Goal: Task Accomplishment & Management: Manage account settings

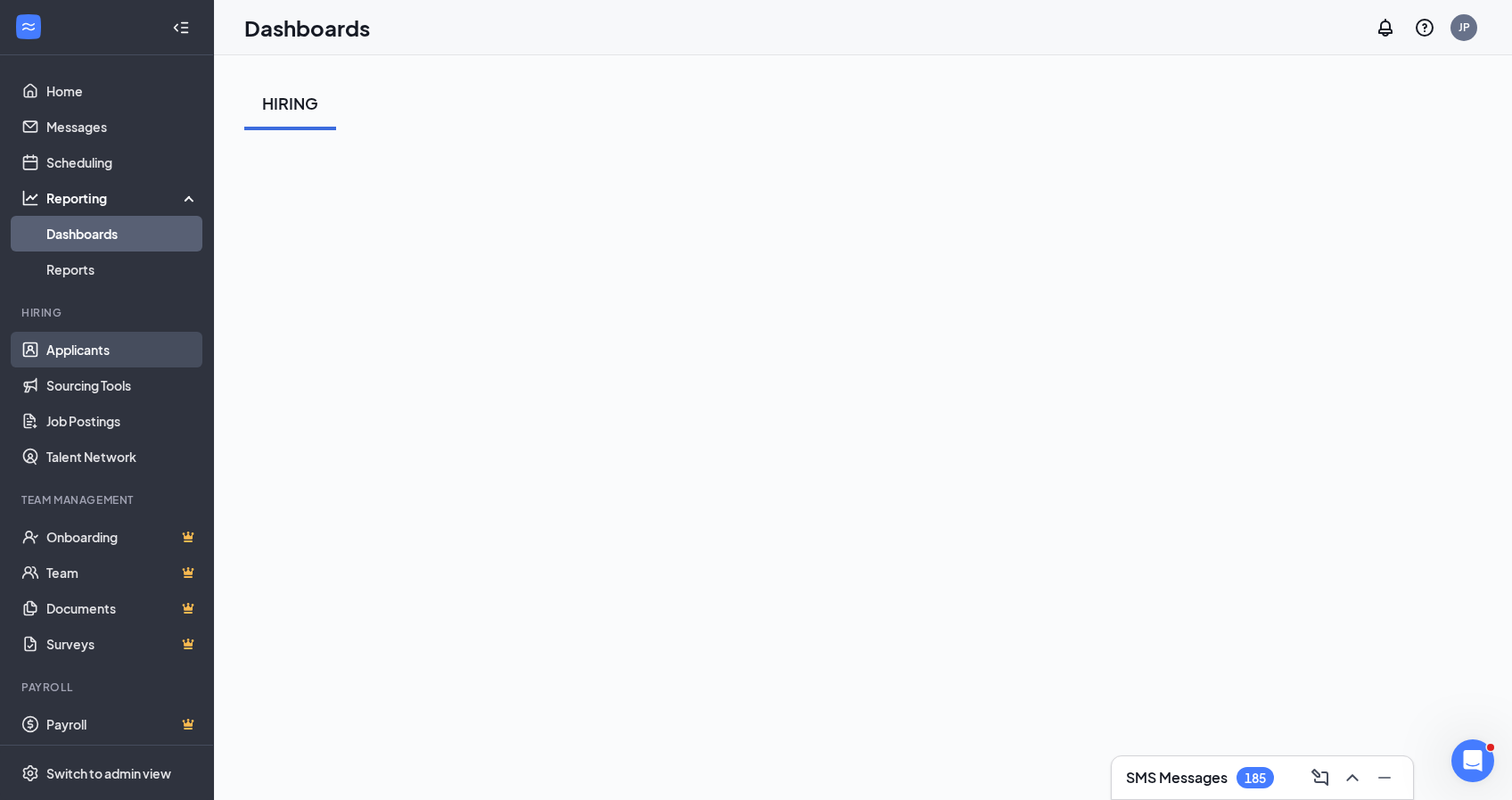
drag, startPoint x: 79, startPoint y: 355, endPoint x: 70, endPoint y: 352, distance: 9.5
click at [77, 354] on link "Applicants" at bounding box center [122, 350] width 152 height 35
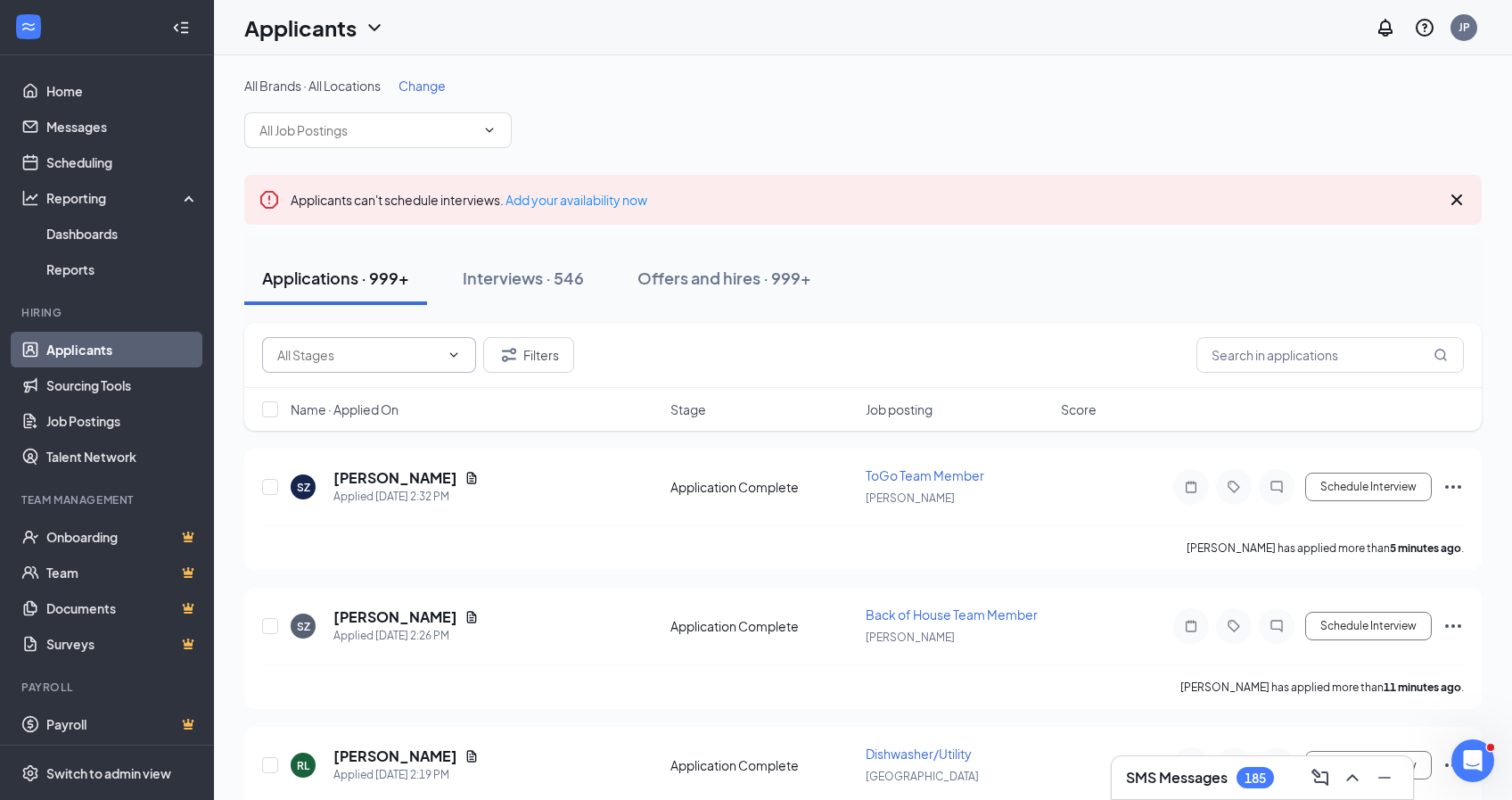
click at [450, 355] on icon "ChevronDown" at bounding box center [454, 355] width 15 height 15
click at [422, 359] on input "text" at bounding box center [358, 355] width 162 height 20
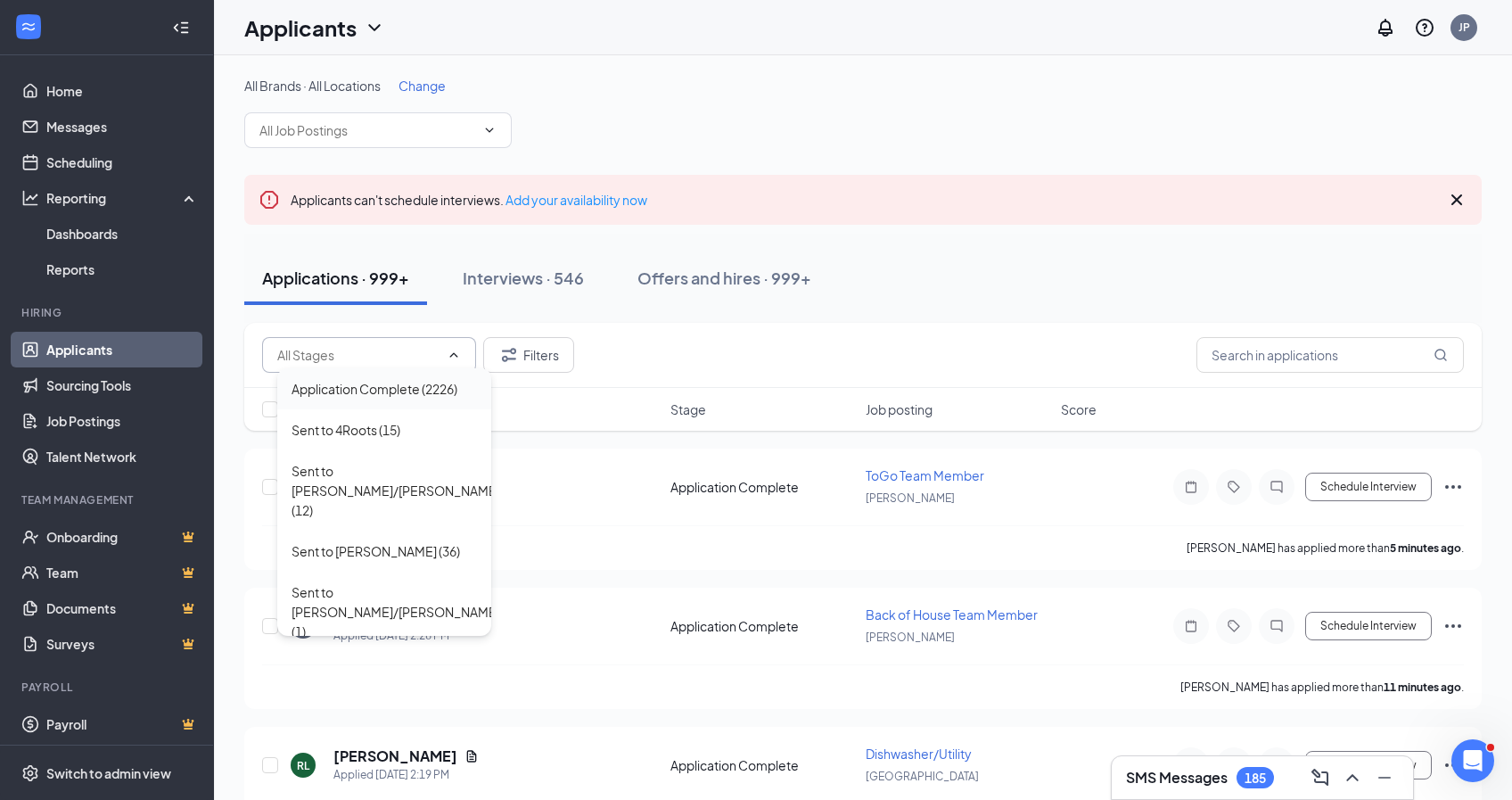
click at [414, 388] on div "Application Complete (2226)" at bounding box center [374, 389] width 166 height 20
type input "Application Complete (2226)"
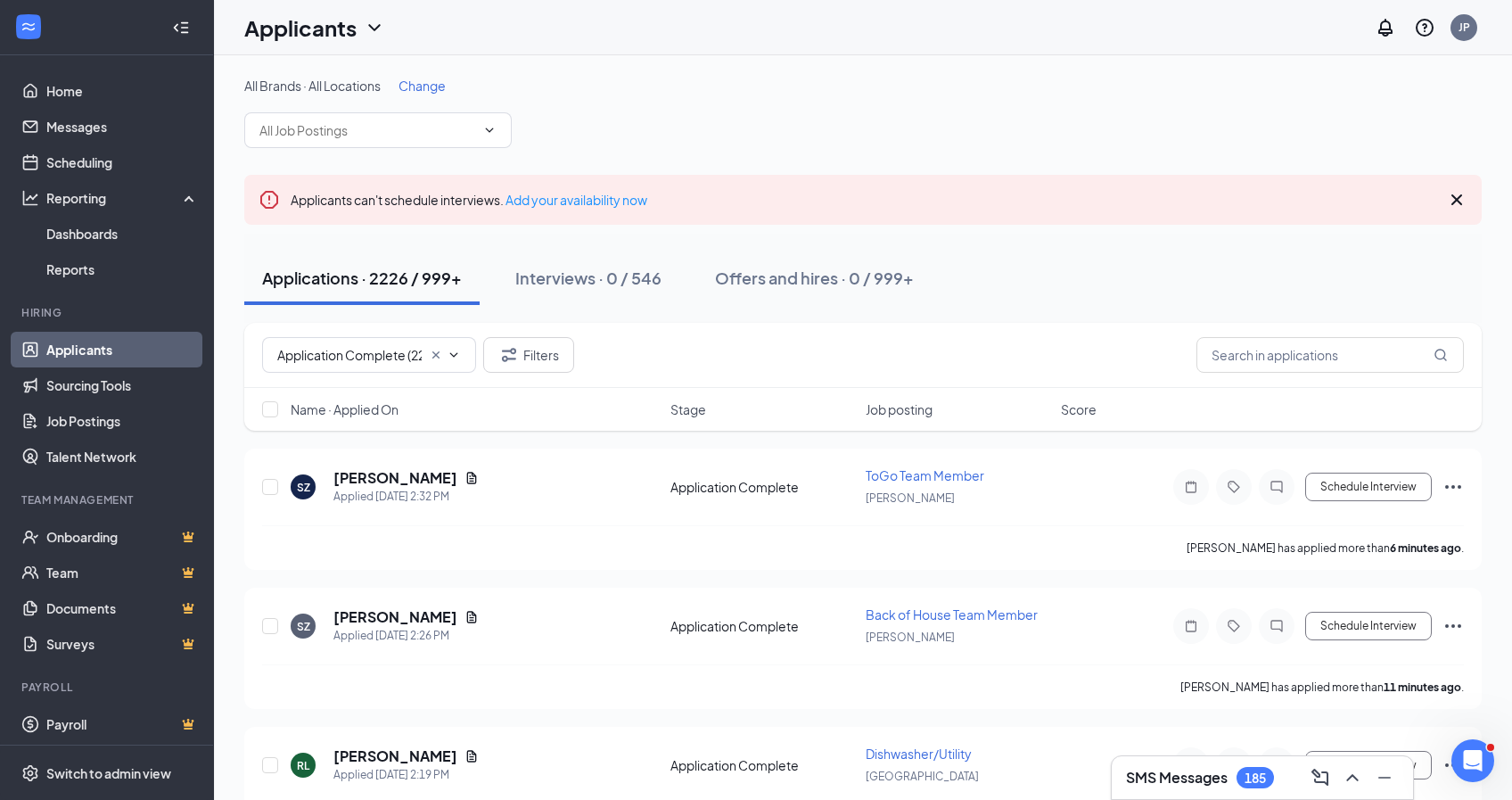
click at [375, 408] on span "Name · Applied On" at bounding box center [345, 409] width 108 height 18
click at [371, 408] on span "Name · Applied On" at bounding box center [345, 409] width 108 height 18
click at [271, 487] on input "checkbox" at bounding box center [270, 486] width 16 height 16
checkbox input "true"
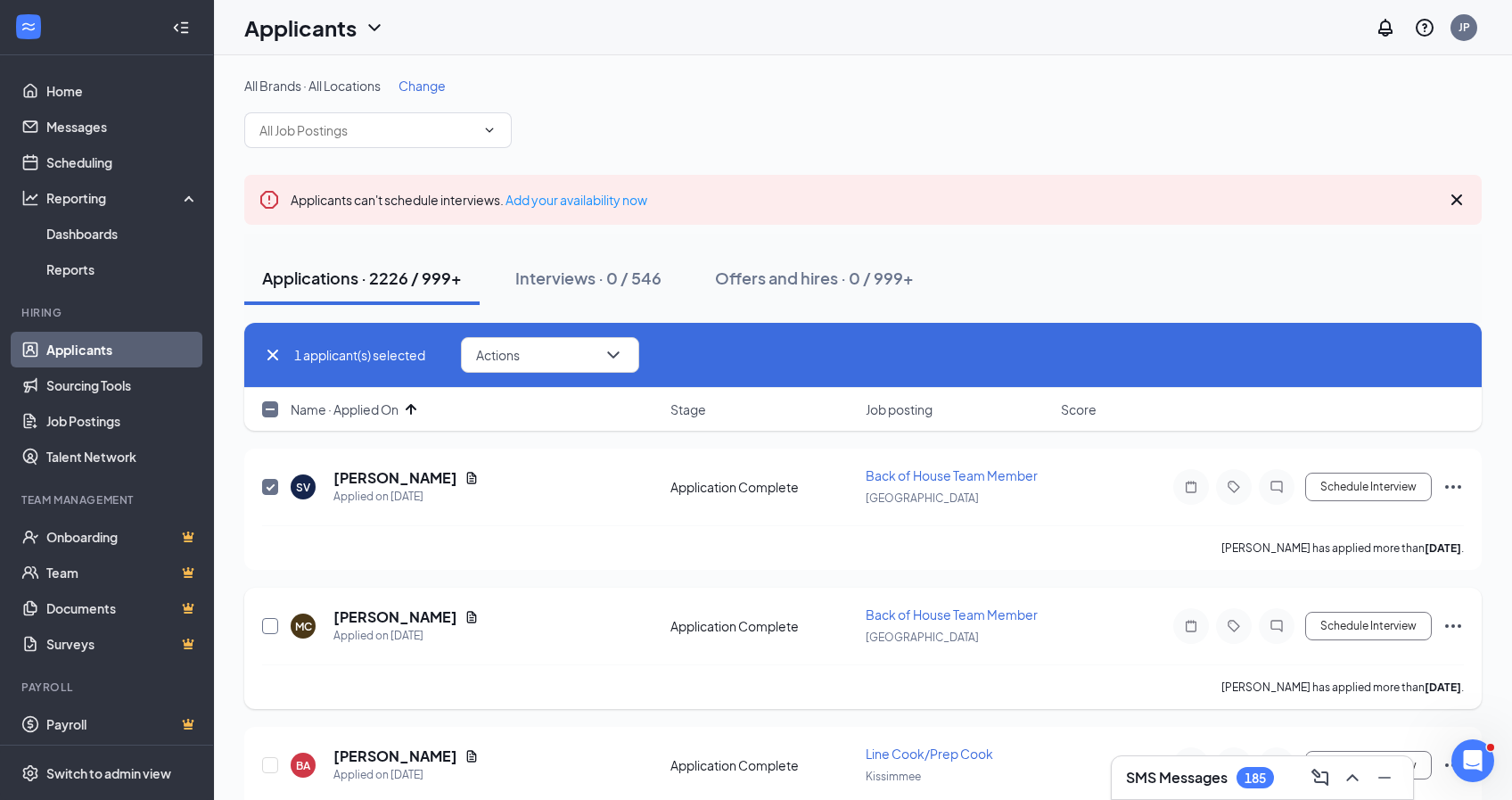
click at [271, 624] on input "checkbox" at bounding box center [270, 626] width 16 height 16
checkbox input "true"
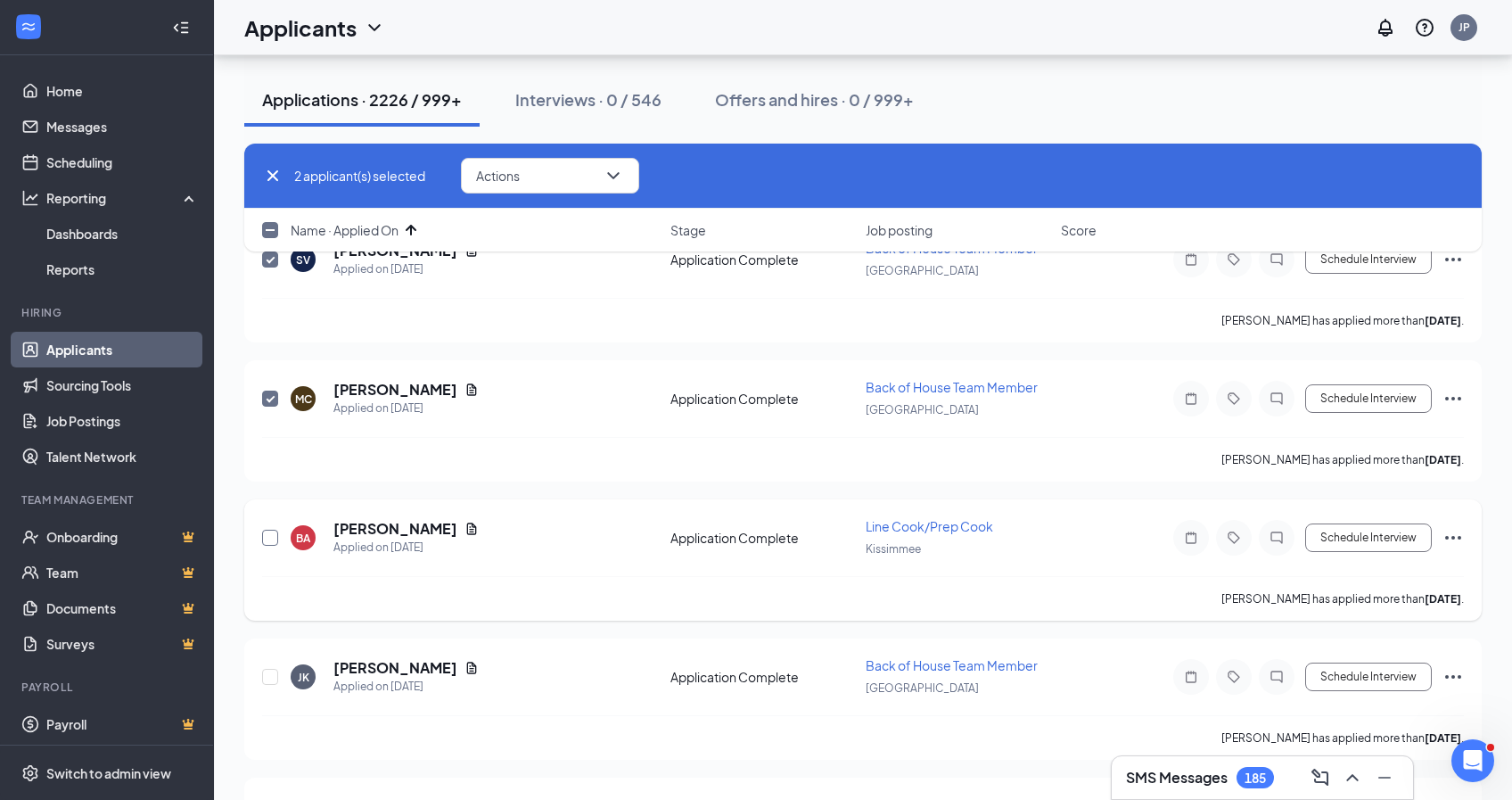
click at [274, 538] on input "checkbox" at bounding box center [270, 538] width 16 height 16
checkbox input "true"
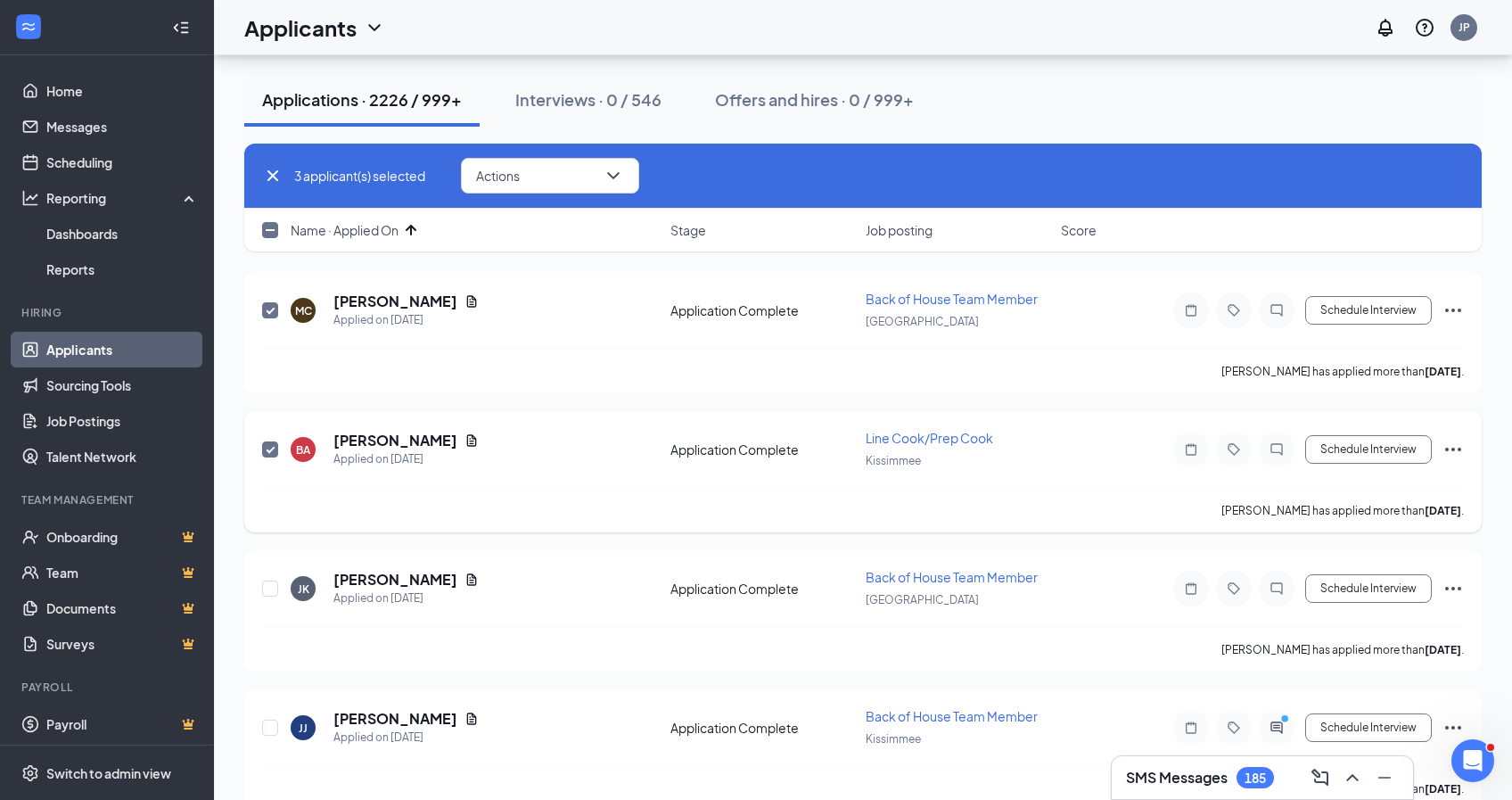
scroll to position [383, 0]
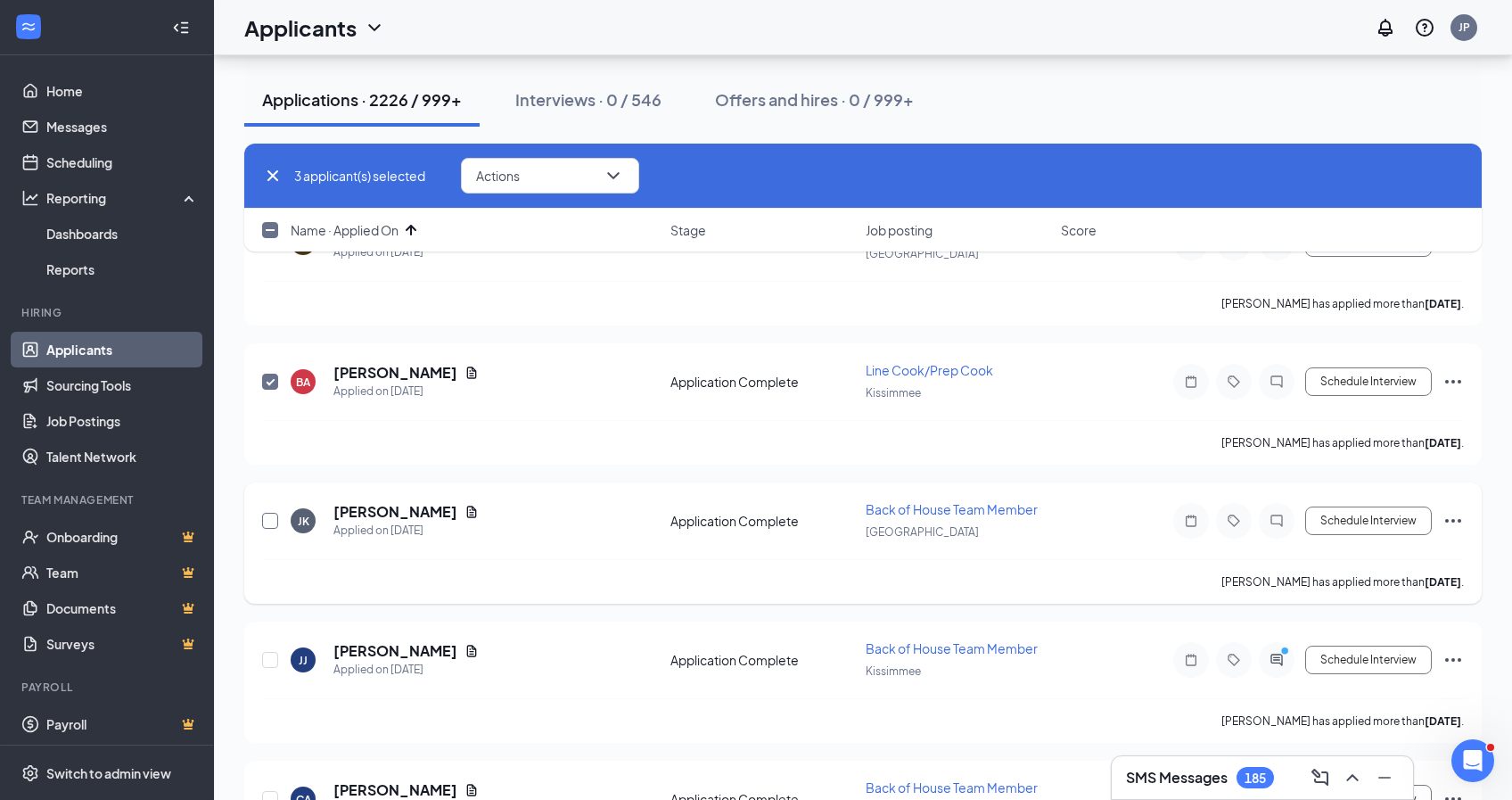
click at [267, 524] on input "checkbox" at bounding box center [270, 521] width 16 height 16
checkbox input "true"
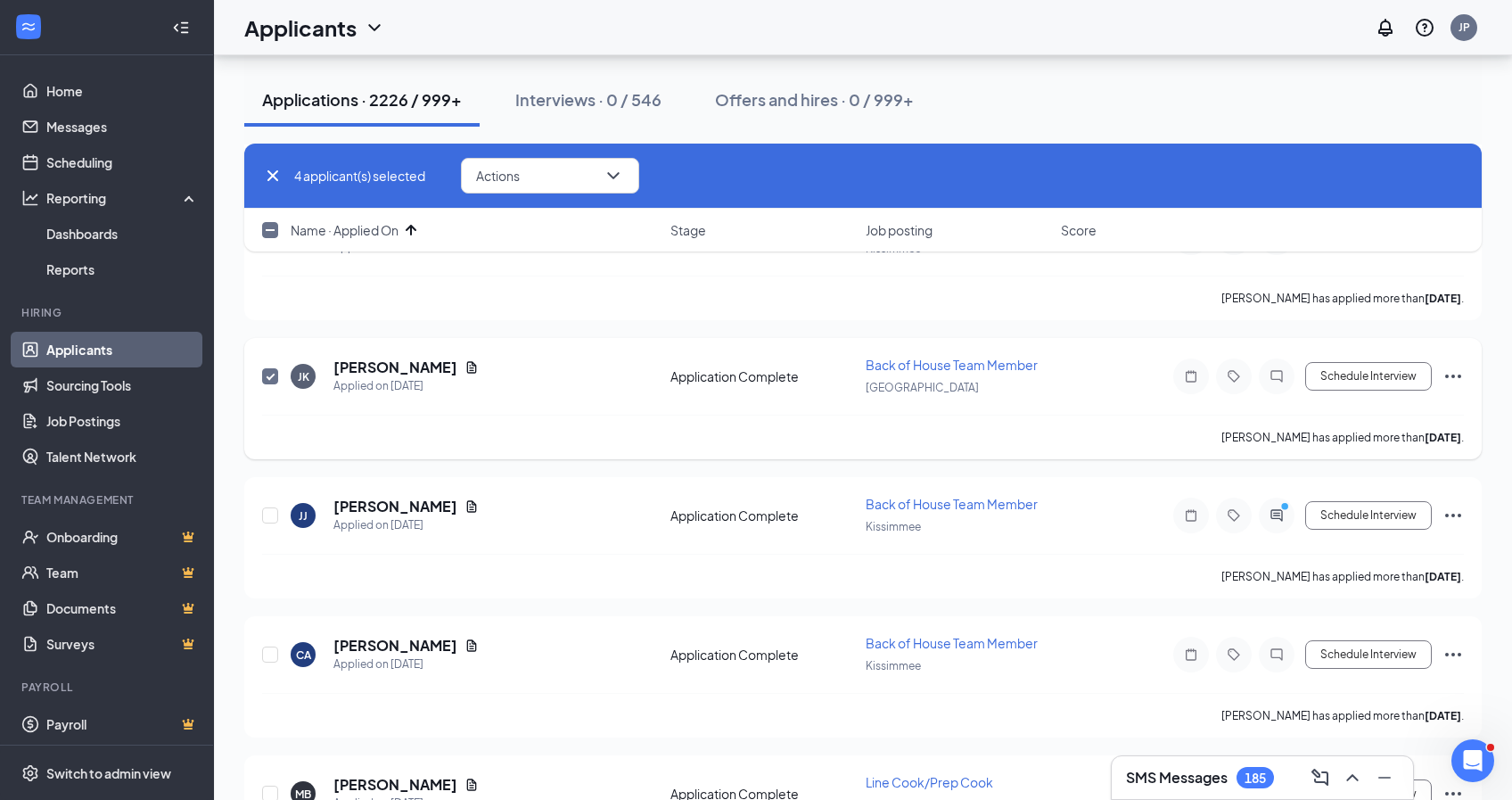
scroll to position [552, 0]
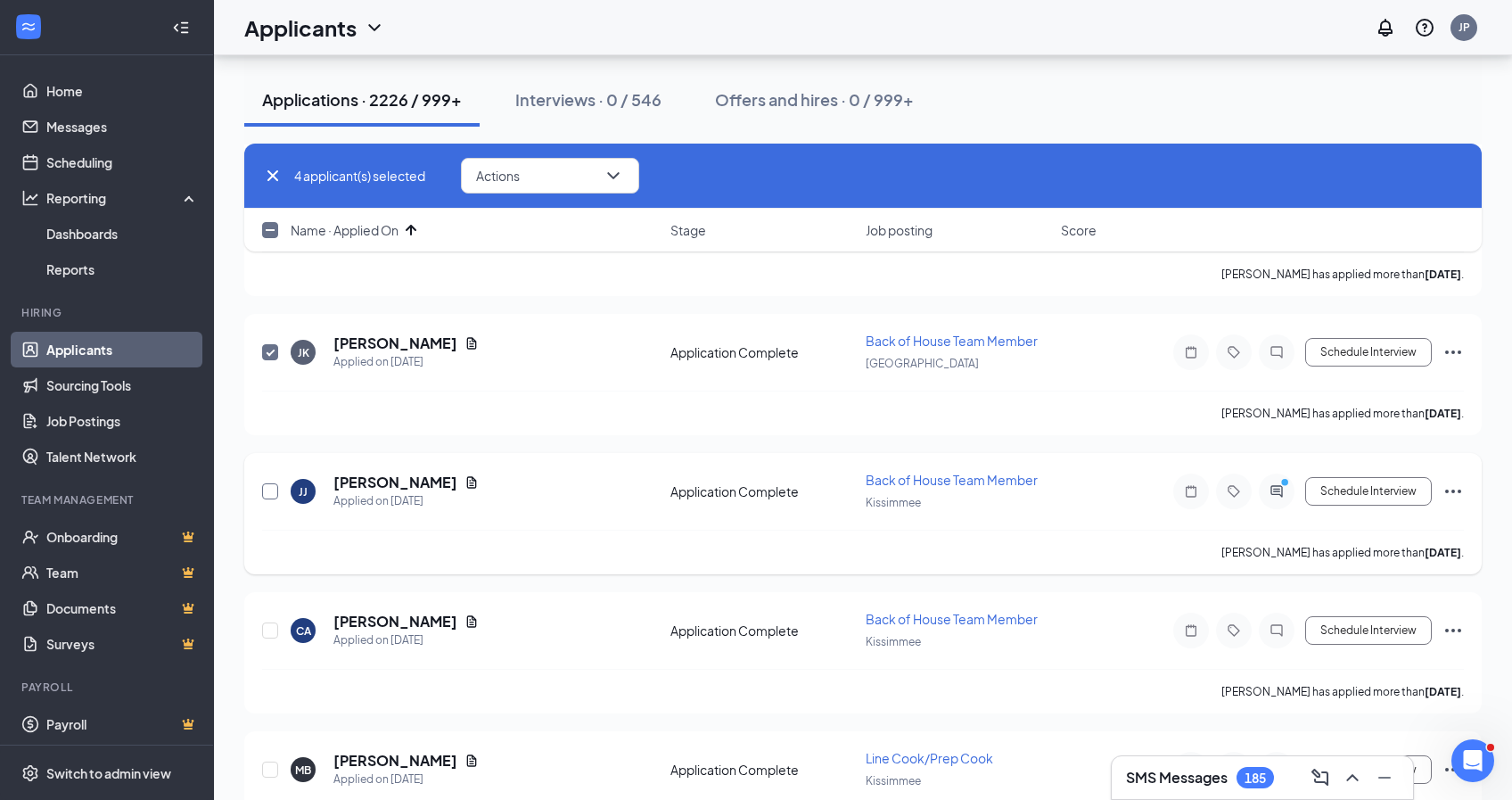
click at [268, 491] on input "checkbox" at bounding box center [270, 491] width 16 height 16
checkbox input "true"
click at [274, 633] on input "checkbox" at bounding box center [270, 630] width 16 height 16
checkbox input "true"
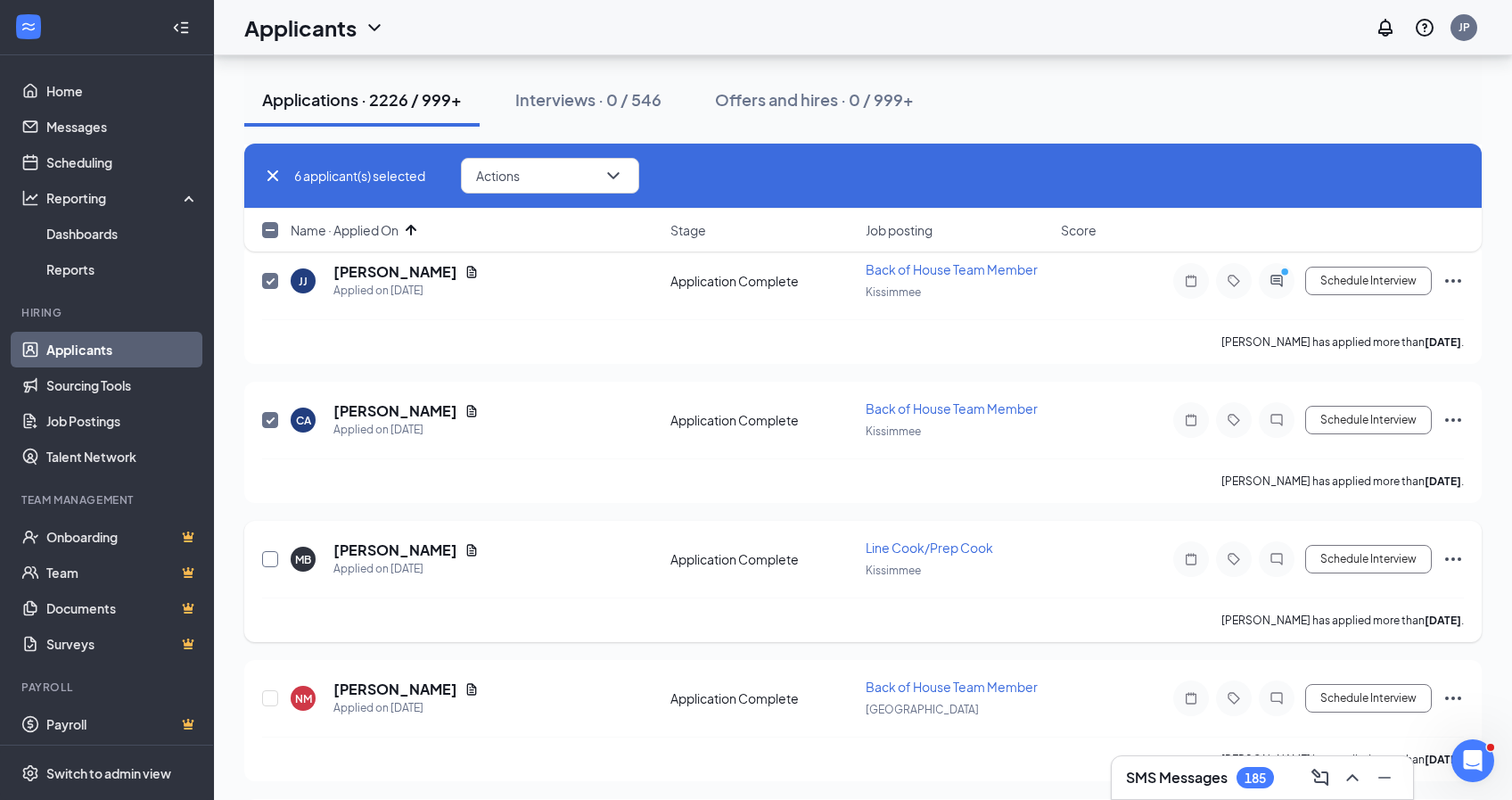
scroll to position [766, 0]
click at [272, 565] on div at bounding box center [271, 556] width 18 height 41
click at [273, 557] on input "checkbox" at bounding box center [270, 556] width 16 height 16
checkbox input "true"
click at [274, 699] on input "checkbox" at bounding box center [270, 696] width 16 height 16
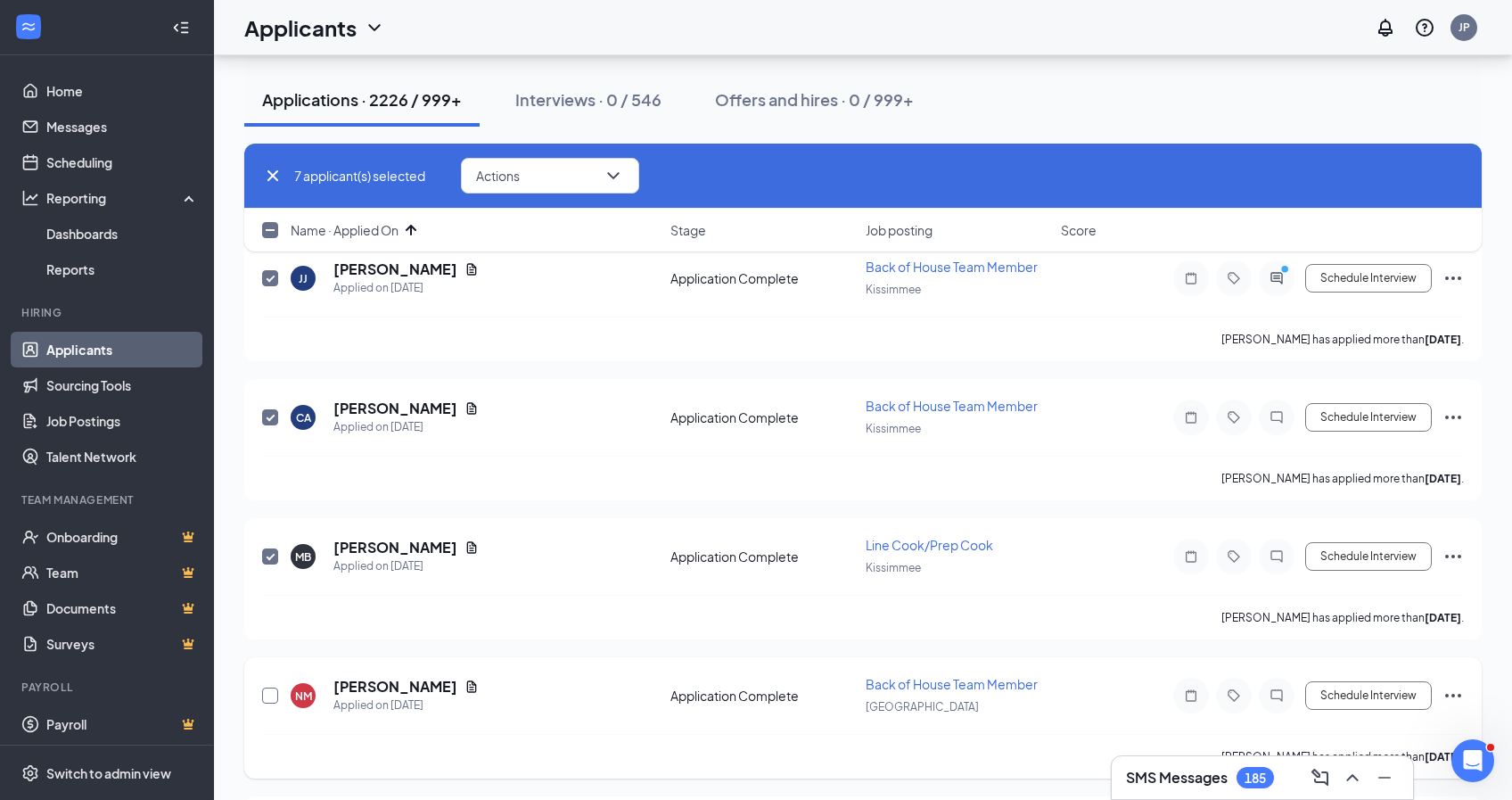
checkbox input "true"
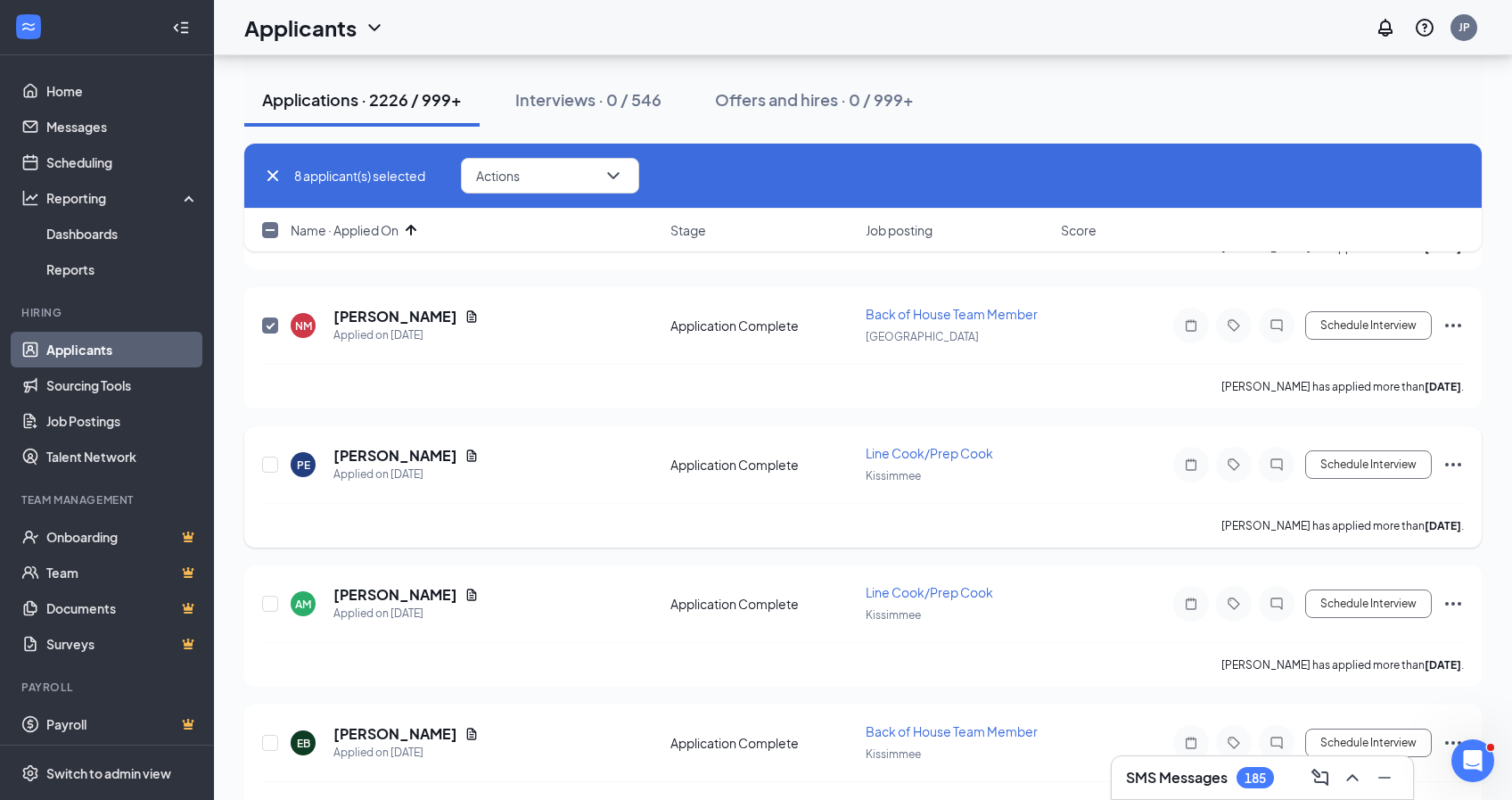
scroll to position [1155, 0]
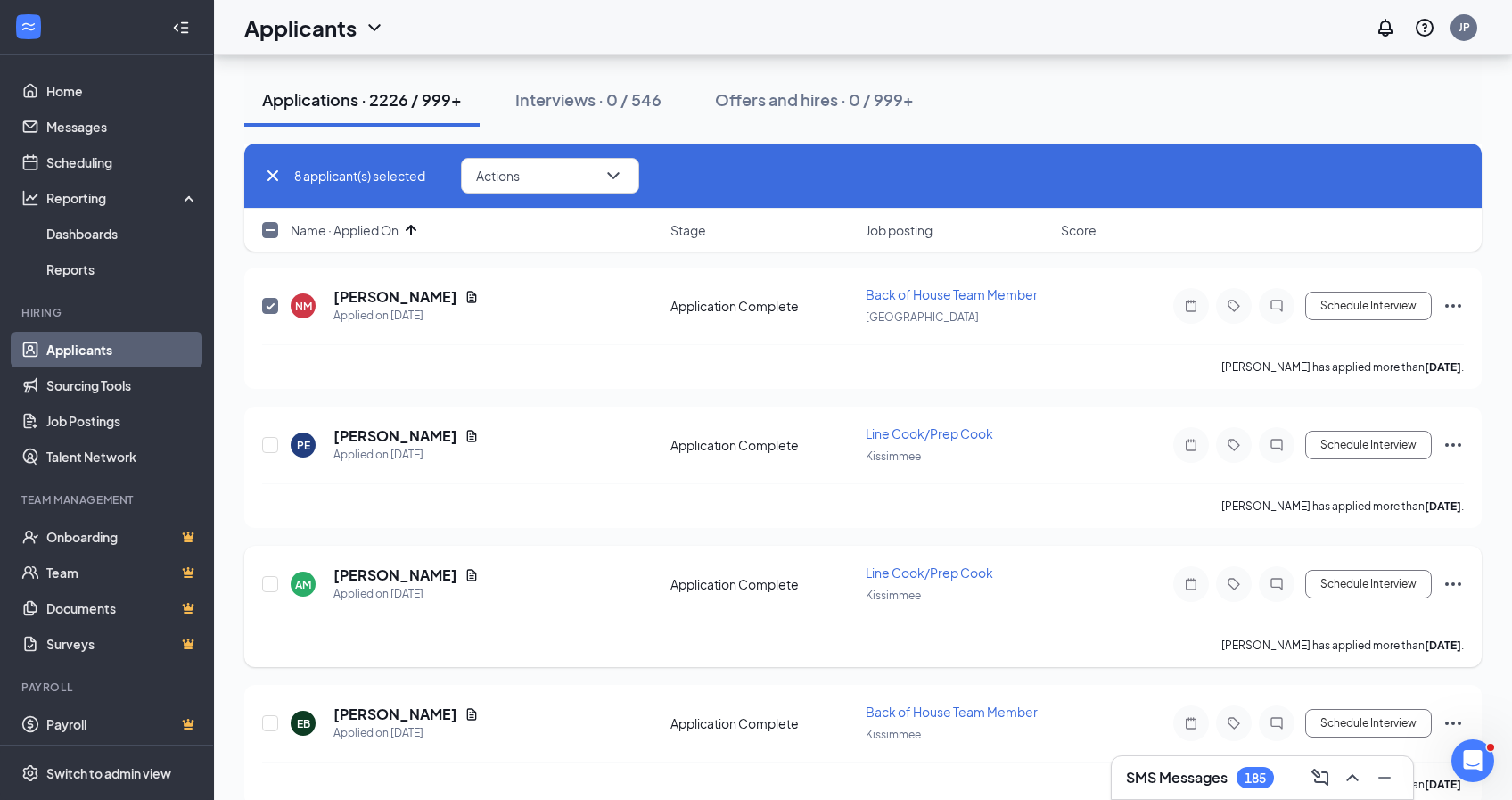
click at [272, 442] on input "checkbox" at bounding box center [270, 445] width 16 height 16
checkbox input "true"
click at [268, 591] on input "checkbox" at bounding box center [270, 584] width 16 height 16
checkbox input "true"
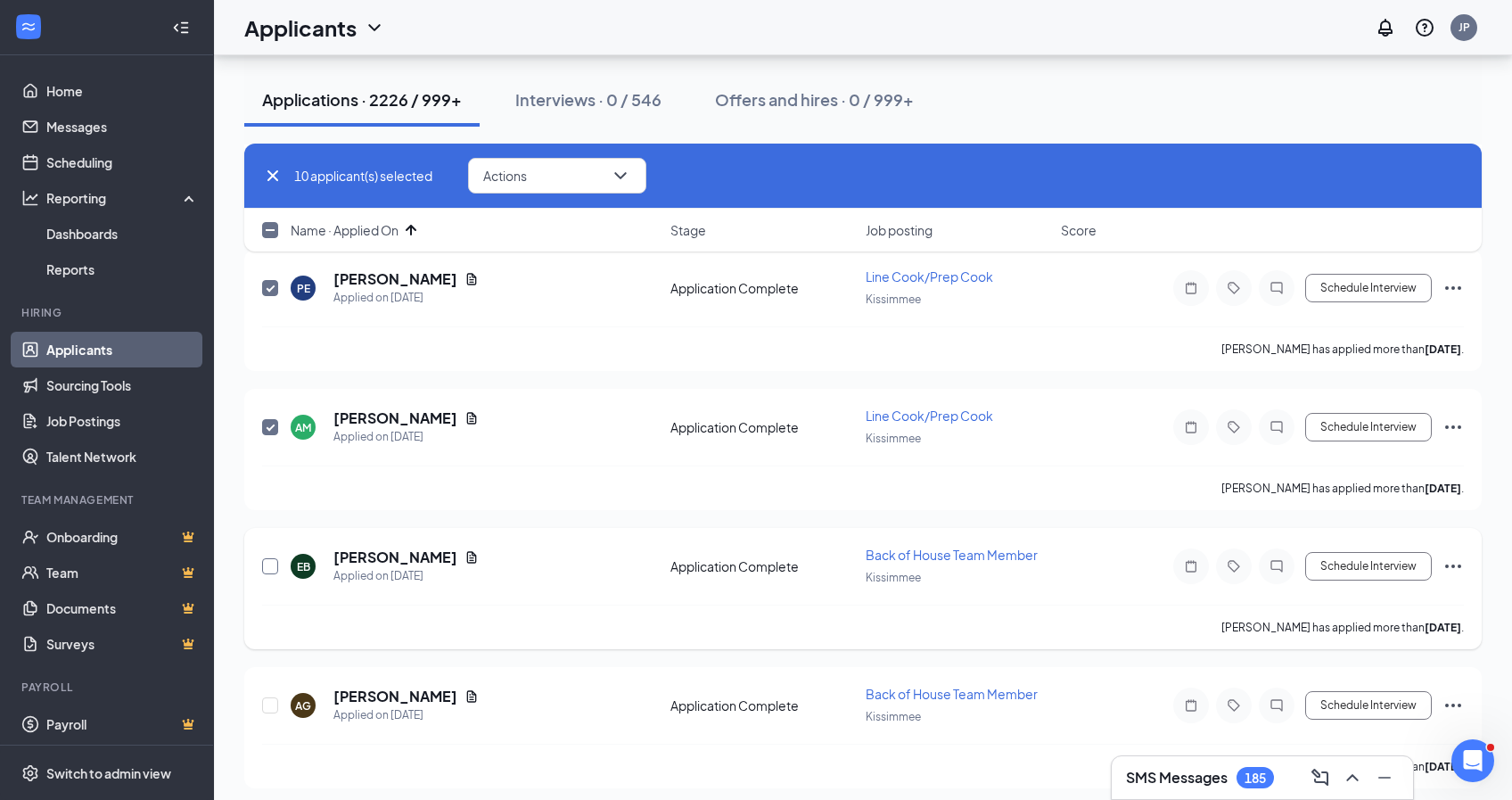
click at [274, 566] on input "checkbox" at bounding box center [270, 566] width 16 height 16
checkbox input "true"
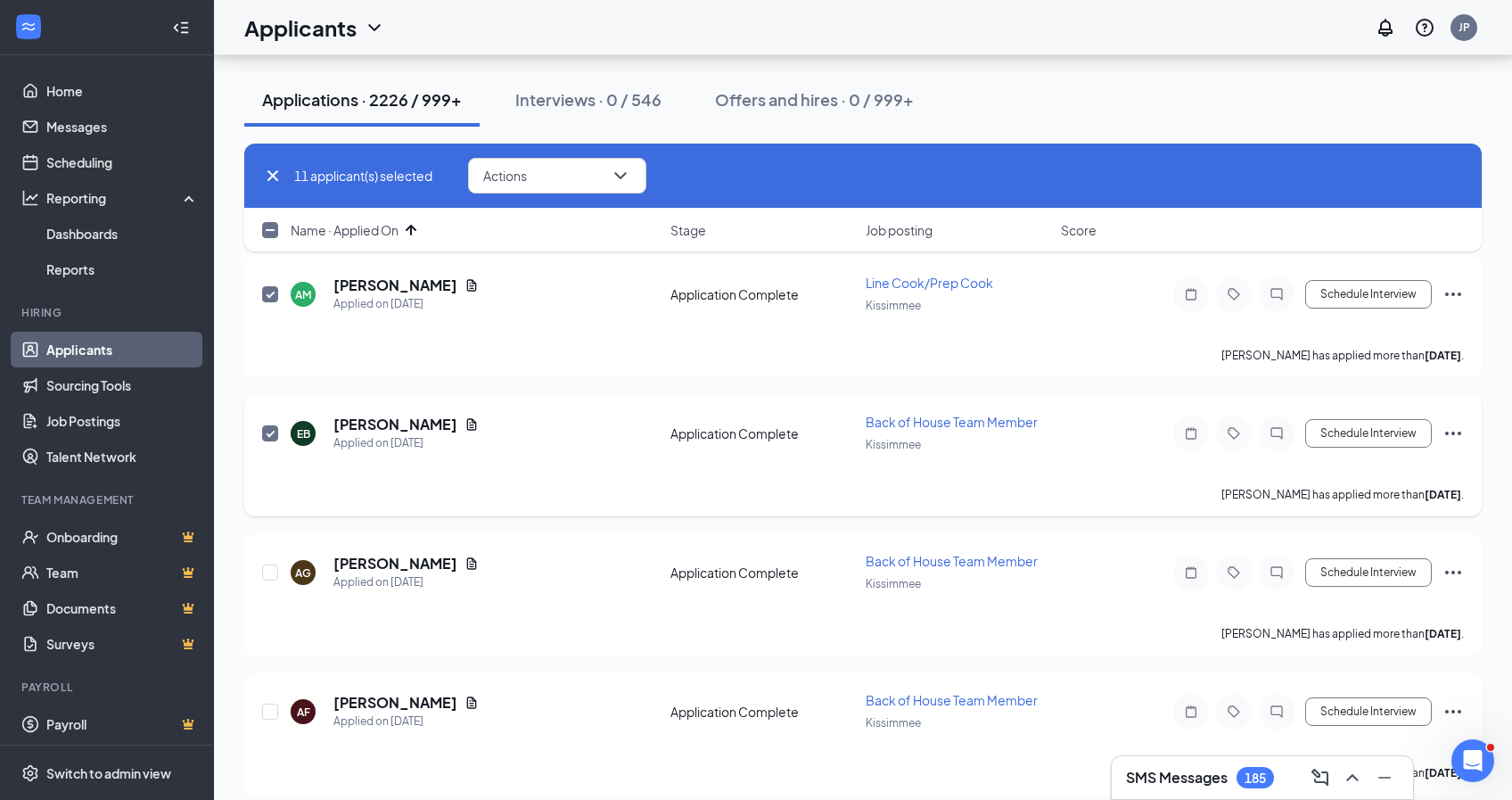
scroll to position [1446, 0]
click at [273, 571] on input "checkbox" at bounding box center [270, 572] width 16 height 16
checkbox input "true"
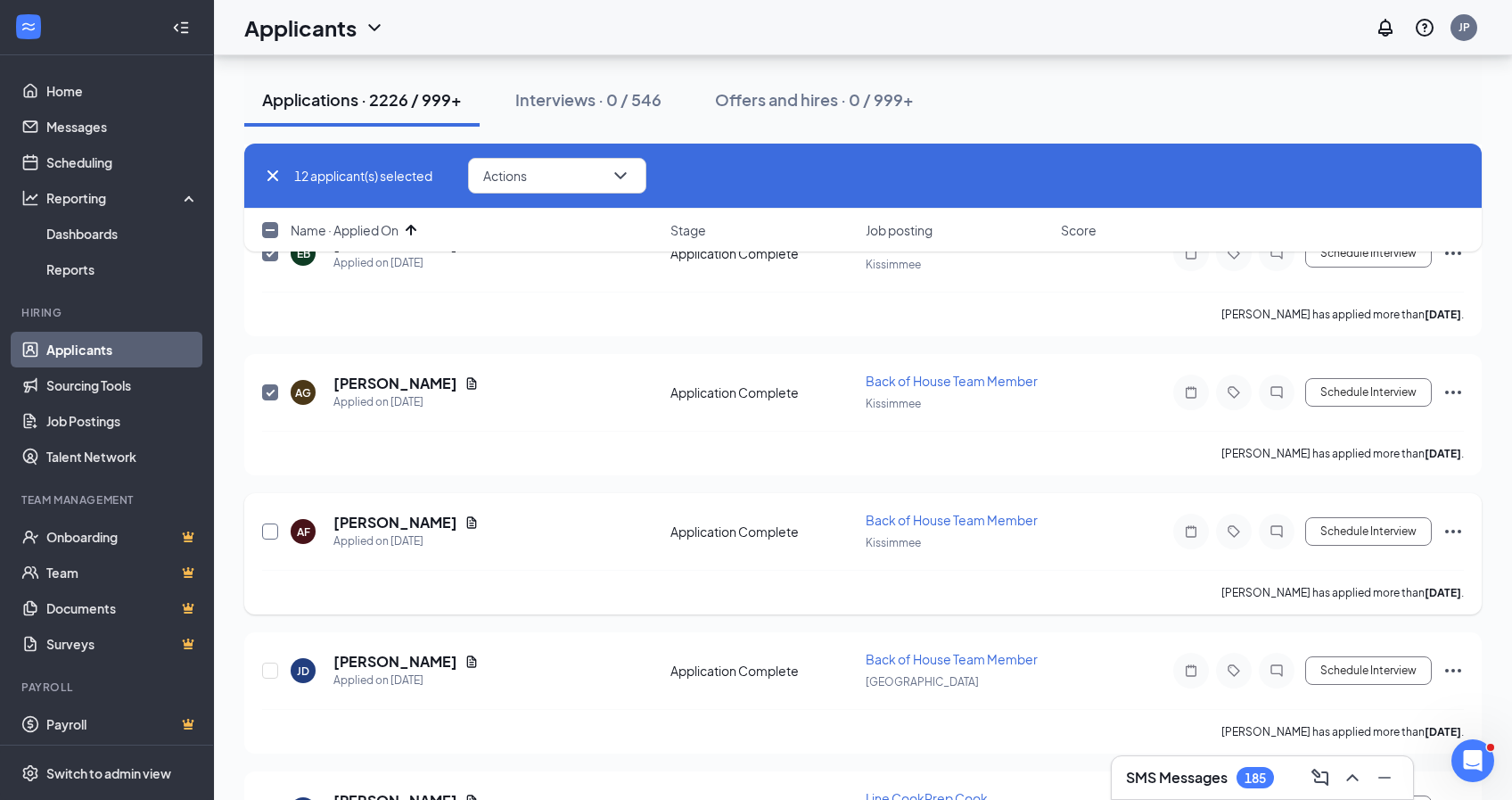
click at [270, 531] on input "checkbox" at bounding box center [270, 532] width 16 height 16
checkbox input "true"
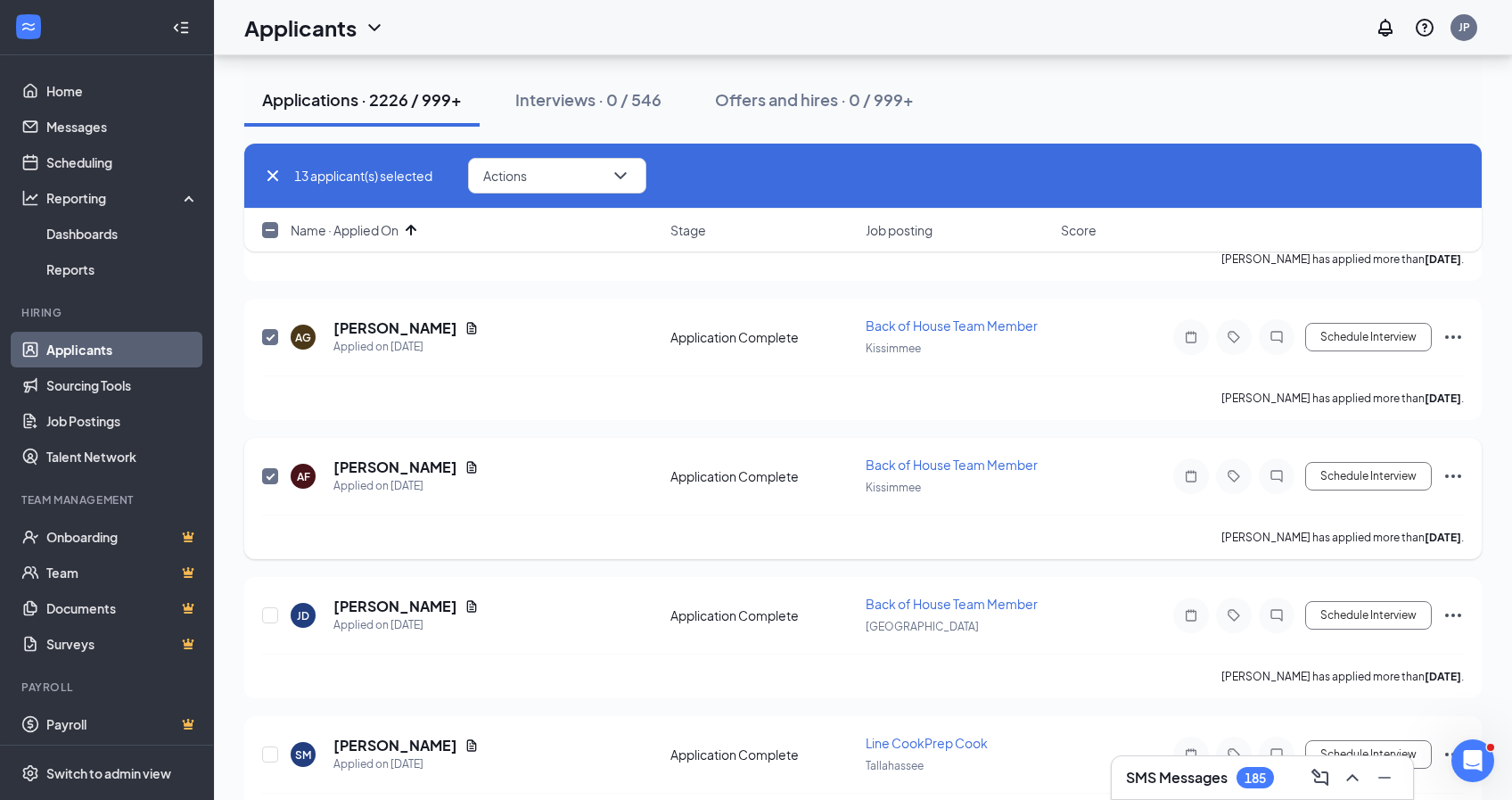
scroll to position [1905, 0]
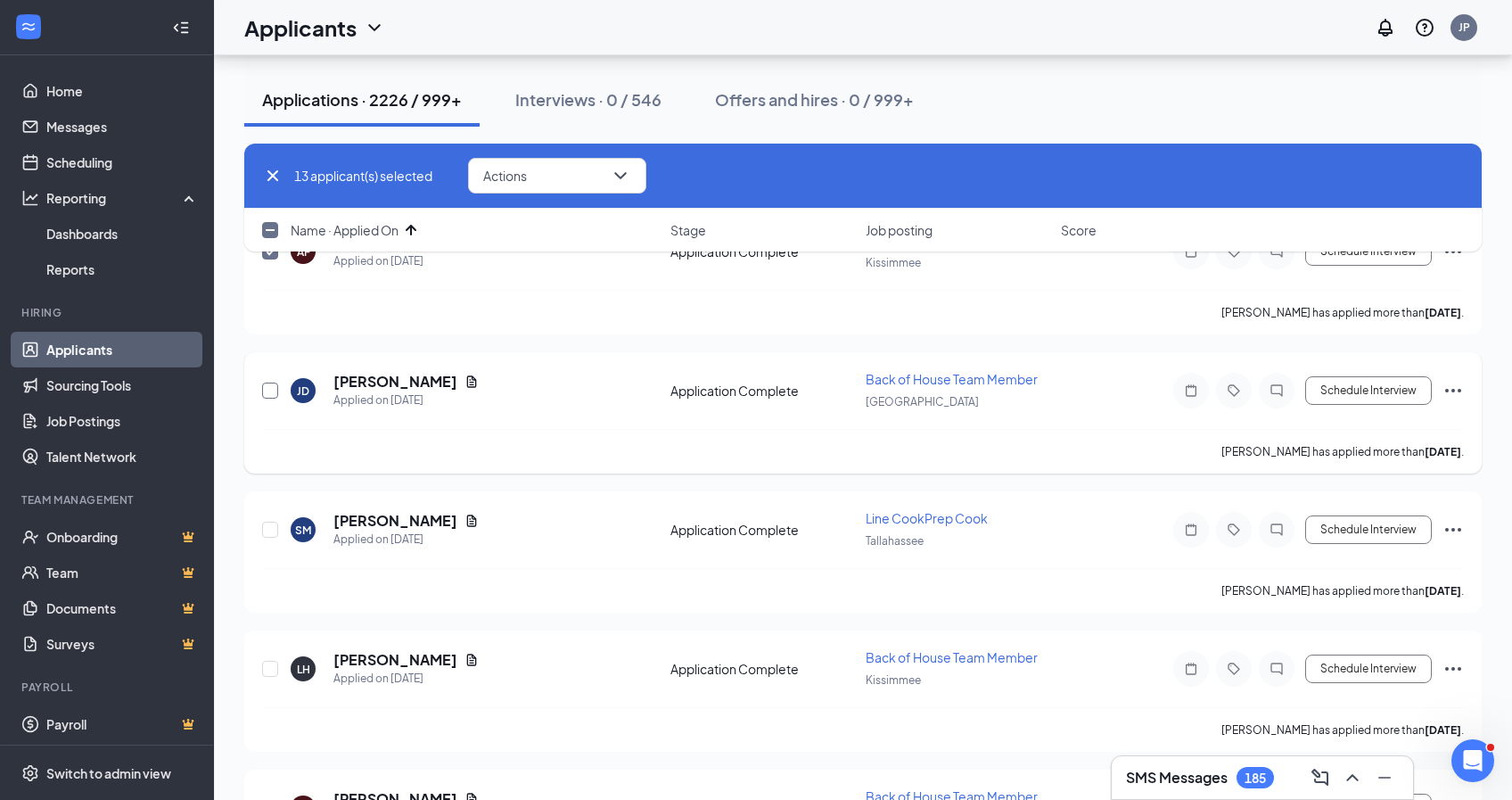
click at [273, 394] on input "checkbox" at bounding box center [270, 390] width 16 height 16
checkbox input "true"
click at [270, 532] on input "checkbox" at bounding box center [270, 530] width 16 height 16
checkbox input "true"
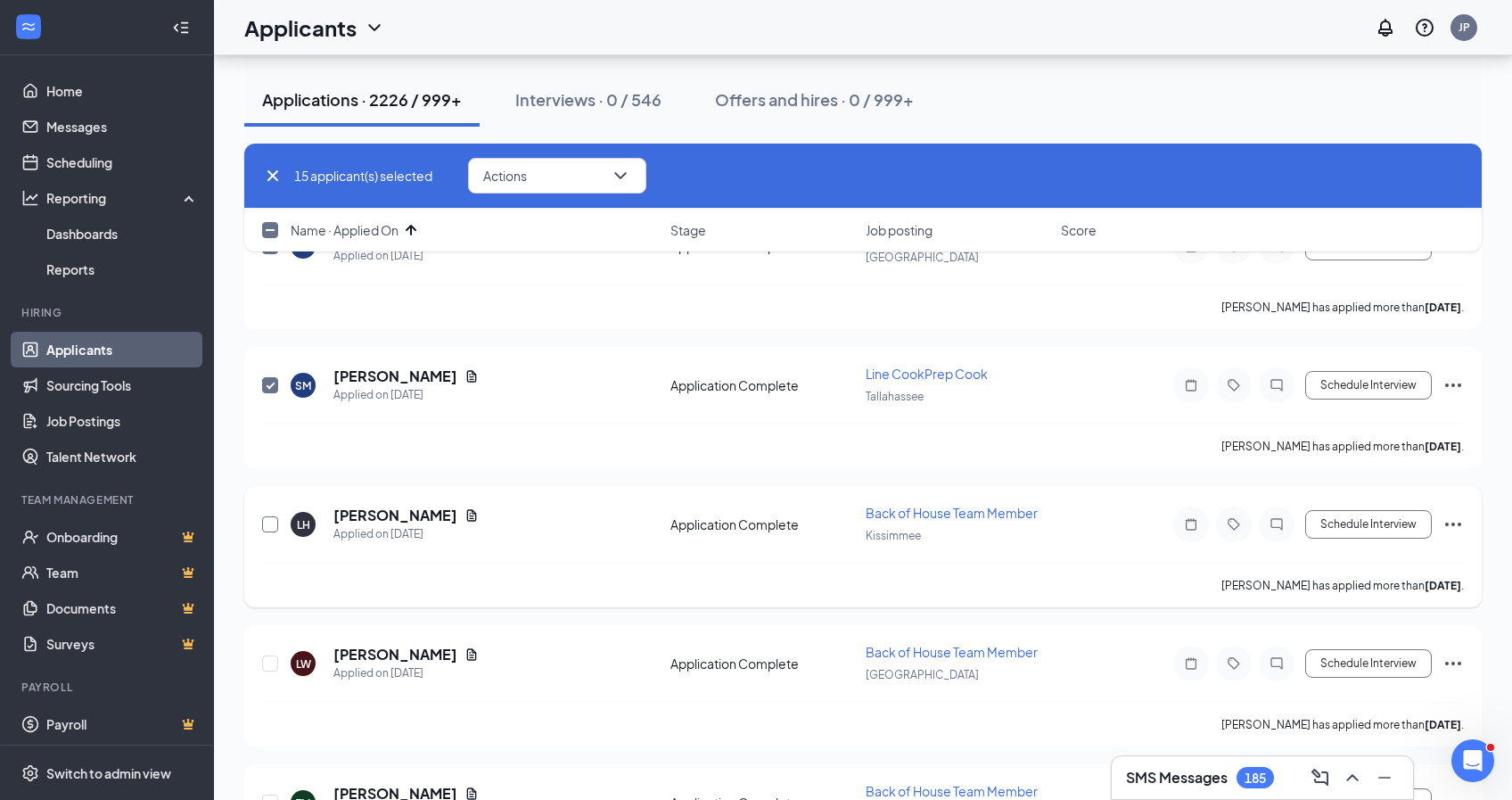
click at [270, 527] on input "checkbox" at bounding box center [270, 524] width 16 height 16
checkbox input "true"
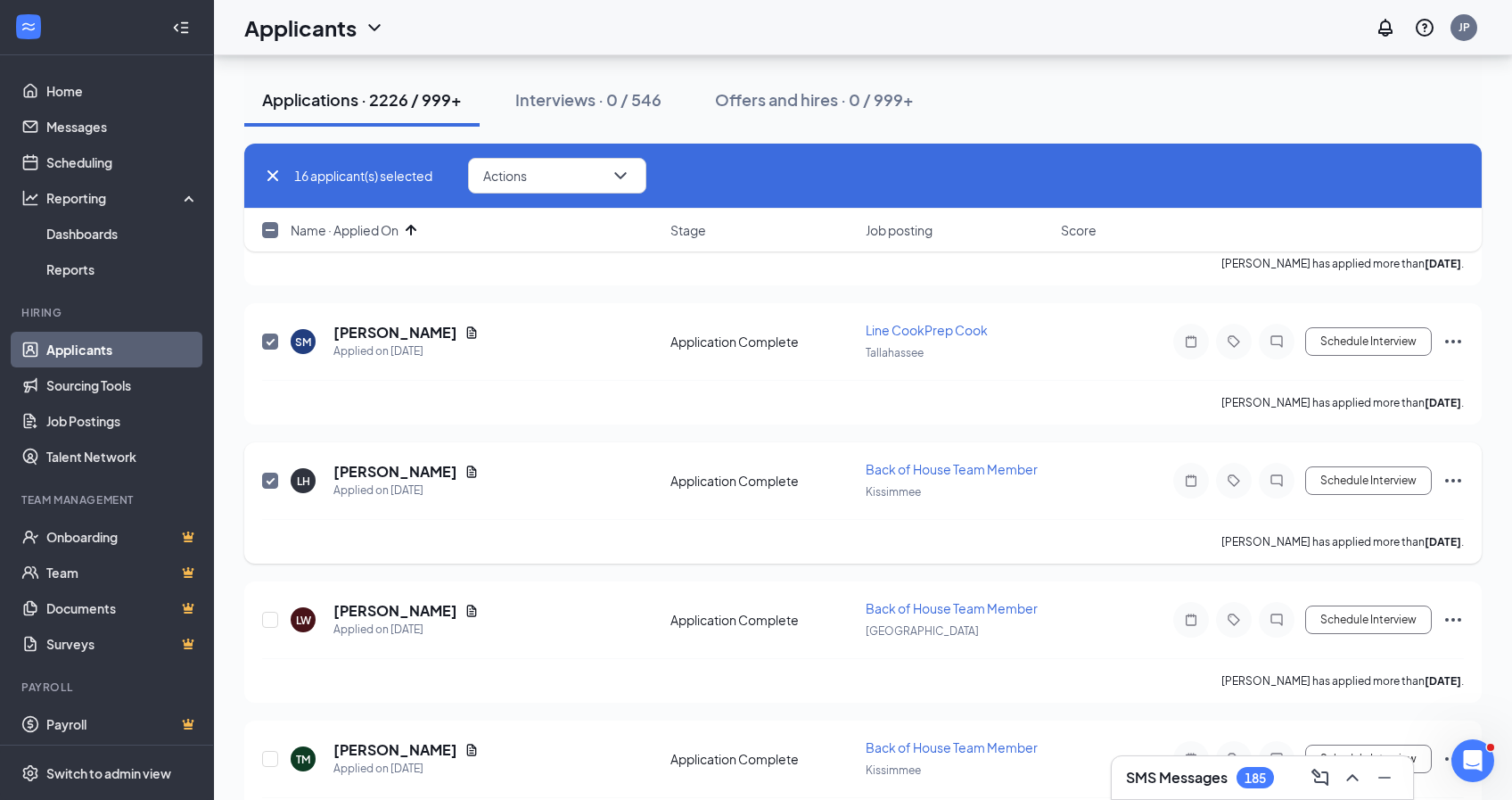
scroll to position [2166, 0]
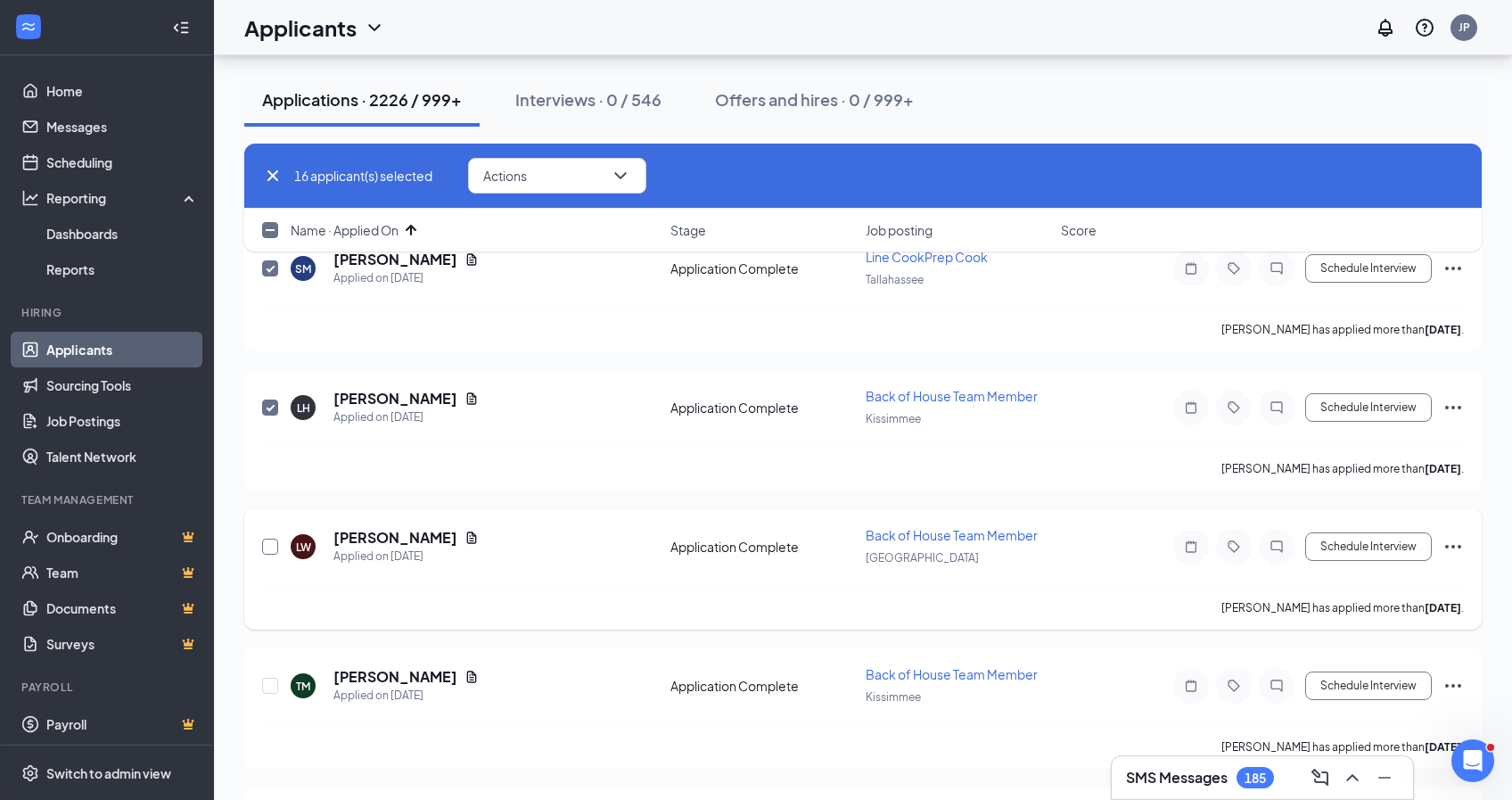
click at [273, 546] on input "checkbox" at bounding box center [270, 546] width 16 height 16
checkbox input "true"
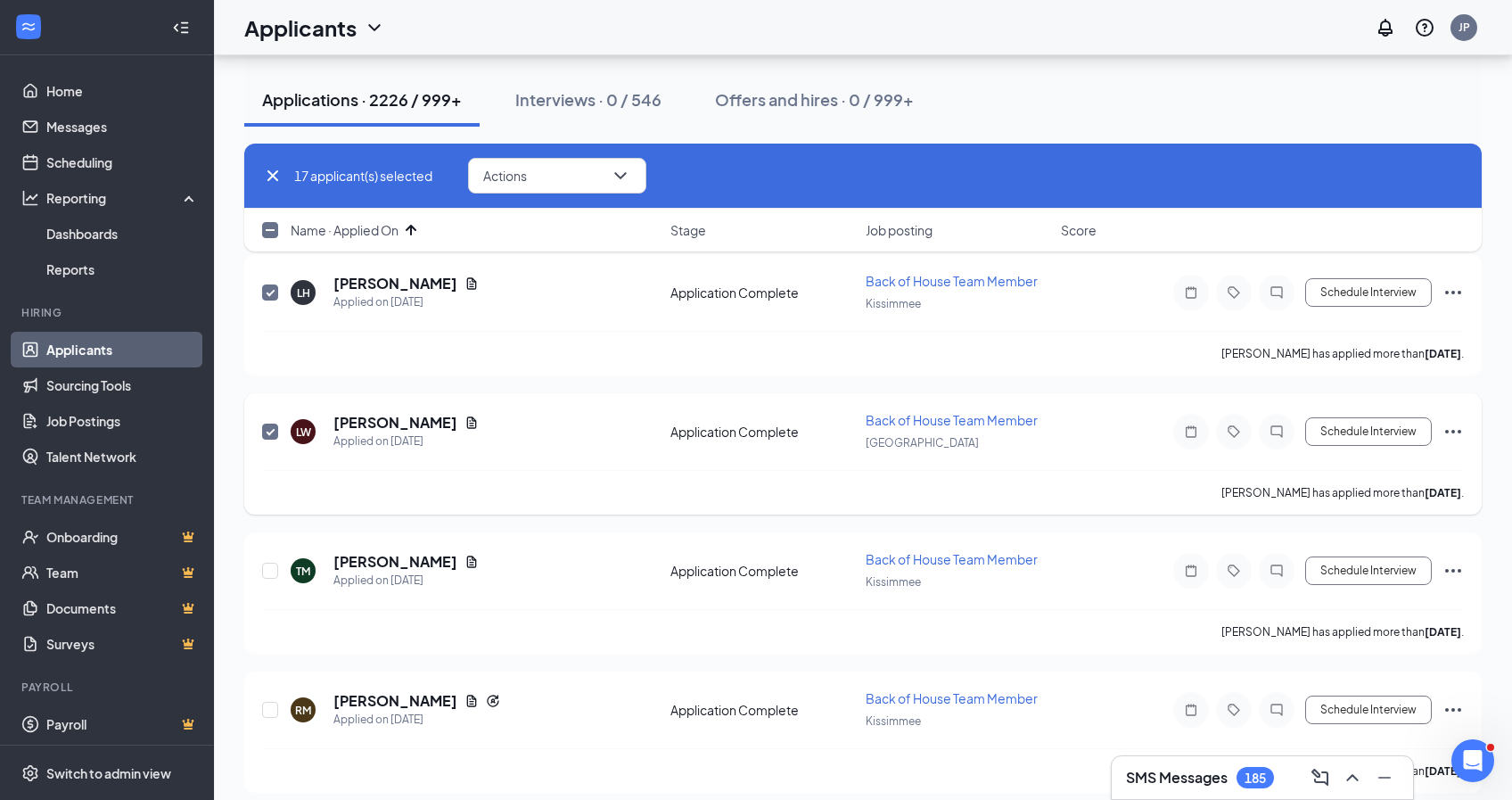
scroll to position [2282, 0]
click at [273, 564] on input "checkbox" at bounding box center [270, 570] width 16 height 16
checkbox input "true"
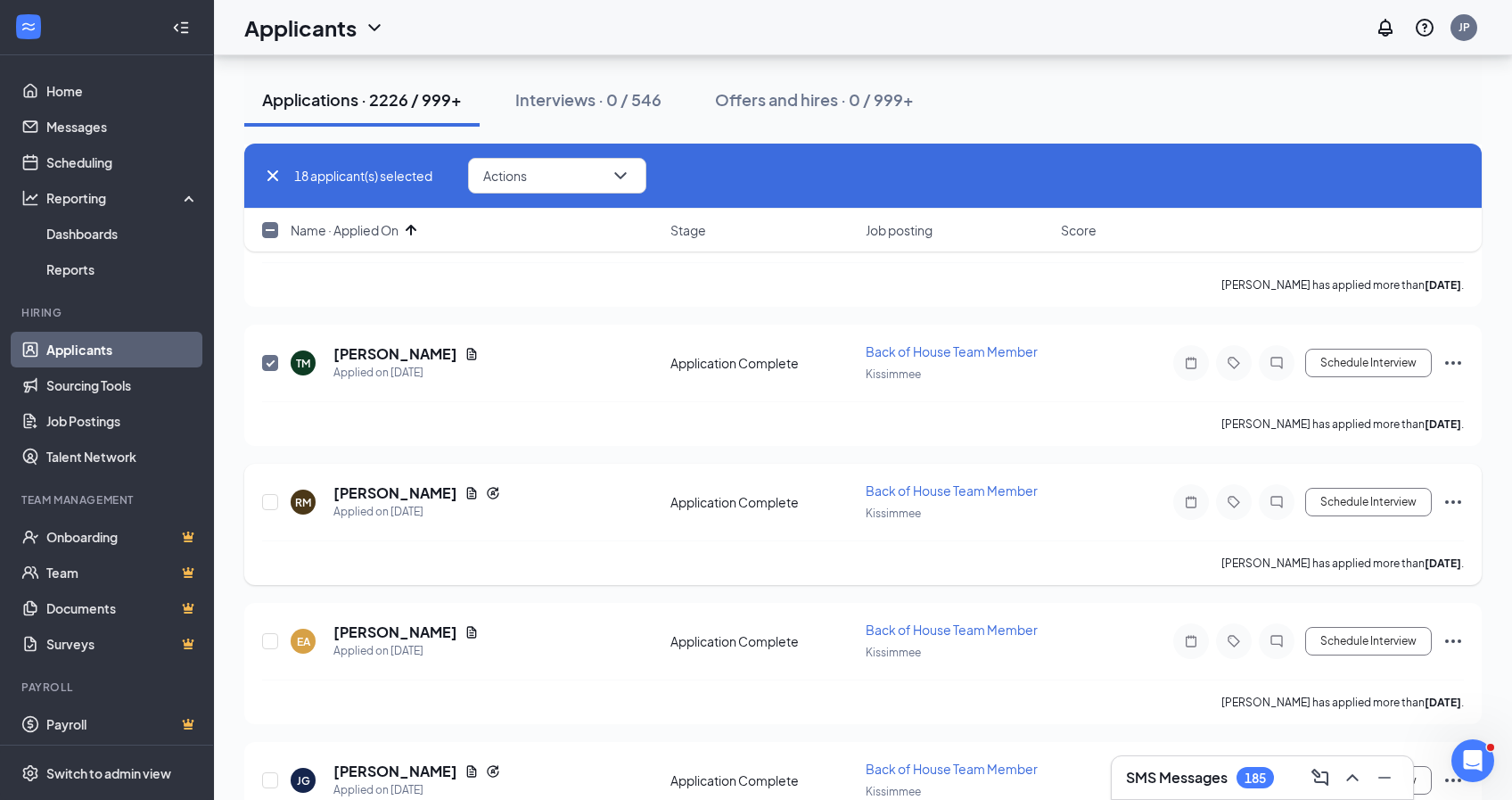
scroll to position [2495, 0]
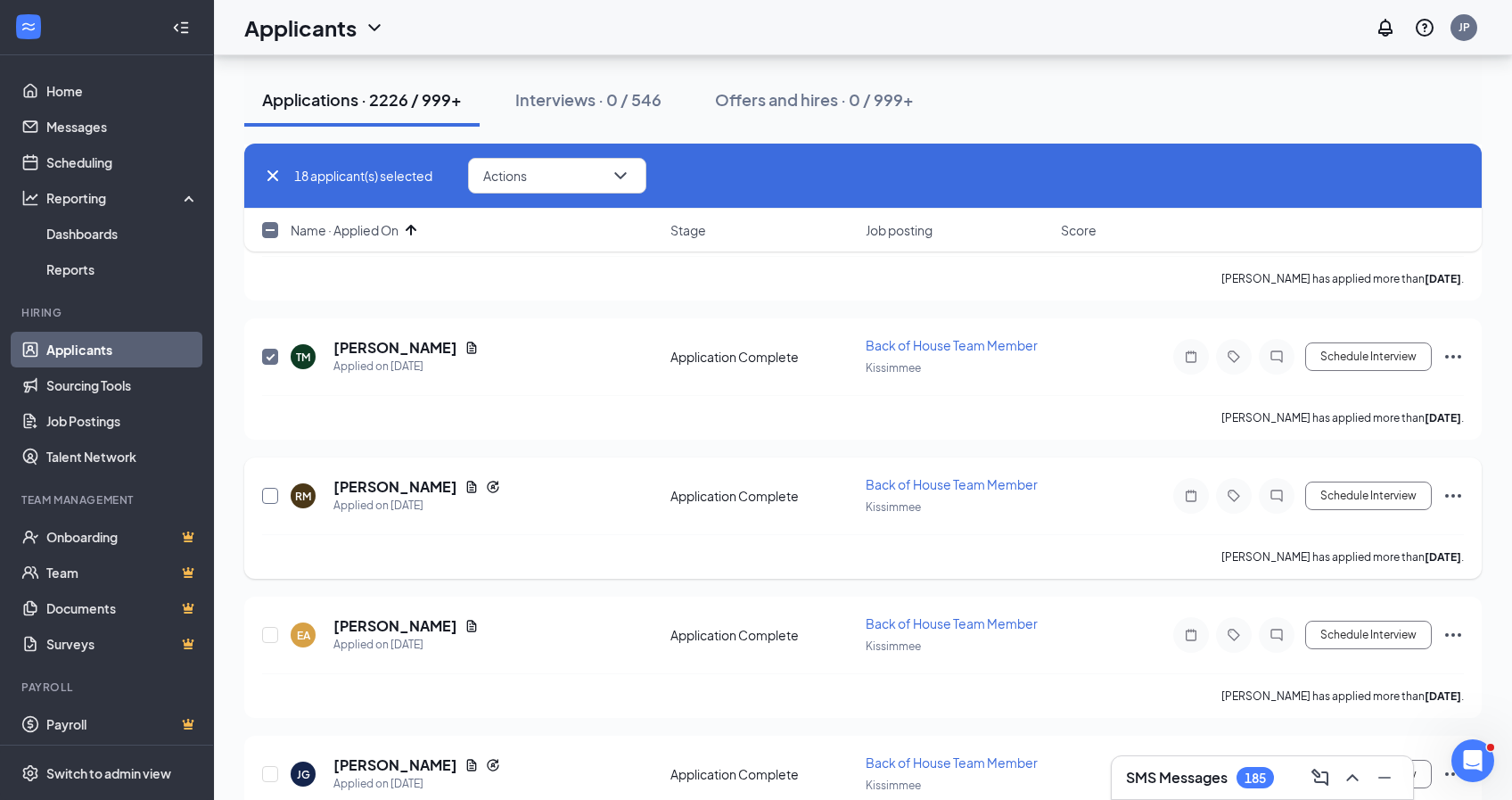
click at [268, 496] on input "checkbox" at bounding box center [270, 495] width 16 height 16
checkbox input "true"
click at [264, 632] on input "checkbox" at bounding box center [270, 635] width 16 height 16
checkbox input "true"
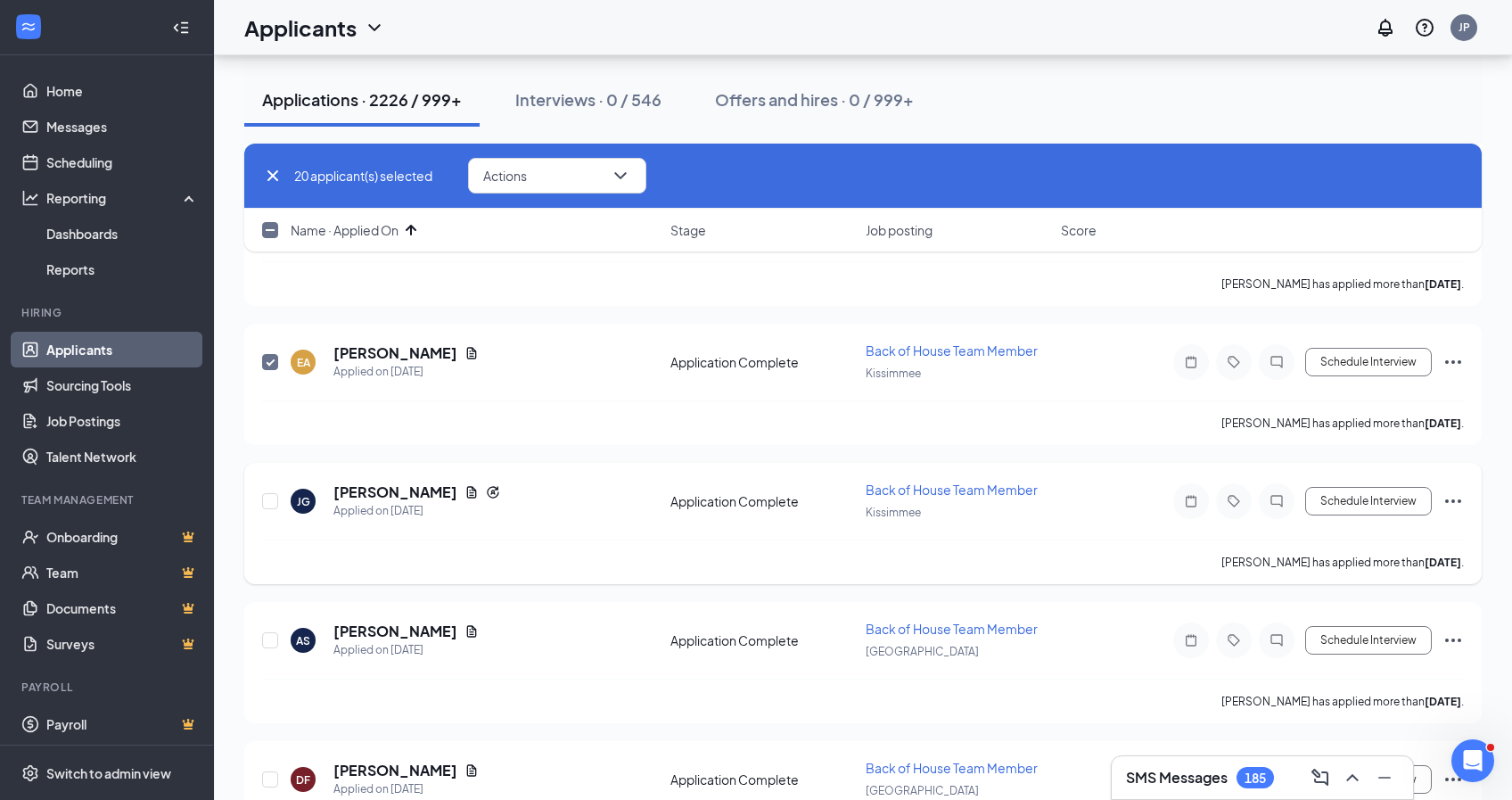
scroll to position [2770, 1]
click at [268, 499] on input "checkbox" at bounding box center [270, 500] width 16 height 16
checkbox input "true"
click at [267, 634] on input "checkbox" at bounding box center [270, 640] width 16 height 16
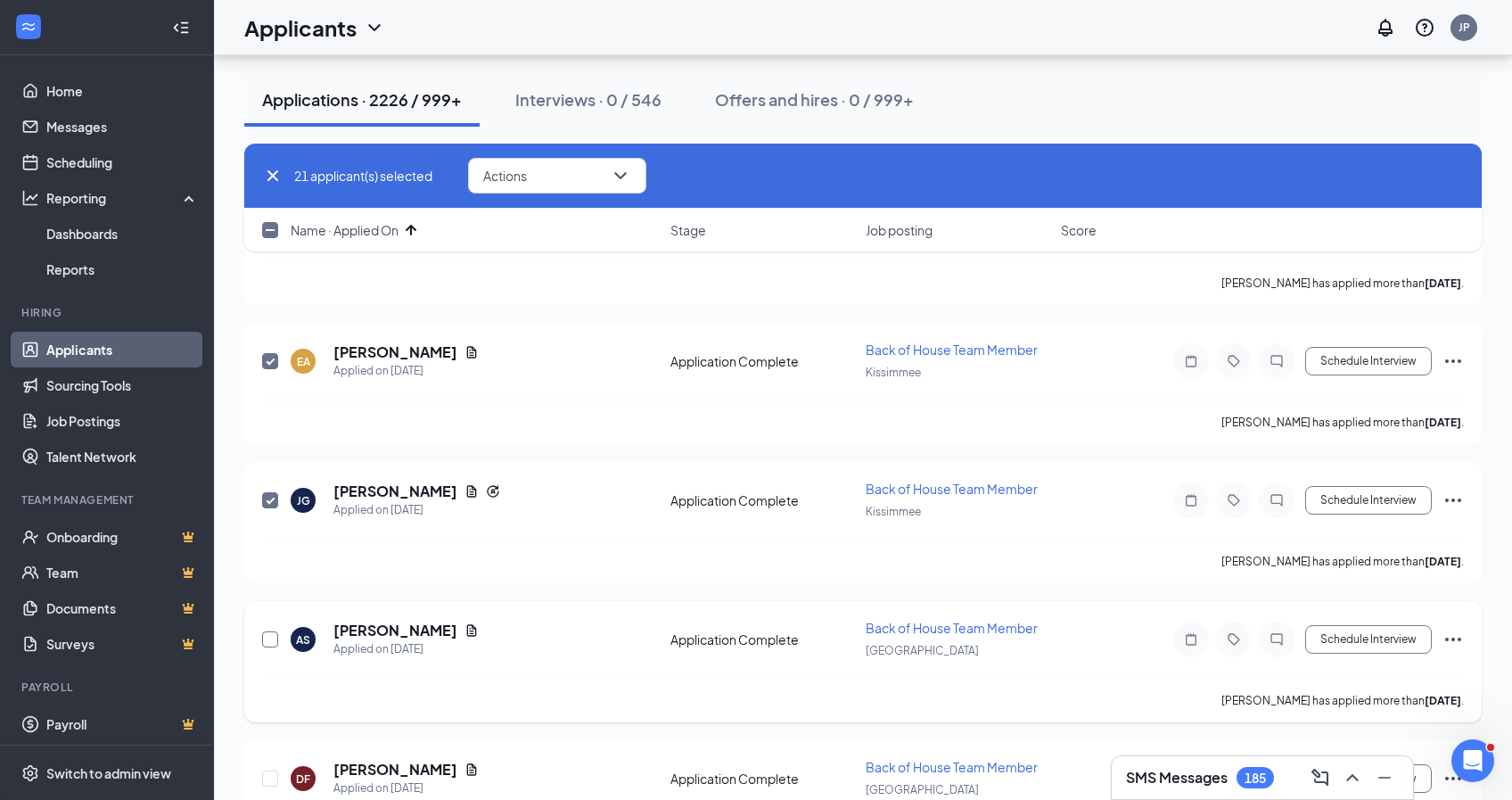
checkbox input "true"
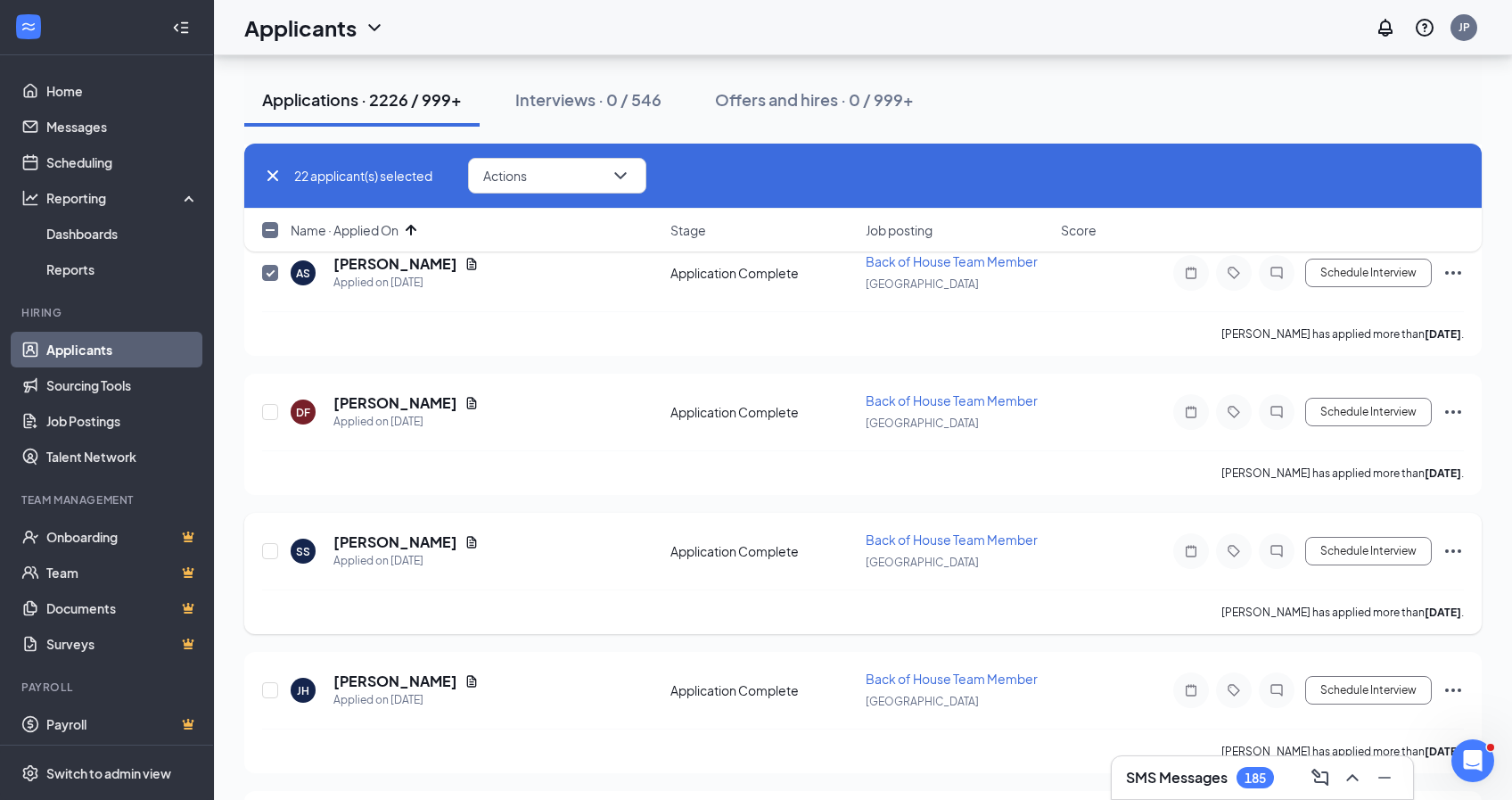
scroll to position [3171, 0]
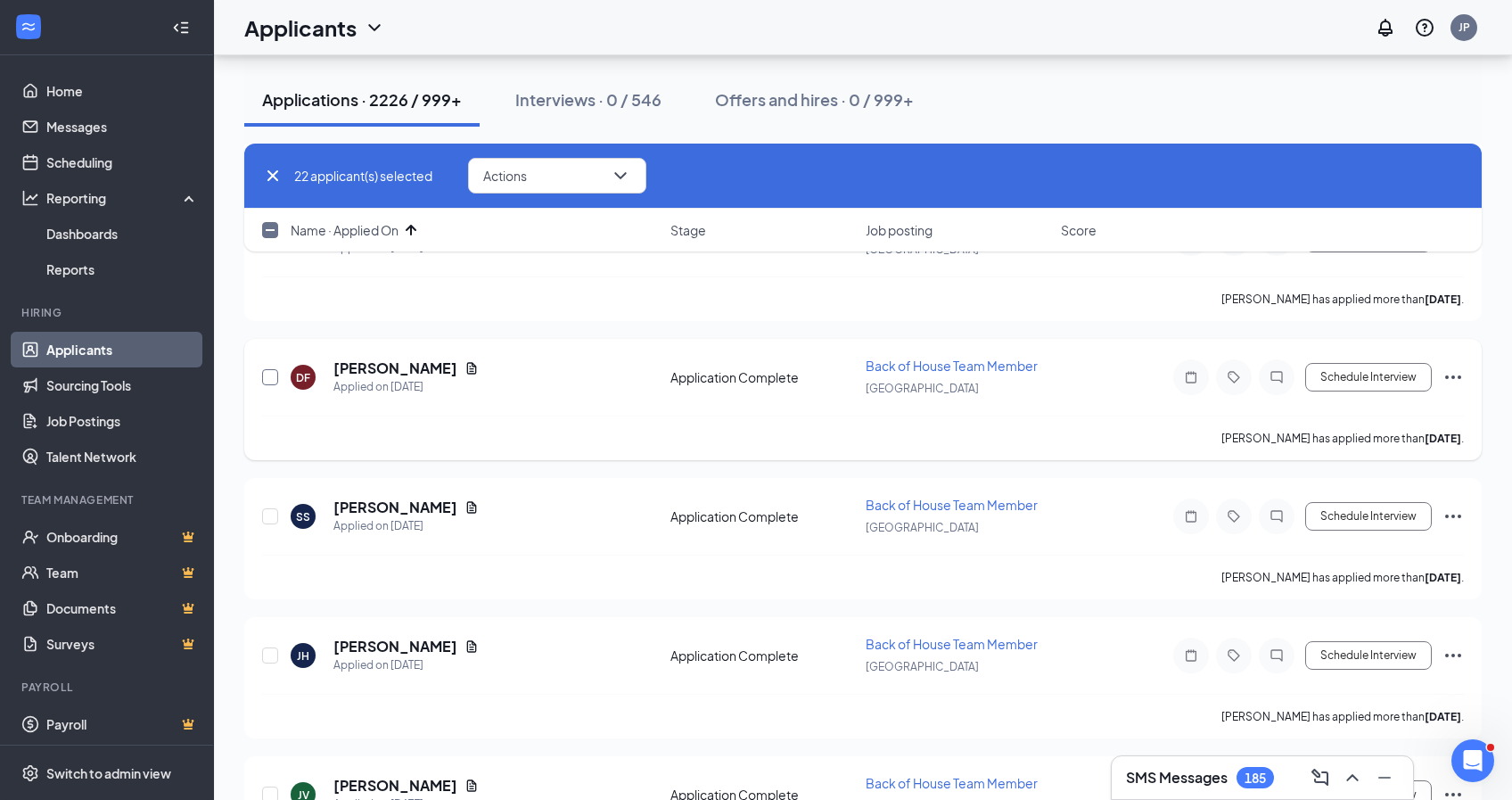
click at [269, 374] on input "checkbox" at bounding box center [270, 377] width 16 height 16
checkbox input "true"
click at [271, 514] on input "checkbox" at bounding box center [270, 516] width 16 height 16
checkbox input "true"
click at [272, 656] on input "checkbox" at bounding box center [270, 656] width 16 height 16
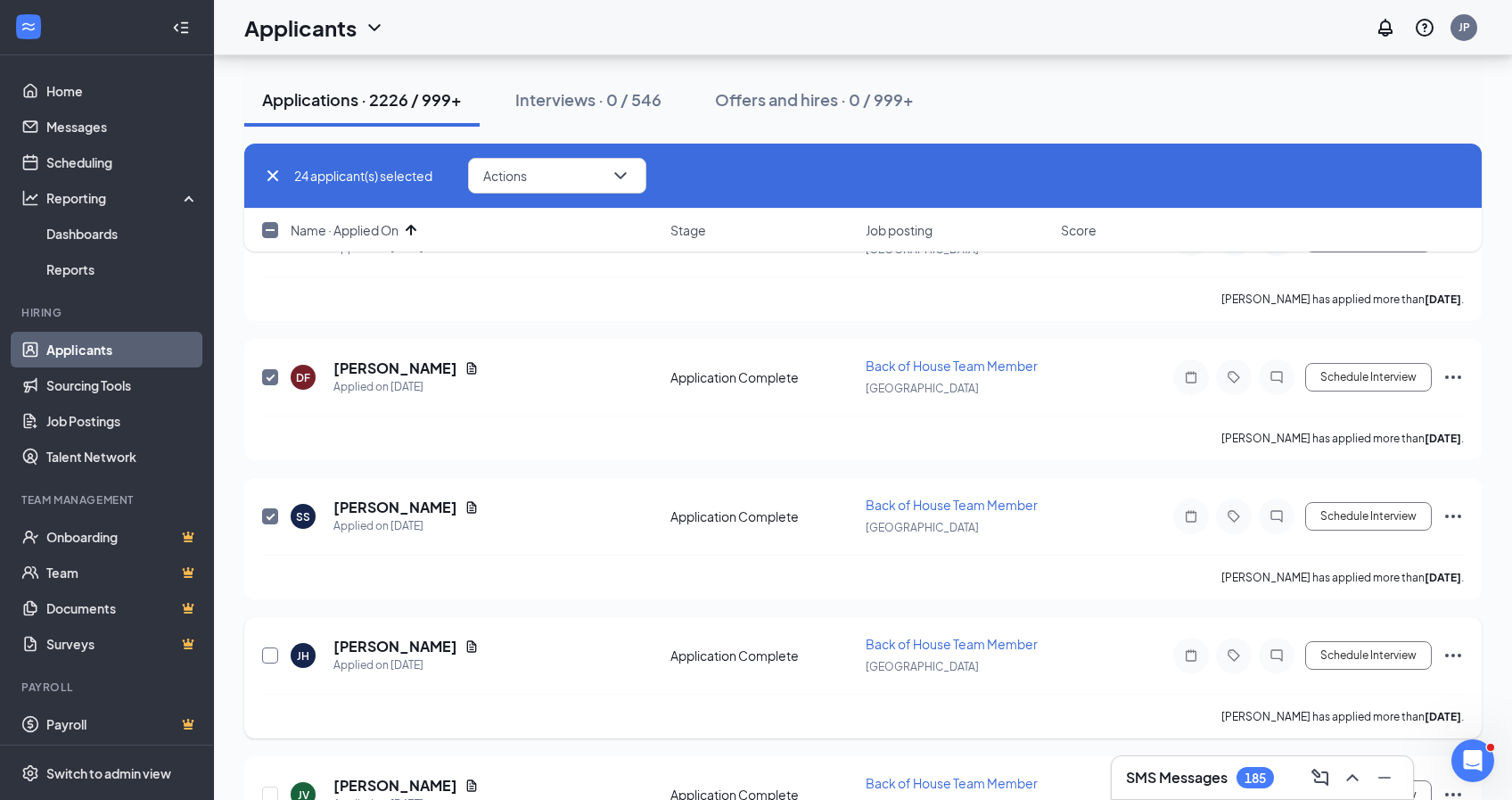
checkbox input "true"
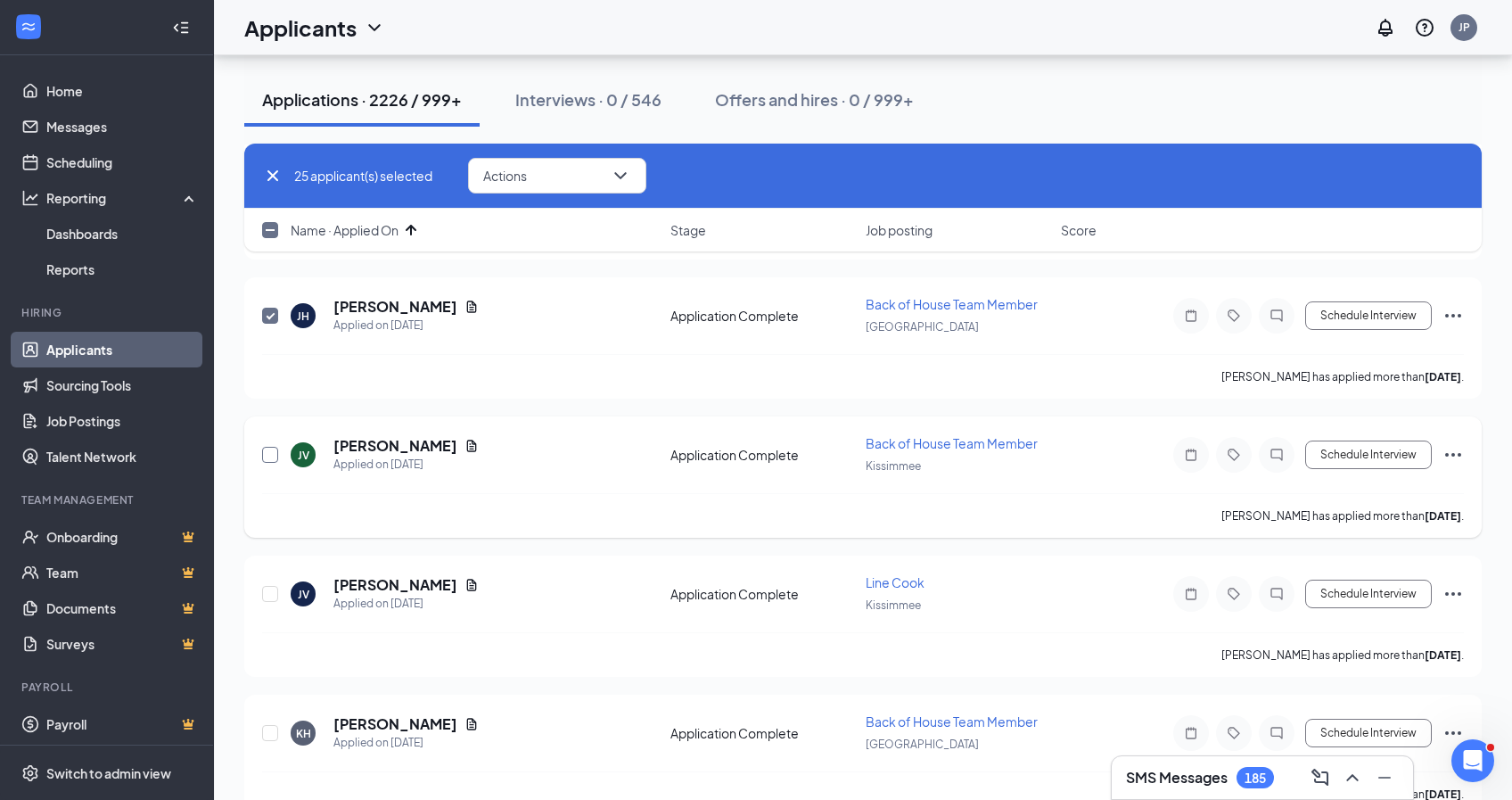
scroll to position [3514, 0]
click at [265, 450] on input "checkbox" at bounding box center [270, 452] width 16 height 16
checkbox input "true"
click at [271, 588] on input "checkbox" at bounding box center [270, 592] width 16 height 16
checkbox input "true"
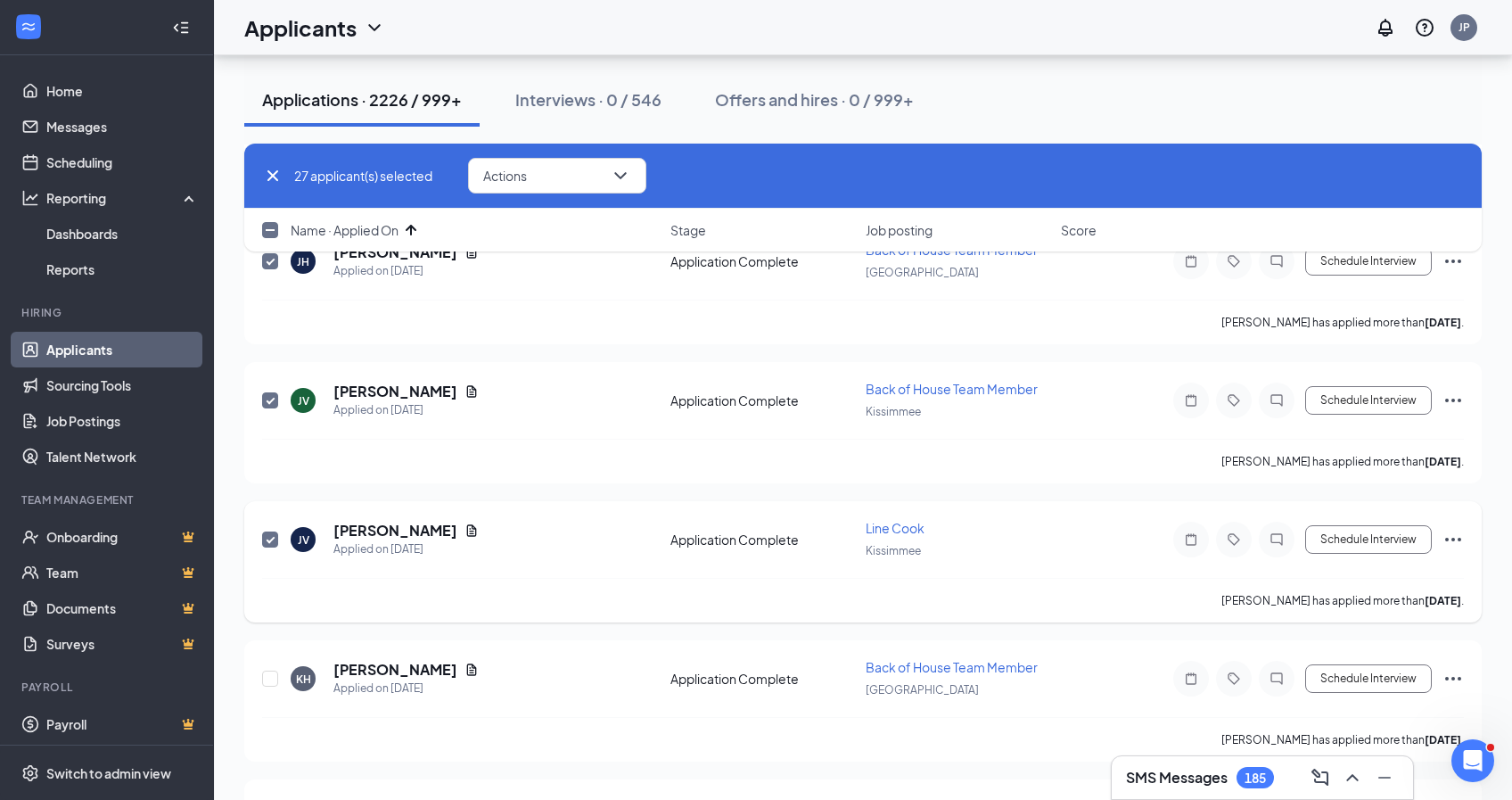
scroll to position [3726, 0]
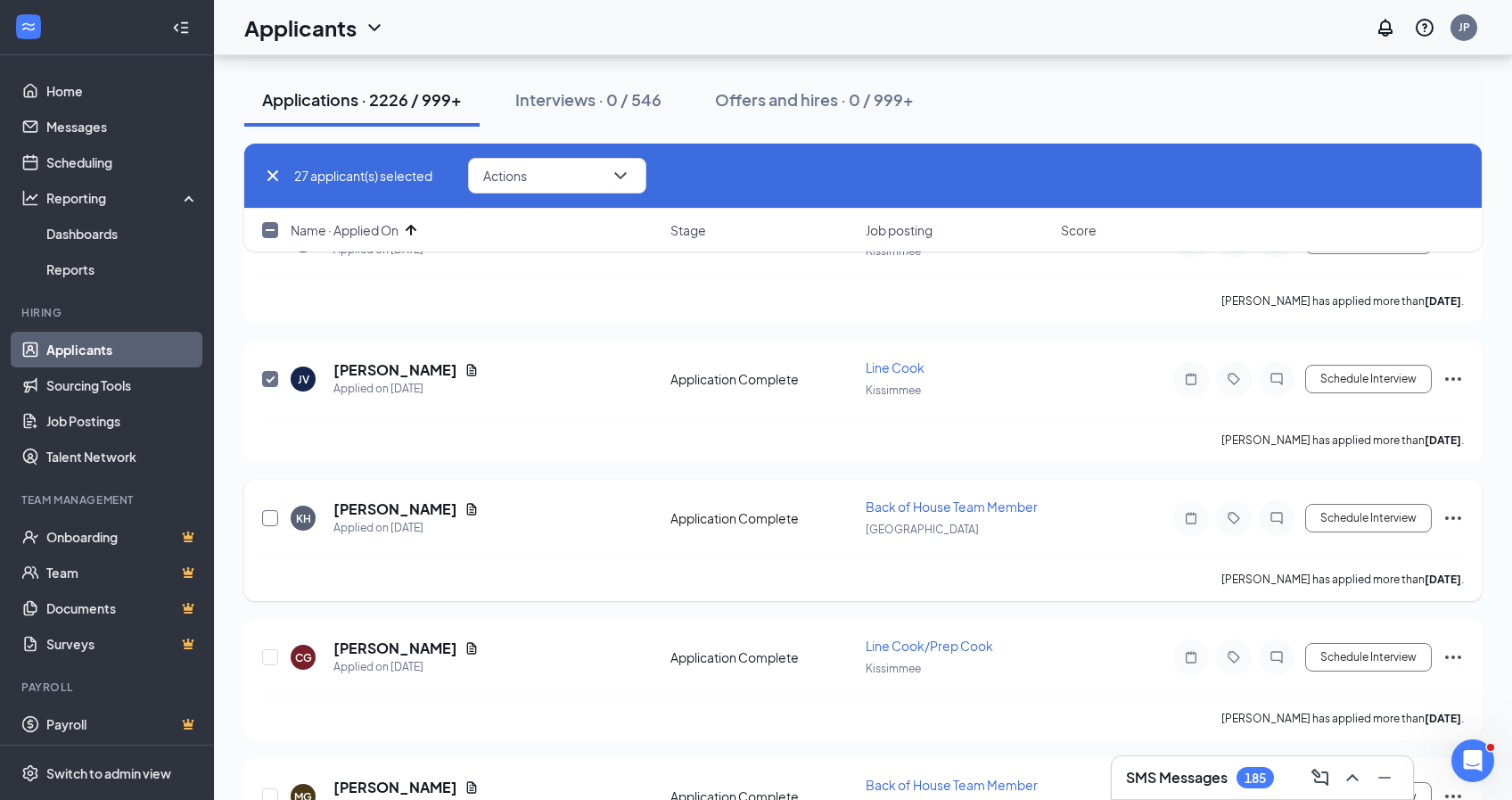
click at [266, 518] on input "checkbox" at bounding box center [270, 518] width 16 height 16
checkbox input "true"
click at [274, 655] on input "checkbox" at bounding box center [270, 657] width 16 height 16
checkbox input "true"
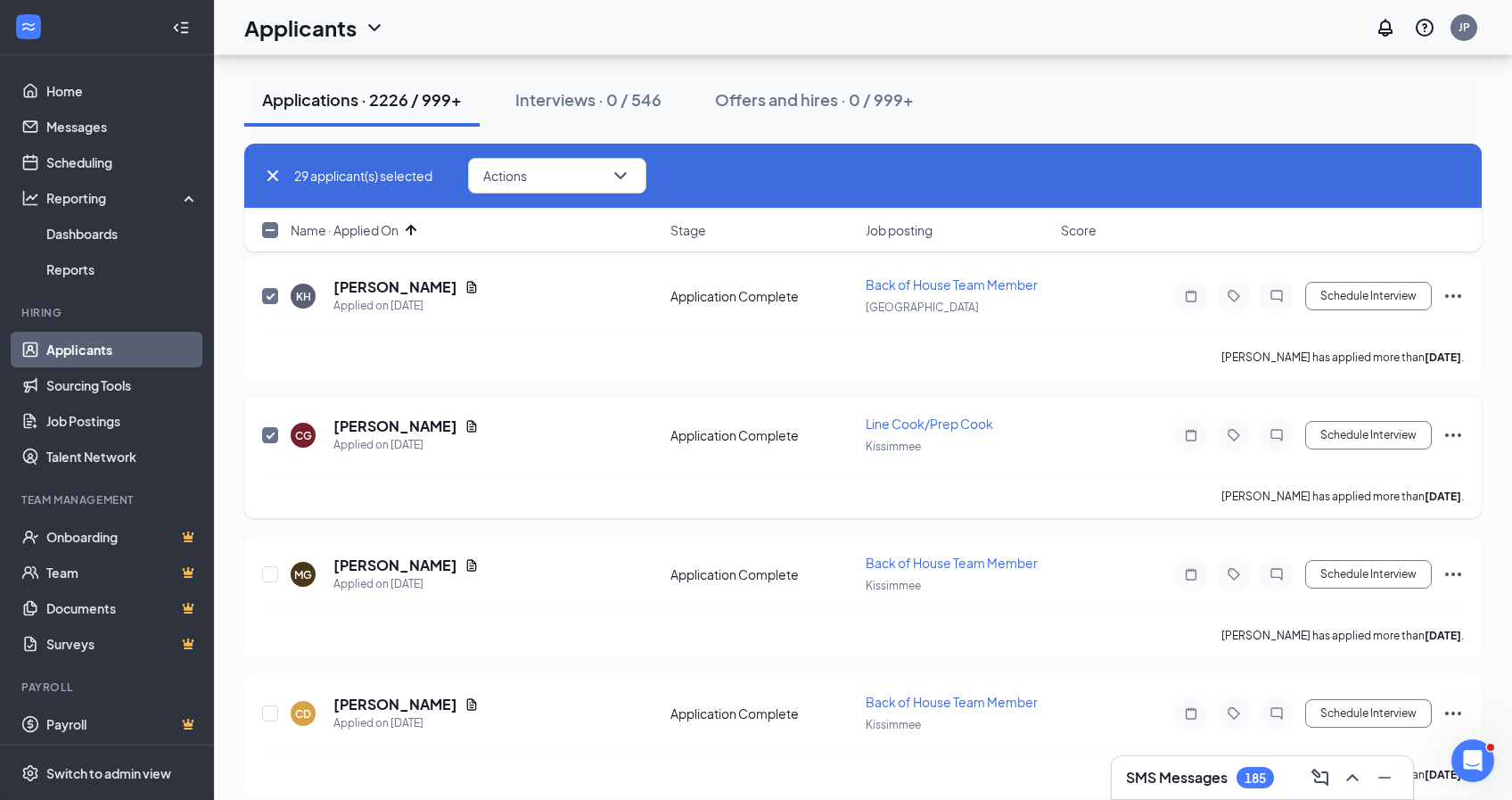
scroll to position [3977, 0]
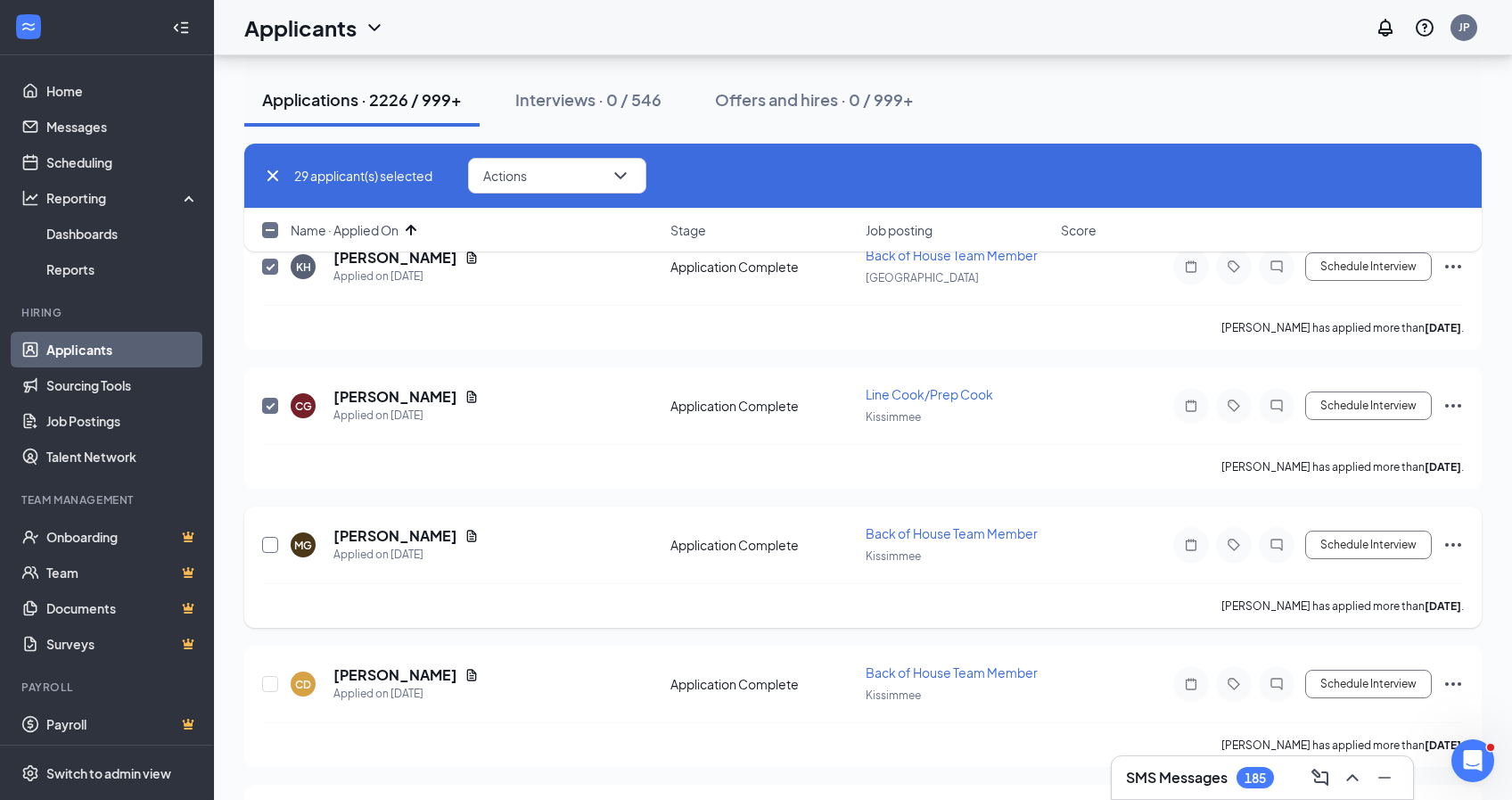
click at [265, 547] on input "checkbox" at bounding box center [270, 544] width 16 height 16
checkbox input "true"
click at [268, 683] on input "checkbox" at bounding box center [270, 684] width 16 height 16
checkbox input "true"
click at [113, 354] on link "Applicants" at bounding box center [122, 350] width 152 height 35
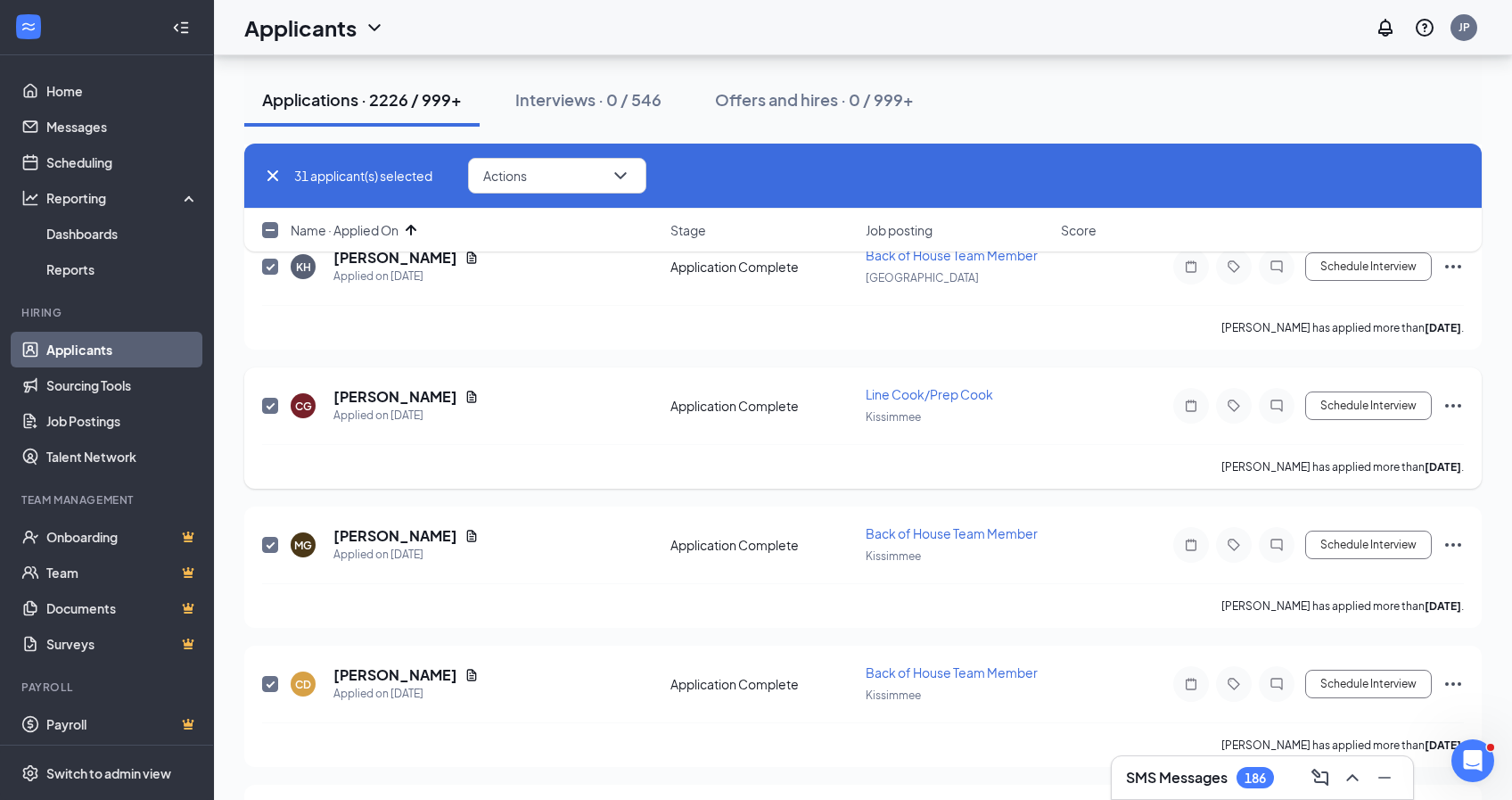
checkbox input "false"
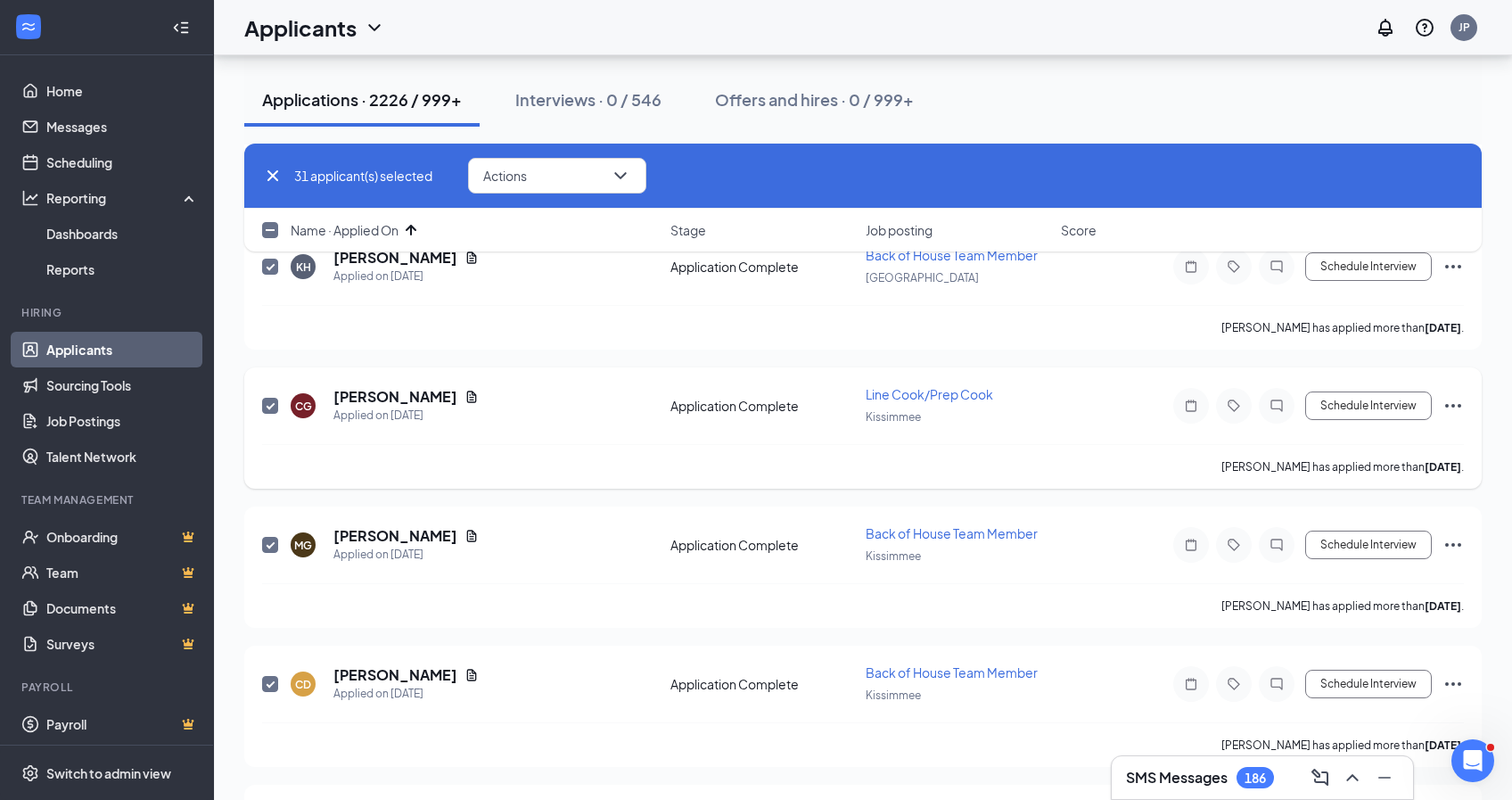
checkbox input "false"
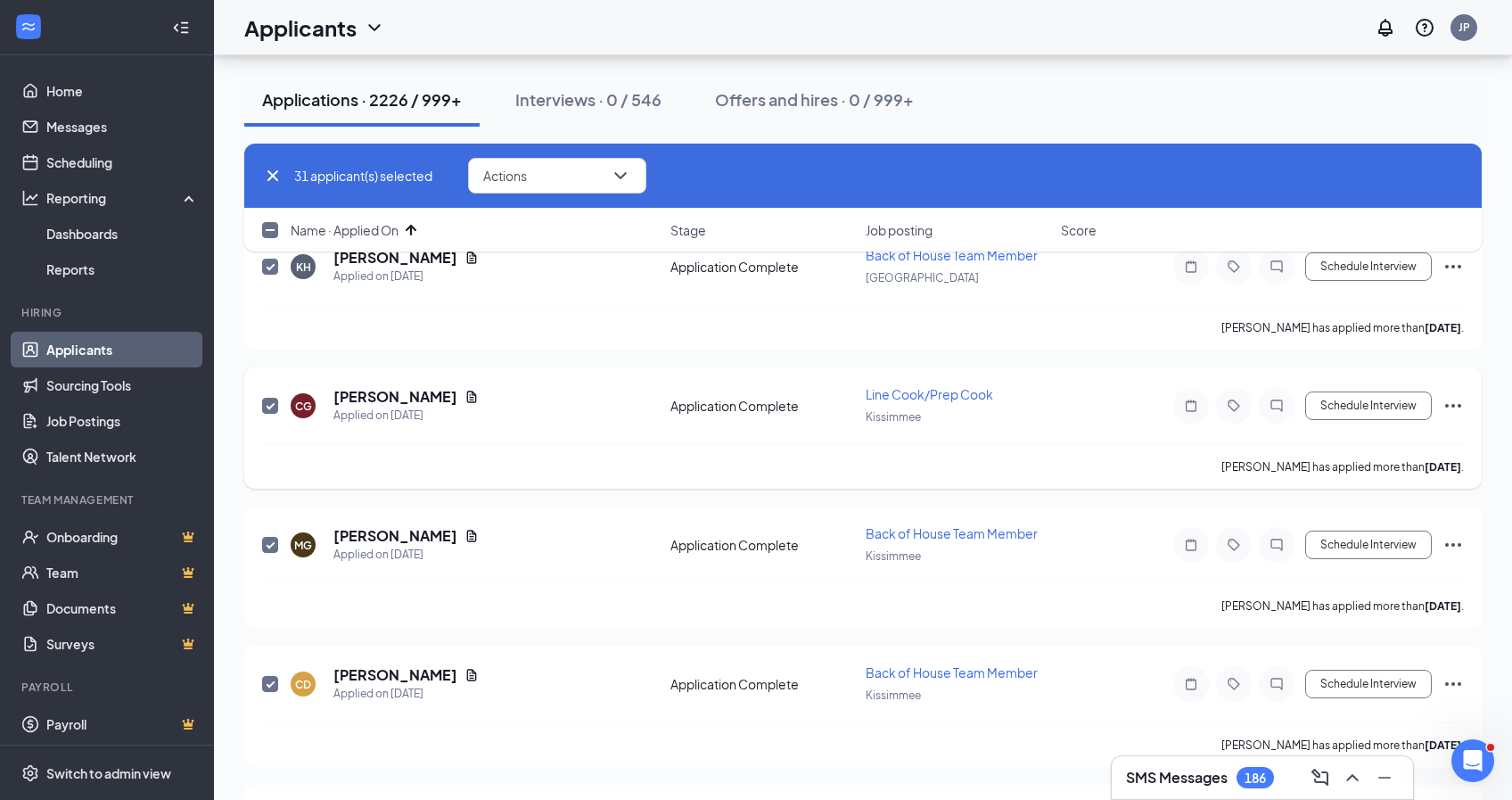
checkbox input "false"
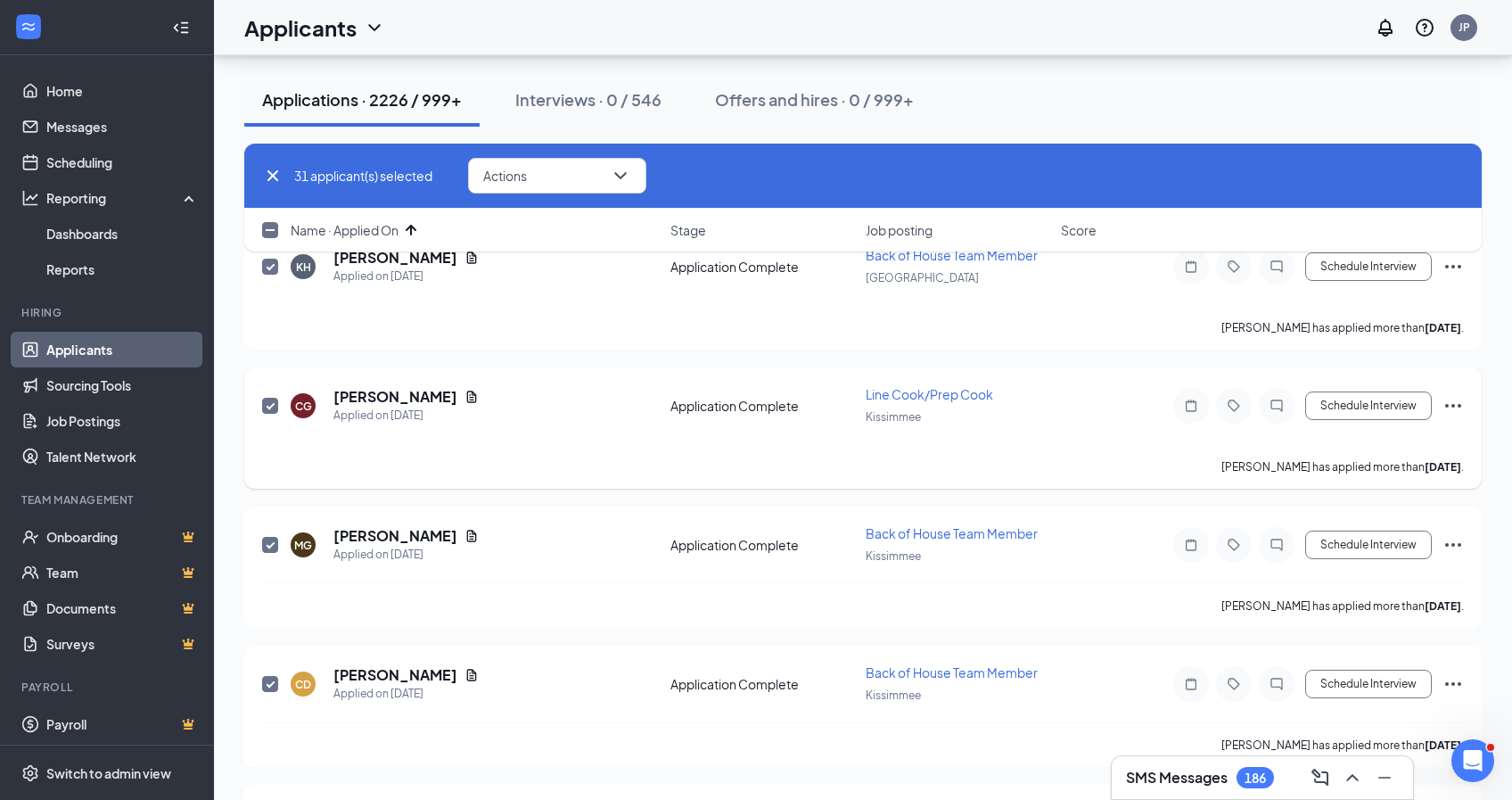
checkbox input "false"
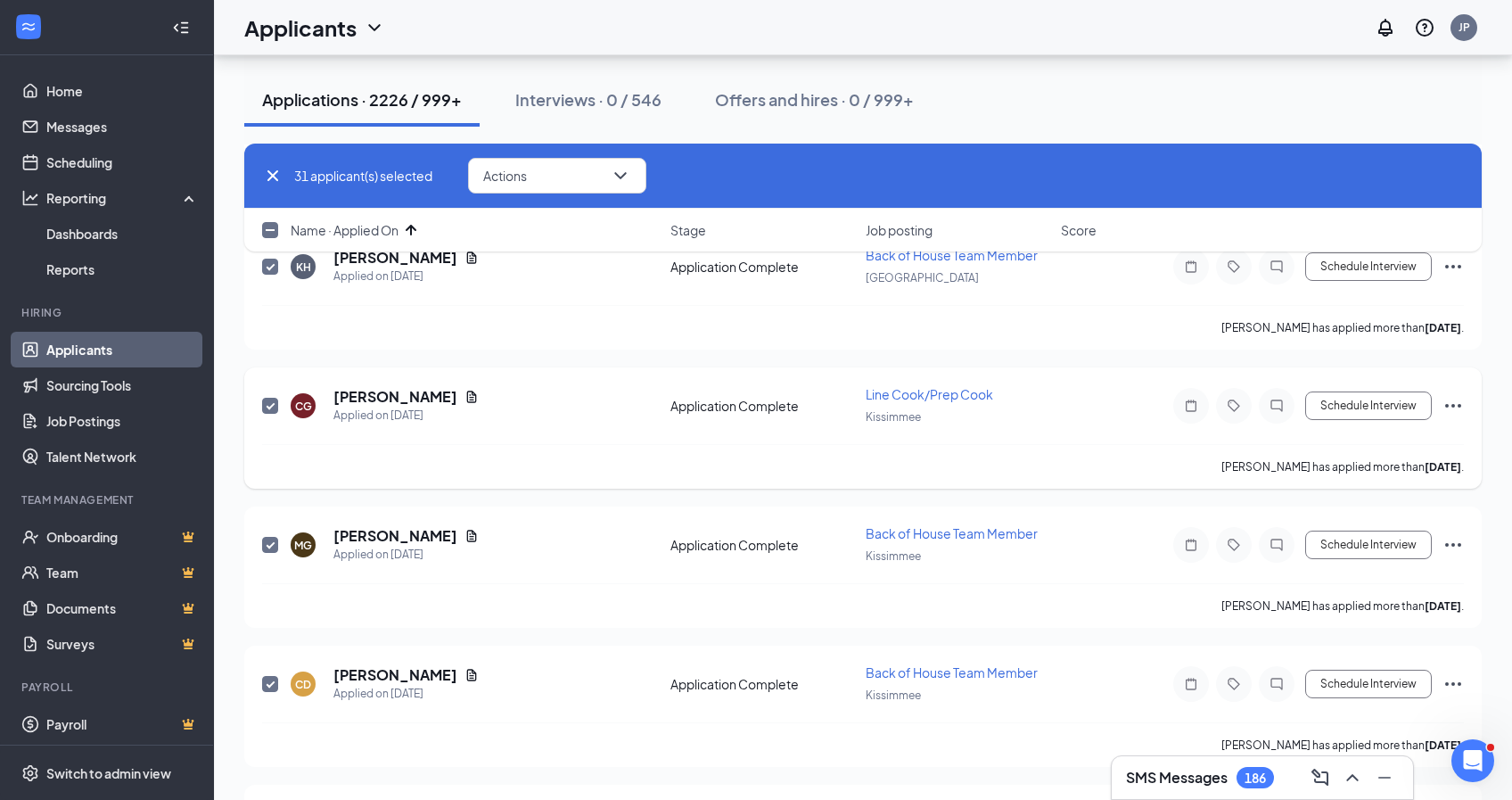
checkbox input "false"
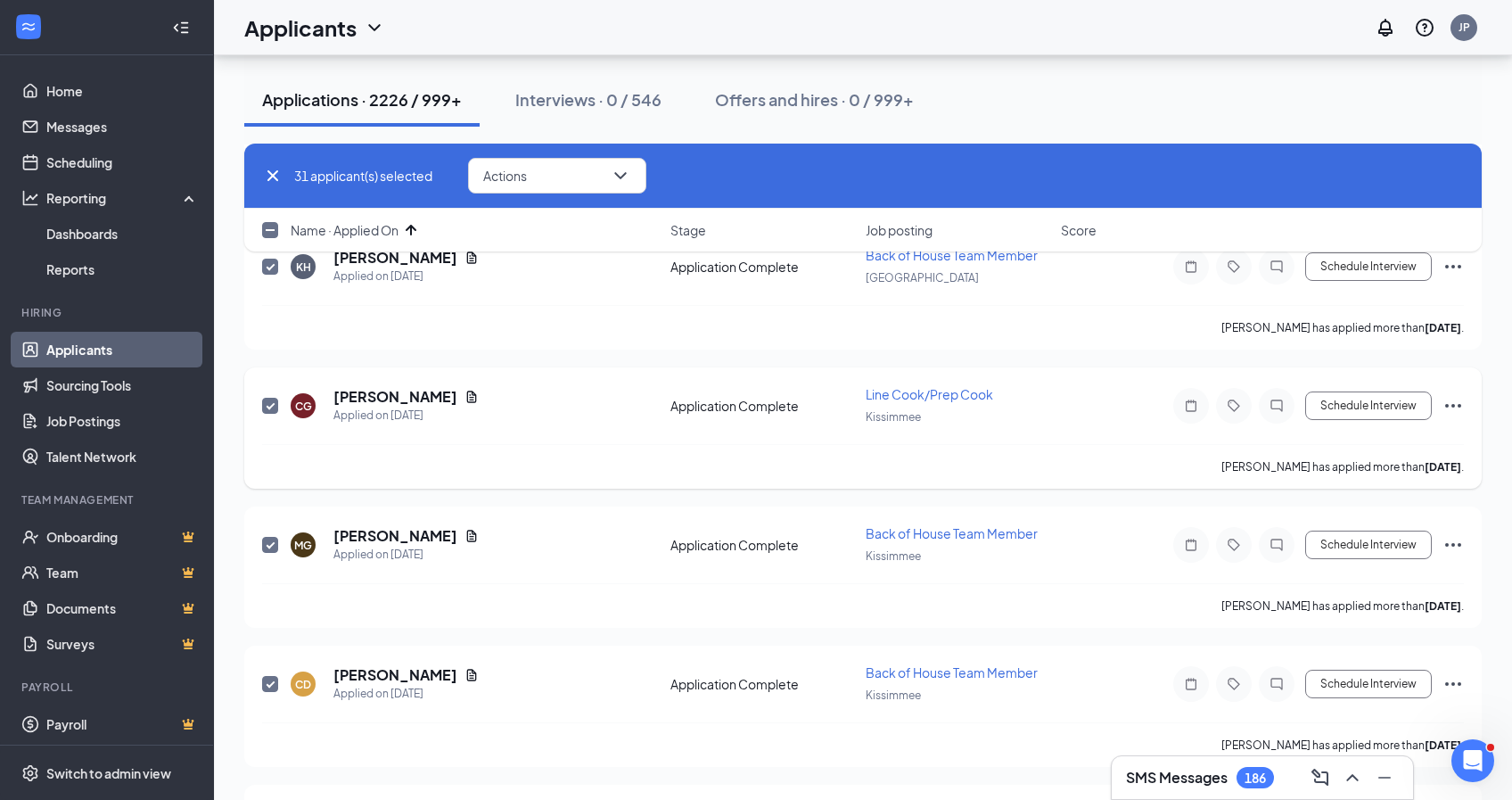
checkbox input "false"
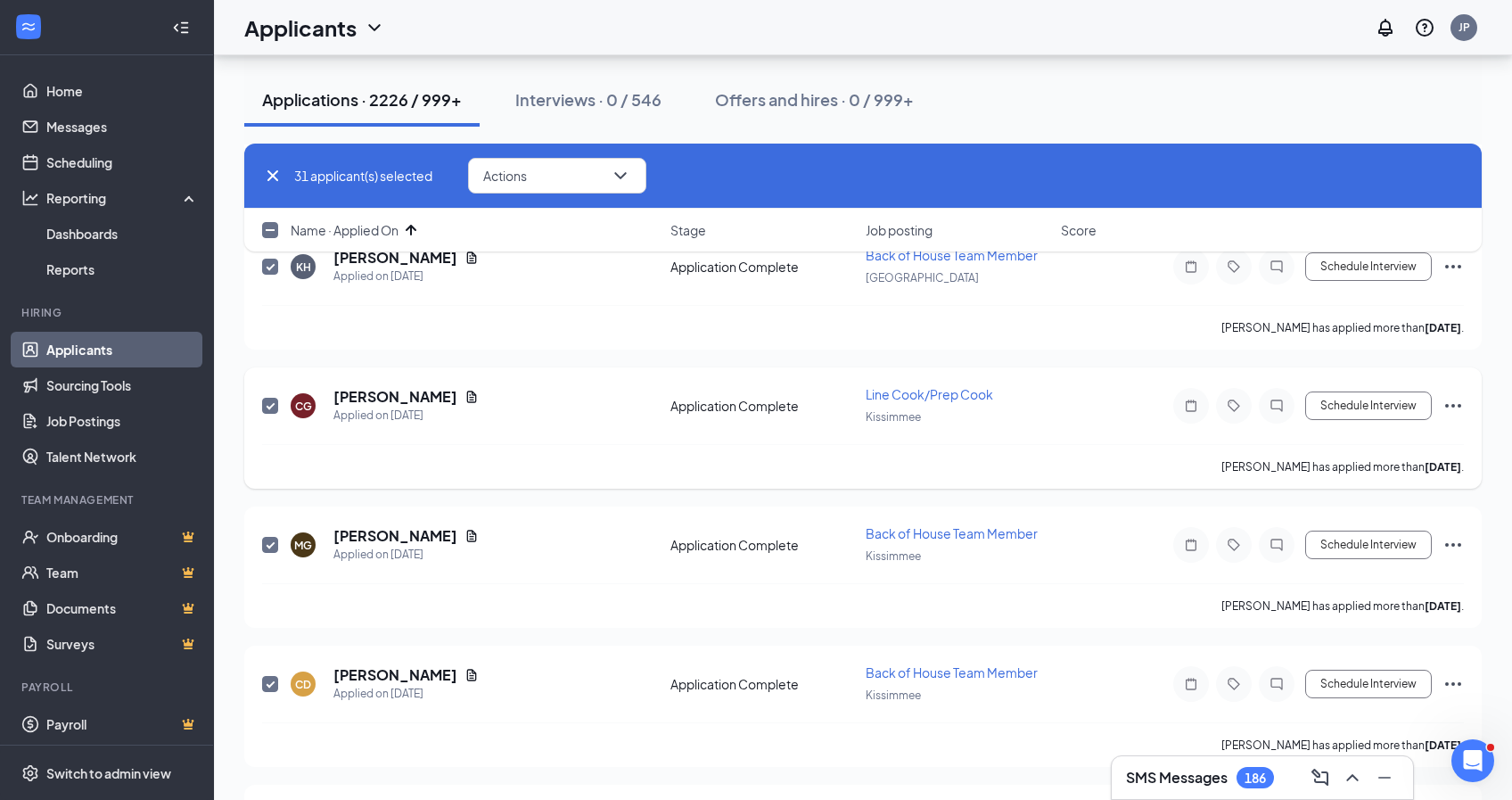
checkbox input "false"
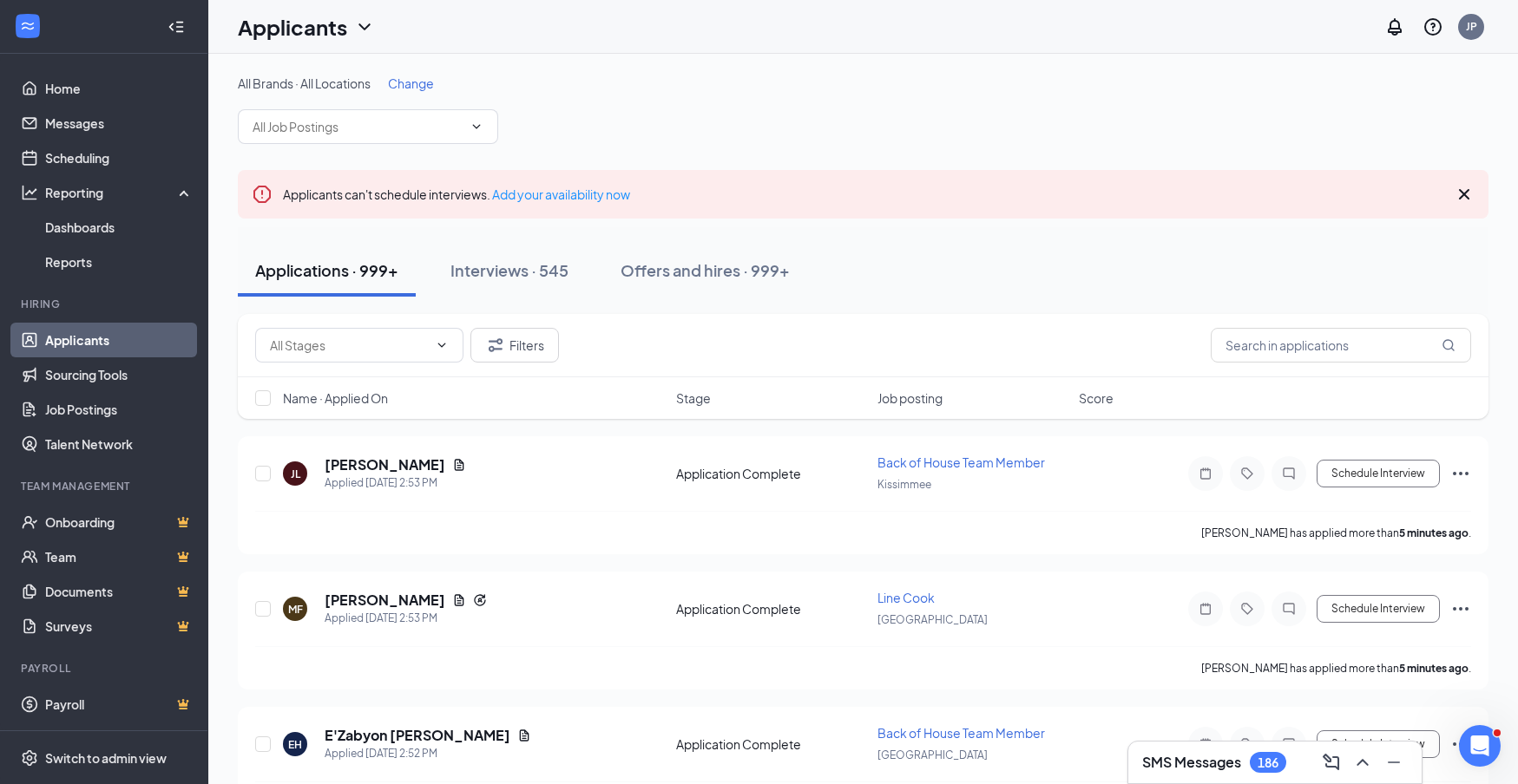
click at [364, 404] on span "Name · Applied On" at bounding box center [336, 398] width 105 height 17
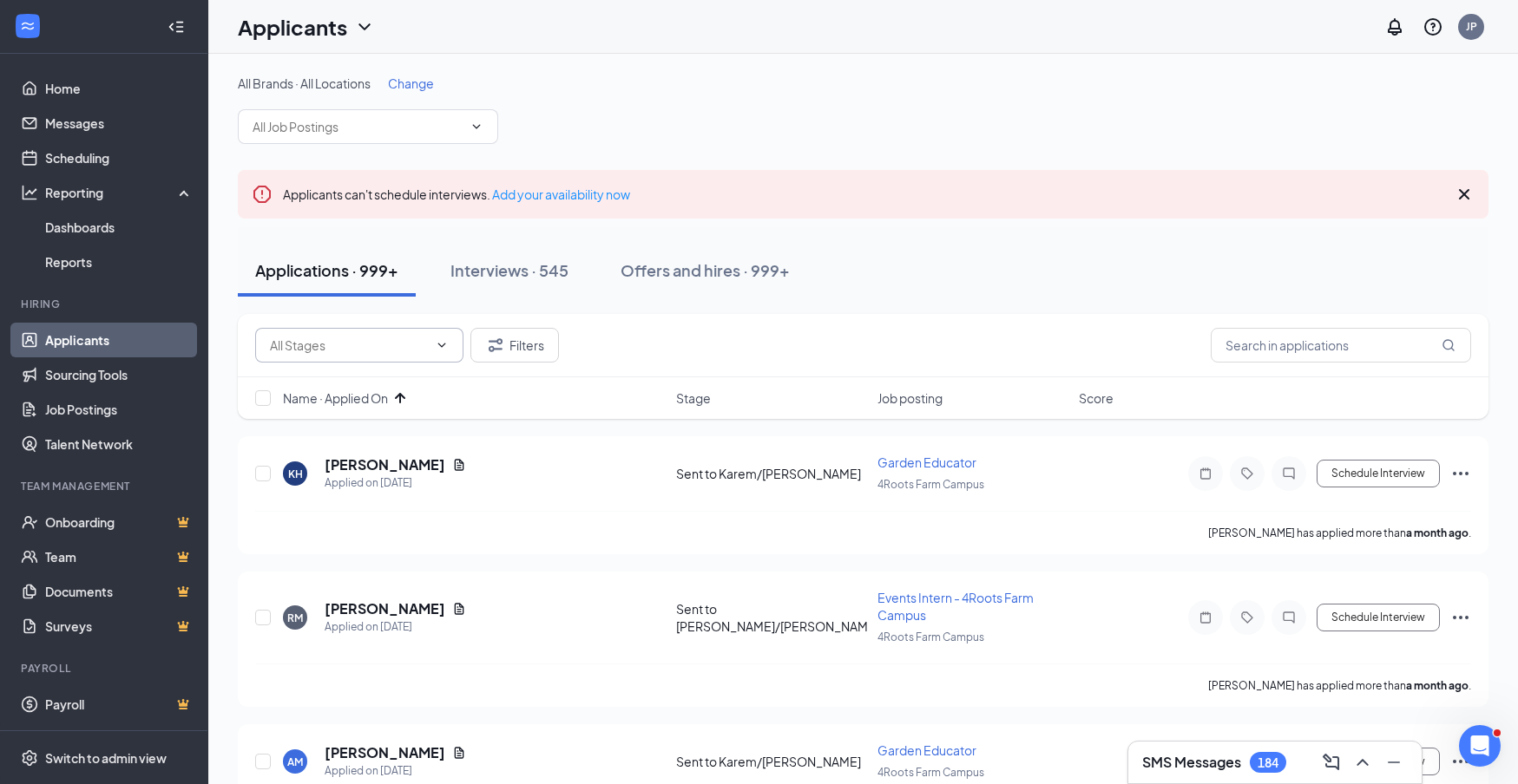
click at [436, 342] on icon "ChevronDown" at bounding box center [442, 345] width 14 height 14
click at [317, 354] on input "text" at bounding box center [348, 345] width 158 height 19
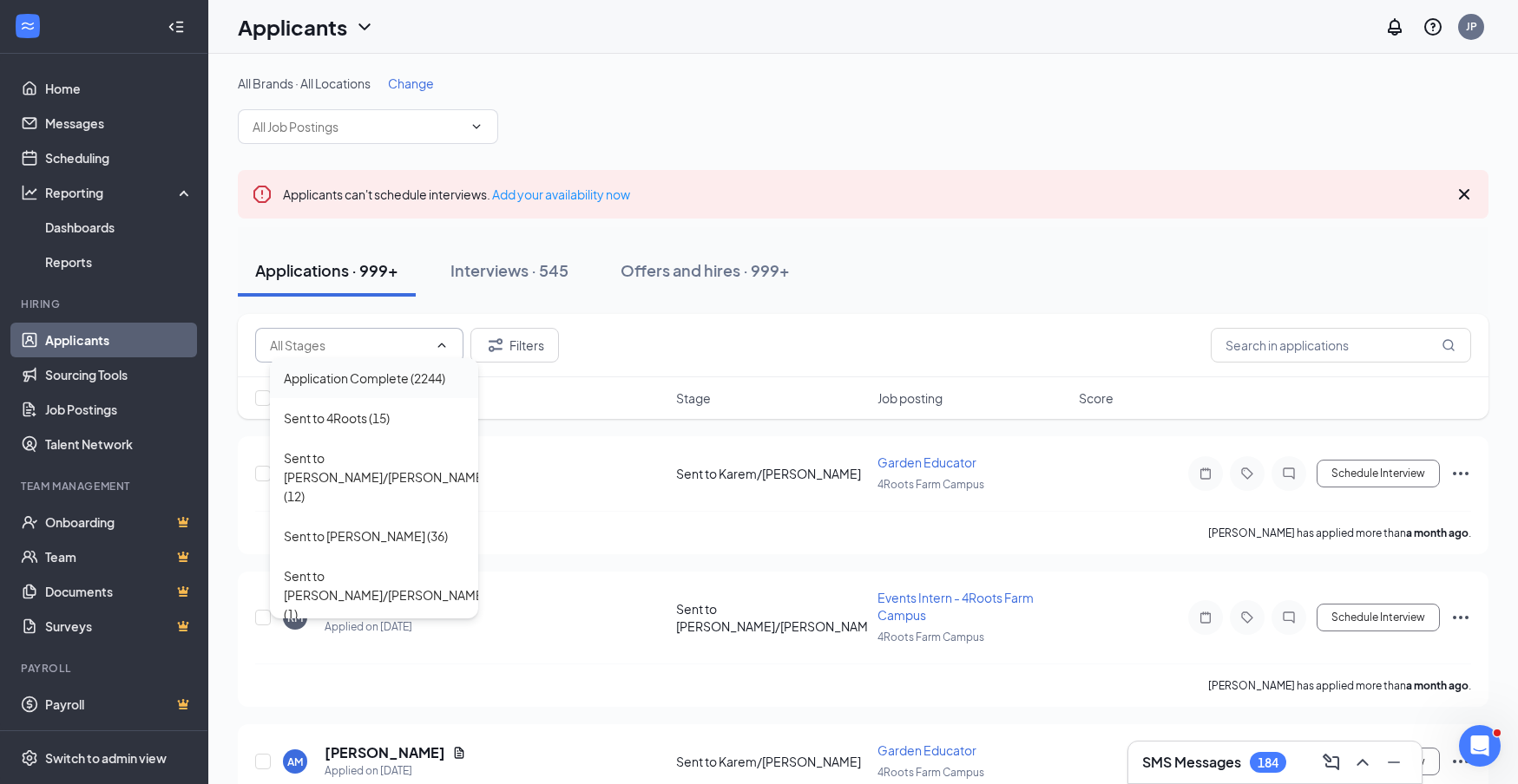
click at [321, 373] on div "Application Complete (2244)" at bounding box center [364, 379] width 162 height 19
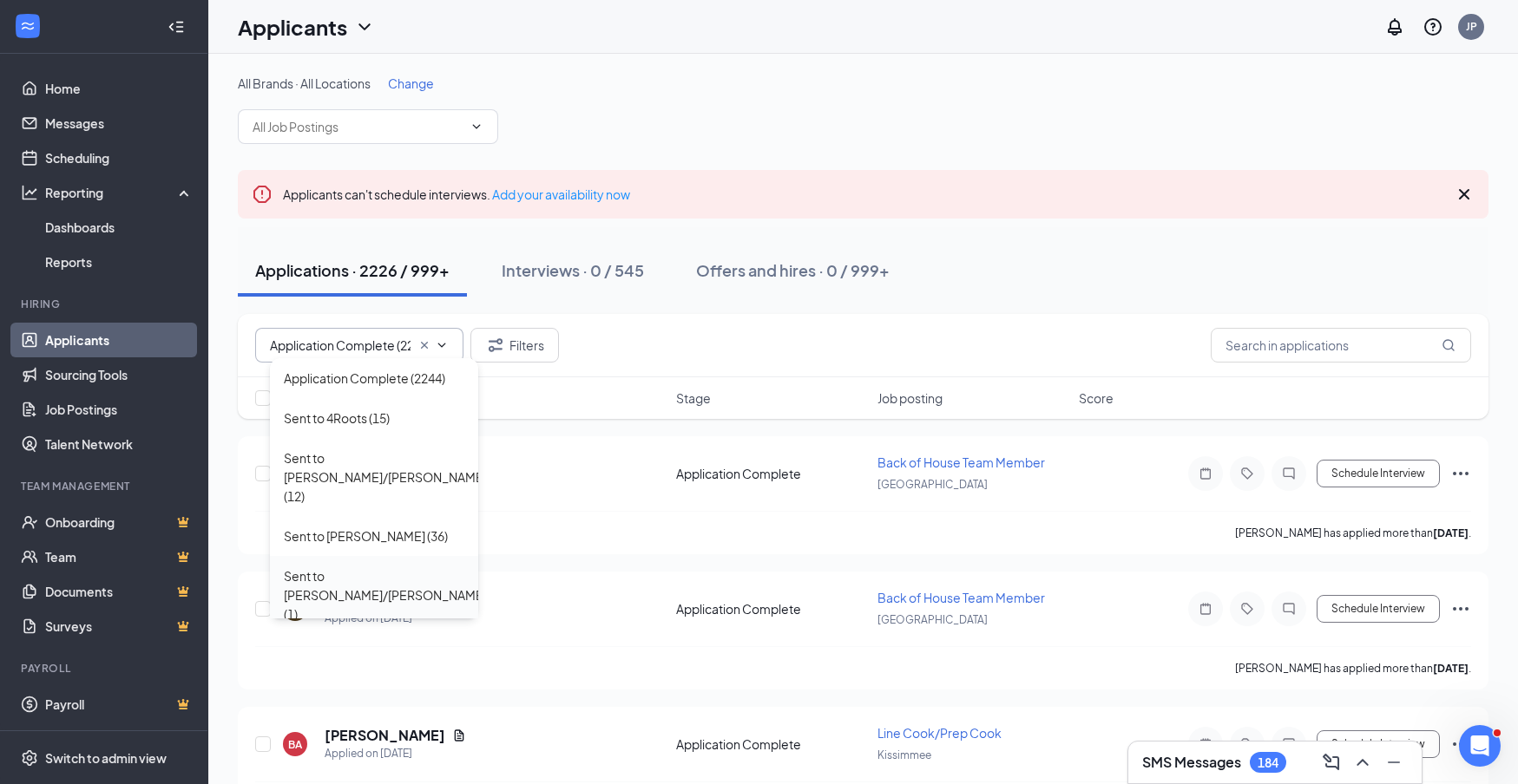
type input "Application Complete (2244)"
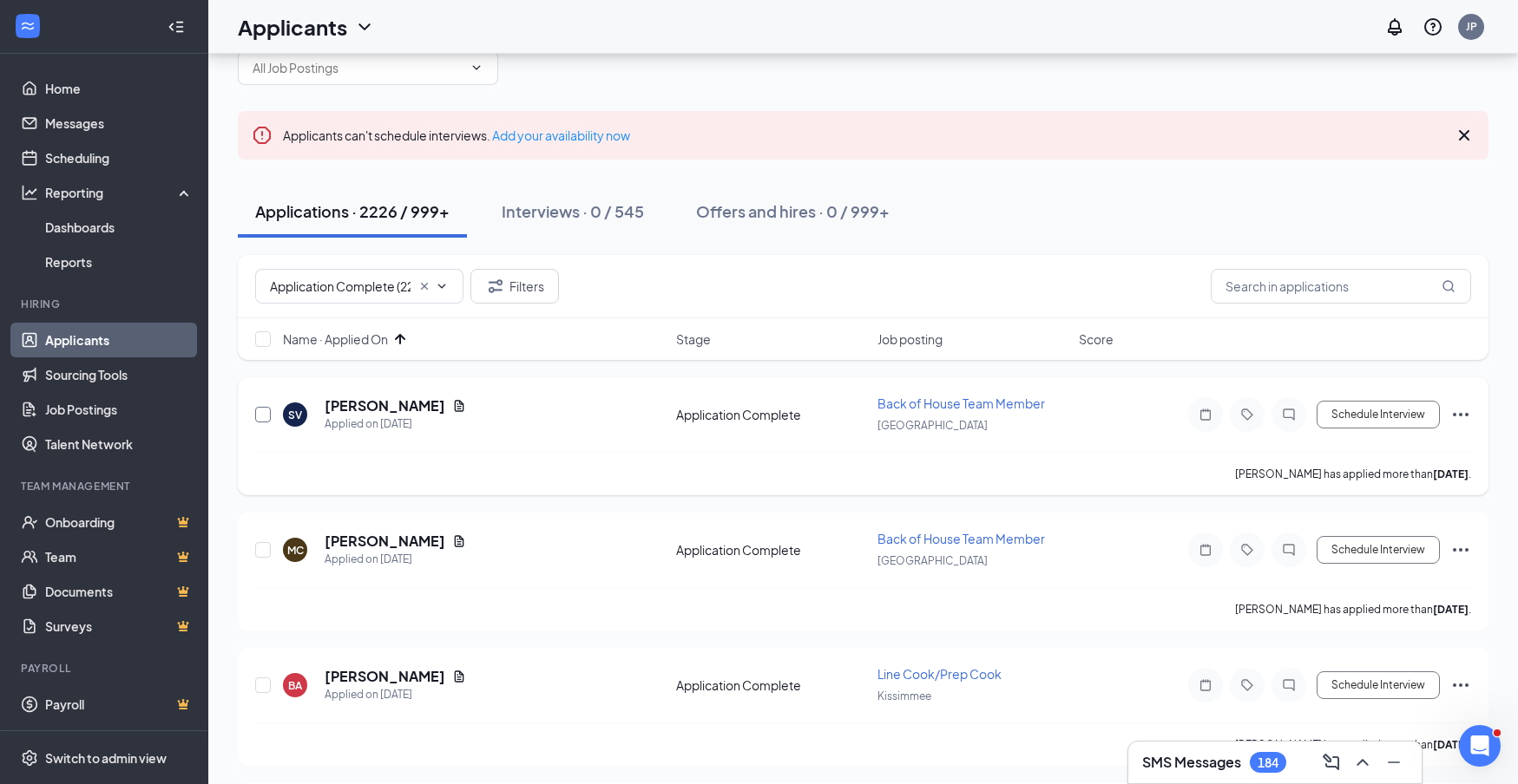
scroll to position [64, 1]
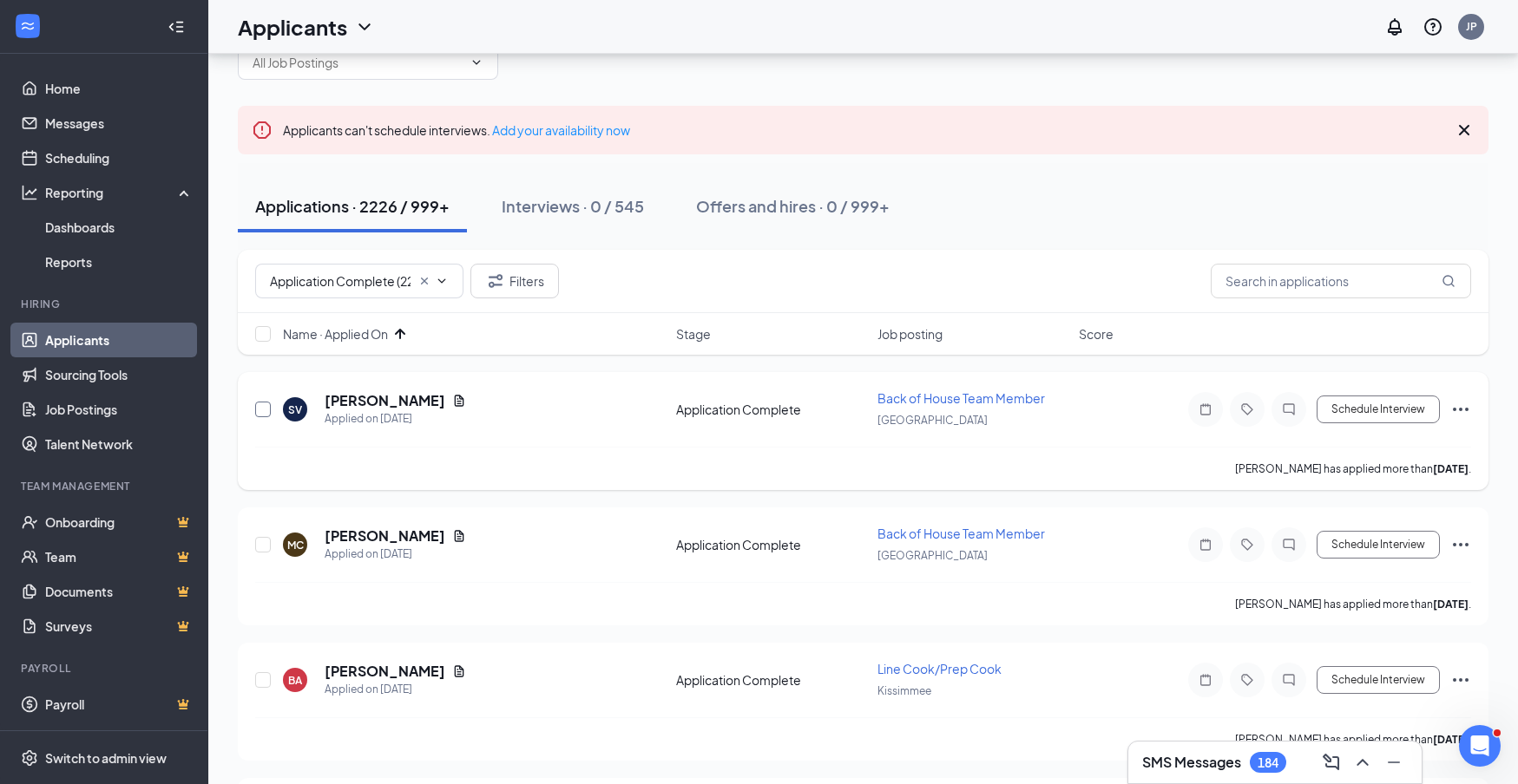
click at [262, 412] on input "checkbox" at bounding box center [263, 409] width 15 height 15
checkbox input "true"
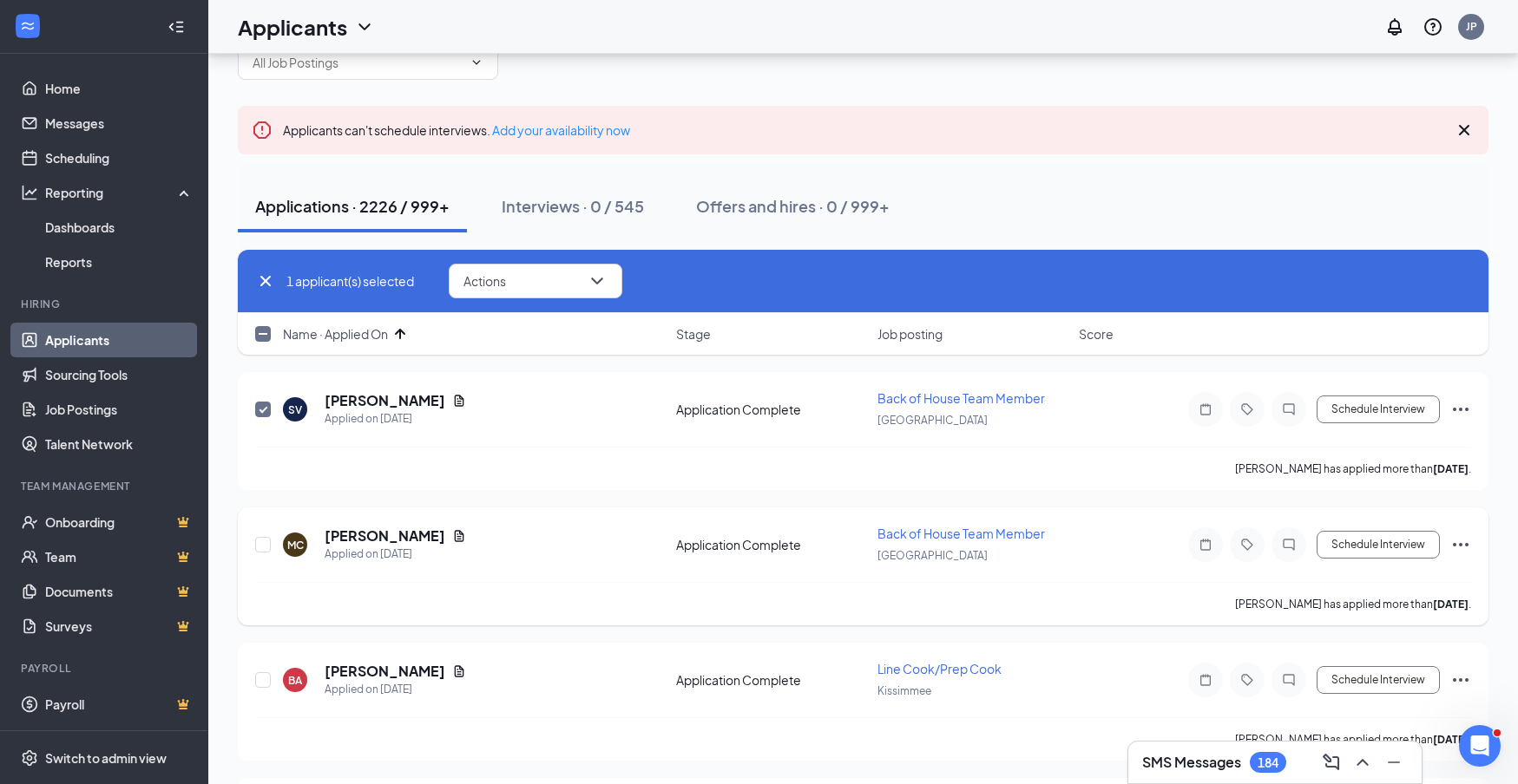
scroll to position [62, 0]
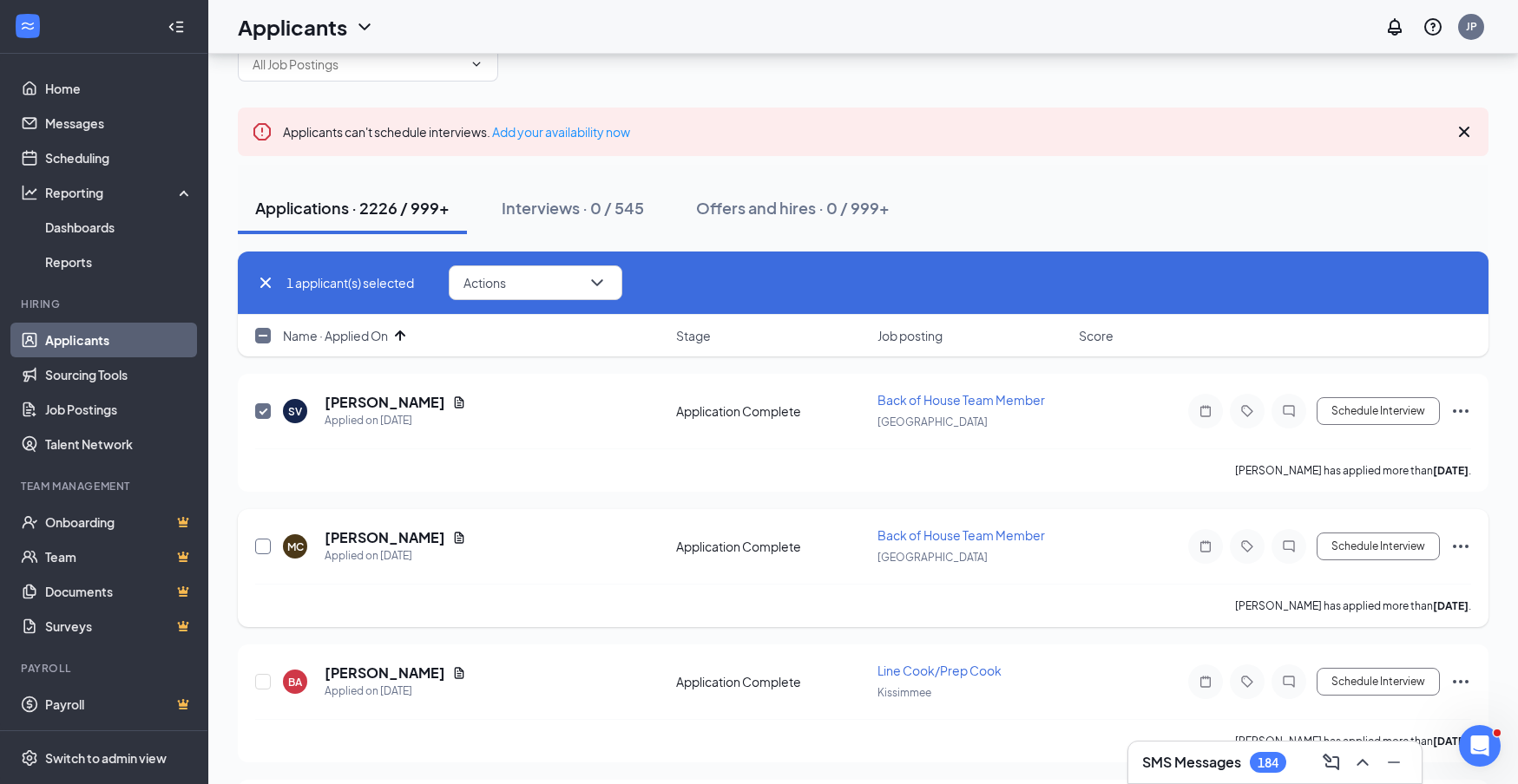
click at [264, 546] on input "checkbox" at bounding box center [263, 547] width 15 height 15
checkbox input "true"
click at [267, 683] on input "checkbox" at bounding box center [263, 682] width 15 height 15
checkbox input "true"
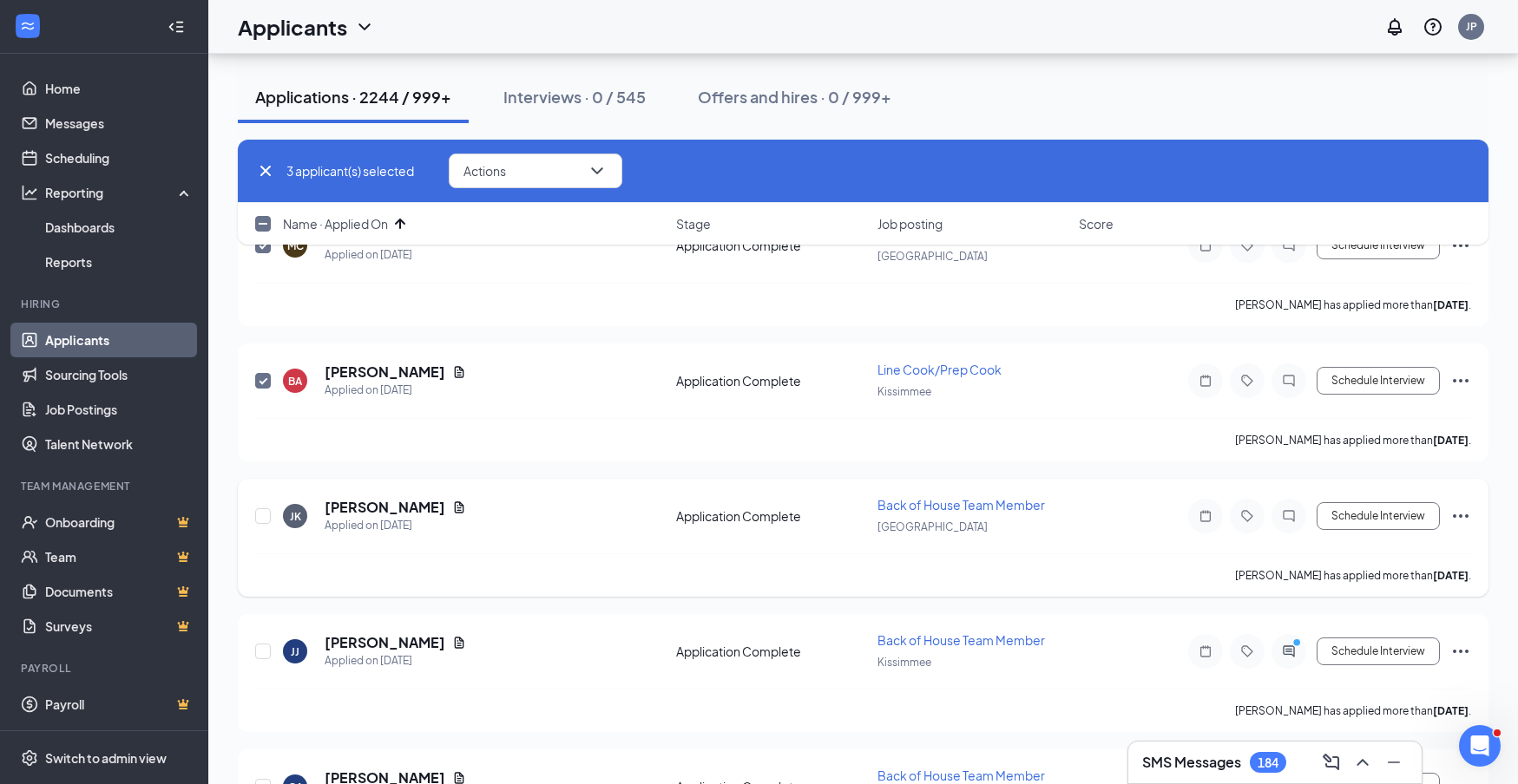
scroll to position [364, 0]
click at [257, 512] on input "checkbox" at bounding box center [263, 515] width 15 height 15
checkbox input "true"
click at [263, 646] on input "checkbox" at bounding box center [263, 650] width 15 height 15
checkbox input "true"
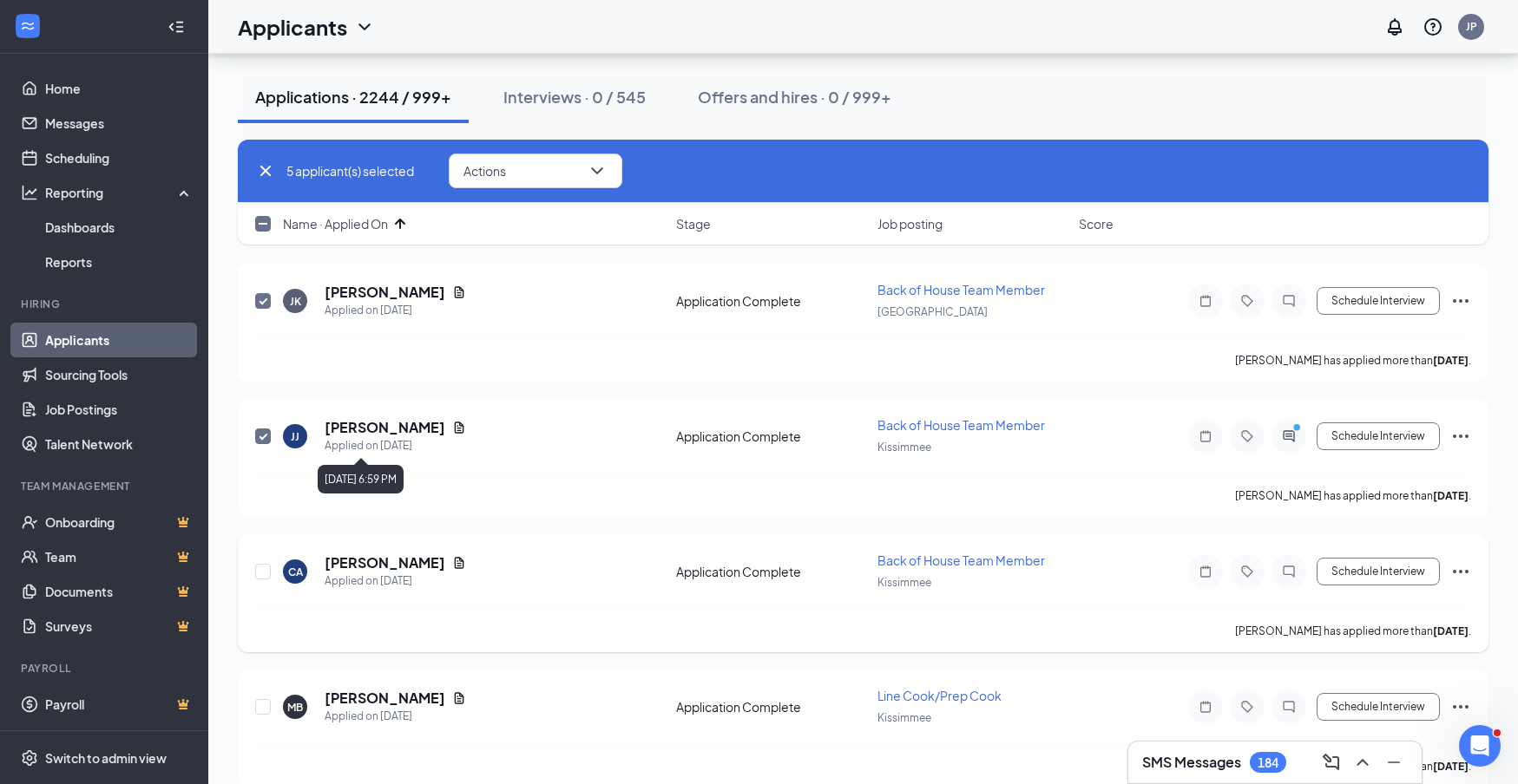
scroll to position [613, 0]
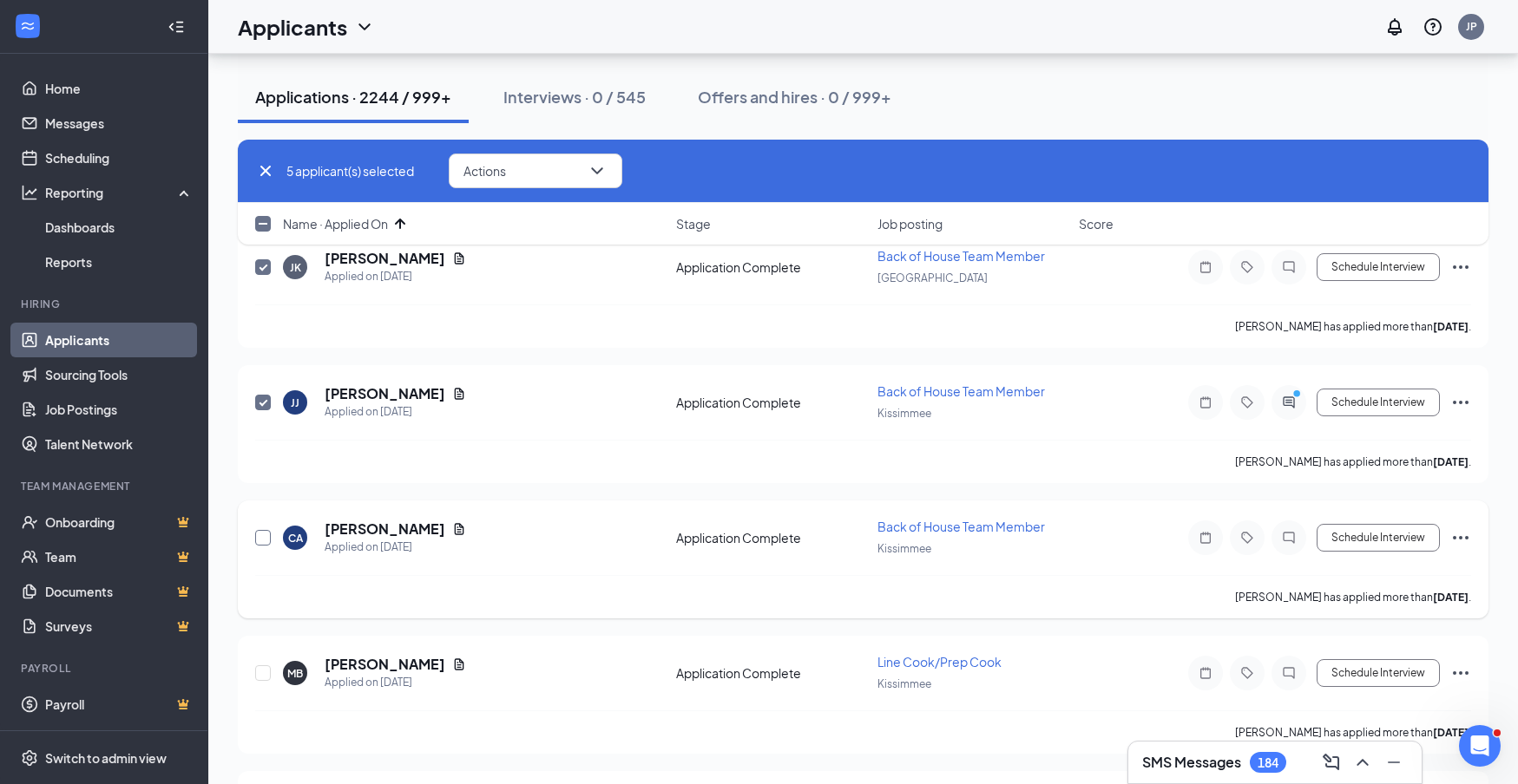
click at [262, 541] on input "checkbox" at bounding box center [263, 537] width 15 height 15
checkbox input "true"
click at [262, 670] on input "checkbox" at bounding box center [263, 673] width 15 height 15
checkbox input "true"
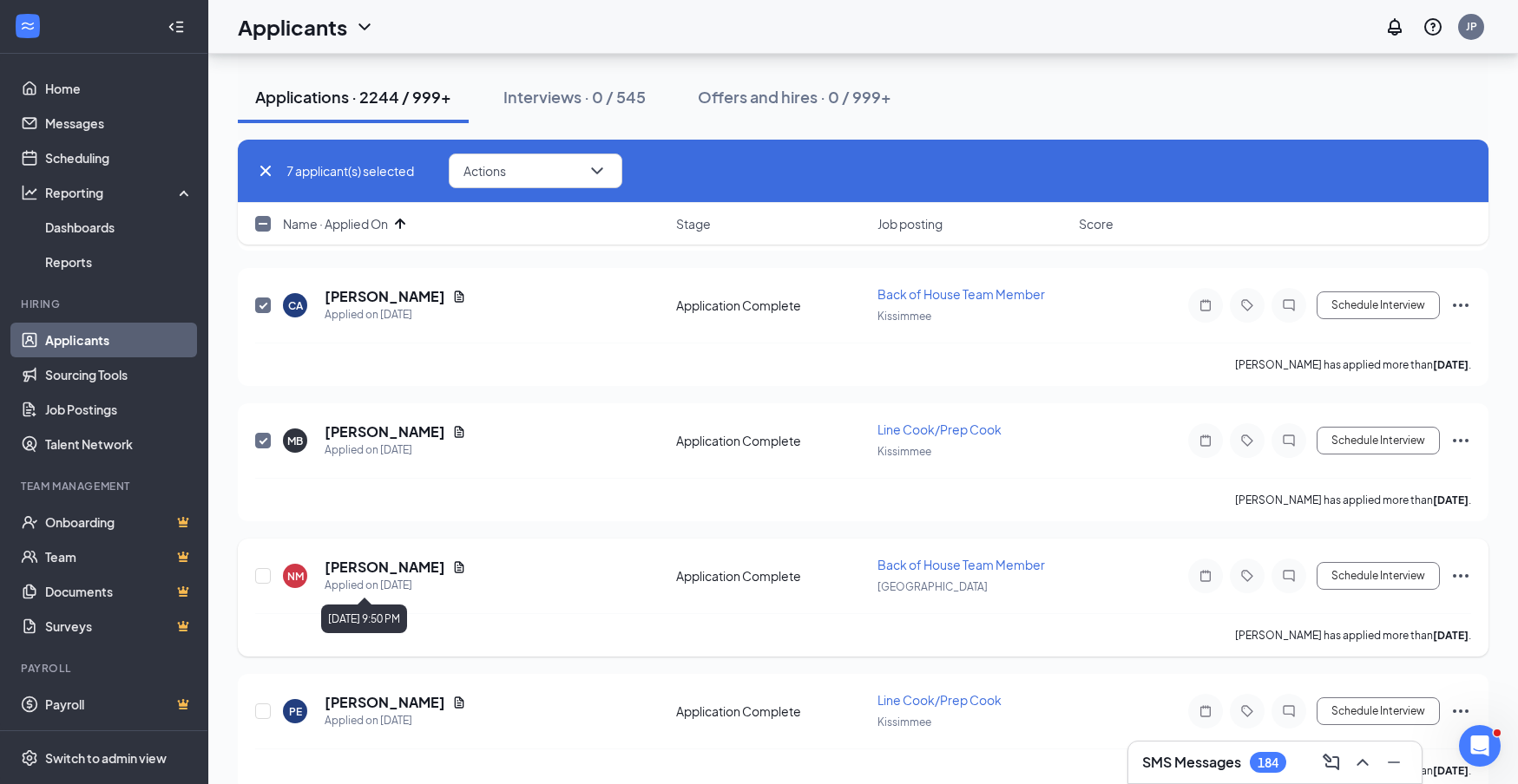
scroll to position [847, 0]
click at [260, 576] on input "checkbox" at bounding box center [263, 575] width 15 height 15
checkbox input "true"
click at [259, 712] on input "checkbox" at bounding box center [263, 709] width 15 height 15
checkbox input "true"
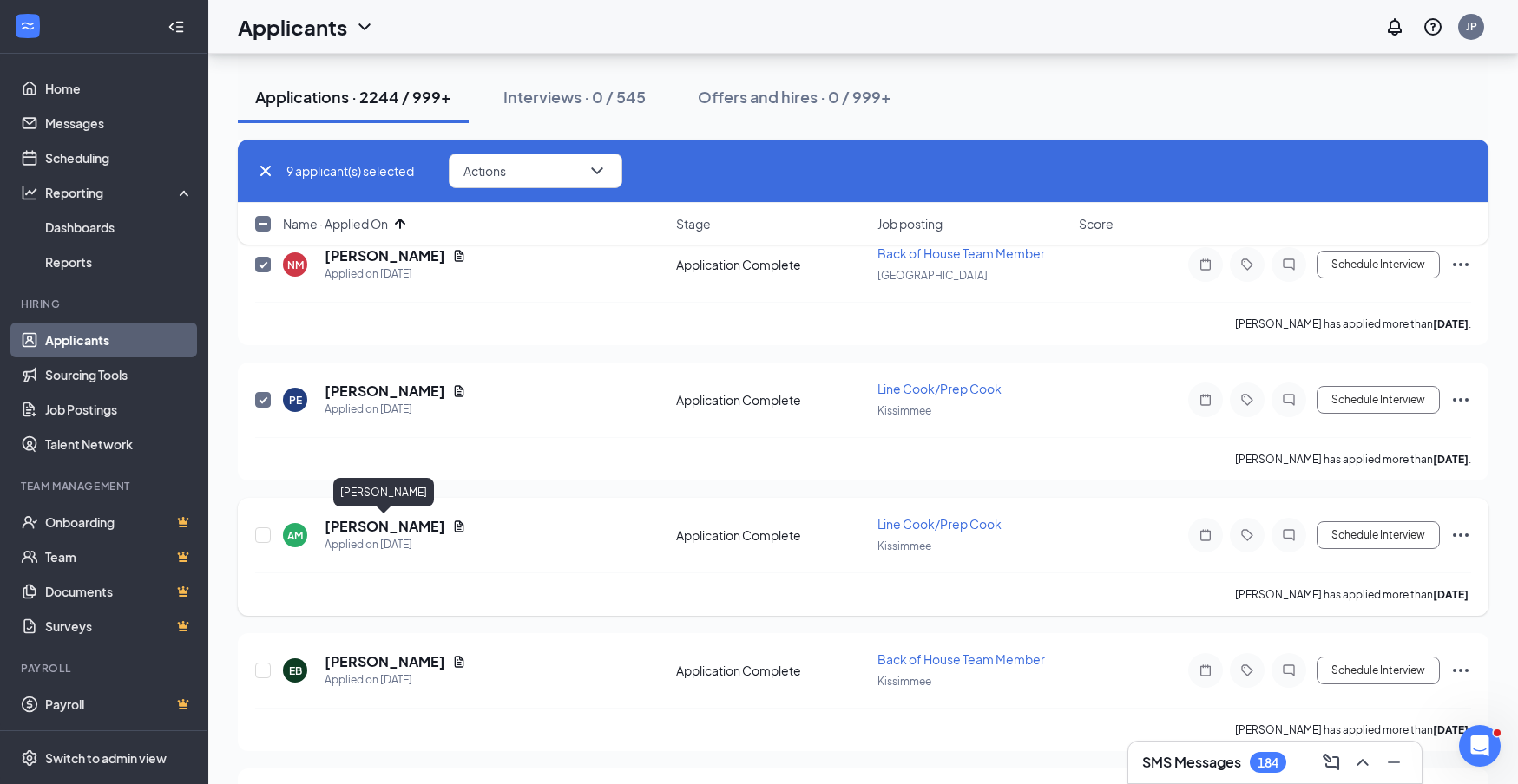
scroll to position [1188, 0]
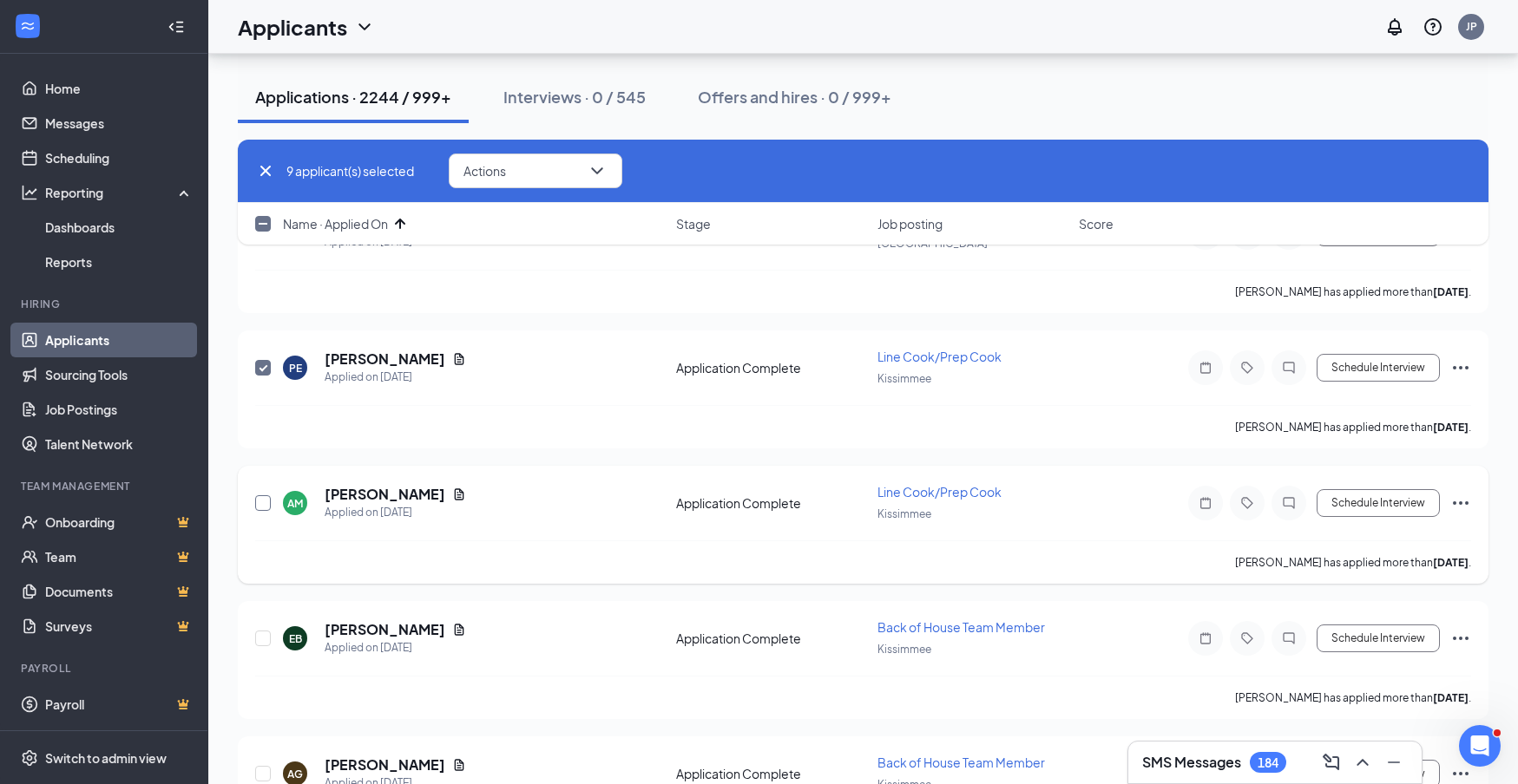
click at [260, 504] on input "checkbox" at bounding box center [263, 503] width 15 height 15
checkbox input "true"
click at [258, 635] on input "checkbox" at bounding box center [263, 639] width 15 height 15
checkbox input "true"
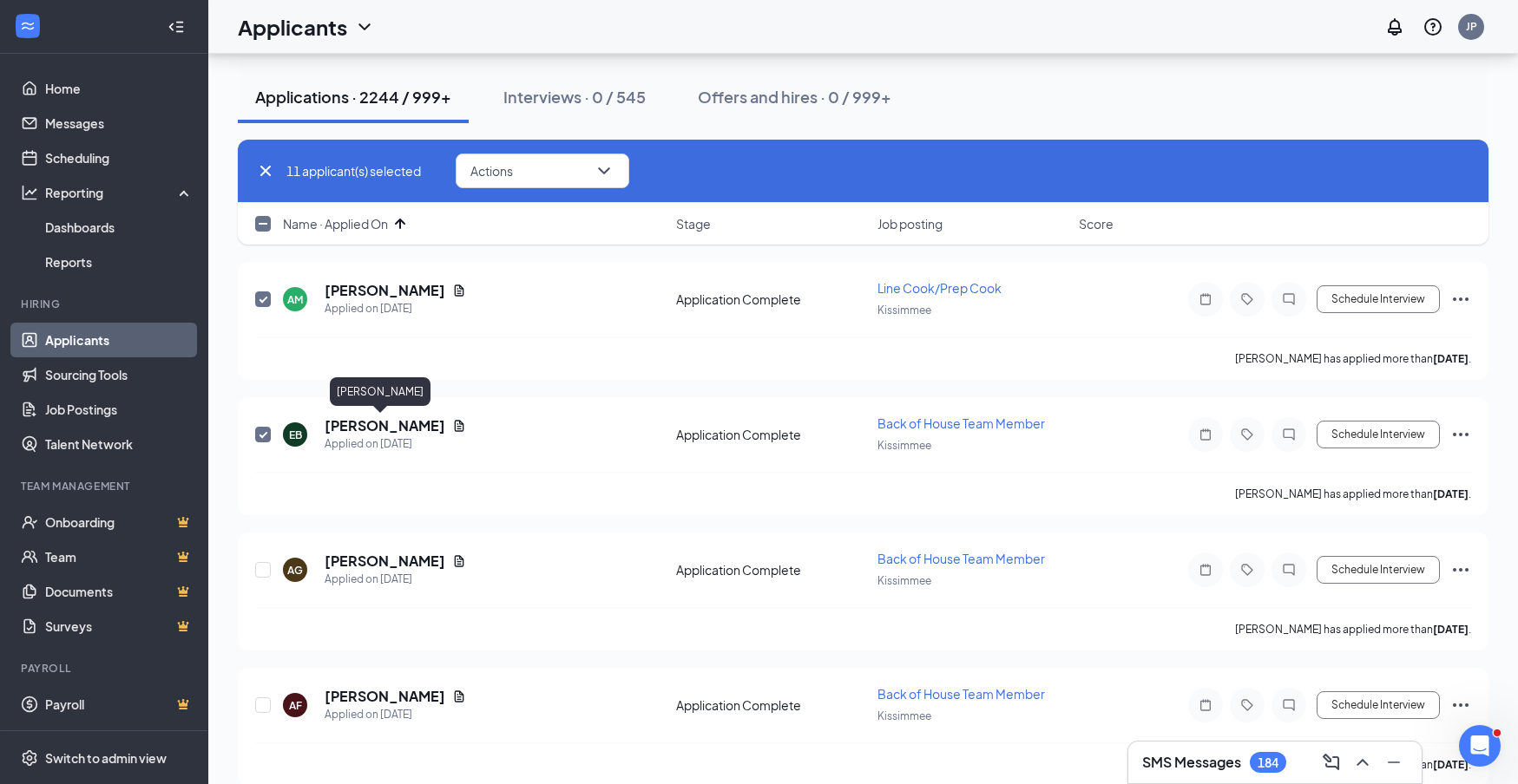
scroll to position [1421, 0]
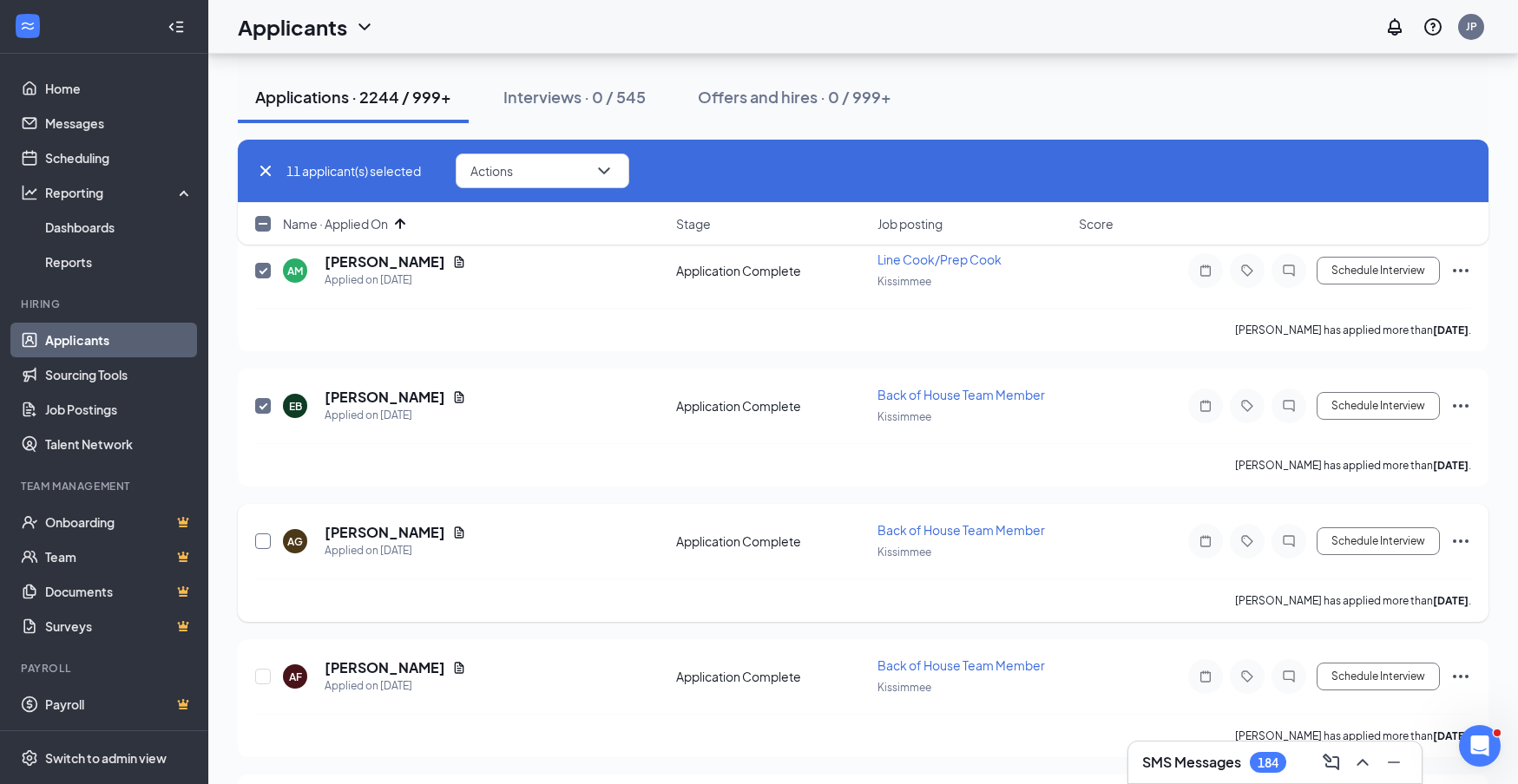
click at [265, 541] on input "checkbox" at bounding box center [263, 541] width 15 height 15
checkbox input "true"
click at [263, 680] on input "checkbox" at bounding box center [263, 677] width 15 height 15
checkbox input "true"
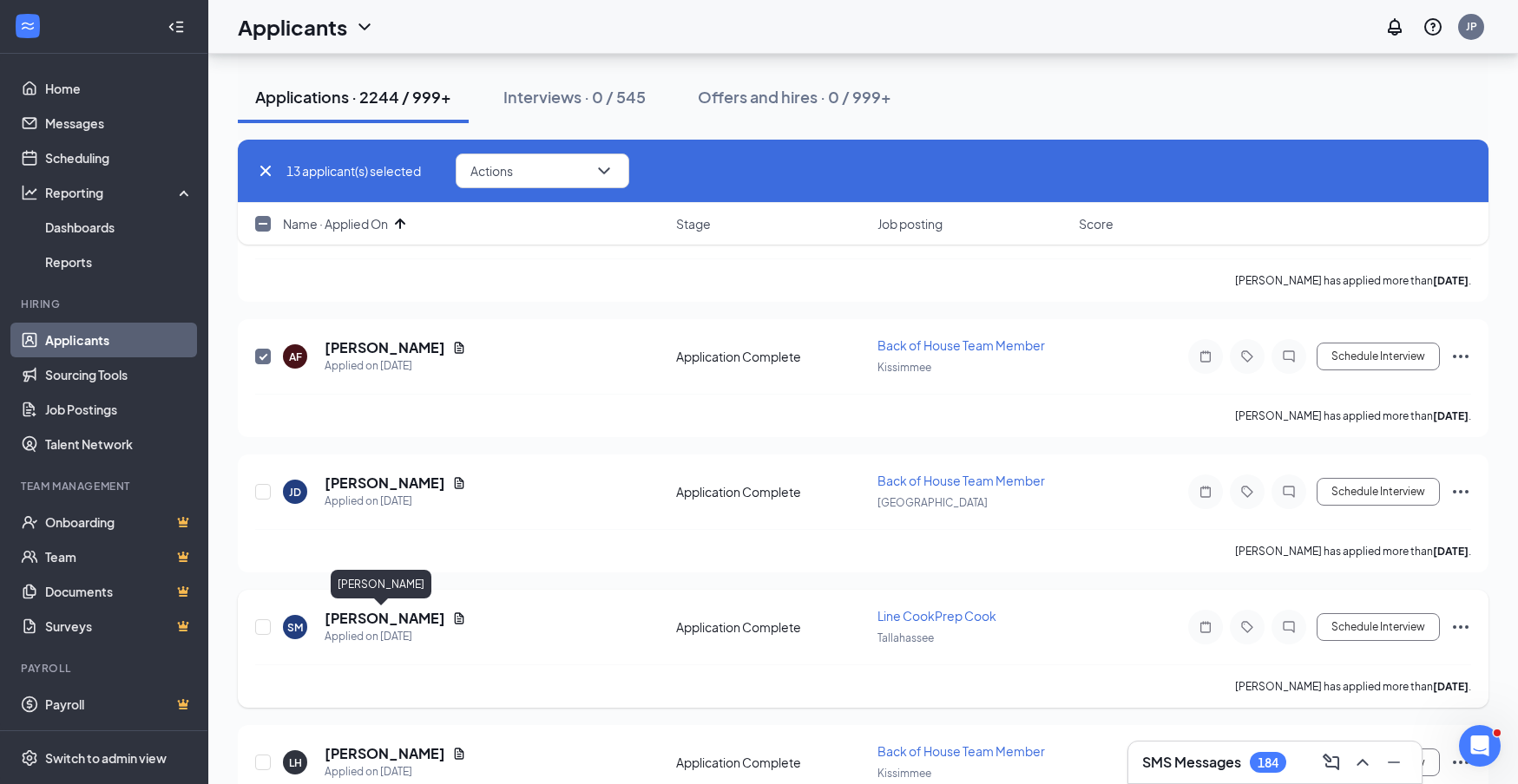
scroll to position [1755, 0]
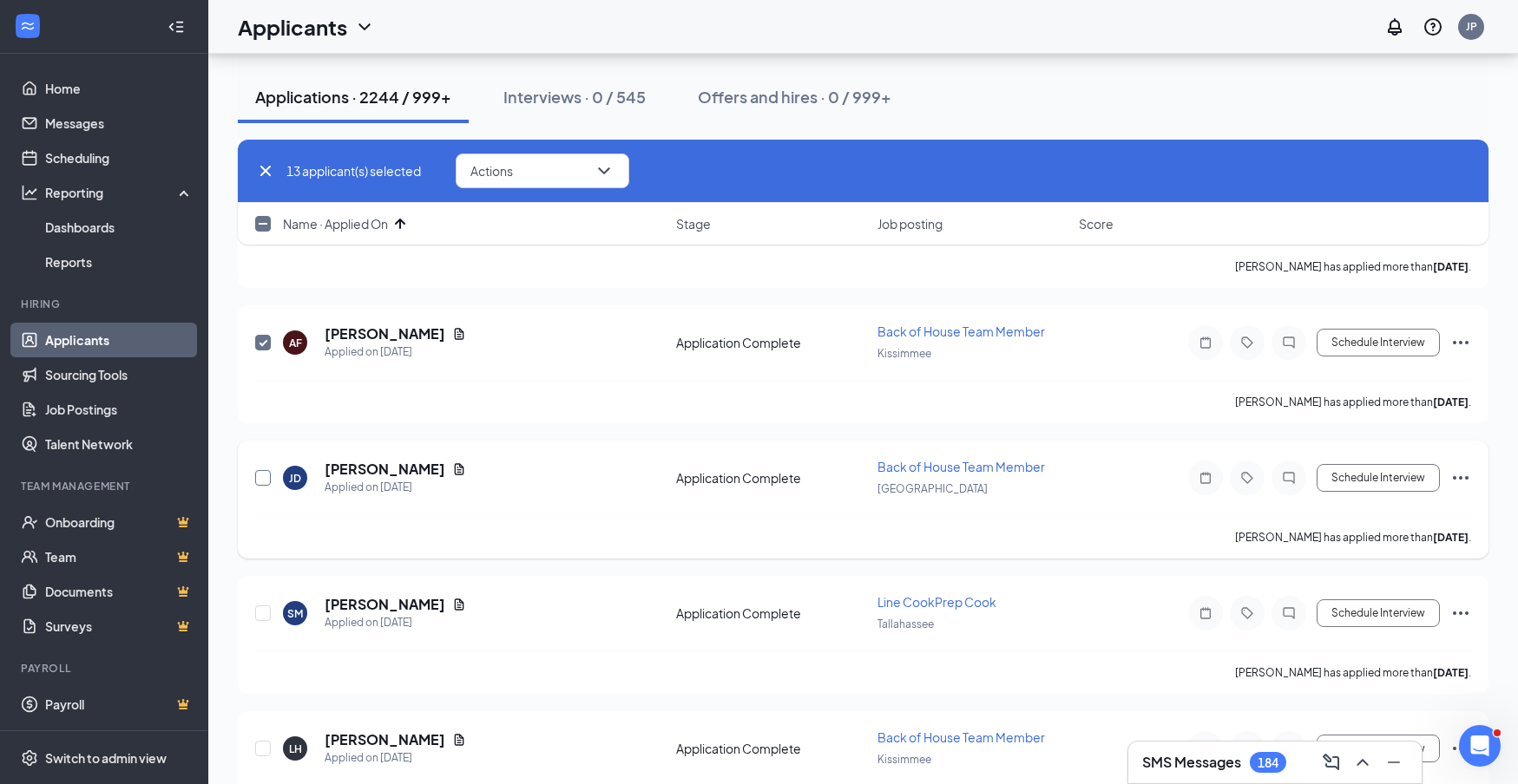
click at [261, 472] on input "checkbox" at bounding box center [263, 478] width 15 height 15
checkbox input "true"
click at [264, 614] on input "checkbox" at bounding box center [263, 613] width 15 height 15
checkbox input "true"
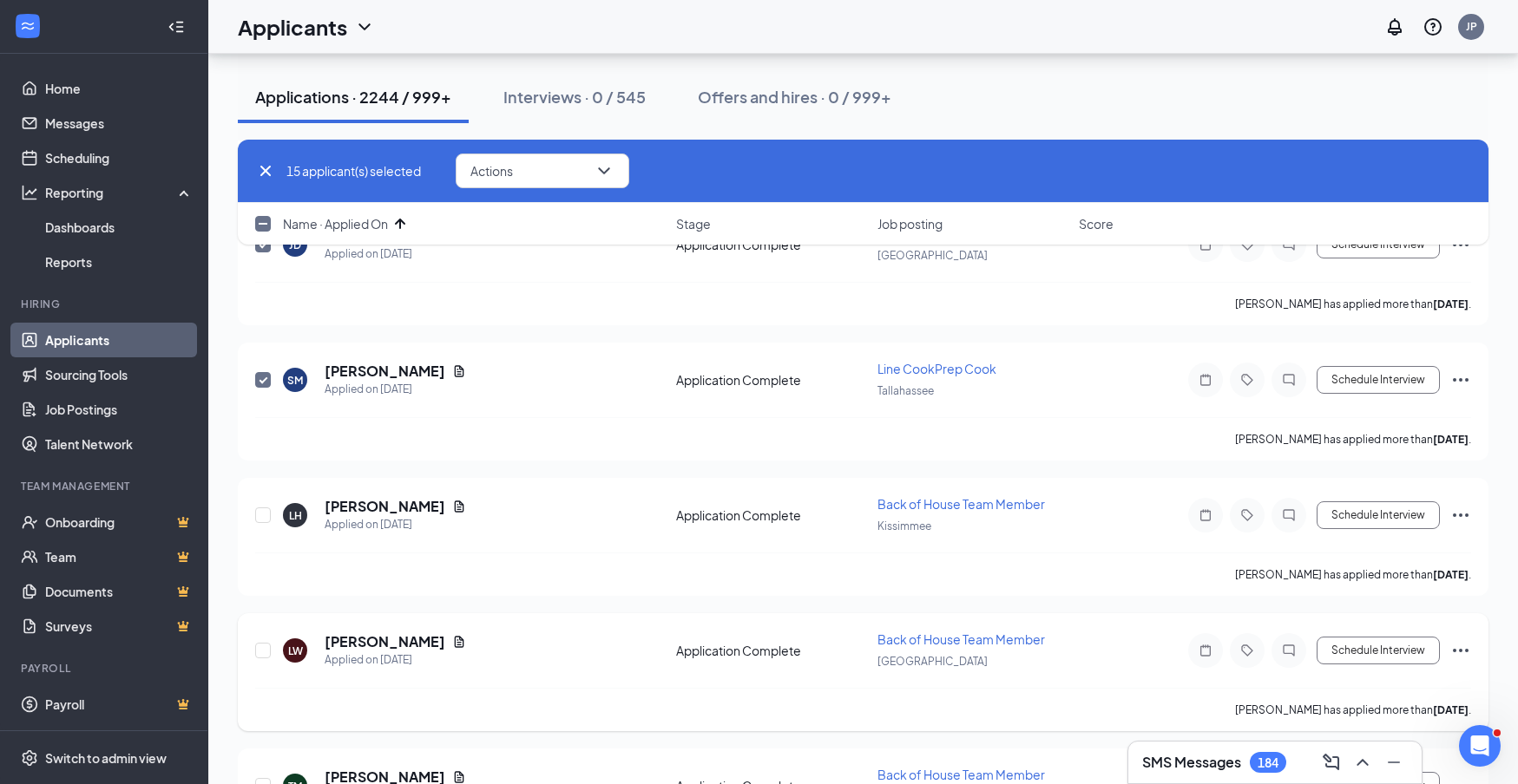
scroll to position [2003, 0]
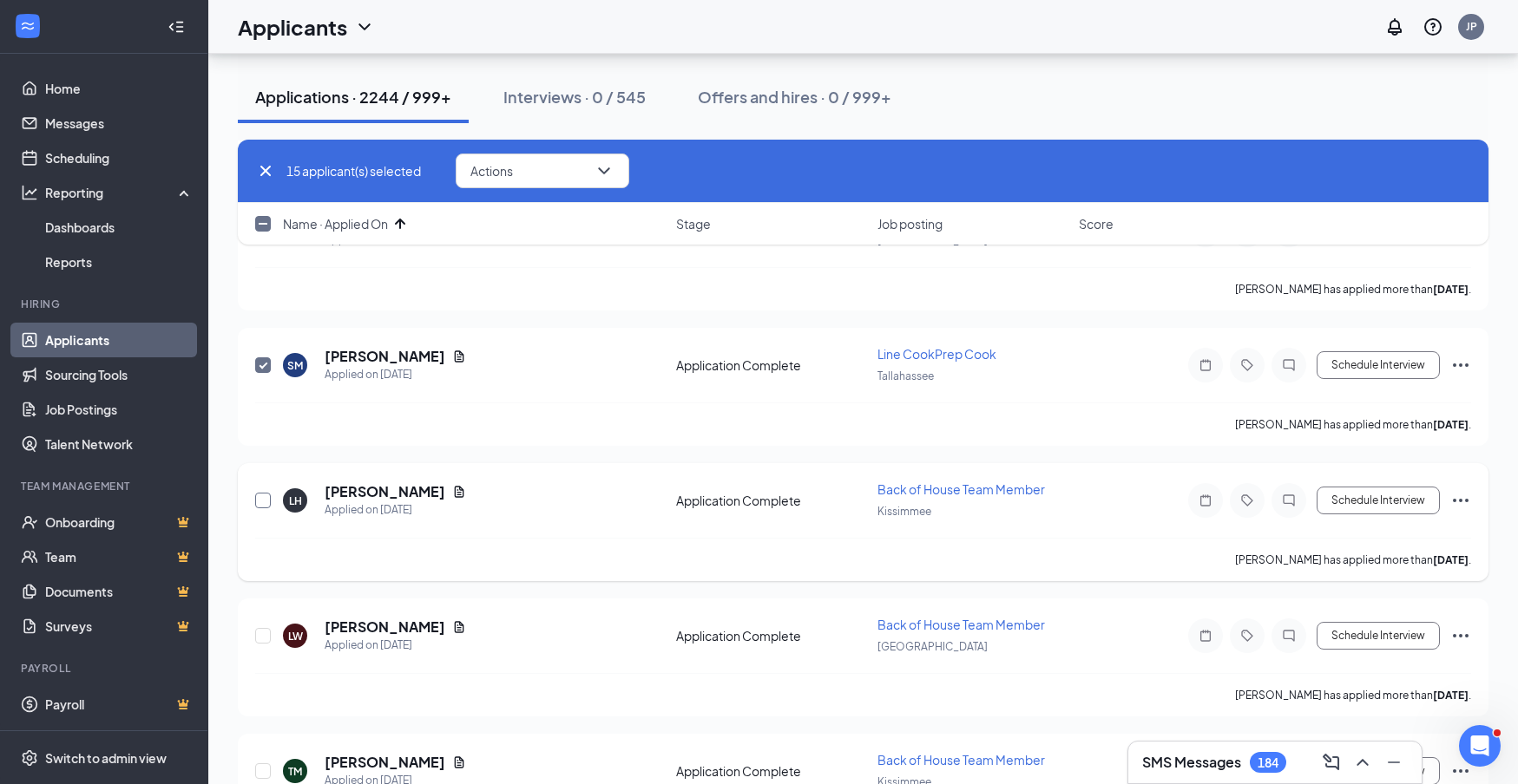
click at [263, 504] on input "checkbox" at bounding box center [263, 500] width 15 height 15
checkbox input "true"
click at [264, 634] on input "checkbox" at bounding box center [263, 636] width 15 height 15
checkbox input "true"
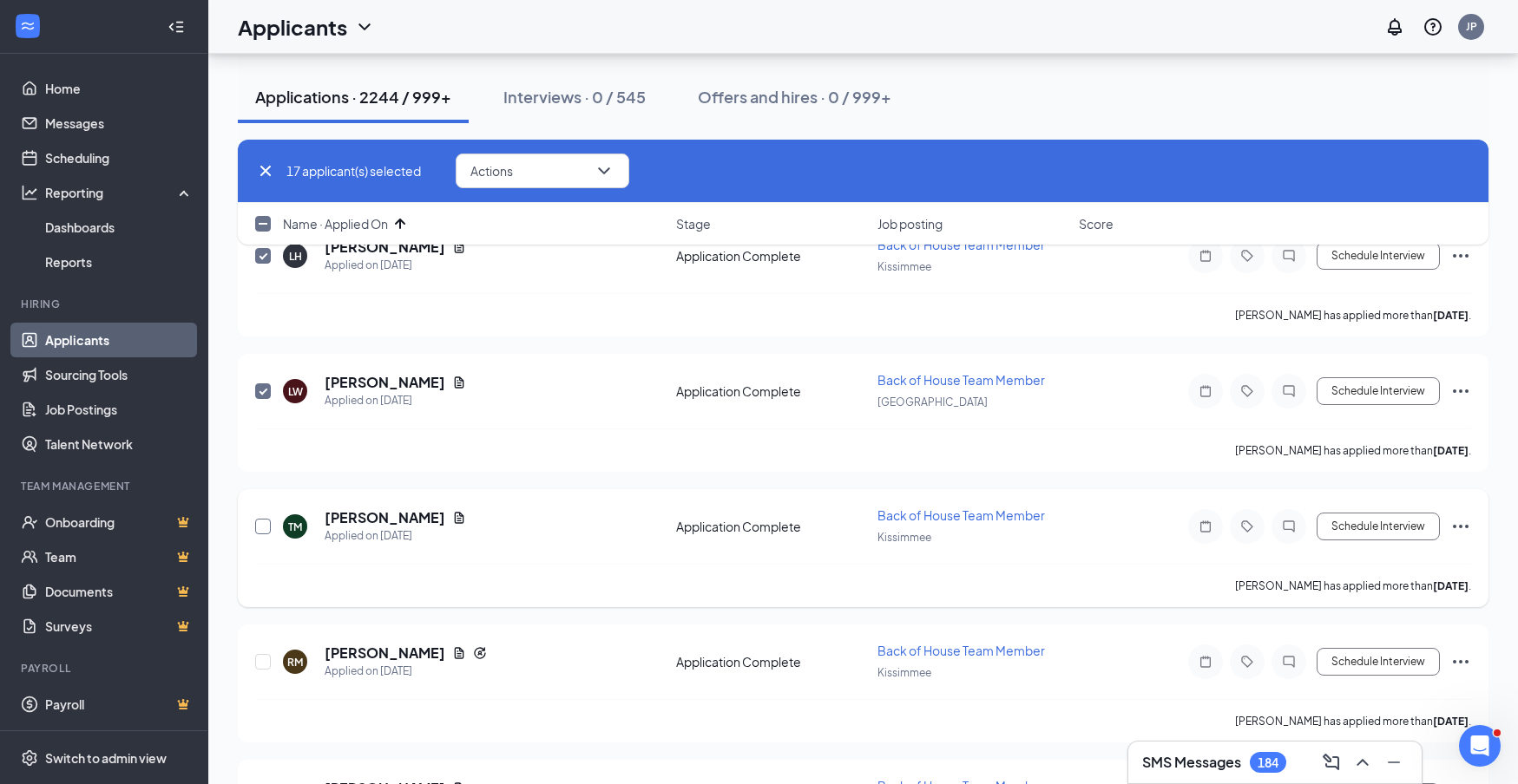
click at [262, 527] on input "checkbox" at bounding box center [263, 527] width 15 height 15
checkbox input "true"
click at [265, 669] on input "checkbox" at bounding box center [263, 662] width 15 height 15
checkbox input "true"
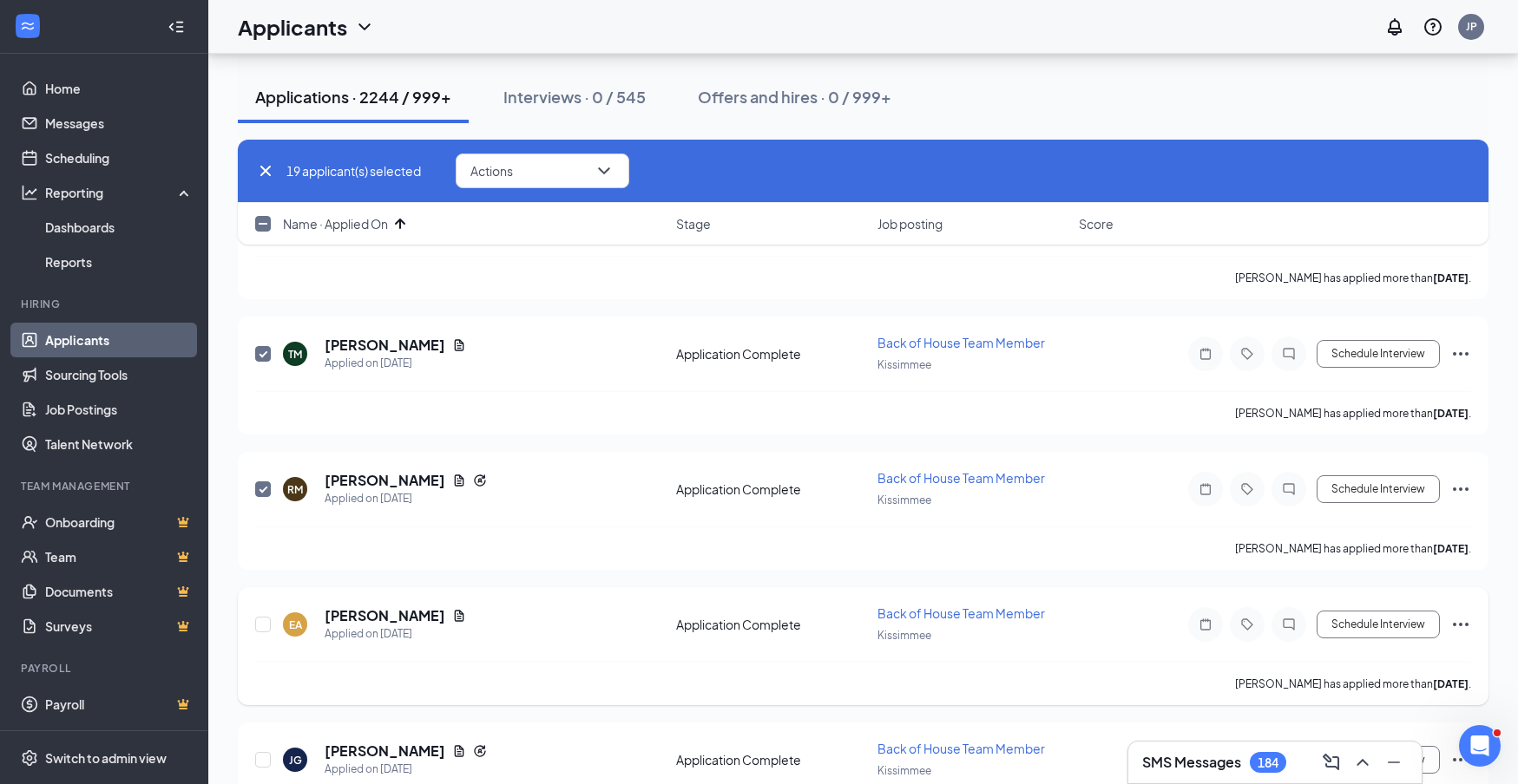
scroll to position [2423, 0]
click at [264, 625] on input "checkbox" at bounding box center [263, 622] width 15 height 15
checkbox input "true"
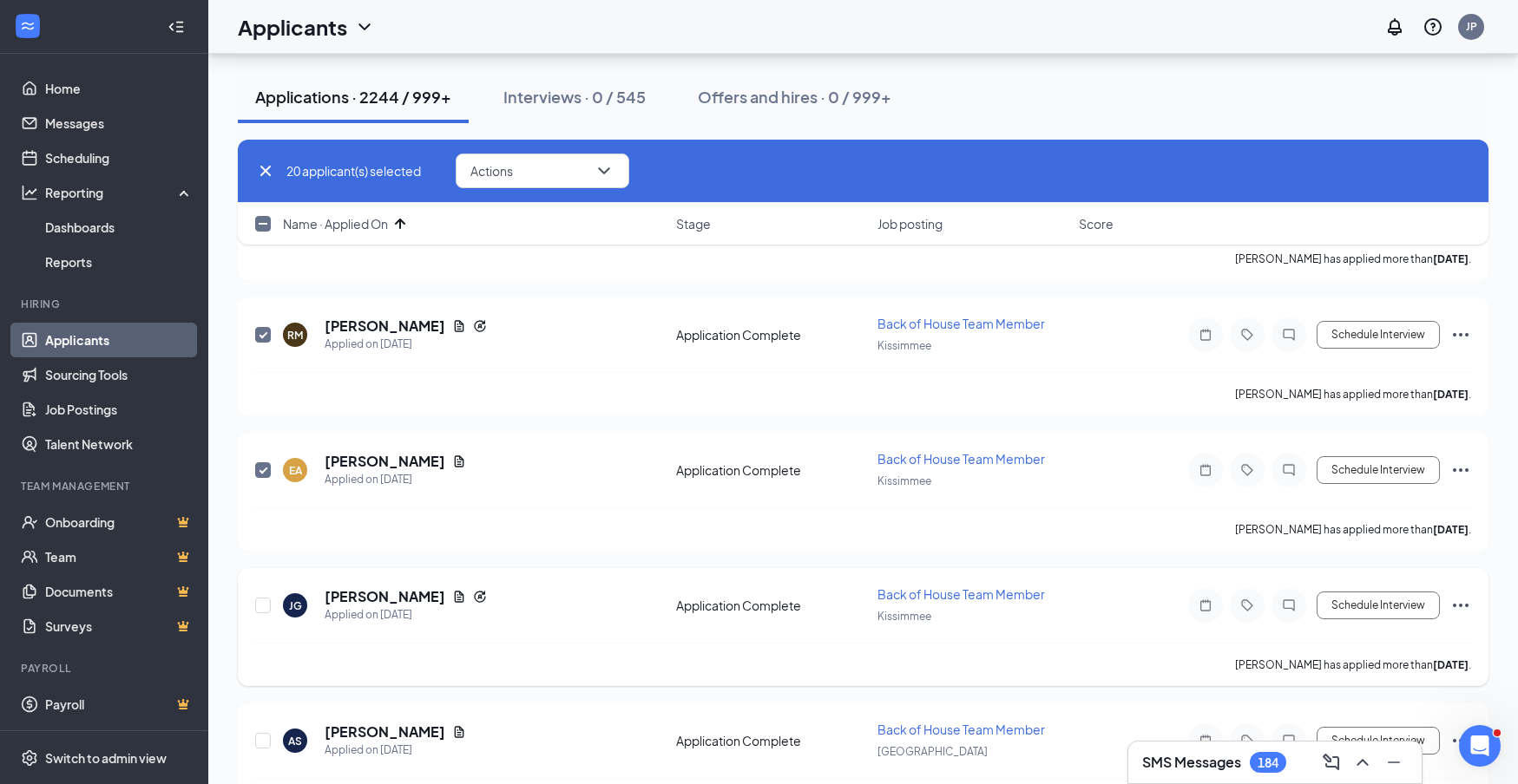
scroll to position [2624, 0]
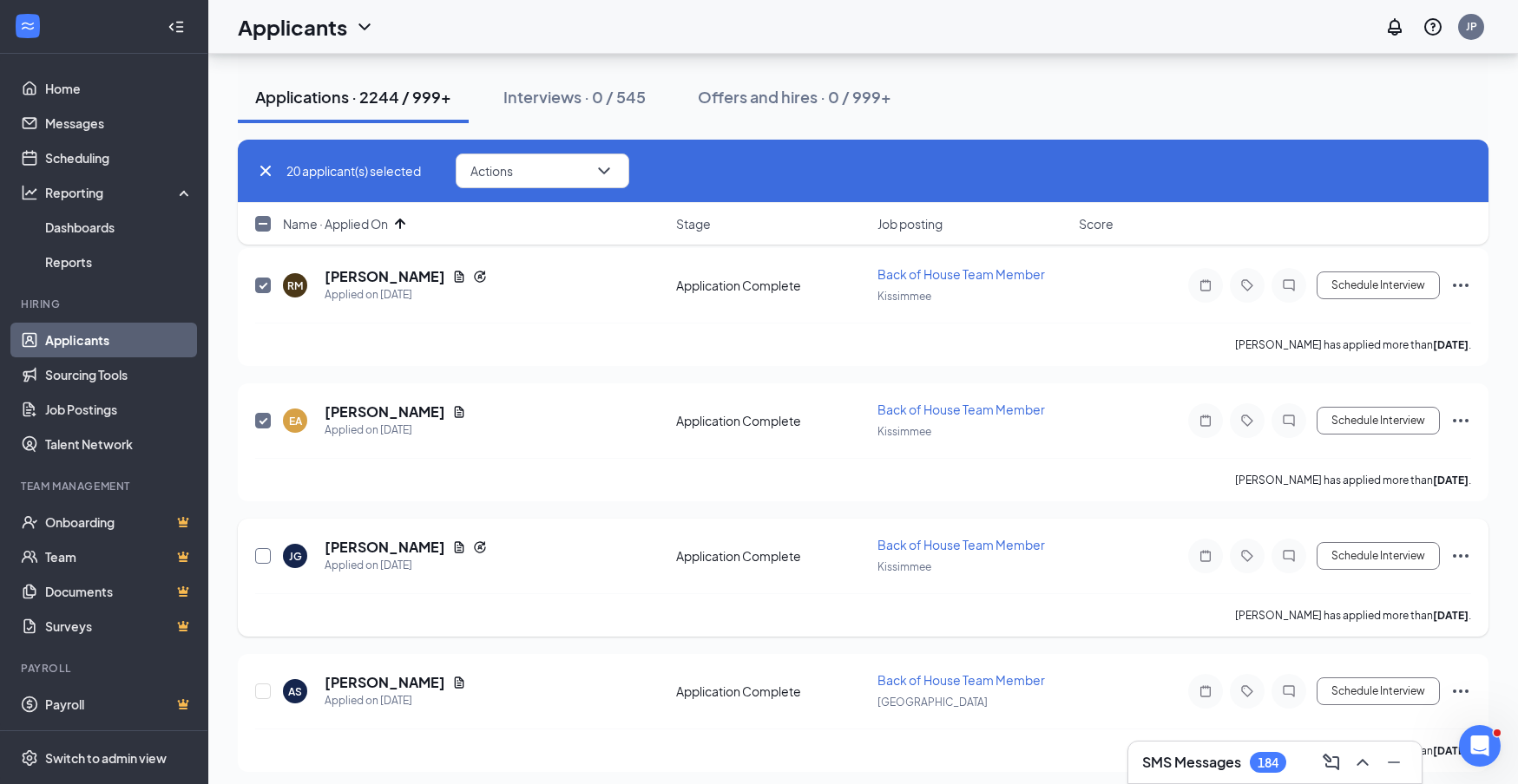
click at [264, 558] on input "checkbox" at bounding box center [263, 556] width 15 height 15
checkbox input "true"
click at [265, 694] on input "checkbox" at bounding box center [263, 691] width 15 height 15
checkbox input "true"
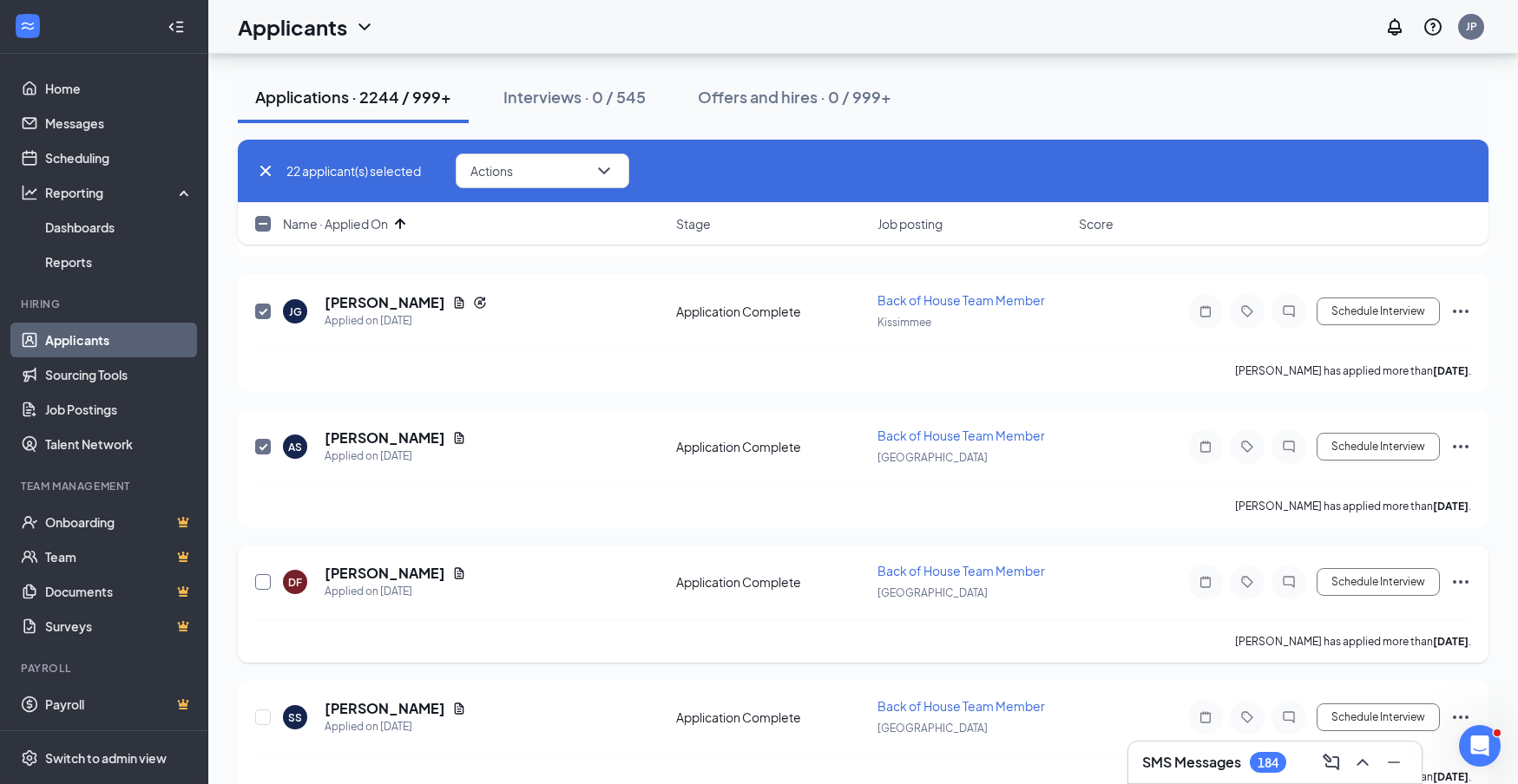
scroll to position [2876, 0]
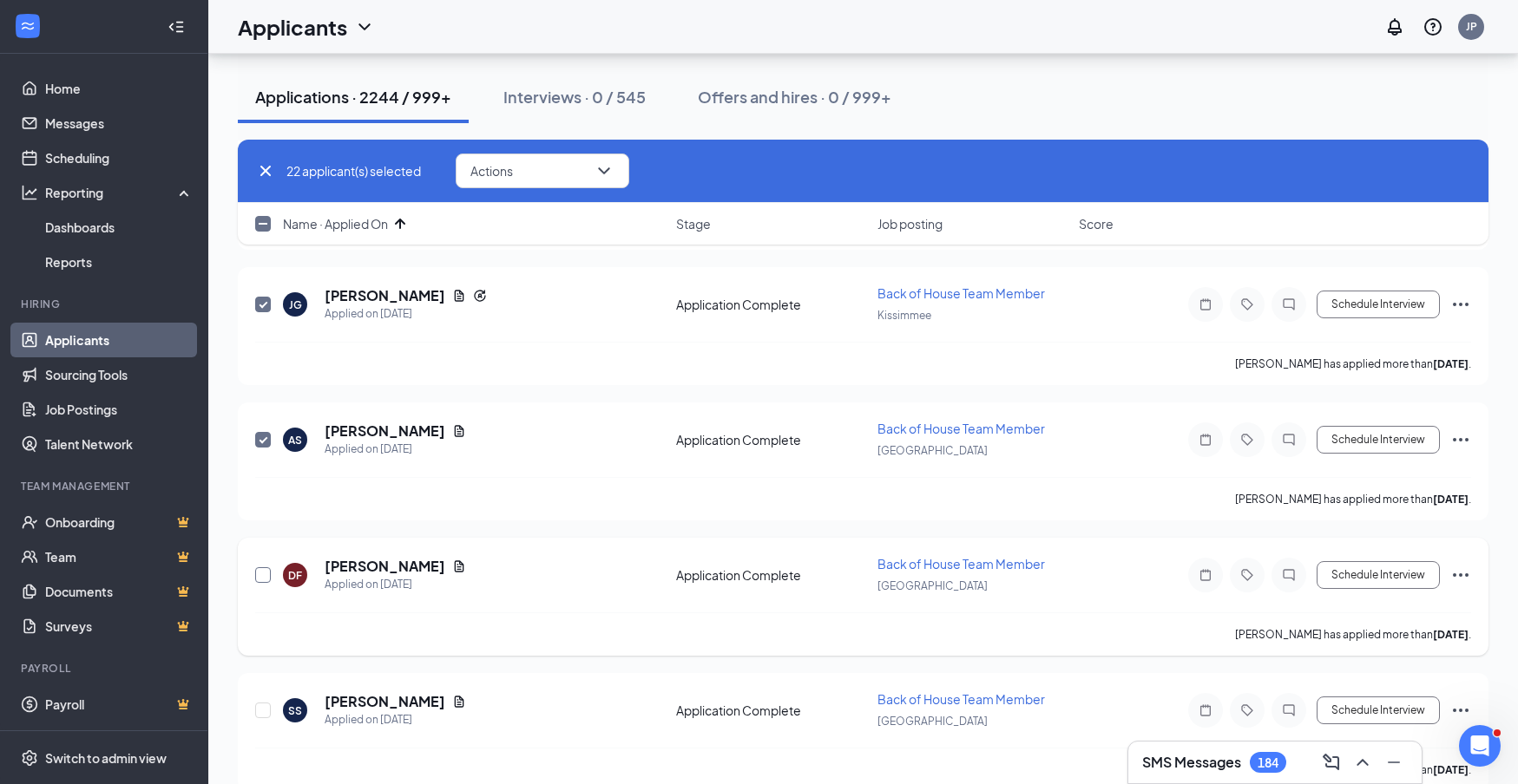
click at [266, 577] on input "checkbox" at bounding box center [263, 576] width 15 height 15
checkbox input "true"
click at [266, 712] on input "checkbox" at bounding box center [263, 710] width 15 height 15
checkbox input "true"
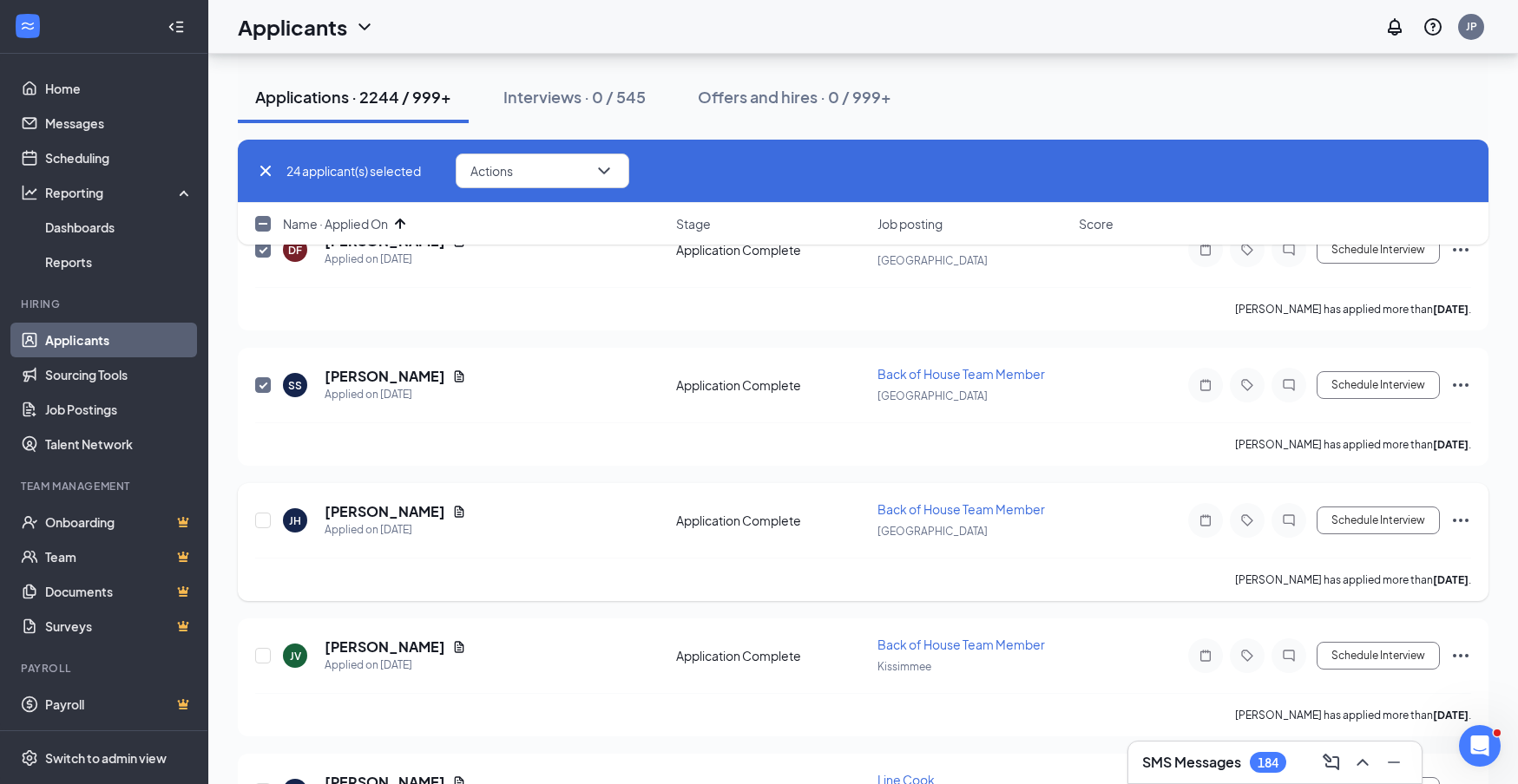
scroll to position [3217, 0]
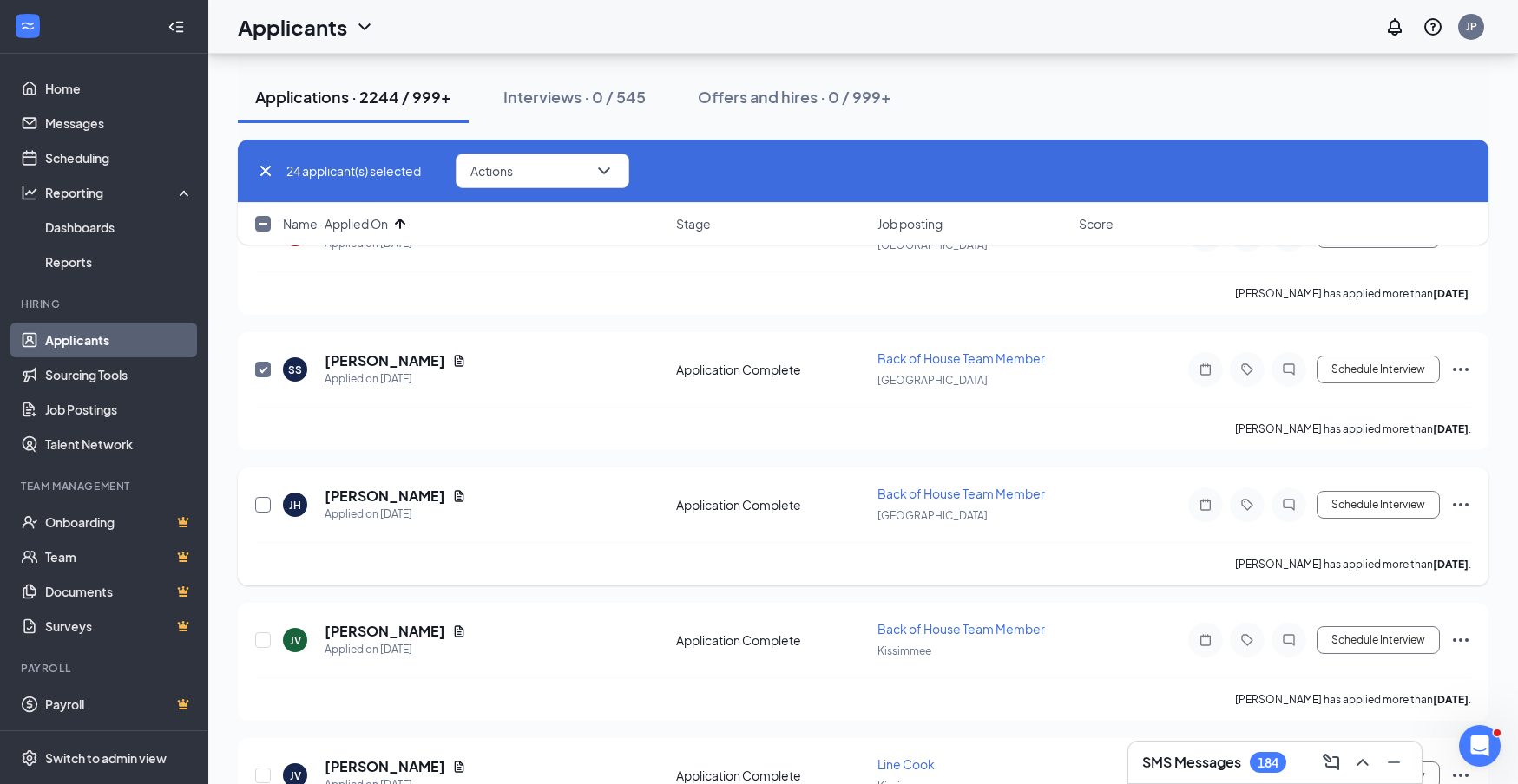
click at [262, 508] on input "checkbox" at bounding box center [263, 505] width 15 height 15
checkbox input "true"
click at [267, 642] on input "checkbox" at bounding box center [263, 641] width 15 height 15
checkbox input "true"
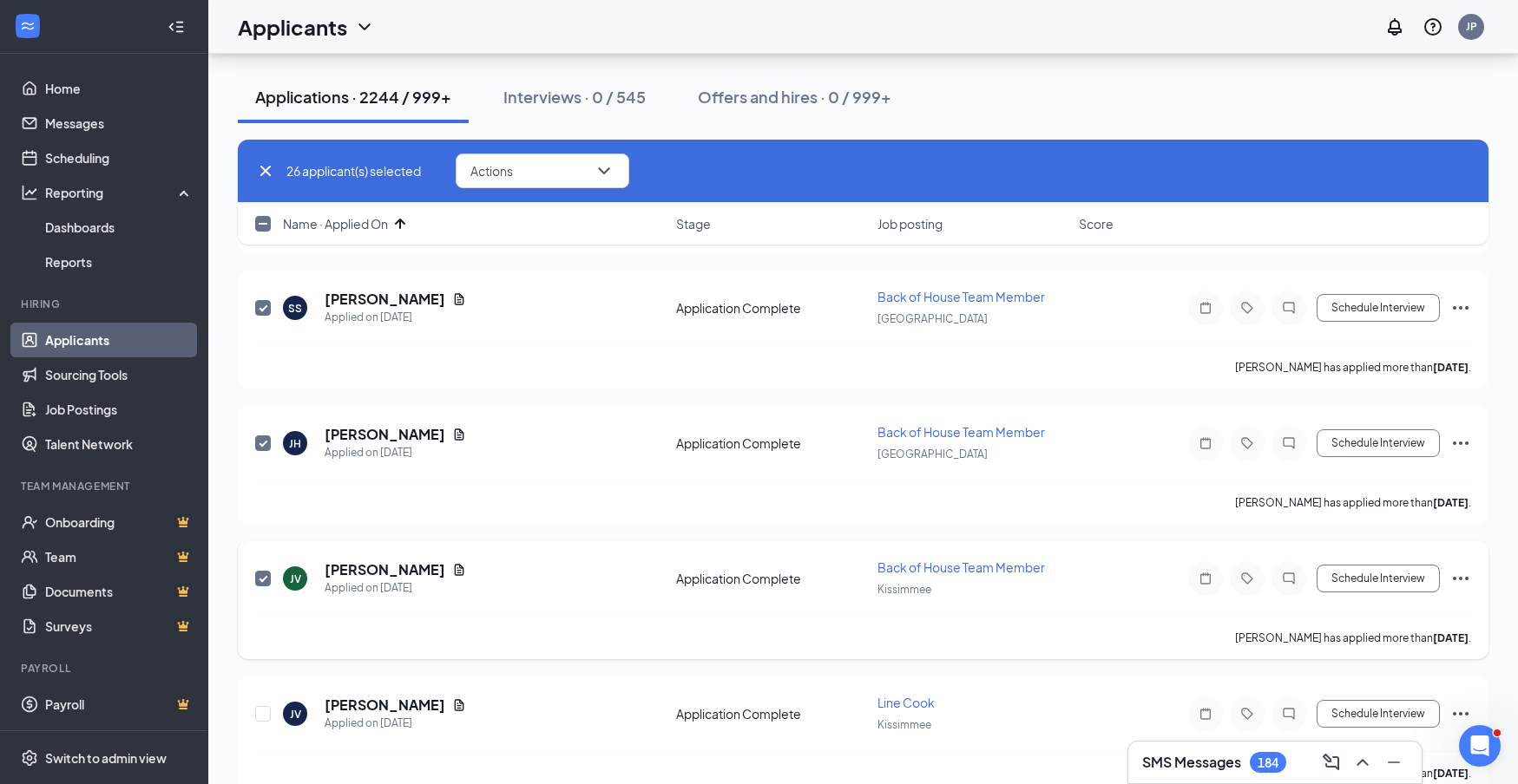
scroll to position [3503, 0]
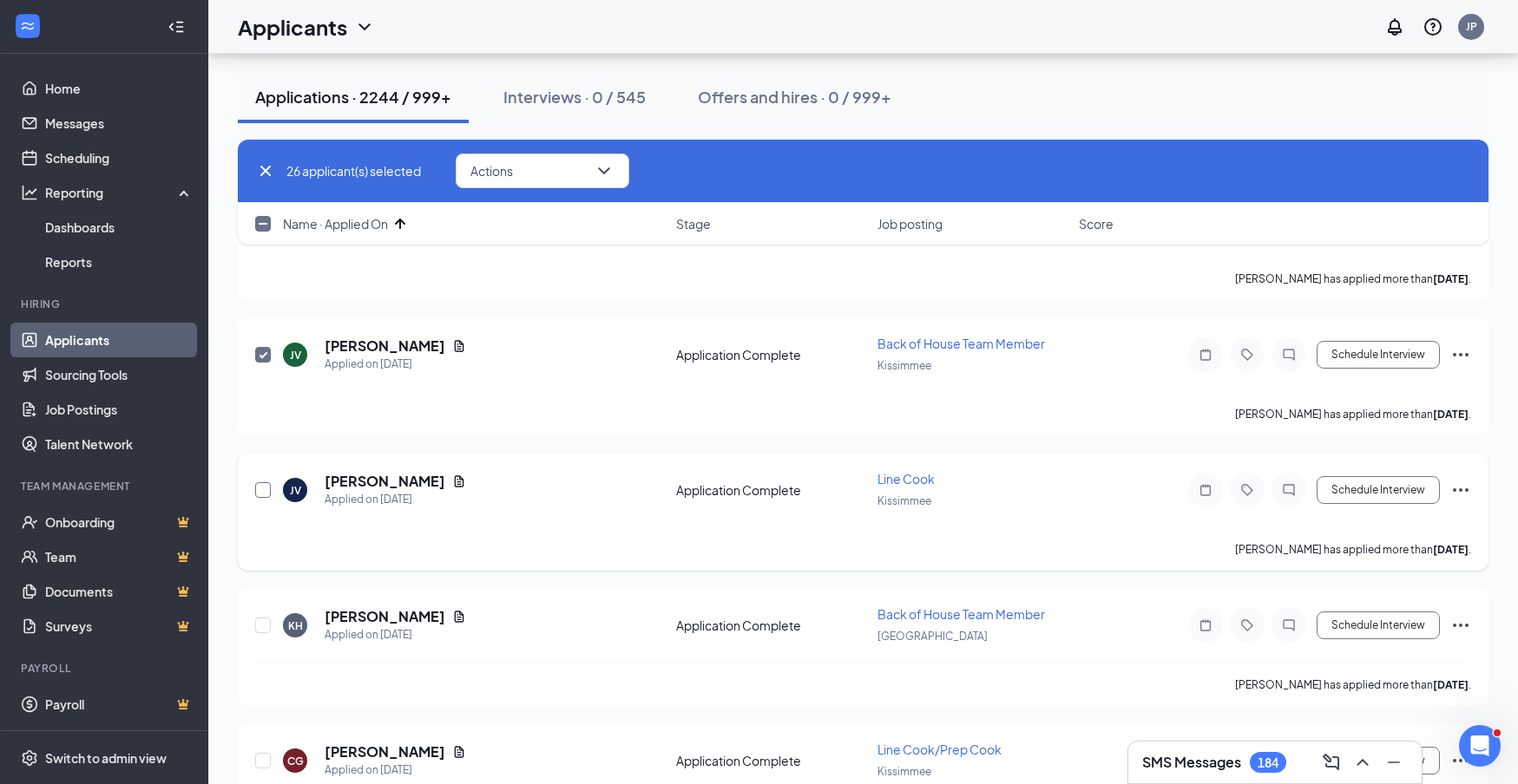
click at [261, 491] on input "checkbox" at bounding box center [263, 490] width 15 height 15
checkbox input "true"
click at [268, 628] on input "checkbox" at bounding box center [263, 625] width 15 height 15
checkbox input "true"
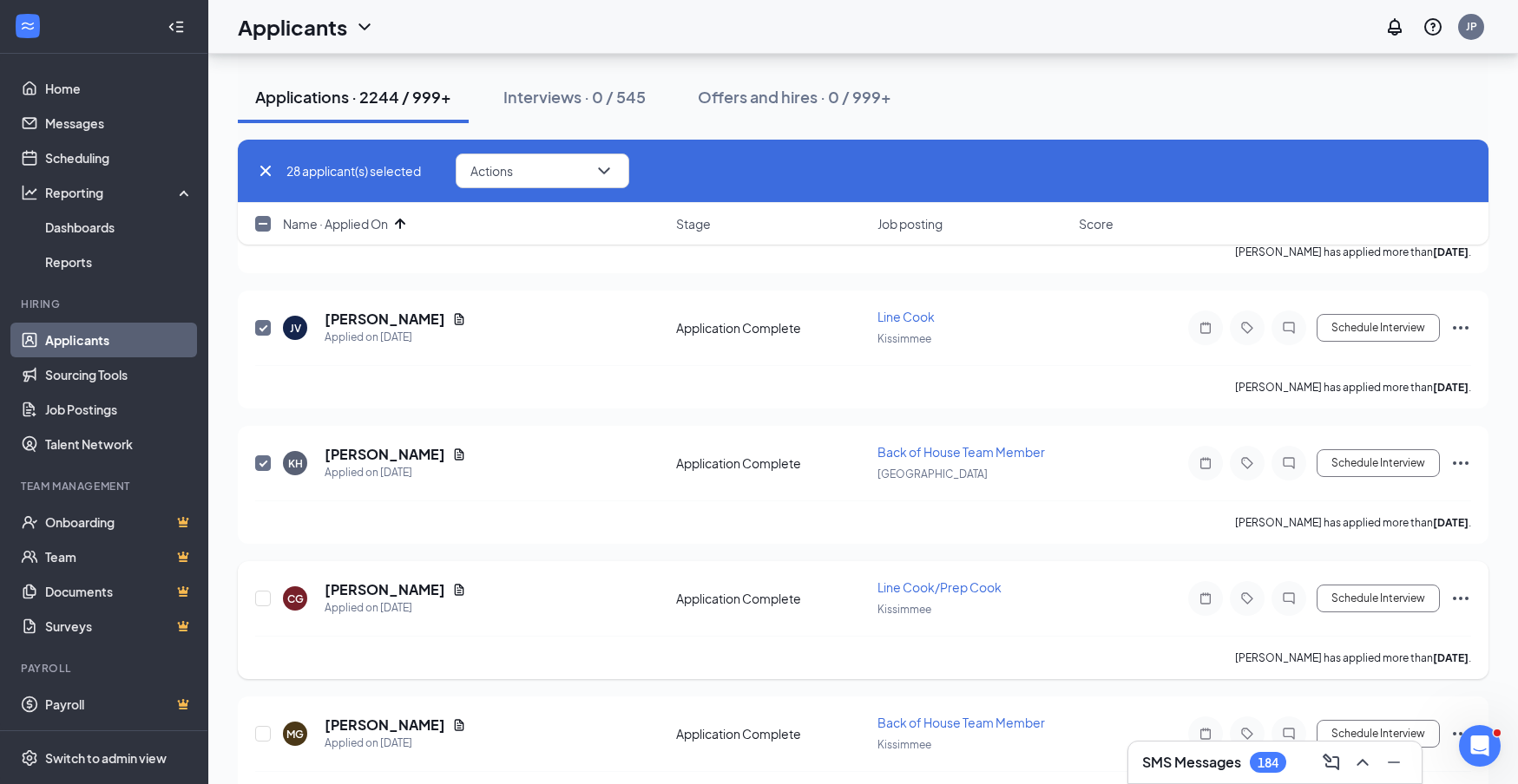
scroll to position [3734, 0]
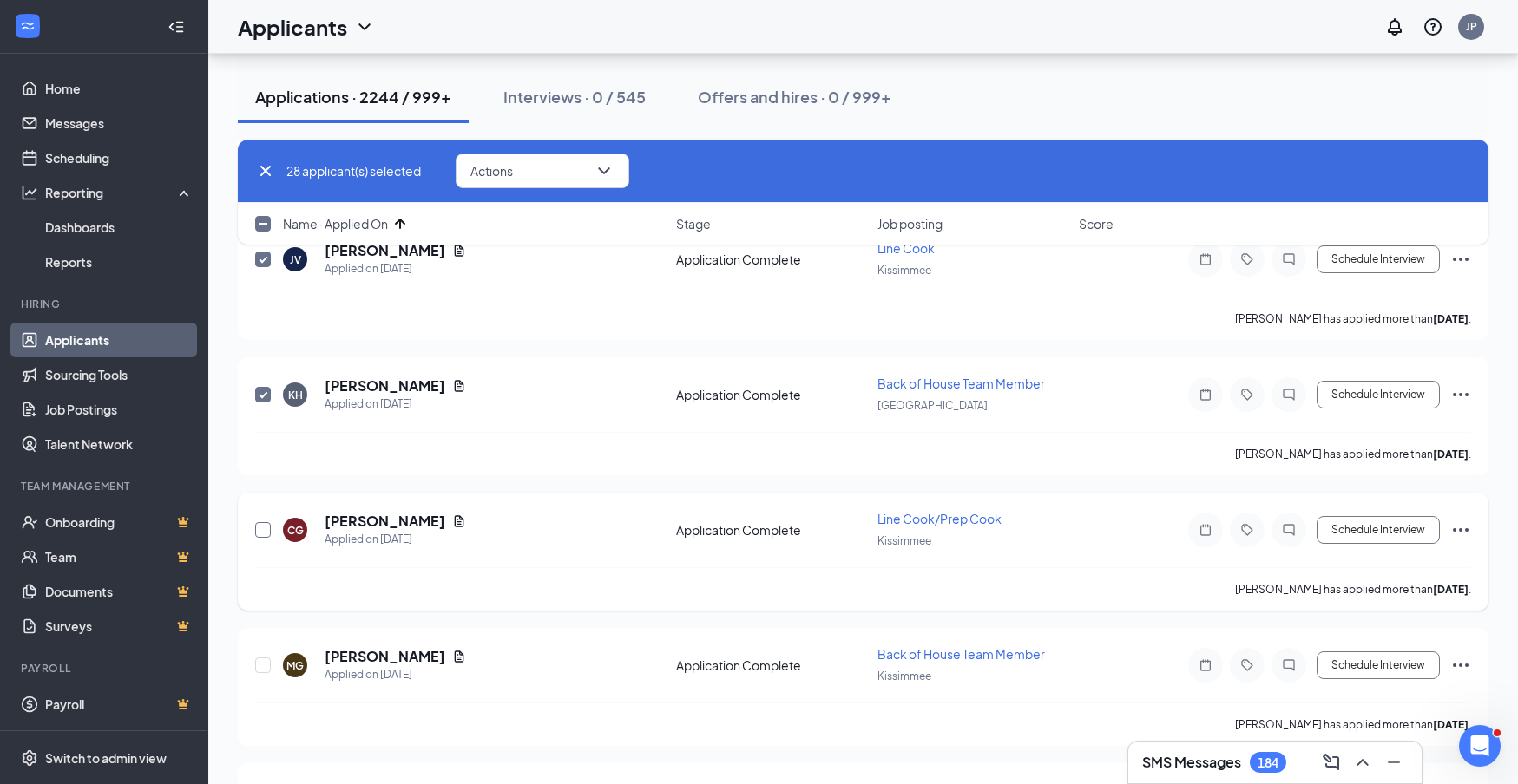
click at [261, 533] on input "checkbox" at bounding box center [263, 530] width 15 height 15
checkbox input "true"
click at [264, 664] on input "checkbox" at bounding box center [263, 665] width 15 height 15
checkbox input "true"
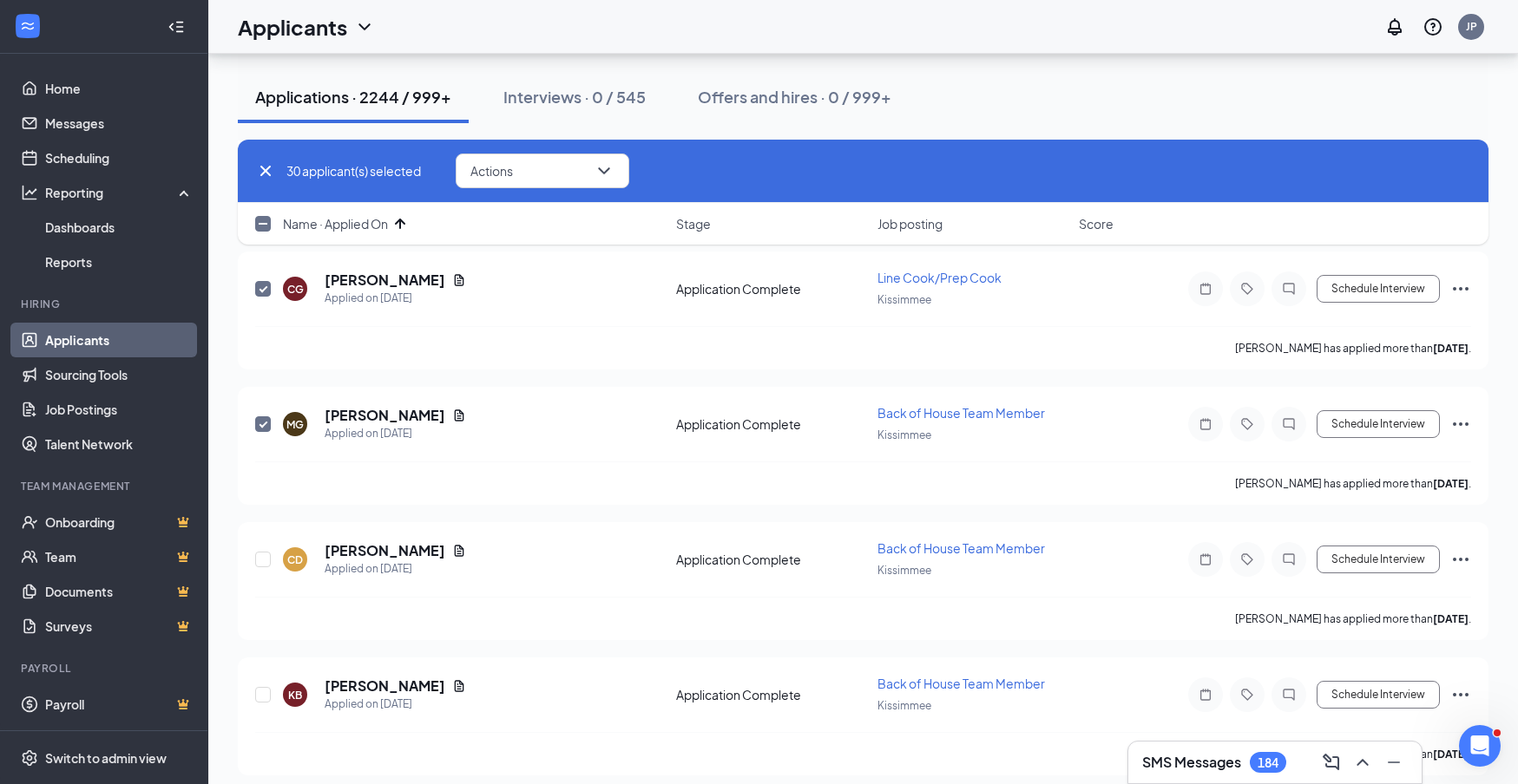
scroll to position [3994, 0]
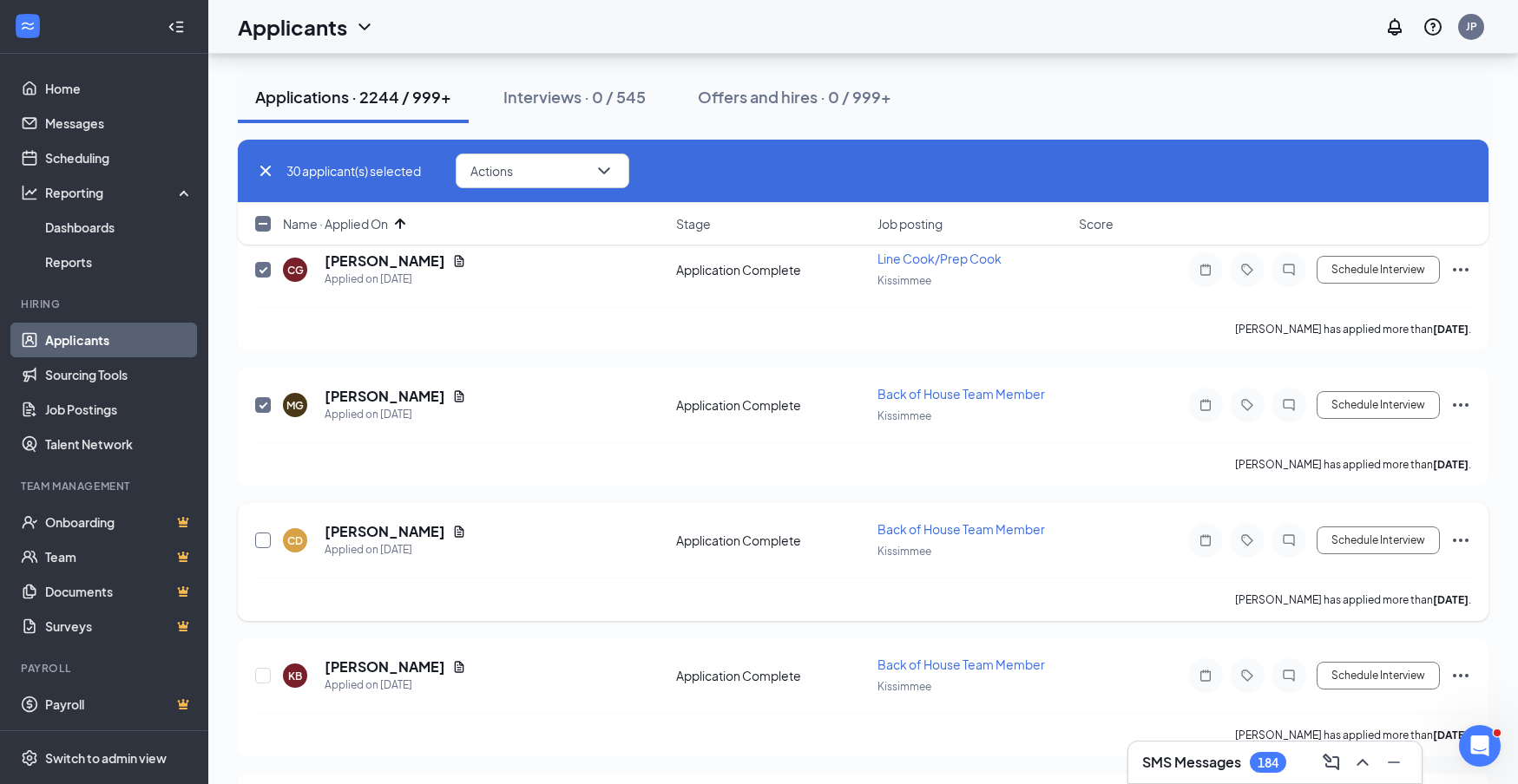
click at [261, 539] on input "checkbox" at bounding box center [263, 540] width 15 height 15
checkbox input "true"
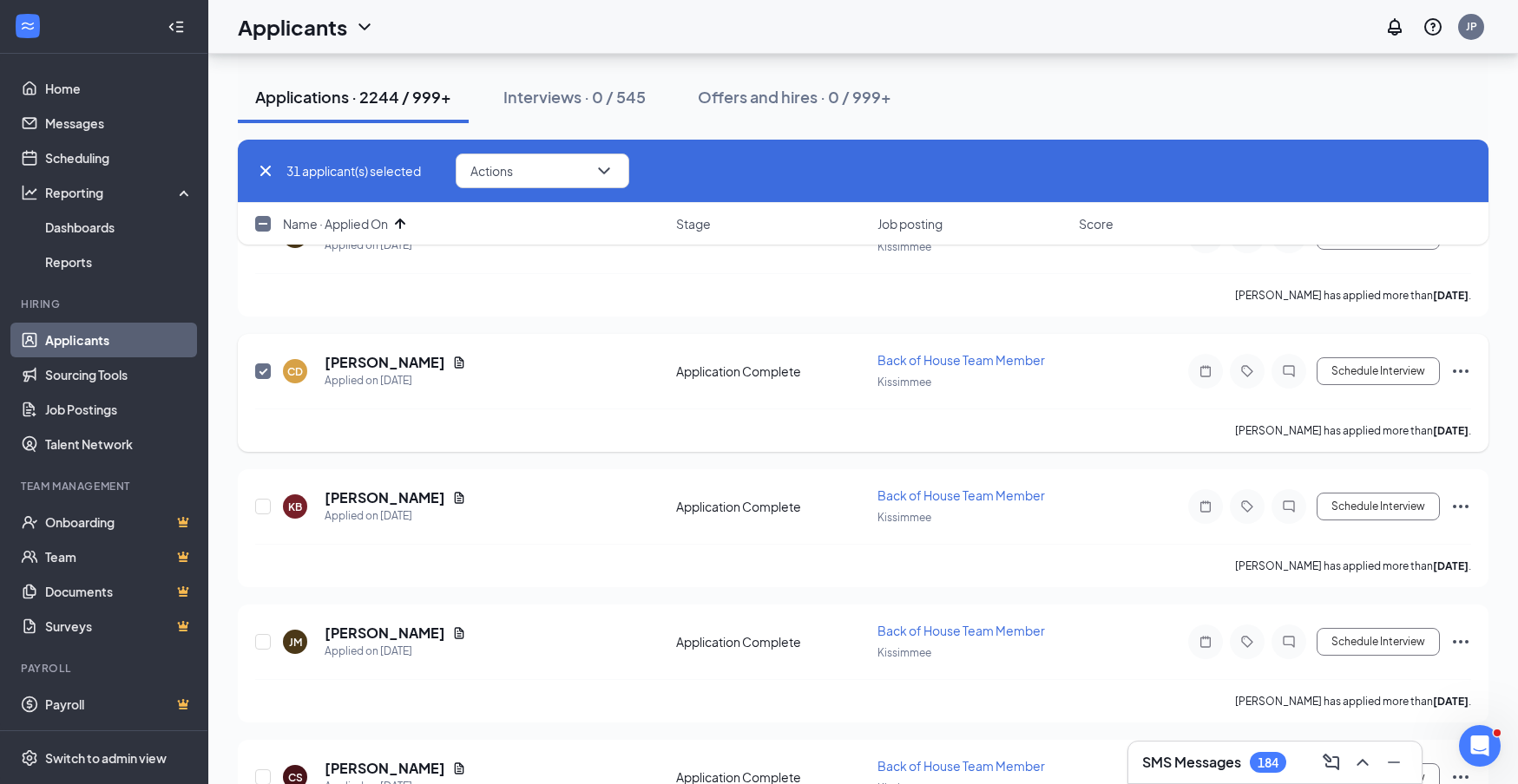
scroll to position [4196, 0]
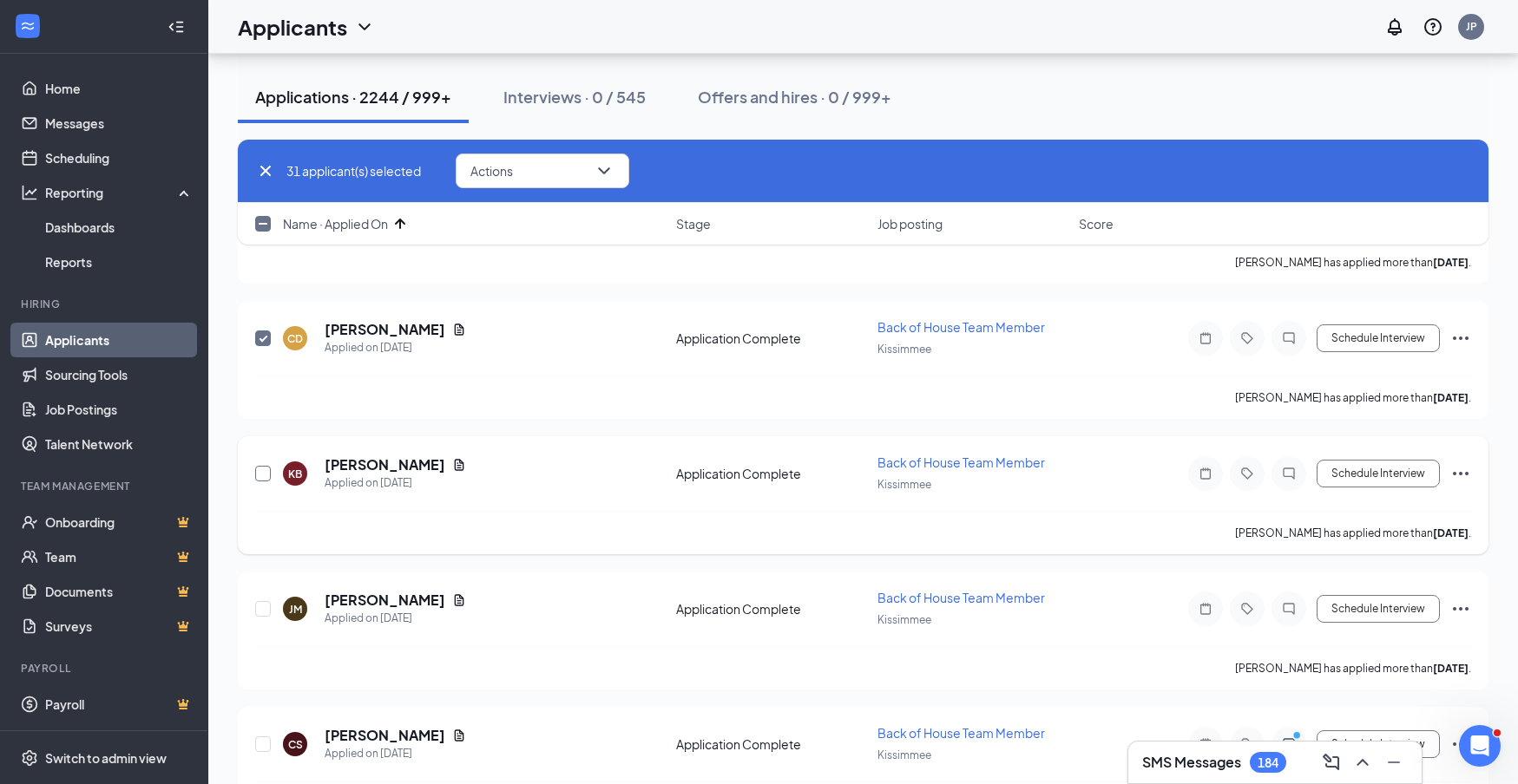
click at [264, 473] on input "checkbox" at bounding box center [263, 473] width 15 height 15
checkbox input "true"
click at [267, 604] on input "checkbox" at bounding box center [263, 609] width 15 height 15
checkbox input "true"
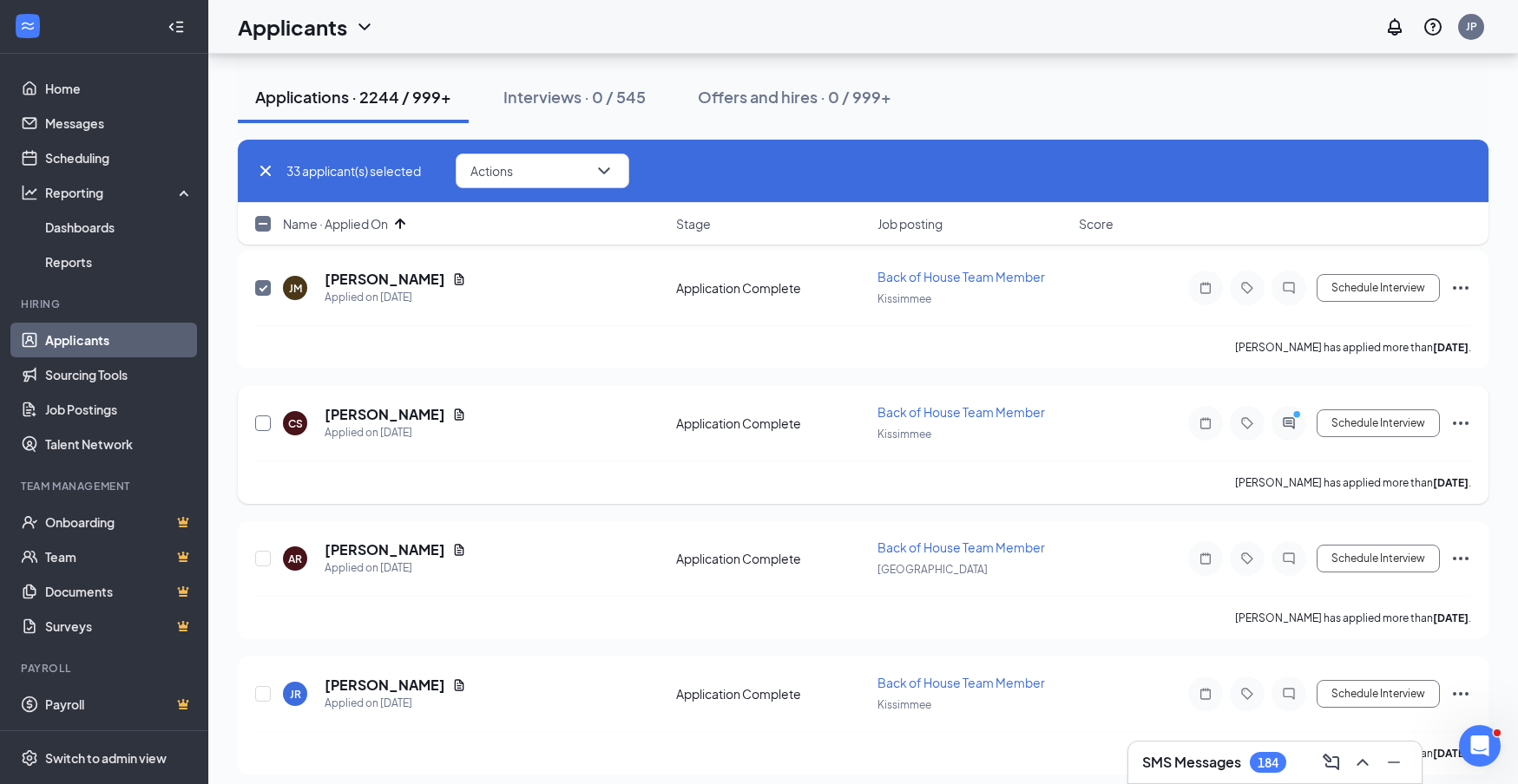
scroll to position [4522, 1]
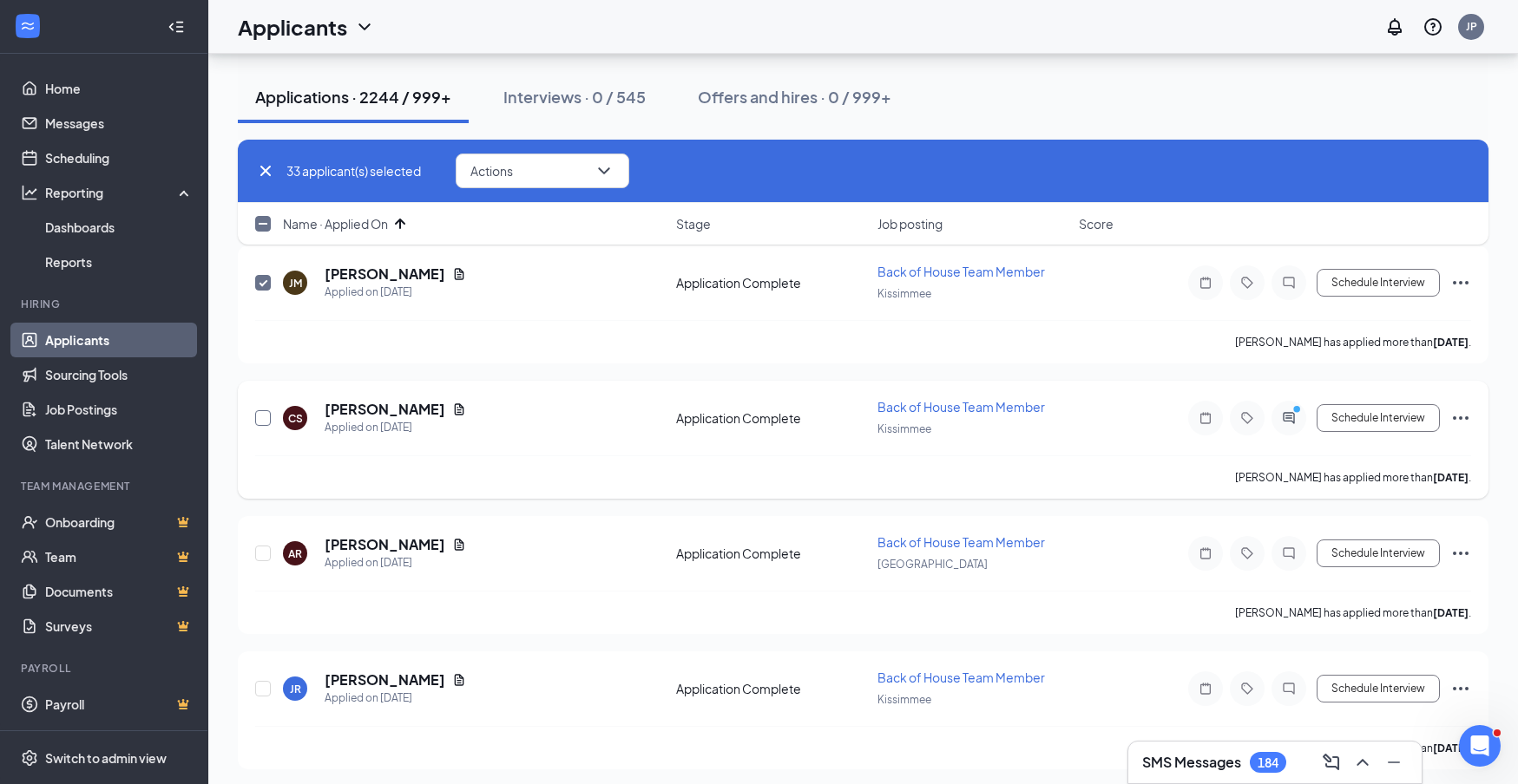
click at [261, 425] on input "checkbox" at bounding box center [263, 418] width 15 height 15
checkbox input "true"
click at [264, 554] on input "checkbox" at bounding box center [263, 554] width 15 height 15
checkbox input "true"
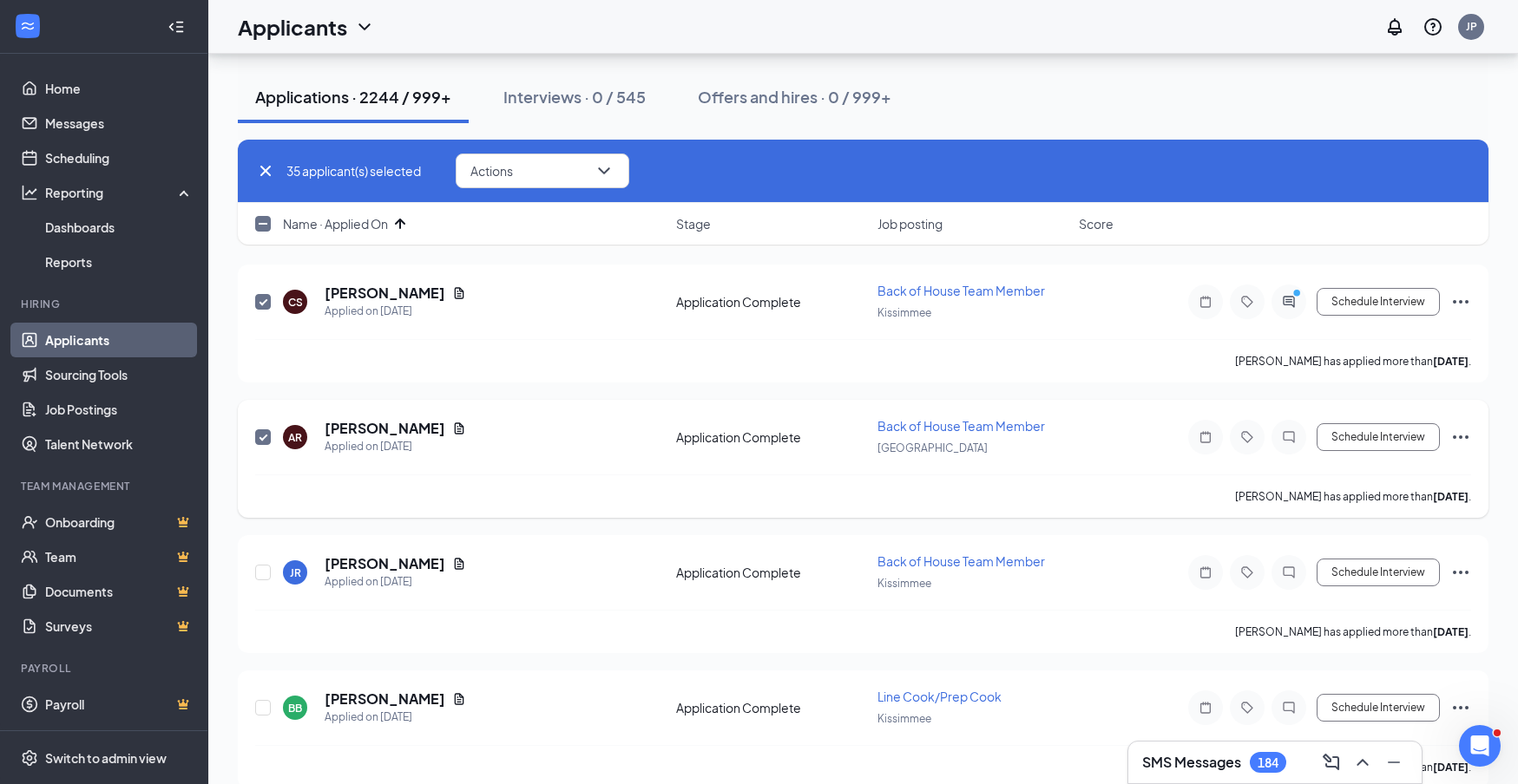
scroll to position [4722, 0]
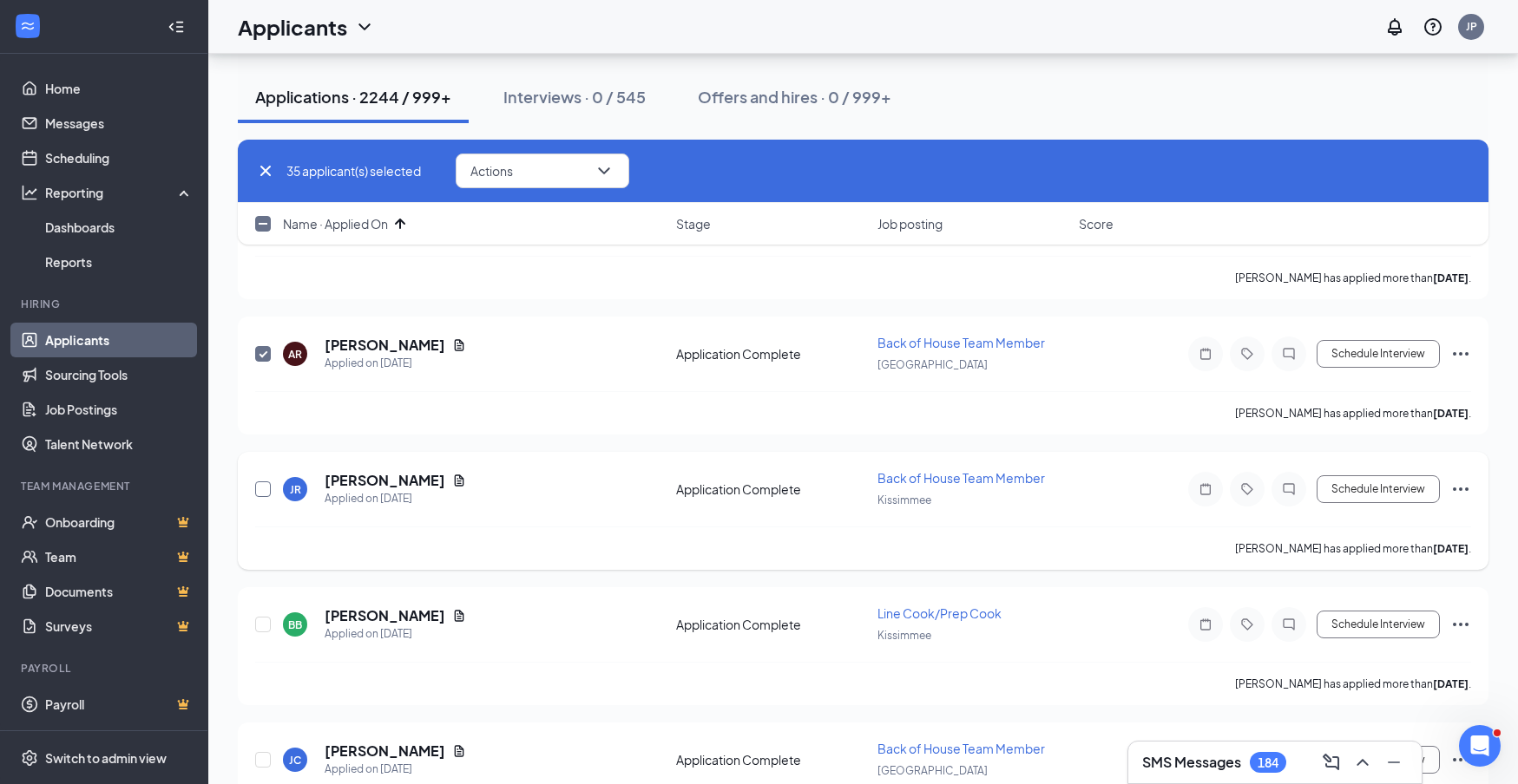
click at [261, 492] on input "checkbox" at bounding box center [263, 490] width 15 height 15
checkbox input "true"
click at [264, 621] on input "checkbox" at bounding box center [263, 624] width 15 height 15
checkbox input "true"
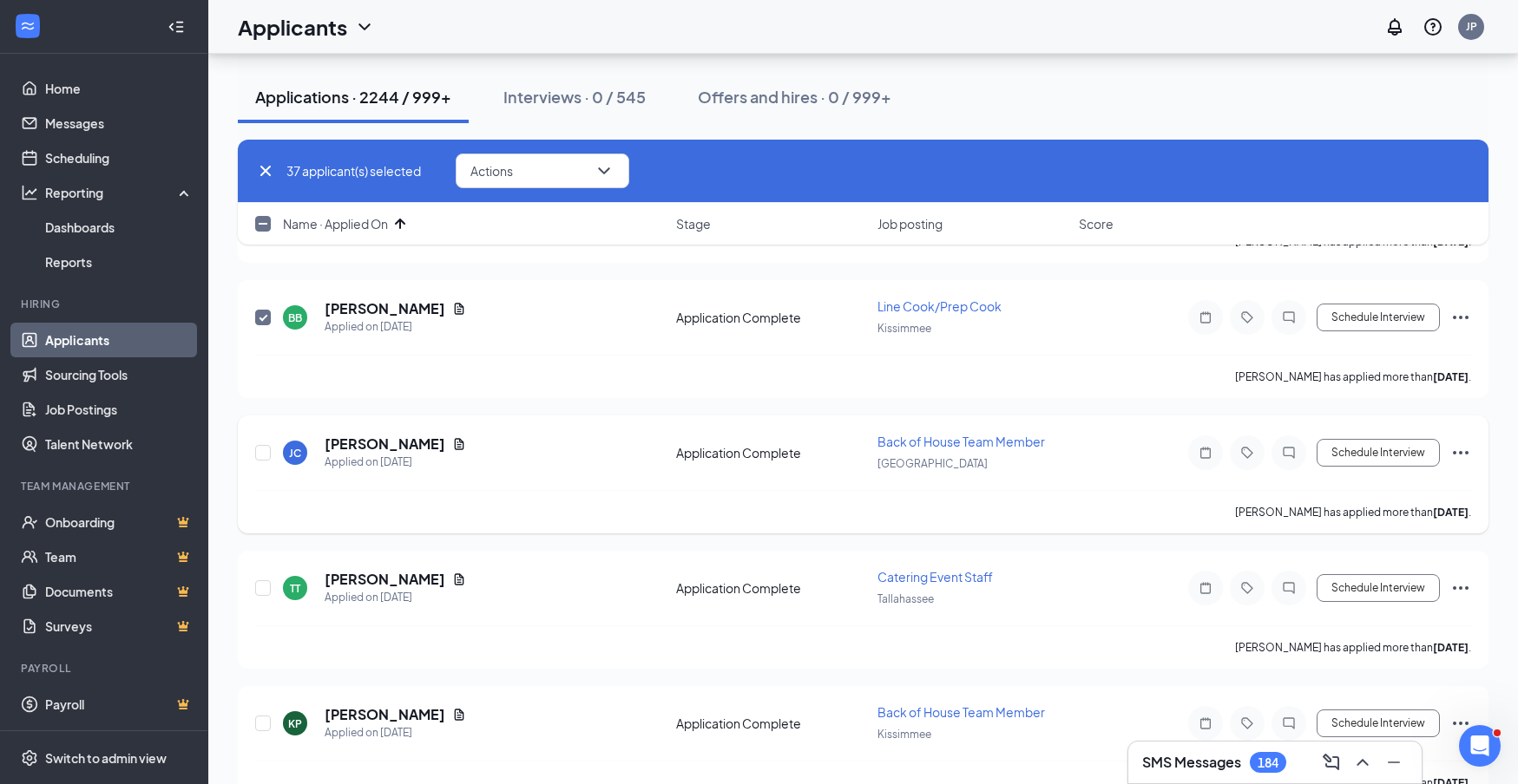
scroll to position [5036, 0]
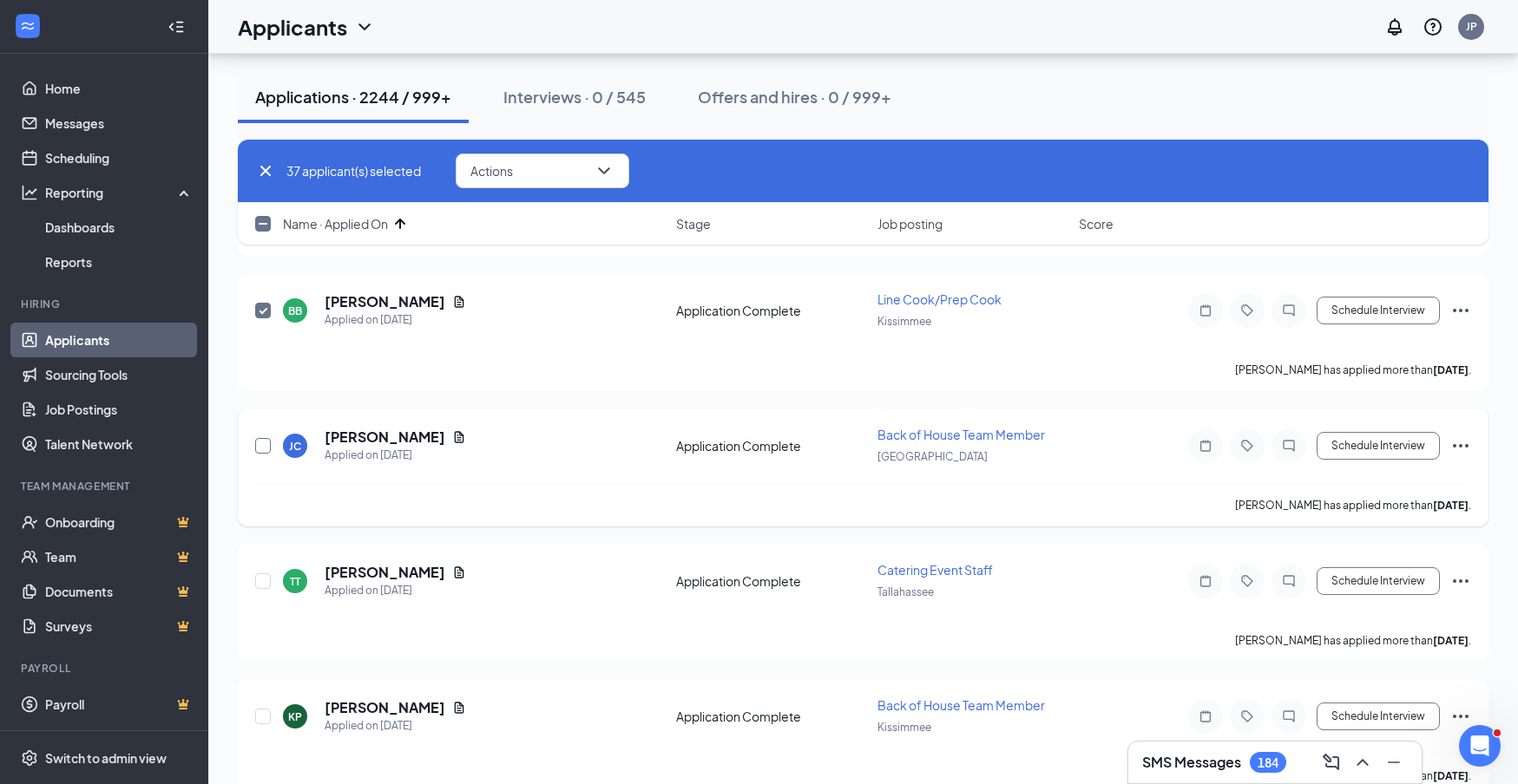
click at [262, 442] on input "checkbox" at bounding box center [263, 446] width 15 height 15
checkbox input "true"
click at [266, 582] on input "checkbox" at bounding box center [263, 581] width 15 height 15
checkbox input "true"
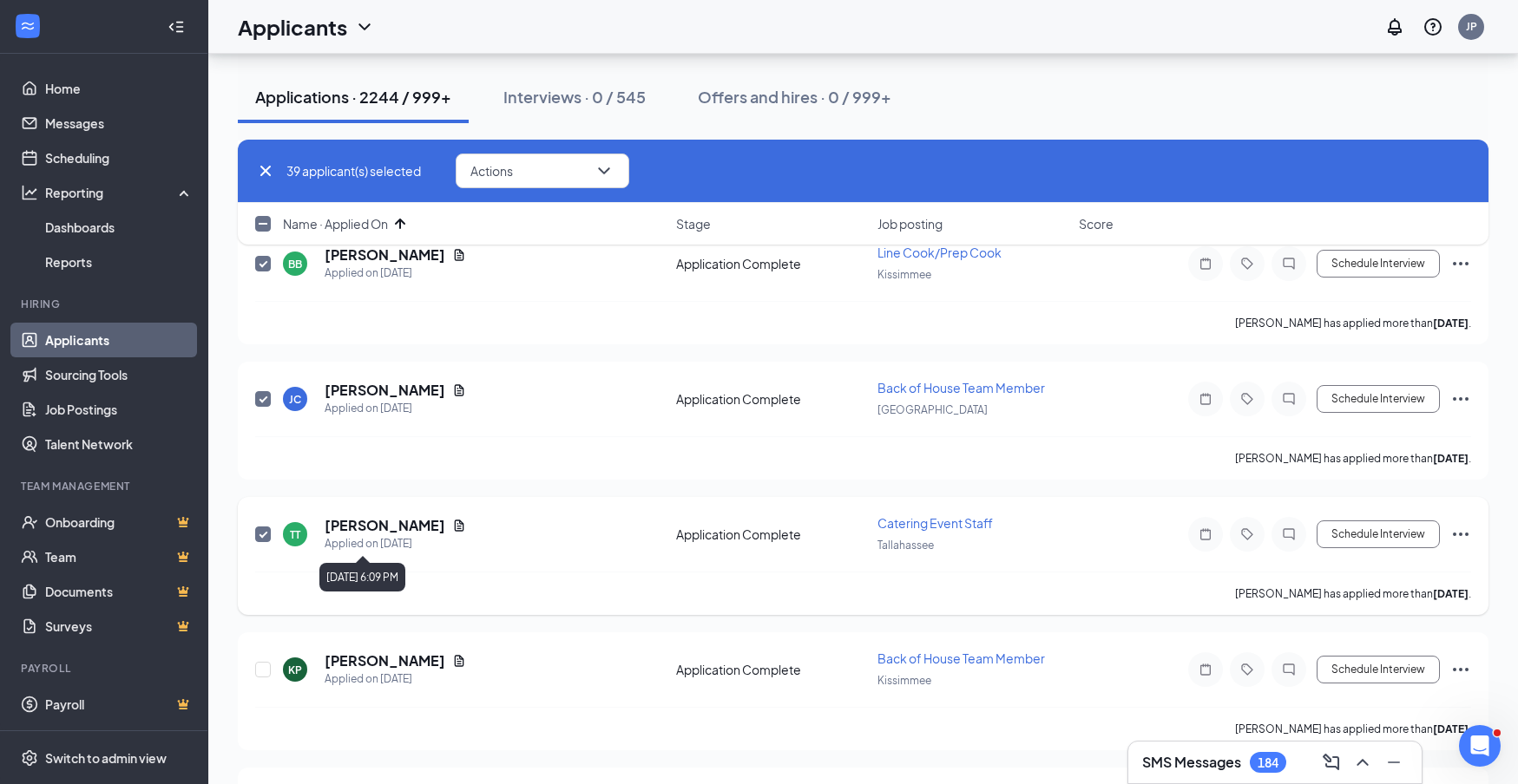
scroll to position [5220, 0]
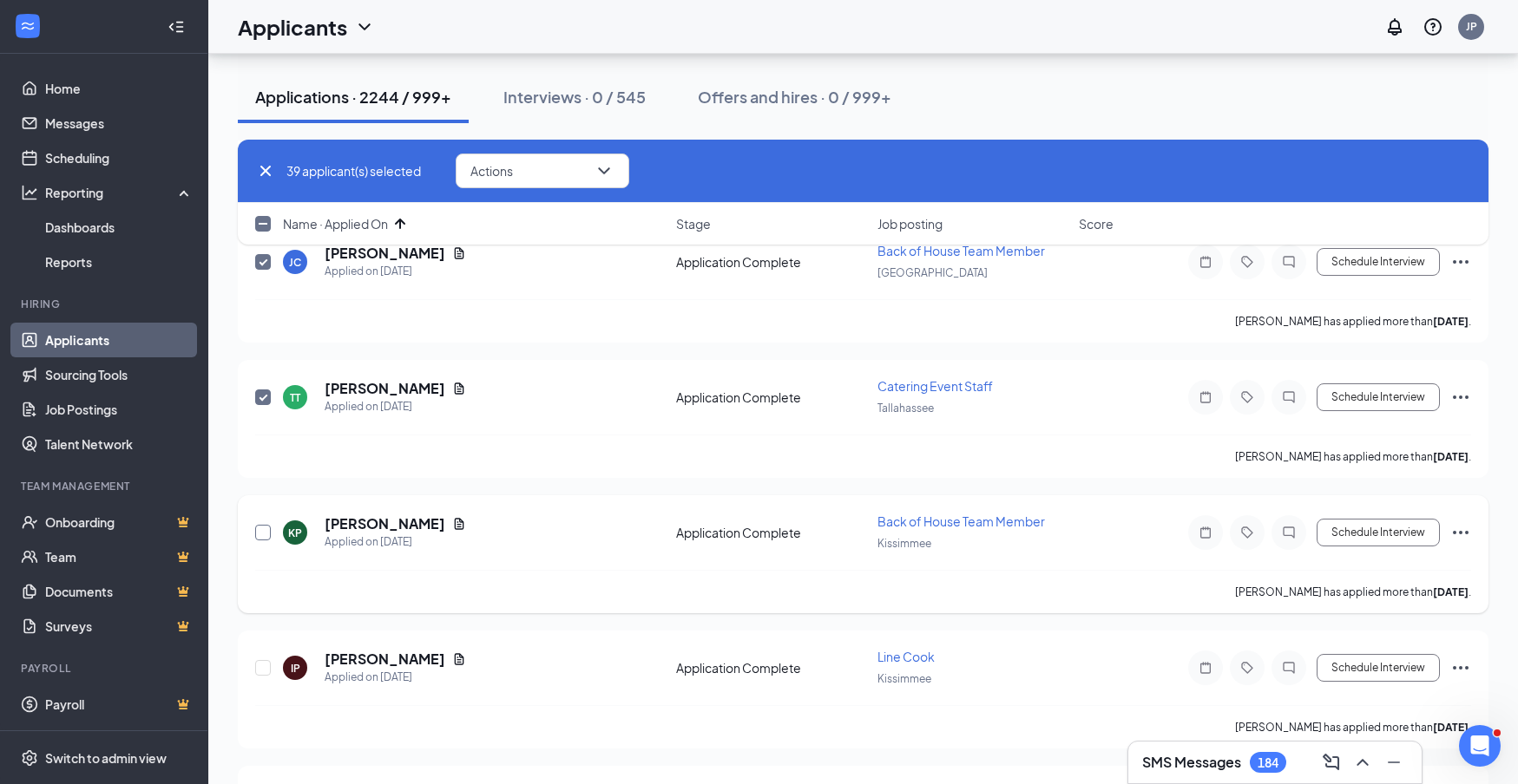
click at [267, 534] on input "checkbox" at bounding box center [263, 533] width 15 height 15
checkbox input "true"
click at [259, 667] on input "checkbox" at bounding box center [263, 668] width 15 height 15
checkbox input "true"
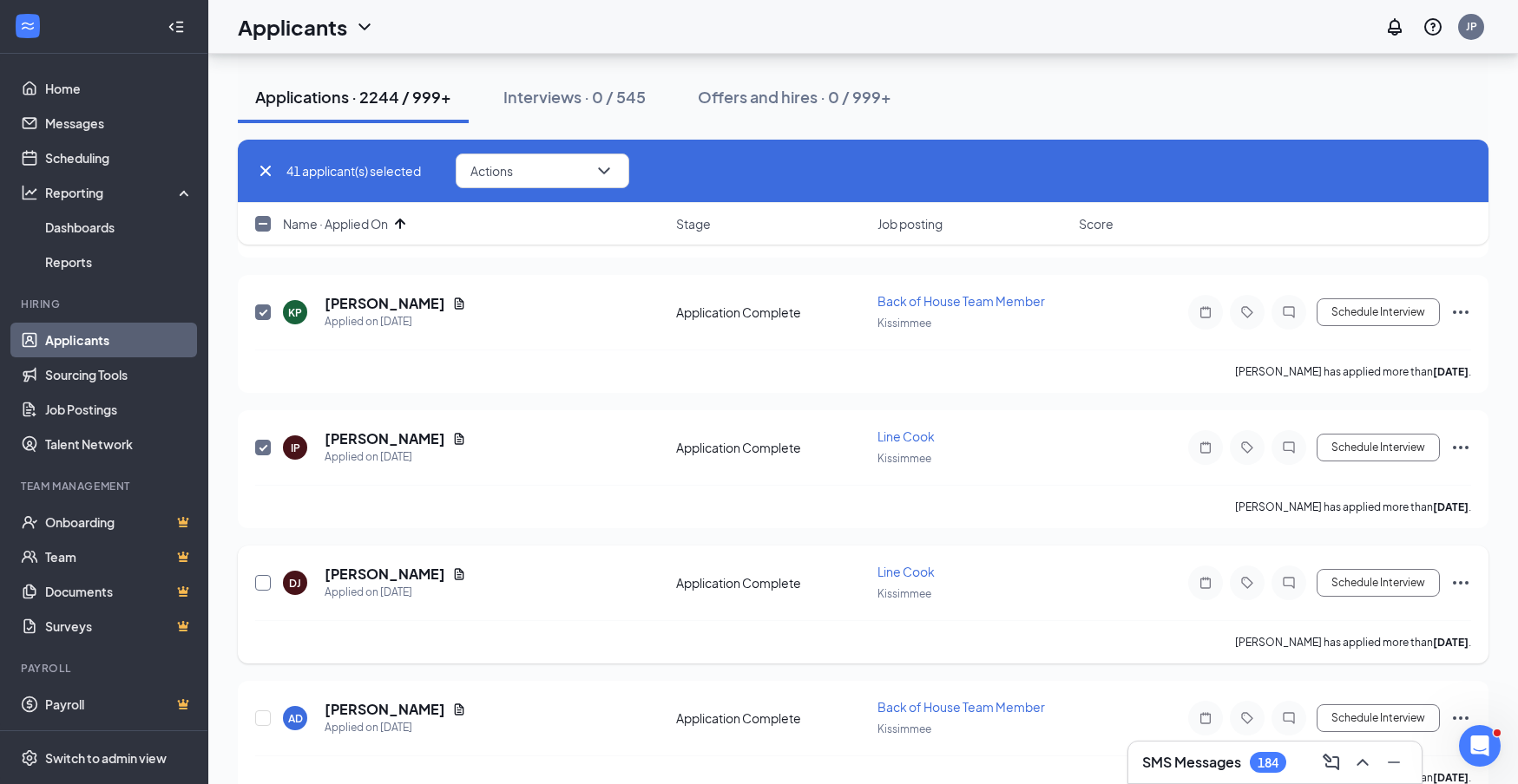
click at [259, 579] on input "checkbox" at bounding box center [263, 583] width 15 height 15
checkbox input "true"
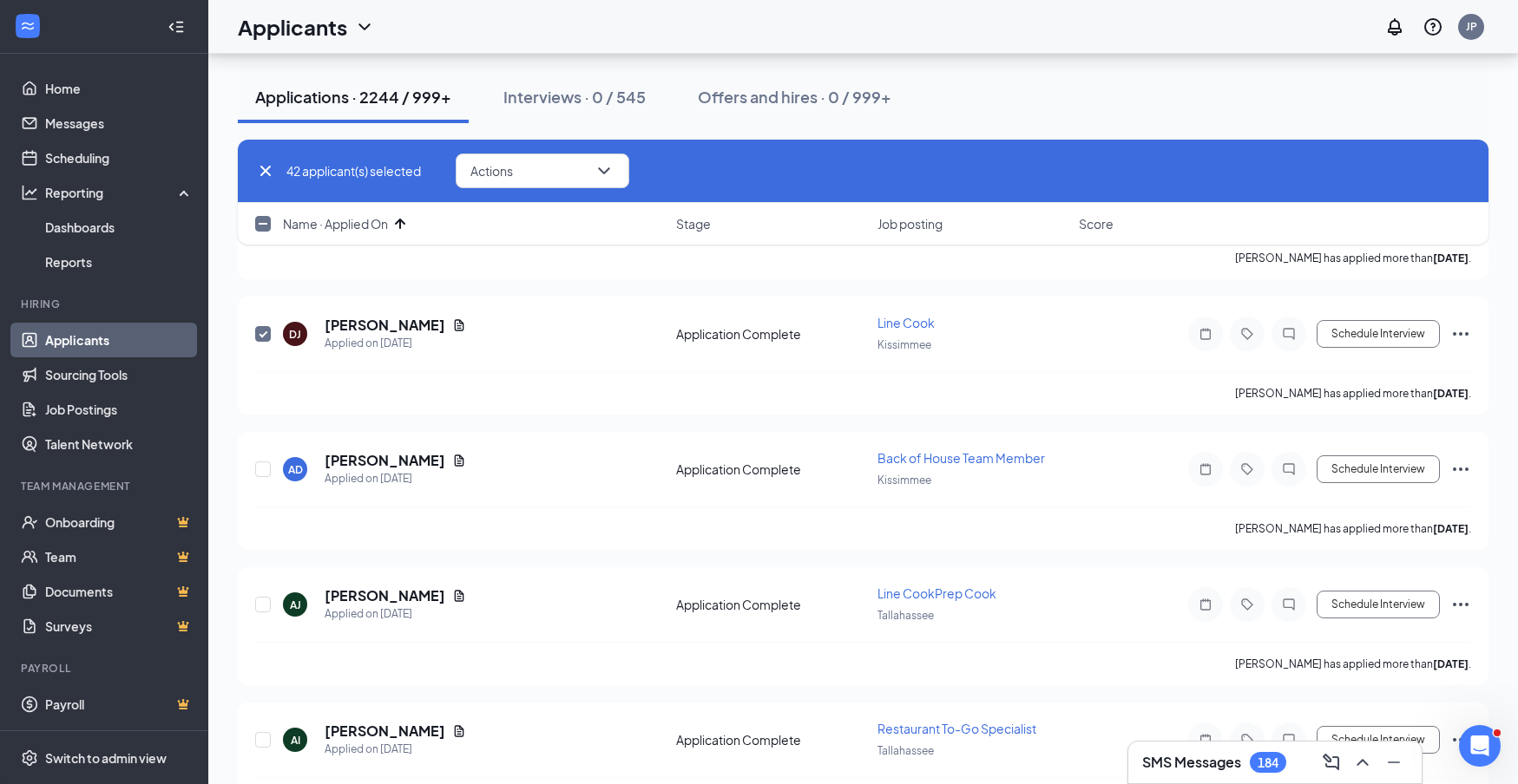
scroll to position [5698, 0]
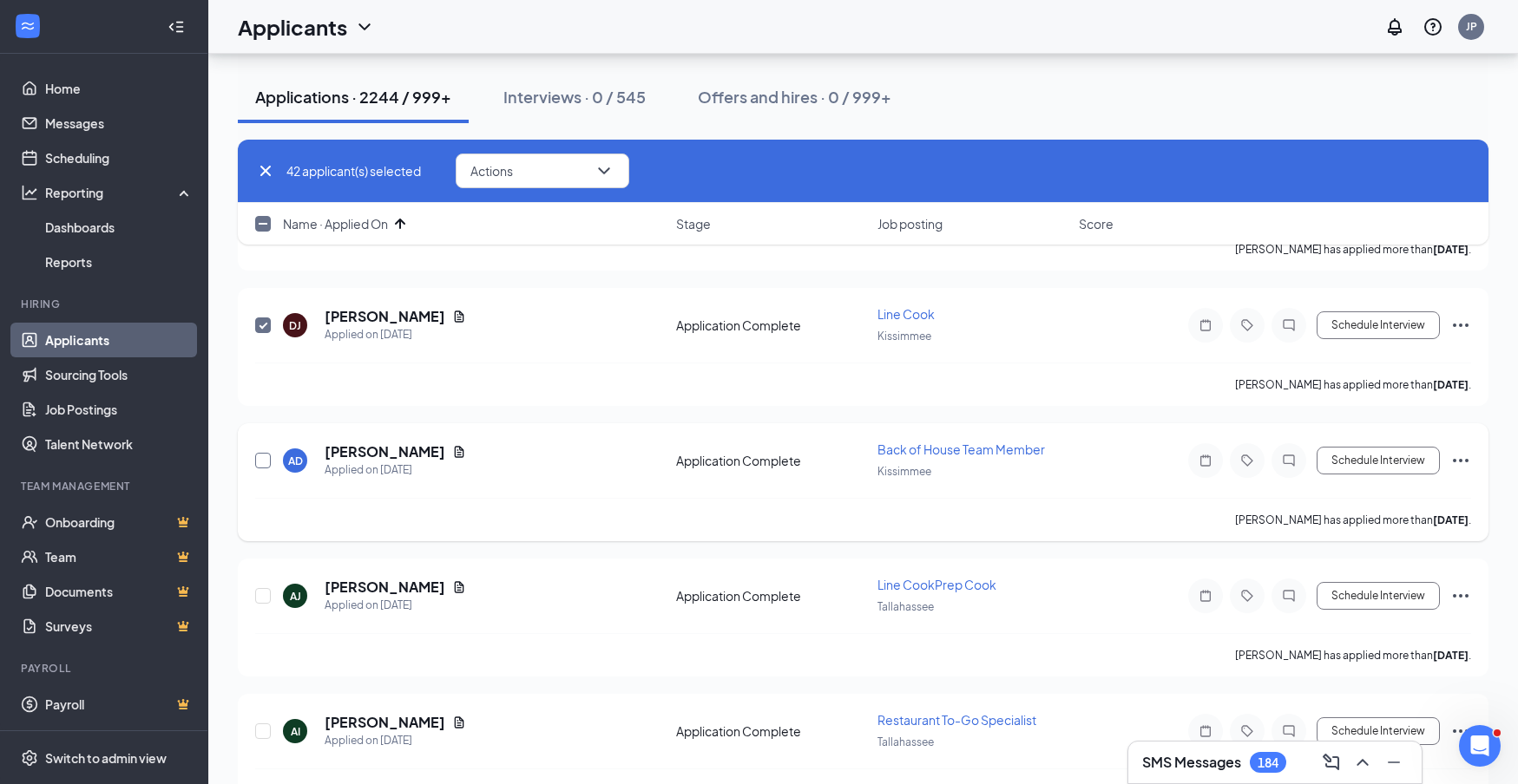
click at [263, 459] on input "checkbox" at bounding box center [263, 461] width 15 height 15
checkbox input "true"
click at [267, 599] on input "checkbox" at bounding box center [263, 596] width 15 height 15
checkbox input "true"
click at [607, 179] on icon "ChevronDown" at bounding box center [605, 171] width 21 height 21
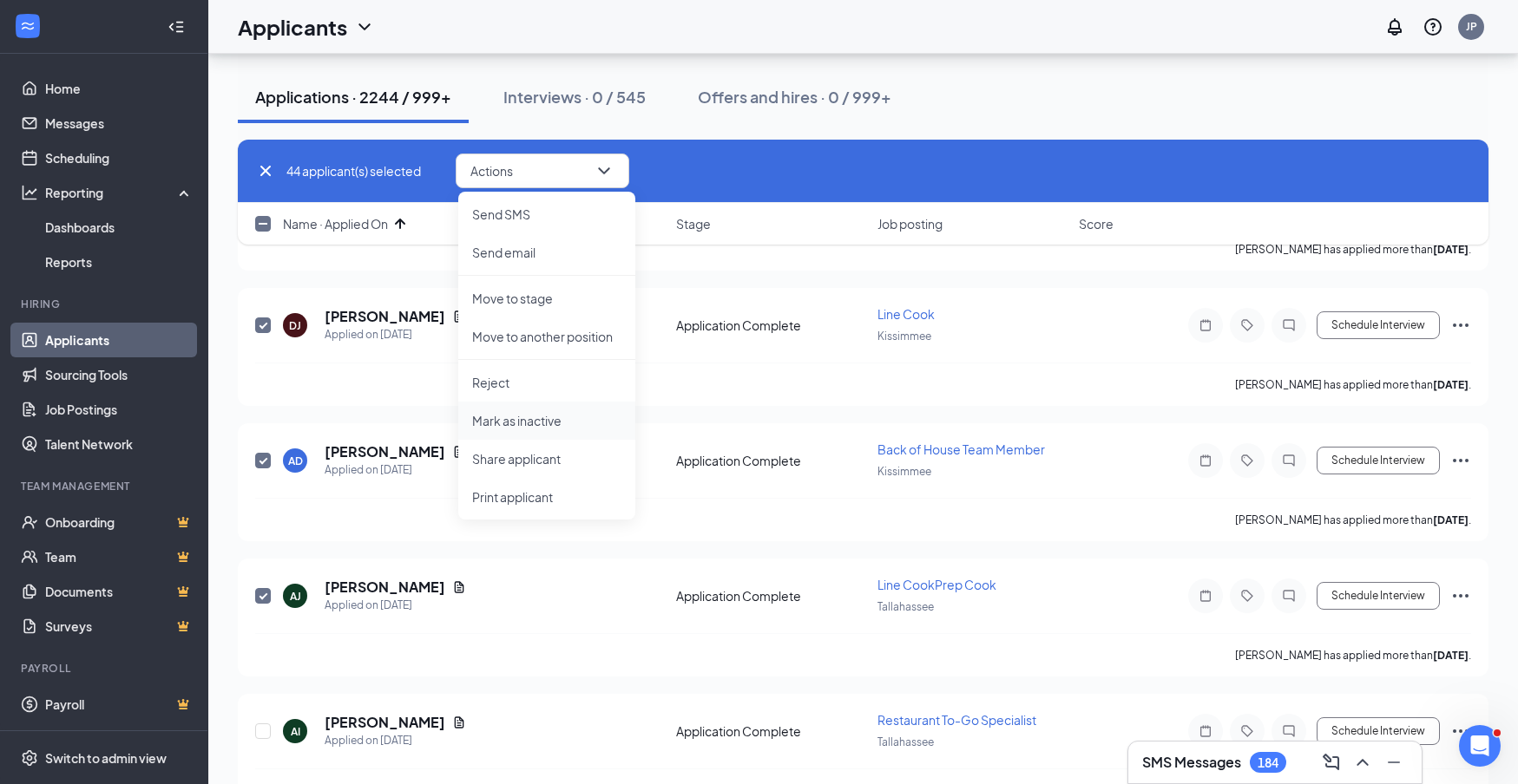
click at [545, 420] on p "Mark as inactive" at bounding box center [547, 421] width 149 height 17
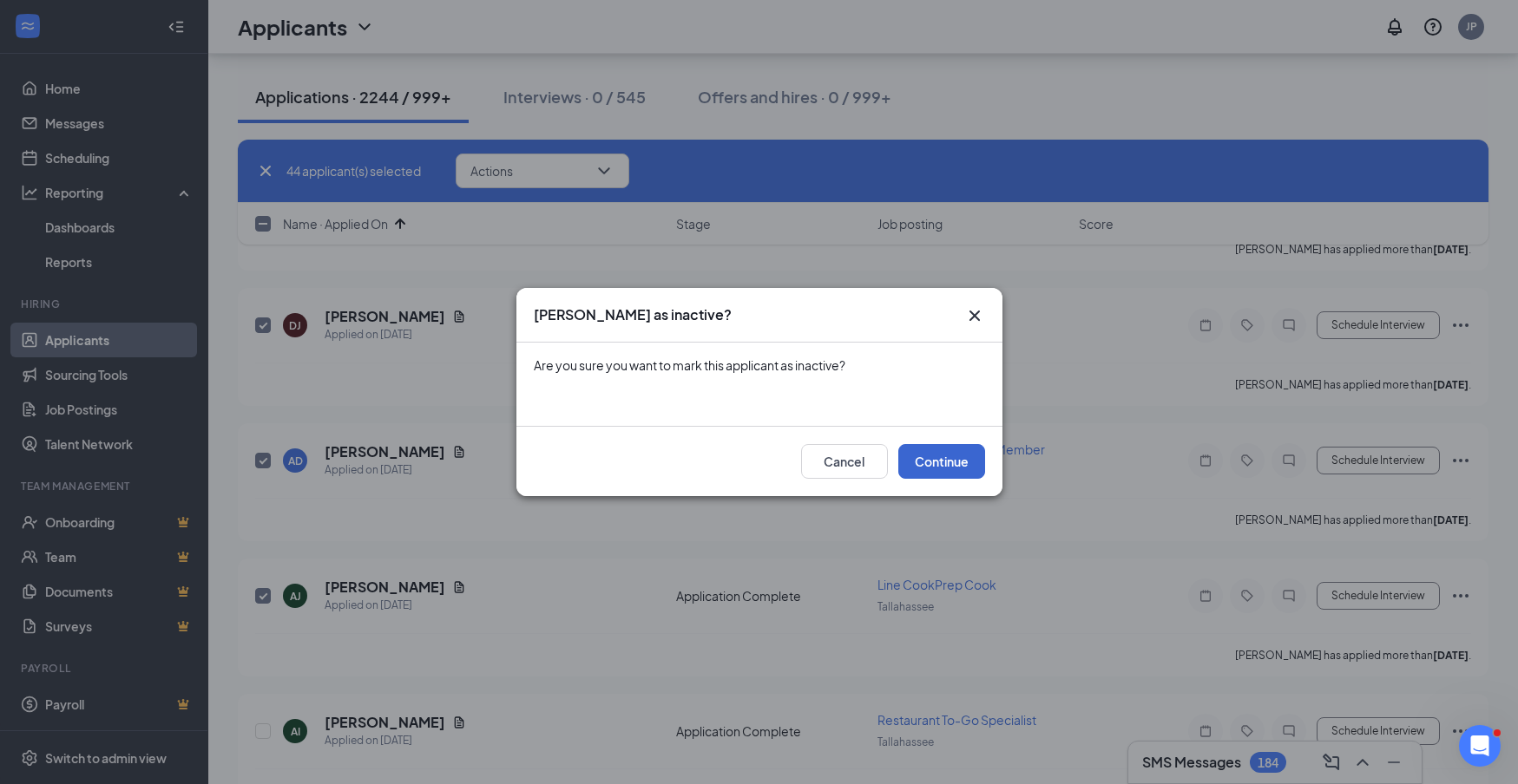
click at [940, 465] on button "Continue" at bounding box center [941, 462] width 87 height 34
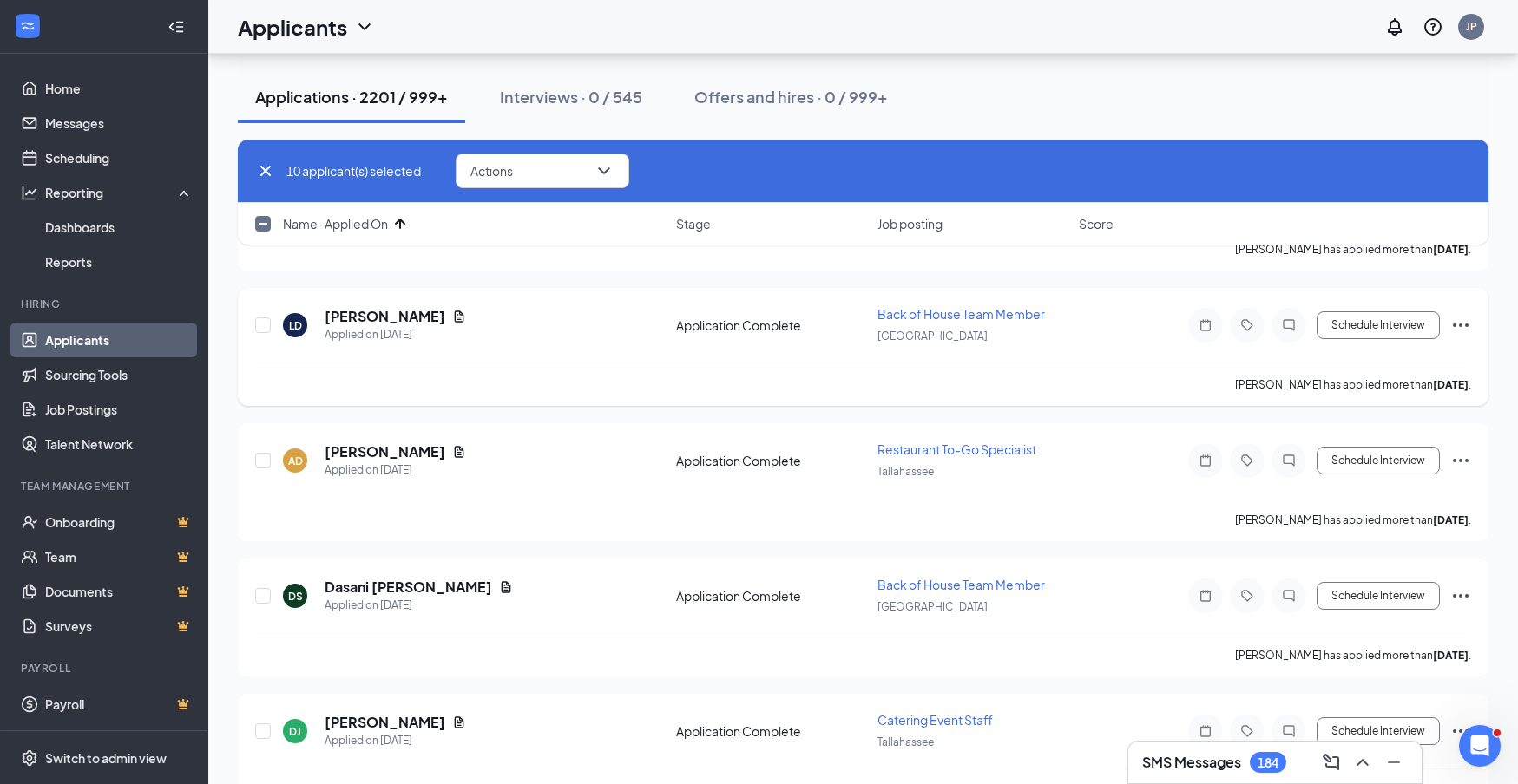
checkbox input "false"
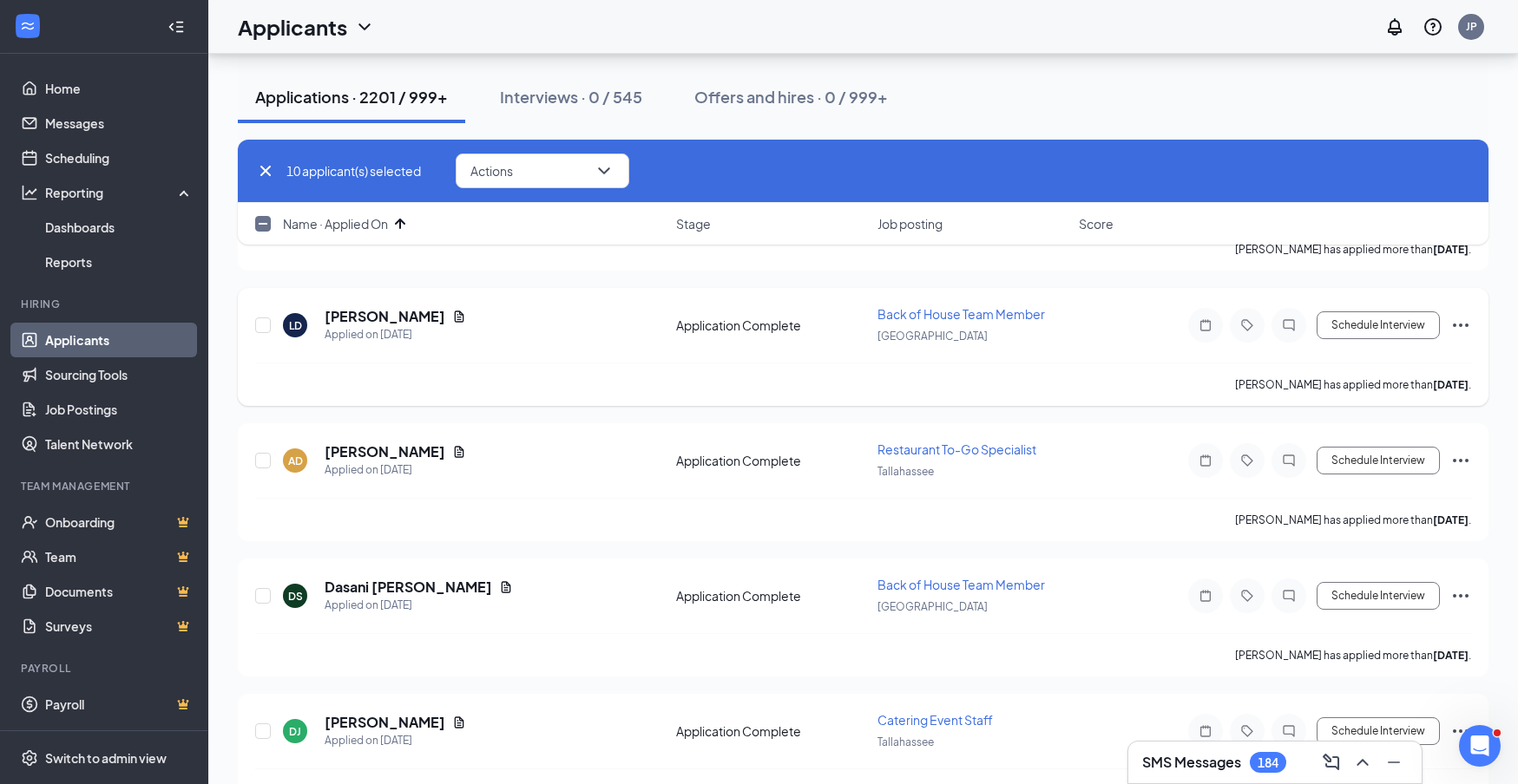
checkbox input "false"
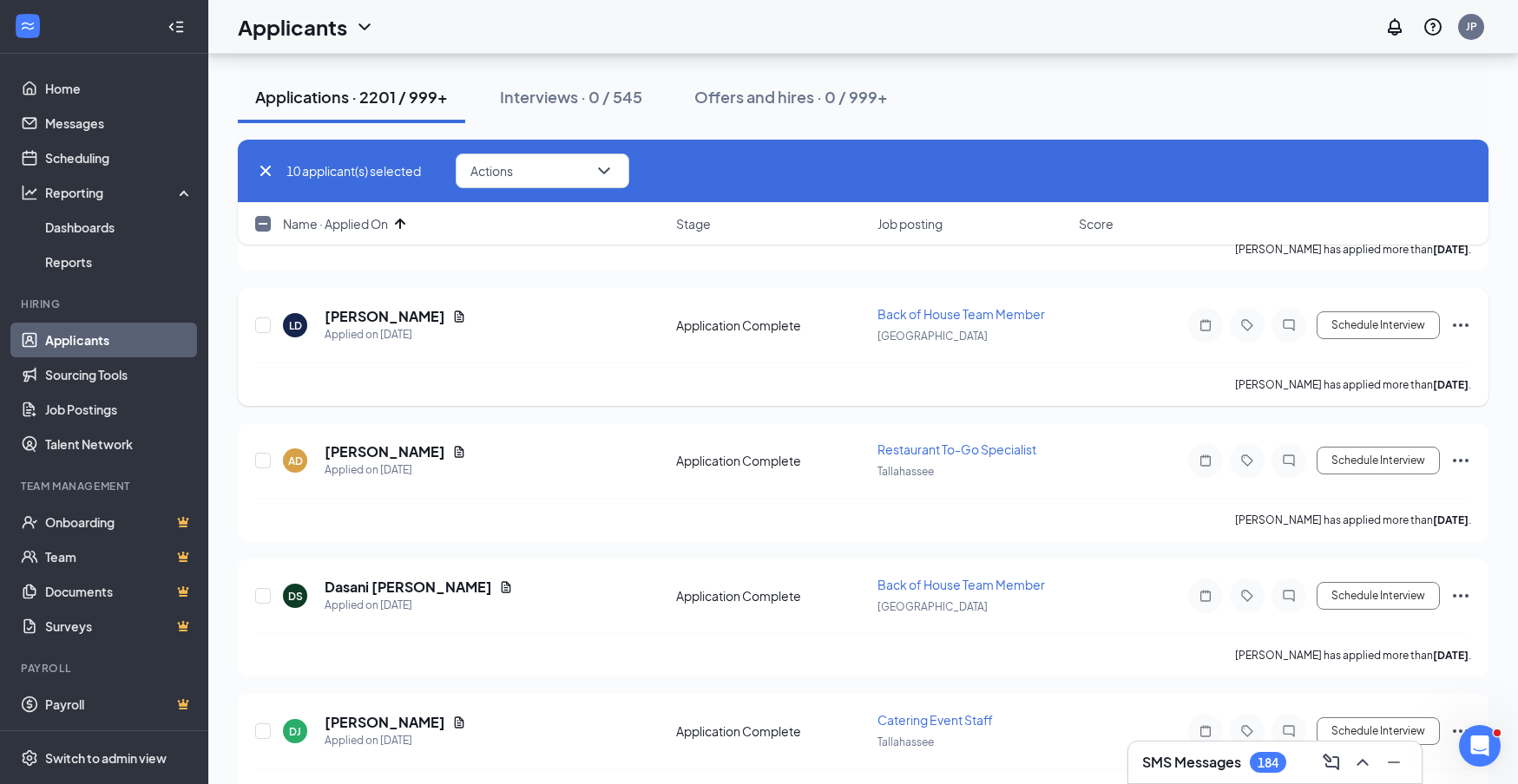
checkbox input "false"
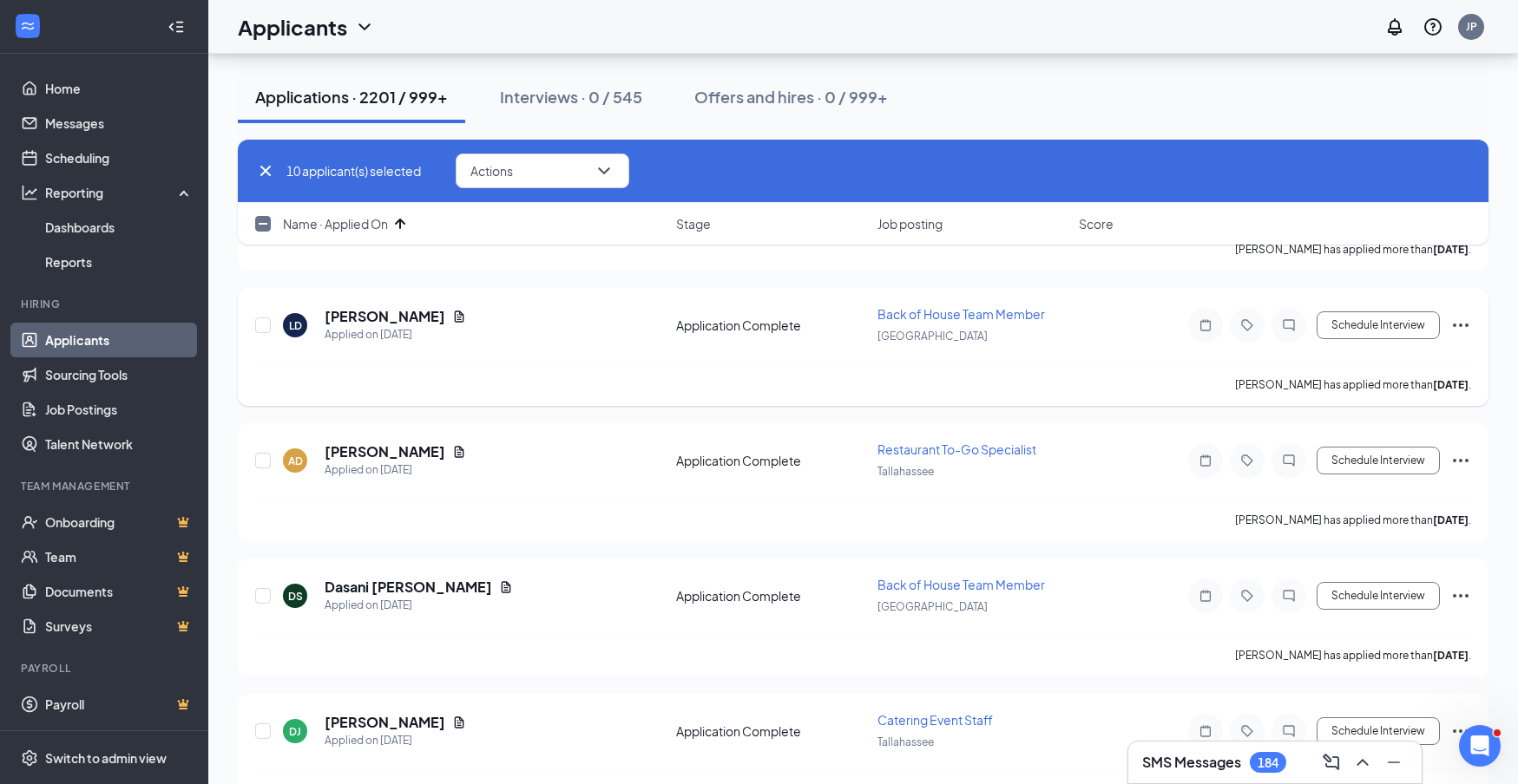
checkbox input "false"
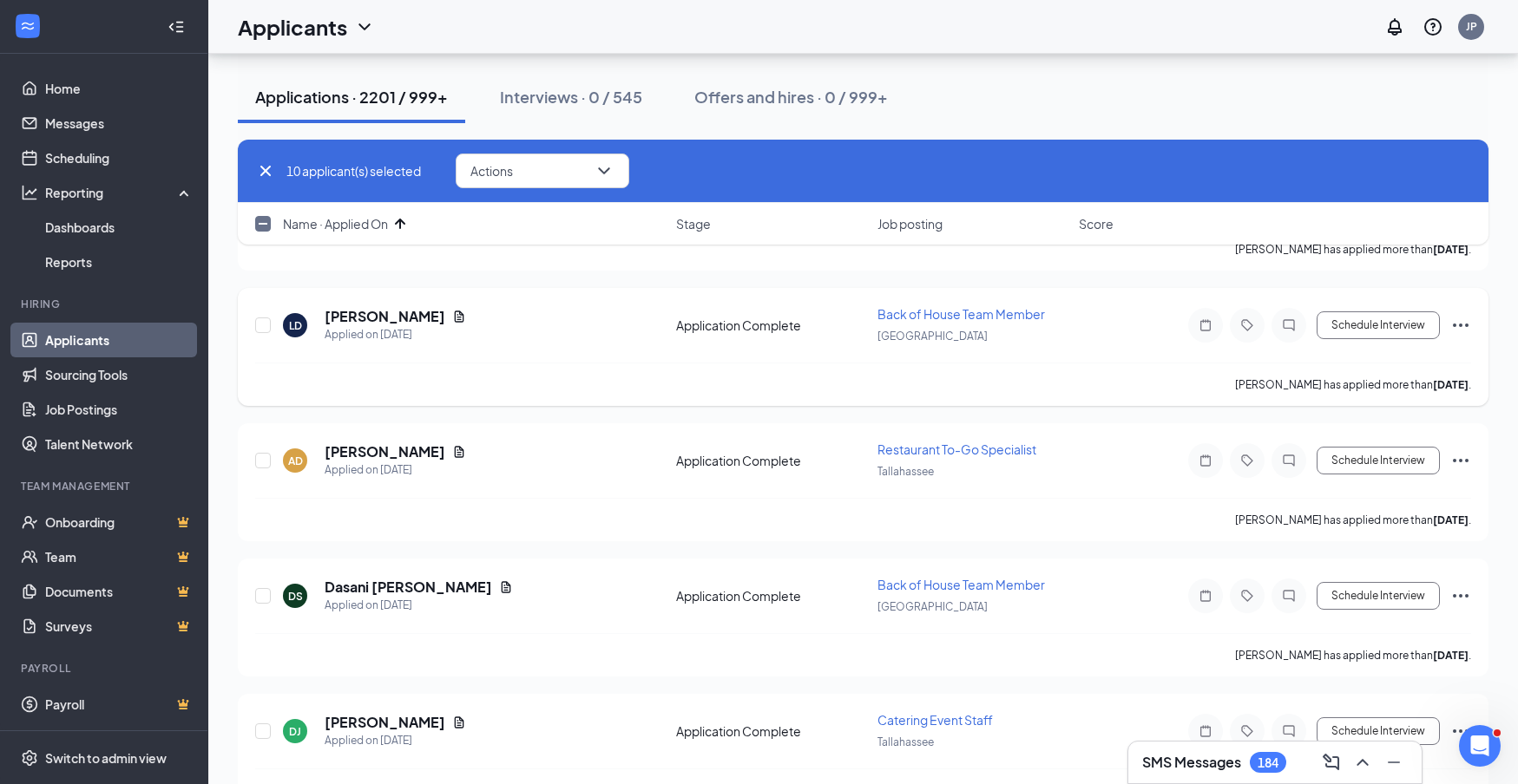
checkbox input "false"
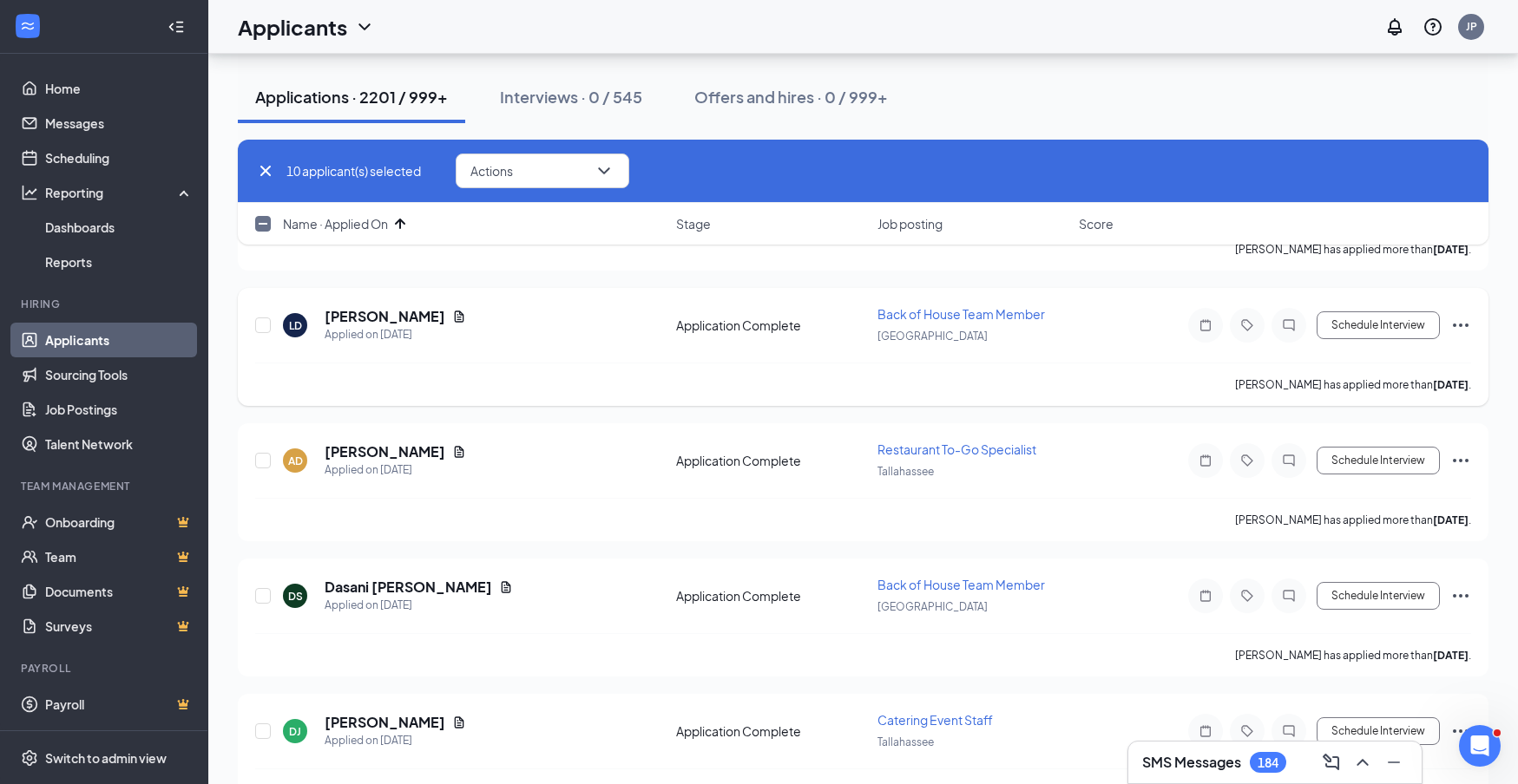
checkbox input "false"
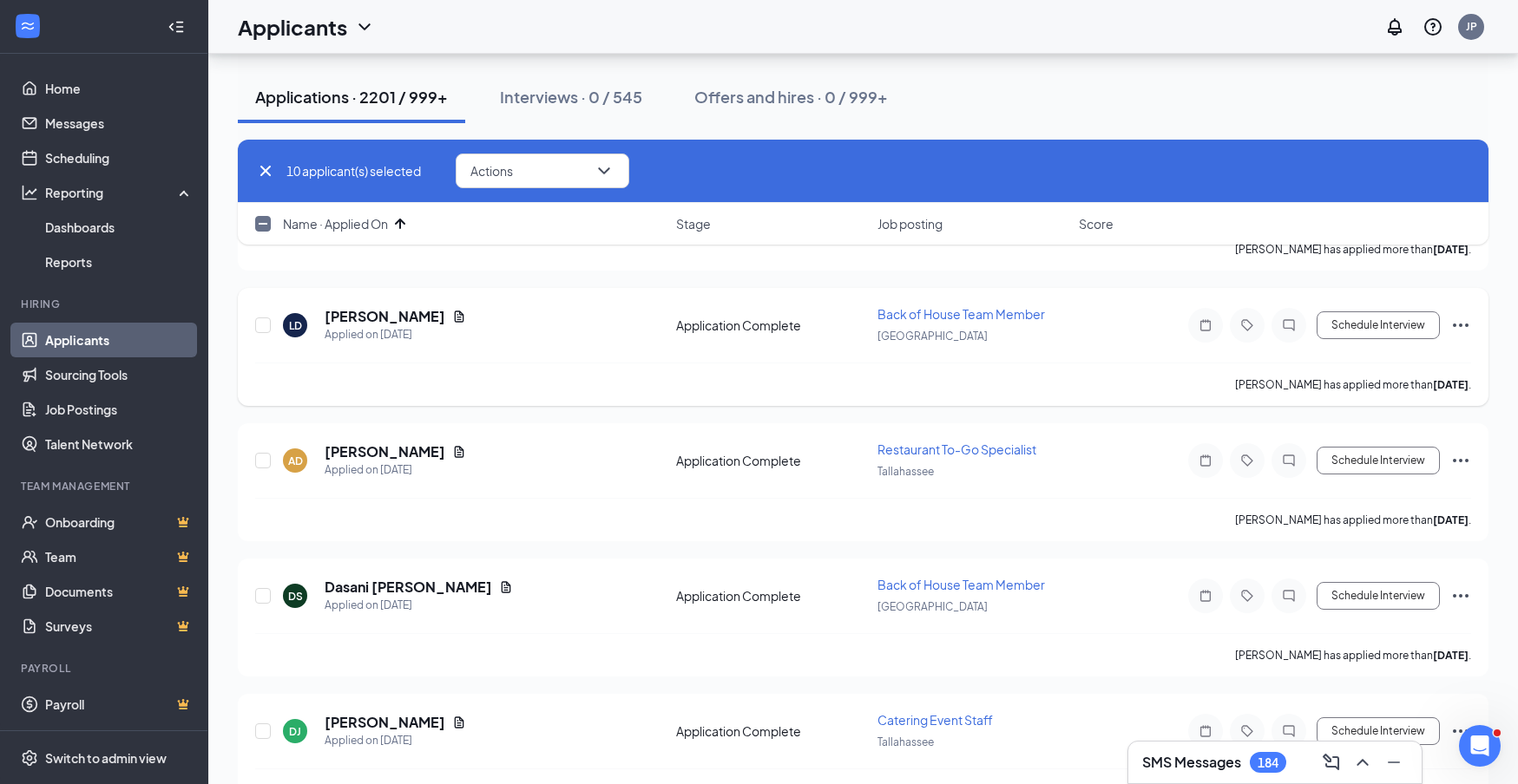
checkbox input "false"
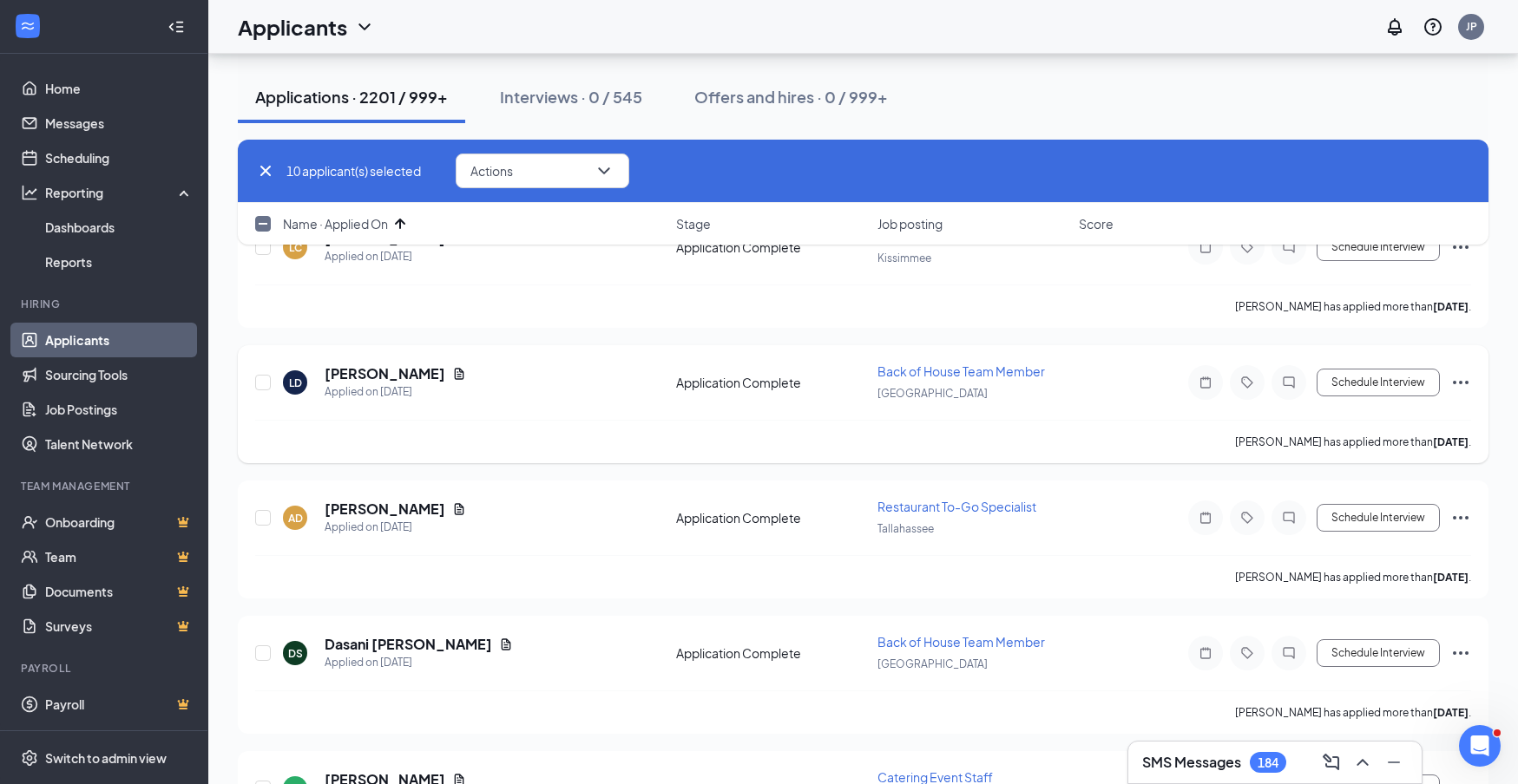
scroll to position [5639, 0]
click at [613, 174] on icon "ChevronDown" at bounding box center [605, 171] width 21 height 21
click at [814, 167] on div "10 applicant(s) selected Actions Send SMS Send email Move to stage Move to anot…" at bounding box center [863, 171] width 1216 height 34
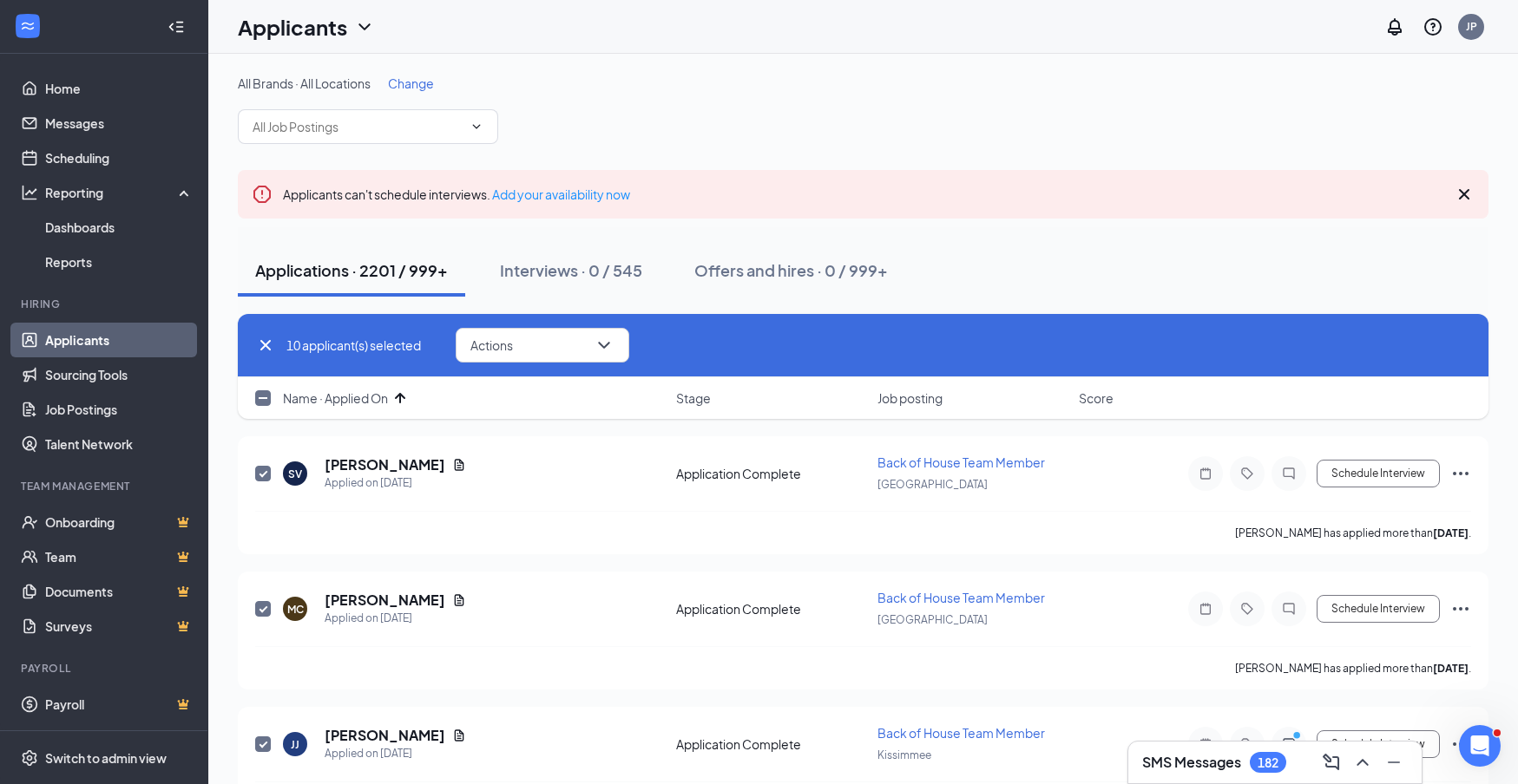
scroll to position [0, 0]
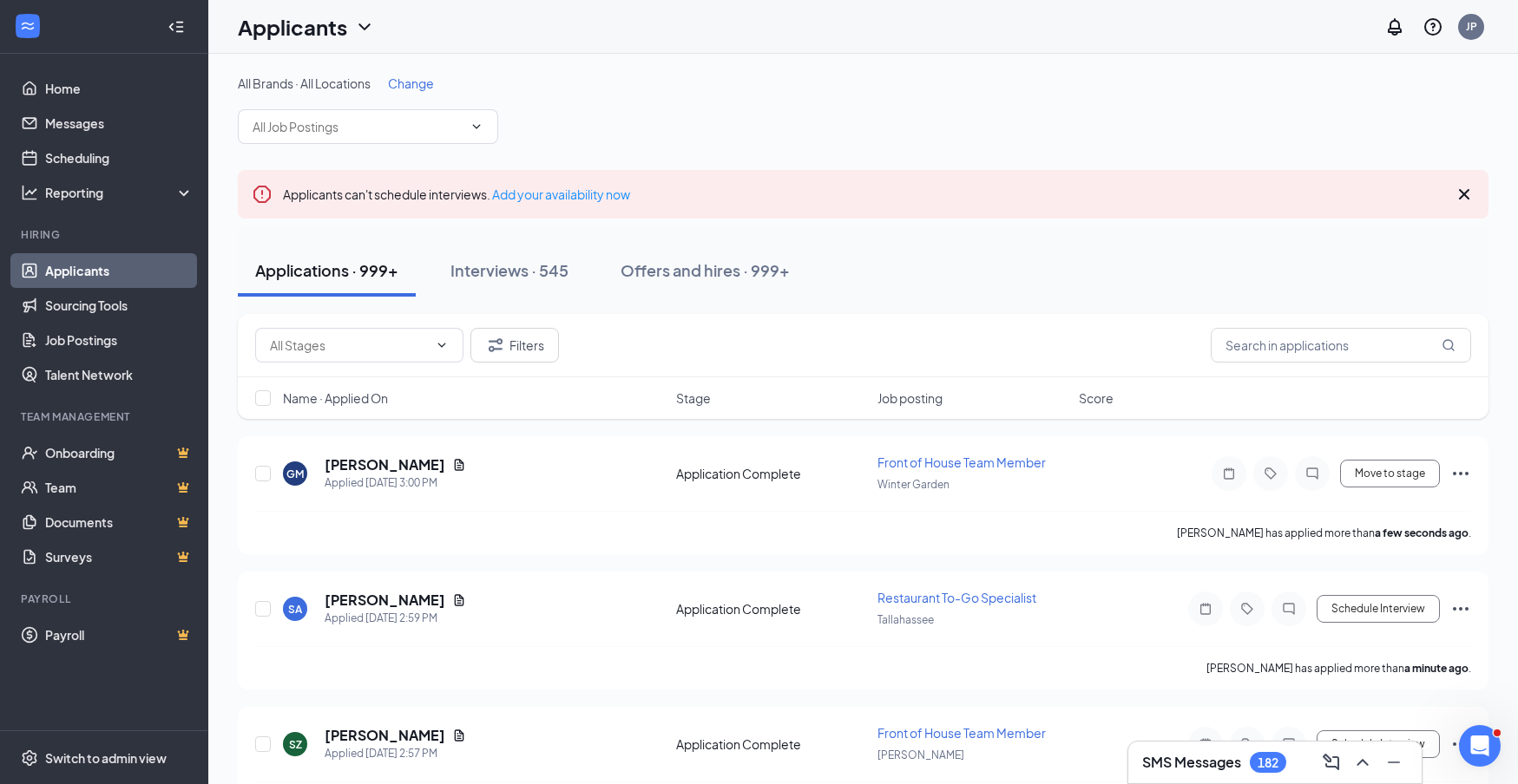
click at [368, 403] on span "Name · Applied On" at bounding box center [336, 398] width 105 height 17
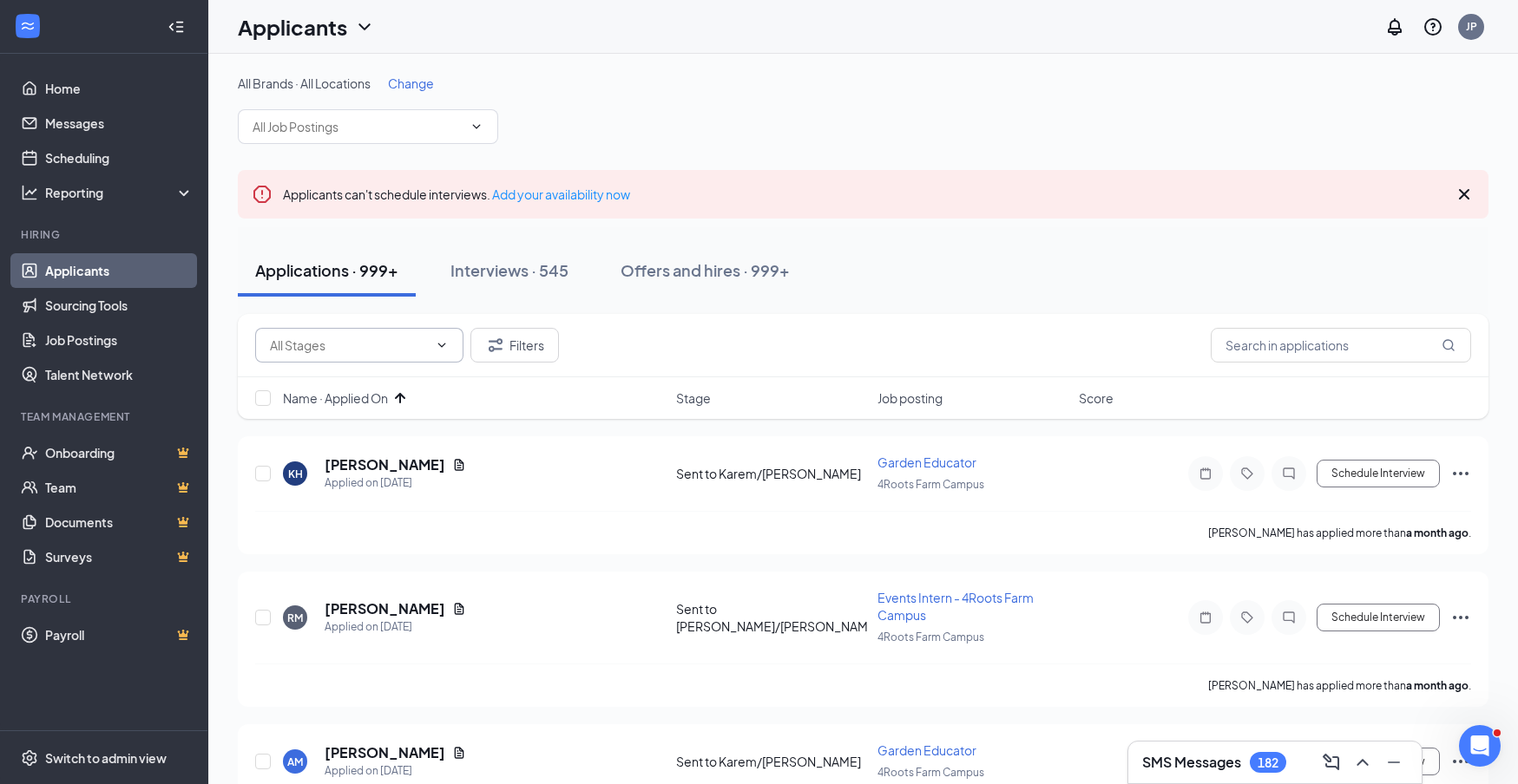
click at [437, 346] on icon "ChevronDown" at bounding box center [442, 345] width 14 height 14
click at [419, 346] on input "text" at bounding box center [348, 345] width 158 height 19
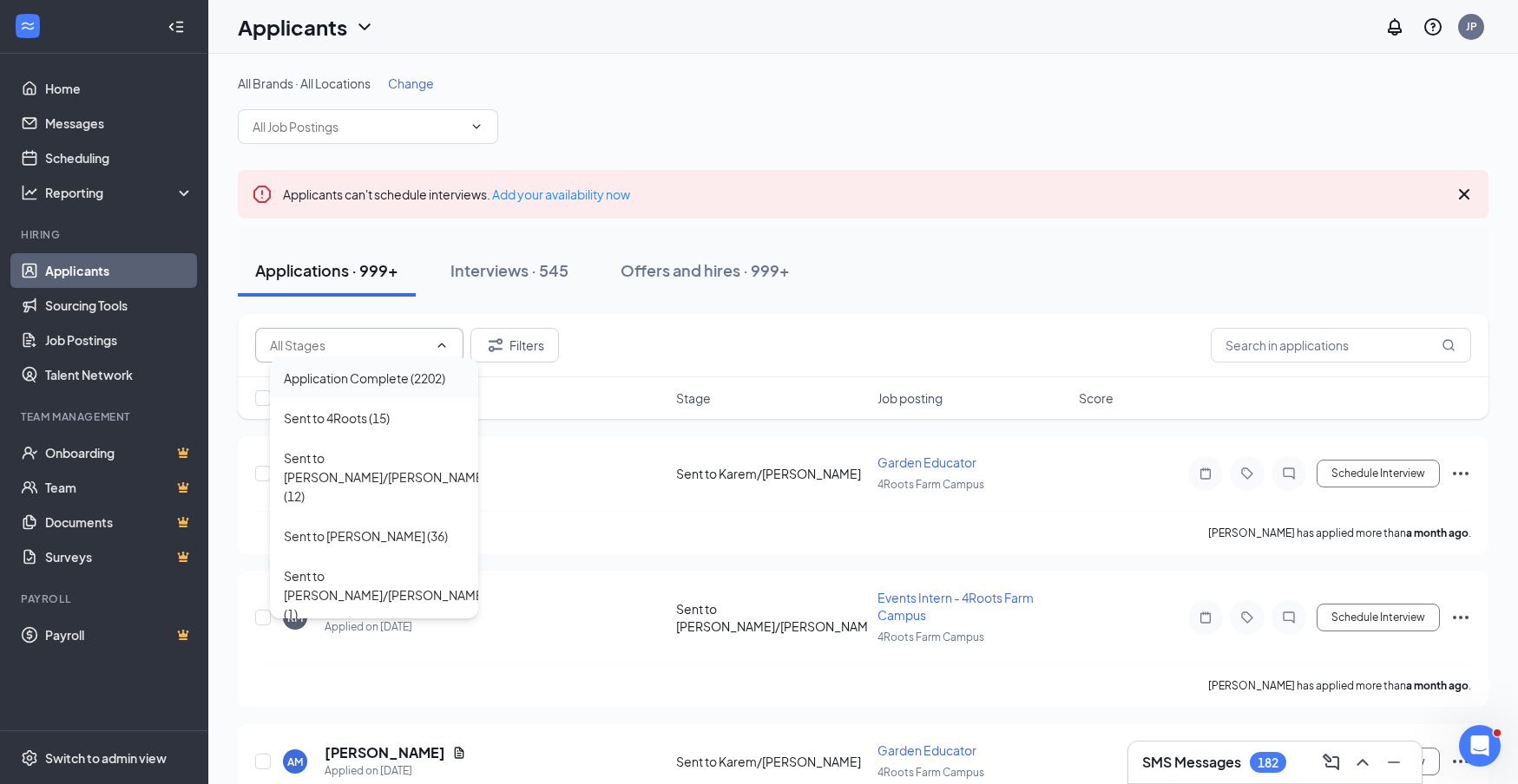
click at [416, 381] on div "Application Complete (2202)" at bounding box center [364, 379] width 162 height 19
type input "Application Complete (2202)"
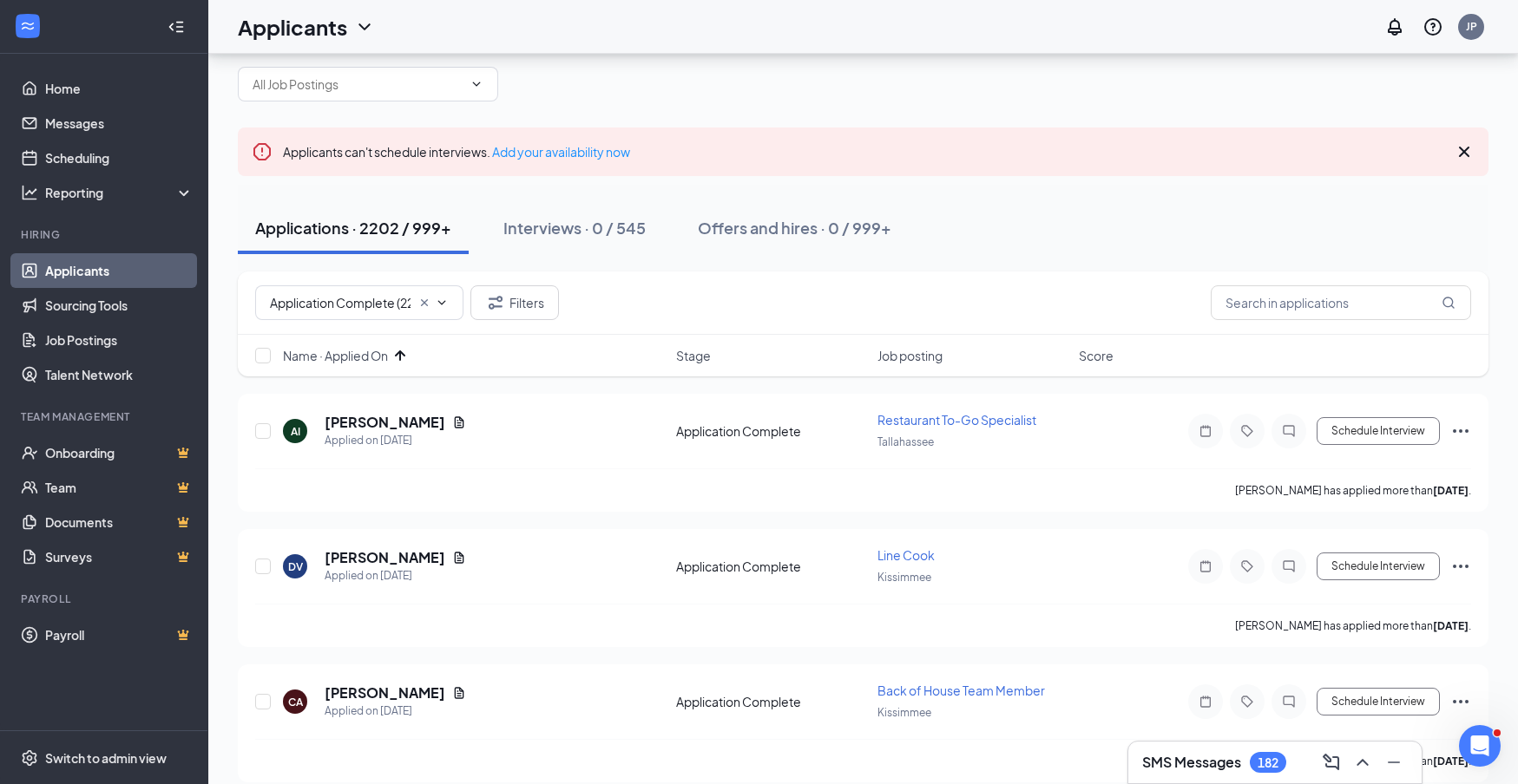
scroll to position [46, 0]
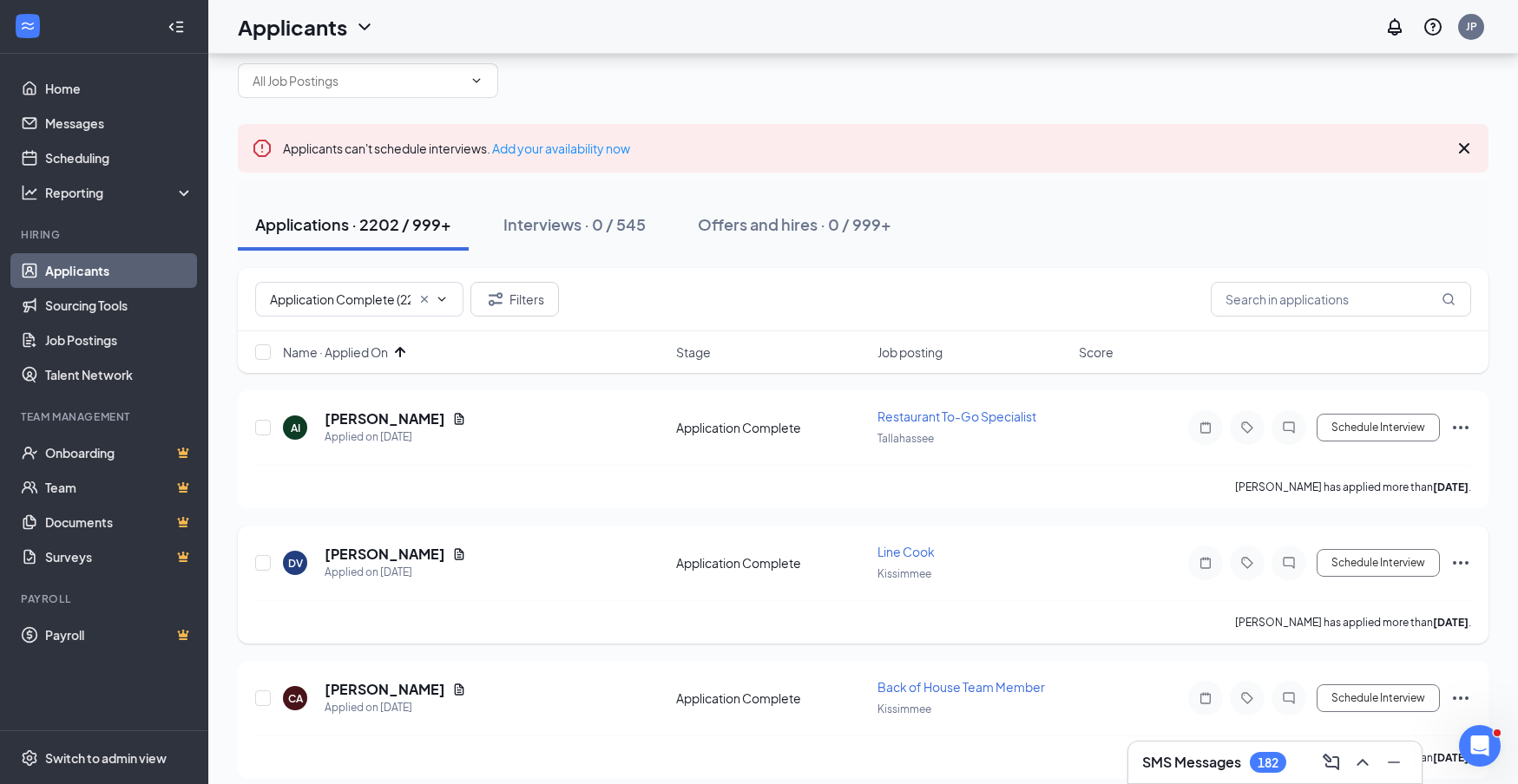
drag, startPoint x: 262, startPoint y: 426, endPoint x: 284, endPoint y: 591, distance: 166.5
click at [263, 426] on input "checkbox" at bounding box center [263, 427] width 15 height 15
checkbox input "true"
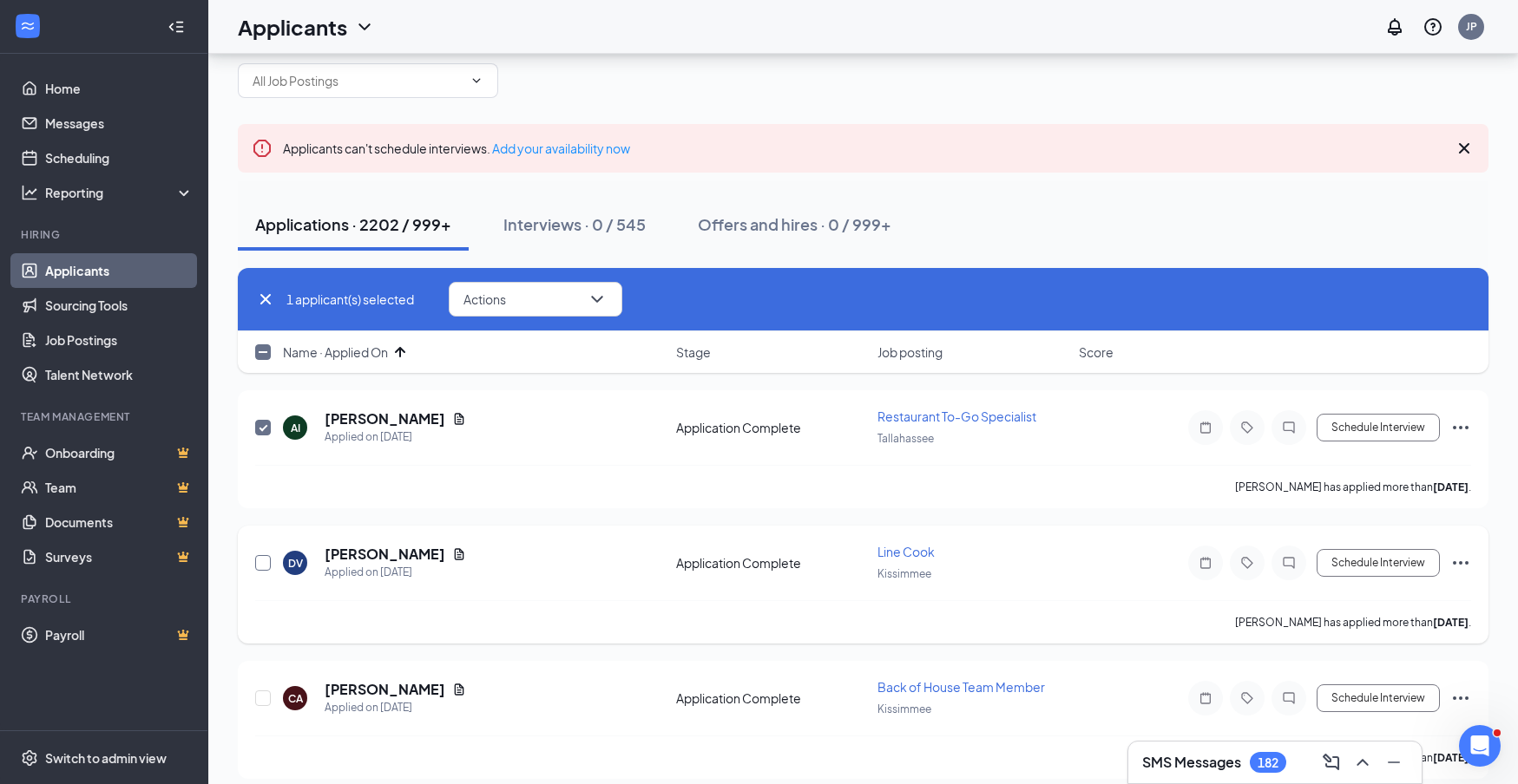
click at [260, 560] on input "checkbox" at bounding box center [263, 563] width 15 height 15
checkbox input "true"
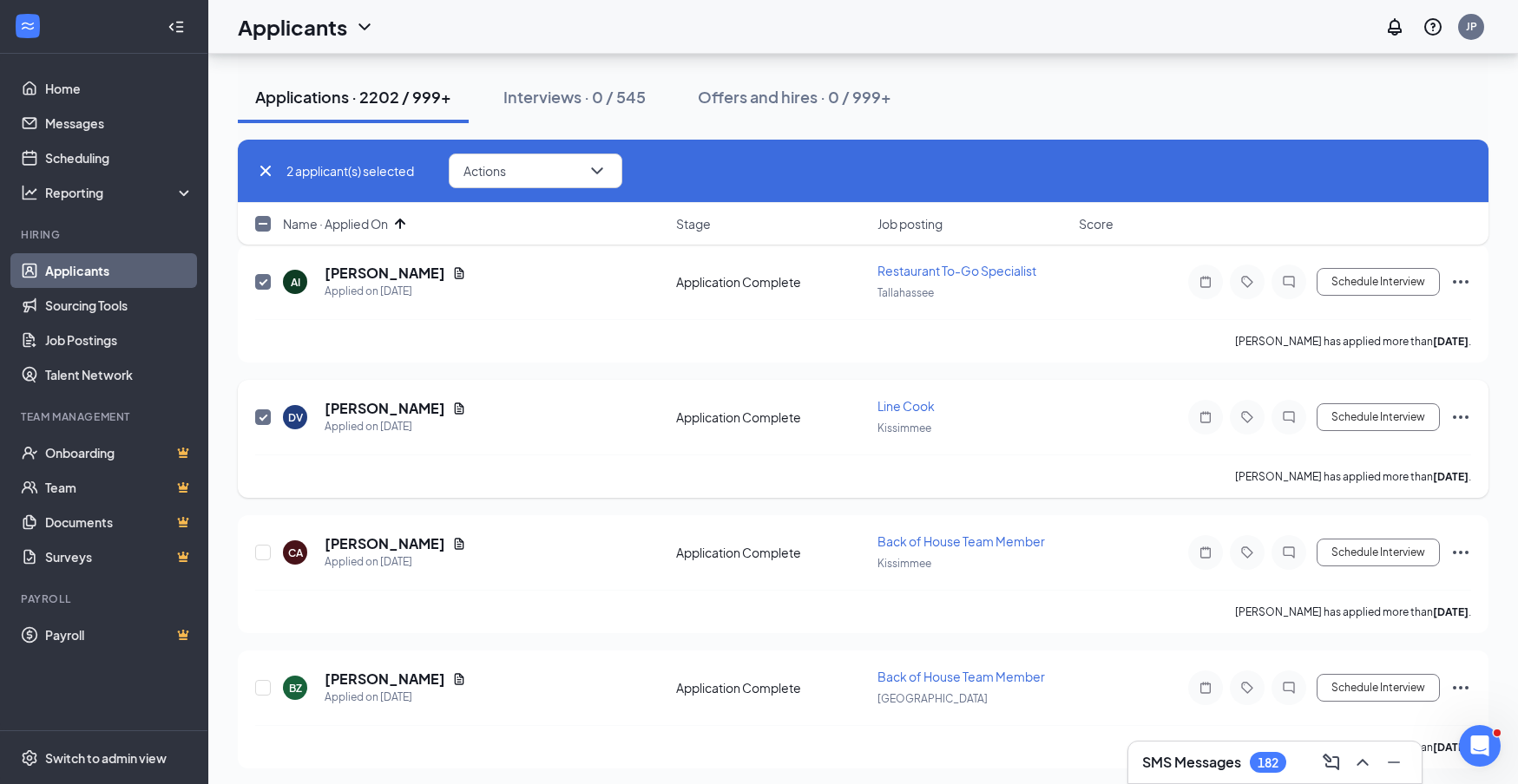
scroll to position [201, 0]
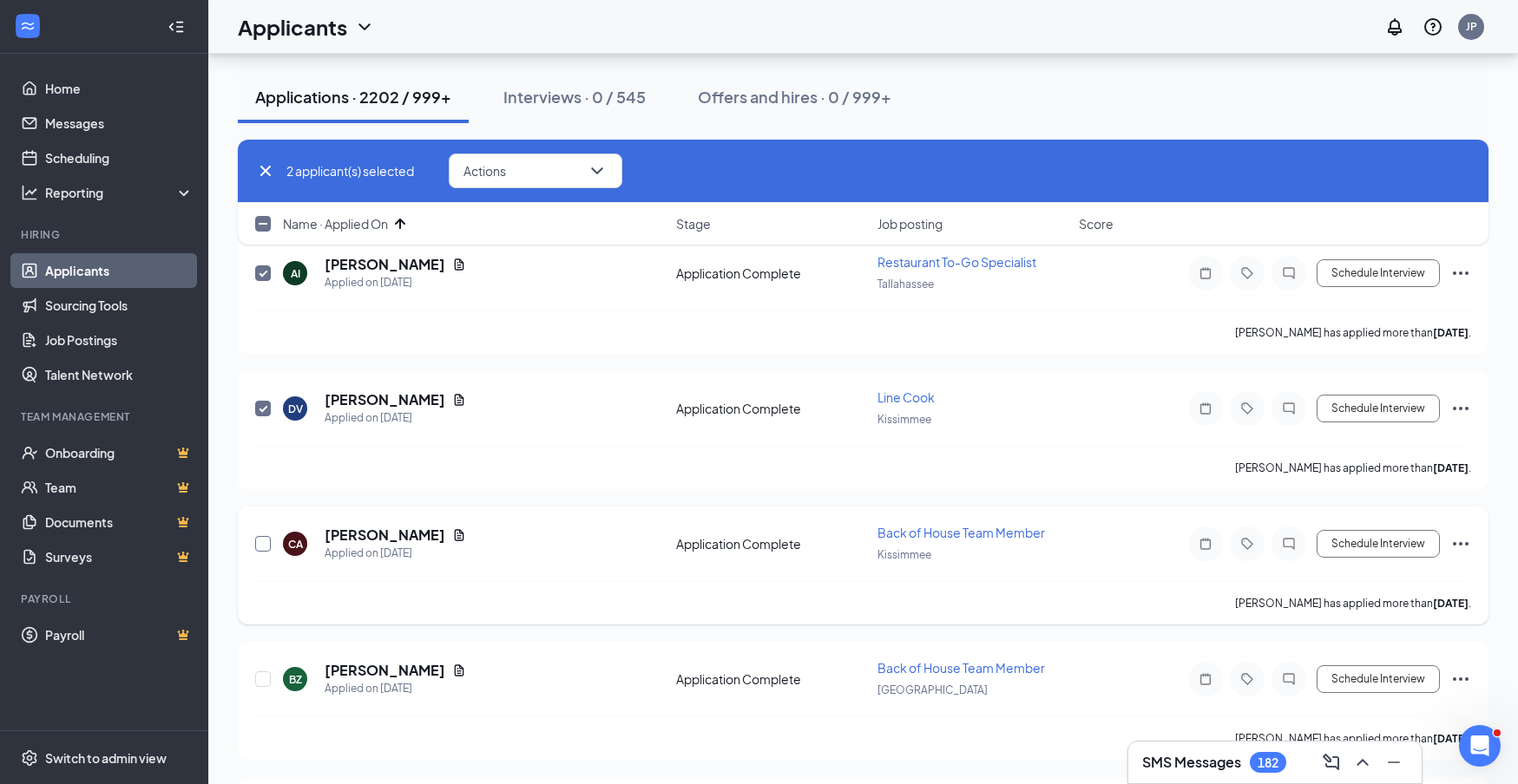
click at [264, 545] on input "checkbox" at bounding box center [263, 544] width 15 height 15
checkbox input "true"
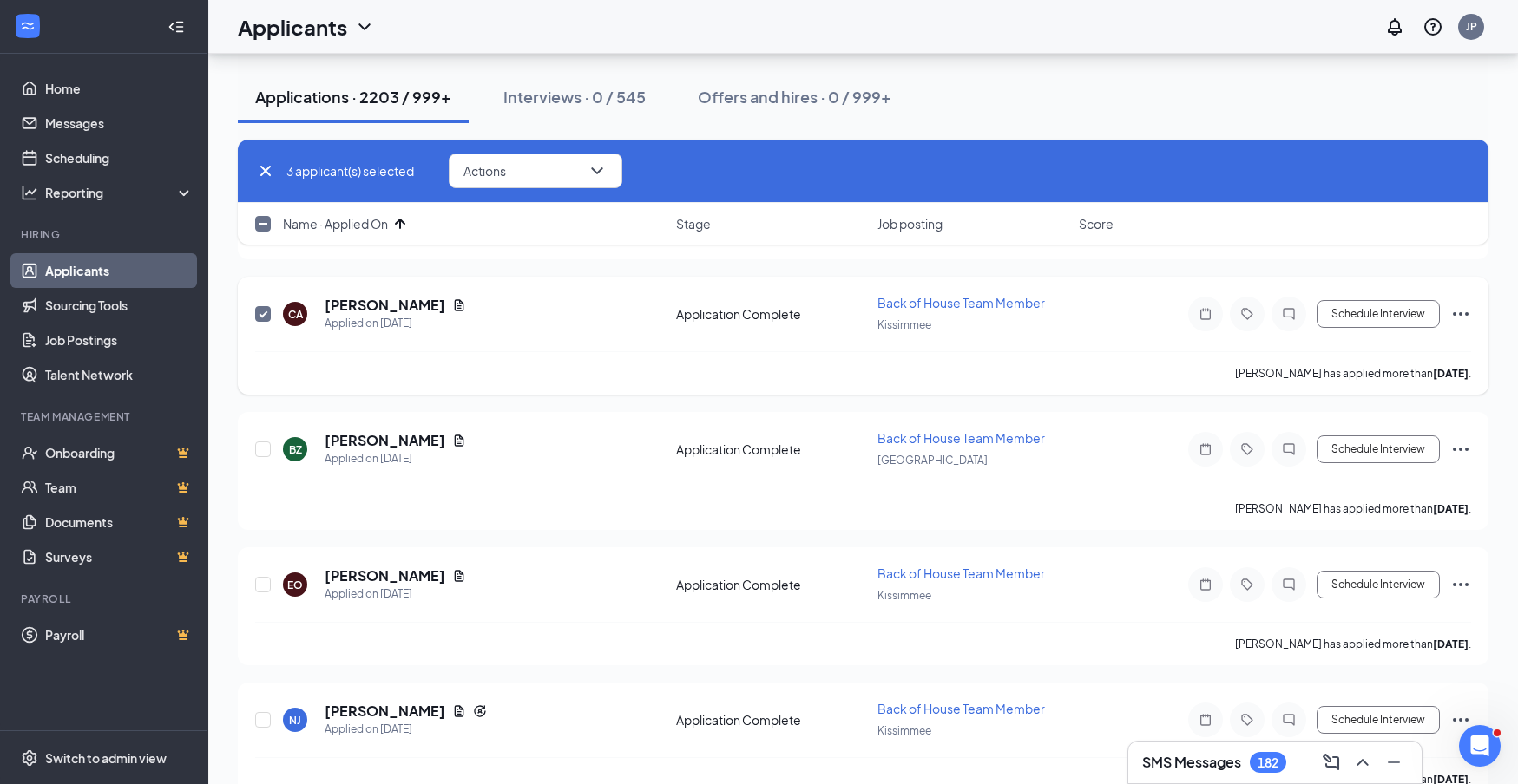
scroll to position [454, 0]
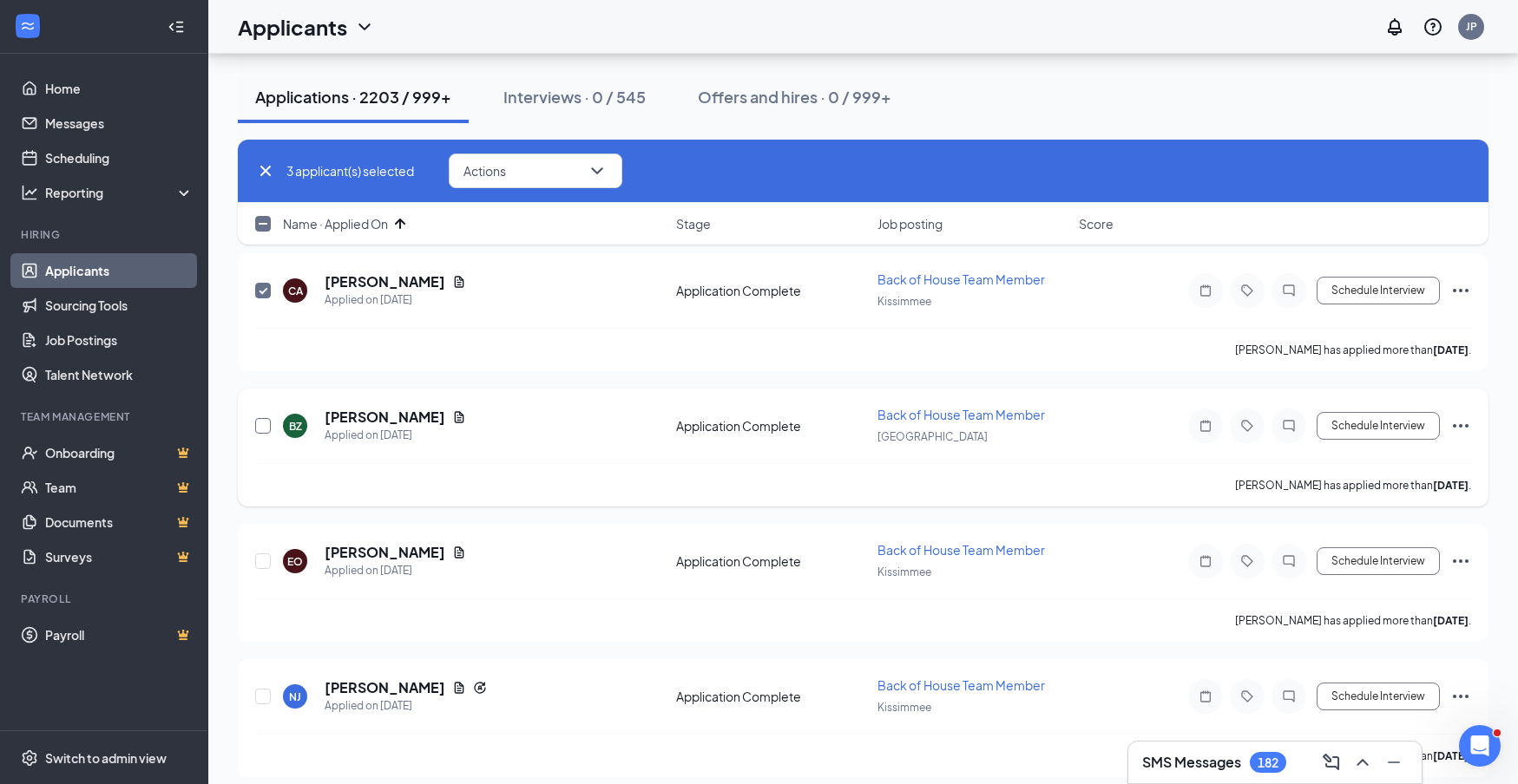
click at [261, 428] on input "checkbox" at bounding box center [263, 425] width 15 height 15
checkbox input "true"
click at [267, 557] on input "checkbox" at bounding box center [263, 561] width 15 height 15
checkbox input "true"
click at [264, 699] on input "checkbox" at bounding box center [263, 697] width 15 height 15
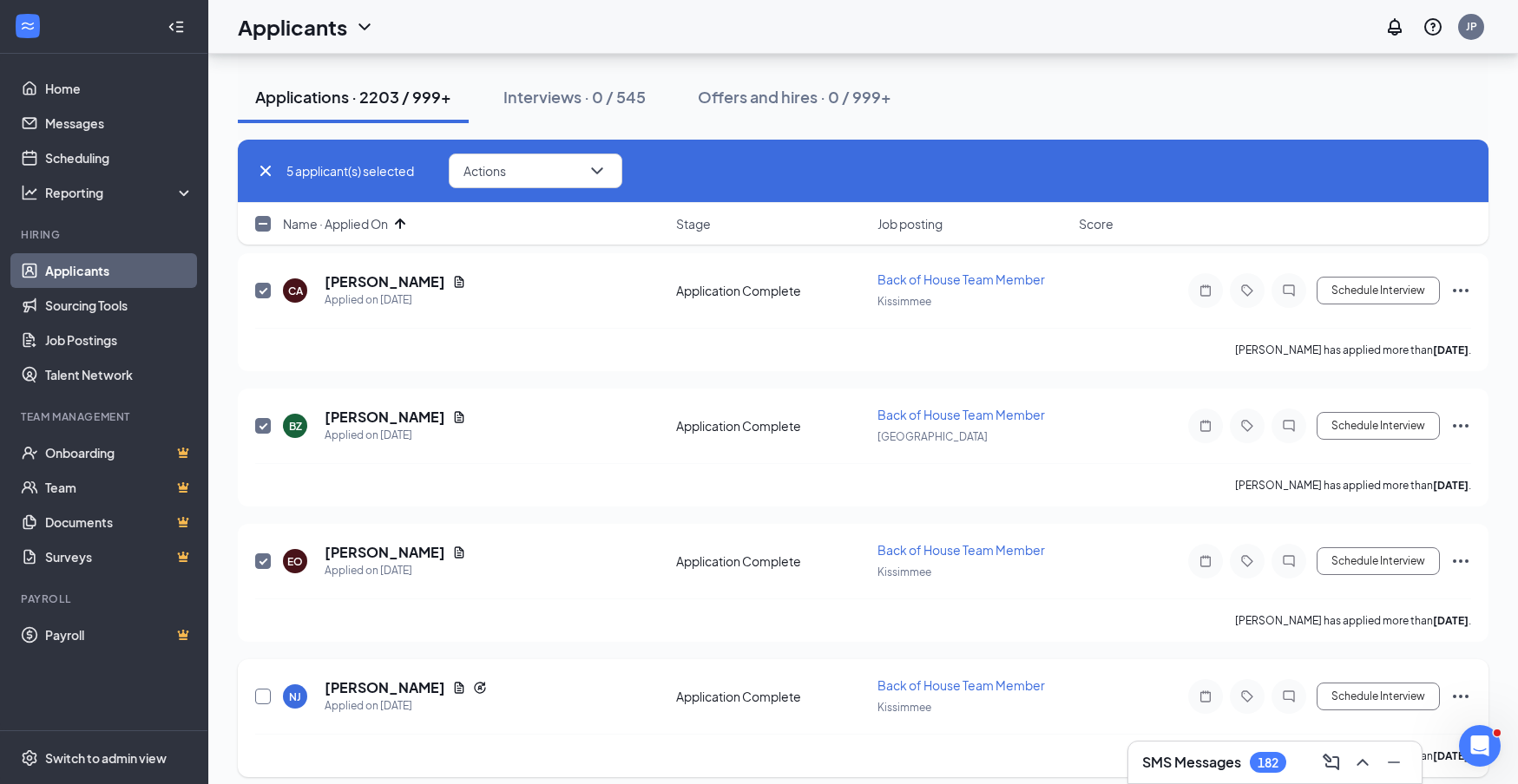
checkbox input "true"
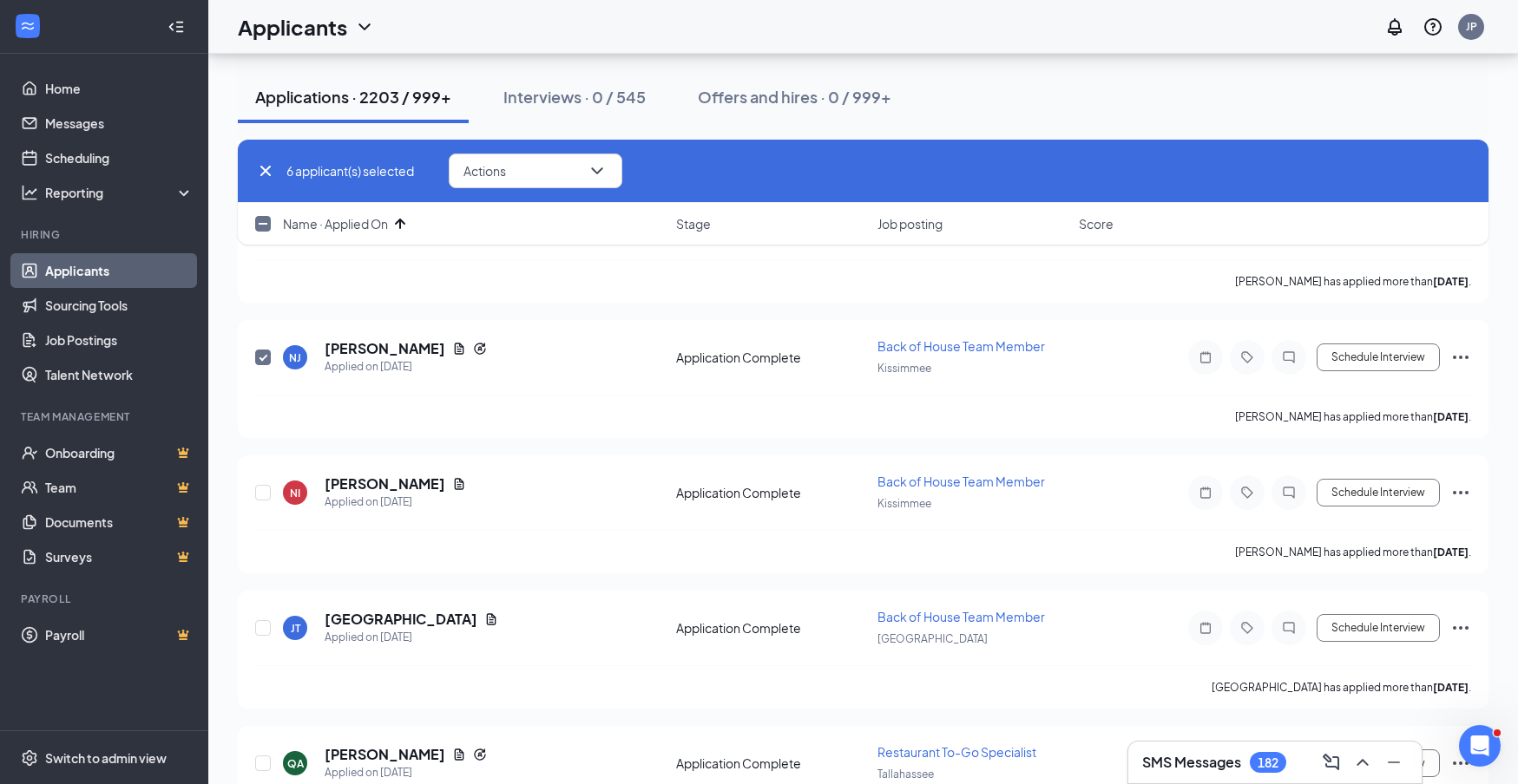
scroll to position [810, 0]
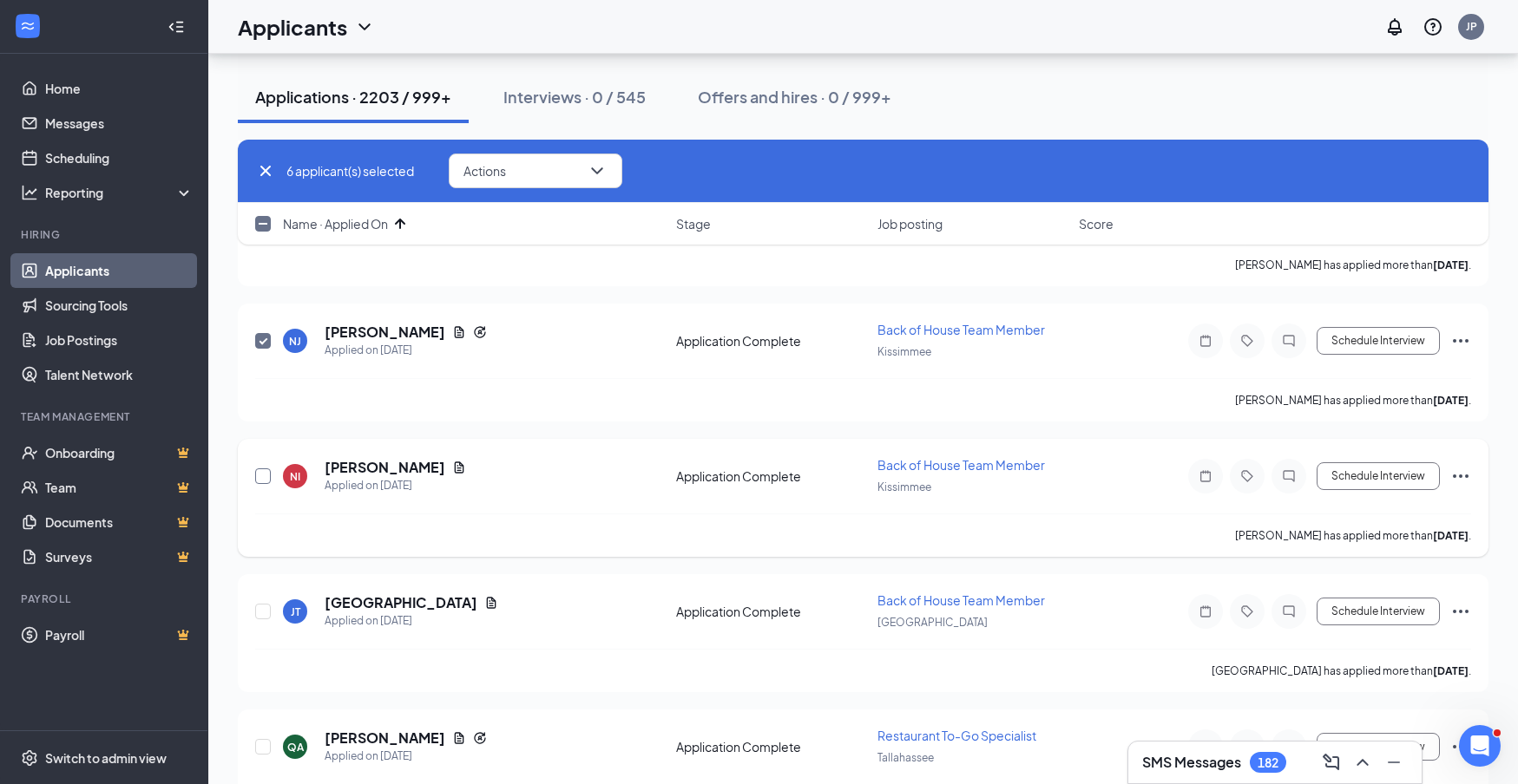
click at [259, 475] on input "checkbox" at bounding box center [263, 476] width 15 height 15
checkbox input "true"
click at [263, 609] on input "checkbox" at bounding box center [263, 612] width 15 height 15
checkbox input "true"
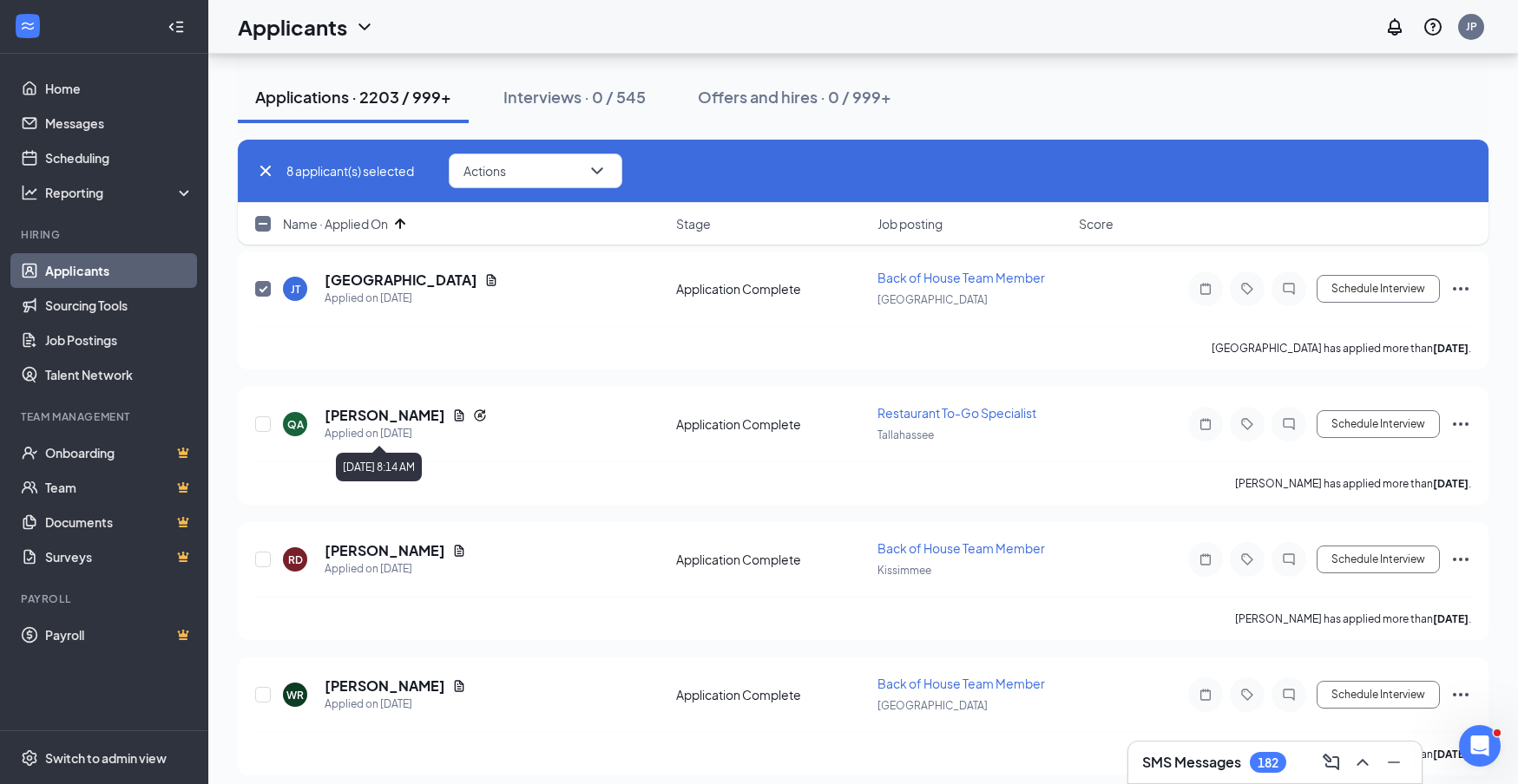
scroll to position [1139, 0]
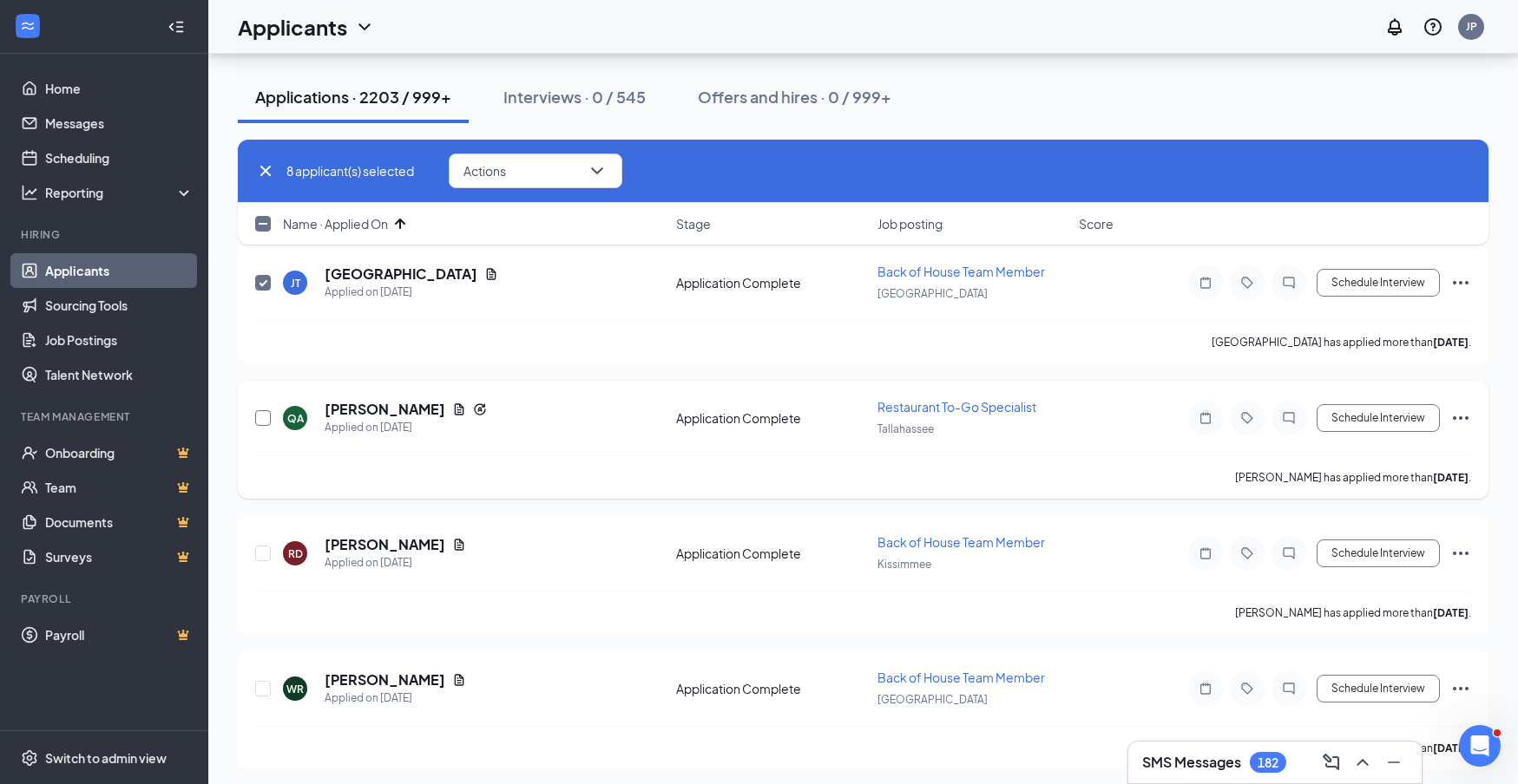
click at [266, 418] on input "checkbox" at bounding box center [263, 418] width 15 height 15
checkbox input "true"
click at [259, 553] on input "checkbox" at bounding box center [263, 554] width 15 height 15
checkbox input "true"
click at [262, 689] on input "checkbox" at bounding box center [263, 688] width 15 height 15
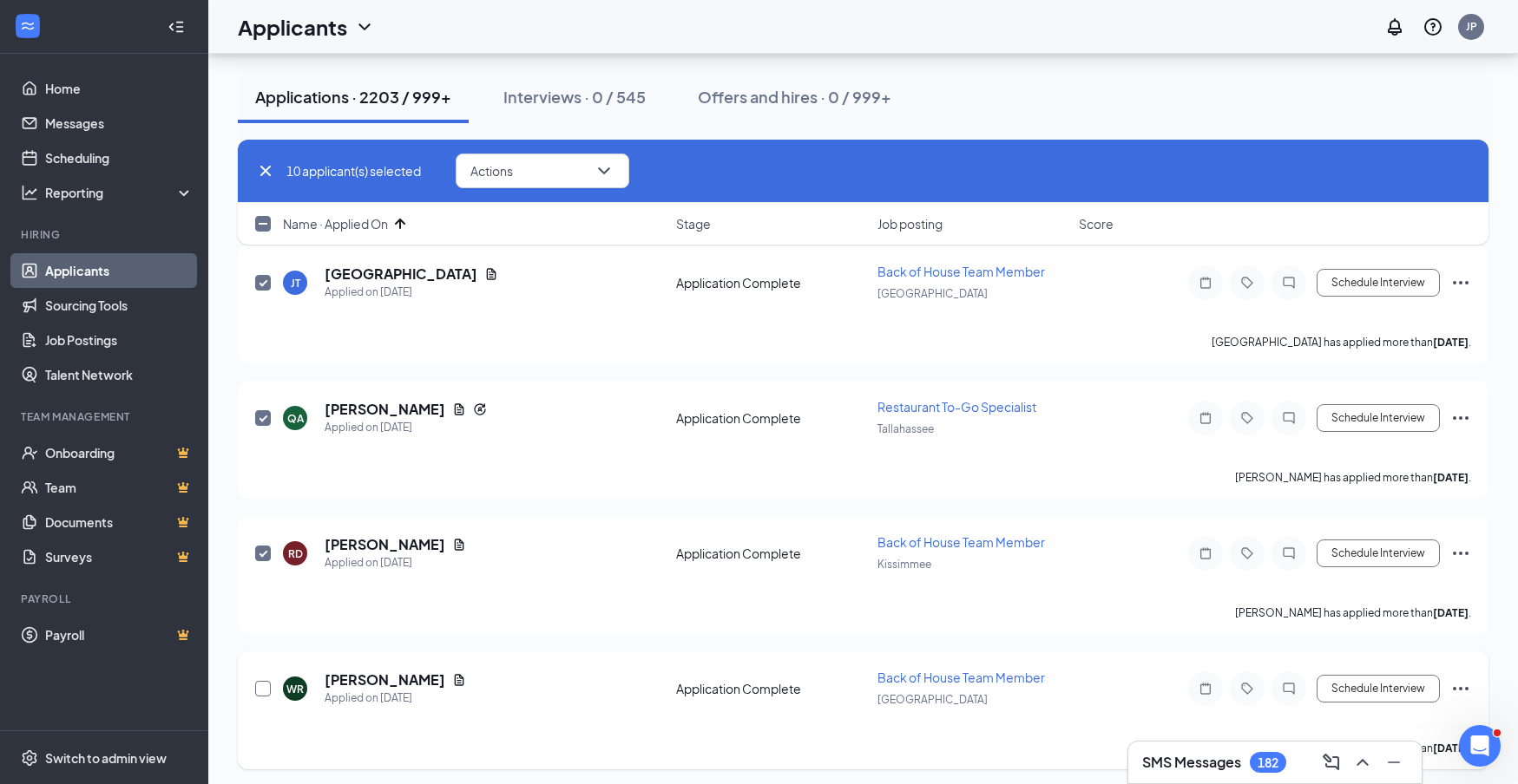
checkbox input "true"
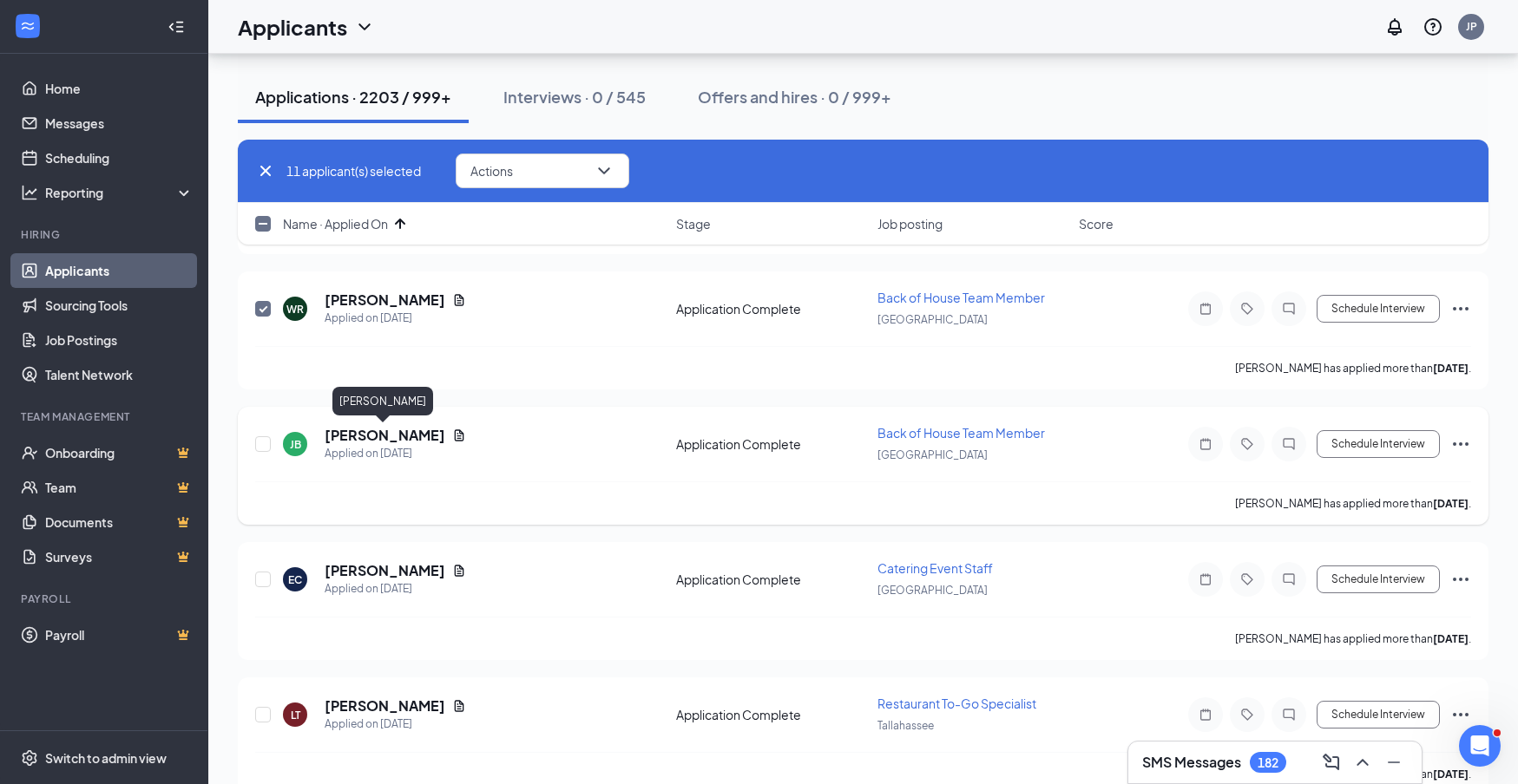
scroll to position [1530, 0]
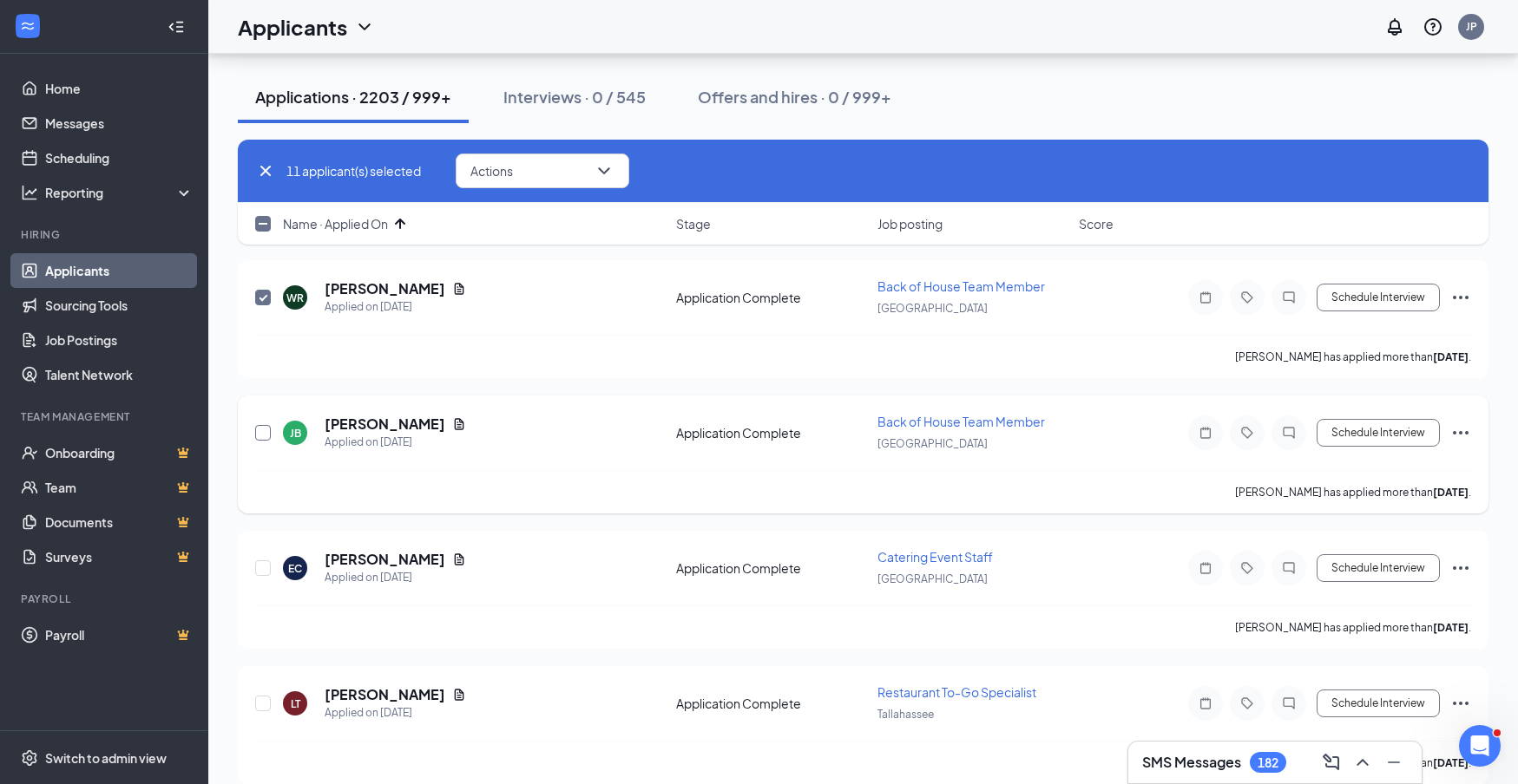
click at [266, 431] on input "checkbox" at bounding box center [263, 433] width 15 height 15
checkbox input "true"
click at [260, 567] on input "checkbox" at bounding box center [263, 568] width 15 height 15
checkbox input "true"
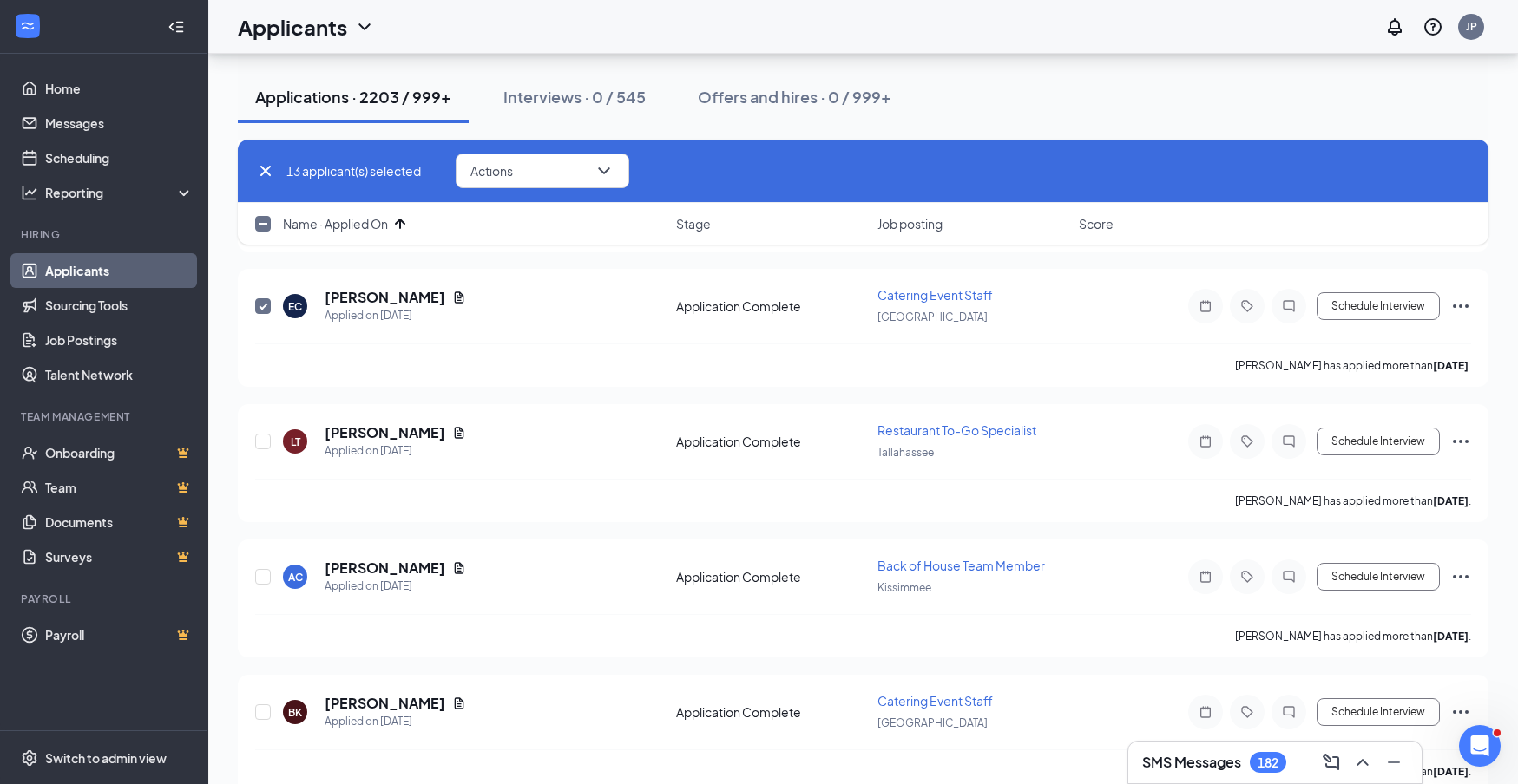
scroll to position [1796, 0]
click at [266, 442] on input "checkbox" at bounding box center [263, 438] width 15 height 15
checkbox input "true"
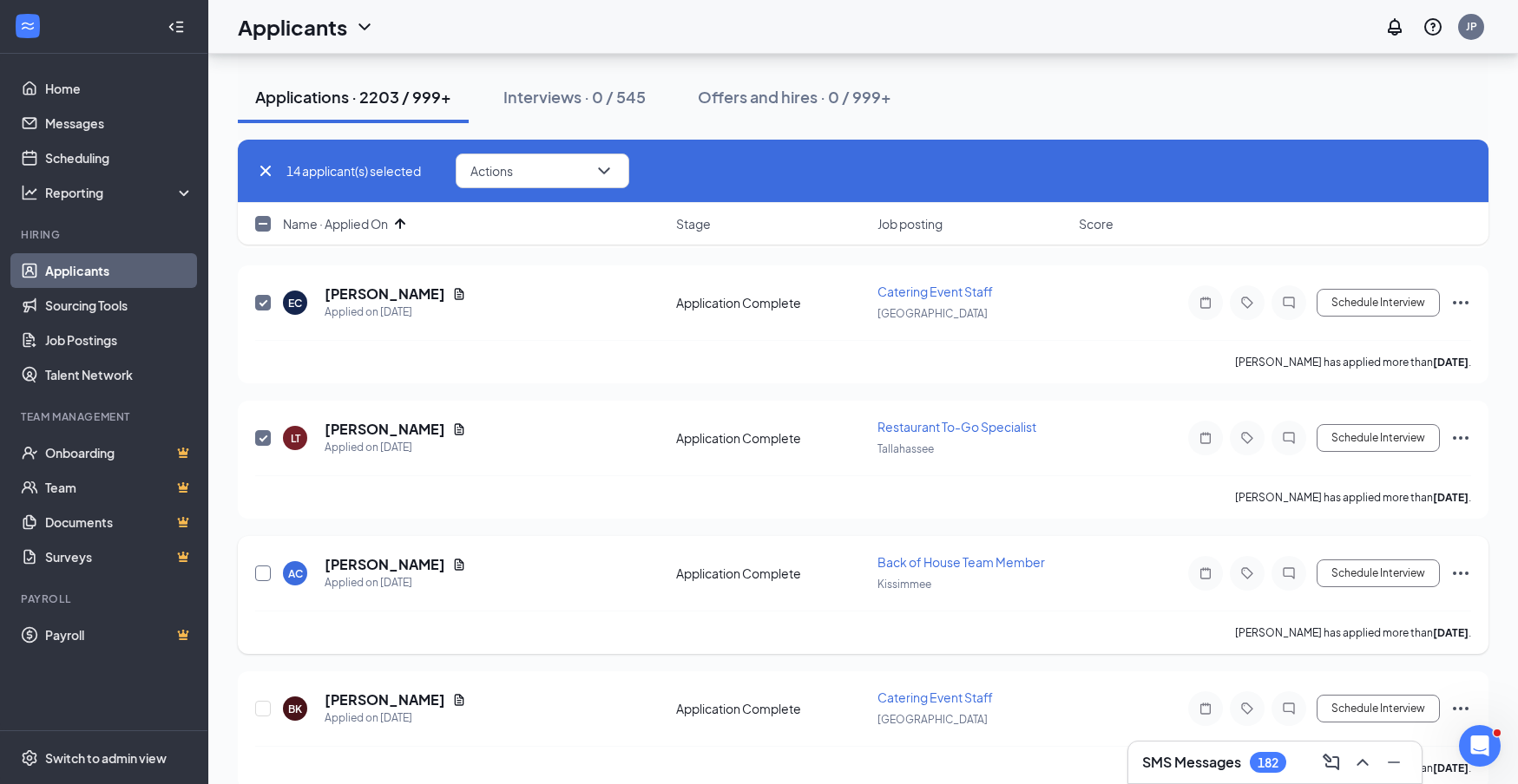
click at [259, 574] on input "checkbox" at bounding box center [263, 574] width 15 height 15
checkbox input "true"
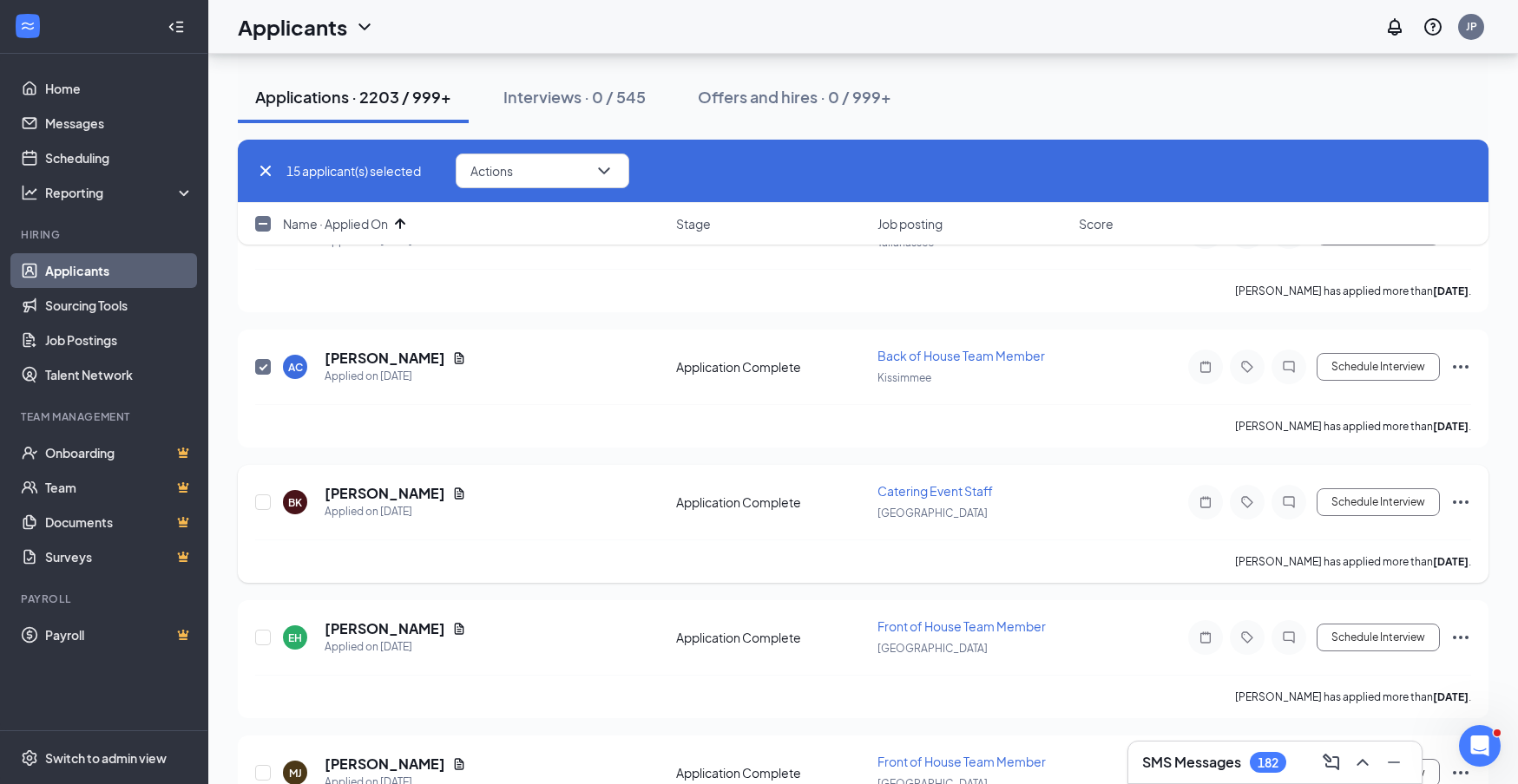
scroll to position [2026, 0]
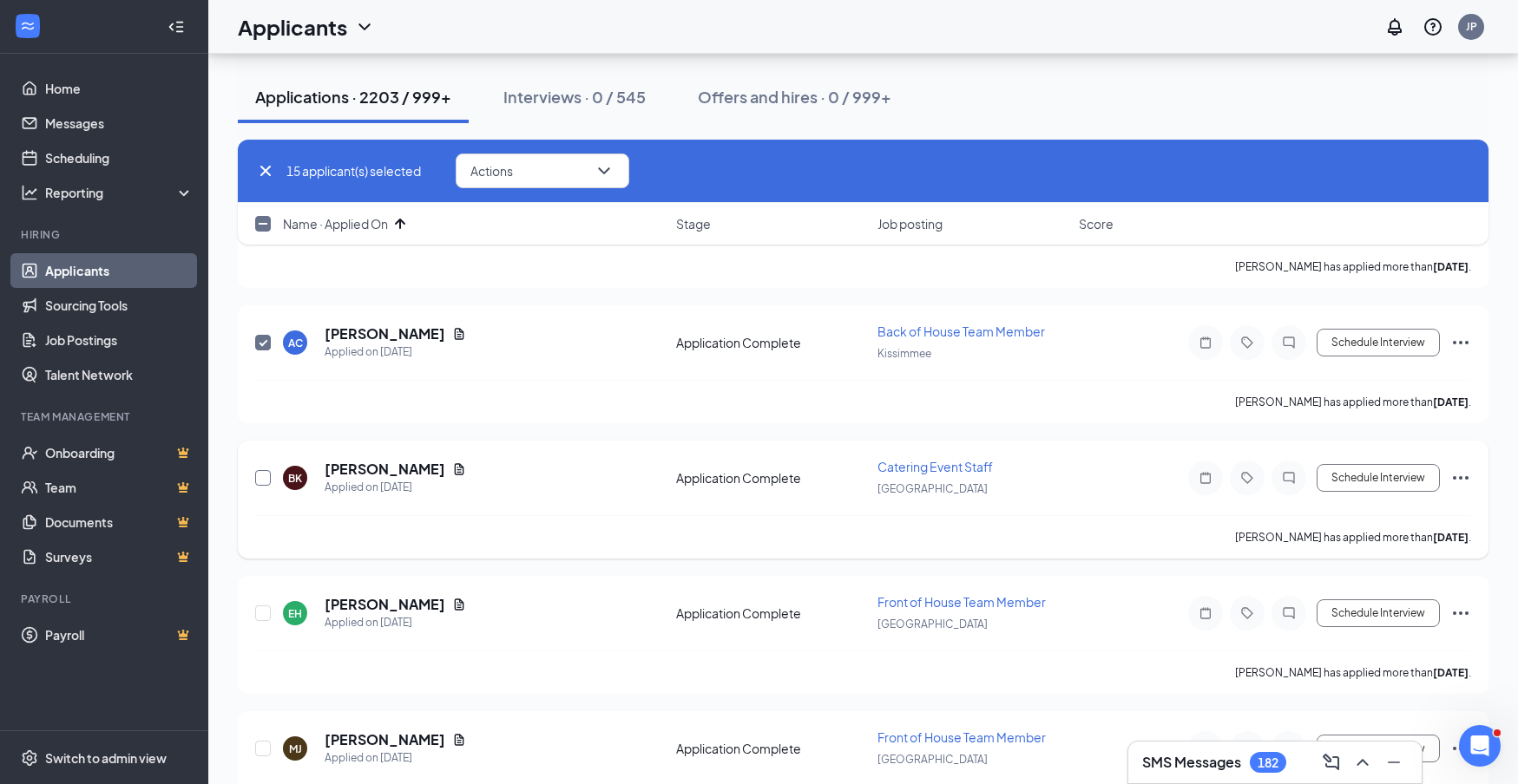
click at [258, 477] on input "checkbox" at bounding box center [263, 478] width 15 height 15
checkbox input "true"
click at [260, 611] on input "checkbox" at bounding box center [263, 613] width 15 height 15
checkbox input "true"
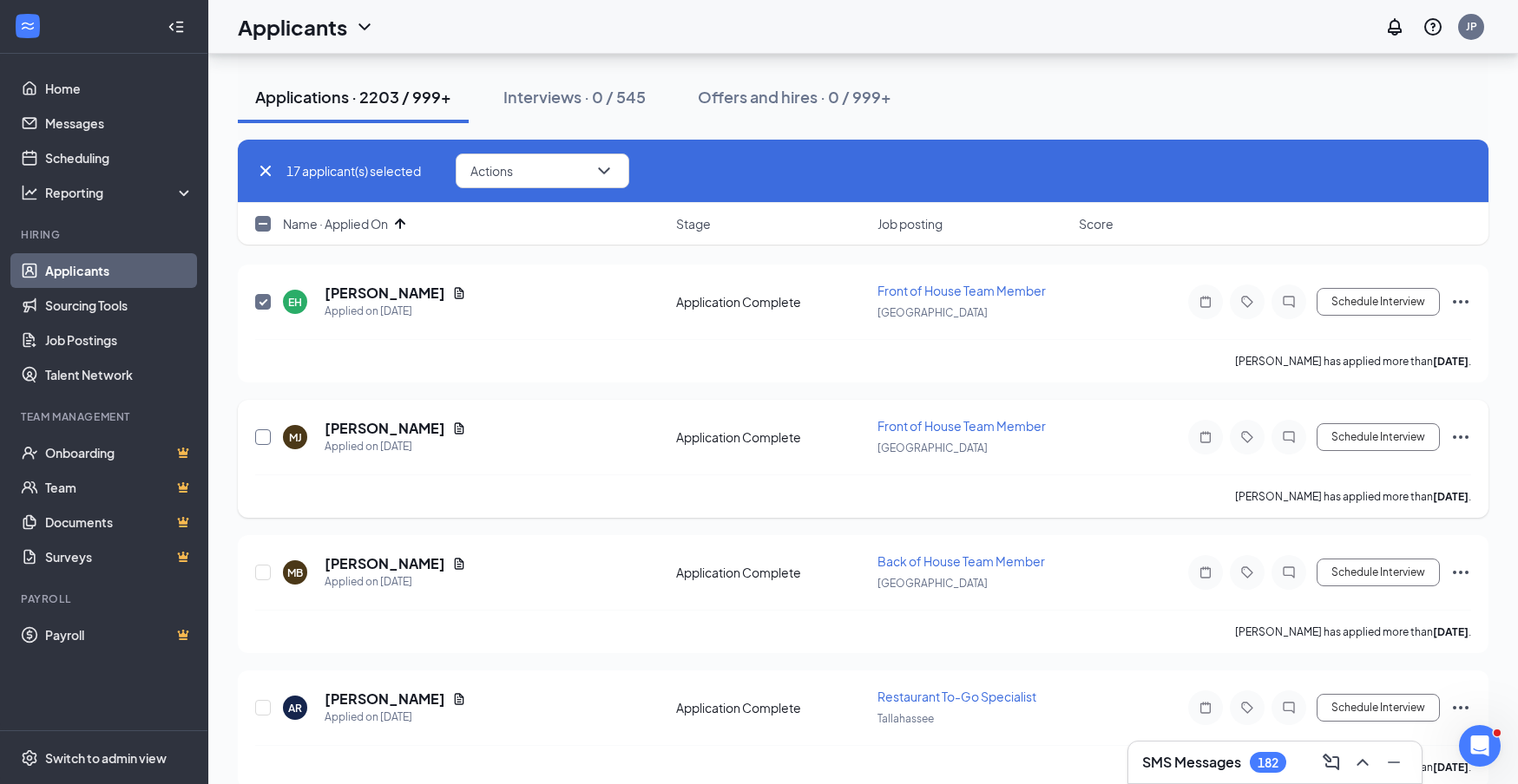
click at [261, 432] on input "checkbox" at bounding box center [263, 437] width 15 height 15
checkbox input "true"
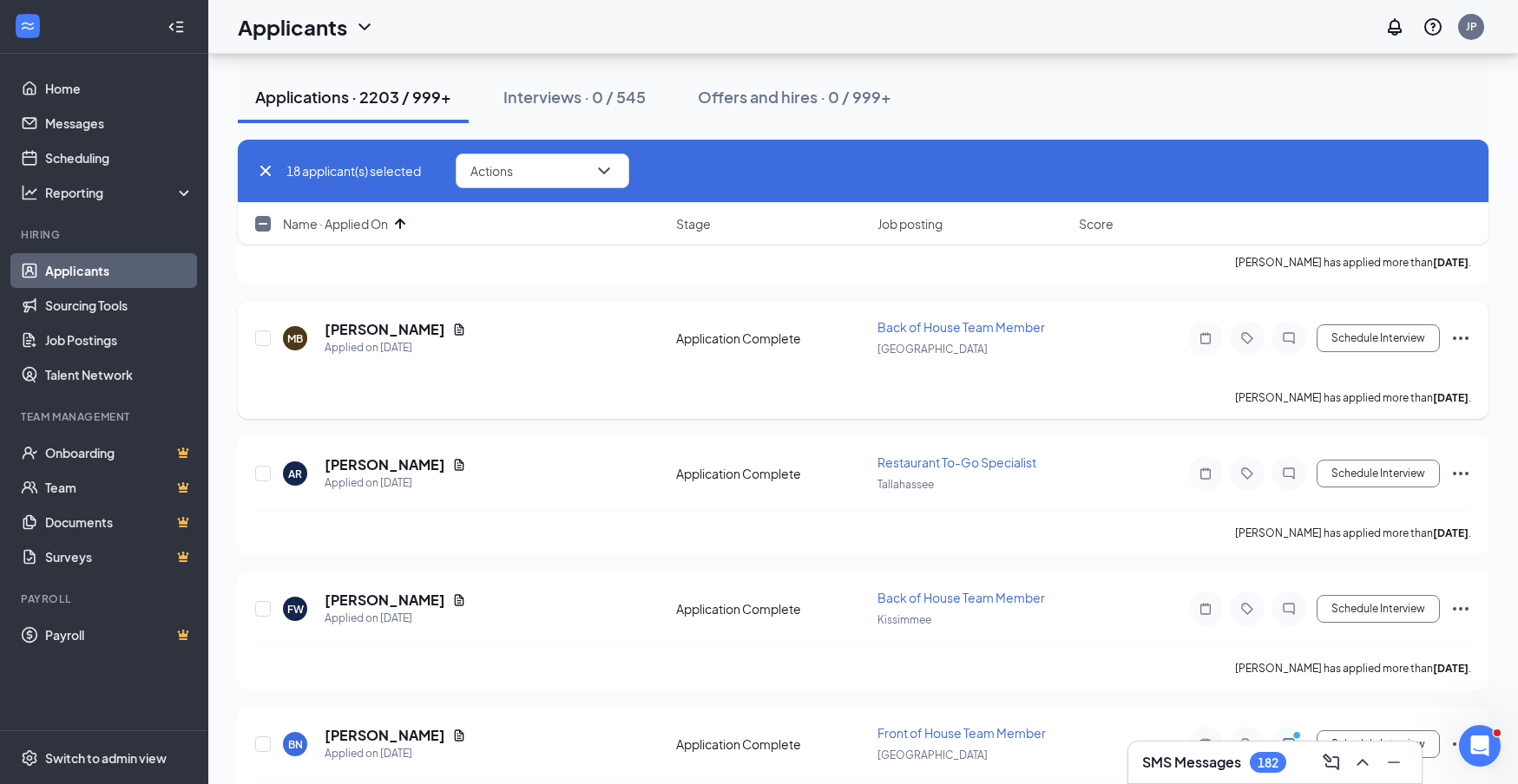
scroll to position [2603, 0]
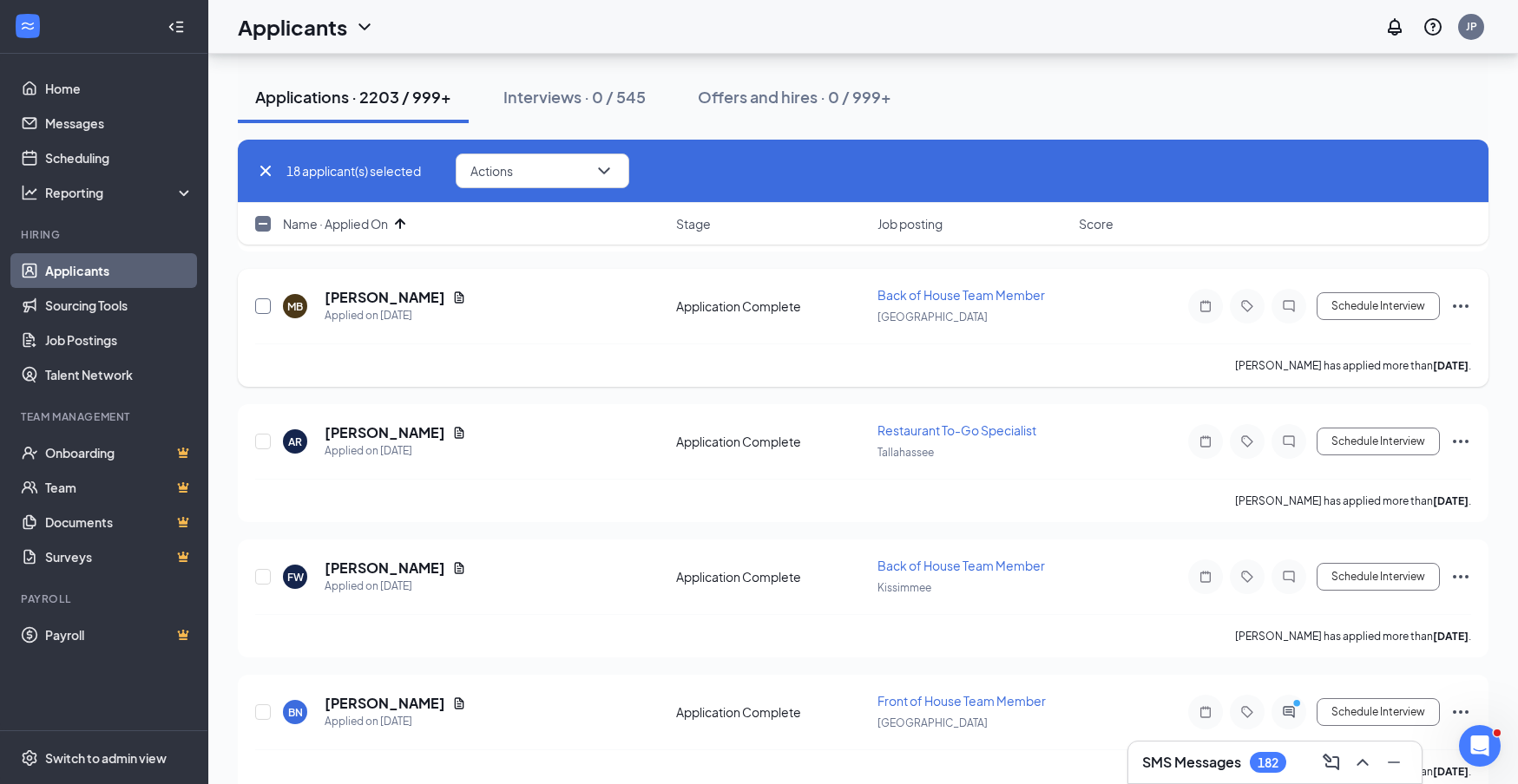
click at [261, 309] on input "checkbox" at bounding box center [263, 306] width 15 height 15
checkbox input "true"
click at [261, 444] on input "checkbox" at bounding box center [263, 442] width 15 height 15
checkbox input "true"
click at [261, 577] on input "checkbox" at bounding box center [263, 577] width 15 height 15
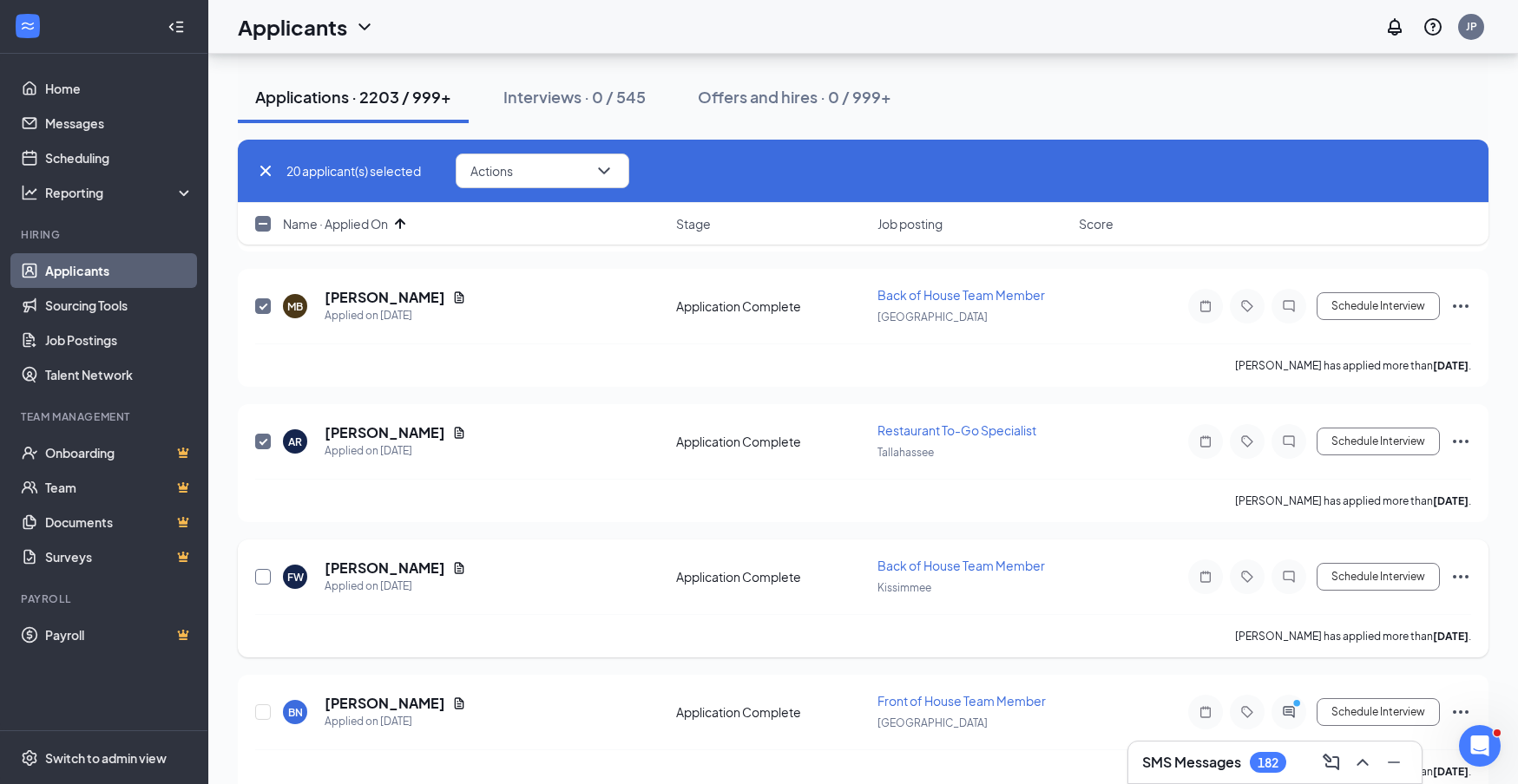
checkbox input "true"
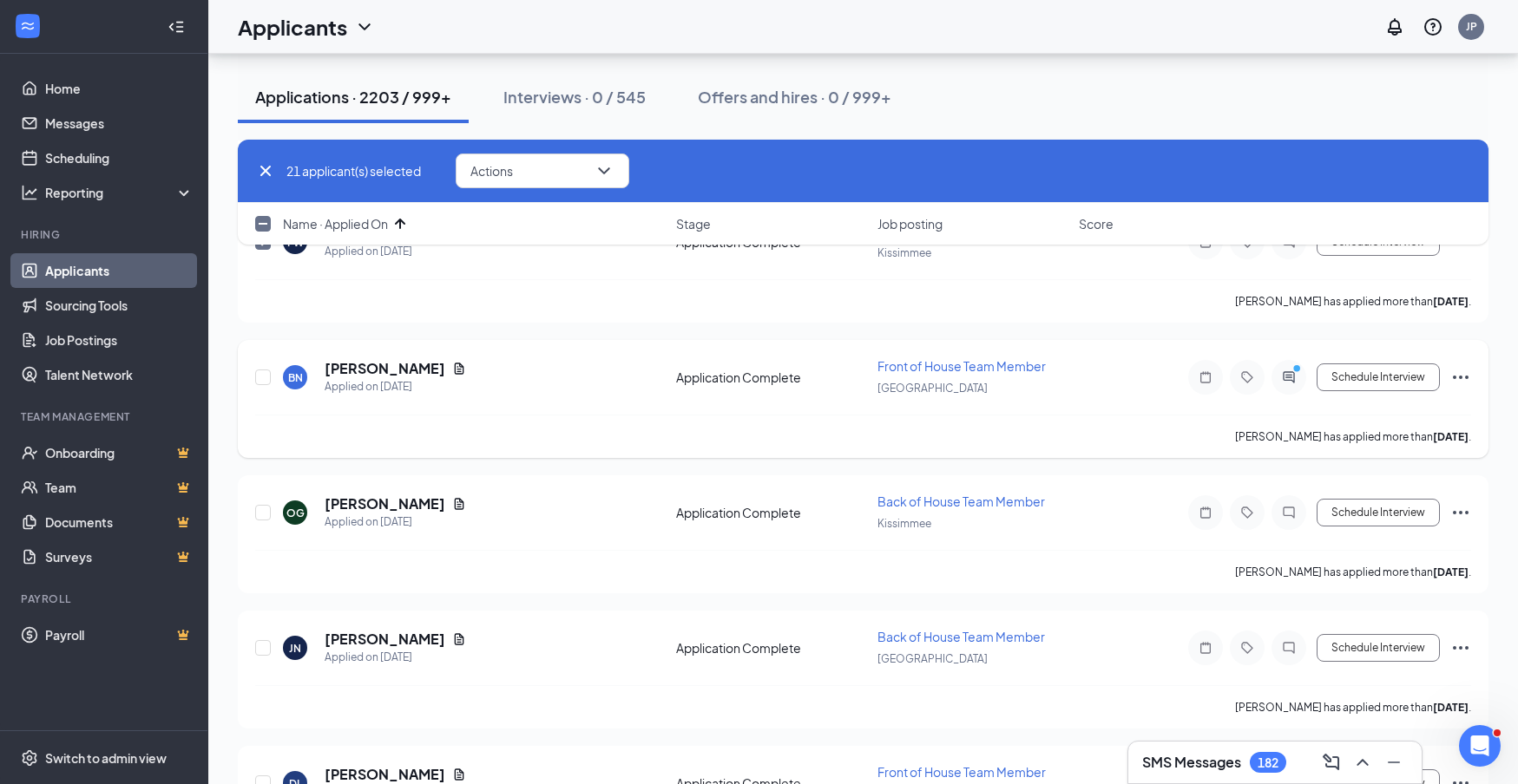
scroll to position [2941, 0]
click at [261, 376] on input "checkbox" at bounding box center [263, 376] width 15 height 15
checkbox input "true"
click at [266, 511] on input "checkbox" at bounding box center [263, 511] width 15 height 15
checkbox input "true"
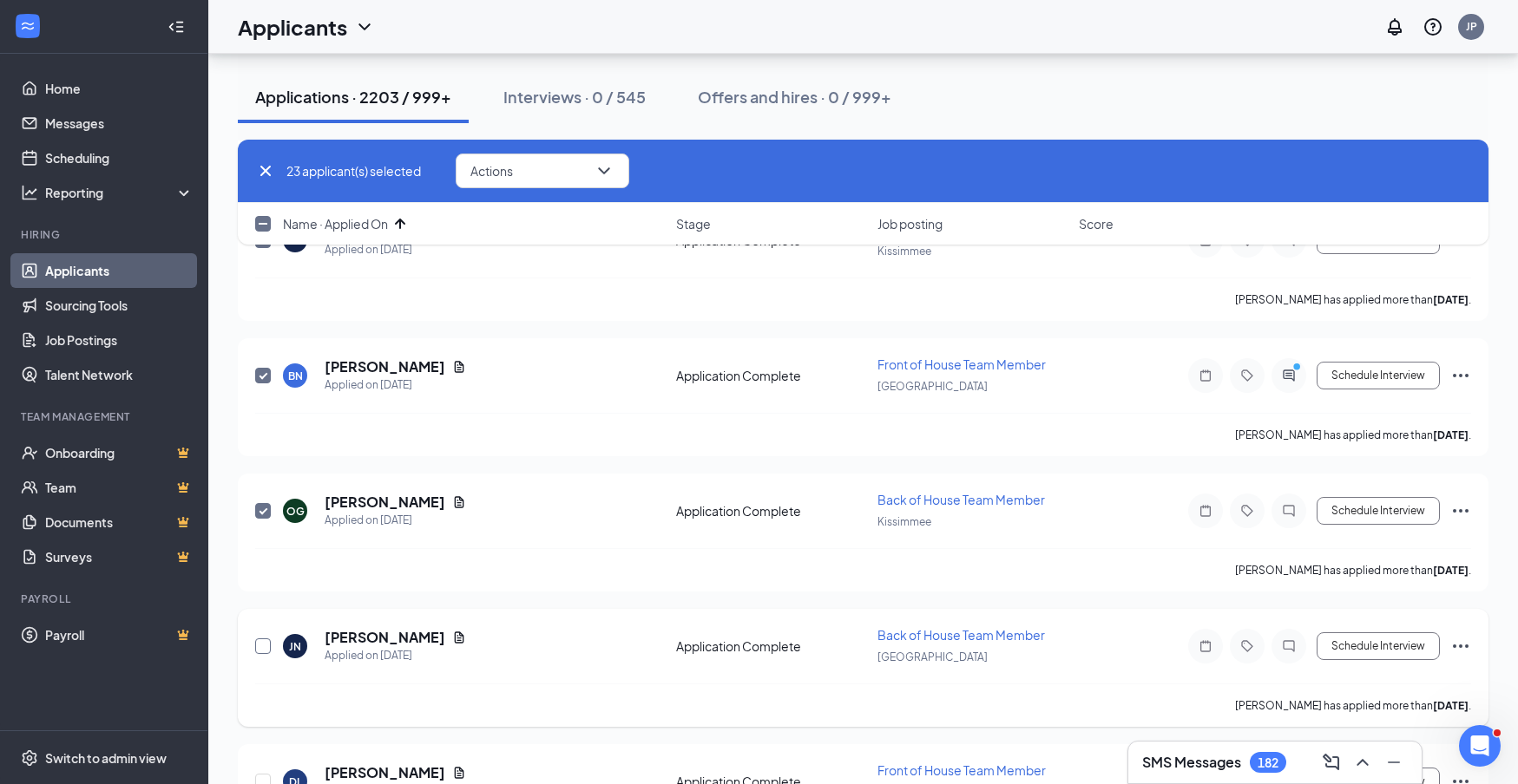
click at [262, 649] on input "checkbox" at bounding box center [263, 646] width 15 height 15
checkbox input "true"
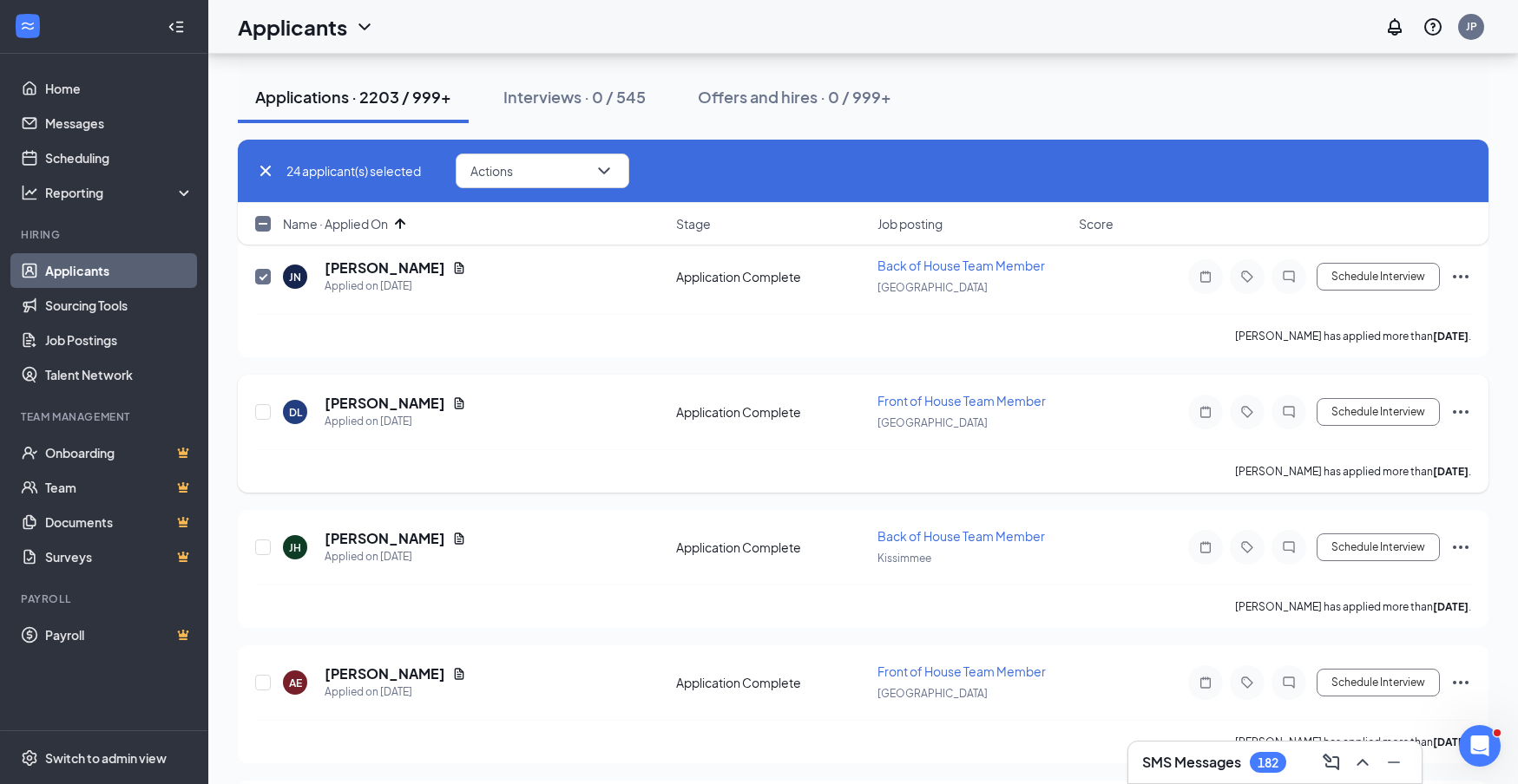
scroll to position [3325, 0]
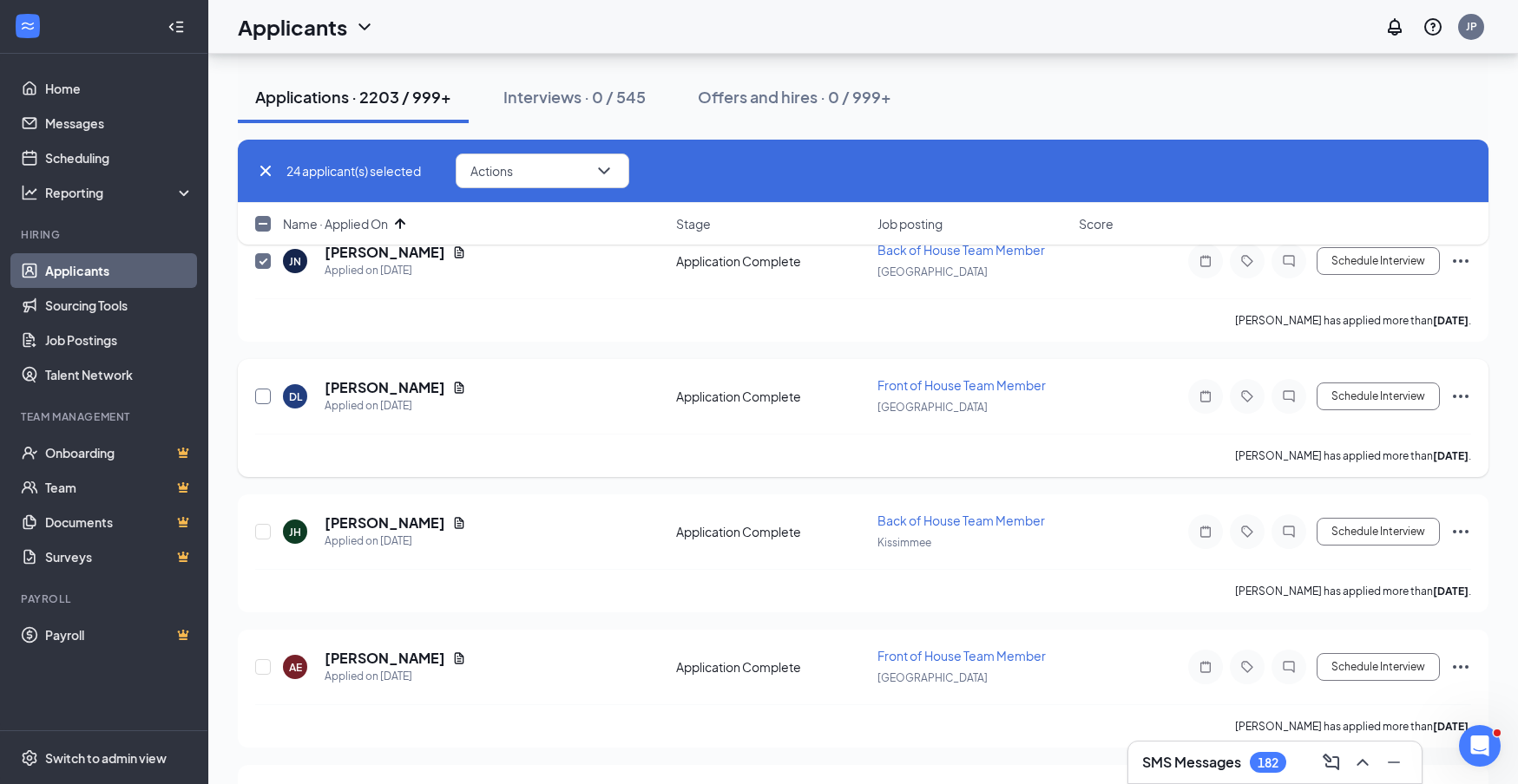
click at [266, 398] on input "checkbox" at bounding box center [263, 397] width 15 height 15
checkbox input "true"
click at [262, 533] on input "checkbox" at bounding box center [263, 532] width 15 height 15
checkbox input "true"
click at [264, 668] on input "checkbox" at bounding box center [263, 667] width 15 height 15
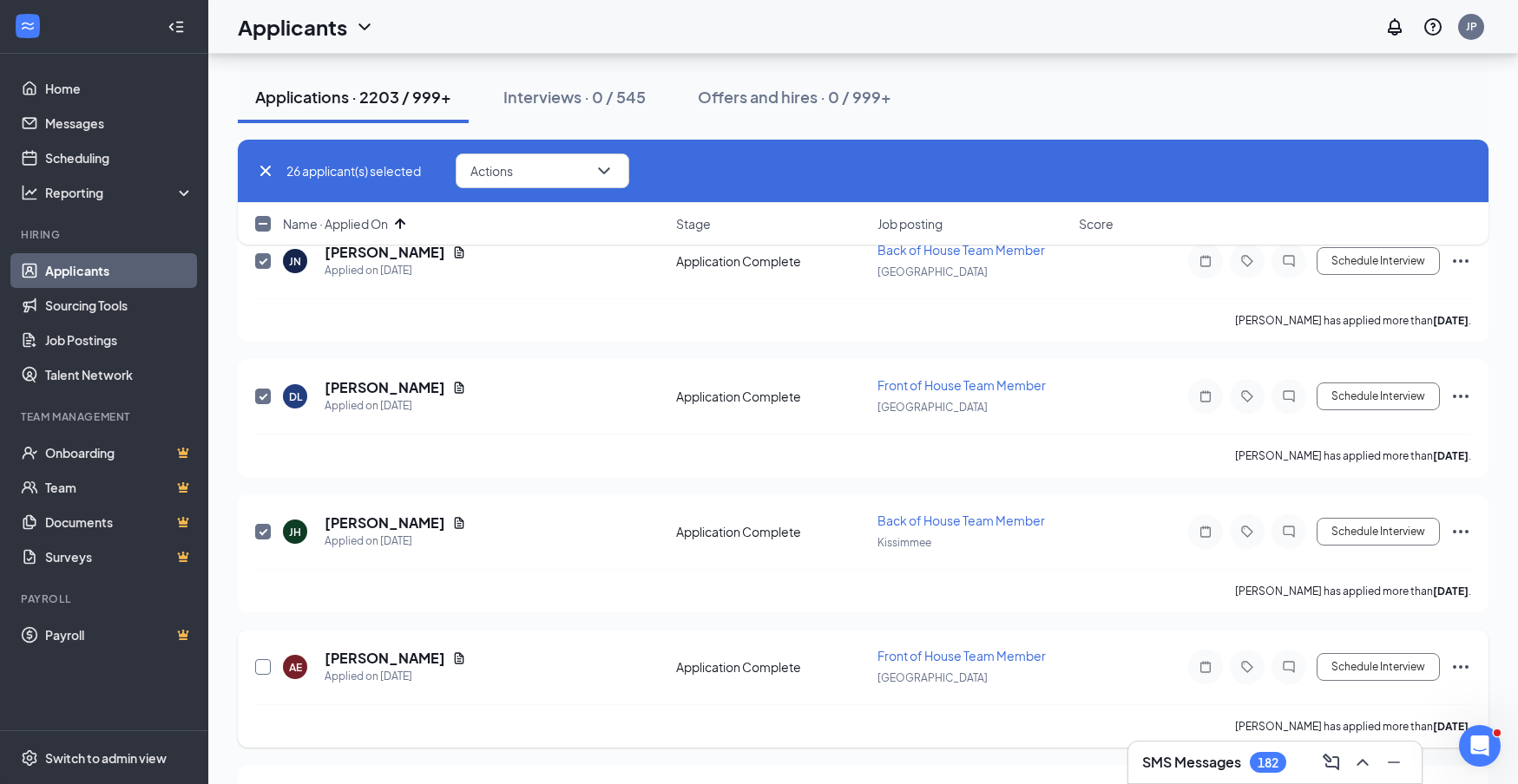
checkbox input "true"
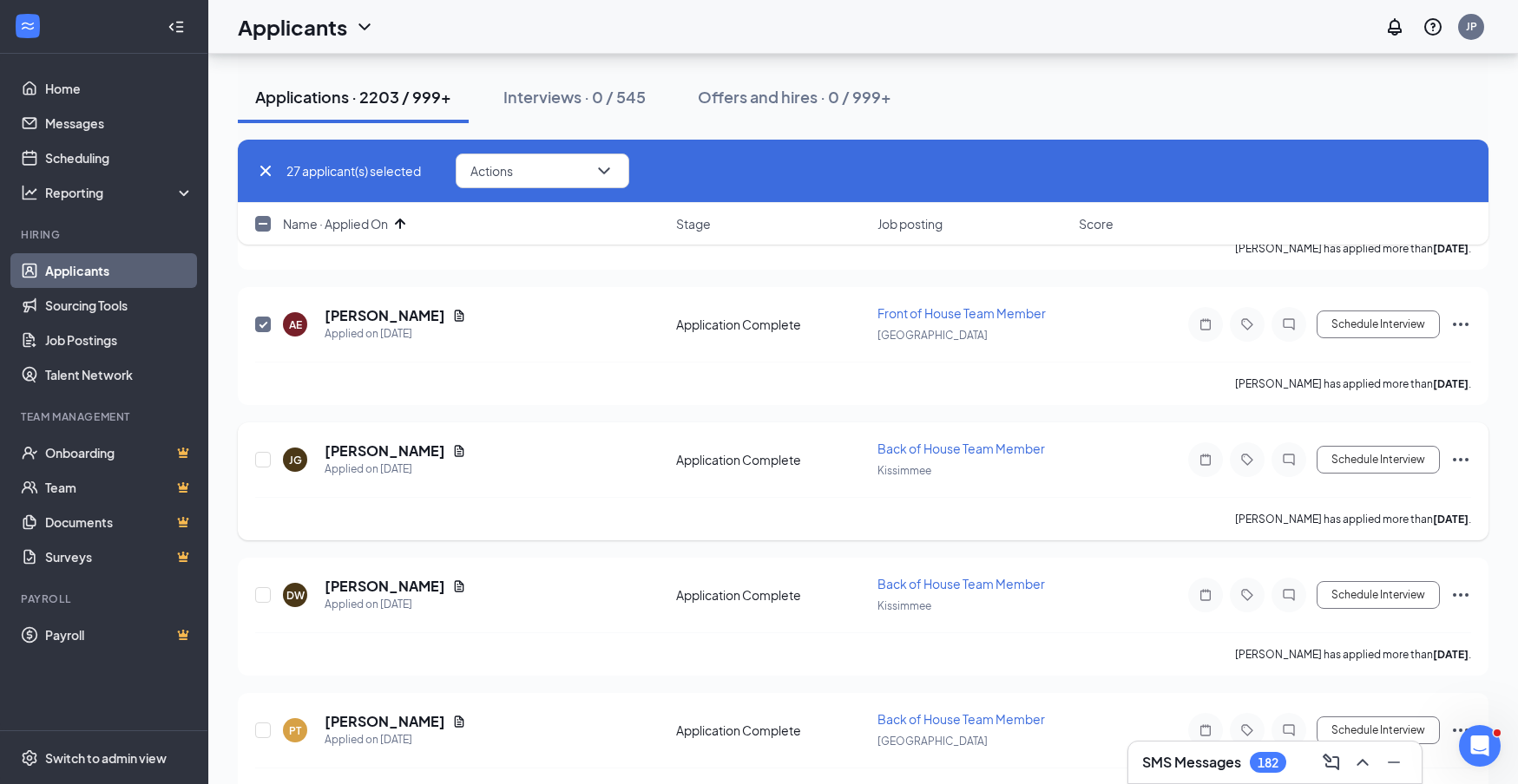
scroll to position [3672, 0]
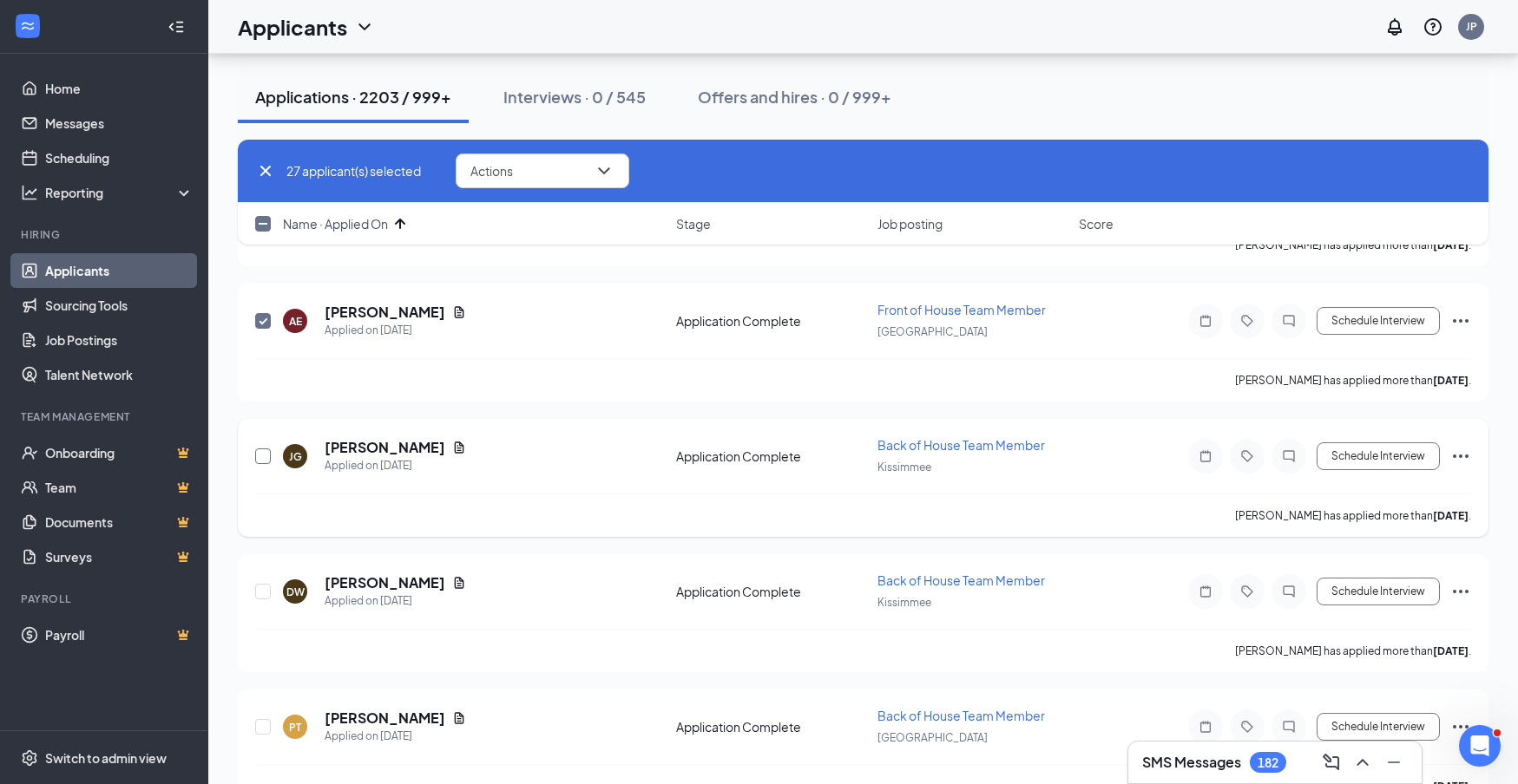
click at [260, 456] on input "checkbox" at bounding box center [263, 456] width 15 height 15
checkbox input "true"
click at [261, 596] on input "checkbox" at bounding box center [263, 592] width 15 height 15
checkbox input "true"
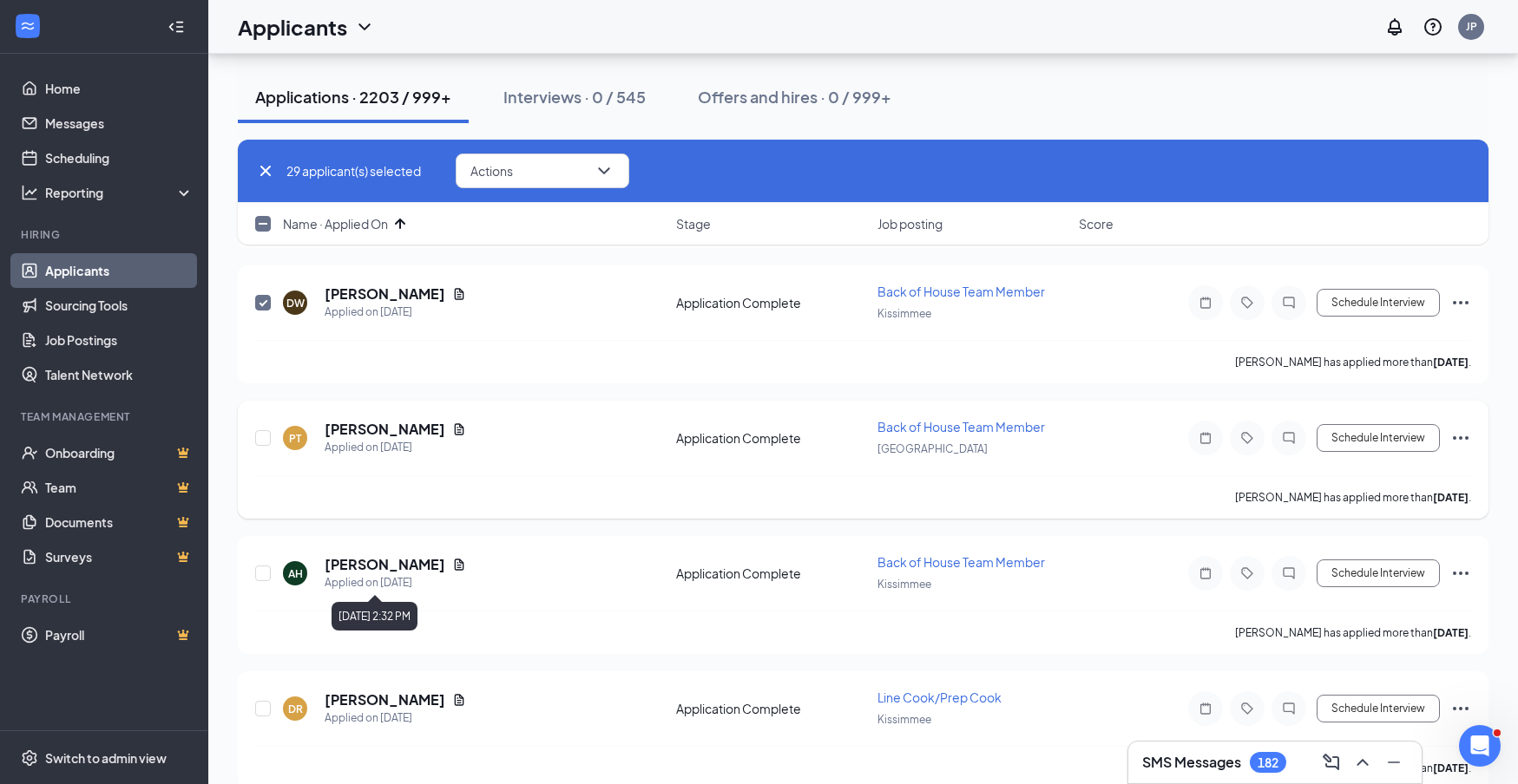
scroll to position [3983, 0]
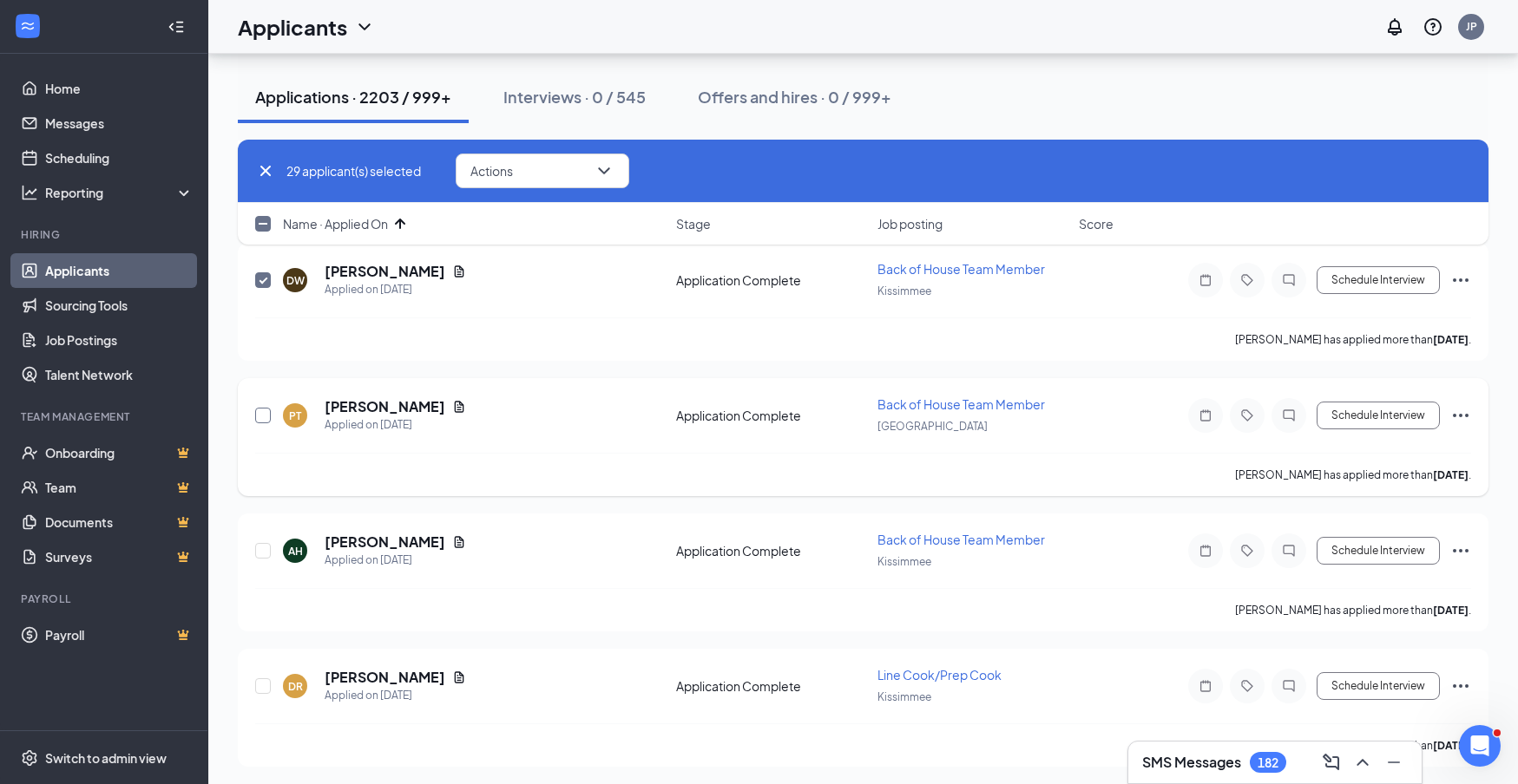
click at [261, 418] on input "checkbox" at bounding box center [263, 416] width 15 height 15
checkbox input "true"
click at [265, 549] on input "checkbox" at bounding box center [263, 551] width 15 height 15
checkbox input "true"
click at [256, 685] on input "checkbox" at bounding box center [263, 686] width 15 height 15
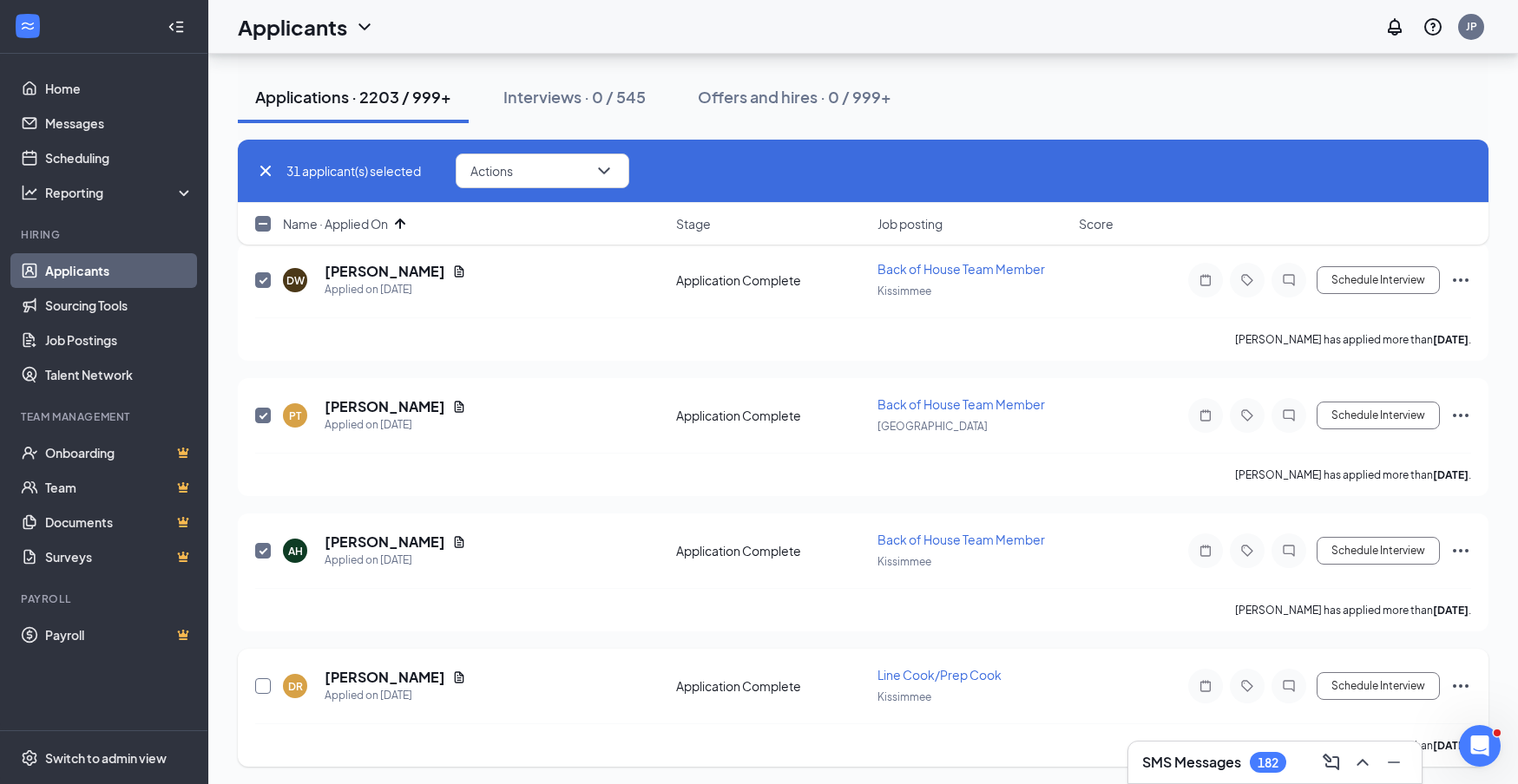
checkbox input "true"
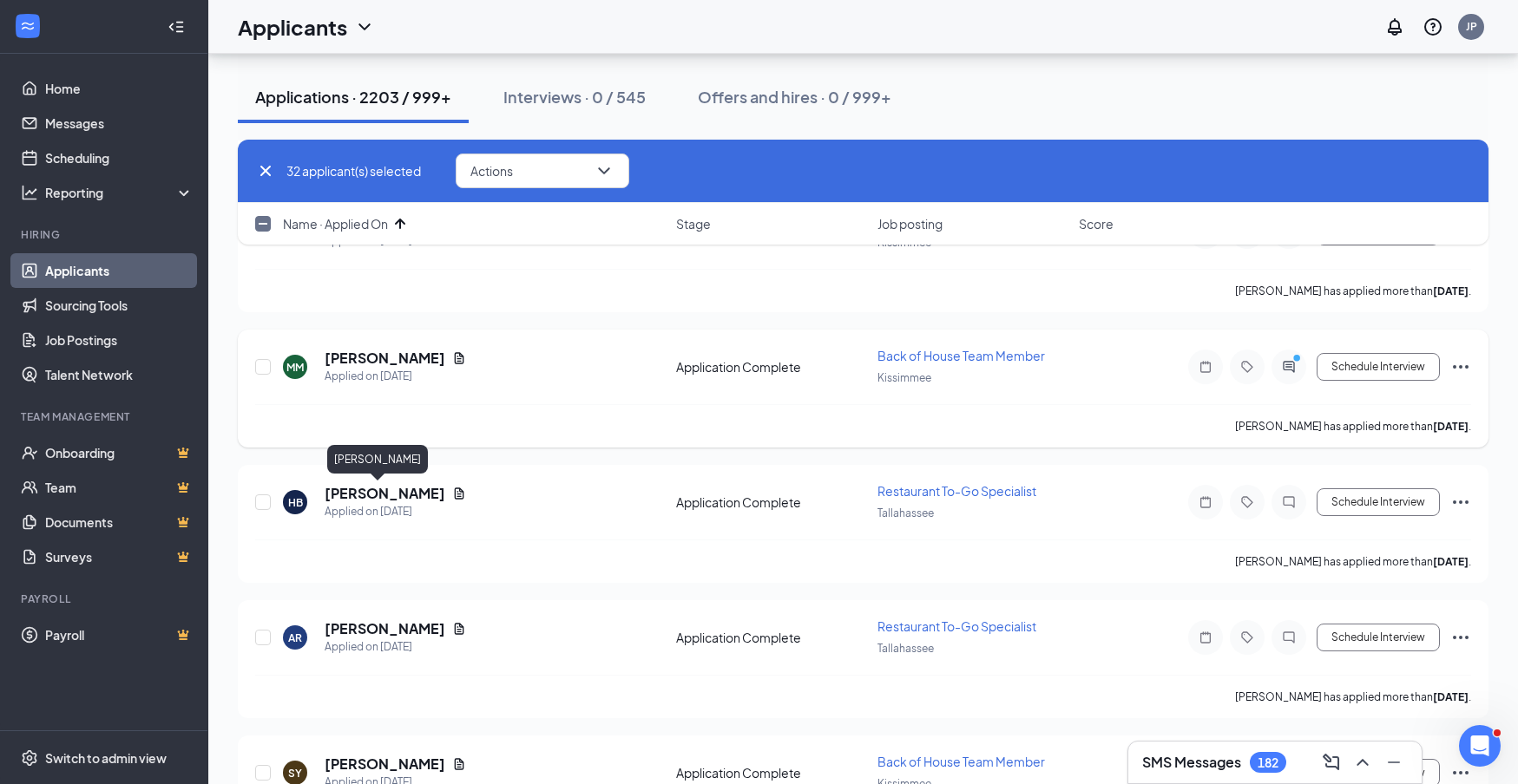
scroll to position [4444, 0]
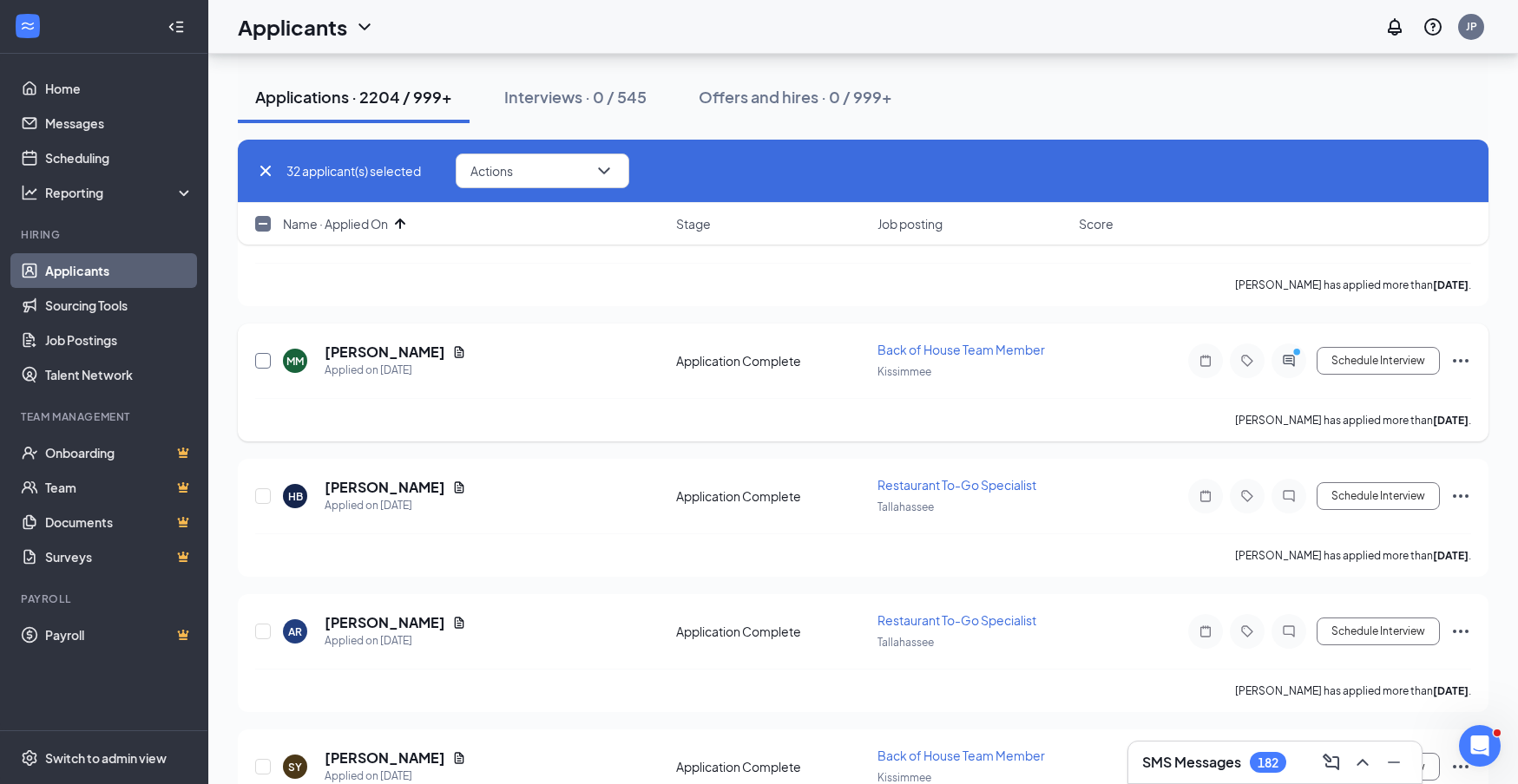
click at [259, 363] on input "checkbox" at bounding box center [263, 360] width 15 height 15
checkbox input "true"
click at [261, 496] on input "checkbox" at bounding box center [263, 496] width 15 height 15
checkbox input "true"
click at [267, 633] on input "checkbox" at bounding box center [263, 631] width 15 height 15
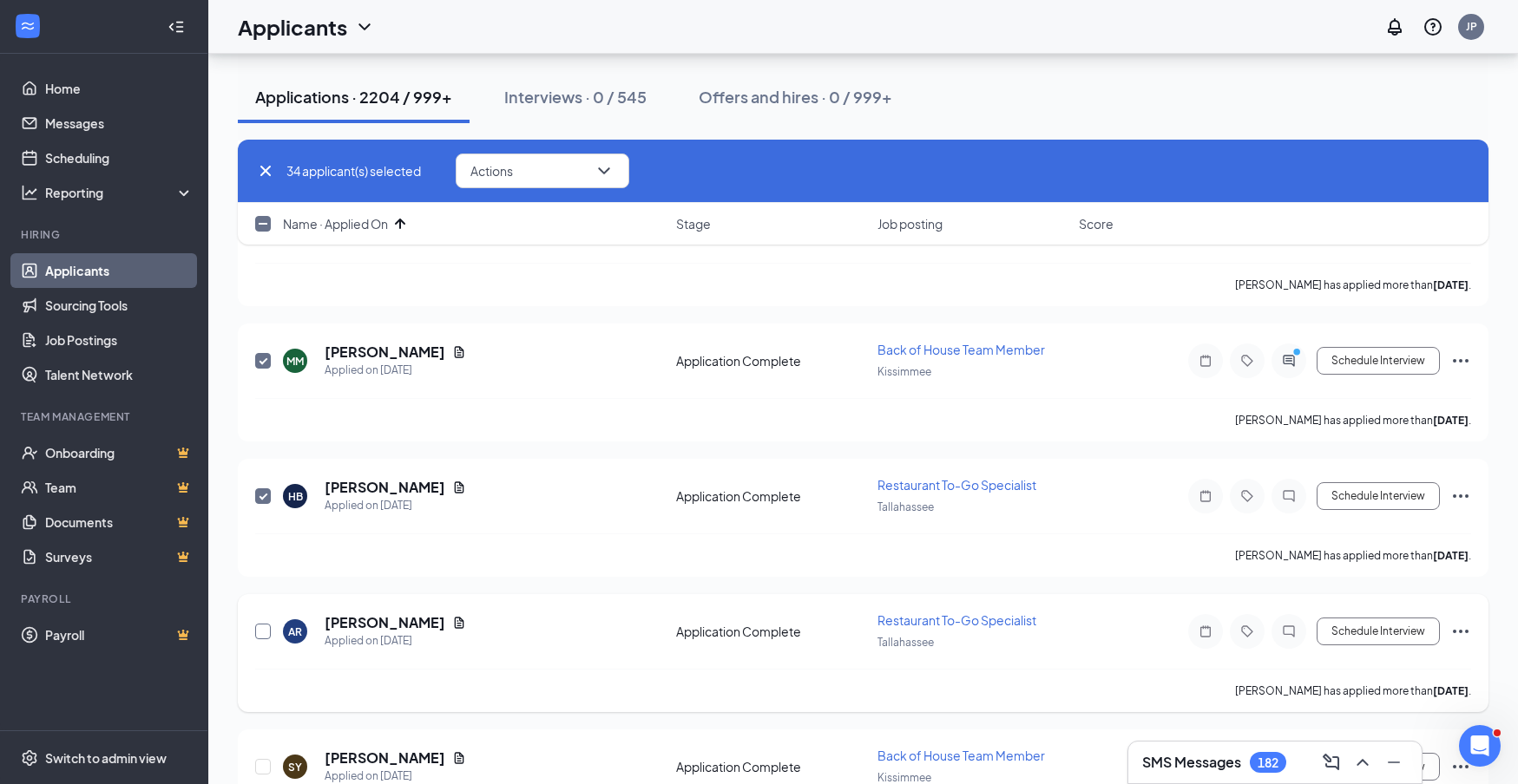
checkbox input "true"
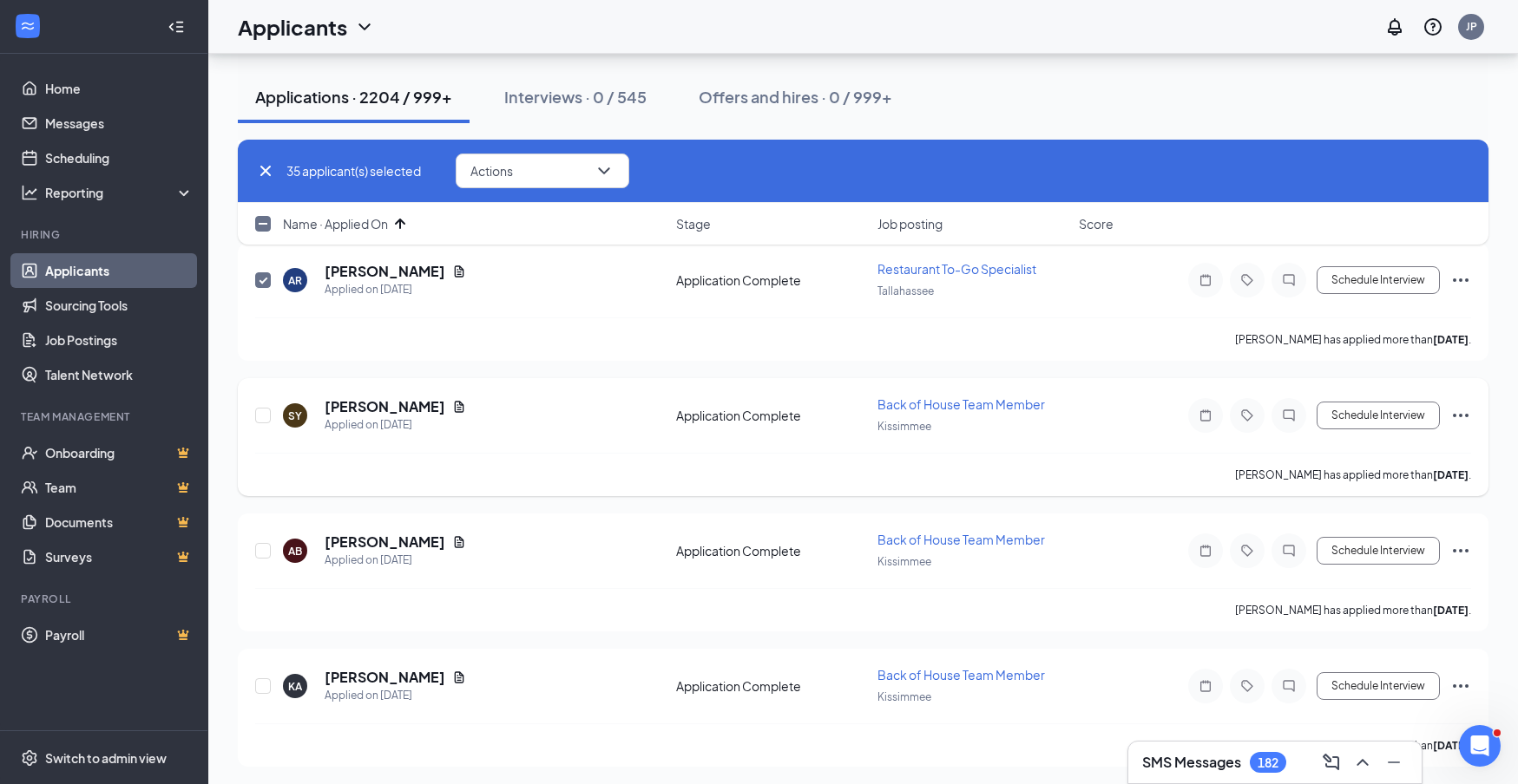
scroll to position [4797, 0]
click at [261, 416] on input "checkbox" at bounding box center [263, 415] width 15 height 15
checkbox input "true"
click at [266, 550] on input "checkbox" at bounding box center [263, 550] width 15 height 15
checkbox input "true"
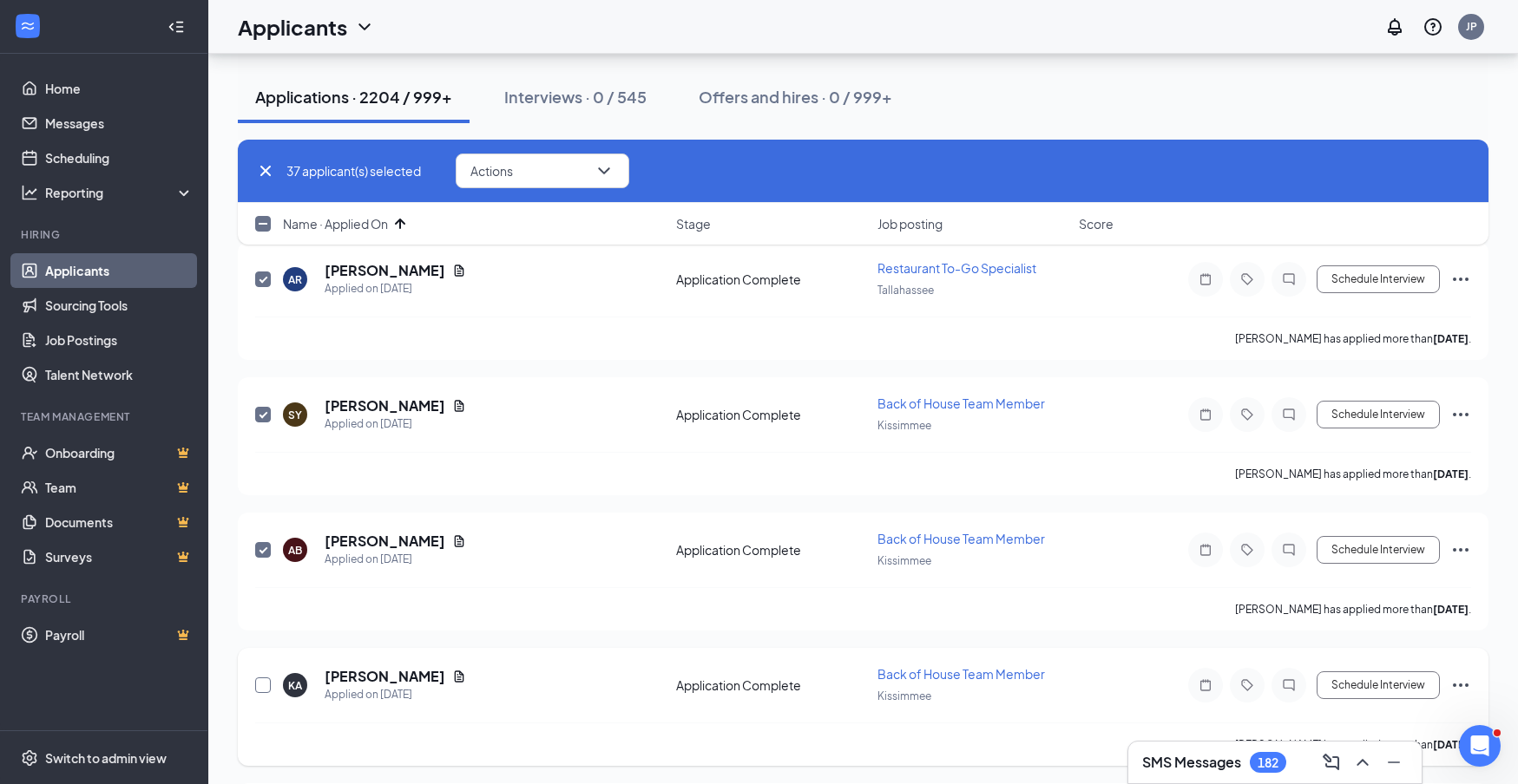
click at [265, 686] on input "checkbox" at bounding box center [263, 686] width 15 height 15
checkbox input "true"
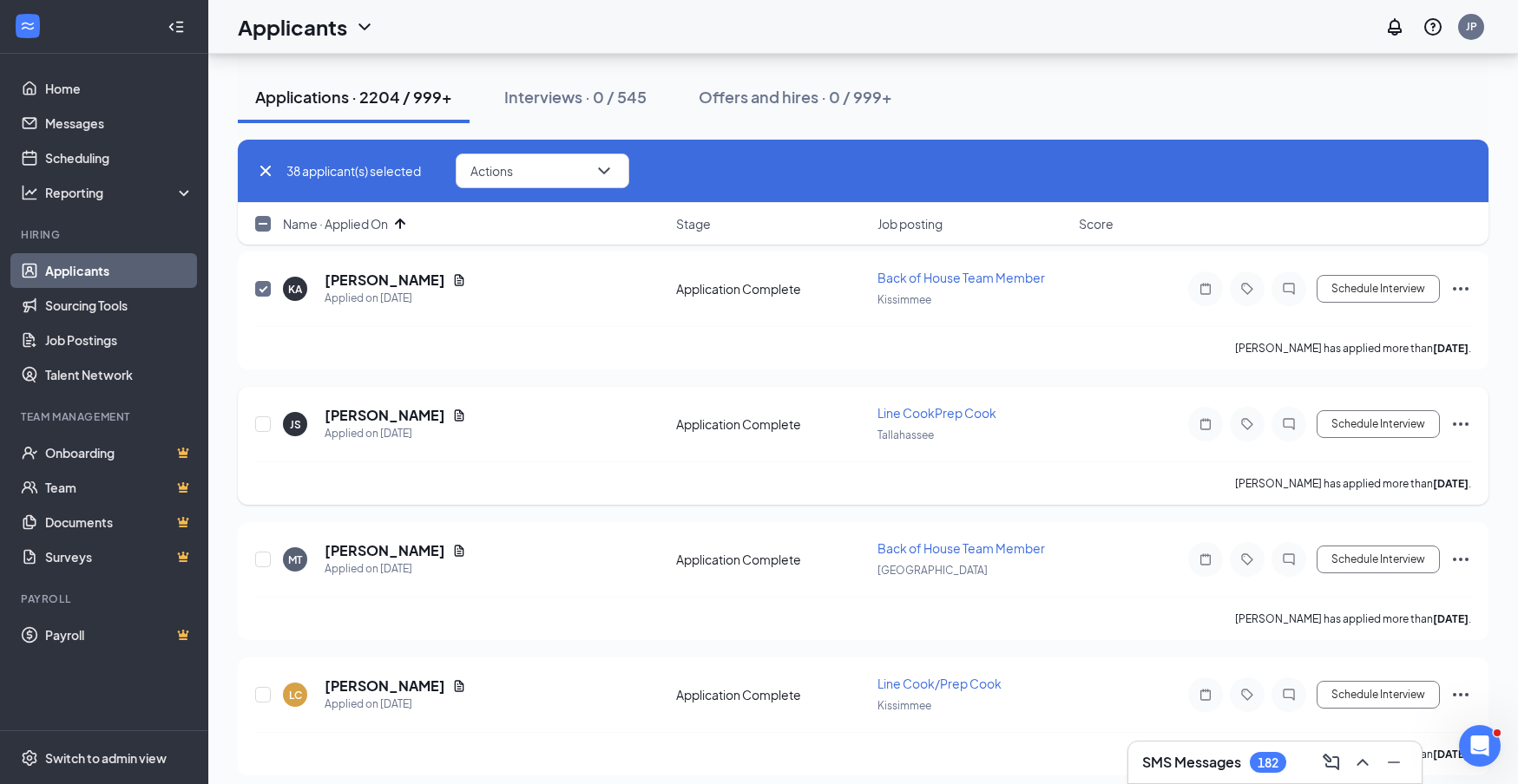
scroll to position [5201, 0]
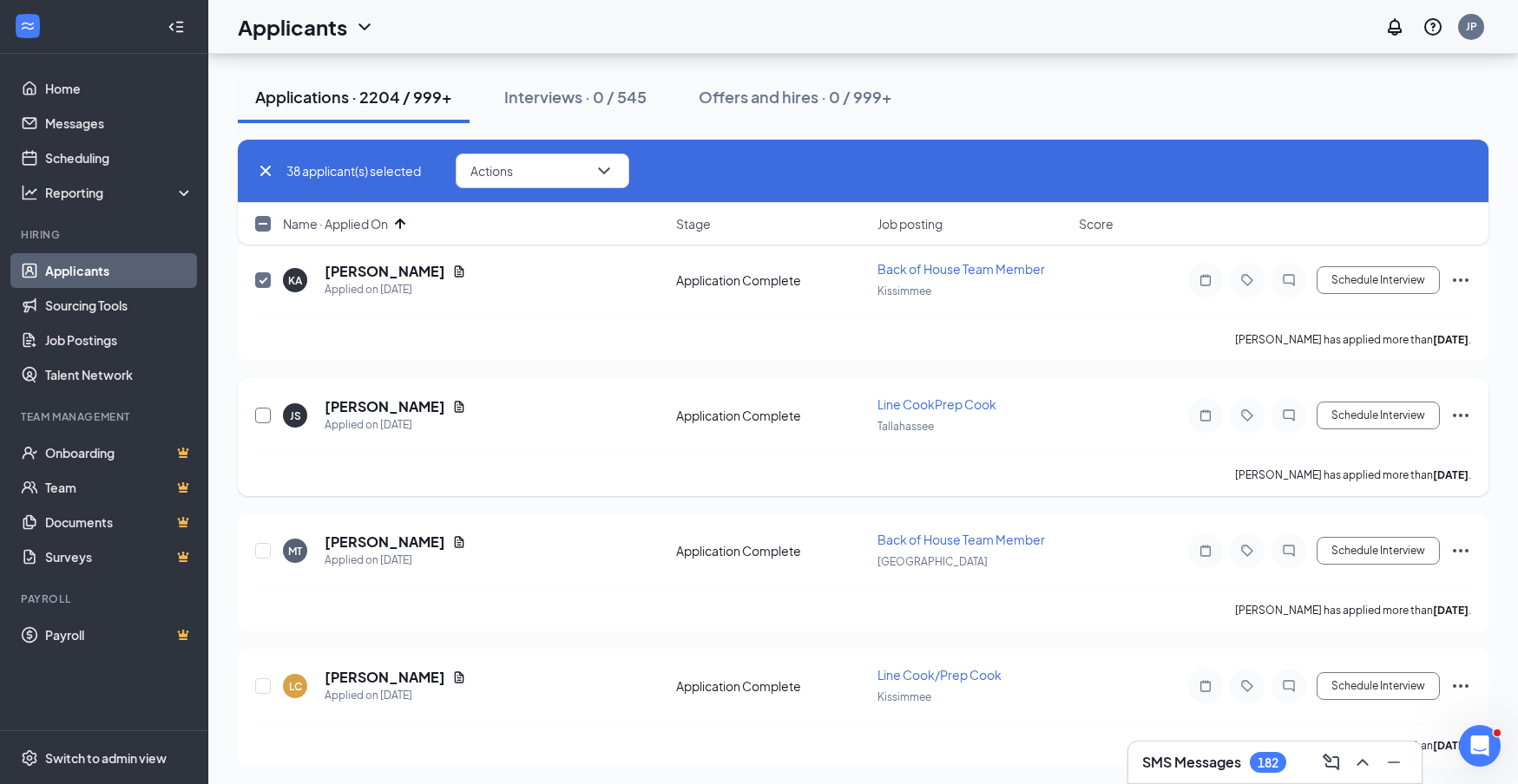
click at [260, 416] on input "checkbox" at bounding box center [263, 416] width 15 height 15
checkbox input "true"
click at [265, 554] on input "checkbox" at bounding box center [263, 551] width 15 height 15
checkbox input "true"
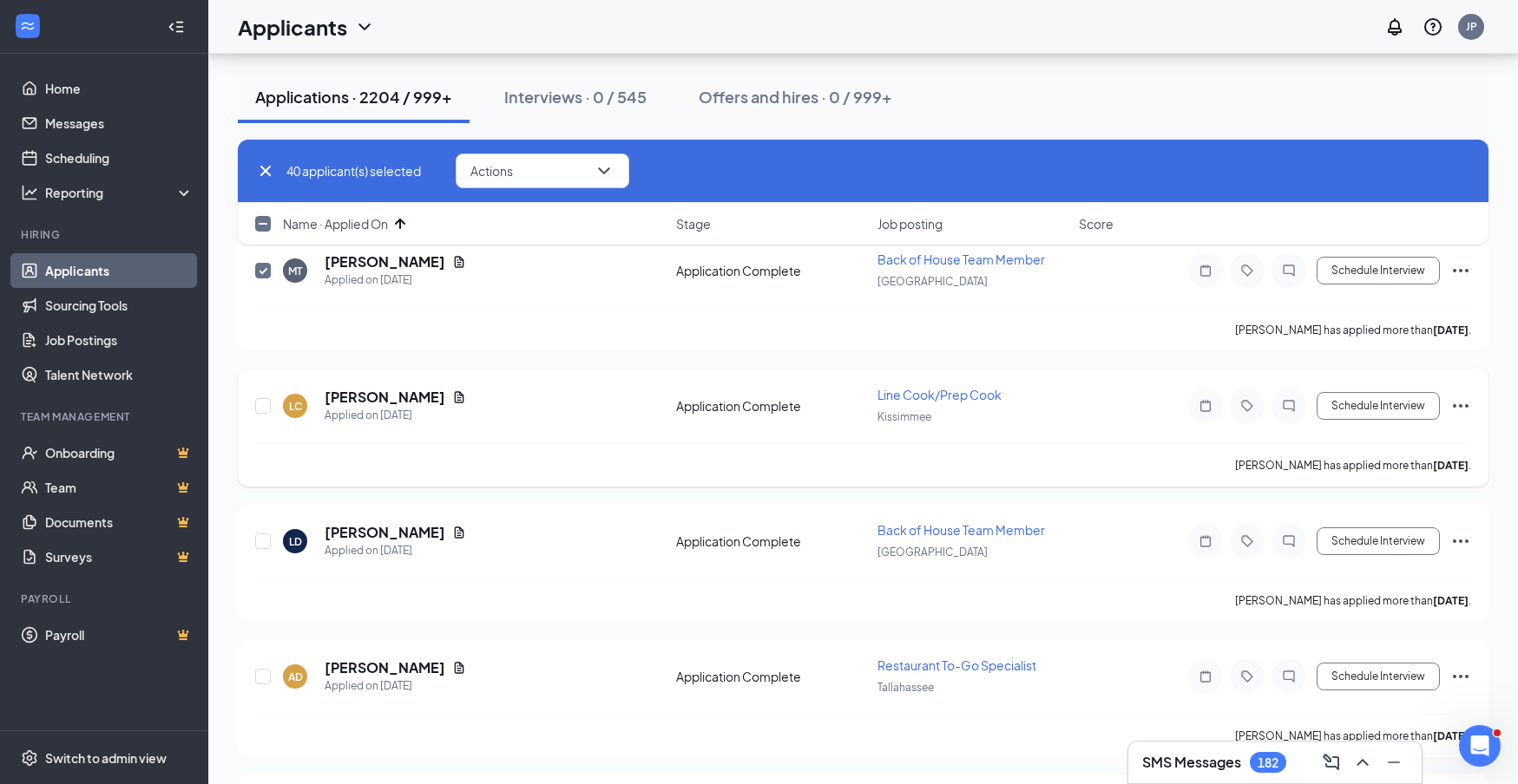
scroll to position [5489, 0]
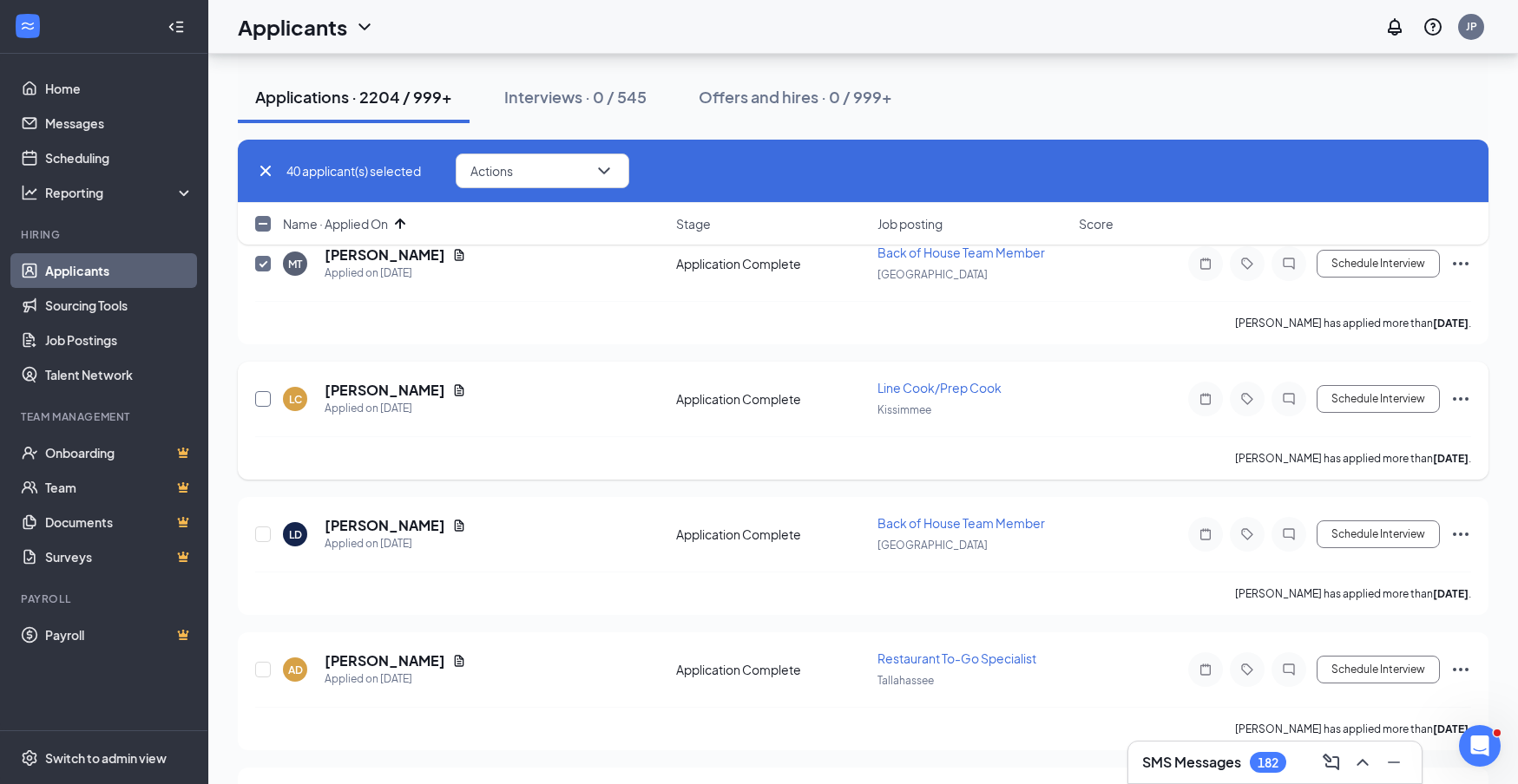
click at [258, 396] on input "checkbox" at bounding box center [263, 399] width 15 height 15
checkbox input "true"
click at [268, 536] on input "checkbox" at bounding box center [263, 534] width 15 height 15
checkbox input "true"
click at [265, 674] on input "checkbox" at bounding box center [263, 669] width 15 height 15
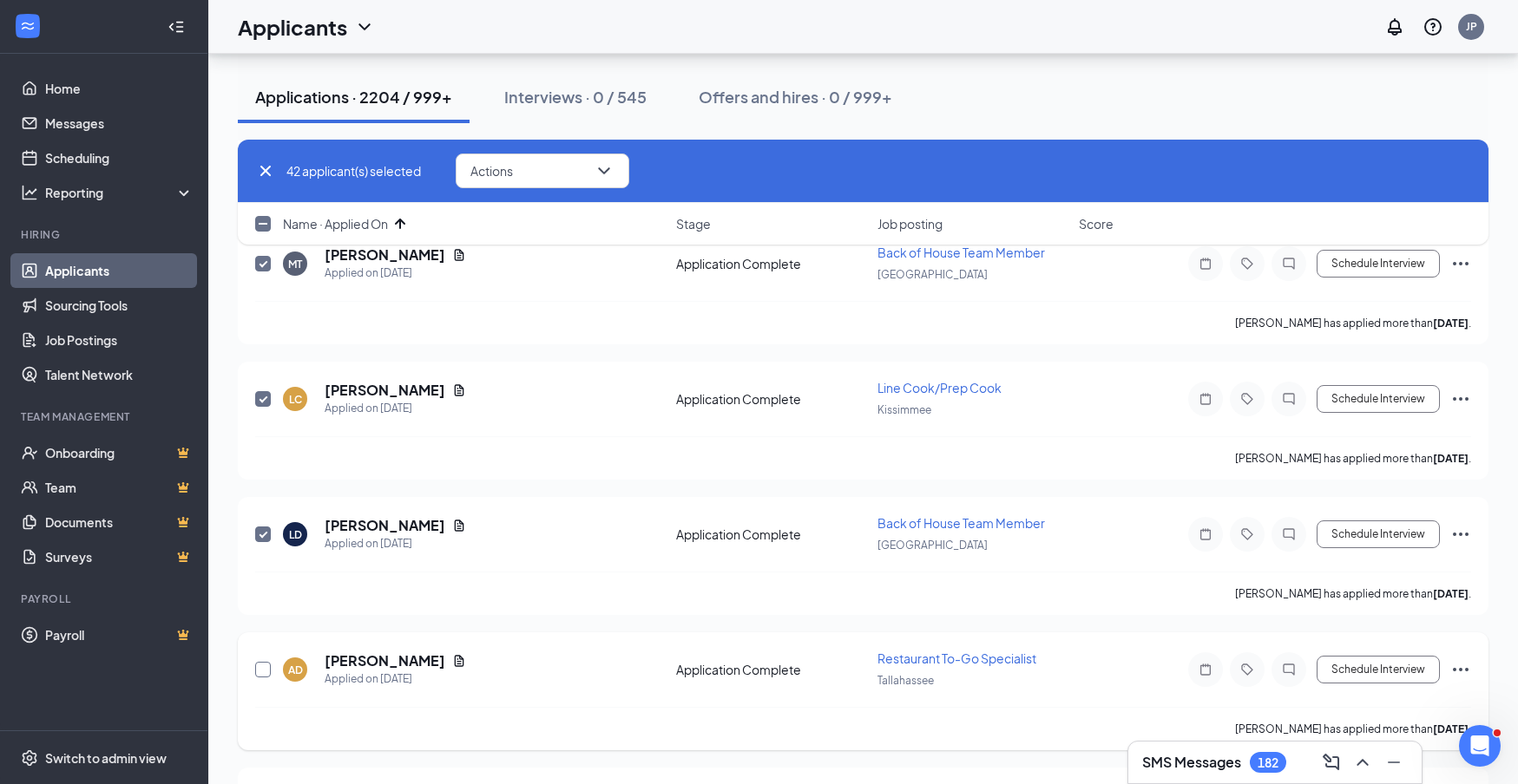
checkbox input "true"
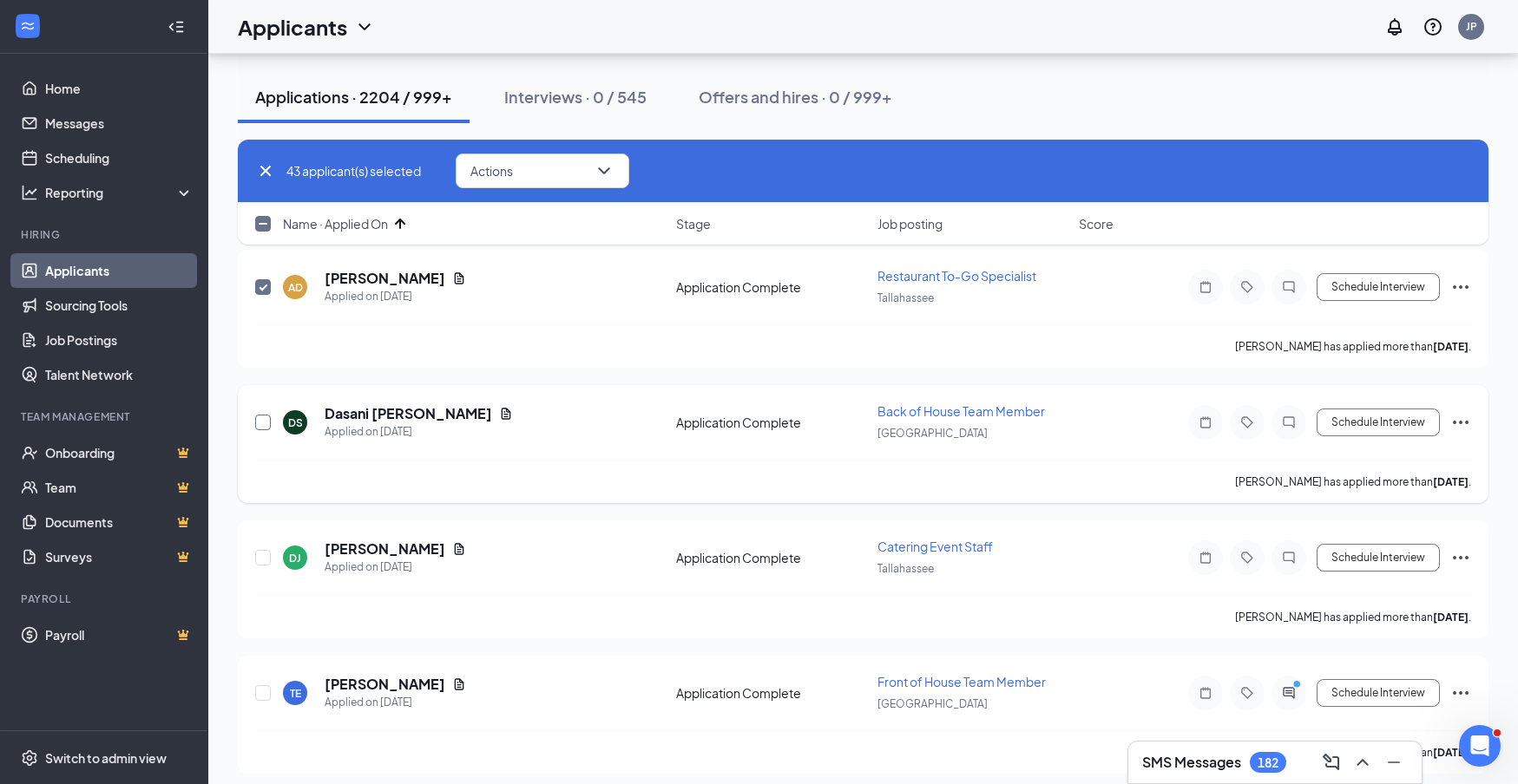
scroll to position [5877, 0]
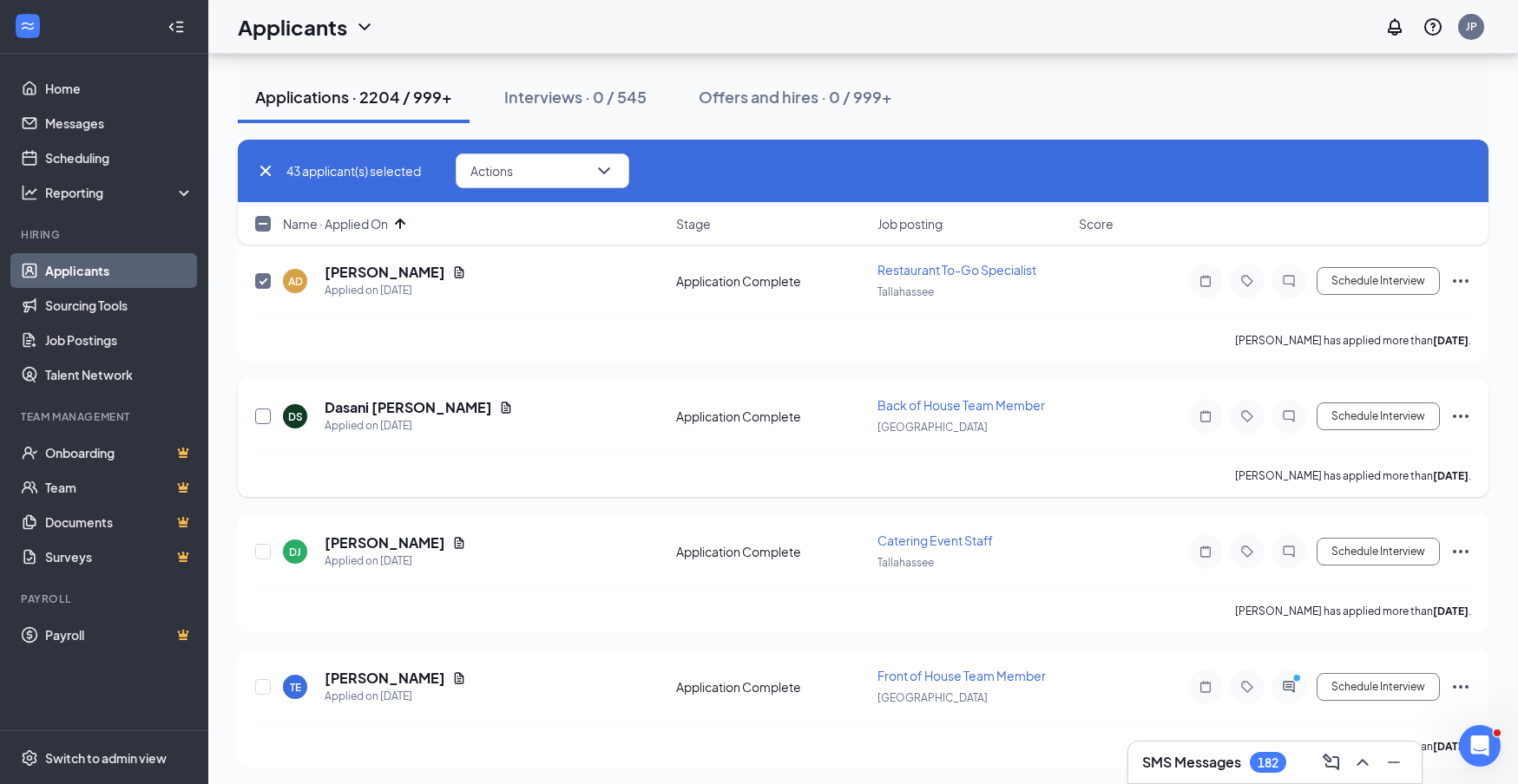
click at [265, 418] on input "checkbox" at bounding box center [263, 416] width 15 height 15
checkbox input "true"
click at [265, 555] on input "checkbox" at bounding box center [263, 552] width 15 height 15
checkbox input "true"
click at [267, 690] on input "checkbox" at bounding box center [263, 687] width 15 height 15
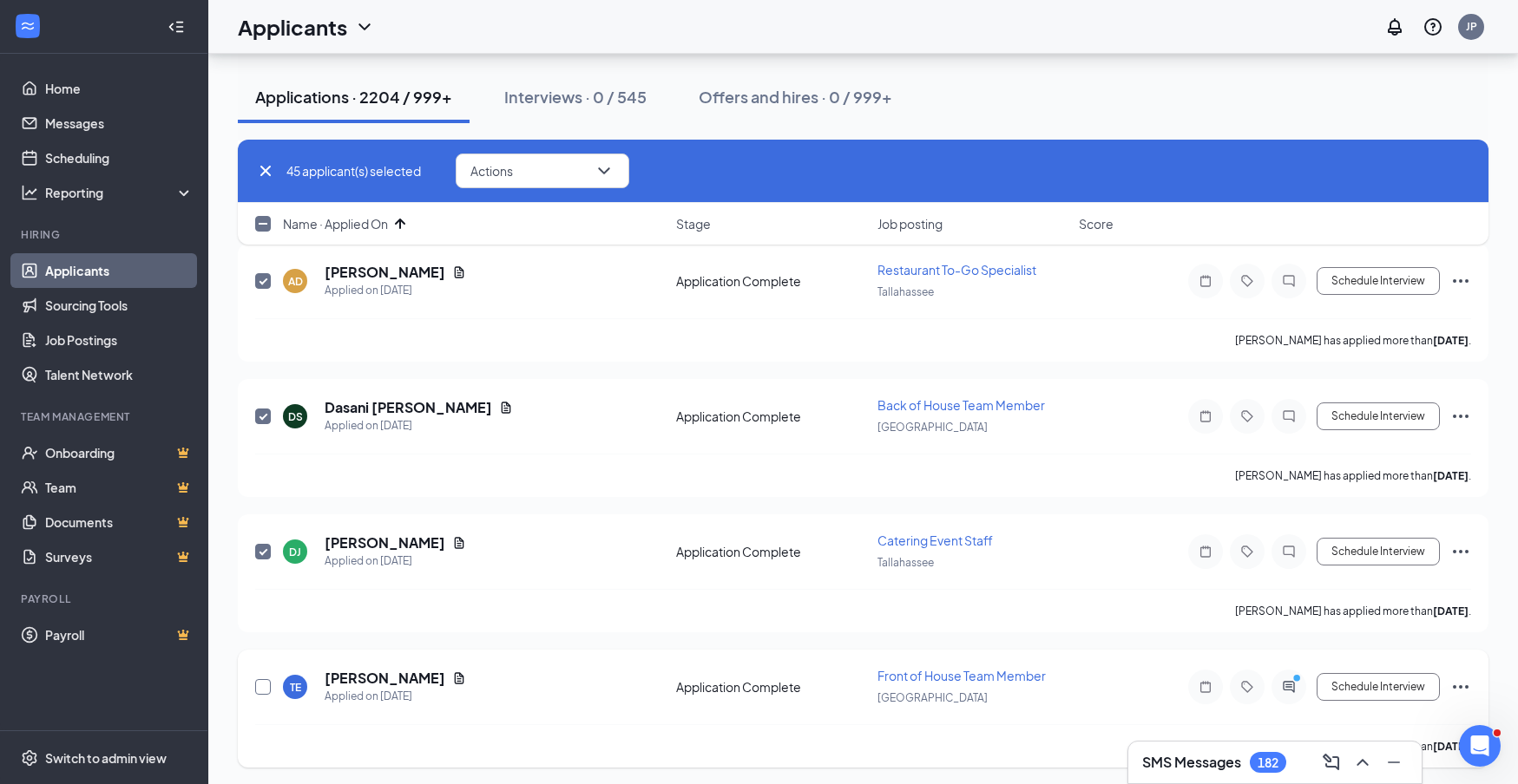
checkbox input "true"
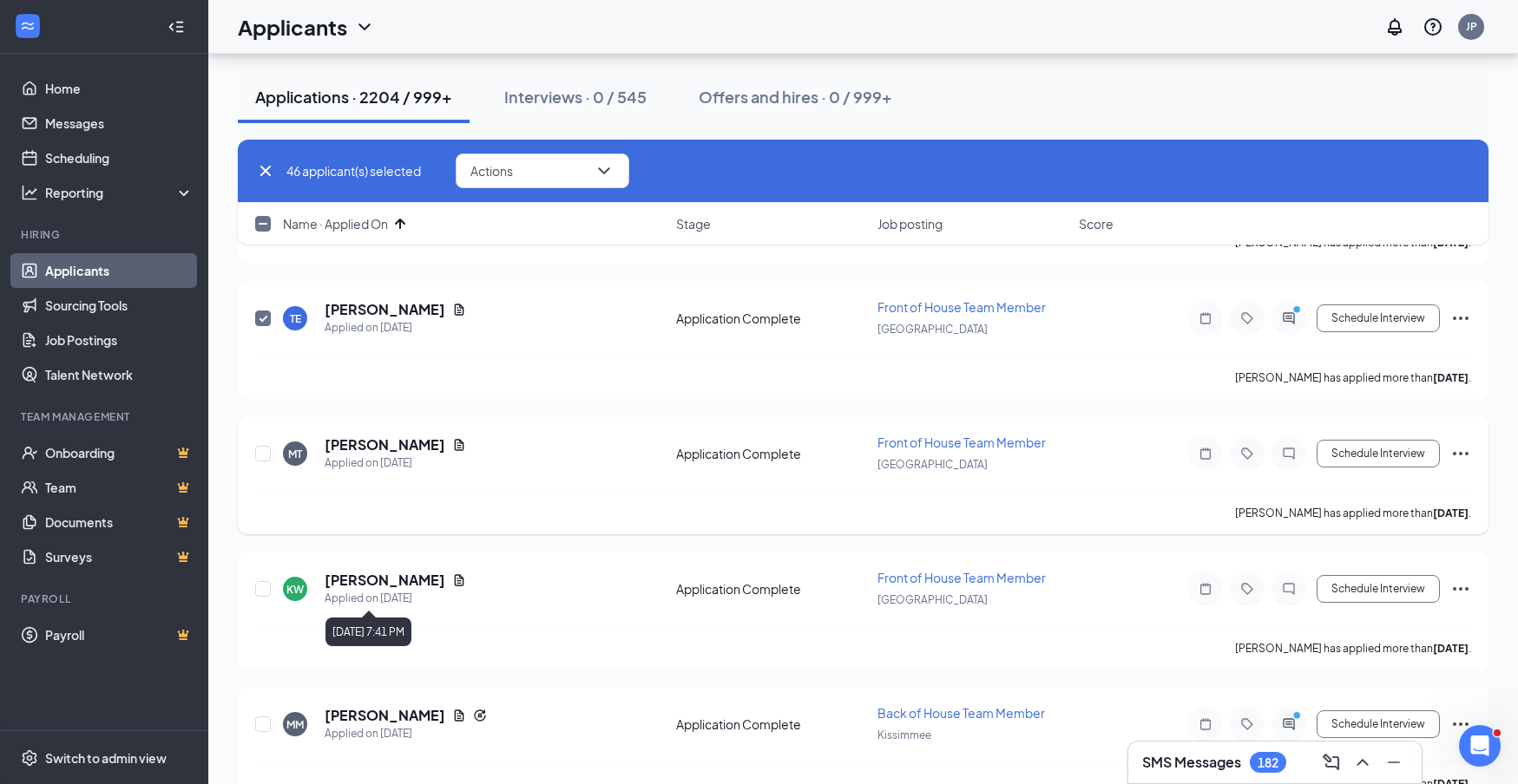
scroll to position [6252, 0]
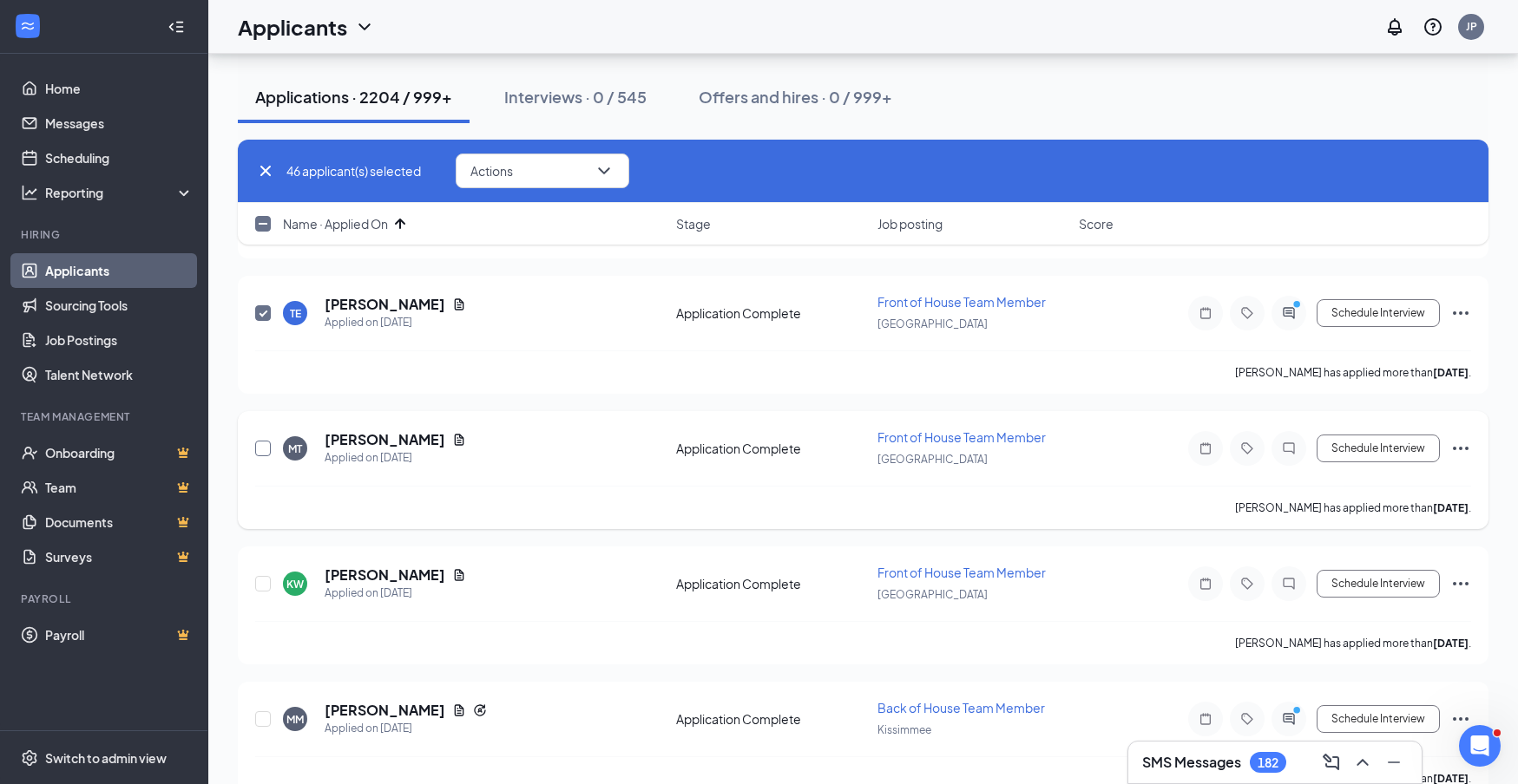
click at [261, 447] on input "checkbox" at bounding box center [263, 448] width 15 height 15
checkbox input "true"
click at [267, 586] on input "checkbox" at bounding box center [263, 584] width 15 height 15
checkbox input "true"
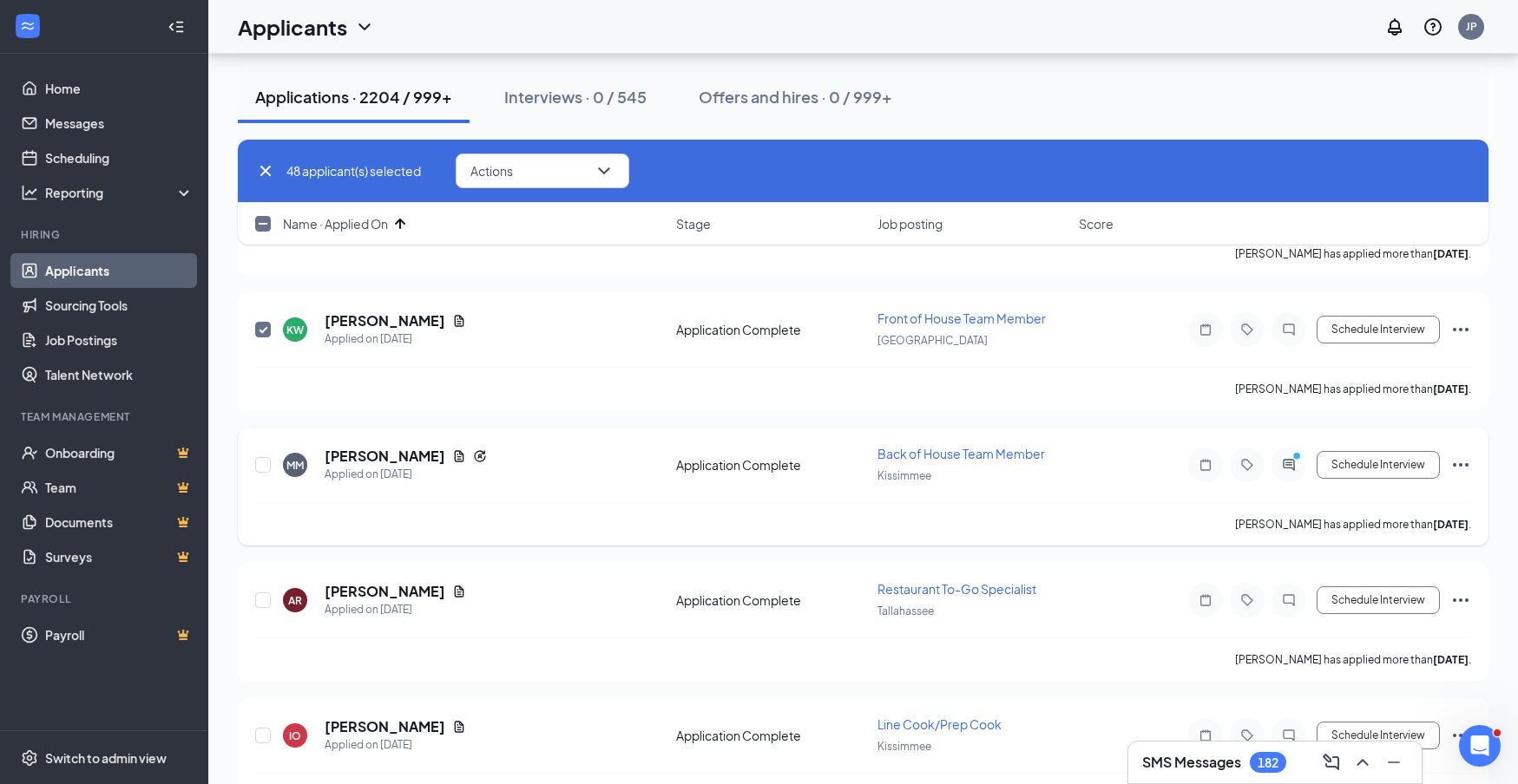
scroll to position [6506, 0]
click at [261, 465] on input "checkbox" at bounding box center [263, 464] width 15 height 15
checkbox input "true"
click at [266, 604] on input "checkbox" at bounding box center [263, 599] width 15 height 15
checkbox input "true"
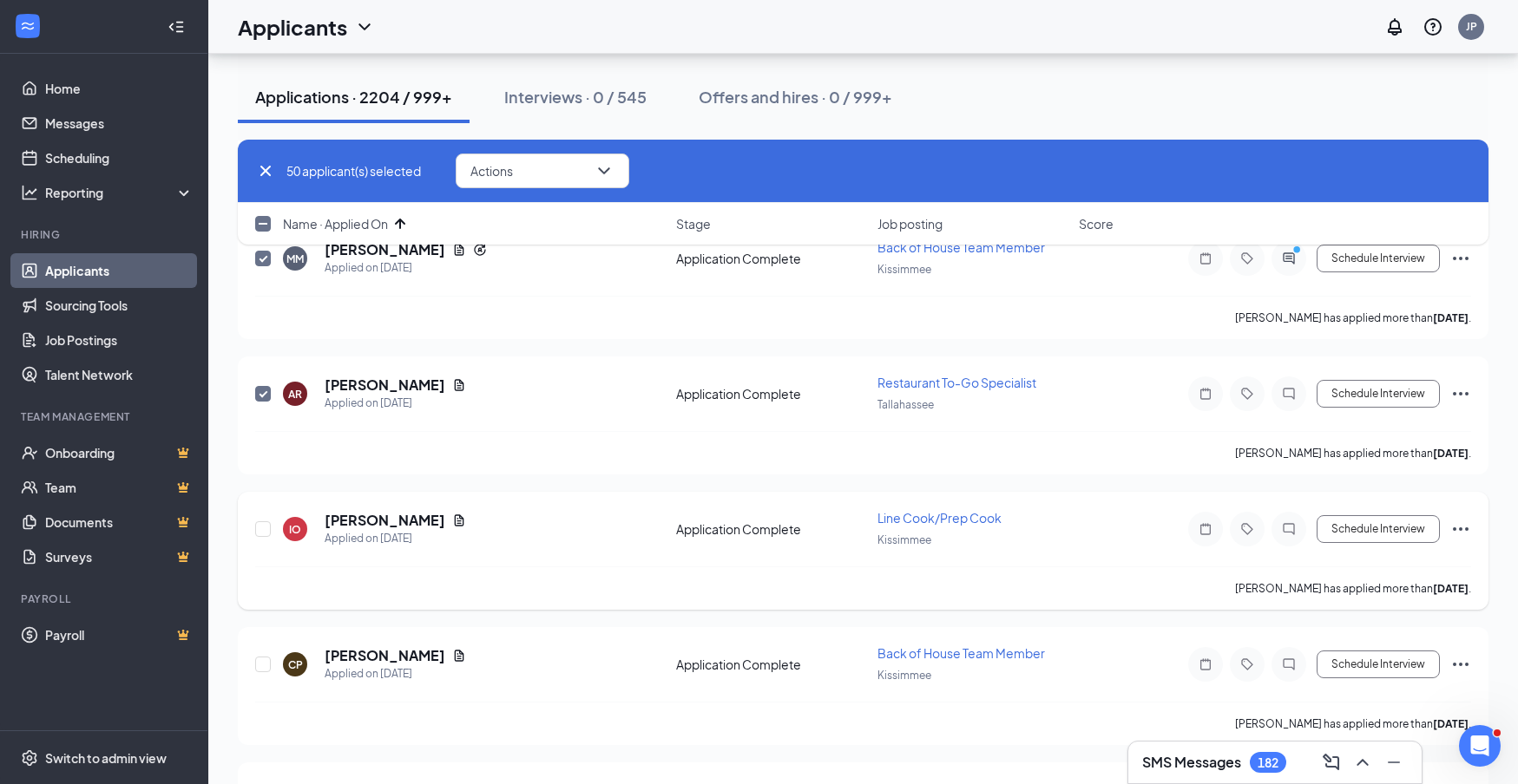
scroll to position [6809, 0]
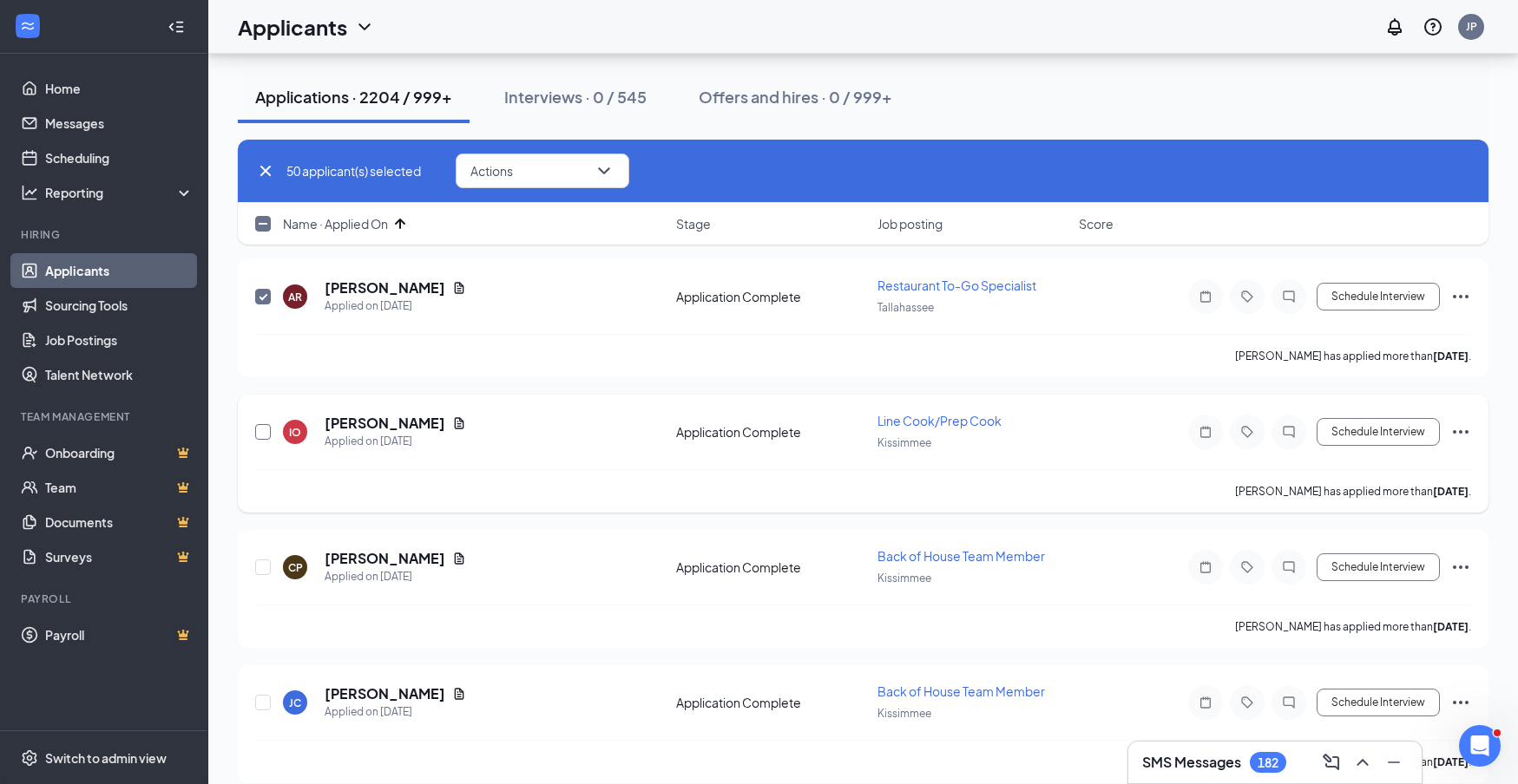
click at [261, 433] on input "checkbox" at bounding box center [263, 432] width 15 height 15
checkbox input "true"
click at [265, 569] on input "checkbox" at bounding box center [263, 567] width 15 height 15
checkbox input "true"
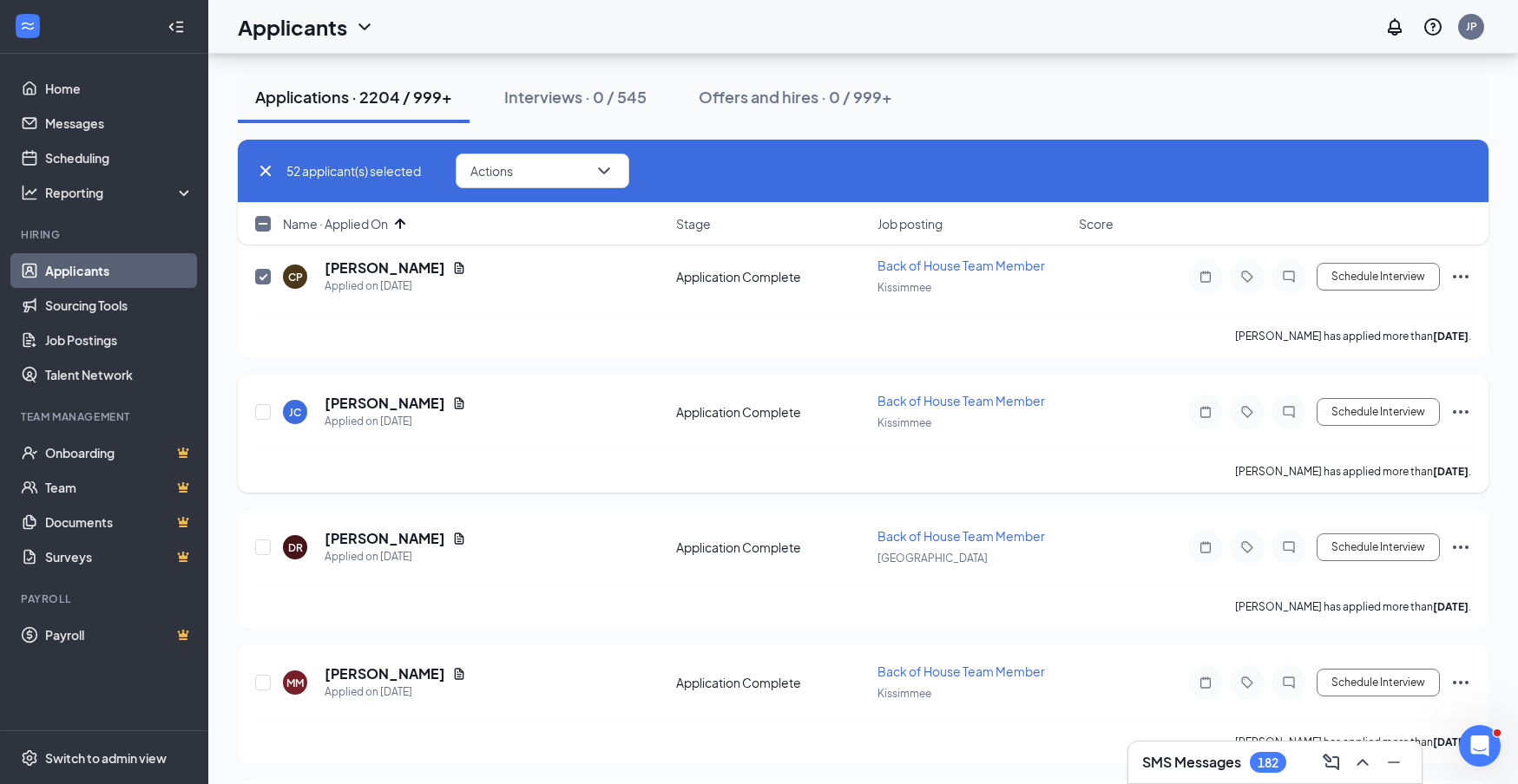
scroll to position [7101, 0]
click at [260, 412] on input "checkbox" at bounding box center [263, 411] width 15 height 15
checkbox input "true"
click at [260, 550] on input "checkbox" at bounding box center [263, 547] width 15 height 15
checkbox input "true"
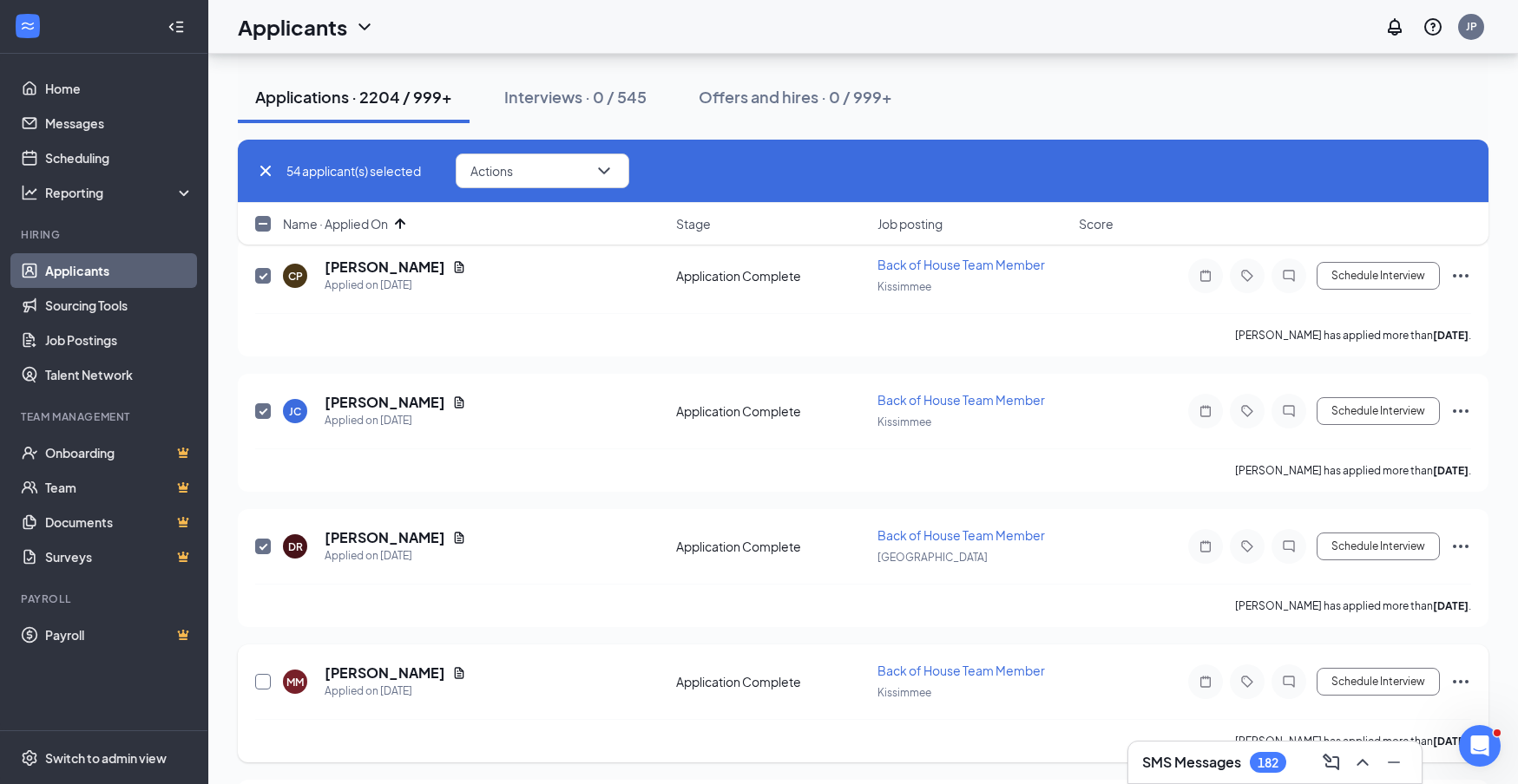
click at [262, 682] on input "checkbox" at bounding box center [263, 682] width 15 height 15
checkbox input "true"
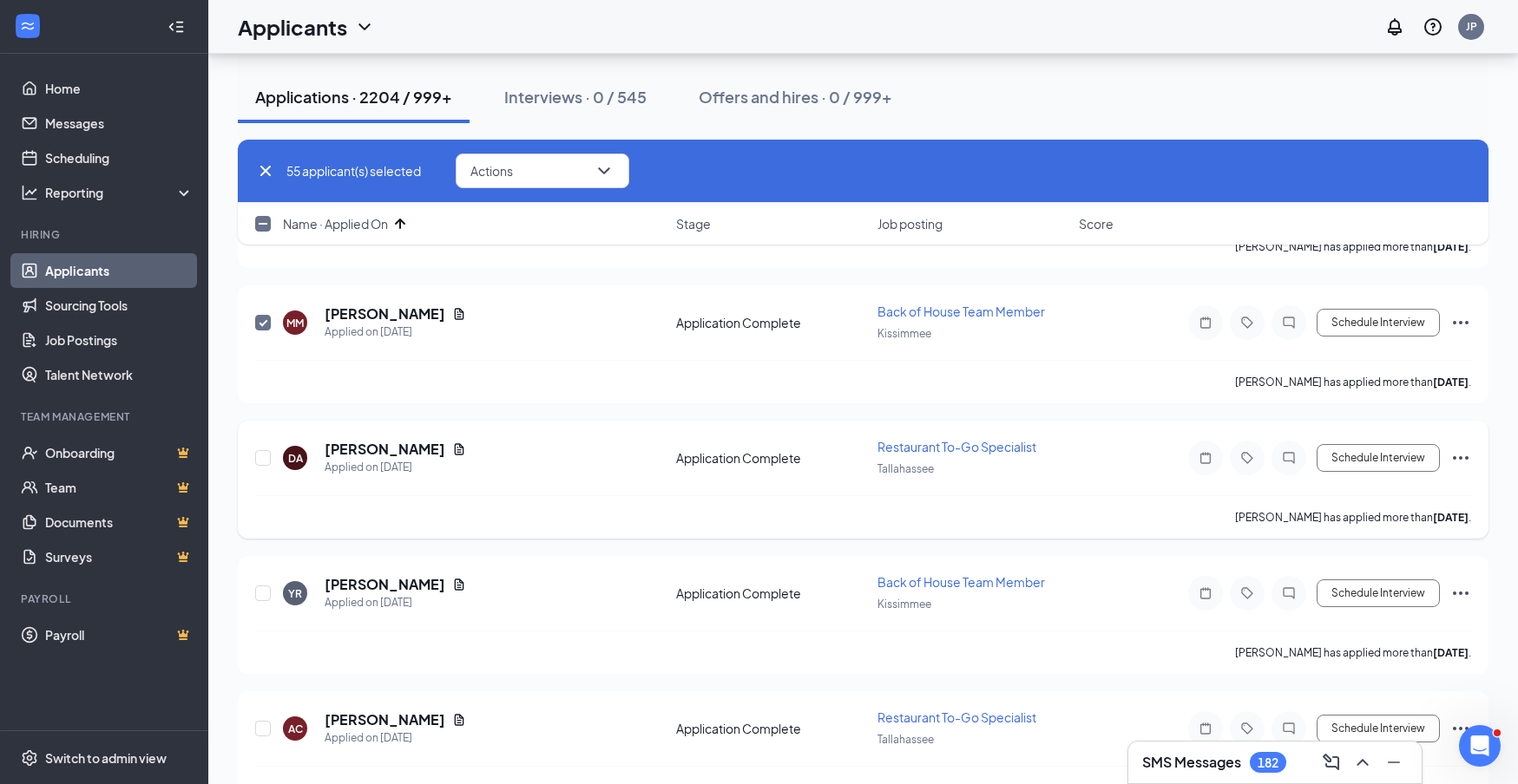
scroll to position [7600, 0]
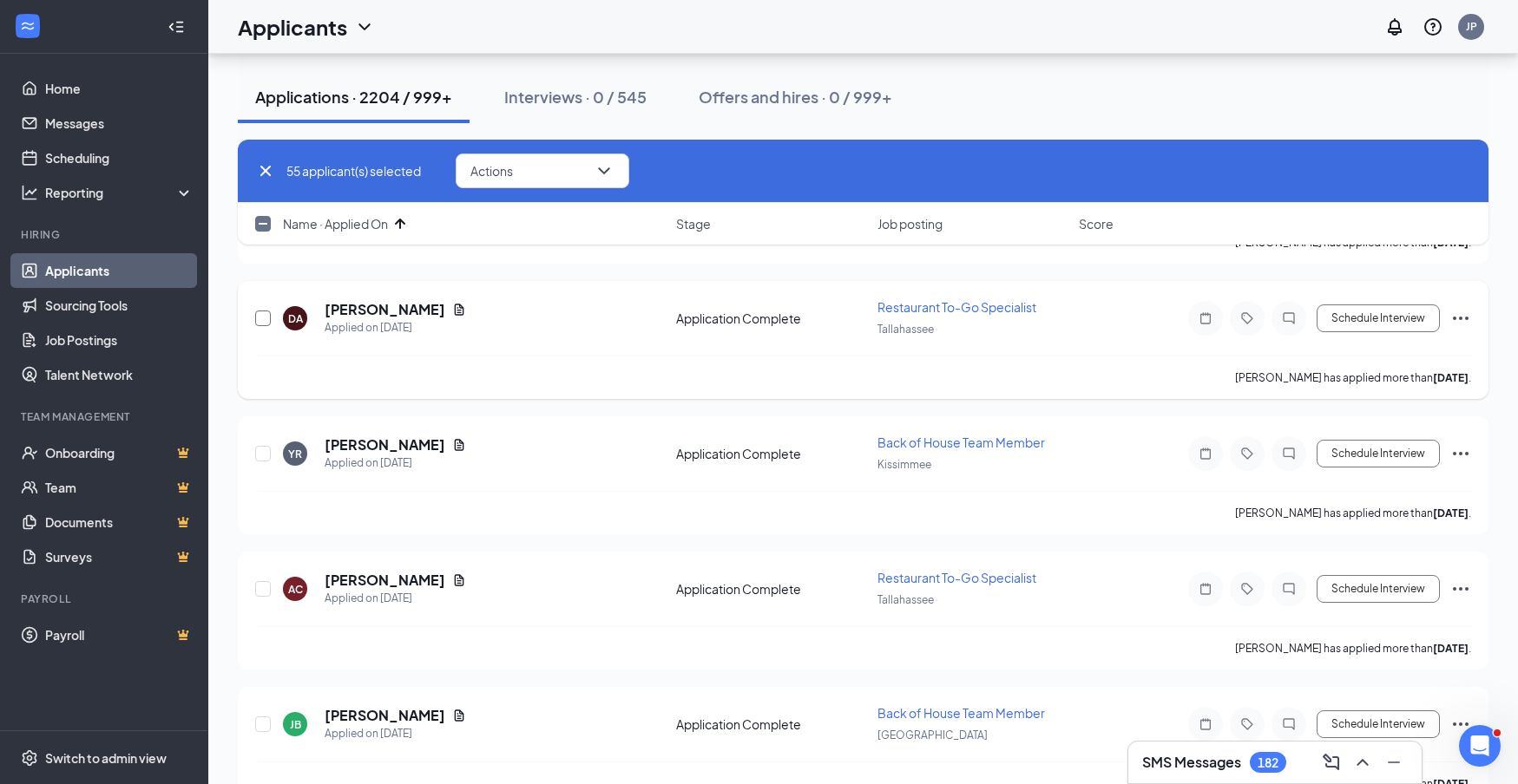
click at [268, 320] on input "checkbox" at bounding box center [263, 318] width 15 height 15
checkbox input "true"
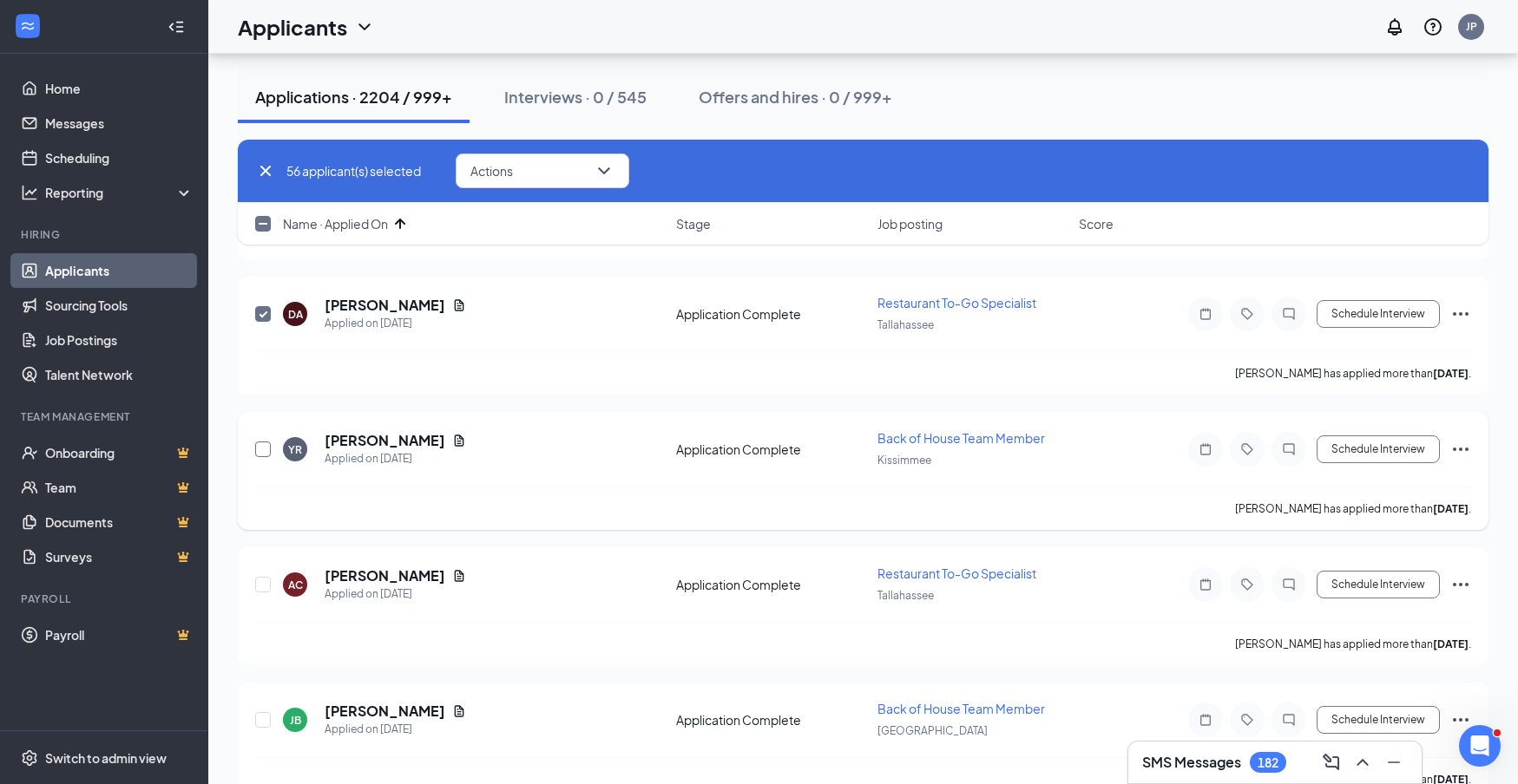
scroll to position [7611, 0]
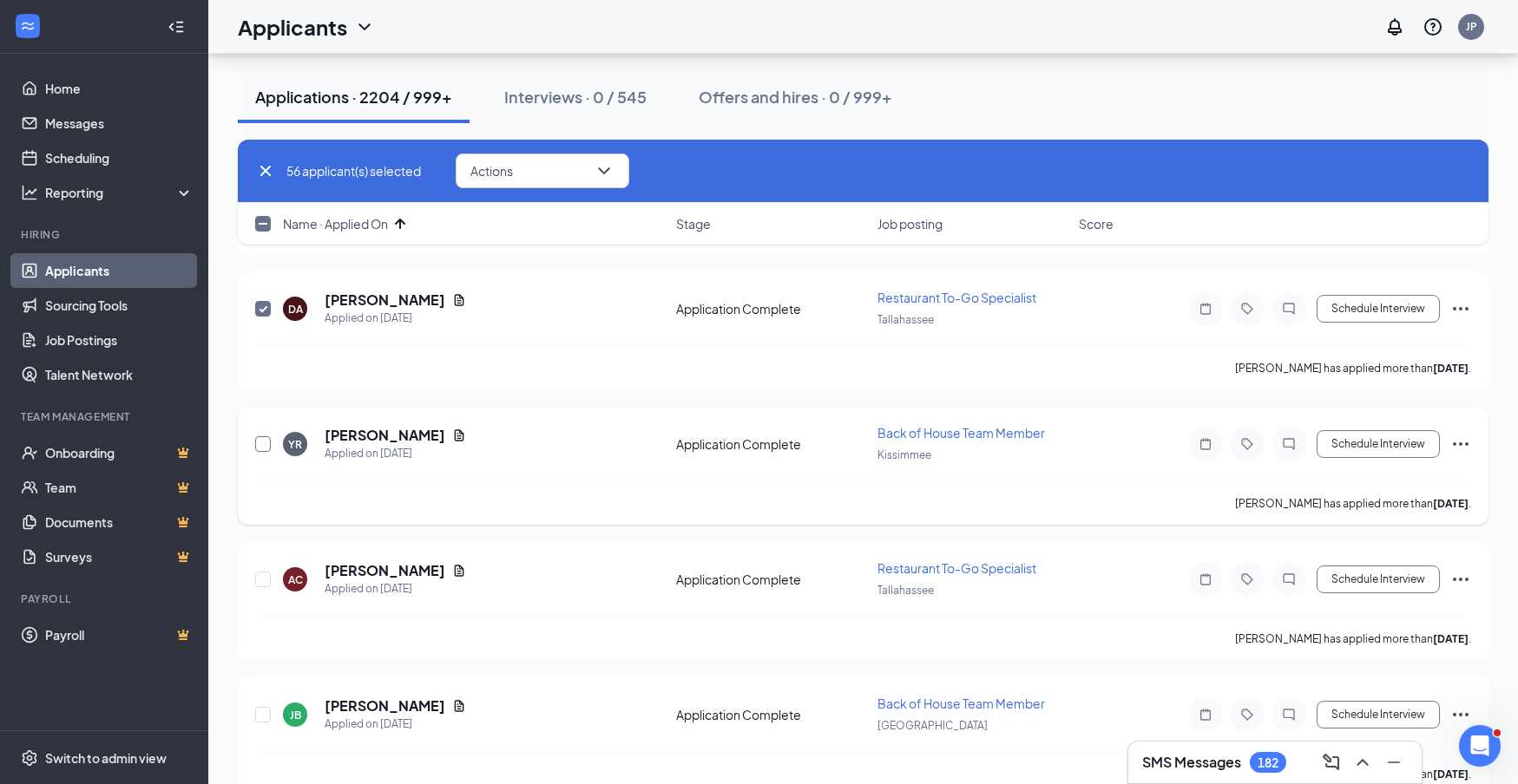
click at [266, 456] on div at bounding box center [264, 445] width 17 height 40
click at [264, 578] on input "checkbox" at bounding box center [263, 578] width 15 height 15
checkbox input "true"
click at [266, 446] on input "checkbox" at bounding box center [263, 444] width 15 height 15
checkbox input "true"
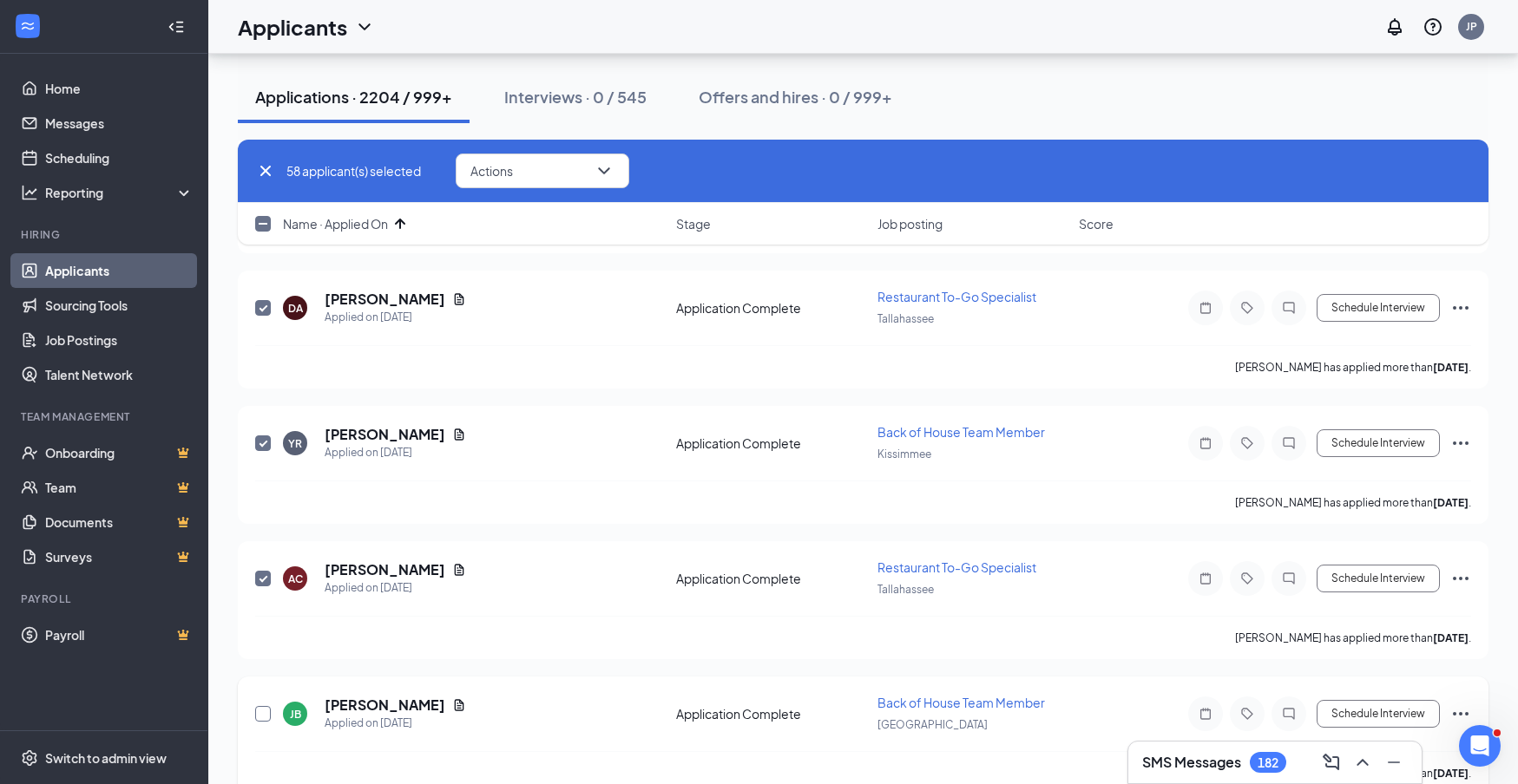
click at [262, 711] on input "checkbox" at bounding box center [263, 714] width 15 height 15
checkbox input "true"
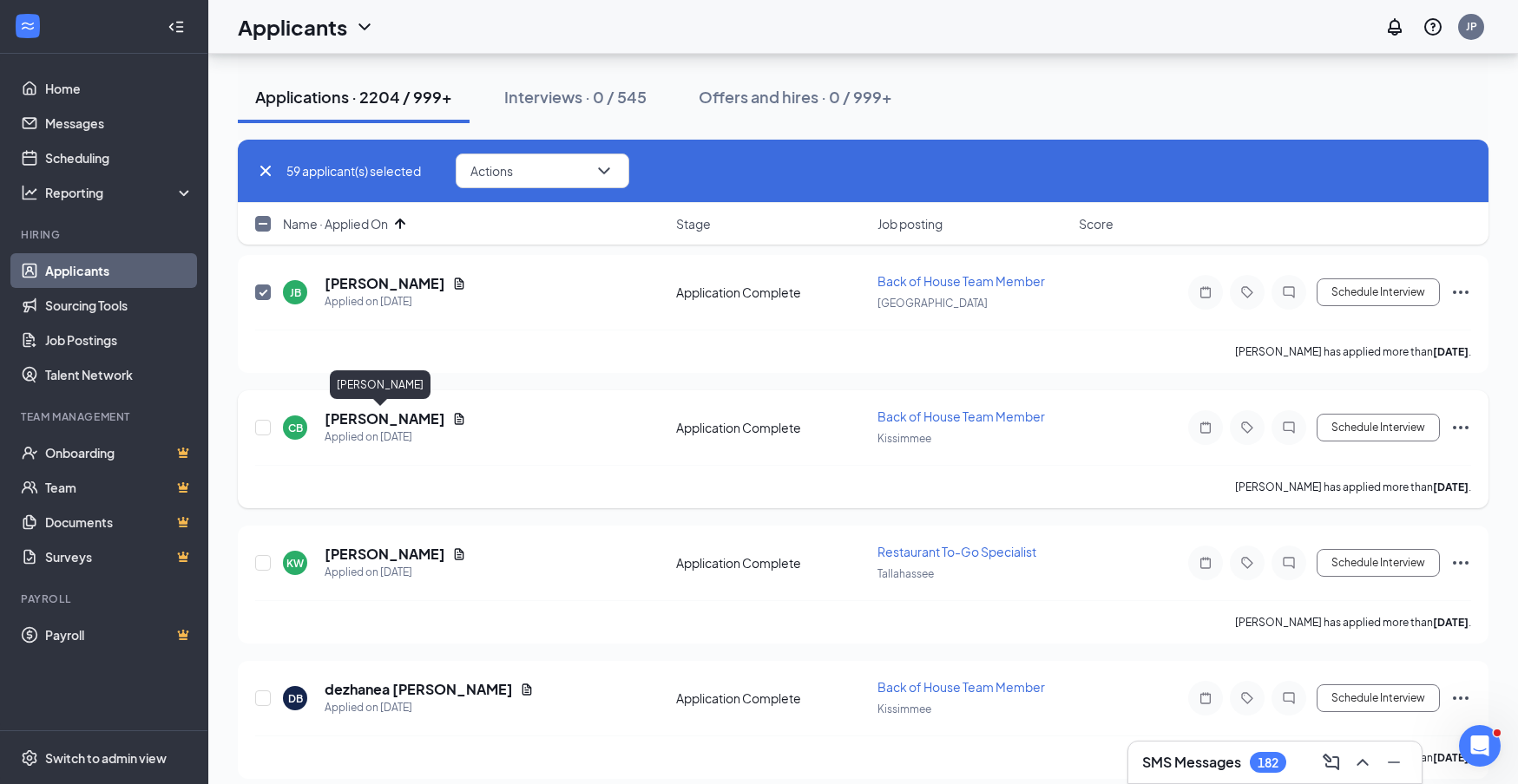
scroll to position [8033, 0]
click at [264, 428] on input "checkbox" at bounding box center [263, 426] width 15 height 15
checkbox input "true"
click at [262, 562] on input "checkbox" at bounding box center [263, 562] width 15 height 15
checkbox input "true"
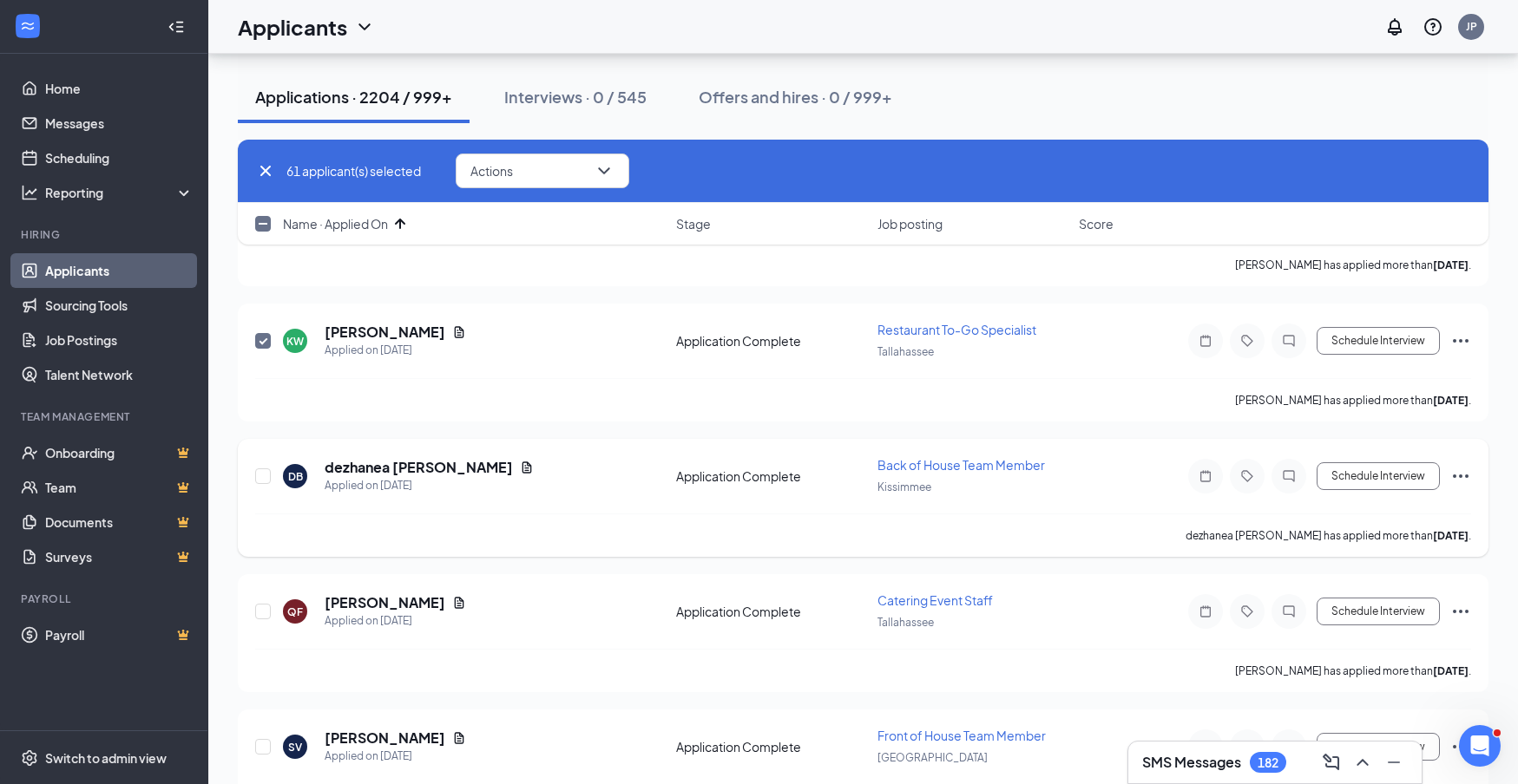
scroll to position [8255, 0]
click at [262, 478] on input "checkbox" at bounding box center [263, 475] width 15 height 15
checkbox input "true"
click at [261, 612] on input "checkbox" at bounding box center [263, 611] width 15 height 15
checkbox input "true"
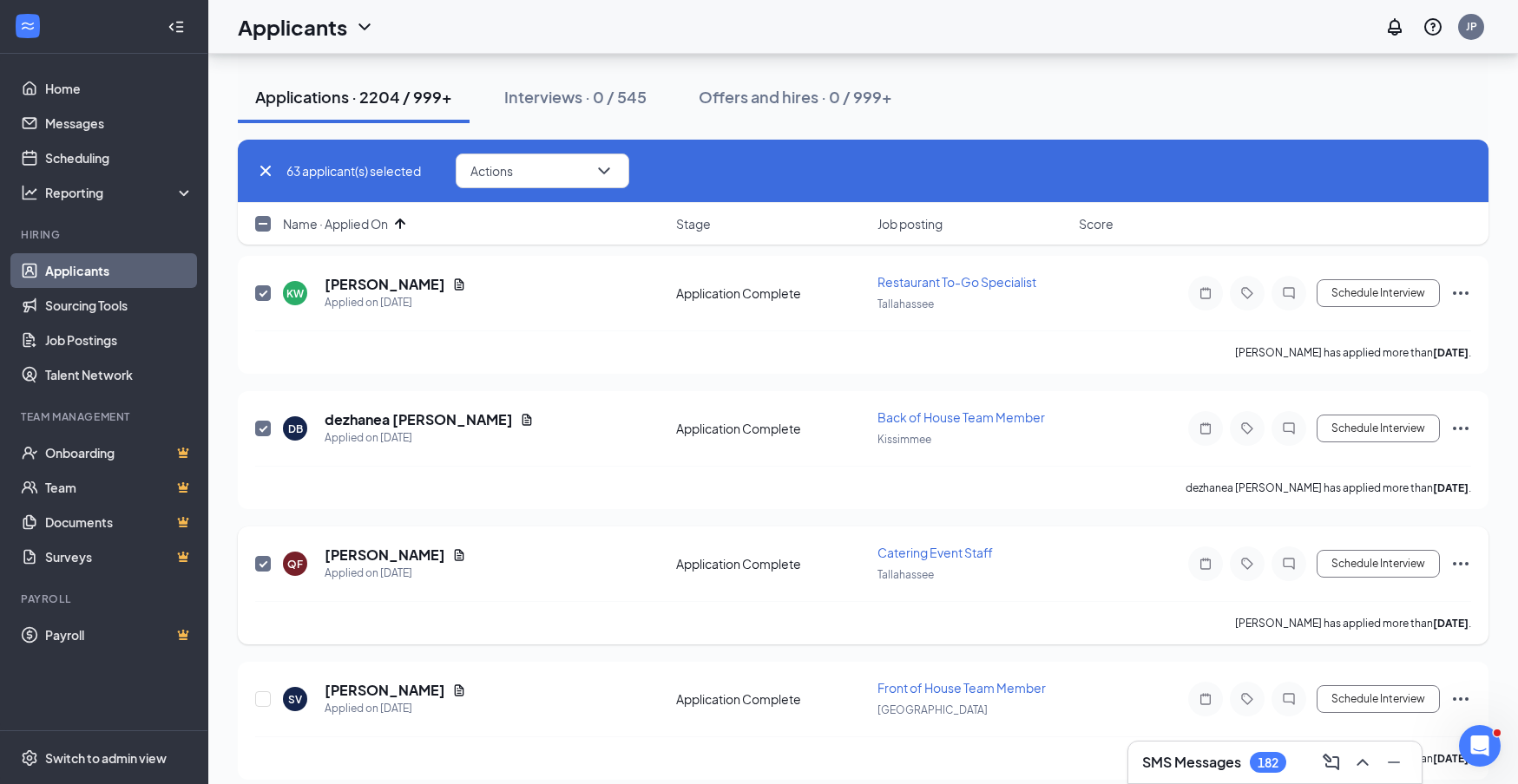
scroll to position [8468, 0]
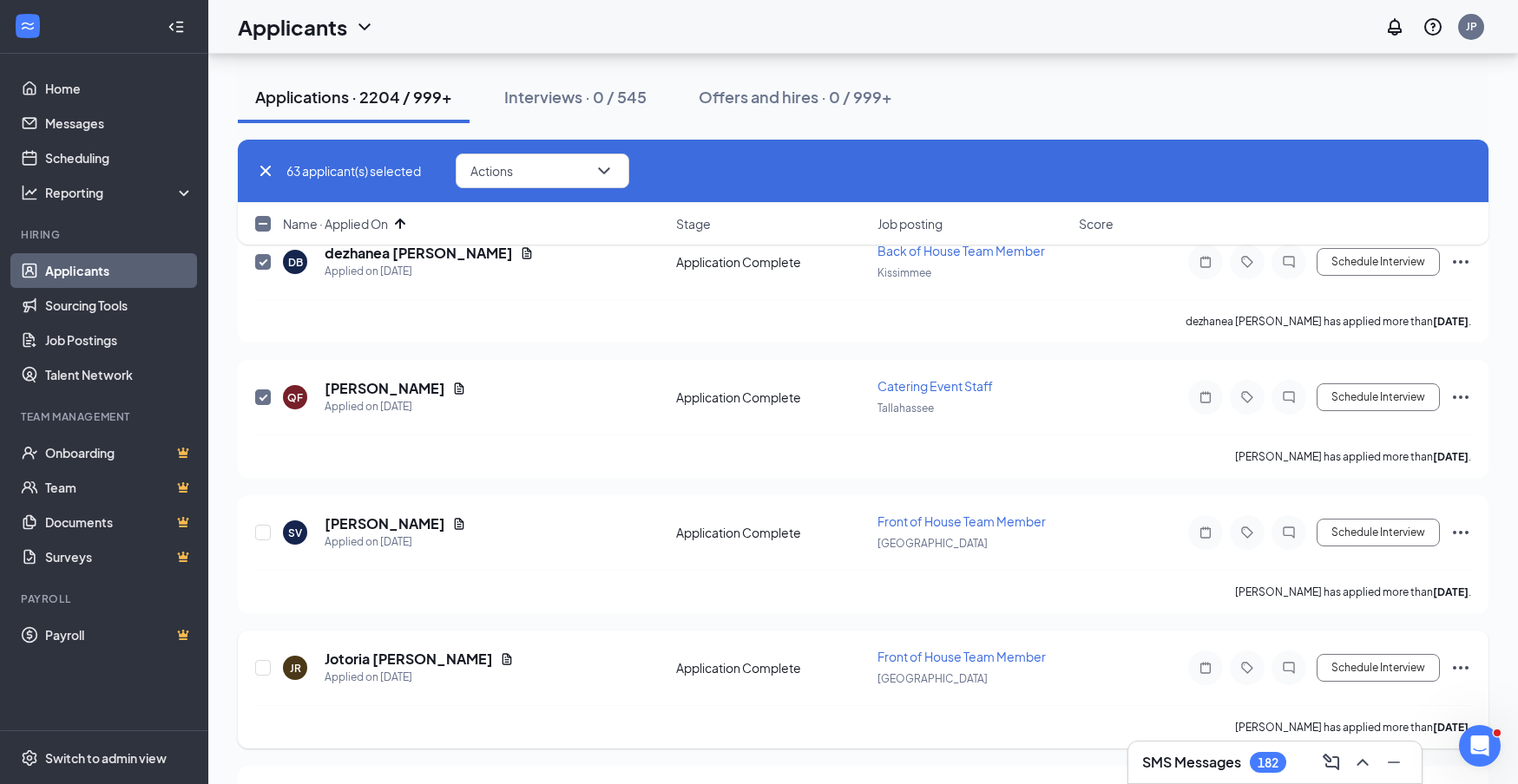
click at [267, 534] on input "checkbox" at bounding box center [263, 533] width 15 height 15
checkbox input "true"
click at [262, 669] on input "checkbox" at bounding box center [263, 668] width 15 height 15
checkbox input "true"
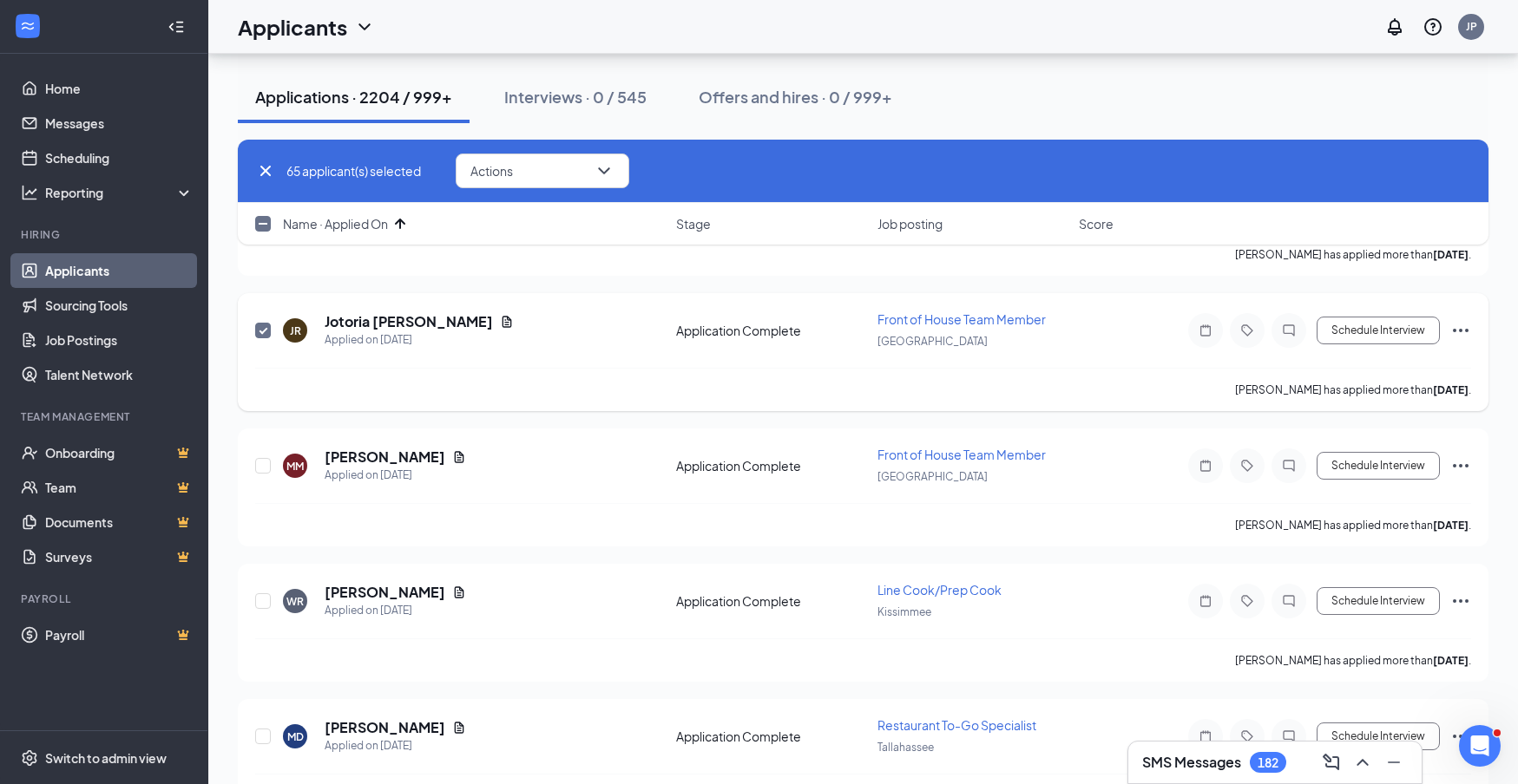
scroll to position [8878, 0]
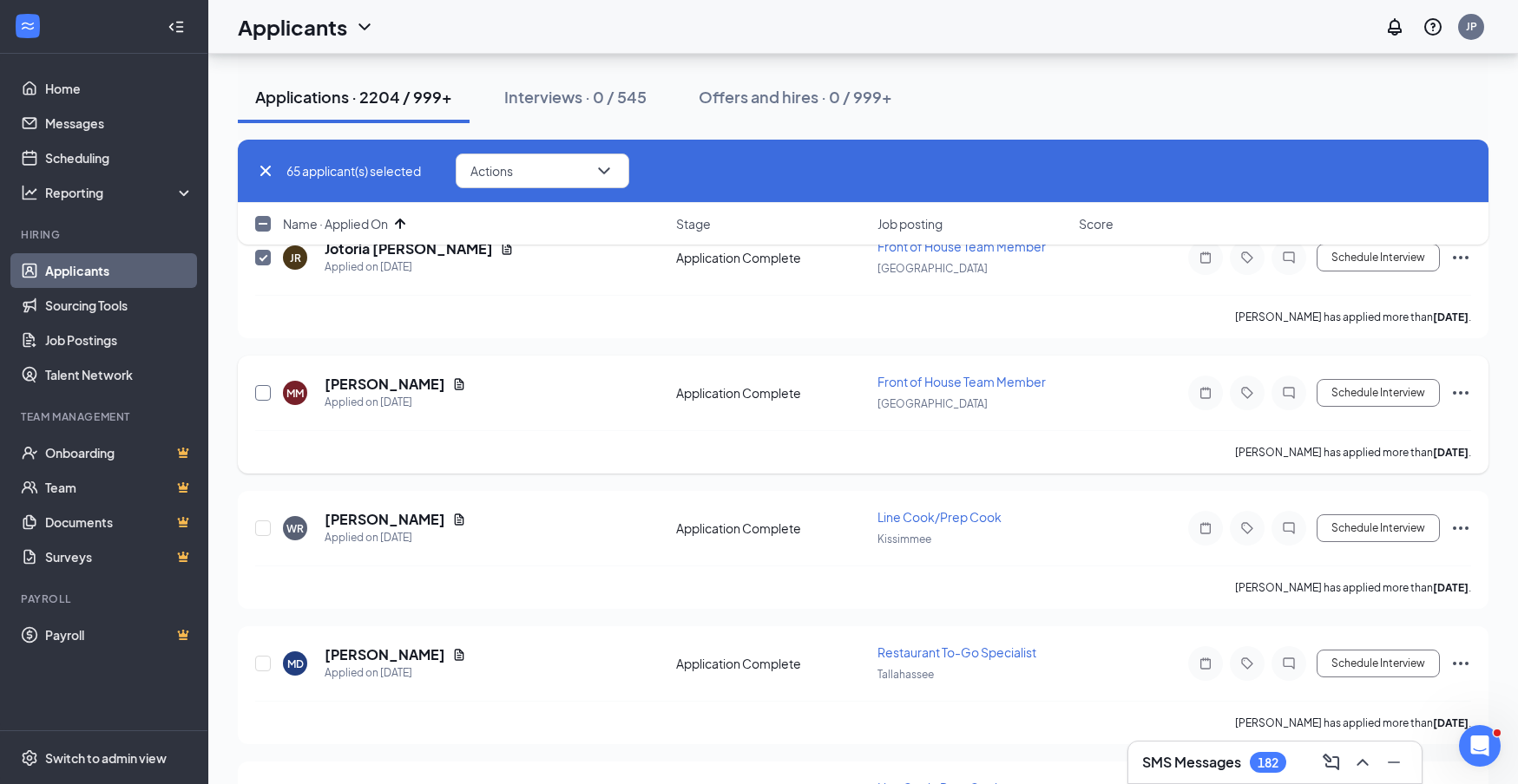
click at [261, 395] on input "checkbox" at bounding box center [263, 393] width 15 height 15
checkbox input "true"
click at [268, 534] on input "checkbox" at bounding box center [263, 529] width 15 height 15
checkbox input "true"
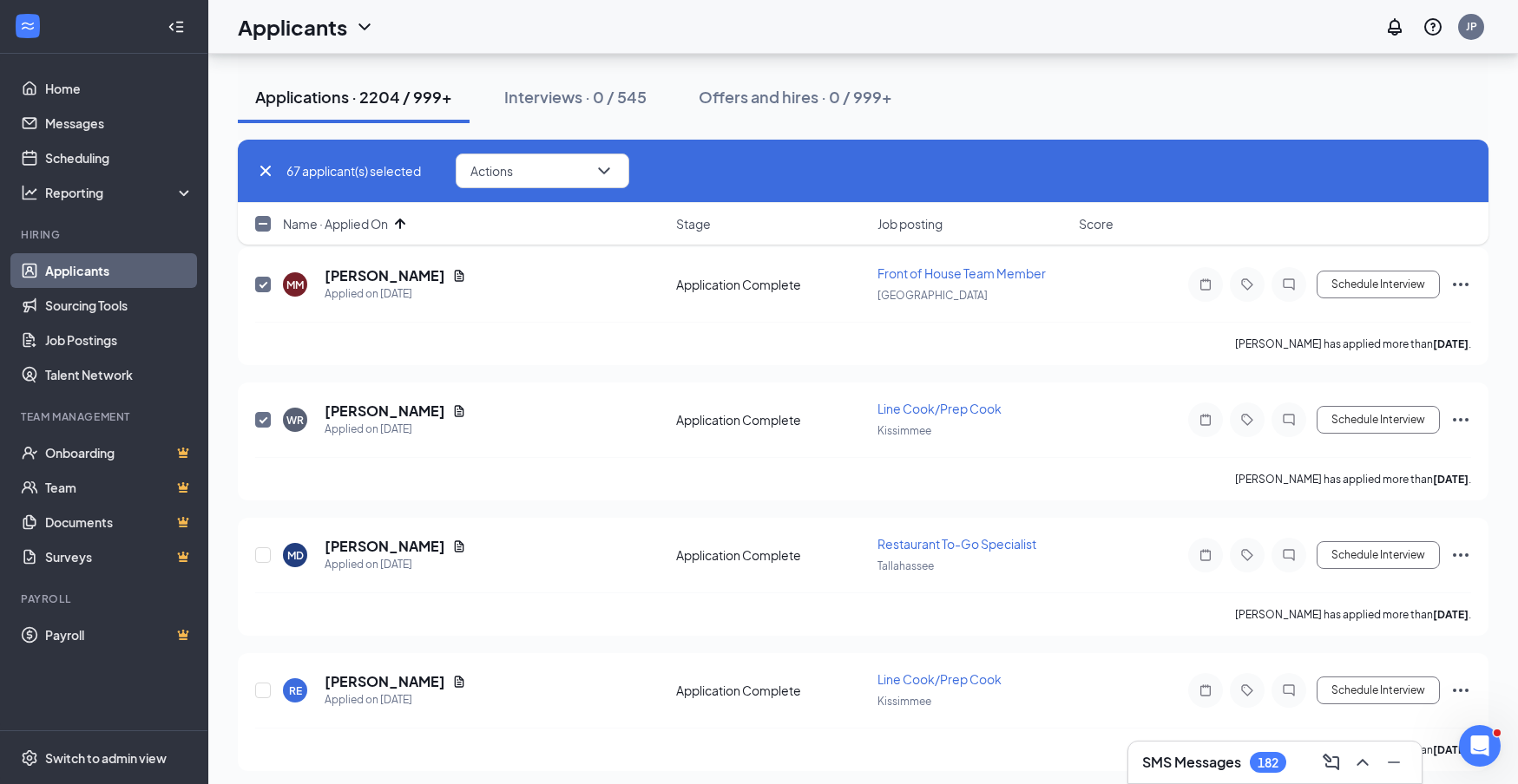
scroll to position [9048, 0]
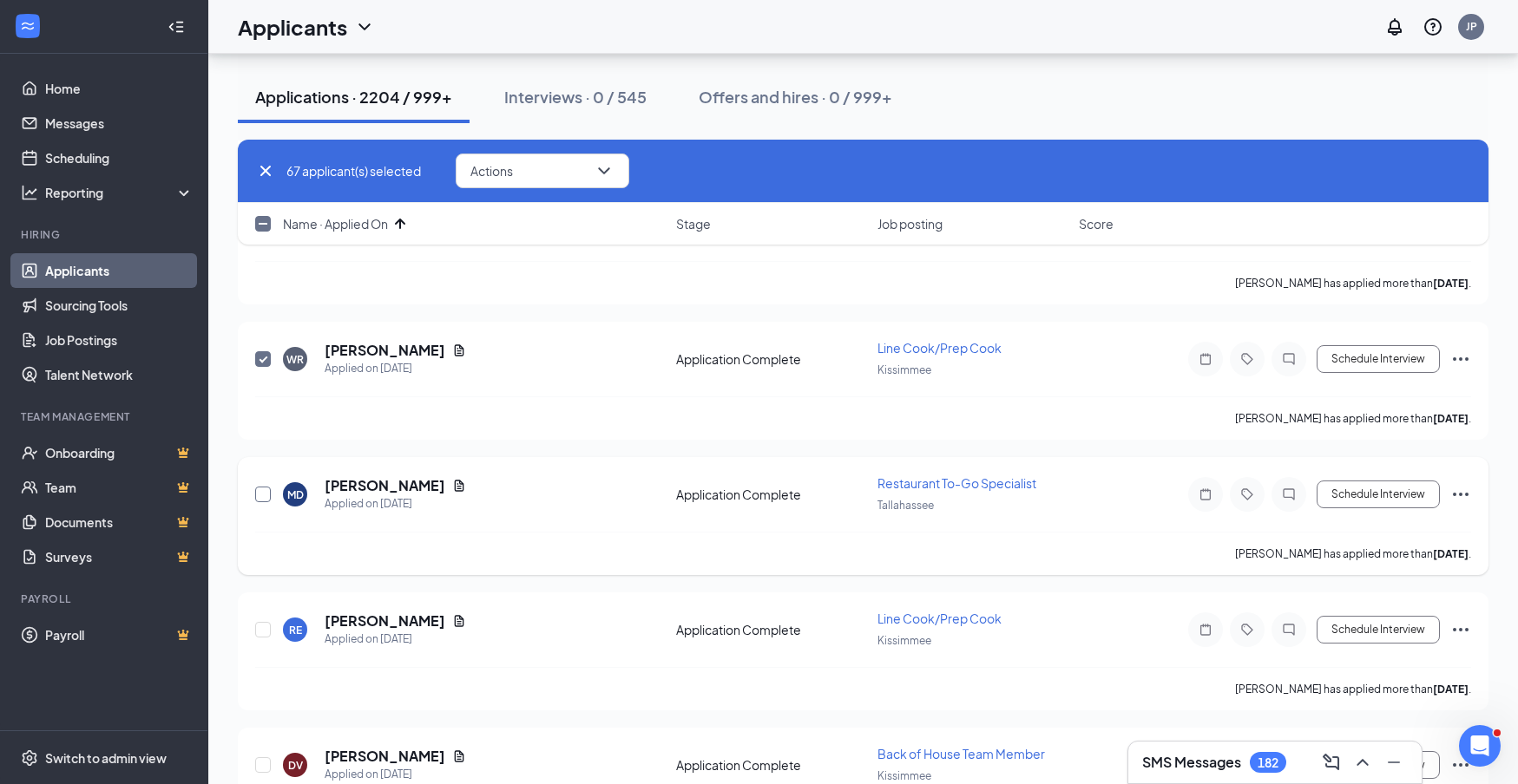
click at [267, 494] on input "checkbox" at bounding box center [263, 494] width 15 height 15
checkbox input "true"
click at [264, 631] on input "checkbox" at bounding box center [263, 630] width 15 height 15
checkbox input "true"
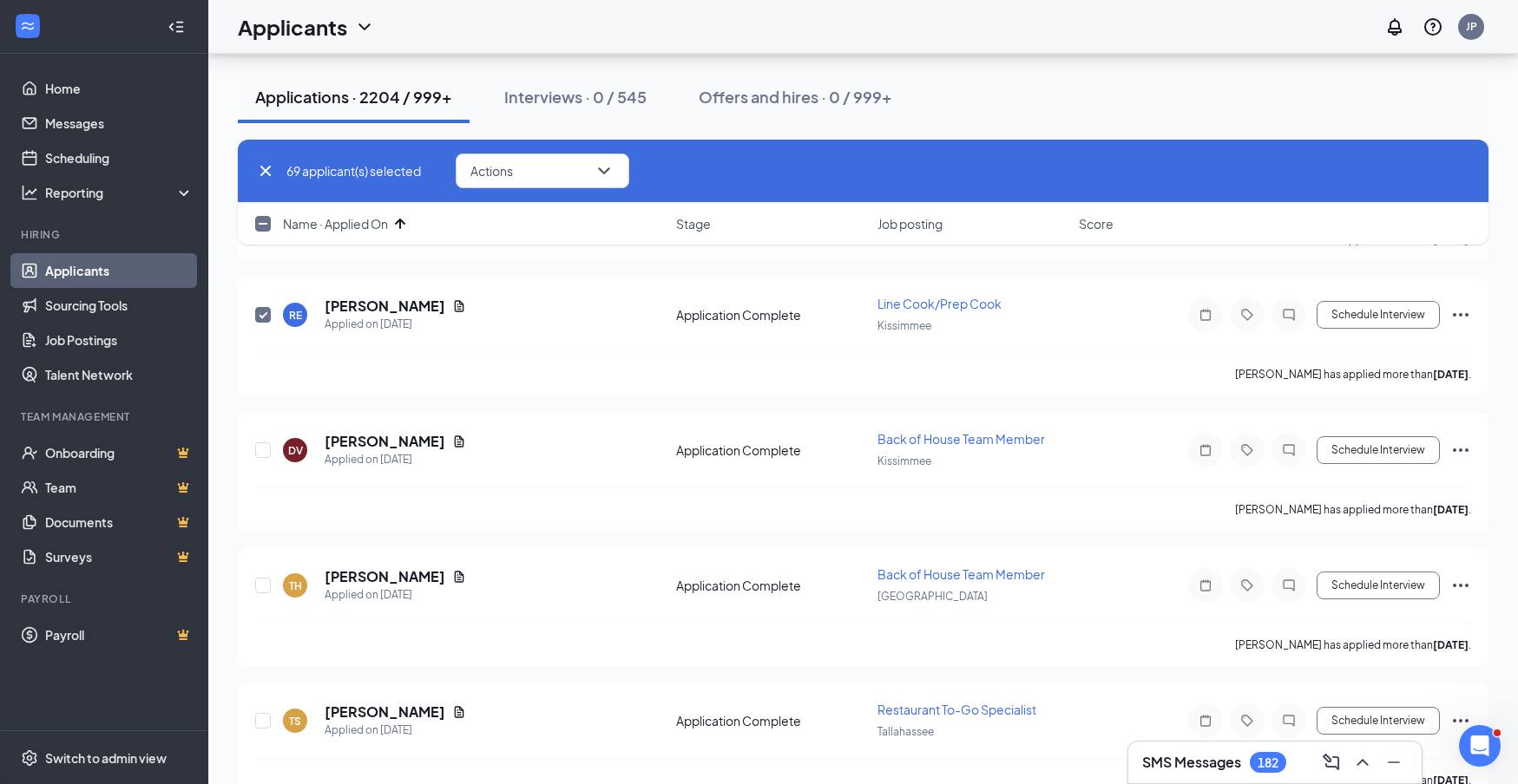
scroll to position [9372, 0]
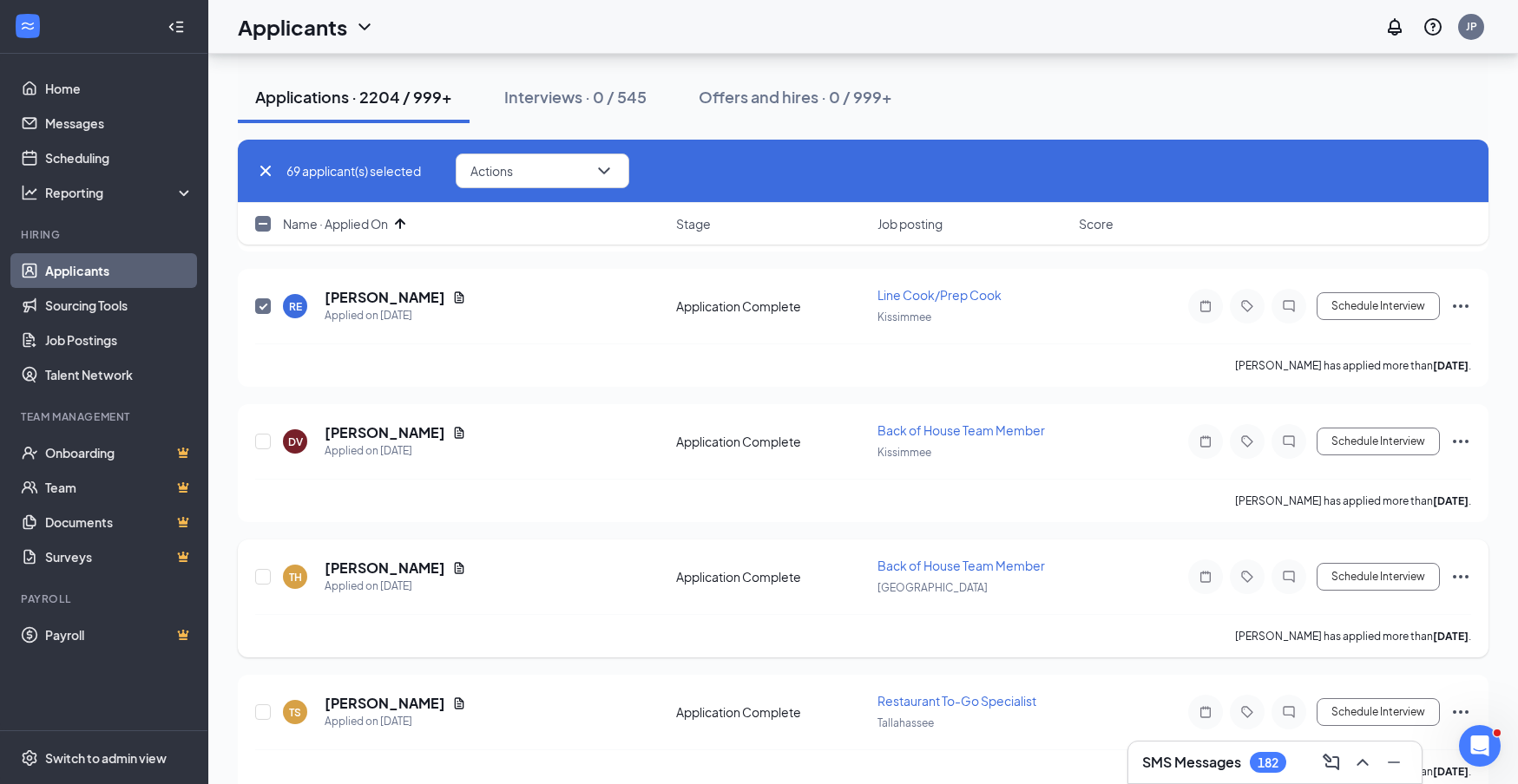
click at [264, 443] on input "checkbox" at bounding box center [263, 442] width 15 height 15
checkbox input "true"
click at [263, 577] on input "checkbox" at bounding box center [263, 577] width 15 height 15
checkbox input "true"
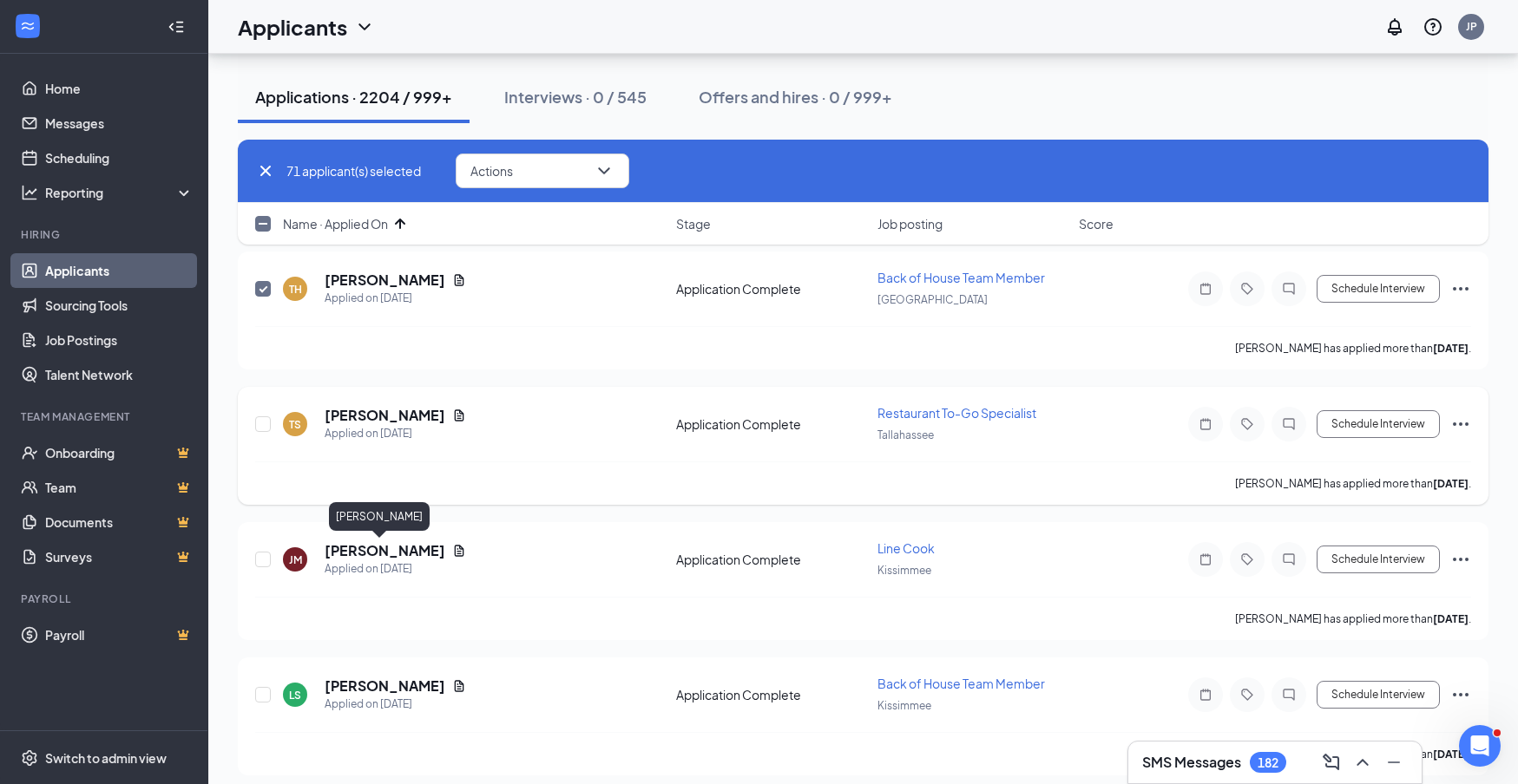
scroll to position [9666, 0]
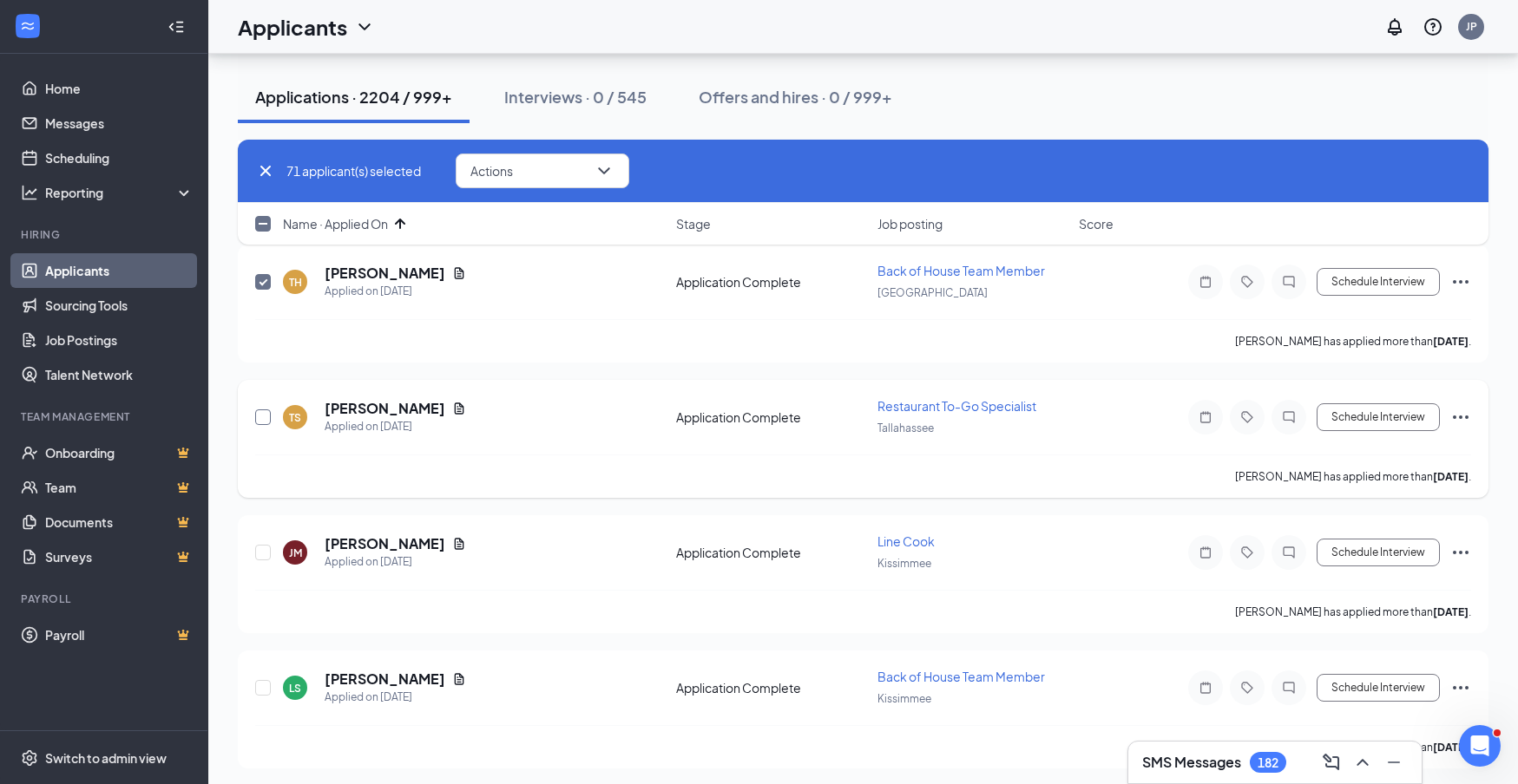
click at [259, 417] on input "checkbox" at bounding box center [263, 417] width 15 height 15
checkbox input "true"
click at [262, 553] on input "checkbox" at bounding box center [263, 553] width 15 height 15
checkbox input "true"
click at [264, 691] on input "checkbox" at bounding box center [263, 687] width 15 height 15
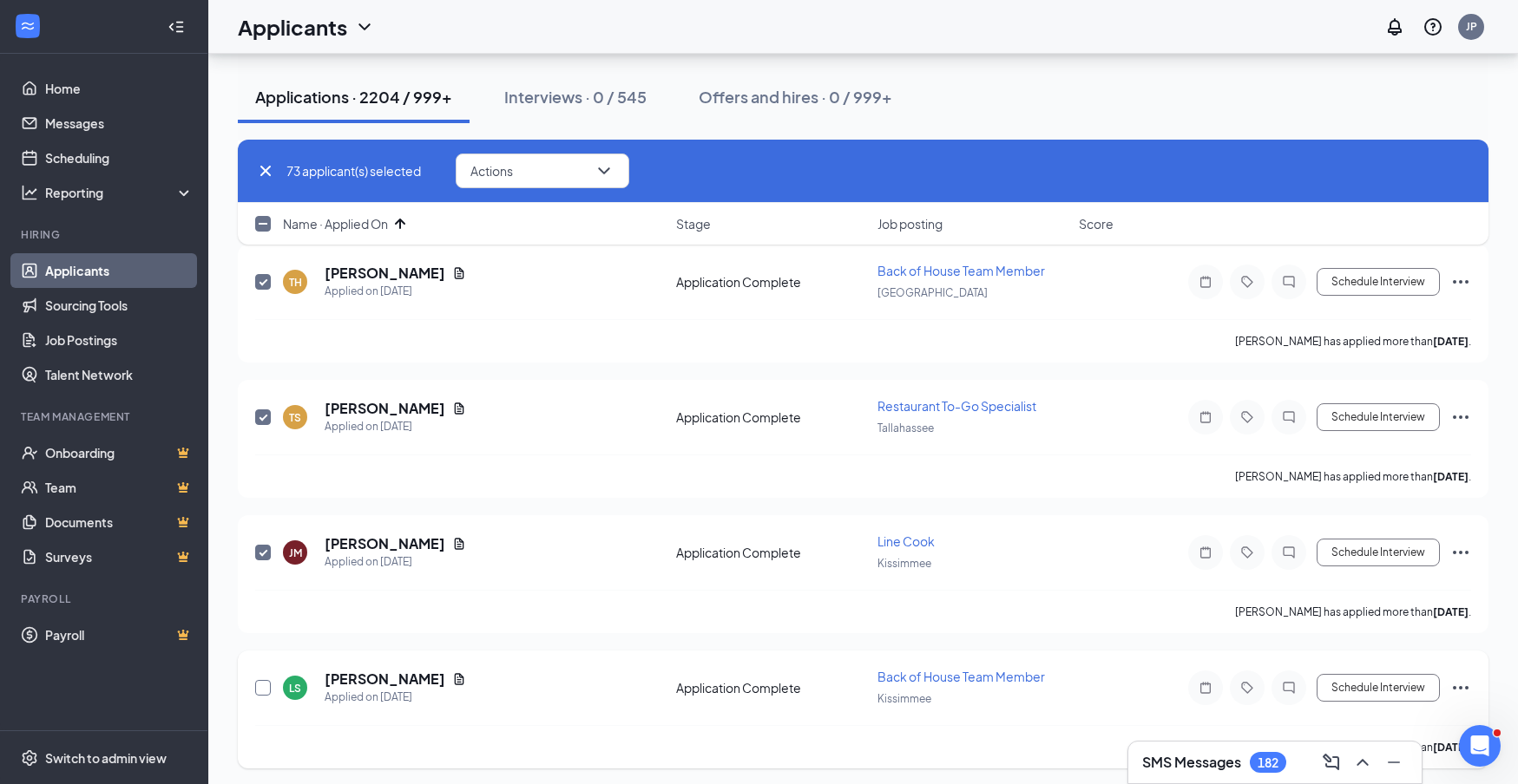
checkbox input "true"
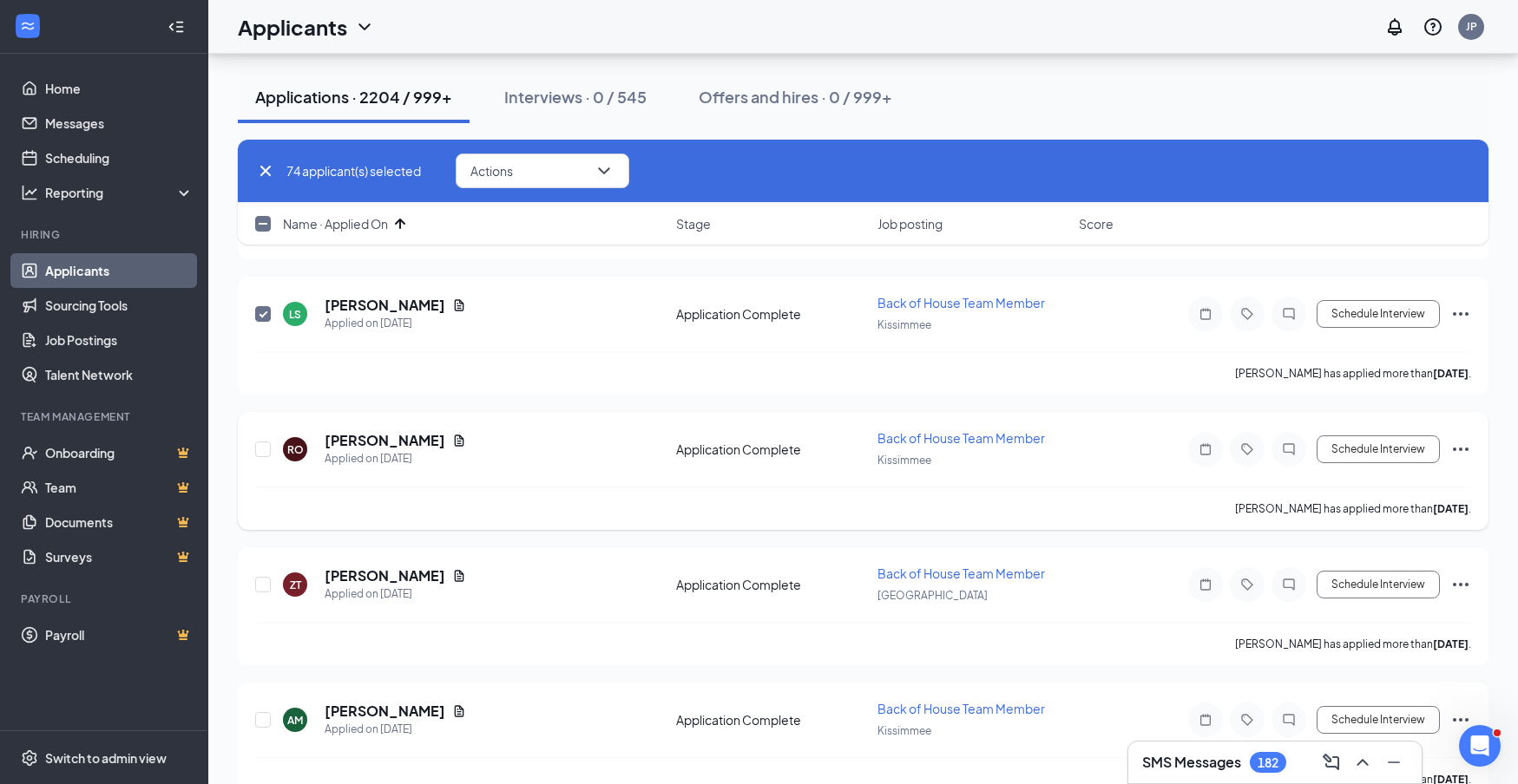
scroll to position [10043, 0]
click at [266, 447] on input "checkbox" at bounding box center [263, 446] width 15 height 15
checkbox input "true"
click at [261, 582] on input "checkbox" at bounding box center [263, 582] width 15 height 15
checkbox input "true"
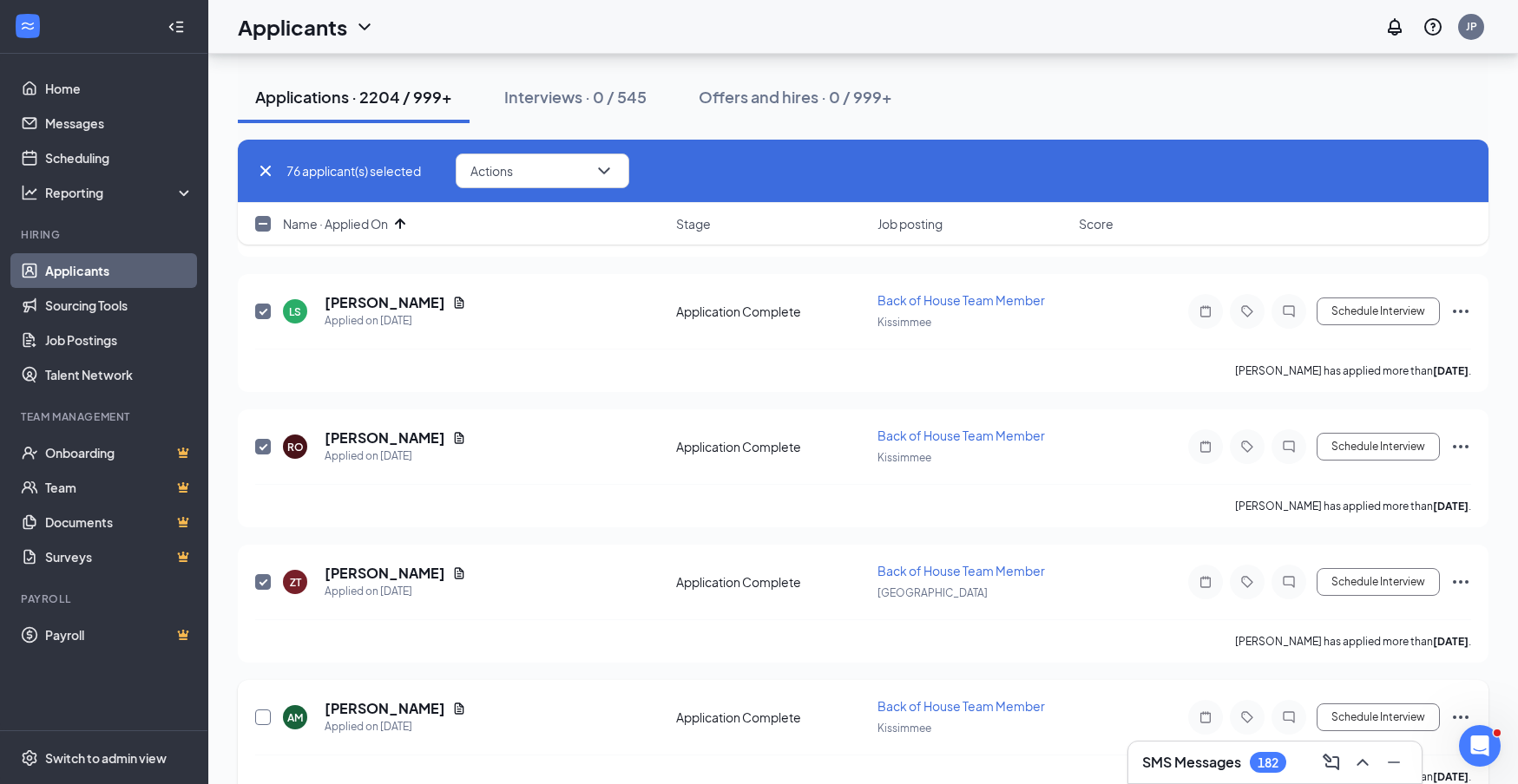
click at [261, 721] on input "checkbox" at bounding box center [263, 717] width 15 height 15
checkbox input "true"
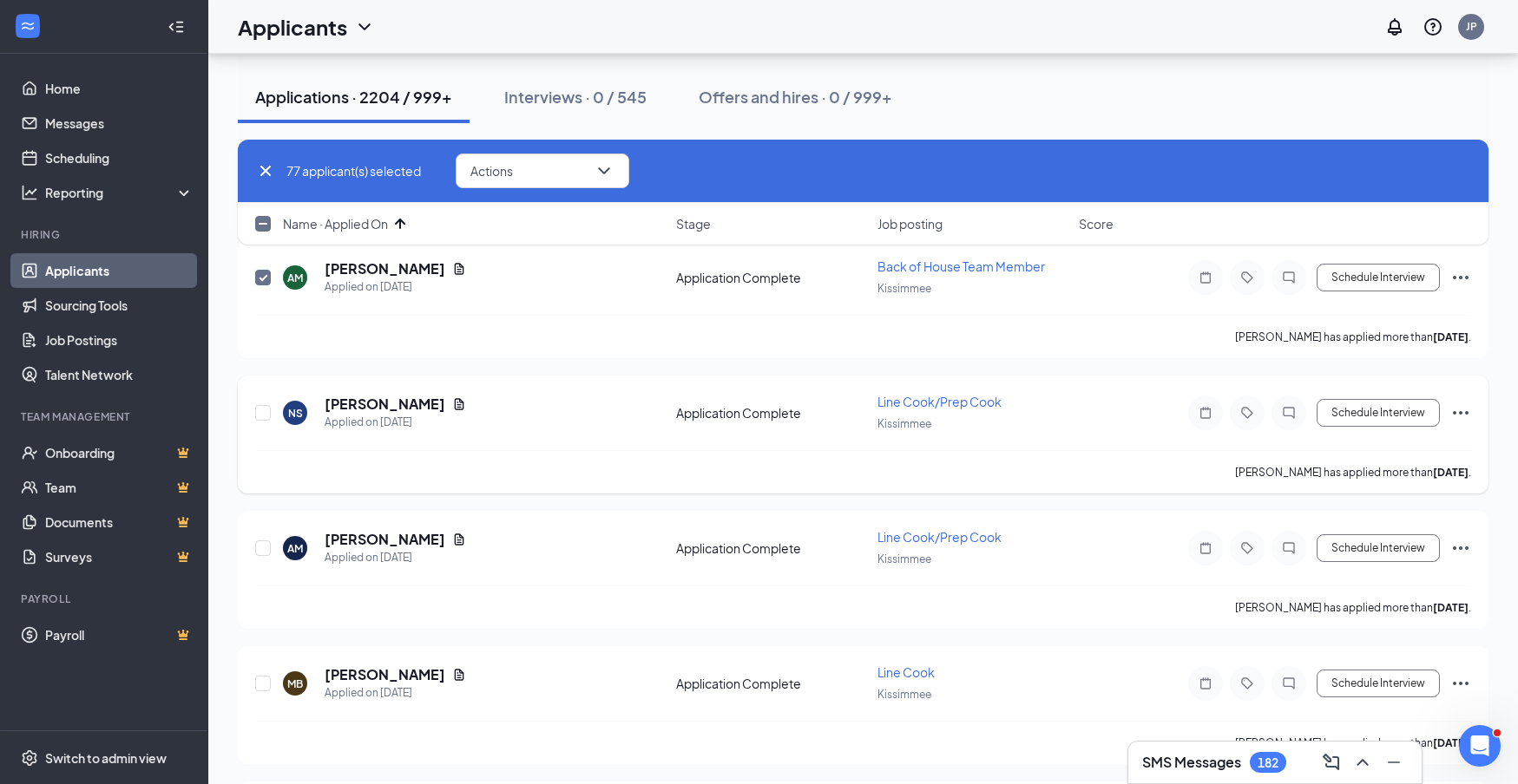
scroll to position [10498, 0]
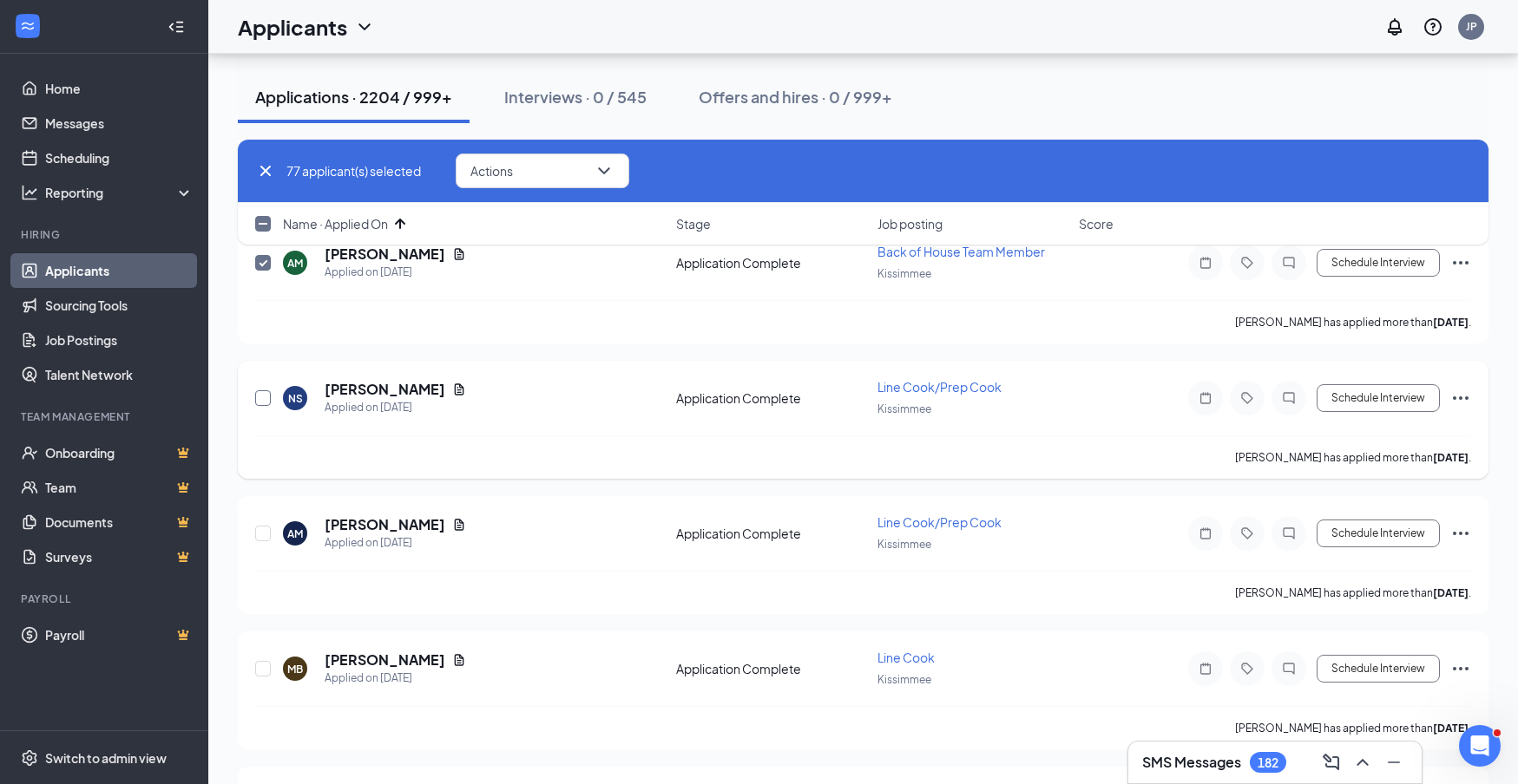
click at [260, 399] on input "checkbox" at bounding box center [263, 398] width 15 height 15
checkbox input "true"
click at [263, 534] on input "checkbox" at bounding box center [263, 534] width 15 height 15
checkbox input "true"
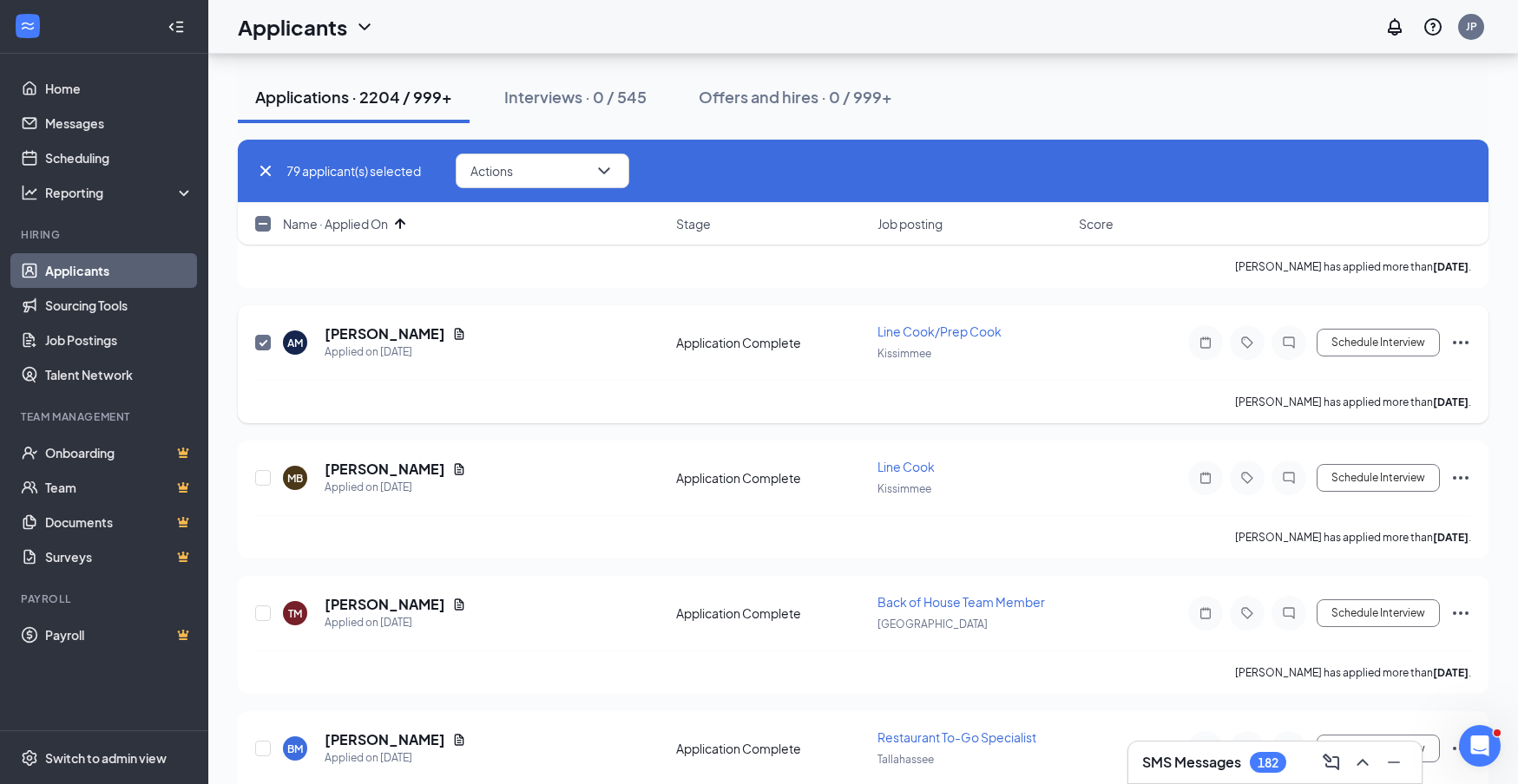
scroll to position [10703, 0]
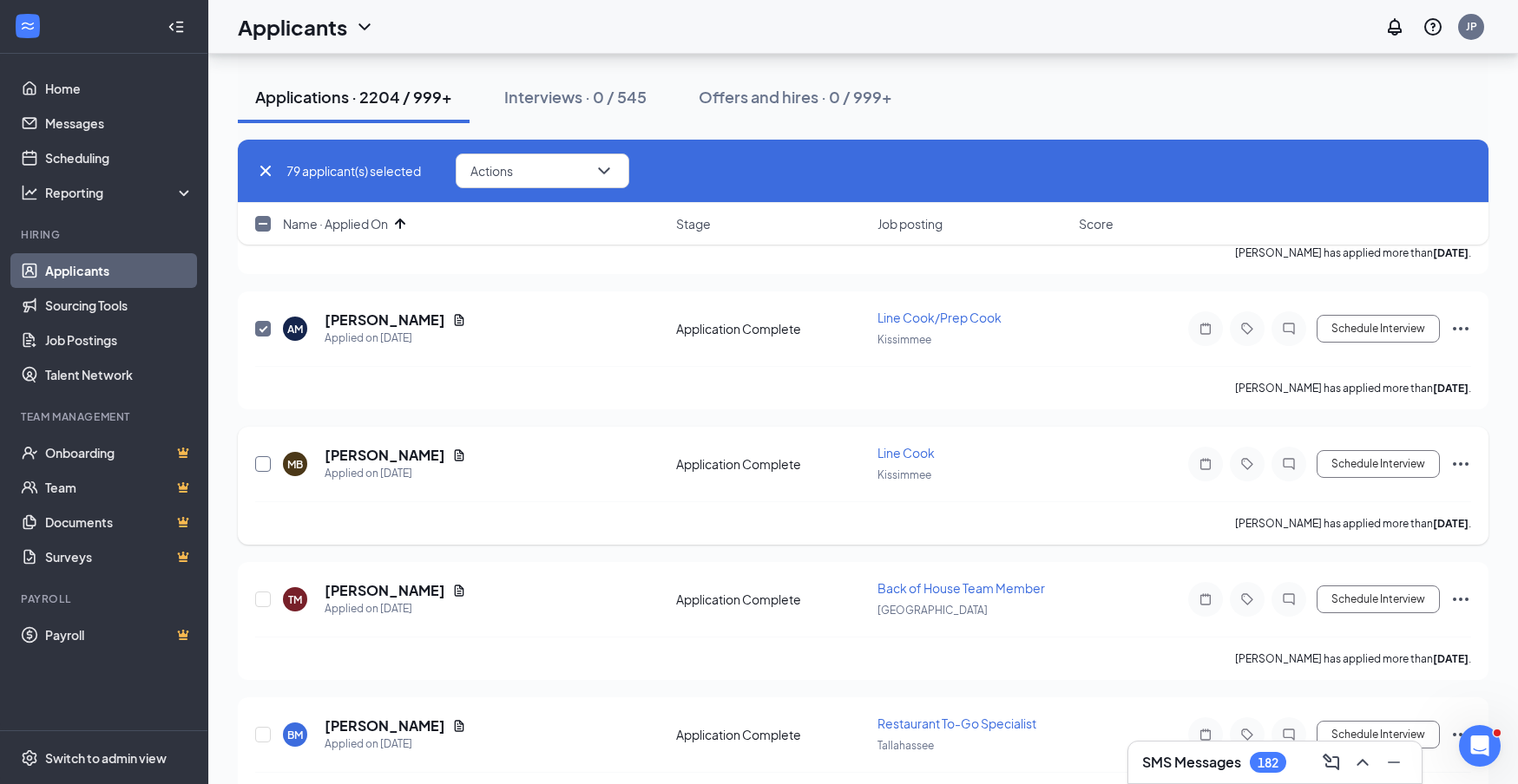
click at [262, 464] on input "checkbox" at bounding box center [263, 464] width 15 height 15
checkbox input "true"
click at [269, 599] on input "checkbox" at bounding box center [263, 599] width 15 height 15
checkbox input "true"
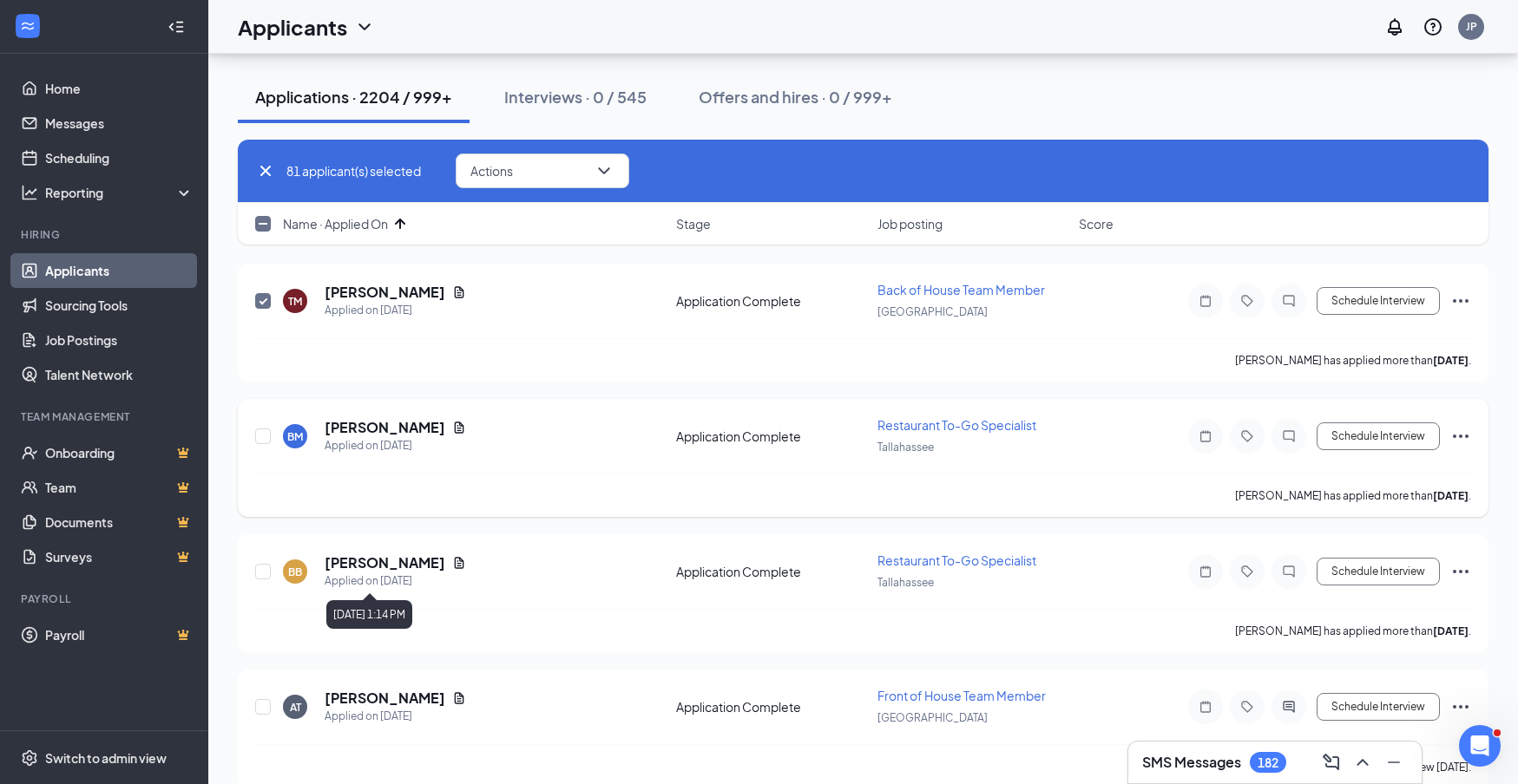
scroll to position [11008, 0]
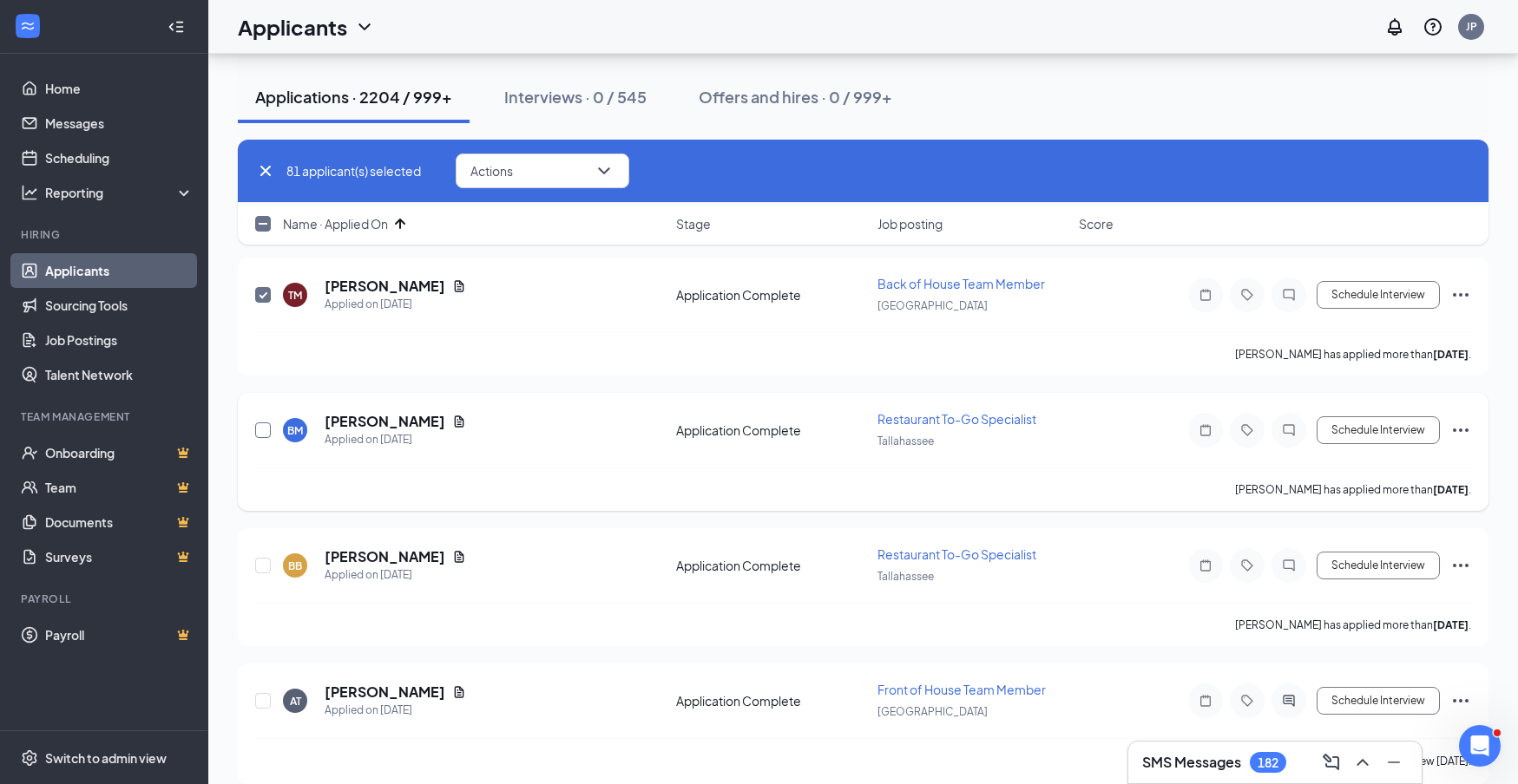
click at [261, 431] on input "checkbox" at bounding box center [263, 430] width 15 height 15
checkbox input "true"
click at [264, 565] on input "checkbox" at bounding box center [263, 566] width 15 height 15
checkbox input "true"
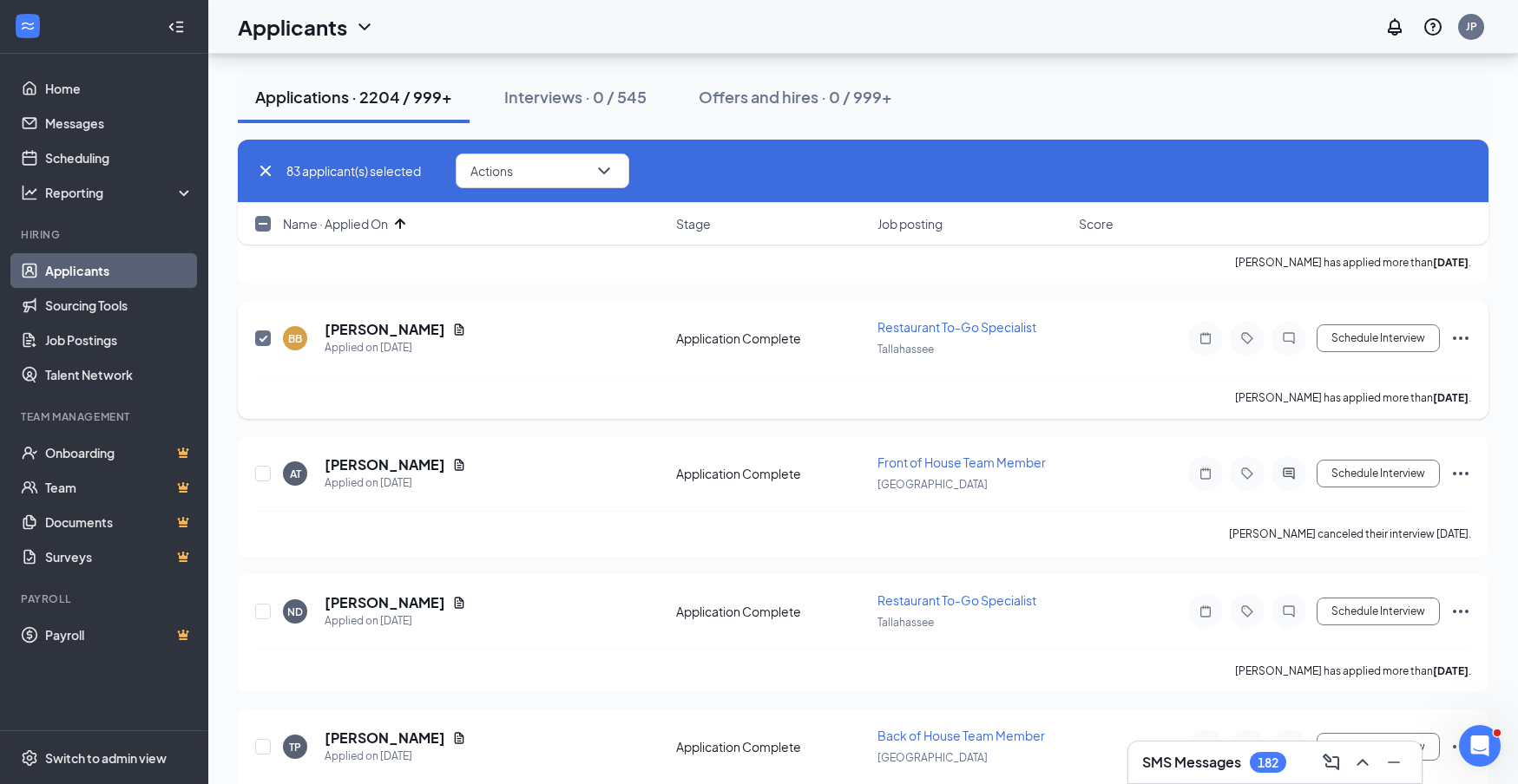
scroll to position [11255, 0]
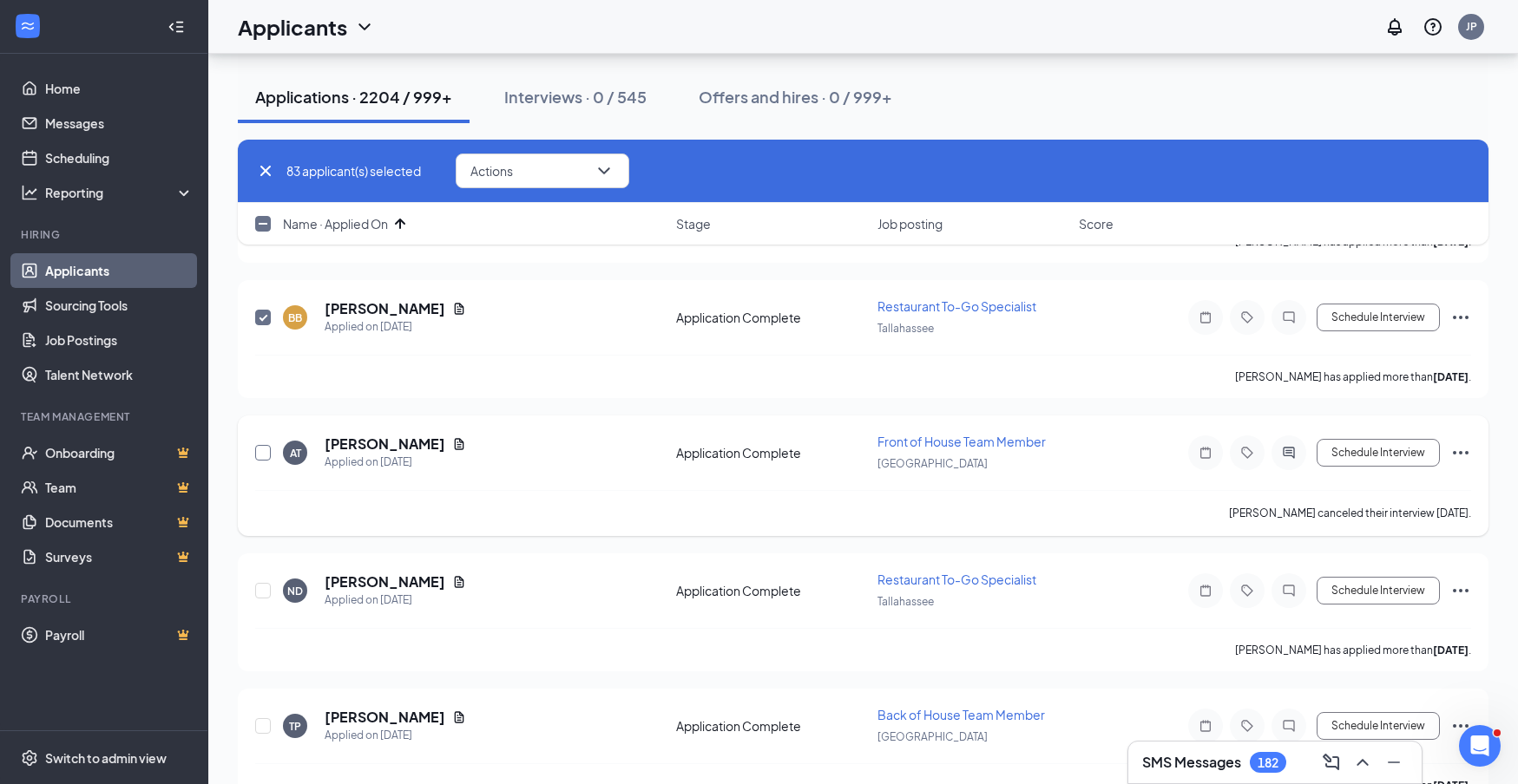
click at [264, 455] on input "checkbox" at bounding box center [263, 453] width 15 height 15
checkbox input "true"
click at [259, 591] on input "checkbox" at bounding box center [263, 591] width 15 height 15
checkbox input "true"
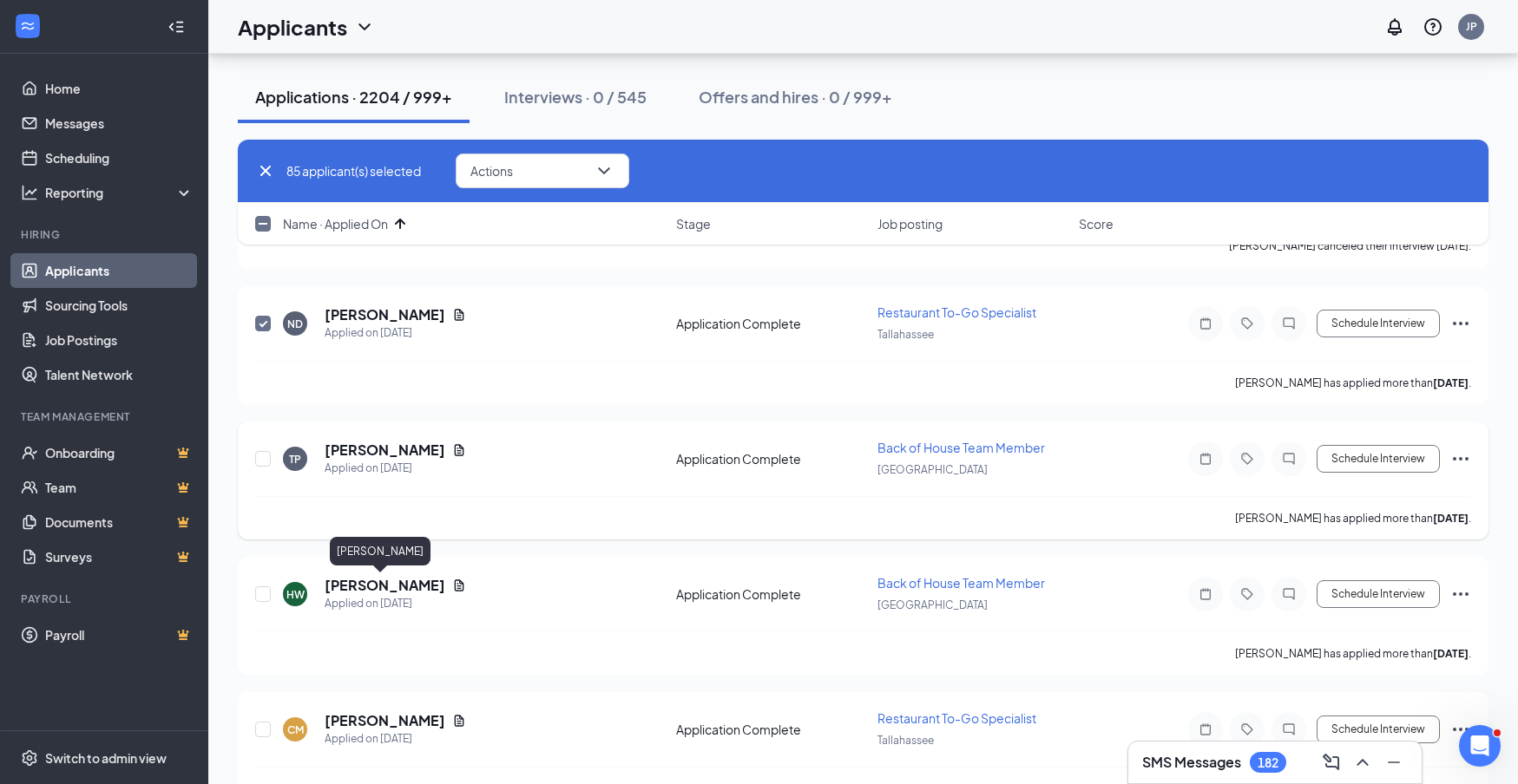
scroll to position [11524, 0]
click at [266, 462] on input "checkbox" at bounding box center [263, 458] width 15 height 15
checkbox input "true"
click at [261, 598] on input "checkbox" at bounding box center [263, 594] width 15 height 15
checkbox input "true"
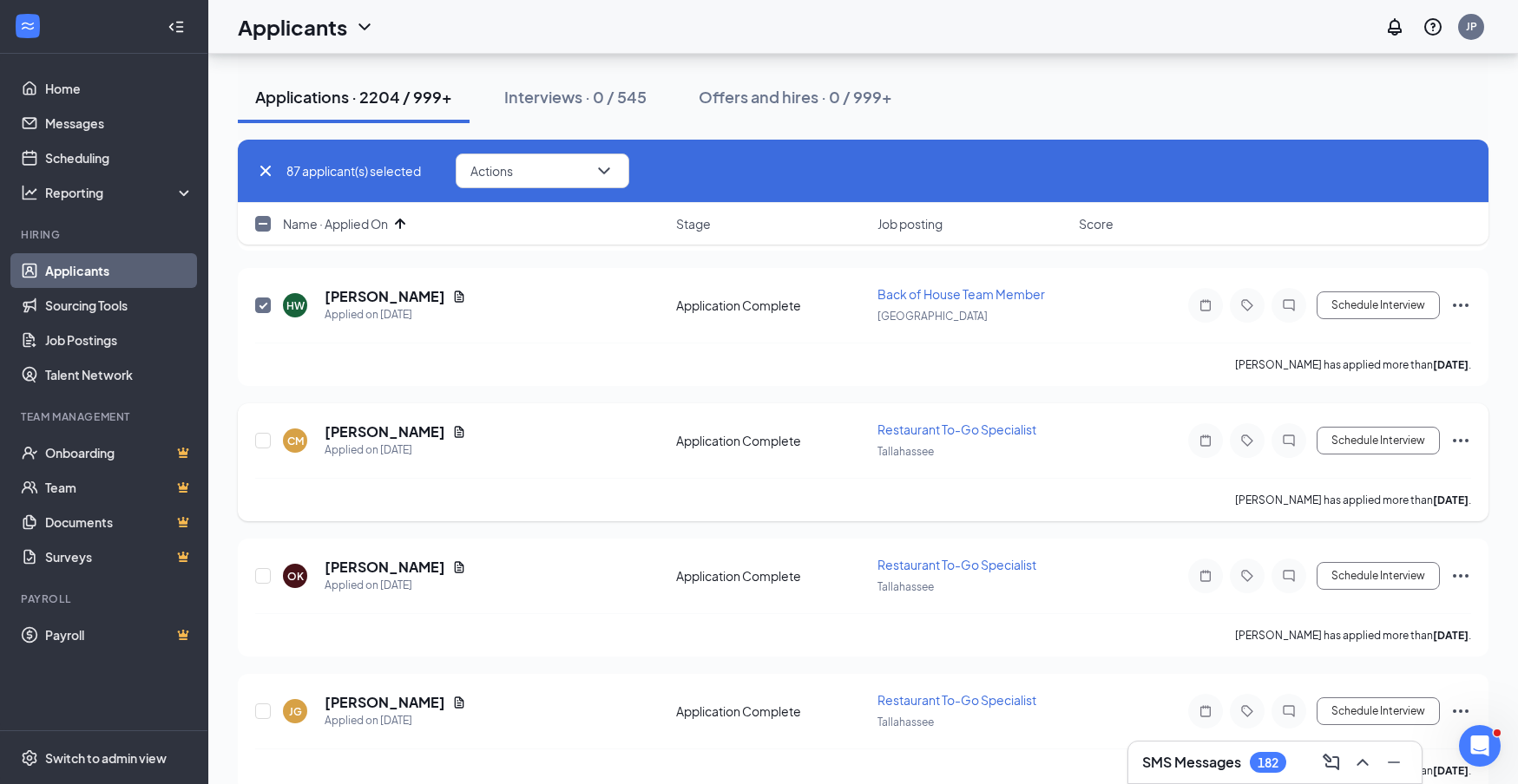
scroll to position [11816, 0]
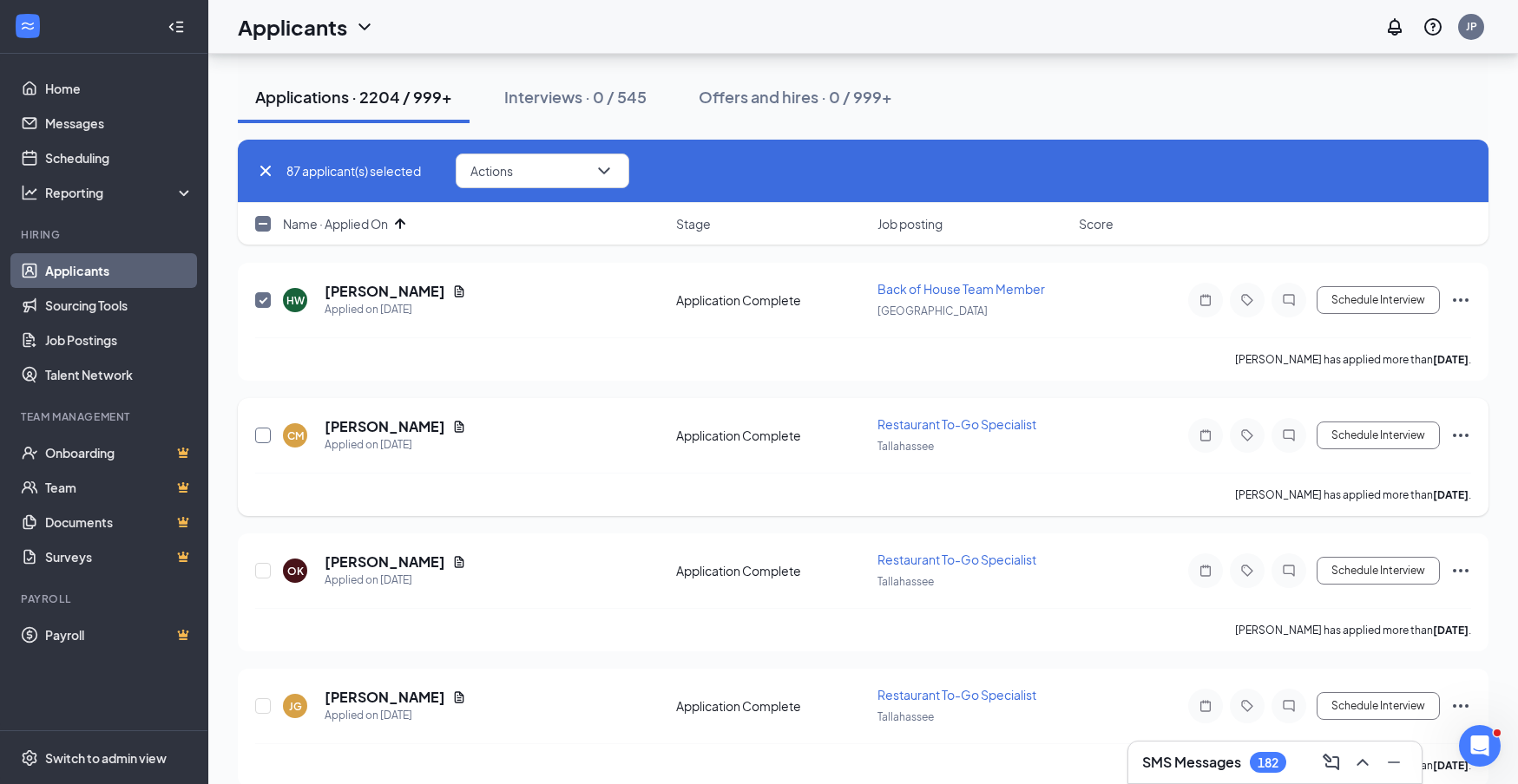
click at [264, 436] on input "checkbox" at bounding box center [263, 435] width 15 height 15
checkbox input "true"
click at [264, 571] on input "checkbox" at bounding box center [263, 571] width 15 height 15
checkbox input "true"
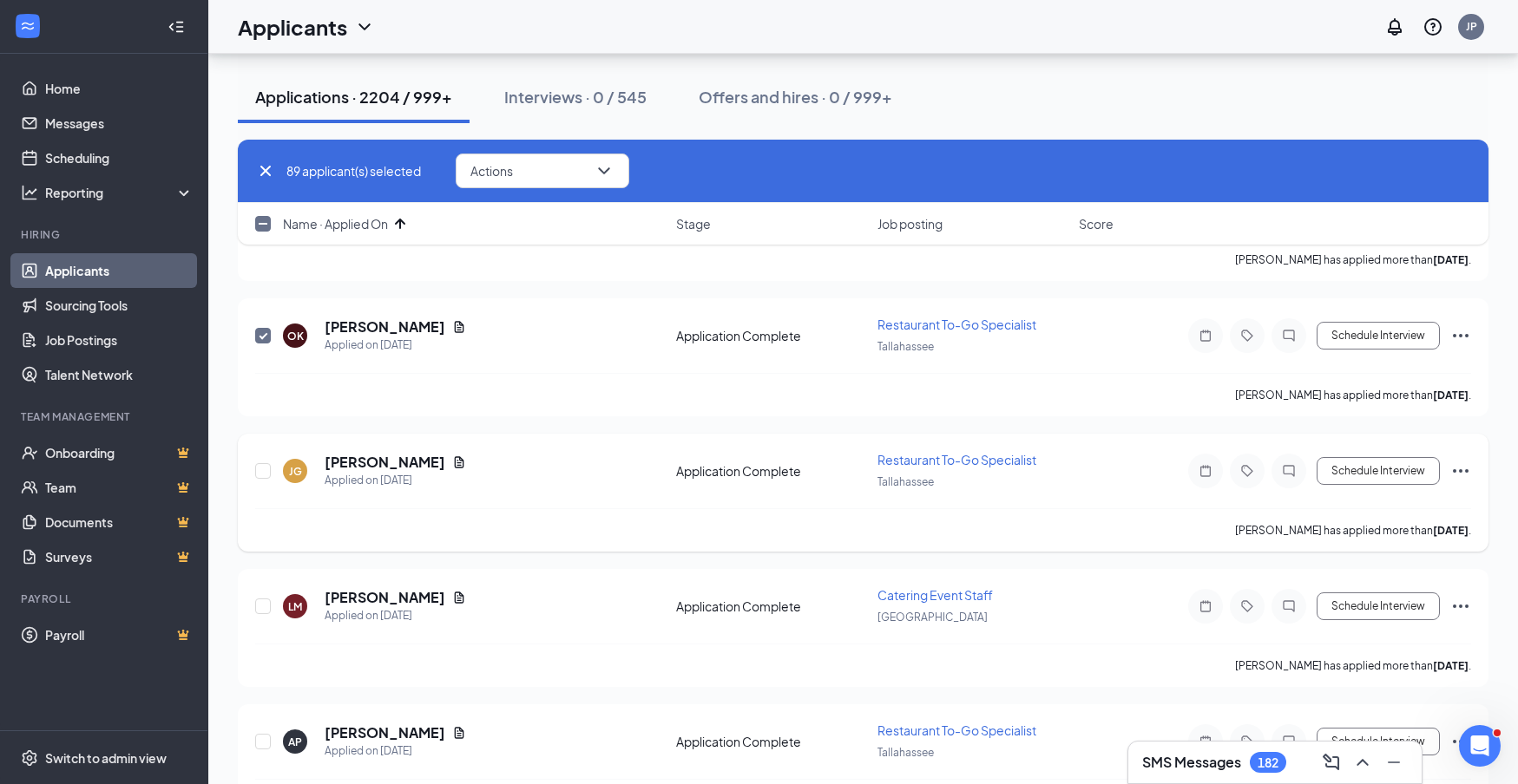
scroll to position [12054, 0]
click at [264, 473] on input "checkbox" at bounding box center [263, 469] width 15 height 15
checkbox input "true"
click at [269, 605] on input "checkbox" at bounding box center [263, 604] width 15 height 15
checkbox input "true"
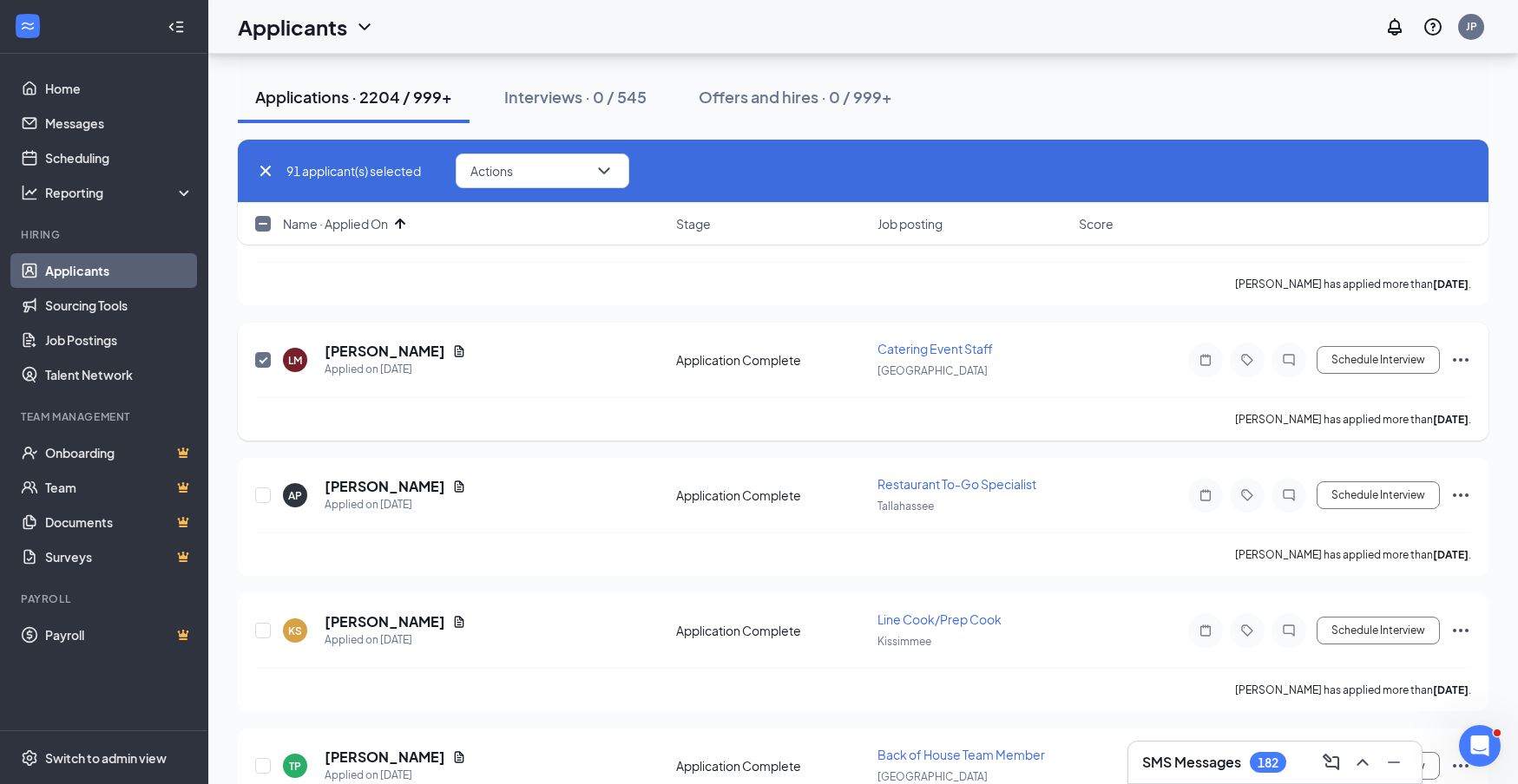
scroll to position [12308, 0]
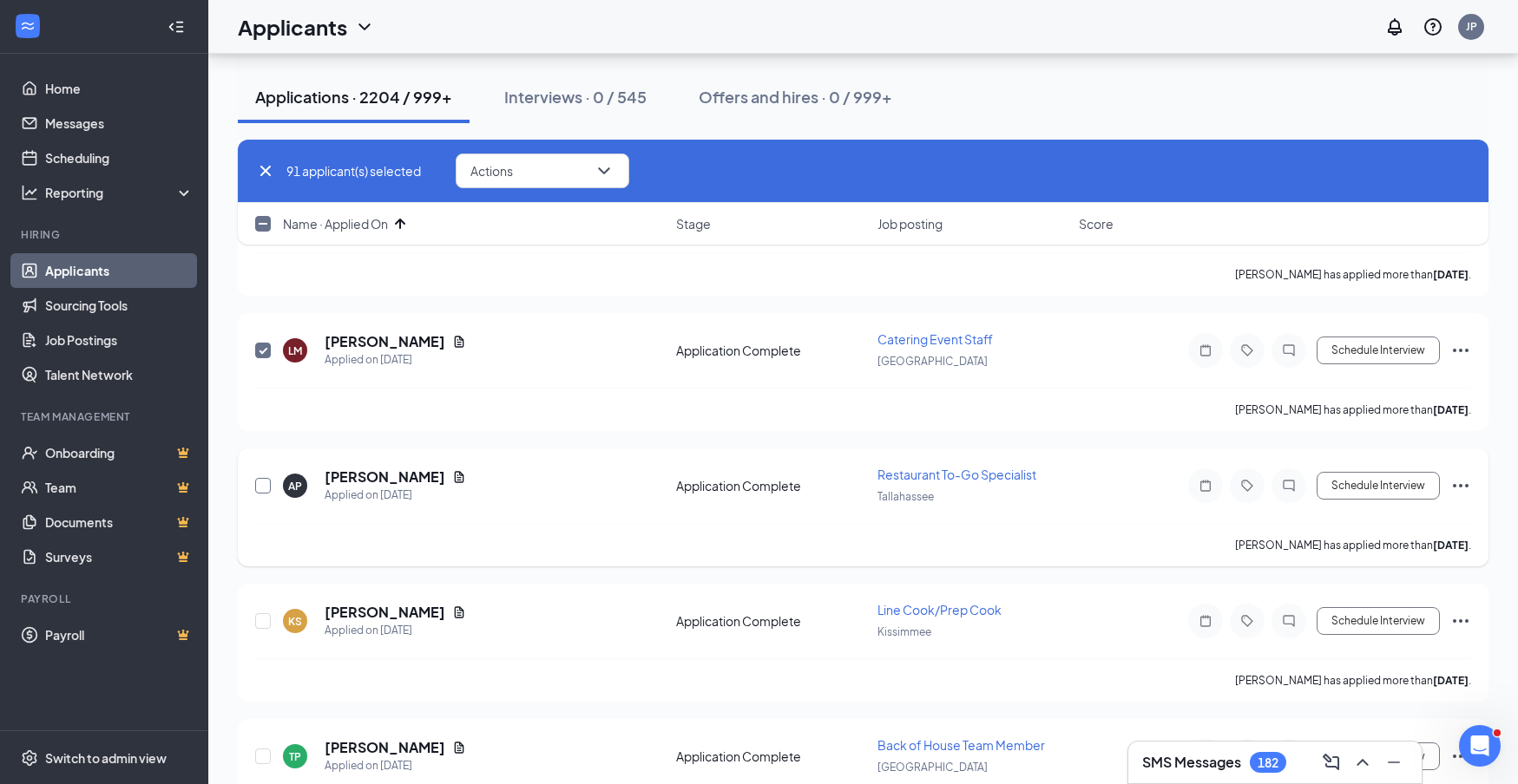
click at [263, 489] on input "checkbox" at bounding box center [263, 486] width 15 height 15
checkbox input "true"
click at [266, 621] on input "checkbox" at bounding box center [263, 621] width 15 height 15
checkbox input "true"
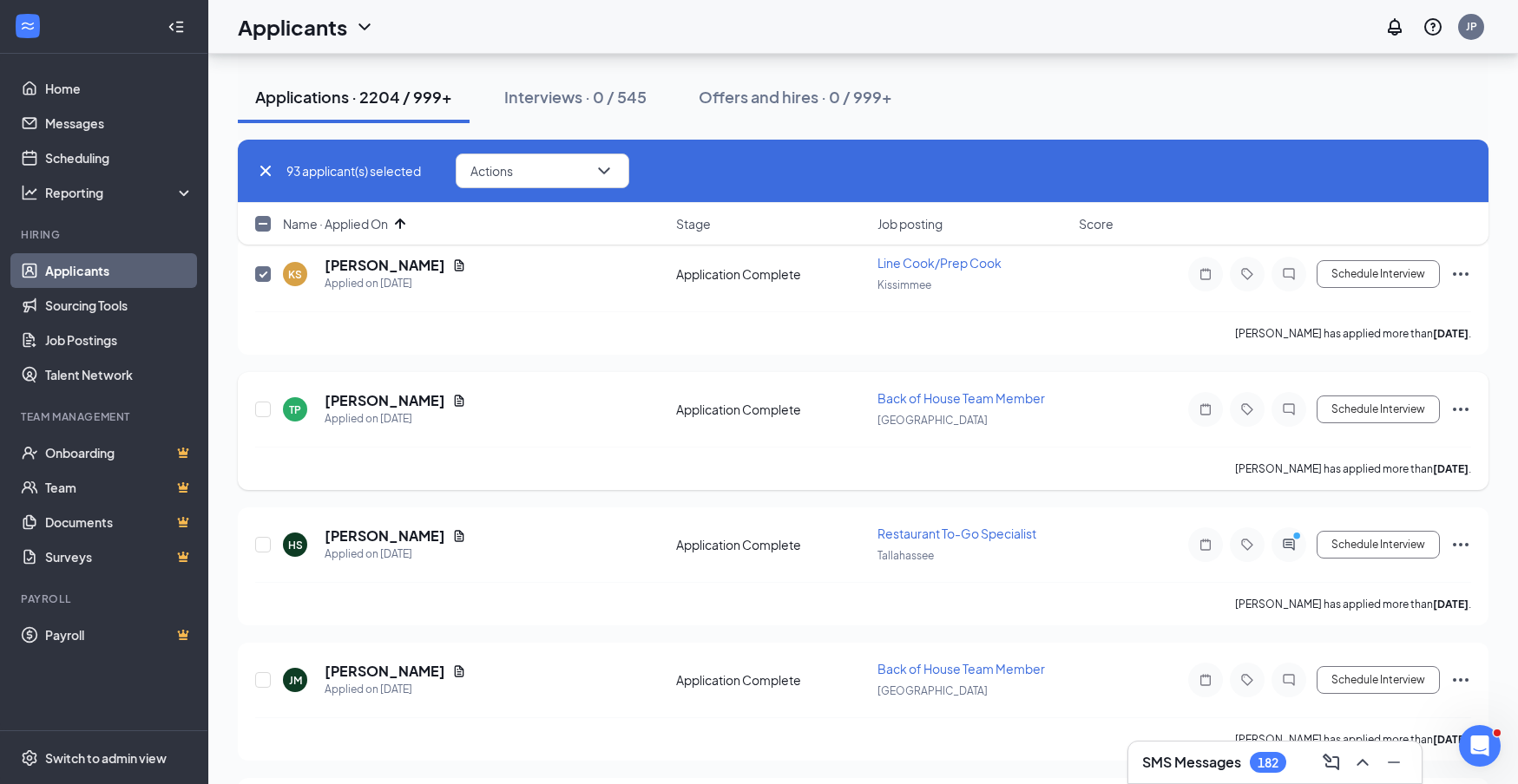
scroll to position [12657, 0]
click at [264, 410] on input "checkbox" at bounding box center [263, 407] width 15 height 15
checkbox input "true"
click at [259, 540] on input "checkbox" at bounding box center [263, 543] width 15 height 15
checkbox input "true"
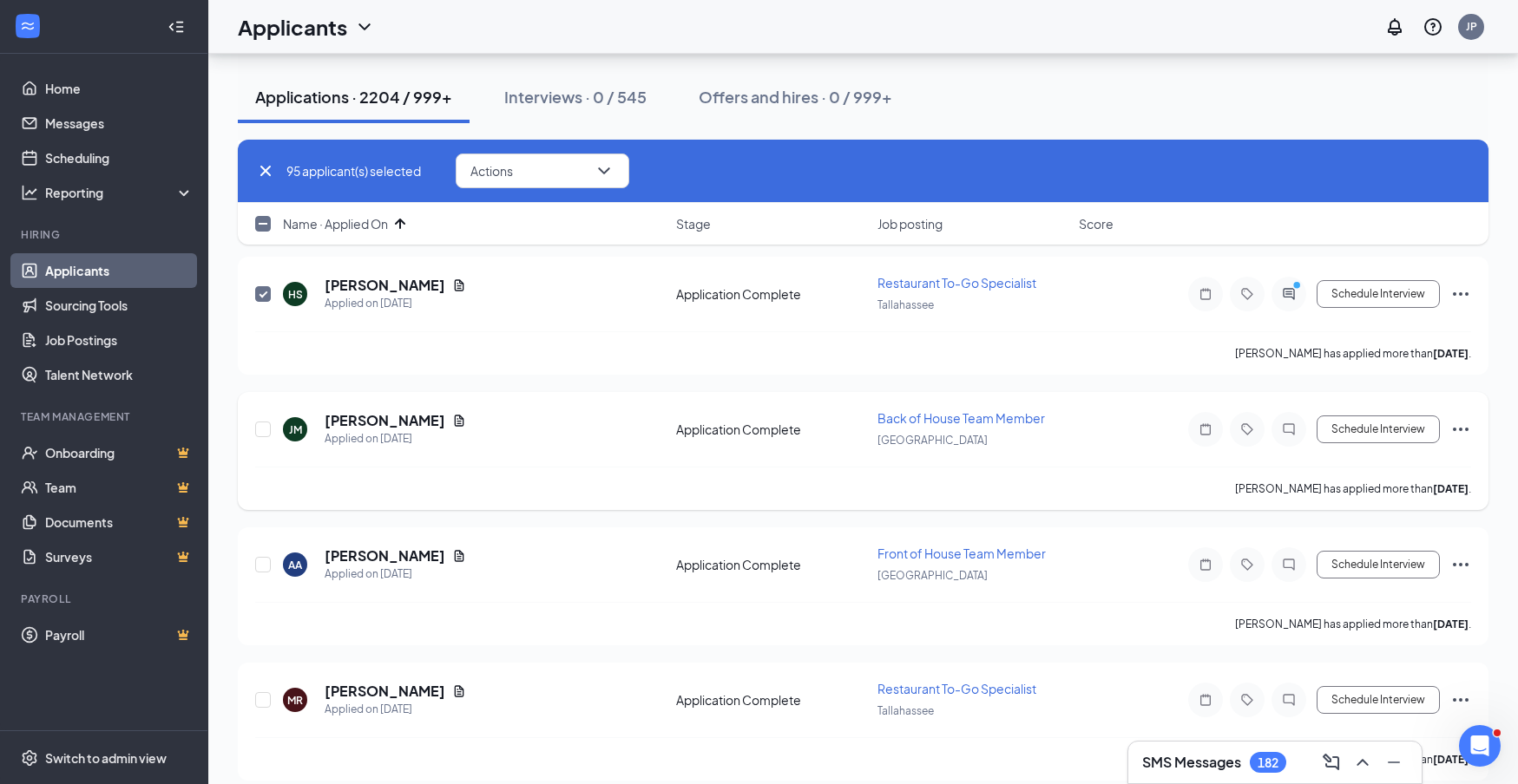
scroll to position [12905, 0]
click at [262, 432] on input "checkbox" at bounding box center [263, 429] width 15 height 15
checkbox input "true"
click at [264, 571] on input "checkbox" at bounding box center [263, 565] width 15 height 15
checkbox input "true"
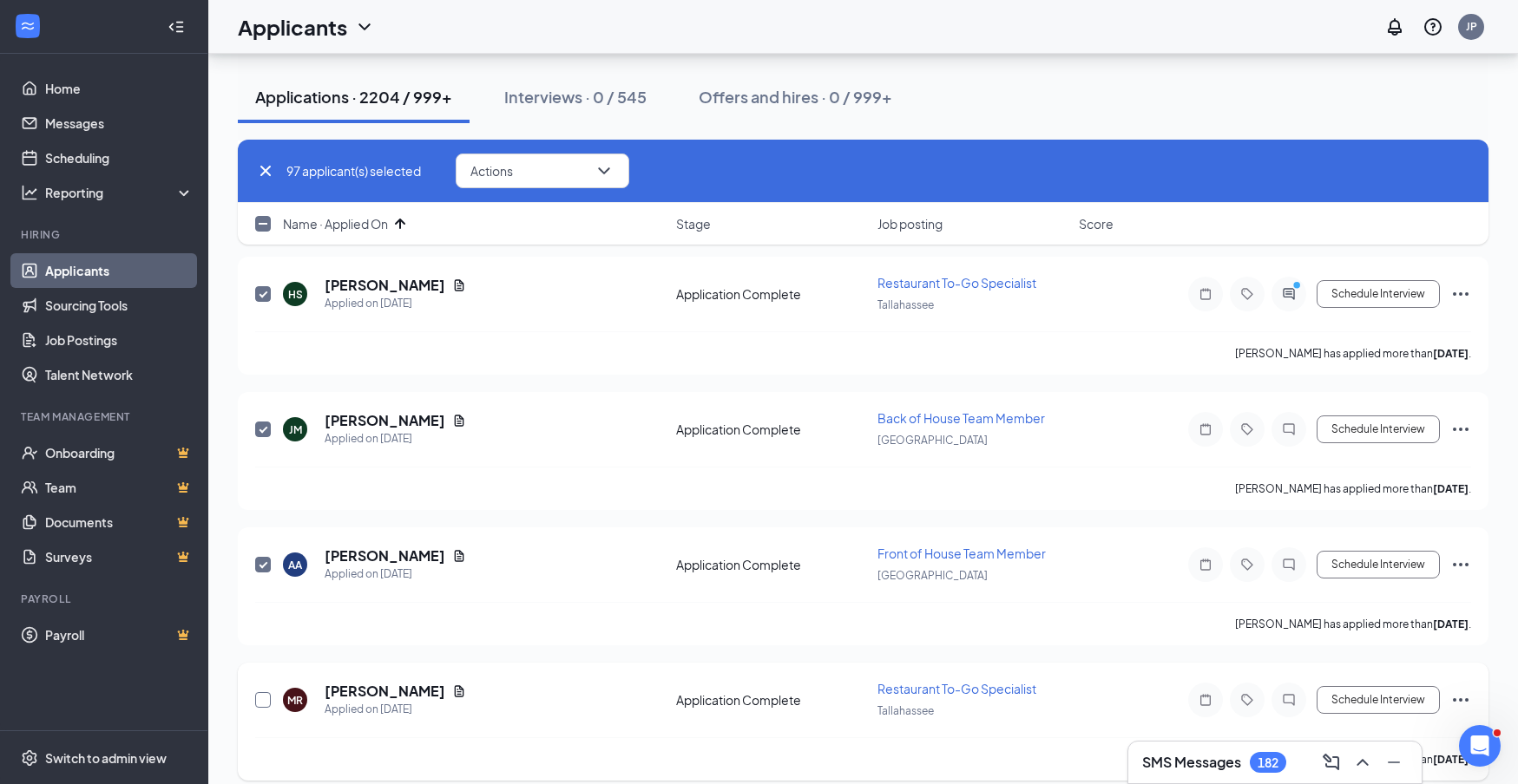
click at [262, 703] on input "checkbox" at bounding box center [263, 700] width 15 height 15
checkbox input "true"
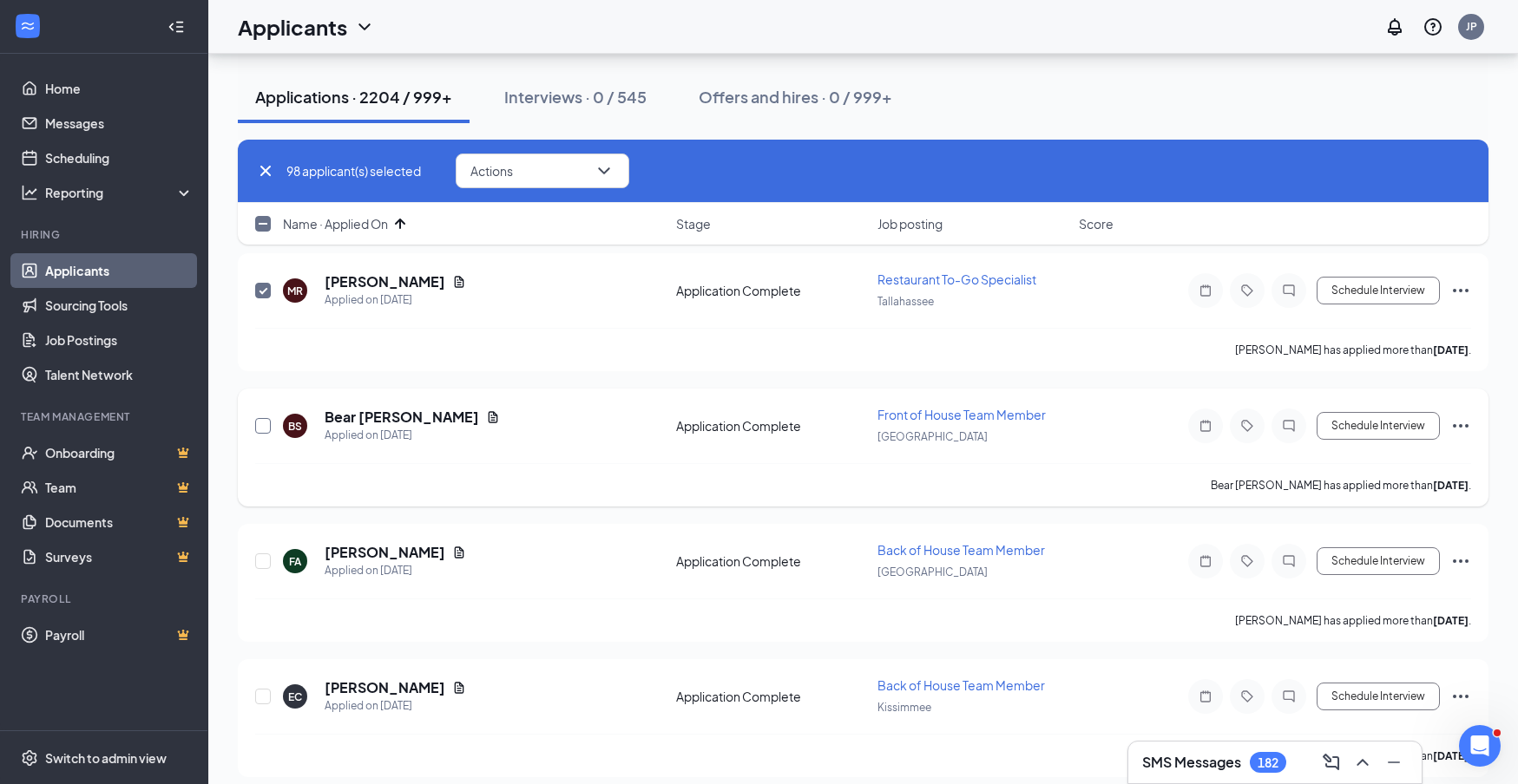
scroll to position [13317, 1]
click at [262, 426] on input "checkbox" at bounding box center [263, 425] width 15 height 15
checkbox input "true"
click at [261, 558] on input "checkbox" at bounding box center [263, 559] width 15 height 15
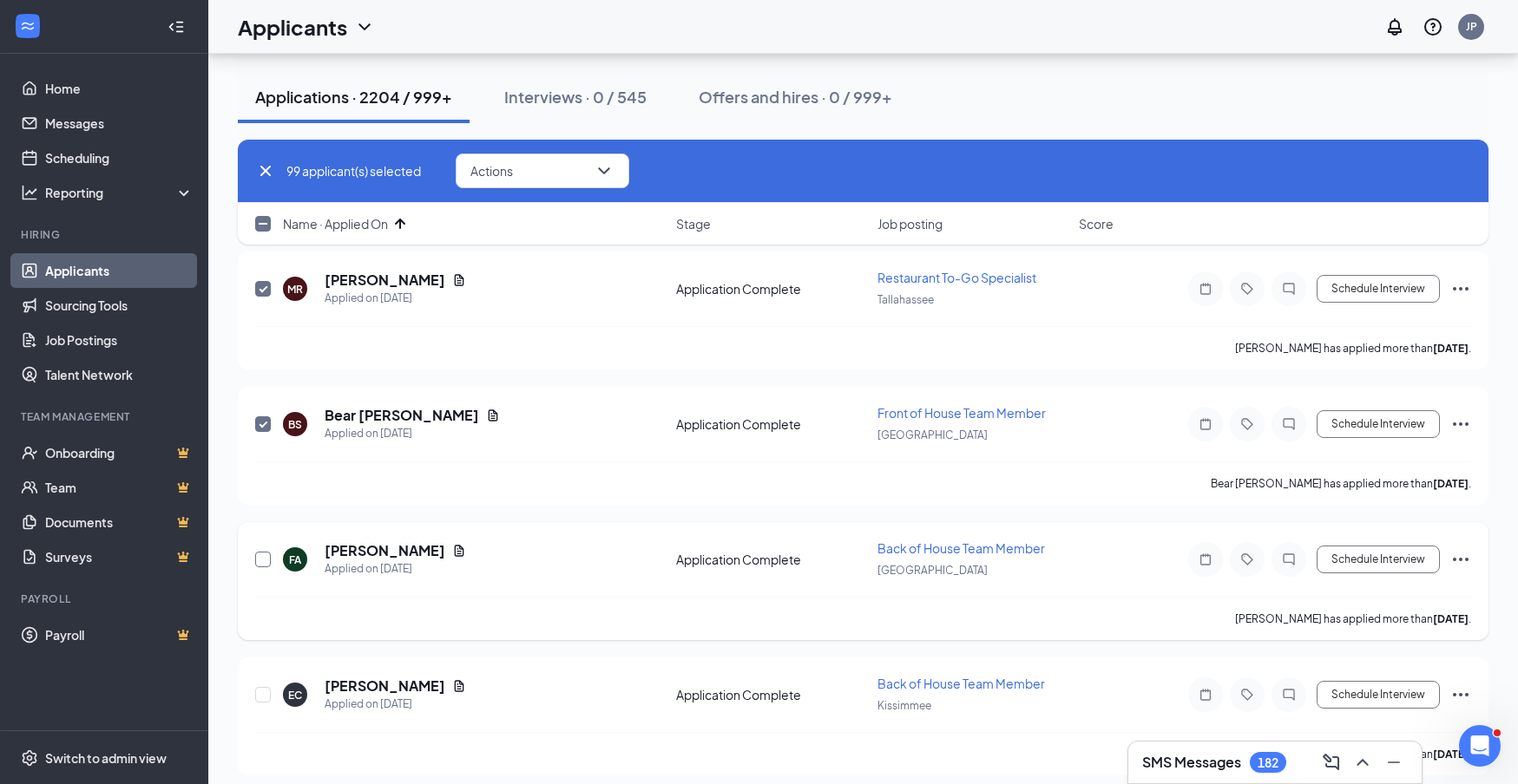
checkbox input "true"
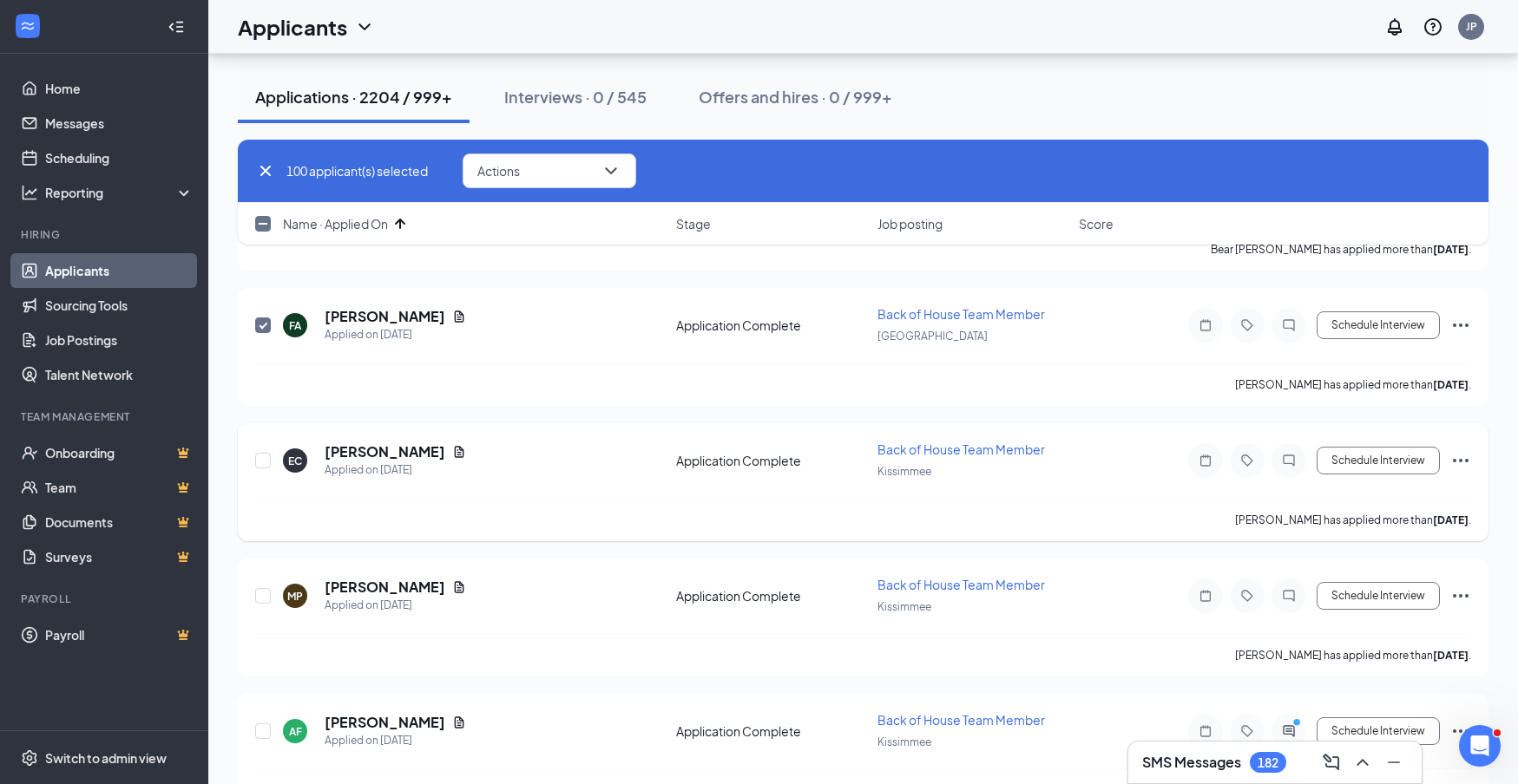
scroll to position [13553, 0]
click at [265, 461] on input "checkbox" at bounding box center [263, 459] width 15 height 15
checkbox input "true"
click at [270, 594] on input "checkbox" at bounding box center [263, 594] width 15 height 15
checkbox input "true"
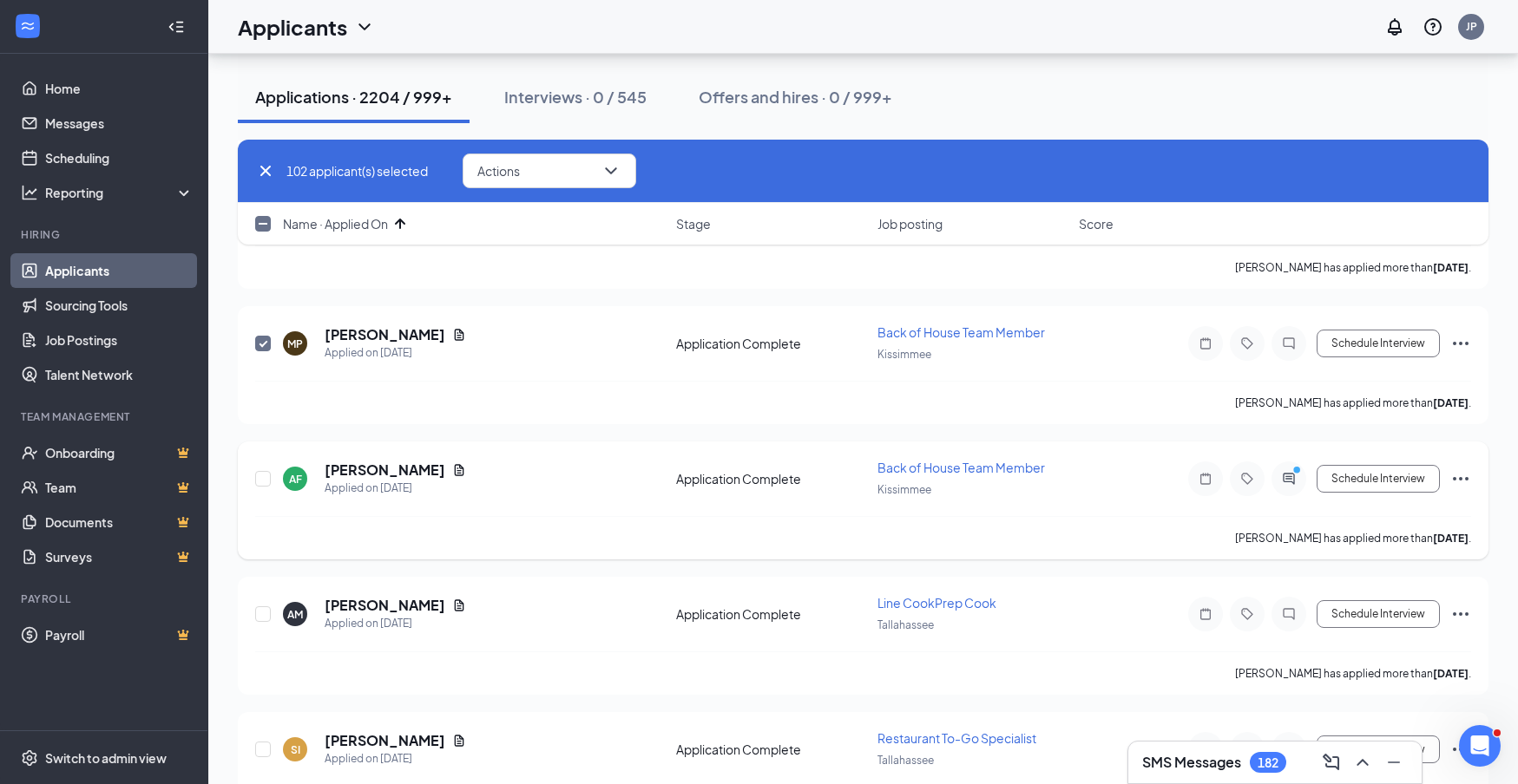
scroll to position [13805, 0]
click at [263, 481] on input "checkbox" at bounding box center [263, 477] width 15 height 15
checkbox input "true"
click at [263, 616] on input "checkbox" at bounding box center [263, 613] width 15 height 15
checkbox input "true"
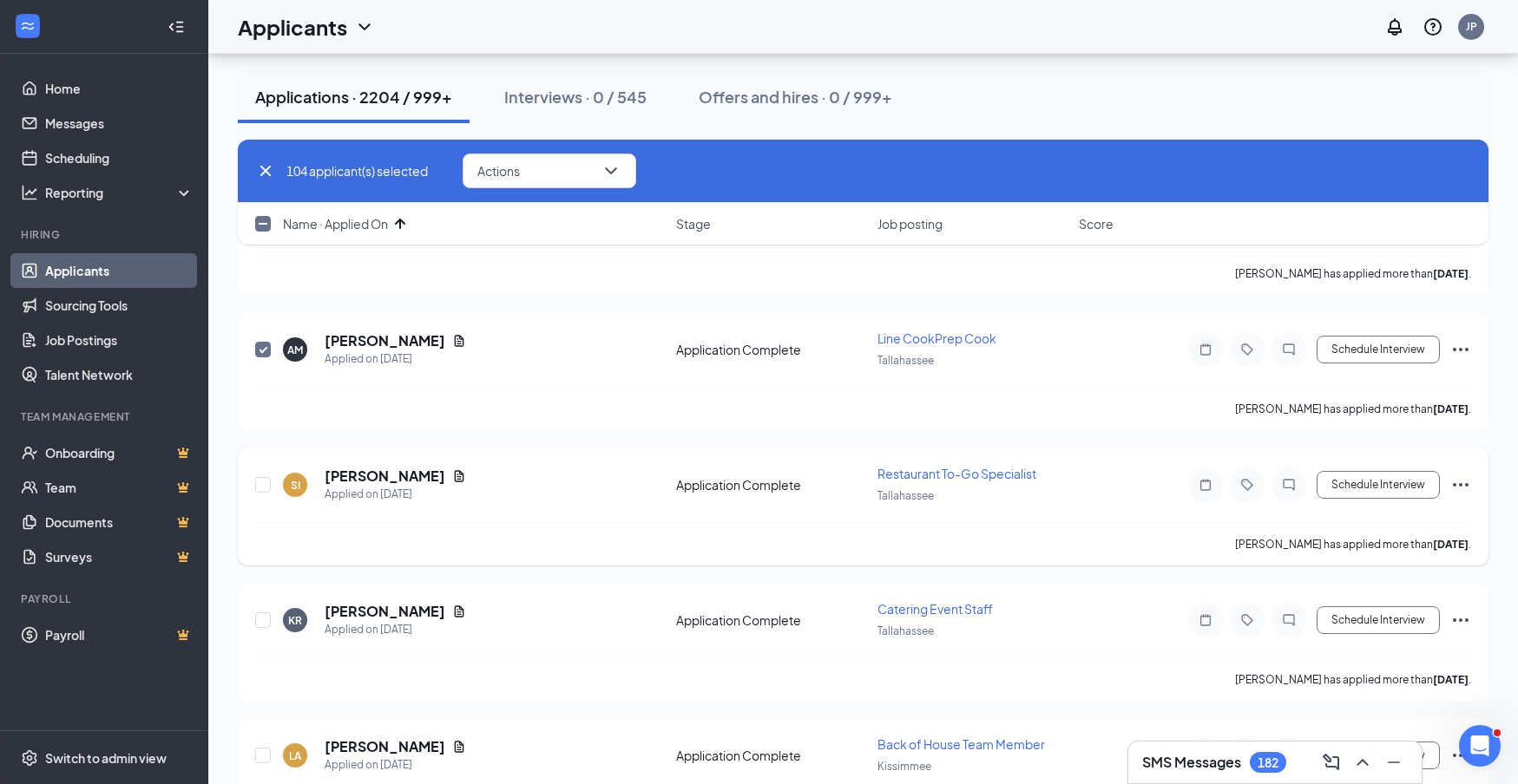
scroll to position [14069, 0]
click at [261, 486] on input "checkbox" at bounding box center [263, 484] width 15 height 15
checkbox input "true"
click at [261, 622] on input "checkbox" at bounding box center [263, 620] width 15 height 15
checkbox input "true"
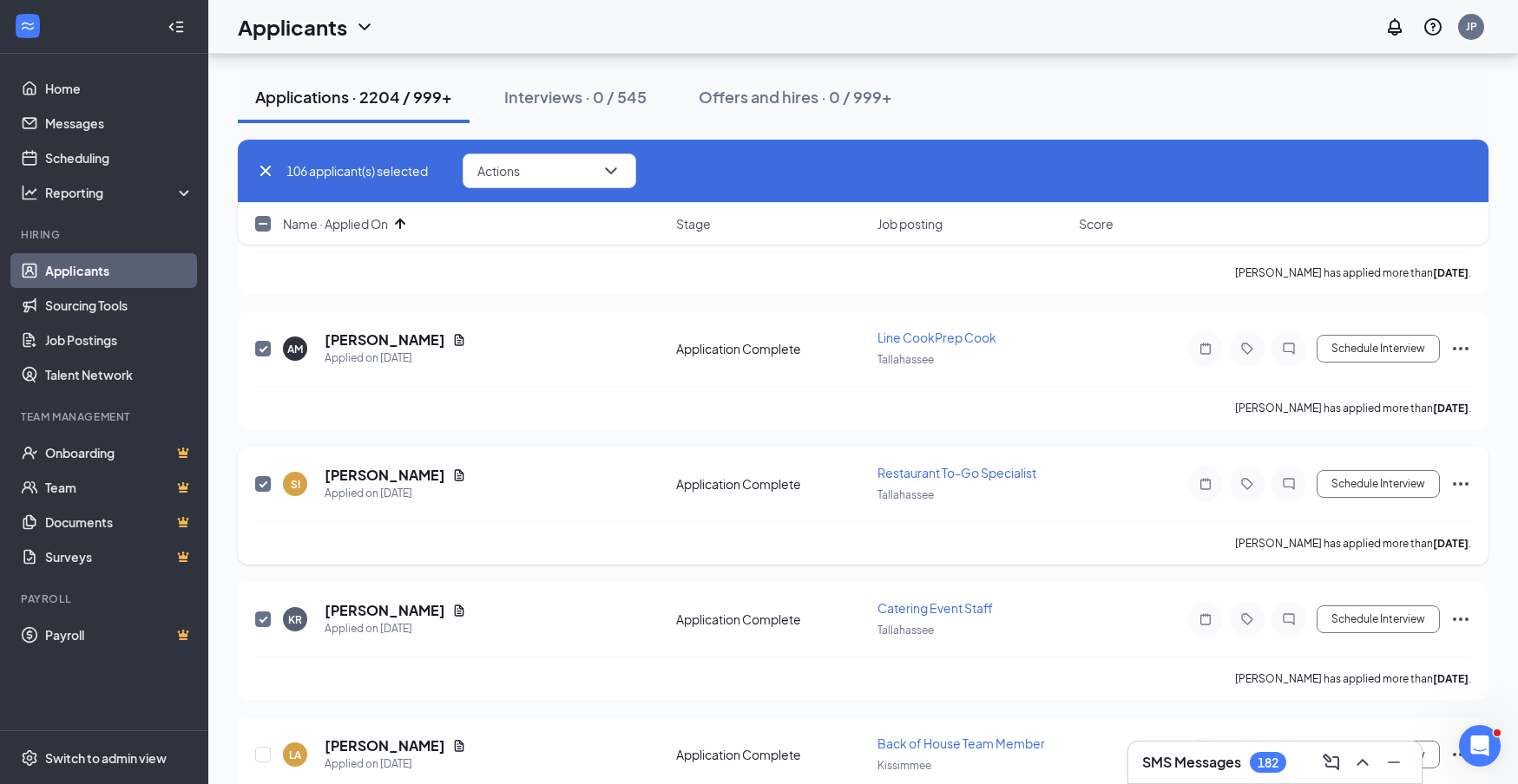
drag, startPoint x: 618, startPoint y: 173, endPoint x: 583, endPoint y: 492, distance: 320.9
click at [618, 173] on icon "ChevronDown" at bounding box center [611, 171] width 21 height 21
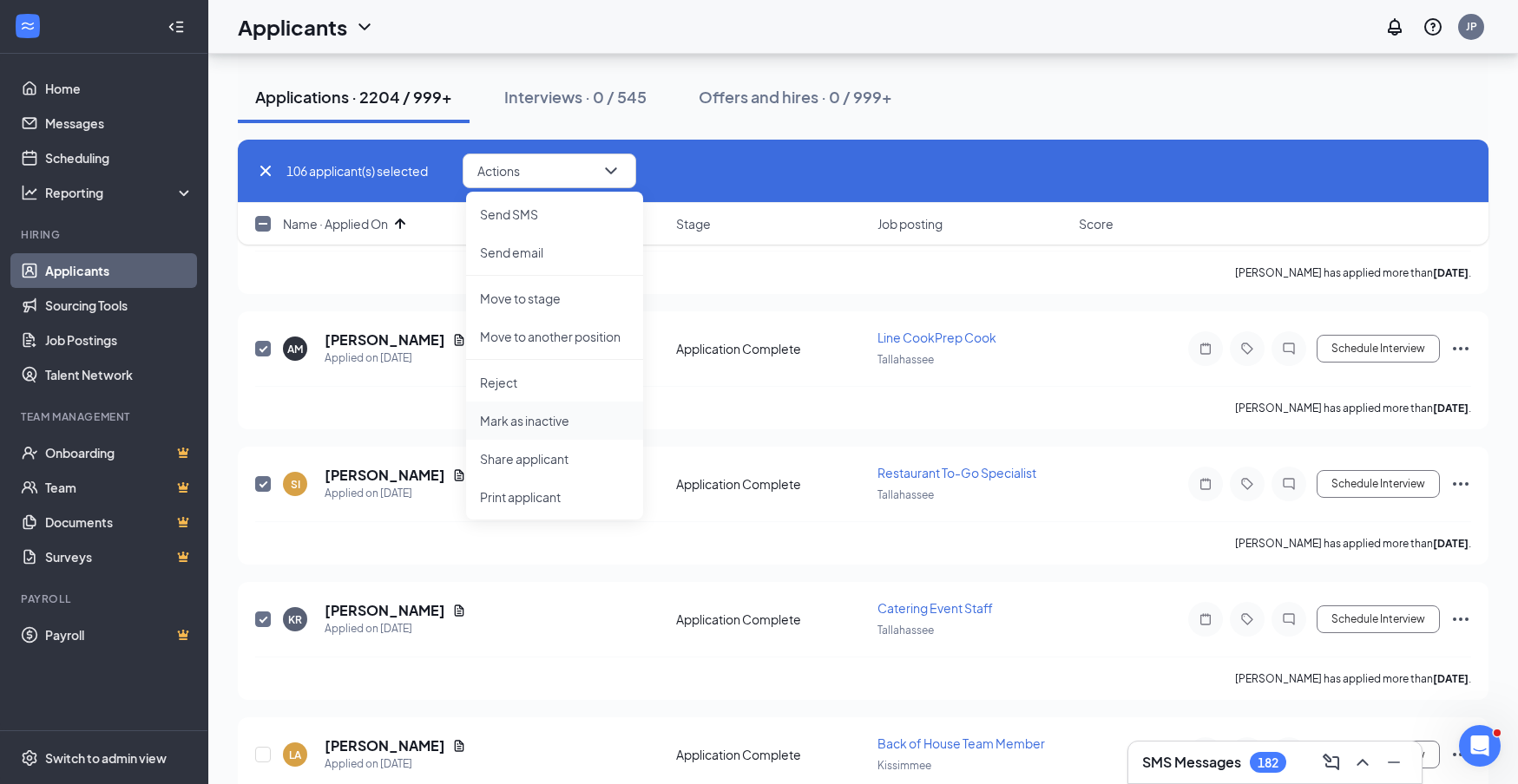
click at [546, 425] on p "Mark as inactive" at bounding box center [555, 421] width 149 height 17
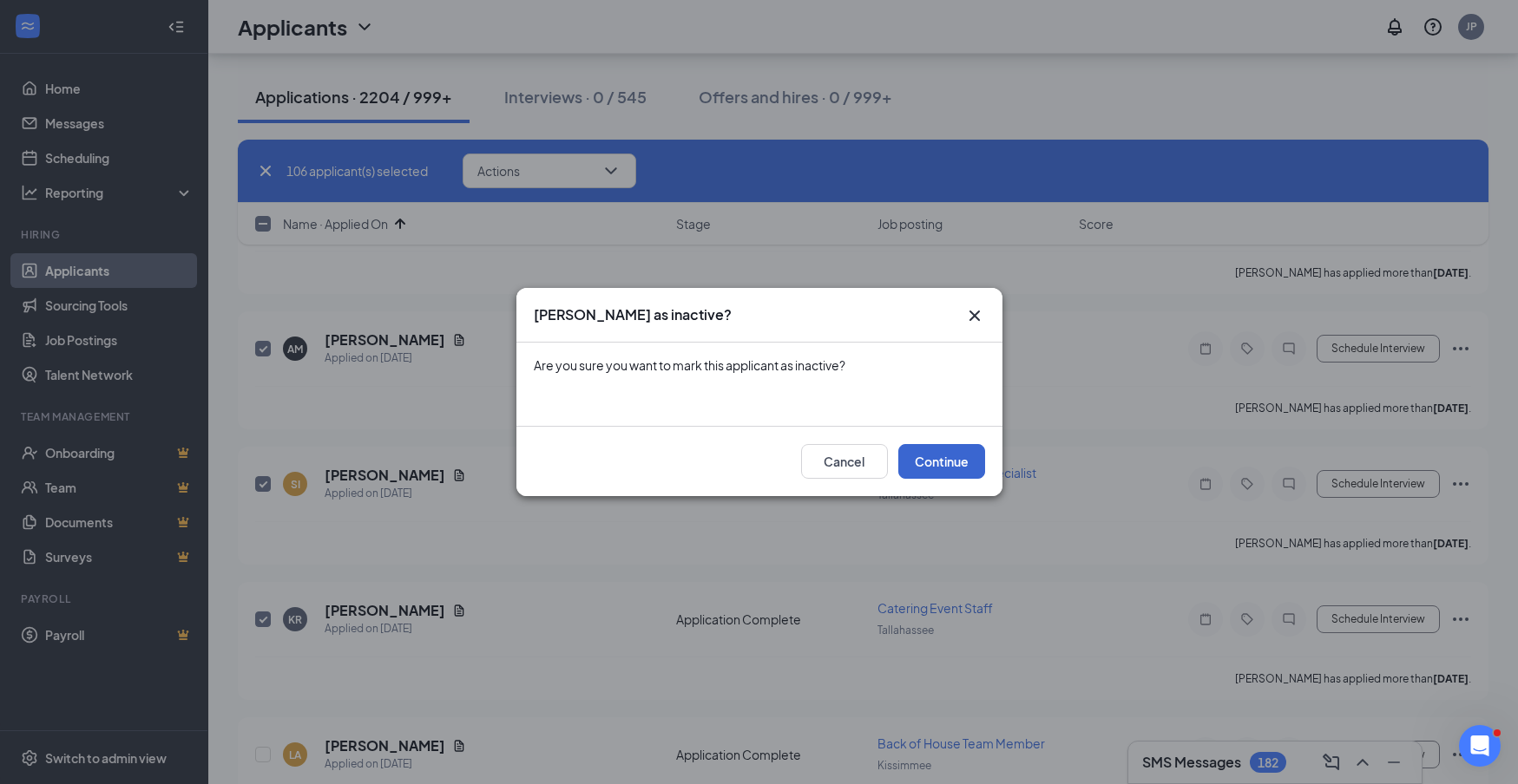
click at [934, 462] on button "Continue" at bounding box center [941, 462] width 87 height 34
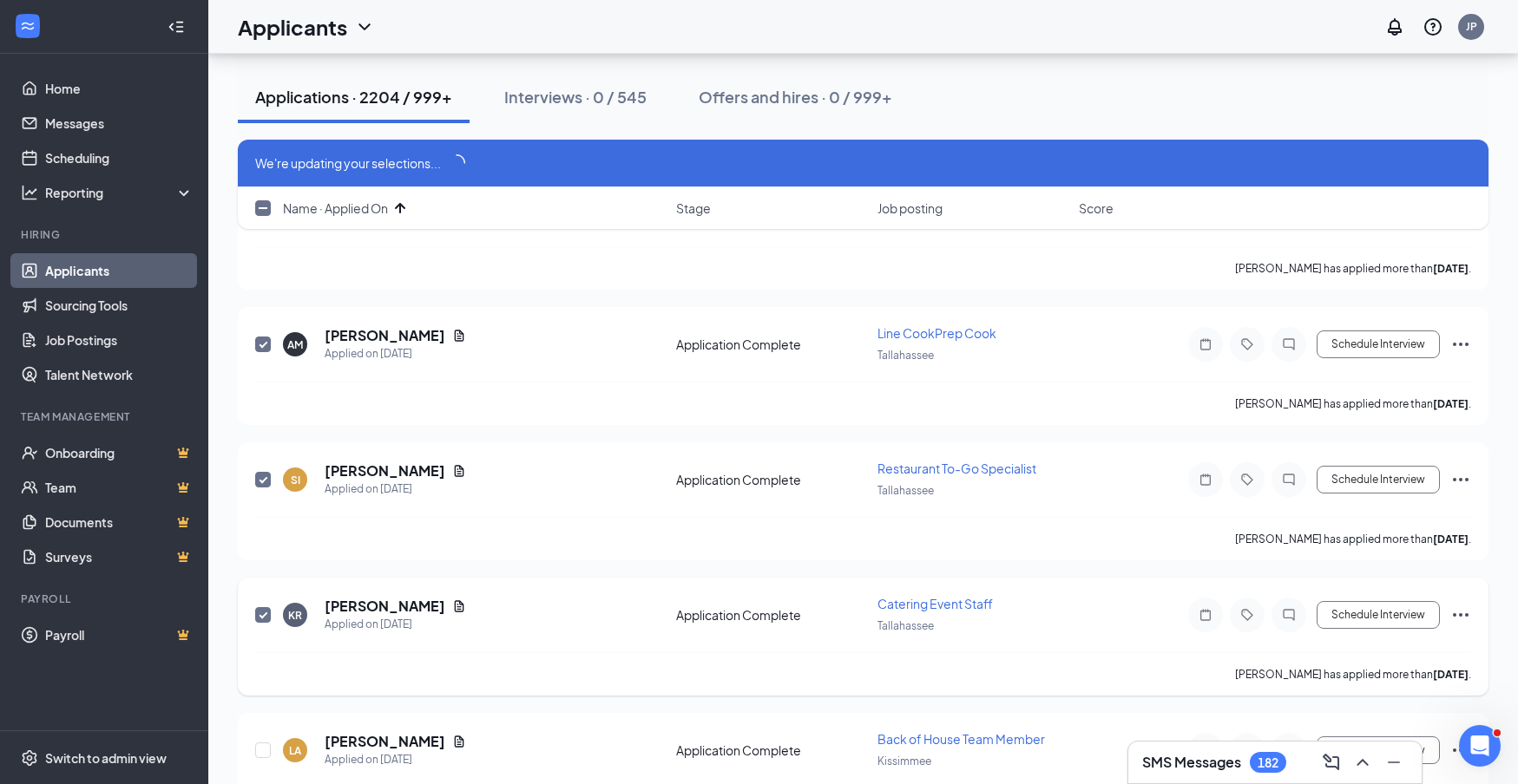
scroll to position [14050, 0]
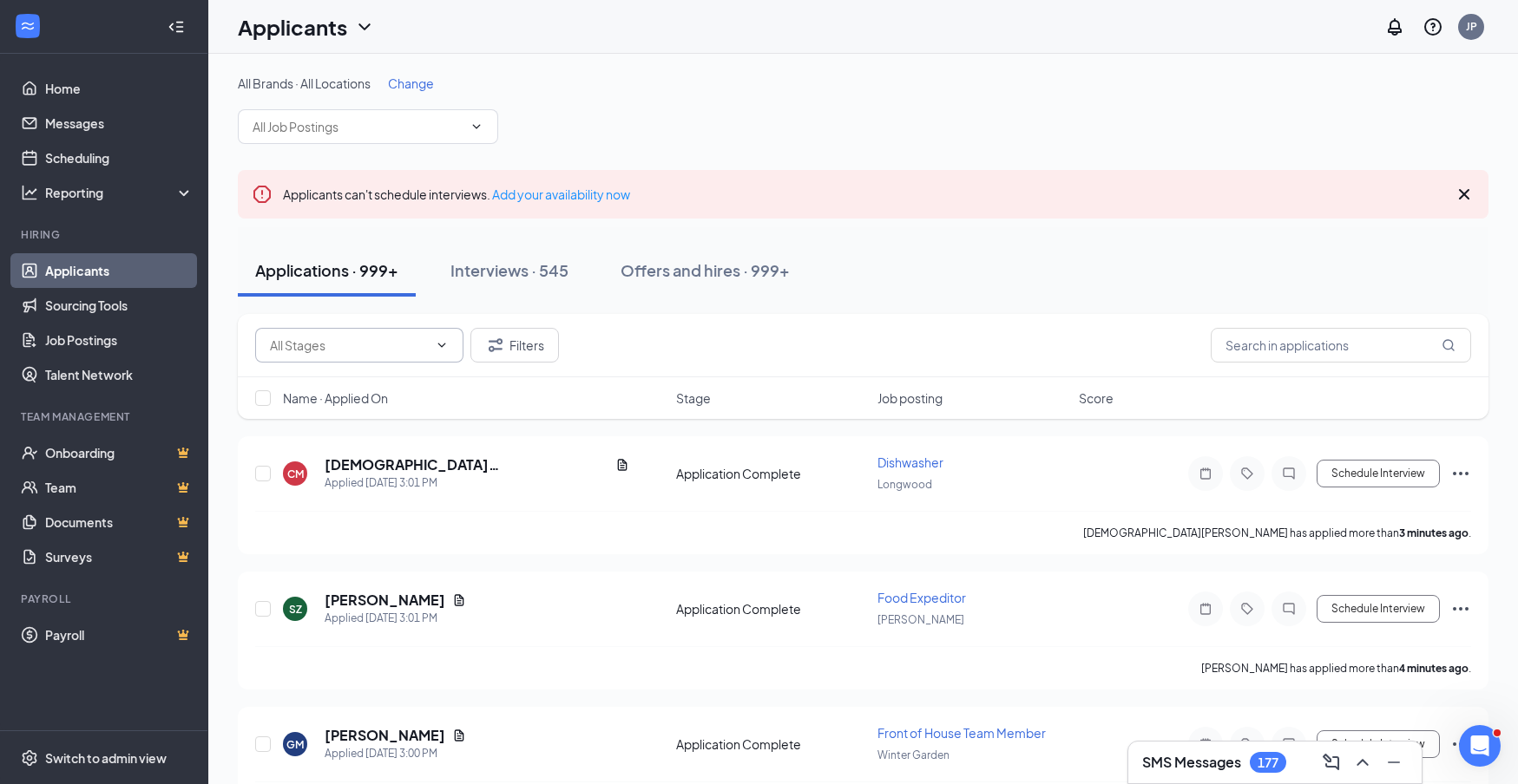
click at [442, 351] on icon "ChevronDown" at bounding box center [442, 345] width 14 height 14
click at [347, 351] on input "text" at bounding box center [348, 345] width 158 height 19
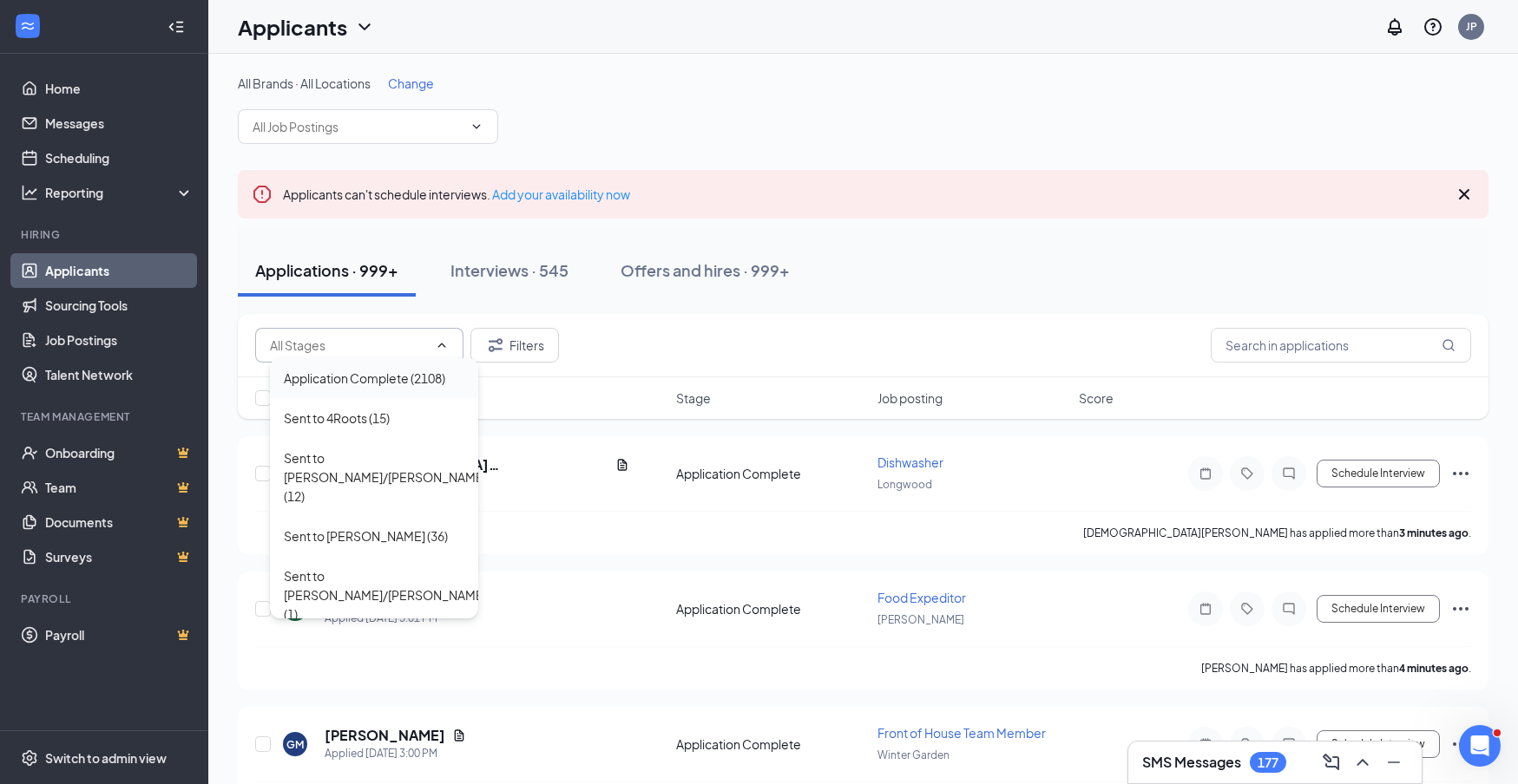
click at [352, 377] on div "Application Complete (2108)" at bounding box center [364, 379] width 162 height 19
type input "Application Complete (2108)"
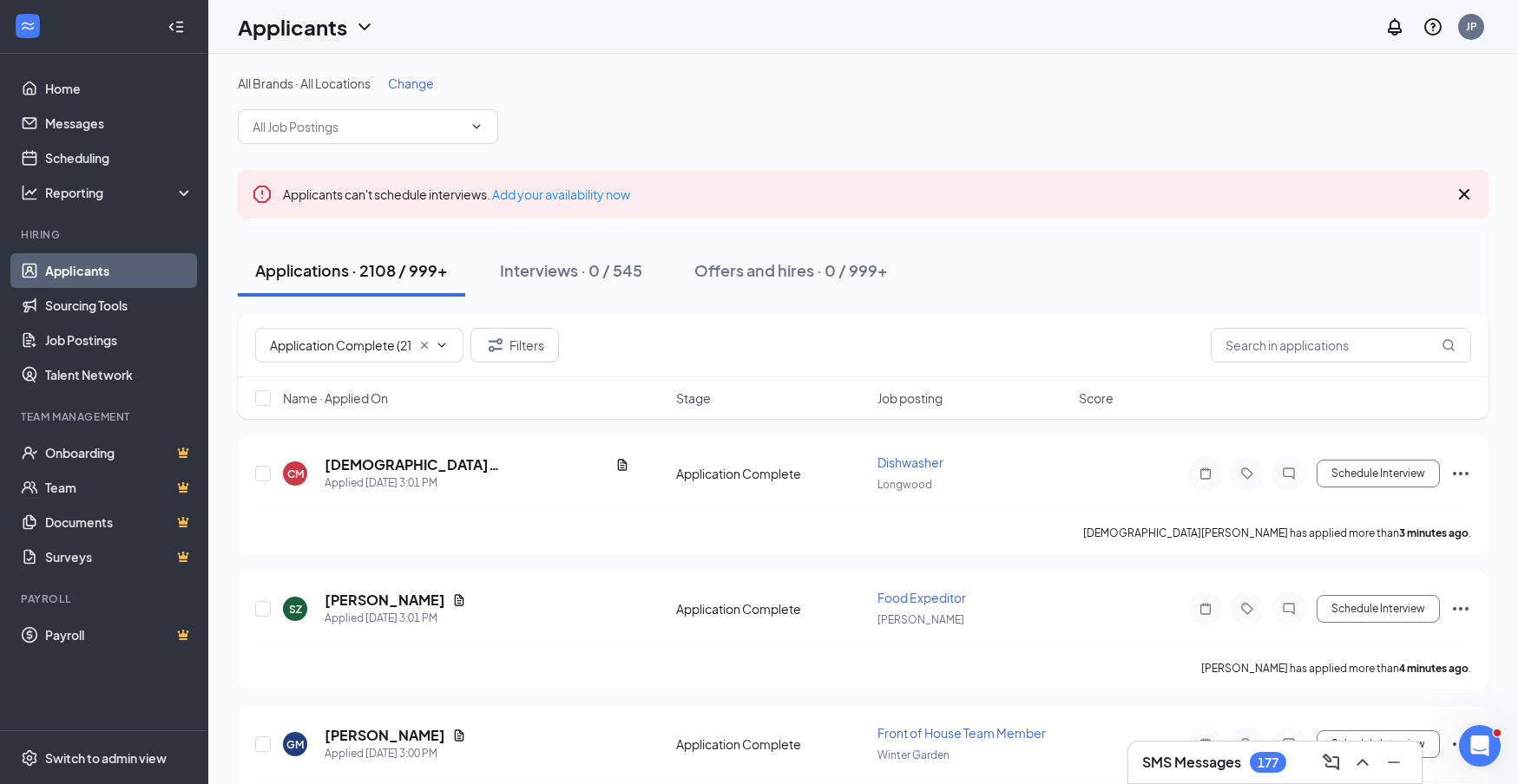
click at [363, 400] on span "Name · Applied On" at bounding box center [336, 398] width 105 height 17
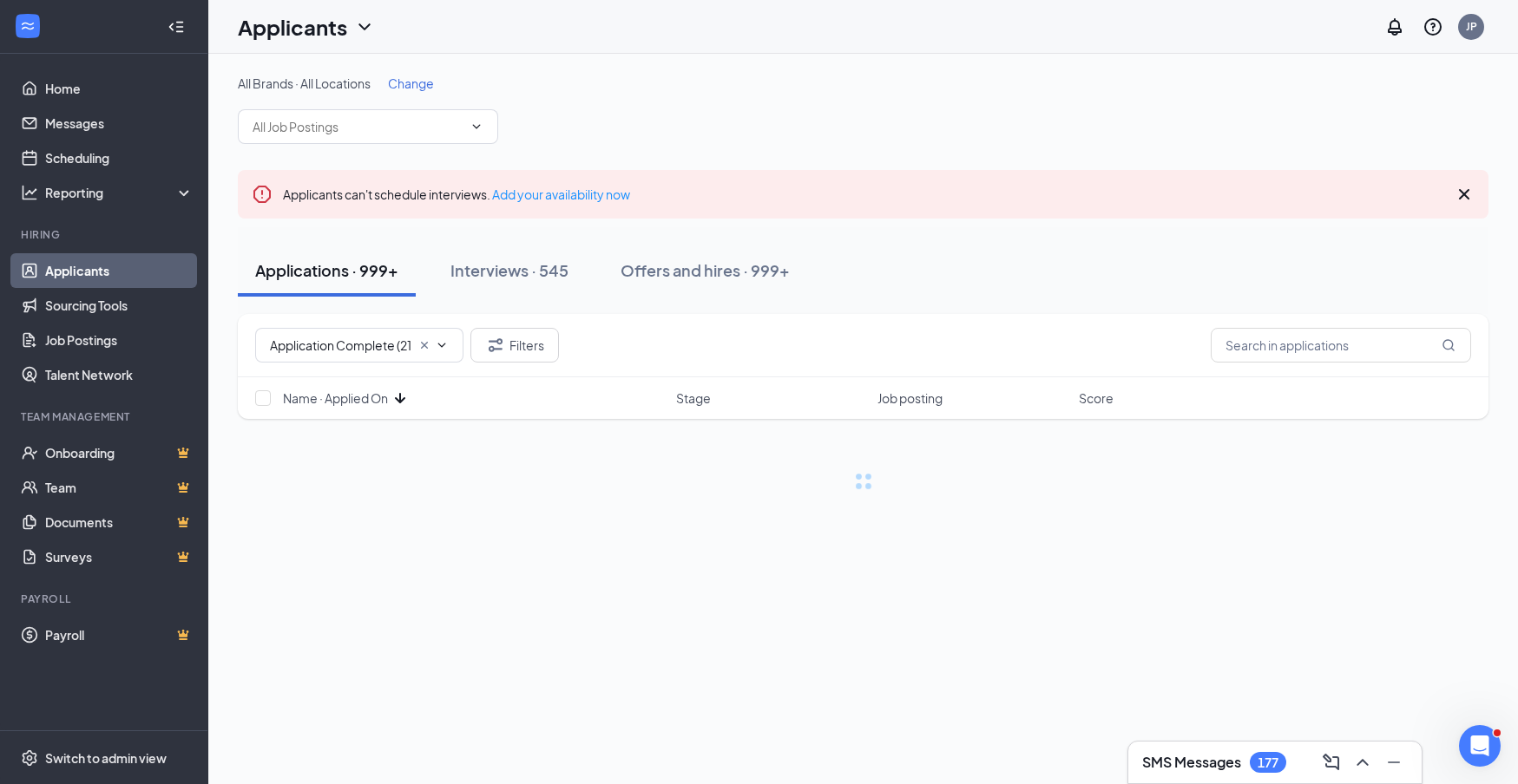
click at [363, 400] on span "Name · Applied On" at bounding box center [336, 398] width 105 height 17
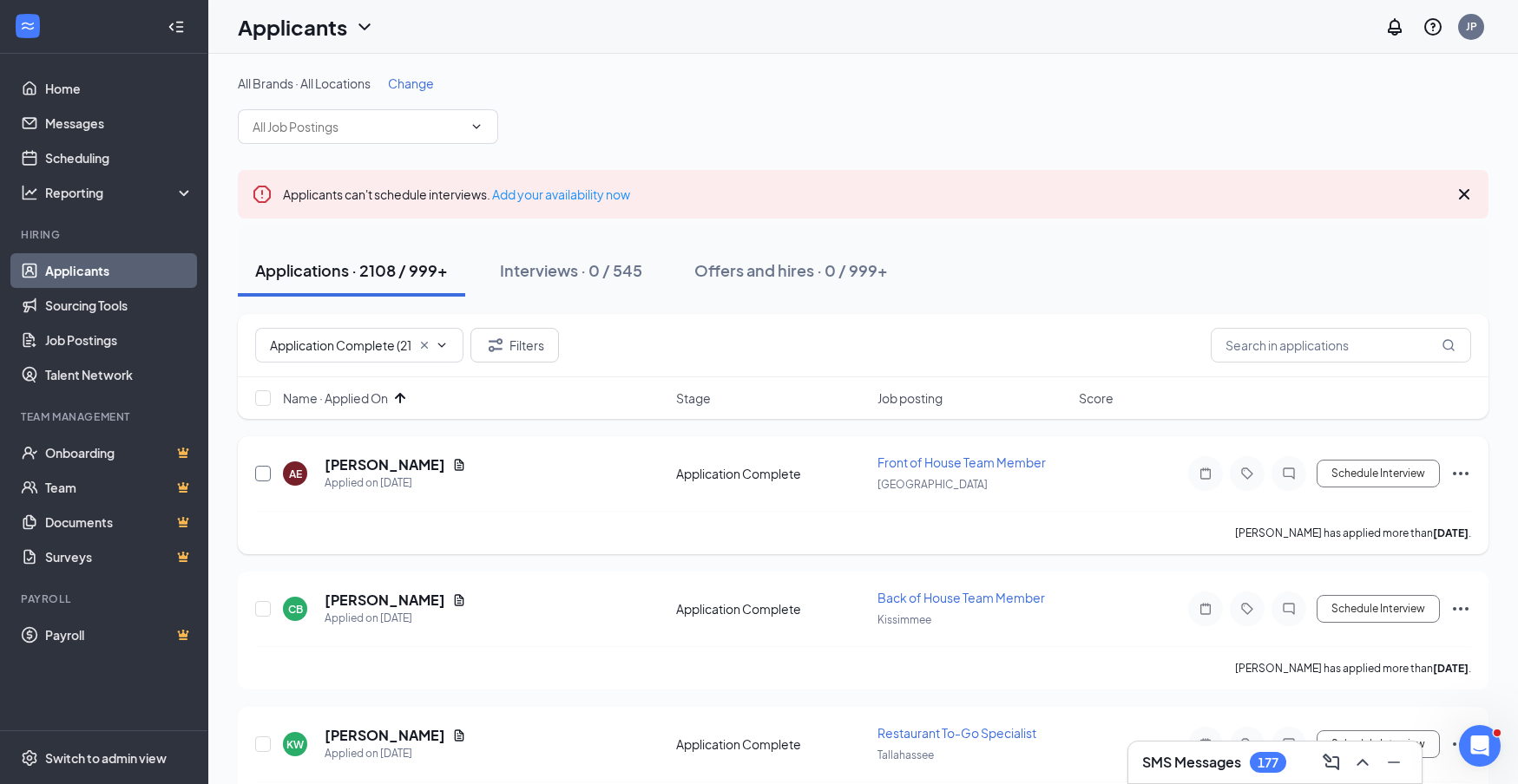
click at [263, 475] on input "checkbox" at bounding box center [263, 473] width 15 height 15
checkbox input "true"
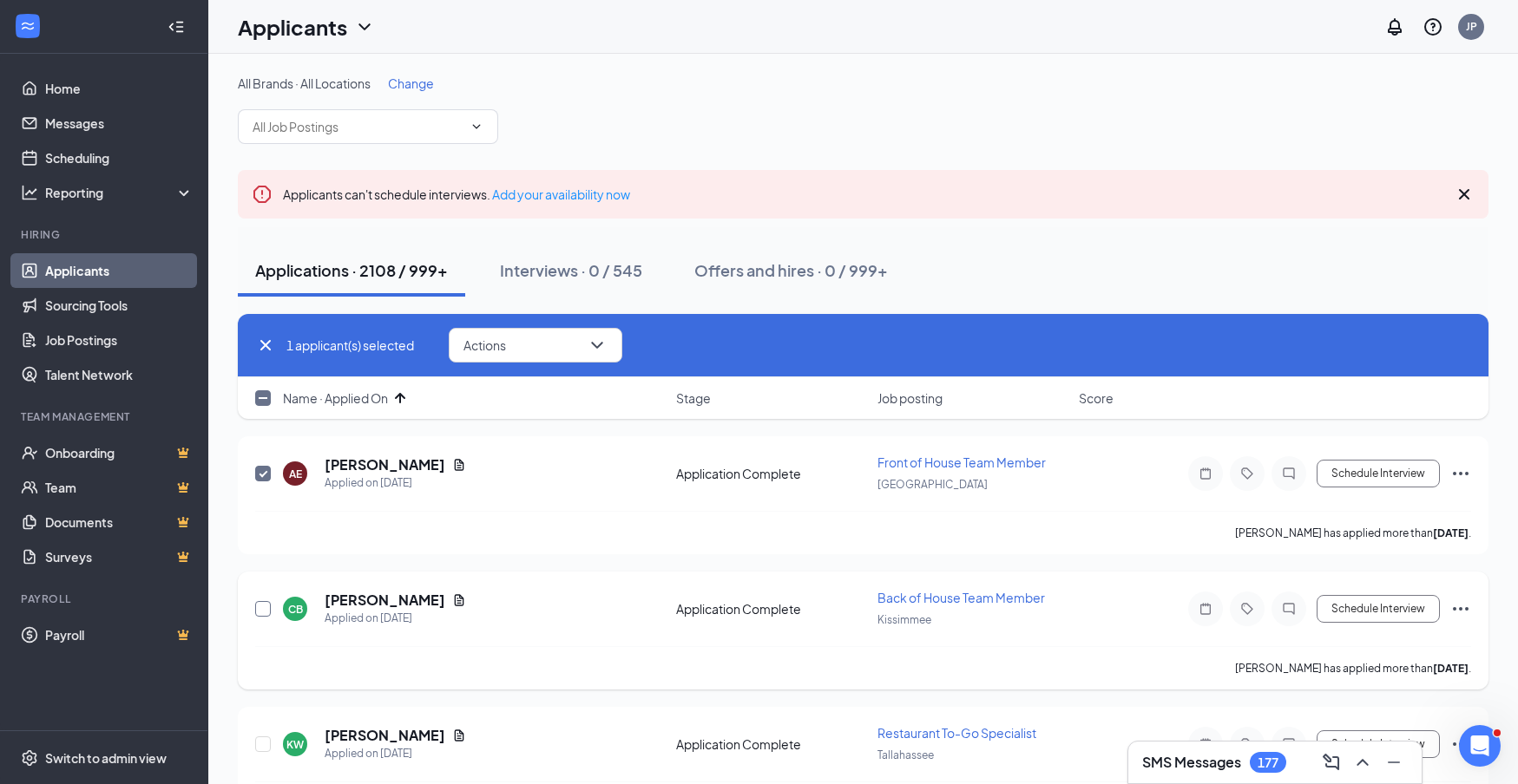
click at [262, 605] on input "checkbox" at bounding box center [263, 609] width 15 height 15
checkbox input "true"
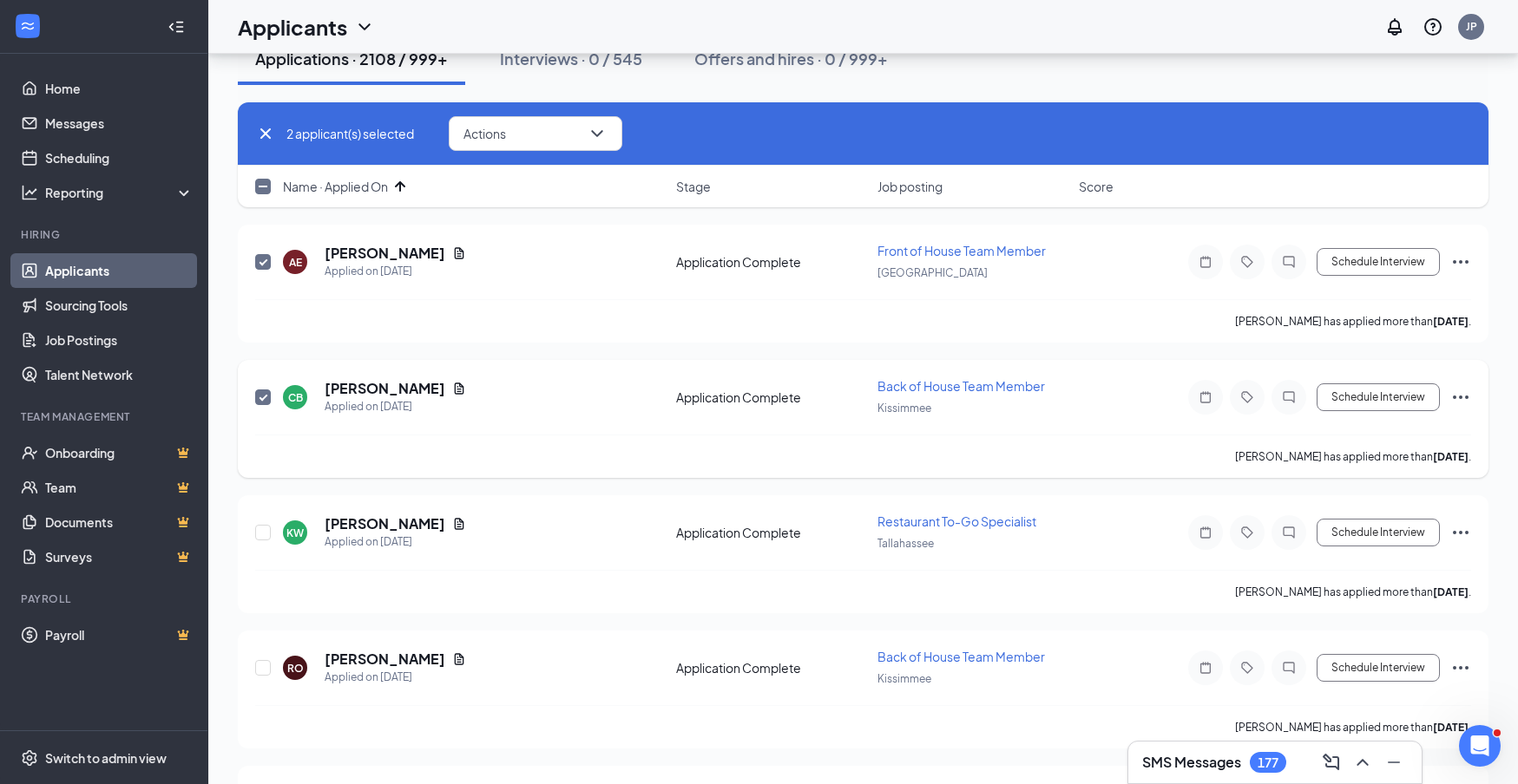
scroll to position [250, 0]
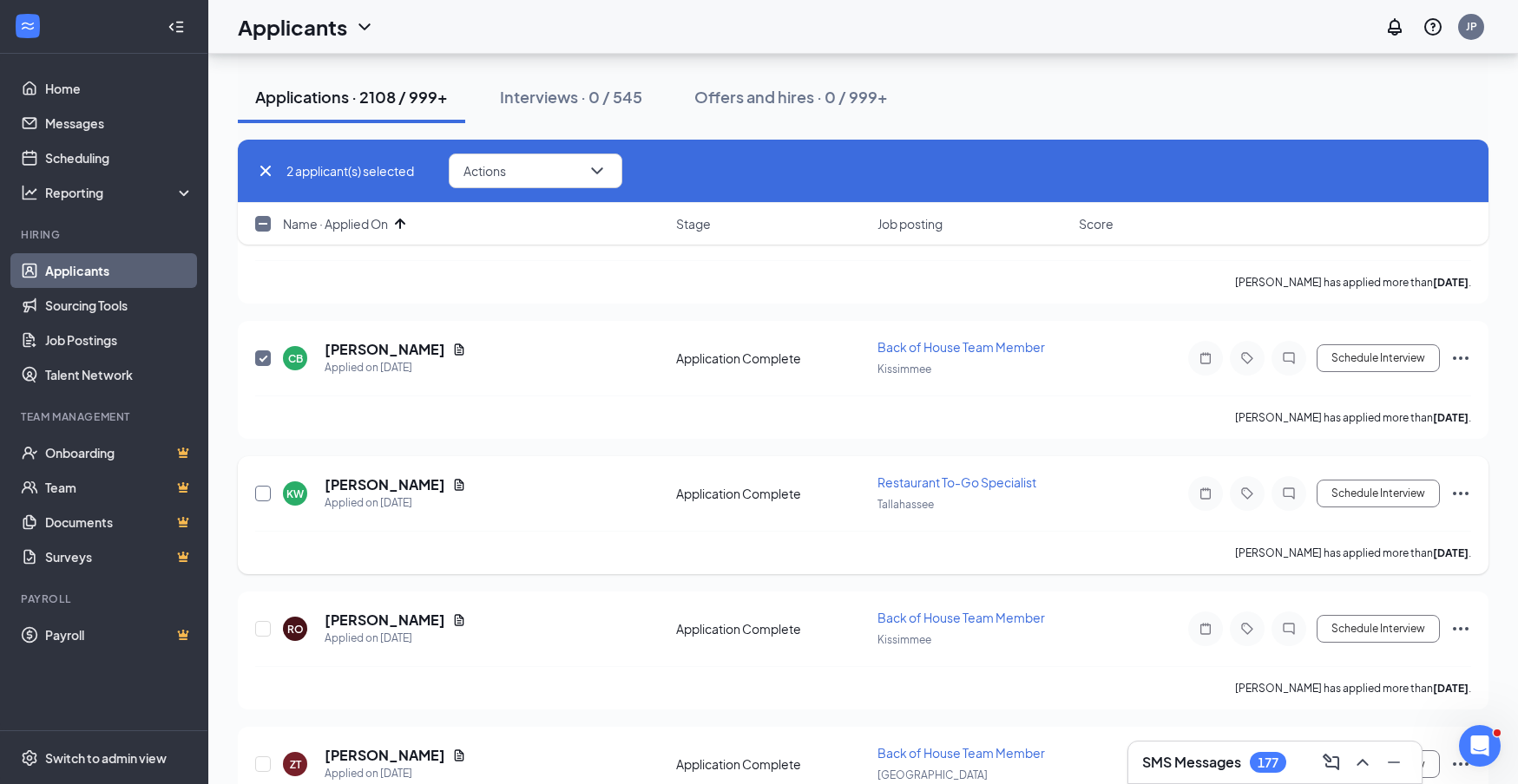
click at [260, 490] on input "checkbox" at bounding box center [263, 493] width 15 height 15
checkbox input "true"
click at [261, 625] on input "checkbox" at bounding box center [263, 629] width 15 height 15
checkbox input "true"
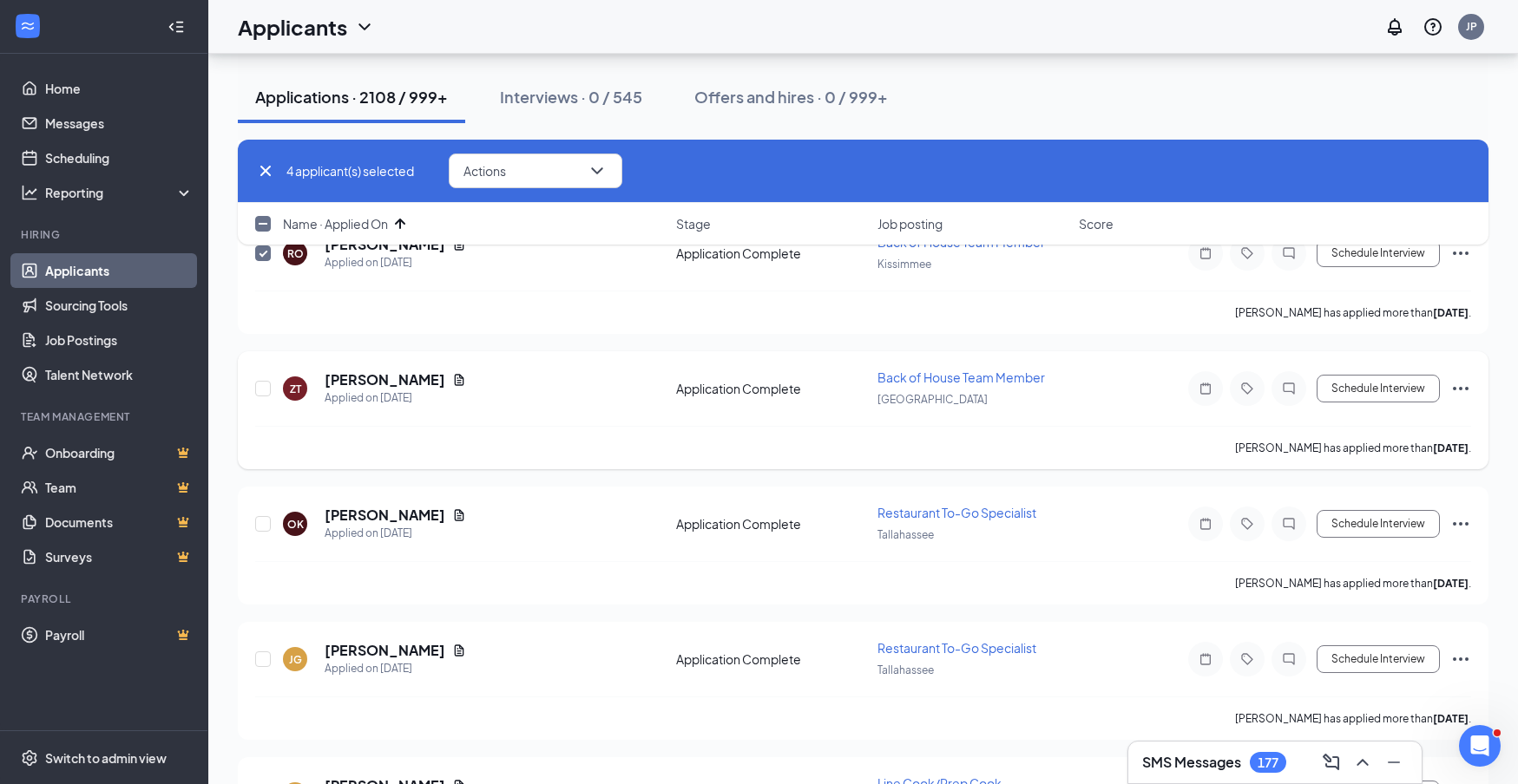
scroll to position [645, 0]
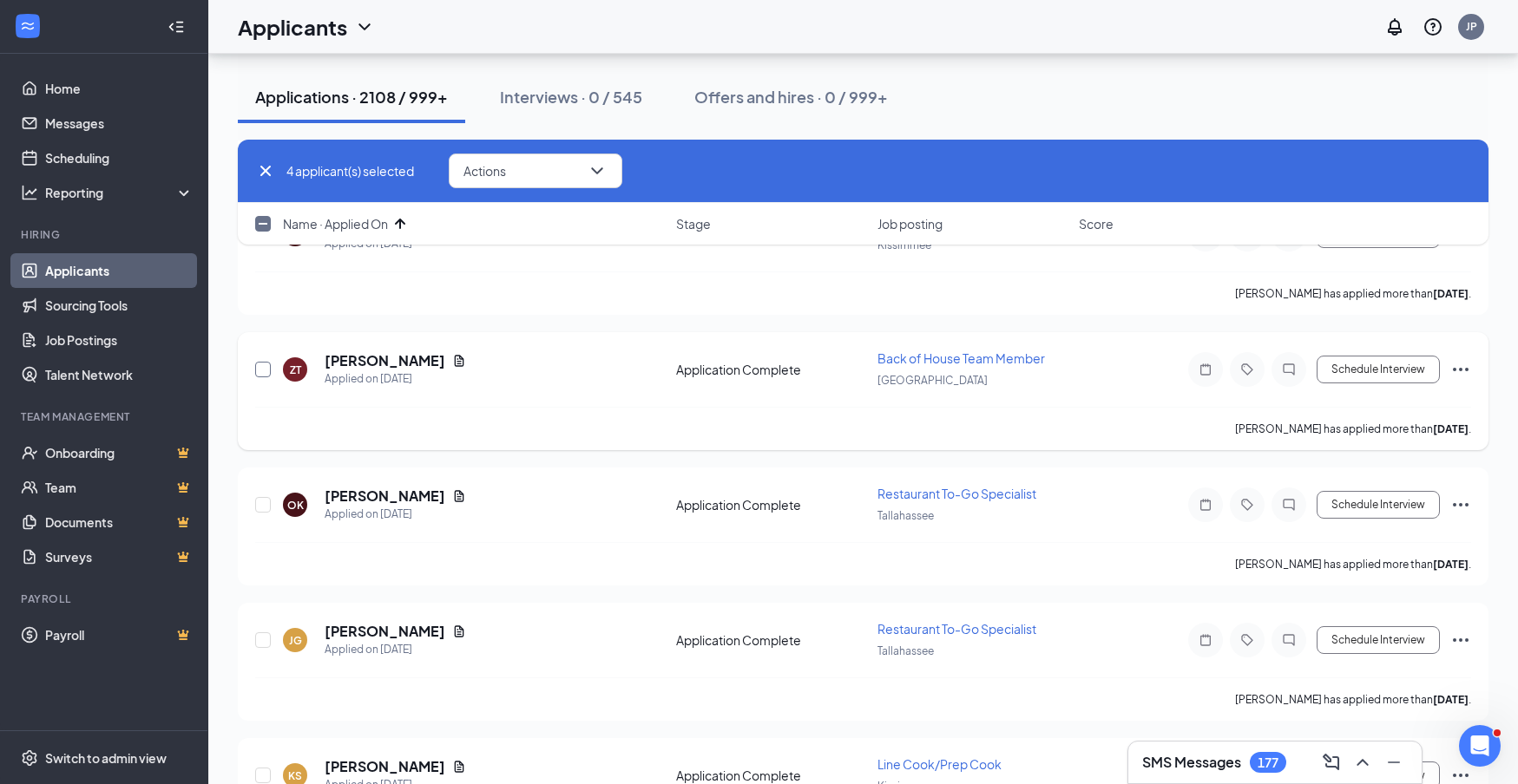
click at [268, 369] on input "checkbox" at bounding box center [263, 369] width 15 height 15
checkbox input "true"
click at [263, 507] on input "checkbox" at bounding box center [263, 505] width 15 height 15
checkbox input "true"
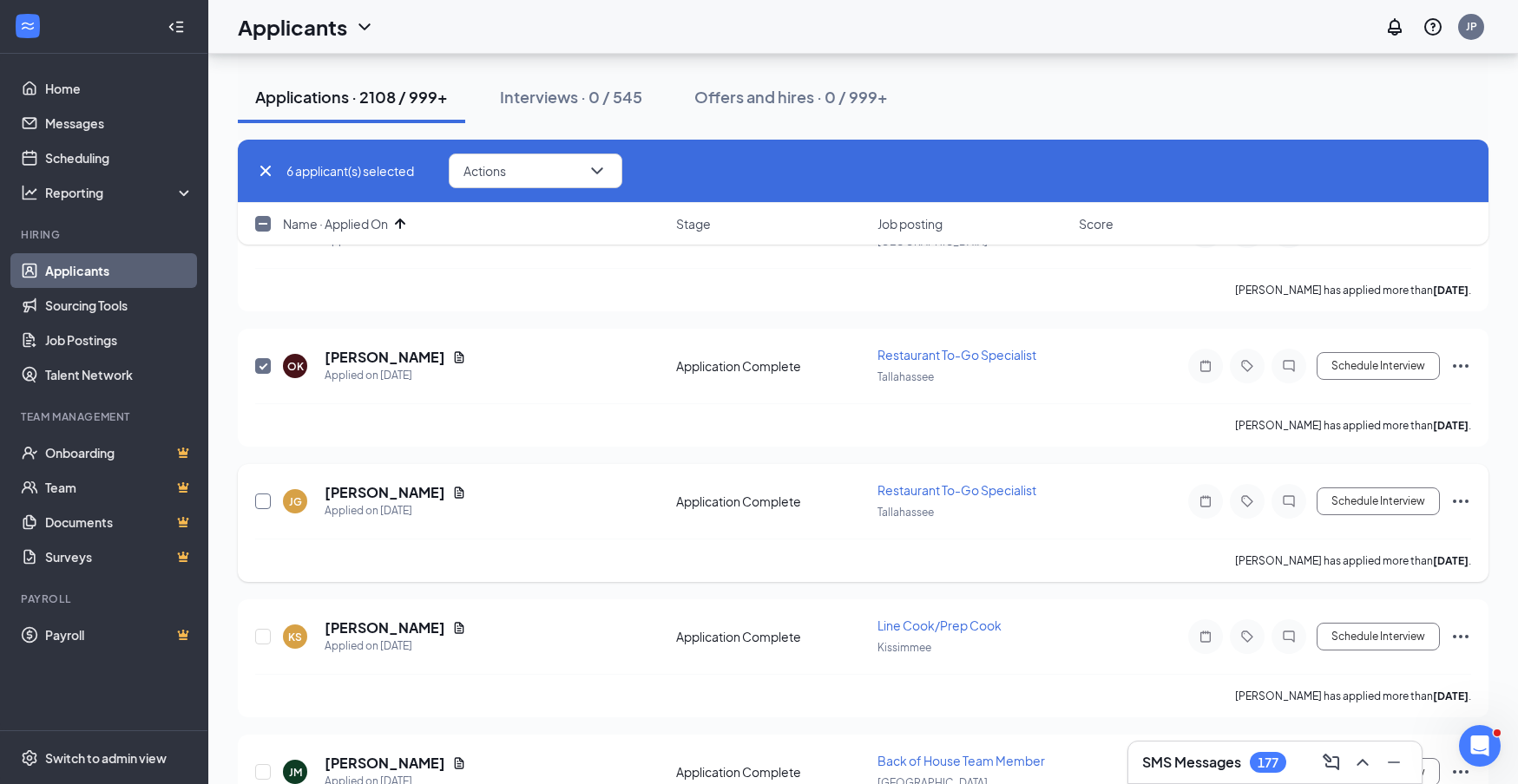
click at [263, 506] on input "checkbox" at bounding box center [263, 501] width 15 height 15
checkbox input "true"
click at [258, 636] on input "checkbox" at bounding box center [263, 637] width 15 height 15
checkbox input "true"
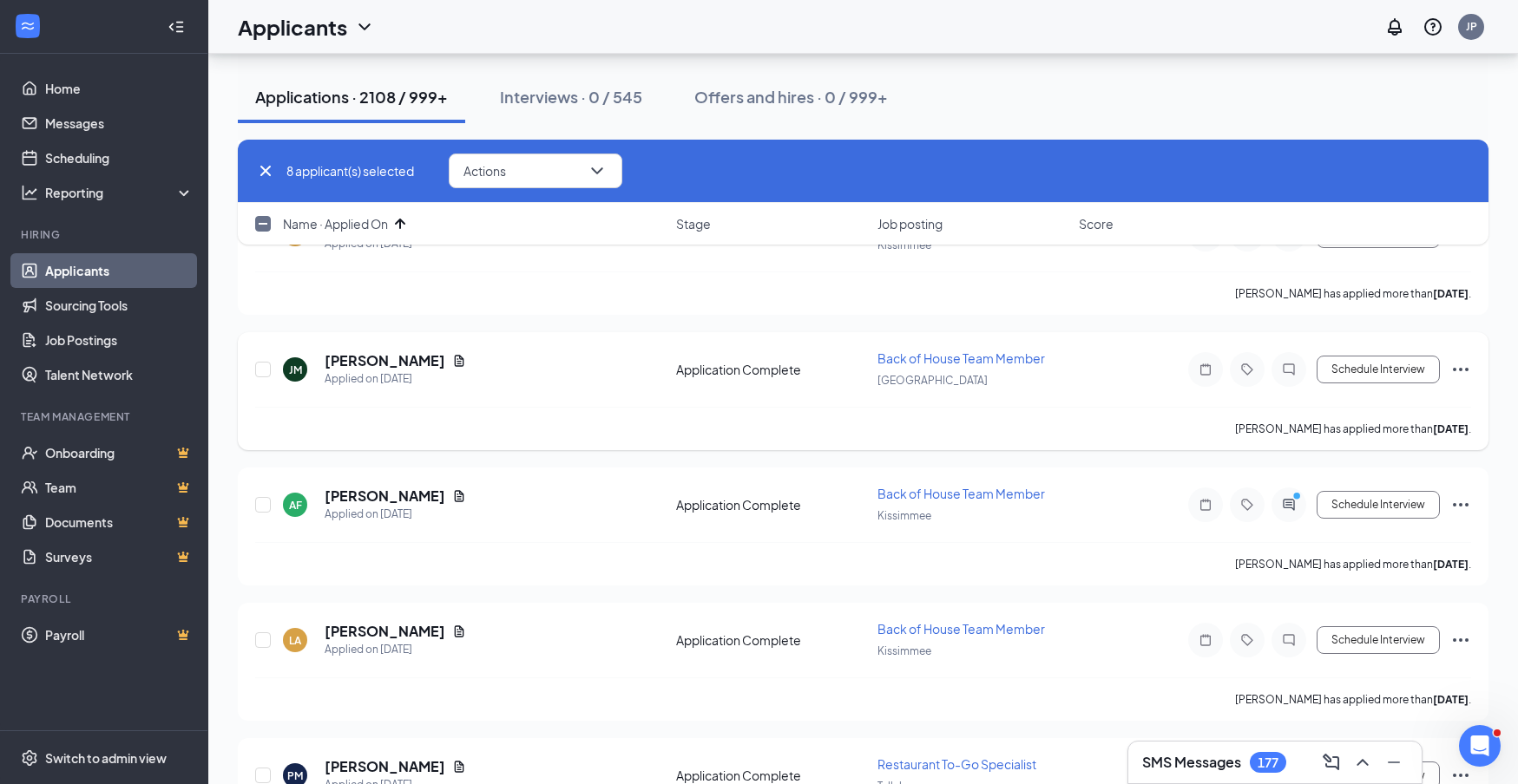
scroll to position [1202, 0]
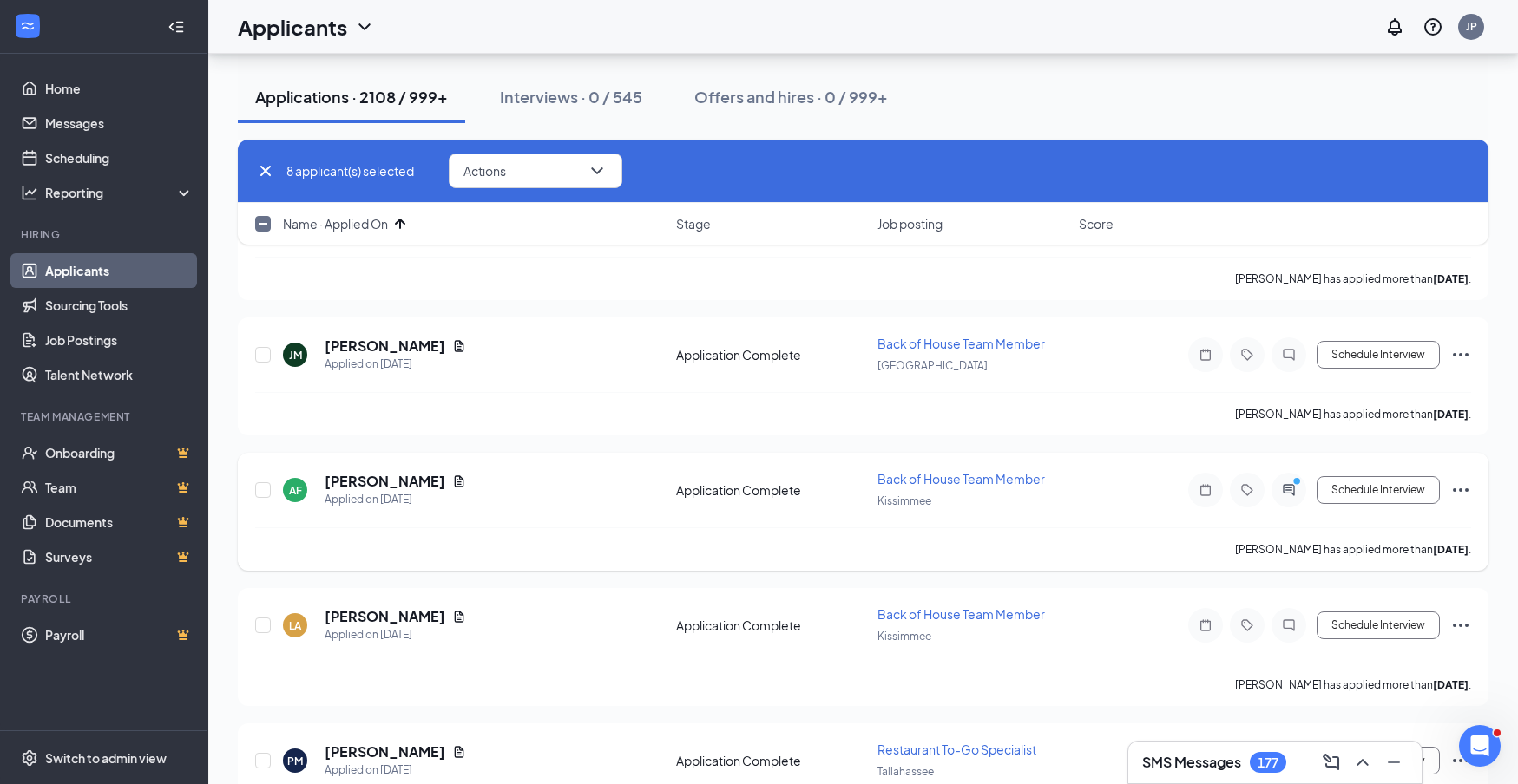
click at [260, 352] on input "checkbox" at bounding box center [263, 355] width 15 height 15
checkbox input "true"
click at [262, 490] on input "checkbox" at bounding box center [263, 490] width 15 height 15
checkbox input "true"
click at [260, 623] on input "checkbox" at bounding box center [263, 625] width 15 height 15
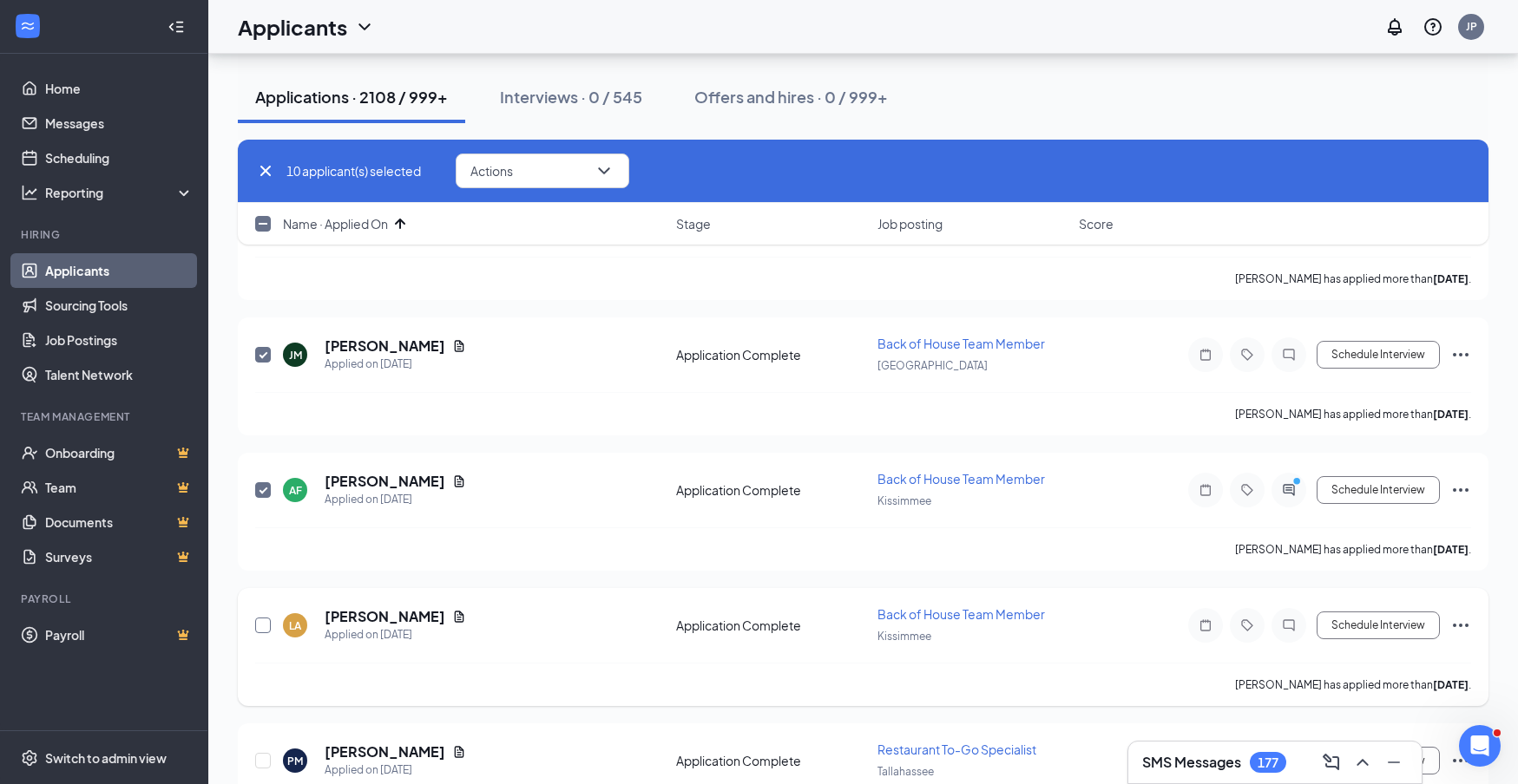
checkbox input "true"
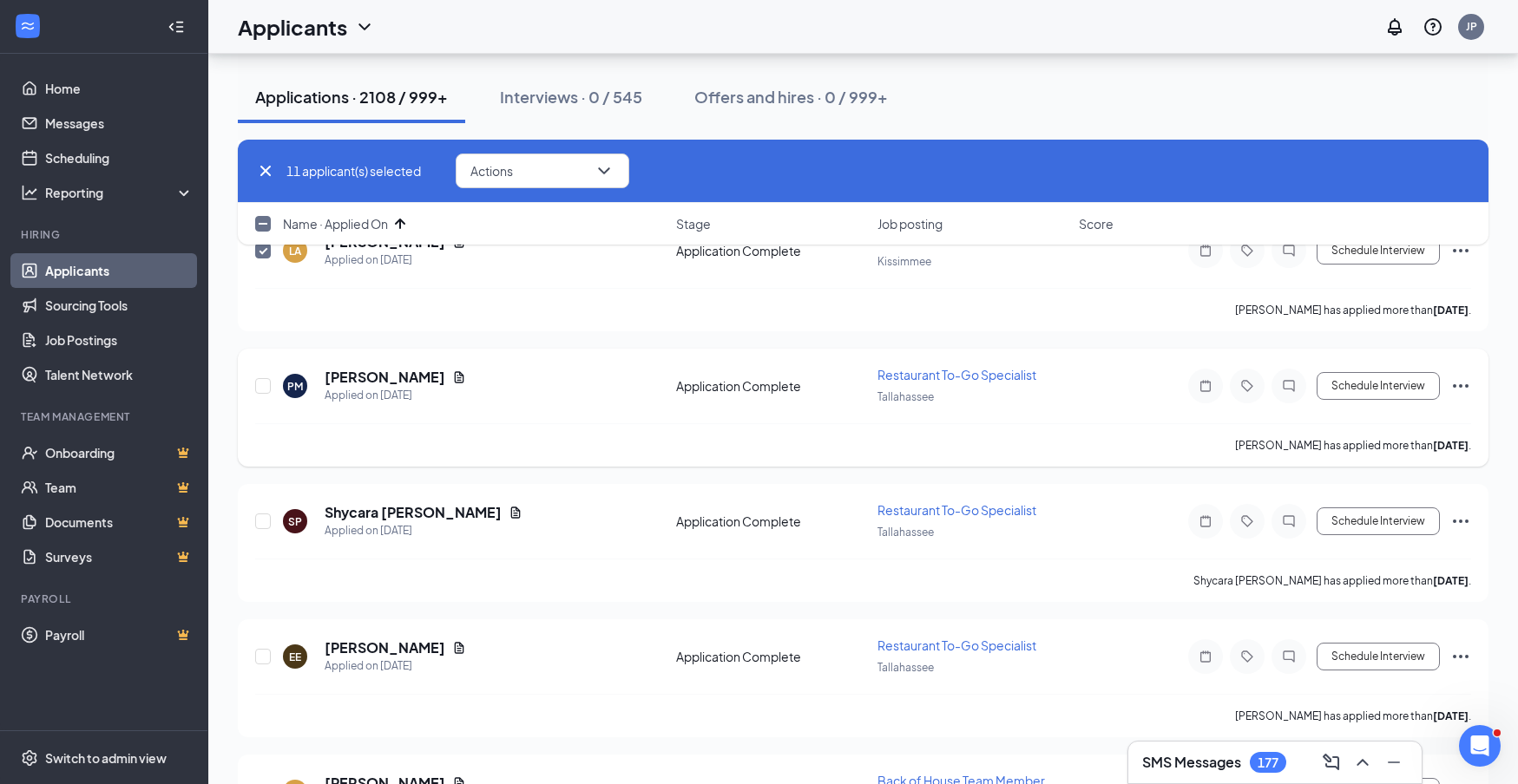
scroll to position [1569, 0]
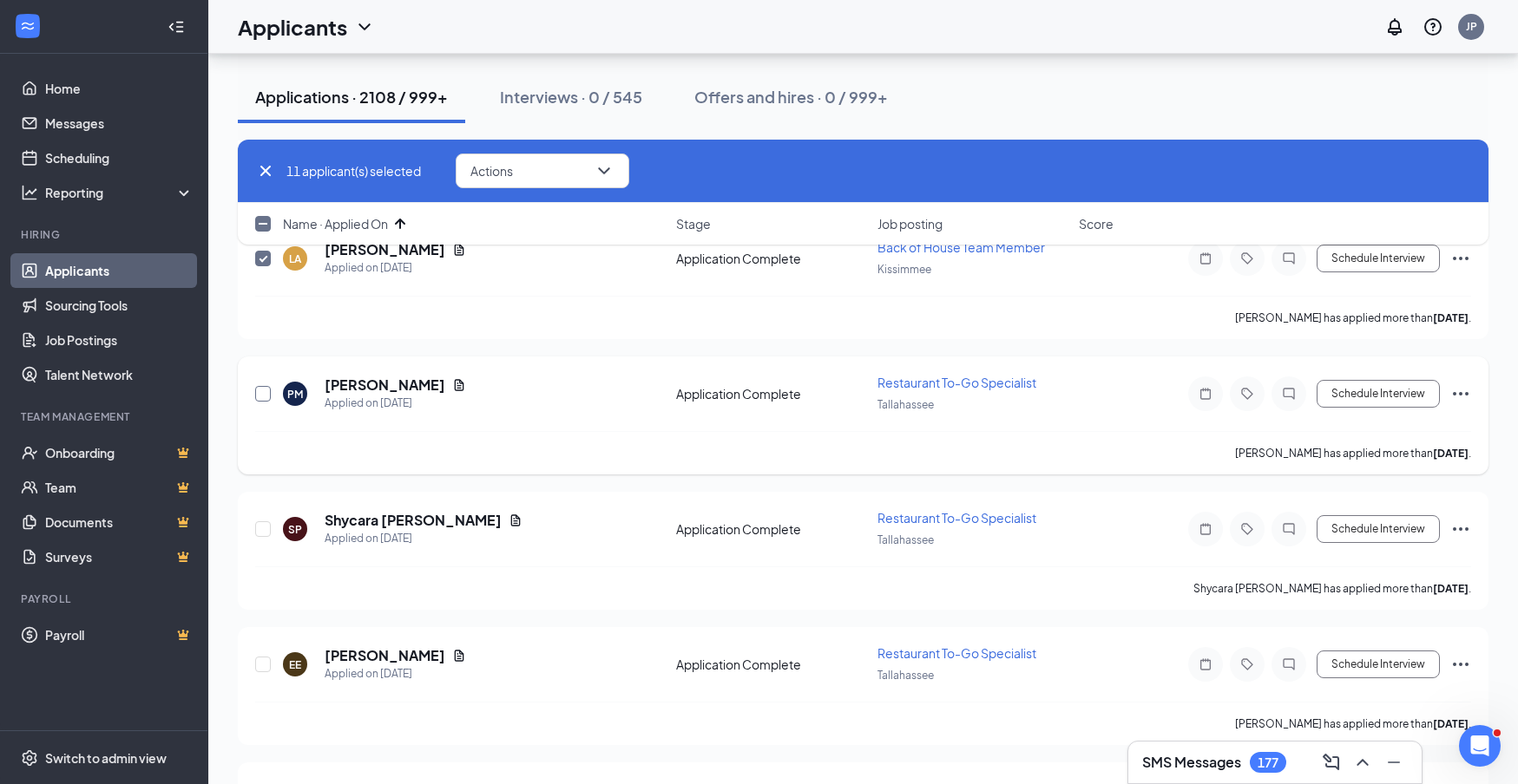
click at [262, 394] on input "checkbox" at bounding box center [263, 394] width 15 height 15
checkbox input "true"
click at [263, 532] on input "checkbox" at bounding box center [263, 529] width 15 height 15
checkbox input "true"
click at [264, 662] on input "checkbox" at bounding box center [263, 664] width 15 height 15
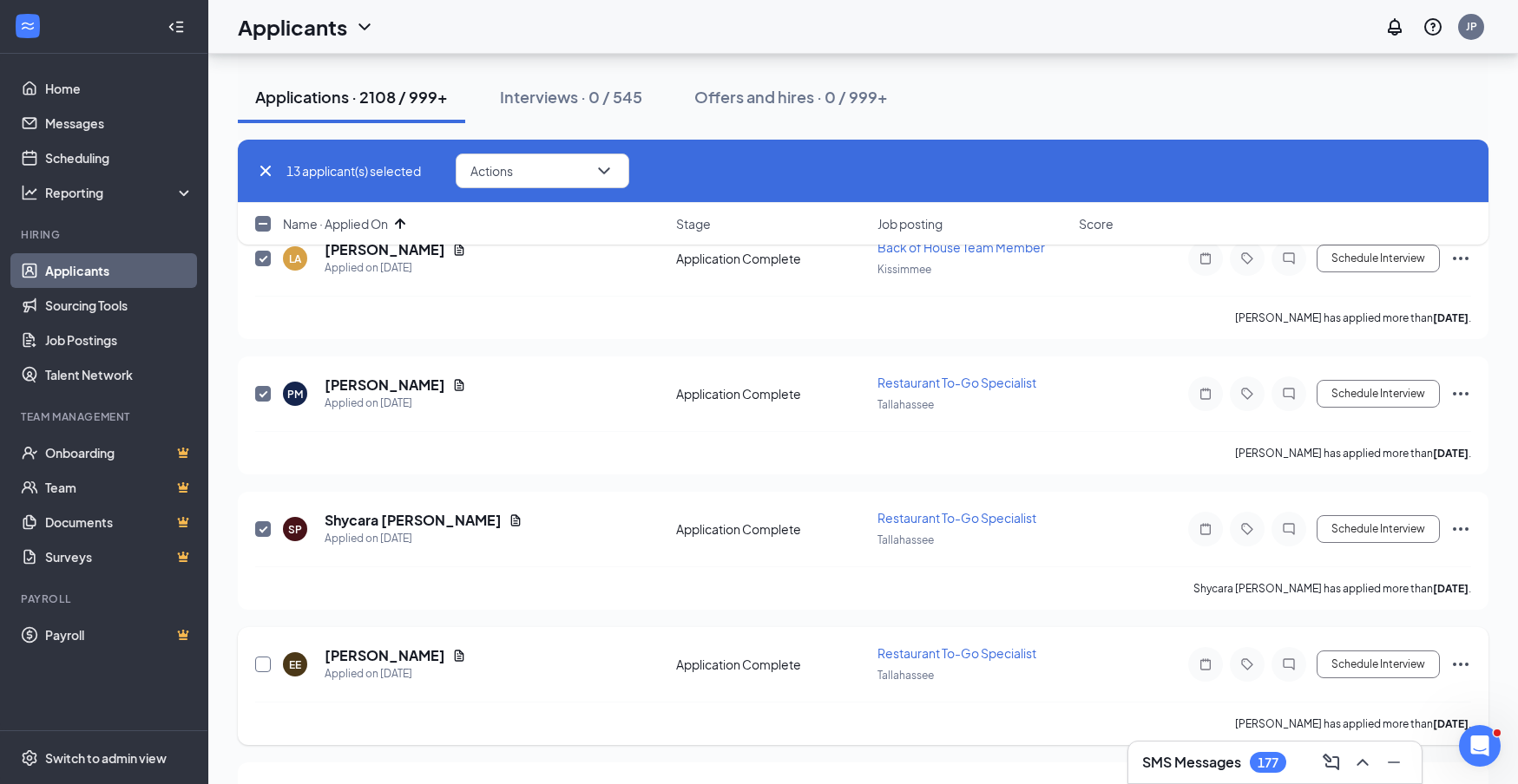
checkbox input "true"
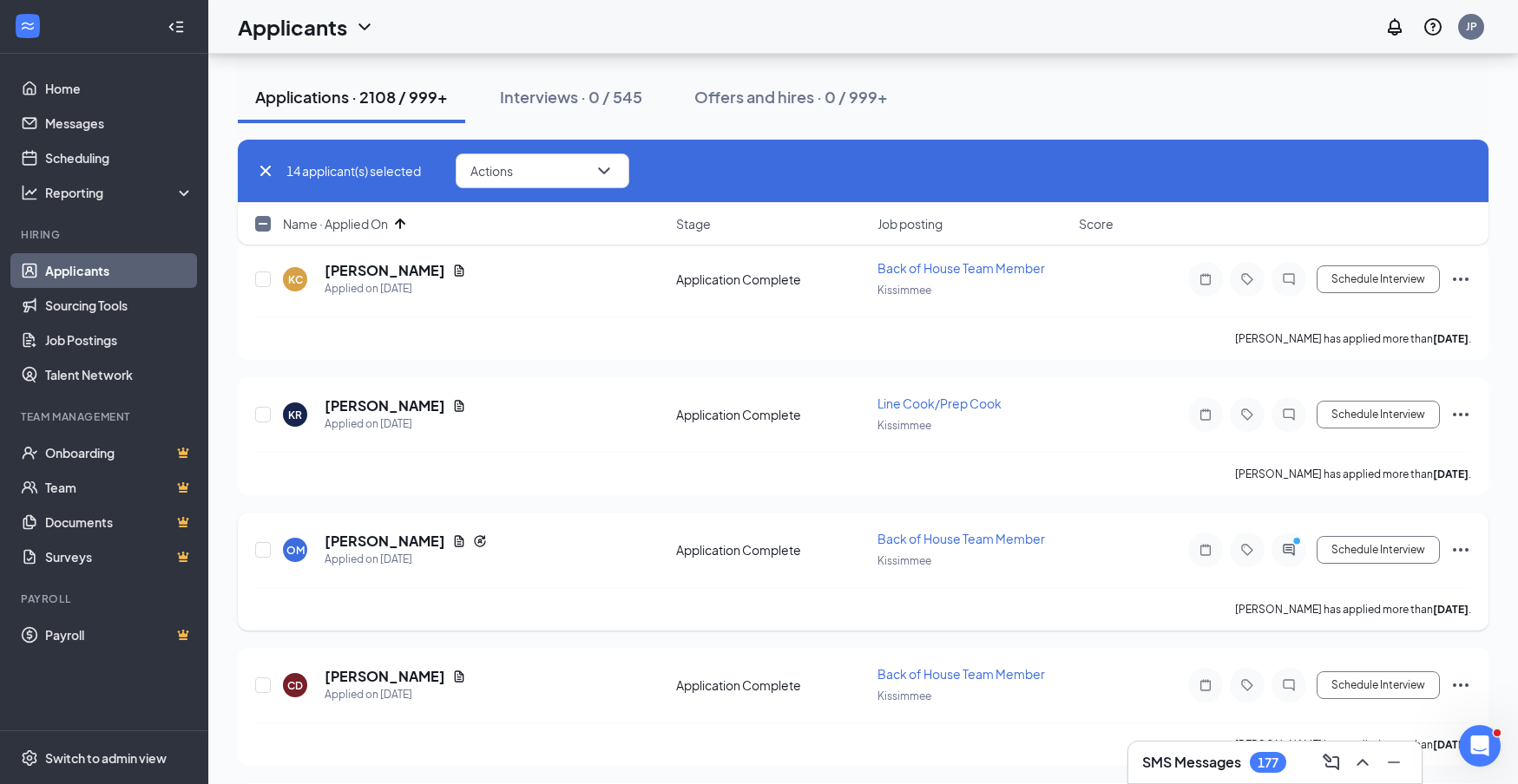
scroll to position [2078, 0]
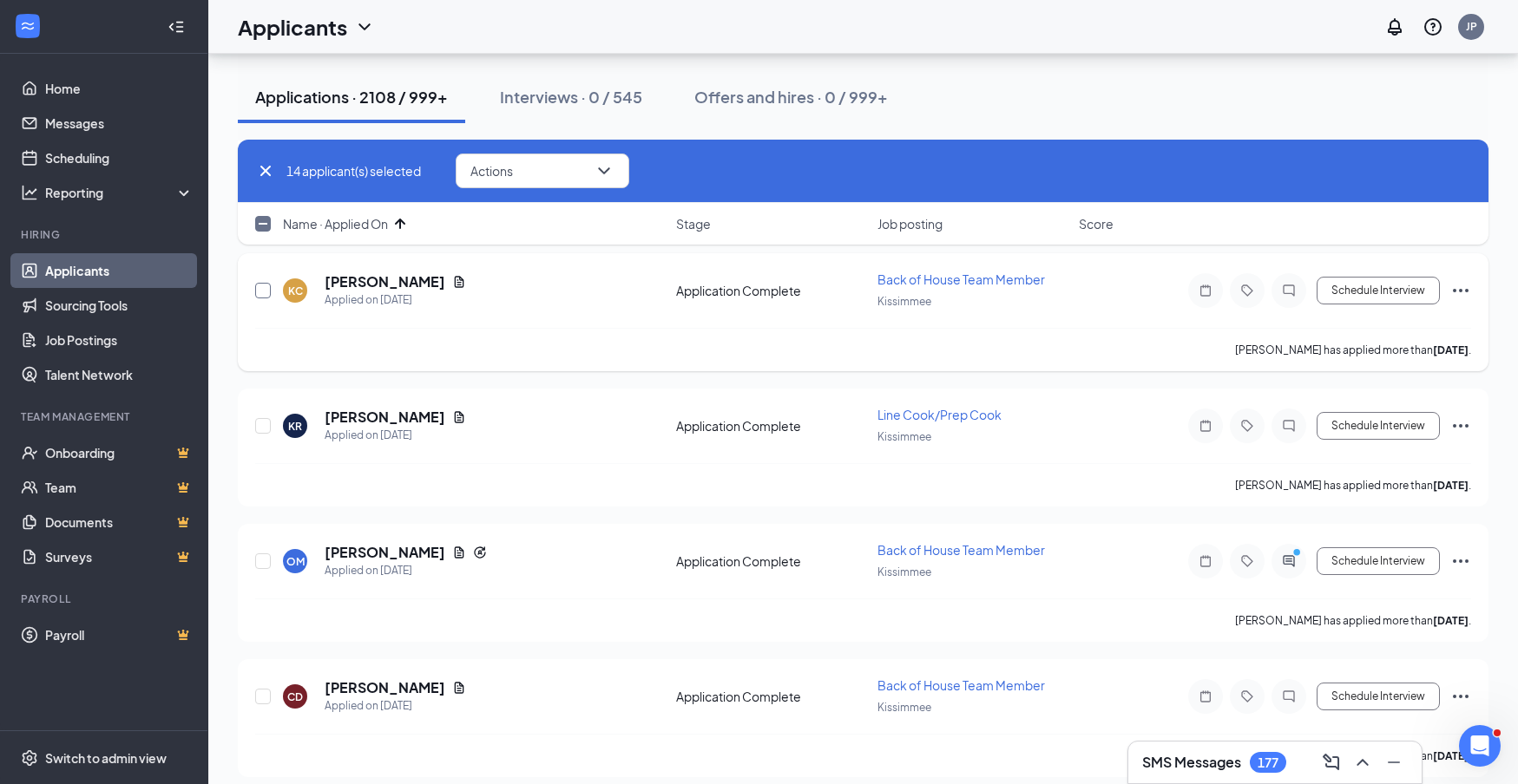
click at [264, 291] on input "checkbox" at bounding box center [263, 291] width 15 height 15
checkbox input "true"
click at [259, 427] on input "checkbox" at bounding box center [263, 425] width 15 height 15
checkbox input "true"
click at [266, 558] on input "checkbox" at bounding box center [263, 561] width 15 height 15
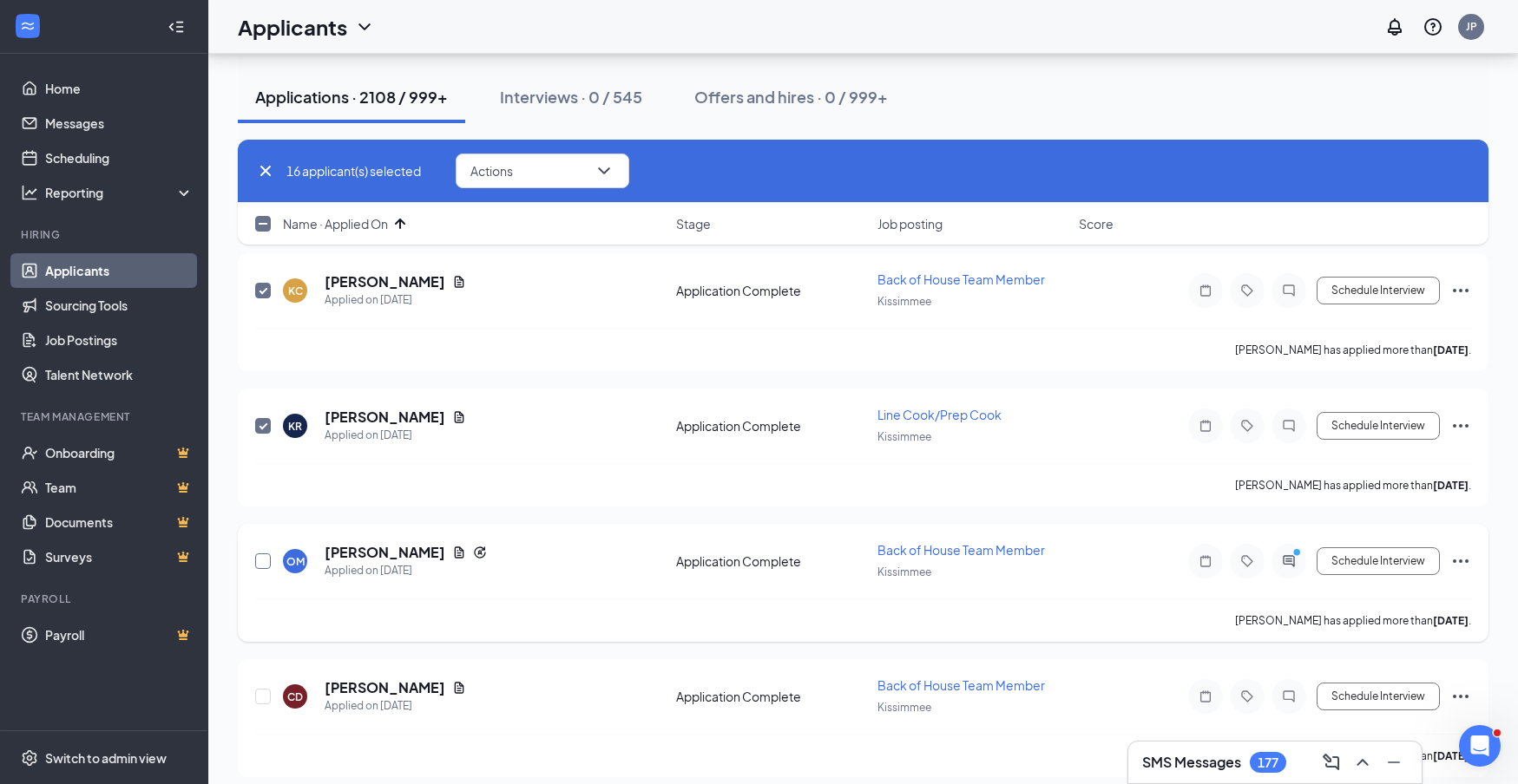
checkbox input "true"
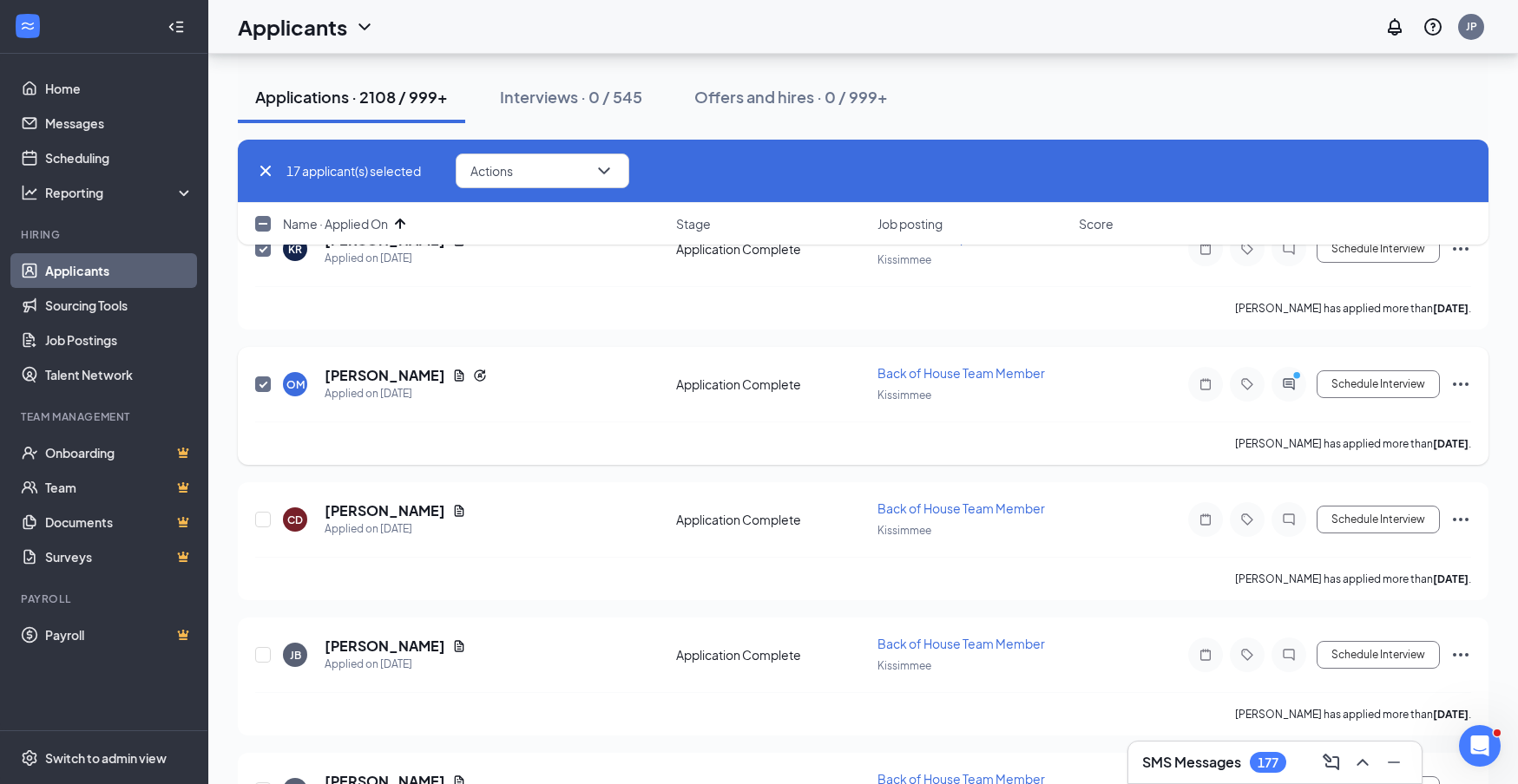
scroll to position [2261, 0]
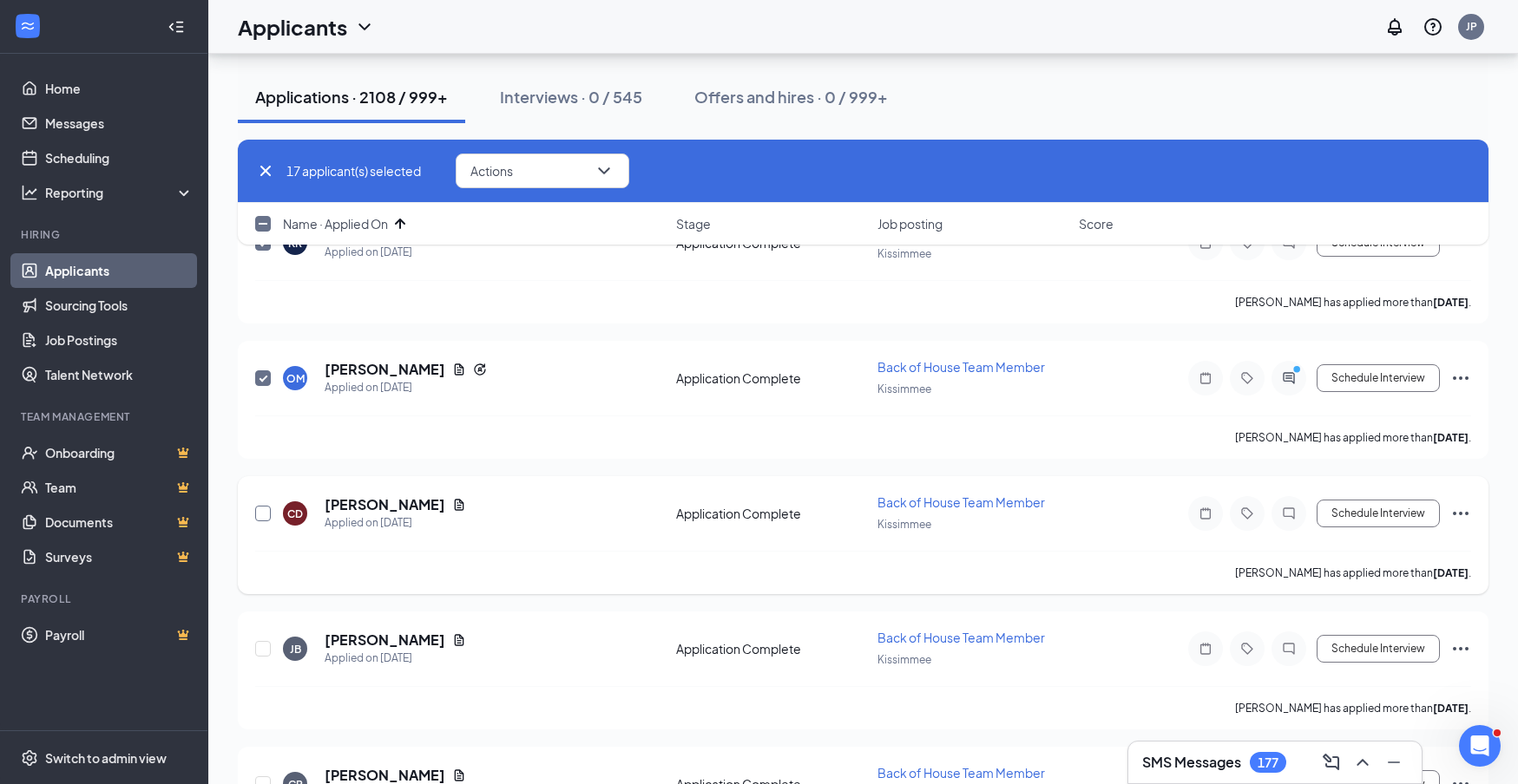
click at [262, 512] on input "checkbox" at bounding box center [263, 513] width 15 height 15
checkbox input "true"
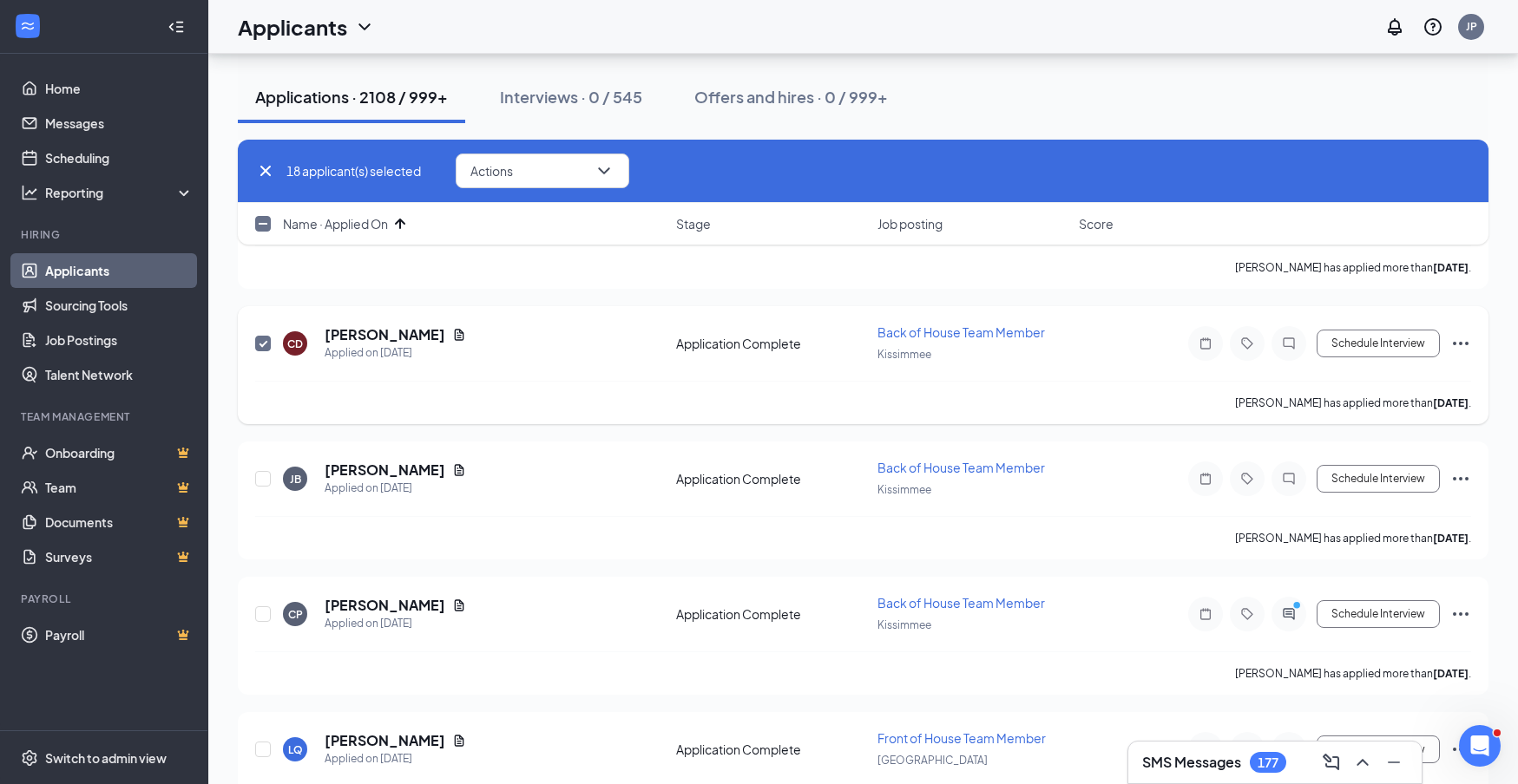
scroll to position [2436, 0]
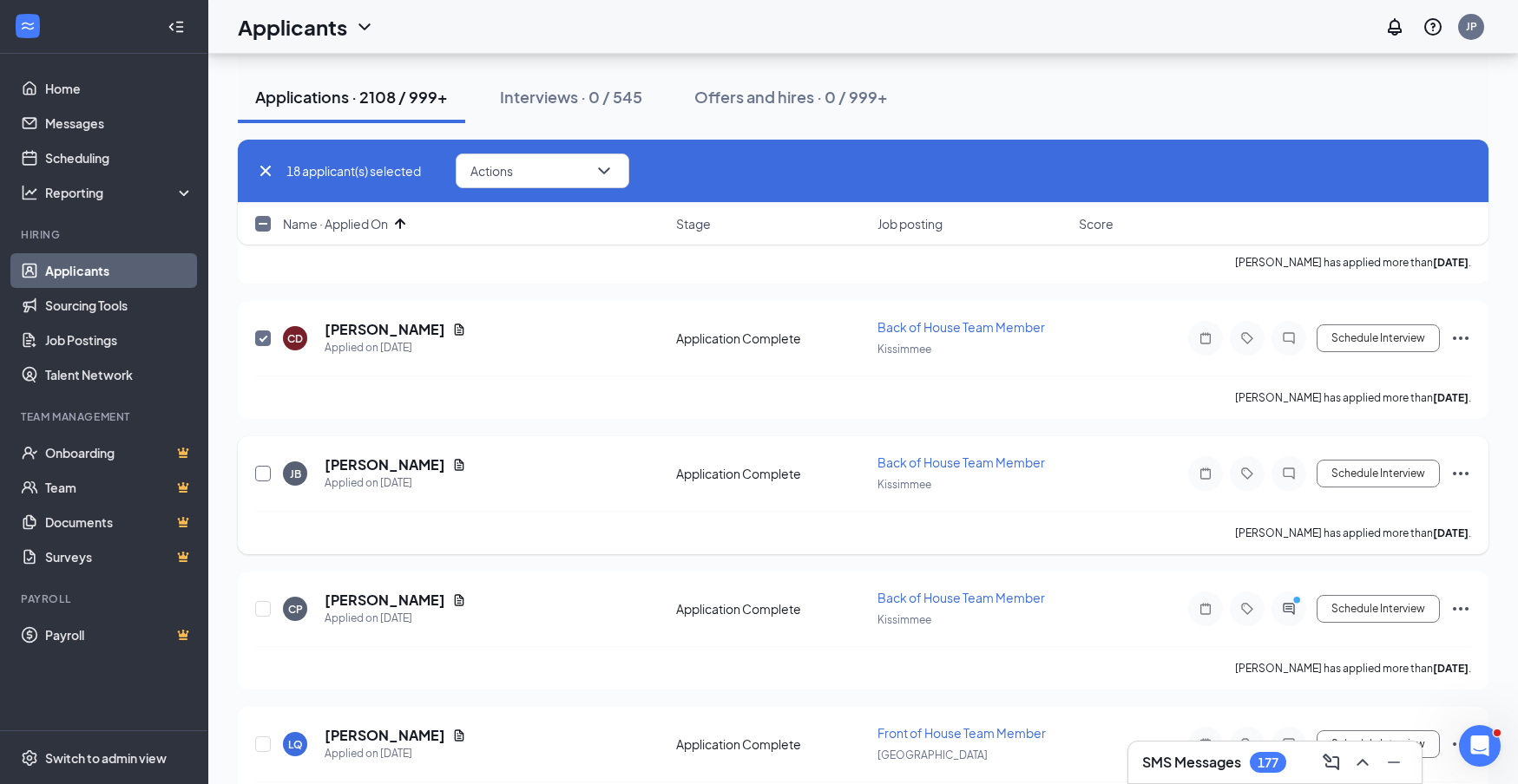
click at [260, 469] on input "checkbox" at bounding box center [263, 473] width 15 height 15
checkbox input "true"
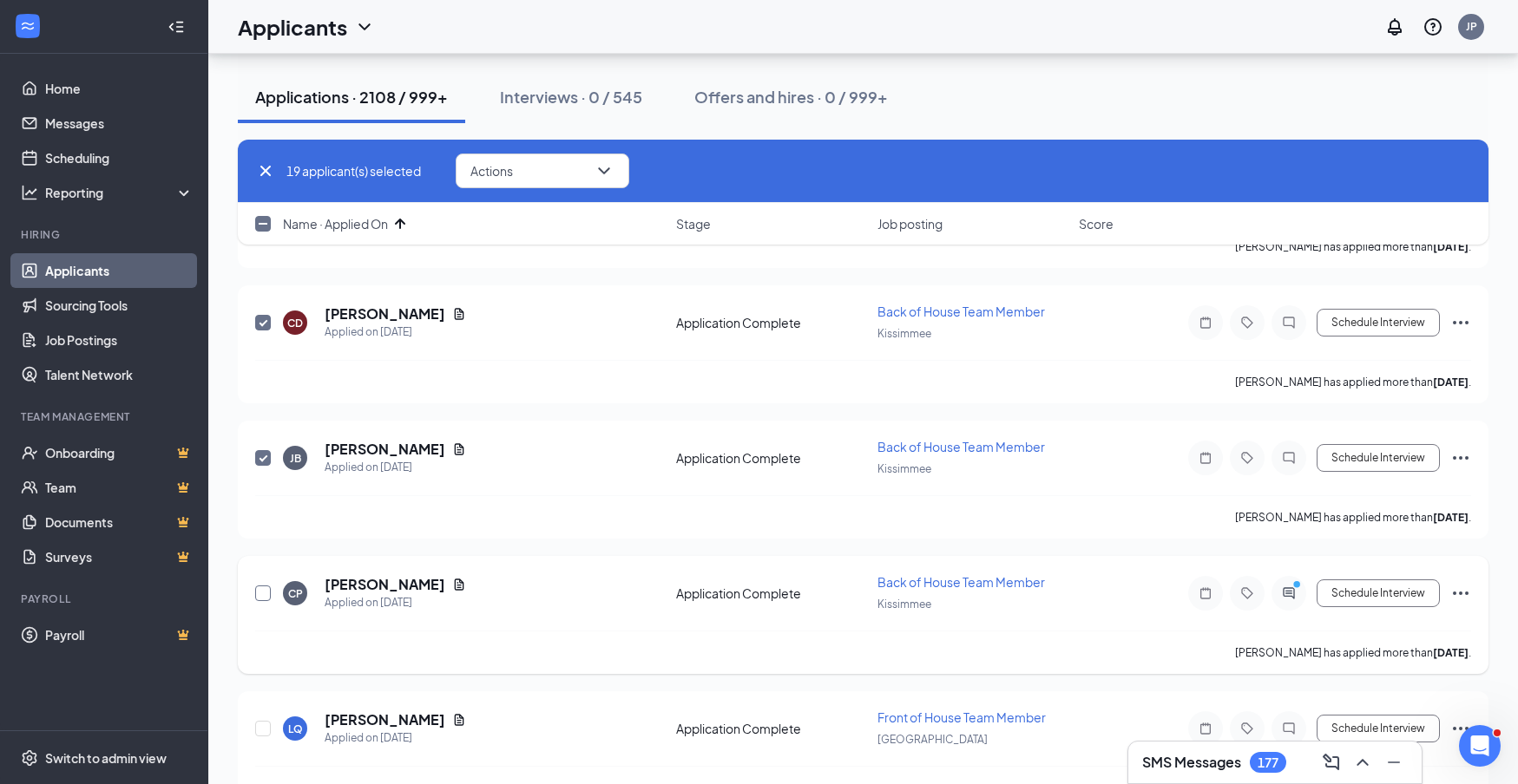
click at [264, 590] on input "checkbox" at bounding box center [263, 594] width 15 height 15
checkbox input "true"
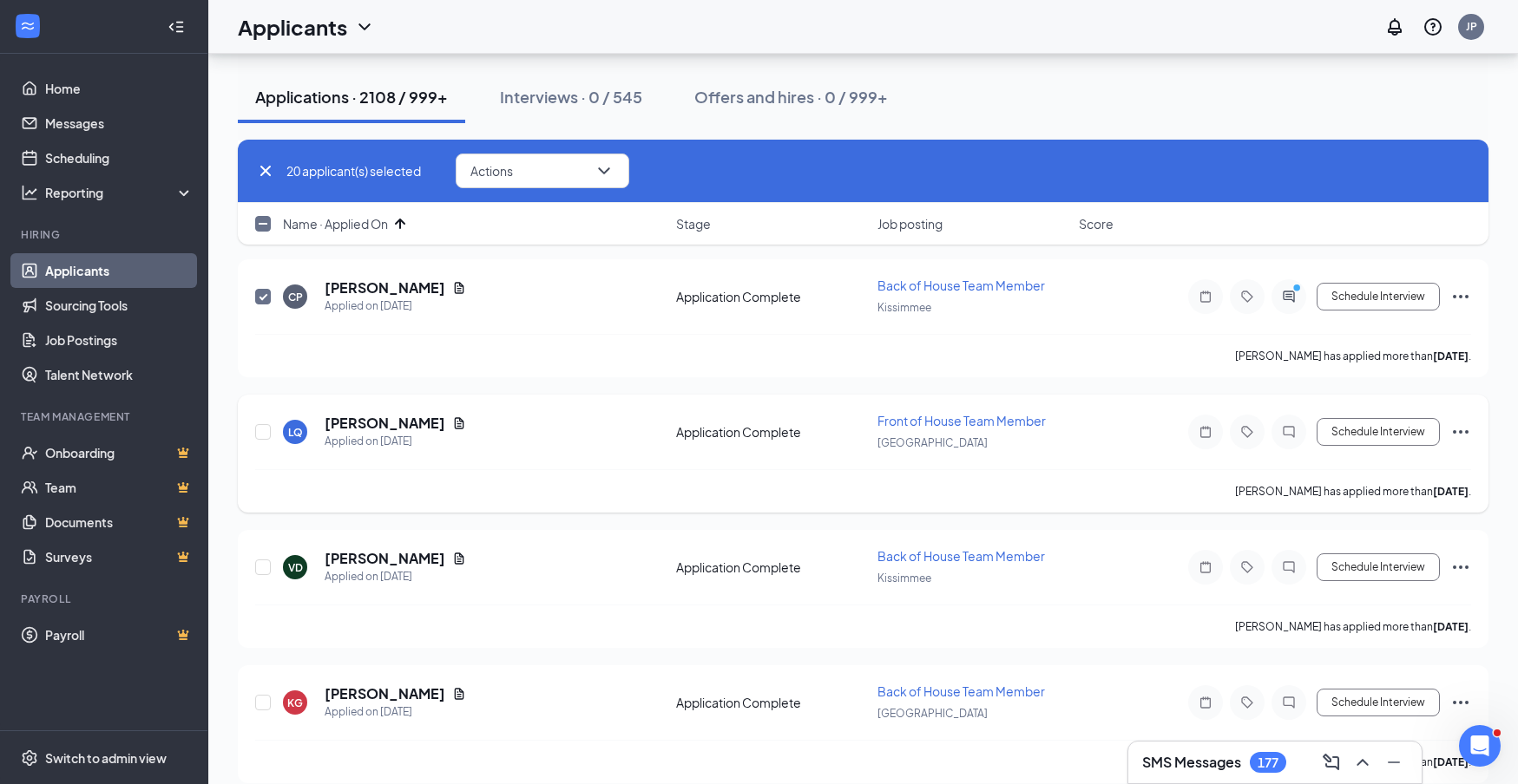
scroll to position [2751, 0]
click at [264, 429] on input "checkbox" at bounding box center [263, 430] width 15 height 15
checkbox input "true"
click at [262, 564] on input "checkbox" at bounding box center [263, 566] width 15 height 15
checkbox input "true"
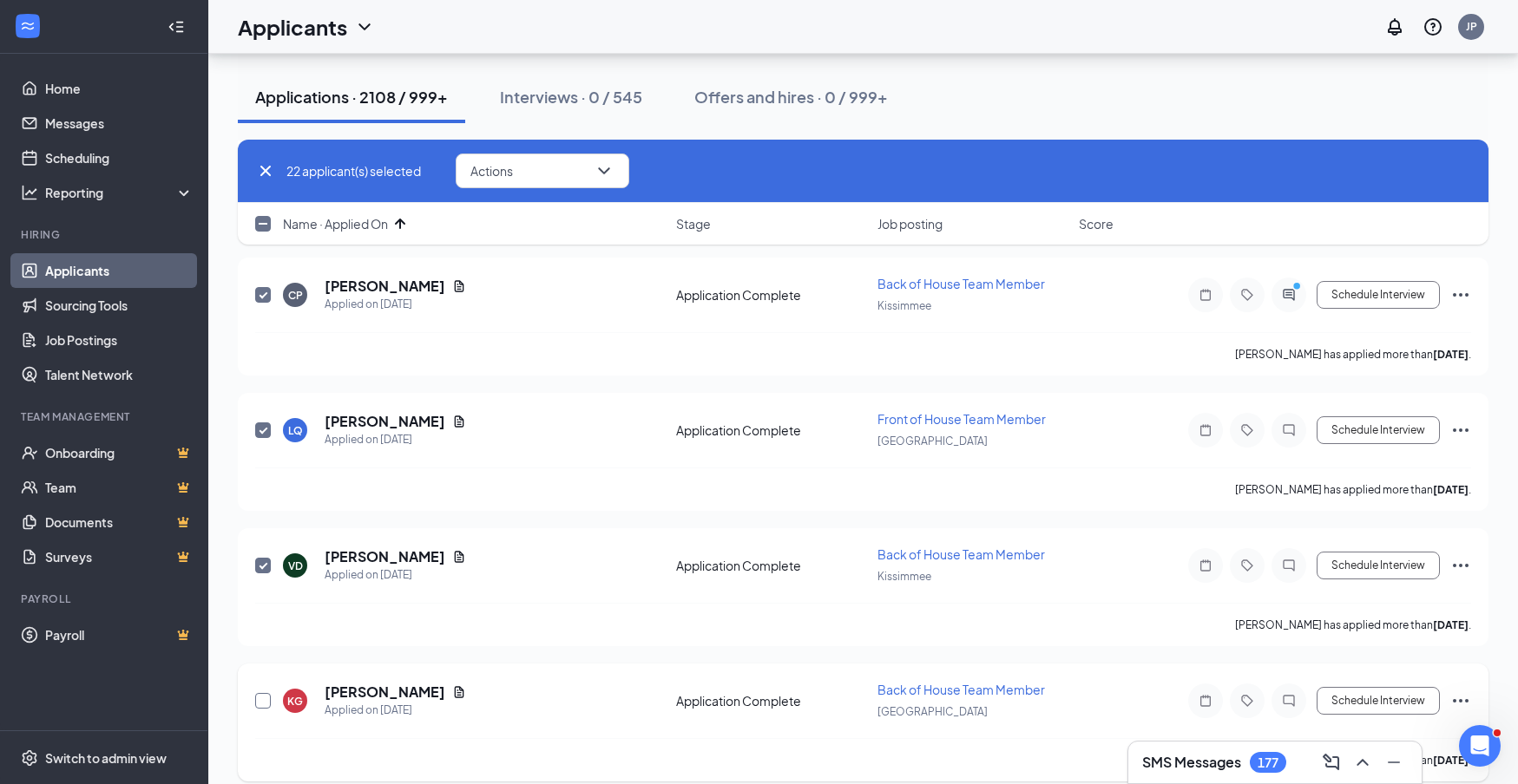
click at [266, 701] on input "checkbox" at bounding box center [263, 701] width 15 height 15
checkbox input "true"
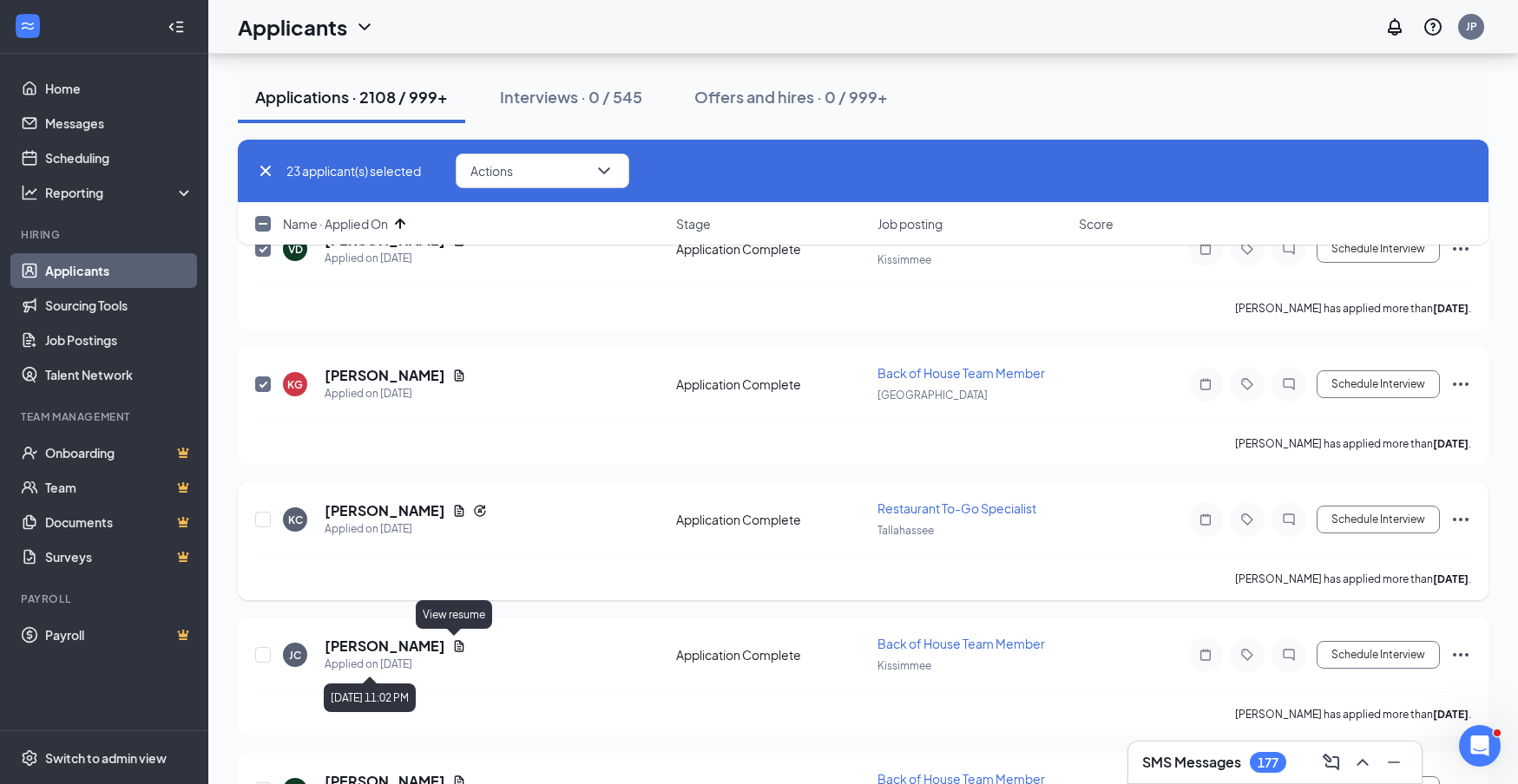
scroll to position [3069, 0]
click at [265, 521] on input "checkbox" at bounding box center [263, 518] width 15 height 15
checkbox input "true"
click at [263, 648] on input "checkbox" at bounding box center [263, 653] width 15 height 15
checkbox input "true"
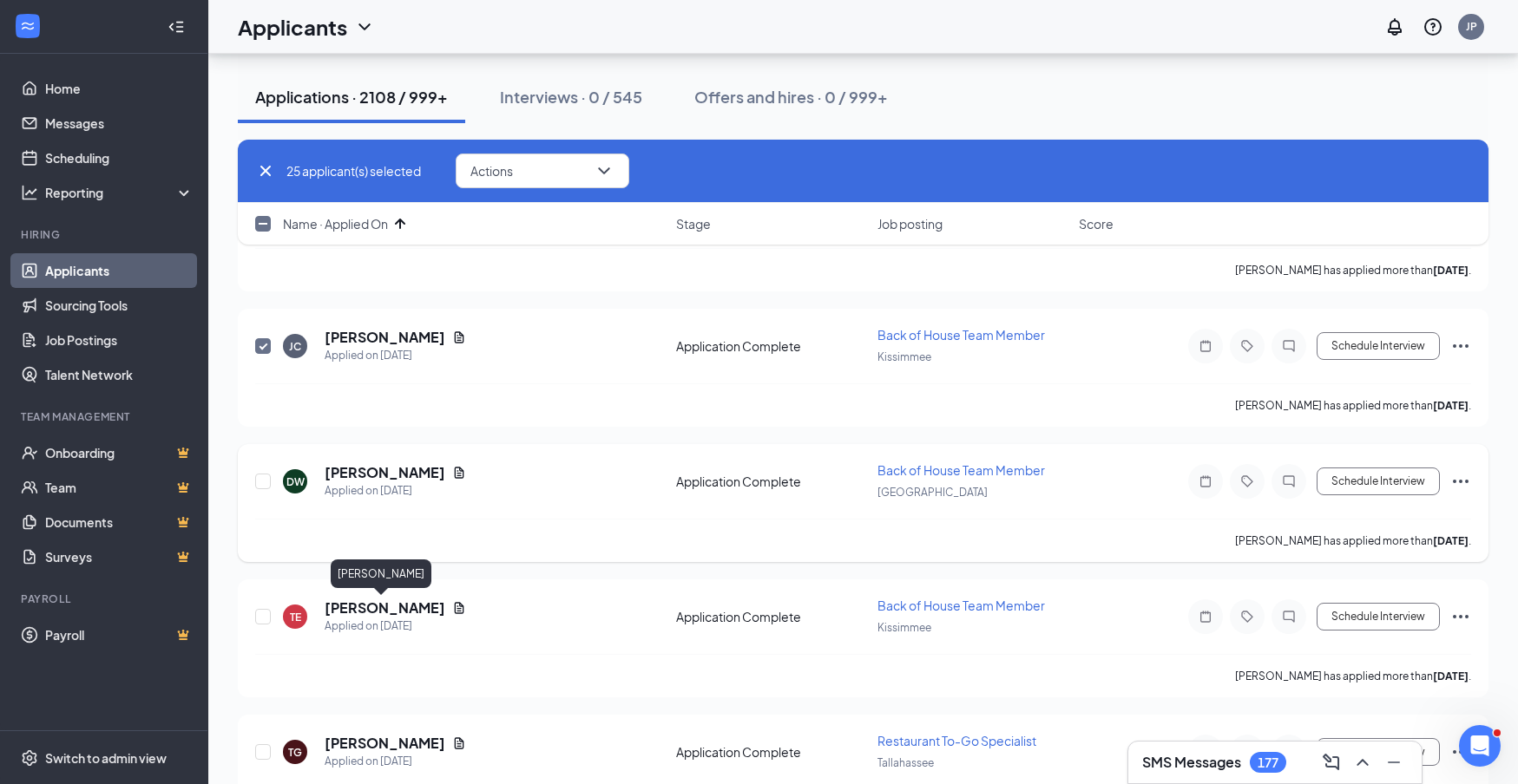
scroll to position [3386, 0]
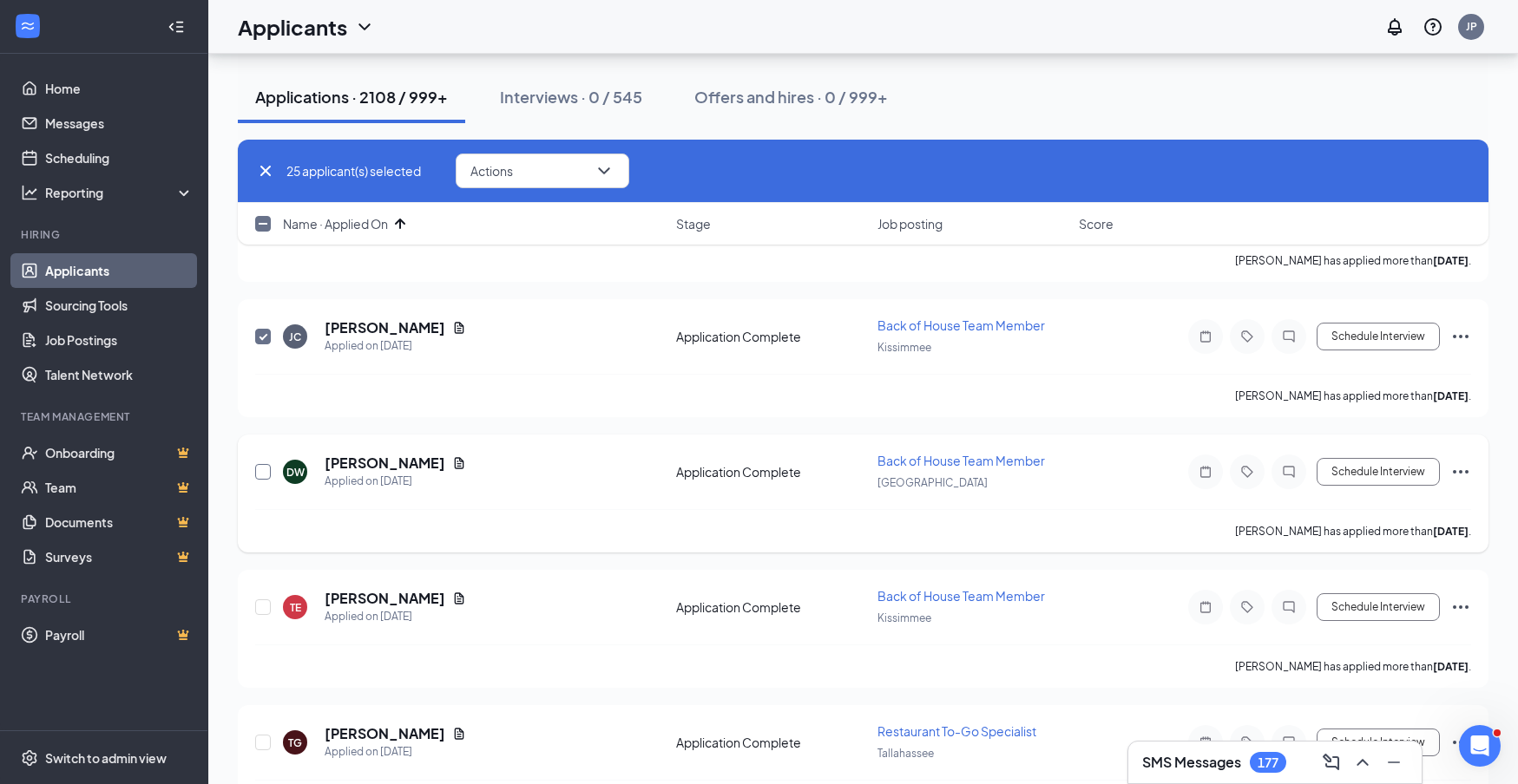
click at [258, 471] on input "checkbox" at bounding box center [263, 472] width 15 height 15
checkbox input "true"
click at [265, 608] on input "checkbox" at bounding box center [263, 607] width 15 height 15
checkbox input "true"
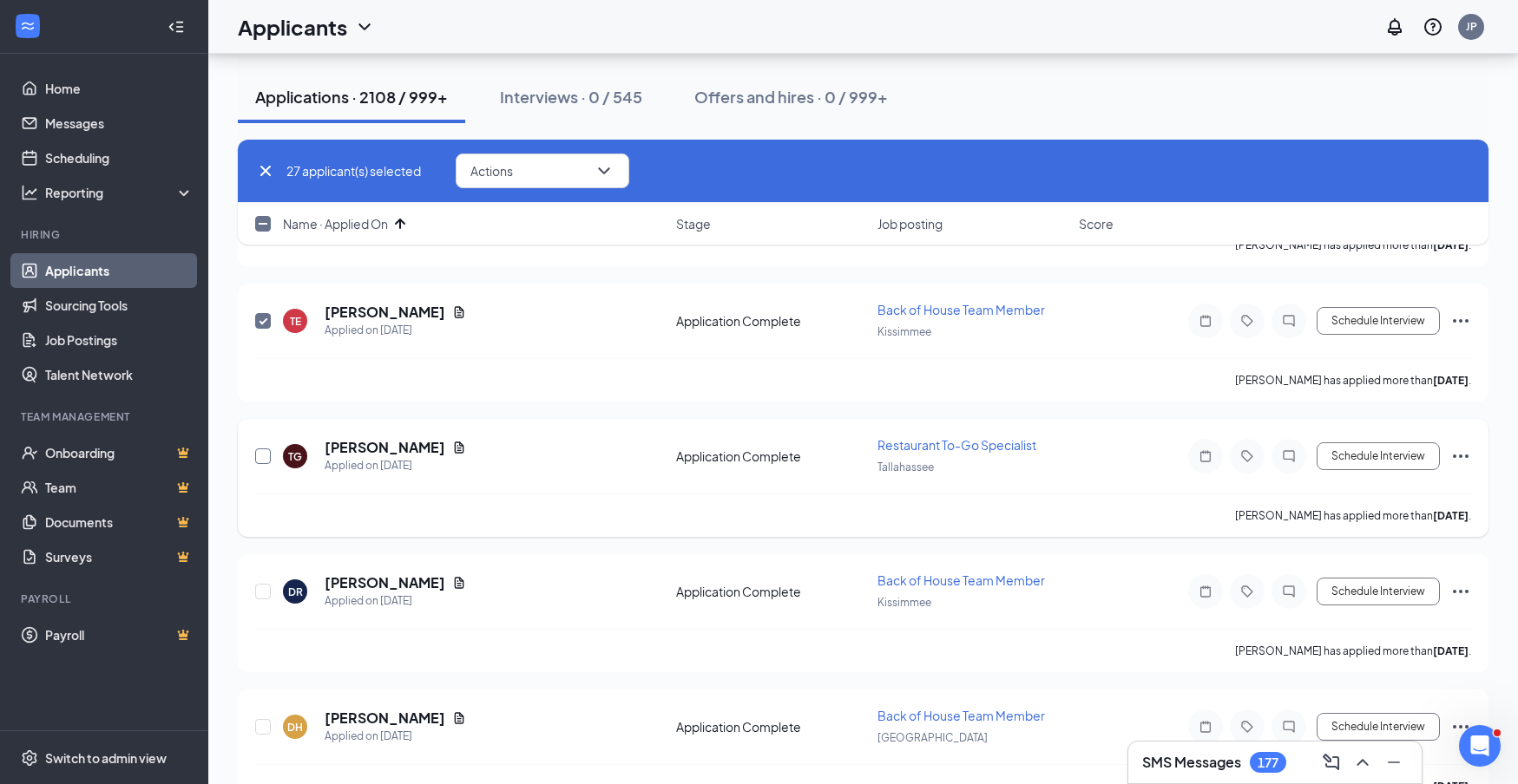
scroll to position [3672, 0]
click at [266, 456] on input "checkbox" at bounding box center [263, 455] width 15 height 15
checkbox input "true"
click at [263, 592] on input "checkbox" at bounding box center [263, 591] width 15 height 15
checkbox input "true"
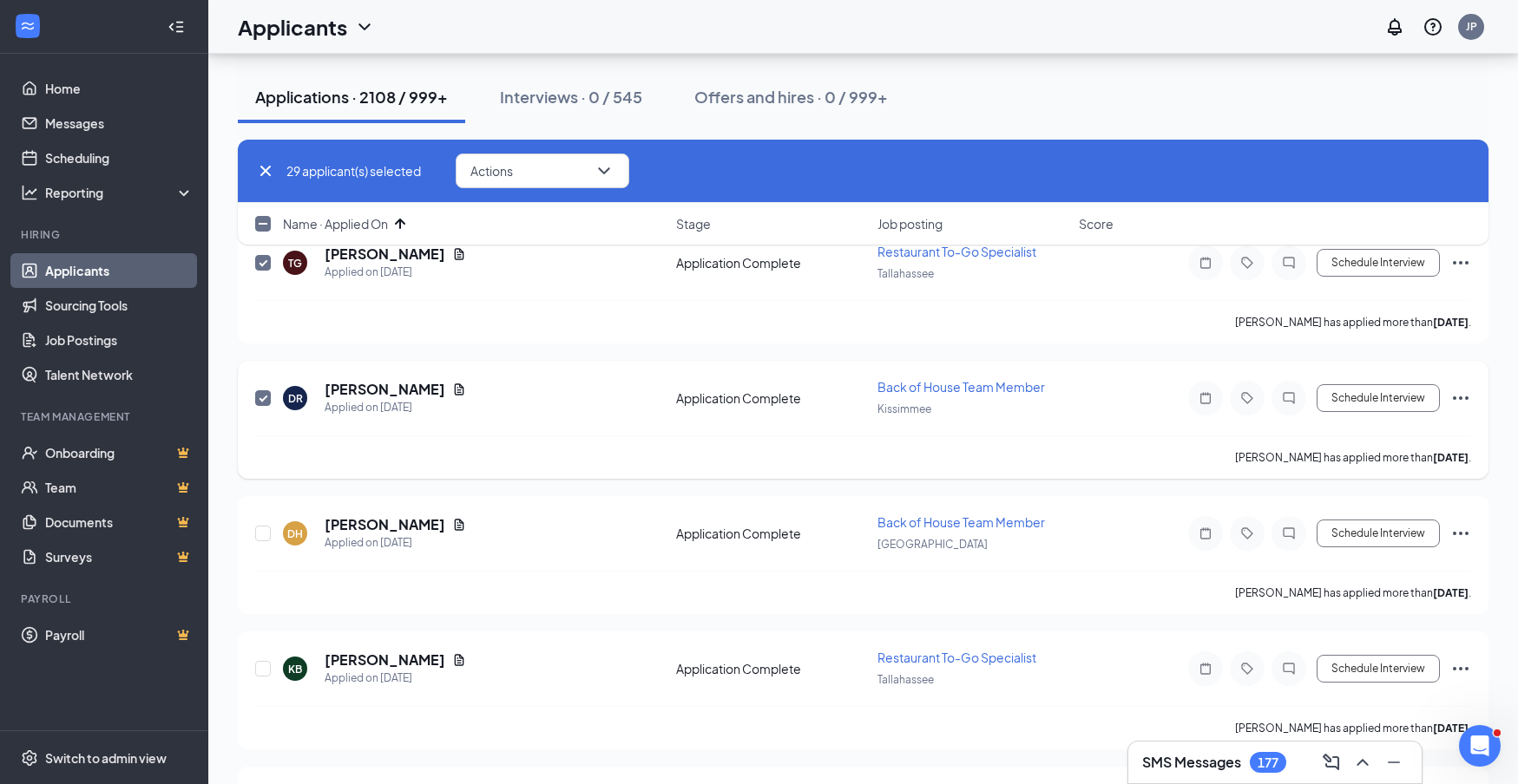
scroll to position [3879, 0]
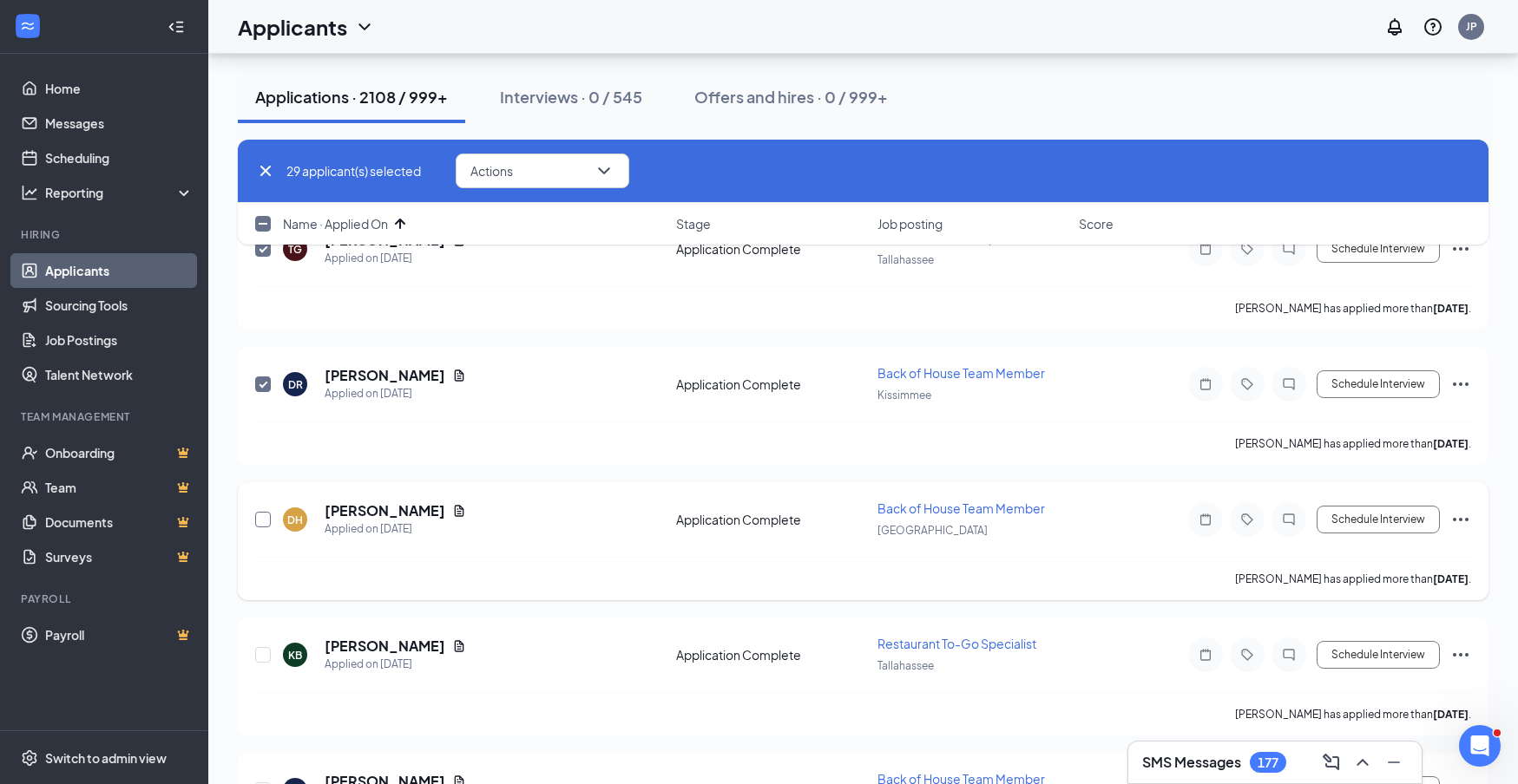
click at [262, 522] on input "checkbox" at bounding box center [263, 519] width 15 height 15
checkbox input "true"
click at [260, 654] on input "checkbox" at bounding box center [263, 655] width 15 height 15
checkbox input "true"
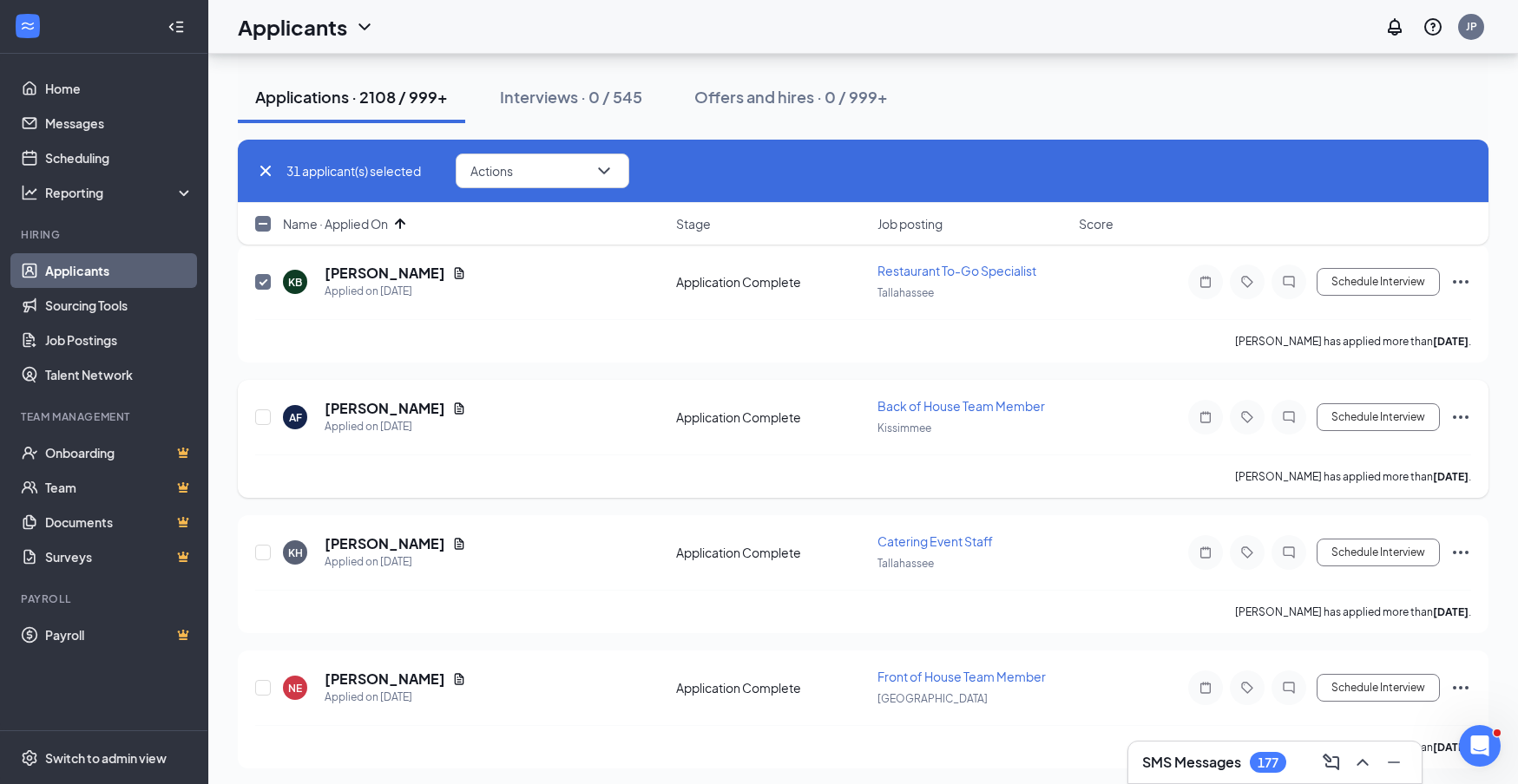
scroll to position [4260, 0]
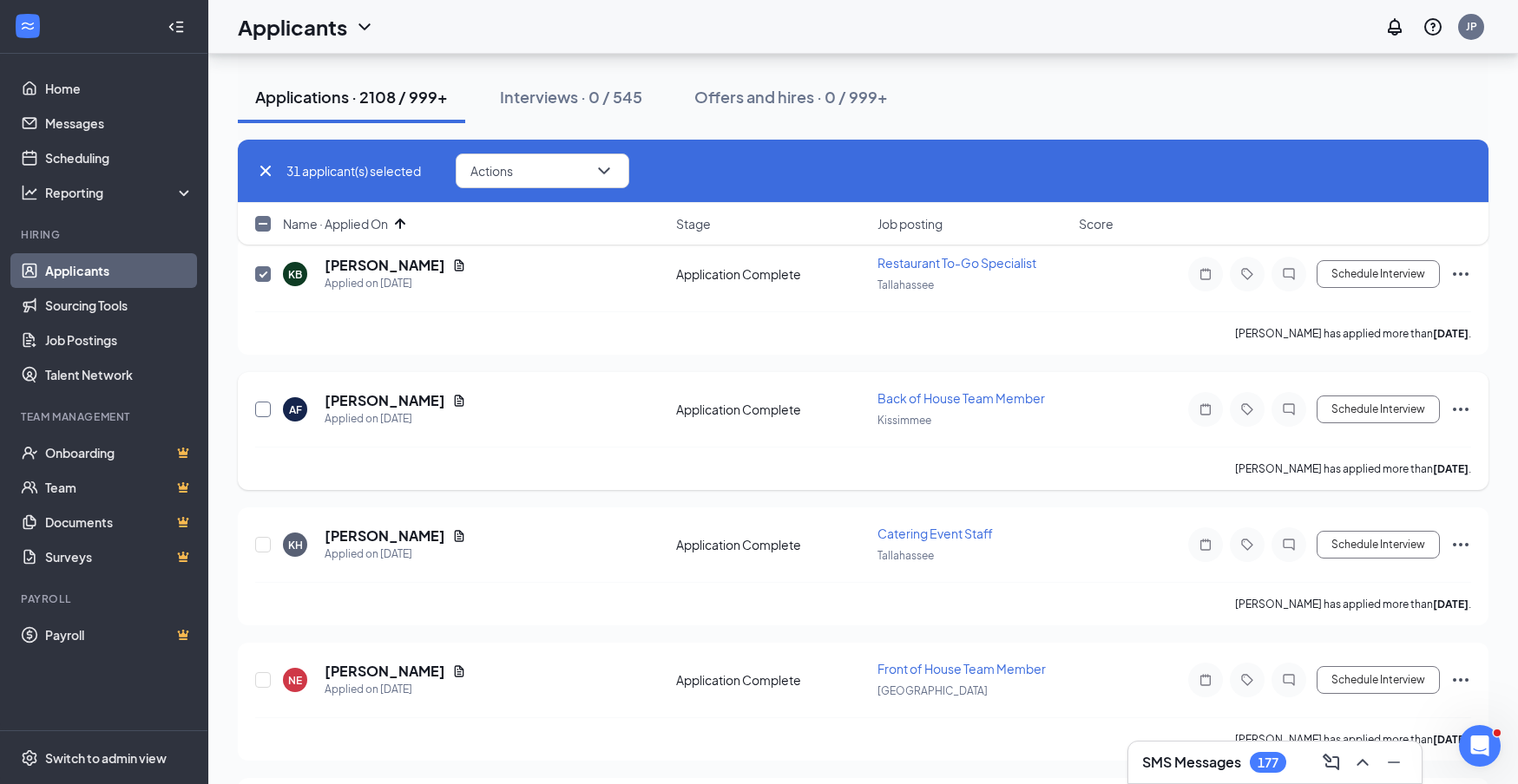
click at [265, 413] on input "checkbox" at bounding box center [263, 409] width 15 height 15
checkbox input "true"
click at [261, 540] on input "checkbox" at bounding box center [263, 545] width 15 height 15
checkbox input "true"
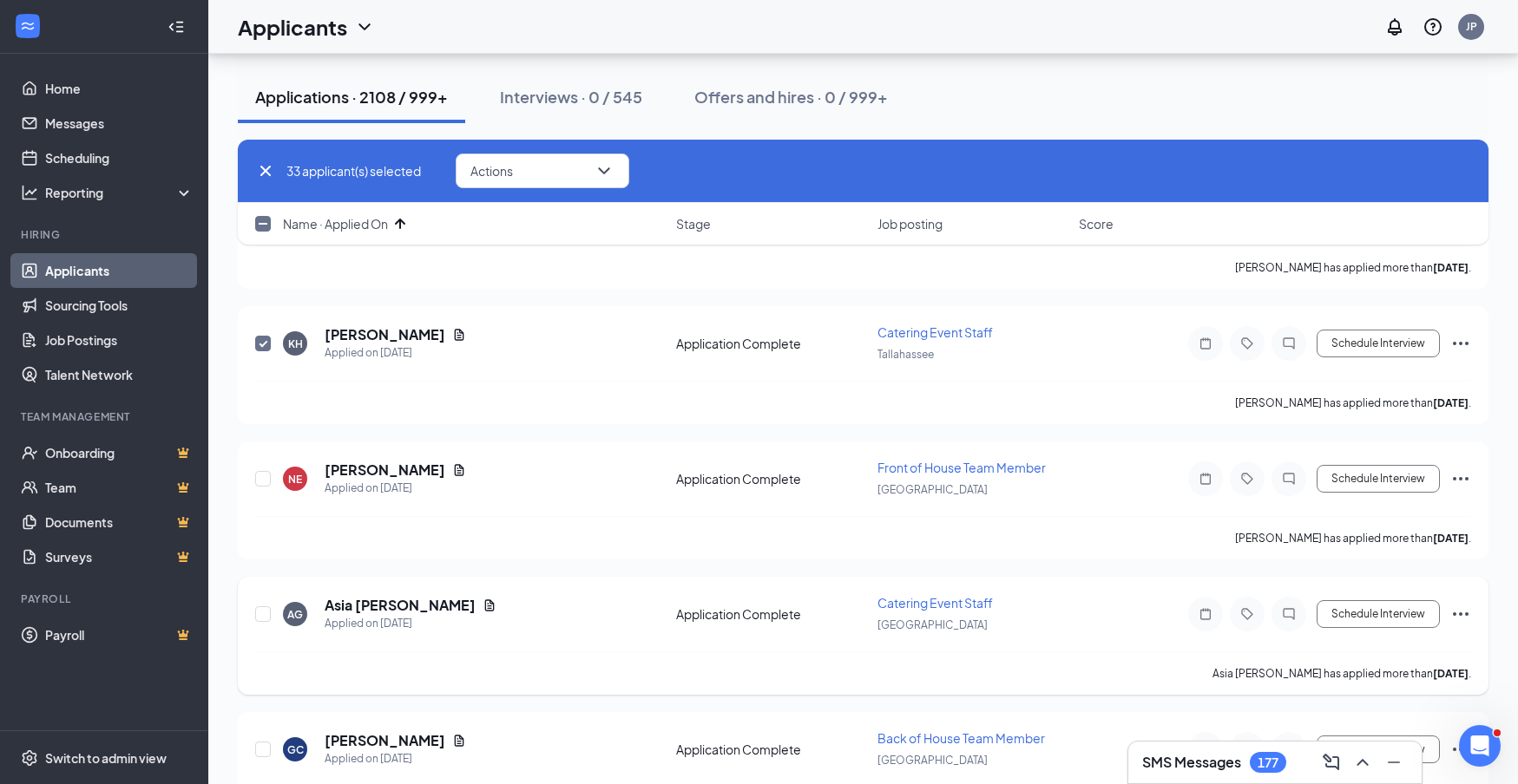
scroll to position [4470, 0]
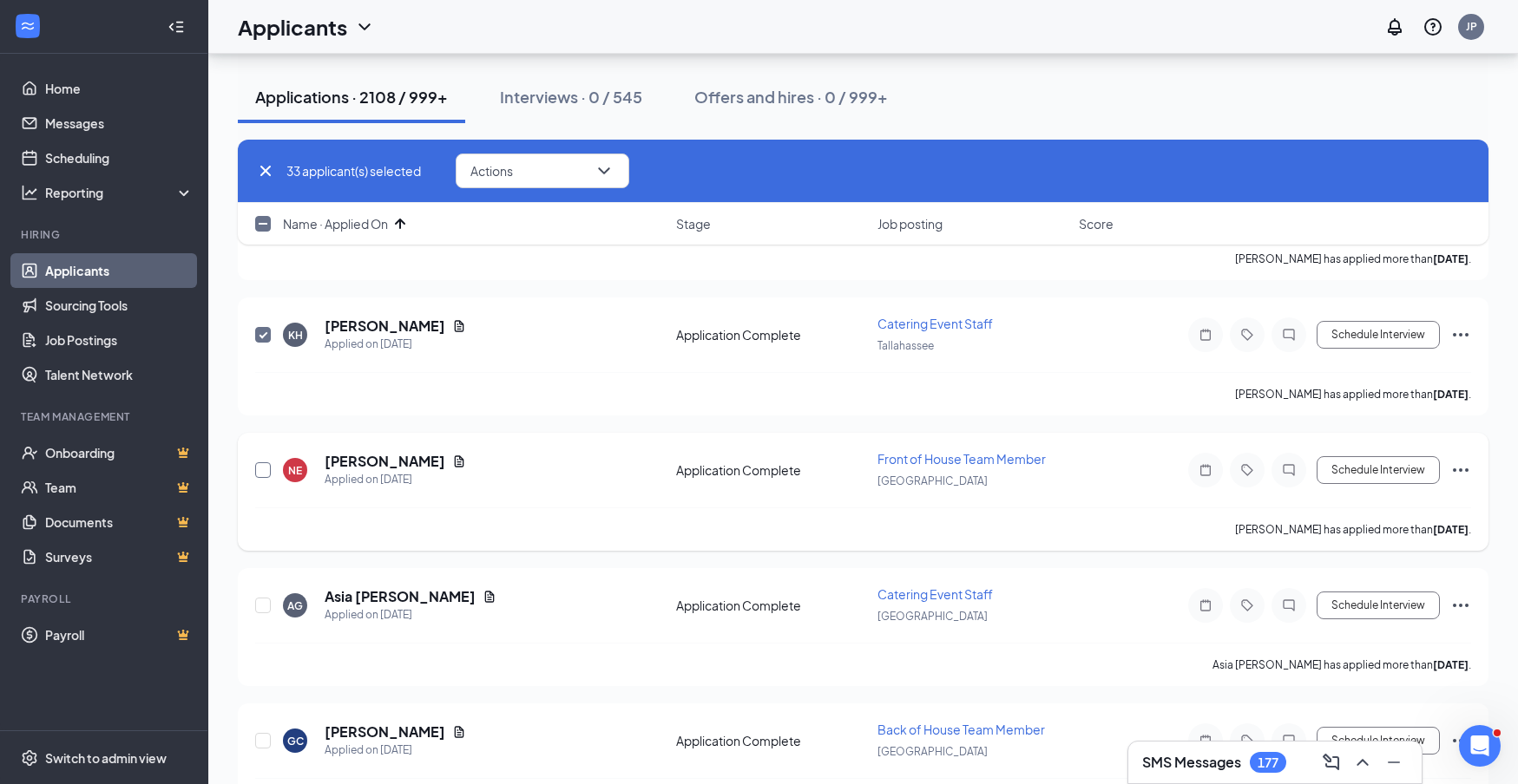
click at [264, 467] on input "checkbox" at bounding box center [263, 470] width 15 height 15
checkbox input "true"
click at [268, 606] on input "checkbox" at bounding box center [263, 605] width 15 height 15
checkbox input "true"
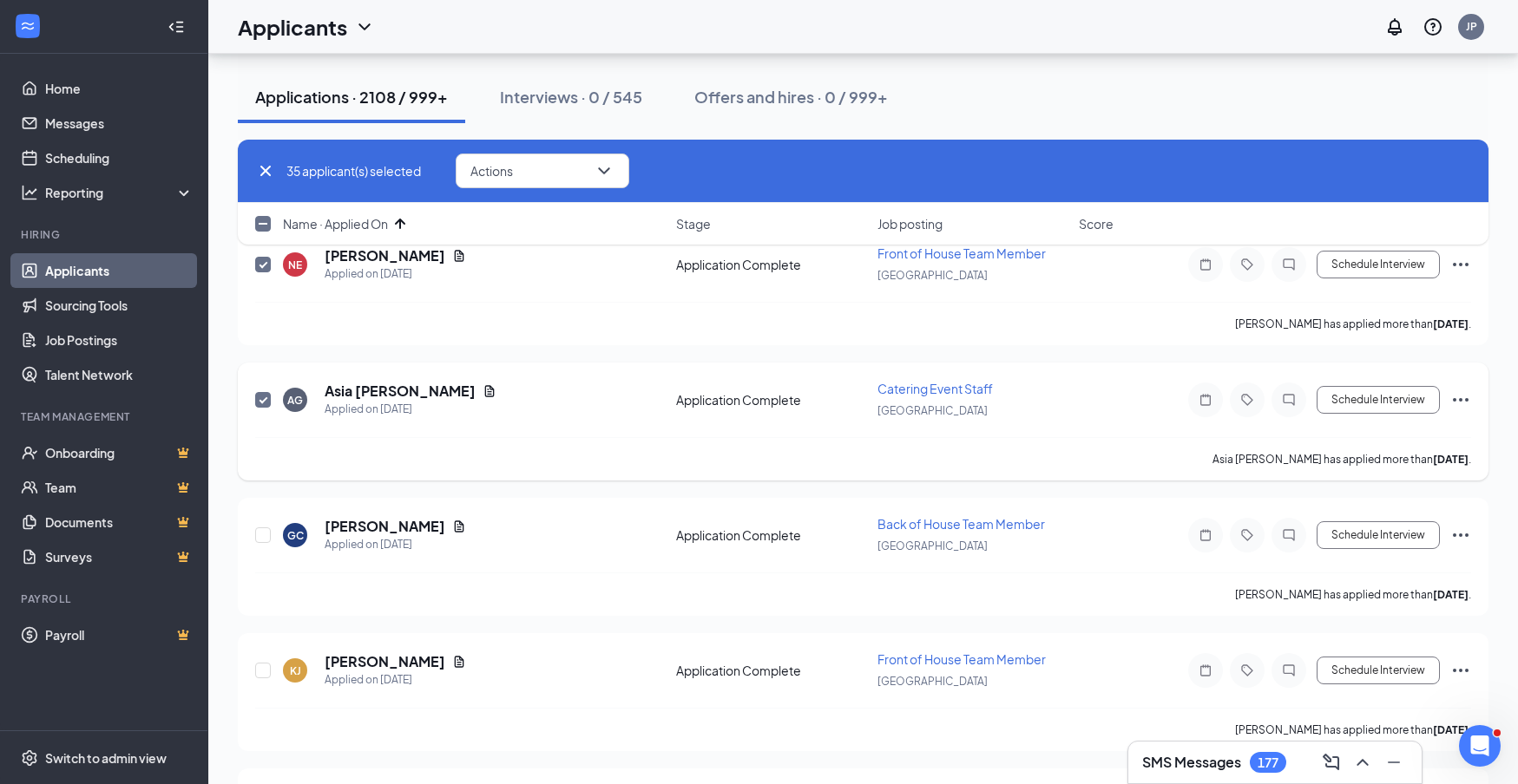
scroll to position [4678, 0]
click at [263, 533] on input "checkbox" at bounding box center [263, 533] width 15 height 15
checkbox input "true"
click at [266, 666] on input "checkbox" at bounding box center [263, 668] width 15 height 15
checkbox input "true"
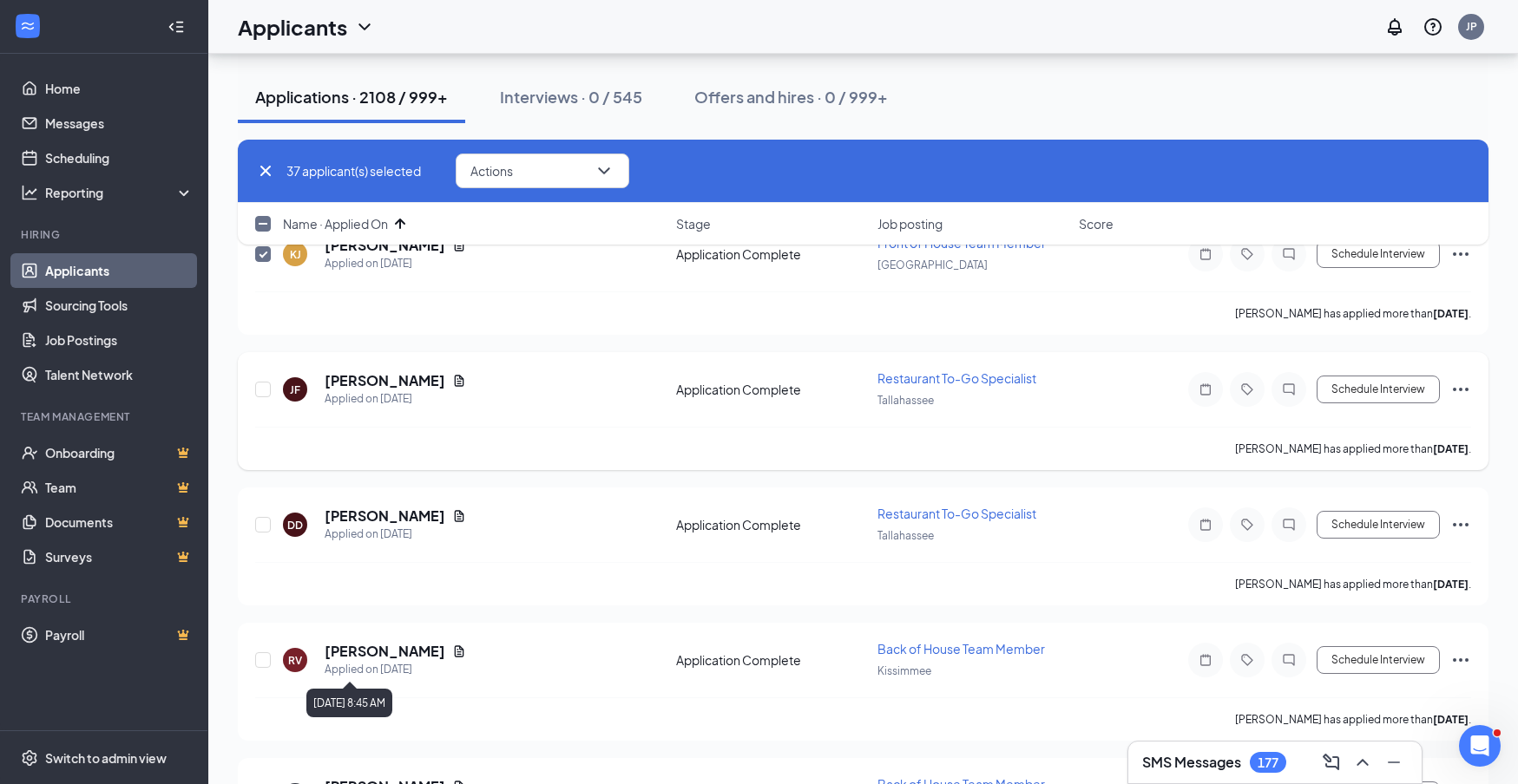
scroll to position [5128, 0]
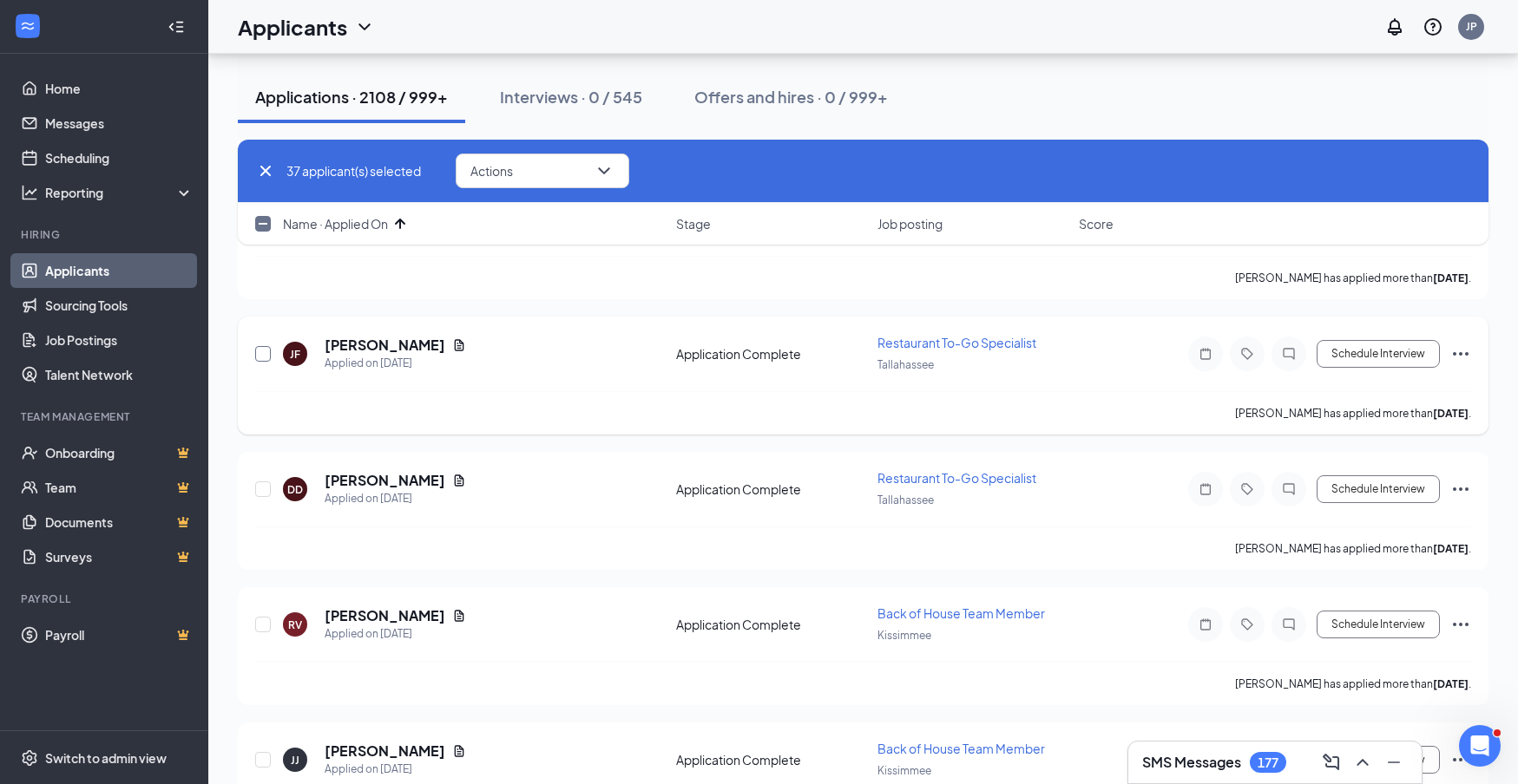
click at [264, 359] on input "checkbox" at bounding box center [263, 354] width 15 height 15
checkbox input "true"
click at [262, 492] on input "checkbox" at bounding box center [263, 490] width 15 height 15
checkbox input "true"
click at [265, 623] on input "checkbox" at bounding box center [263, 624] width 15 height 15
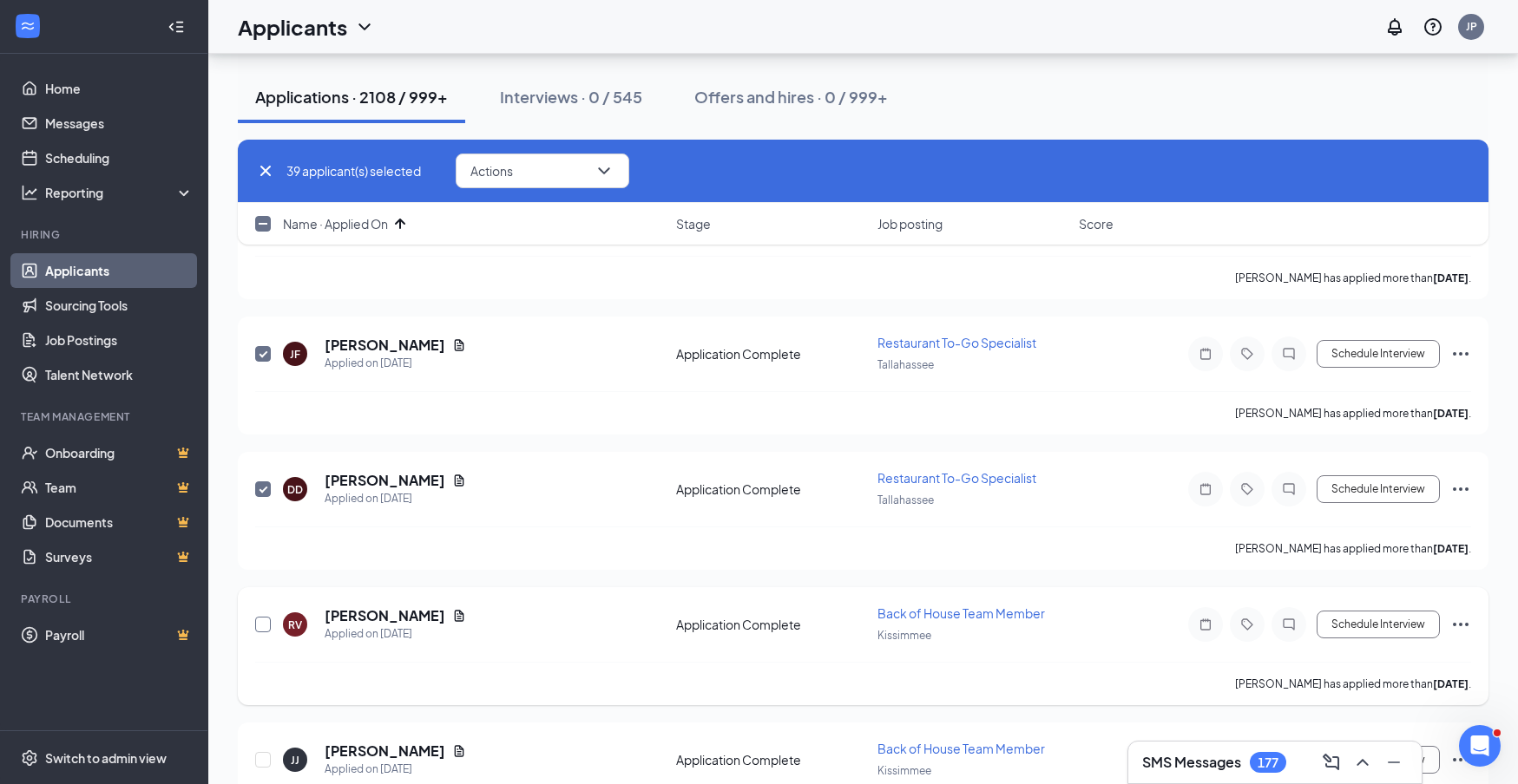
checkbox input "true"
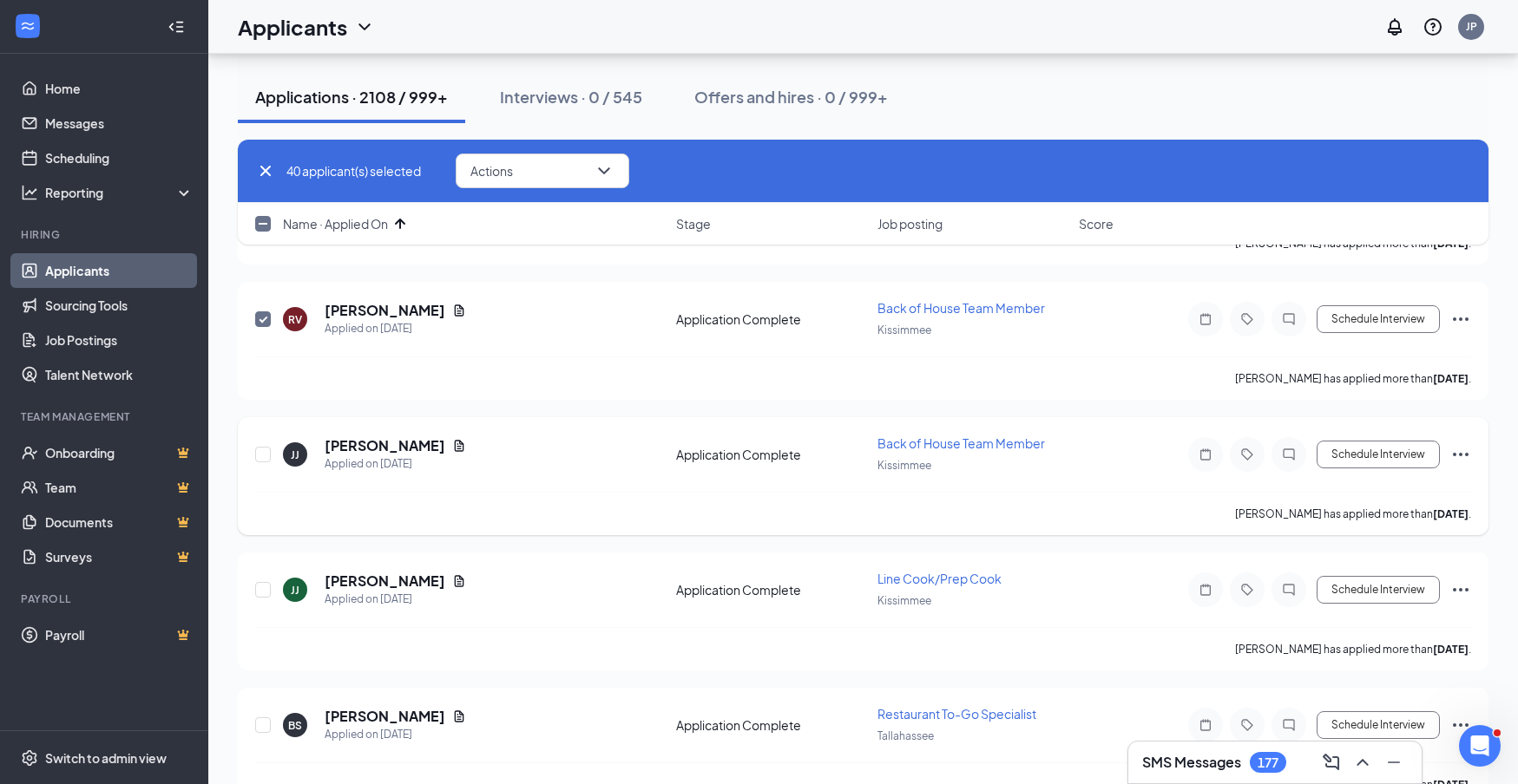
scroll to position [5434, 0]
click at [267, 455] on input "checkbox" at bounding box center [263, 453] width 15 height 15
checkbox input "true"
click at [260, 582] on input "checkbox" at bounding box center [263, 589] width 15 height 15
checkbox input "true"
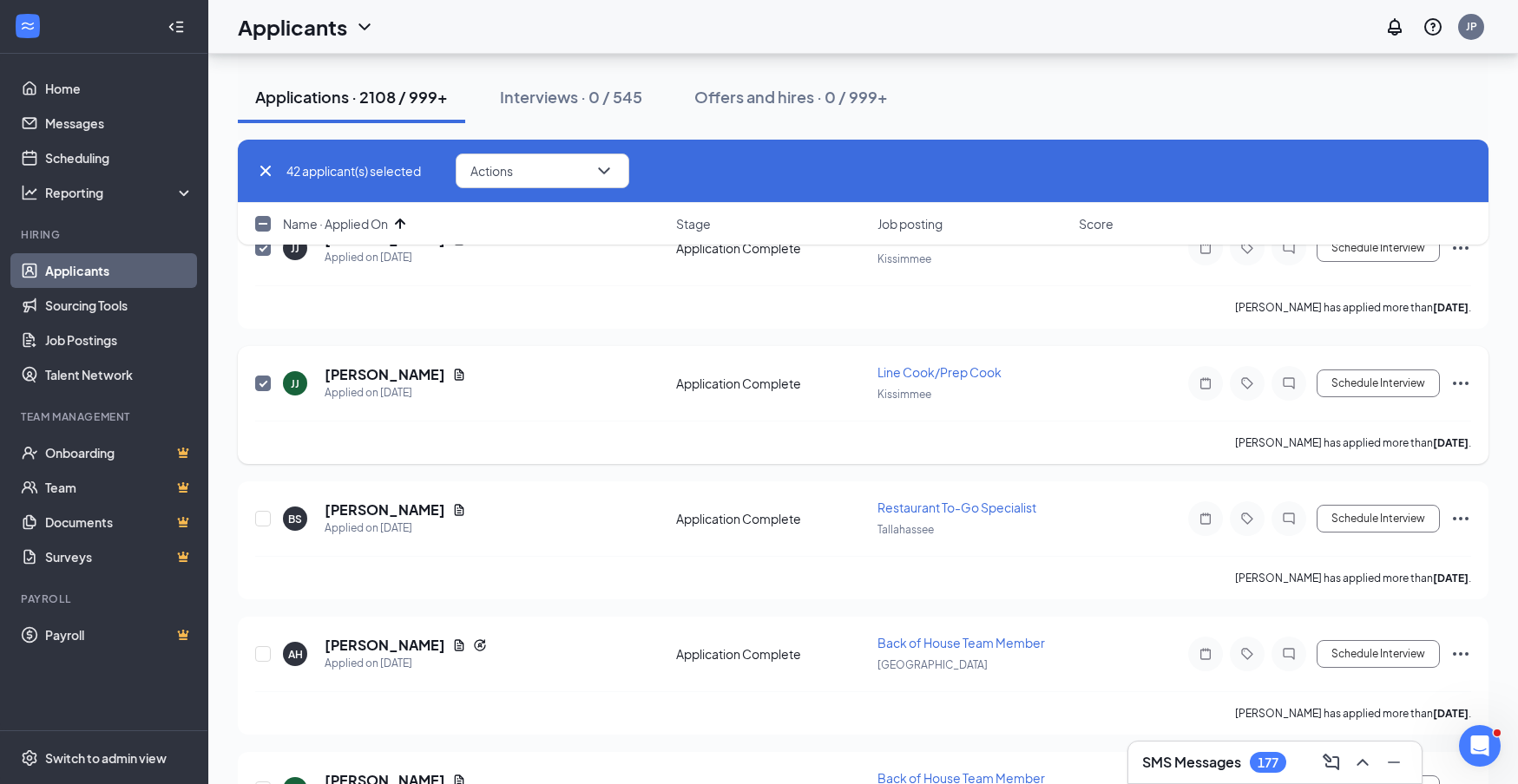
scroll to position [5649, 0]
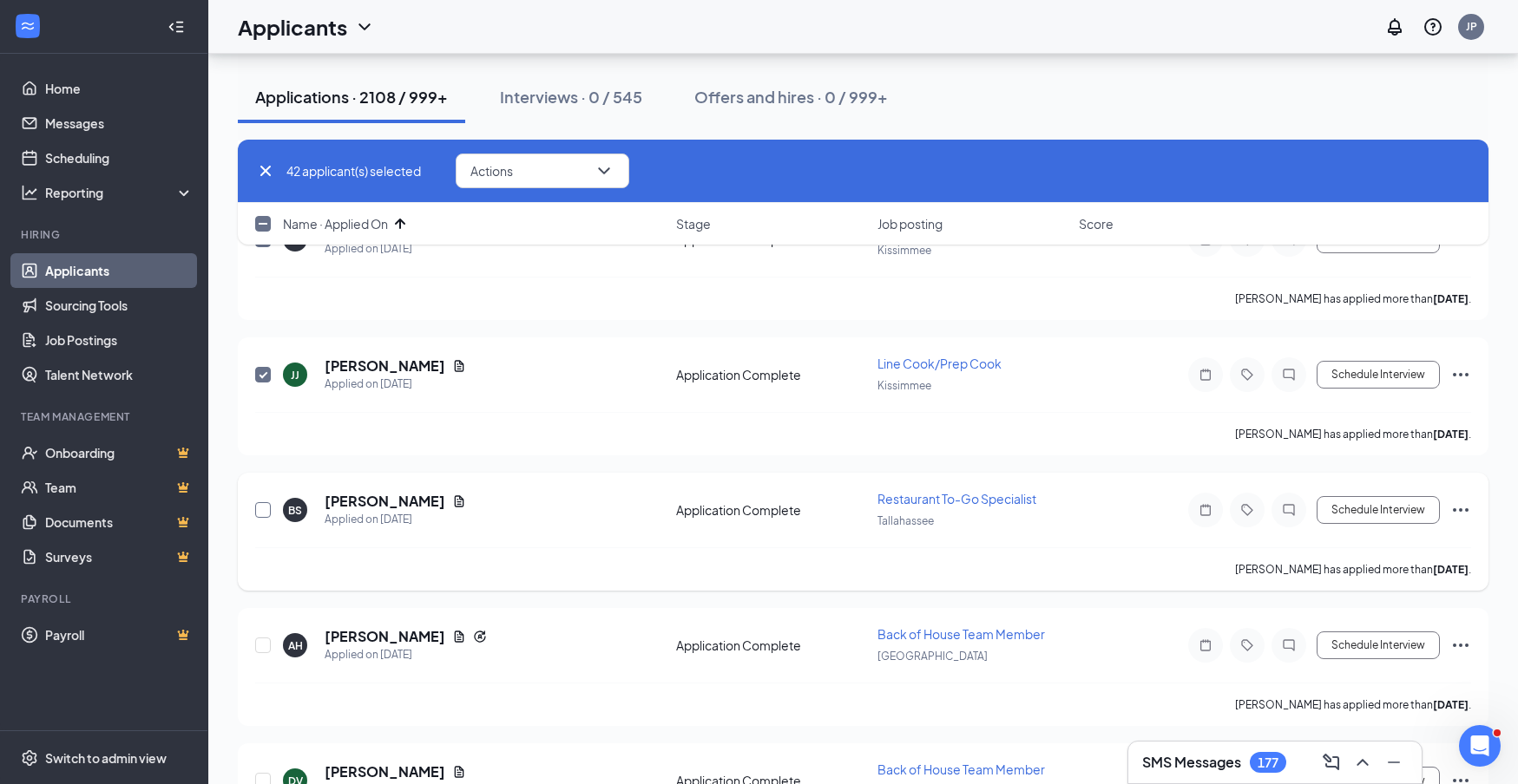
click at [268, 512] on input "checkbox" at bounding box center [263, 510] width 15 height 15
checkbox input "true"
click at [273, 642] on div "AH Angelica Hargrove Applied on Aug 29 Application Complete Back of House Team …" at bounding box center [863, 654] width 1216 height 57
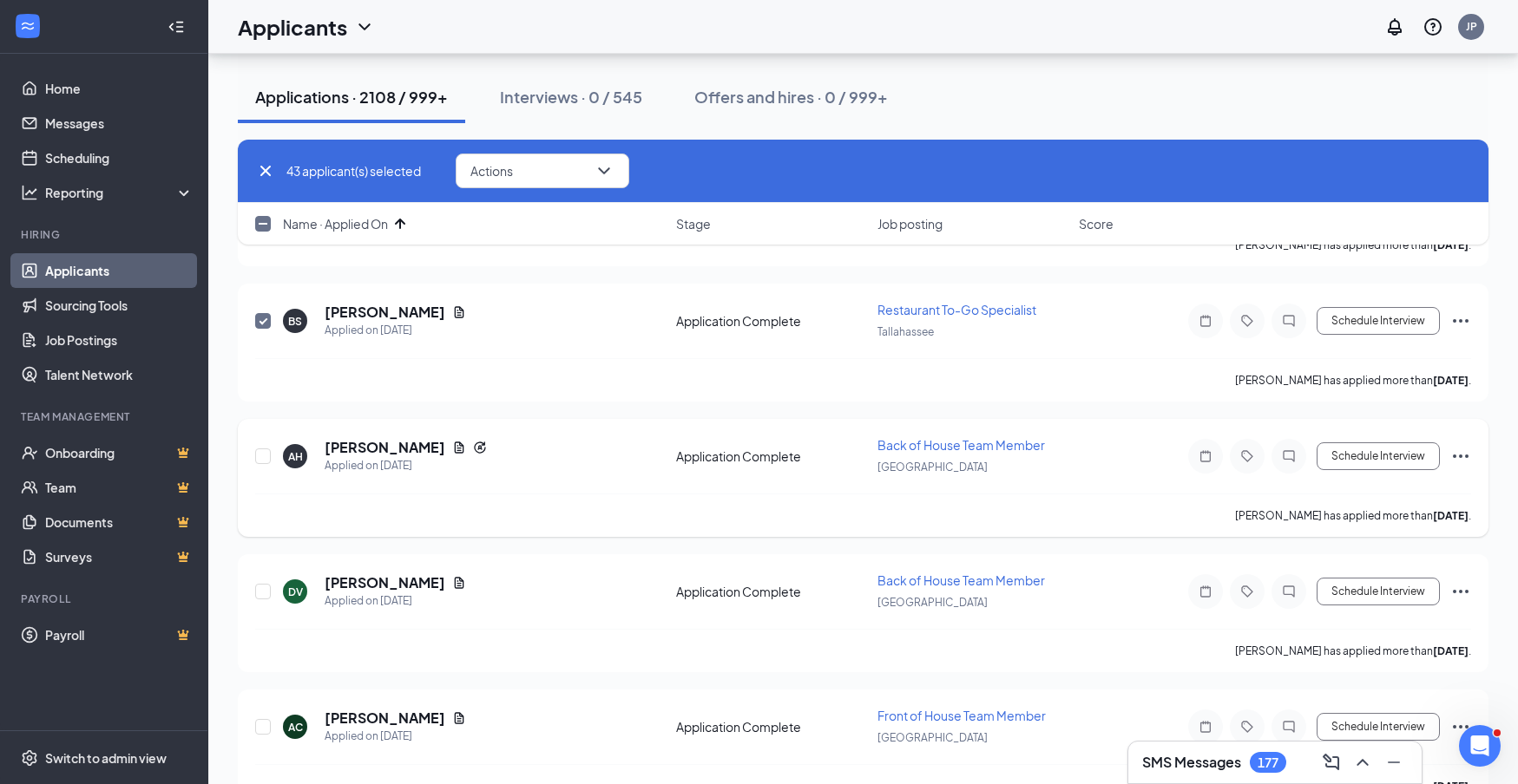
scroll to position [5841, 0]
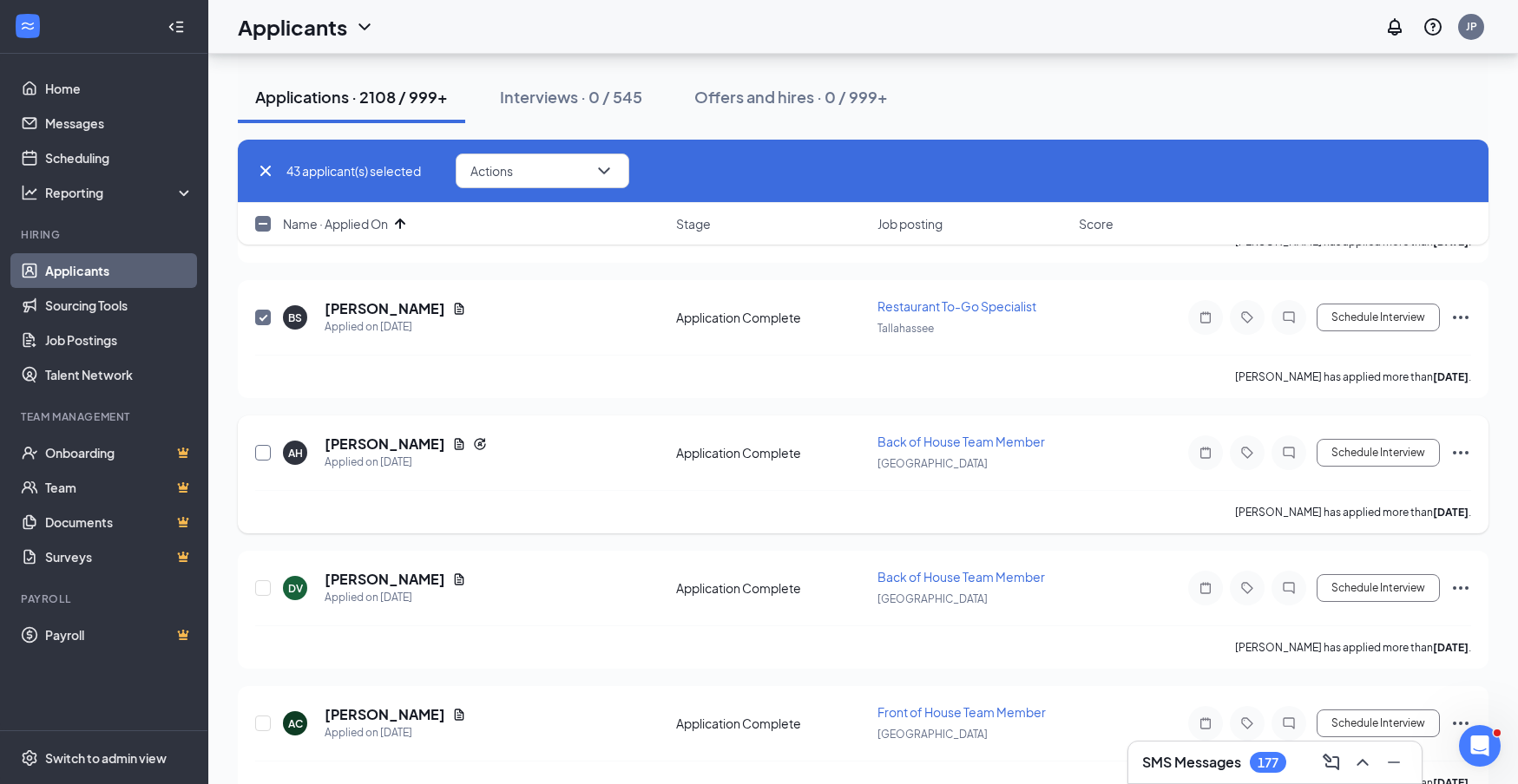
click at [266, 457] on input "checkbox" at bounding box center [263, 453] width 15 height 15
checkbox input "true"
click at [261, 587] on input "checkbox" at bounding box center [263, 588] width 15 height 15
checkbox input "true"
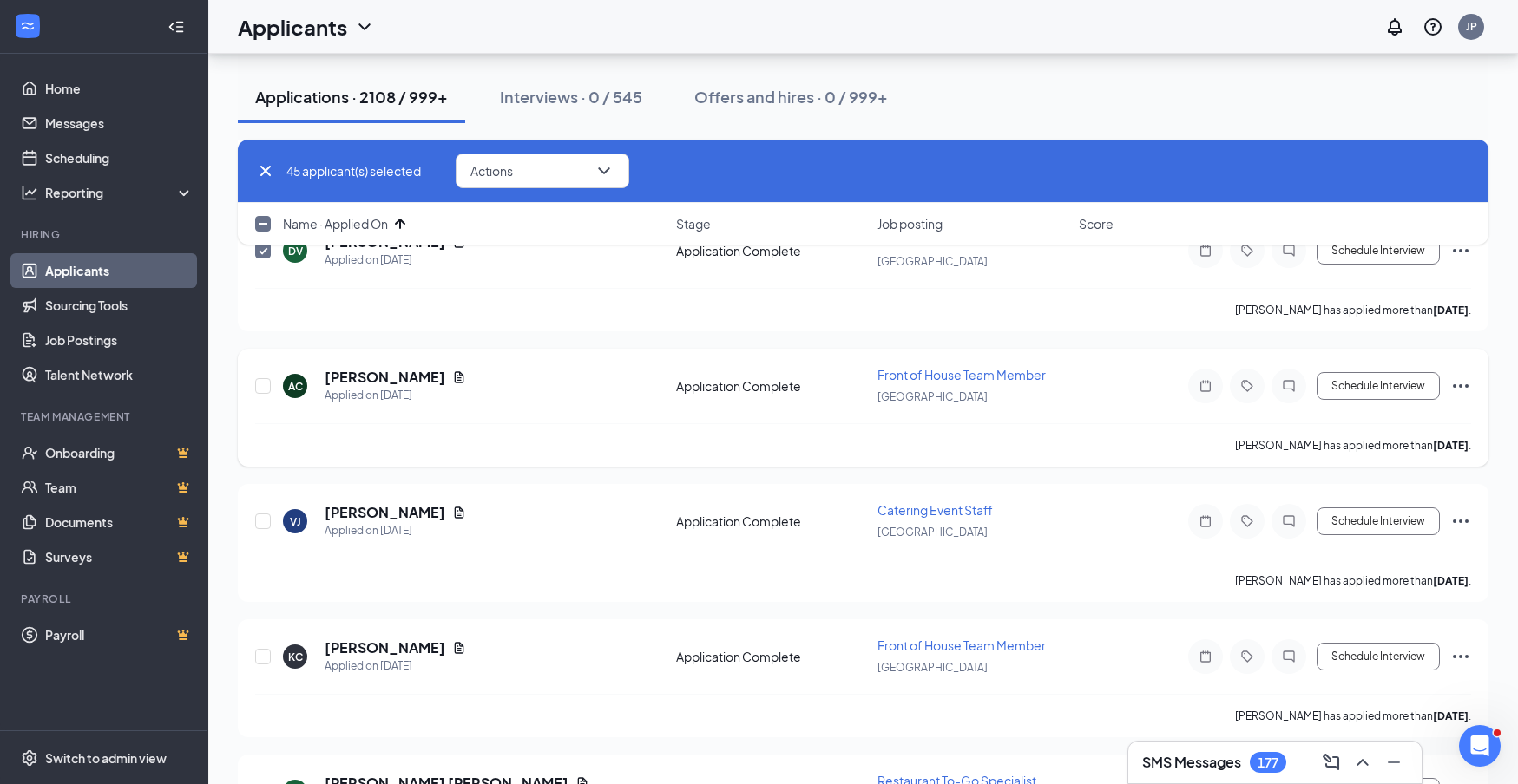
scroll to position [6181, 0]
click at [264, 383] on input "checkbox" at bounding box center [263, 383] width 15 height 15
checkbox input "true"
click at [260, 520] on input "checkbox" at bounding box center [263, 519] width 15 height 15
checkbox input "true"
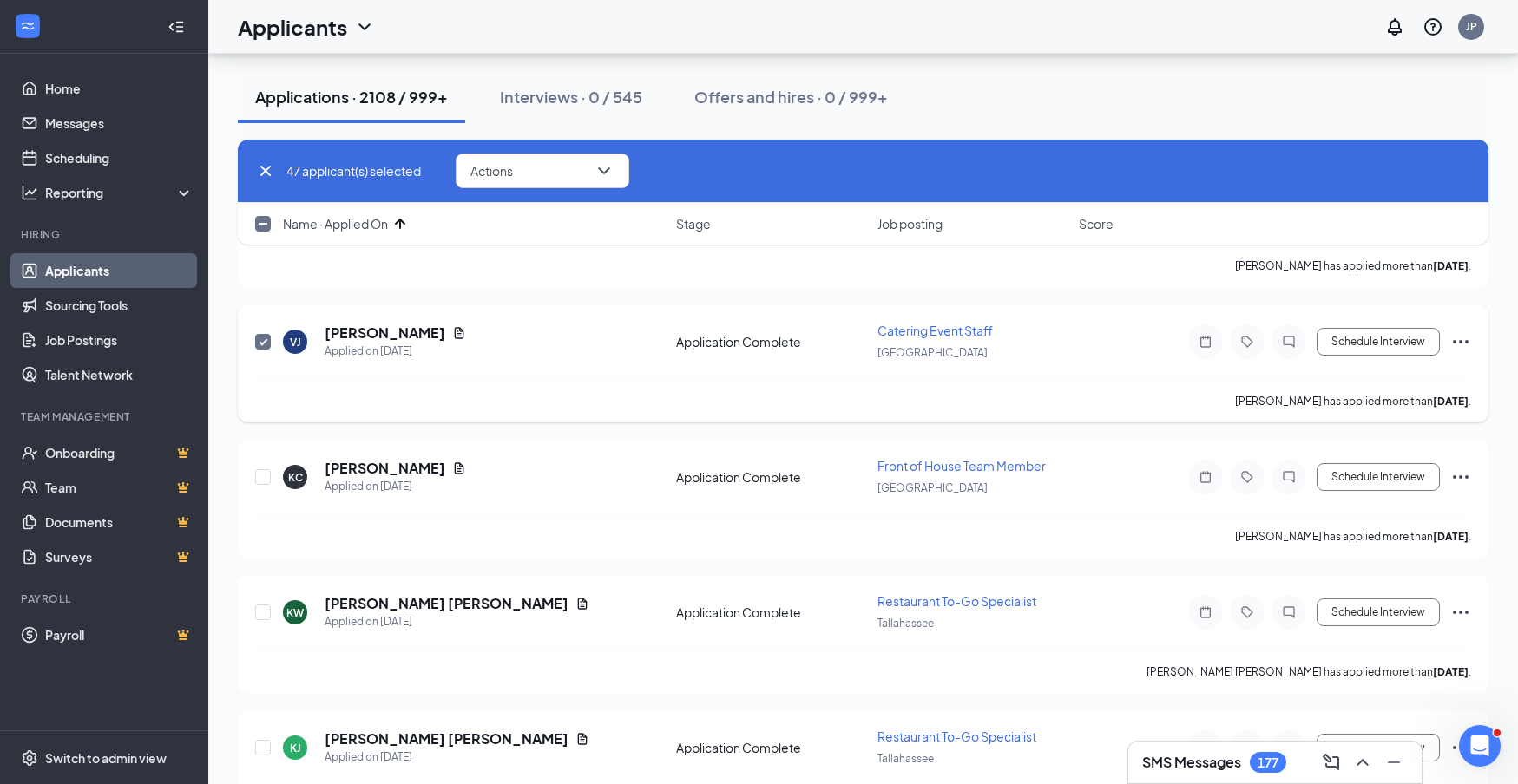
scroll to position [6376, 0]
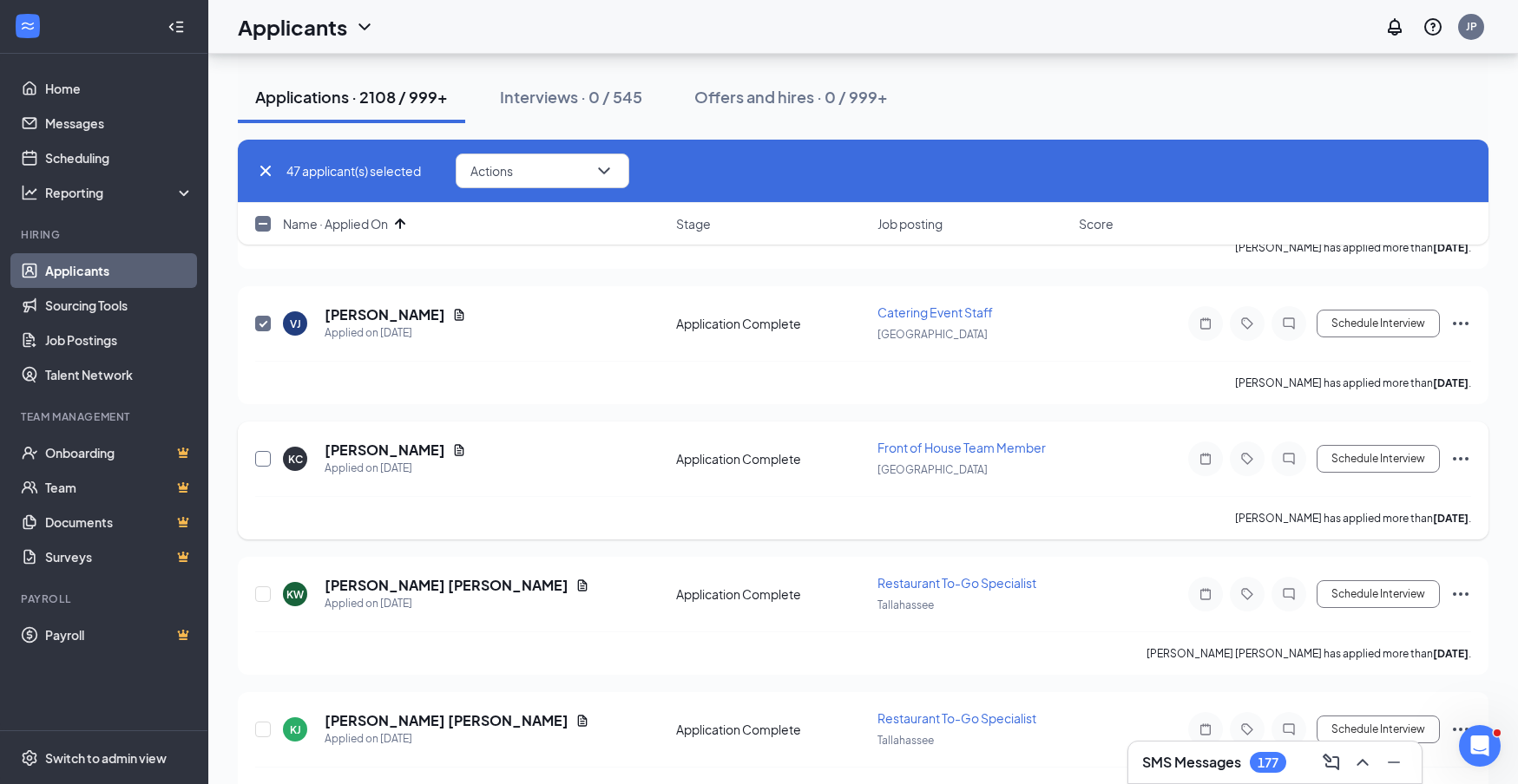
click at [260, 462] on input "checkbox" at bounding box center [263, 459] width 15 height 15
checkbox input "true"
click at [265, 595] on input "checkbox" at bounding box center [263, 594] width 15 height 15
checkbox input "true"
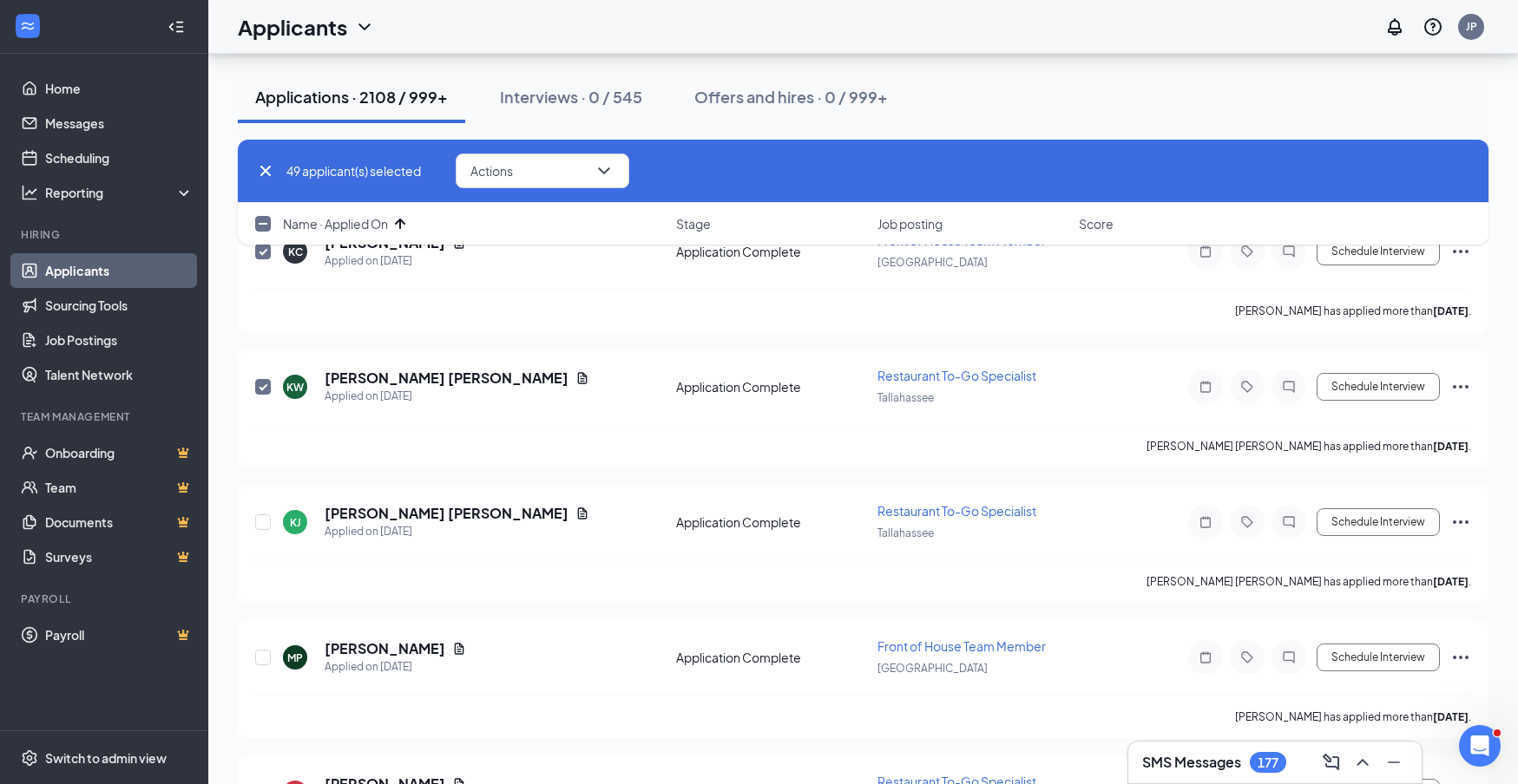
scroll to position [6585, 0]
click at [261, 521] on input "checkbox" at bounding box center [263, 521] width 15 height 15
checkbox input "true"
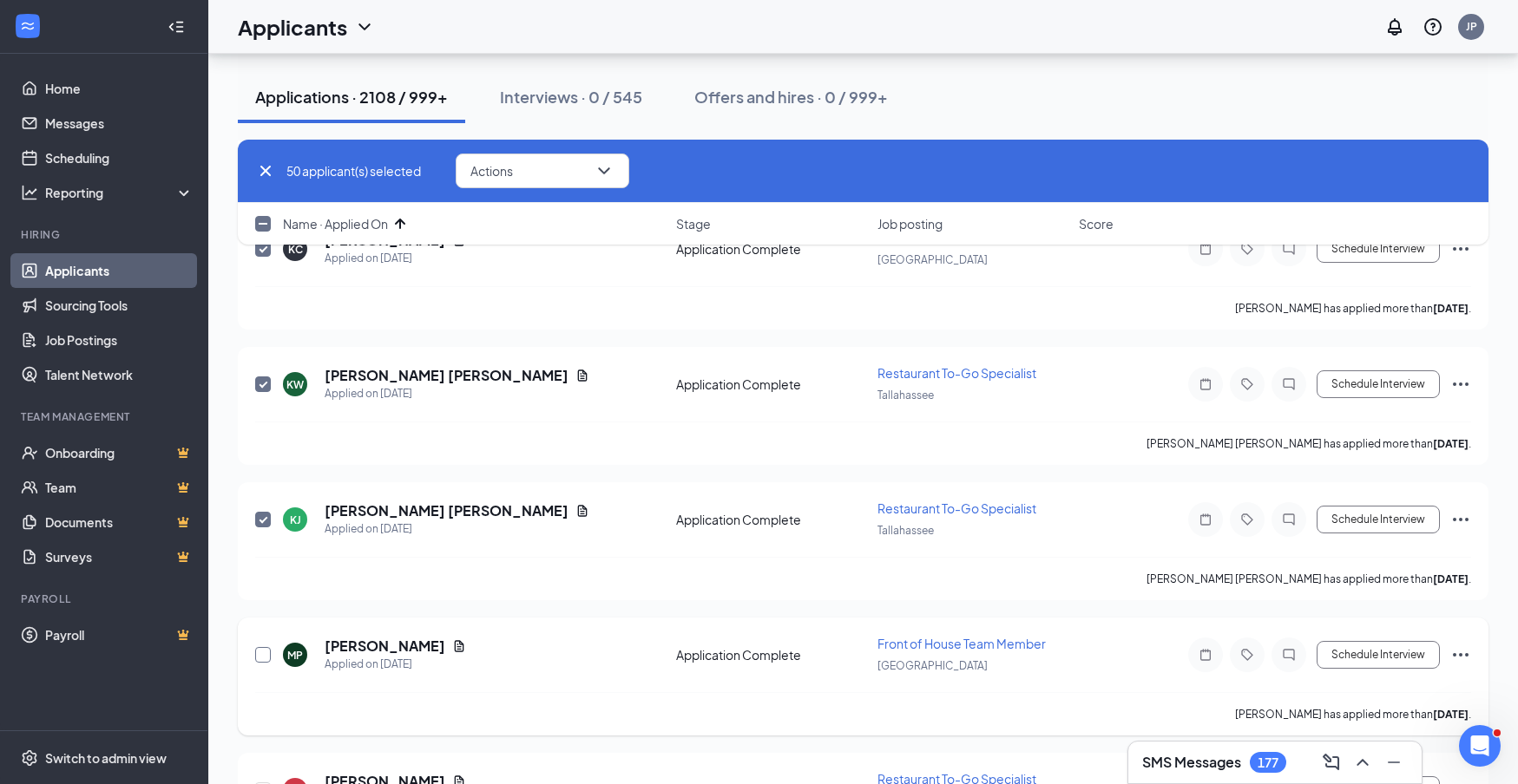
click at [258, 652] on input "checkbox" at bounding box center [263, 655] width 15 height 15
checkbox input "true"
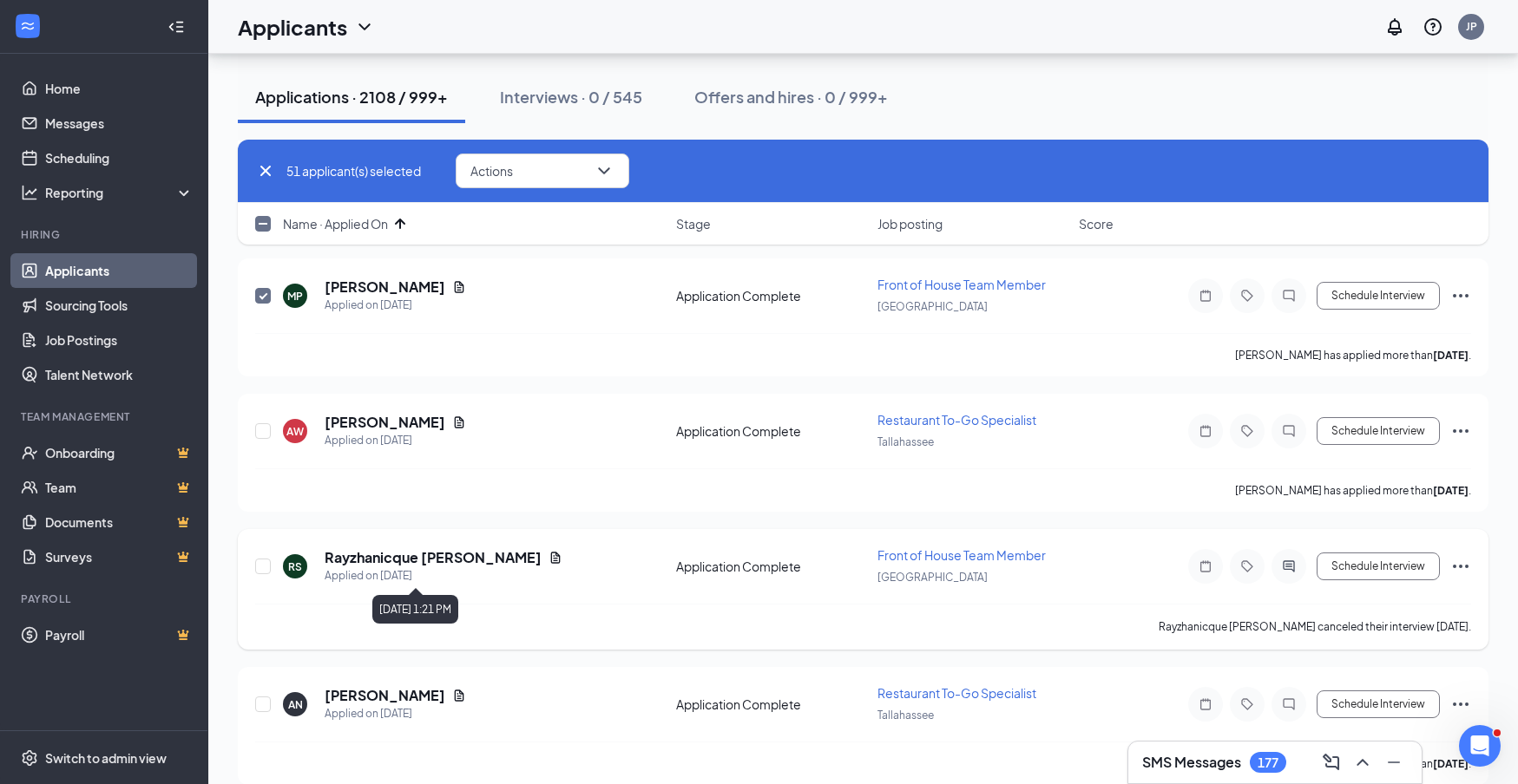
scroll to position [6989, 0]
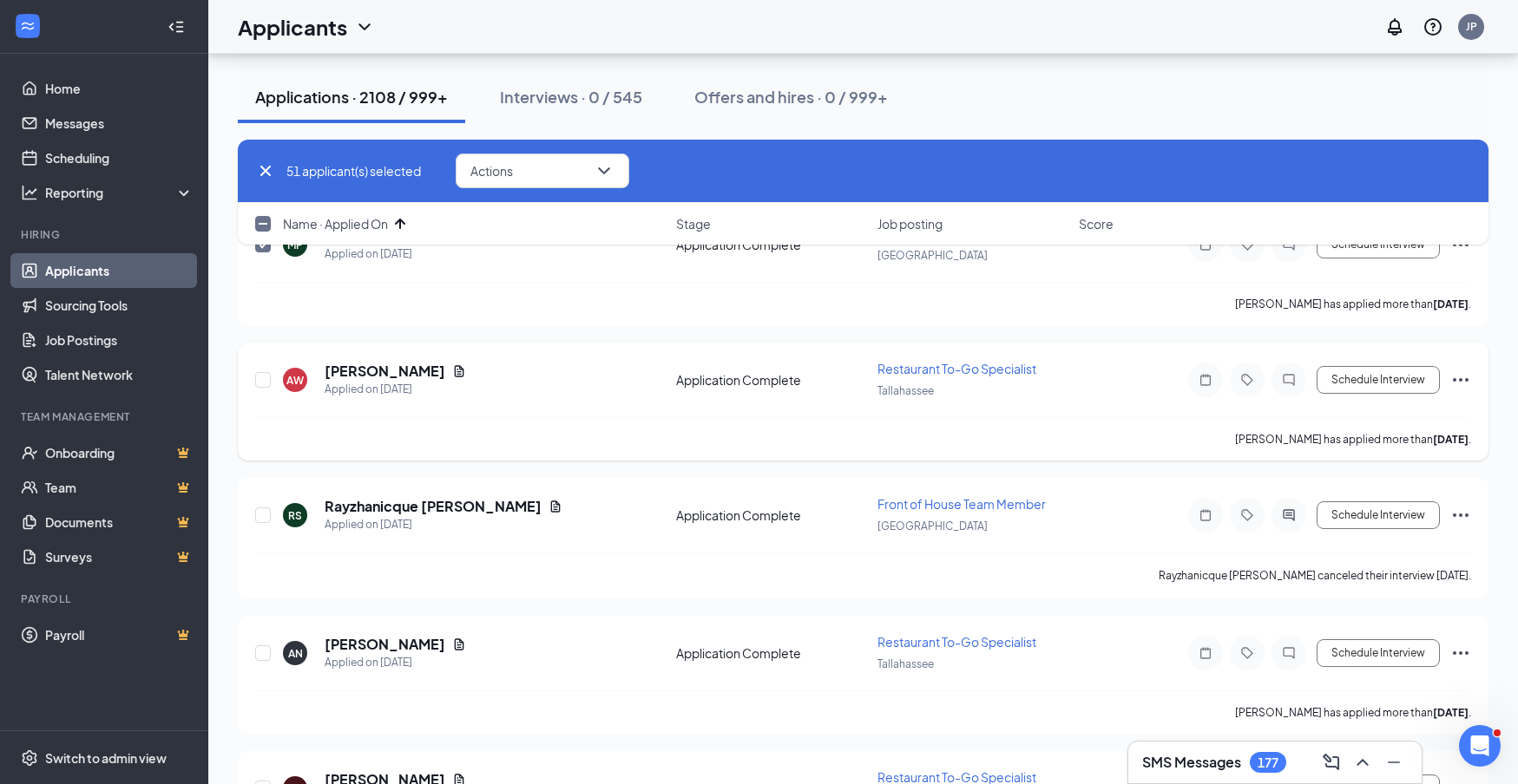
click at [259, 388] on div at bounding box center [264, 381] width 17 height 40
click at [268, 380] on input "checkbox" at bounding box center [263, 379] width 15 height 15
checkbox input "true"
click at [262, 512] on input "checkbox" at bounding box center [263, 513] width 15 height 15
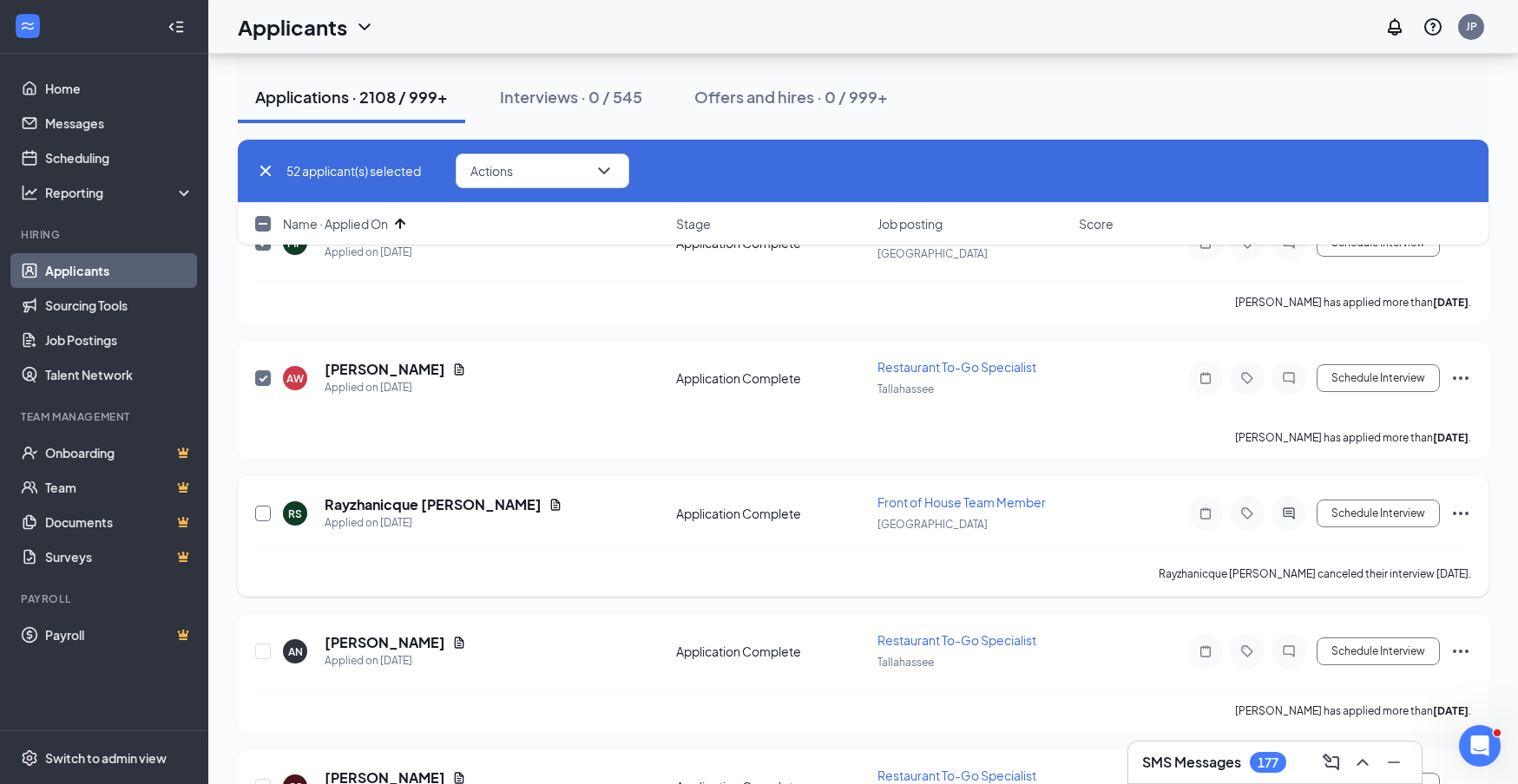
checkbox input "true"
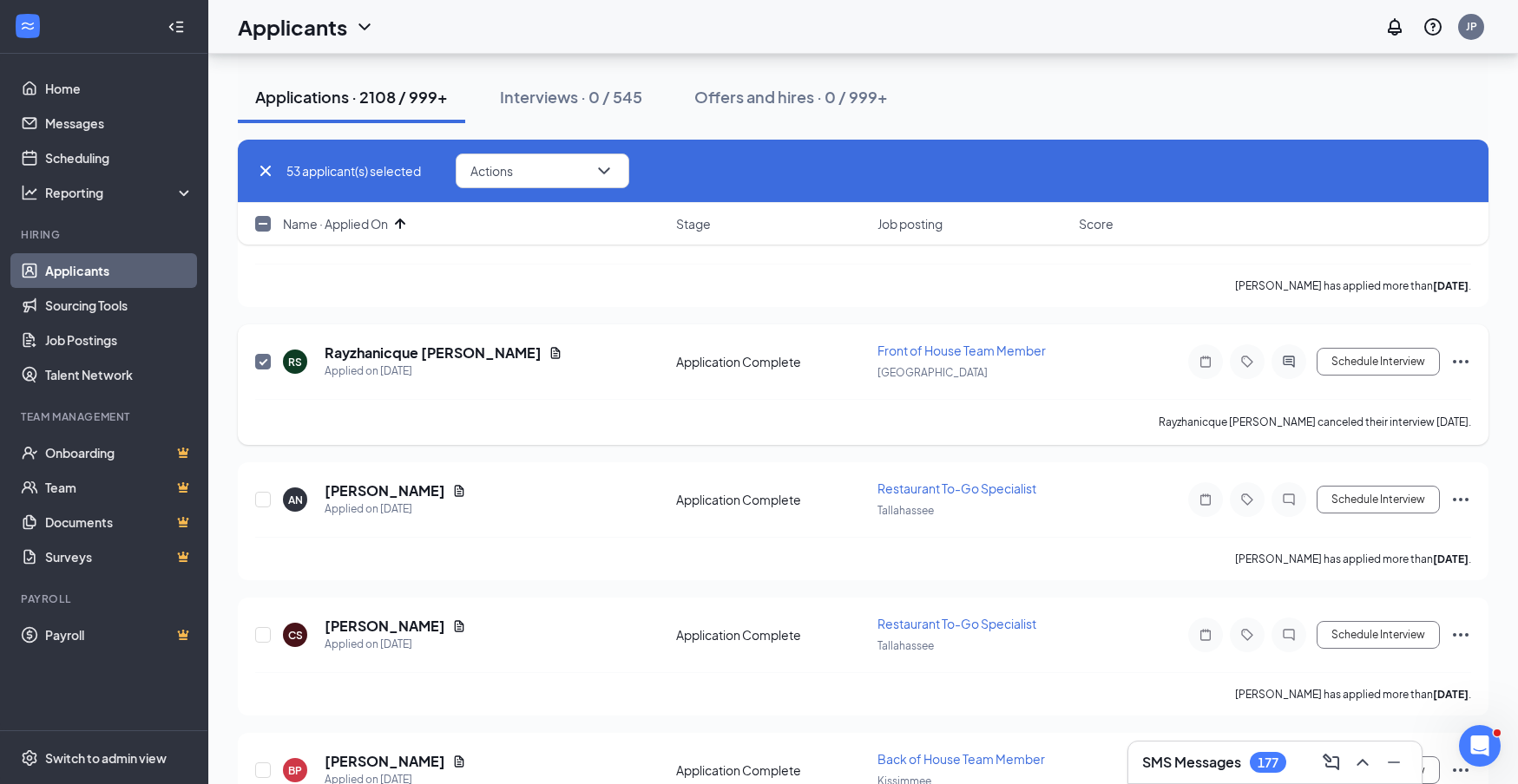
scroll to position [7151, 0]
click at [587, 177] on button "Actions" at bounding box center [542, 171] width 174 height 34
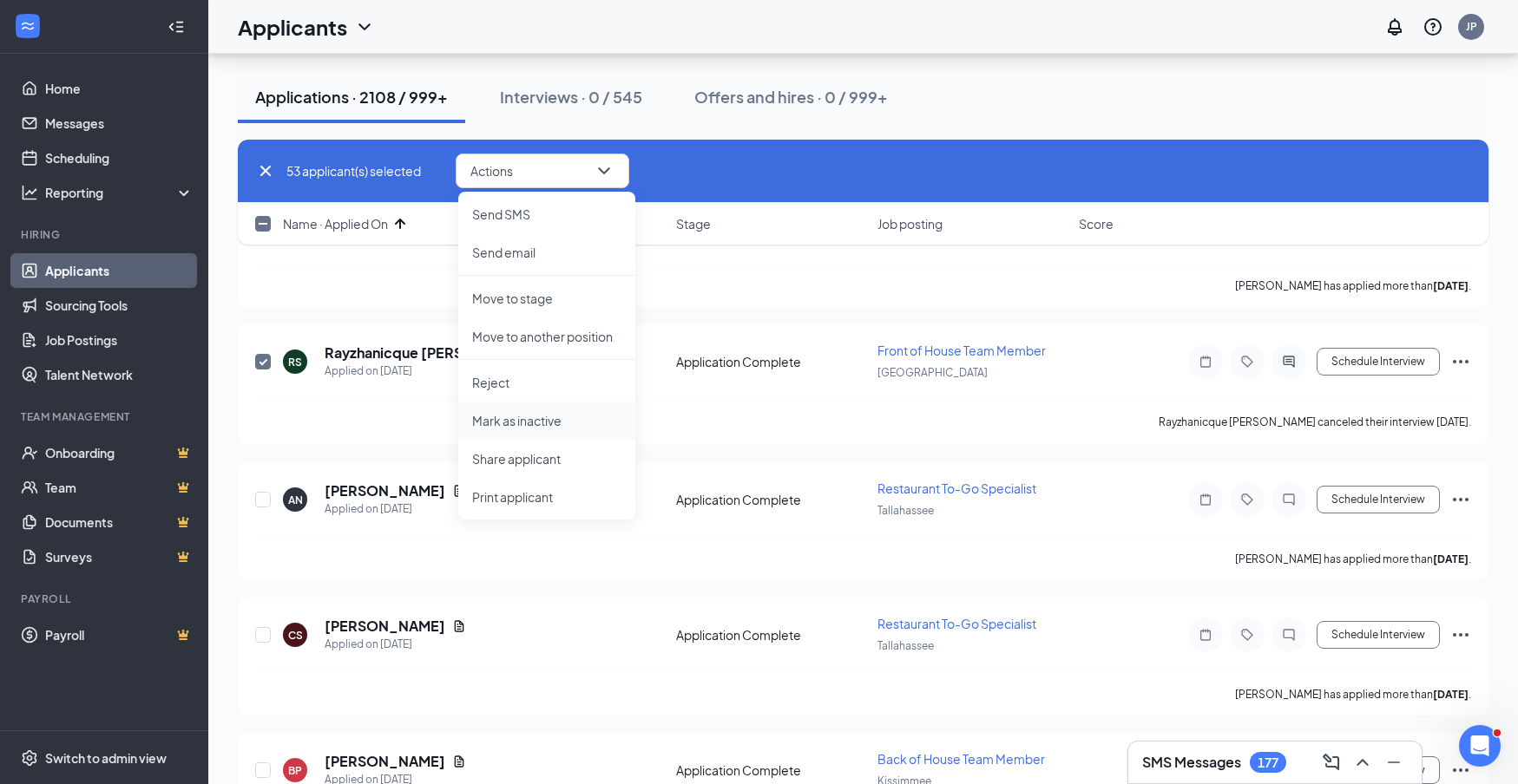
click at [525, 425] on p "Mark as inactive" at bounding box center [547, 421] width 149 height 17
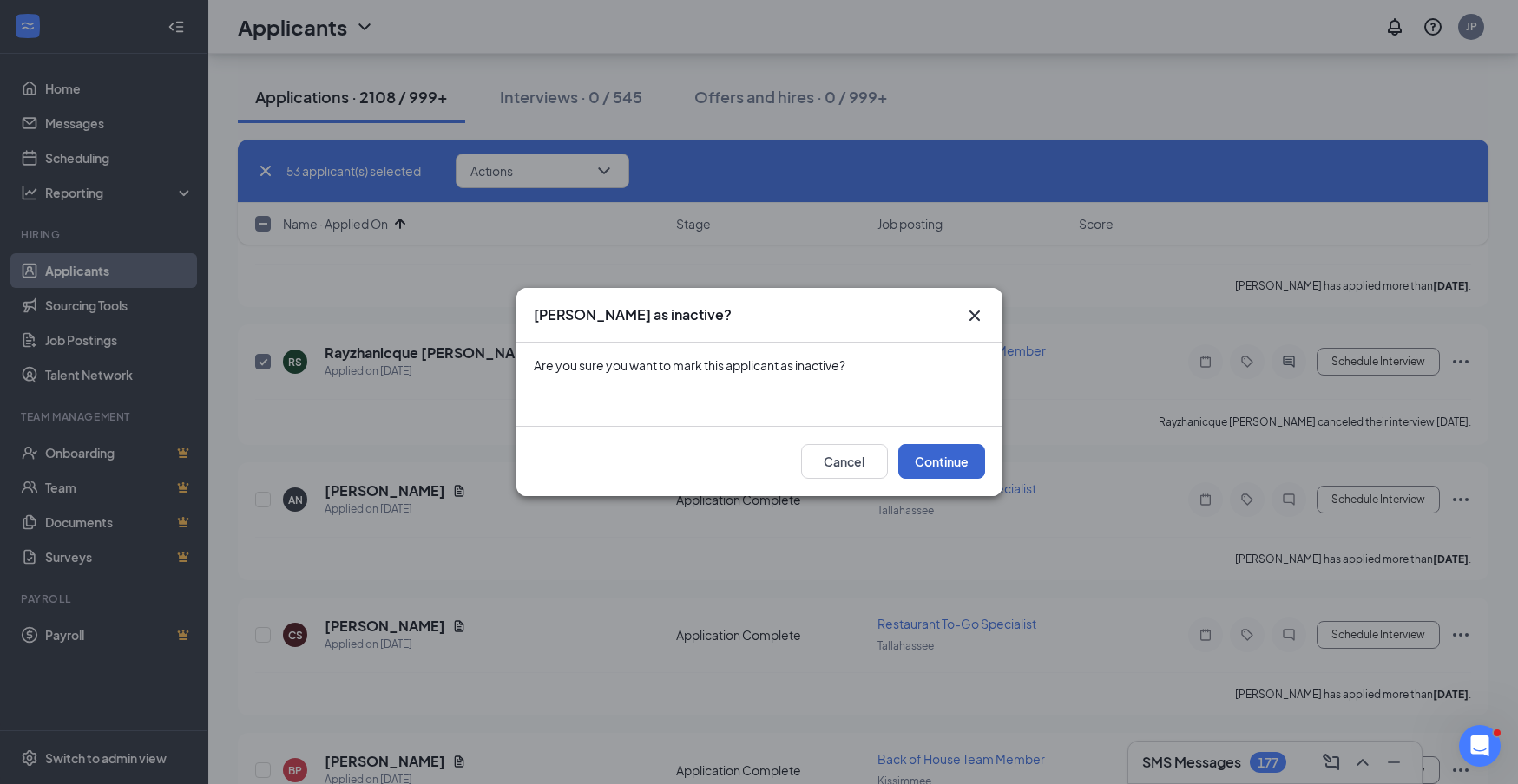
click at [961, 465] on button "Continue" at bounding box center [941, 462] width 87 height 34
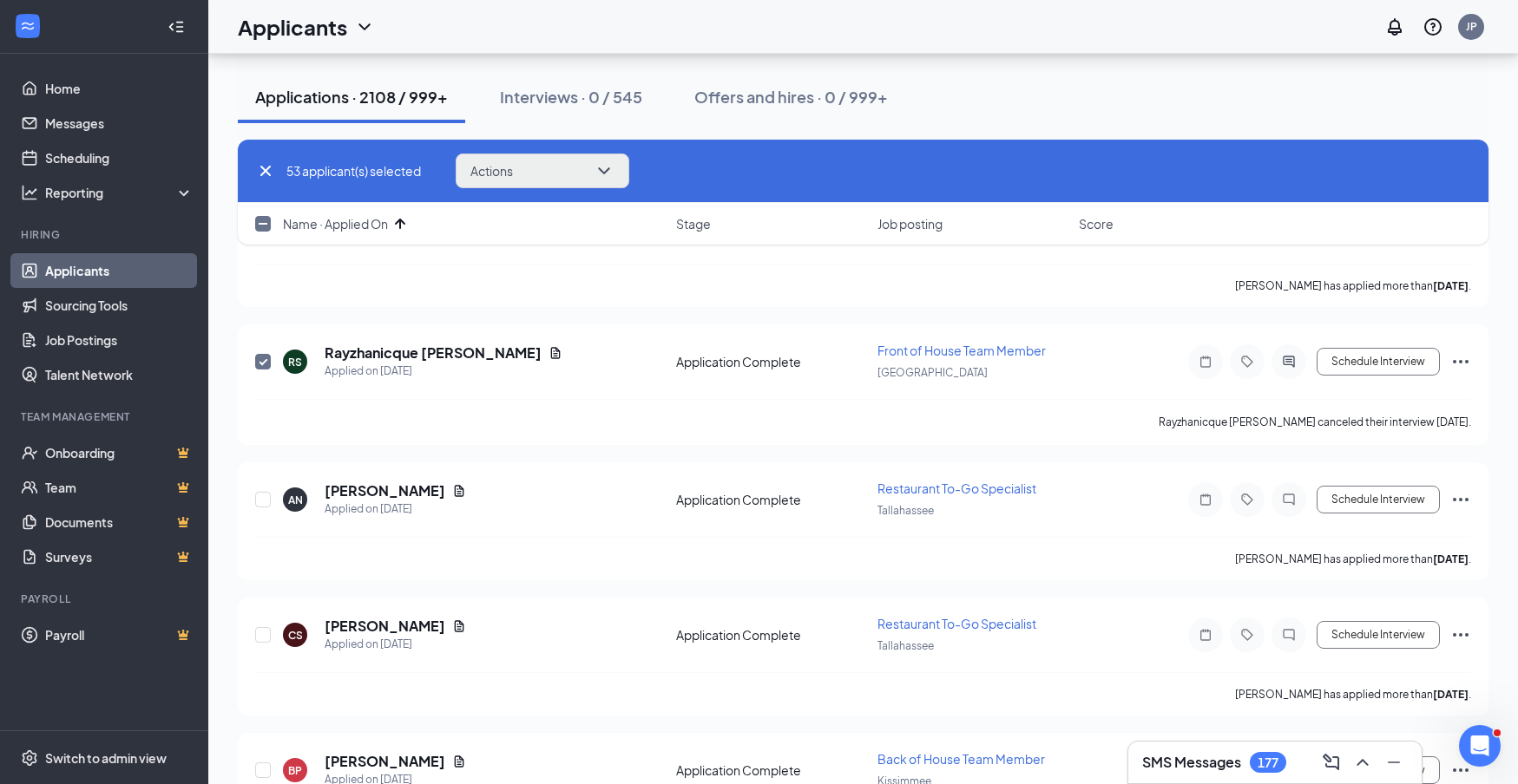
click at [619, 177] on button "Actions" at bounding box center [542, 171] width 174 height 34
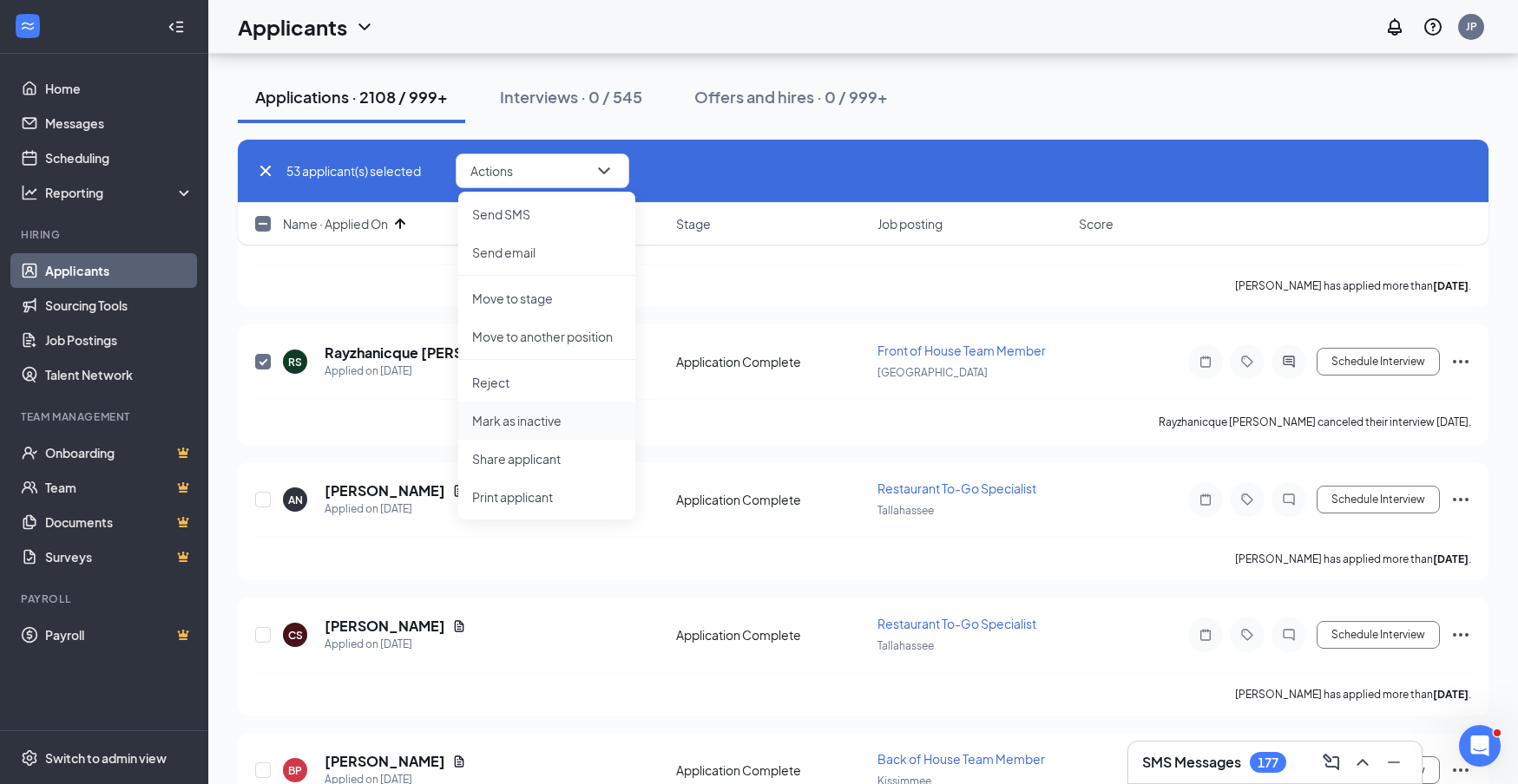
click at [584, 425] on p "Mark as inactive" at bounding box center [547, 421] width 149 height 17
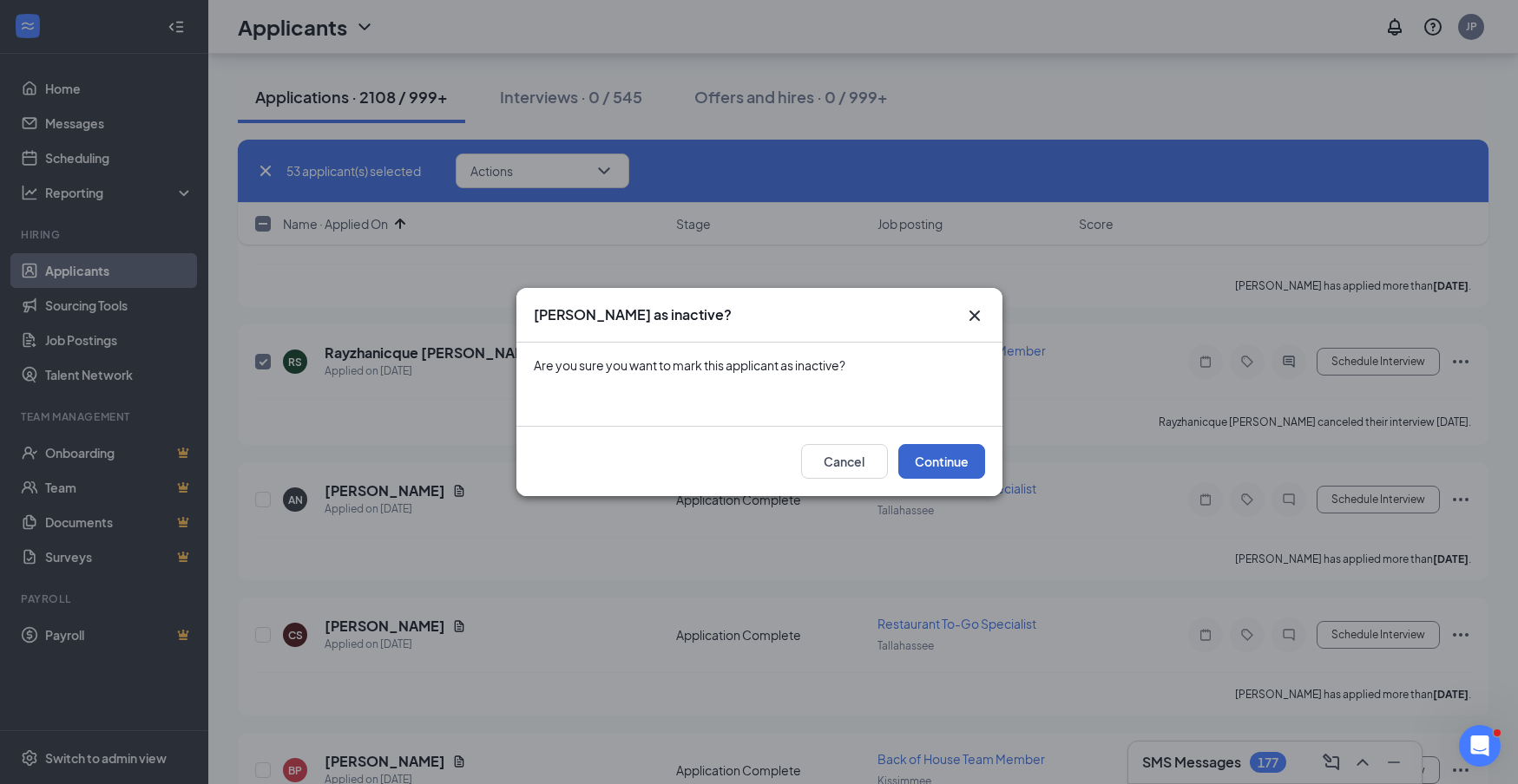
click at [975, 465] on button "Continue" at bounding box center [941, 462] width 87 height 34
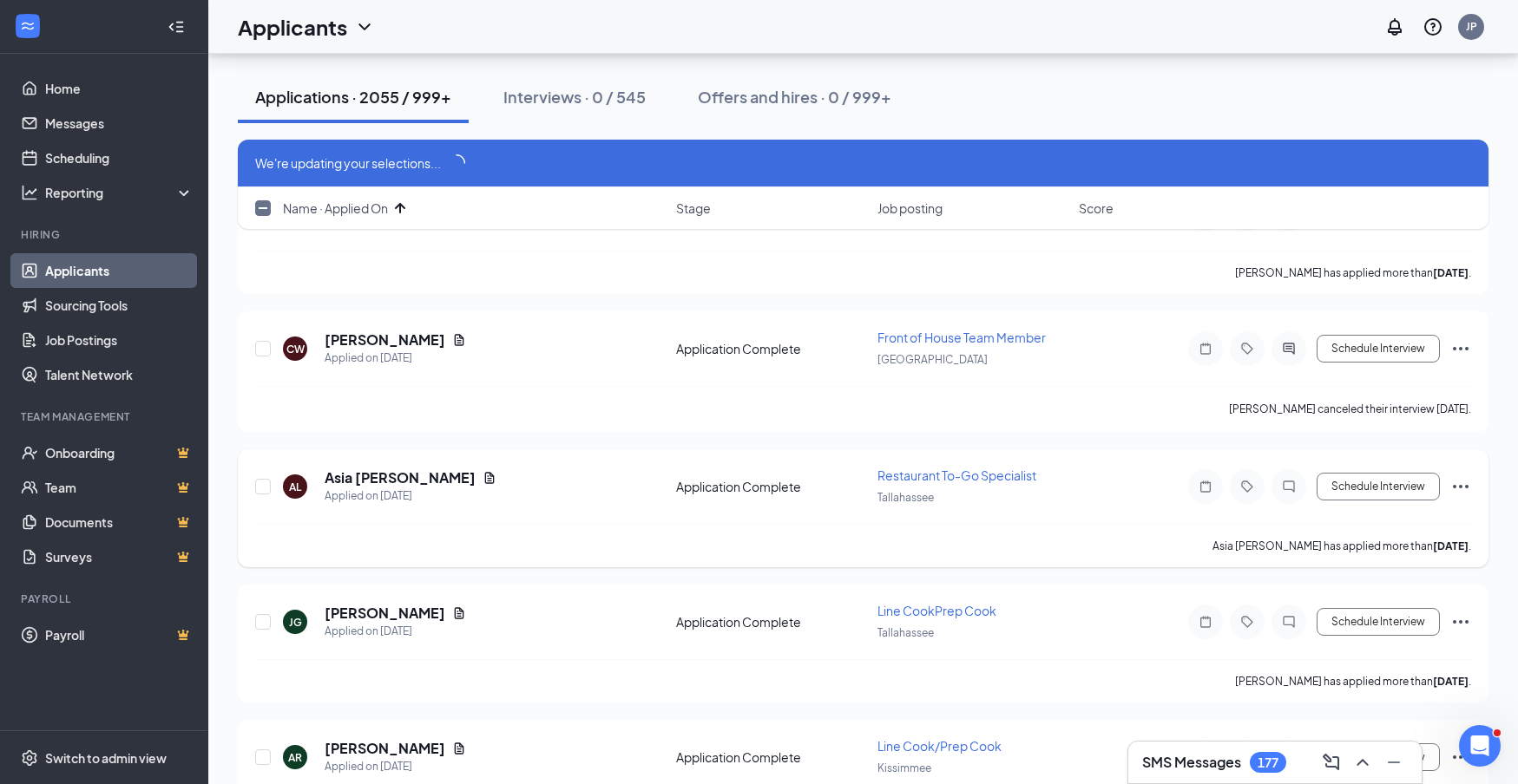
checkbox input "false"
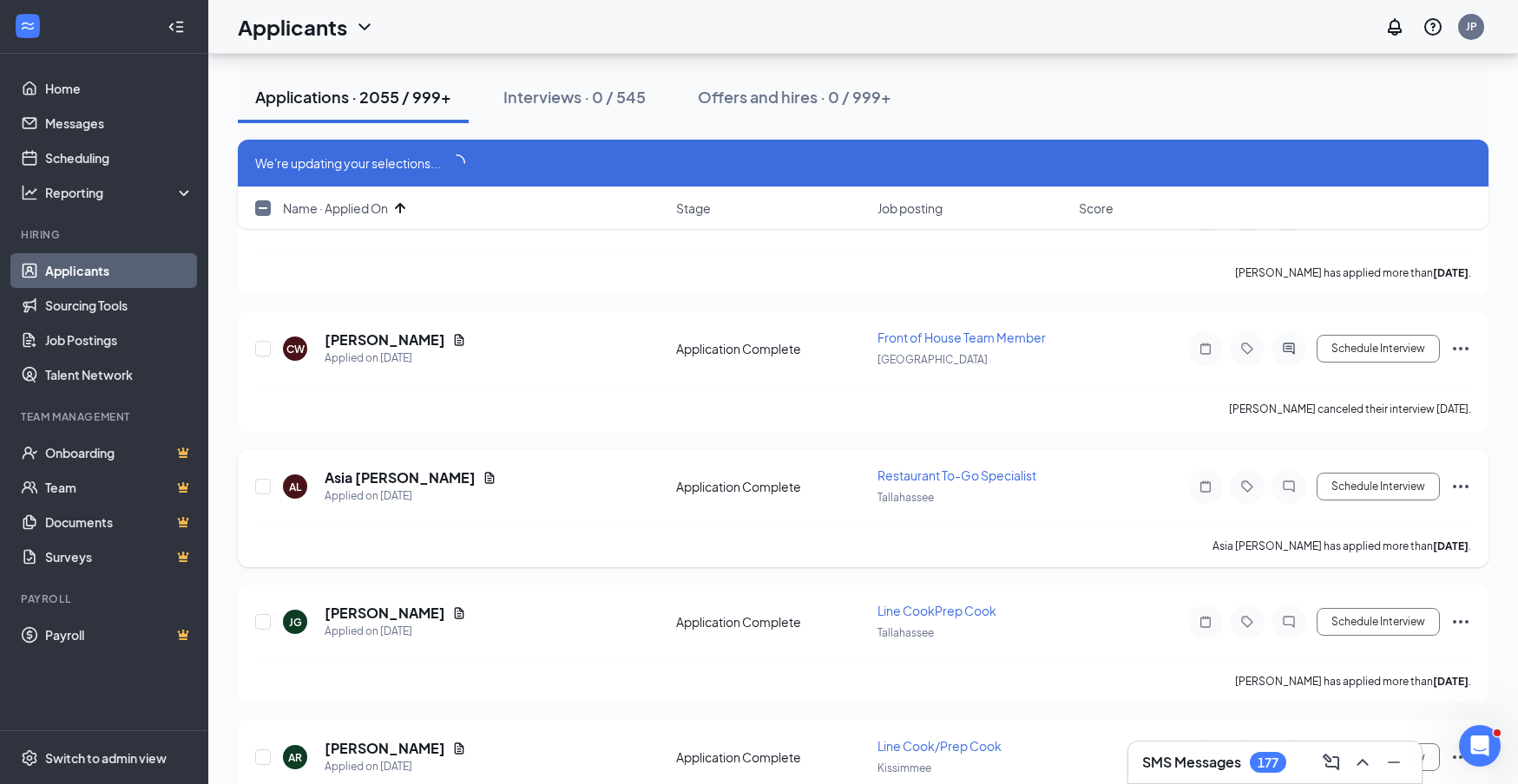
checkbox input "false"
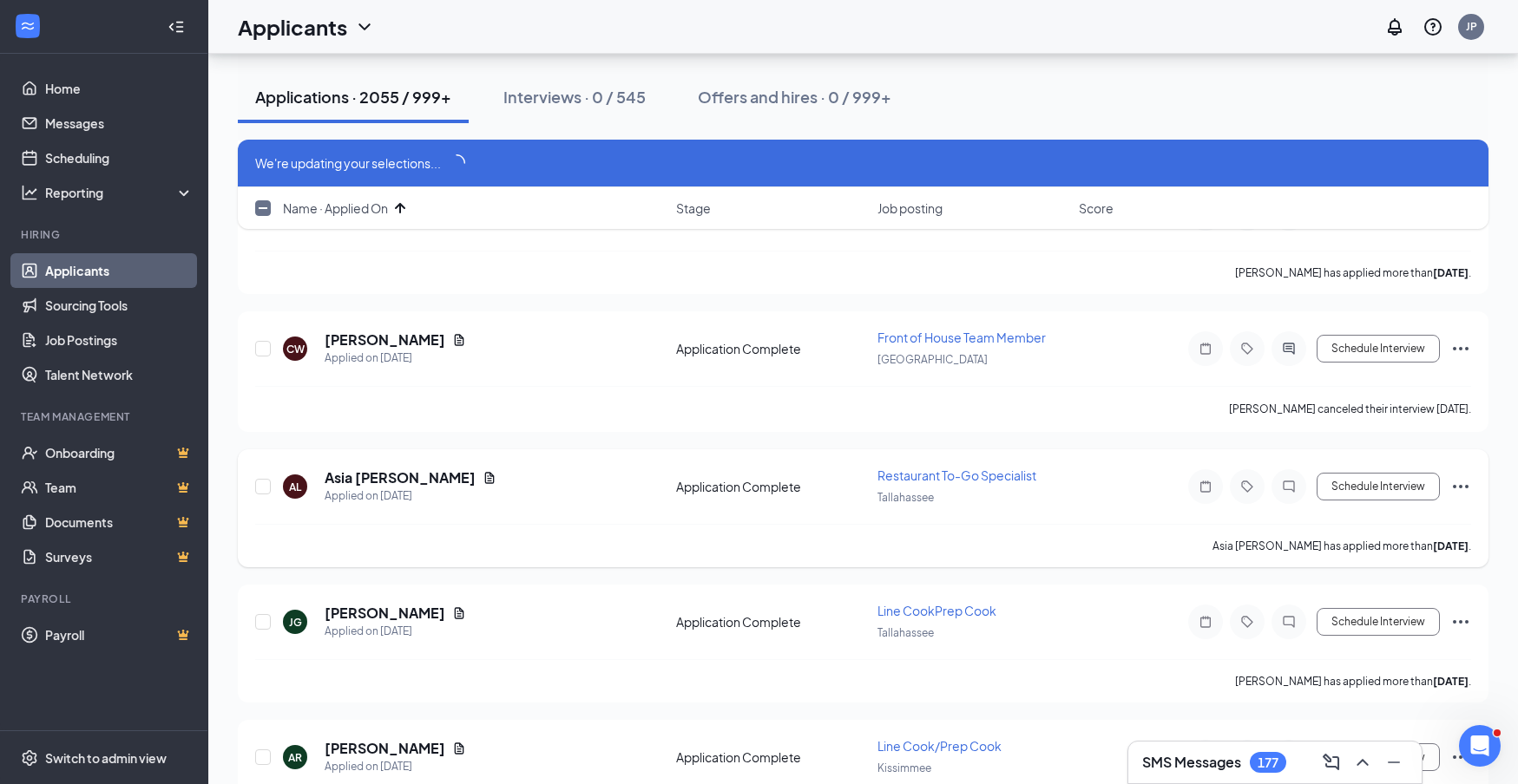
checkbox input "false"
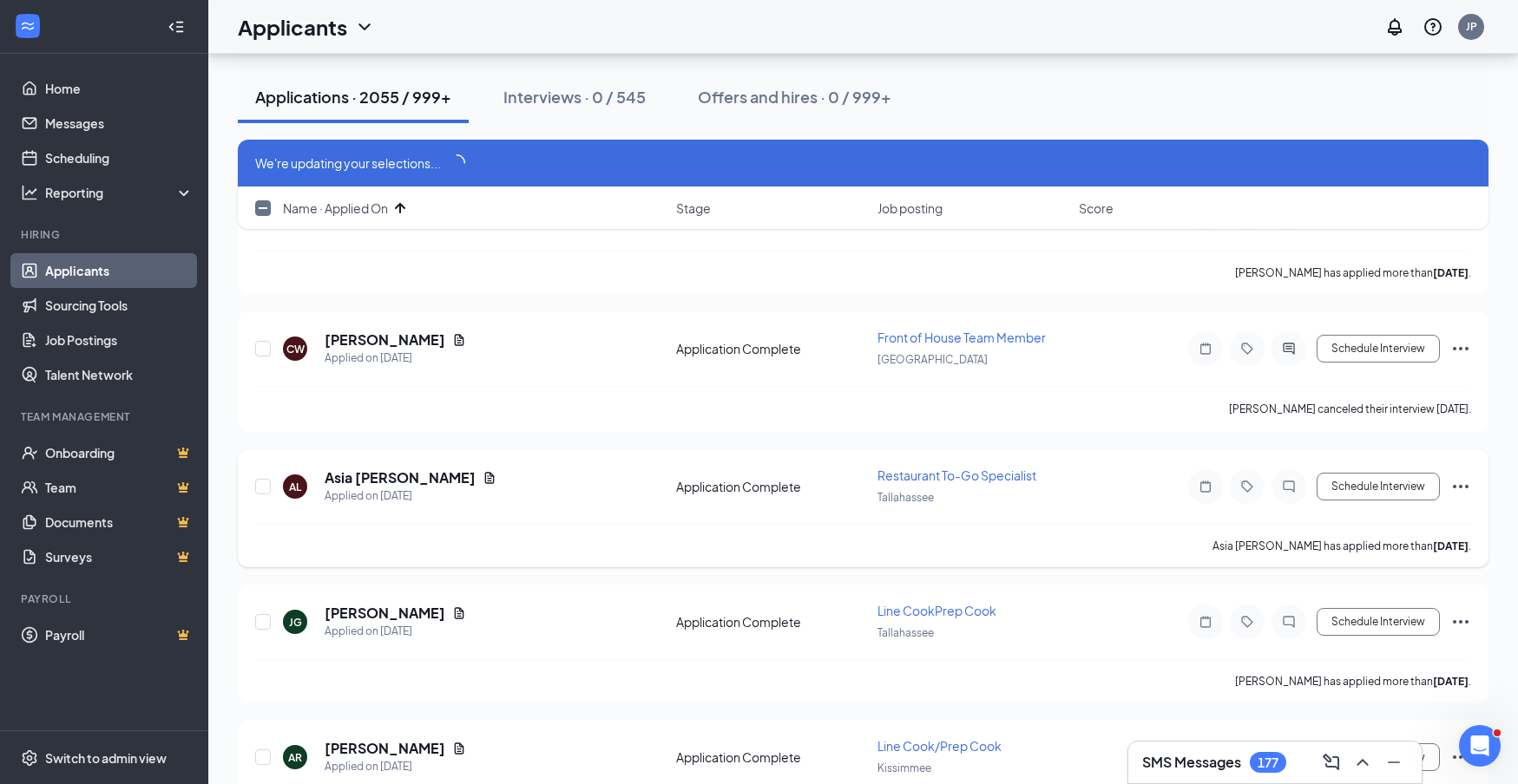
checkbox input "false"
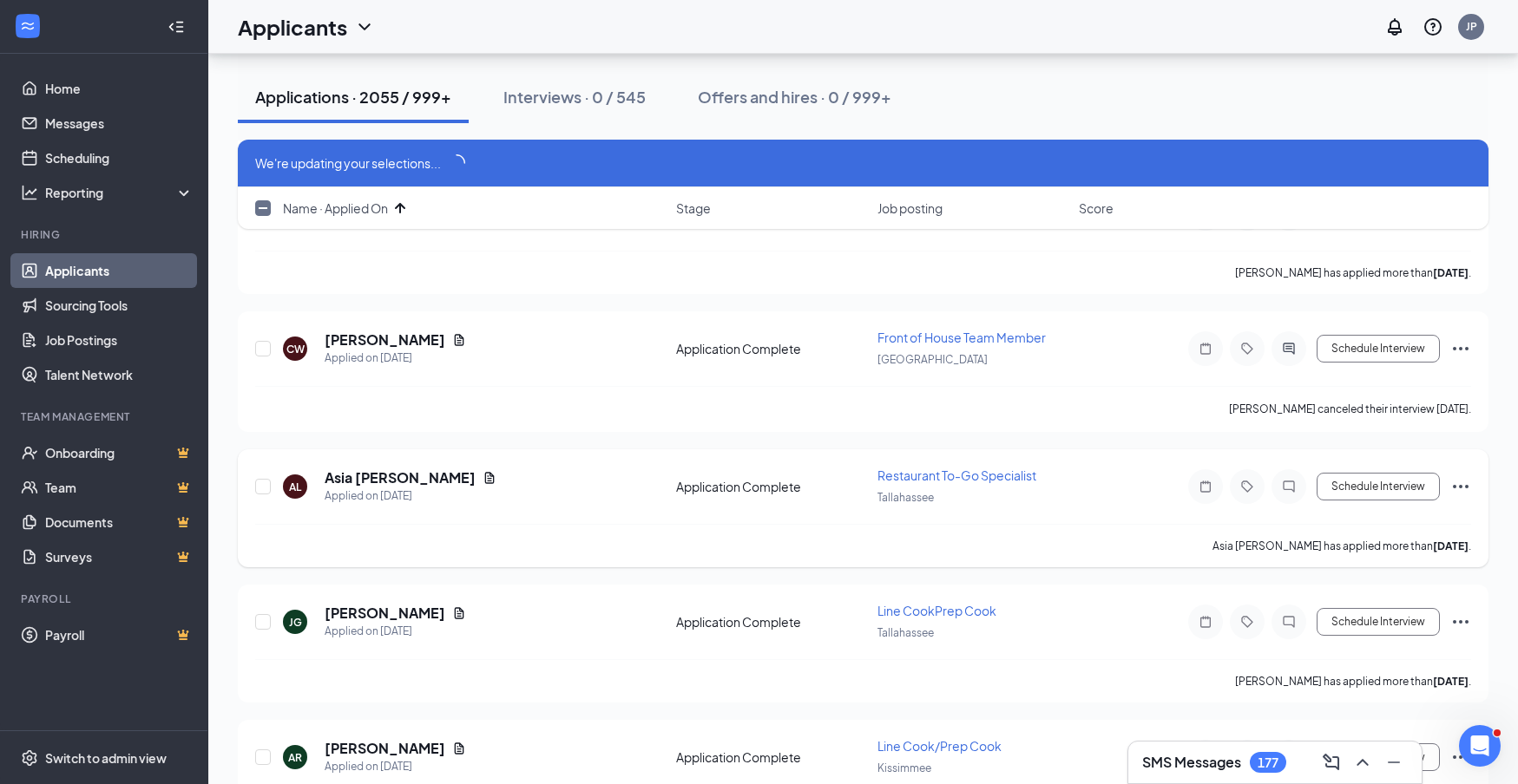
checkbox input "false"
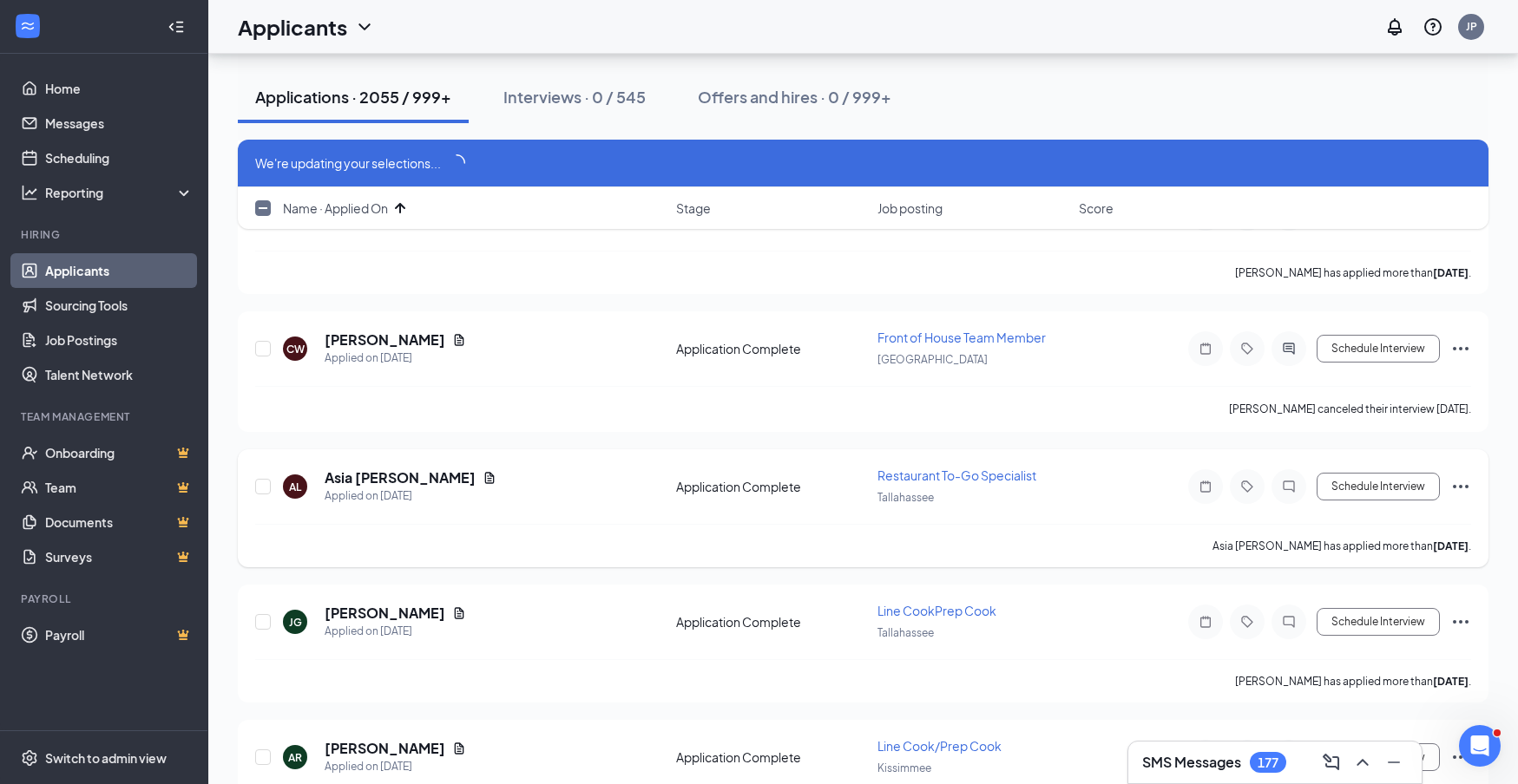
checkbox input "false"
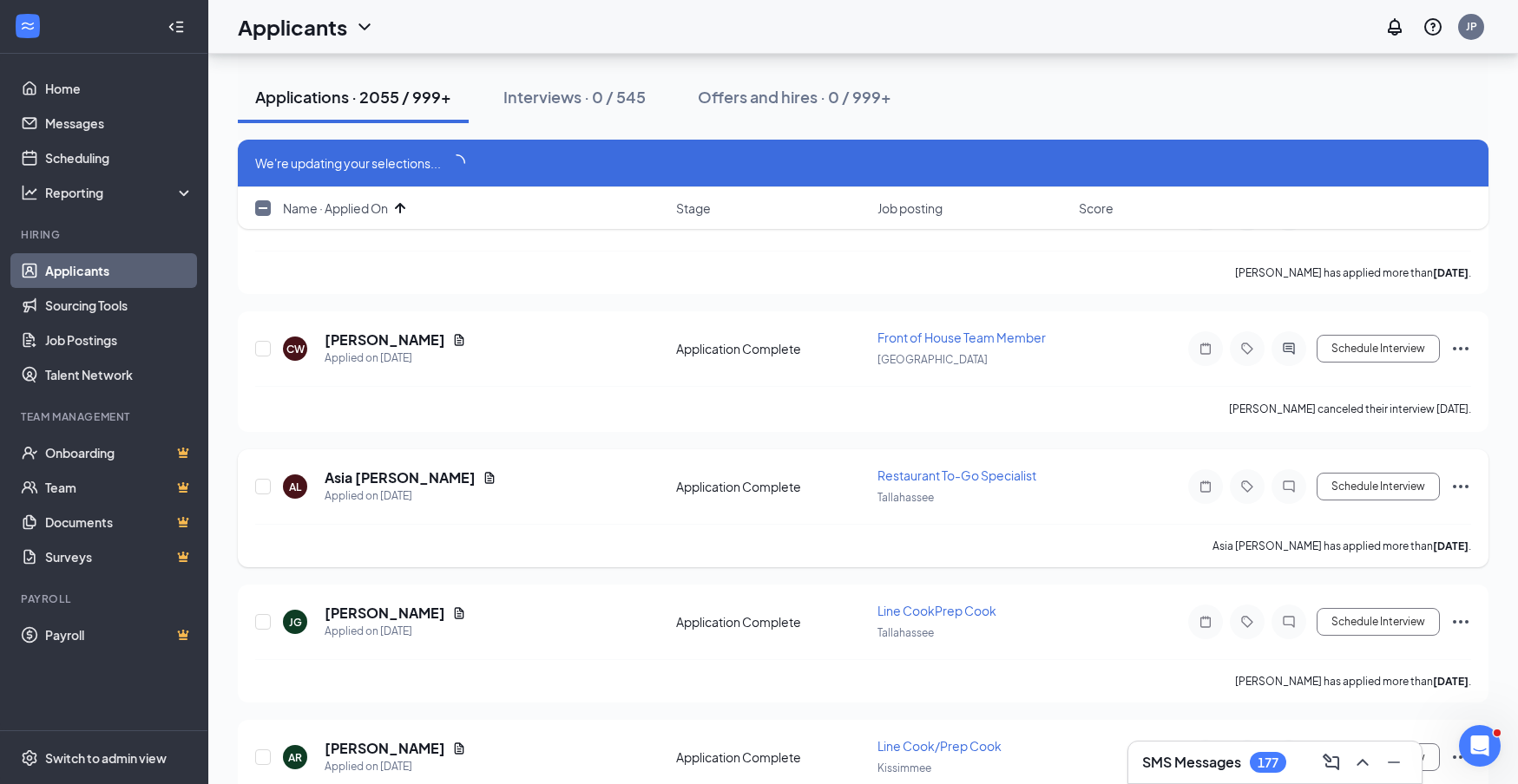
checkbox input "false"
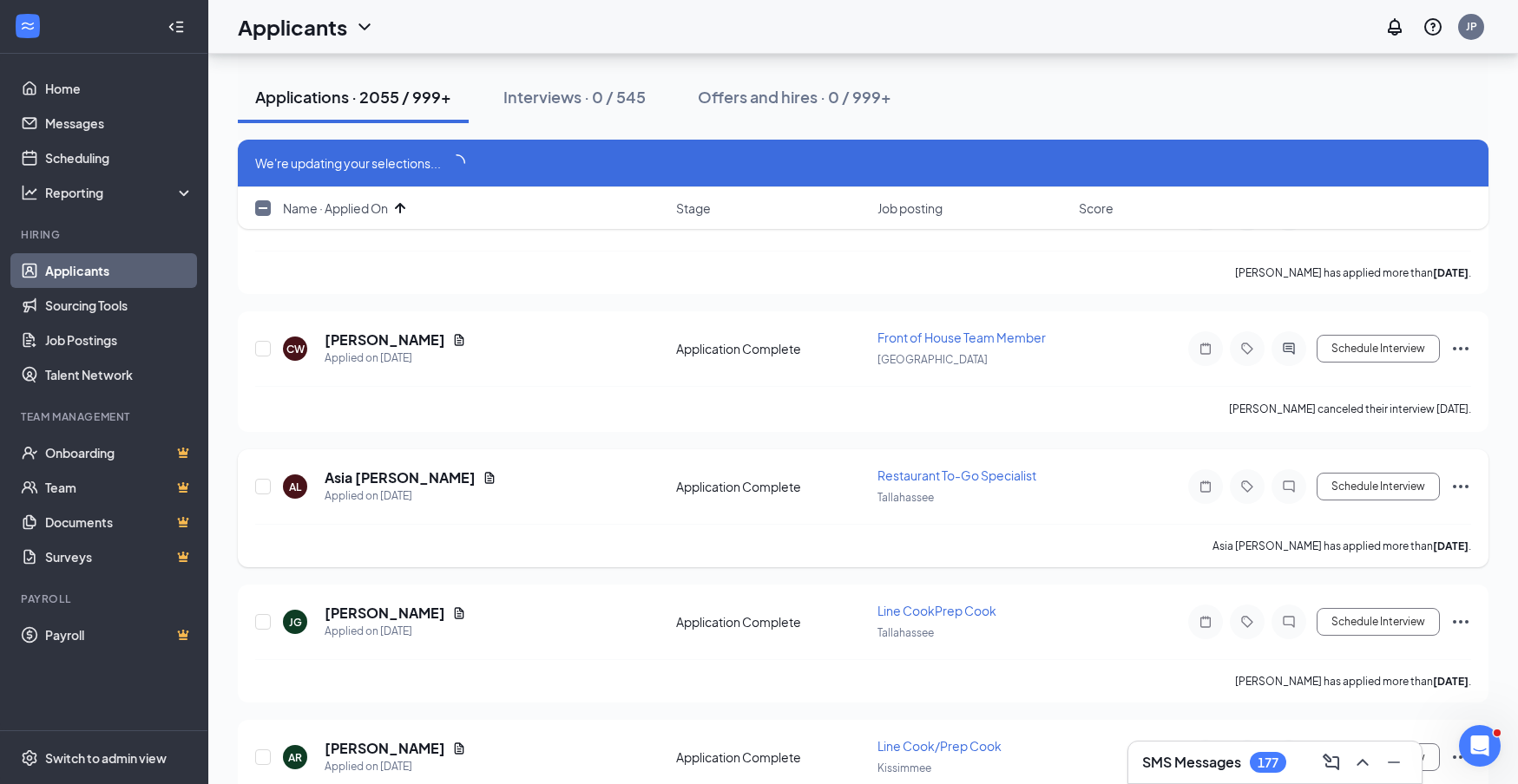
checkbox input "false"
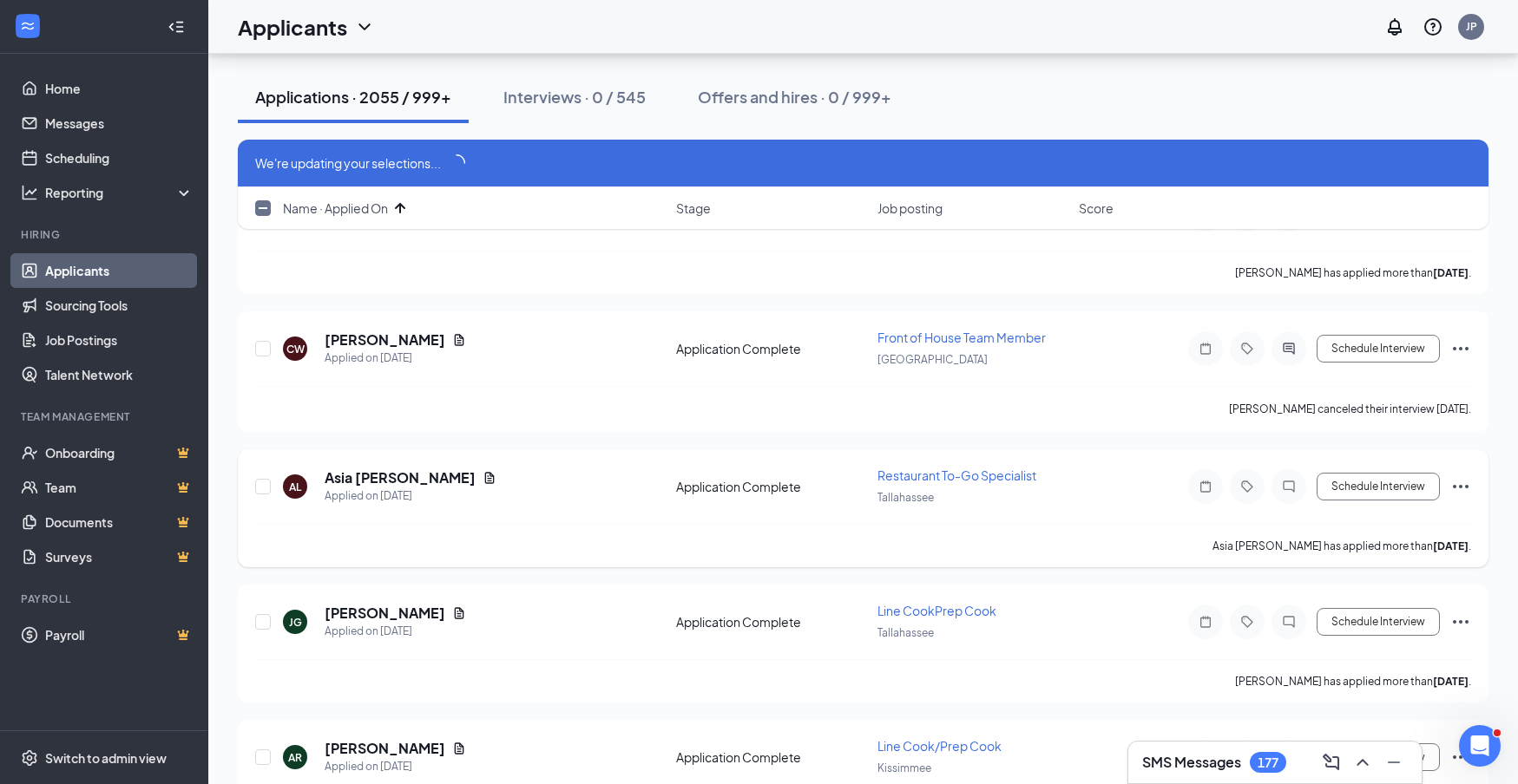
checkbox input "false"
click at [87, 268] on link "Applicants" at bounding box center [119, 271] width 148 height 34
checkbox input "false"
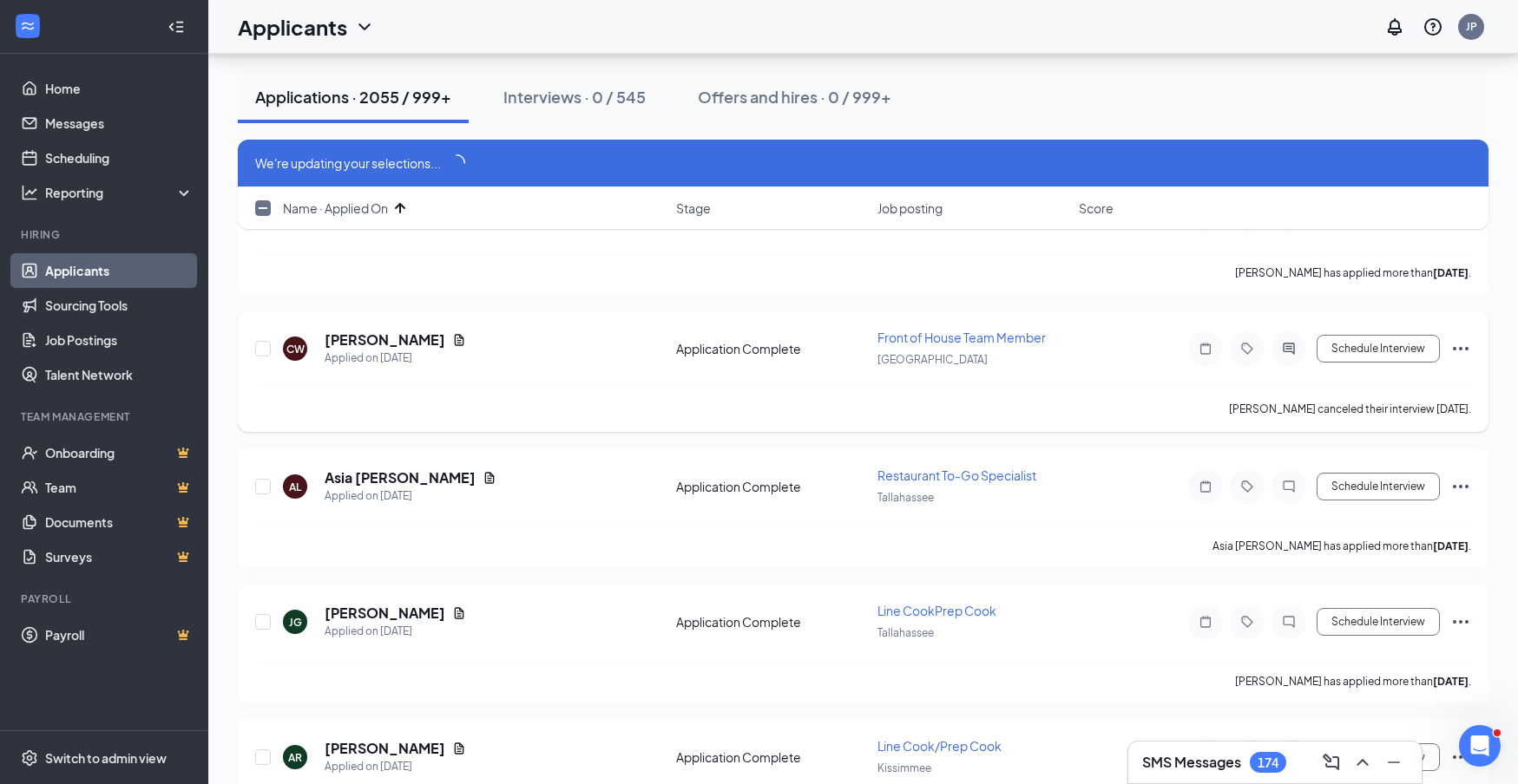
checkbox input "false"
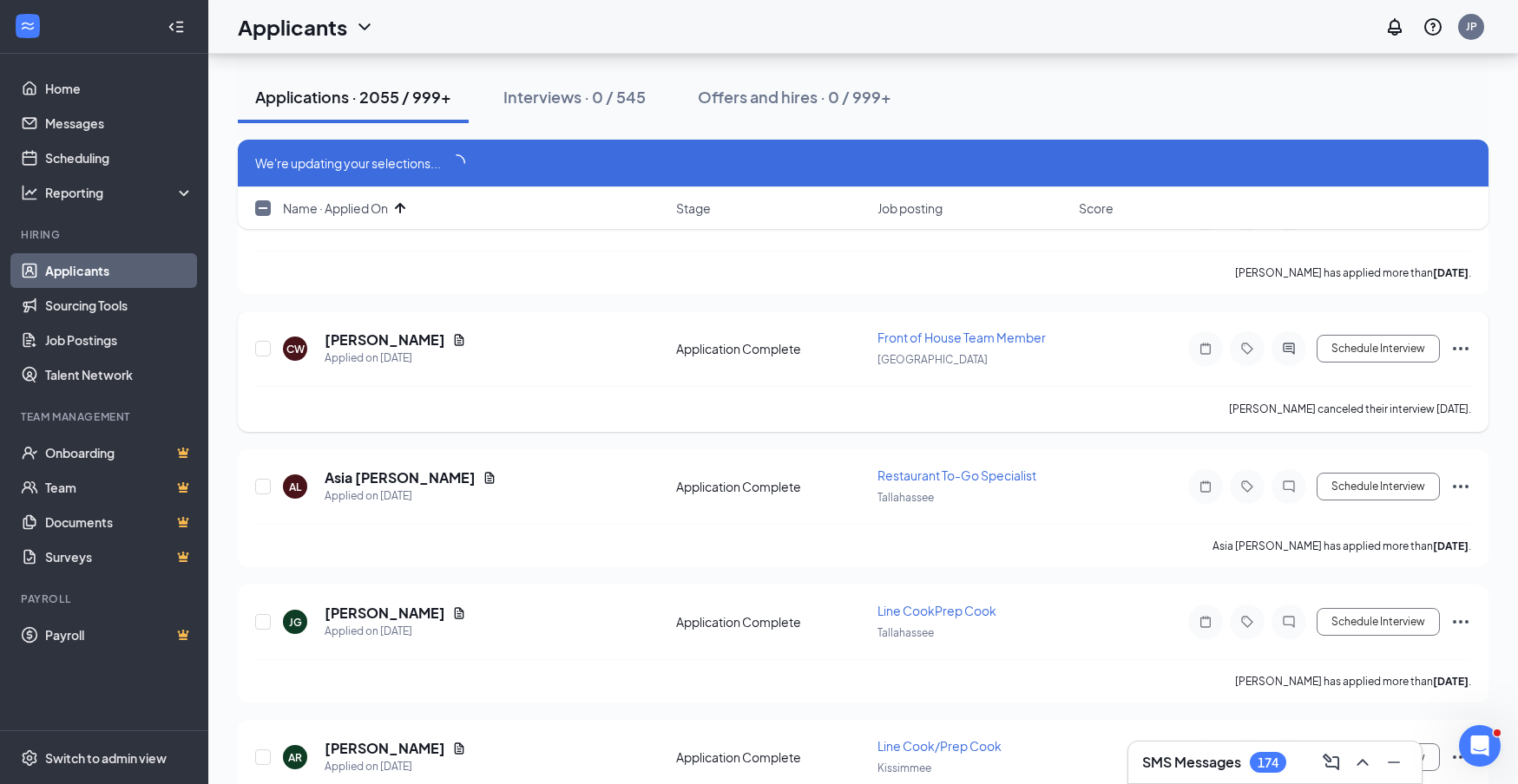
checkbox input "false"
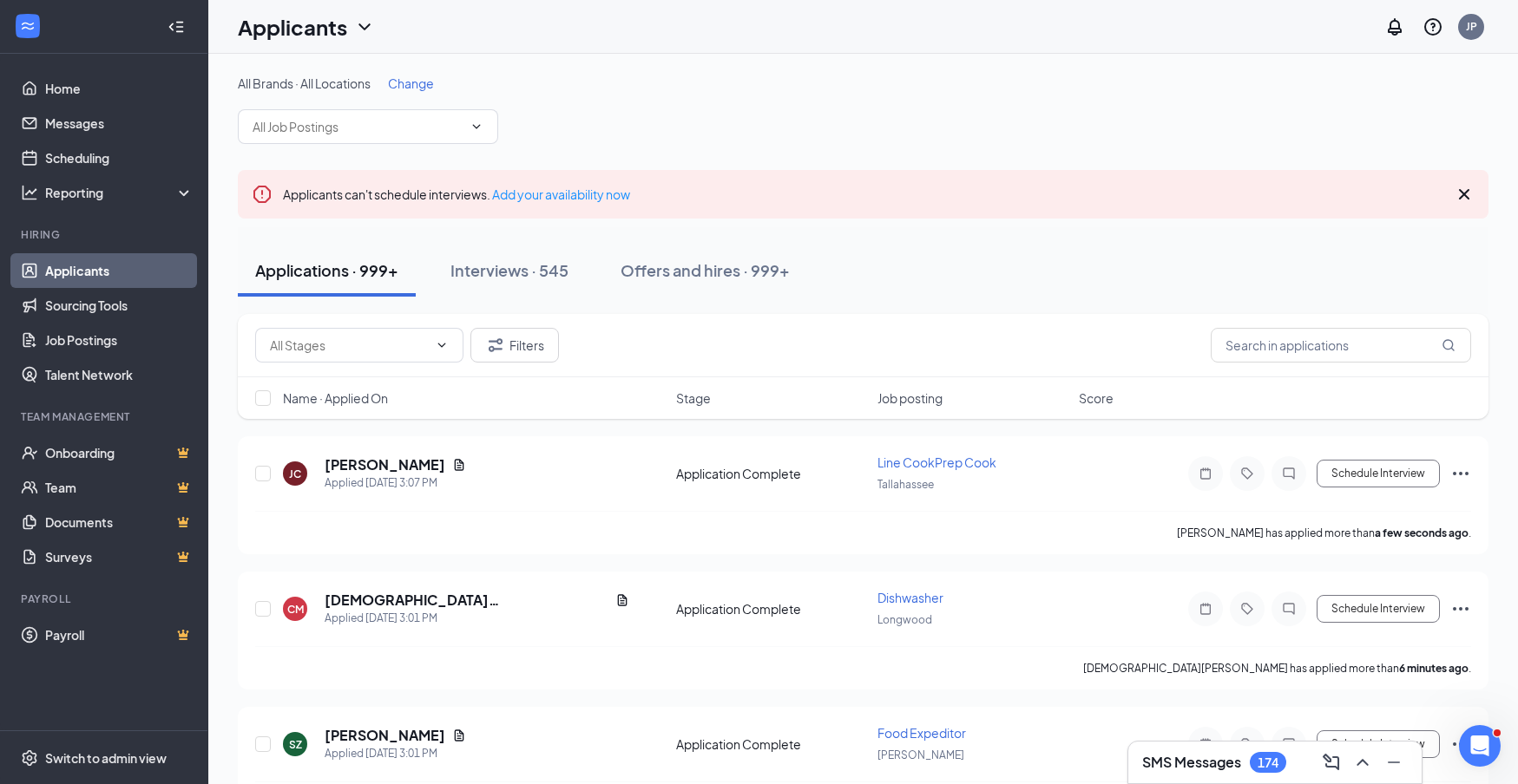
click at [371, 404] on span "Name · Applied On" at bounding box center [336, 398] width 105 height 17
click at [359, 403] on span "Name · Applied On" at bounding box center [336, 398] width 105 height 17
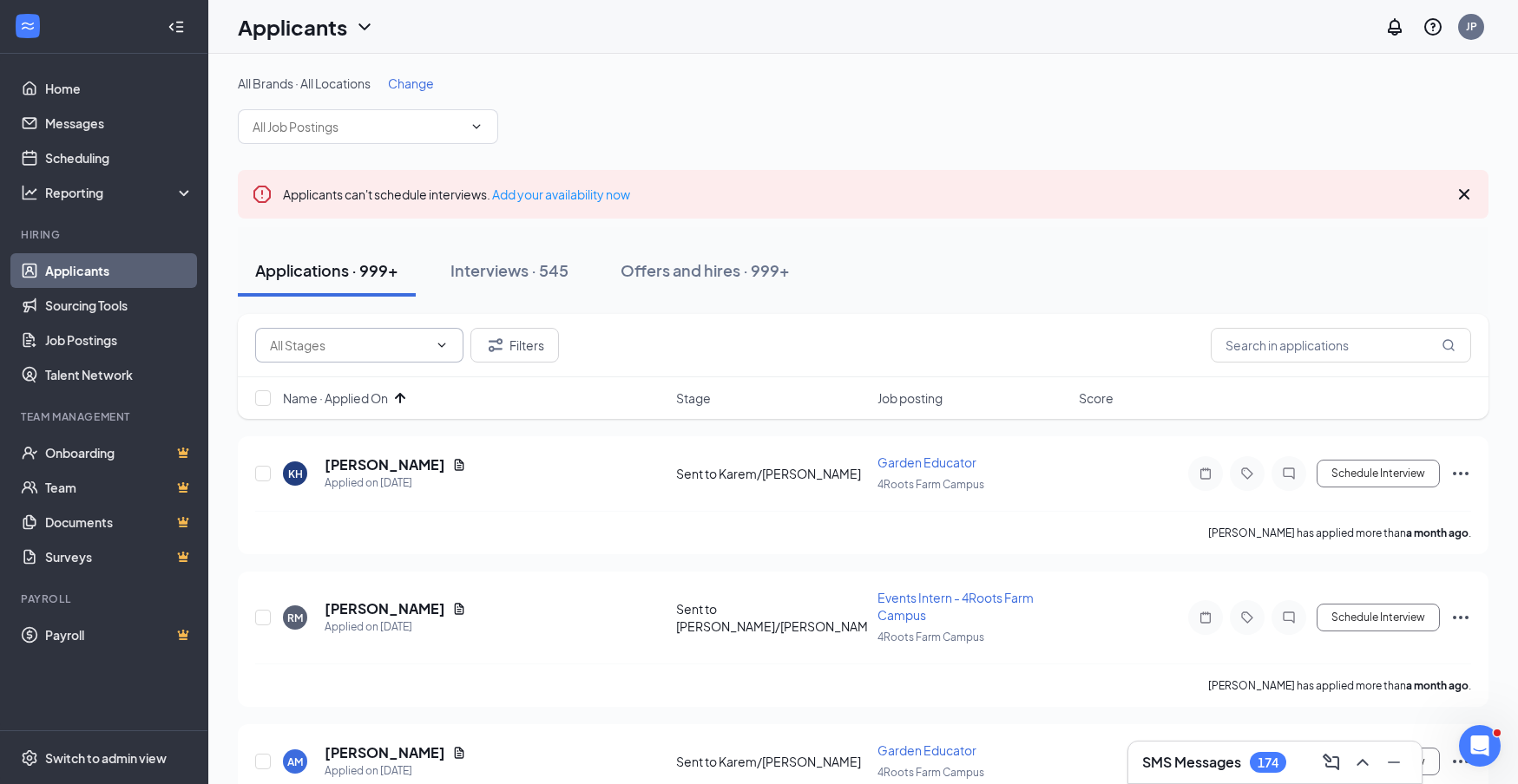
click at [439, 343] on icon "ChevronDown" at bounding box center [442, 344] width 8 height 5
click at [370, 343] on input "text" at bounding box center [348, 345] width 158 height 19
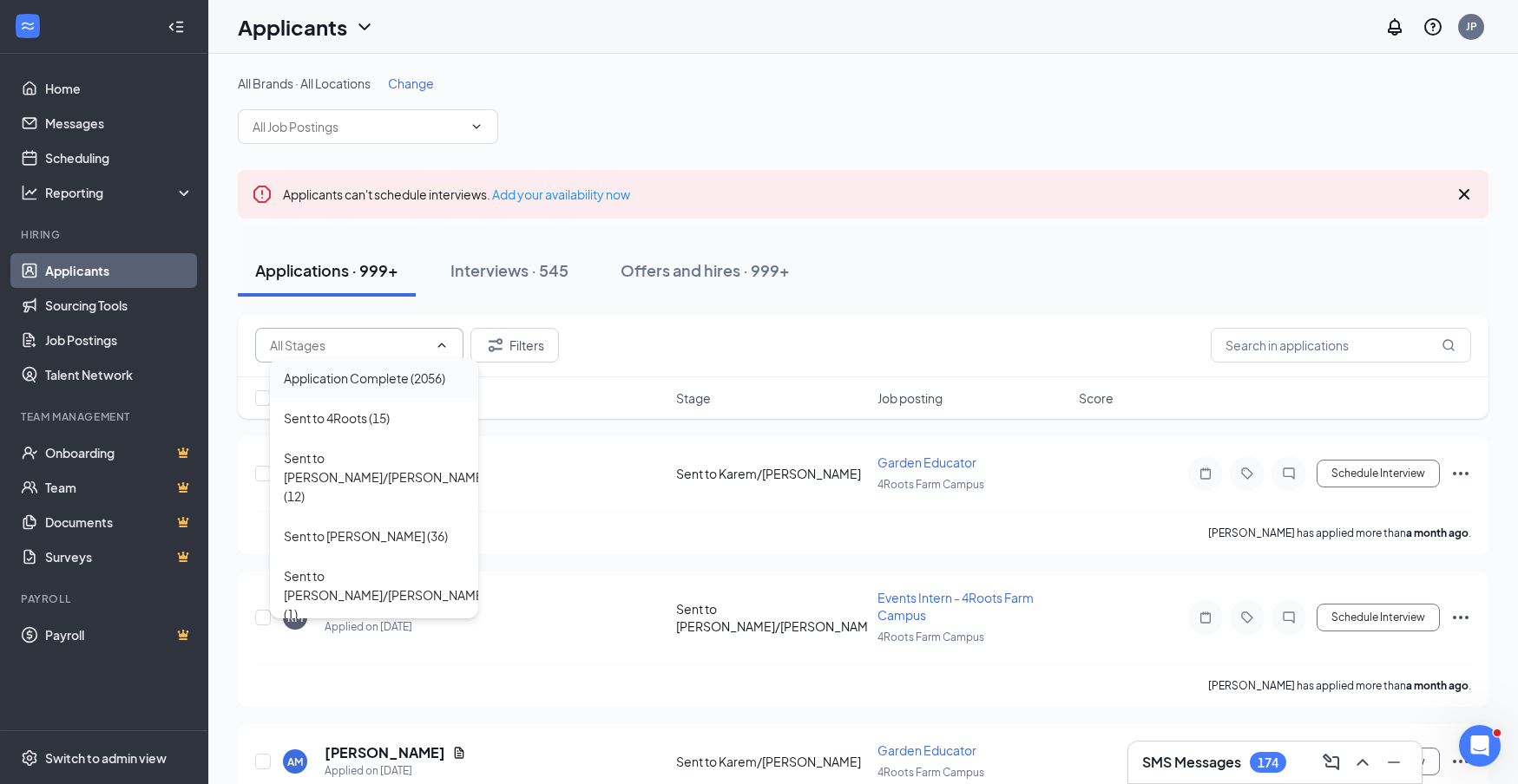
click at [387, 378] on div "Application Complete (2056)" at bounding box center [364, 379] width 162 height 19
type input "Application Complete (2056)"
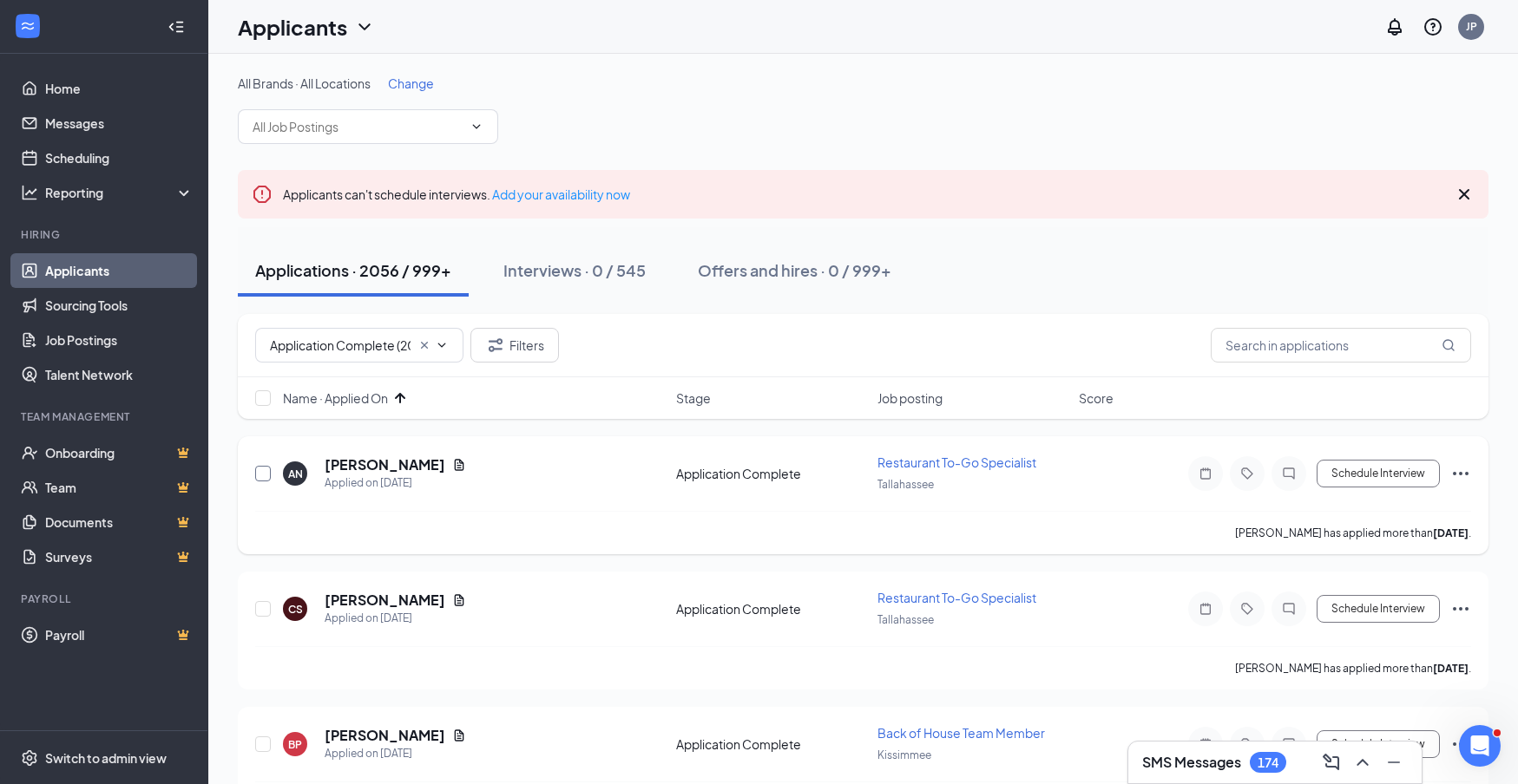
click at [259, 474] on input "checkbox" at bounding box center [263, 473] width 15 height 15
checkbox input "true"
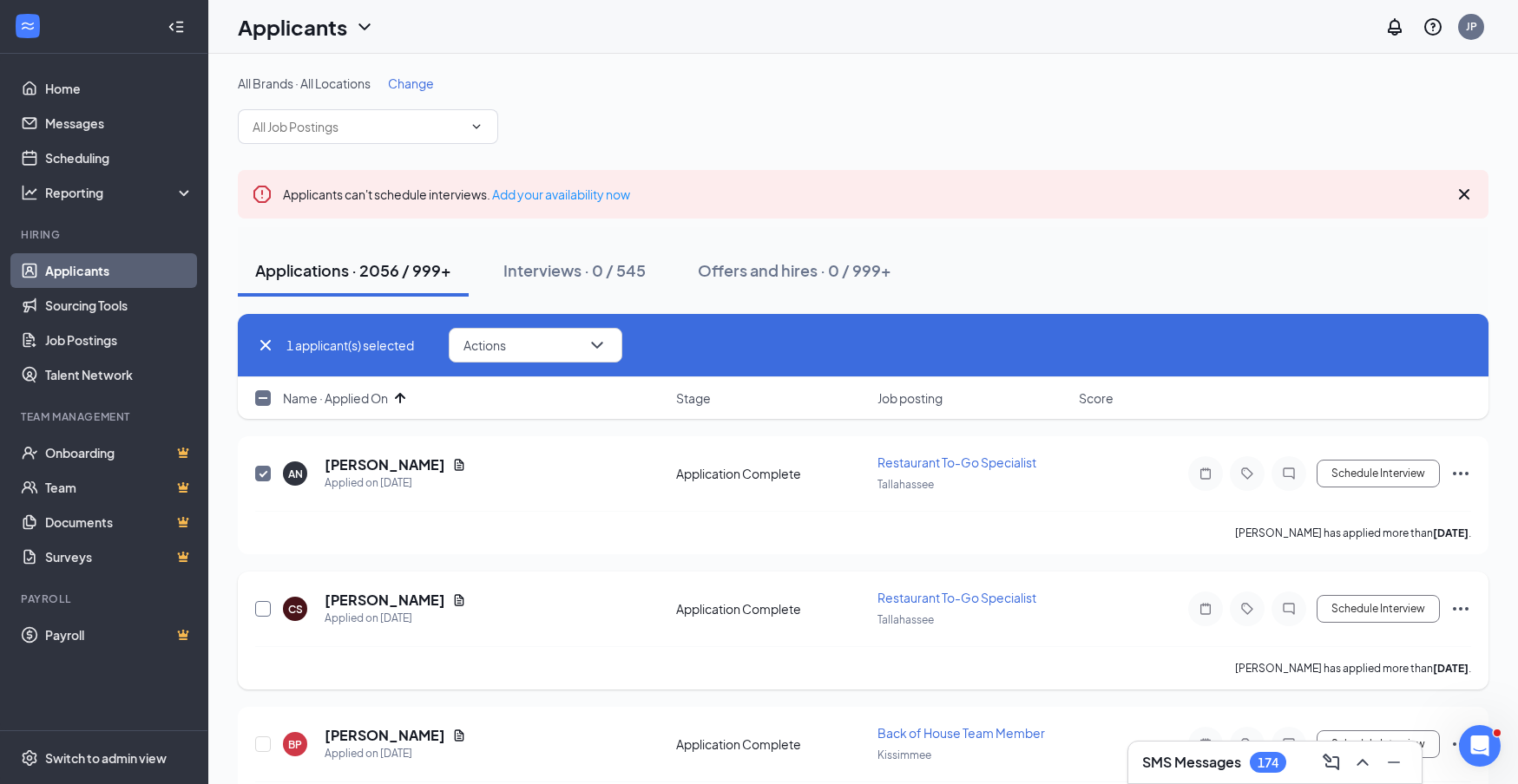
click at [263, 605] on input "checkbox" at bounding box center [263, 609] width 15 height 15
checkbox input "true"
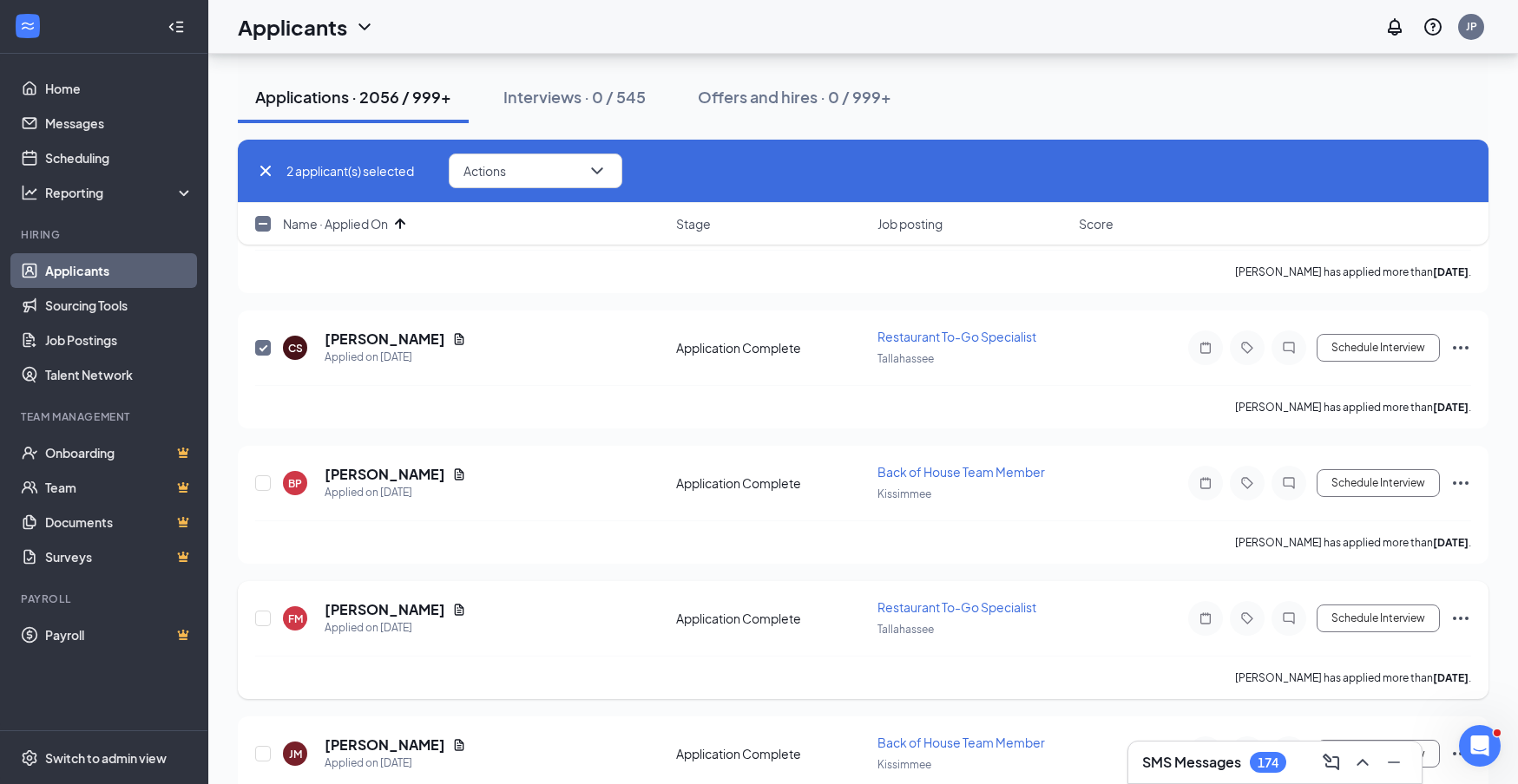
scroll to position [331, 0]
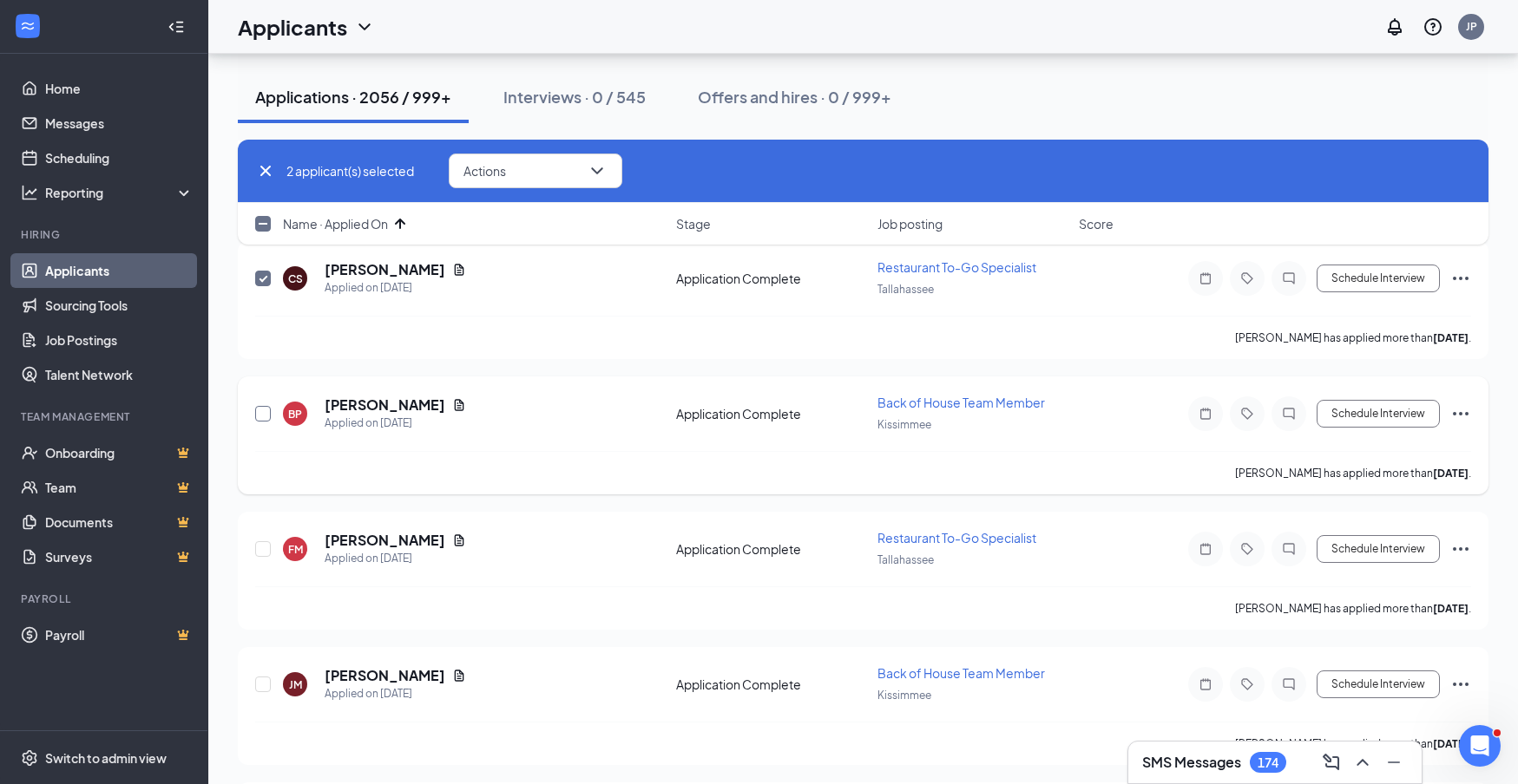
click at [260, 415] on input "checkbox" at bounding box center [263, 414] width 15 height 15
checkbox input "true"
click at [266, 549] on input "checkbox" at bounding box center [263, 549] width 15 height 15
checkbox input "true"
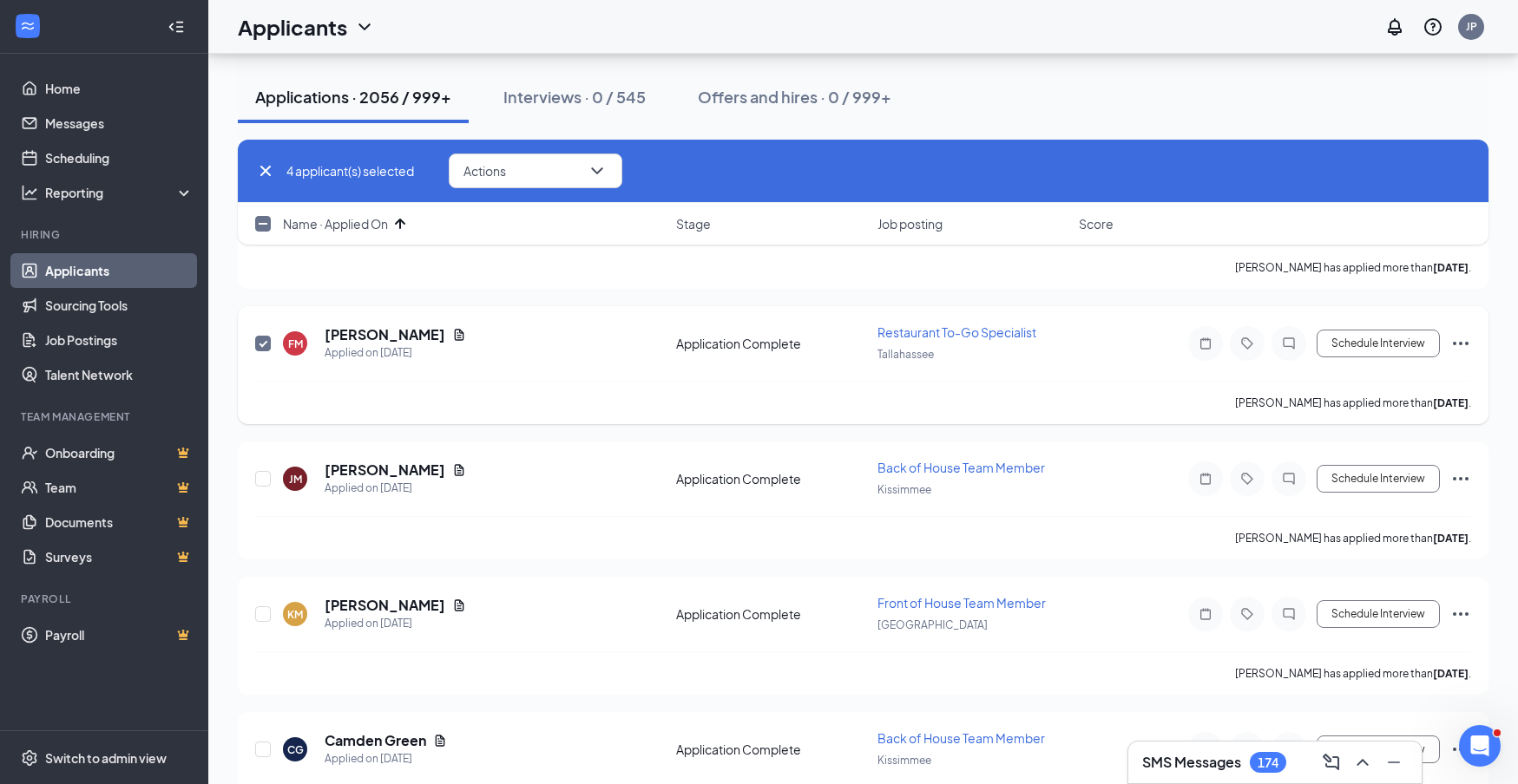
scroll to position [549, 0]
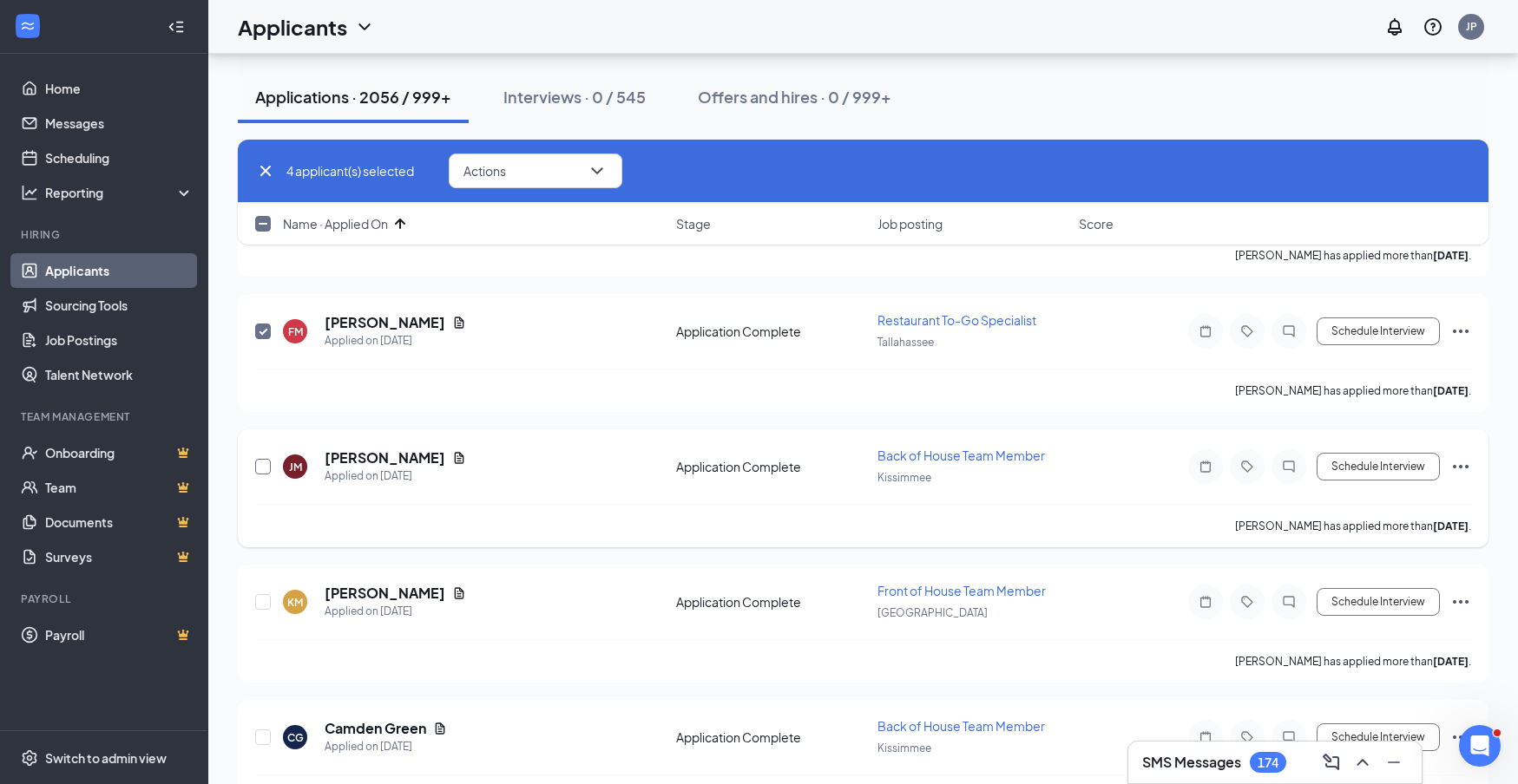
click at [258, 467] on input "checkbox" at bounding box center [263, 467] width 15 height 15
checkbox input "true"
click at [259, 605] on input "checkbox" at bounding box center [263, 602] width 15 height 15
checkbox input "true"
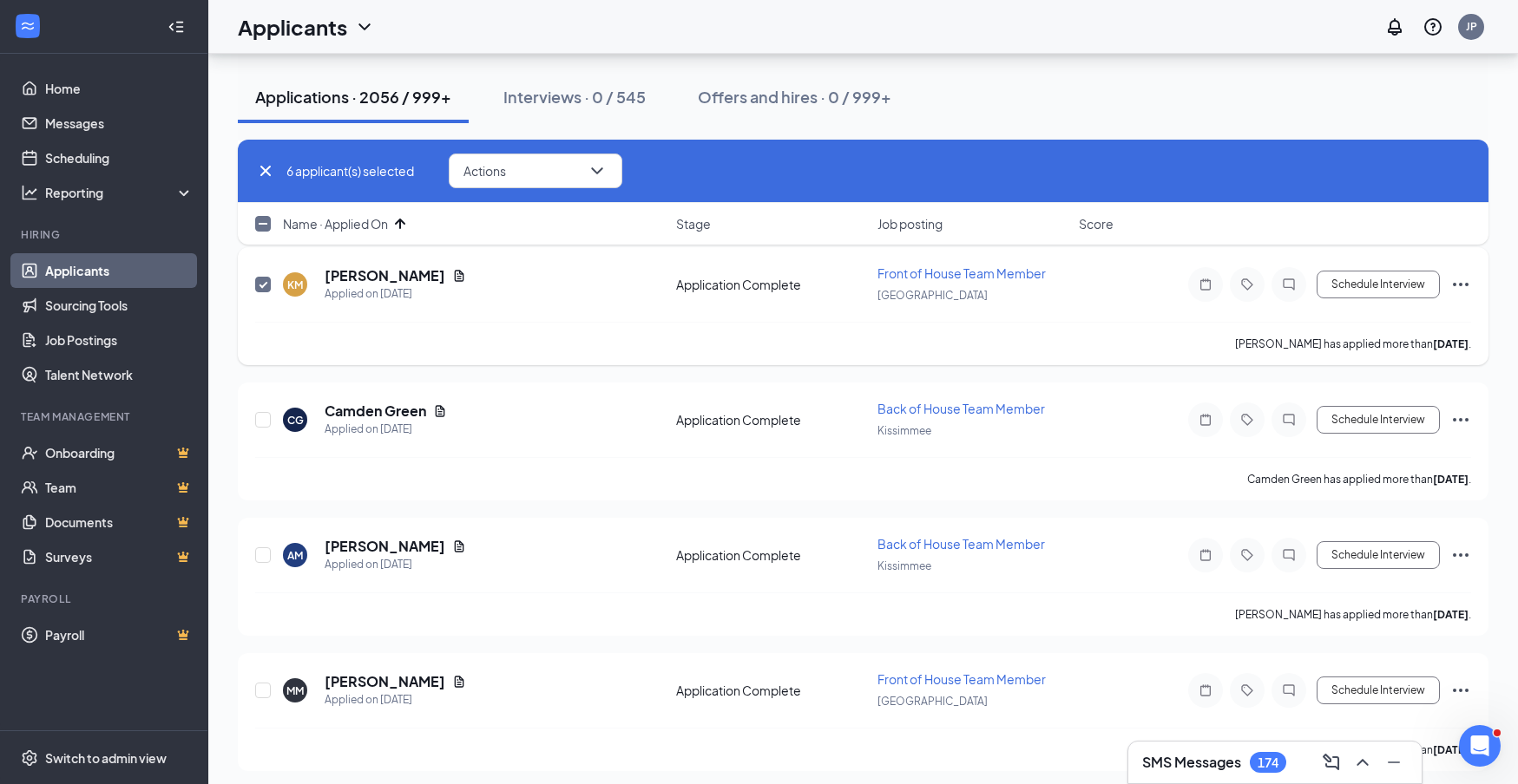
scroll to position [886, 0]
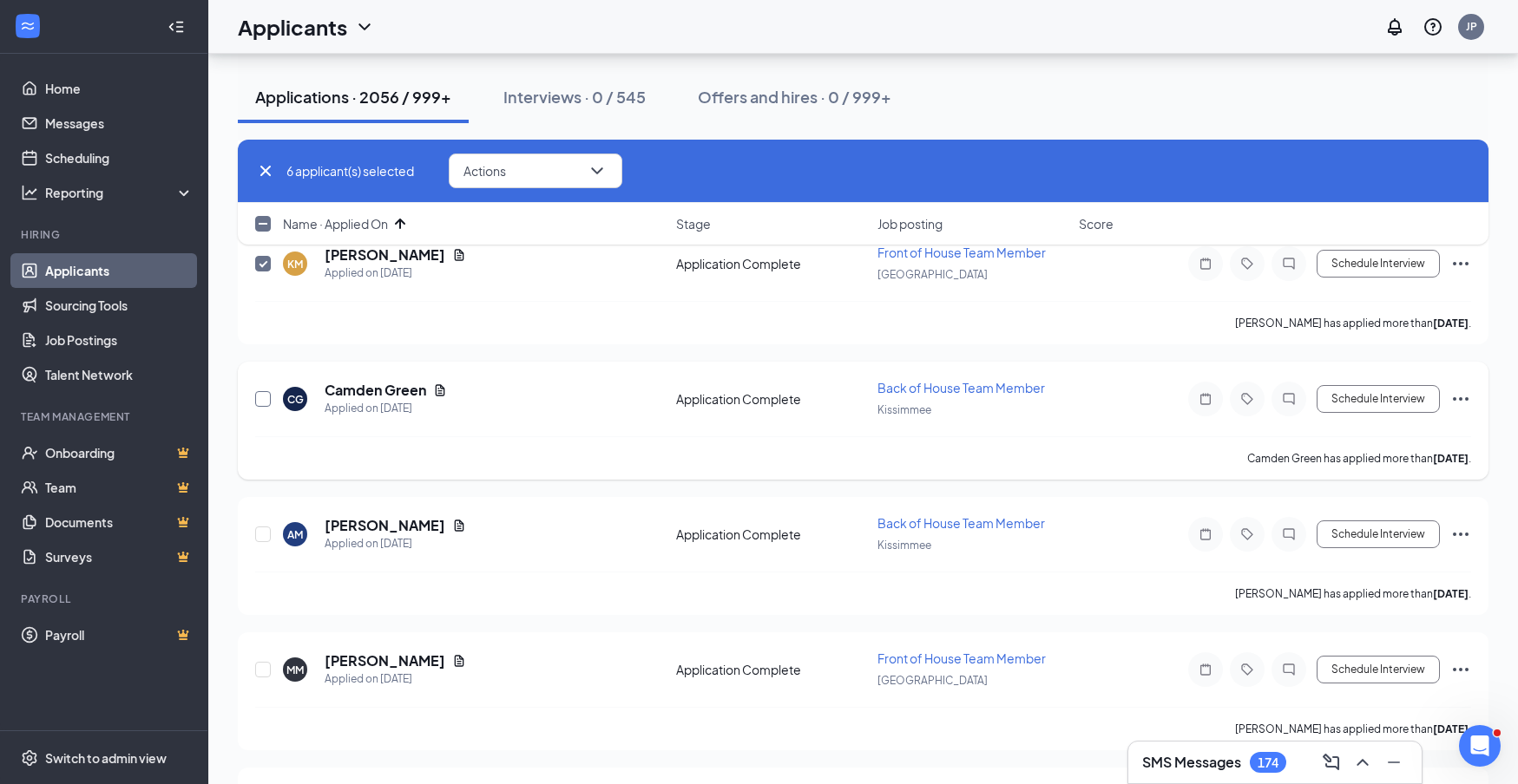
click at [270, 398] on input "checkbox" at bounding box center [263, 399] width 15 height 15
checkbox input "true"
click at [264, 534] on input "checkbox" at bounding box center [263, 534] width 15 height 15
checkbox input "true"
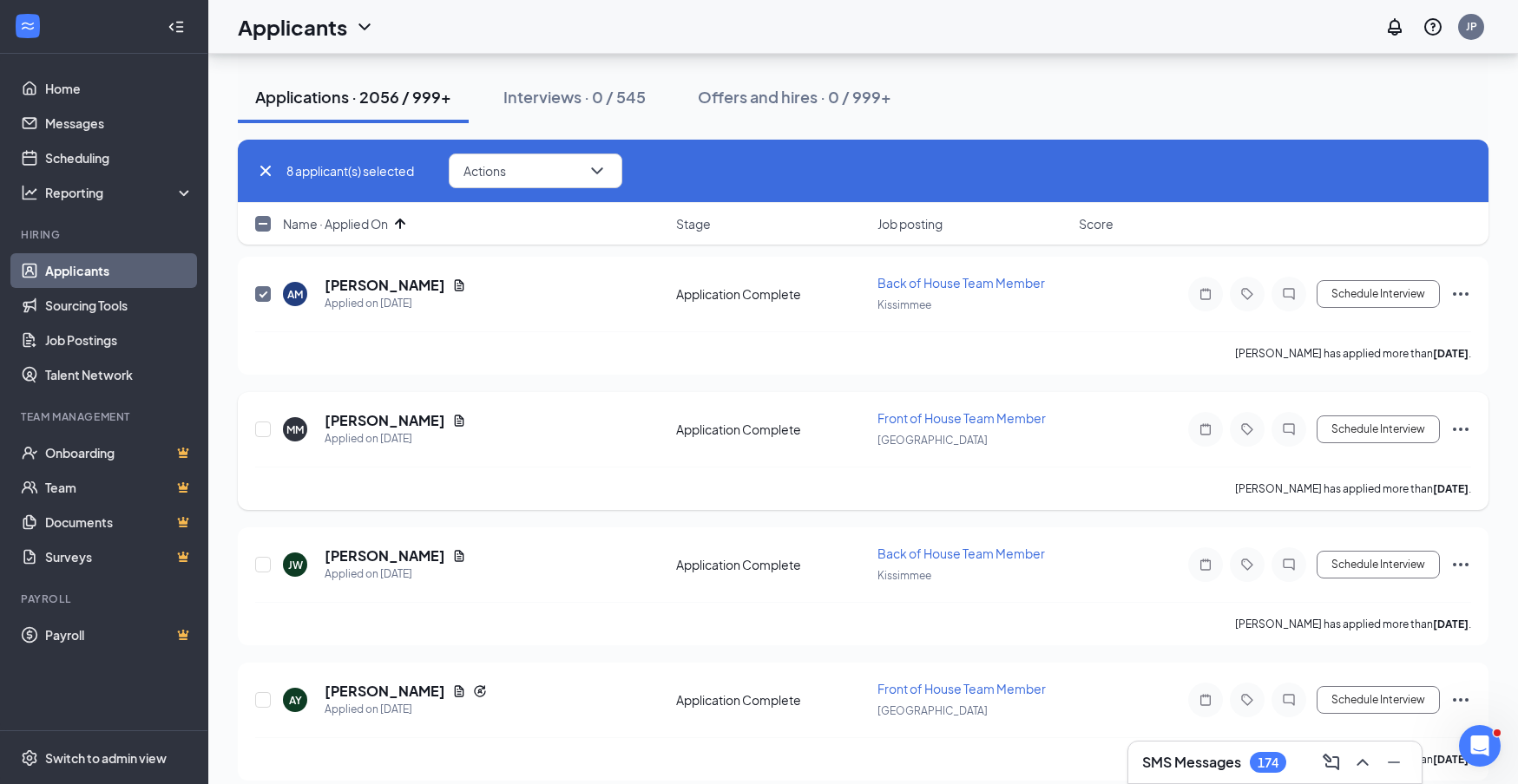
scroll to position [1128, 0]
click at [260, 430] on input "checkbox" at bounding box center [263, 428] width 15 height 15
checkbox input "true"
click at [261, 560] on input "checkbox" at bounding box center [263, 564] width 15 height 15
checkbox input "true"
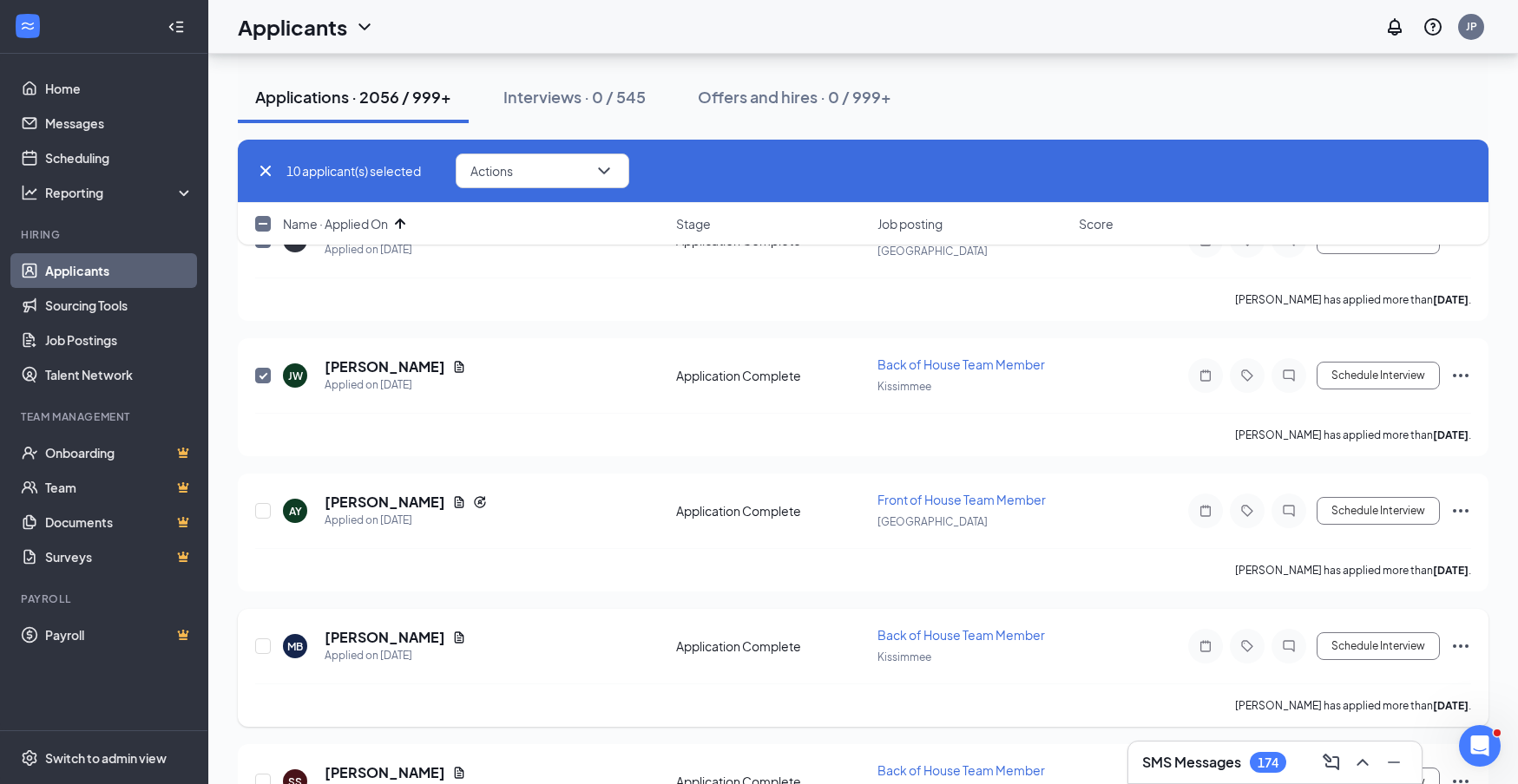
scroll to position [1318, 0]
click at [264, 510] on input "checkbox" at bounding box center [263, 510] width 15 height 15
checkbox input "true"
click at [263, 648] on input "checkbox" at bounding box center [263, 645] width 15 height 15
checkbox input "true"
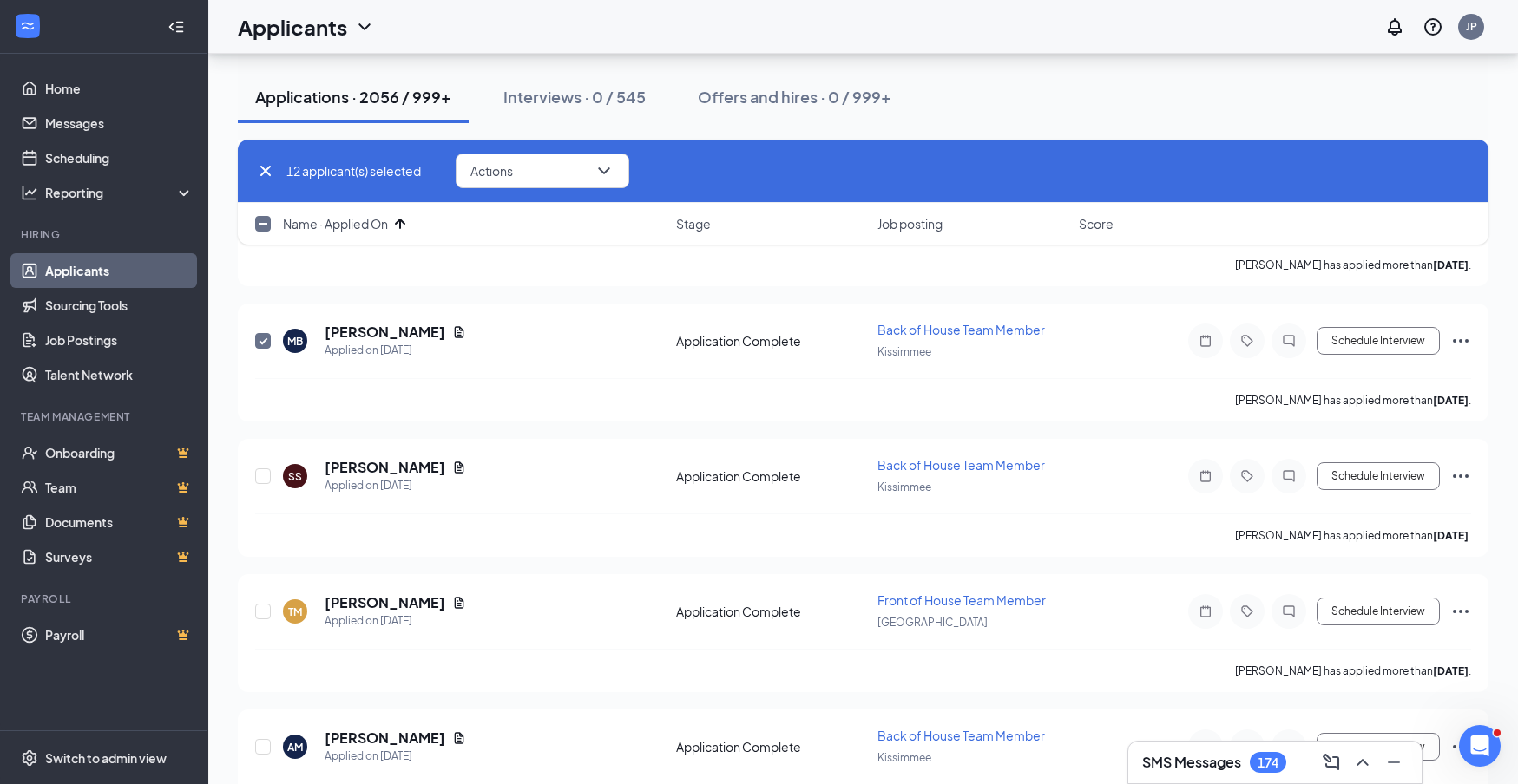
scroll to position [1628, 0]
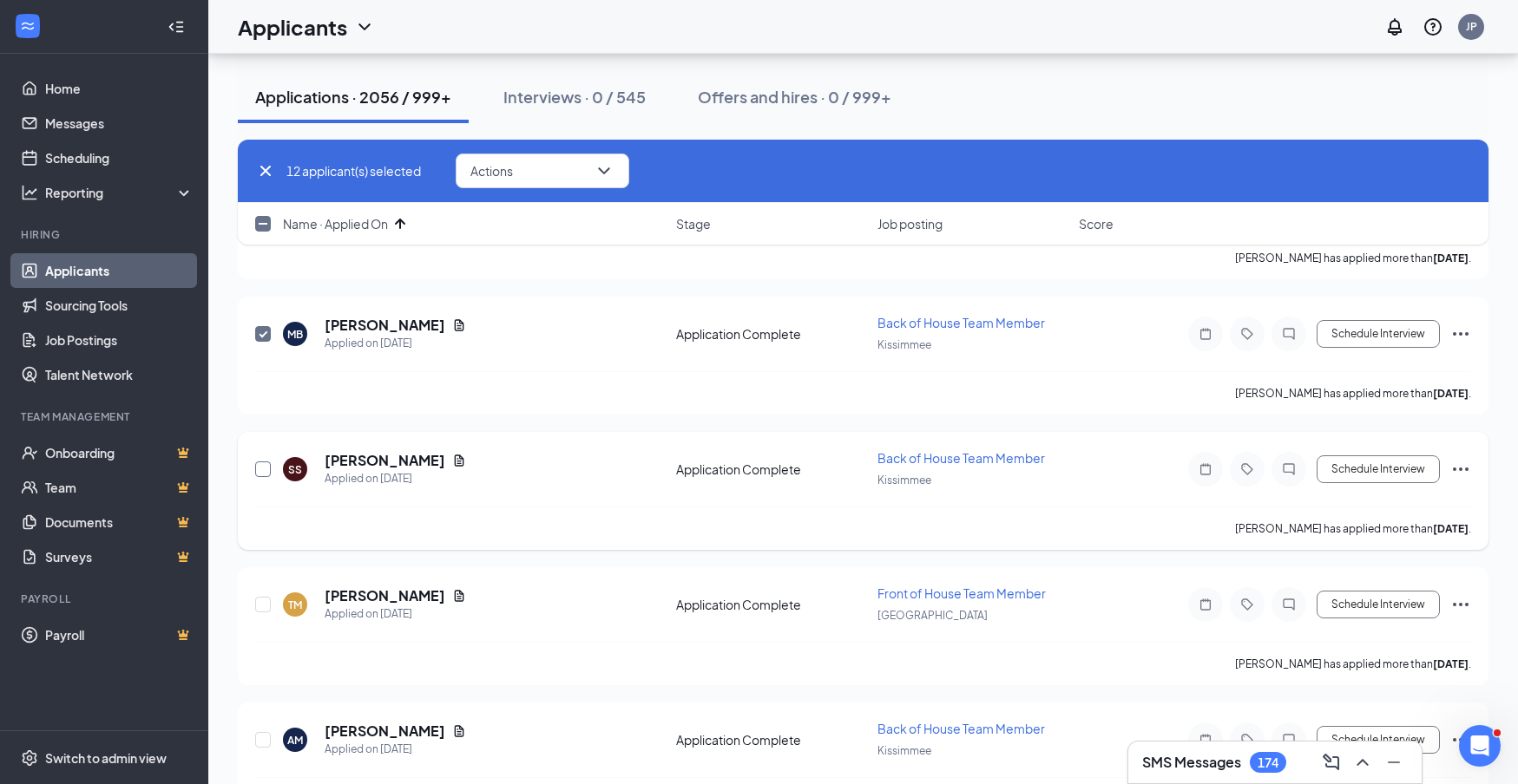
click at [267, 468] on input "checkbox" at bounding box center [263, 469] width 15 height 15
checkbox input "true"
click at [258, 604] on input "checkbox" at bounding box center [263, 604] width 15 height 15
checkbox input "true"
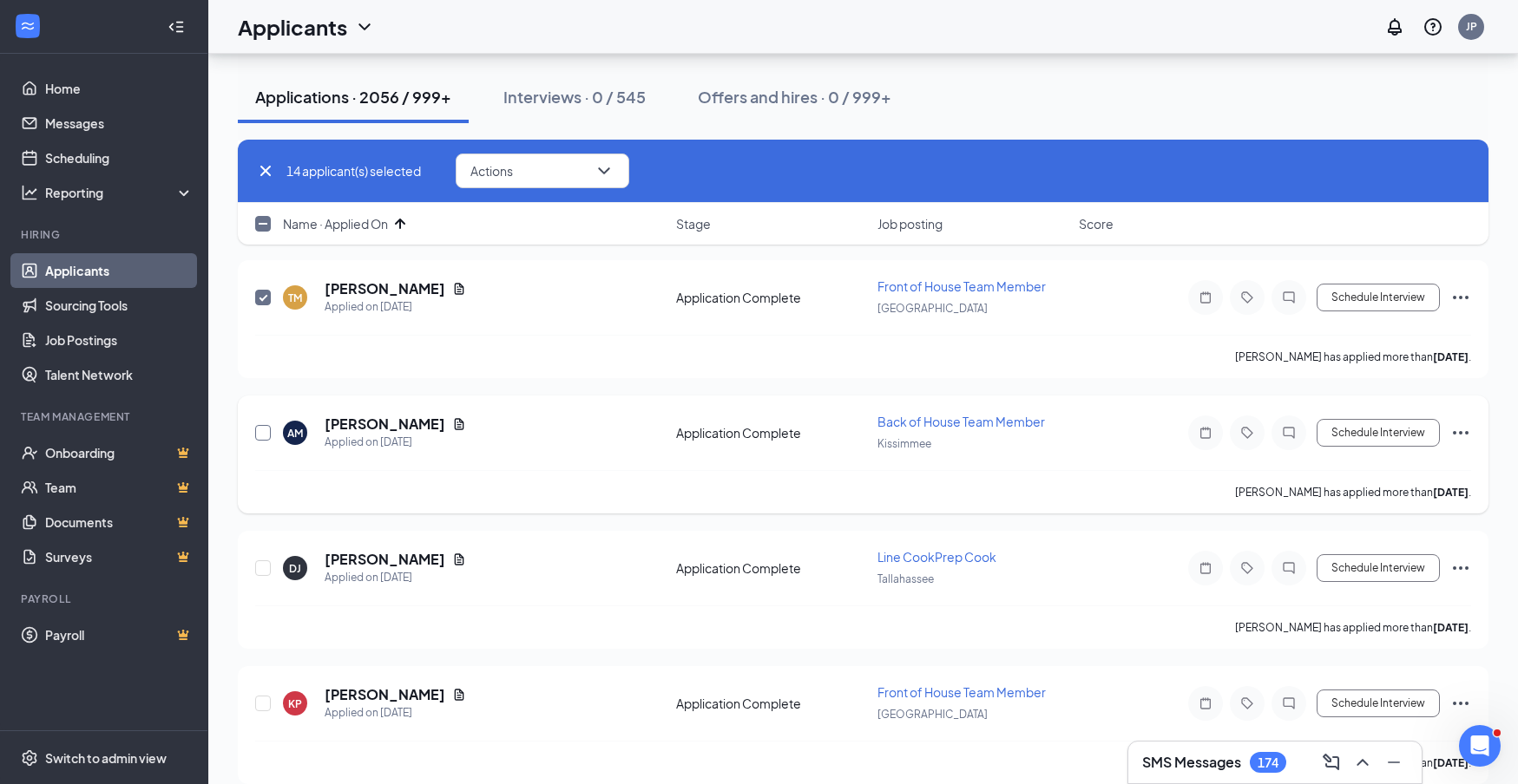
scroll to position [1945, 0]
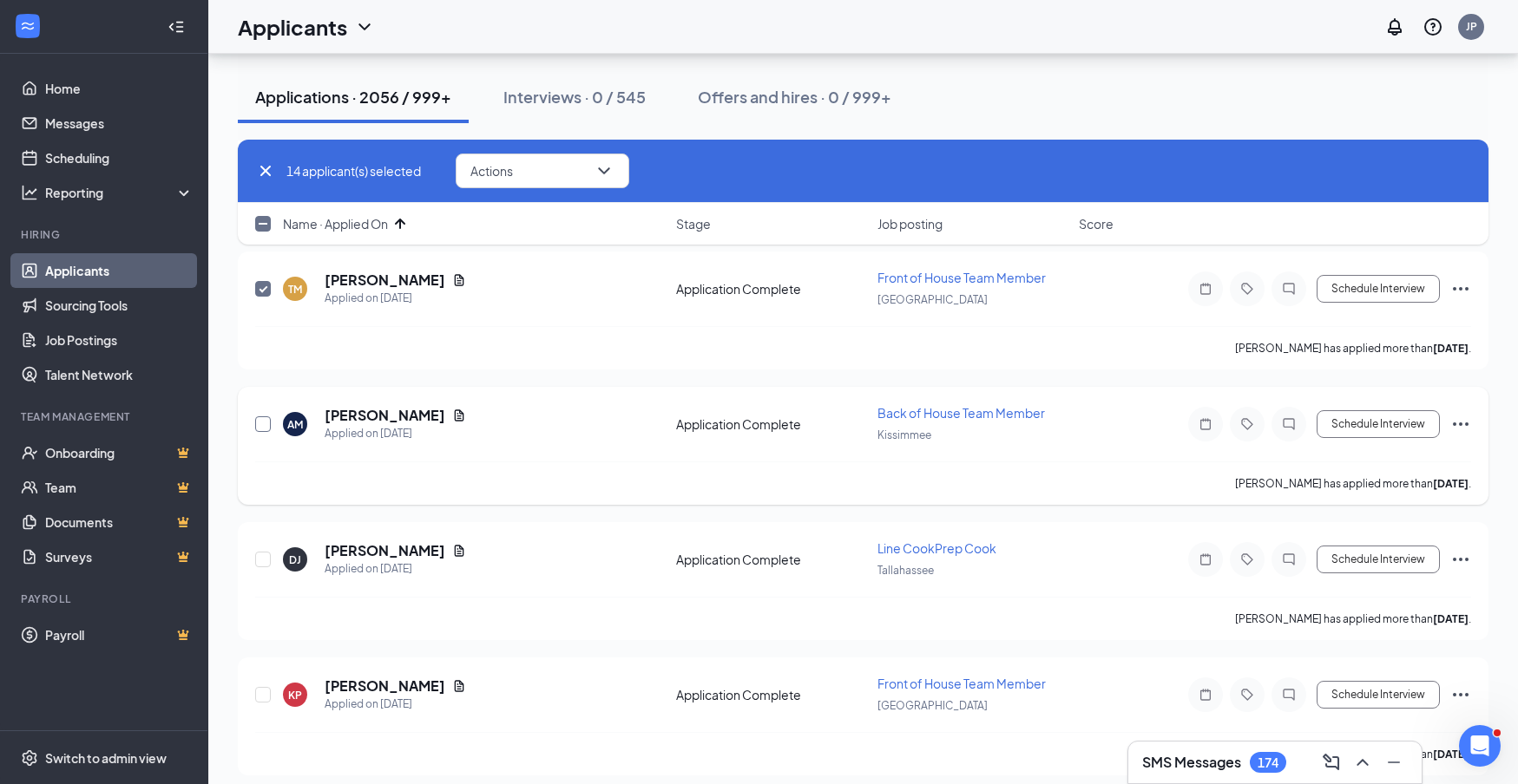
click at [267, 422] on input "checkbox" at bounding box center [263, 425] width 15 height 15
checkbox input "true"
click at [263, 558] on input "checkbox" at bounding box center [263, 559] width 15 height 15
checkbox input "true"
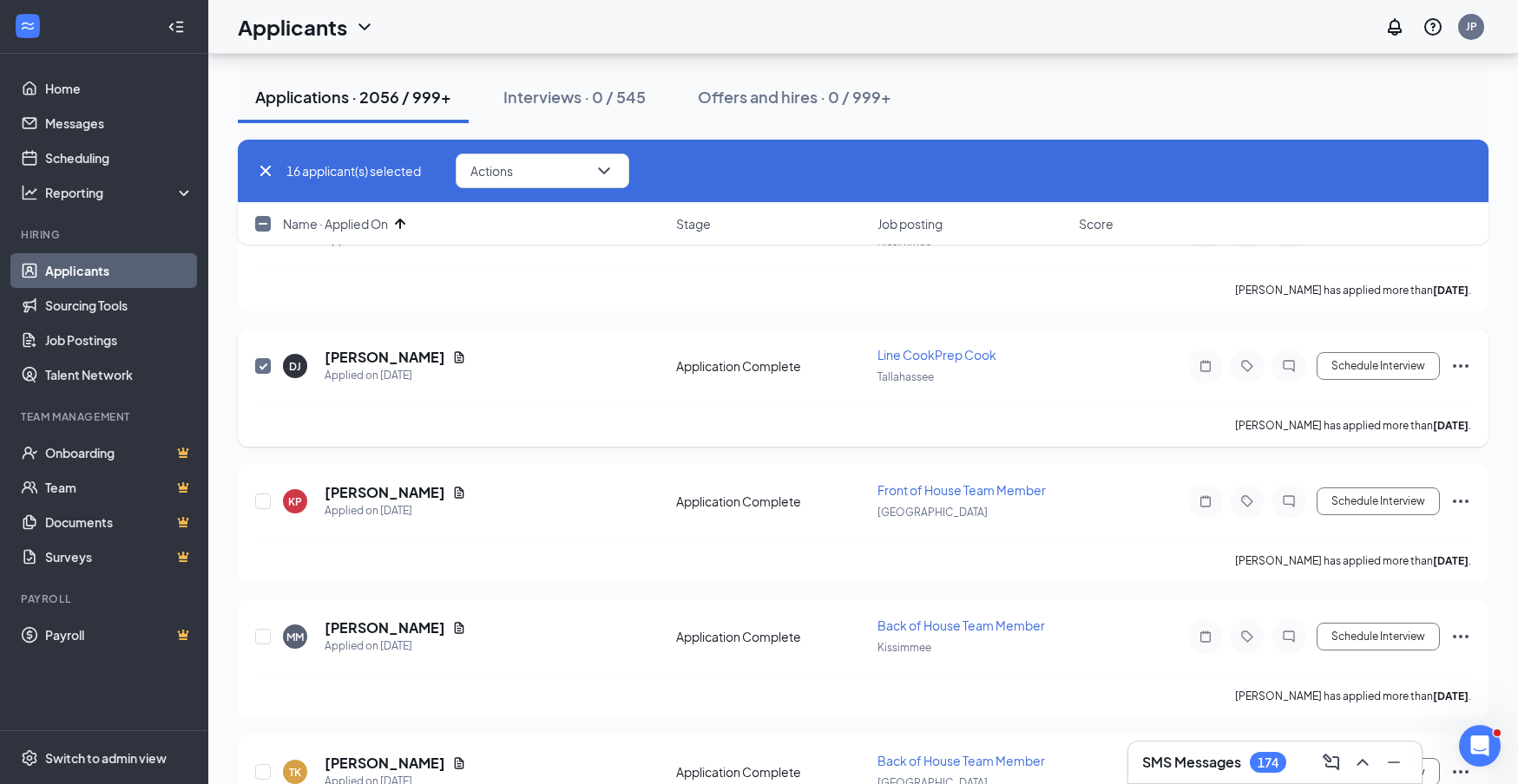
scroll to position [2143, 0]
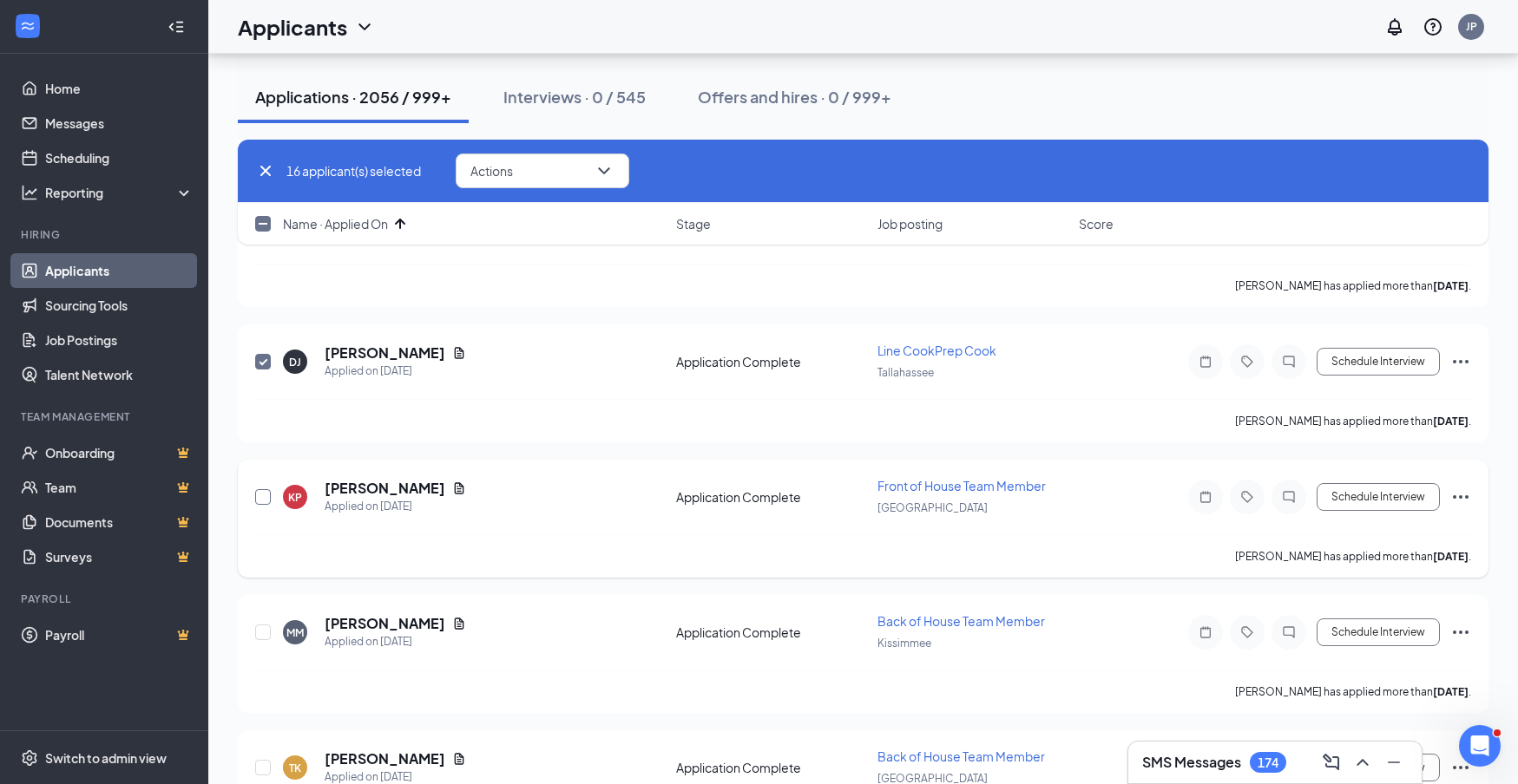
click at [266, 497] on input "checkbox" at bounding box center [263, 497] width 15 height 15
checkbox input "true"
click at [266, 632] on input "checkbox" at bounding box center [263, 632] width 15 height 15
checkbox input "true"
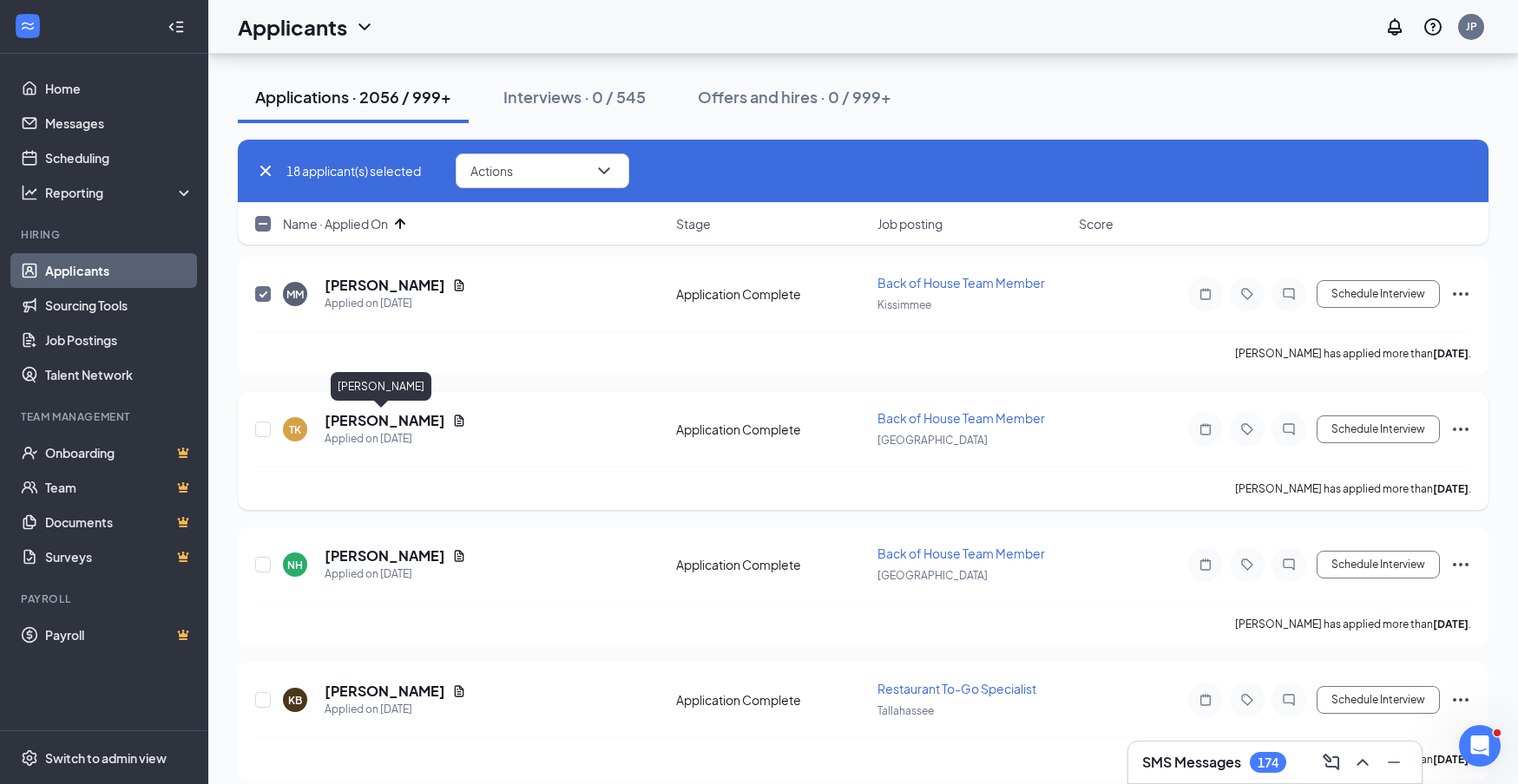
scroll to position [2481, 0]
drag, startPoint x: 262, startPoint y: 427, endPoint x: 279, endPoint y: 534, distance: 108.3
click at [262, 427] on input "checkbox" at bounding box center [263, 428] width 15 height 15
checkbox input "true"
click at [259, 562] on input "checkbox" at bounding box center [263, 564] width 15 height 15
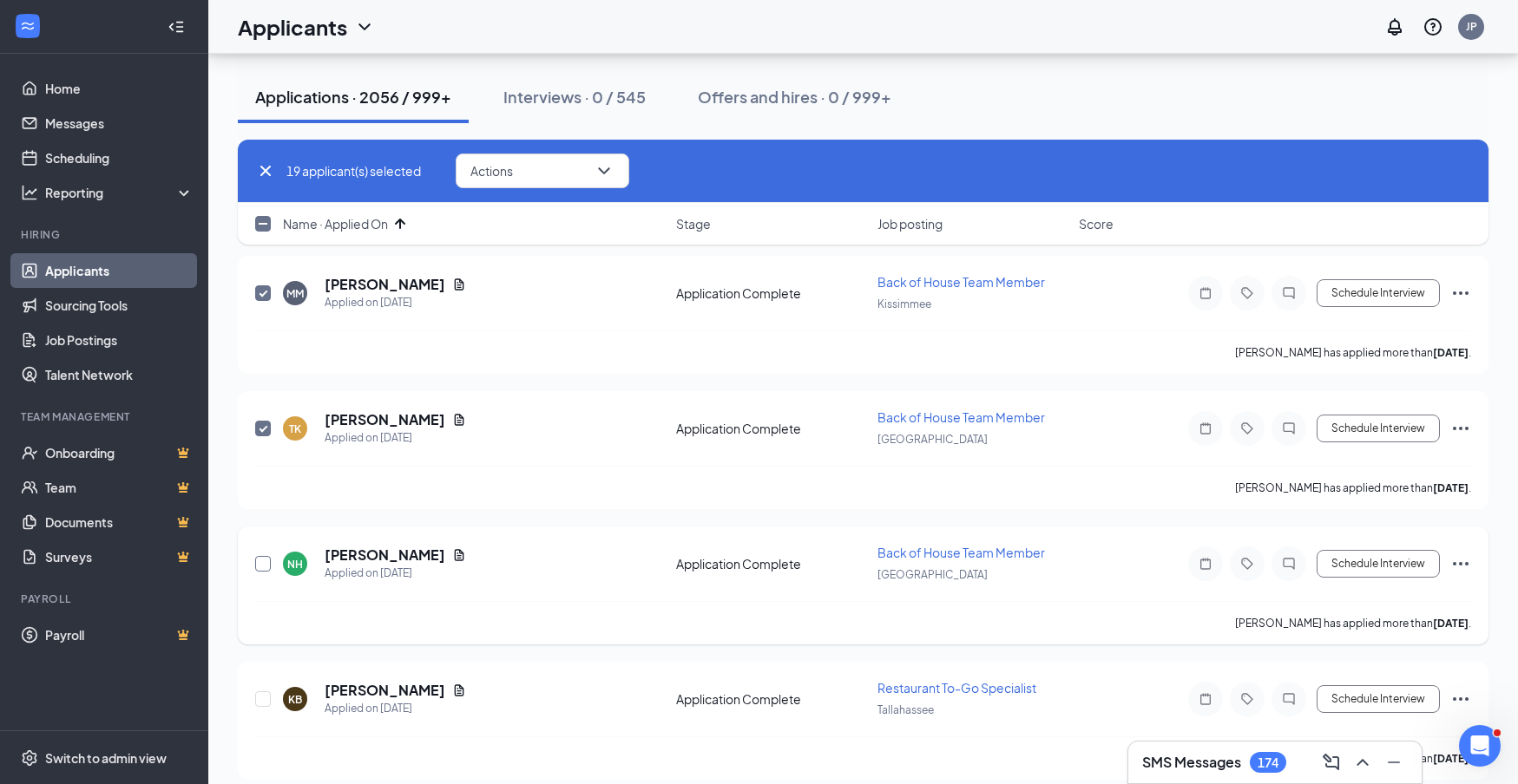
checkbox input "true"
click at [263, 426] on input "checkbox" at bounding box center [263, 428] width 15 height 15
checkbox input "true"
click at [268, 565] on input "checkbox" at bounding box center [263, 564] width 15 height 15
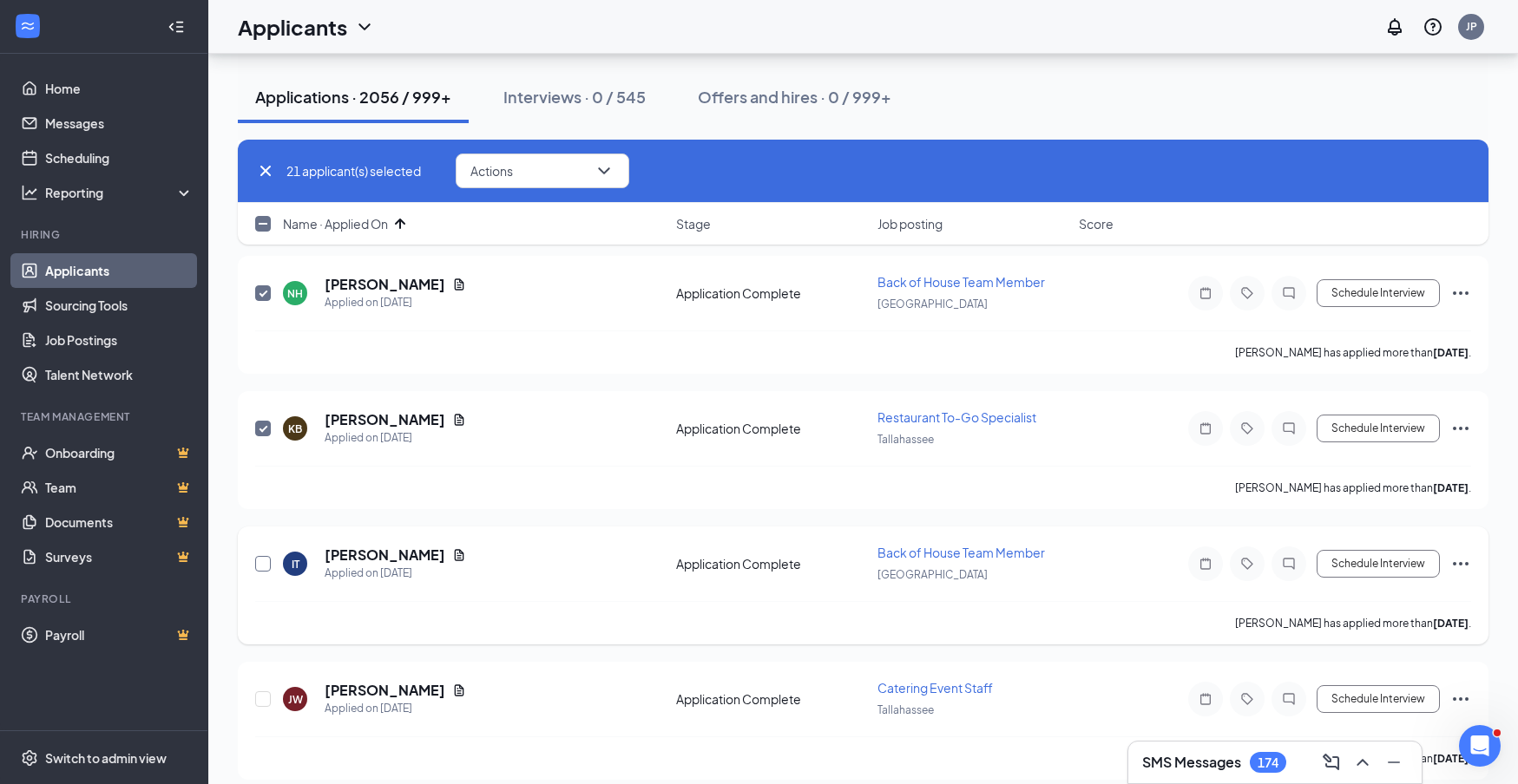
checkbox input "true"
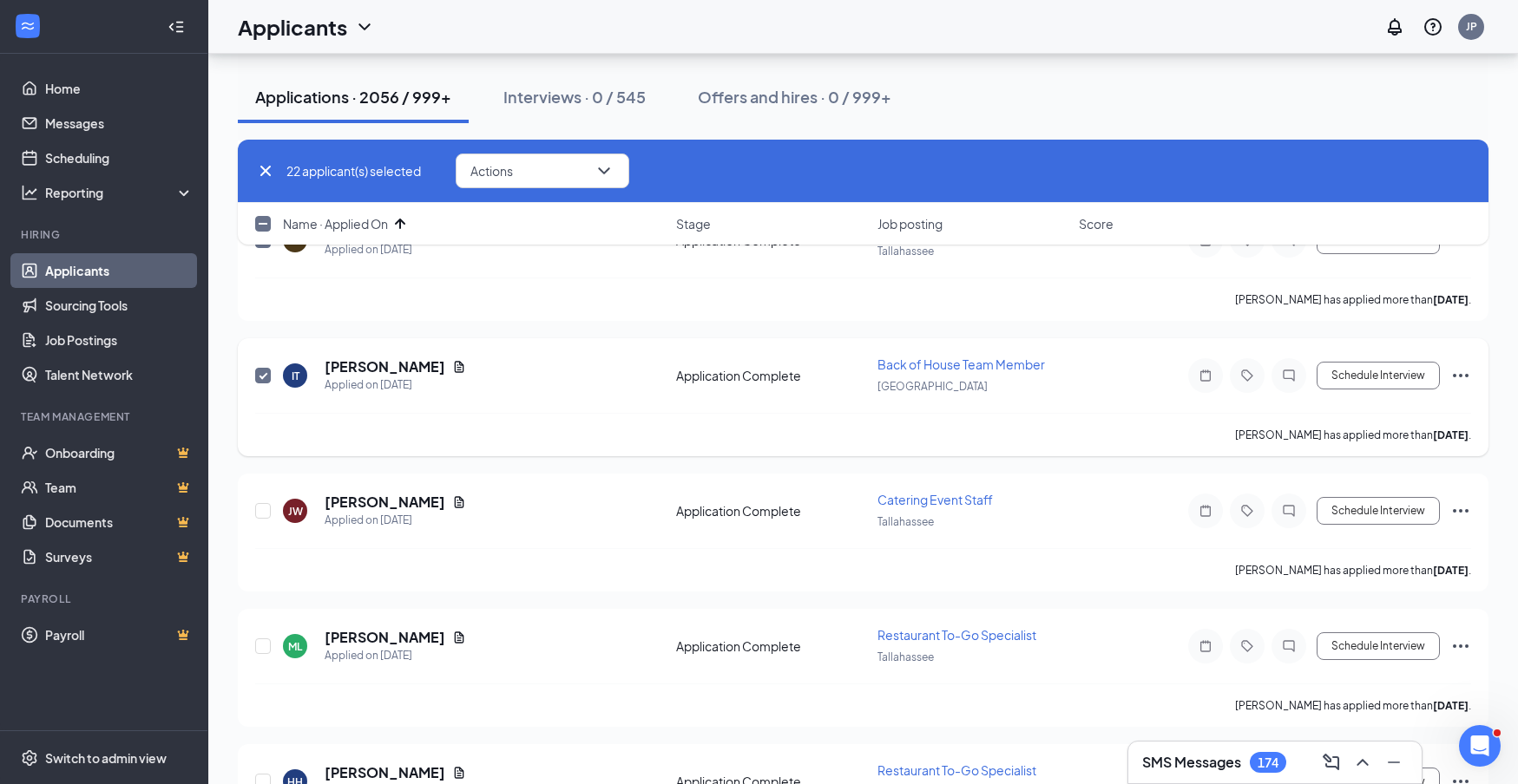
scroll to position [2944, 0]
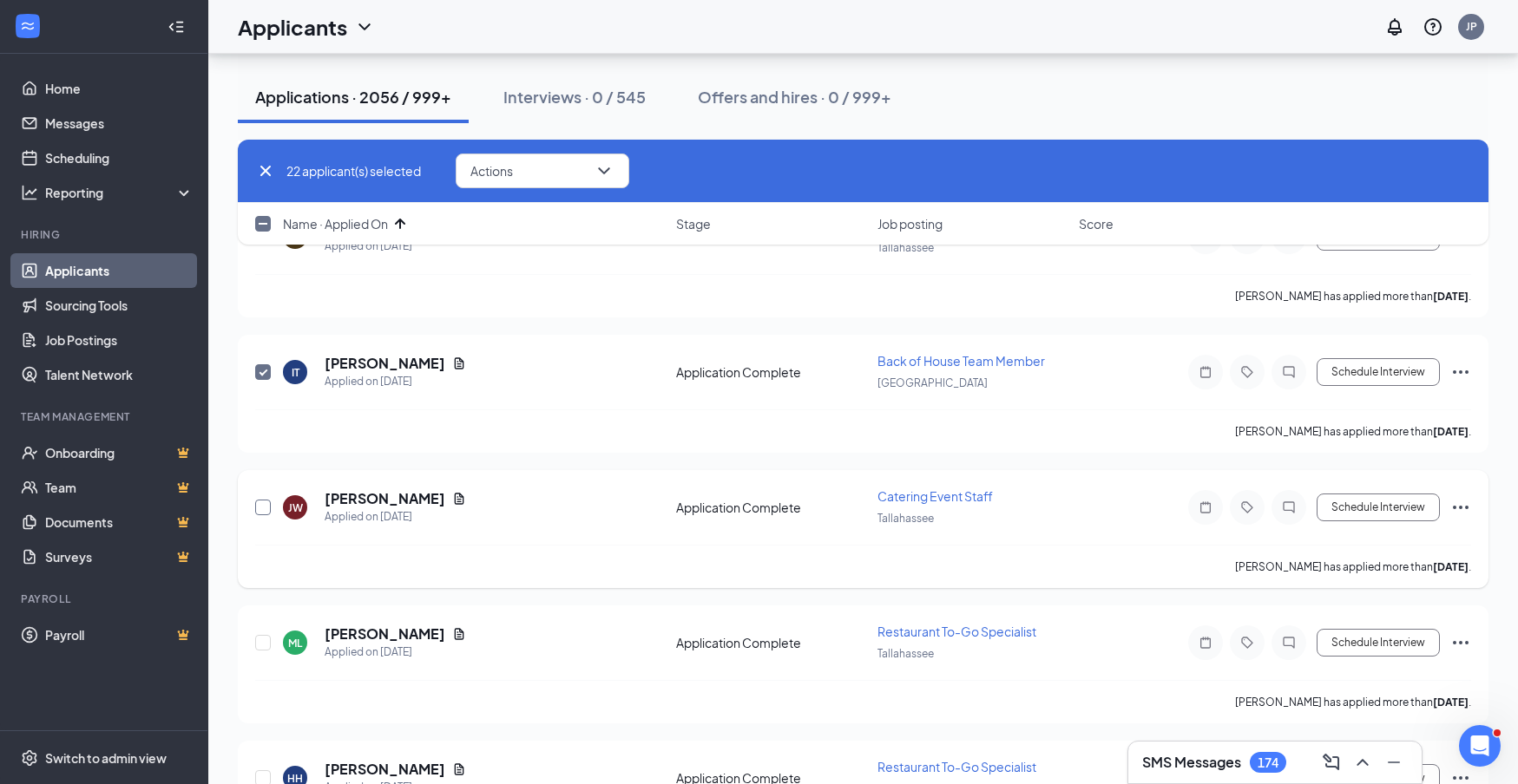
click at [260, 507] on input "checkbox" at bounding box center [263, 508] width 15 height 15
checkbox input "true"
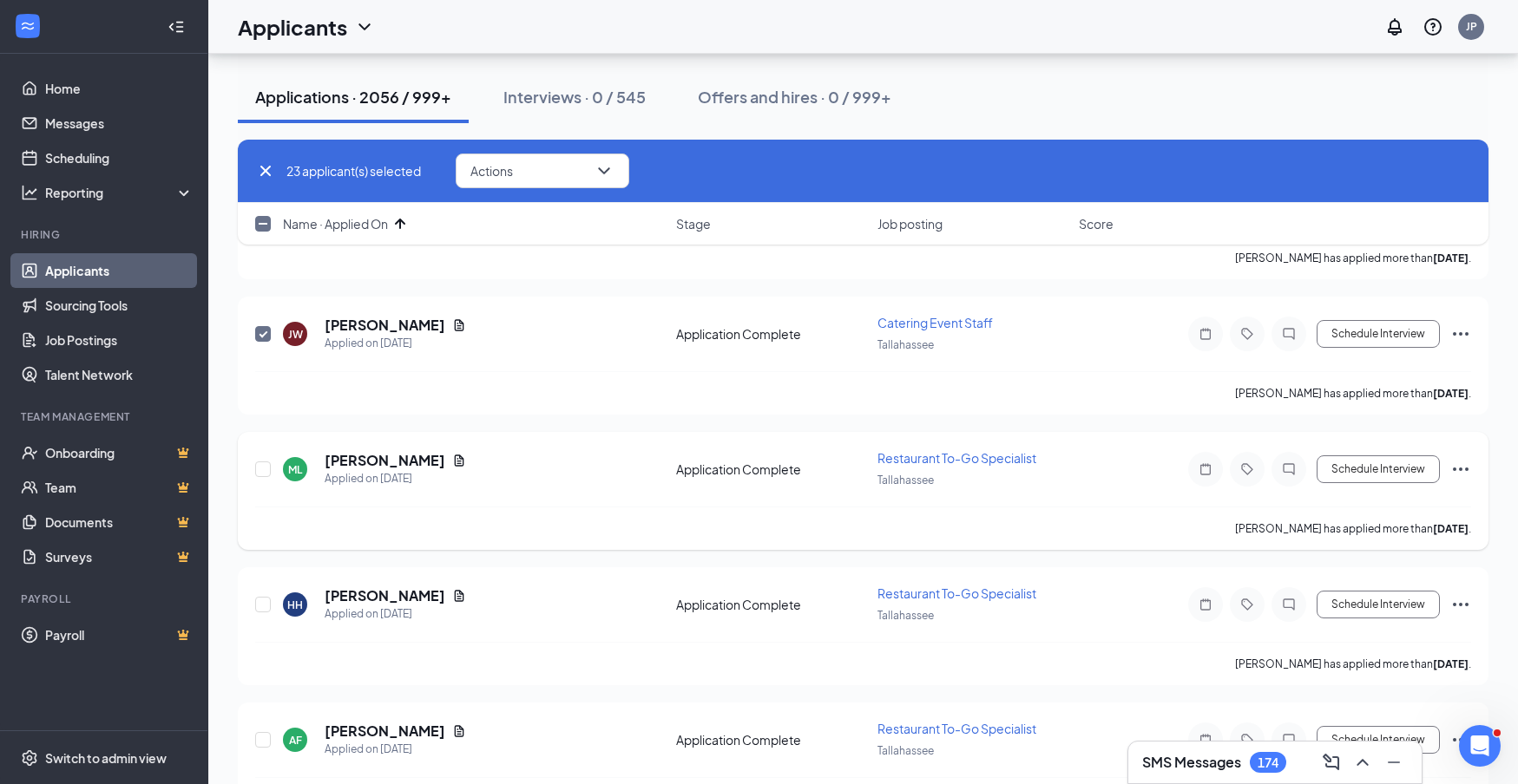
scroll to position [3122, 0]
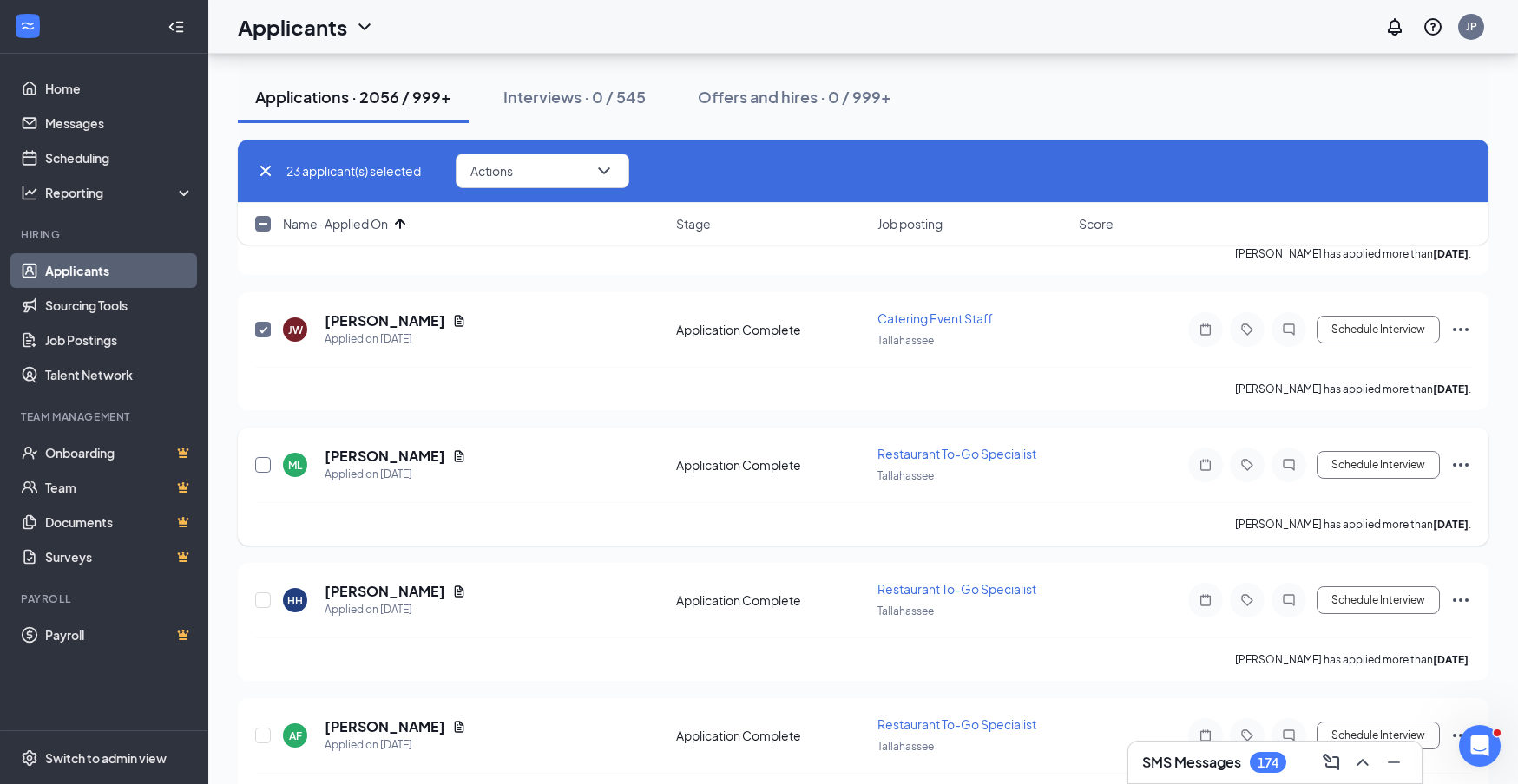
click at [259, 466] on input "checkbox" at bounding box center [263, 465] width 15 height 15
checkbox input "true"
click at [263, 600] on input "checkbox" at bounding box center [263, 600] width 15 height 15
checkbox input "true"
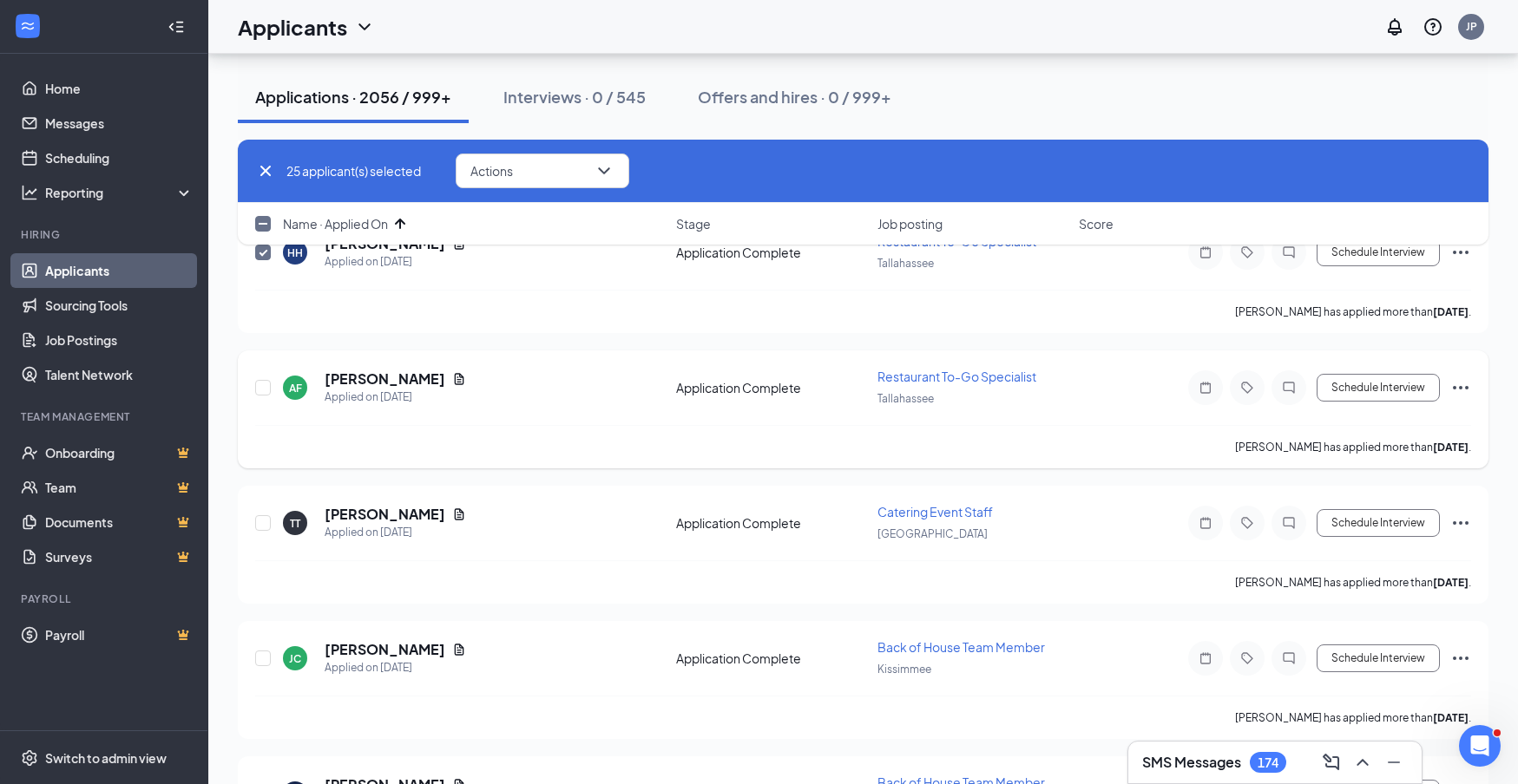
scroll to position [3504, 0]
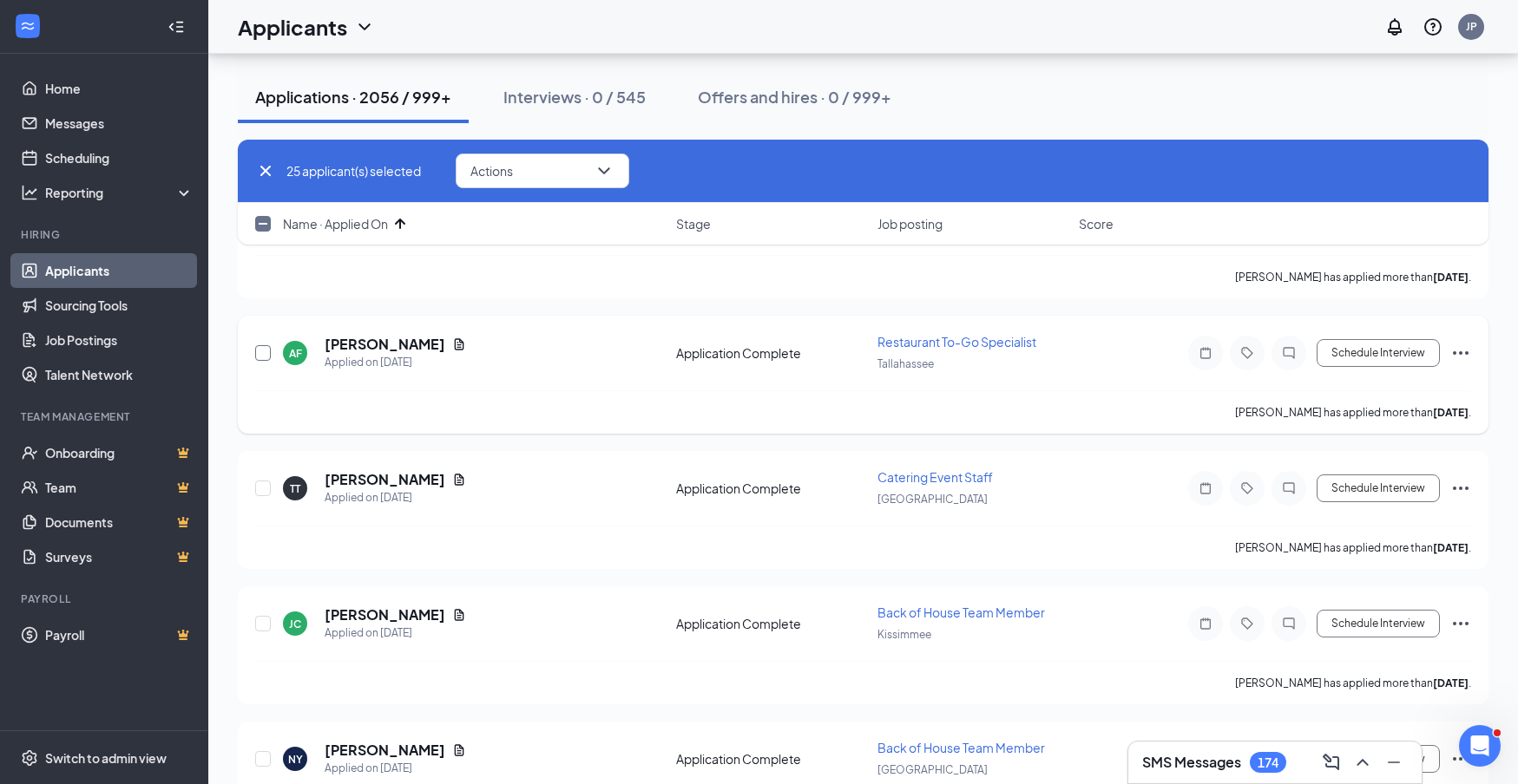
click at [265, 354] on input "checkbox" at bounding box center [263, 353] width 15 height 15
checkbox input "true"
click at [264, 489] on input "checkbox" at bounding box center [263, 489] width 15 height 15
checkbox input "true"
click at [269, 623] on input "checkbox" at bounding box center [263, 623] width 15 height 15
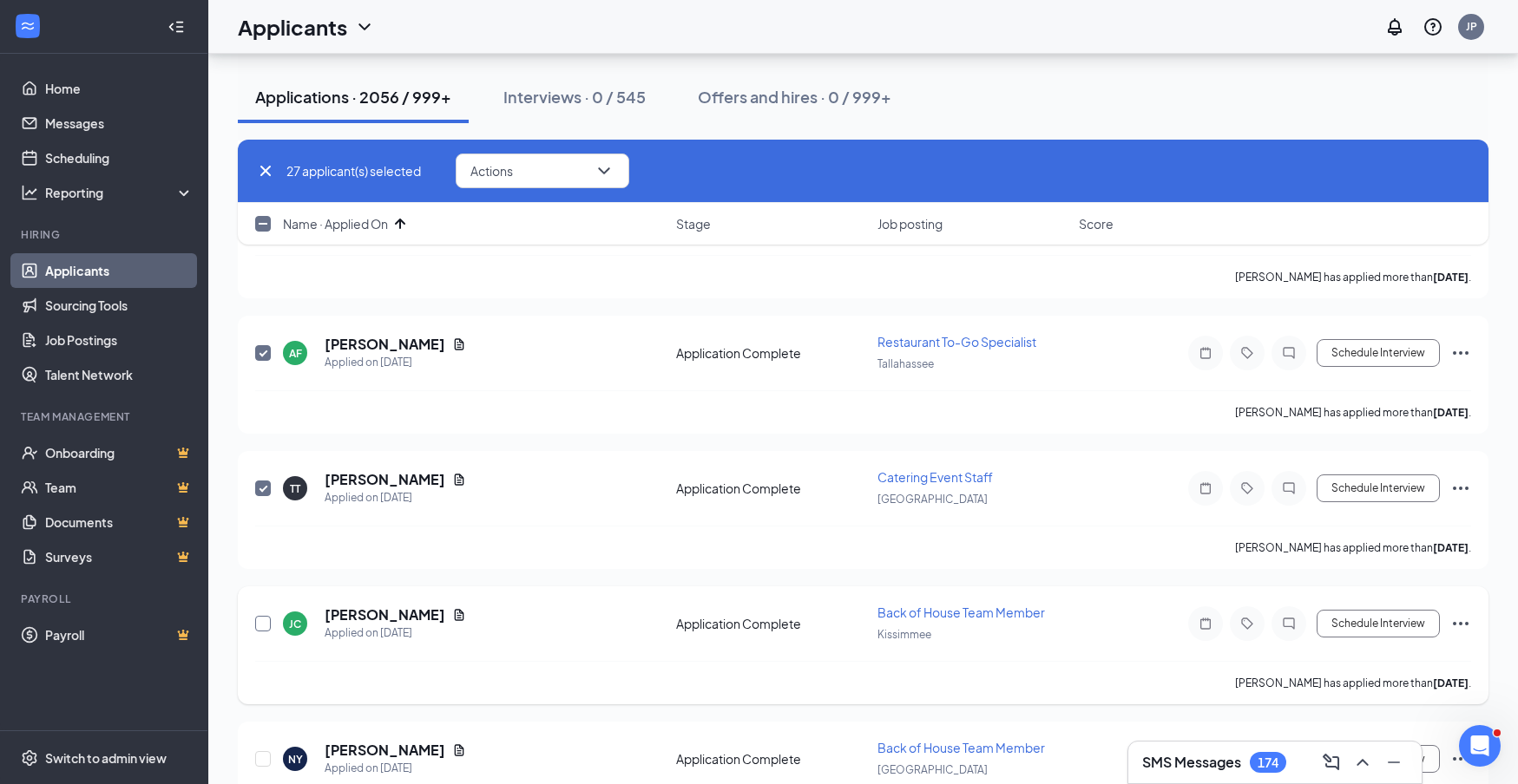
checkbox input "true"
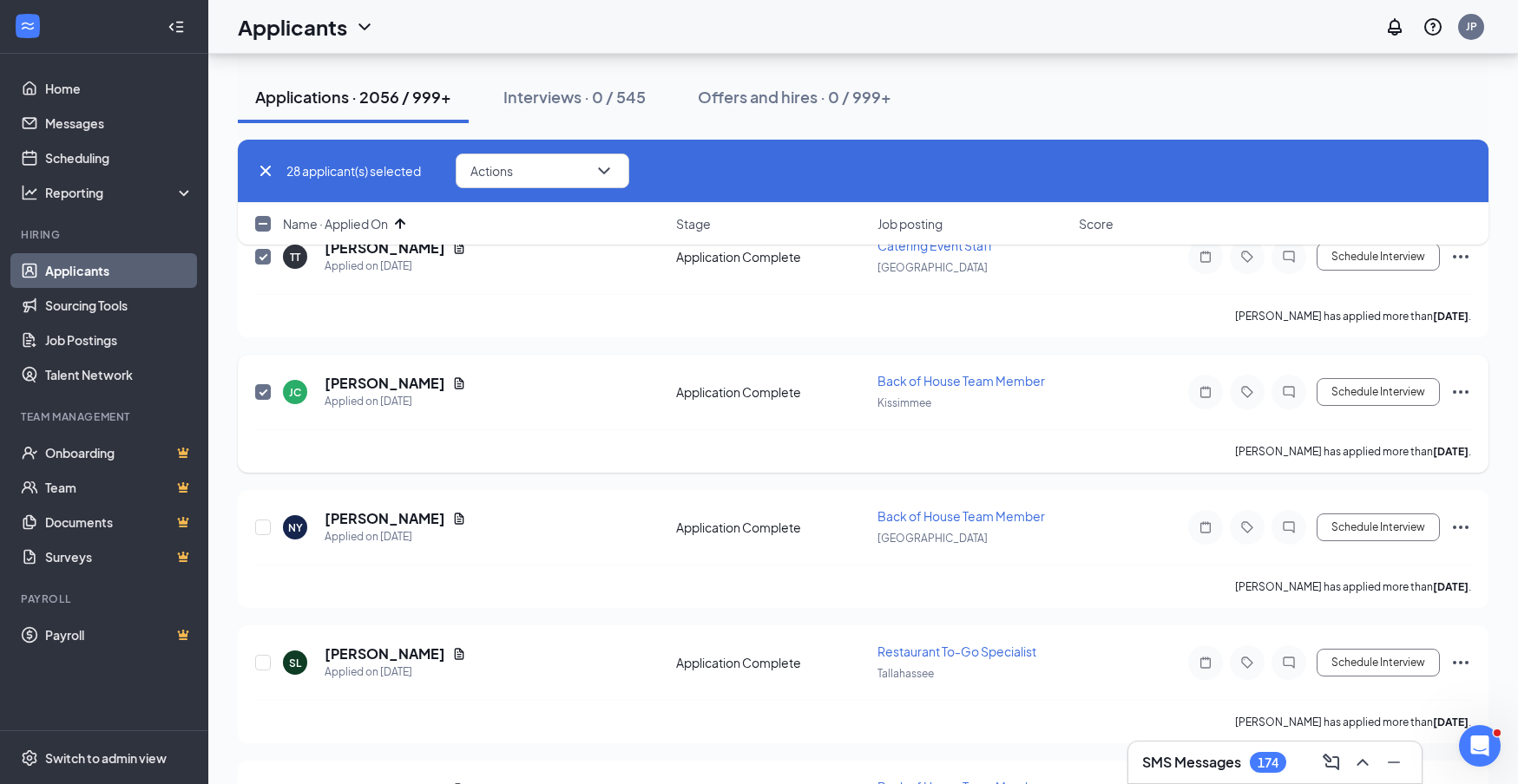
scroll to position [3741, 0]
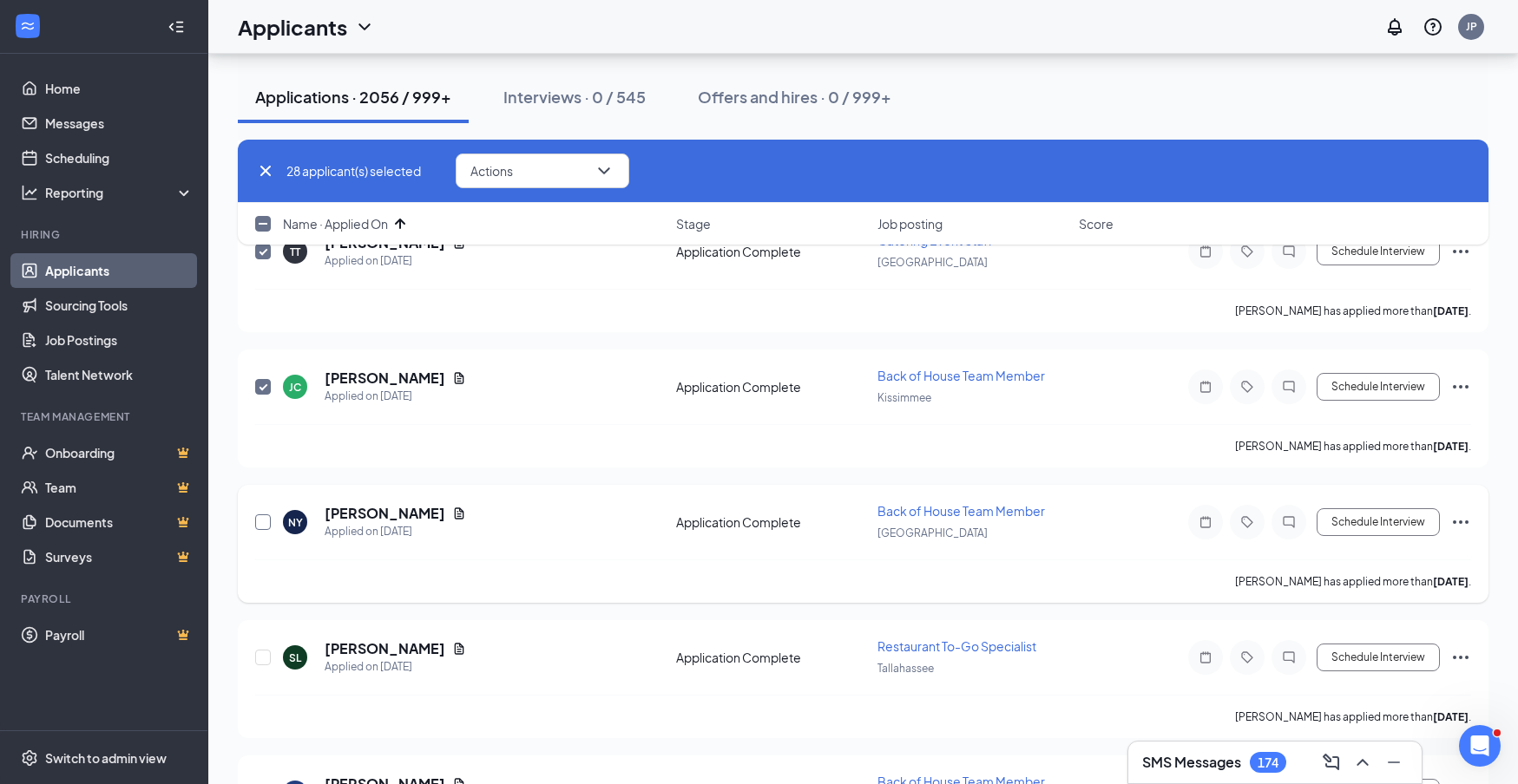
click at [258, 521] on input "checkbox" at bounding box center [263, 522] width 15 height 15
checkbox input "true"
click at [264, 658] on input "checkbox" at bounding box center [263, 658] width 15 height 15
checkbox input "true"
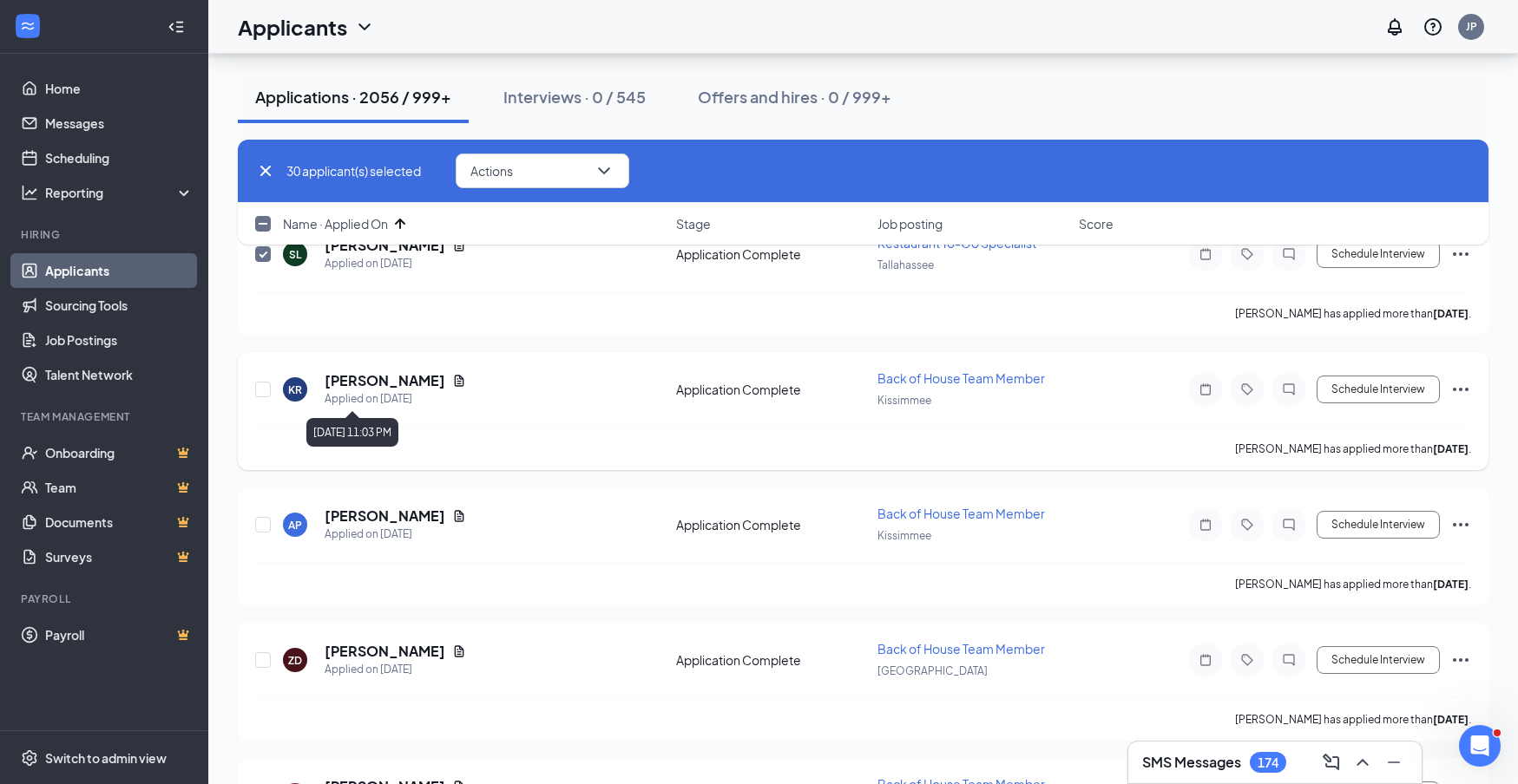
scroll to position [4147, 0]
click at [265, 387] on input "checkbox" at bounding box center [263, 387] width 15 height 15
checkbox input "true"
click at [263, 524] on input "checkbox" at bounding box center [263, 523] width 15 height 15
checkbox input "true"
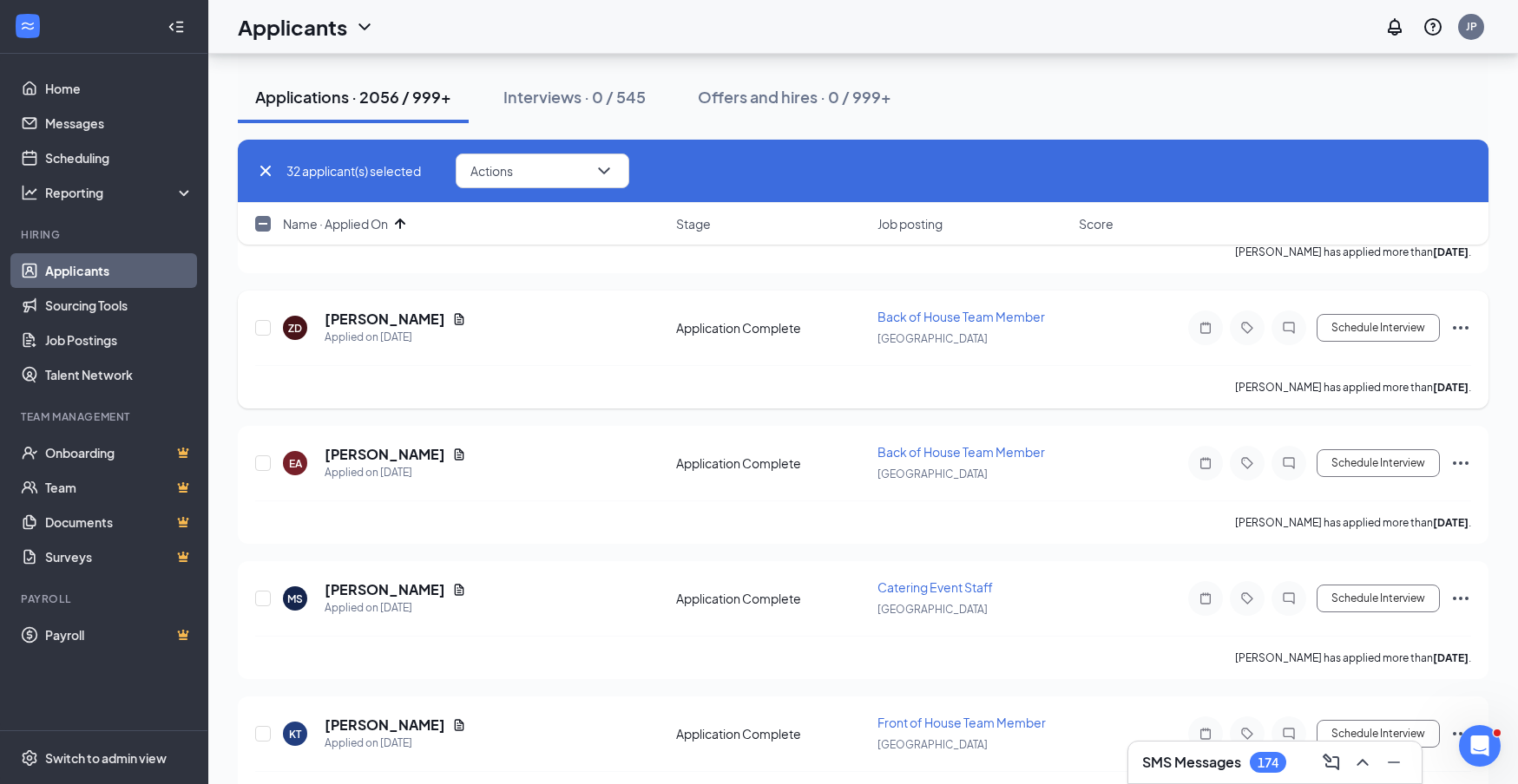
scroll to position [4488, 0]
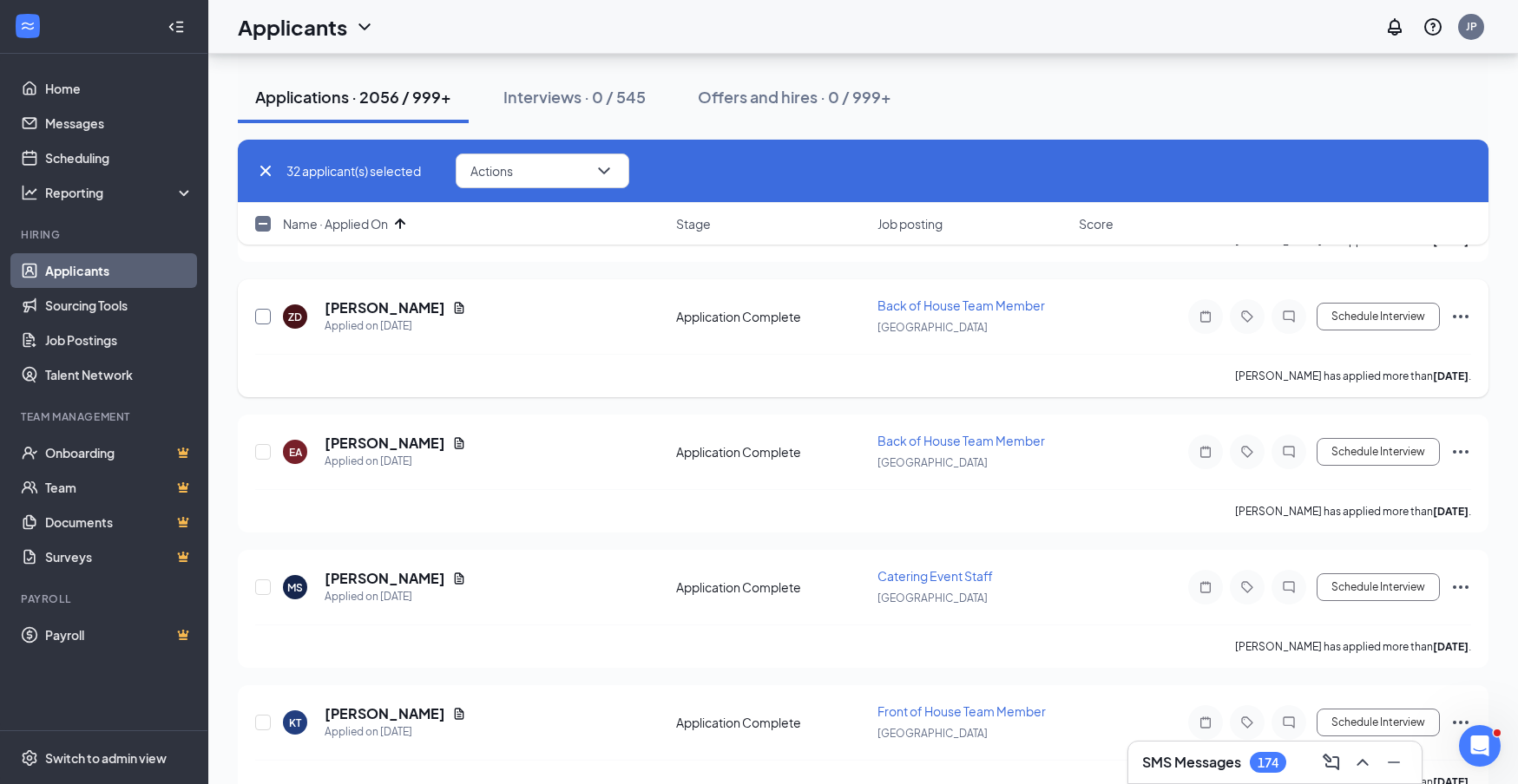
click at [267, 318] on input "checkbox" at bounding box center [263, 316] width 15 height 15
checkbox input "true"
click at [261, 452] on input "checkbox" at bounding box center [263, 452] width 15 height 15
checkbox input "true"
click at [264, 592] on input "checkbox" at bounding box center [263, 587] width 15 height 15
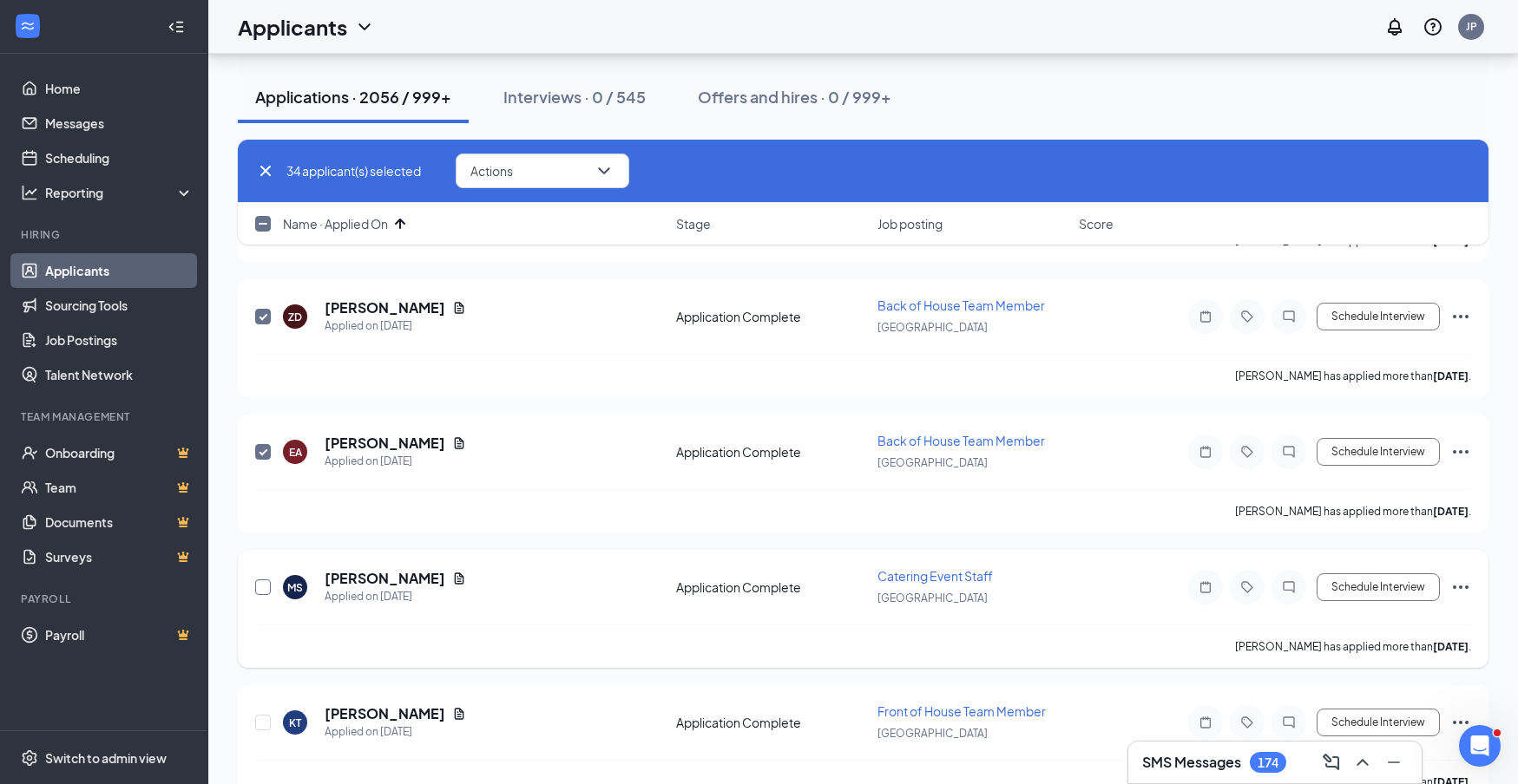
checkbox input "true"
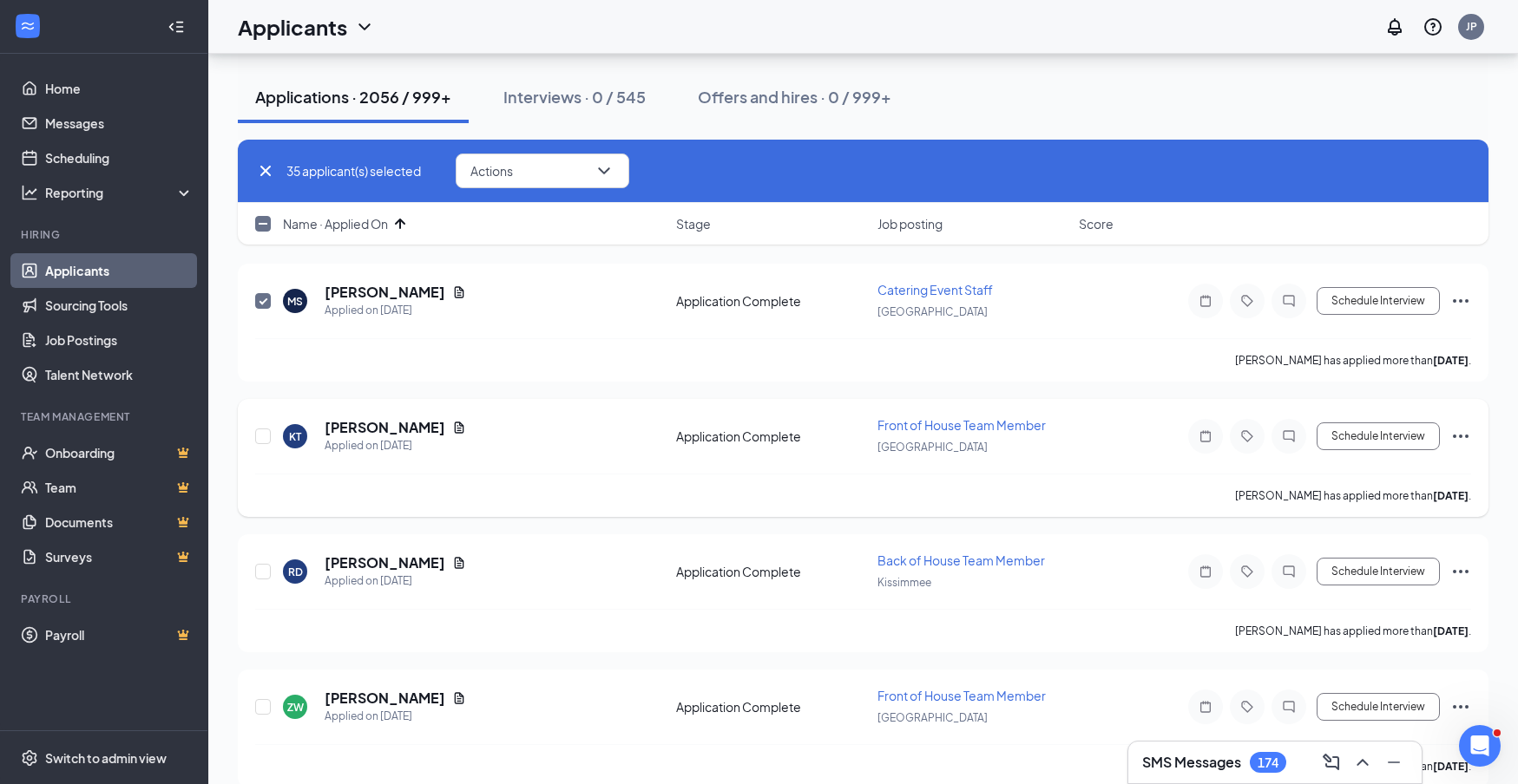
scroll to position [4776, 0]
click at [264, 438] on input "checkbox" at bounding box center [263, 435] width 15 height 15
checkbox input "true"
click at [269, 570] on input "checkbox" at bounding box center [263, 571] width 15 height 15
checkbox input "true"
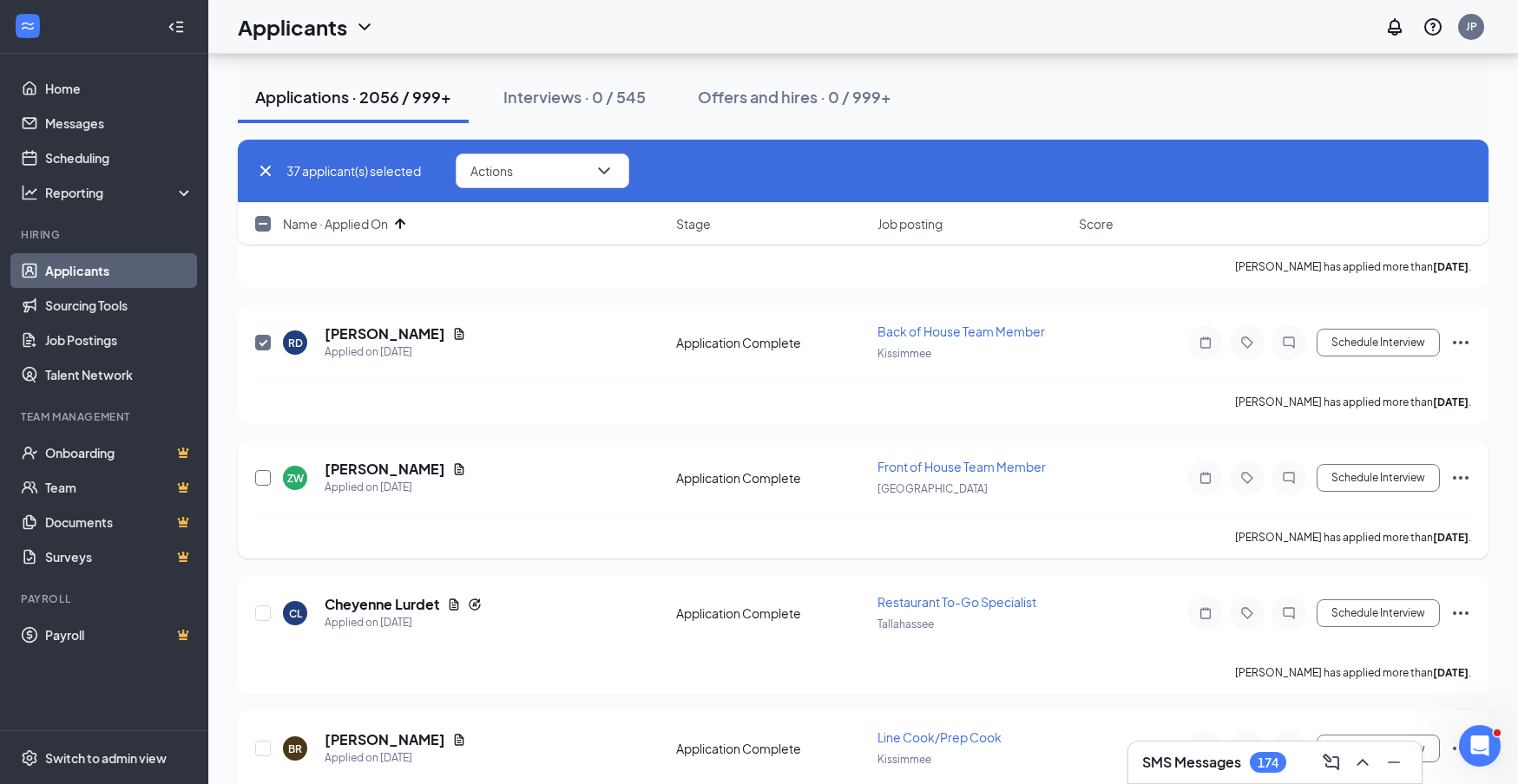
scroll to position [5004, 0]
click at [258, 480] on input "checkbox" at bounding box center [263, 477] width 15 height 15
checkbox input "true"
click at [264, 610] on input "checkbox" at bounding box center [263, 613] width 15 height 15
checkbox input "true"
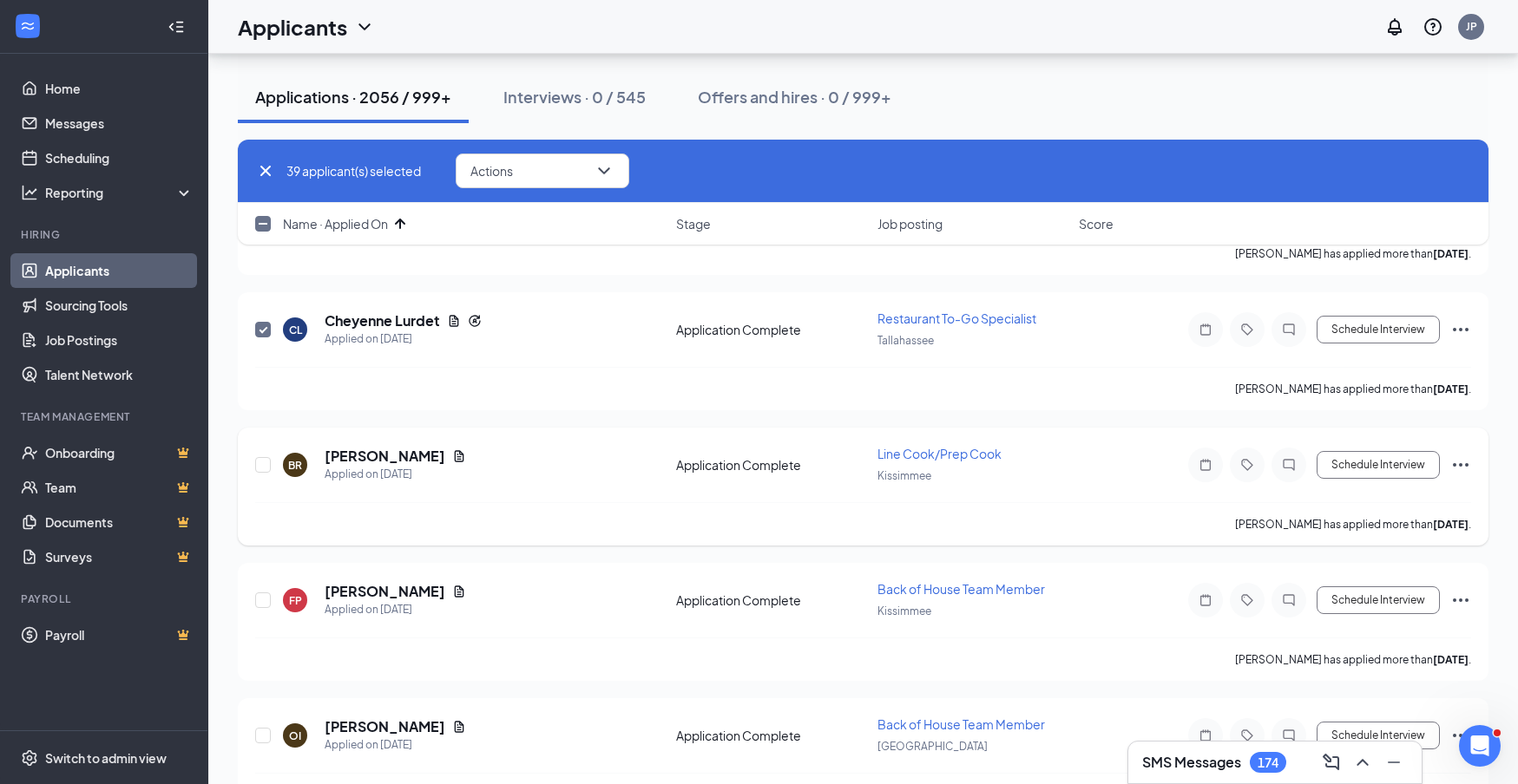
scroll to position [5292, 0]
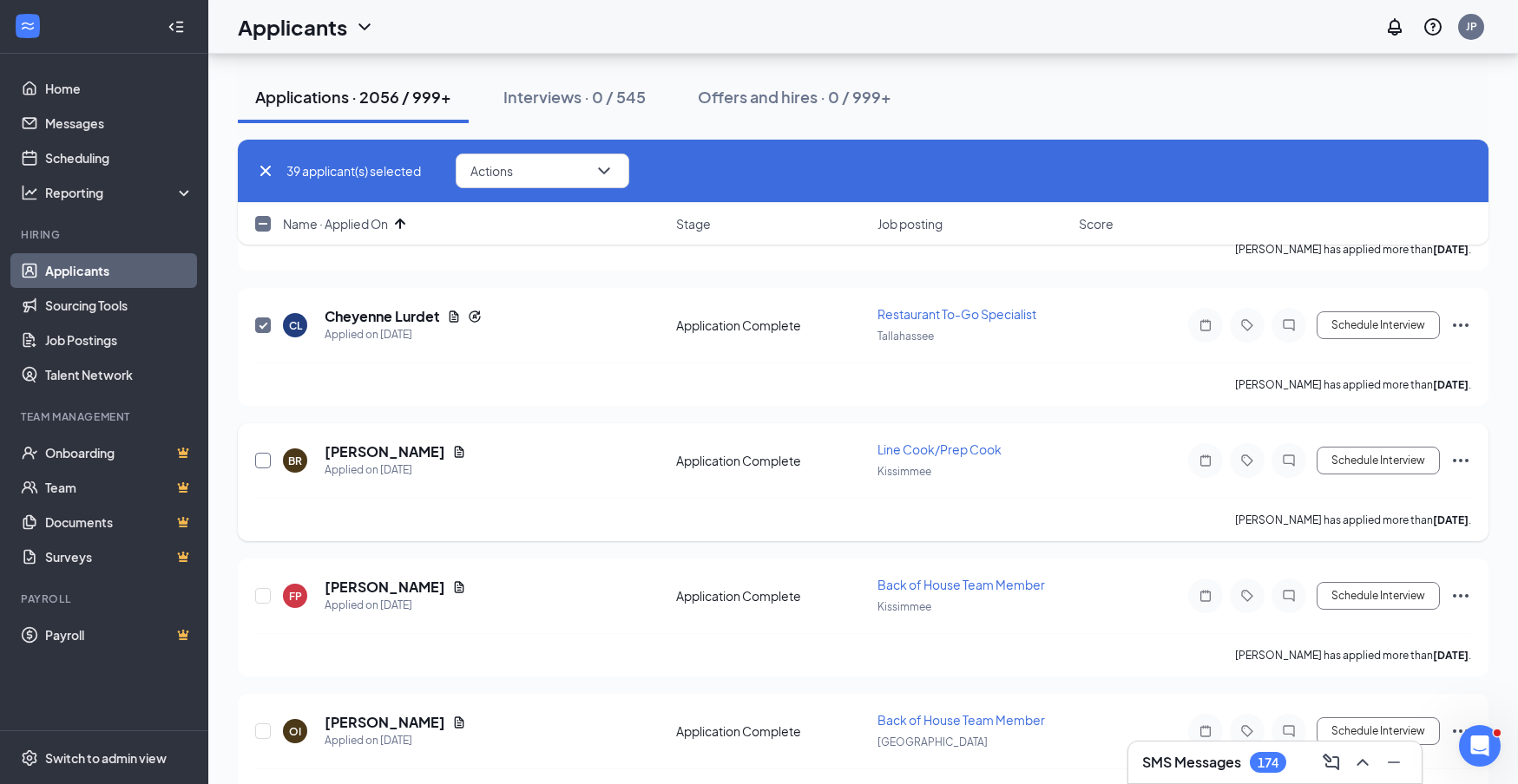
click at [263, 465] on input "checkbox" at bounding box center [263, 461] width 15 height 15
checkbox input "true"
click at [262, 595] on input "checkbox" at bounding box center [263, 596] width 15 height 15
checkbox input "true"
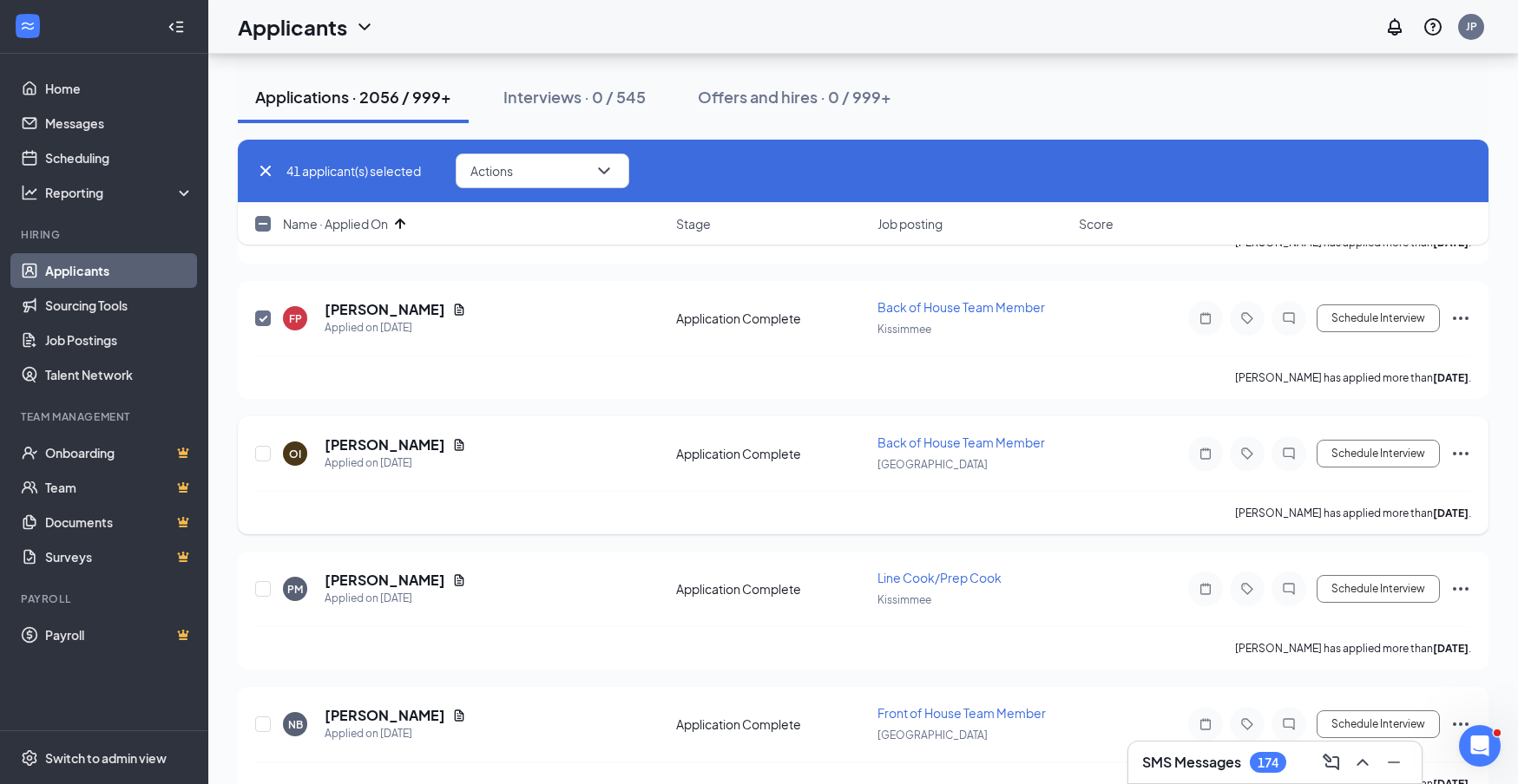
scroll to position [5571, 0]
click at [262, 454] on input "checkbox" at bounding box center [263, 452] width 15 height 15
checkbox input "true"
click at [268, 587] on input "checkbox" at bounding box center [263, 587] width 15 height 15
checkbox input "true"
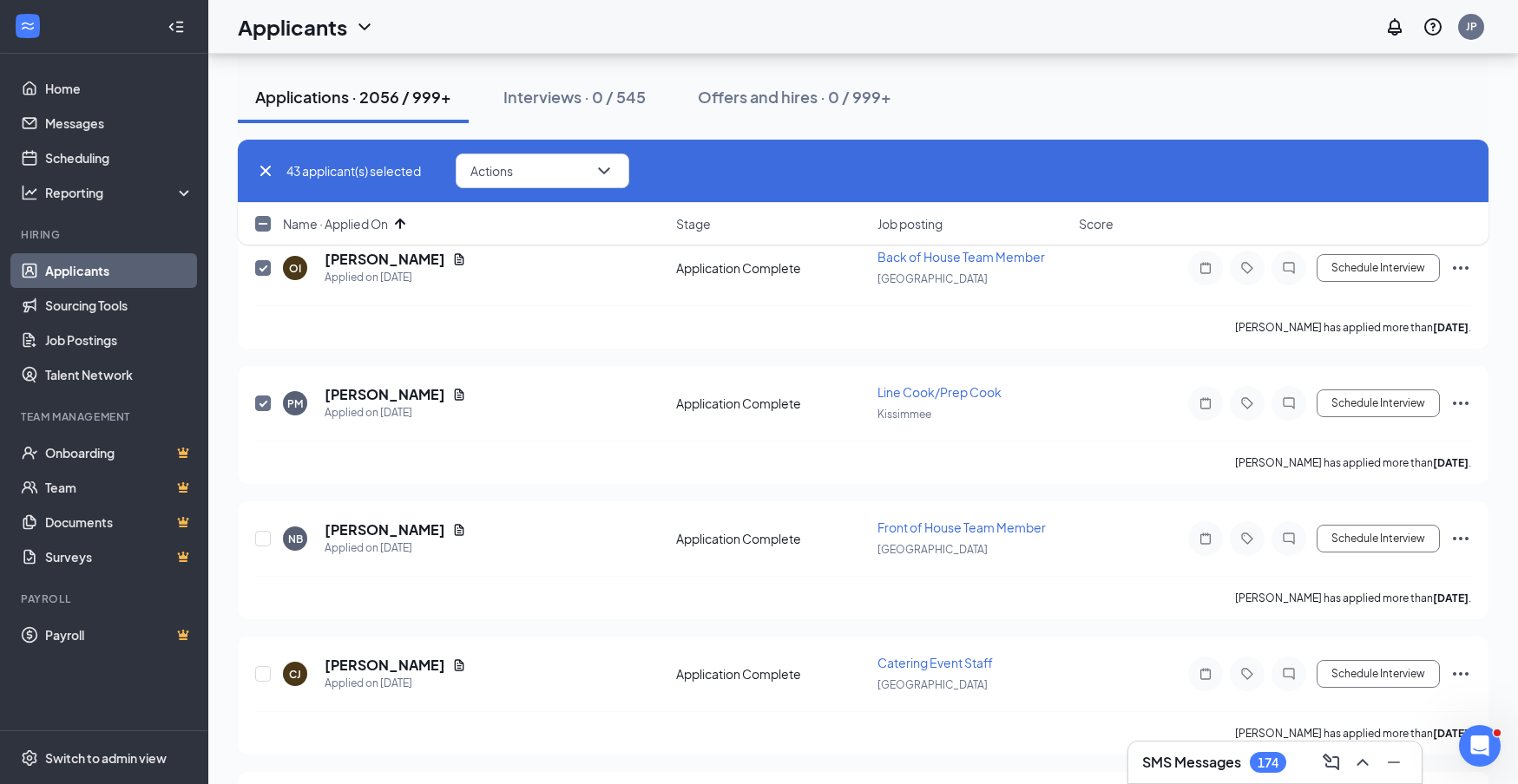
scroll to position [5760, 0]
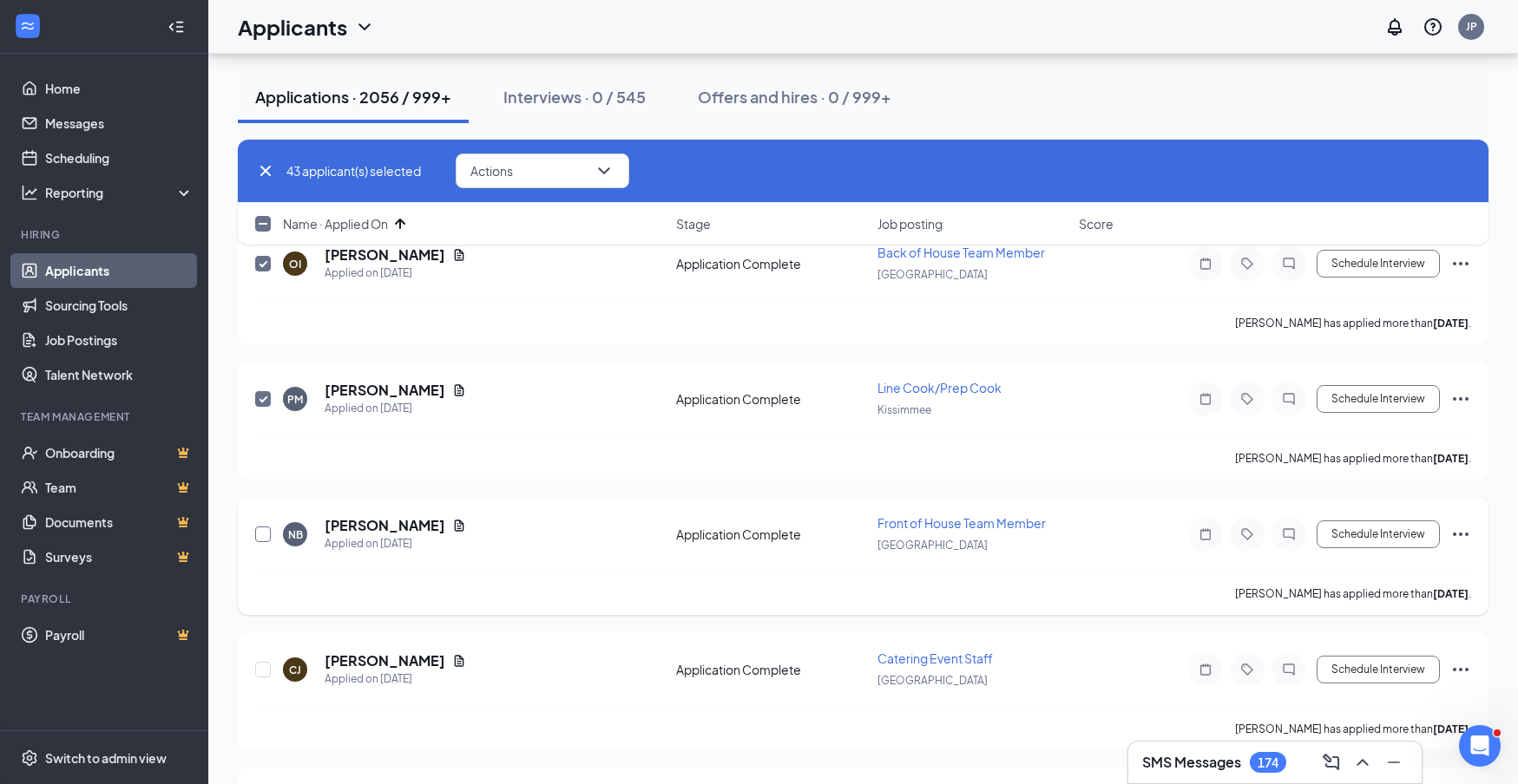
click at [263, 534] on input "checkbox" at bounding box center [263, 534] width 15 height 15
checkbox input "true"
click at [264, 667] on input "checkbox" at bounding box center [263, 669] width 15 height 15
checkbox input "true"
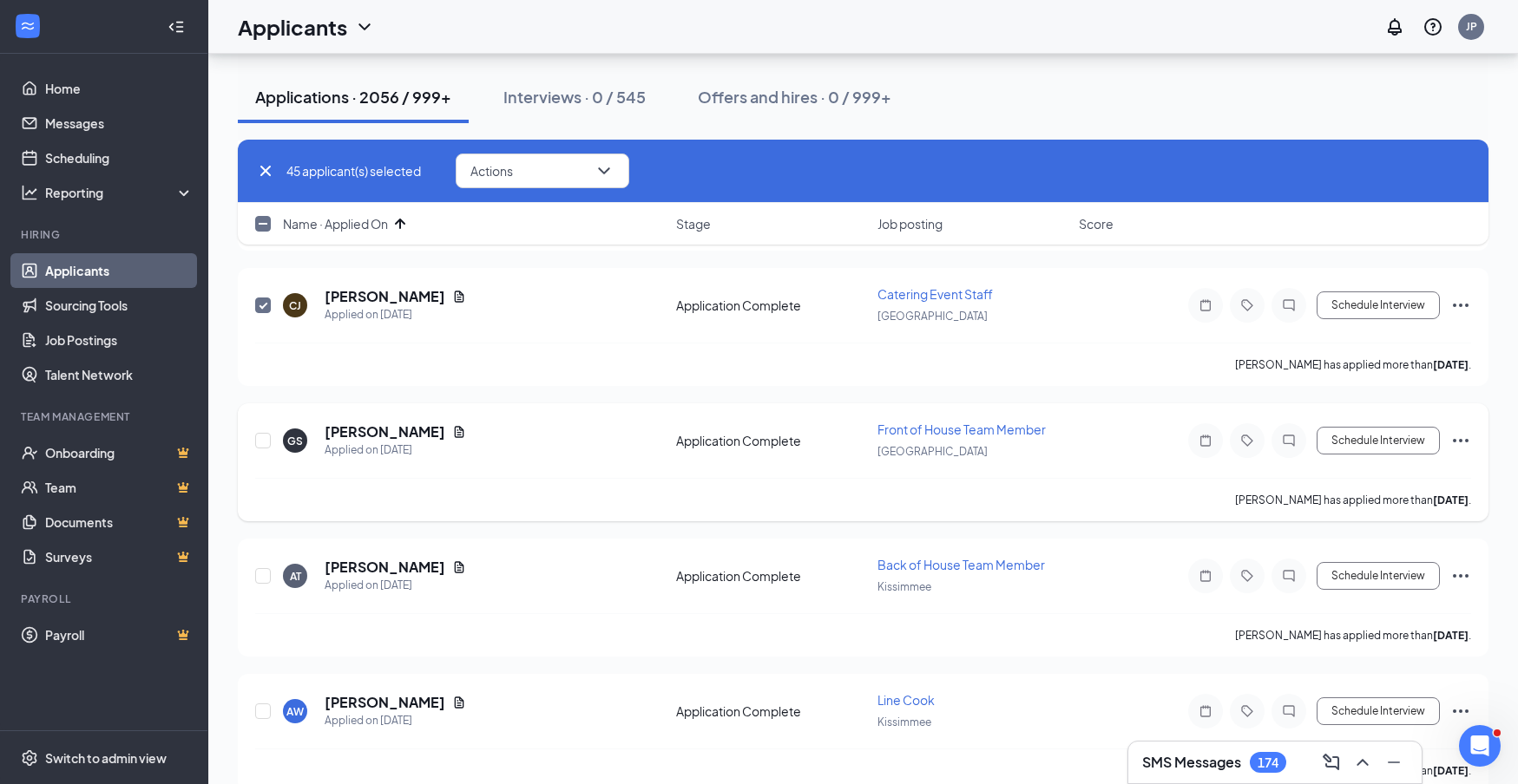
scroll to position [6126, 0]
click at [263, 440] on input "checkbox" at bounding box center [263, 439] width 15 height 15
checkbox input "true"
click at [268, 576] on input "checkbox" at bounding box center [263, 575] width 15 height 15
checkbox input "true"
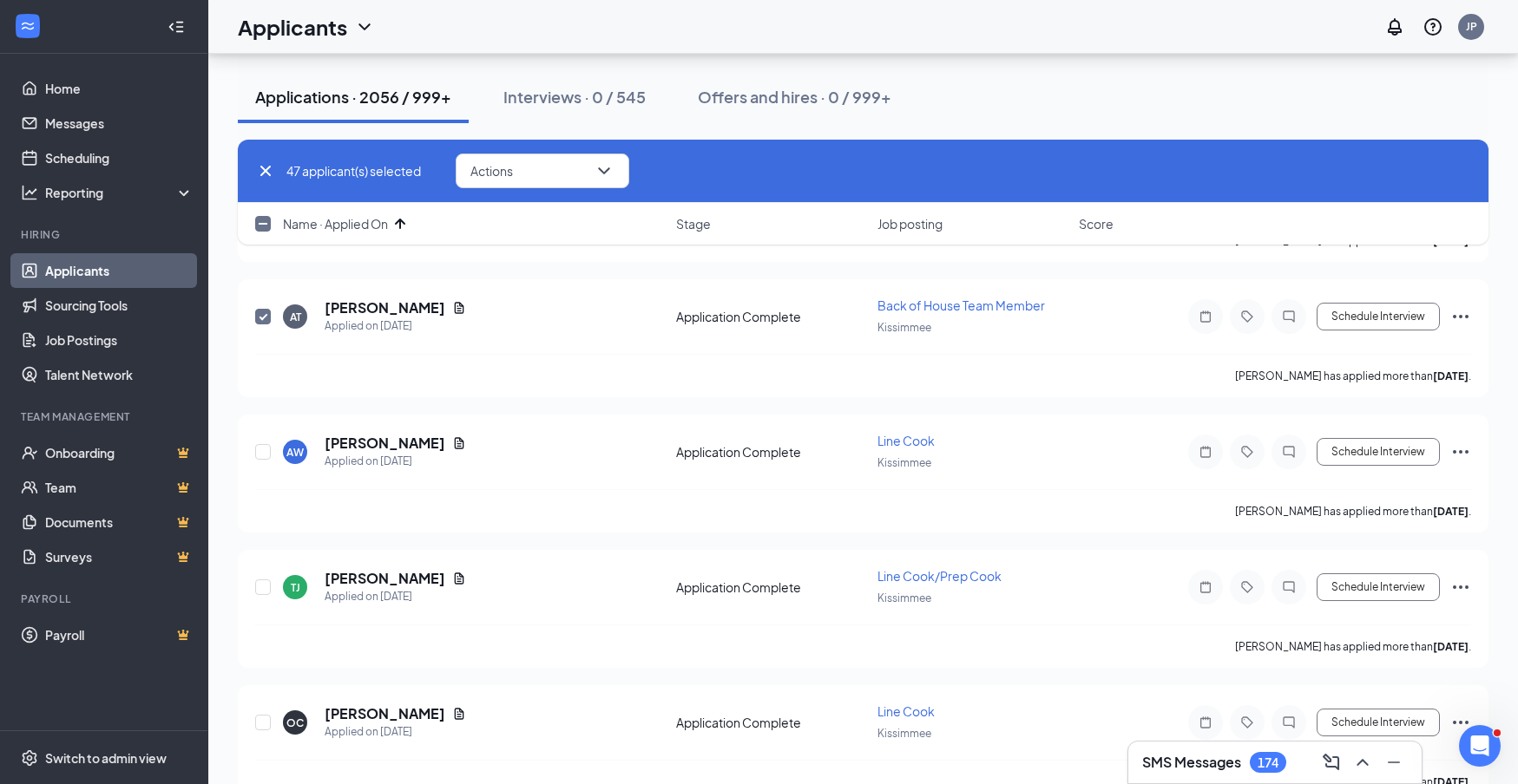
scroll to position [6389, 0]
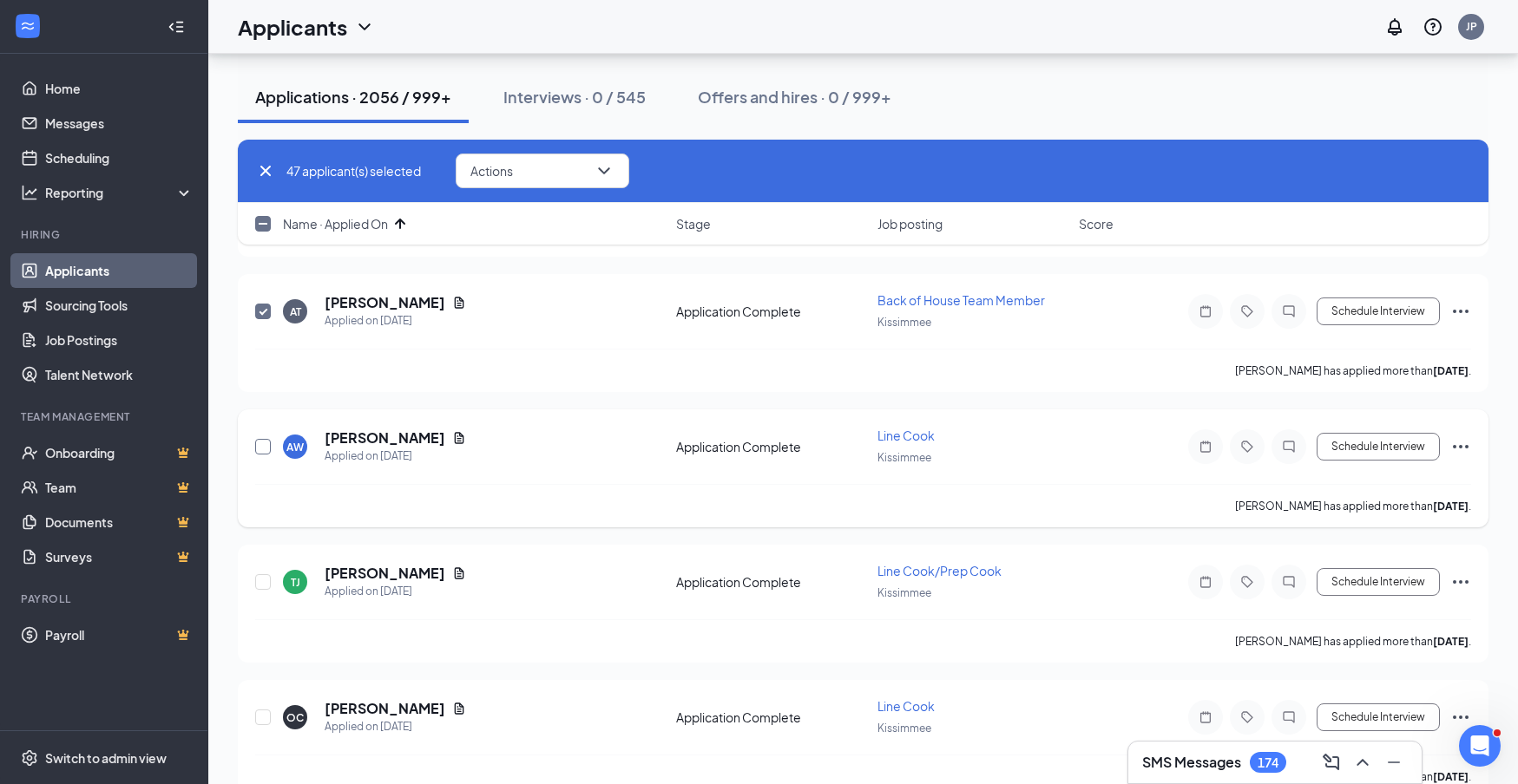
click at [263, 446] on input "checkbox" at bounding box center [263, 446] width 15 height 15
checkbox input "true"
click at [261, 581] on input "checkbox" at bounding box center [263, 582] width 15 height 15
checkbox input "true"
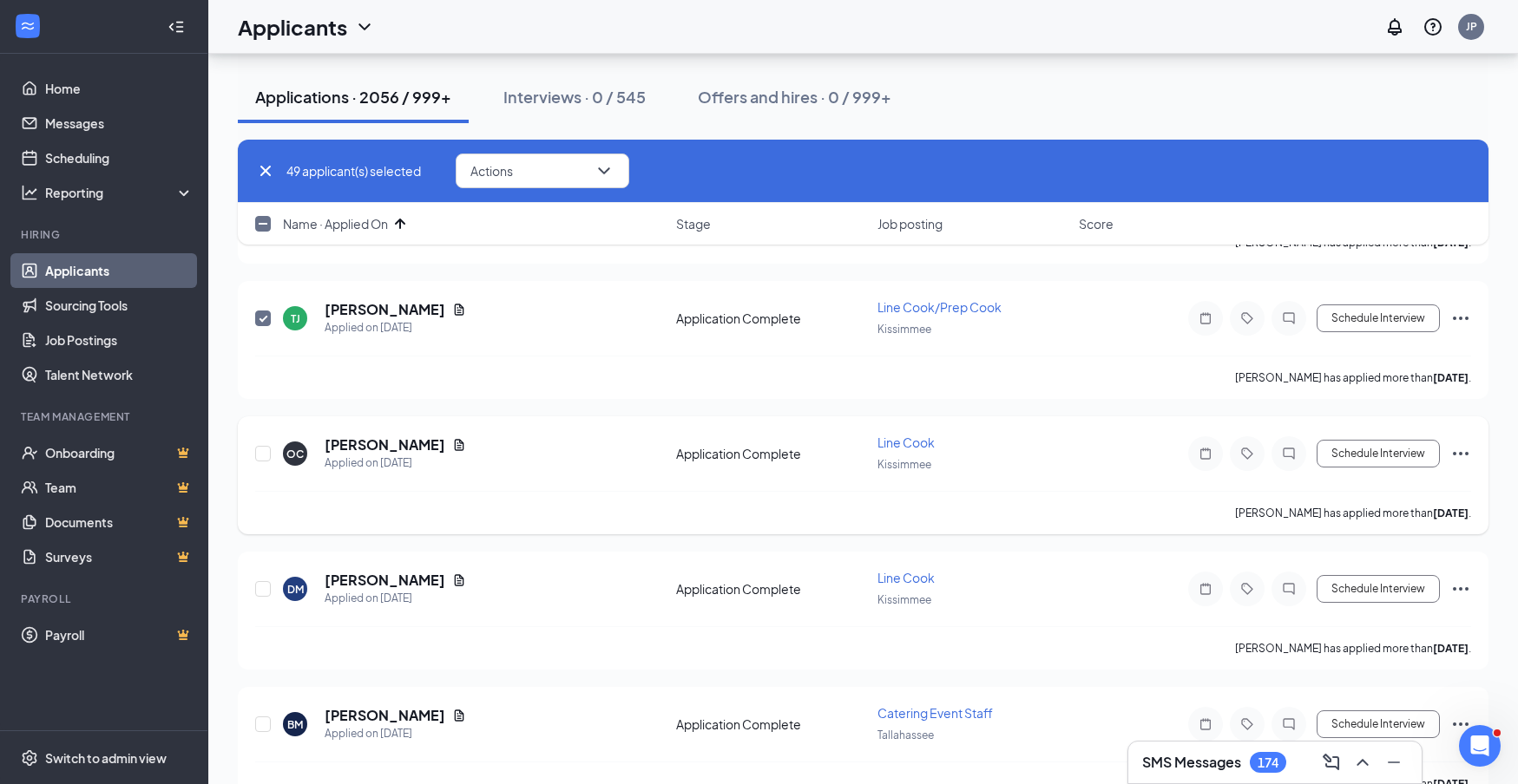
scroll to position [6653, 0]
click at [264, 454] on input "checkbox" at bounding box center [263, 453] width 15 height 15
checkbox input "true"
click at [265, 589] on input "checkbox" at bounding box center [263, 588] width 15 height 15
checkbox input "true"
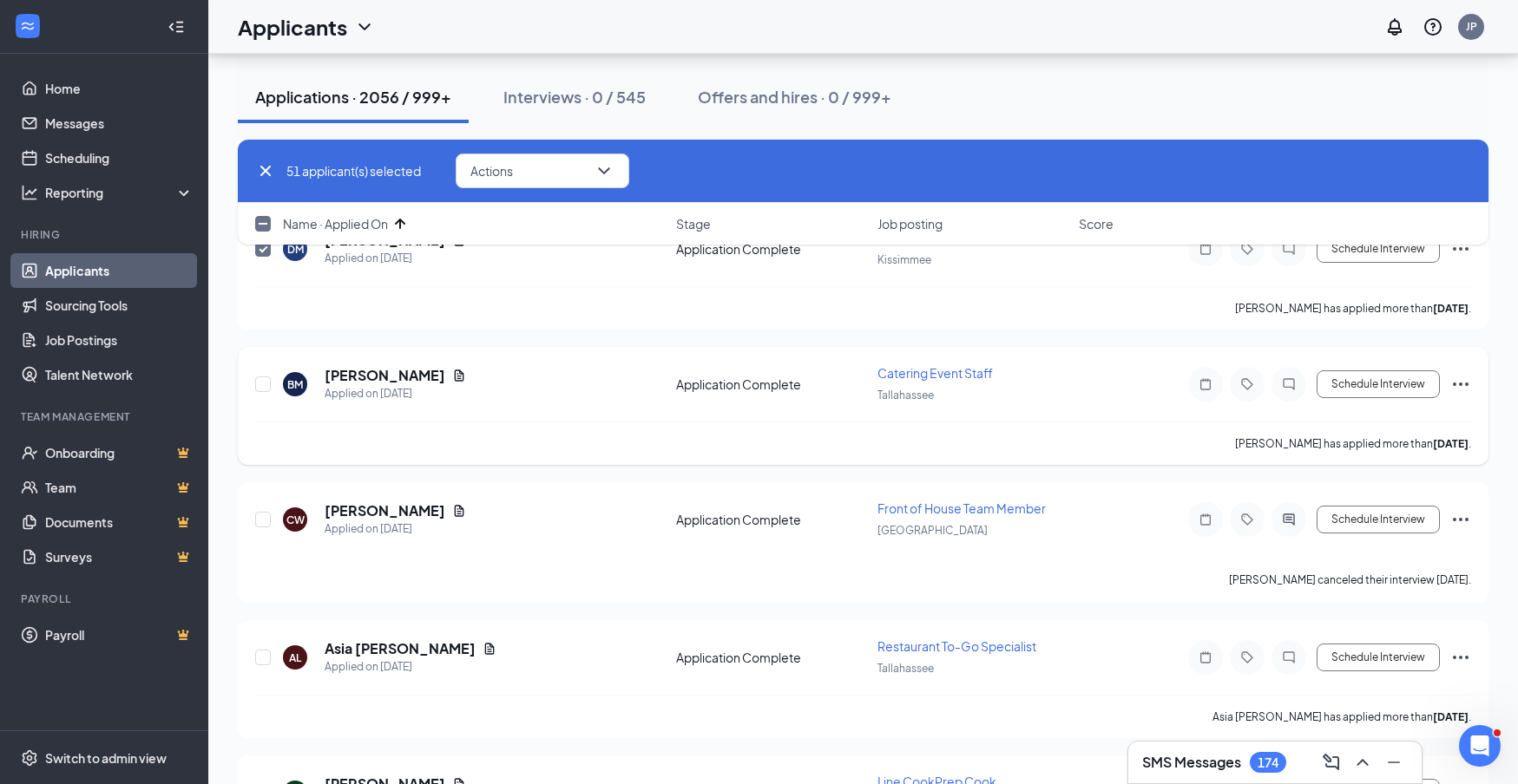
scroll to position [6994, 0]
click at [263, 384] on input "checkbox" at bounding box center [263, 382] width 15 height 15
checkbox input "true"
click at [260, 516] on input "checkbox" at bounding box center [263, 518] width 15 height 15
checkbox input "true"
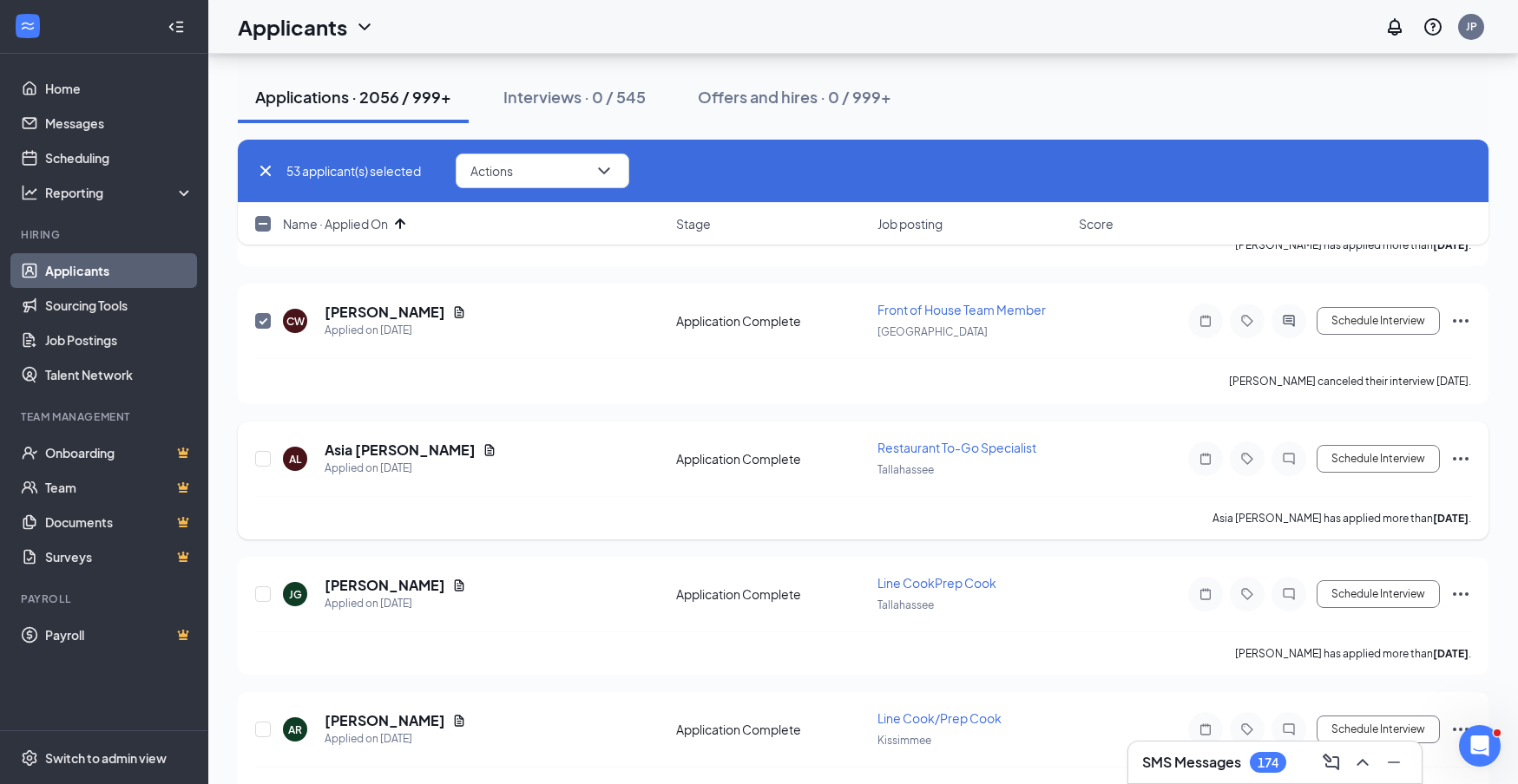
scroll to position [7206, 0]
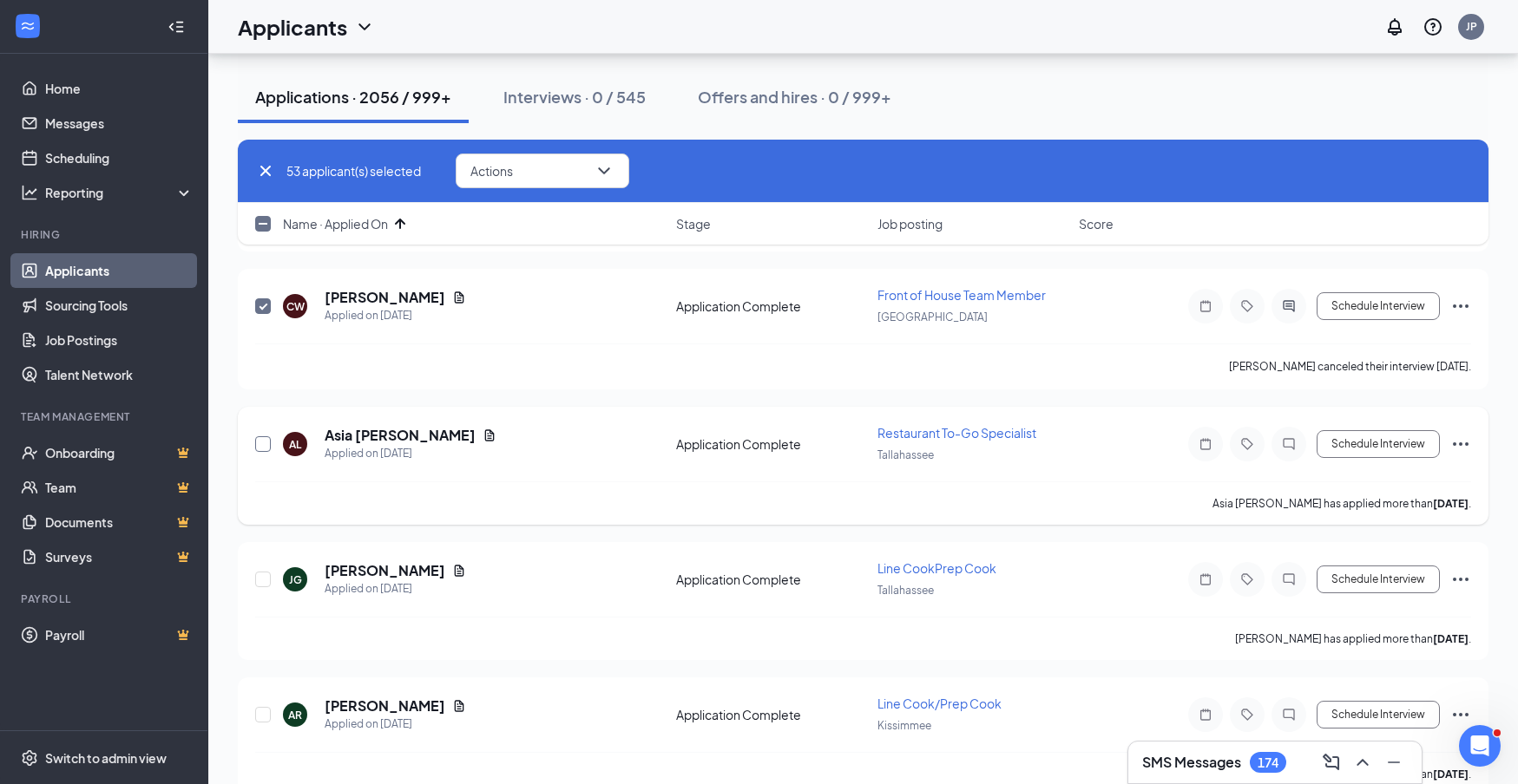
click at [261, 446] on input "checkbox" at bounding box center [263, 444] width 15 height 15
checkbox input "true"
click at [258, 577] on input "checkbox" at bounding box center [263, 579] width 15 height 15
checkbox input "true"
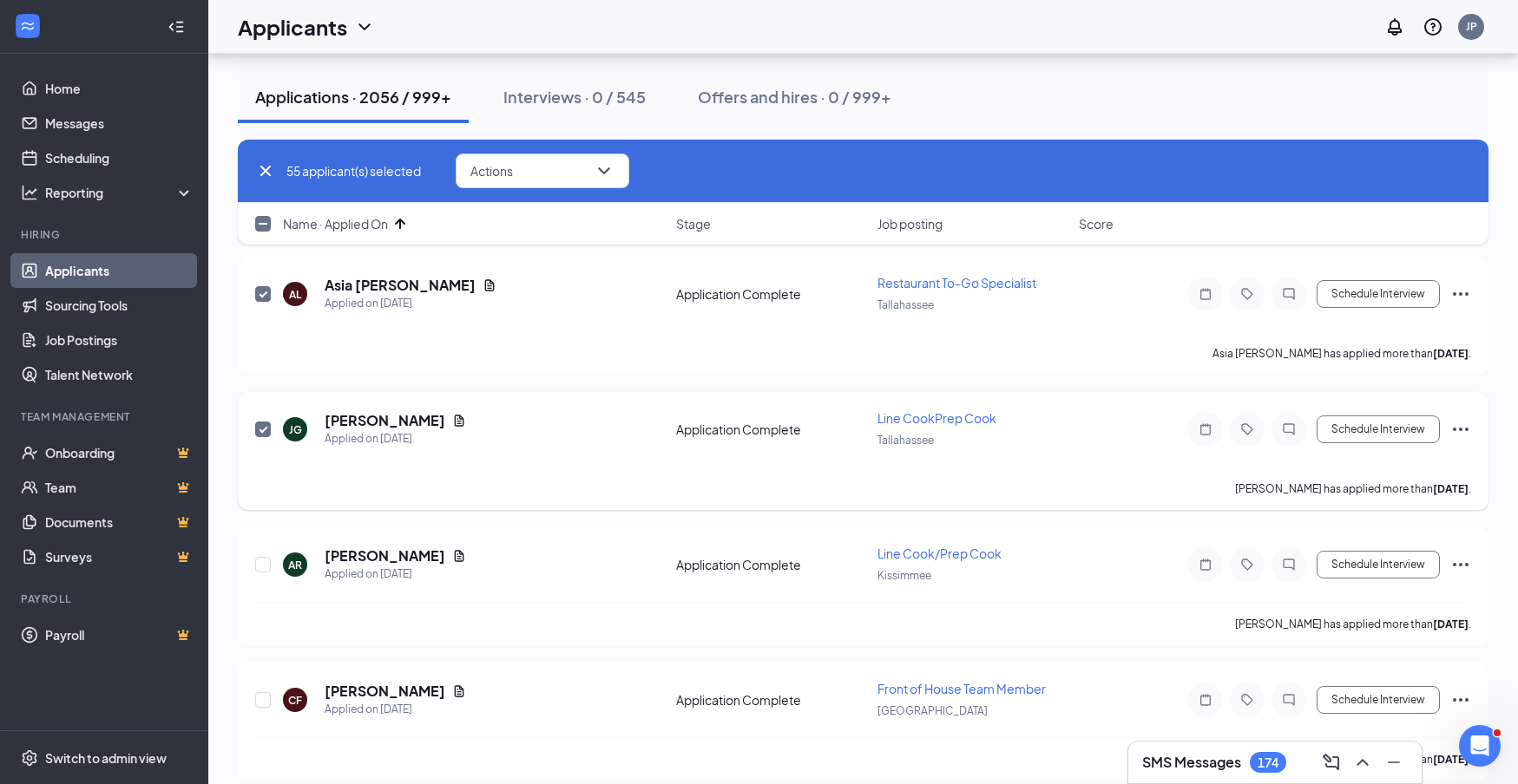
scroll to position [7397, 0]
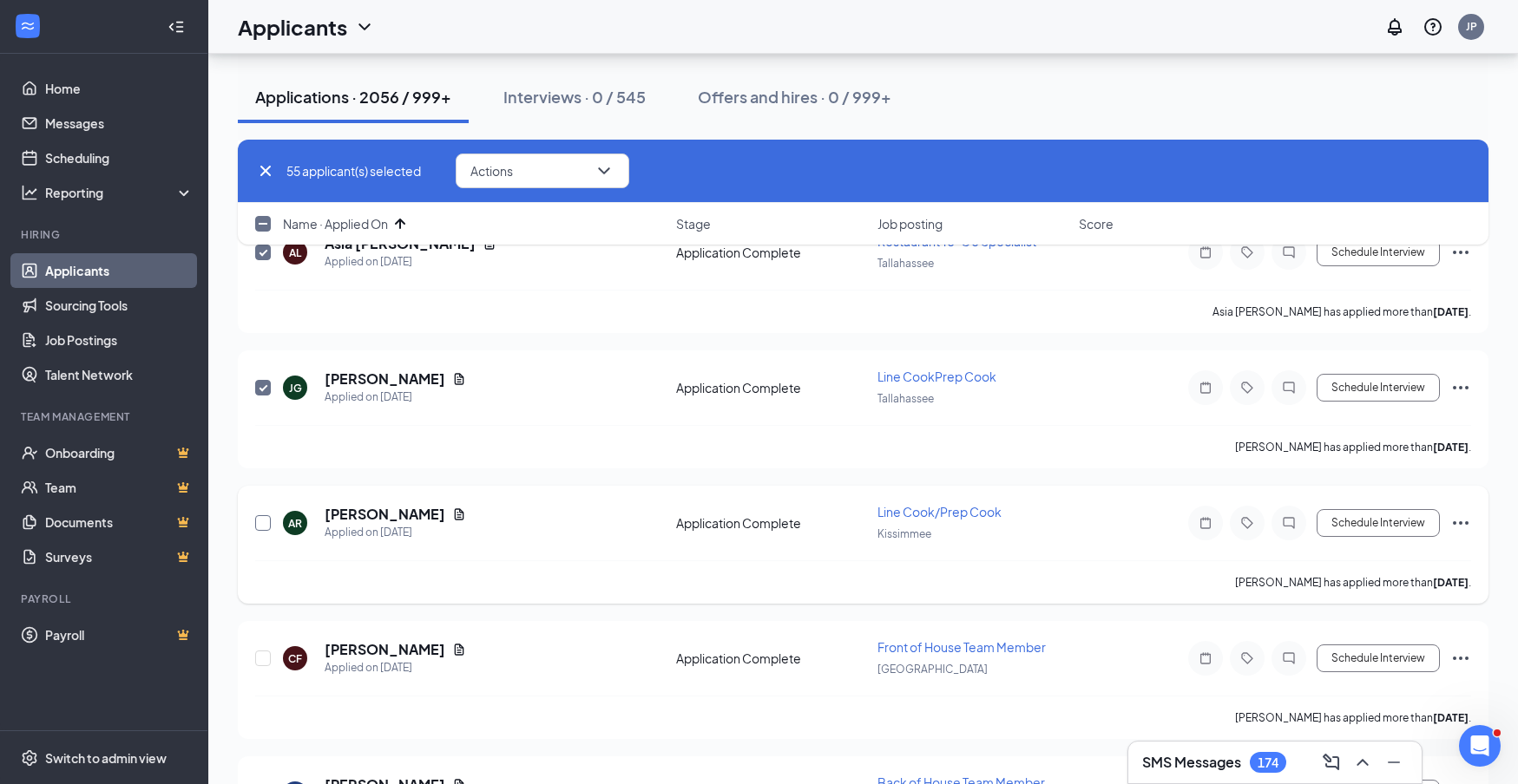
click at [259, 524] on input "checkbox" at bounding box center [263, 523] width 15 height 15
checkbox input "true"
click at [261, 654] on input "checkbox" at bounding box center [263, 659] width 15 height 15
checkbox input "true"
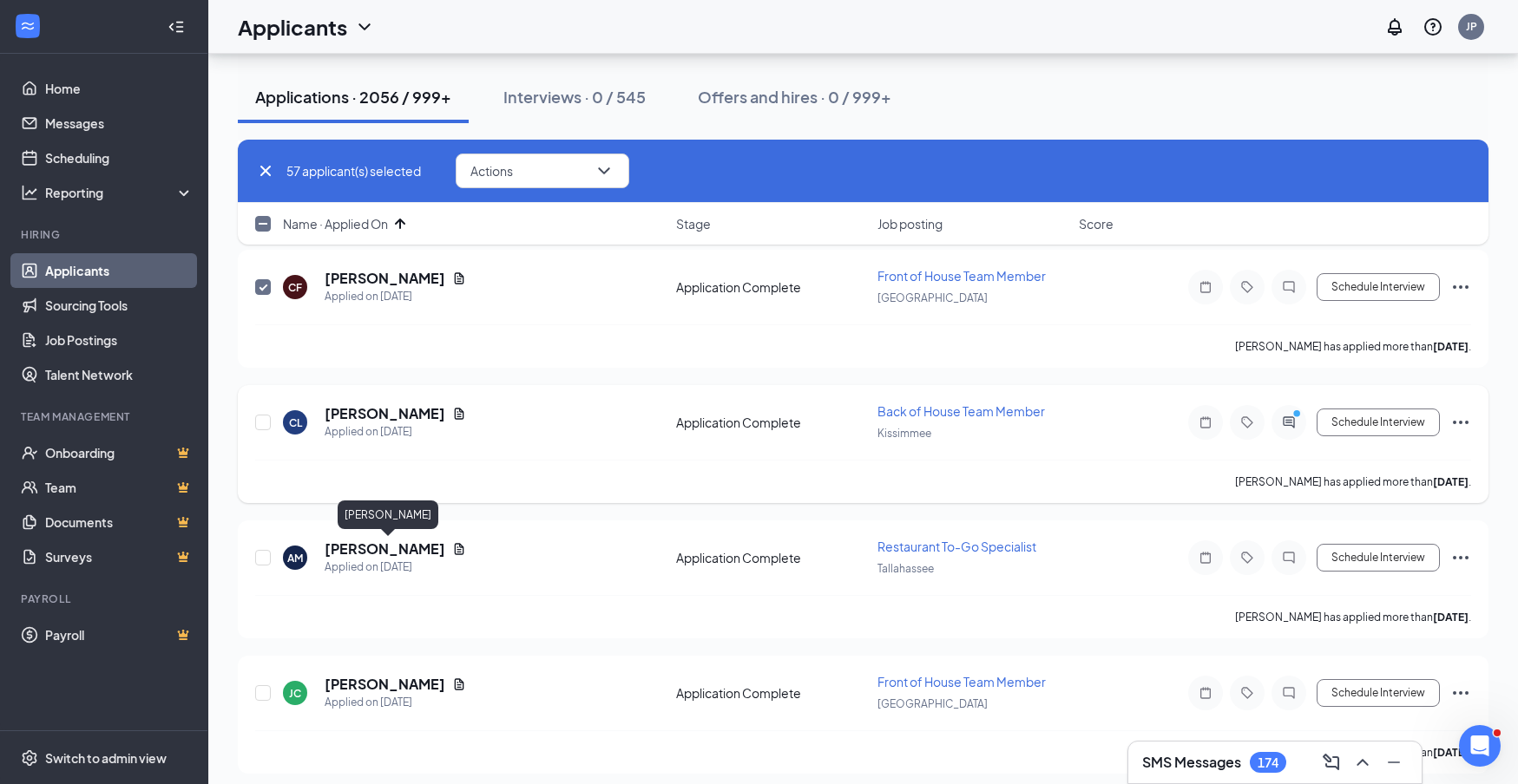
scroll to position [7772, 0]
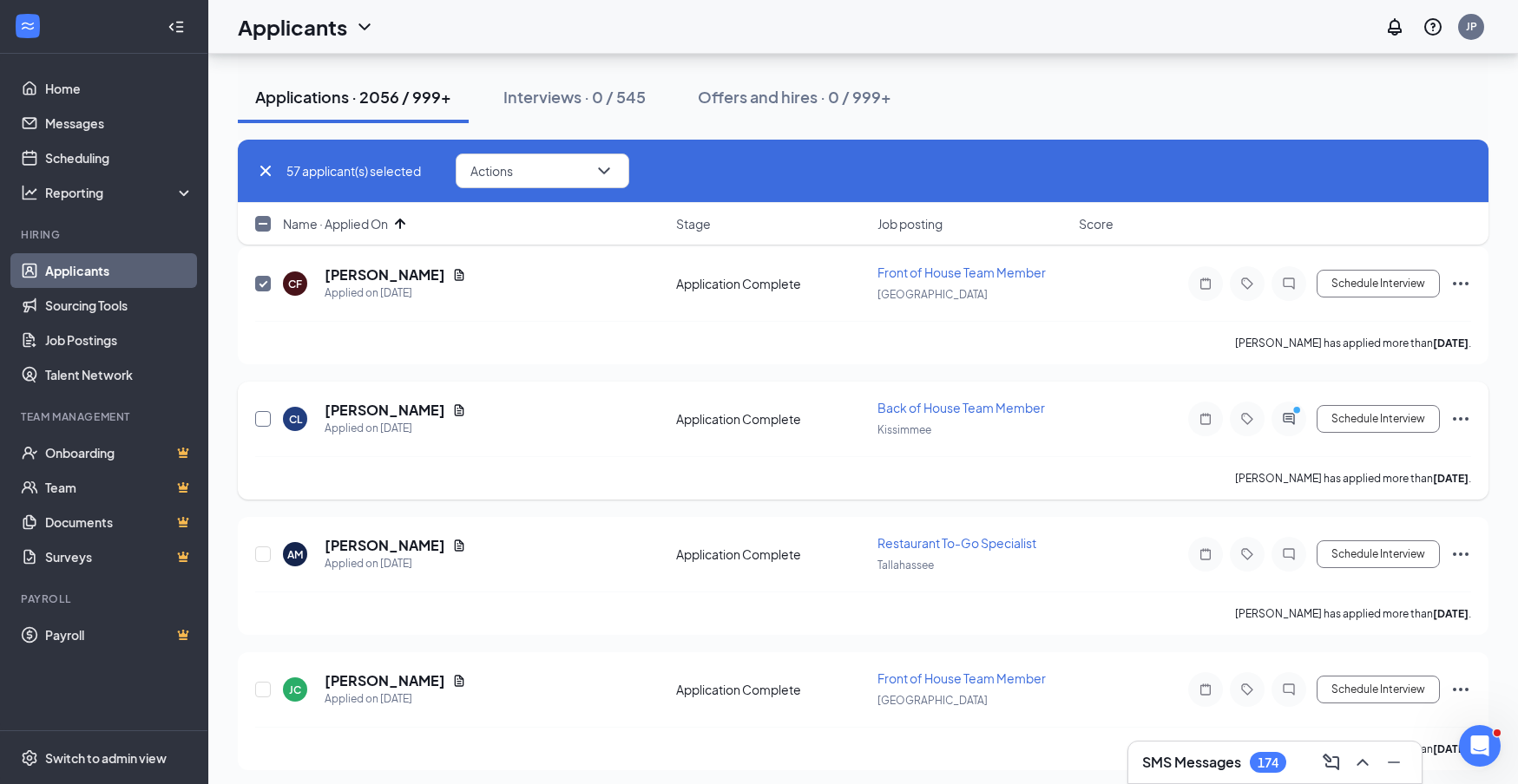
click at [263, 418] on input "checkbox" at bounding box center [263, 419] width 15 height 15
checkbox input "true"
click at [265, 554] on input "checkbox" at bounding box center [263, 555] width 15 height 15
checkbox input "true"
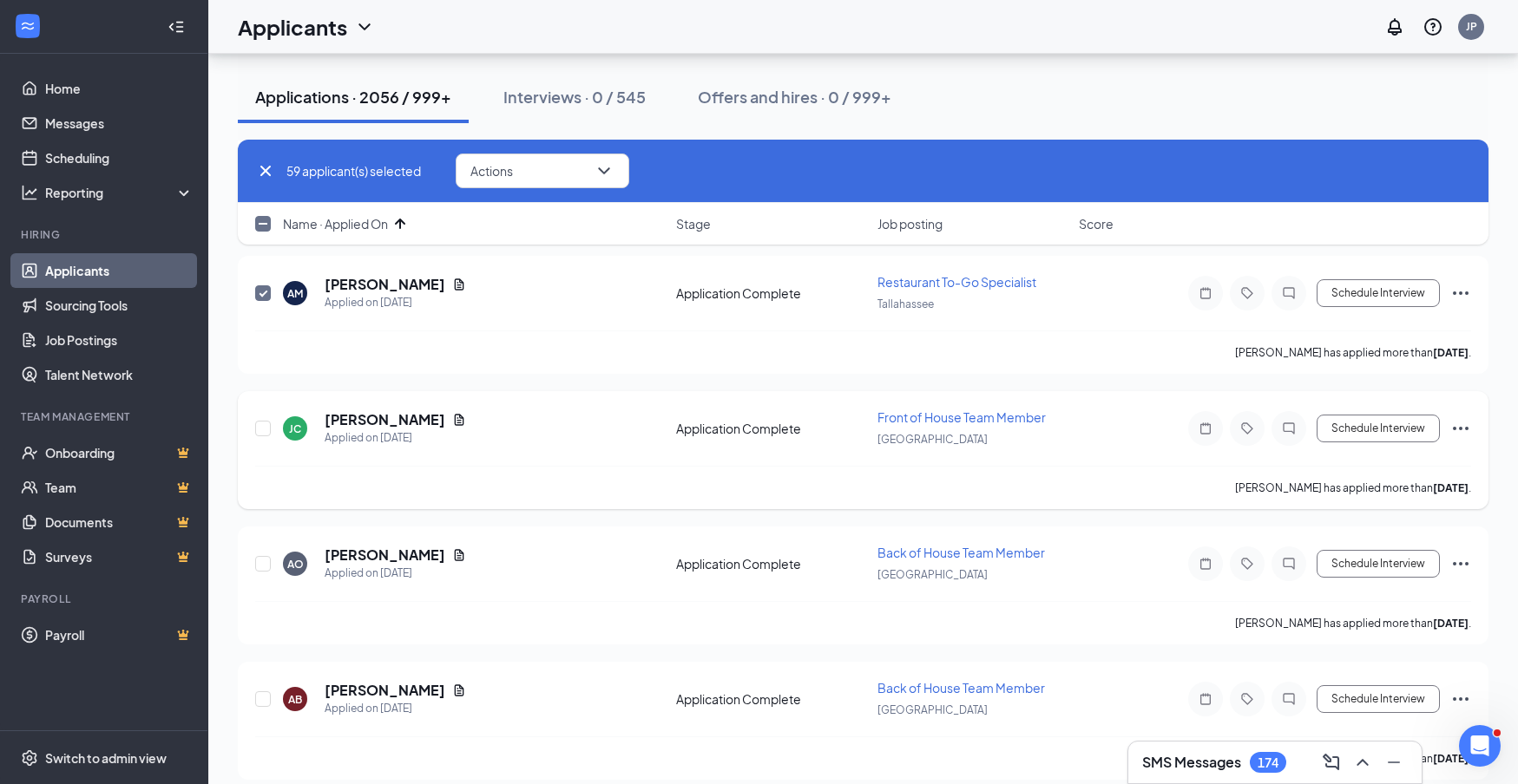
scroll to position [8038, 0]
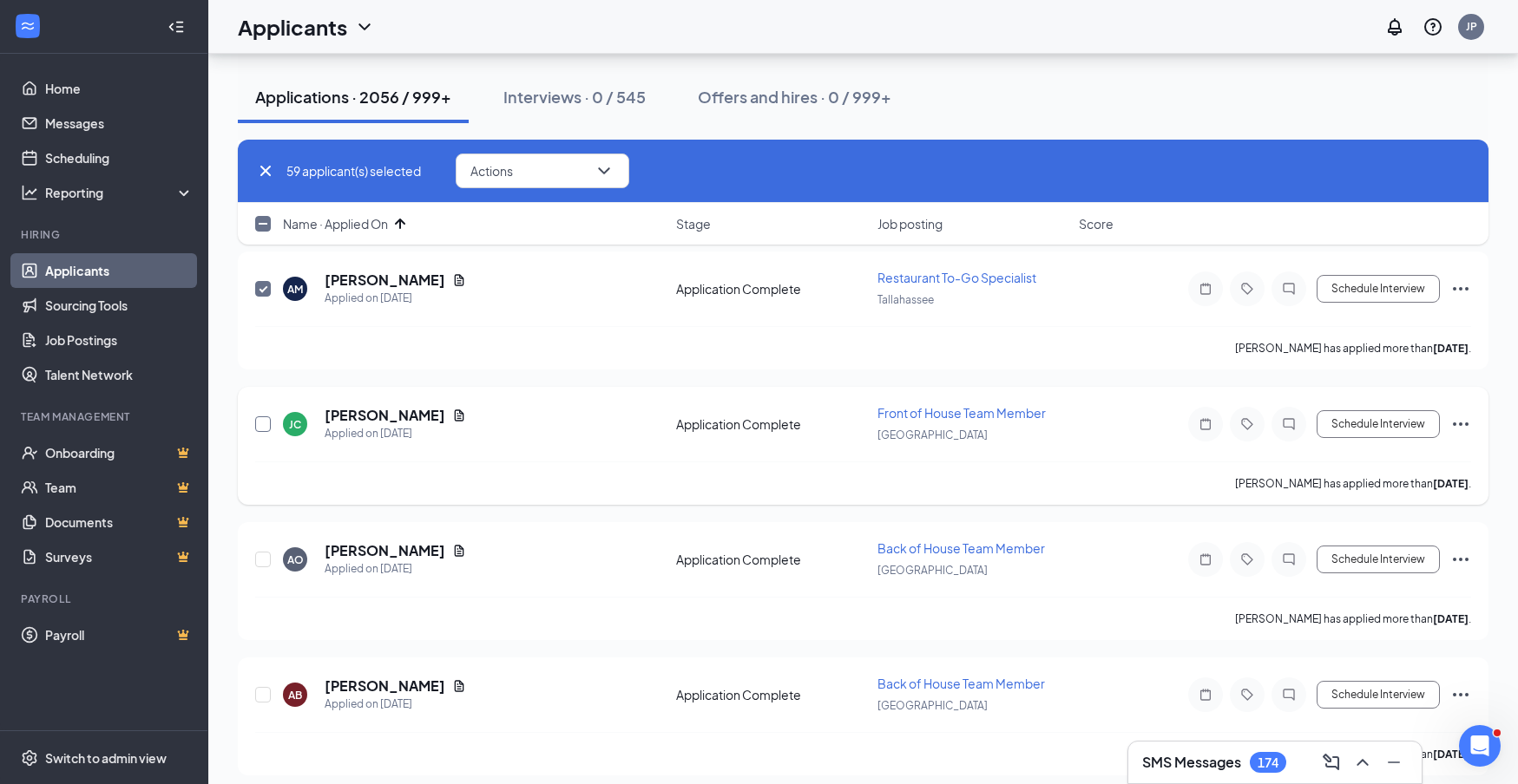
click at [260, 423] on input "checkbox" at bounding box center [263, 425] width 15 height 15
checkbox input "true"
click at [267, 561] on input "checkbox" at bounding box center [263, 559] width 15 height 15
checkbox input "true"
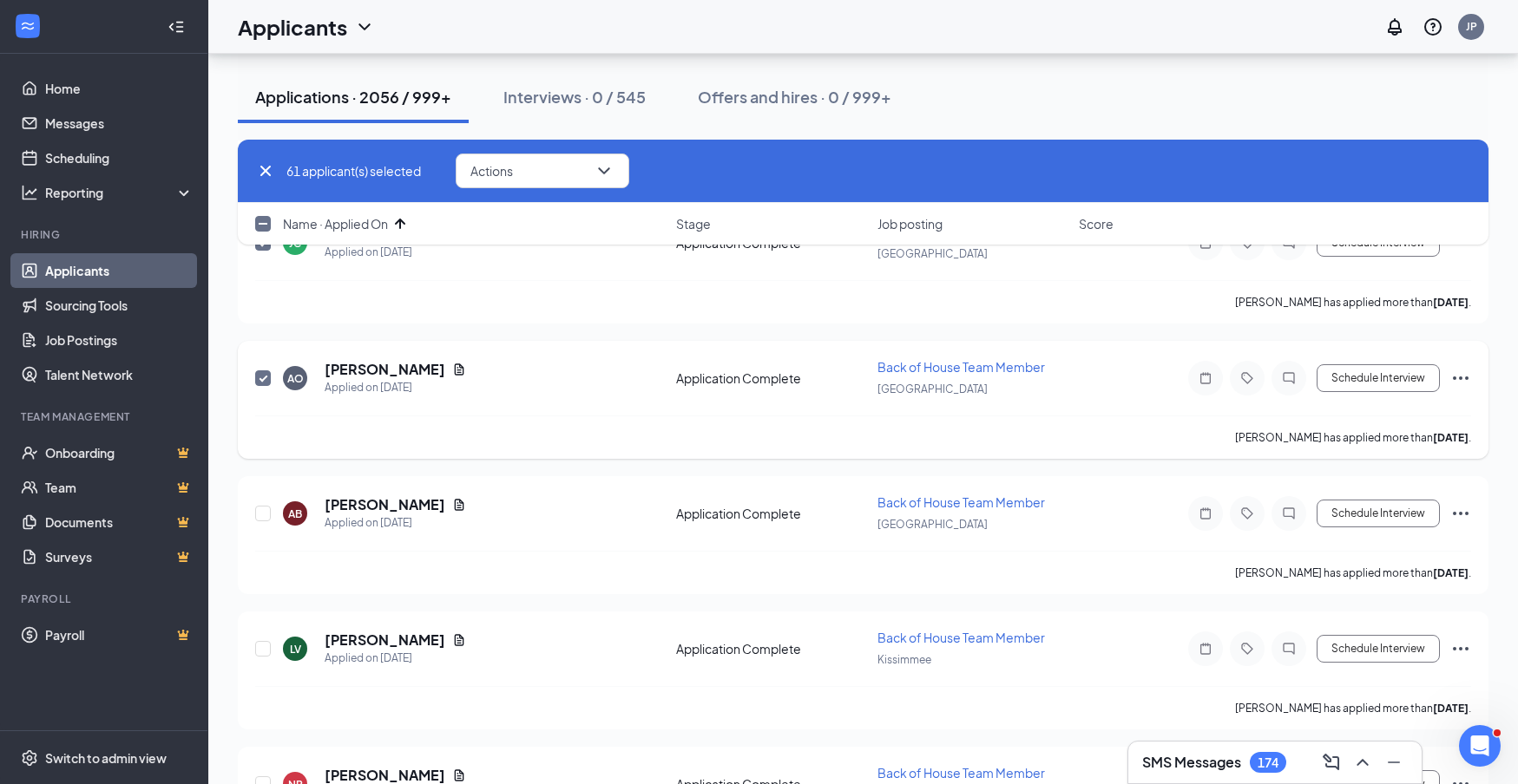
scroll to position [8227, 0]
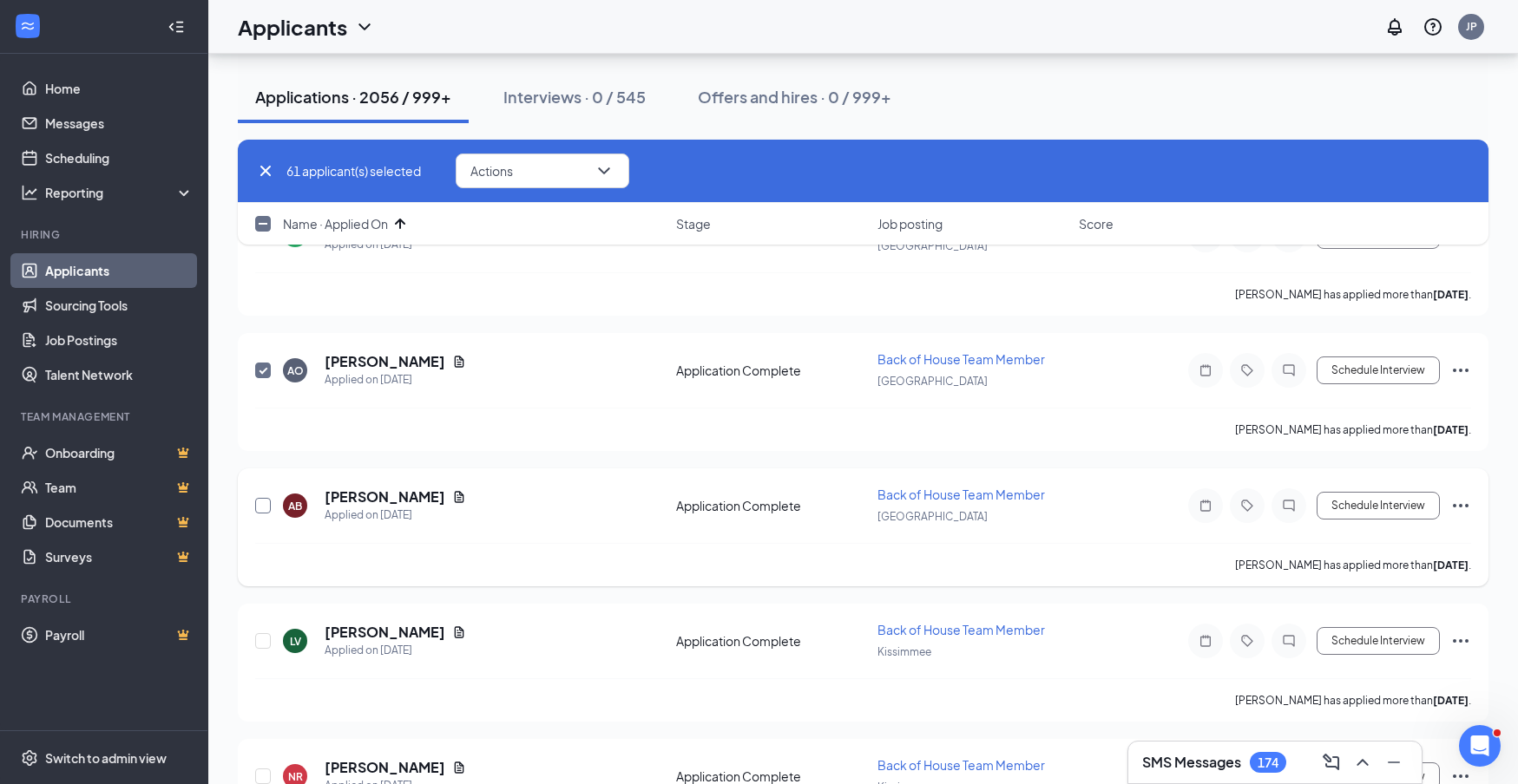
click at [262, 506] on input "checkbox" at bounding box center [263, 506] width 15 height 15
checkbox input "true"
click at [258, 642] on input "checkbox" at bounding box center [263, 641] width 15 height 15
checkbox input "true"
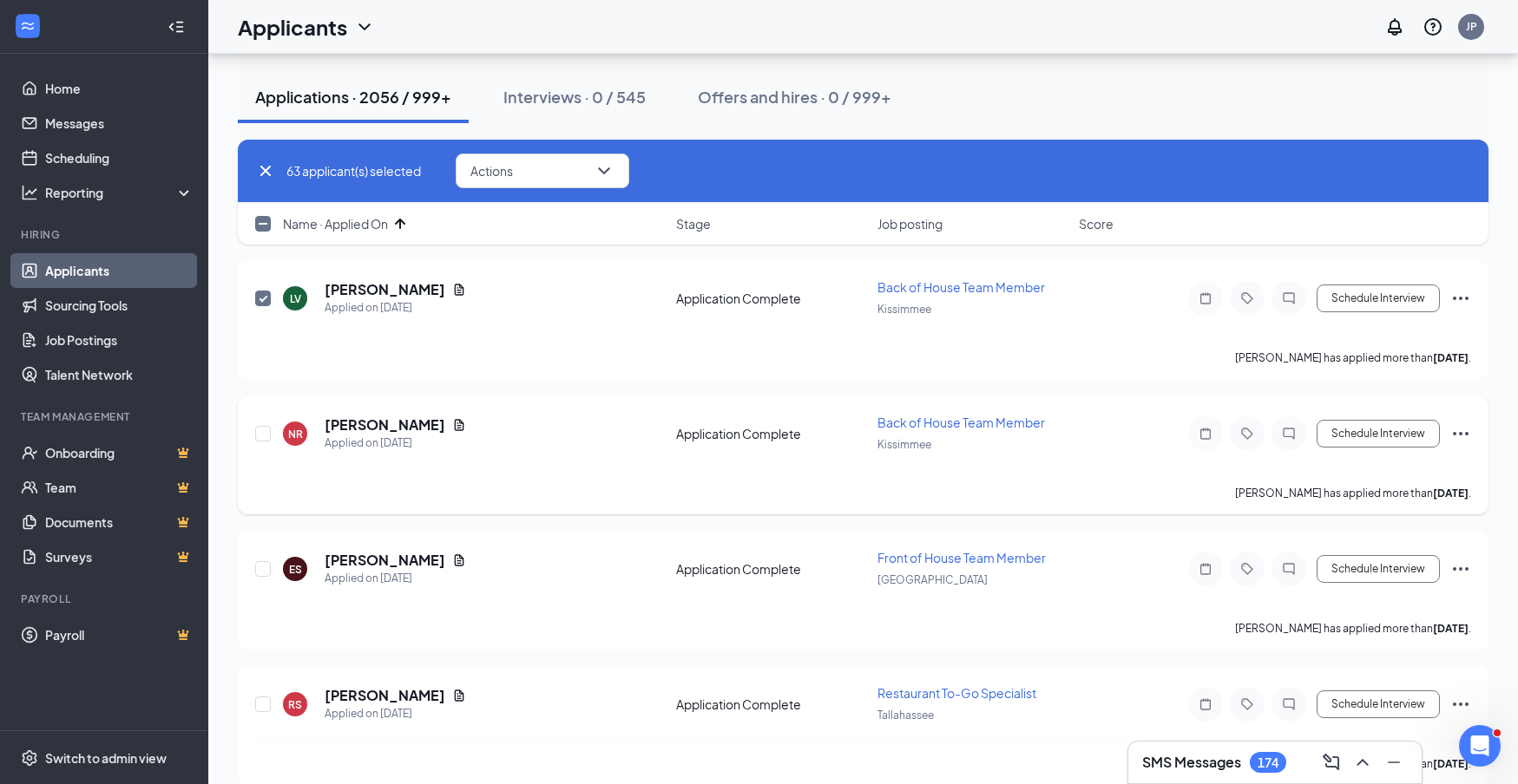
scroll to position [8575, 0]
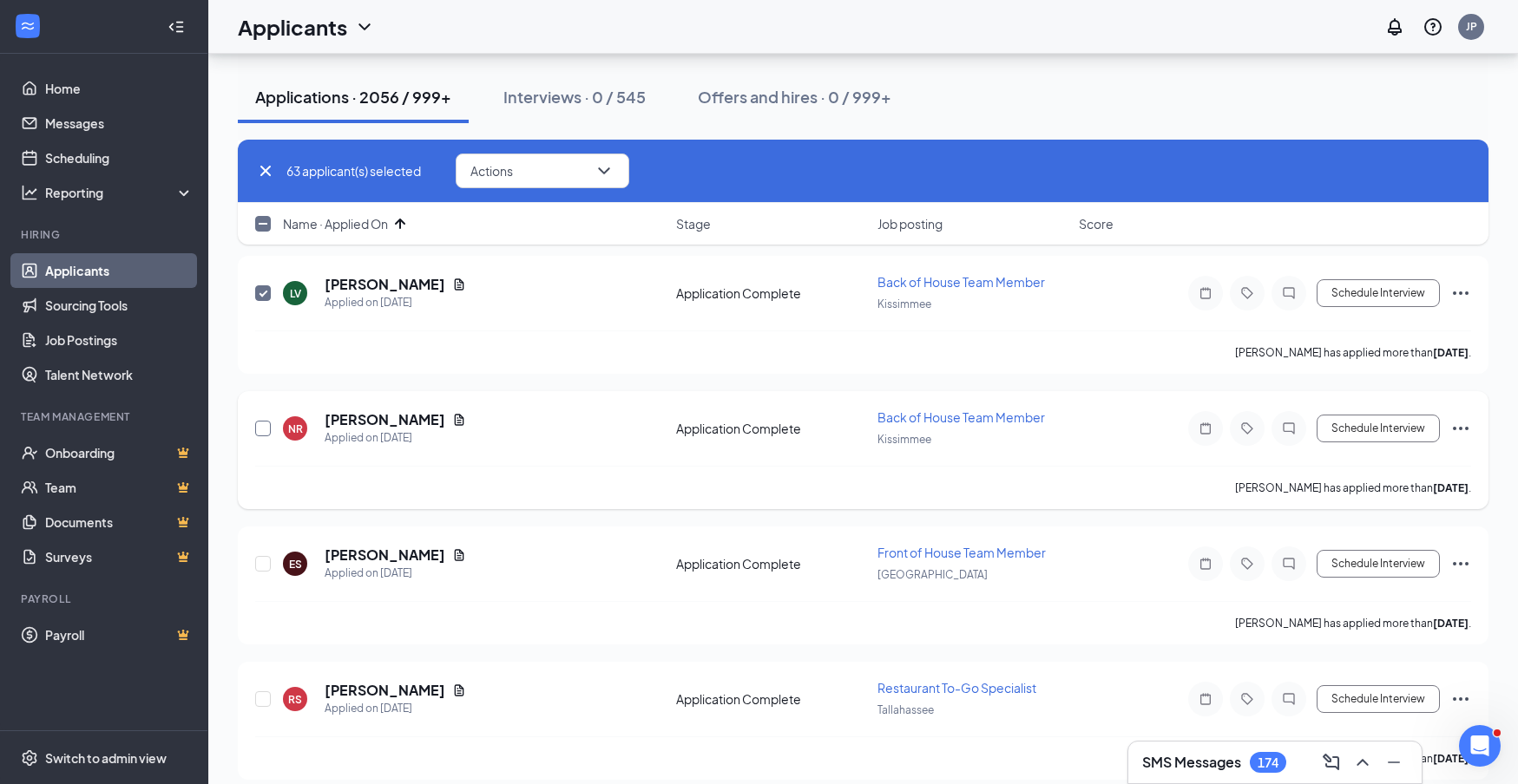
click at [265, 429] on input "checkbox" at bounding box center [263, 428] width 15 height 15
checkbox input "true"
click at [263, 564] on input "checkbox" at bounding box center [263, 564] width 15 height 15
checkbox input "true"
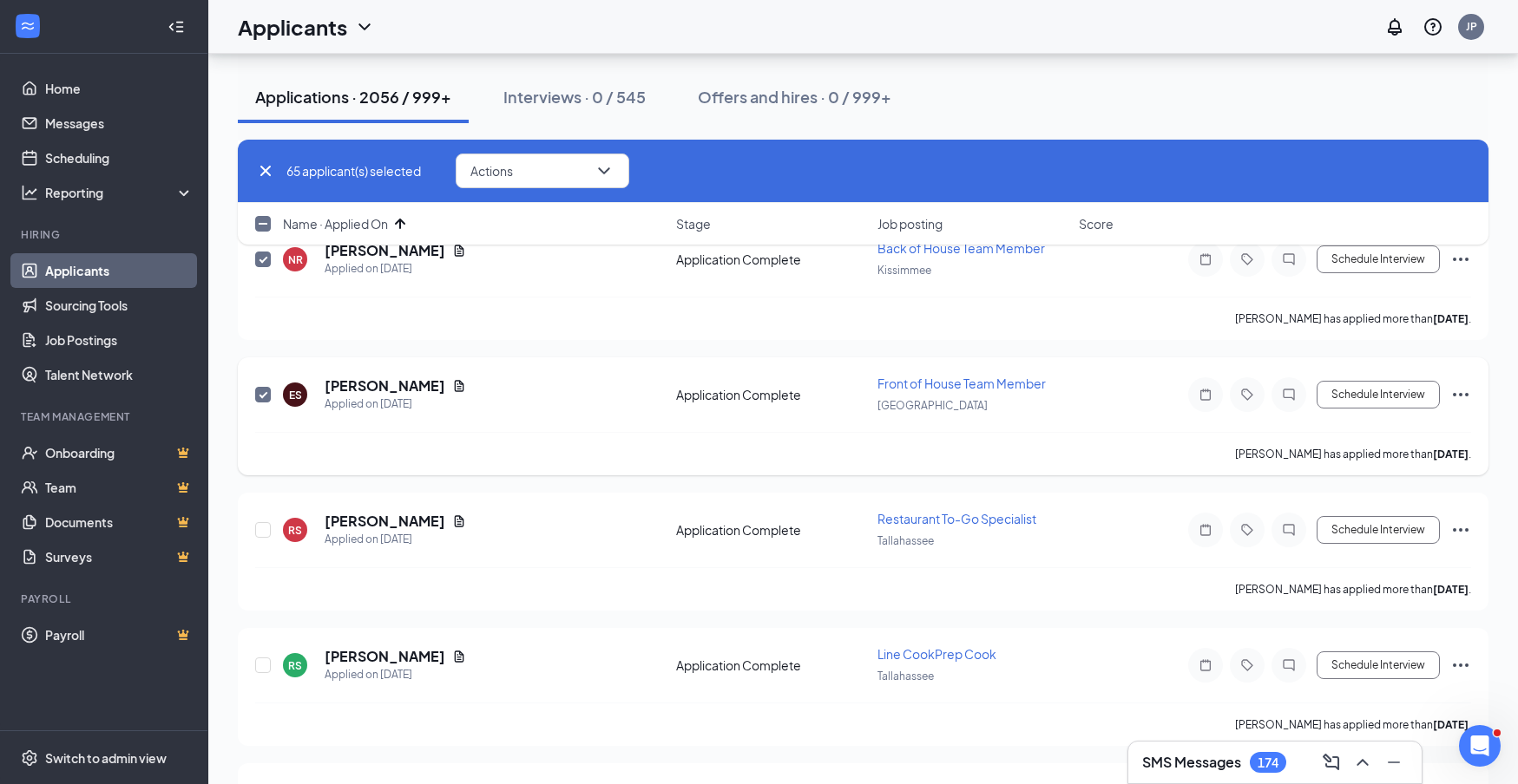
scroll to position [8753, 0]
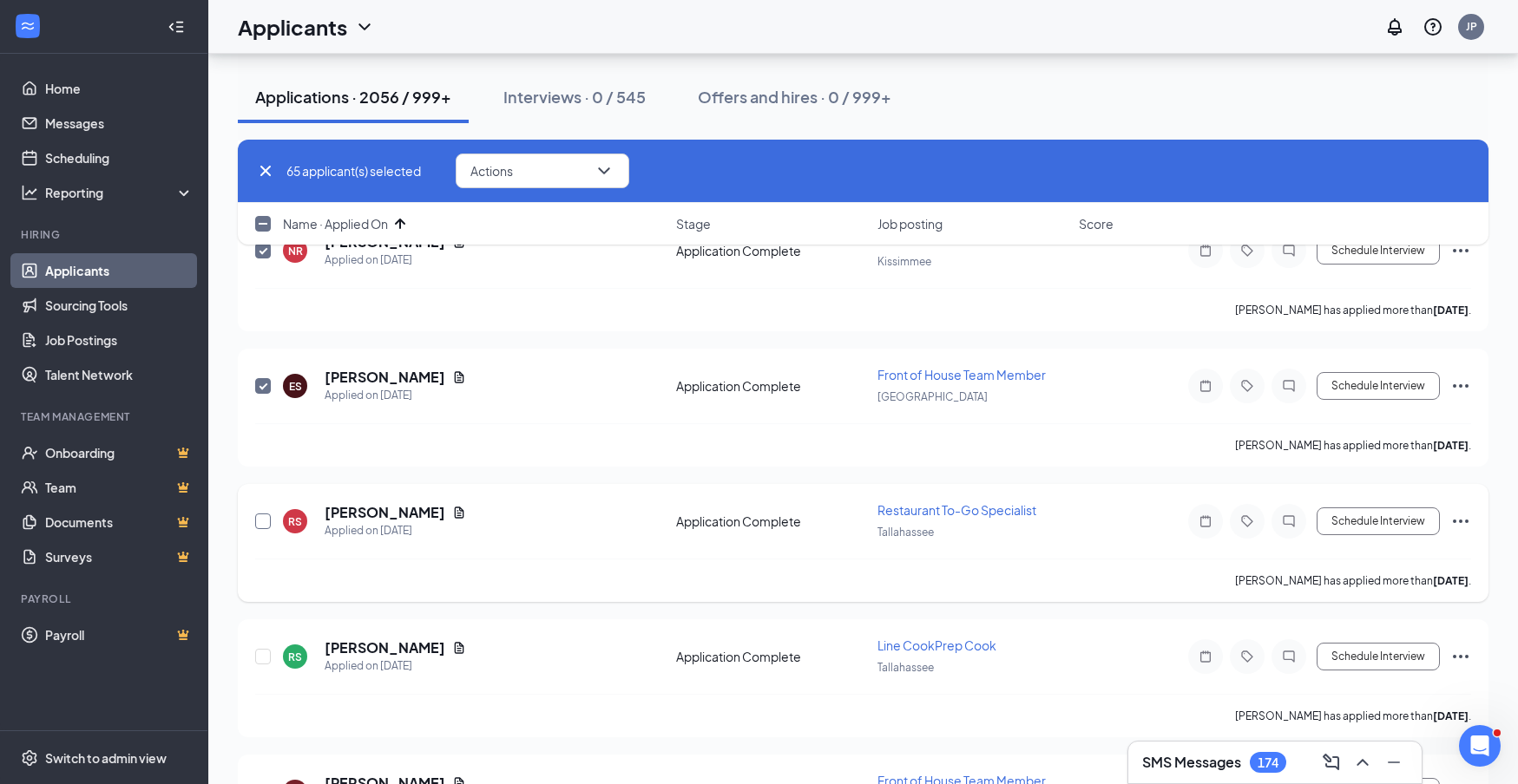
click at [268, 521] on input "checkbox" at bounding box center [263, 521] width 15 height 15
checkbox input "true"
click at [267, 653] on input "checkbox" at bounding box center [263, 657] width 15 height 15
checkbox input "true"
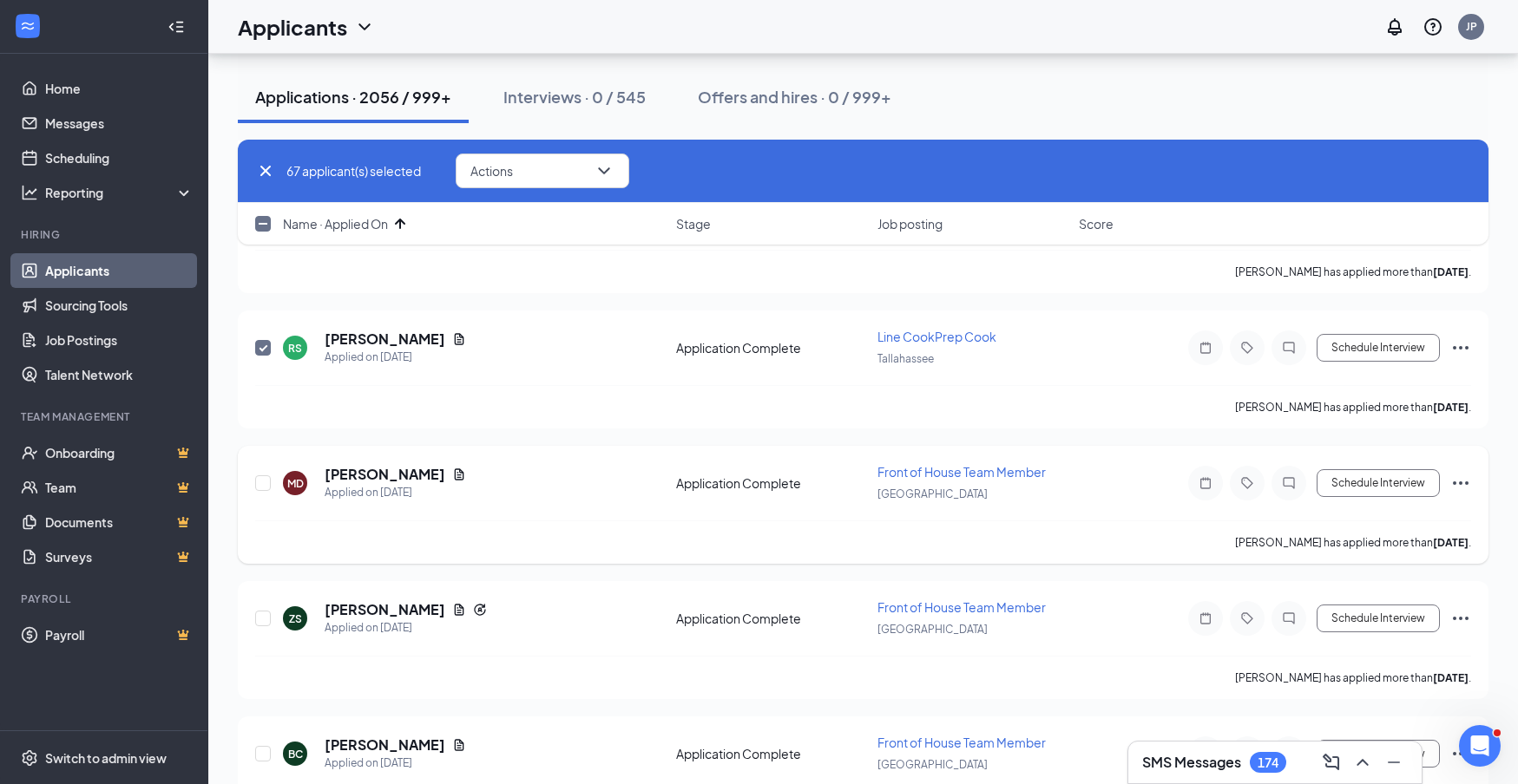
scroll to position [9064, 0]
click at [263, 479] on input "checkbox" at bounding box center [263, 481] width 15 height 15
checkbox input "true"
click at [258, 616] on input "checkbox" at bounding box center [263, 617] width 15 height 15
checkbox input "true"
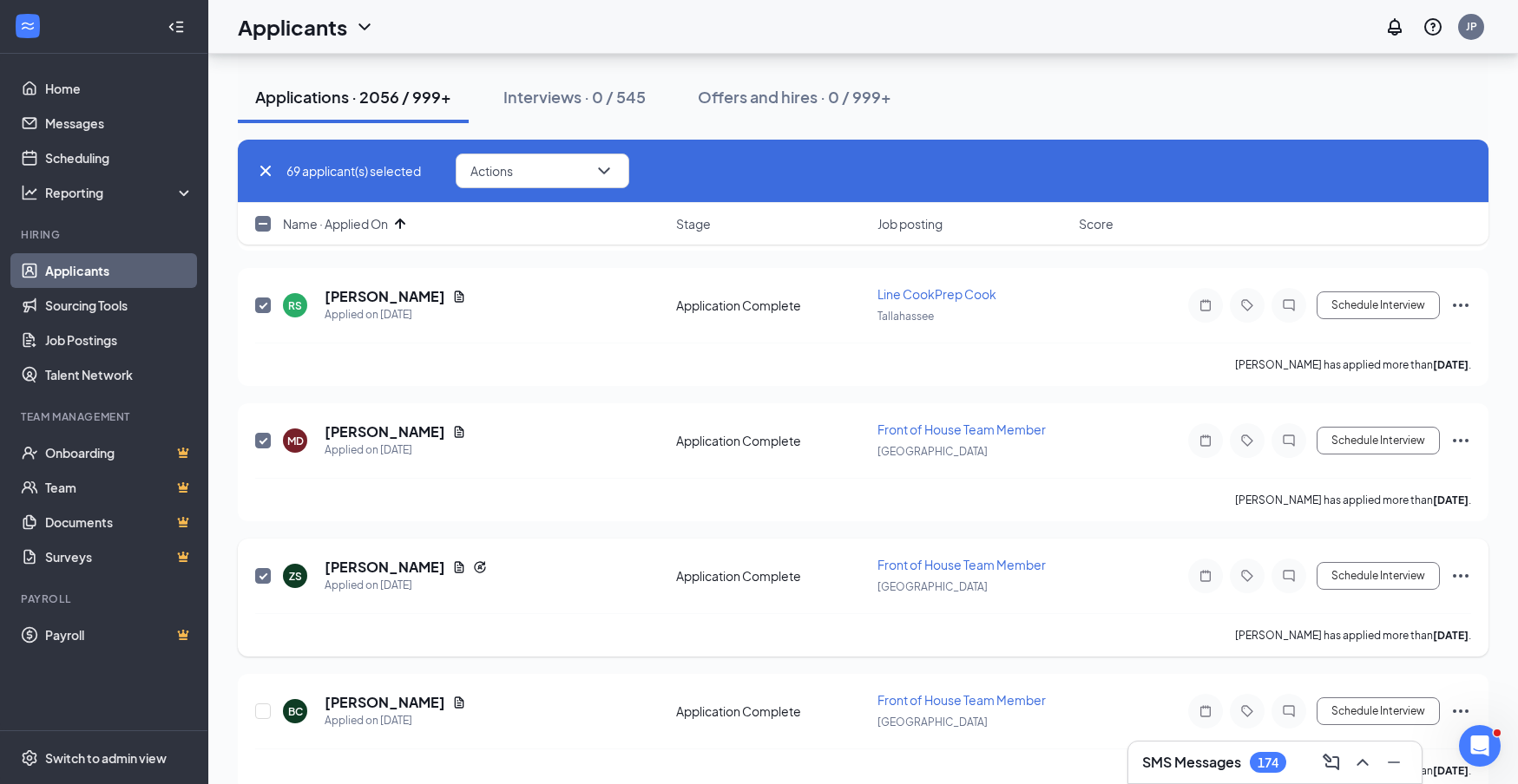
scroll to position [9267, 0]
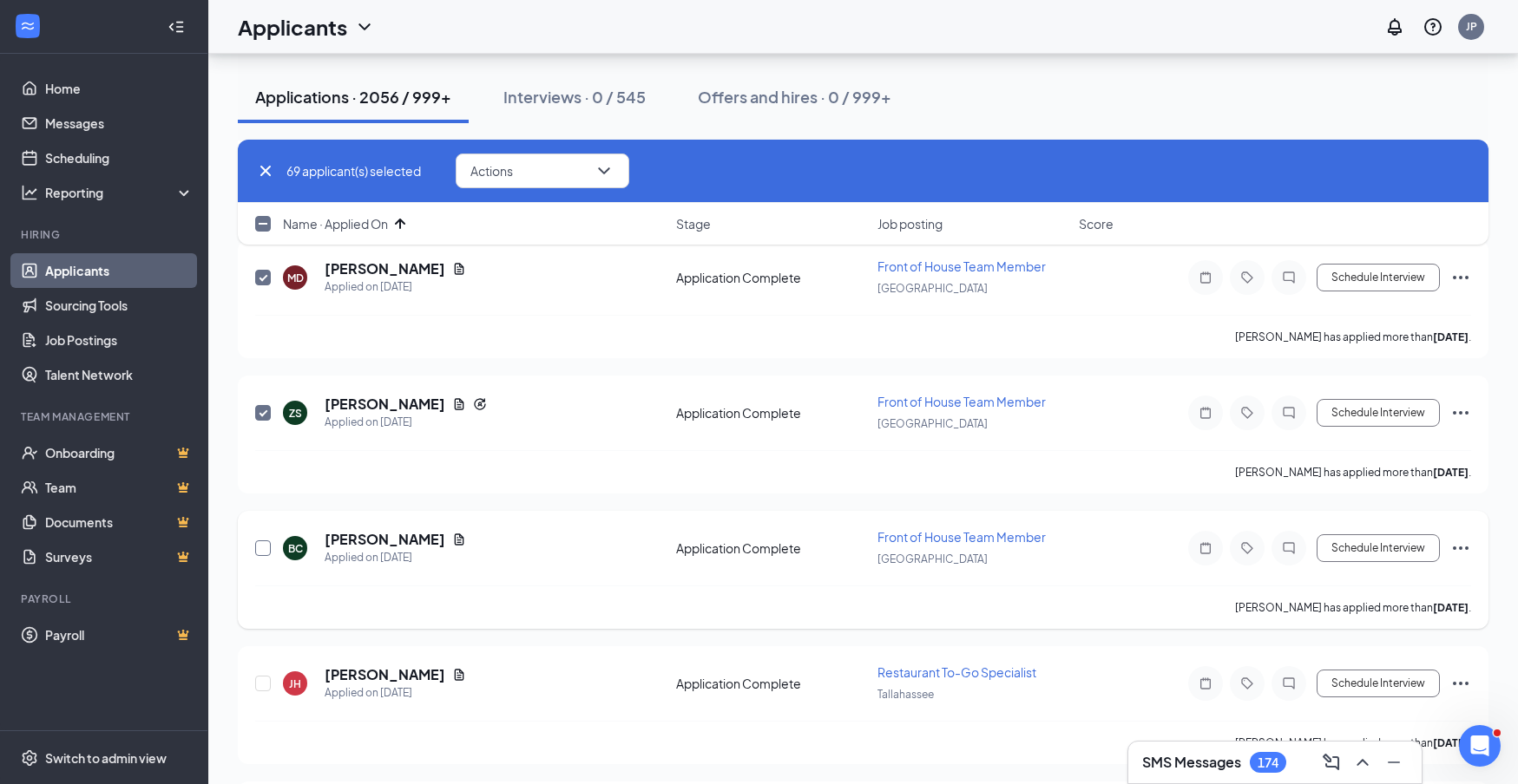
click at [265, 550] on input "checkbox" at bounding box center [263, 548] width 15 height 15
checkbox input "true"
click at [263, 687] on input "checkbox" at bounding box center [263, 684] width 15 height 15
checkbox input "true"
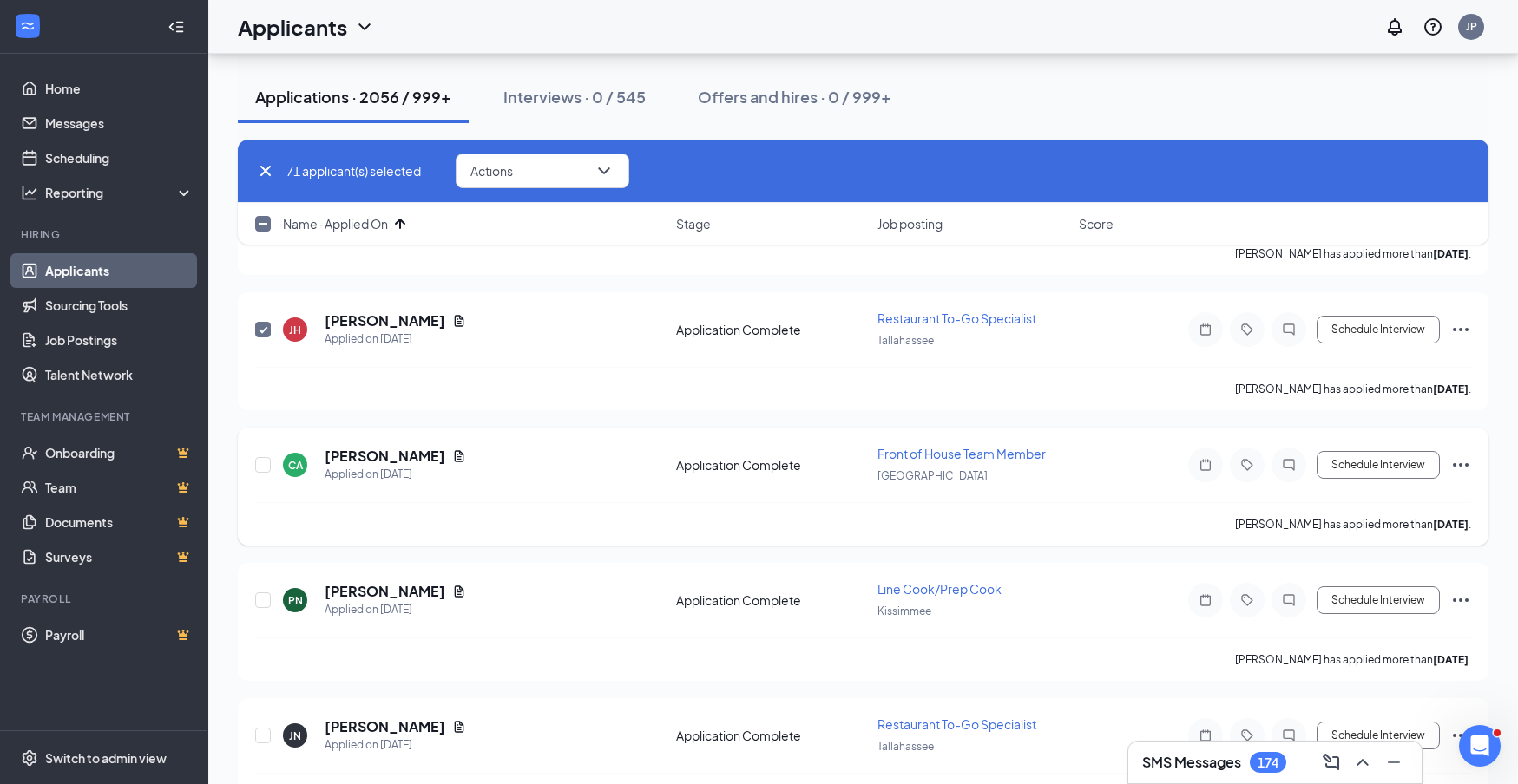
scroll to position [9623, 0]
click at [265, 466] on input "checkbox" at bounding box center [263, 463] width 15 height 15
checkbox input "true"
click at [267, 598] on input "checkbox" at bounding box center [263, 599] width 15 height 15
checkbox input "true"
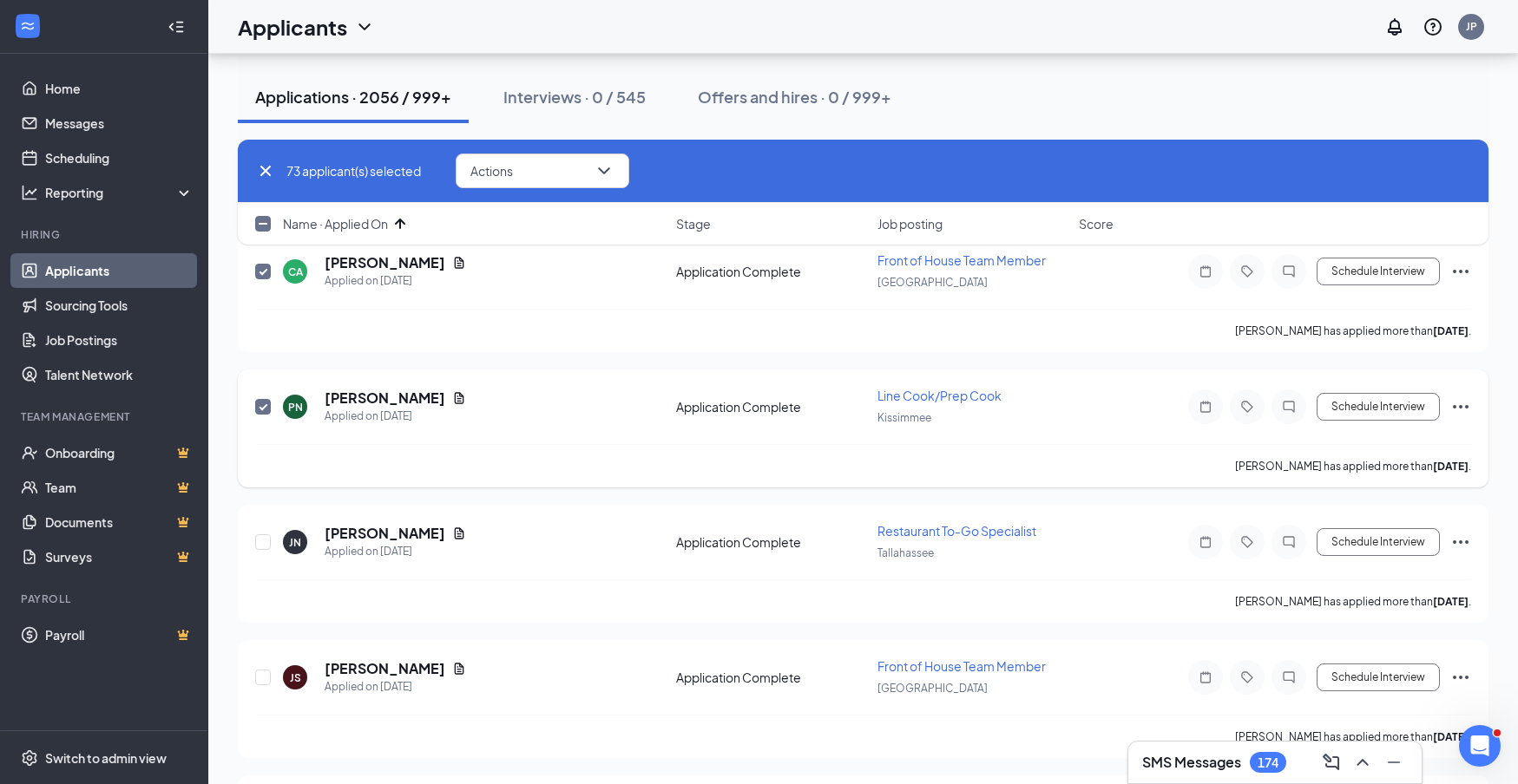
scroll to position [9825, 0]
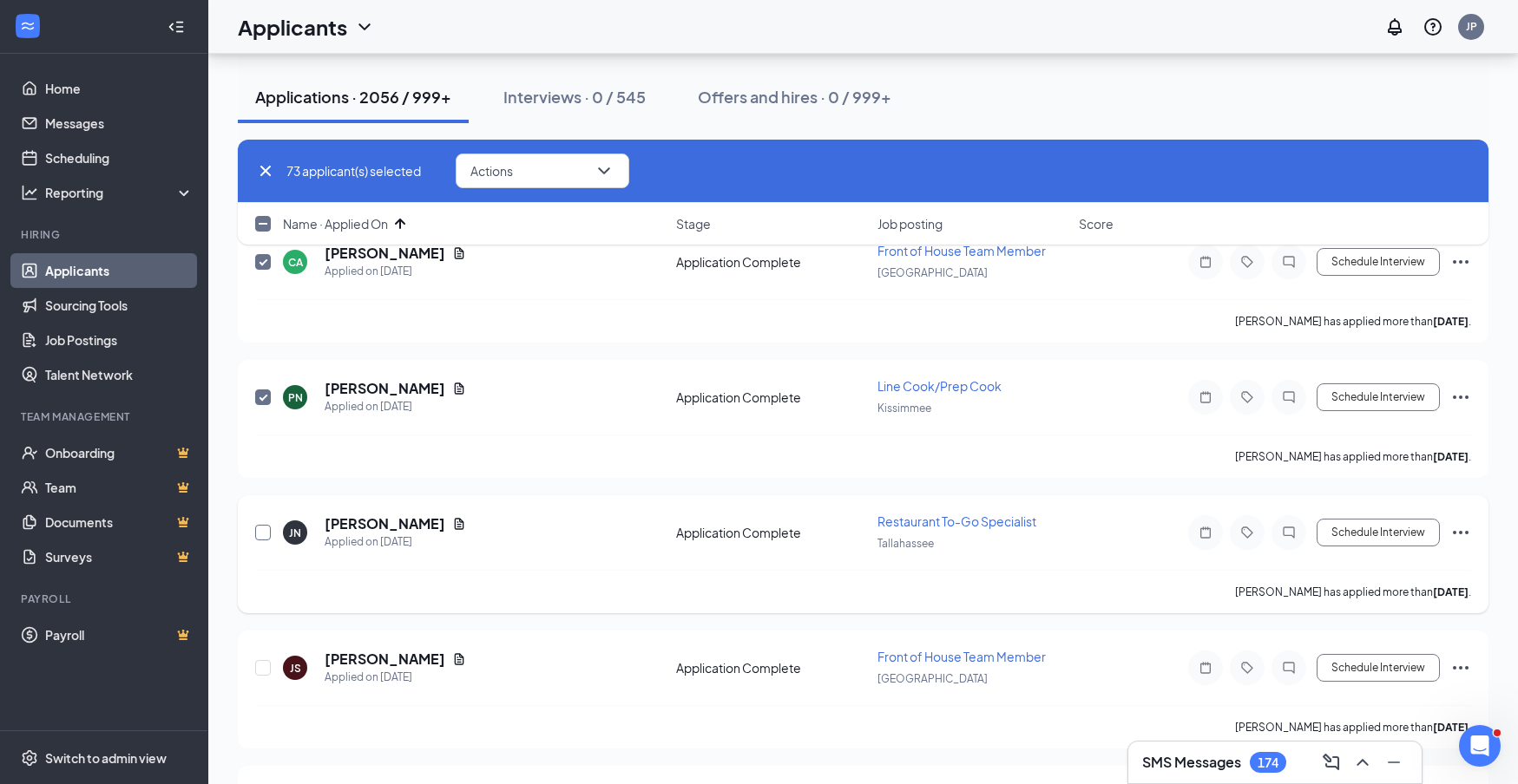
click at [261, 534] on input "checkbox" at bounding box center [263, 533] width 15 height 15
checkbox input "true"
click at [268, 665] on input "checkbox" at bounding box center [263, 668] width 15 height 15
checkbox input "true"
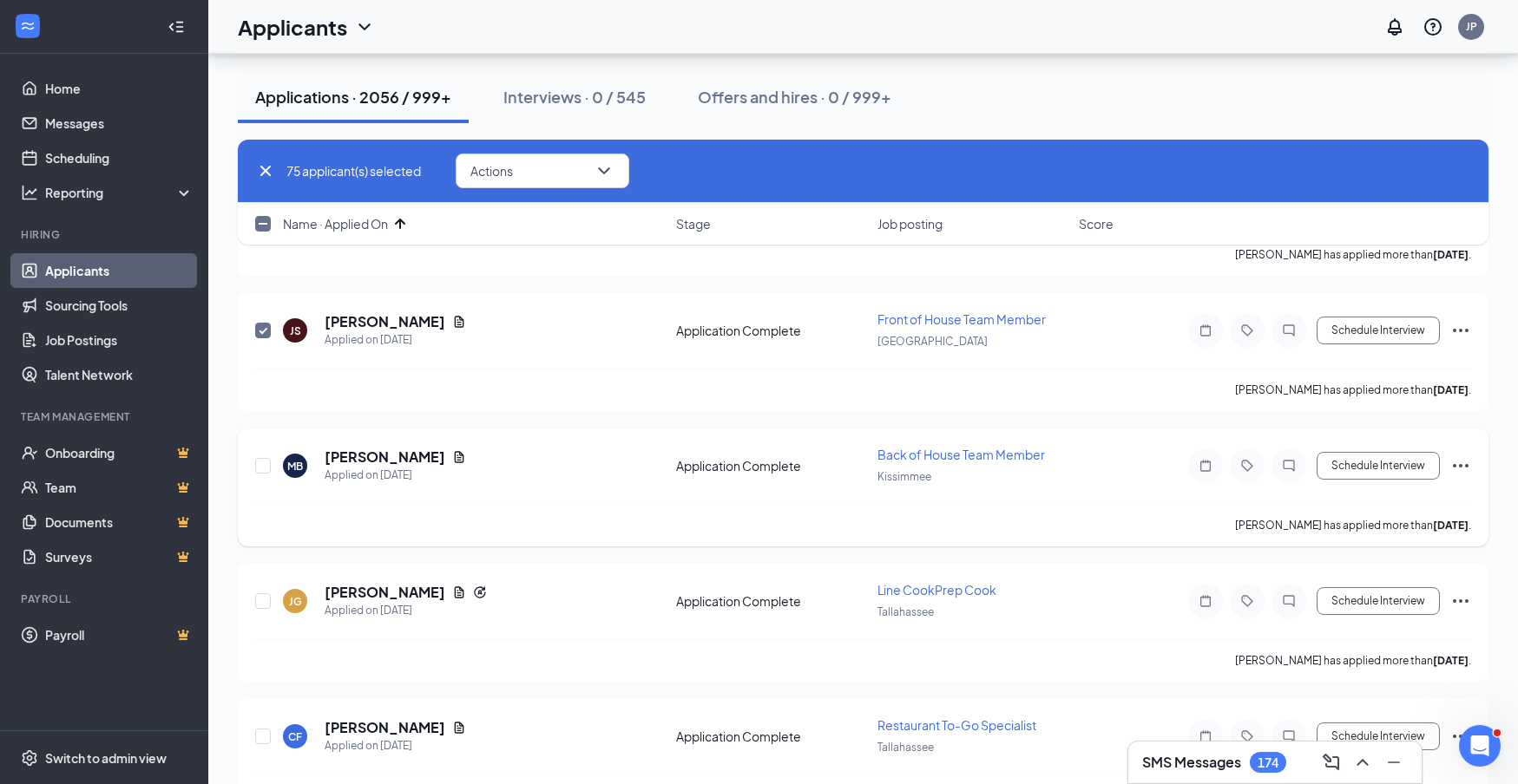
scroll to position [10164, 0]
click at [266, 464] on input "checkbox" at bounding box center [263, 463] width 15 height 15
checkbox input "true"
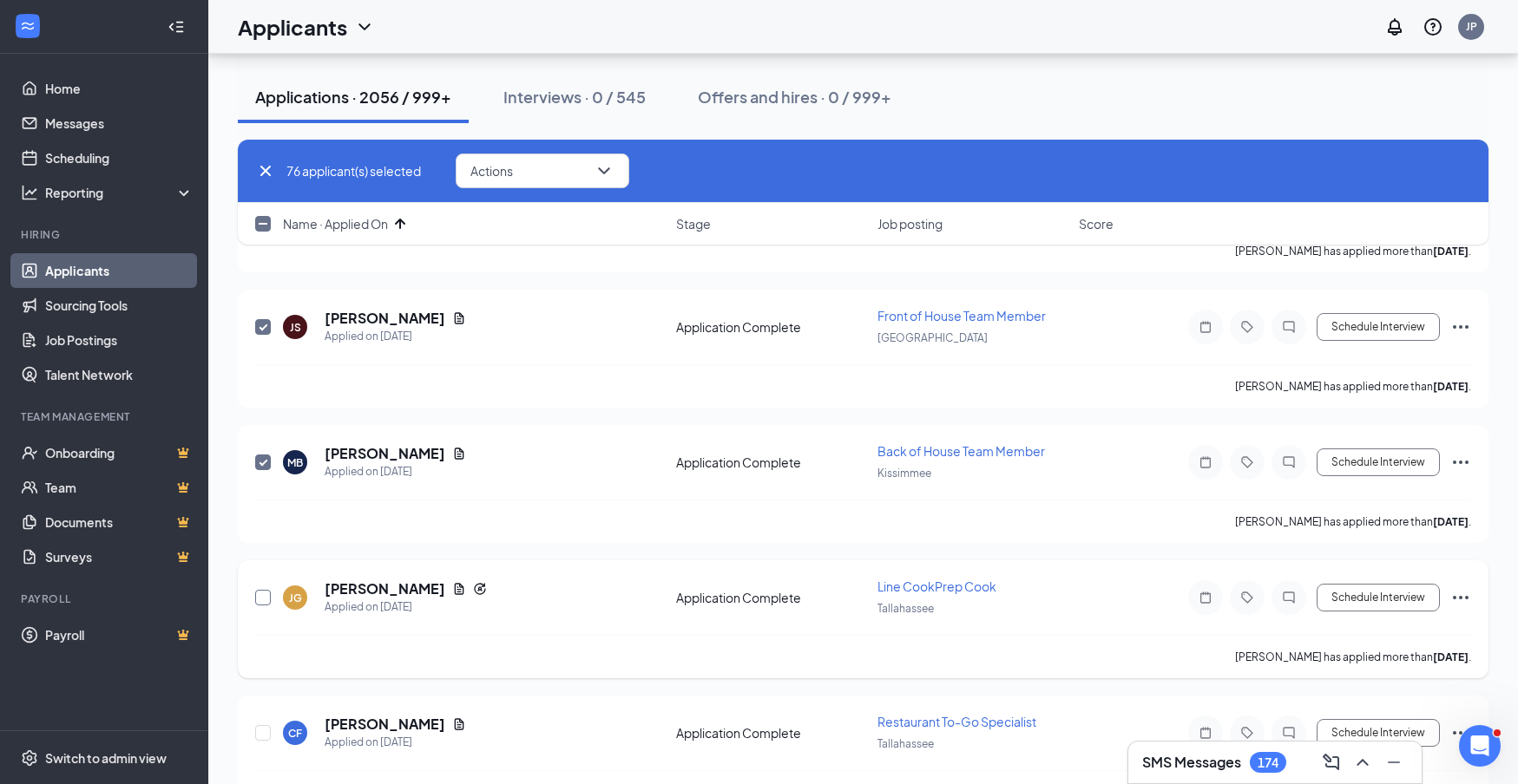
click at [269, 600] on input "checkbox" at bounding box center [263, 598] width 15 height 15
checkbox input "true"
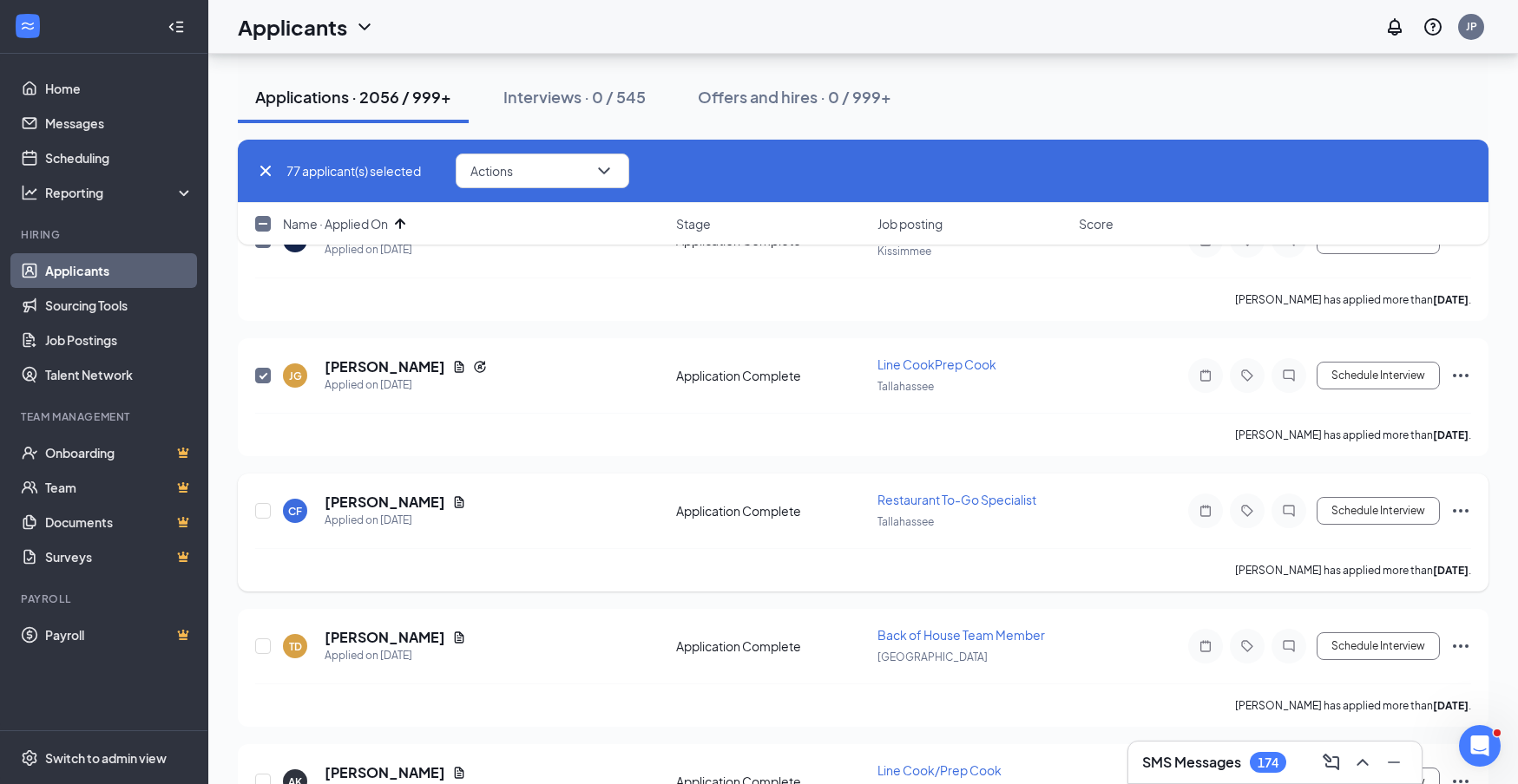
scroll to position [10394, 0]
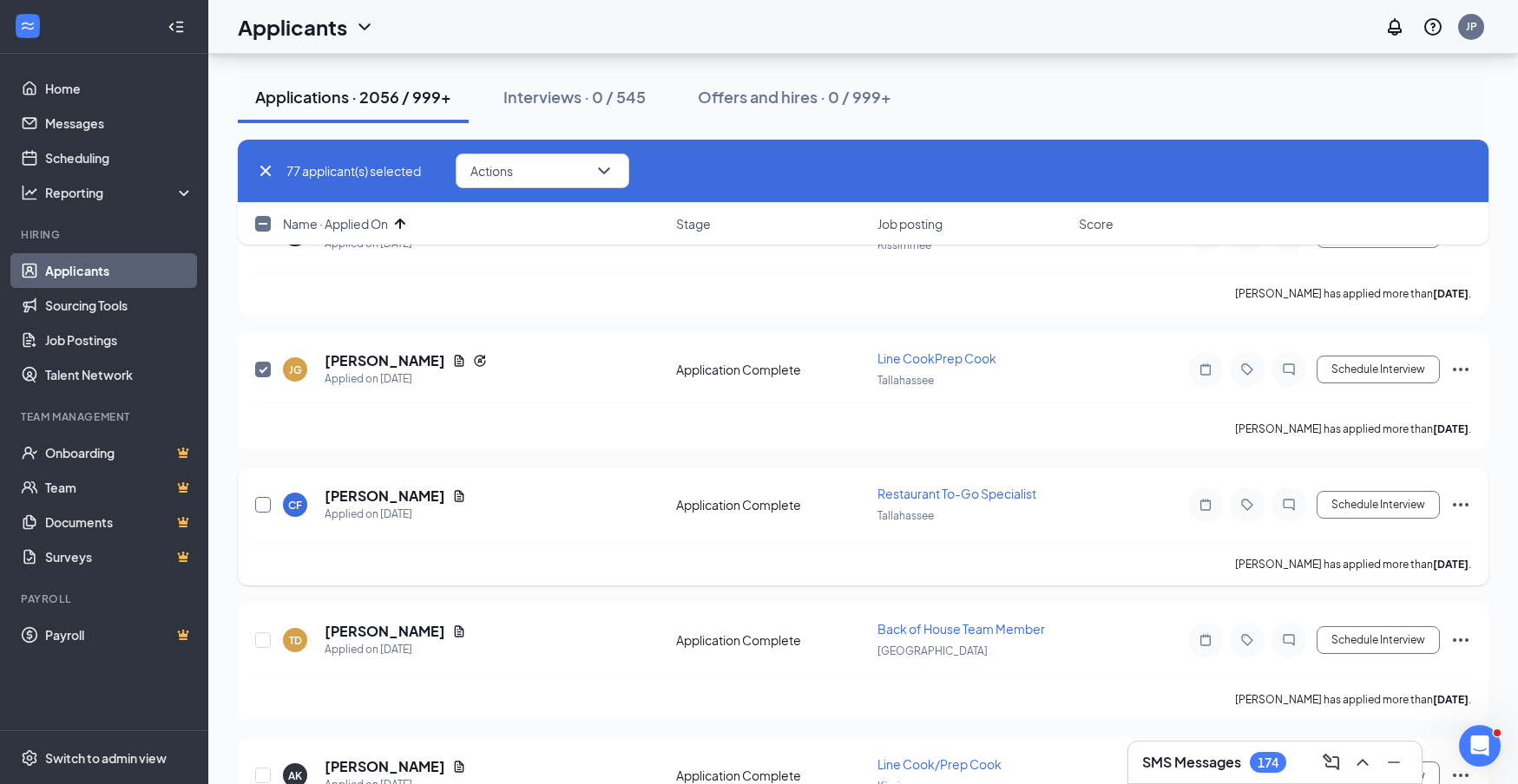
click at [266, 508] on input "checkbox" at bounding box center [263, 505] width 15 height 15
checkbox input "true"
click at [263, 641] on input "checkbox" at bounding box center [263, 641] width 15 height 15
checkbox input "true"
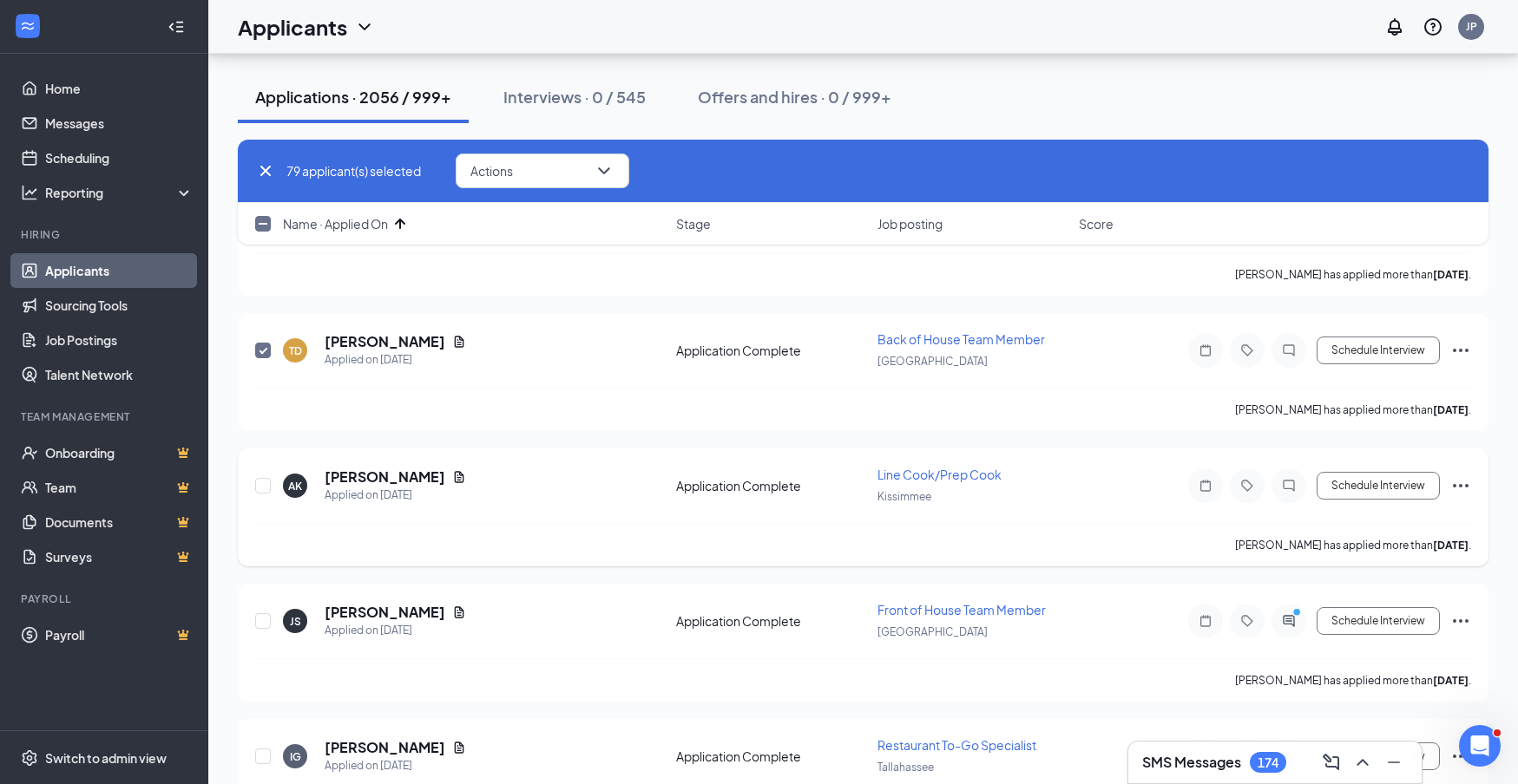
scroll to position [10688, 0]
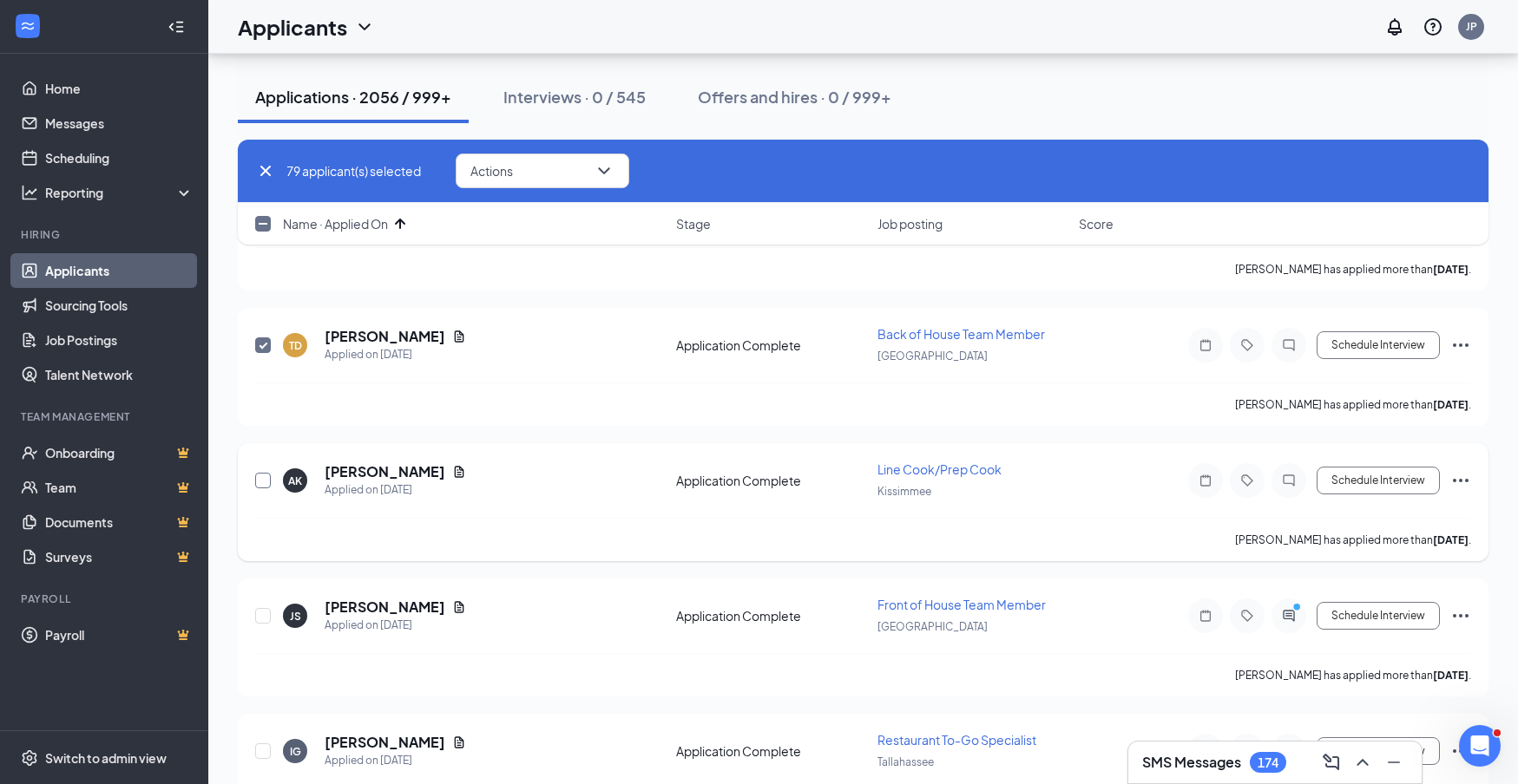
click at [261, 480] on input "checkbox" at bounding box center [263, 481] width 15 height 15
checkbox input "true"
click at [268, 619] on input "checkbox" at bounding box center [263, 616] width 15 height 15
checkbox input "true"
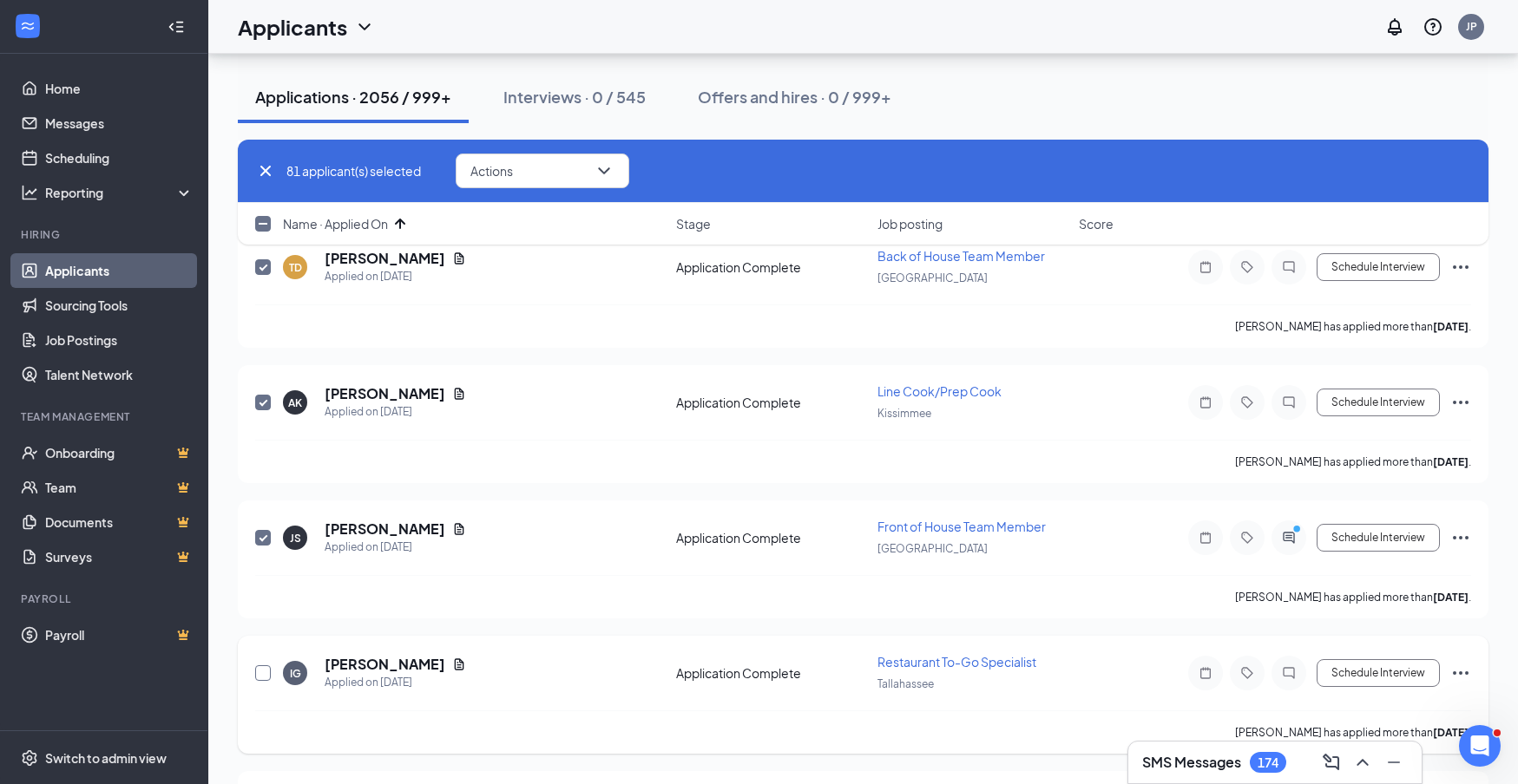
scroll to position [10889, 0]
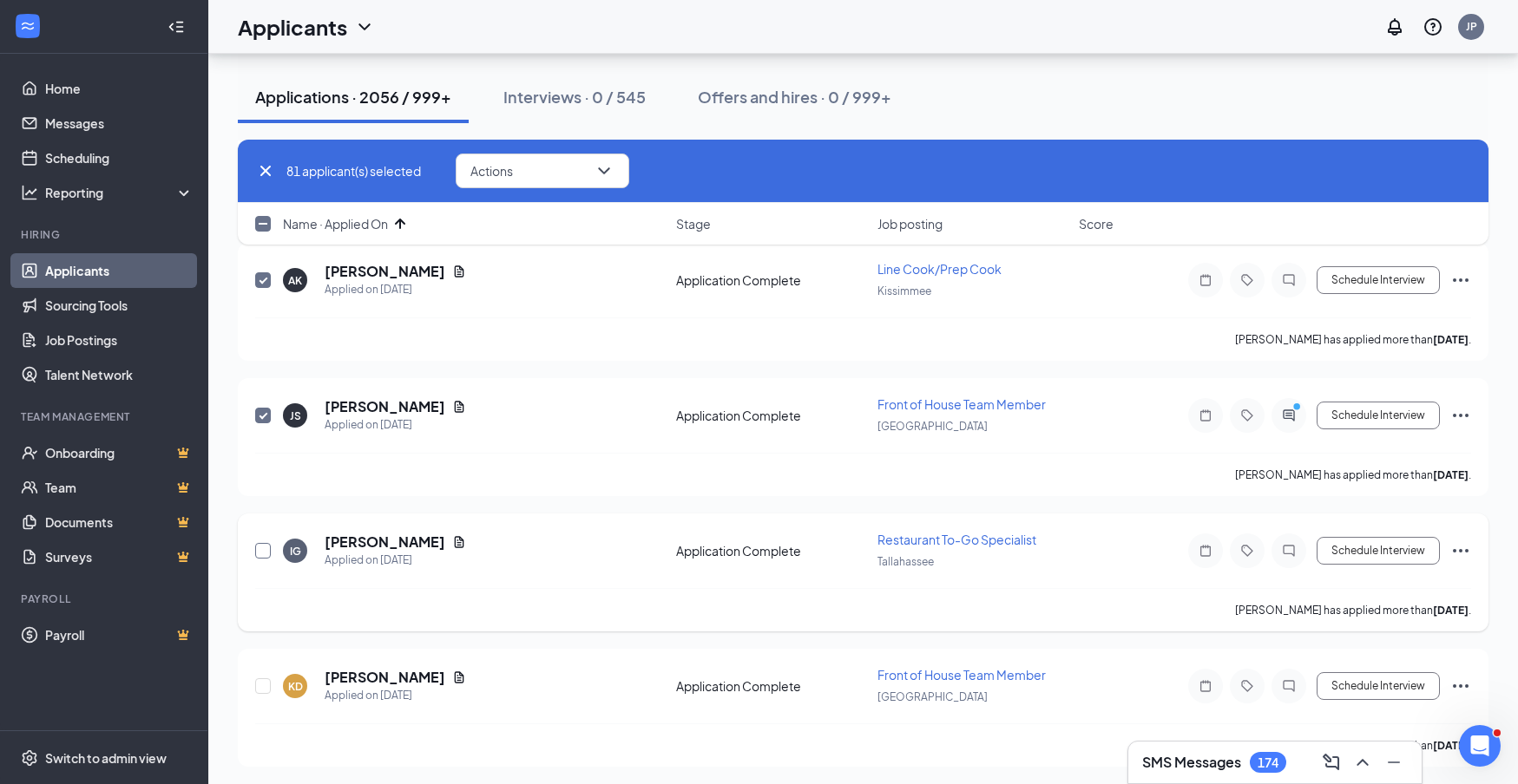
click at [264, 550] on input "checkbox" at bounding box center [263, 551] width 15 height 15
checkbox input "true"
click at [262, 684] on input "checkbox" at bounding box center [263, 686] width 15 height 15
checkbox input "true"
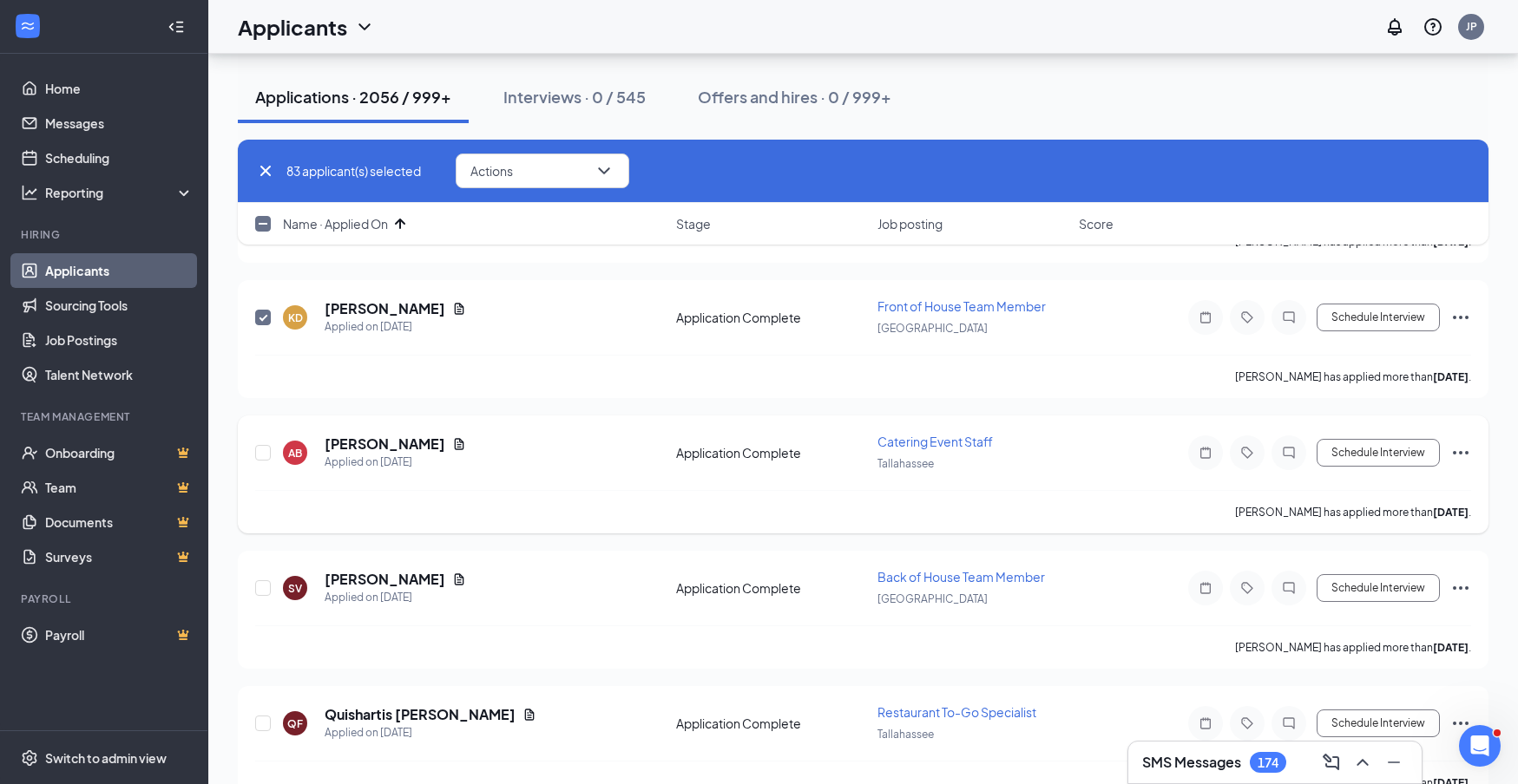
scroll to position [11261, 0]
click at [255, 450] on input "checkbox" at bounding box center [263, 450] width 15 height 15
checkbox input "true"
click at [262, 586] on input "checkbox" at bounding box center [263, 585] width 15 height 15
checkbox input "true"
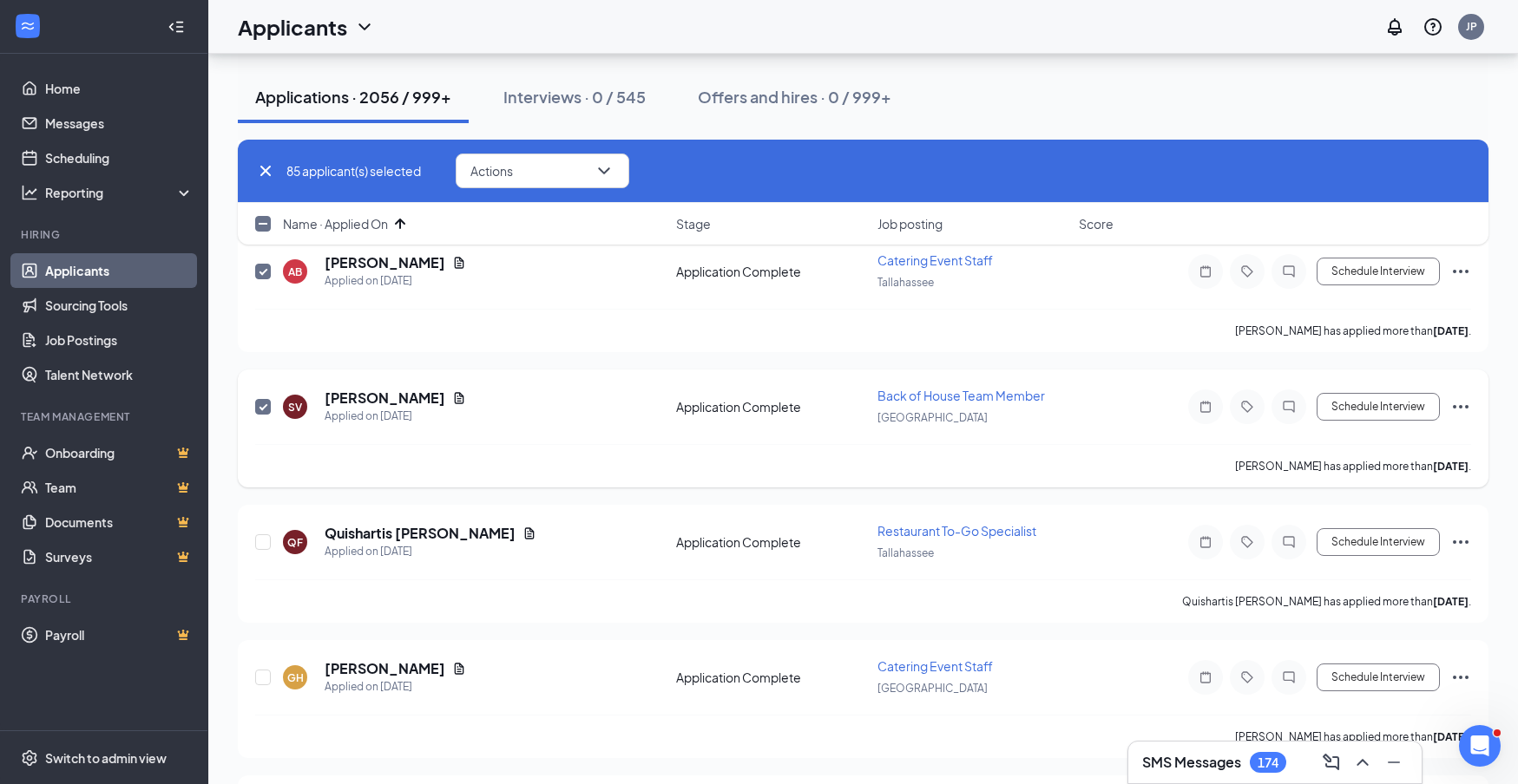
scroll to position [11442, 0]
click at [266, 541] on input "checkbox" at bounding box center [263, 539] width 15 height 15
checkbox input "true"
click at [258, 677] on input "checkbox" at bounding box center [263, 675] width 15 height 15
checkbox input "true"
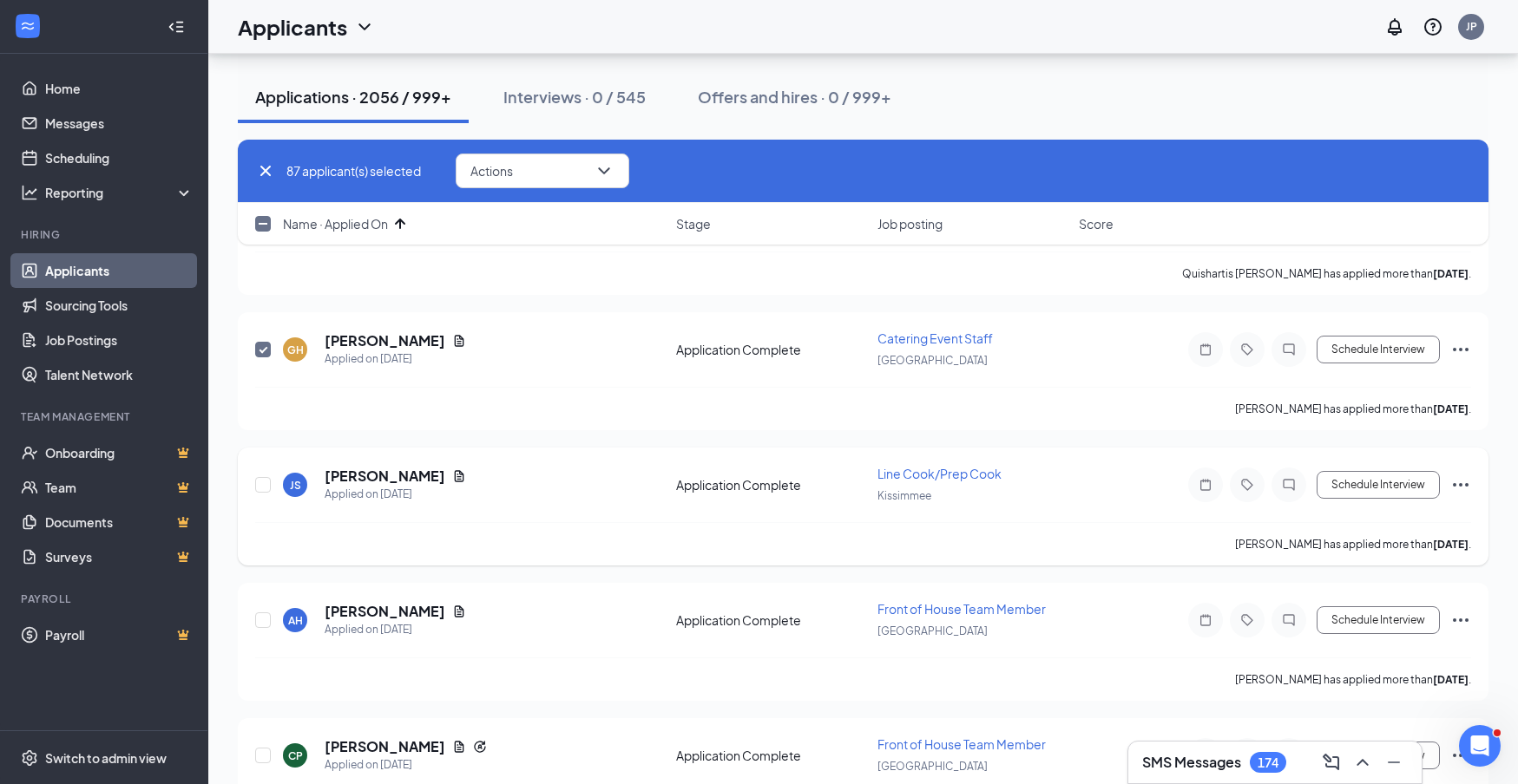
scroll to position [11769, 0]
click at [266, 484] on input "checkbox" at bounding box center [263, 483] width 15 height 15
checkbox input "true"
click at [265, 615] on input "checkbox" at bounding box center [263, 619] width 15 height 15
checkbox input "true"
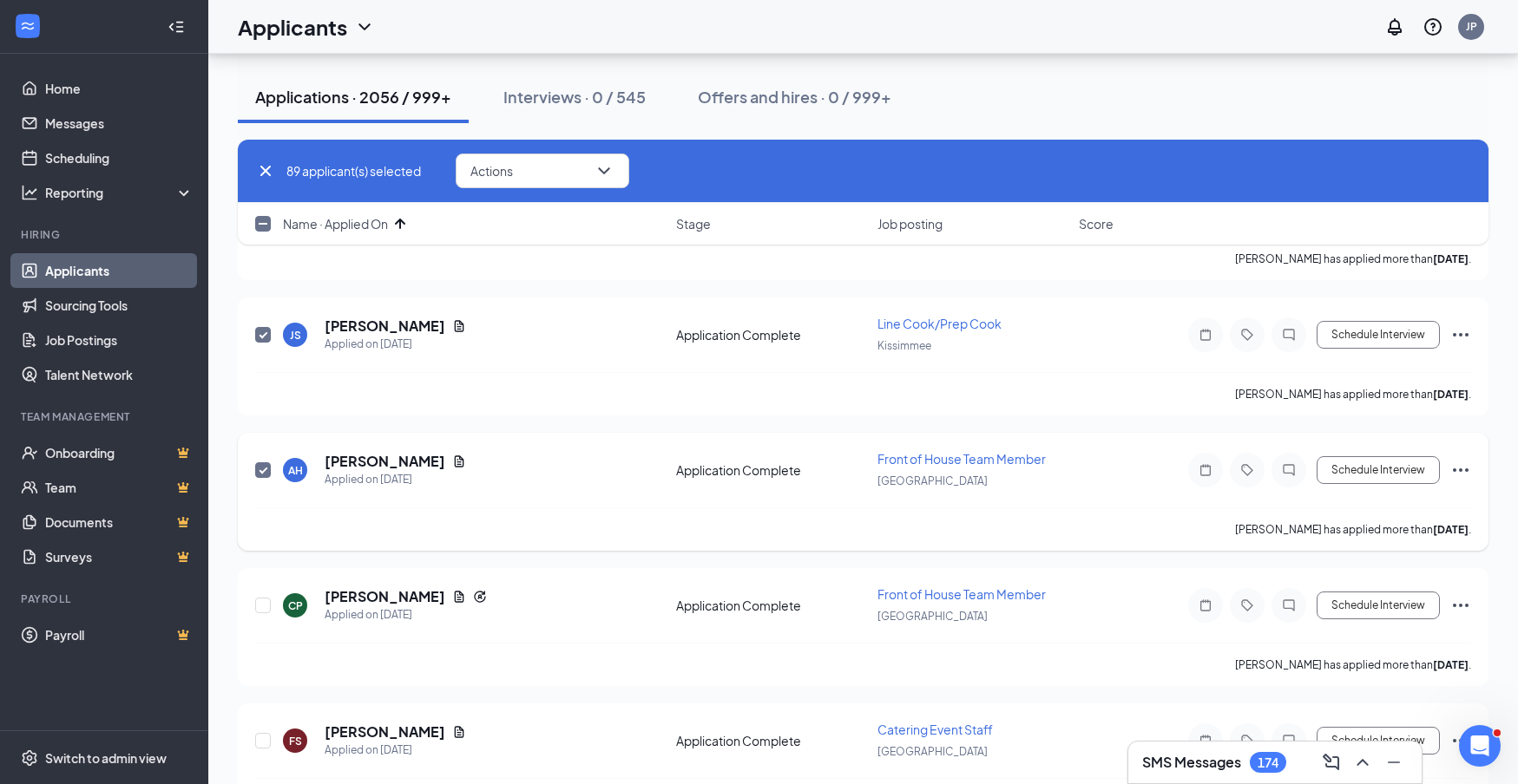
scroll to position [11923, 0]
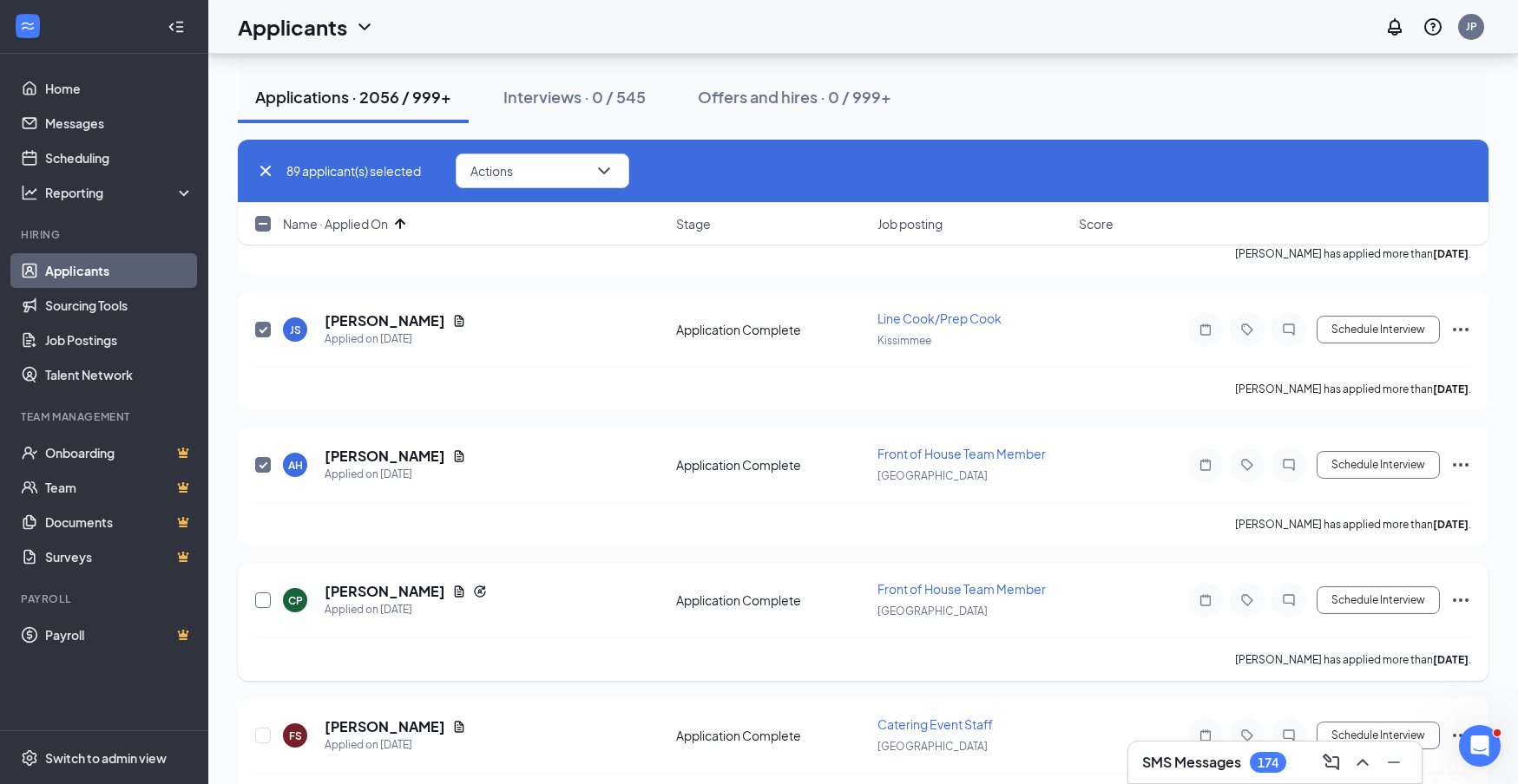
click at [265, 601] on input "checkbox" at bounding box center [263, 600] width 15 height 15
checkbox input "true"
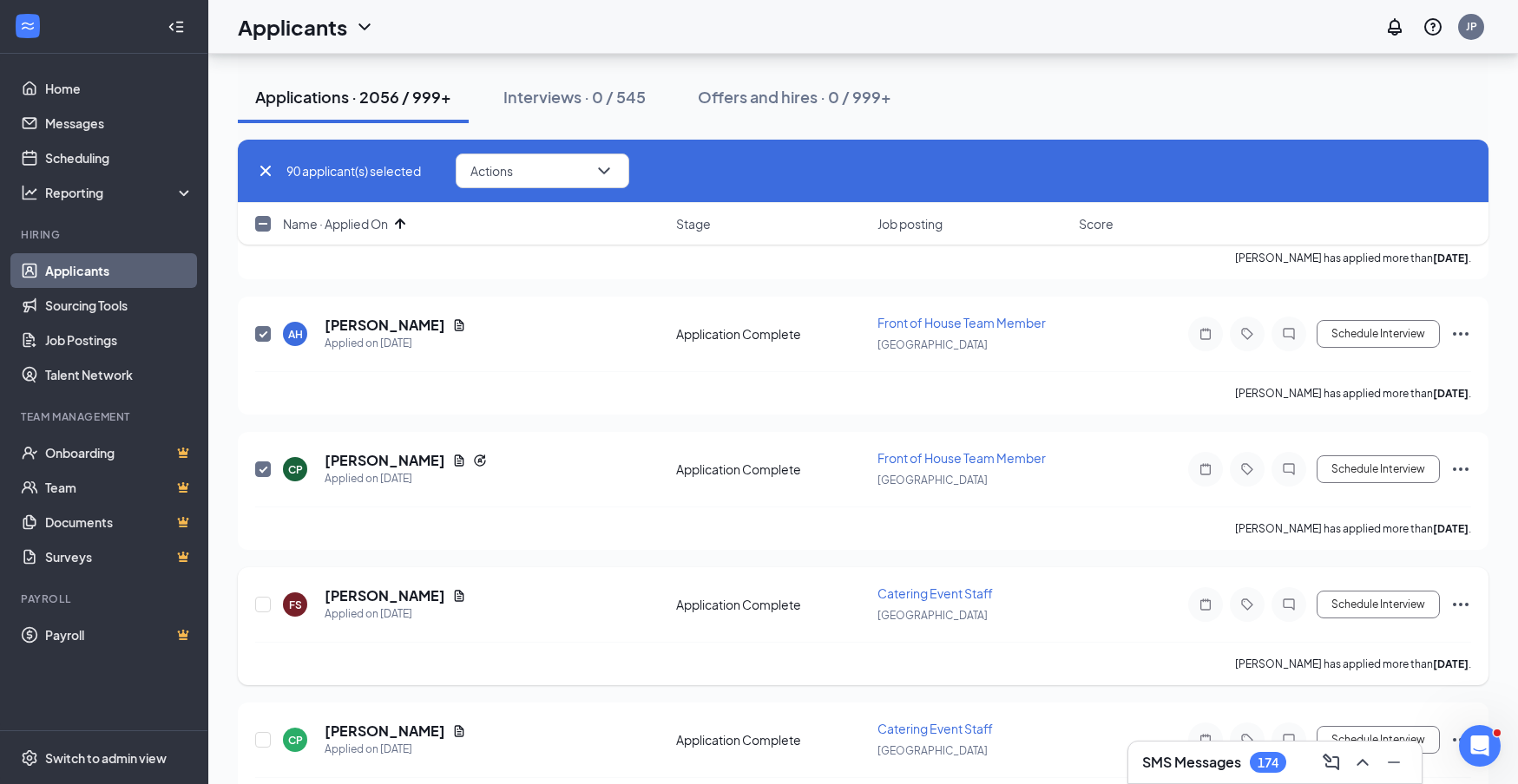
scroll to position [12057, 0]
click at [260, 600] on input "checkbox" at bounding box center [263, 601] width 15 height 15
checkbox input "true"
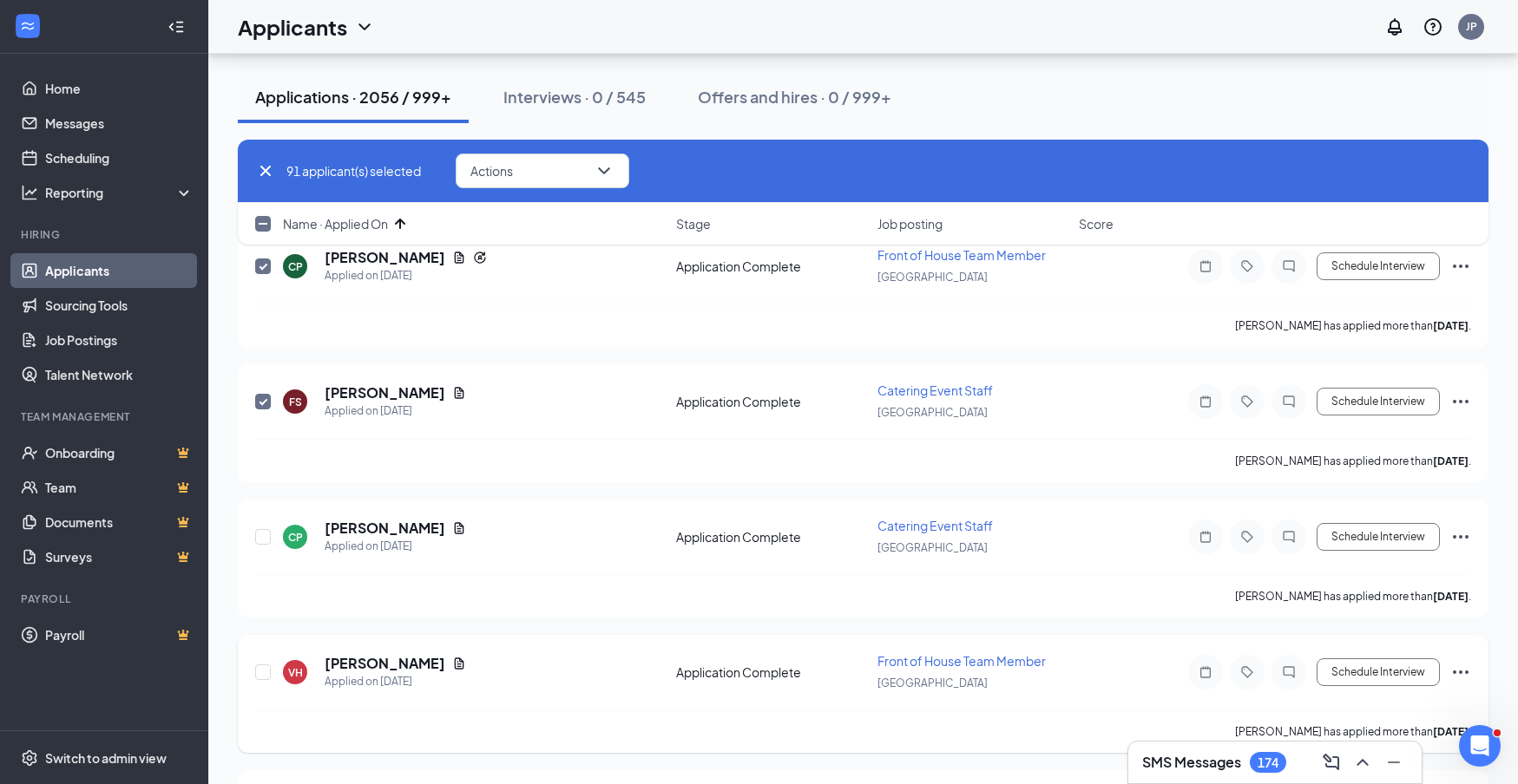
scroll to position [12257, 0]
click at [260, 539] on input "checkbox" at bounding box center [263, 536] width 15 height 15
checkbox input "true"
click at [259, 670] on input "checkbox" at bounding box center [263, 671] width 15 height 15
checkbox input "true"
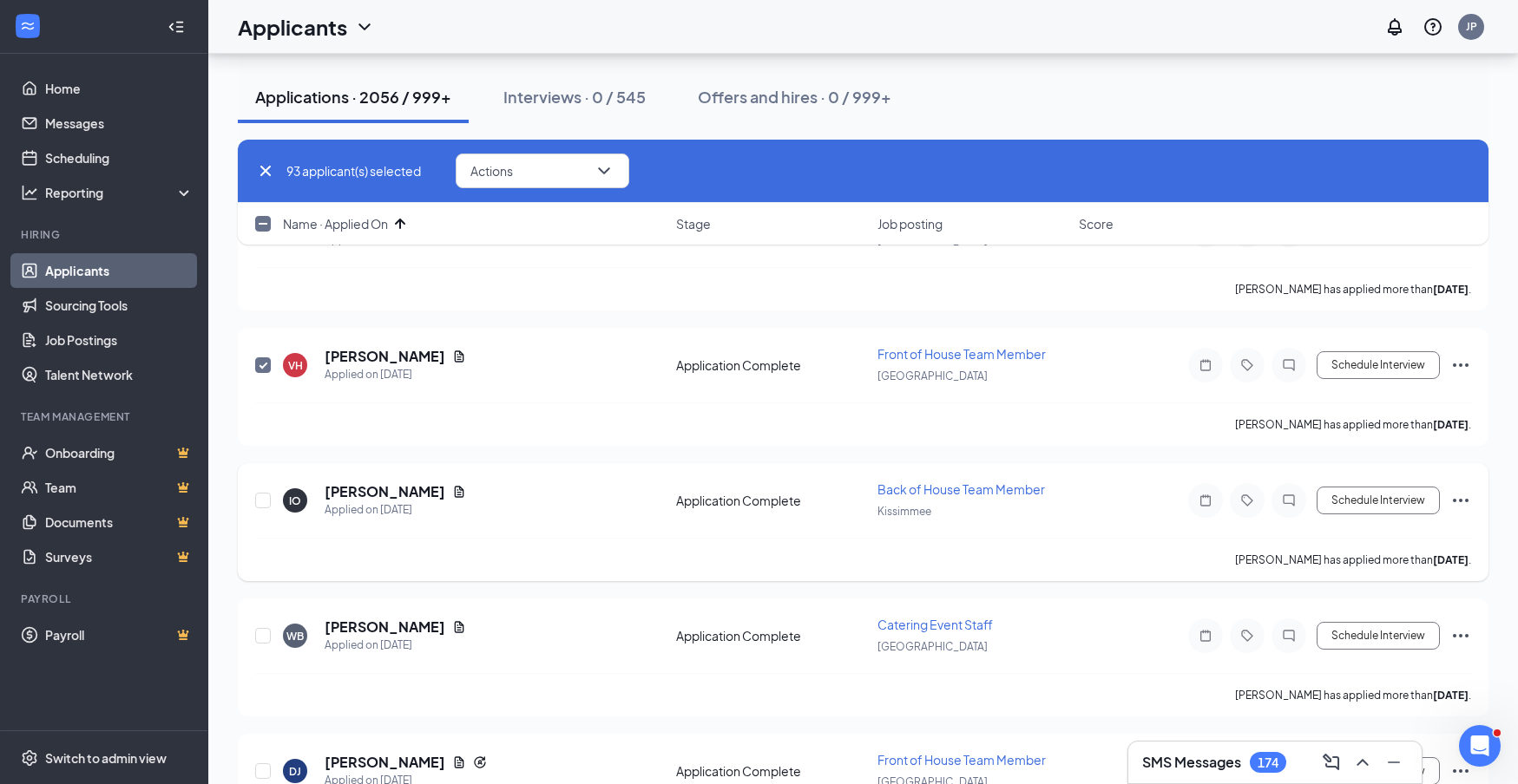
scroll to position [12567, 0]
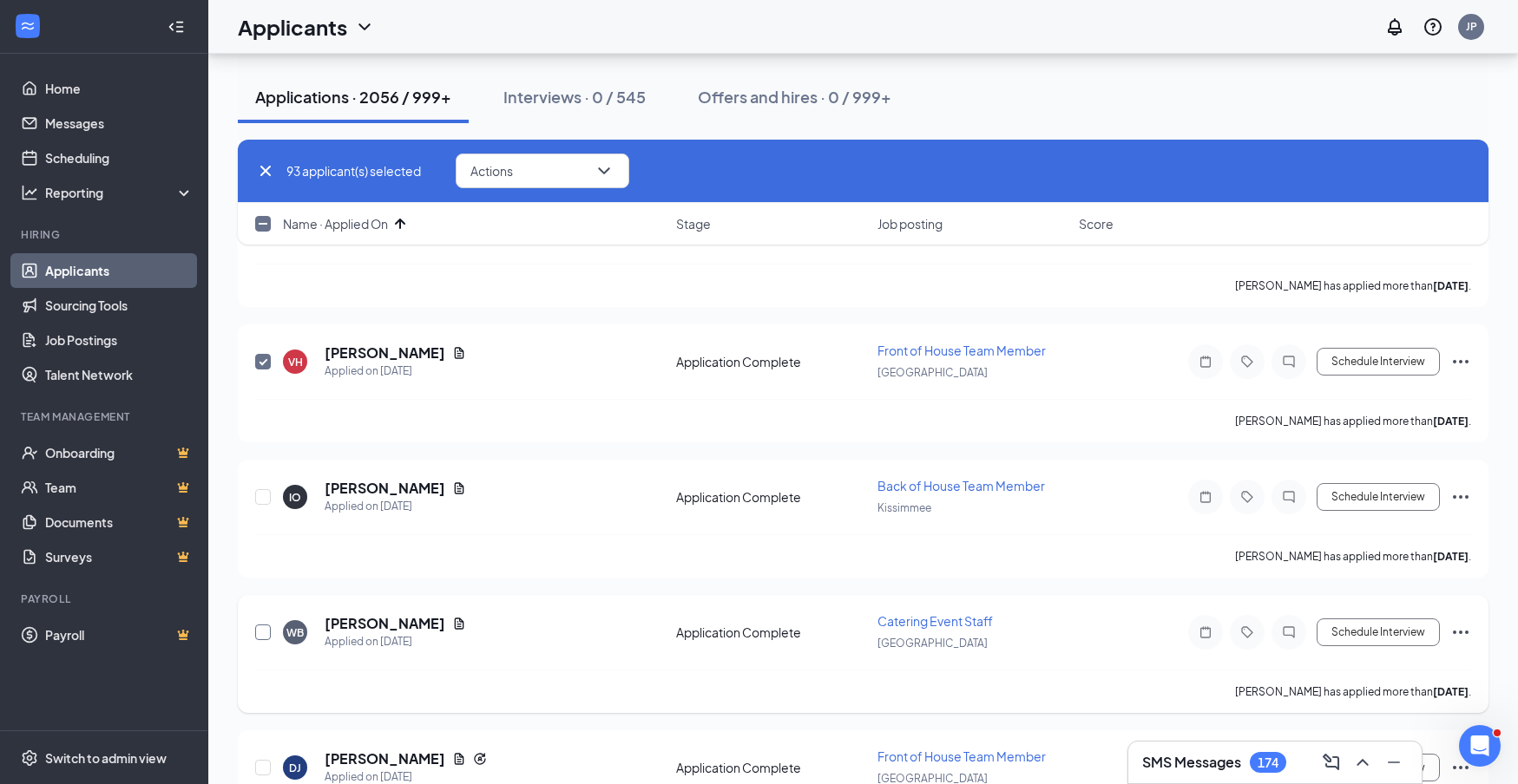
click at [264, 499] on input "checkbox" at bounding box center [263, 497] width 15 height 15
checkbox input "true"
click at [262, 642] on div at bounding box center [264, 632] width 17 height 40
click at [260, 633] on input "checkbox" at bounding box center [263, 631] width 15 height 15
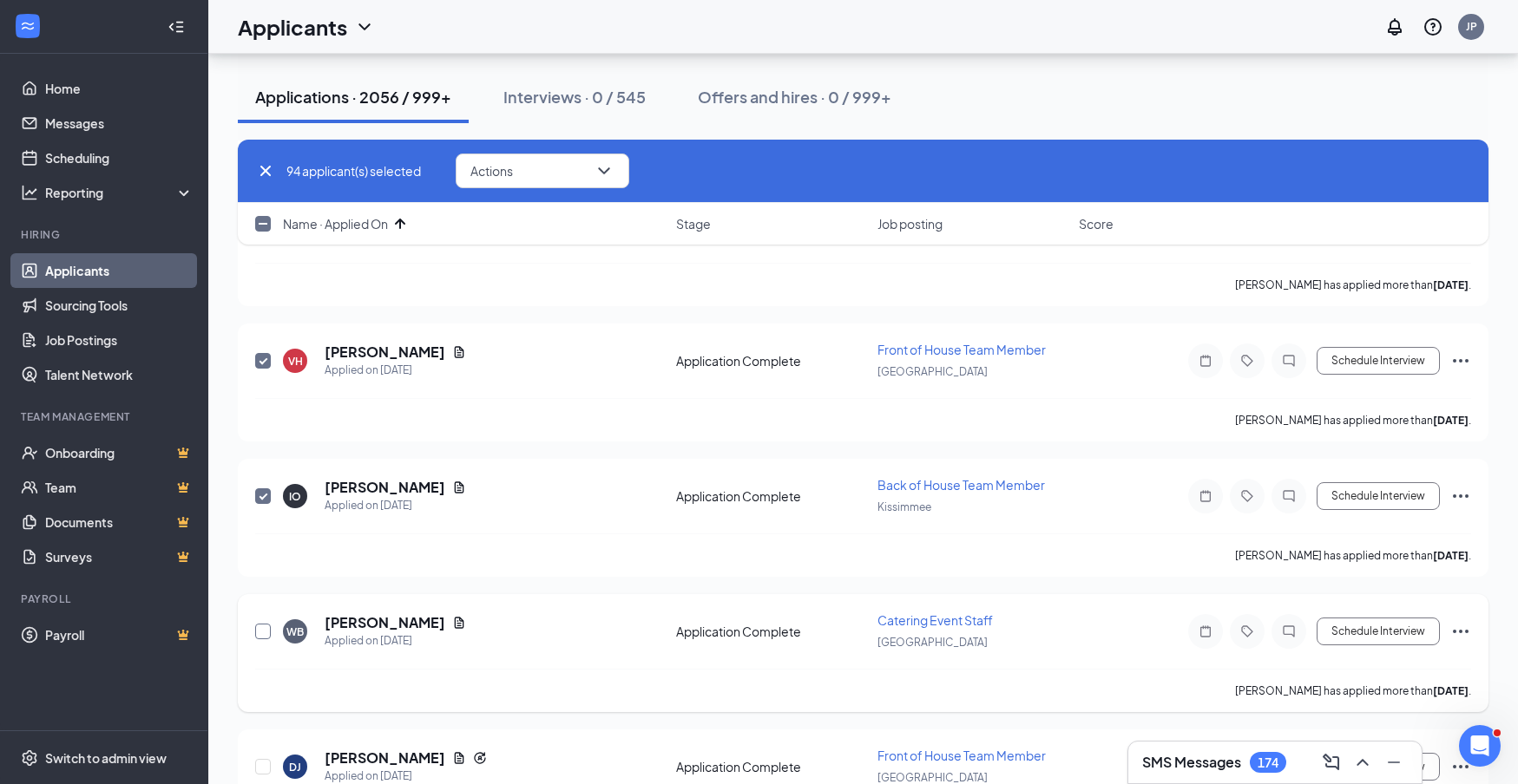
checkbox input "true"
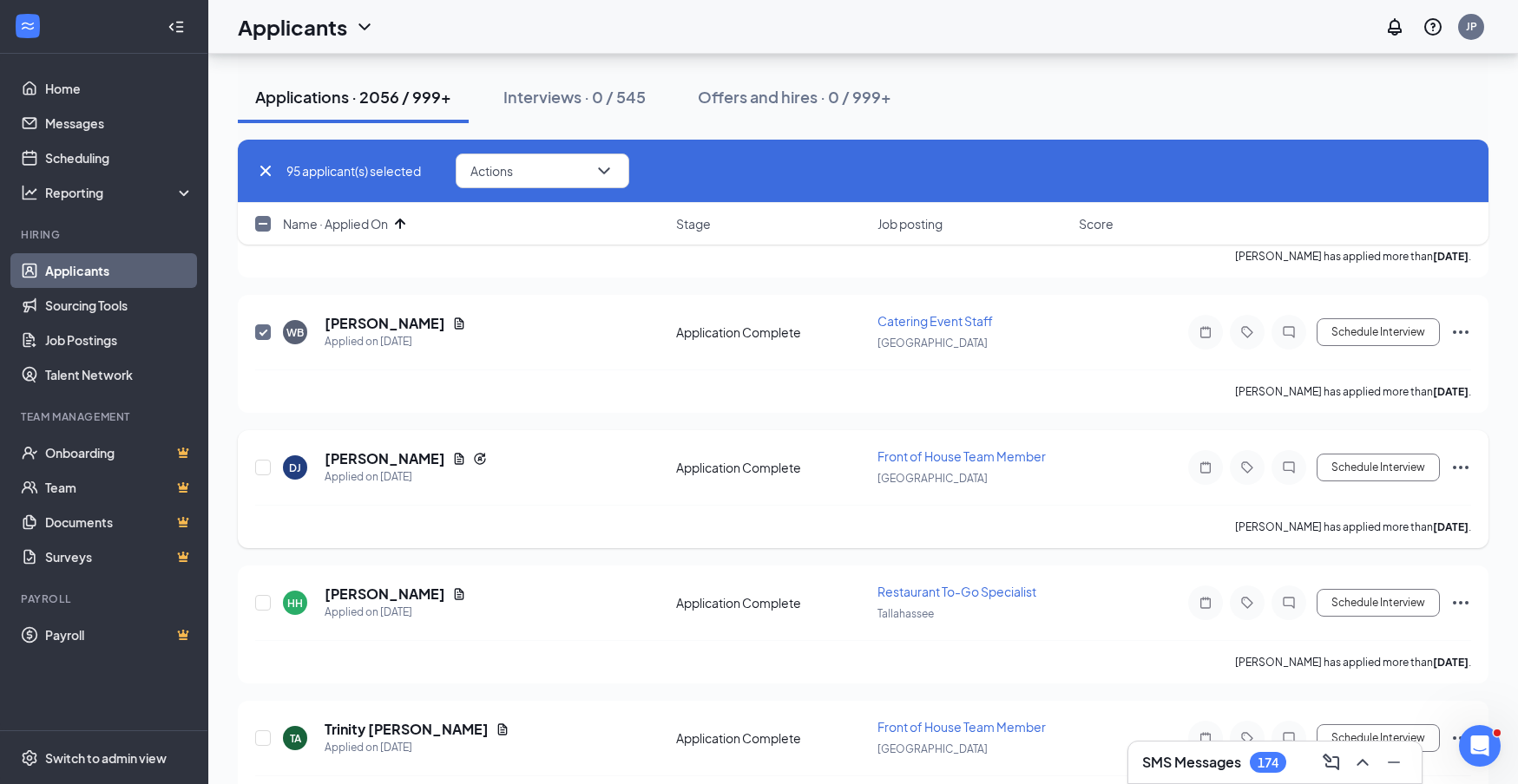
scroll to position [12868, 0]
click at [261, 467] on input "checkbox" at bounding box center [263, 467] width 15 height 15
checkbox input "true"
click at [263, 602] on input "checkbox" at bounding box center [263, 602] width 15 height 15
checkbox input "true"
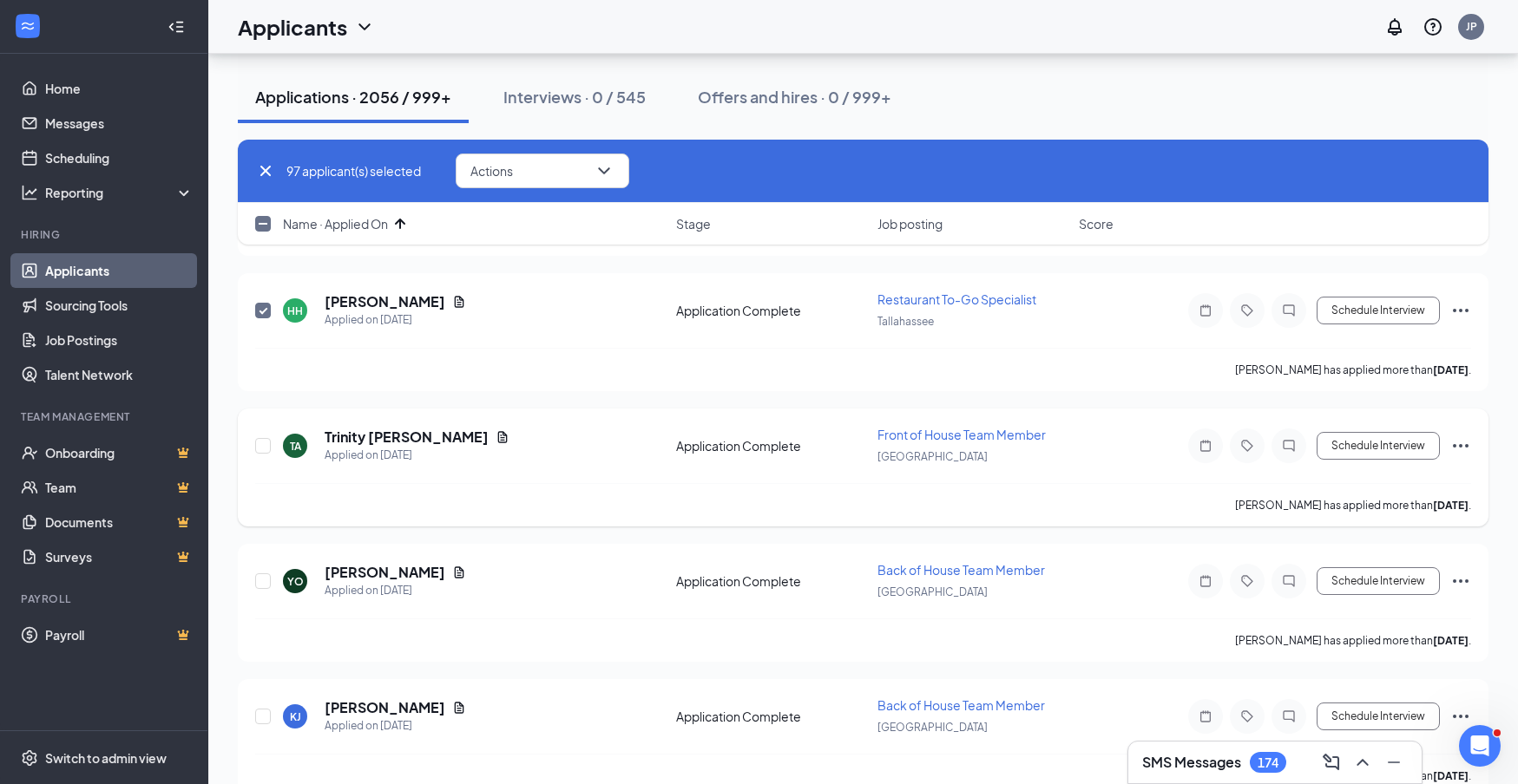
scroll to position [13162, 0]
click at [262, 446] on input "checkbox" at bounding box center [263, 444] width 15 height 15
checkbox input "true"
click at [263, 586] on input "checkbox" at bounding box center [263, 579] width 15 height 15
checkbox input "true"
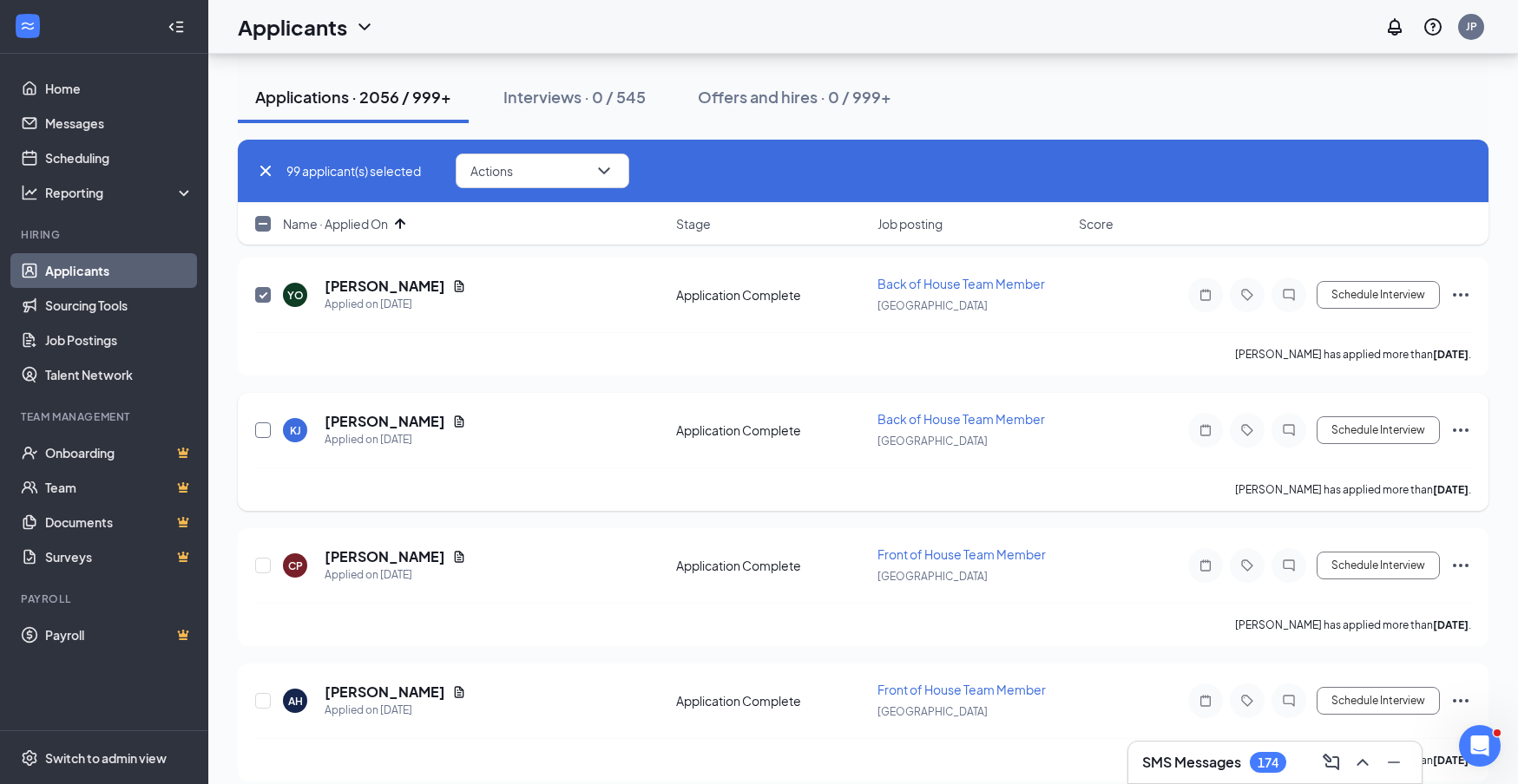
scroll to position [13448, 0]
click at [609, 171] on icon "ChevronDown" at bounding box center [604, 170] width 11 height 7
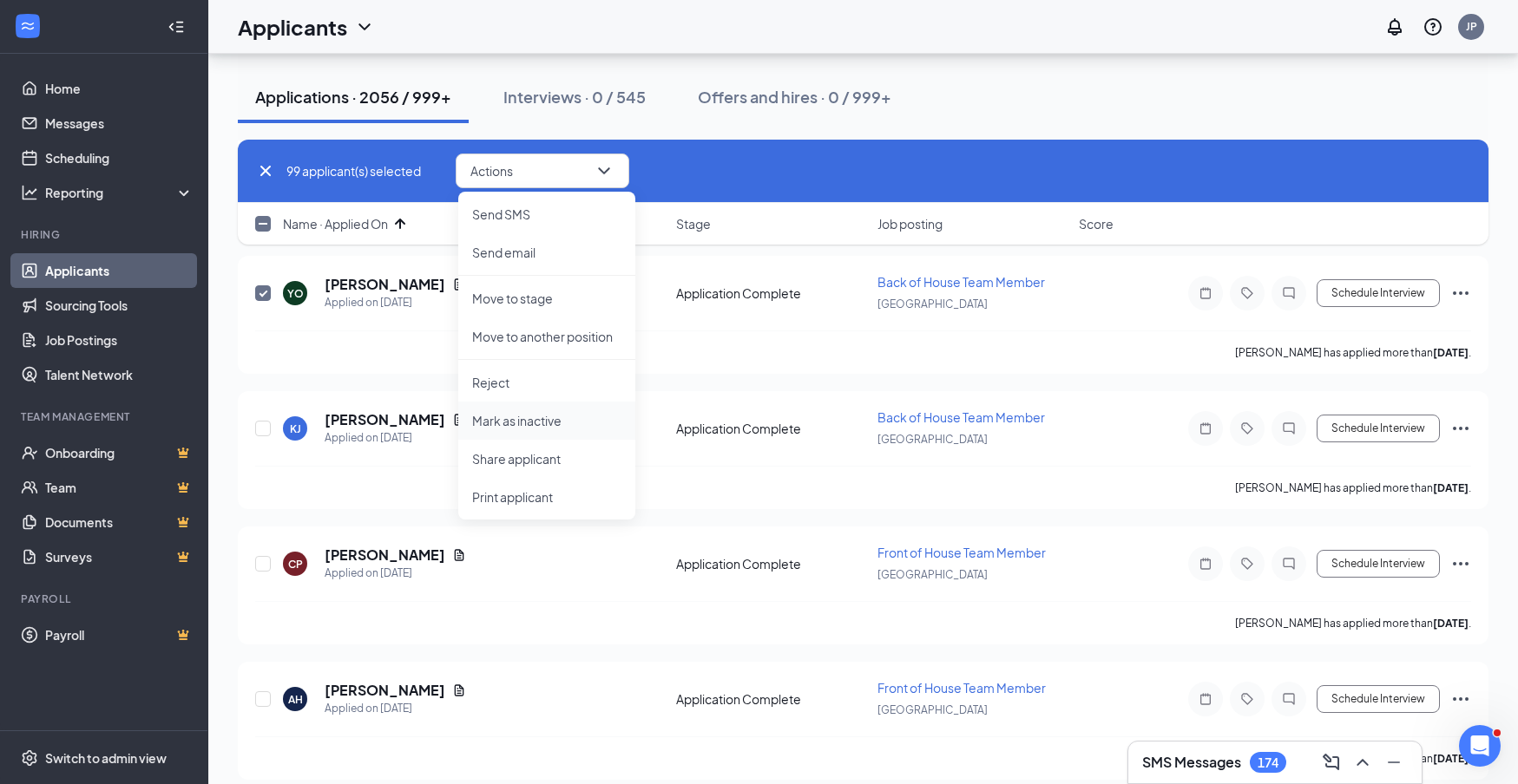
click at [529, 423] on p "Mark as inactive" at bounding box center [547, 421] width 149 height 17
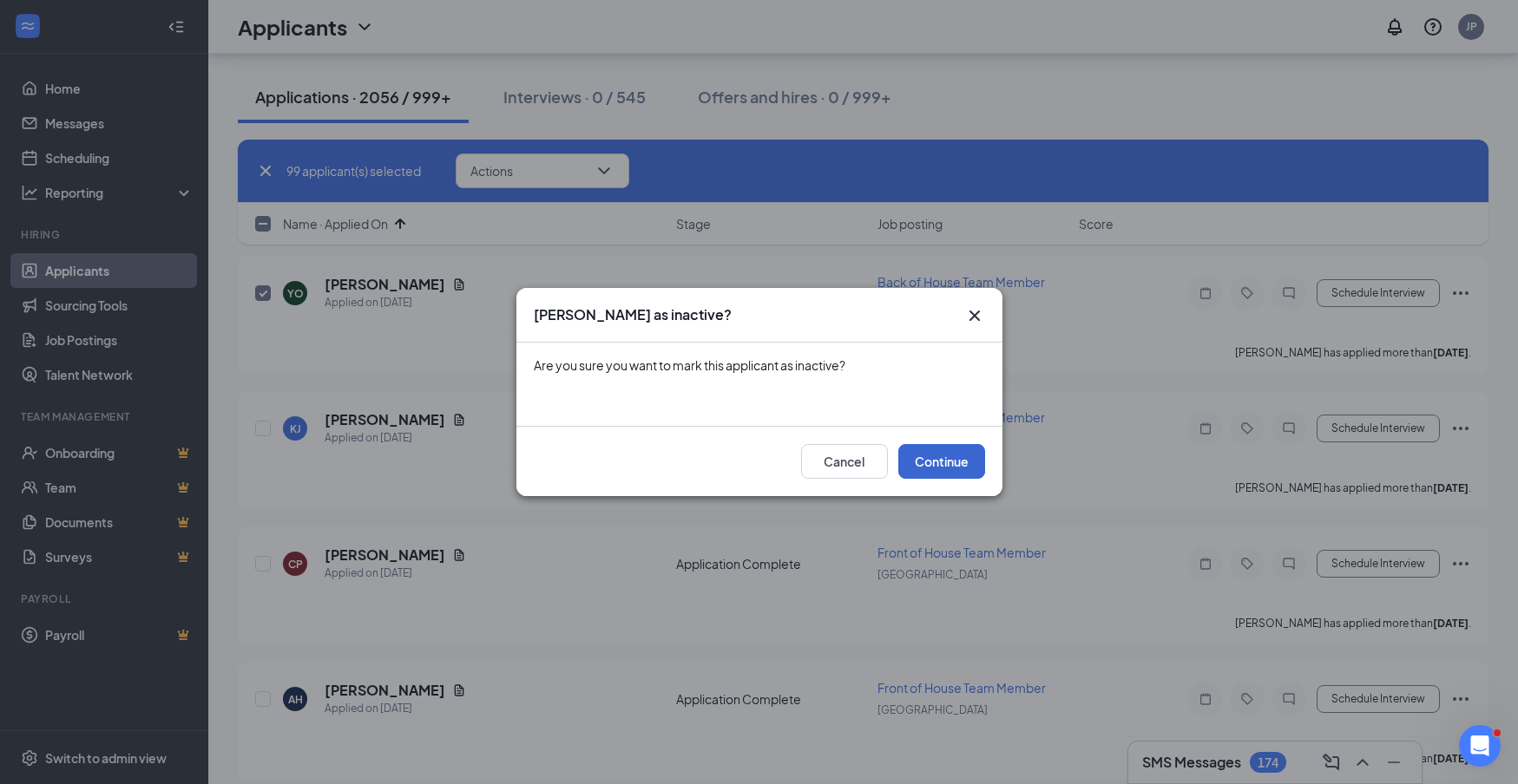
click at [932, 459] on button "Continue" at bounding box center [941, 462] width 87 height 34
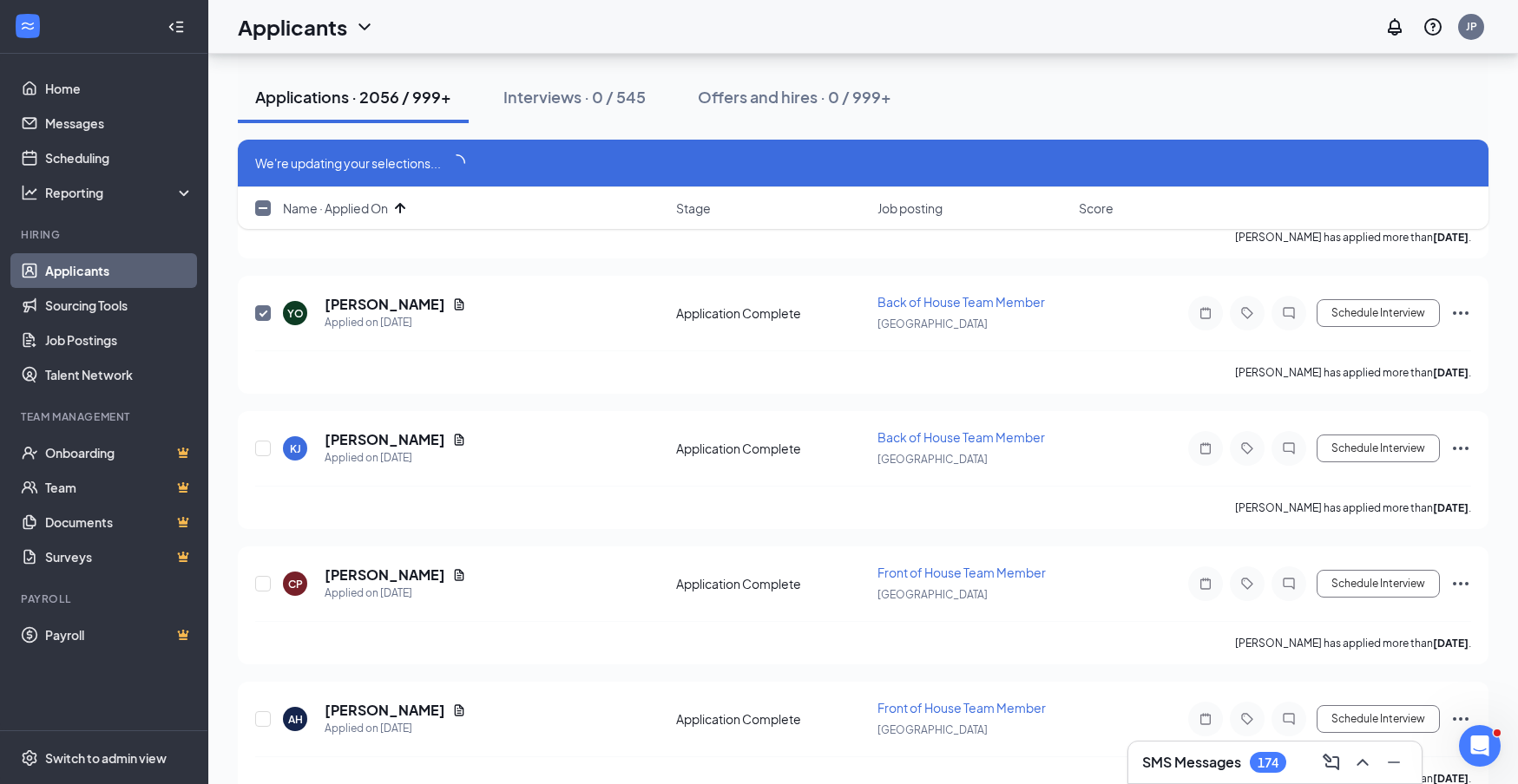
scroll to position [13418, 0]
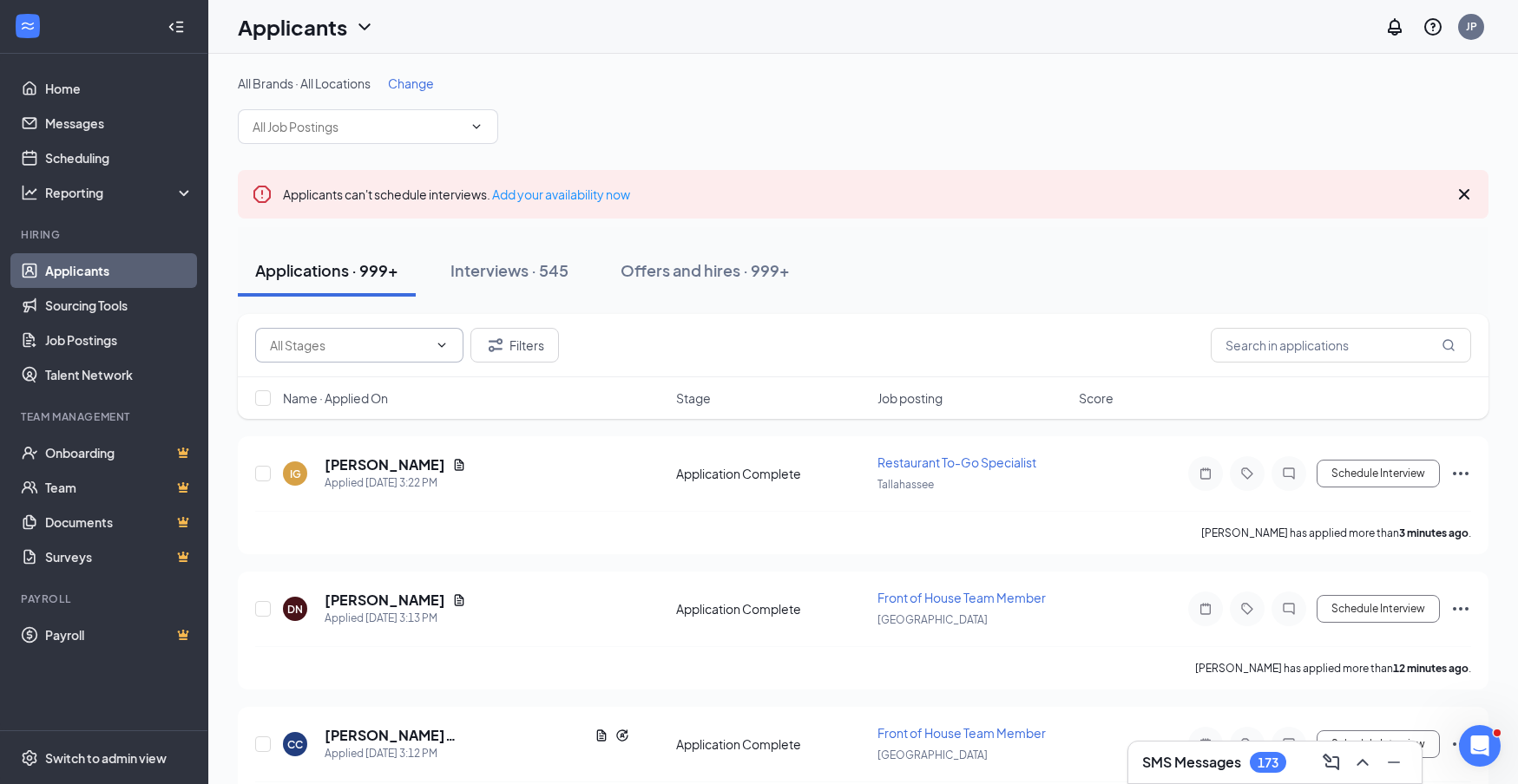
click at [440, 352] on icon "ChevronDown" at bounding box center [442, 345] width 14 height 14
click at [395, 347] on input "text" at bounding box center [348, 345] width 158 height 19
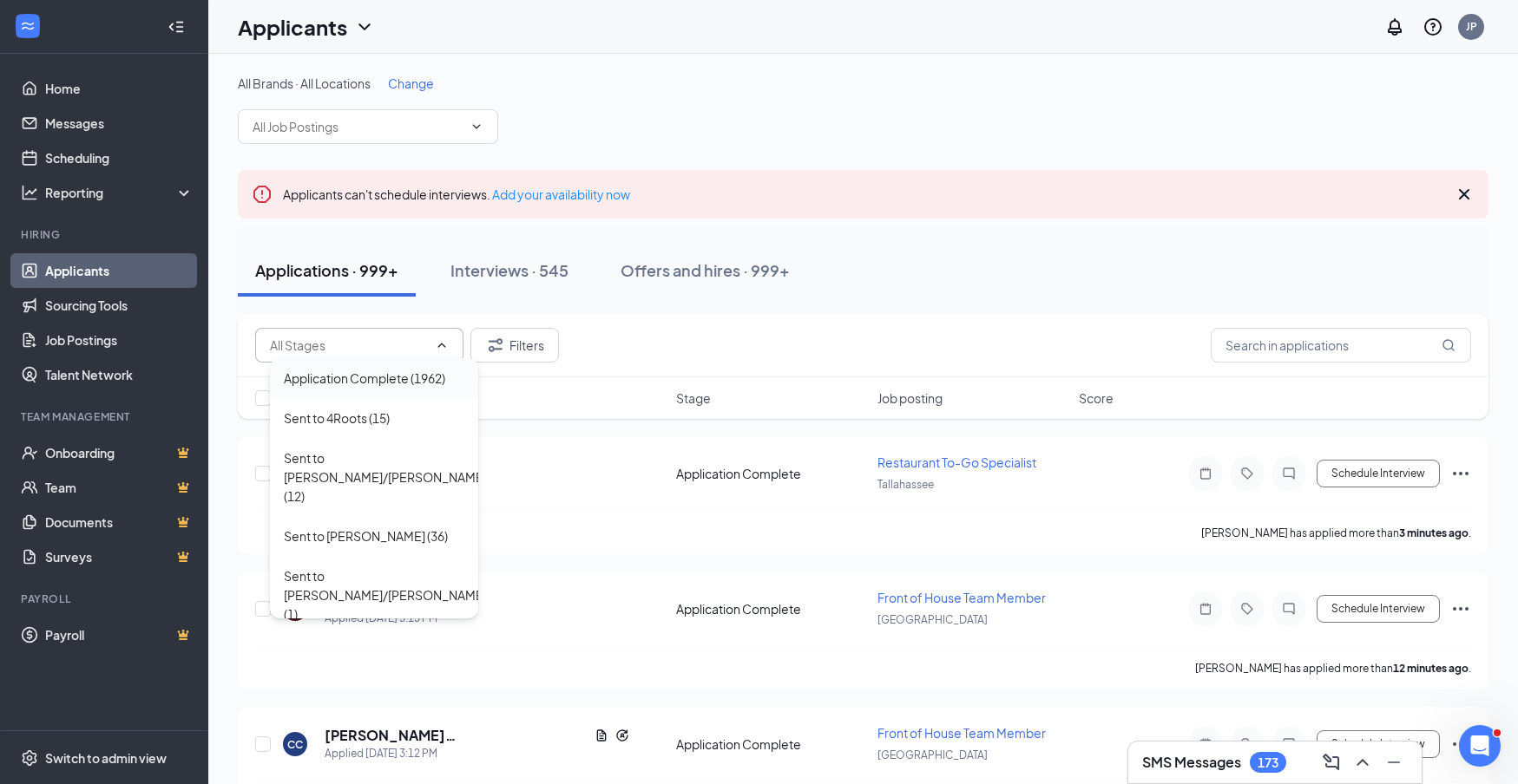
click at [405, 383] on div "Application Complete (1962)" at bounding box center [364, 379] width 162 height 19
type input "Application Complete (1962)"
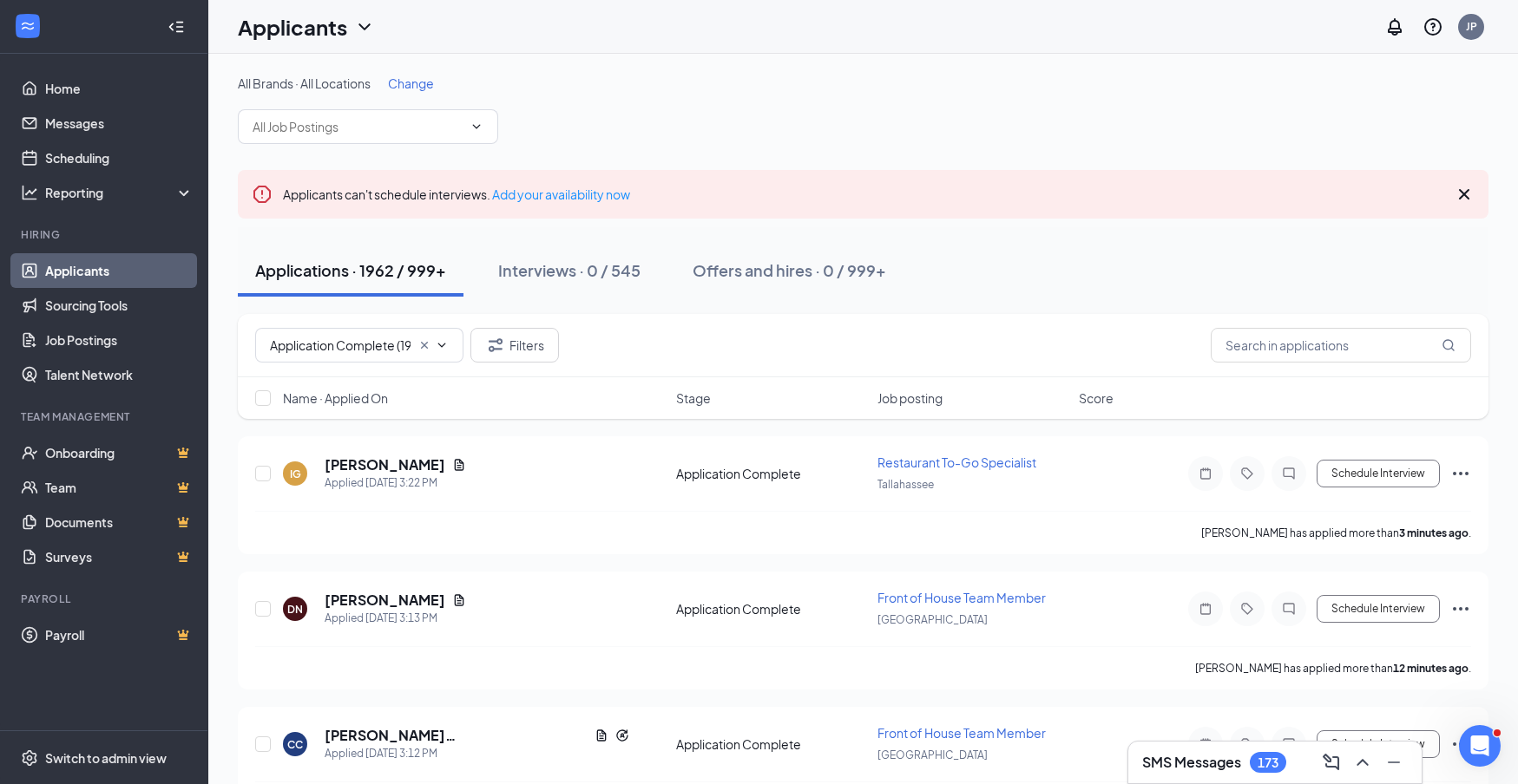
click at [362, 402] on span "Name · Applied On" at bounding box center [336, 398] width 105 height 17
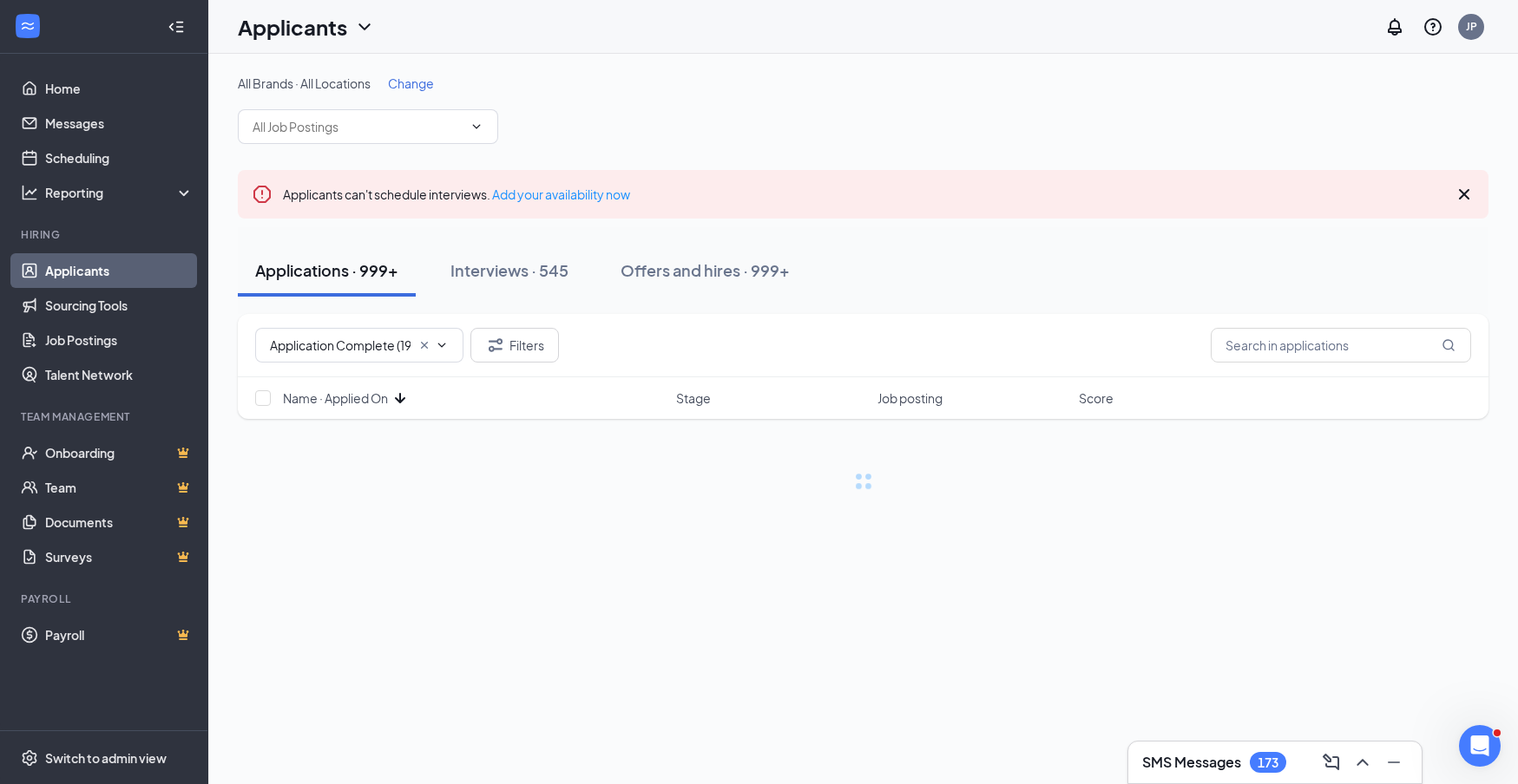
click at [362, 402] on span "Name · Applied On" at bounding box center [336, 398] width 105 height 17
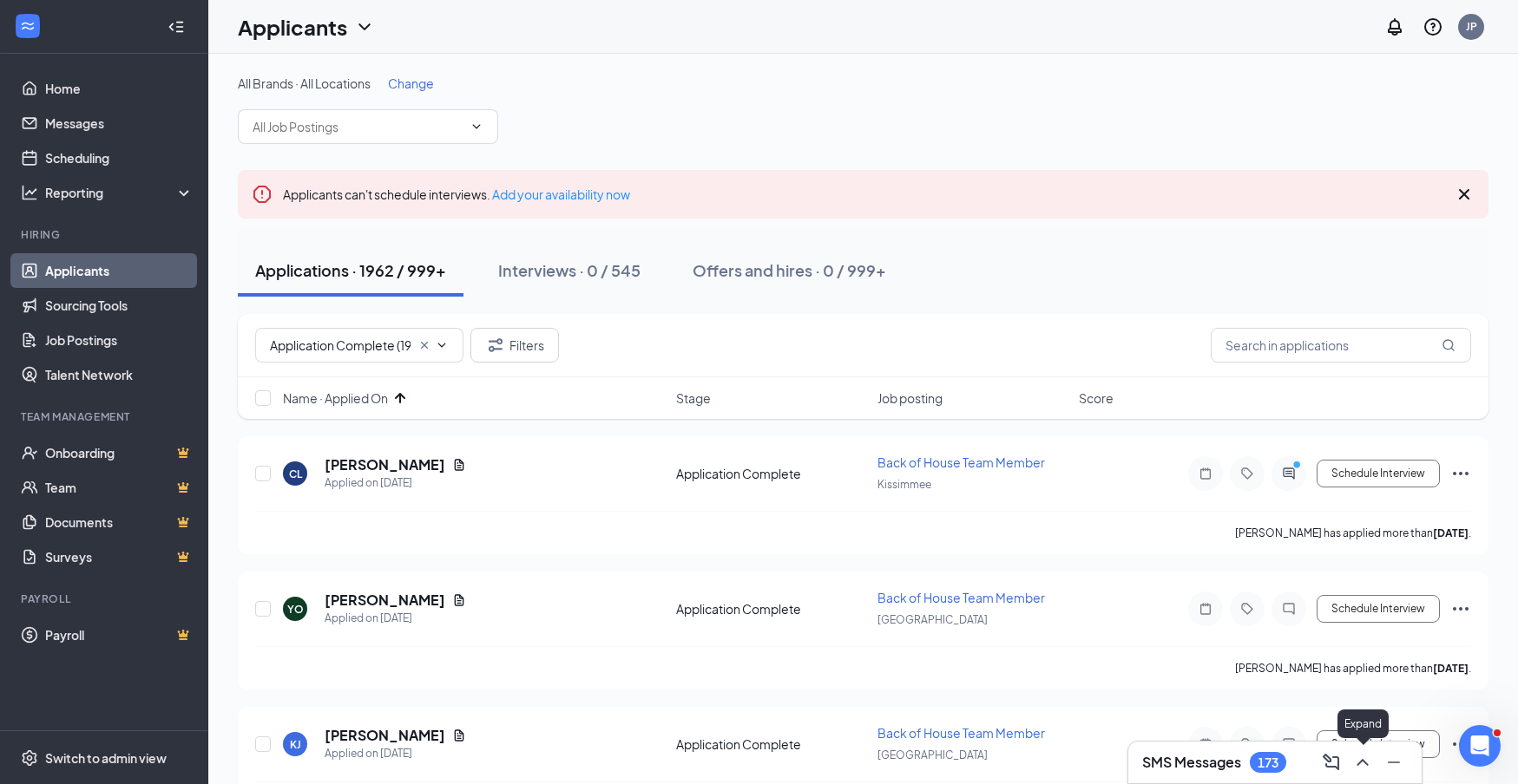
click at [1368, 768] on icon "ChevronUp" at bounding box center [1363, 763] width 21 height 21
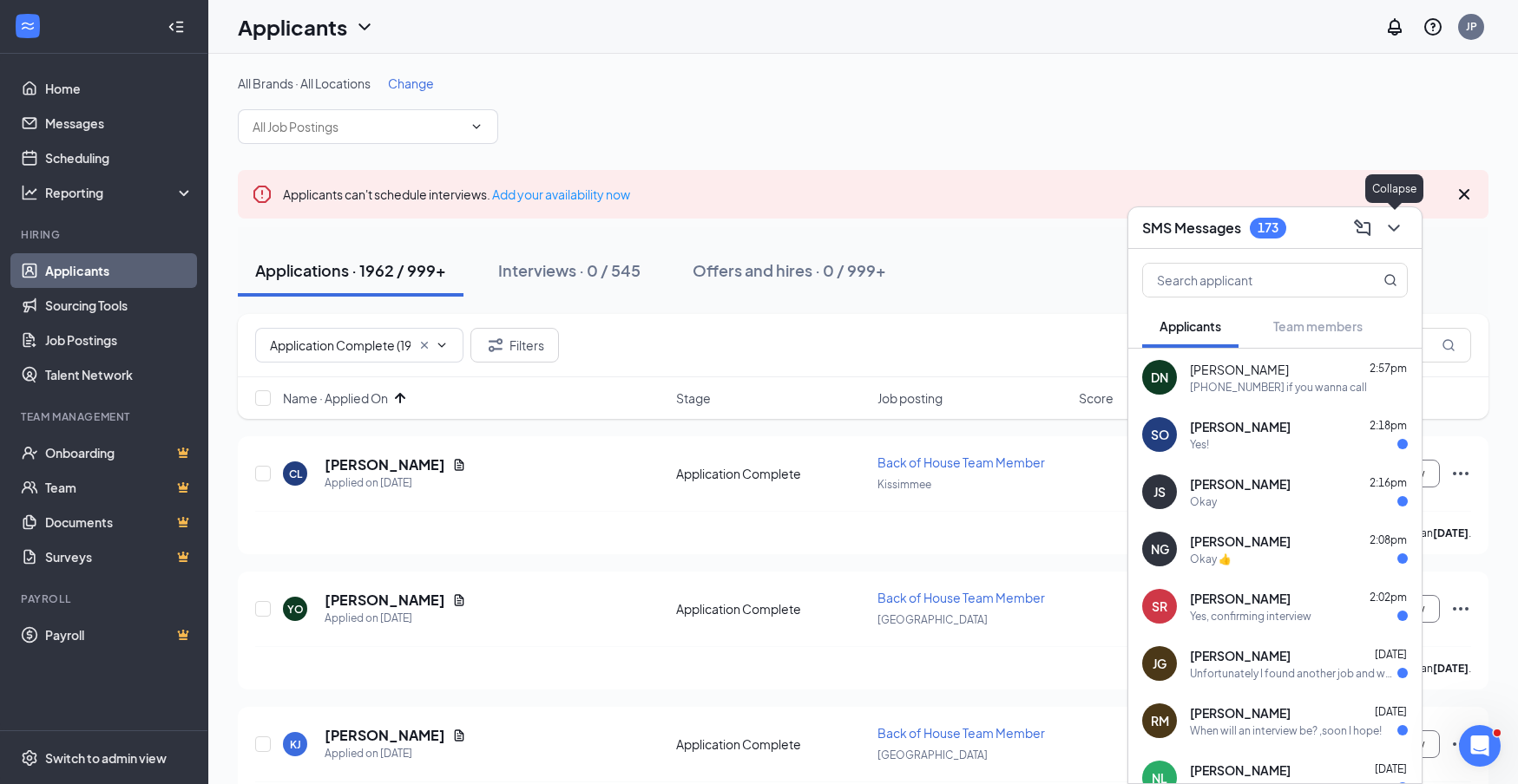
click at [1397, 224] on icon "ChevronDown" at bounding box center [1395, 229] width 21 height 21
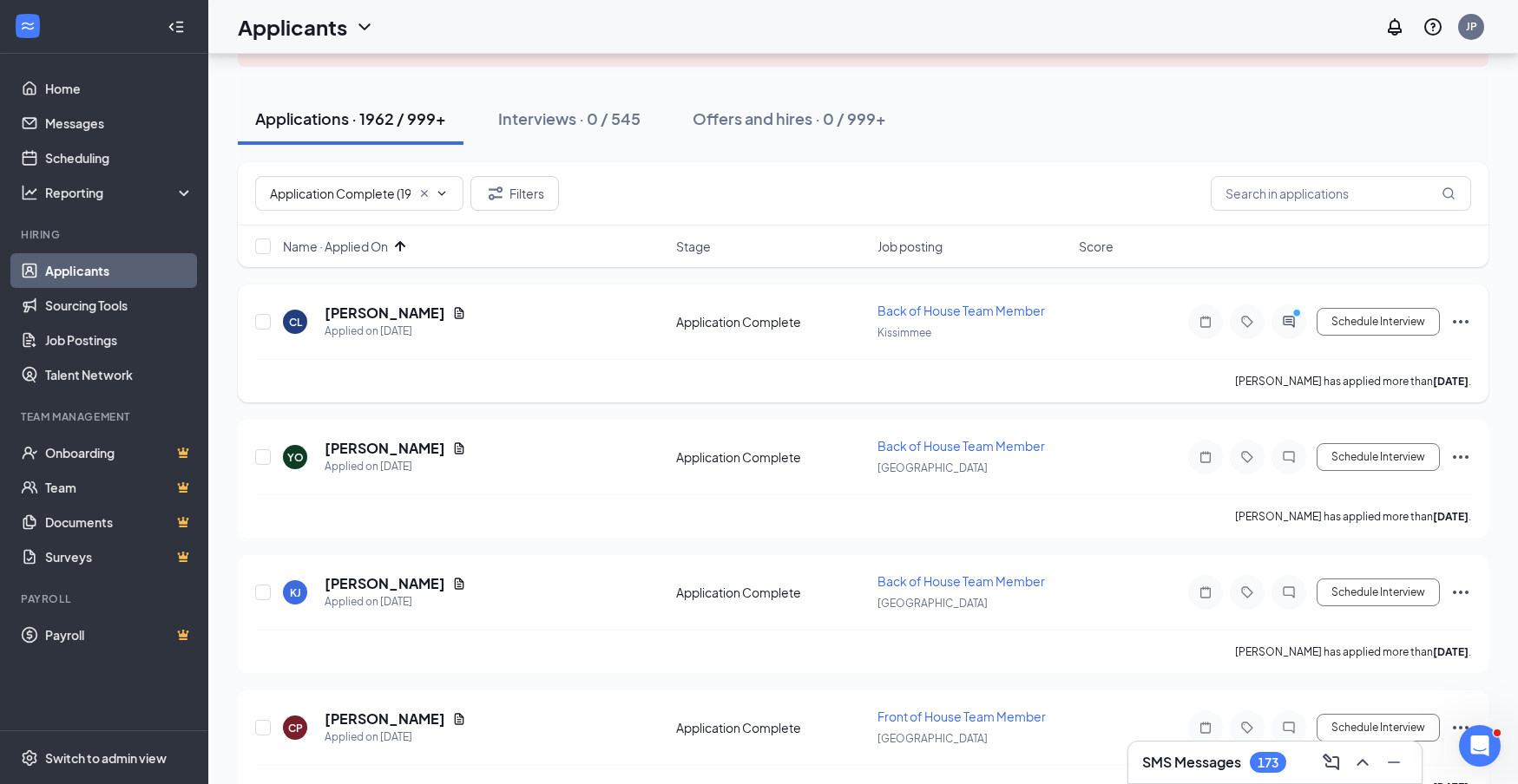
scroll to position [163, 0]
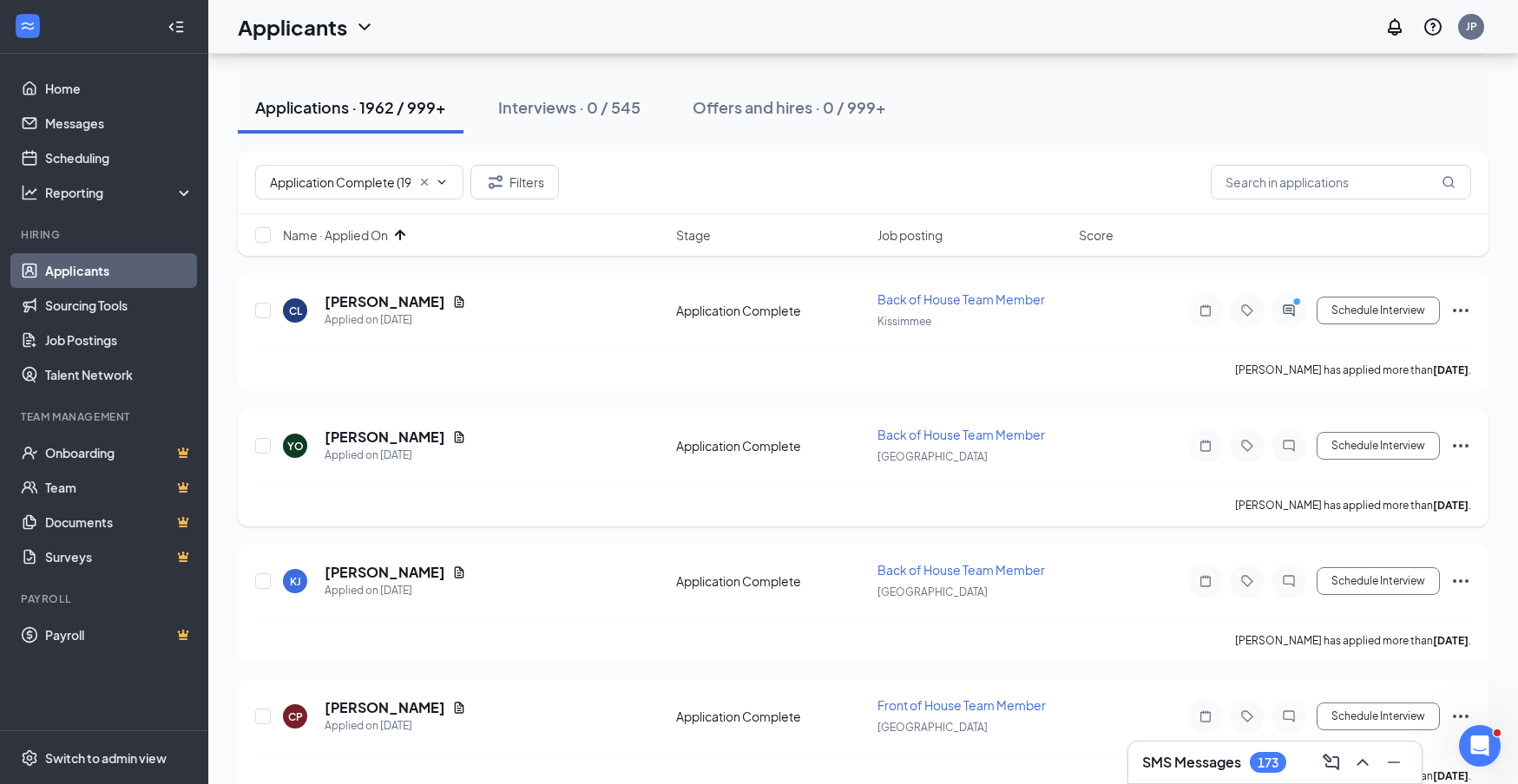
drag, startPoint x: 258, startPoint y: 311, endPoint x: 259, endPoint y: 465, distance: 154.0
click at [258, 311] on input "checkbox" at bounding box center [263, 311] width 15 height 15
checkbox input "true"
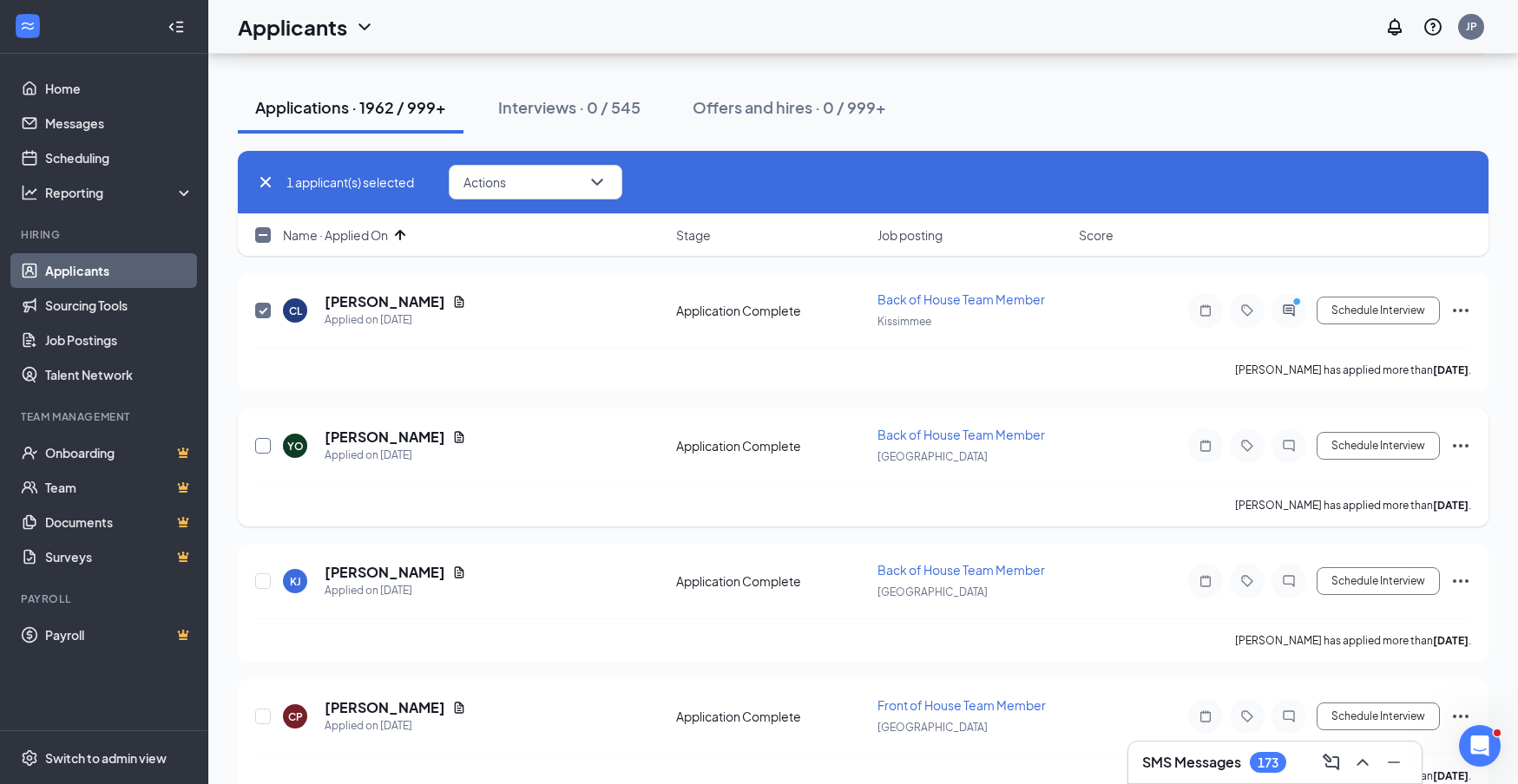
click at [261, 446] on input "checkbox" at bounding box center [263, 446] width 15 height 15
checkbox input "true"
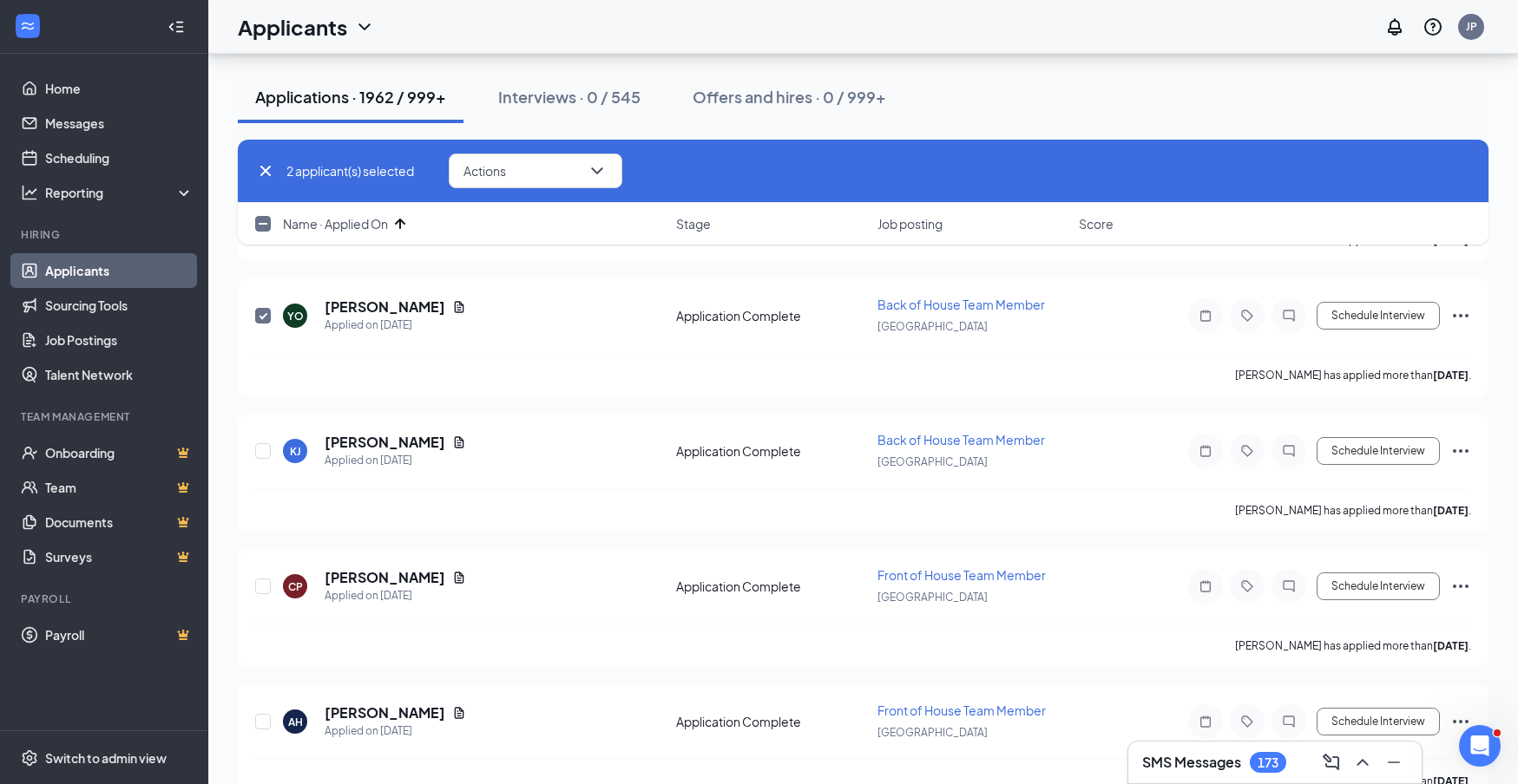
scroll to position [325, 0]
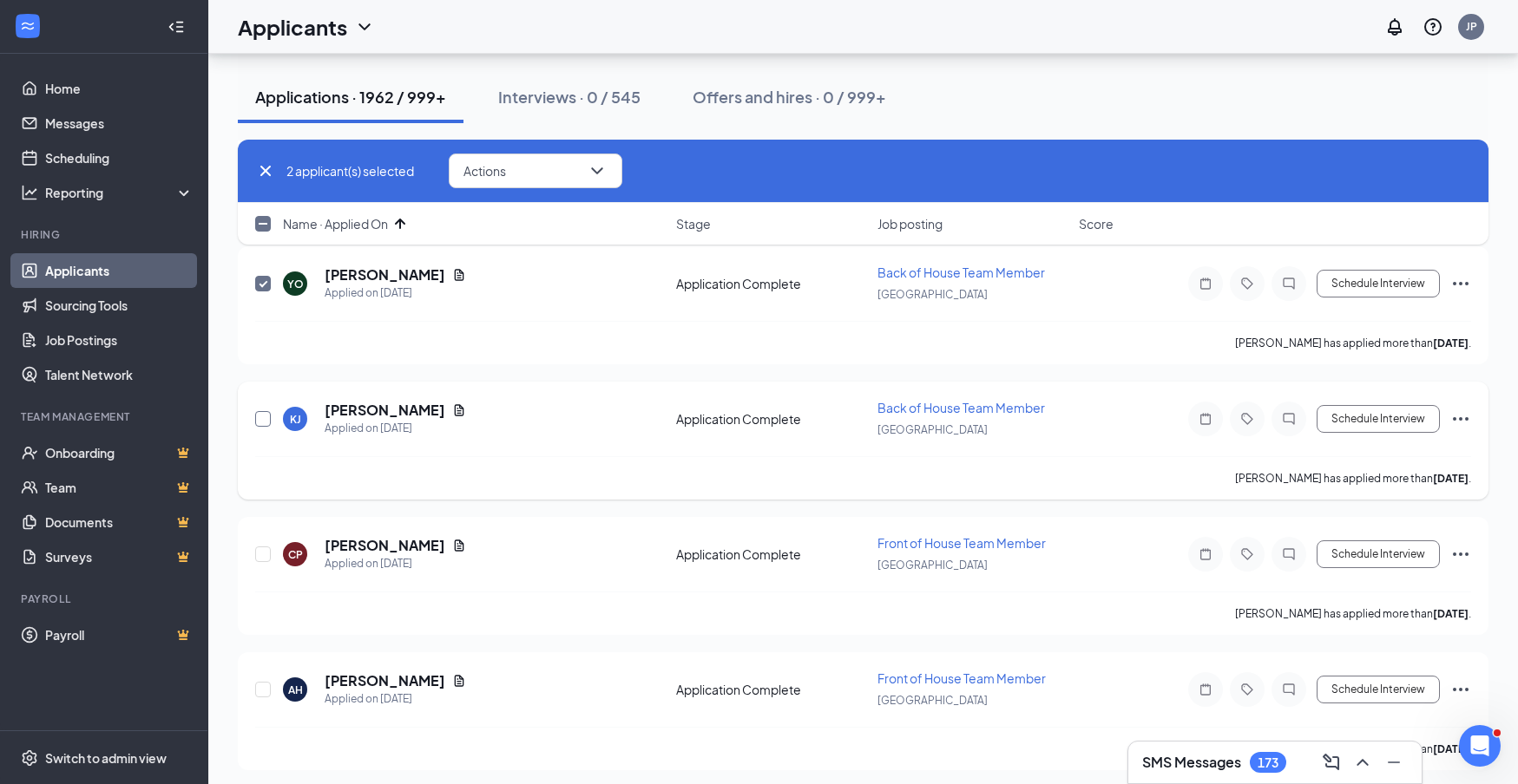
click at [263, 421] on input "checkbox" at bounding box center [263, 419] width 15 height 15
checkbox input "true"
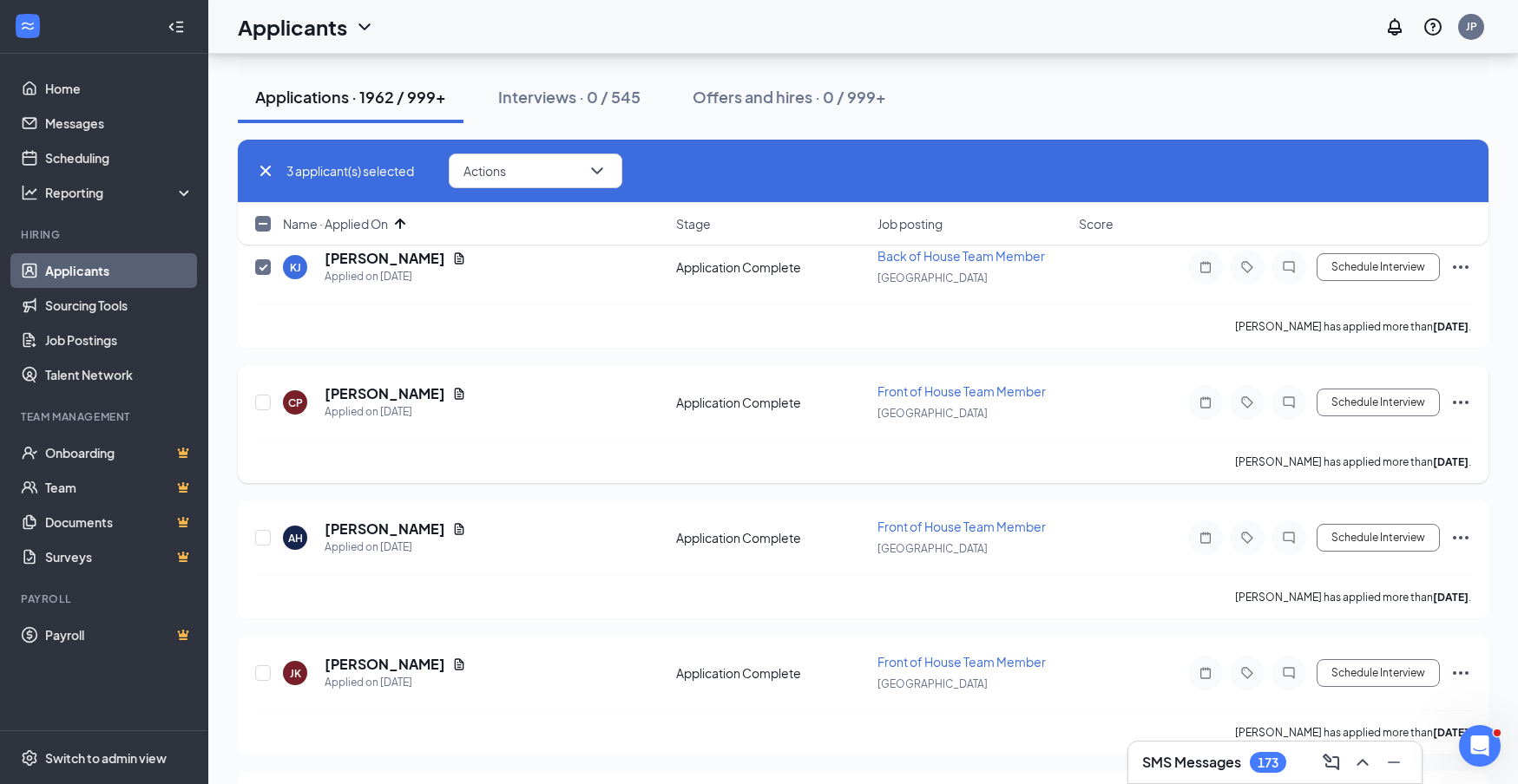
scroll to position [499, 0]
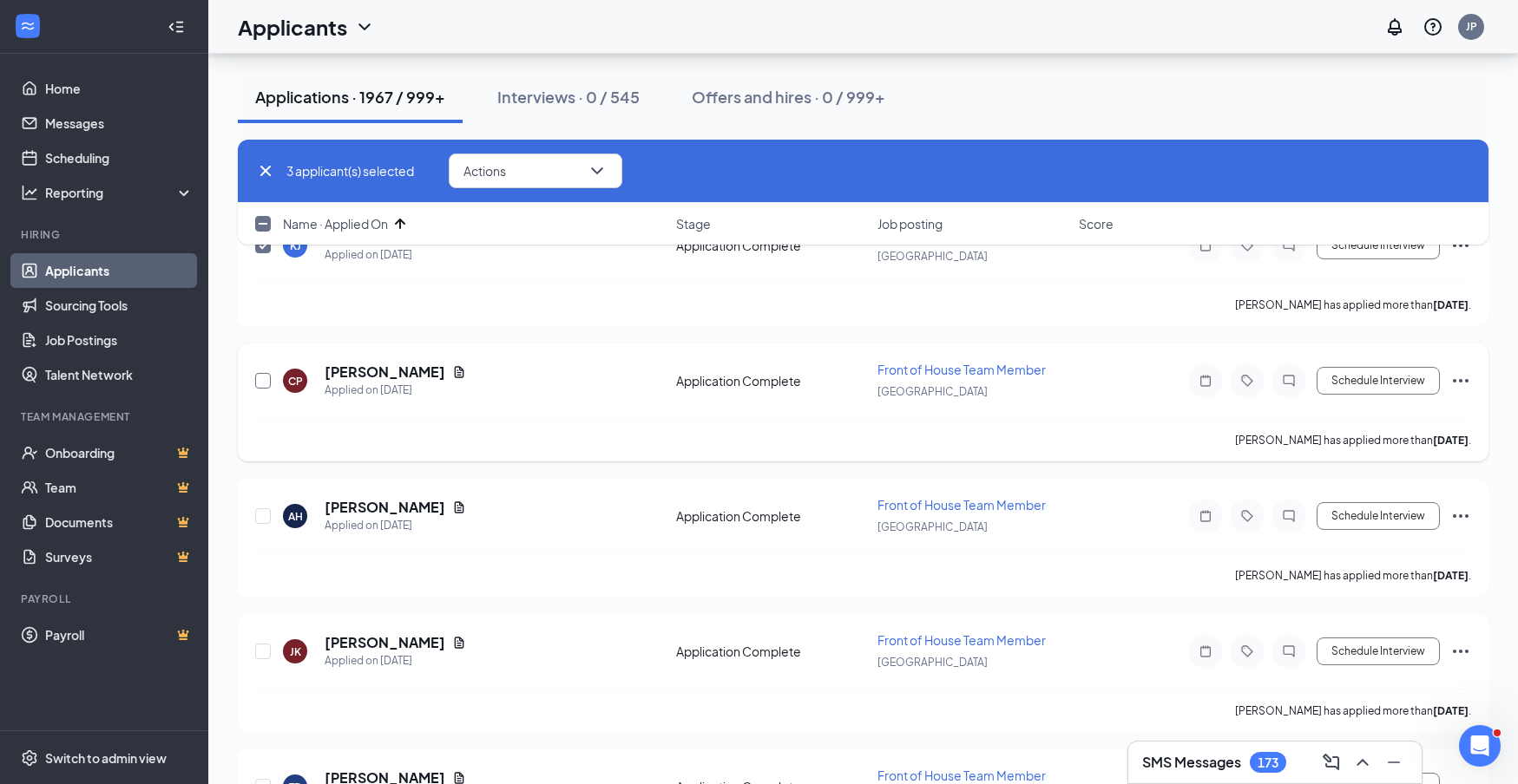
click at [264, 386] on input "checkbox" at bounding box center [263, 381] width 15 height 15
checkbox input "true"
click at [265, 517] on input "checkbox" at bounding box center [263, 516] width 15 height 15
checkbox input "true"
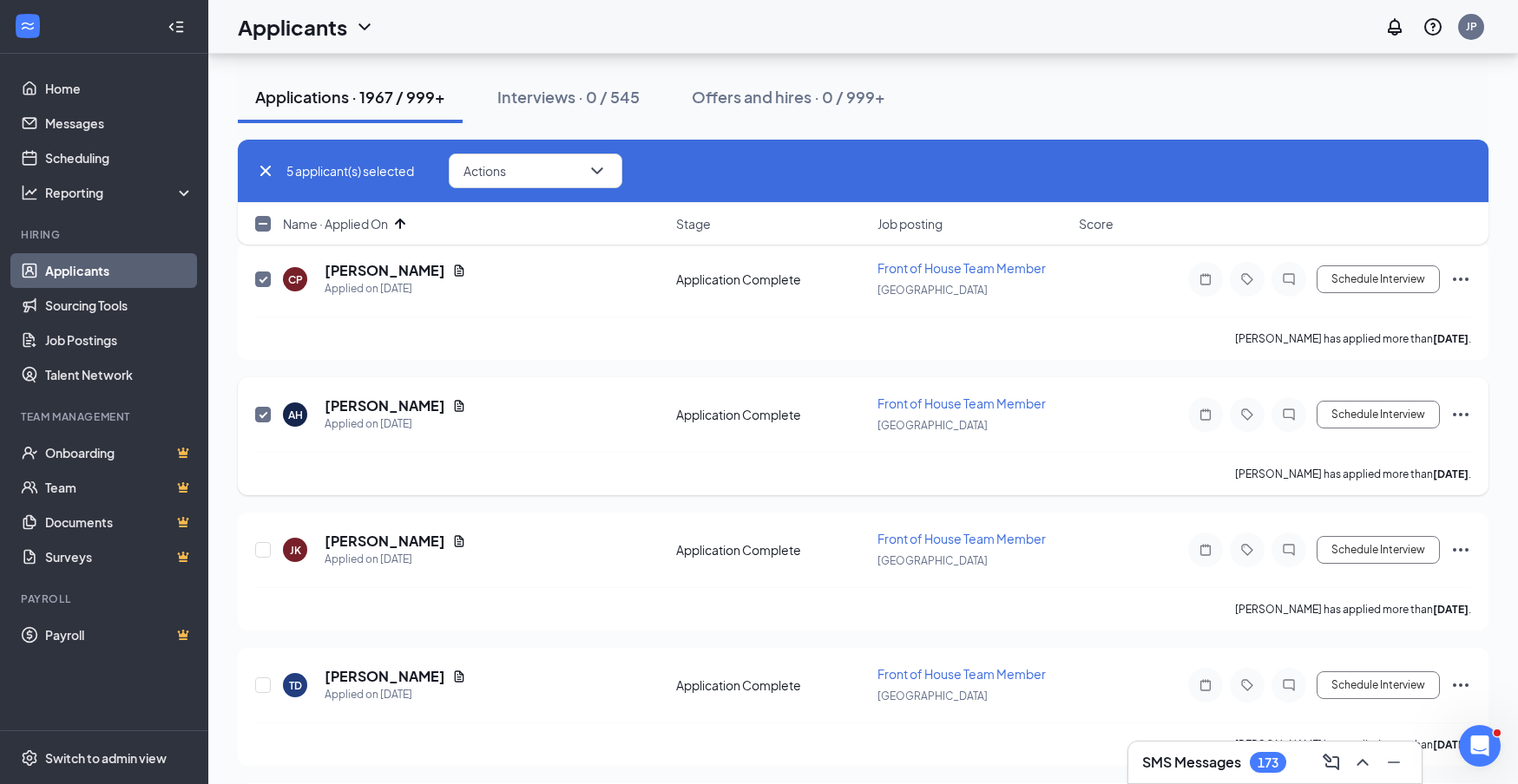
scroll to position [604, 0]
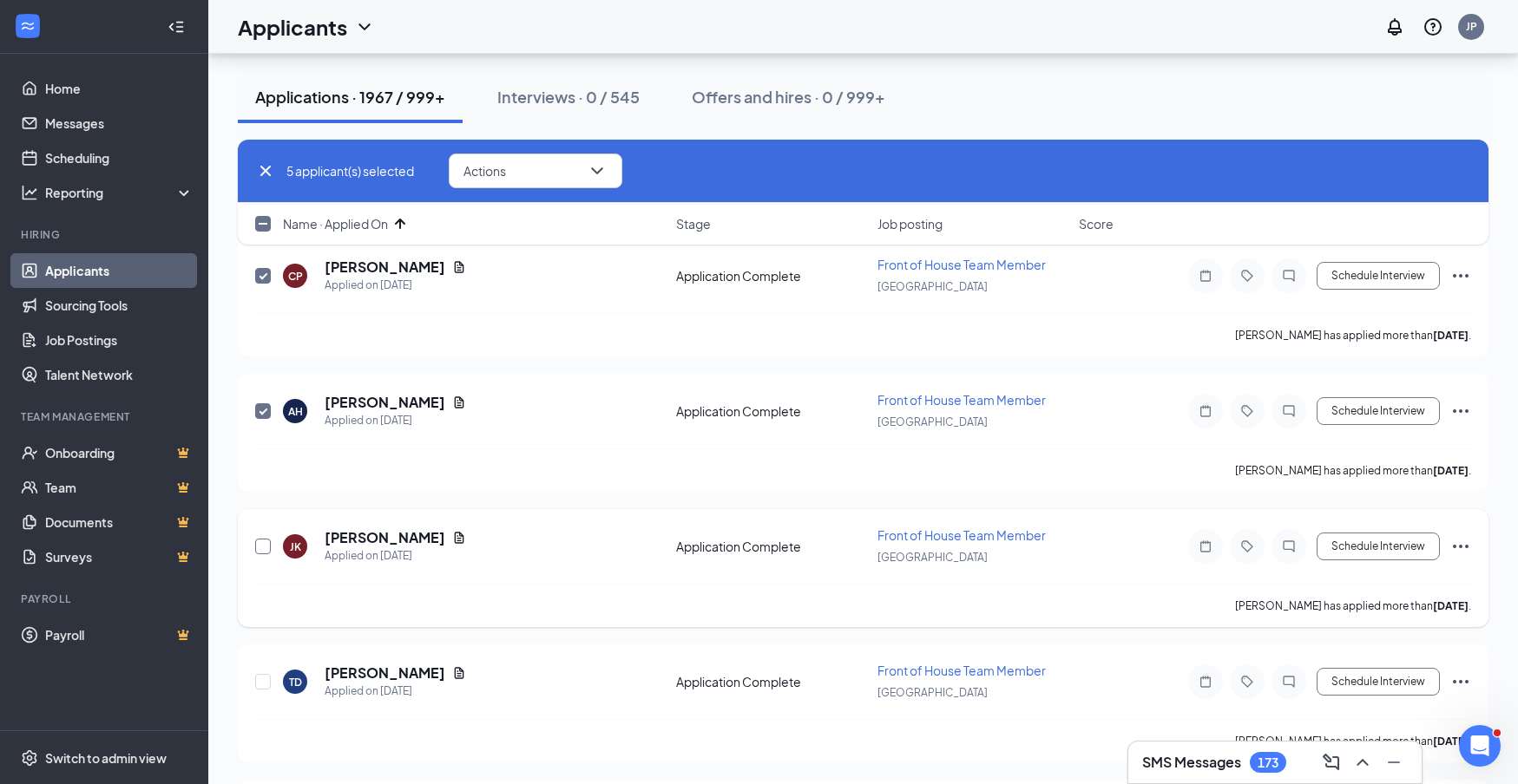
click at [262, 546] on input "checkbox" at bounding box center [263, 547] width 15 height 15
checkbox input "true"
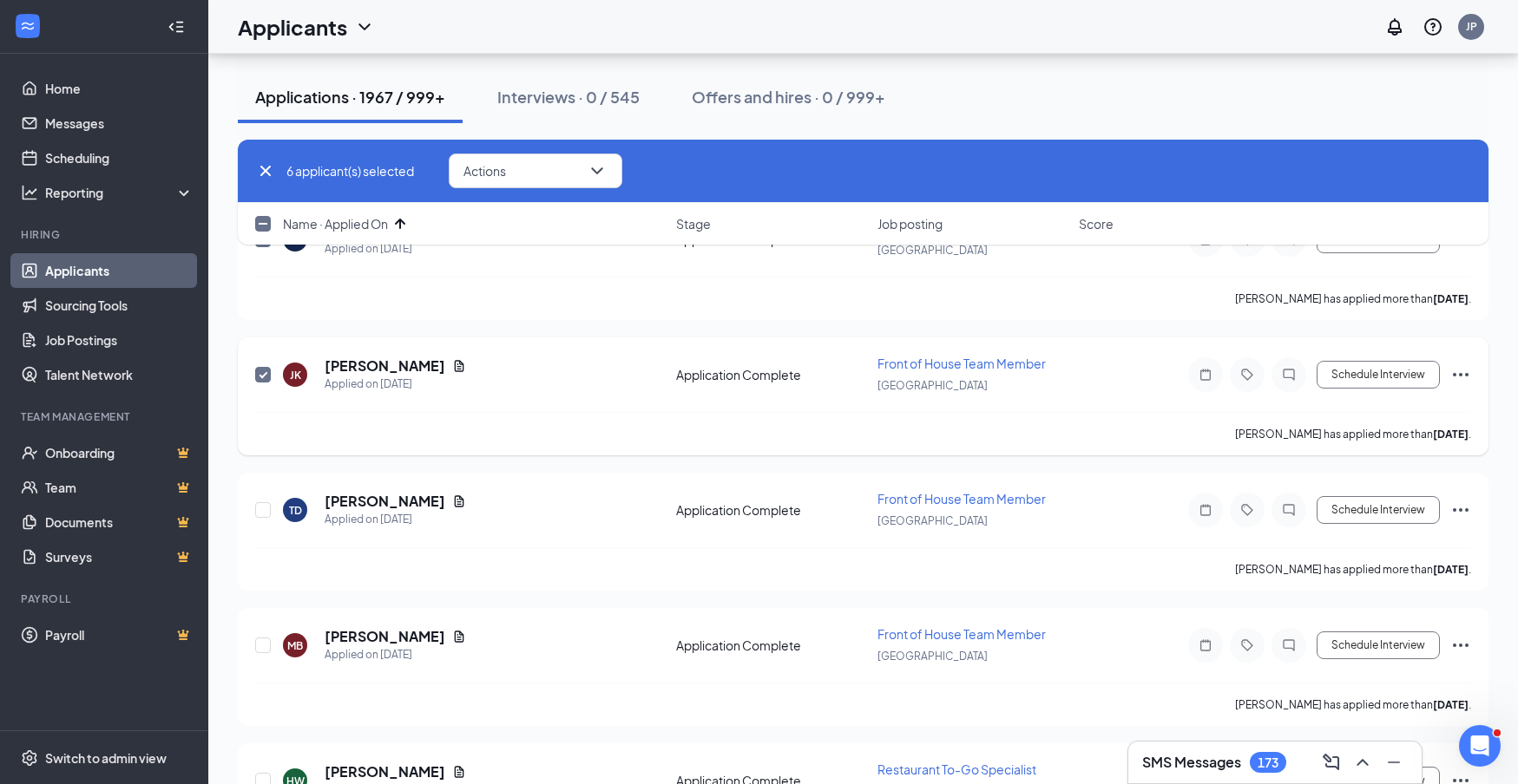
scroll to position [789, 0]
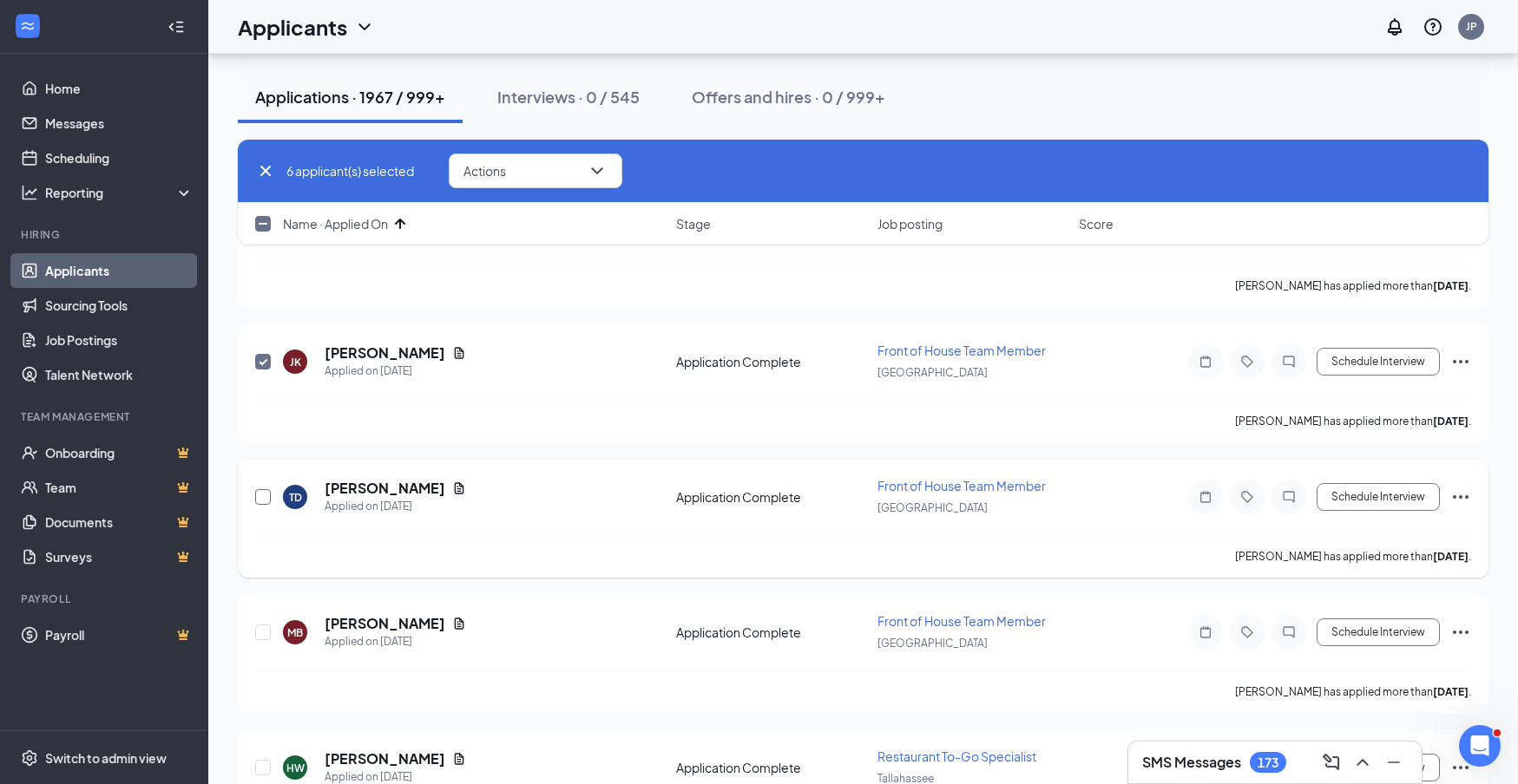
click at [260, 493] on input "checkbox" at bounding box center [263, 497] width 15 height 15
checkbox input "true"
click at [265, 629] on input "checkbox" at bounding box center [263, 632] width 15 height 15
checkbox input "true"
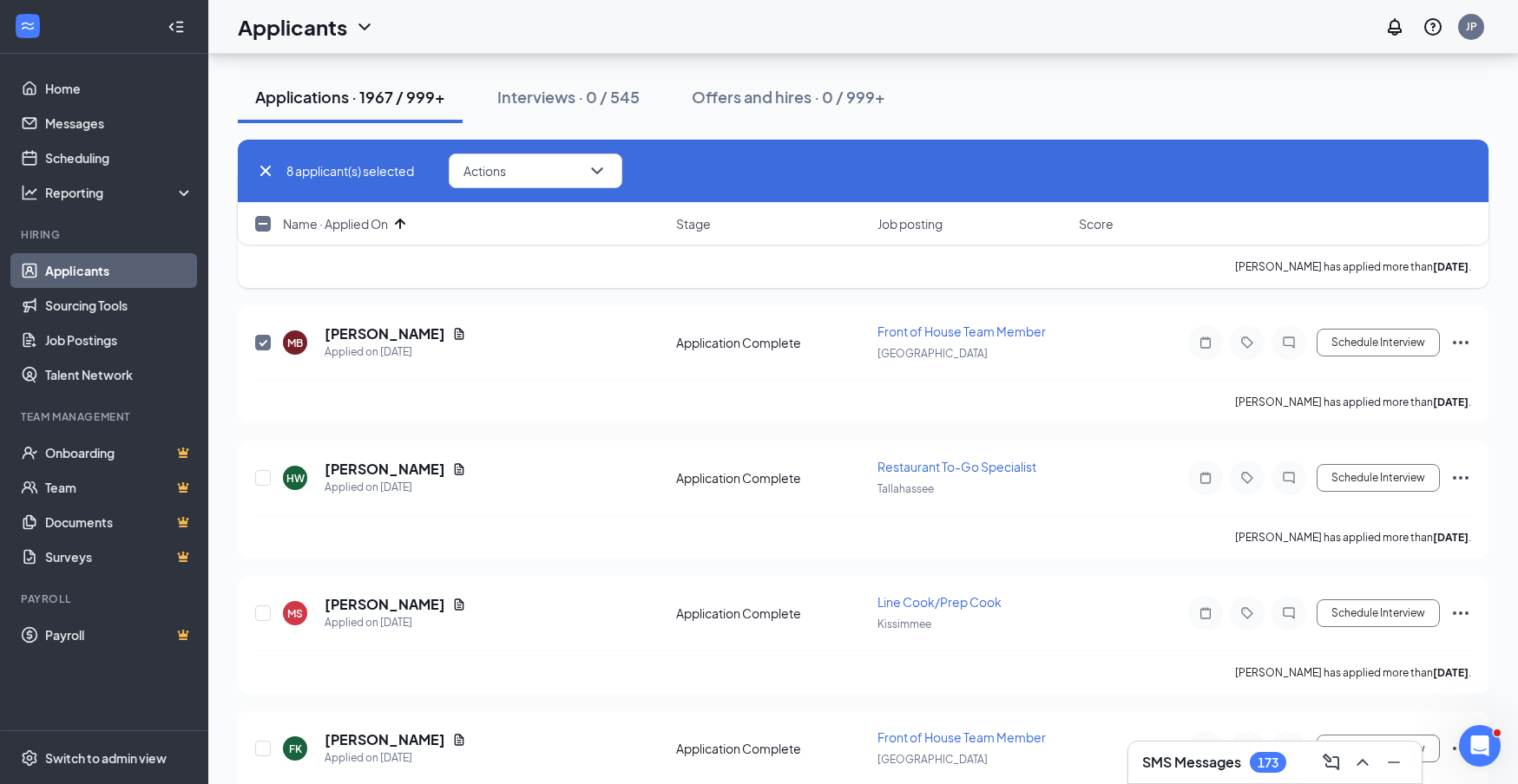
scroll to position [1134, 0]
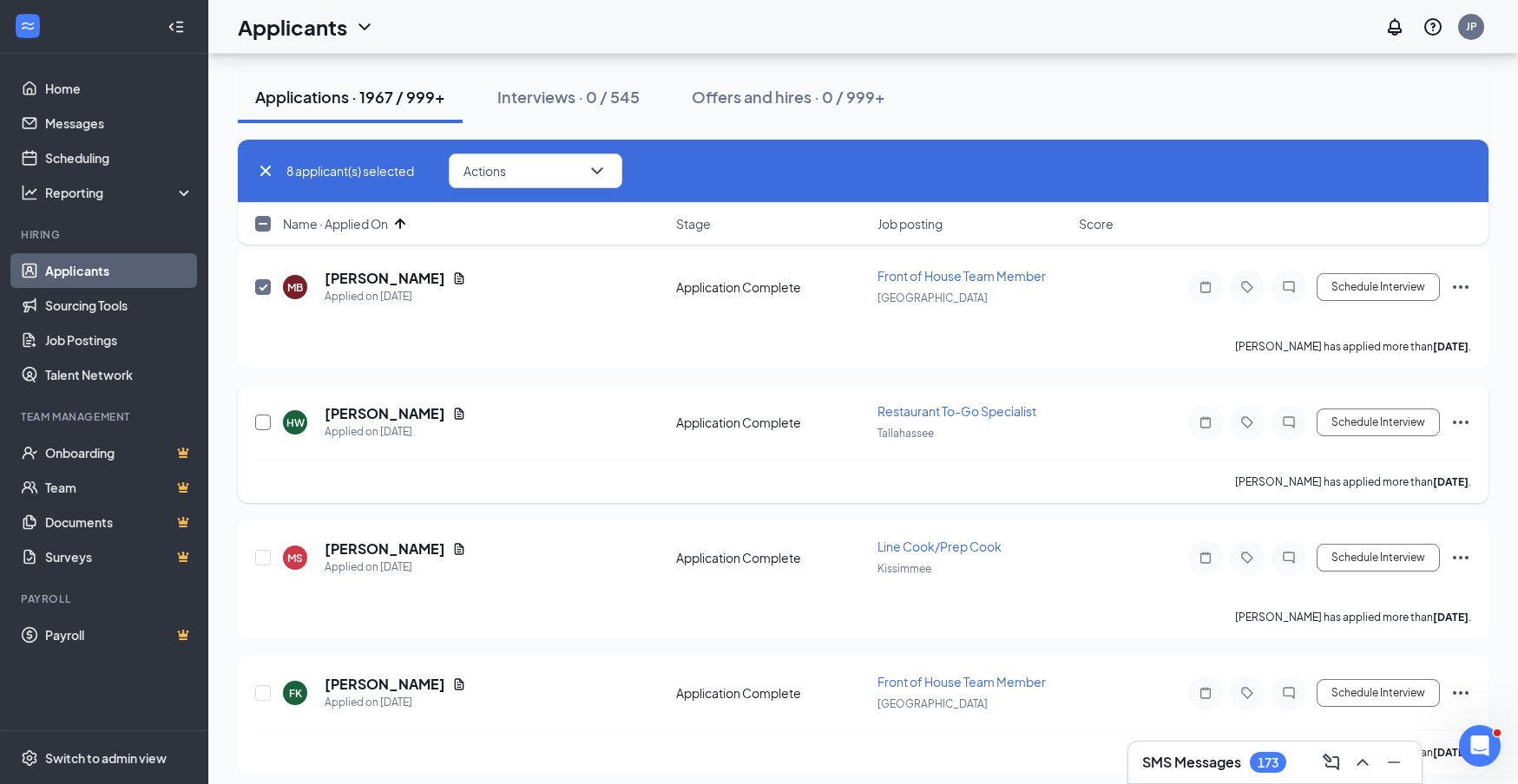
click at [262, 425] on input "checkbox" at bounding box center [263, 423] width 15 height 15
checkbox input "true"
click at [260, 557] on input "checkbox" at bounding box center [263, 557] width 15 height 15
checkbox input "true"
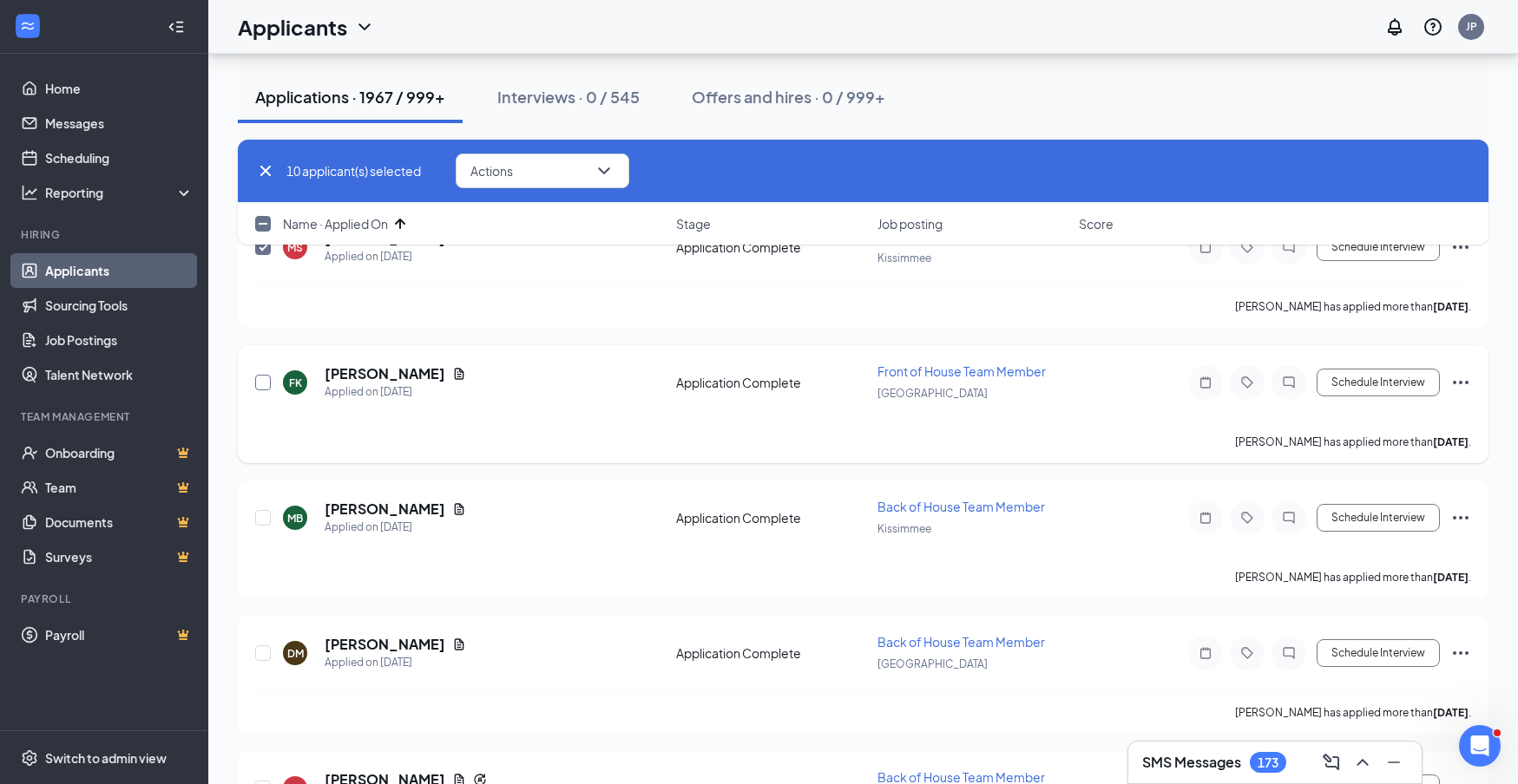
scroll to position [1444, 1]
click at [260, 386] on input "checkbox" at bounding box center [263, 383] width 15 height 15
checkbox input "true"
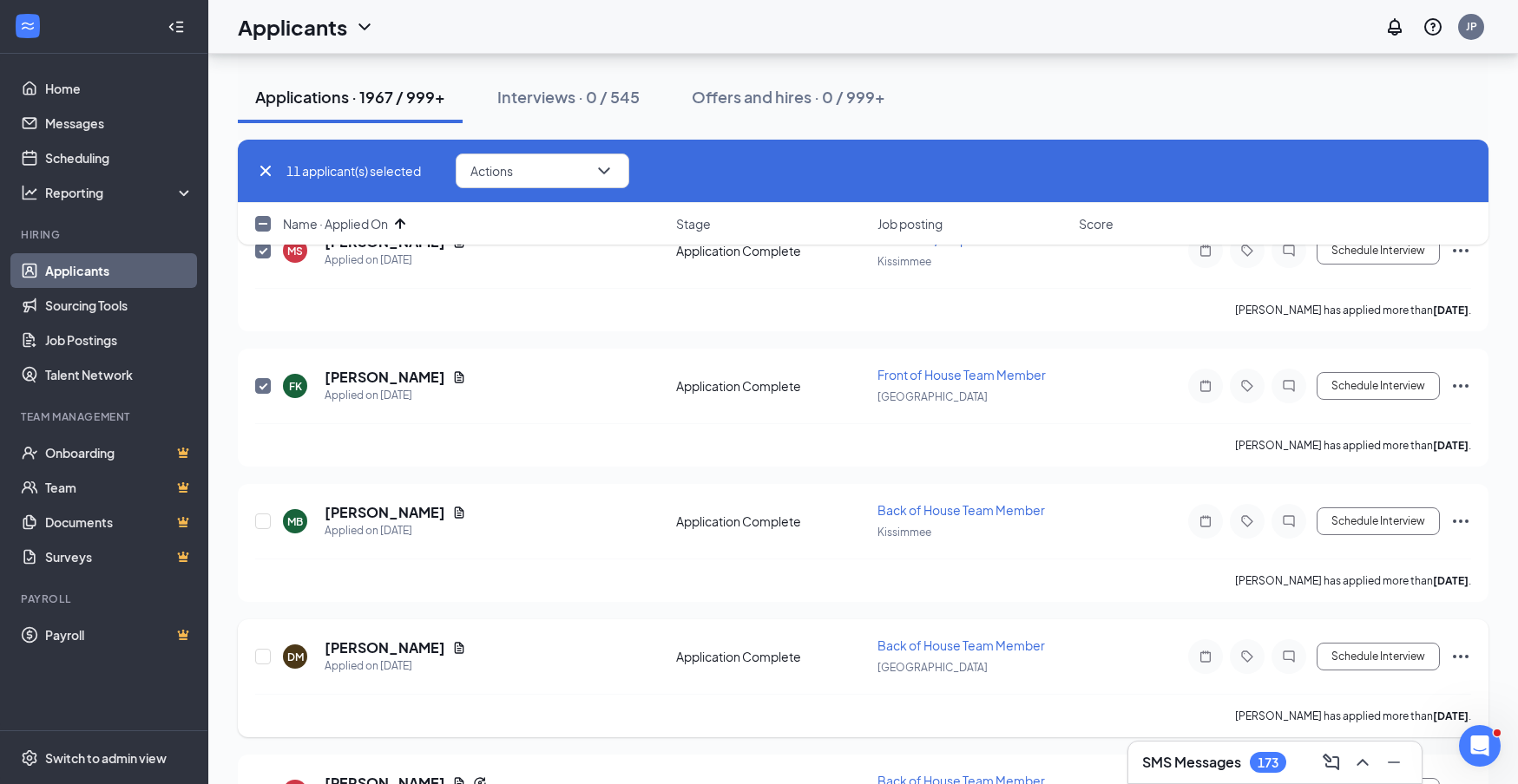
drag, startPoint x: 258, startPoint y: 520, endPoint x: 256, endPoint y: 634, distance: 114.0
click at [258, 521] on input "checkbox" at bounding box center [263, 521] width 15 height 15
checkbox input "true"
click at [258, 655] on input "checkbox" at bounding box center [263, 657] width 15 height 15
checkbox input "true"
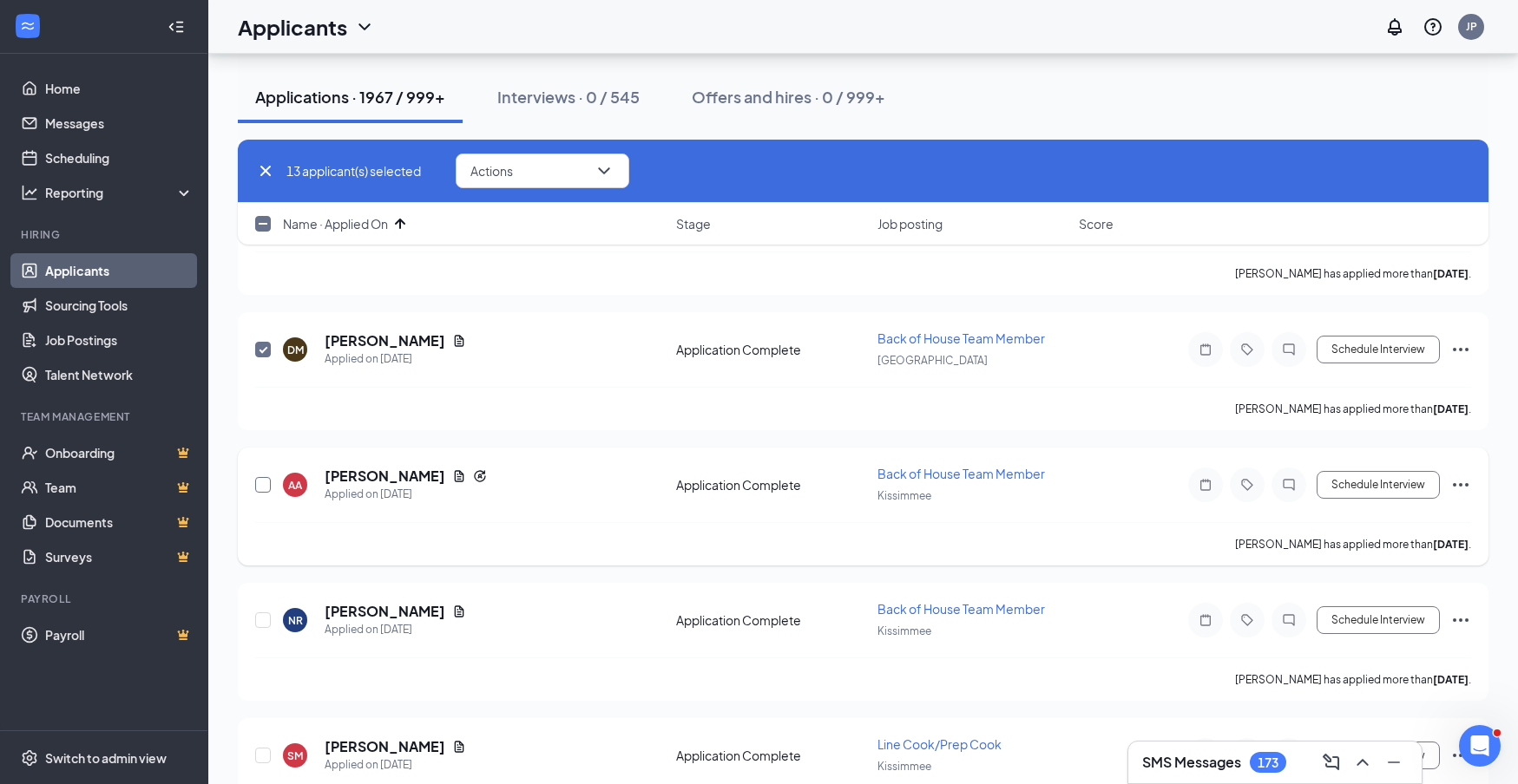
scroll to position [1744, 0]
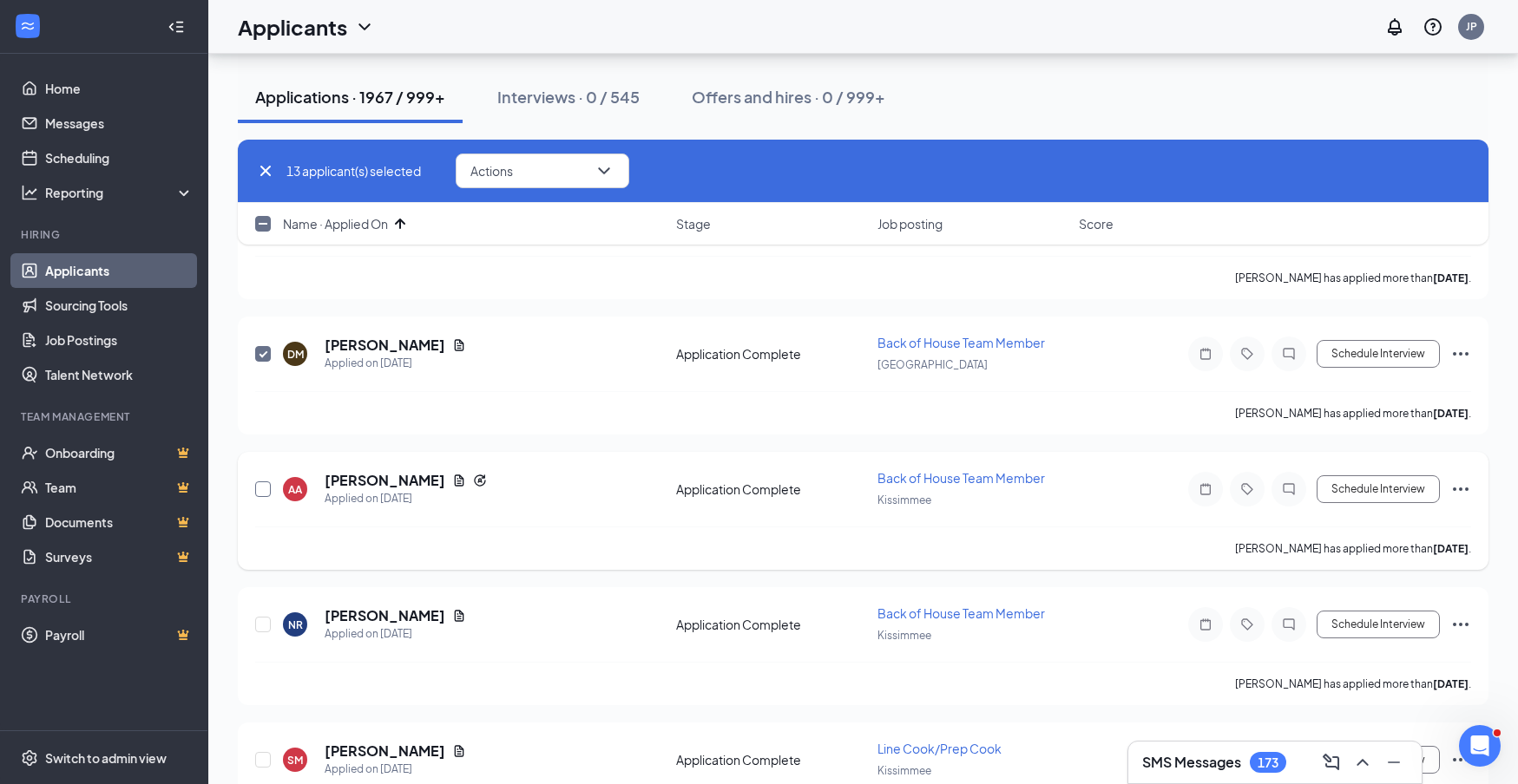
click at [268, 488] on input "checkbox" at bounding box center [263, 490] width 15 height 15
checkbox input "true"
click at [265, 623] on input "checkbox" at bounding box center [263, 624] width 15 height 15
checkbox input "true"
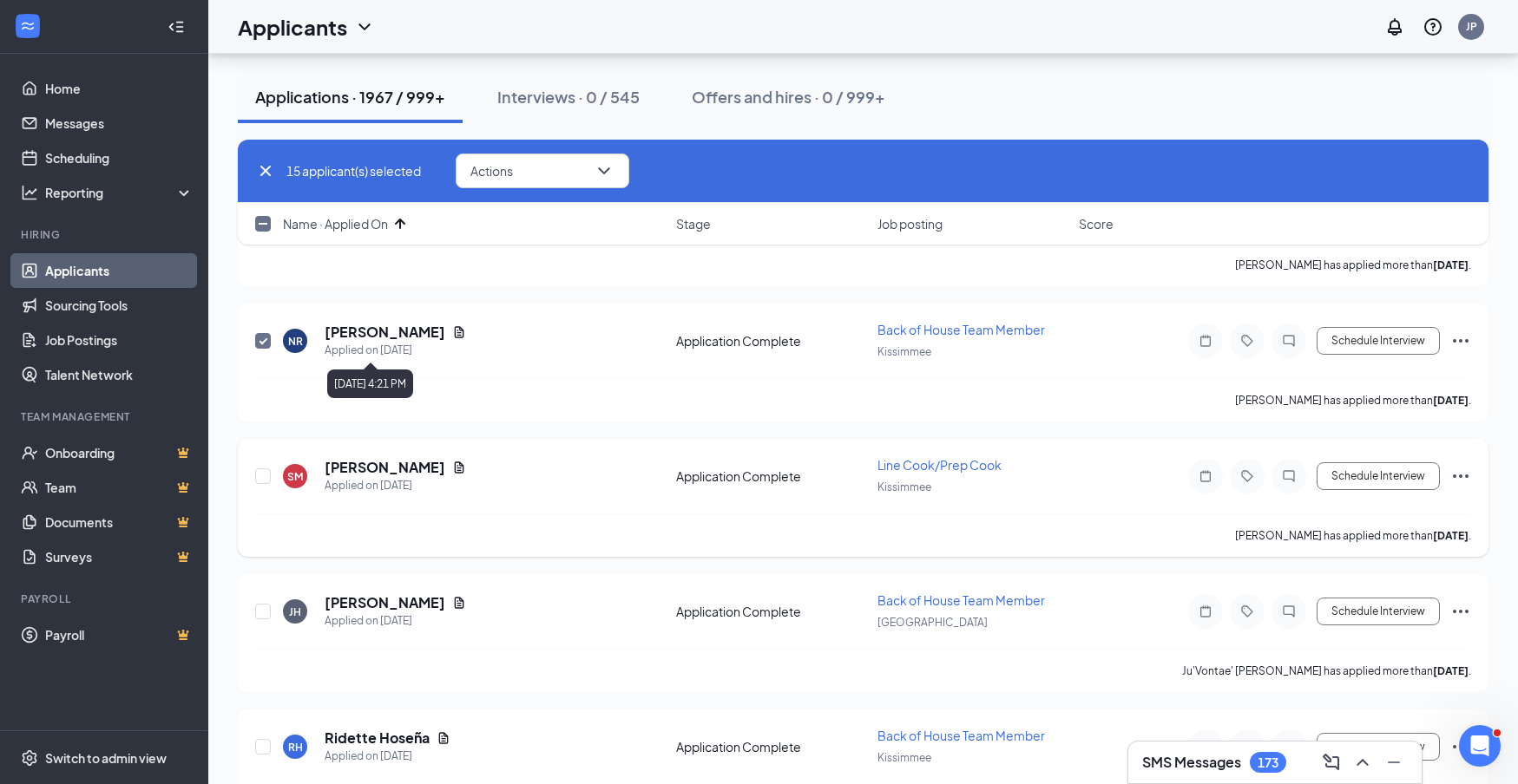
scroll to position [2061, 0]
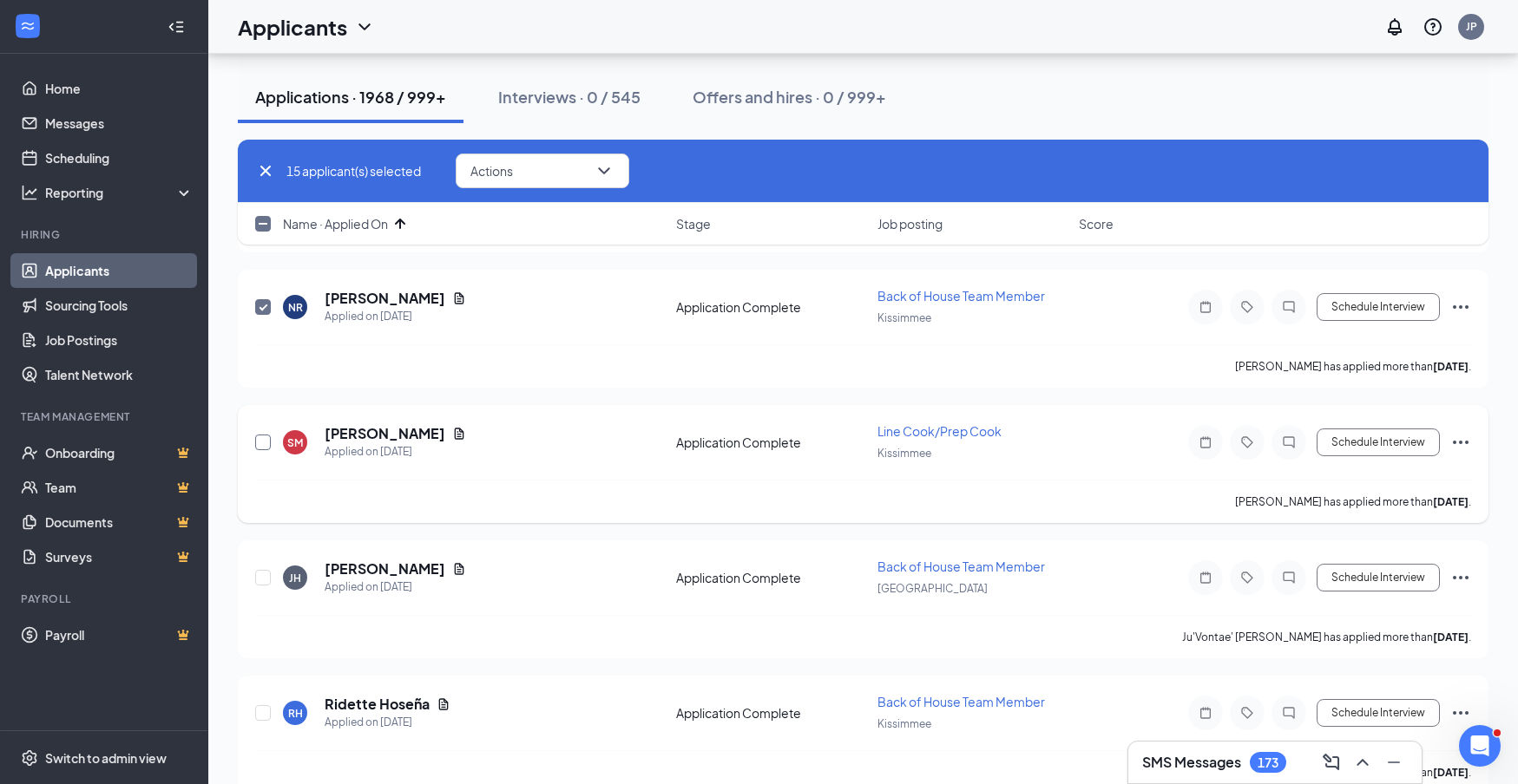
click at [265, 443] on input "checkbox" at bounding box center [263, 443] width 15 height 15
checkbox input "true"
click at [266, 577] on input "checkbox" at bounding box center [263, 577] width 15 height 15
checkbox input "true"
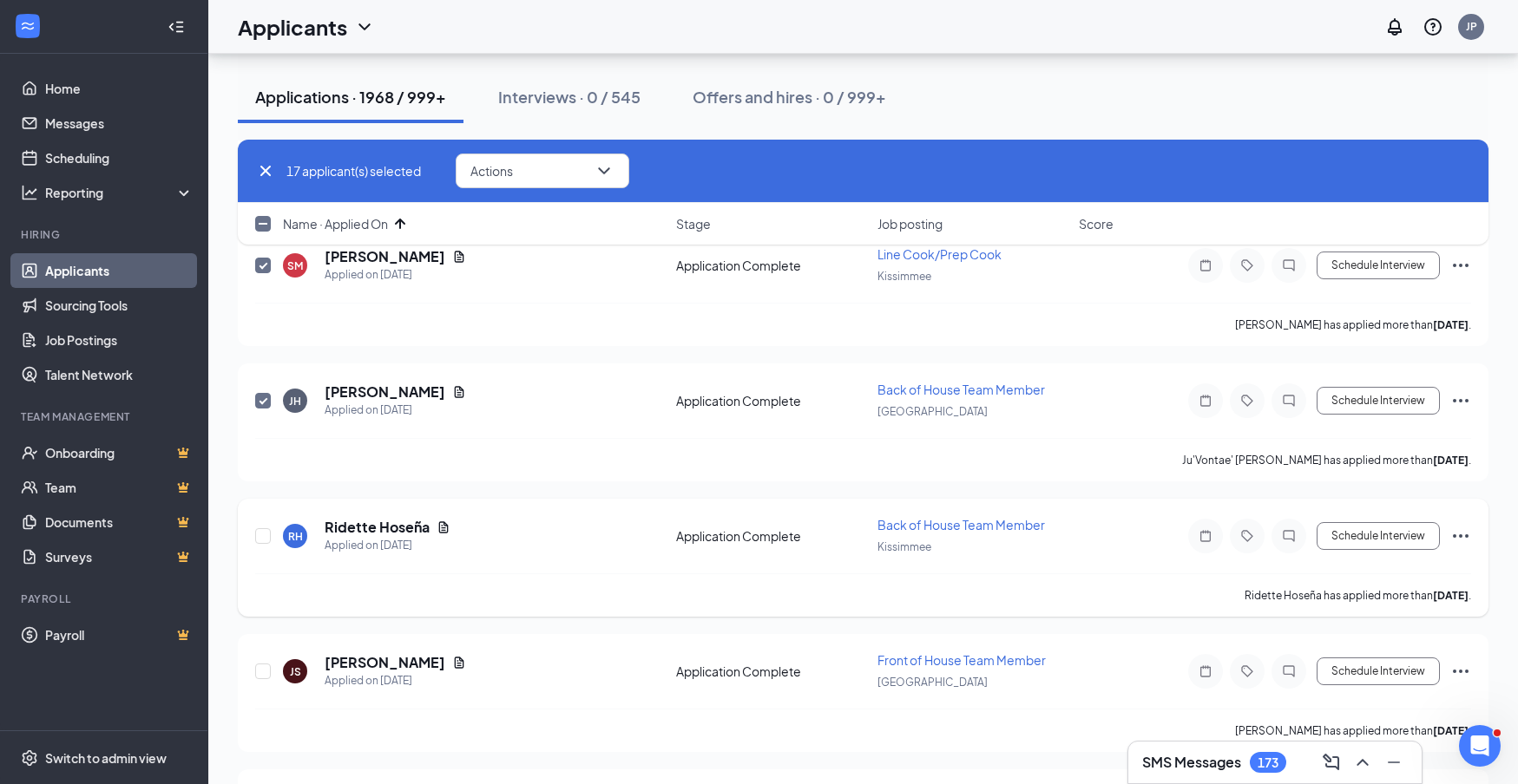
scroll to position [2247, 0]
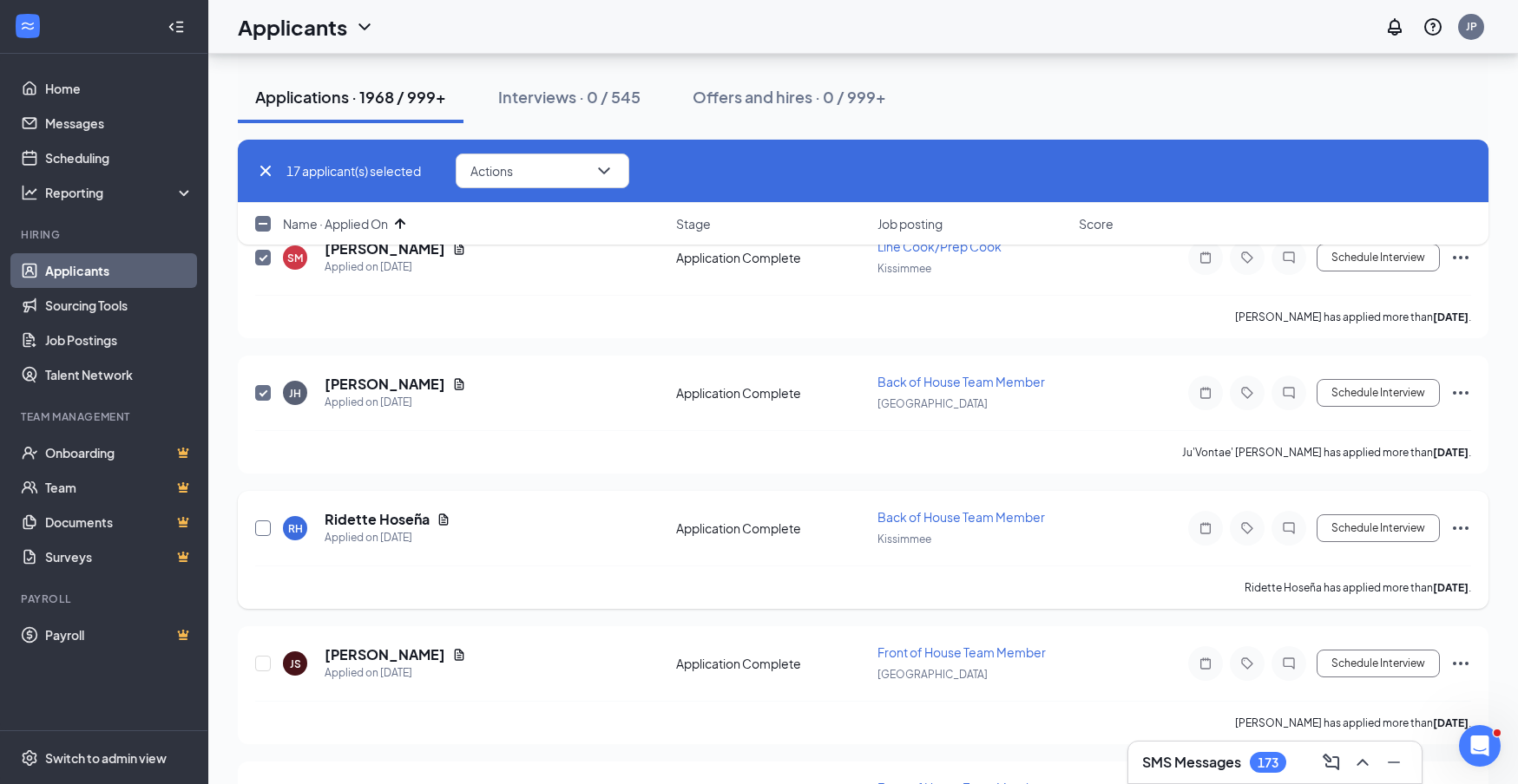
click at [261, 530] on input "checkbox" at bounding box center [263, 529] width 15 height 15
checkbox input "true"
click at [269, 664] on input "checkbox" at bounding box center [263, 664] width 15 height 15
checkbox input "true"
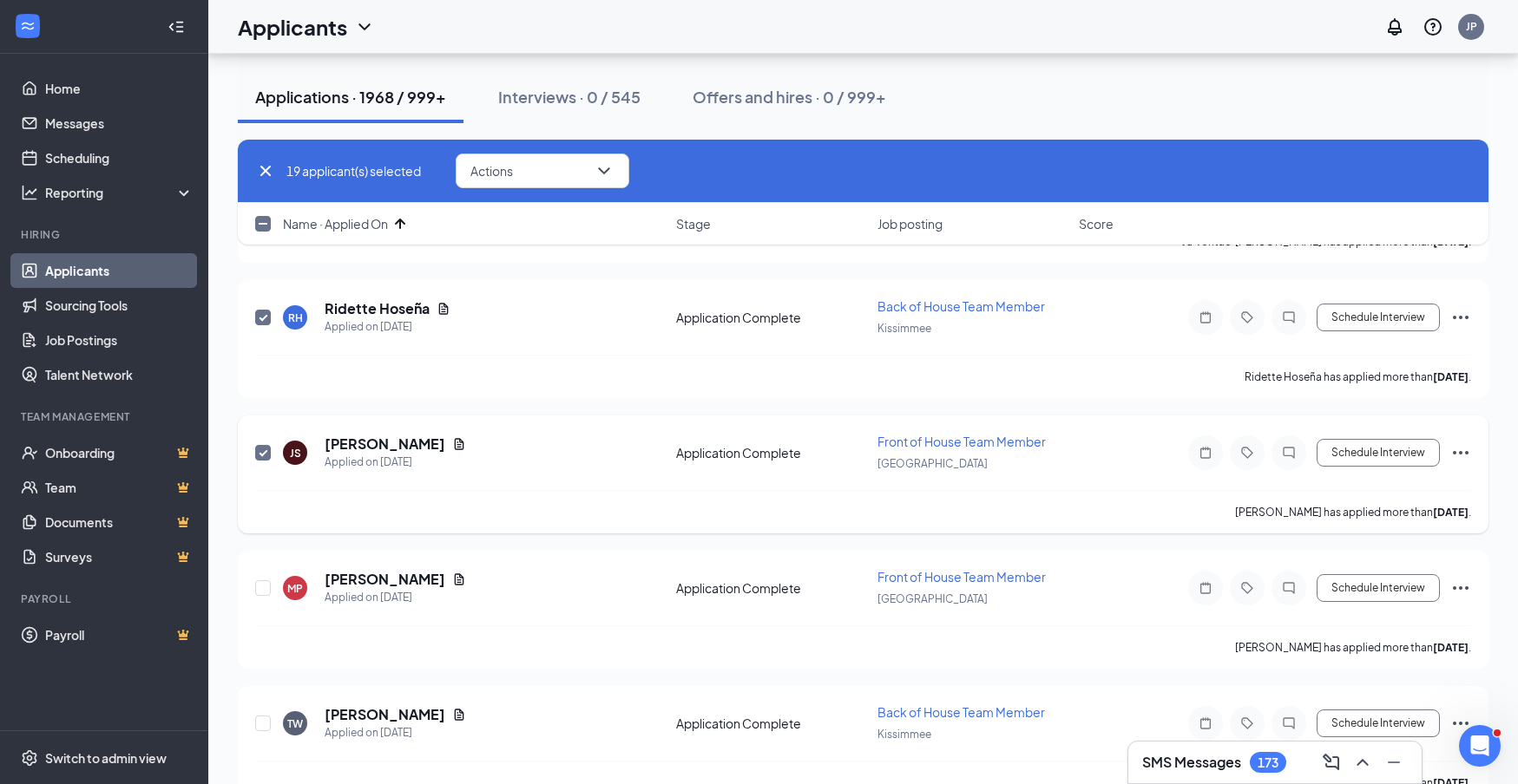
scroll to position [2524, 0]
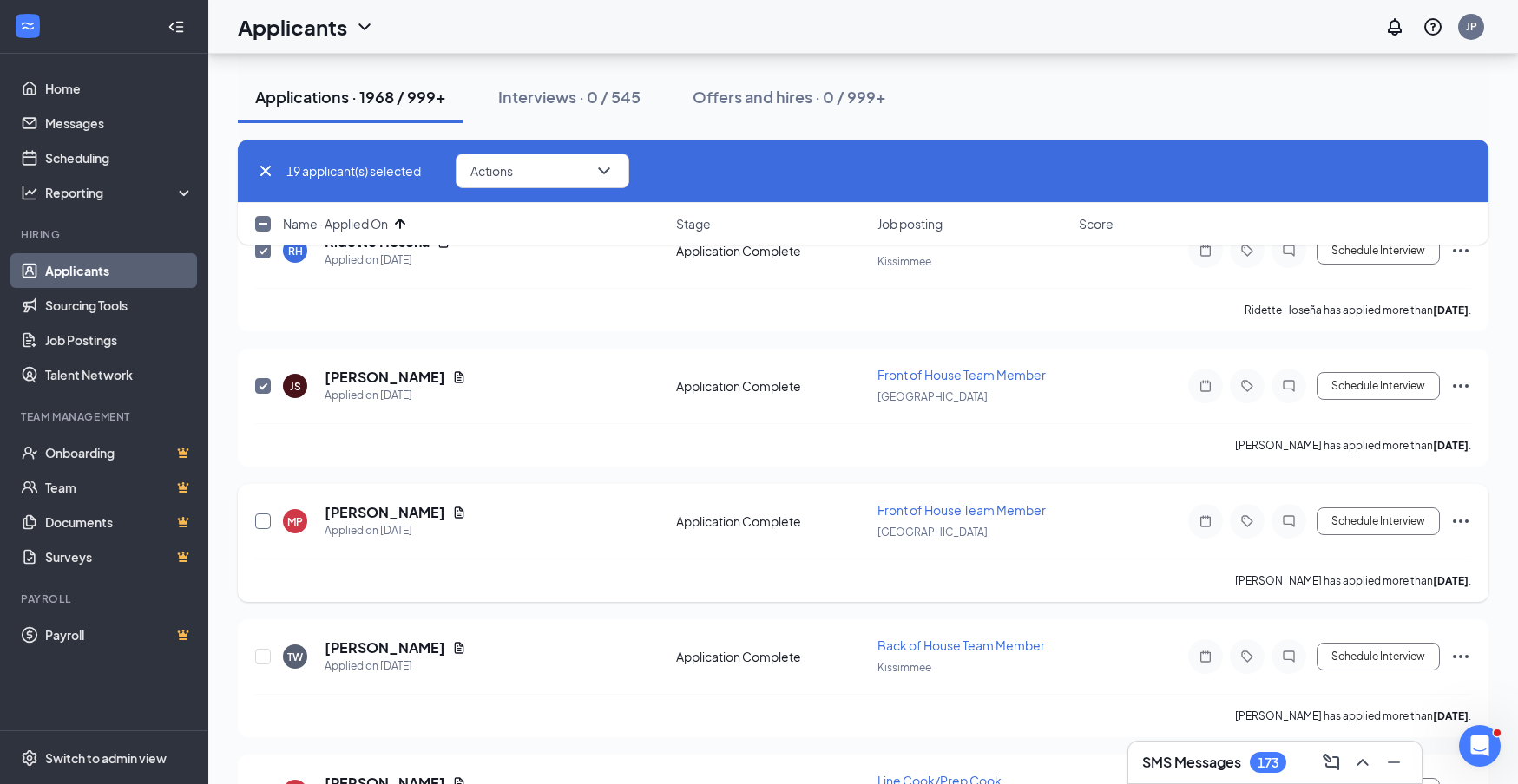
click at [264, 521] on input "checkbox" at bounding box center [263, 521] width 15 height 15
checkbox input "true"
click at [258, 657] on input "checkbox" at bounding box center [263, 657] width 15 height 15
checkbox input "true"
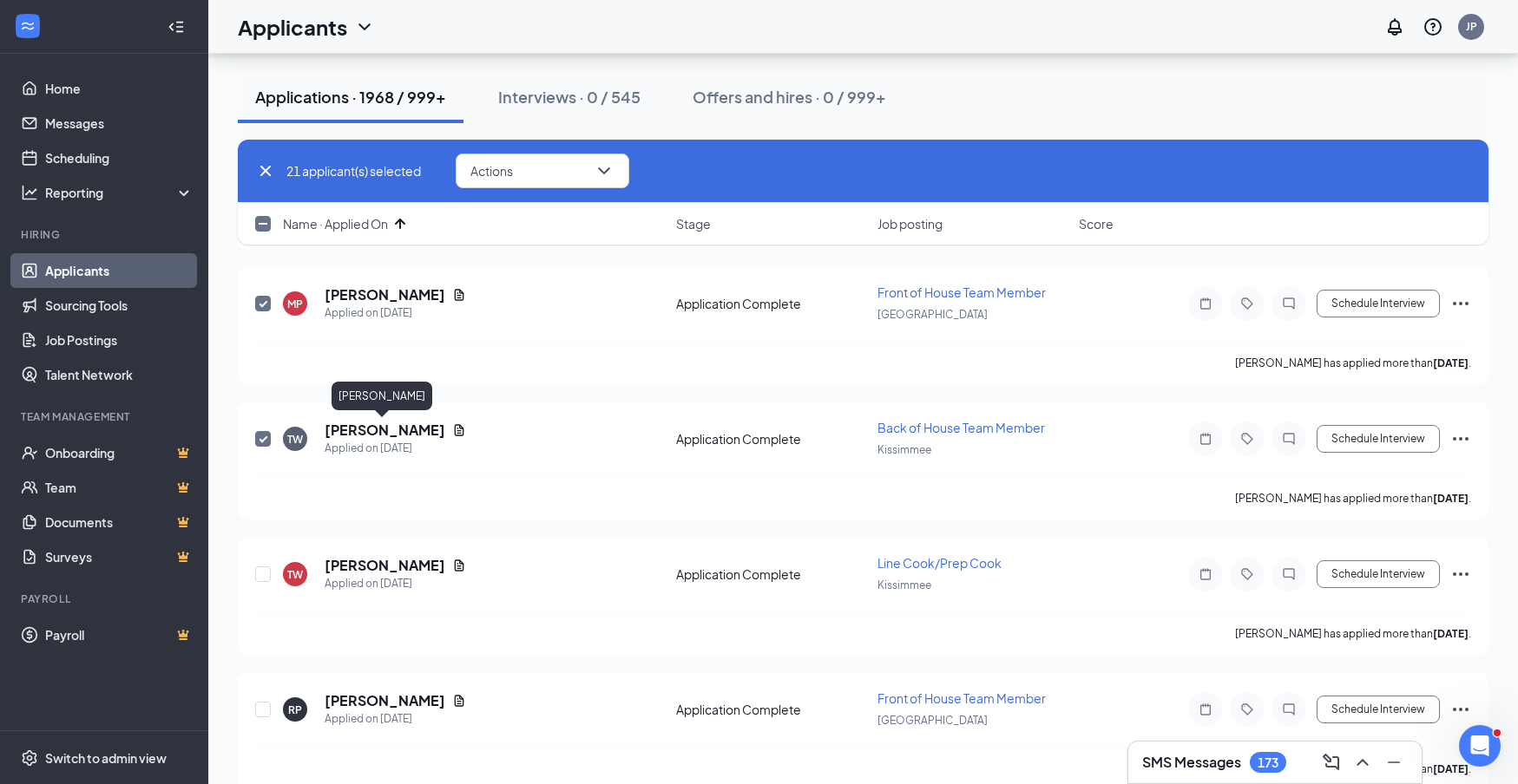
scroll to position [2778, 0]
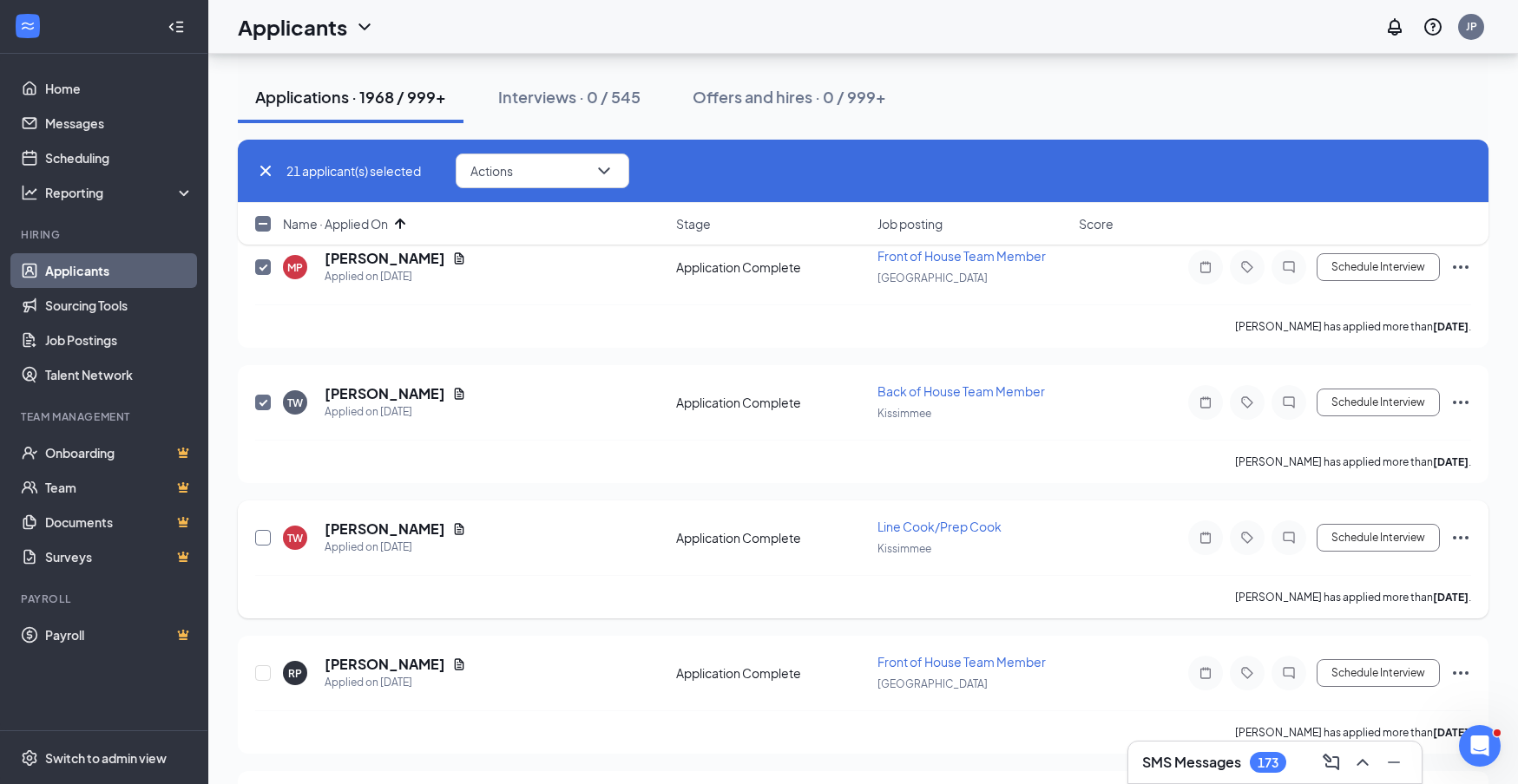
click at [258, 537] on input "checkbox" at bounding box center [263, 537] width 15 height 15
checkbox input "true"
click at [268, 670] on input "checkbox" at bounding box center [263, 673] width 15 height 15
checkbox input "true"
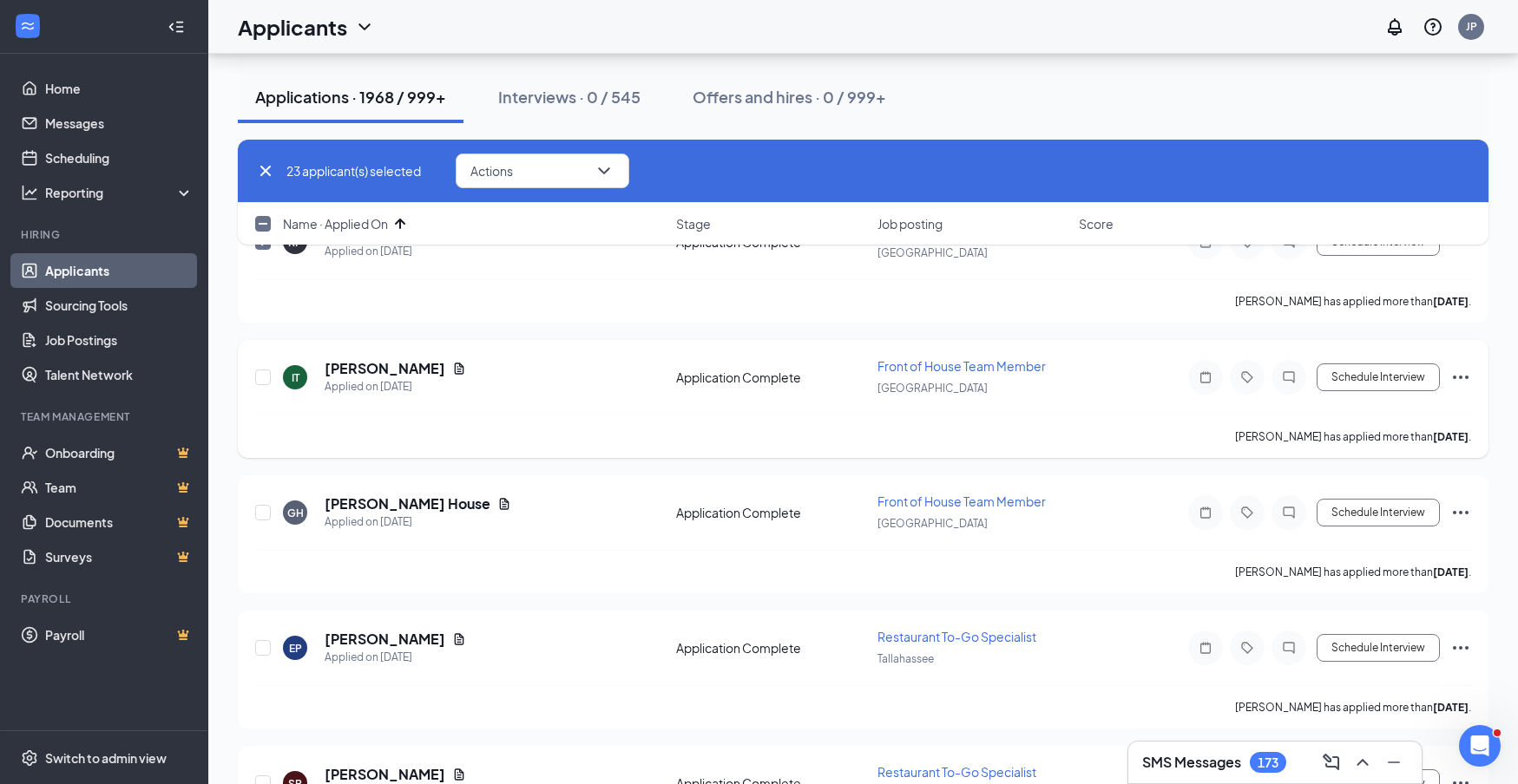
scroll to position [3227, 0]
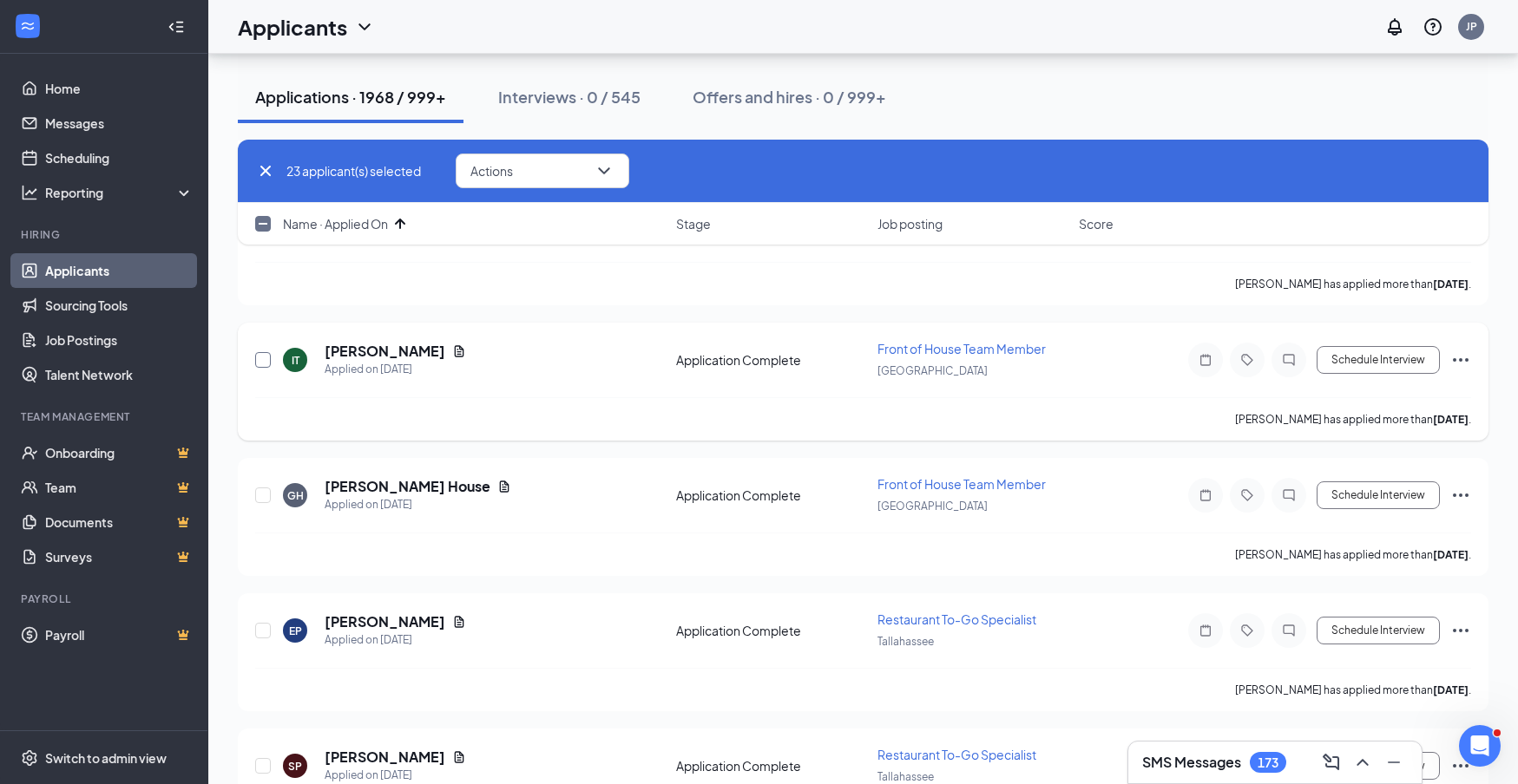
click at [263, 359] on input "checkbox" at bounding box center [263, 359] width 15 height 15
checkbox input "true"
click at [262, 490] on input "checkbox" at bounding box center [263, 495] width 15 height 15
checkbox input "true"
click at [263, 629] on input "checkbox" at bounding box center [263, 631] width 15 height 15
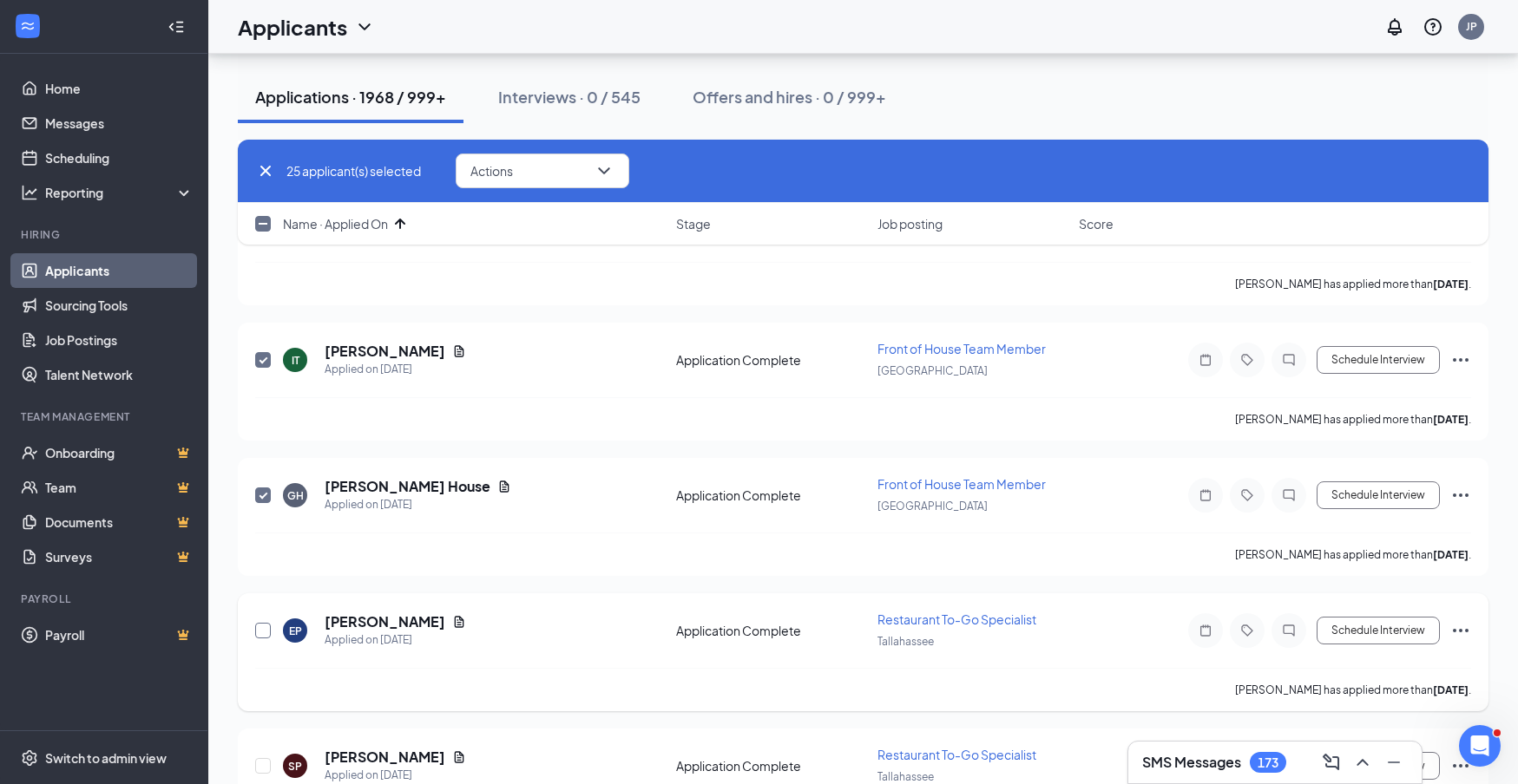
checkbox input "true"
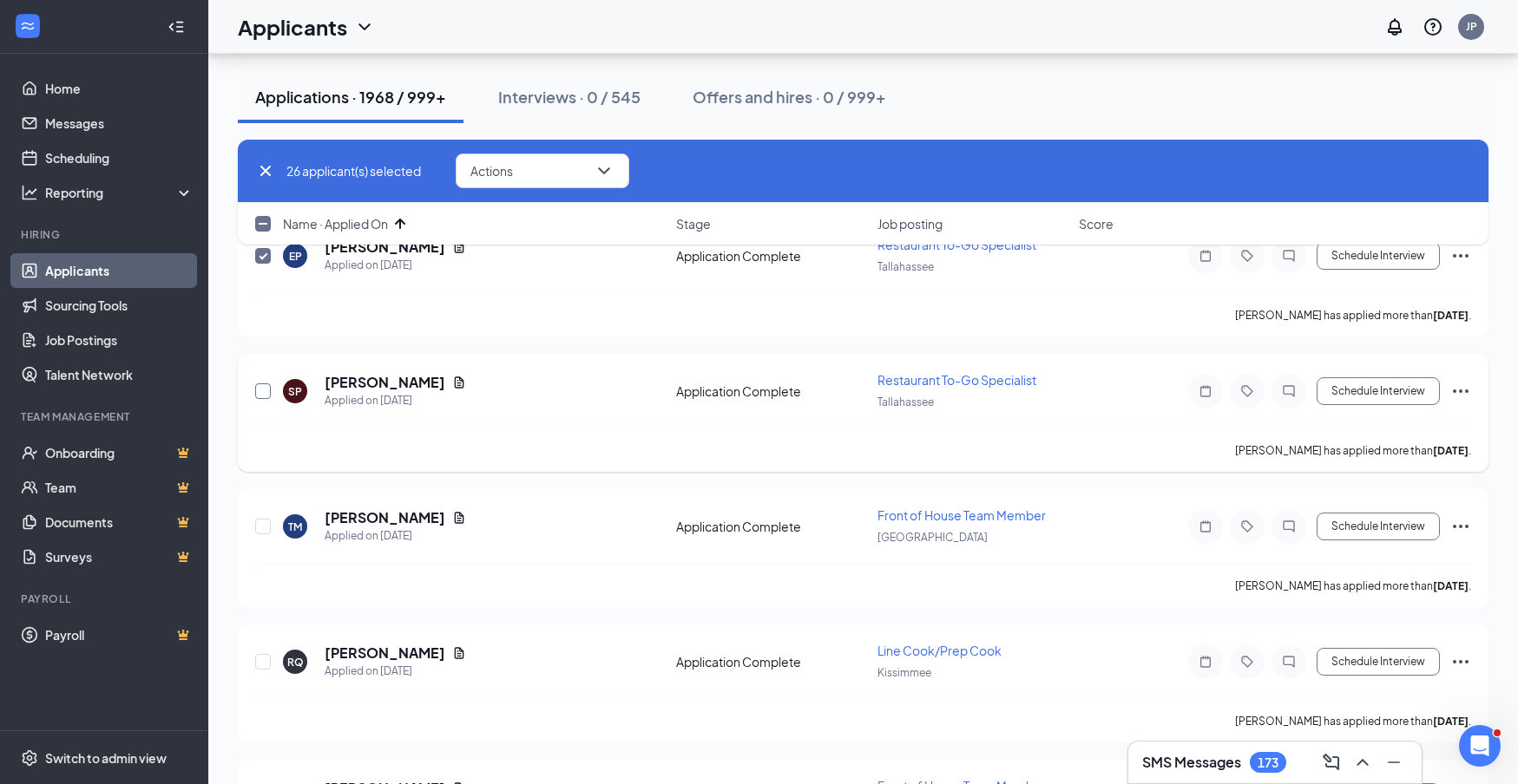
scroll to position [3602, 0]
click at [257, 385] on input "checkbox" at bounding box center [263, 391] width 15 height 15
checkbox input "true"
click at [266, 529] on input "checkbox" at bounding box center [263, 527] width 15 height 15
checkbox input "true"
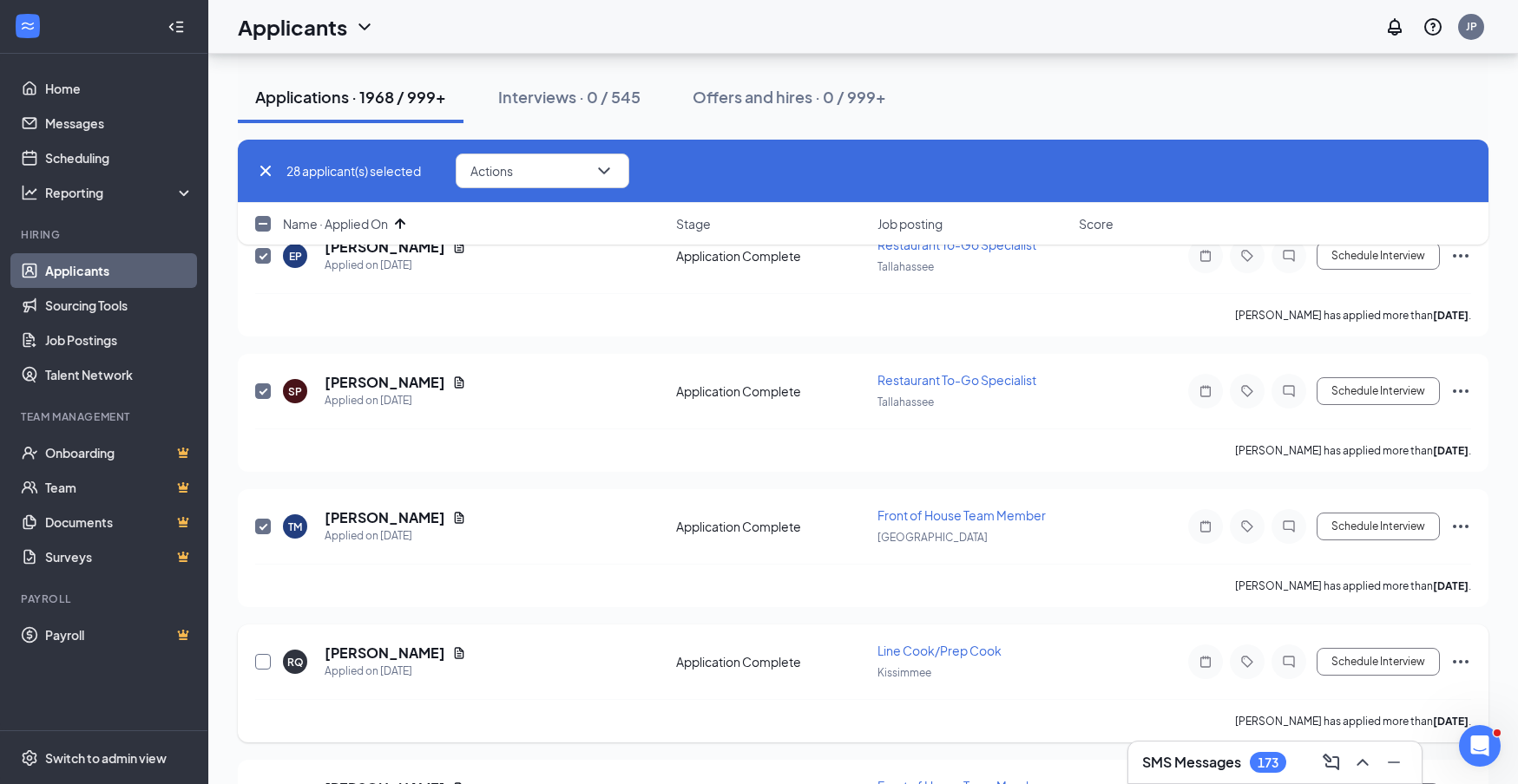
click at [267, 664] on input "checkbox" at bounding box center [263, 662] width 15 height 15
checkbox input "true"
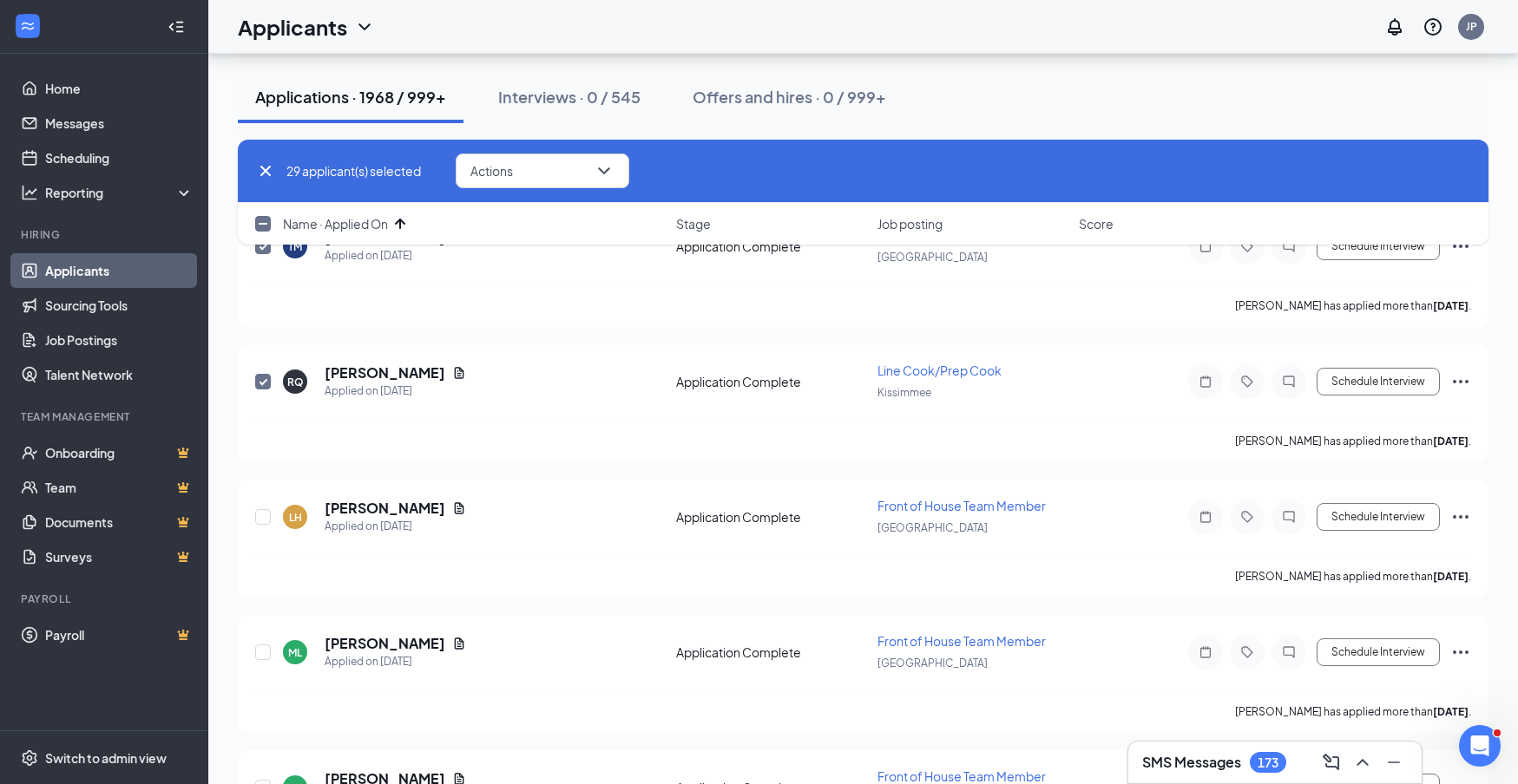
scroll to position [3950, 0]
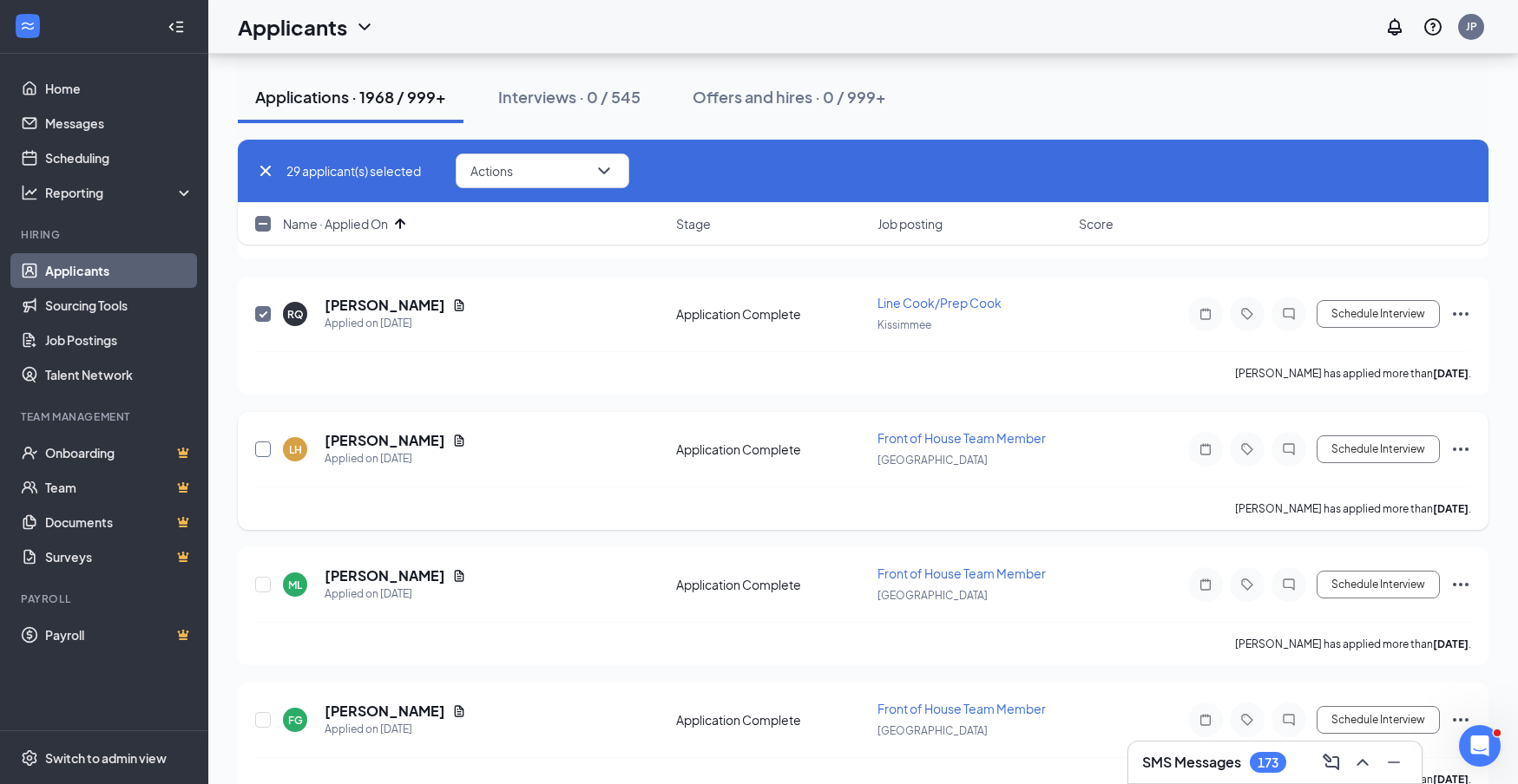
click at [263, 448] on input "checkbox" at bounding box center [263, 449] width 15 height 15
checkbox input "true"
click at [266, 584] on input "checkbox" at bounding box center [263, 584] width 15 height 15
checkbox input "true"
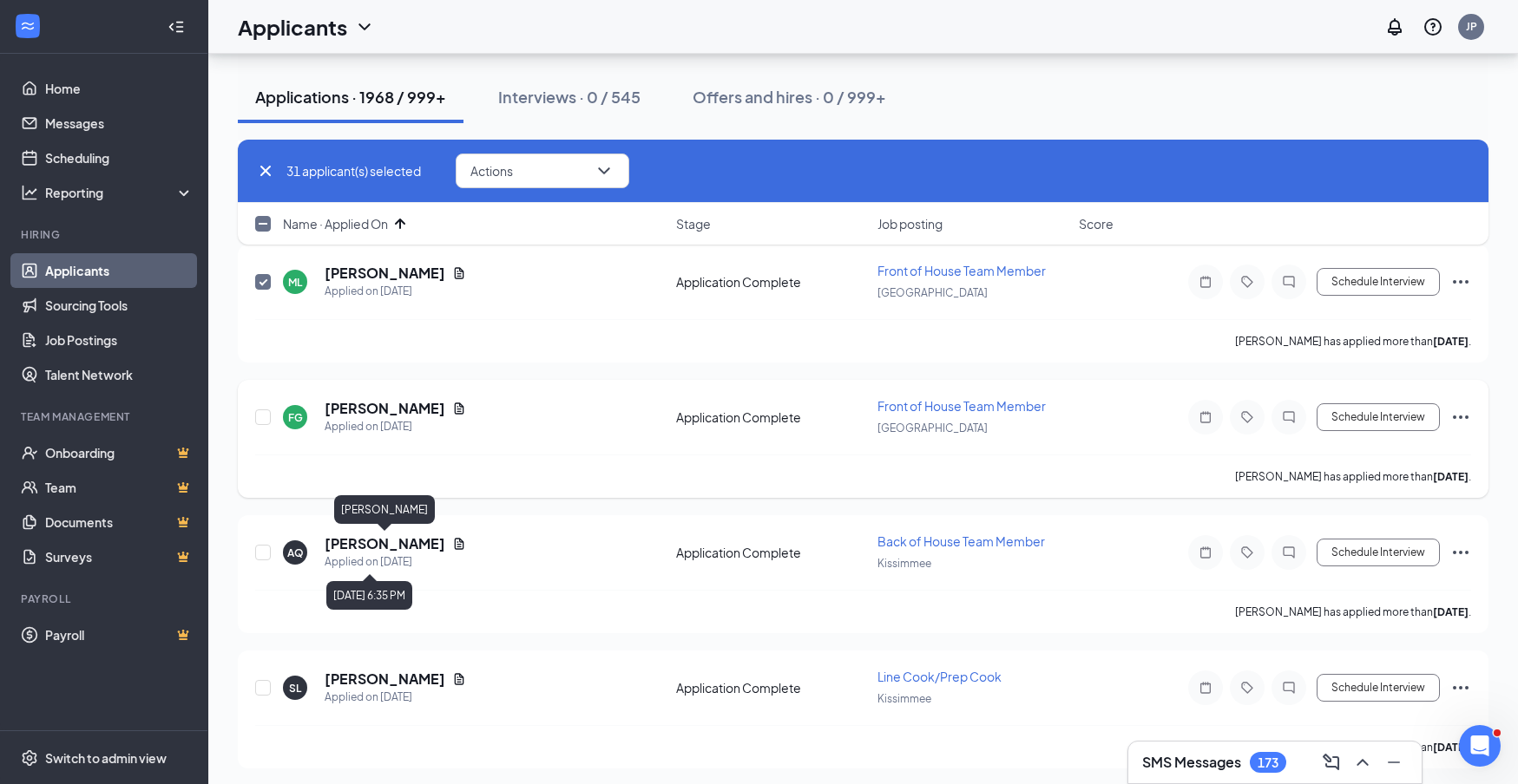
scroll to position [4261, 0]
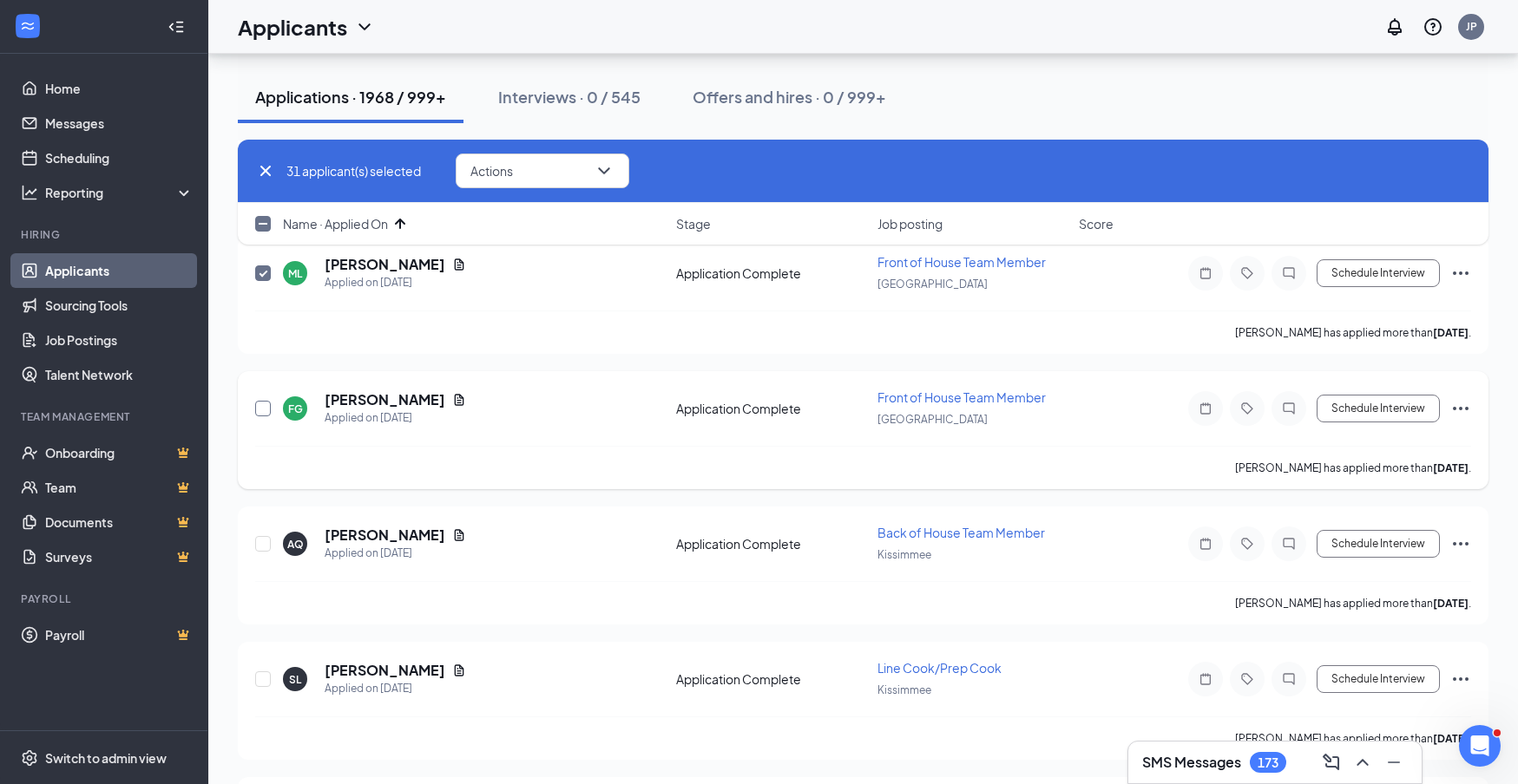
click at [268, 410] on input "checkbox" at bounding box center [263, 408] width 15 height 15
checkbox input "true"
click at [258, 544] on input "checkbox" at bounding box center [263, 544] width 15 height 15
checkbox input "true"
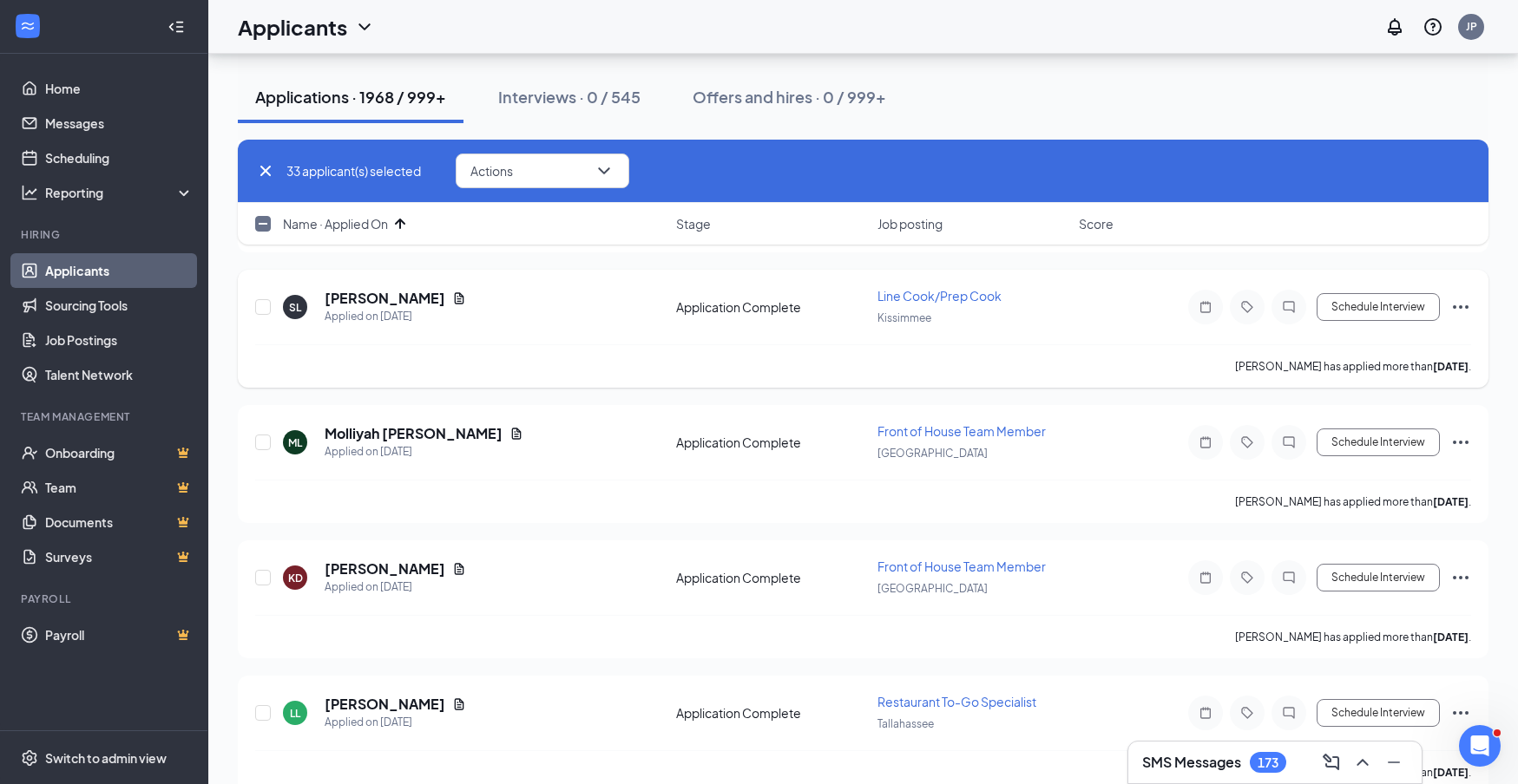
scroll to position [4631, 0]
click at [263, 312] on input "checkbox" at bounding box center [263, 309] width 15 height 15
checkbox input "true"
click at [262, 446] on input "checkbox" at bounding box center [263, 444] width 15 height 15
checkbox input "true"
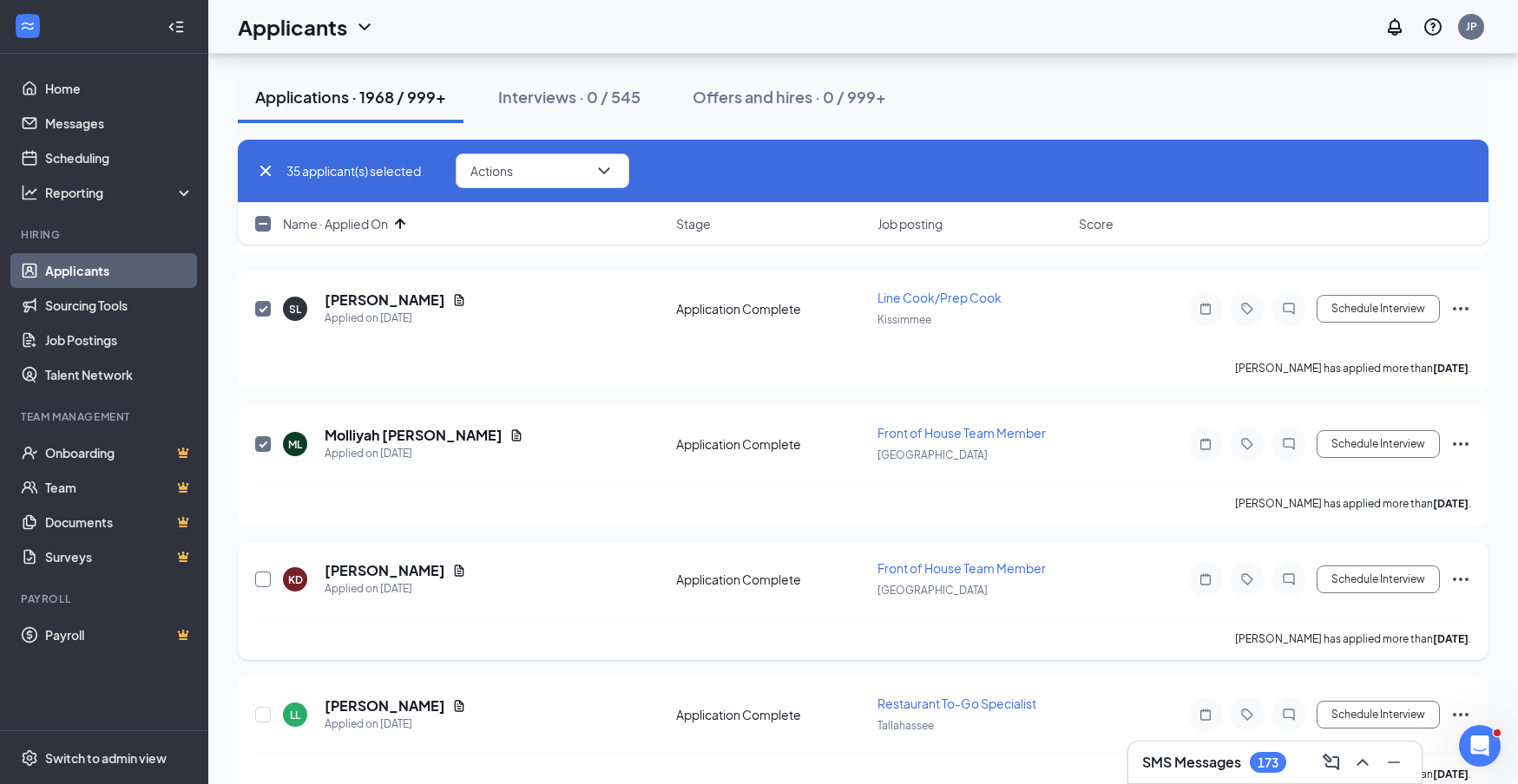
click at [265, 583] on input "checkbox" at bounding box center [263, 579] width 15 height 15
checkbox input "true"
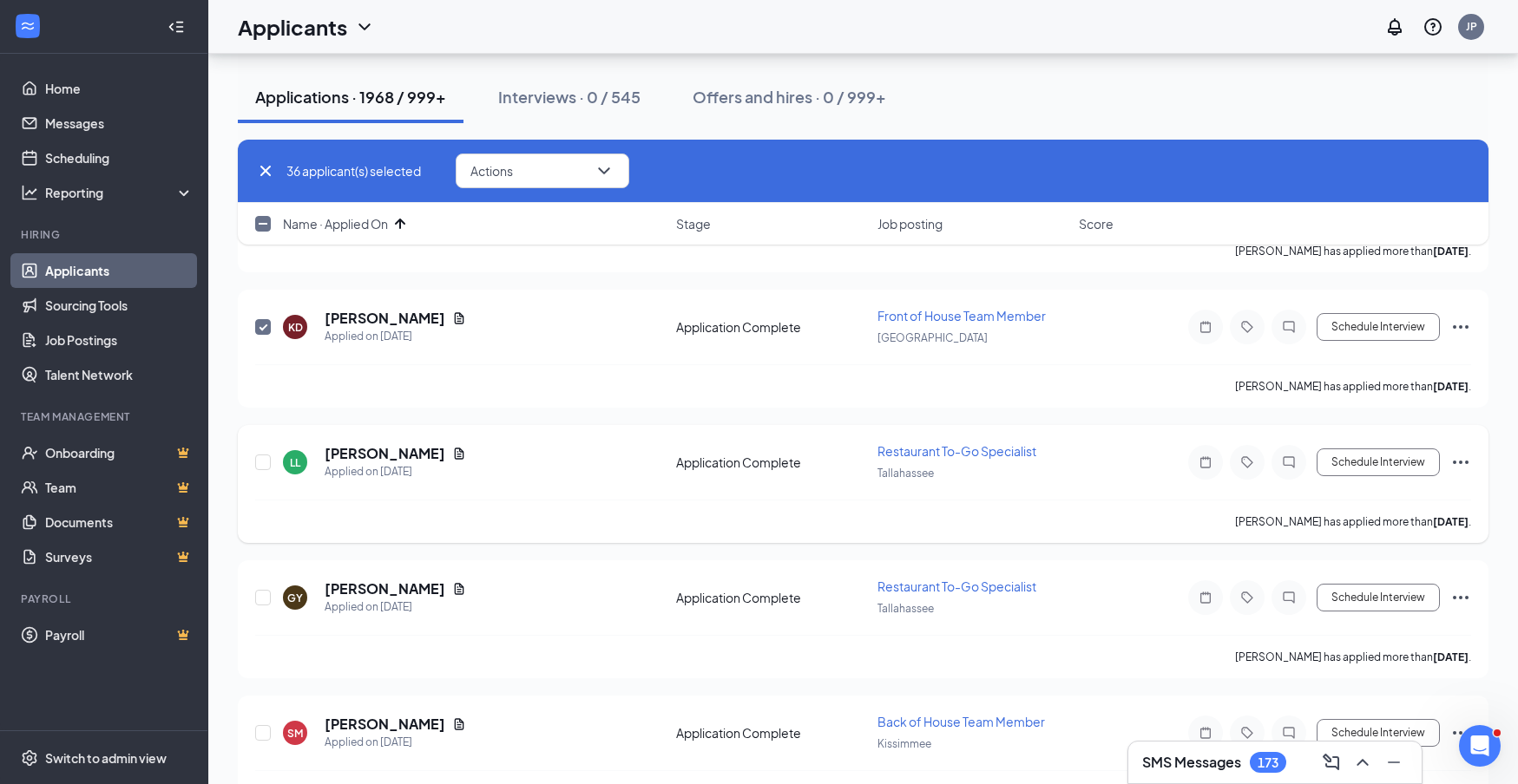
scroll to position [4887, 0]
click at [261, 461] on input "checkbox" at bounding box center [263, 460] width 15 height 15
checkbox input "true"
click at [265, 596] on input "checkbox" at bounding box center [263, 595] width 15 height 15
checkbox input "true"
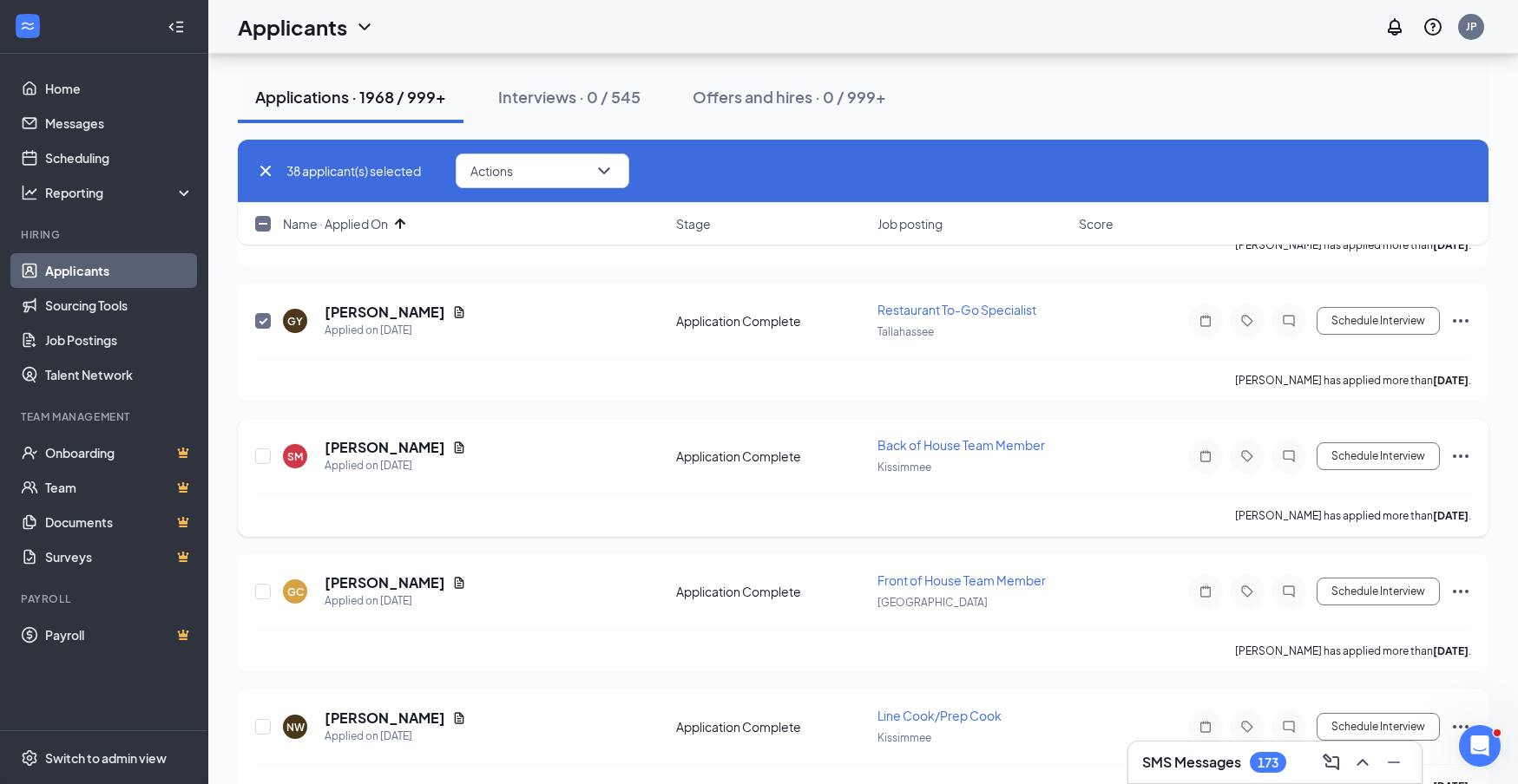
scroll to position [5162, 0]
click at [263, 457] on input "checkbox" at bounding box center [263, 455] width 15 height 15
checkbox input "true"
click at [260, 593] on input "checkbox" at bounding box center [263, 591] width 15 height 15
checkbox input "true"
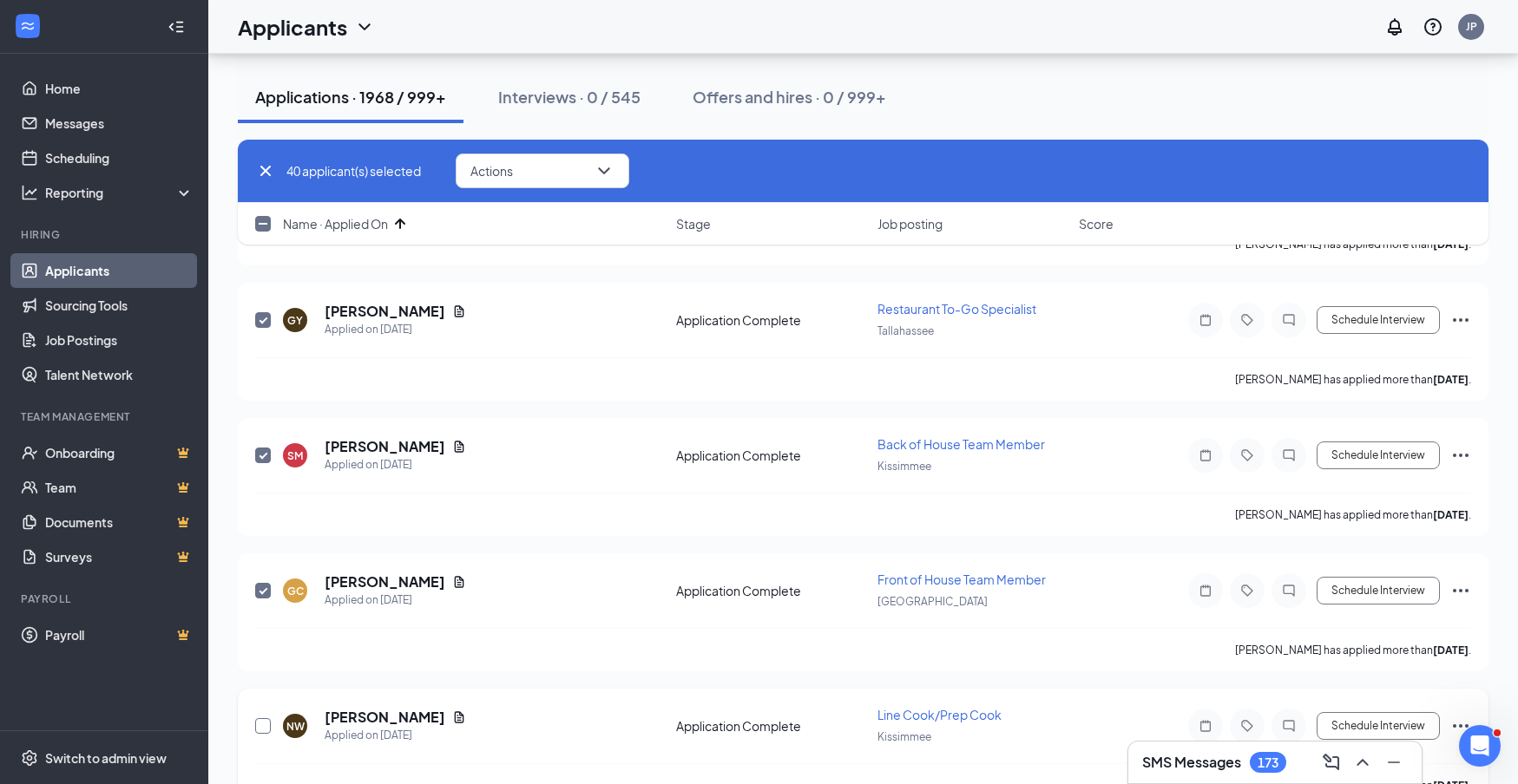
click at [261, 728] on input "checkbox" at bounding box center [263, 726] width 15 height 15
checkbox input "true"
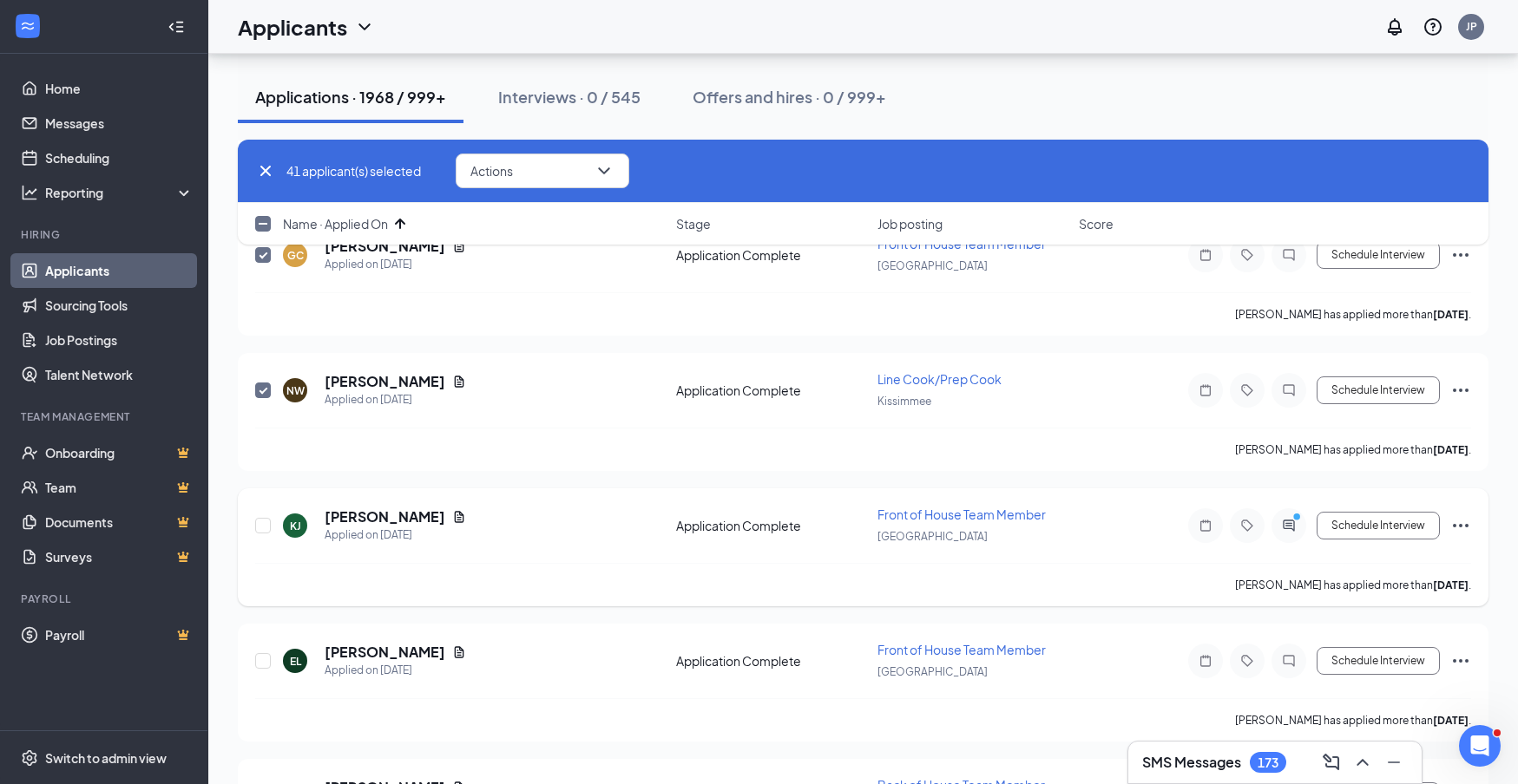
scroll to position [5499, 0]
click at [264, 528] on input "checkbox" at bounding box center [263, 524] width 15 height 15
checkbox input "true"
click at [266, 658] on input "checkbox" at bounding box center [263, 660] width 15 height 15
checkbox input "true"
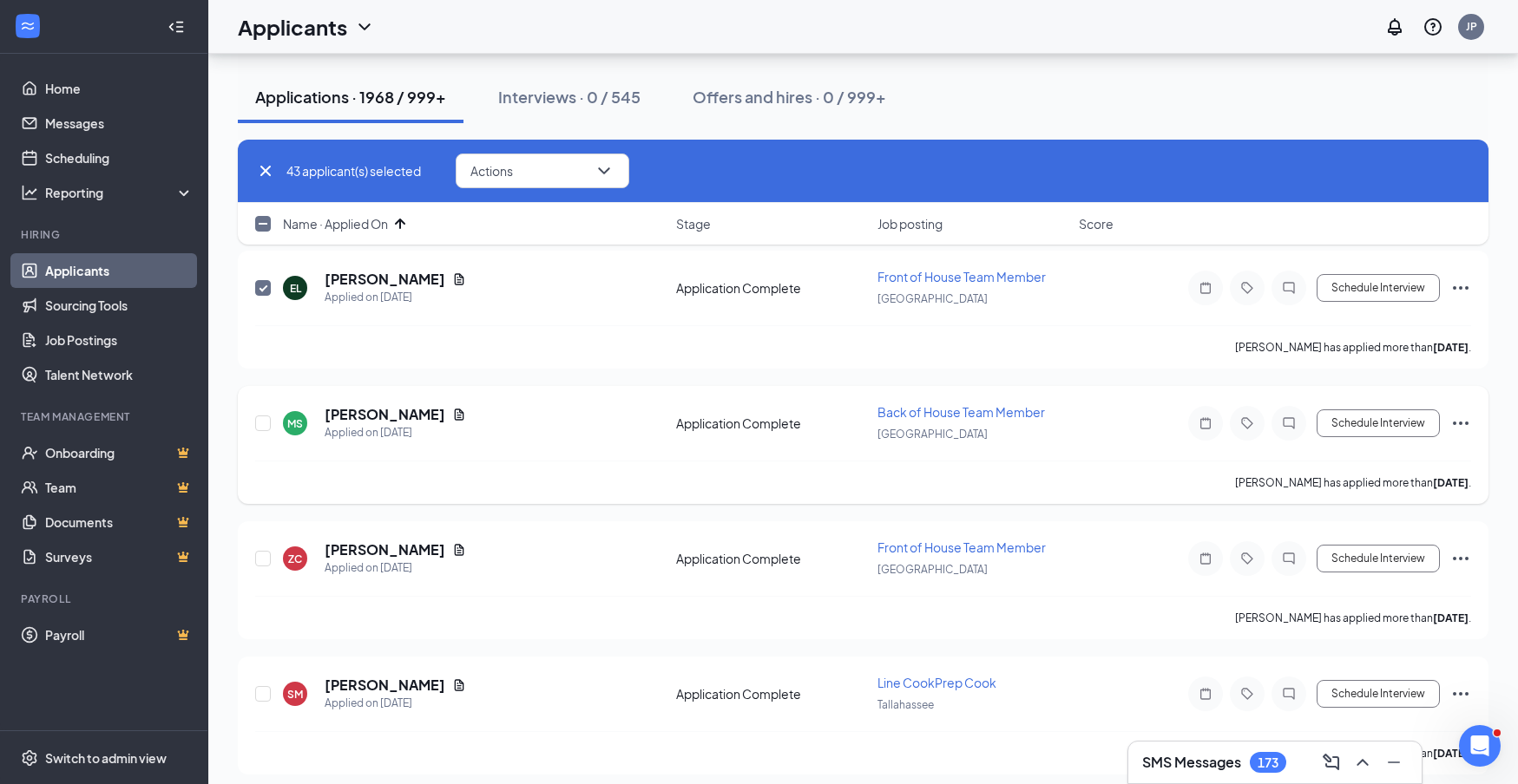
scroll to position [5882, 0]
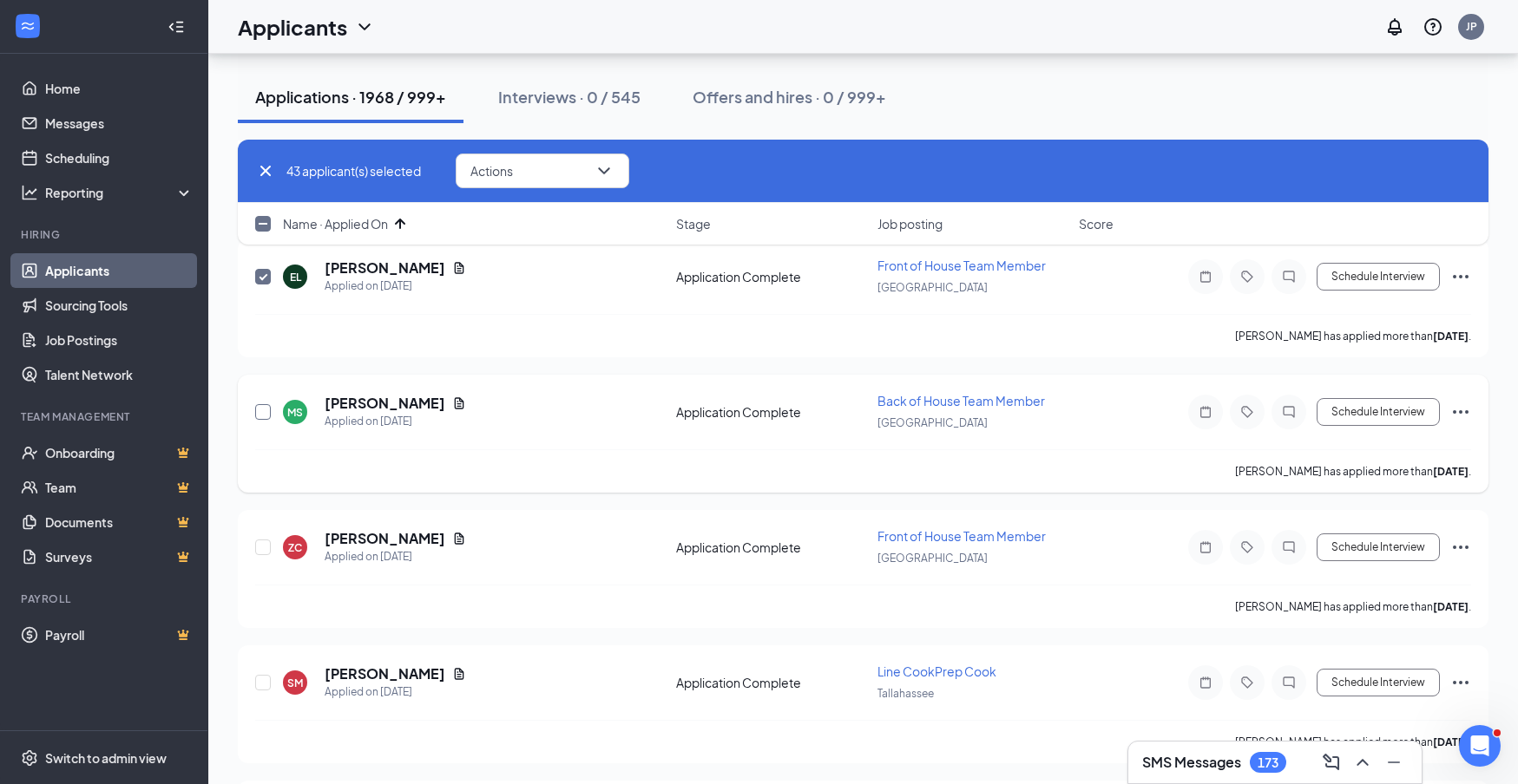
click at [263, 413] on input "checkbox" at bounding box center [263, 412] width 15 height 15
checkbox input "true"
click at [263, 551] on input "checkbox" at bounding box center [263, 547] width 15 height 15
checkbox input "true"
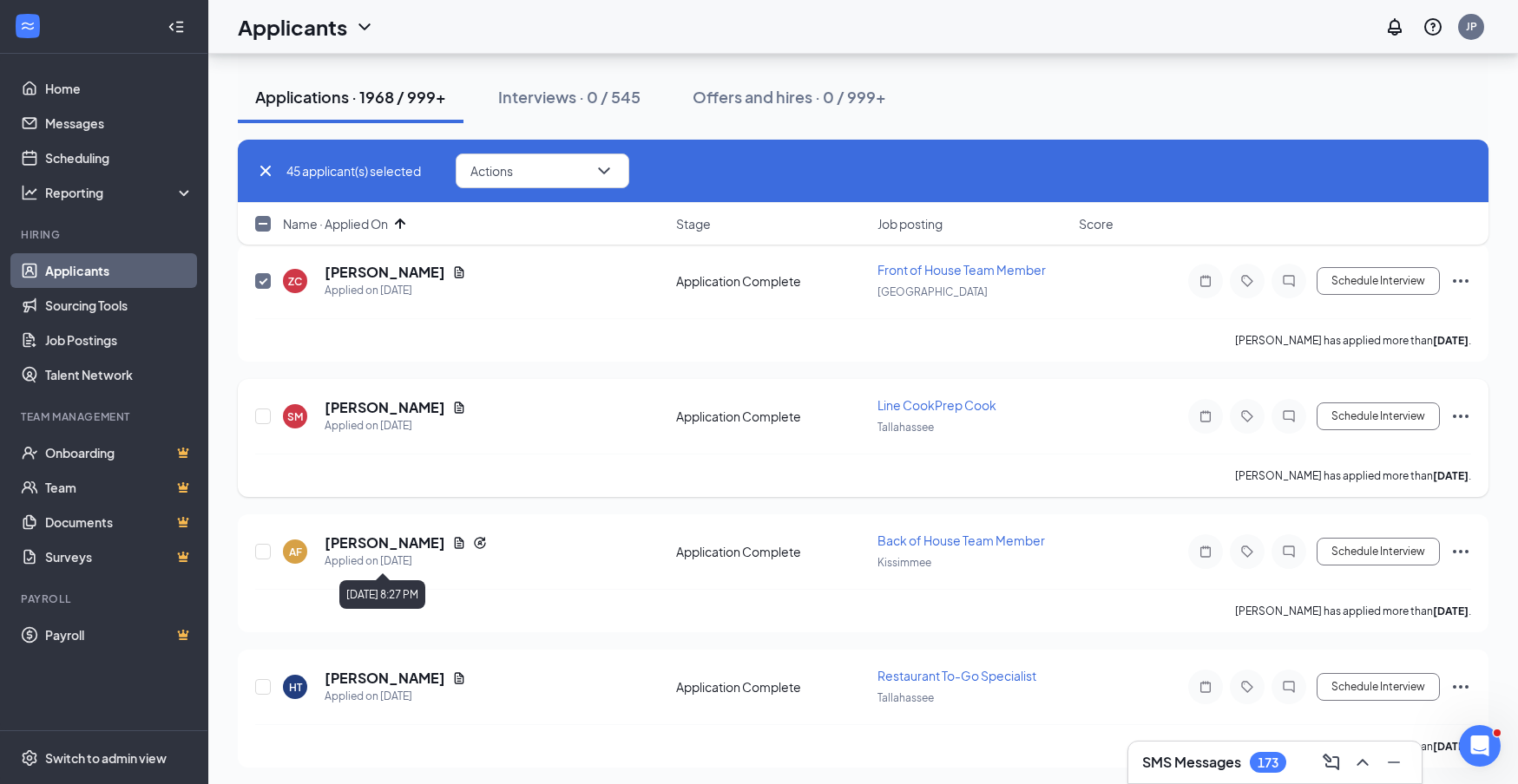
scroll to position [6157, 0]
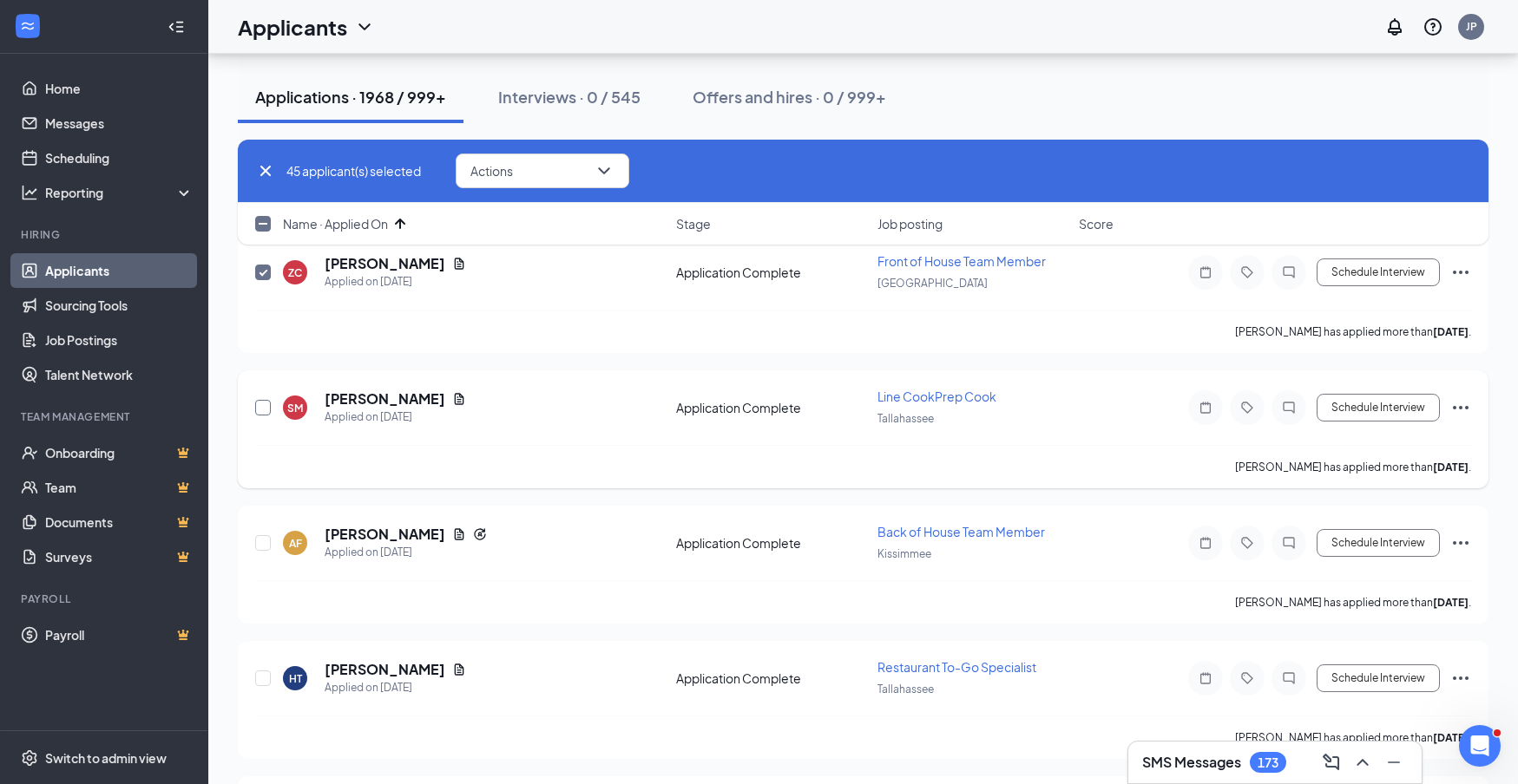
click at [263, 411] on input "checkbox" at bounding box center [263, 407] width 15 height 15
checkbox input "true"
click at [263, 543] on input "checkbox" at bounding box center [263, 543] width 15 height 15
checkbox input "true"
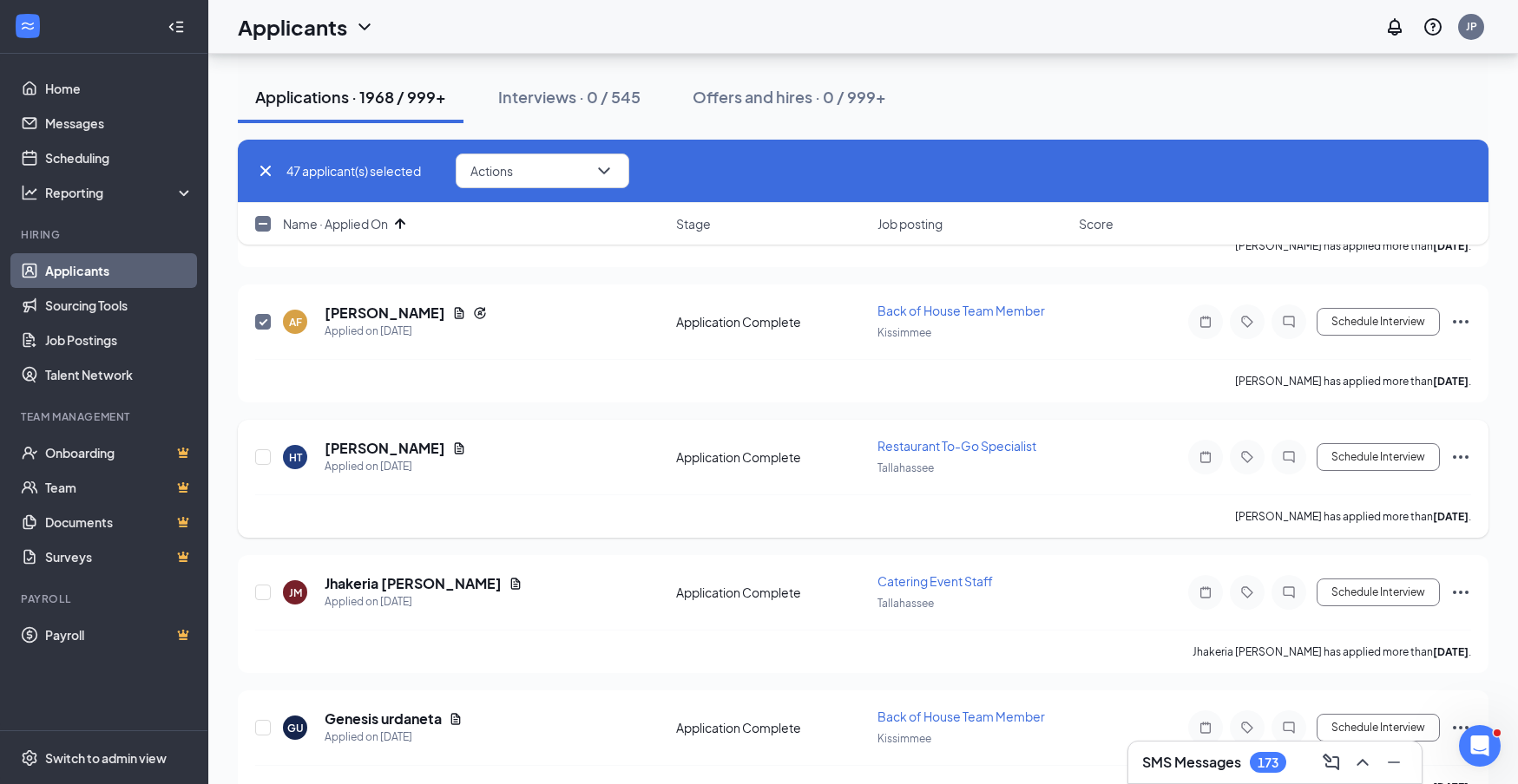
scroll to position [6395, 0]
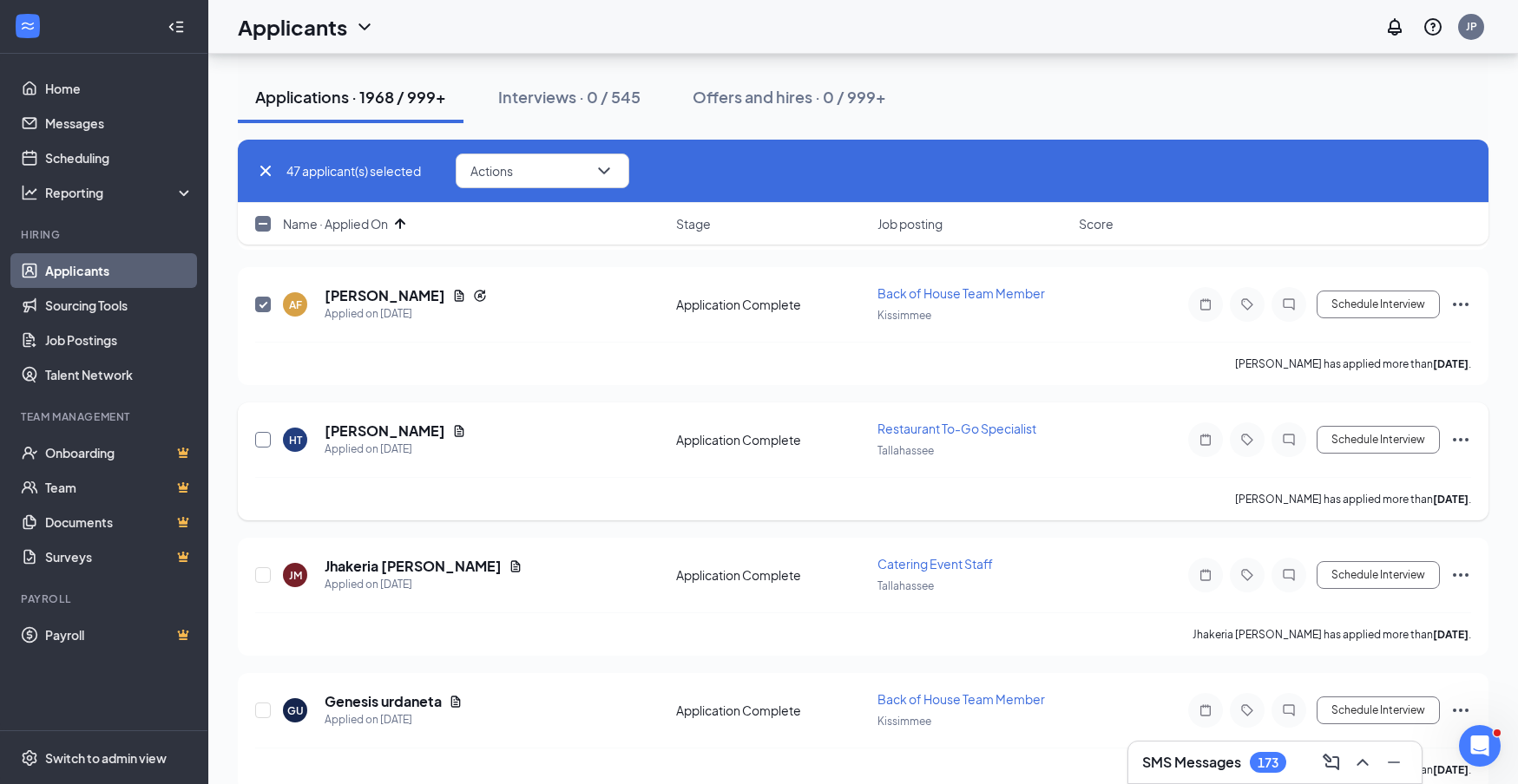
click at [263, 440] on input "checkbox" at bounding box center [263, 440] width 15 height 15
checkbox input "true"
click at [262, 579] on input "checkbox" at bounding box center [263, 576] width 15 height 15
checkbox input "true"
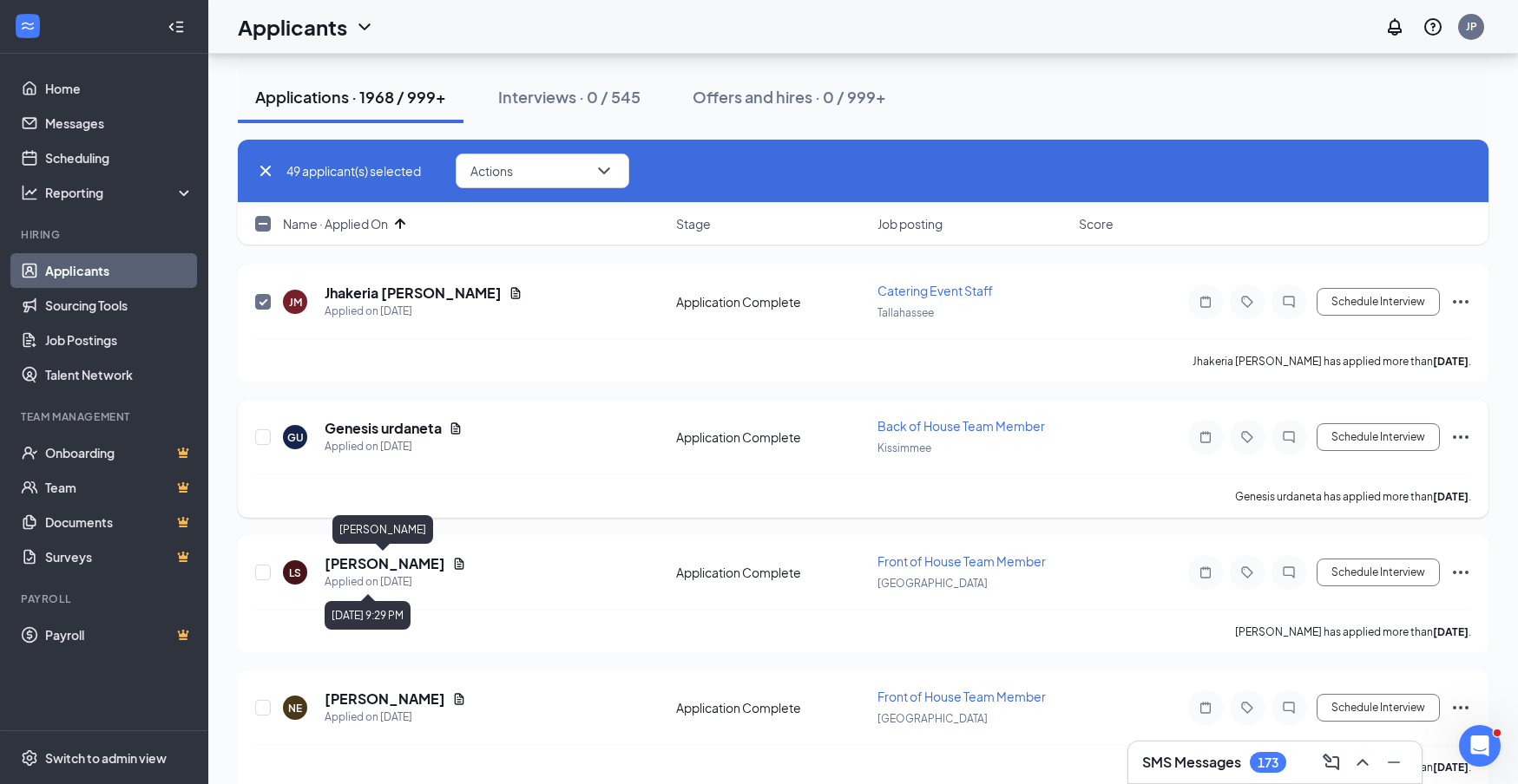
scroll to position [6671, 0]
click at [261, 438] on input "checkbox" at bounding box center [263, 435] width 15 height 15
checkbox input "true"
click at [265, 572] on input "checkbox" at bounding box center [263, 571] width 15 height 15
checkbox input "true"
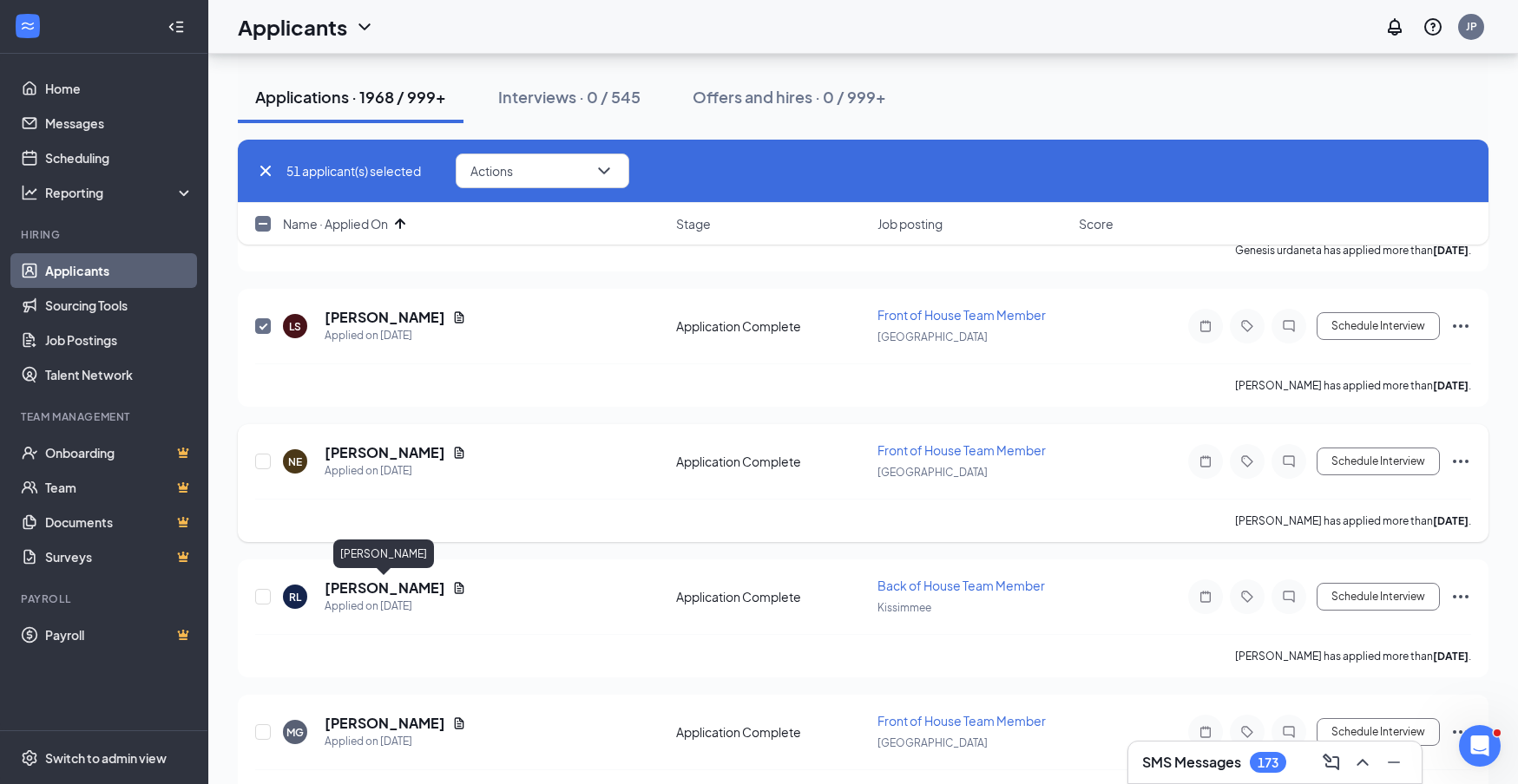
scroll to position [6919, 0]
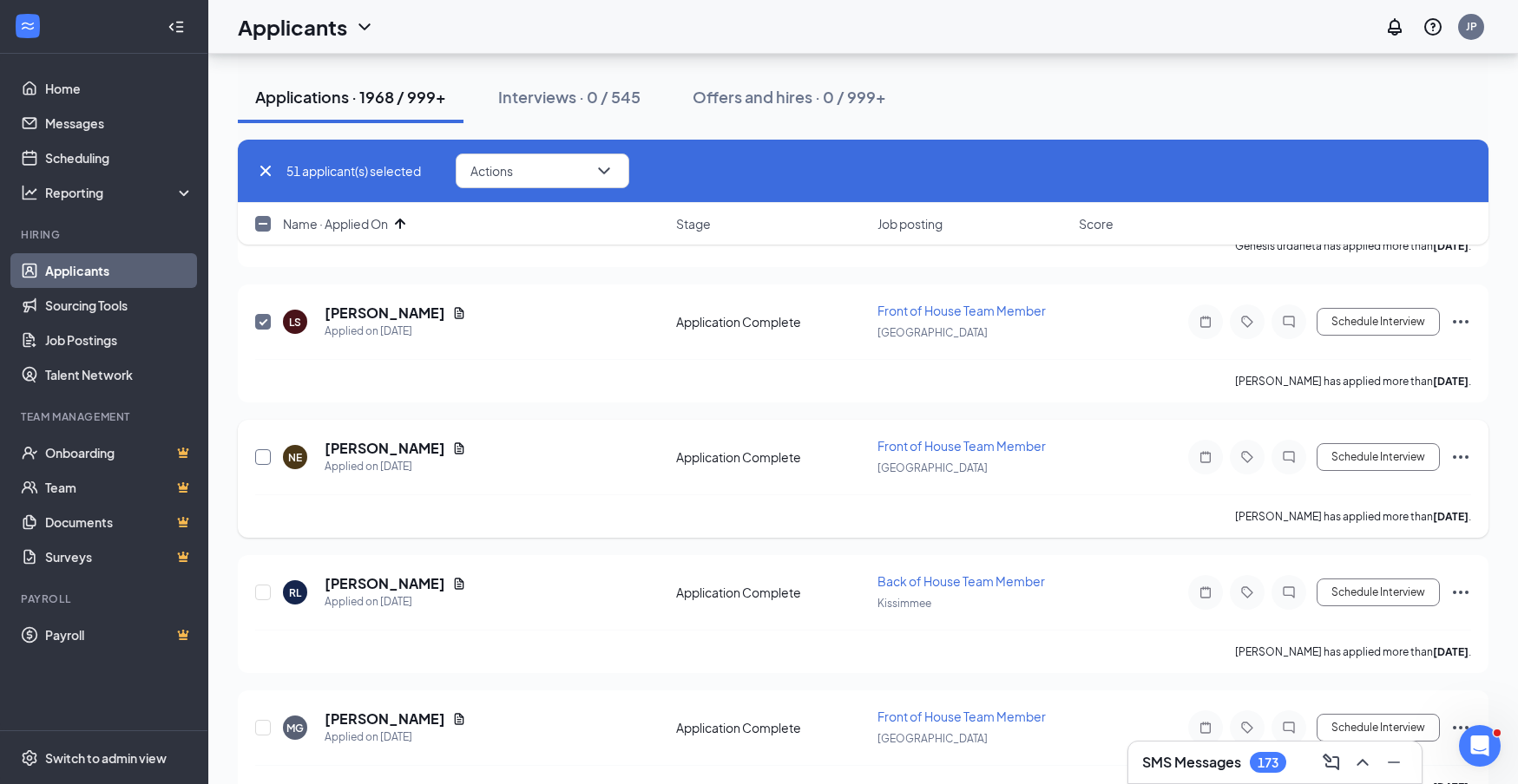
click at [262, 458] on input "checkbox" at bounding box center [263, 457] width 15 height 15
checkbox input "true"
click at [266, 595] on input "checkbox" at bounding box center [263, 593] width 15 height 15
checkbox input "true"
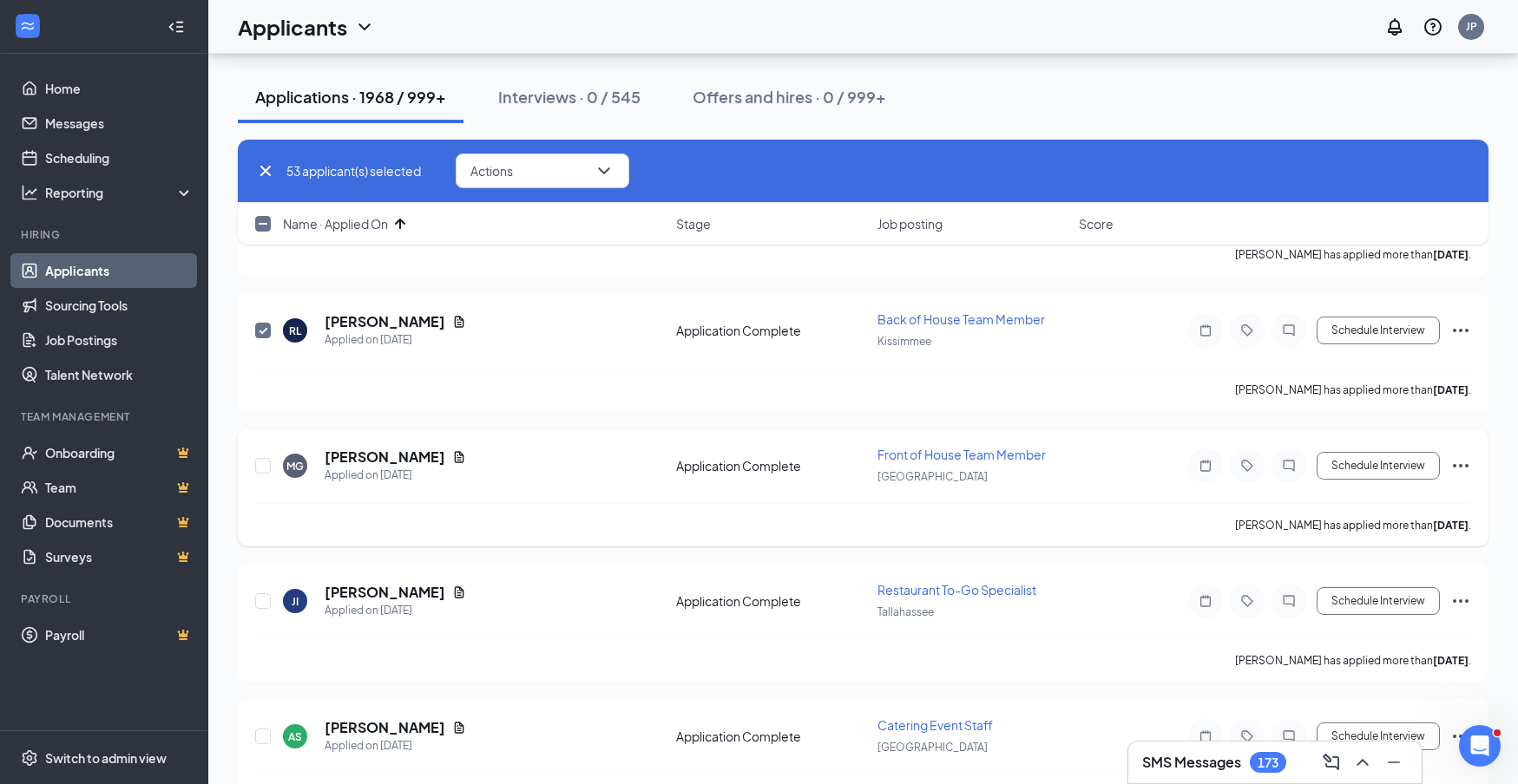
scroll to position [7181, 1]
click at [262, 466] on input "checkbox" at bounding box center [263, 466] width 15 height 15
checkbox input "true"
click at [263, 599] on input "checkbox" at bounding box center [263, 601] width 15 height 15
checkbox input "true"
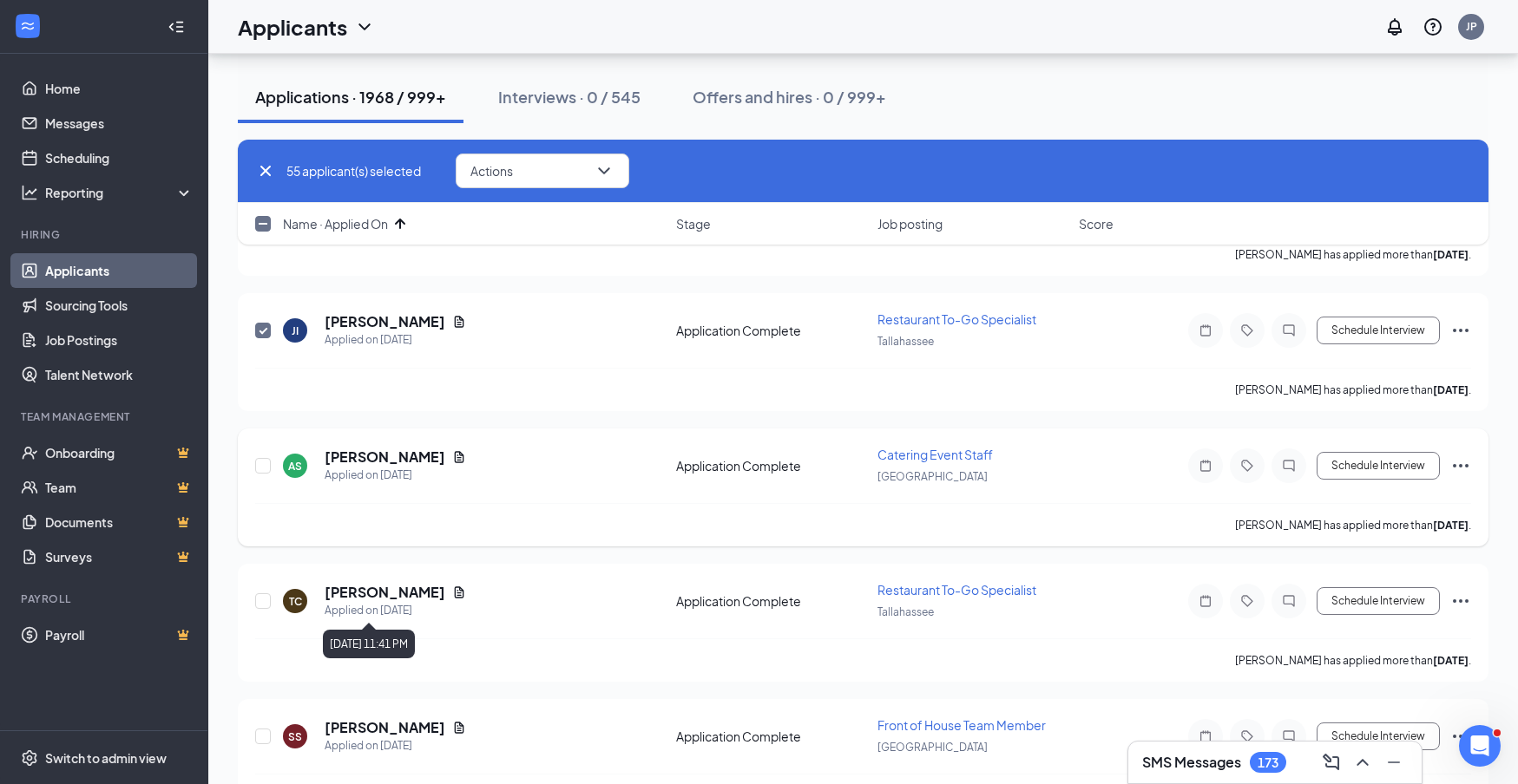
scroll to position [7453, 0]
click at [262, 465] on input "checkbox" at bounding box center [263, 465] width 15 height 15
checkbox input "true"
click at [268, 601] on input "checkbox" at bounding box center [263, 600] width 15 height 15
checkbox input "true"
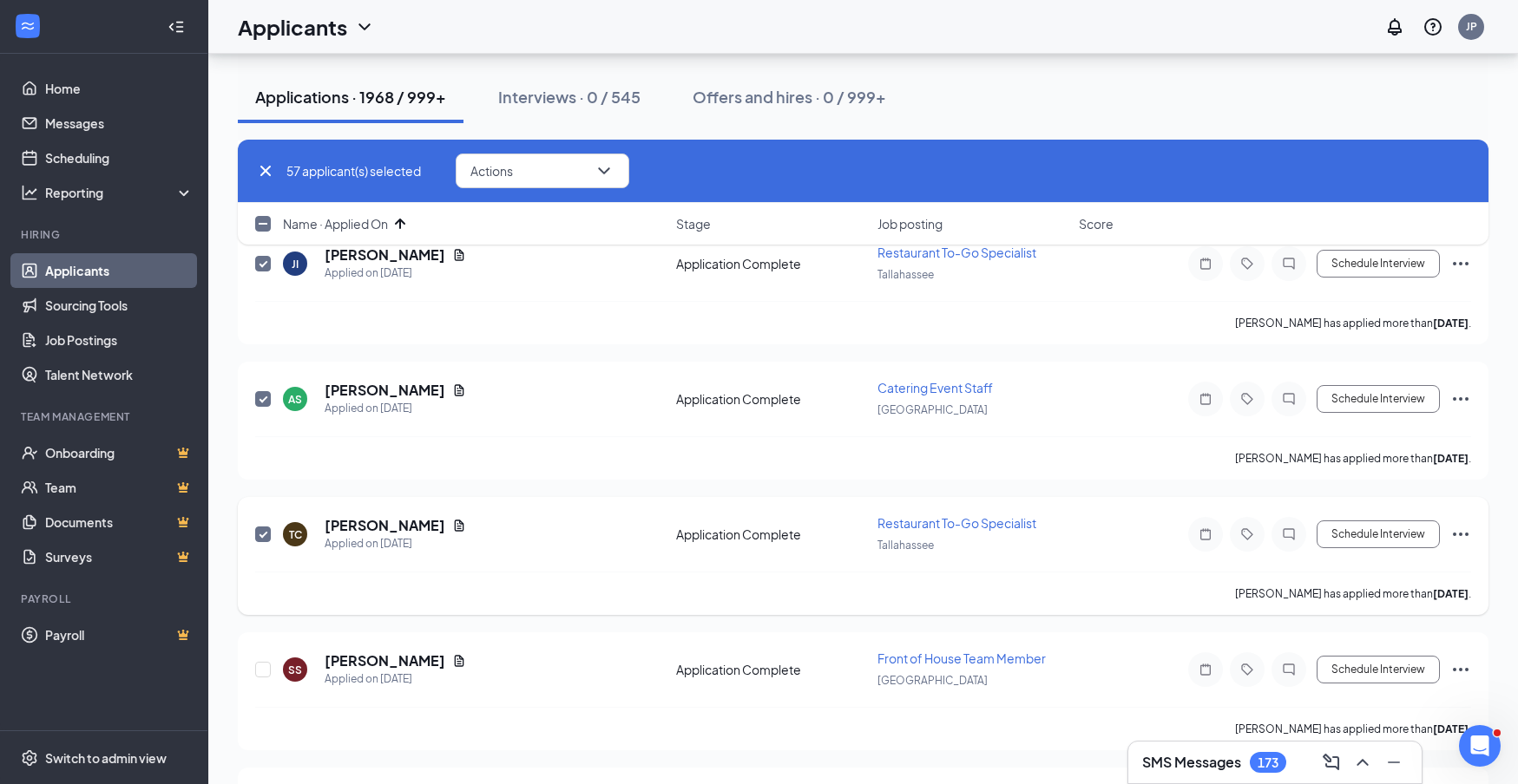
scroll to position [7650, 0]
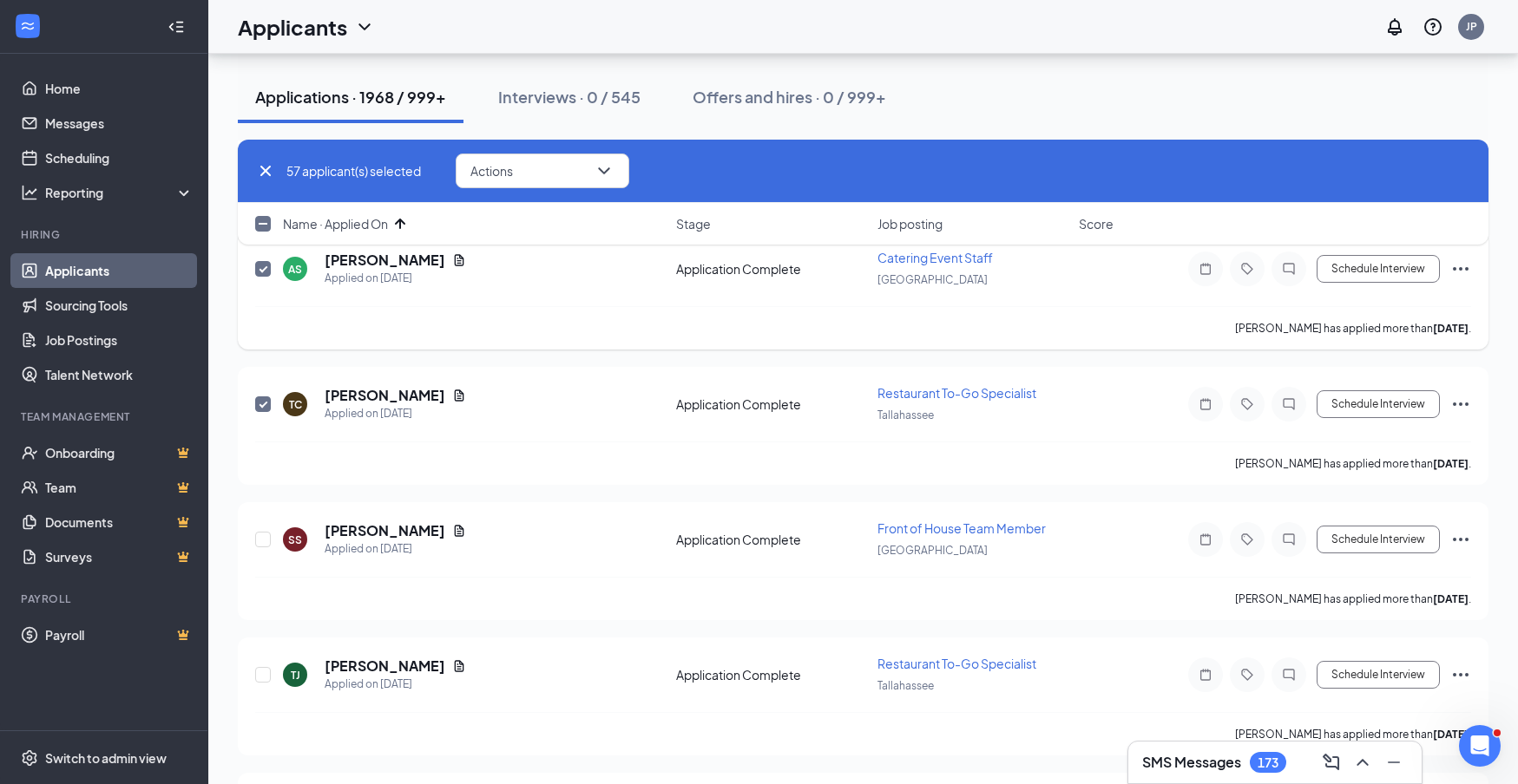
click at [602, 178] on icon "ChevronDown" at bounding box center [605, 171] width 21 height 21
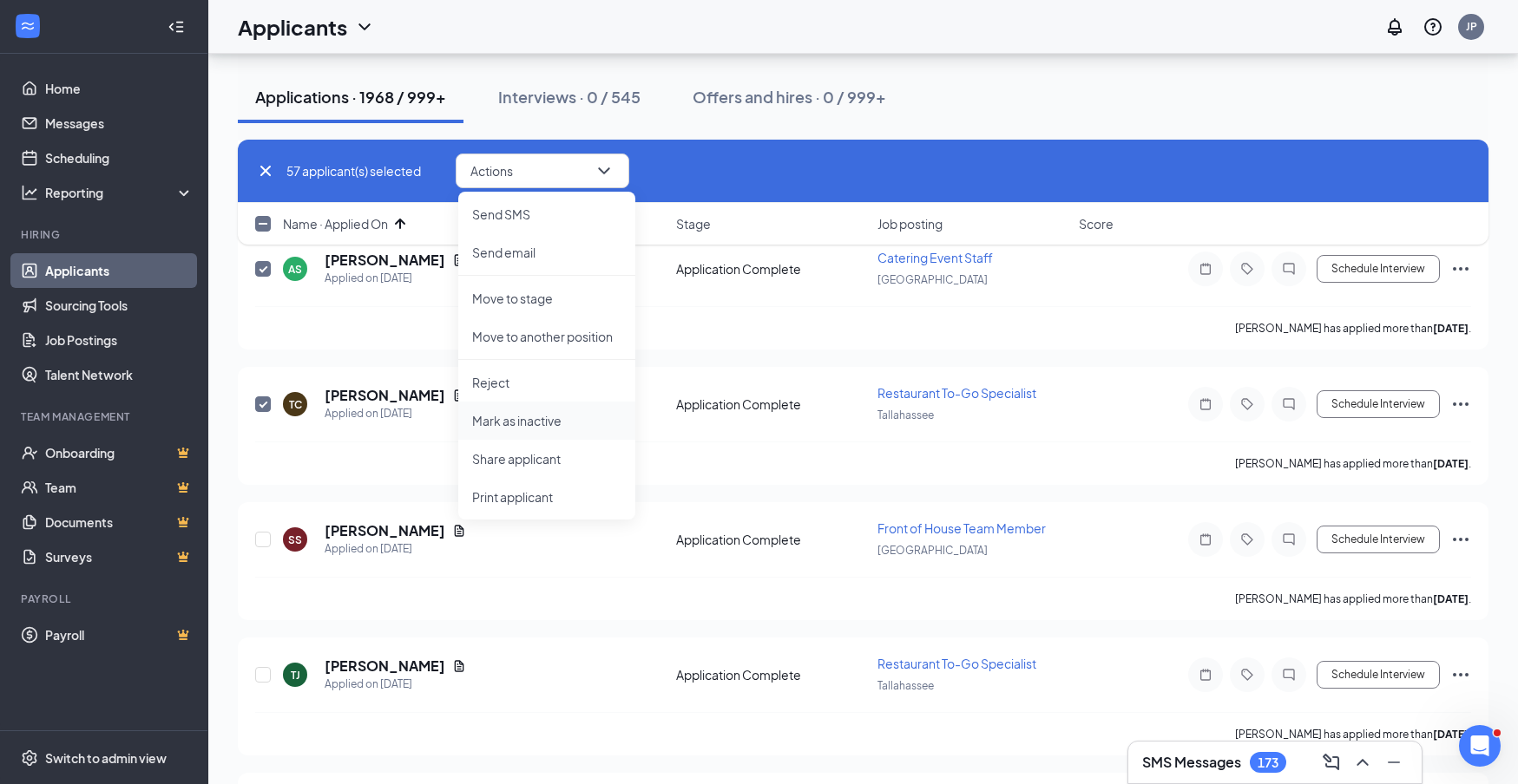
click at [558, 420] on p "Mark as inactive" at bounding box center [547, 421] width 149 height 17
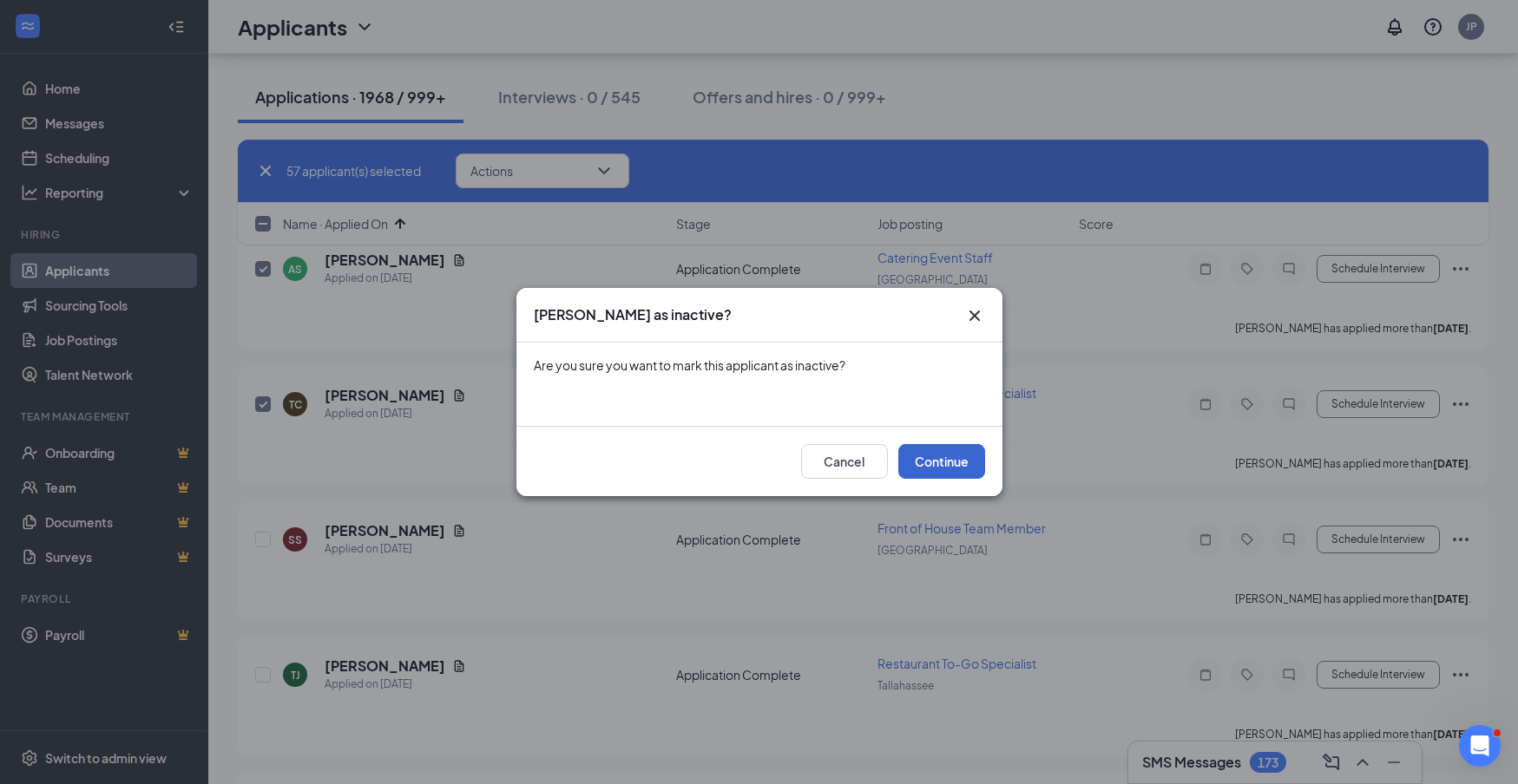
click at [955, 467] on button "Continue" at bounding box center [941, 462] width 87 height 34
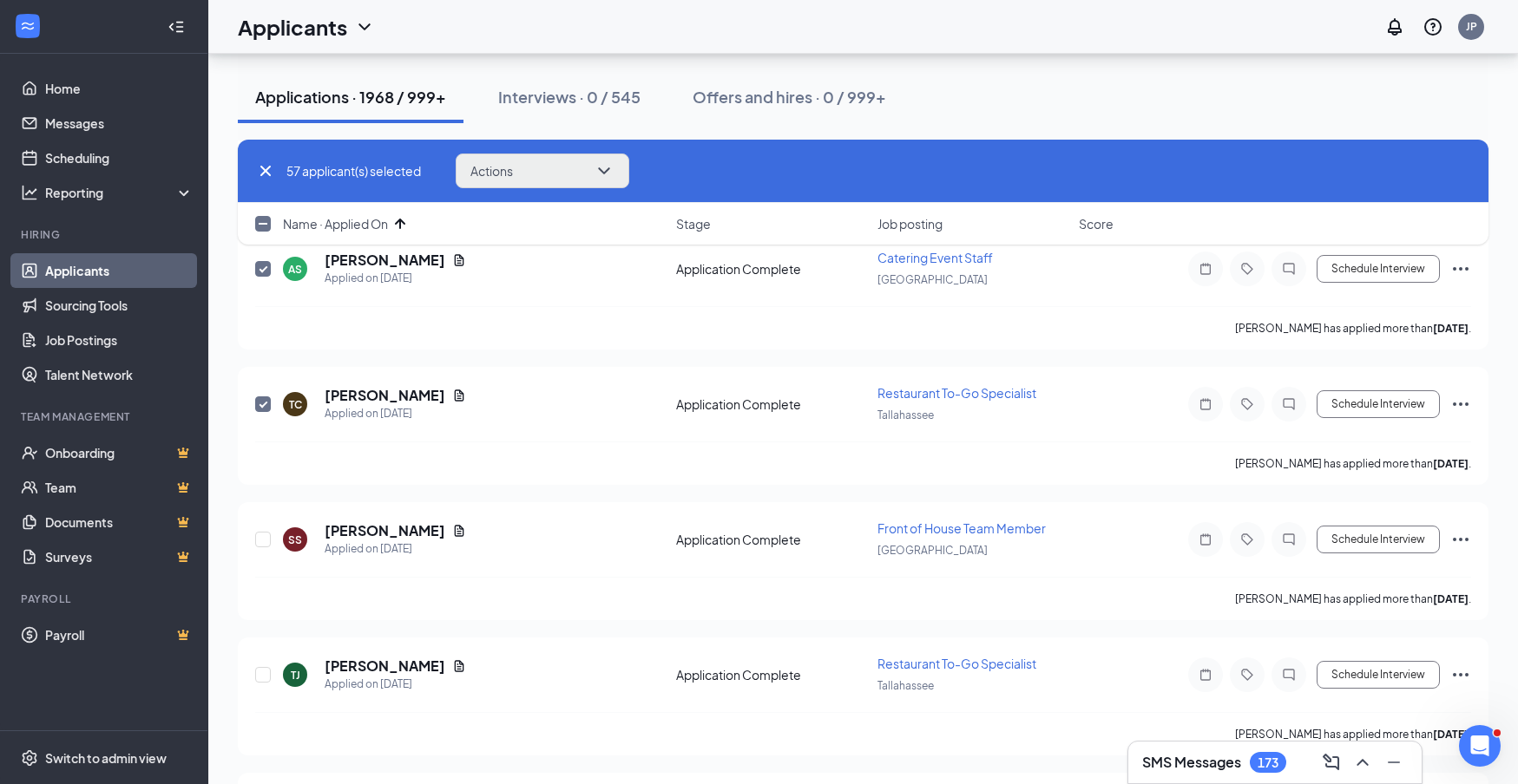
click at [615, 174] on icon "ChevronDown" at bounding box center [605, 171] width 21 height 21
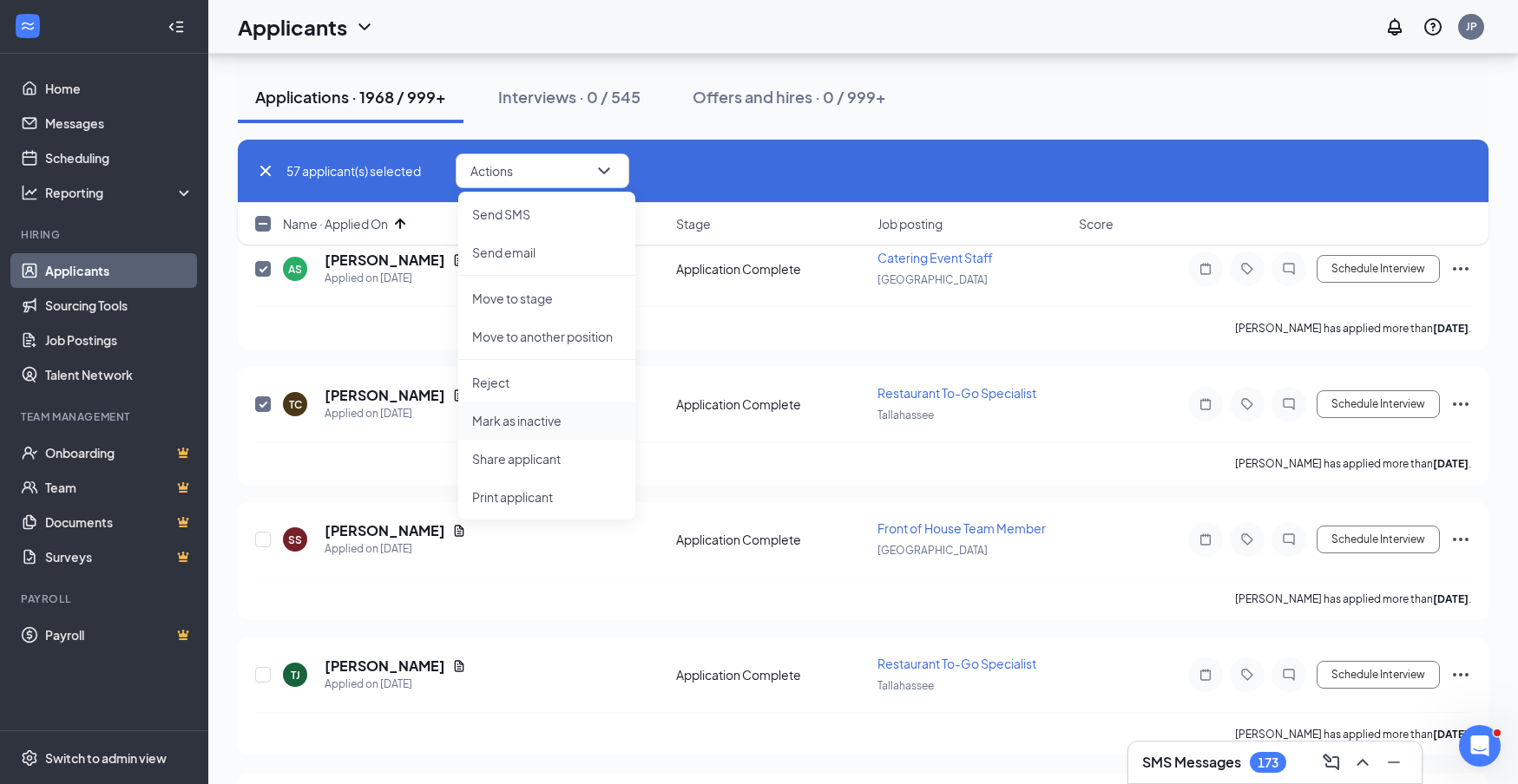
click at [566, 421] on p "Mark as inactive" at bounding box center [547, 421] width 149 height 17
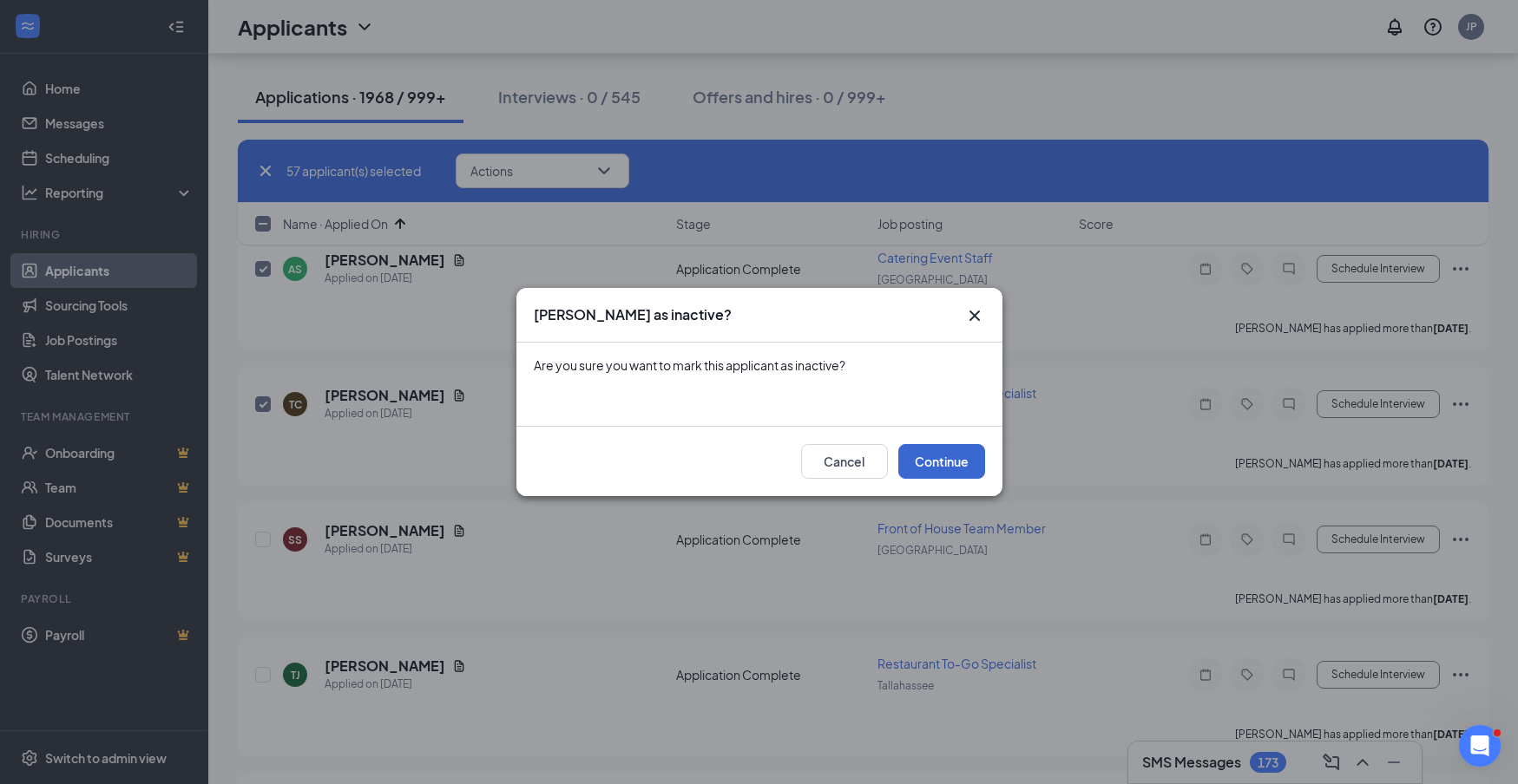
click at [949, 461] on button "Continue" at bounding box center [941, 462] width 87 height 34
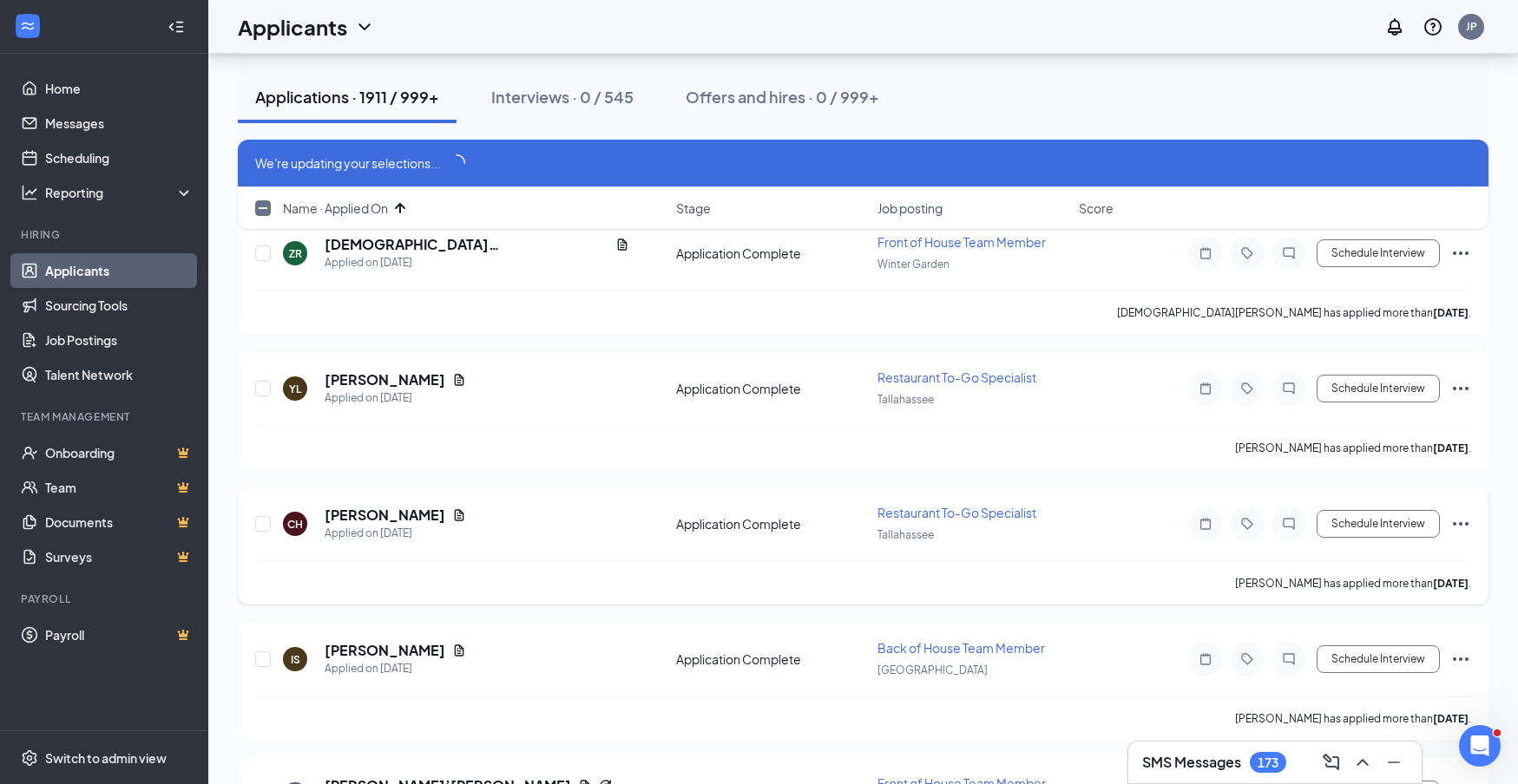
checkbox input "false"
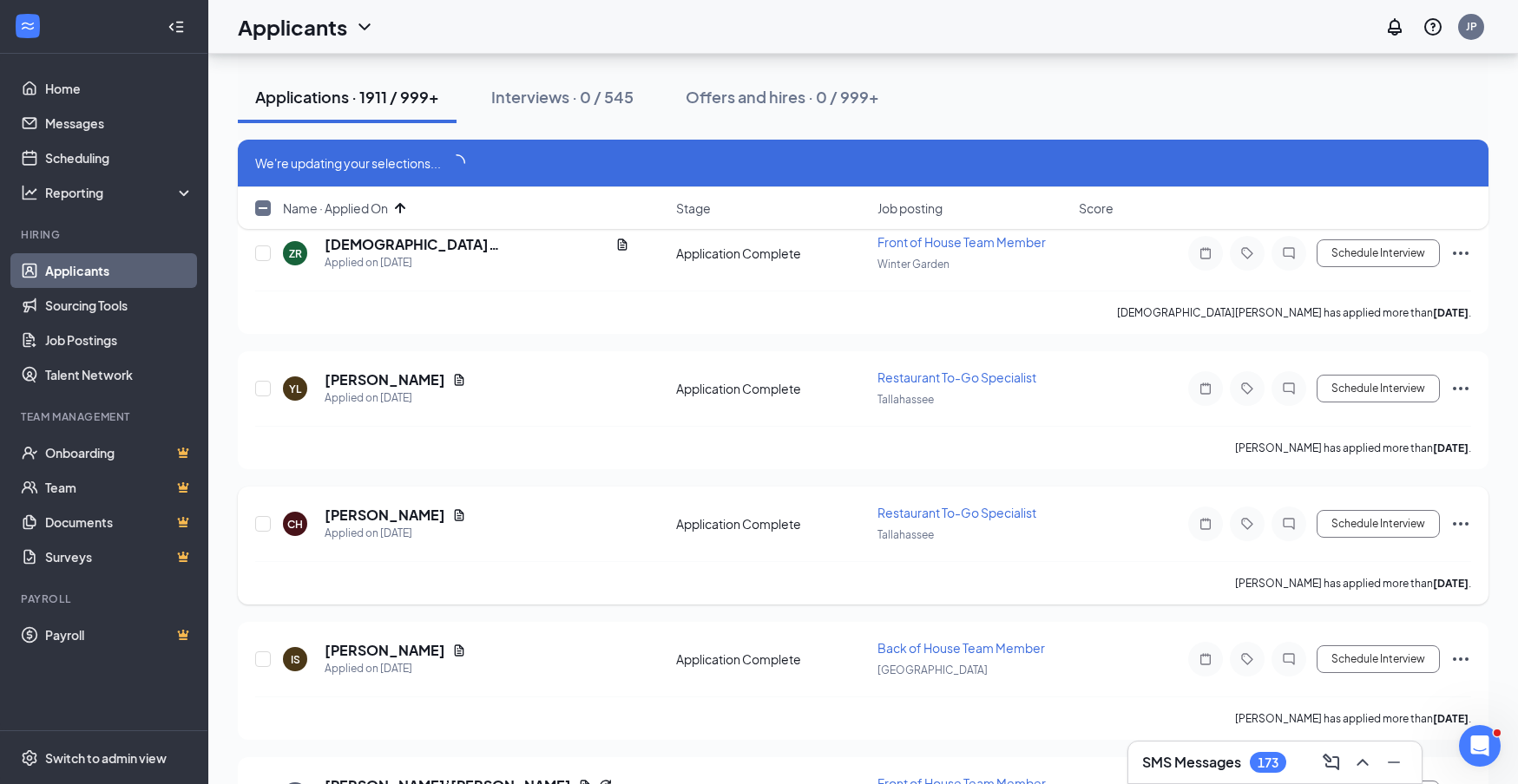
checkbox input "false"
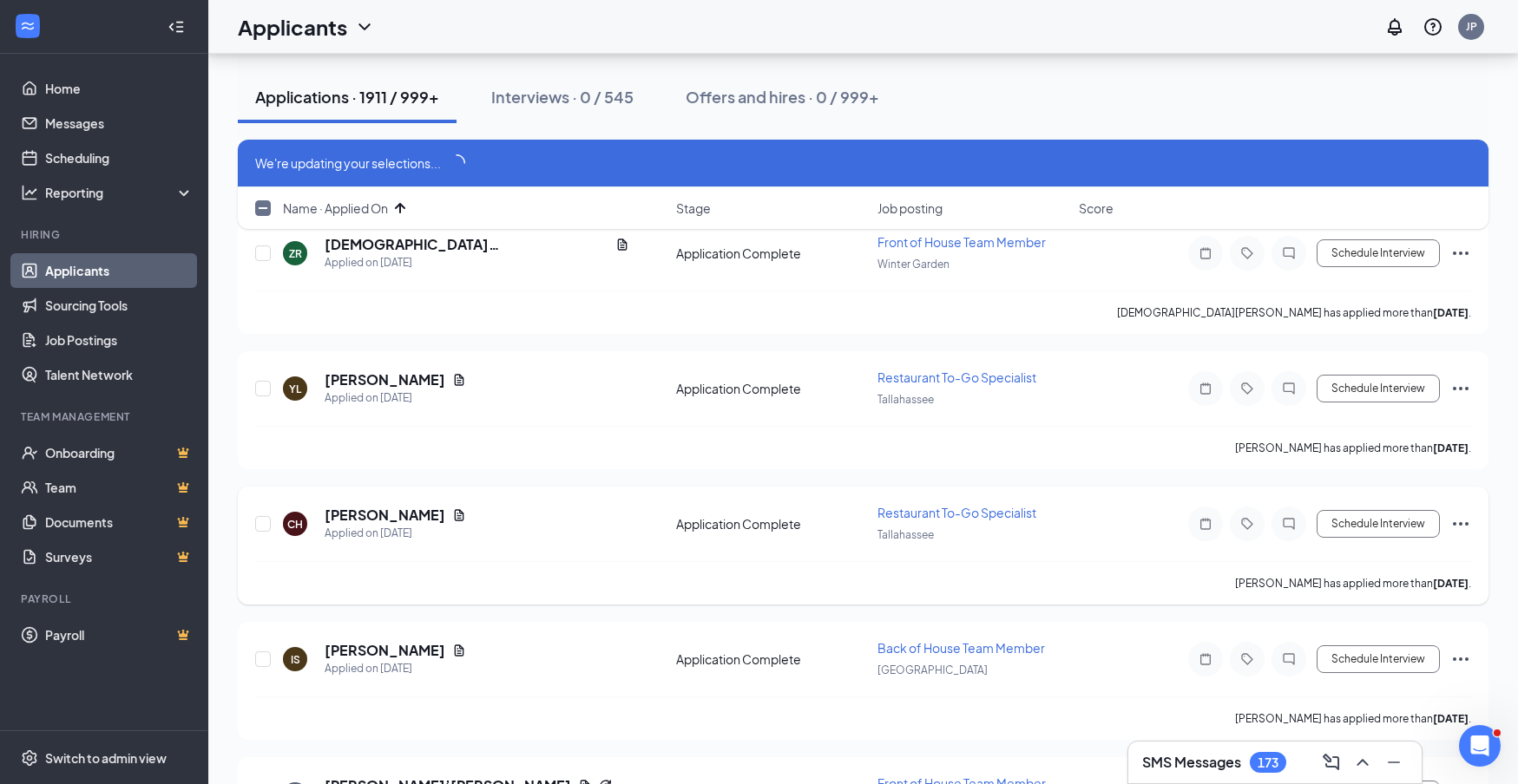
checkbox input "false"
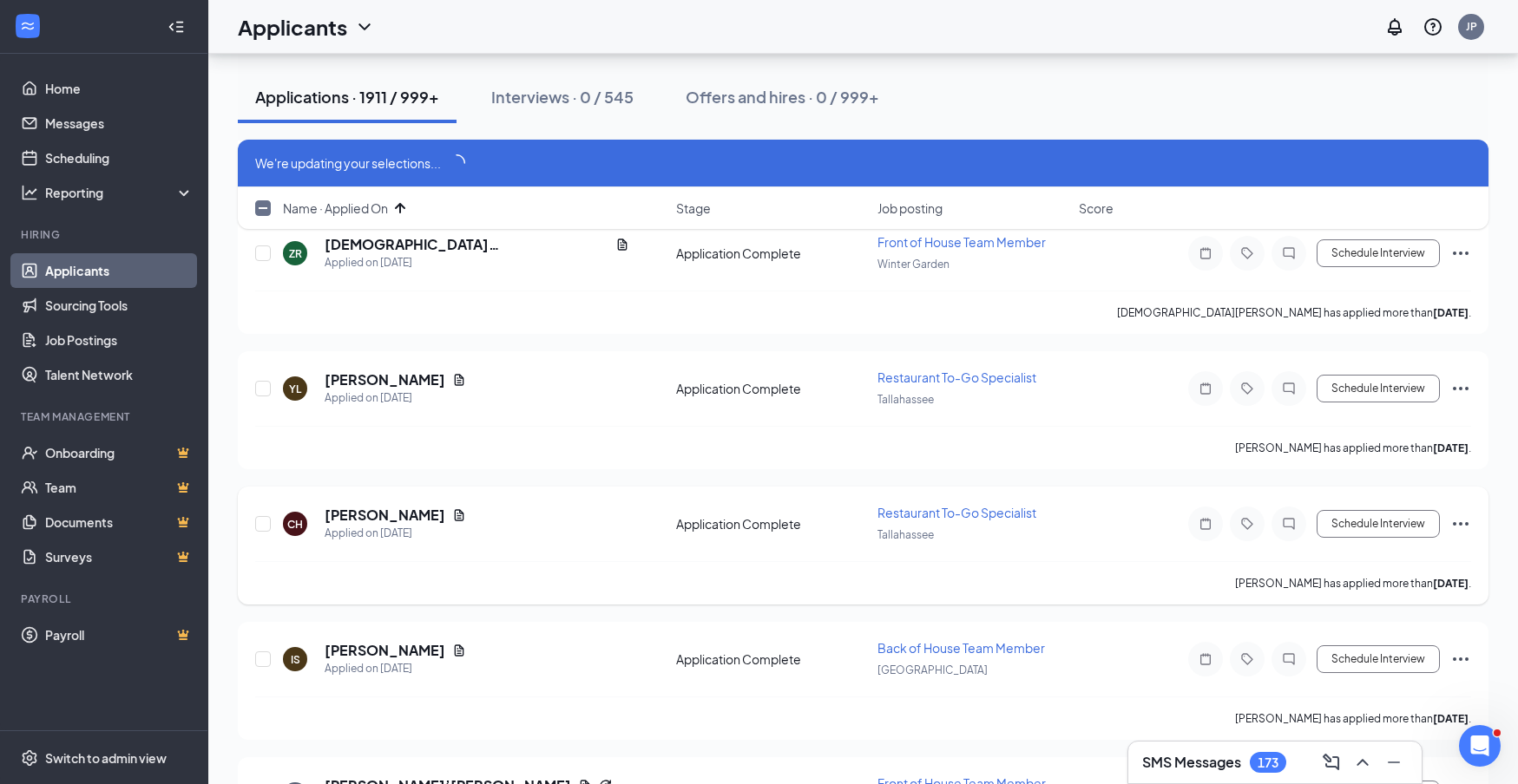
checkbox input "false"
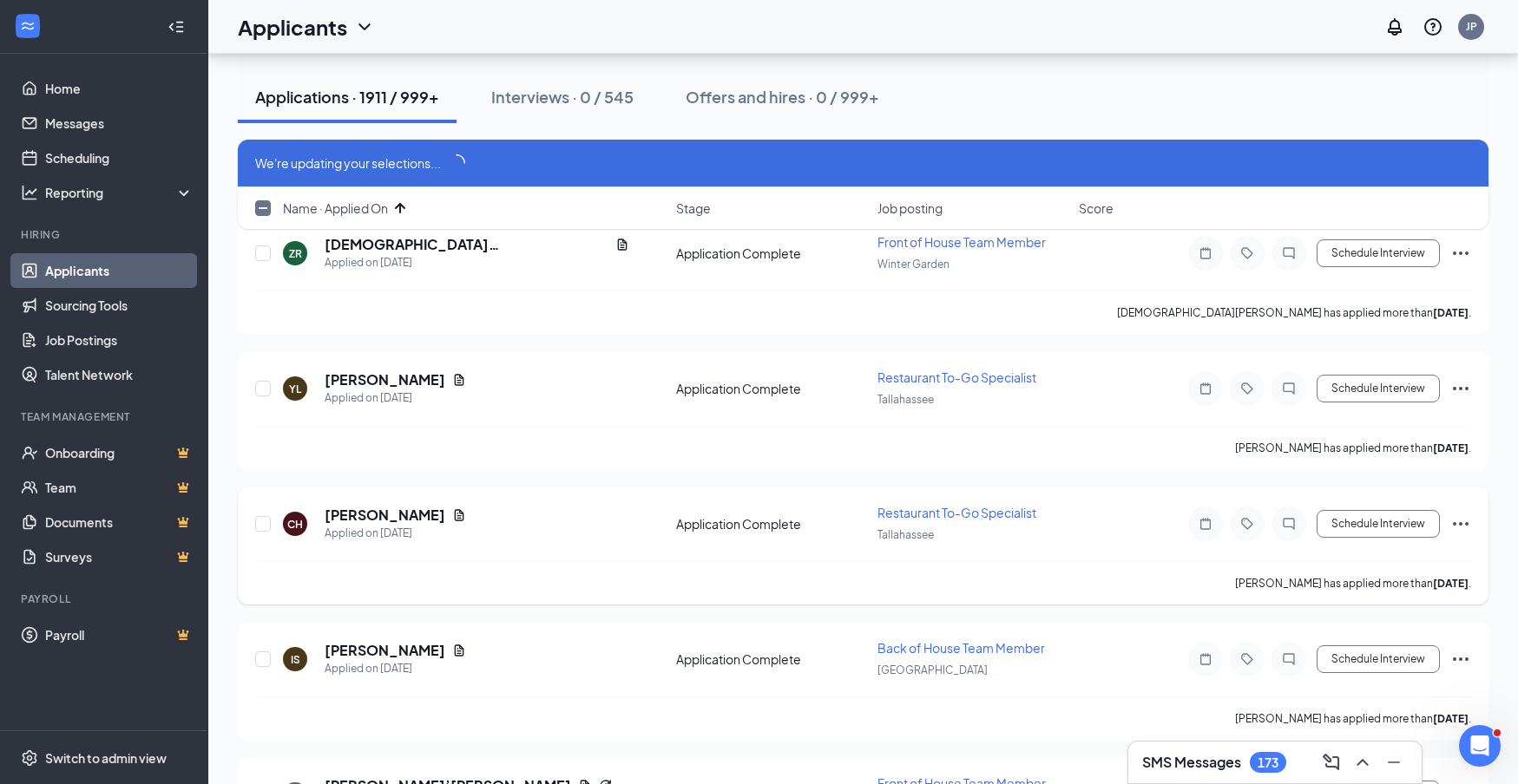
checkbox input "false"
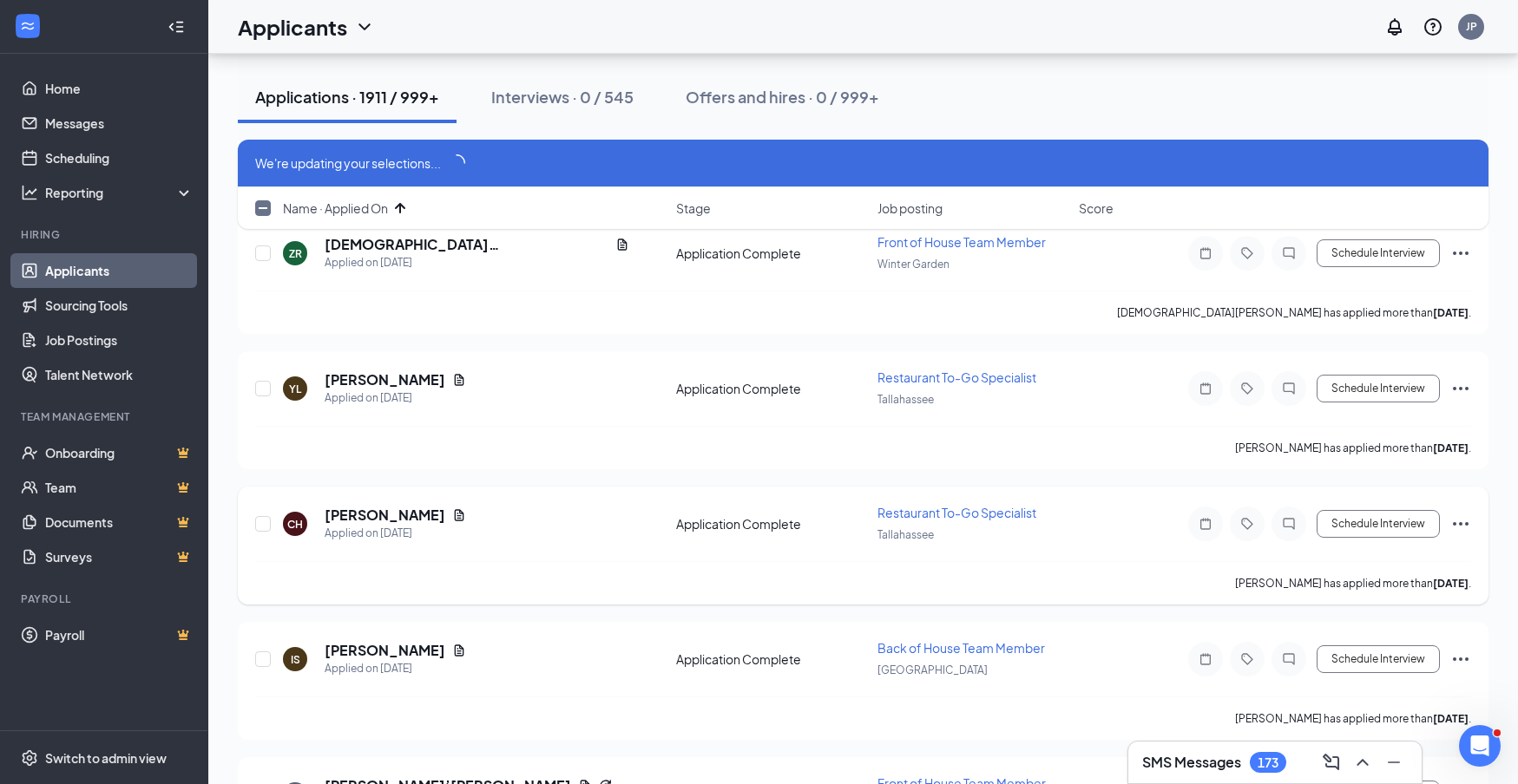
checkbox input "false"
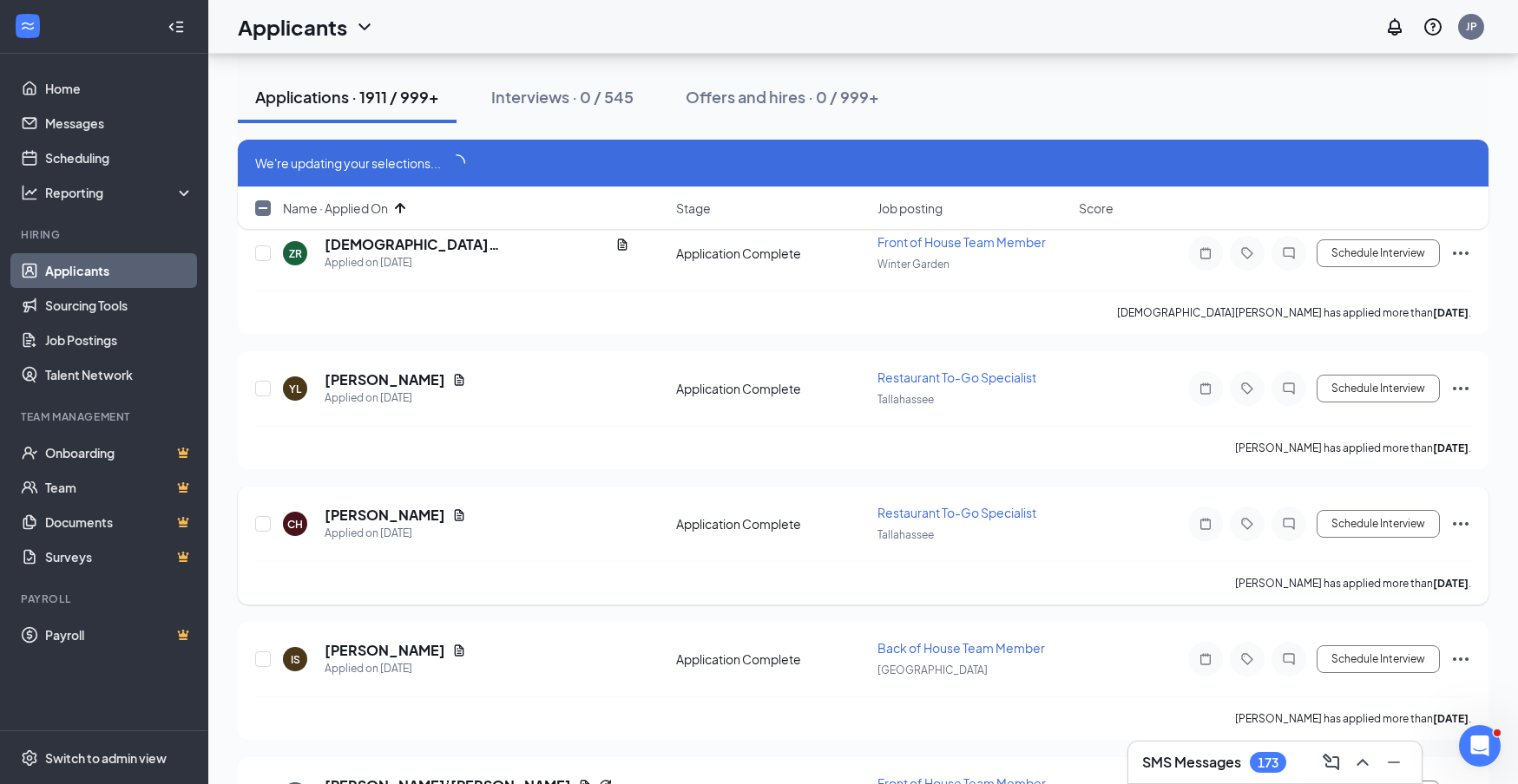
checkbox input "false"
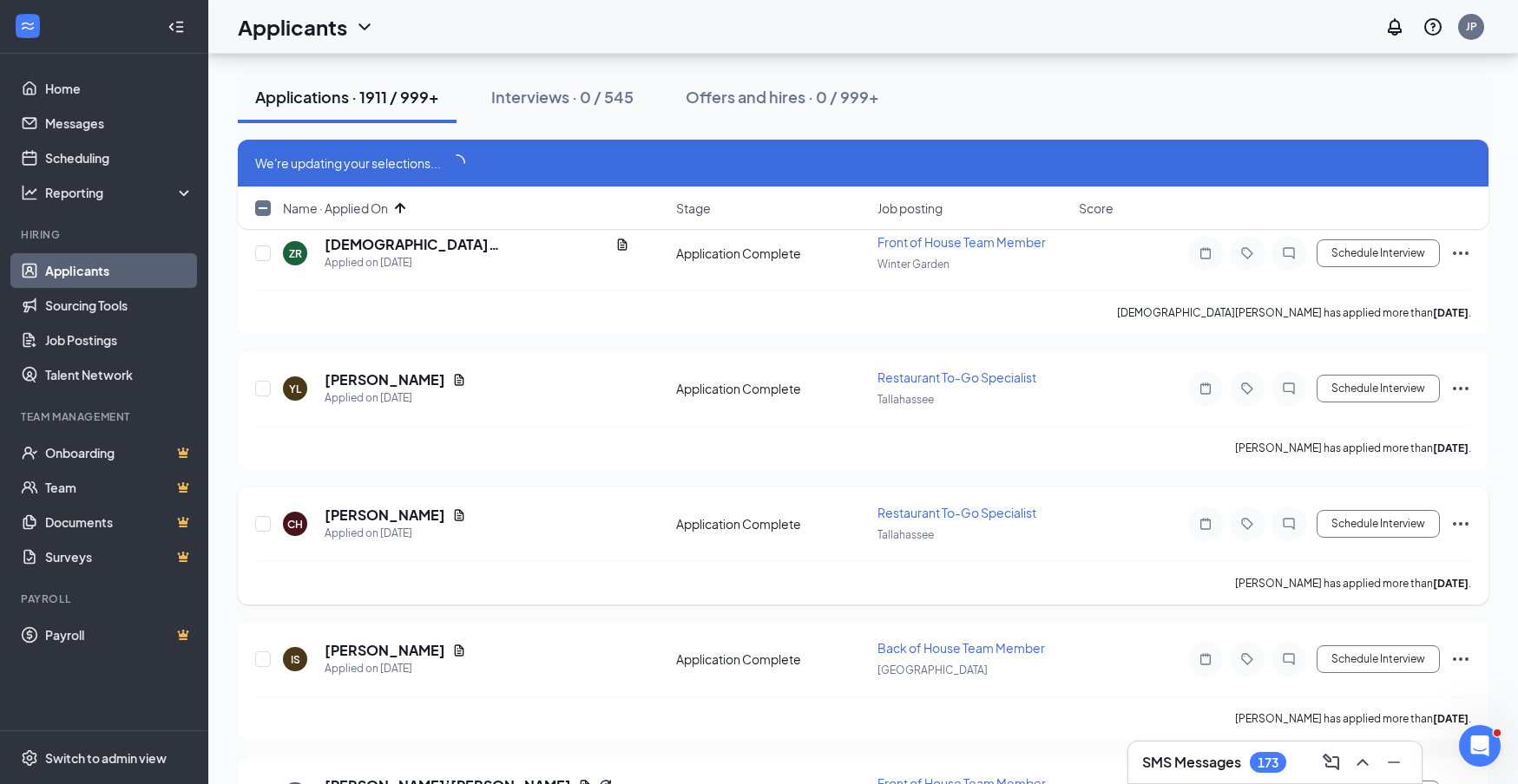
checkbox input "false"
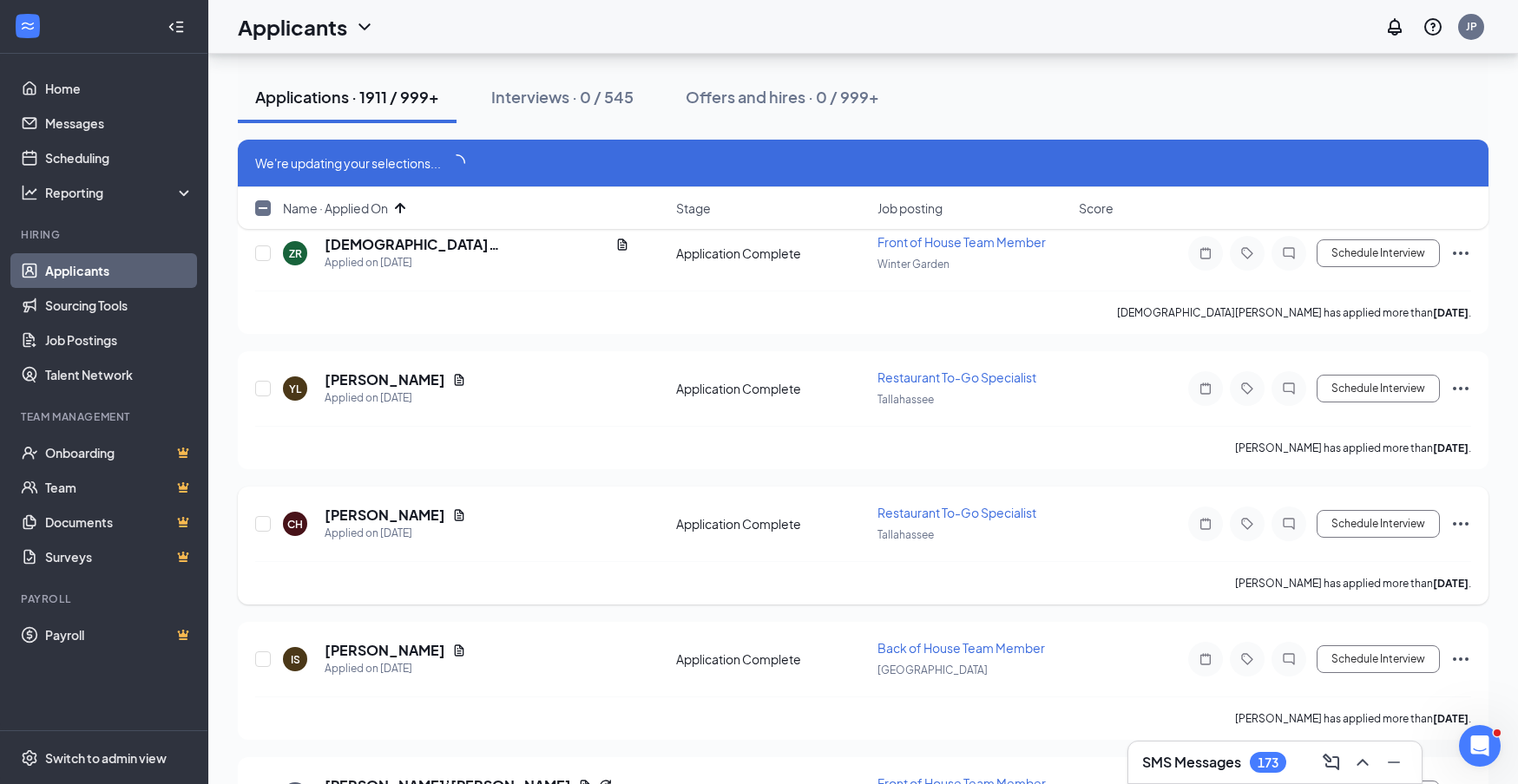
checkbox input "false"
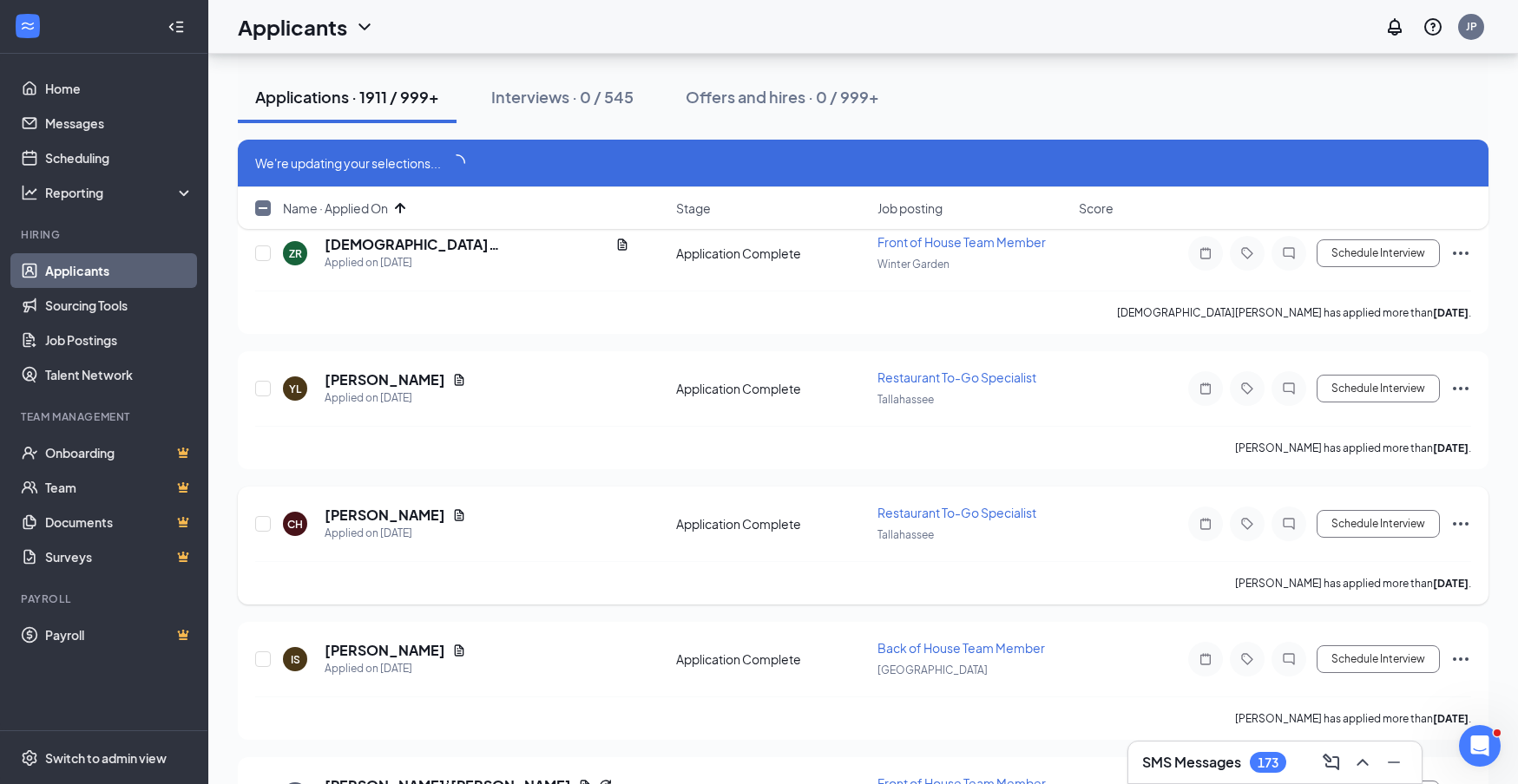
checkbox input "false"
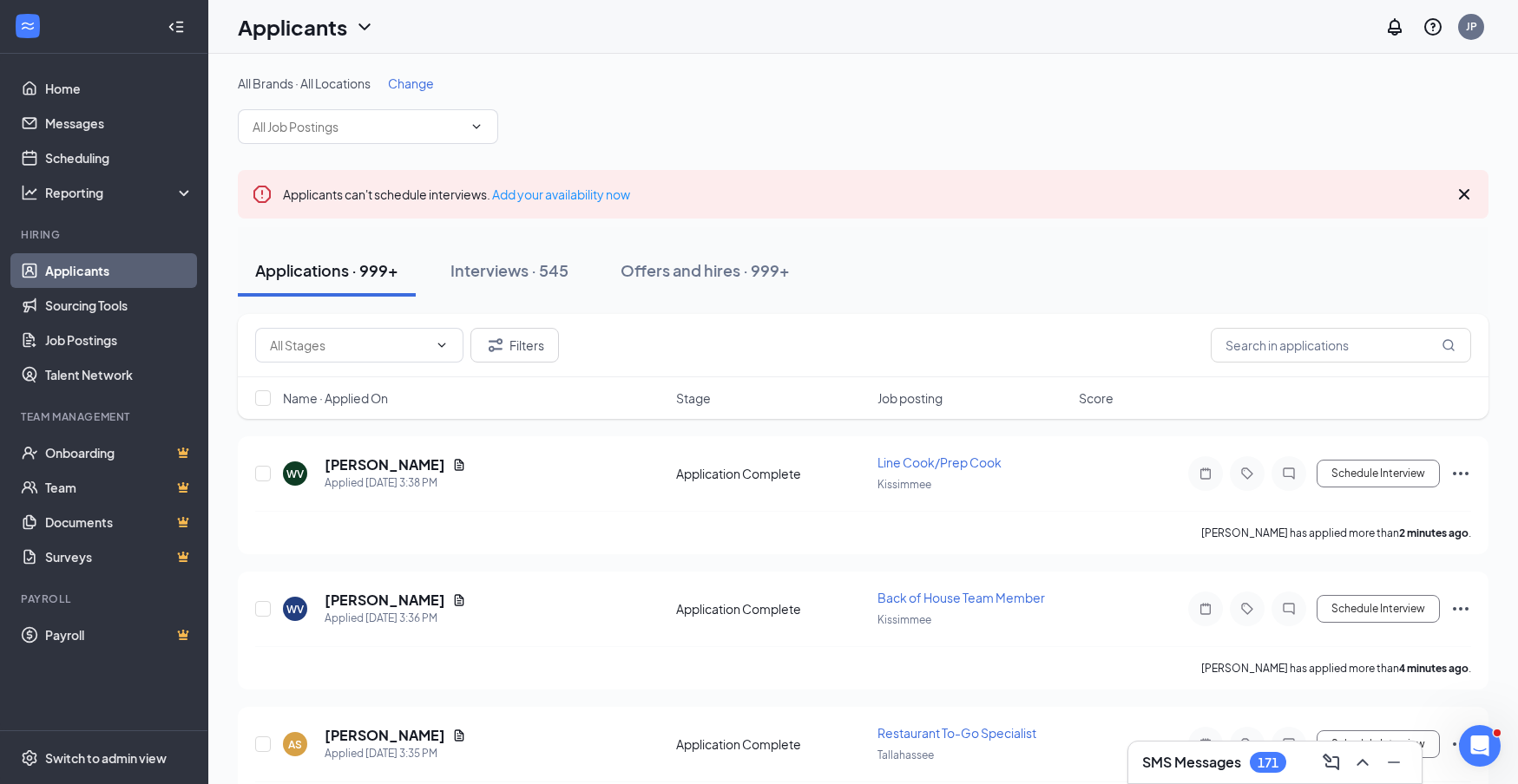
click at [419, 85] on span "Change" at bounding box center [411, 83] width 46 height 15
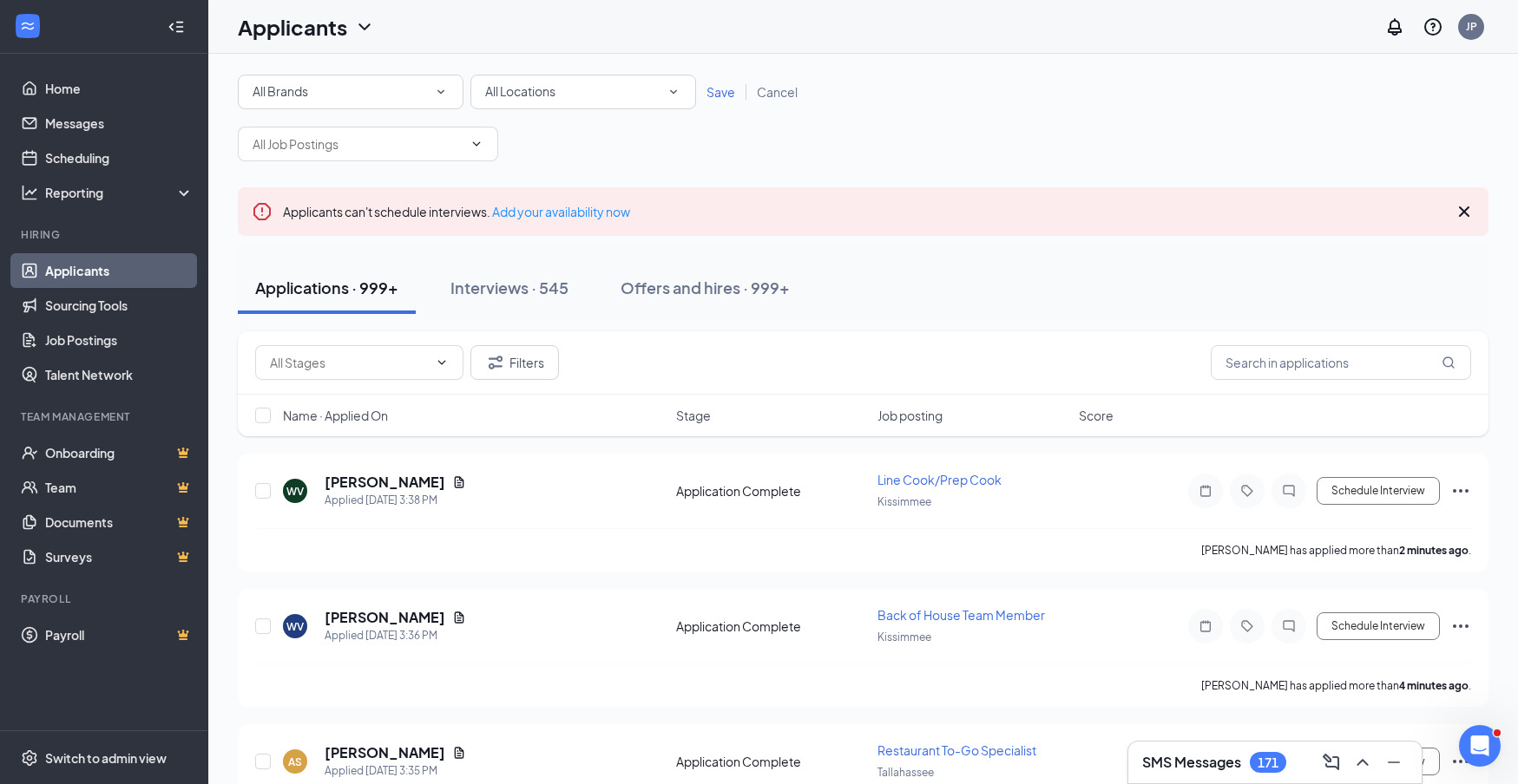
click at [606, 103] on div "All Locations All Locations" at bounding box center [583, 92] width 226 height 34
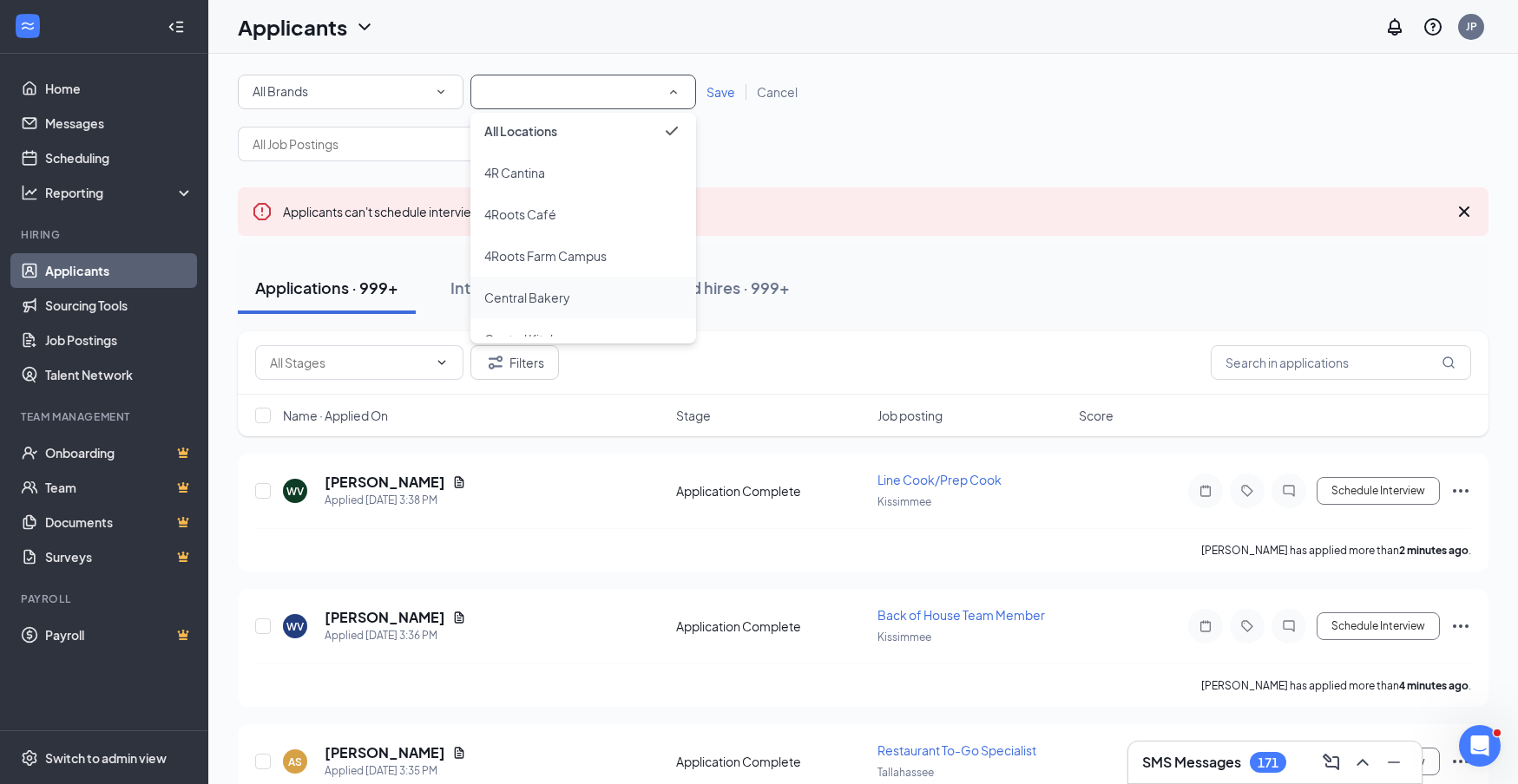
scroll to position [11, 0]
drag, startPoint x: 545, startPoint y: 293, endPoint x: 671, endPoint y: 171, distance: 175.4
click at [545, 293] on span "Central Bakery" at bounding box center [527, 296] width 86 height 15
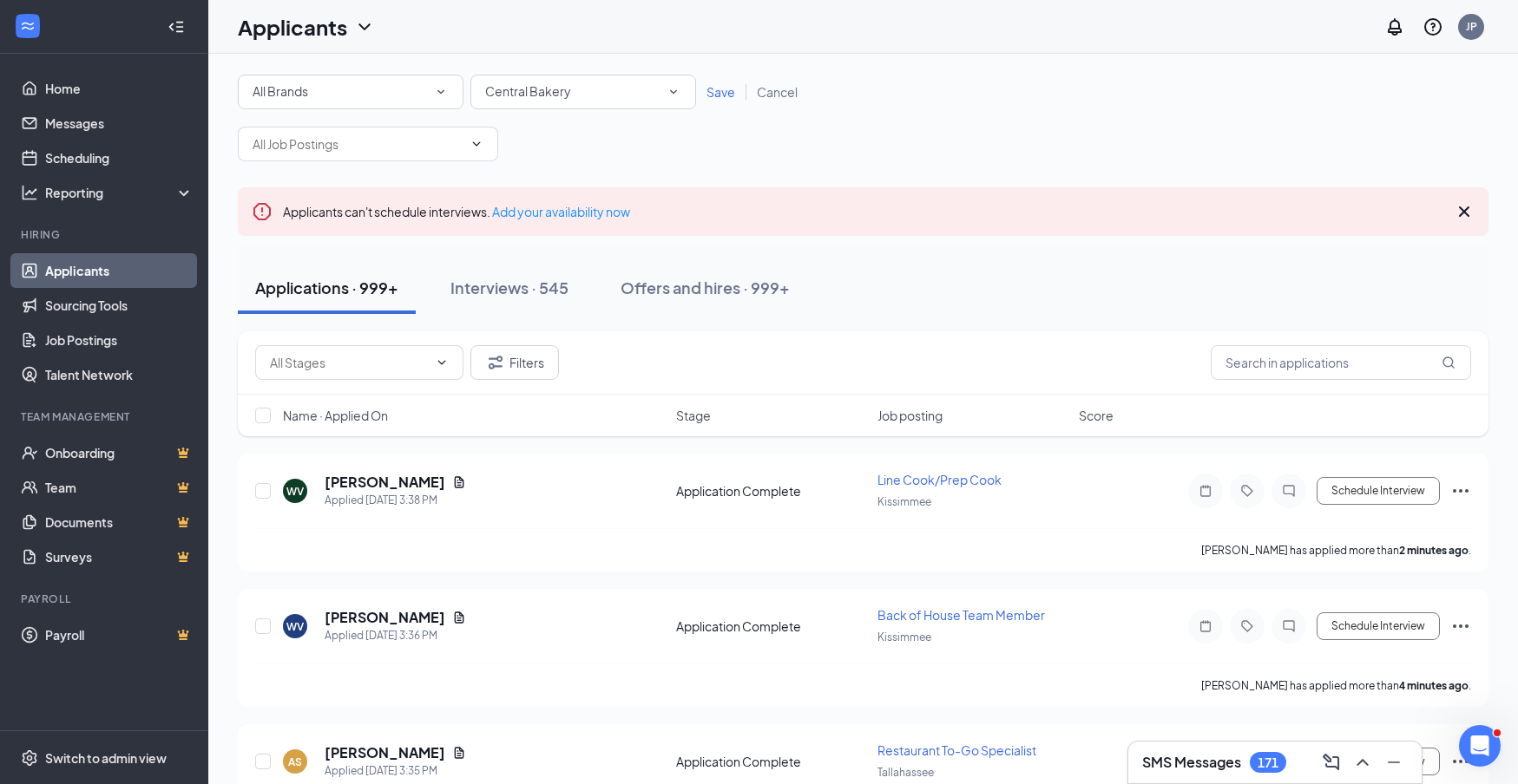
click at [725, 97] on span "Save" at bounding box center [721, 92] width 29 height 15
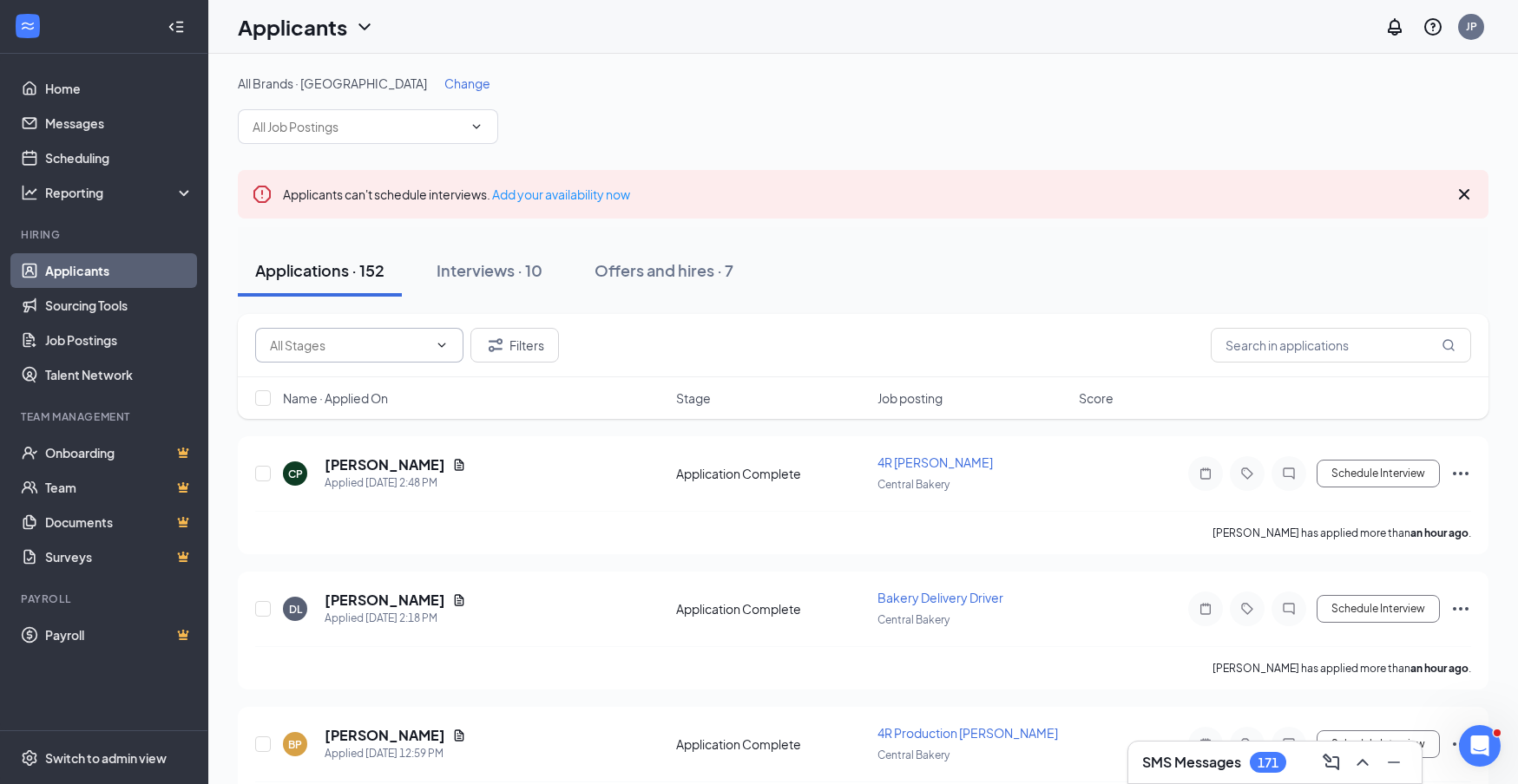
click at [437, 354] on span at bounding box center [360, 345] width 209 height 34
click at [396, 350] on input "text" at bounding box center [348, 345] width 158 height 19
click at [381, 379] on div "Application Complete (152)" at bounding box center [362, 379] width 155 height 19
type input "Application Complete (152)"
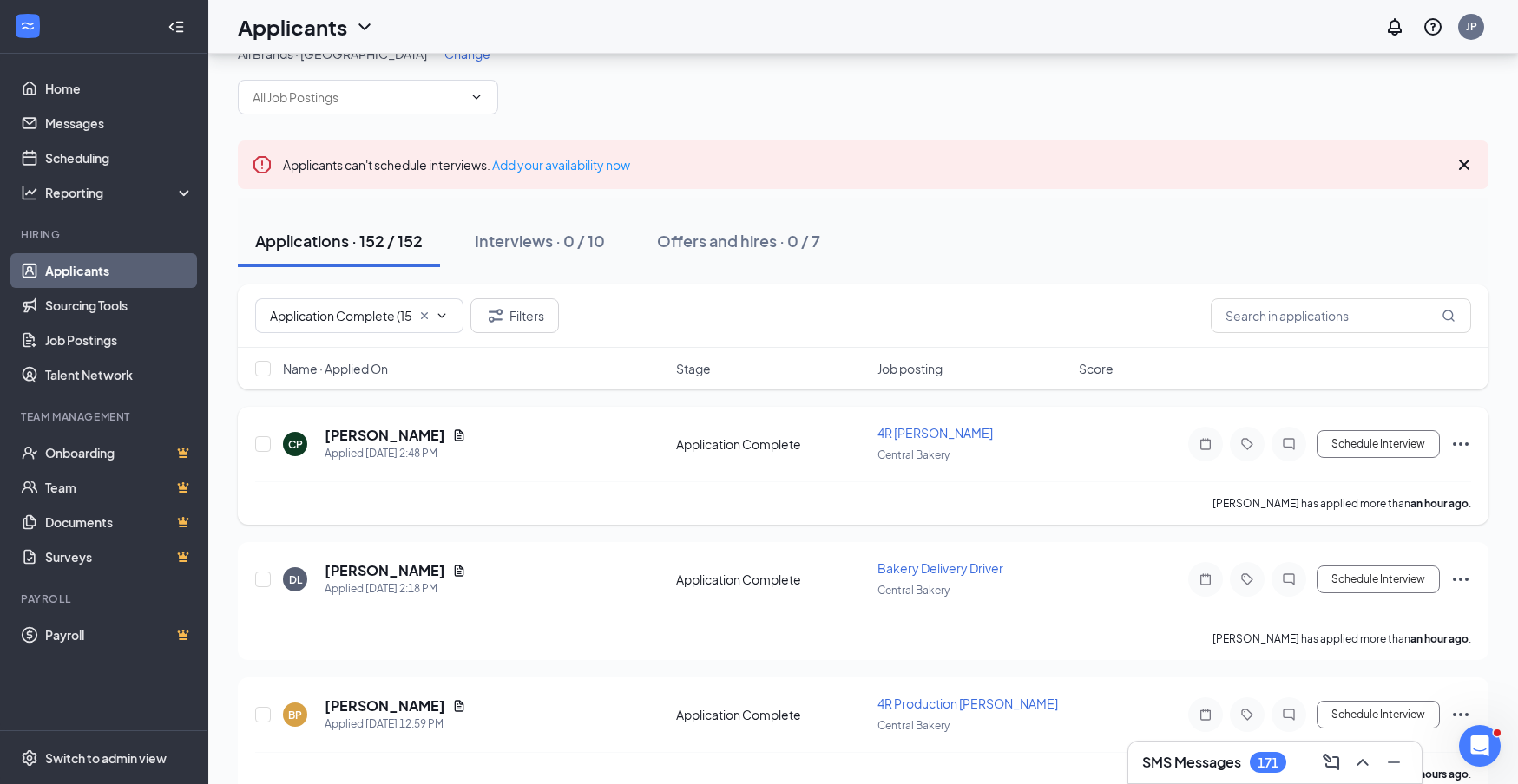
scroll to position [69, 0]
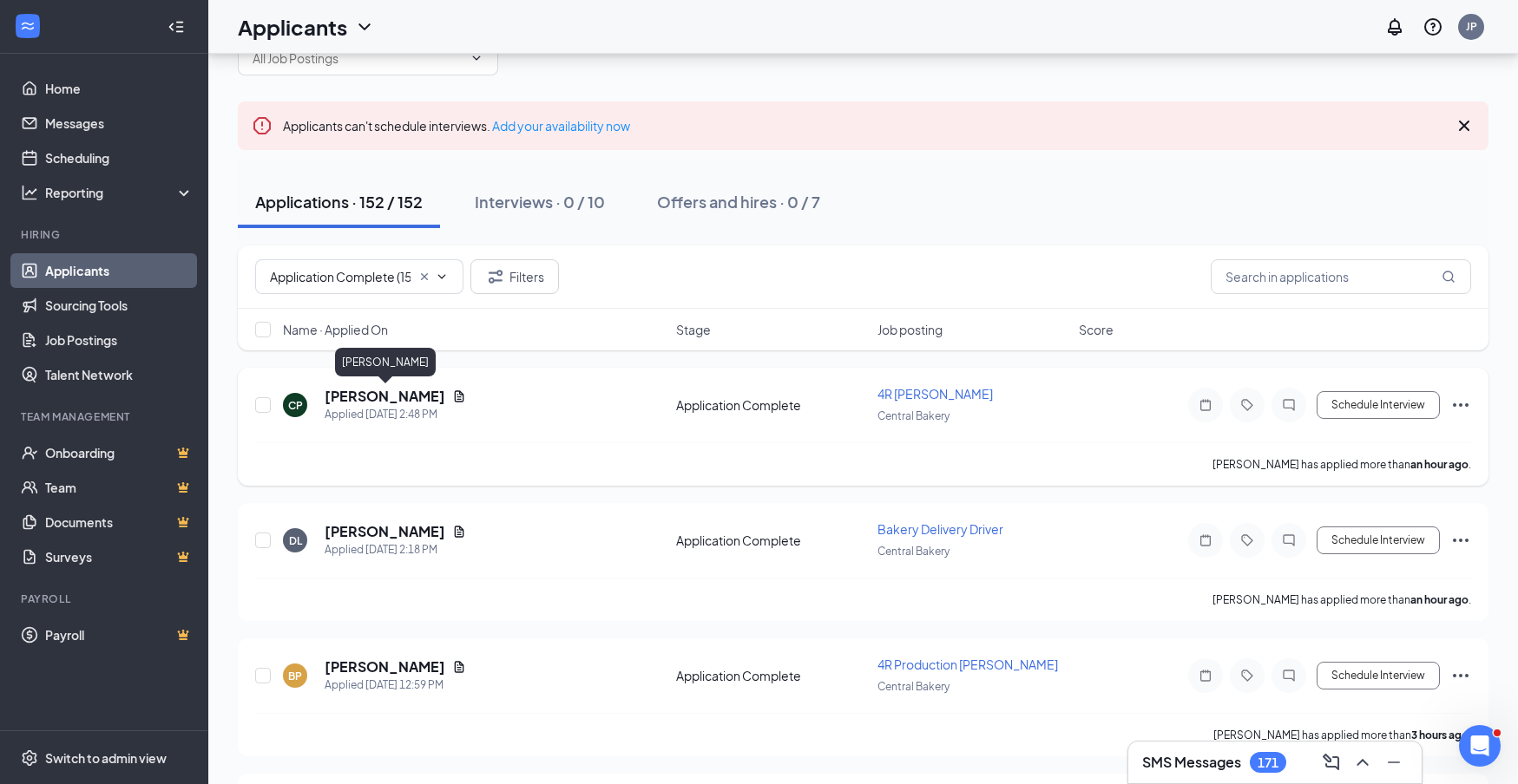
click at [382, 392] on h5 "Cristina Parlemond" at bounding box center [385, 397] width 121 height 19
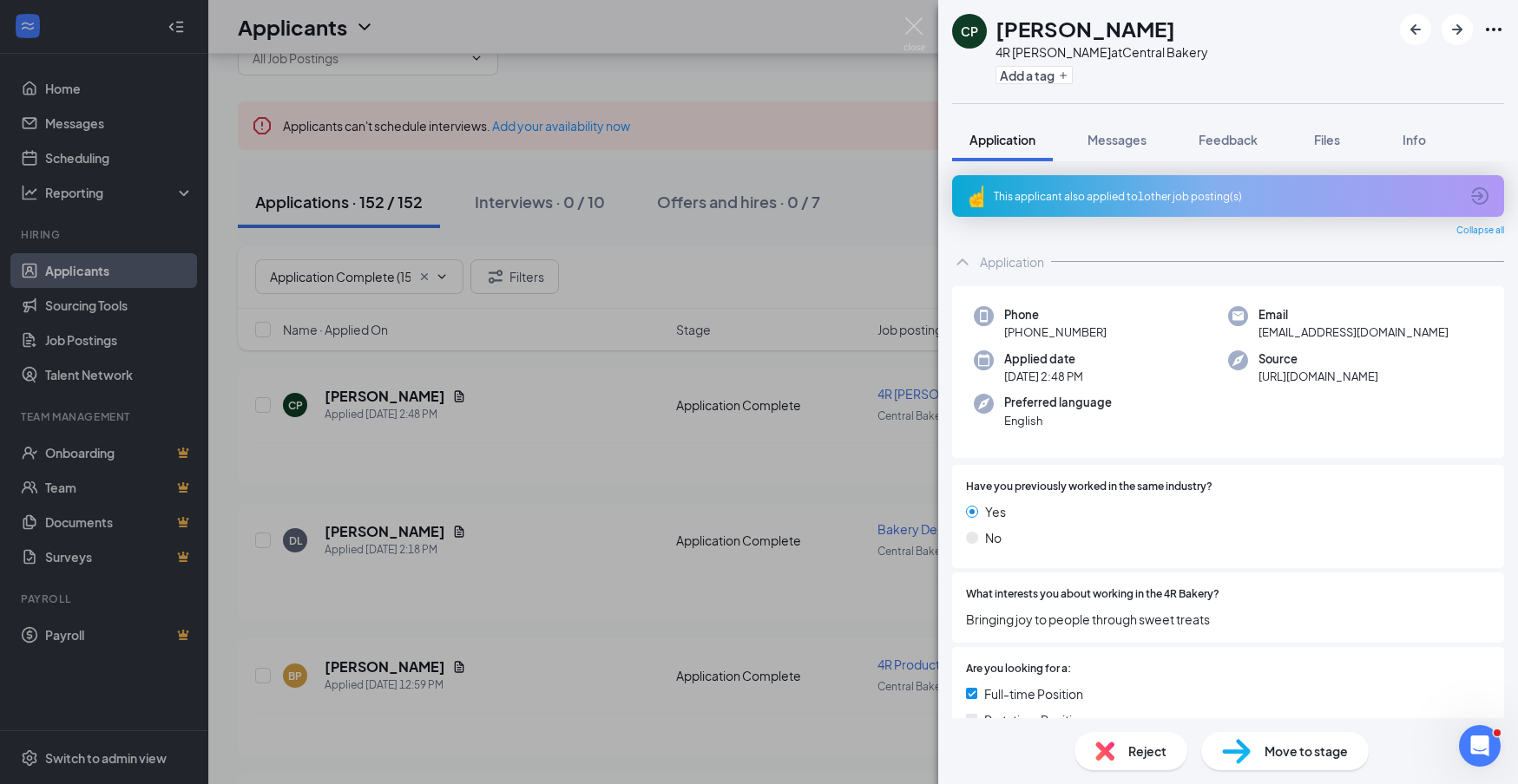
click at [1168, 204] on div "This applicant also applied to 1 other job posting(s)" at bounding box center [1228, 196] width 552 height 42
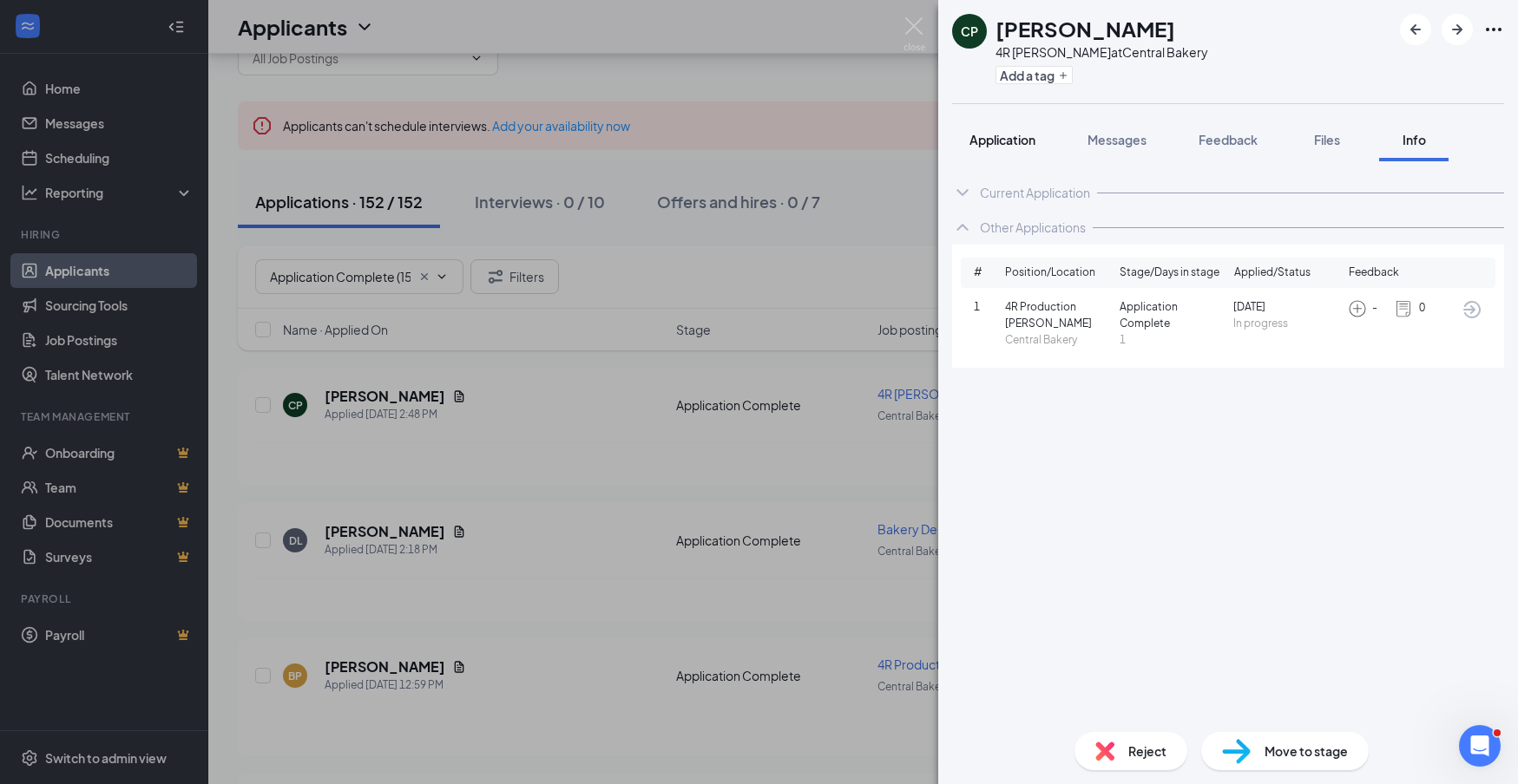
click at [1006, 141] on span "Application" at bounding box center [1002, 140] width 66 height 15
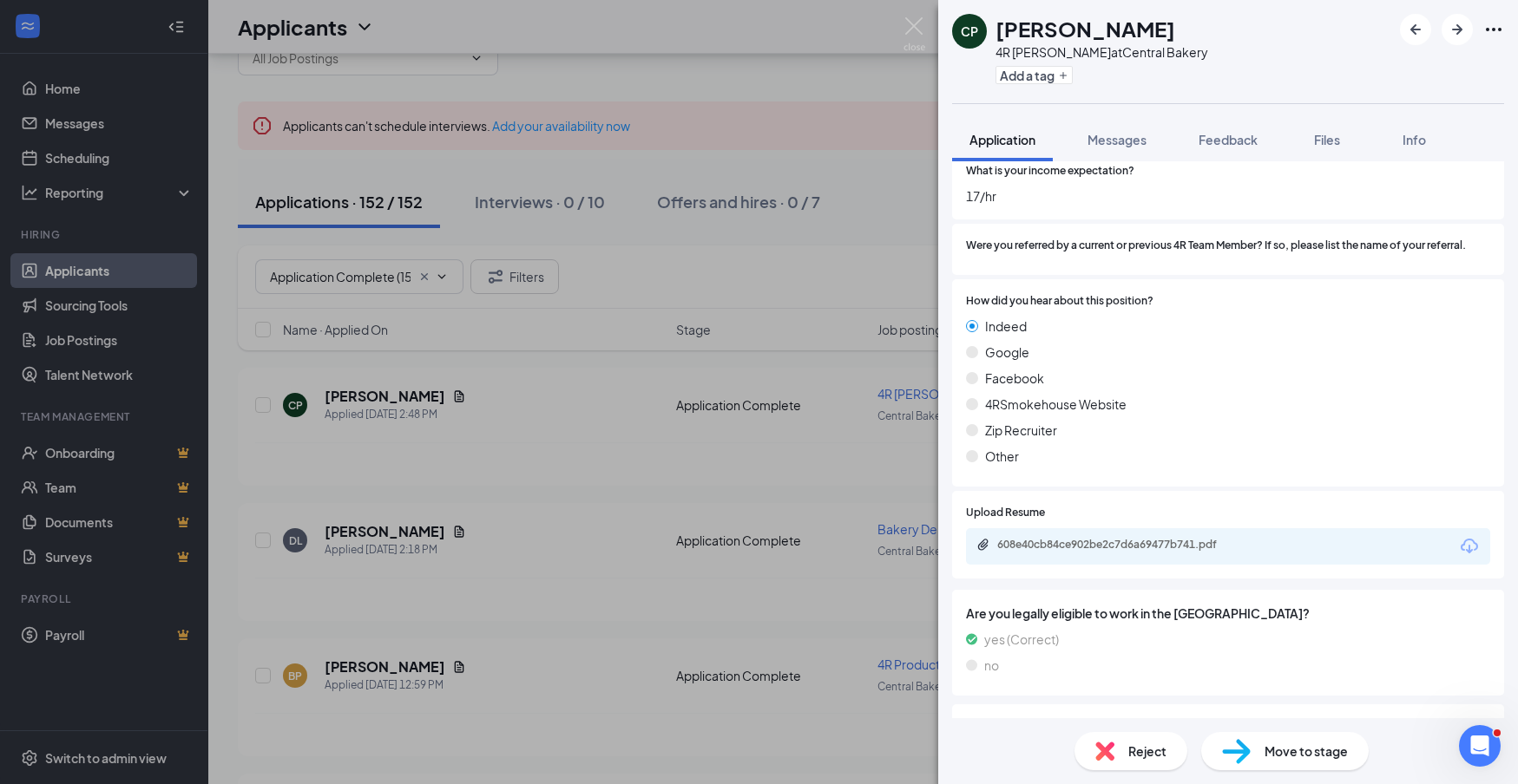
scroll to position [1009, 0]
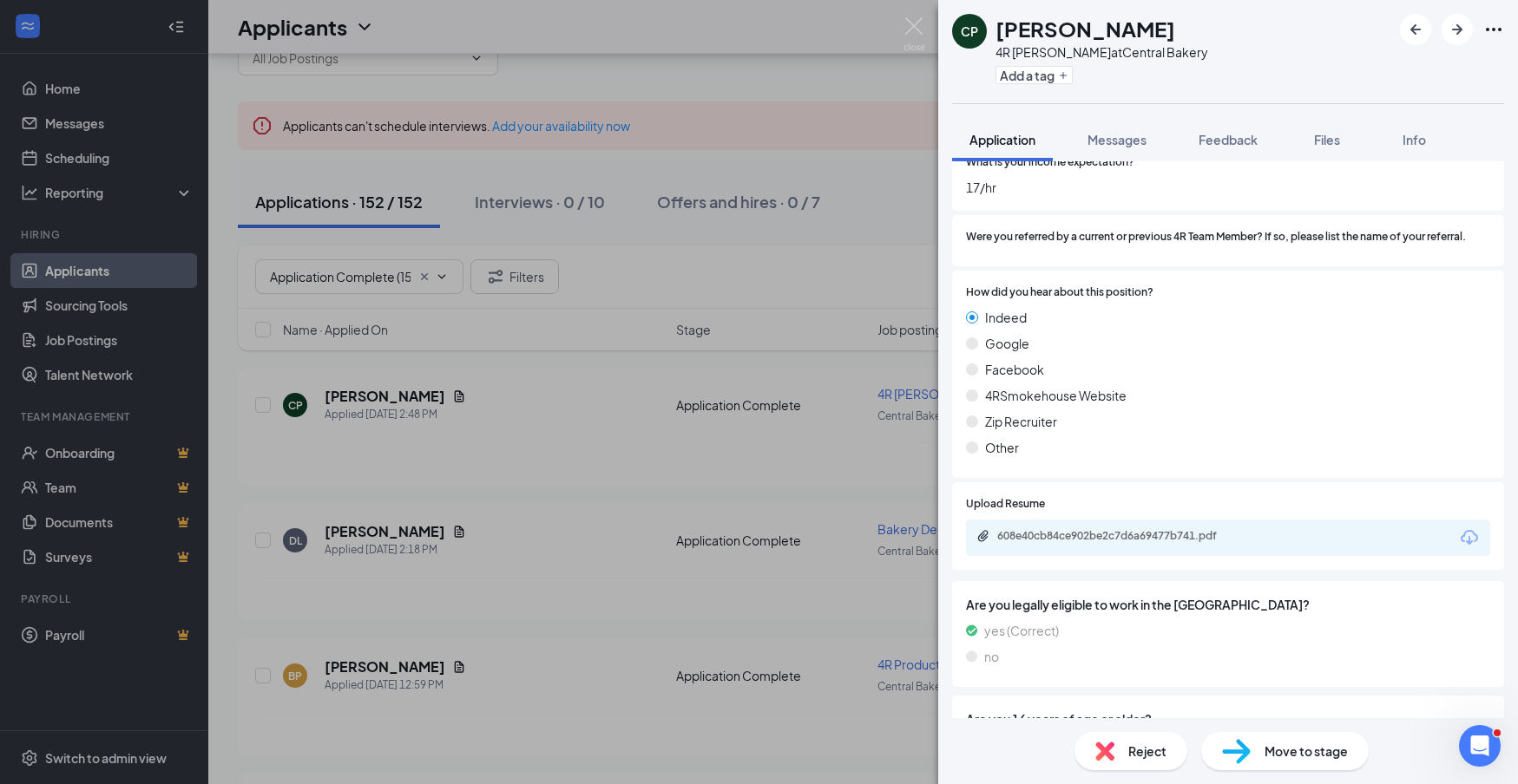
click at [1463, 530] on icon "Download" at bounding box center [1469, 536] width 17 height 14
click at [1118, 759] on div "Reject" at bounding box center [1131, 751] width 113 height 38
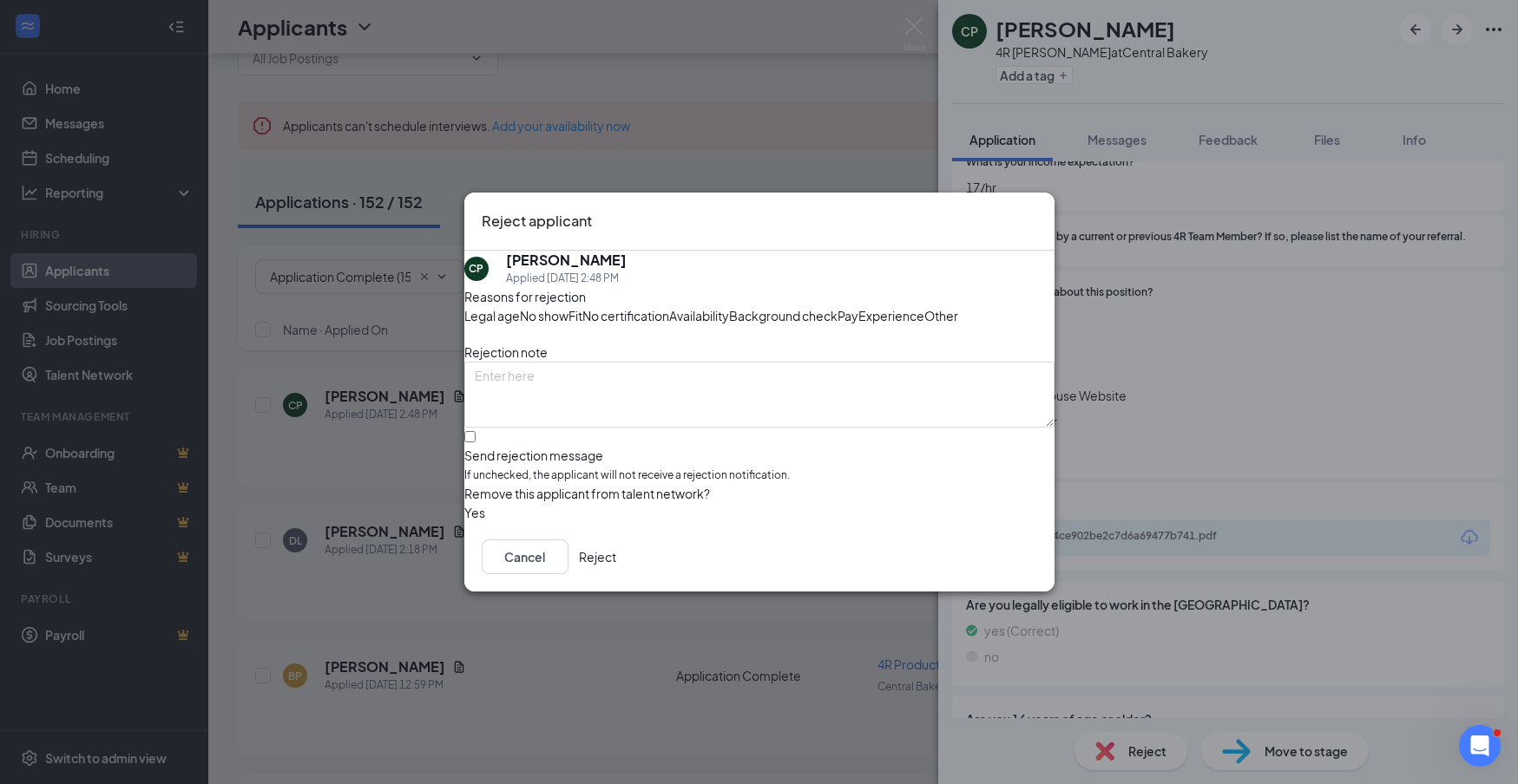
click at [616, 575] on button "Reject" at bounding box center [597, 556] width 37 height 34
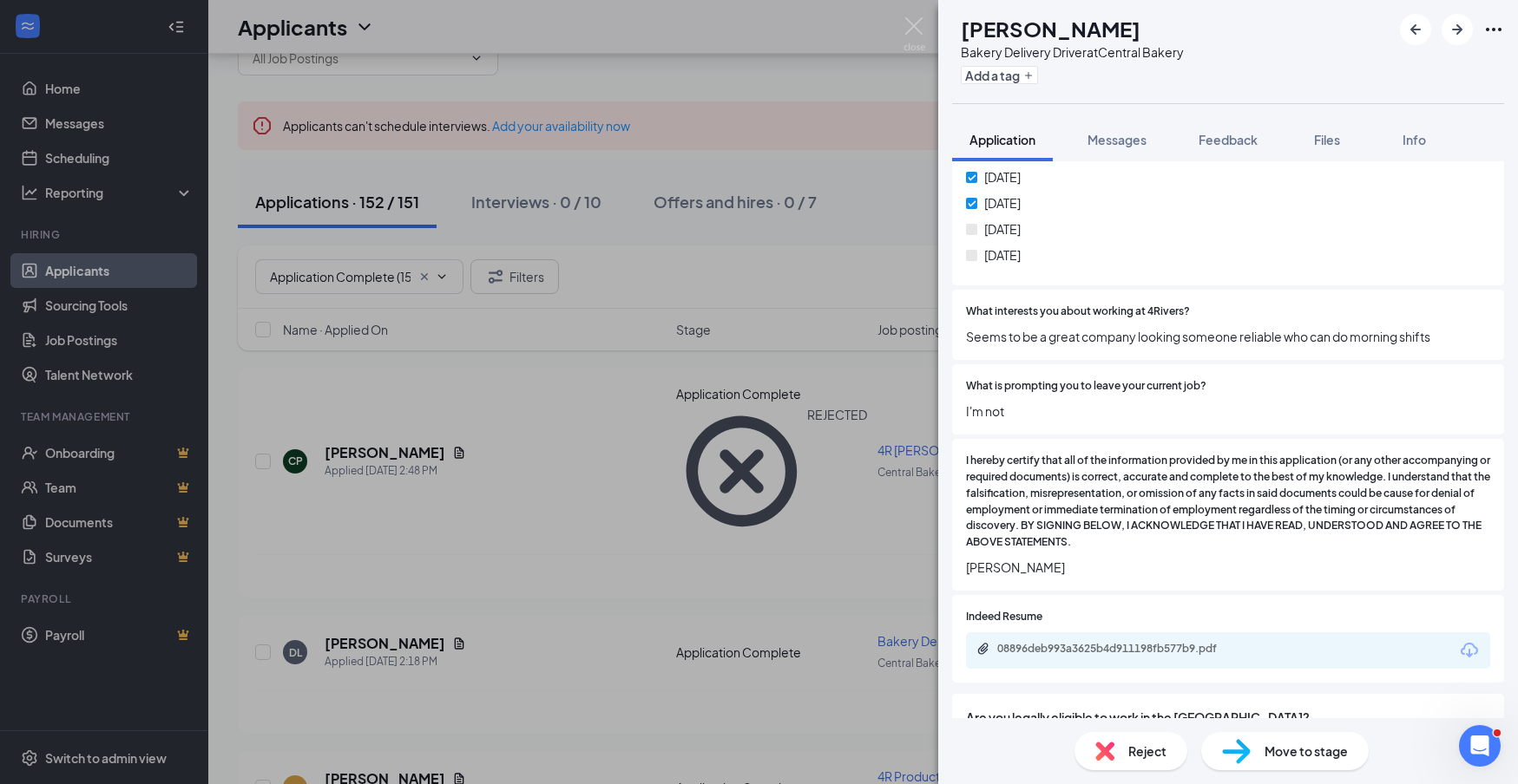
scroll to position [1004, 0]
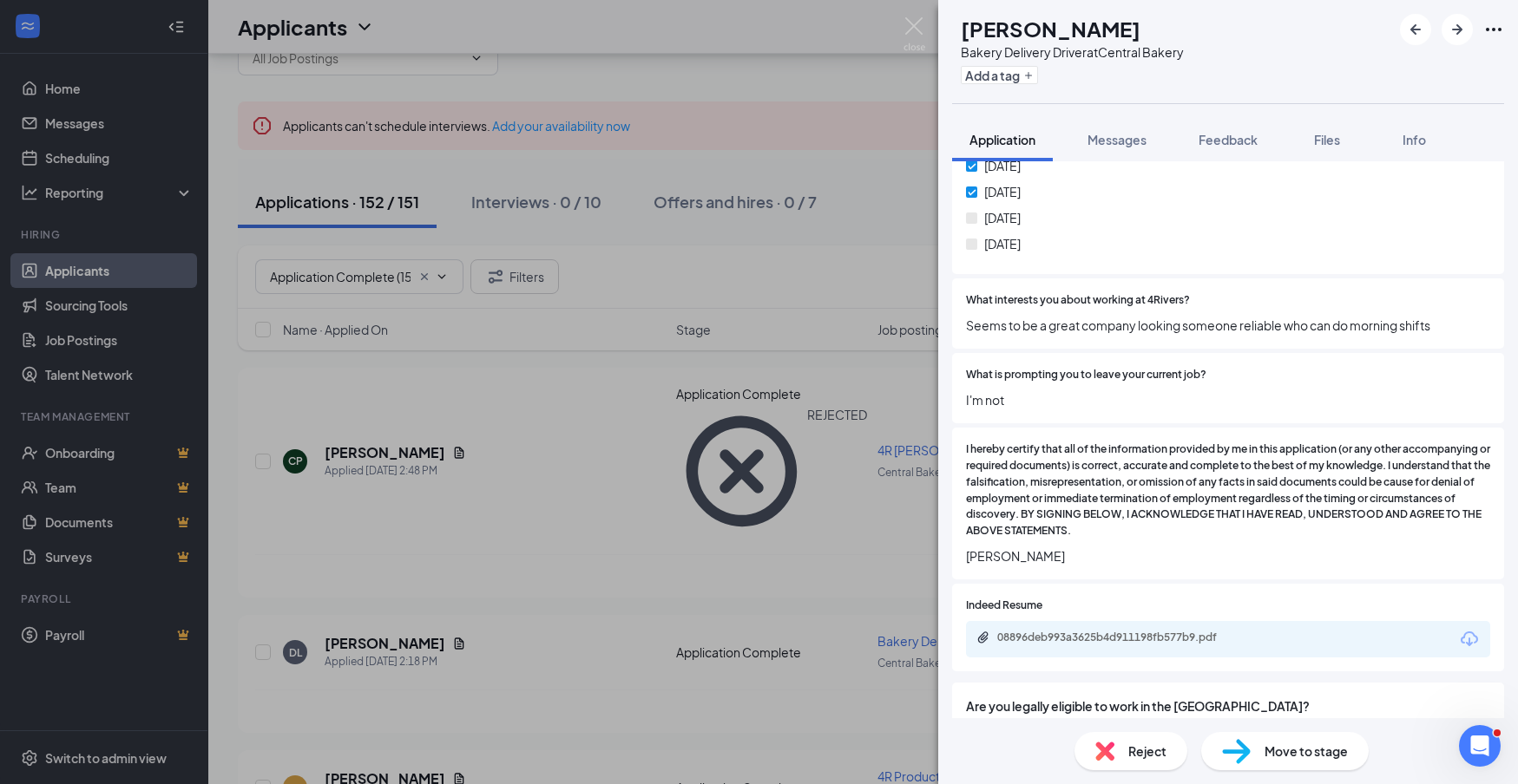
click at [1468, 632] on icon "Download" at bounding box center [1469, 639] width 17 height 14
click at [1128, 765] on div "Reject" at bounding box center [1131, 751] width 113 height 38
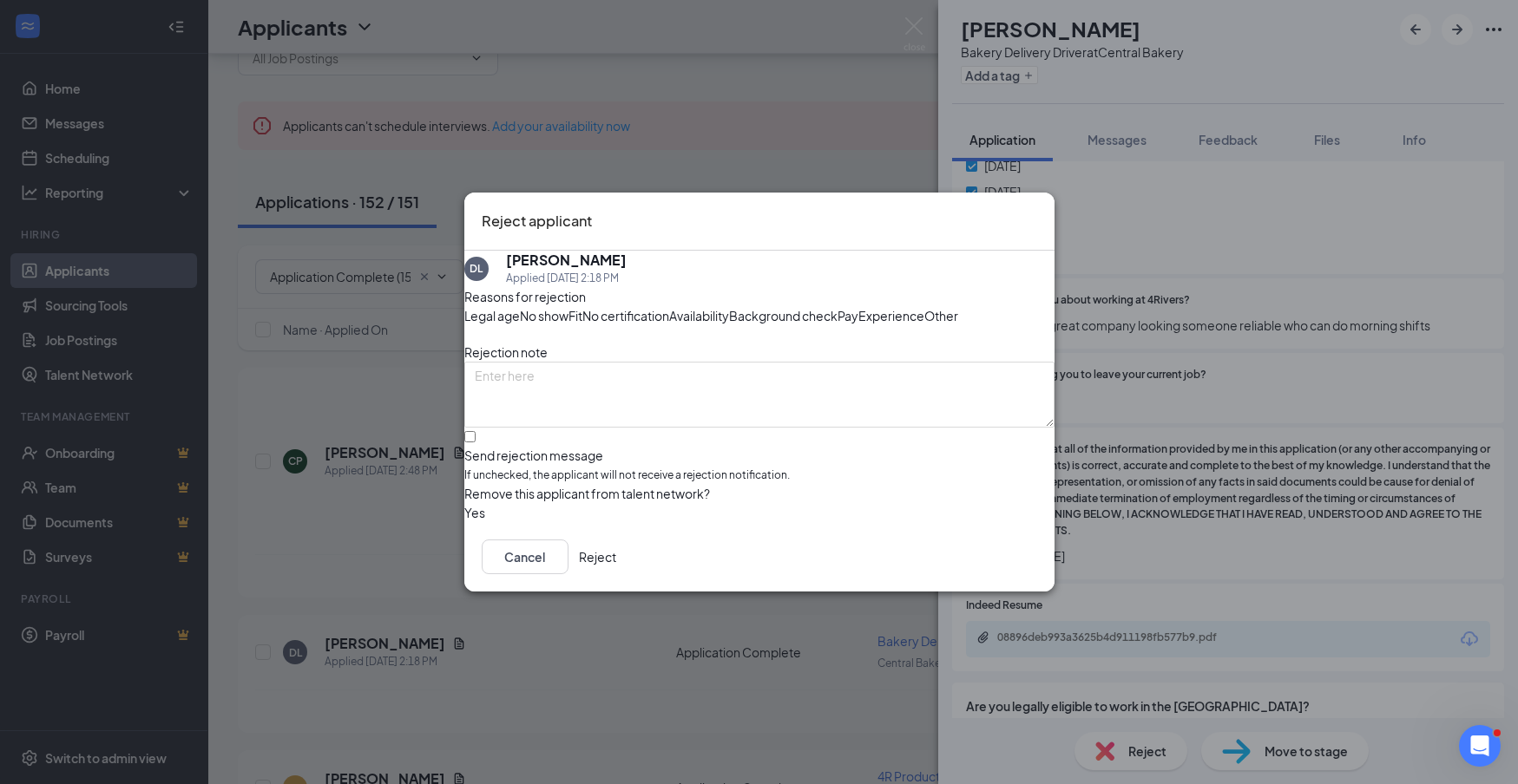
drag, startPoint x: 1008, startPoint y: 633, endPoint x: 1047, endPoint y: 609, distance: 45.8
click at [616, 575] on button "Reject" at bounding box center [597, 556] width 37 height 34
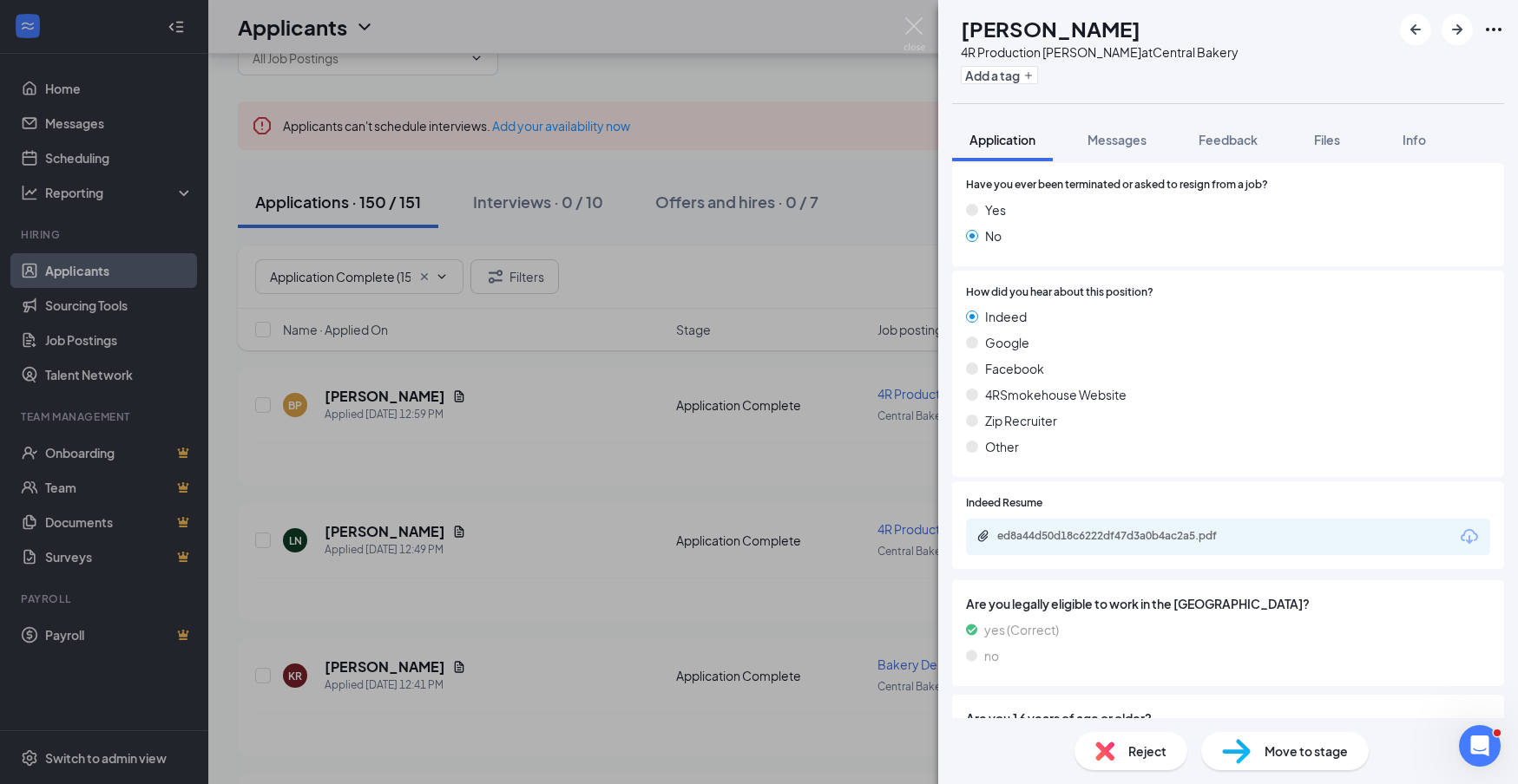
scroll to position [830, 0]
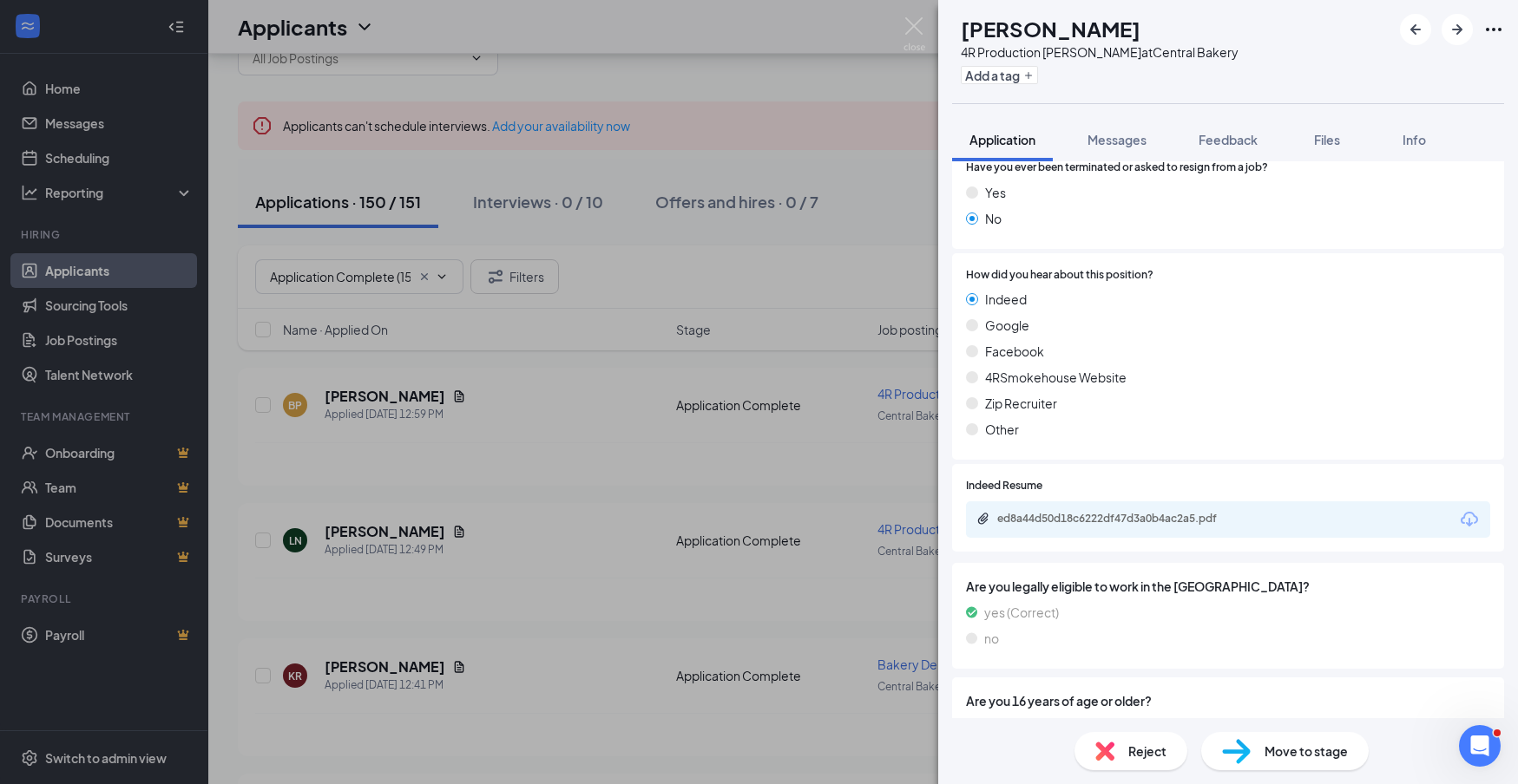
click at [1466, 512] on icon "Download" at bounding box center [1470, 520] width 21 height 21
click at [1156, 743] on span "Reject" at bounding box center [1148, 751] width 38 height 19
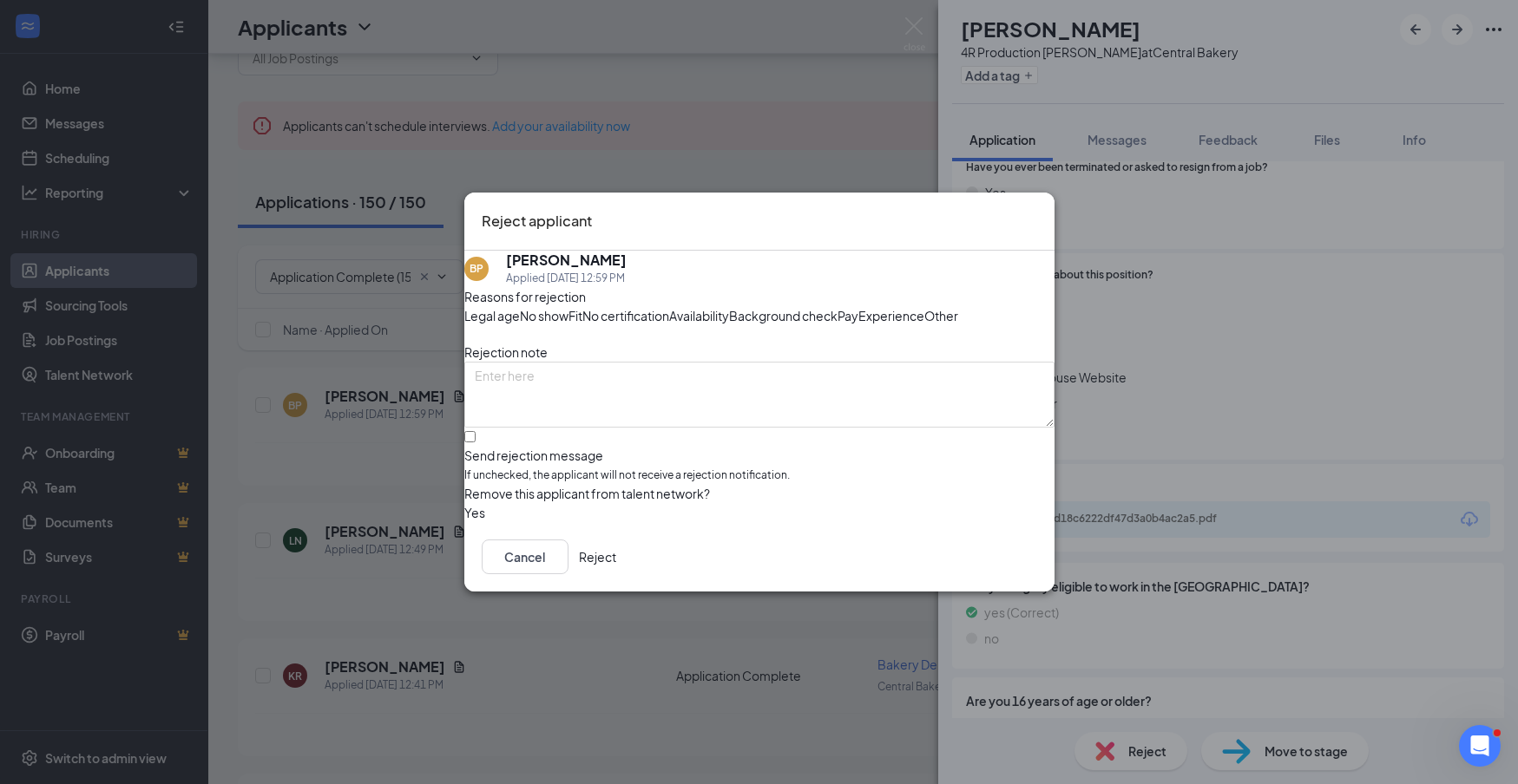
click at [616, 575] on button "Reject" at bounding box center [597, 556] width 37 height 34
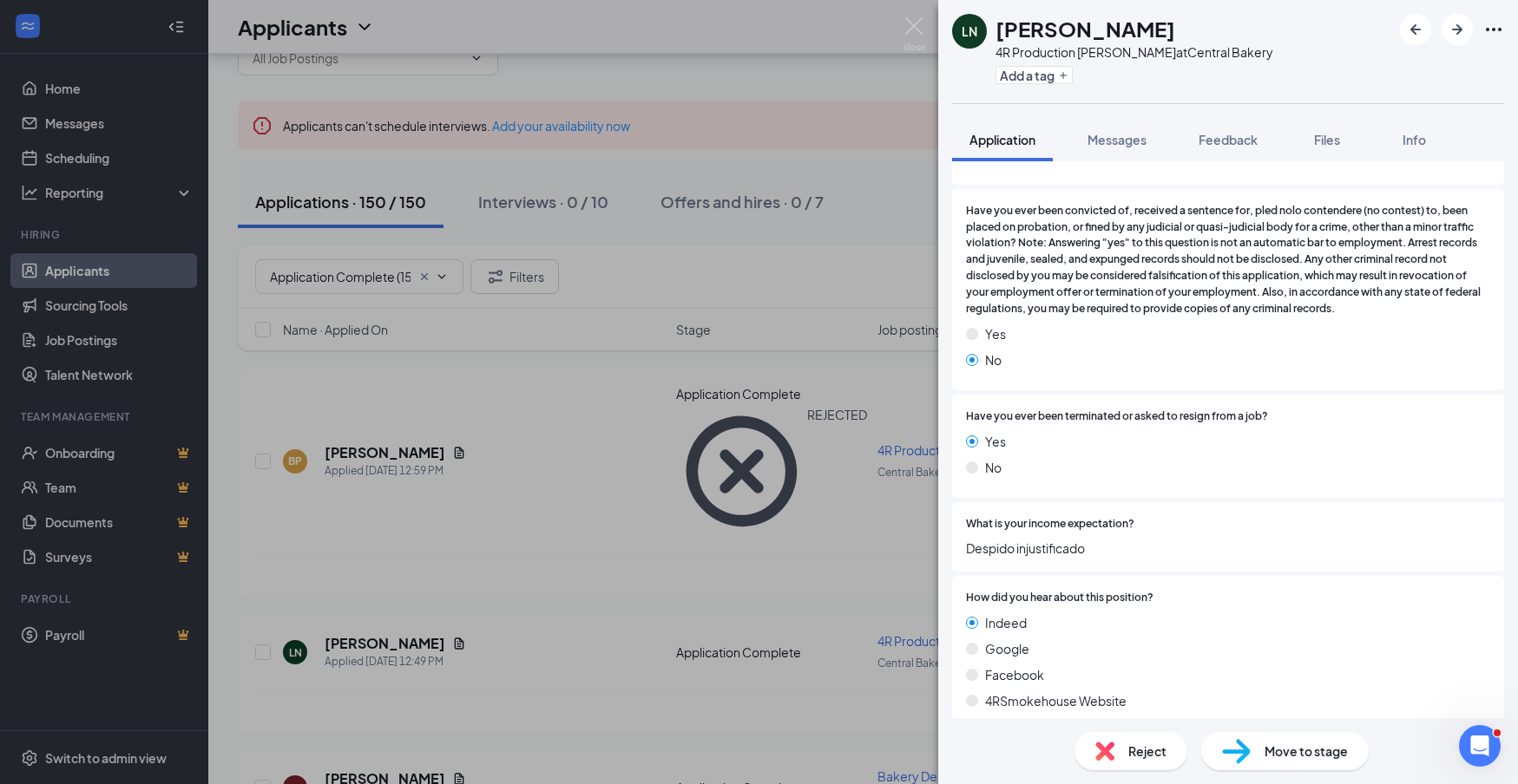
scroll to position [577, 0]
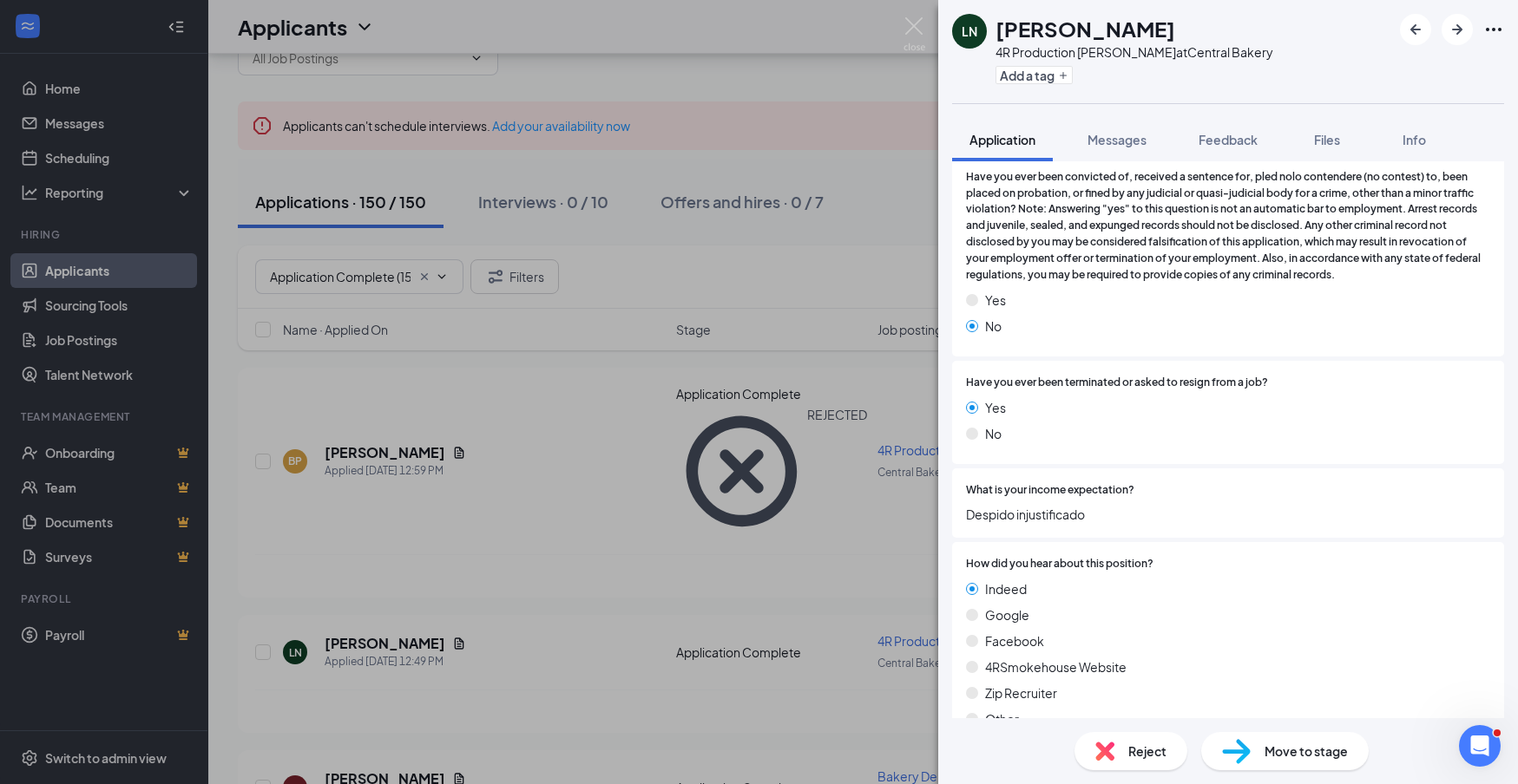
click at [1147, 746] on span "Reject" at bounding box center [1148, 751] width 38 height 19
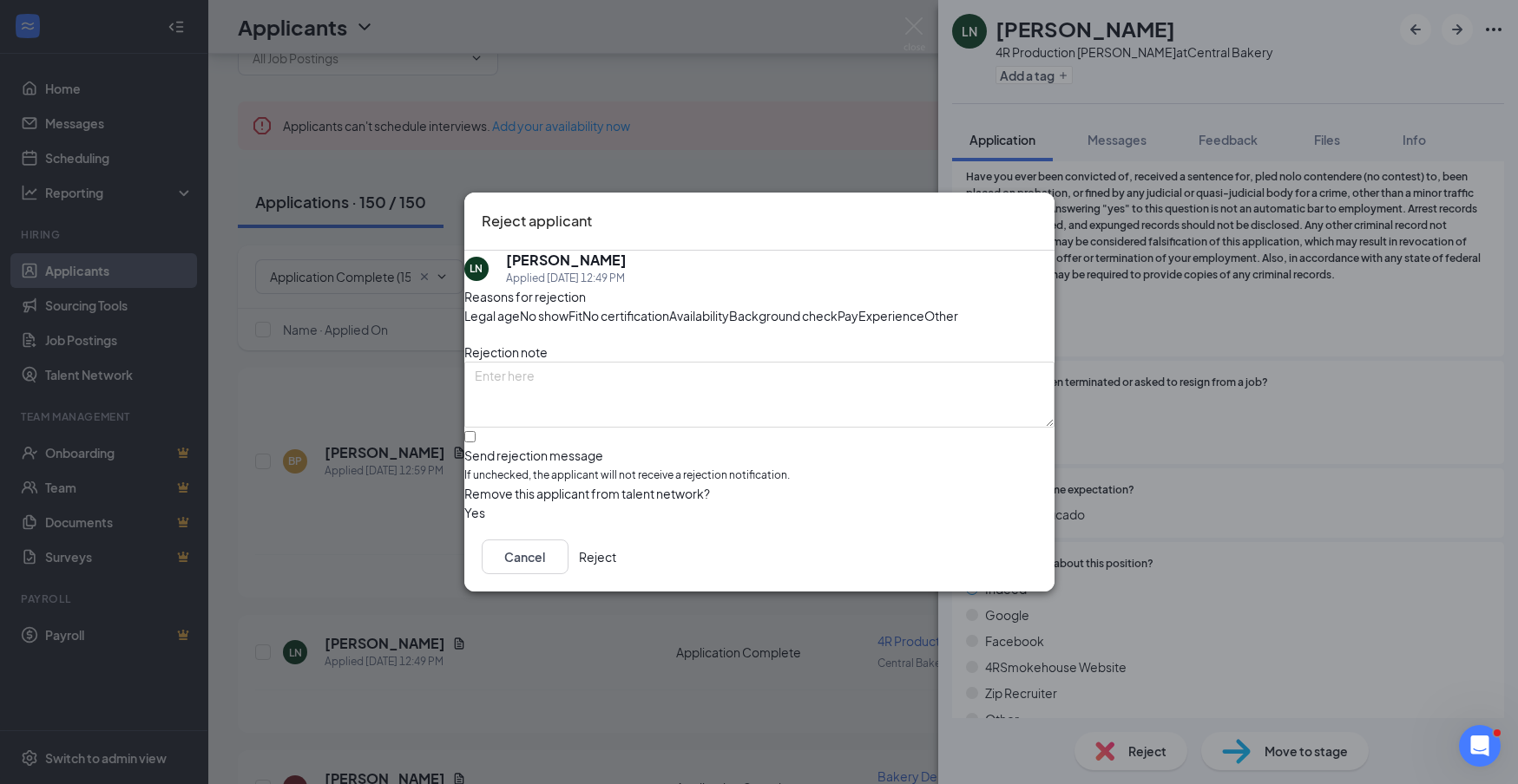
drag, startPoint x: 1021, startPoint y: 637, endPoint x: 1055, endPoint y: 627, distance: 35.4
click at [616, 575] on button "Reject" at bounding box center [597, 556] width 37 height 34
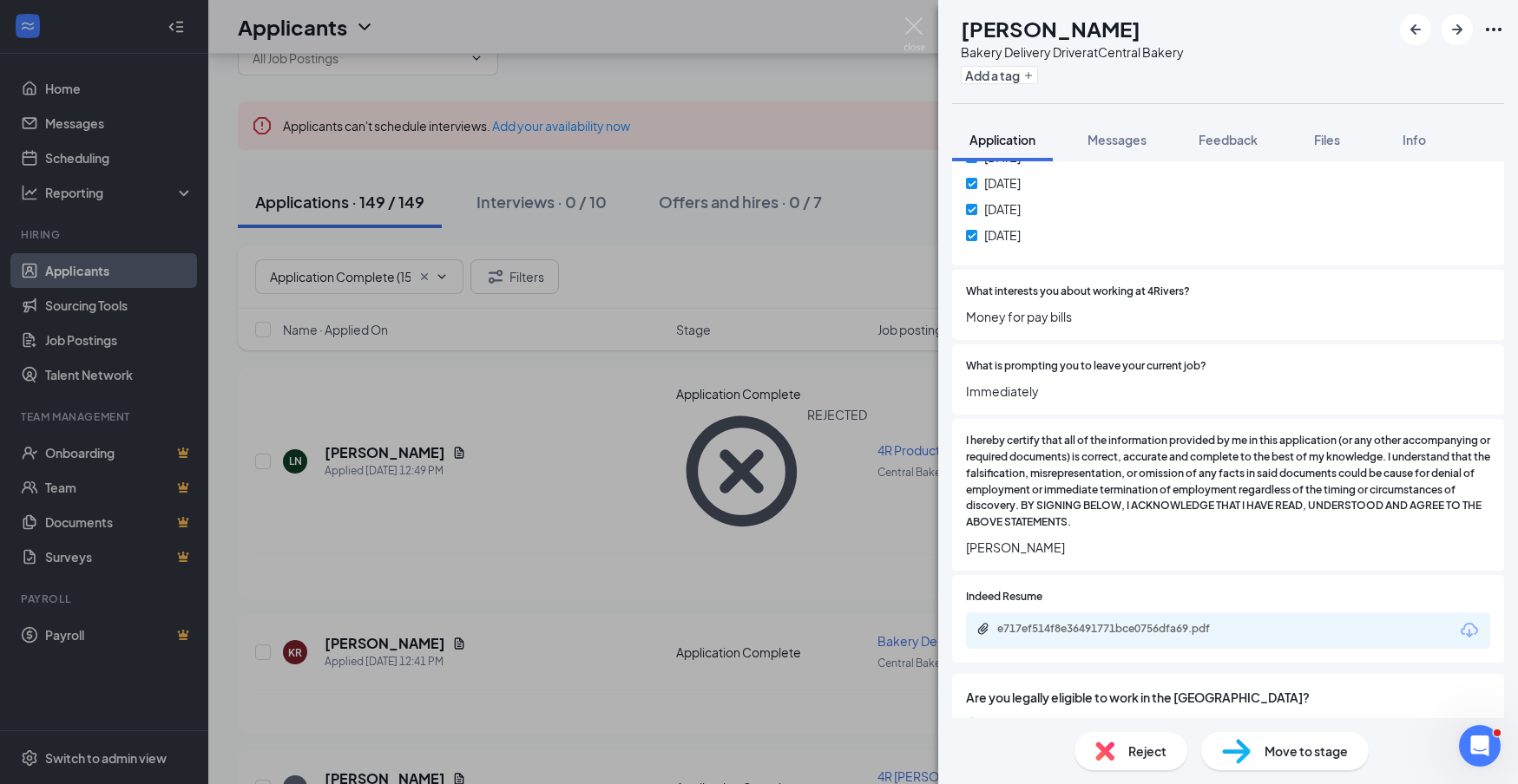
scroll to position [1031, 0]
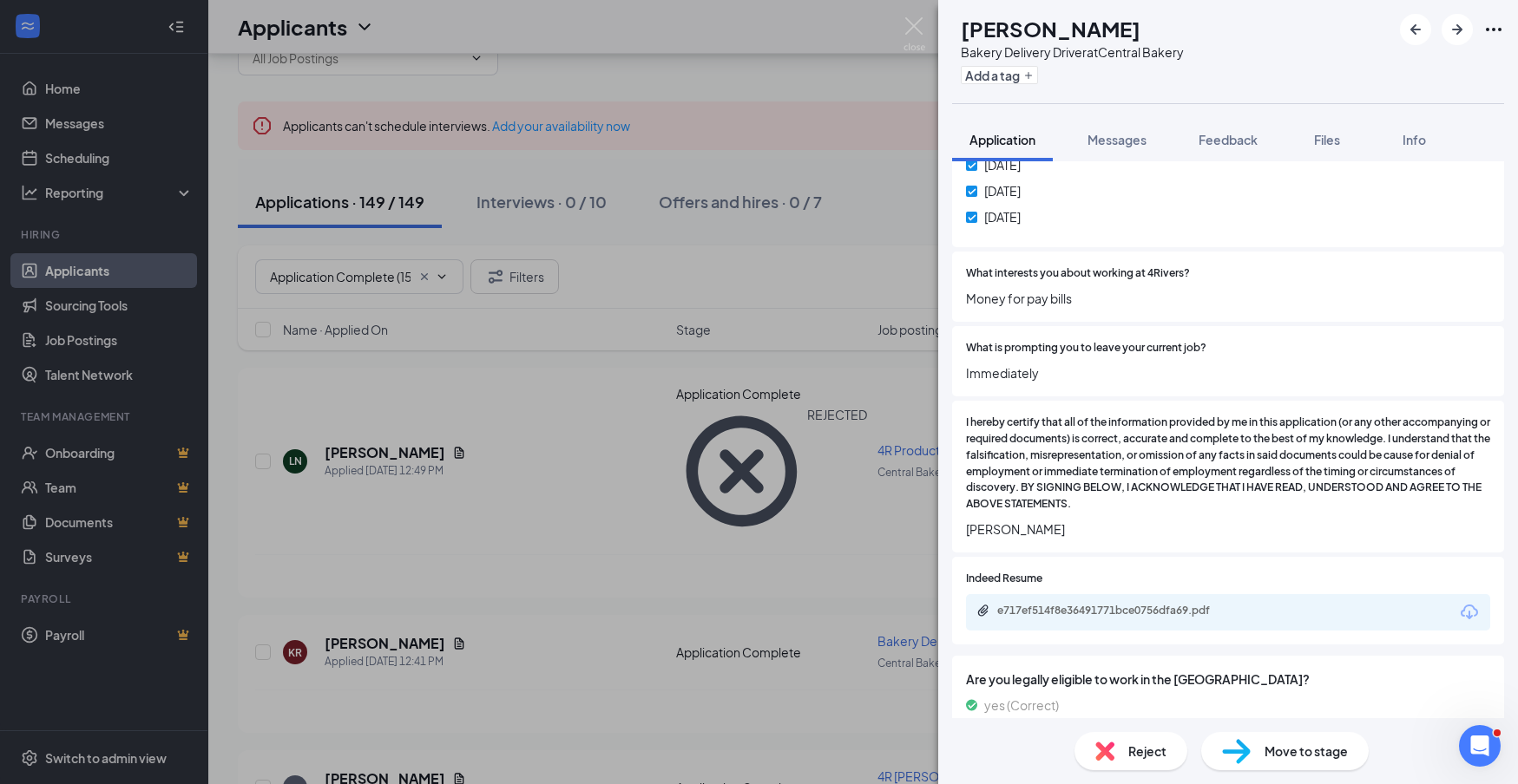
click at [1467, 602] on icon "Download" at bounding box center [1470, 613] width 21 height 21
click at [1112, 763] on div "Reject" at bounding box center [1131, 751] width 113 height 38
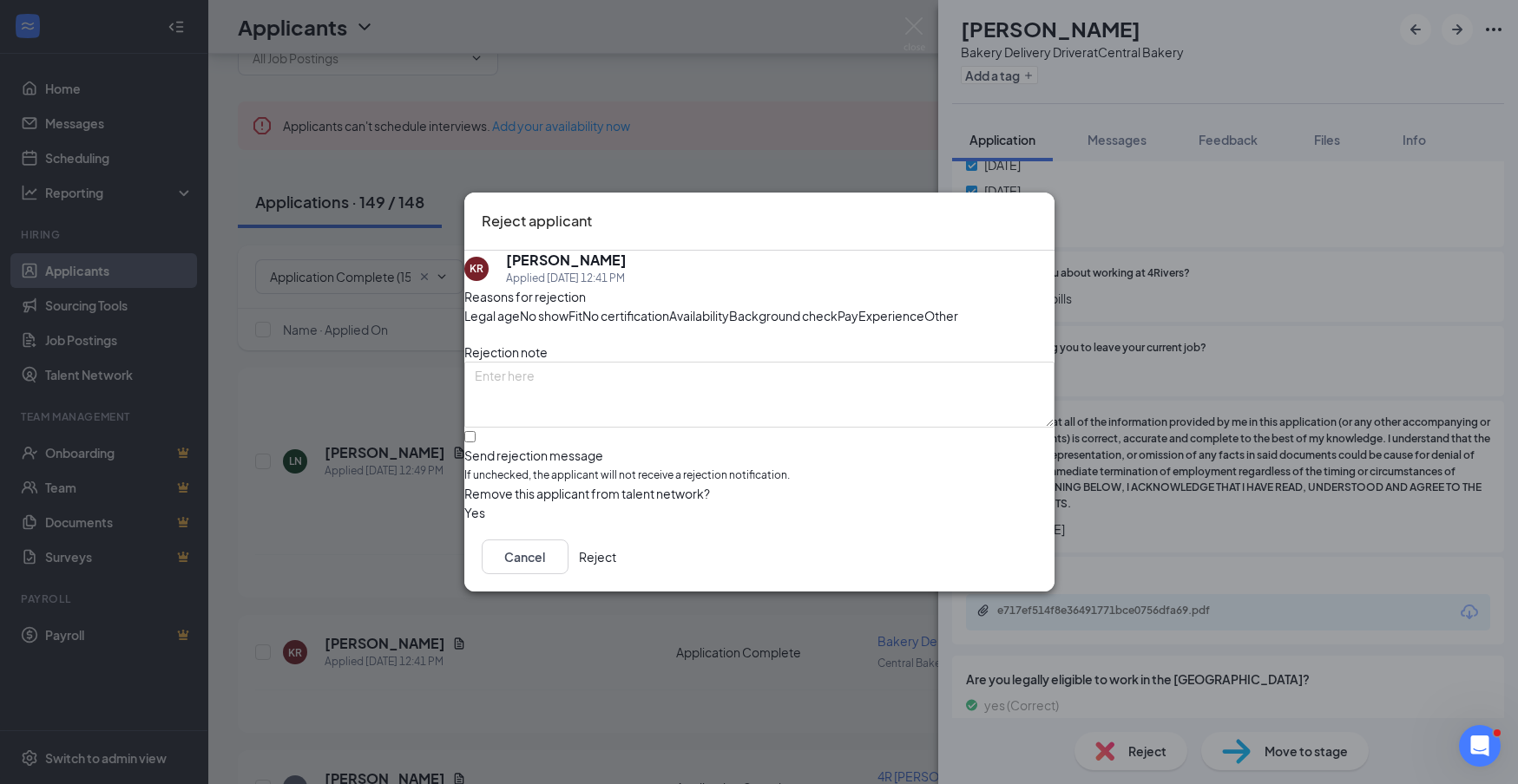
drag, startPoint x: 1003, startPoint y: 633, endPoint x: 1168, endPoint y: 582, distance: 172.7
click at [616, 575] on button "Reject" at bounding box center [597, 556] width 37 height 34
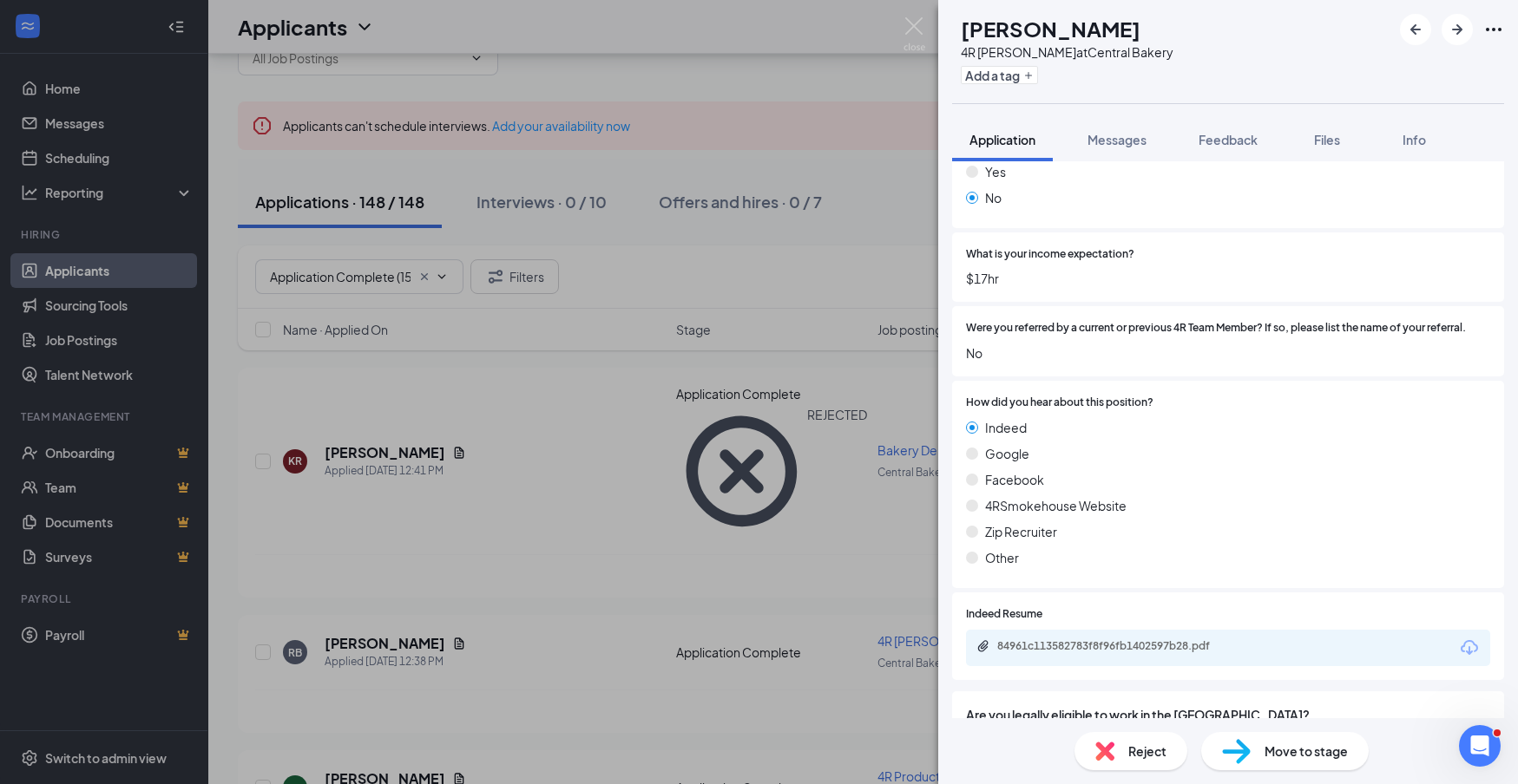
scroll to position [887, 0]
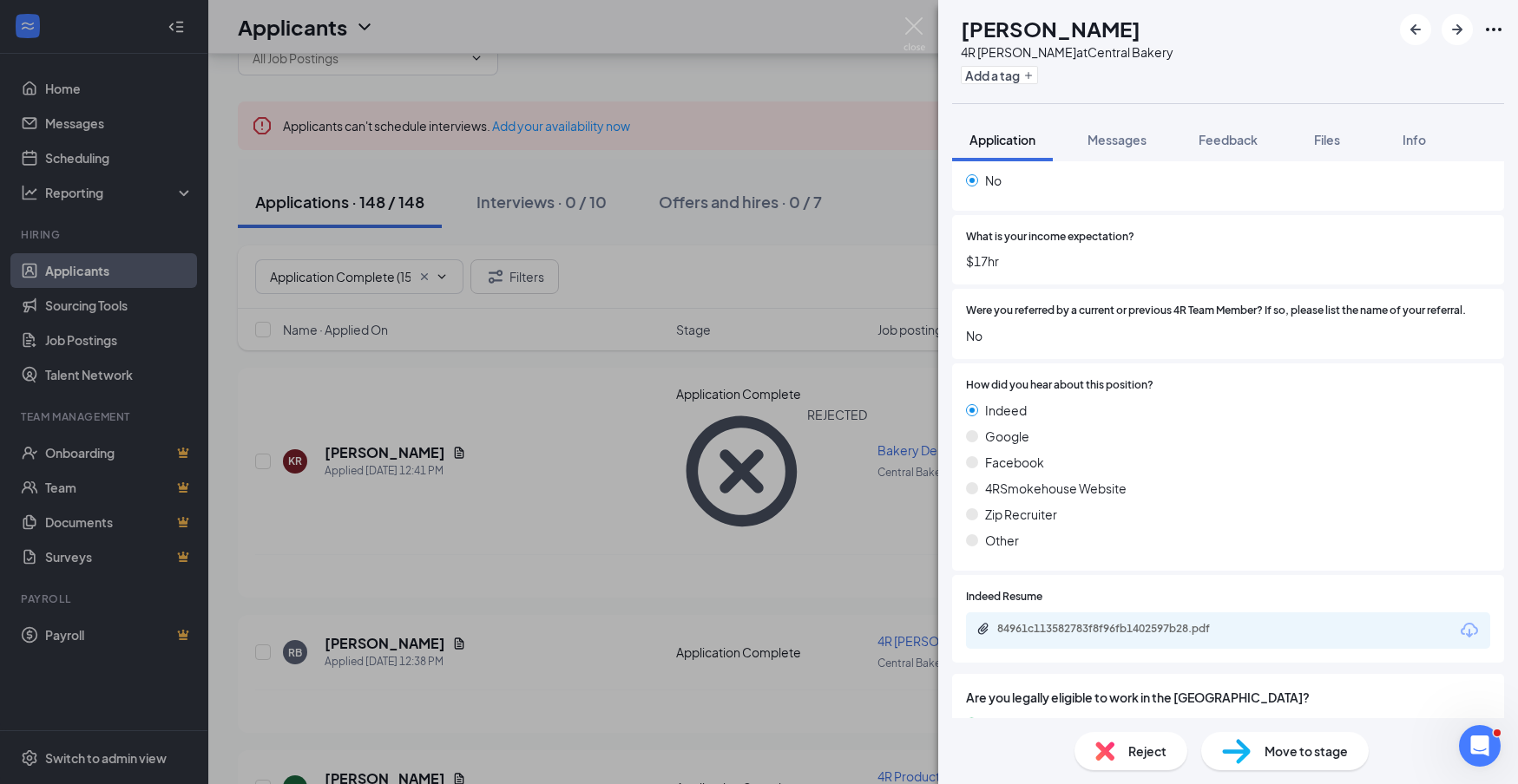
click at [1470, 623] on icon "Download" at bounding box center [1469, 630] width 17 height 14
click at [1127, 755] on div "Reject" at bounding box center [1131, 751] width 113 height 38
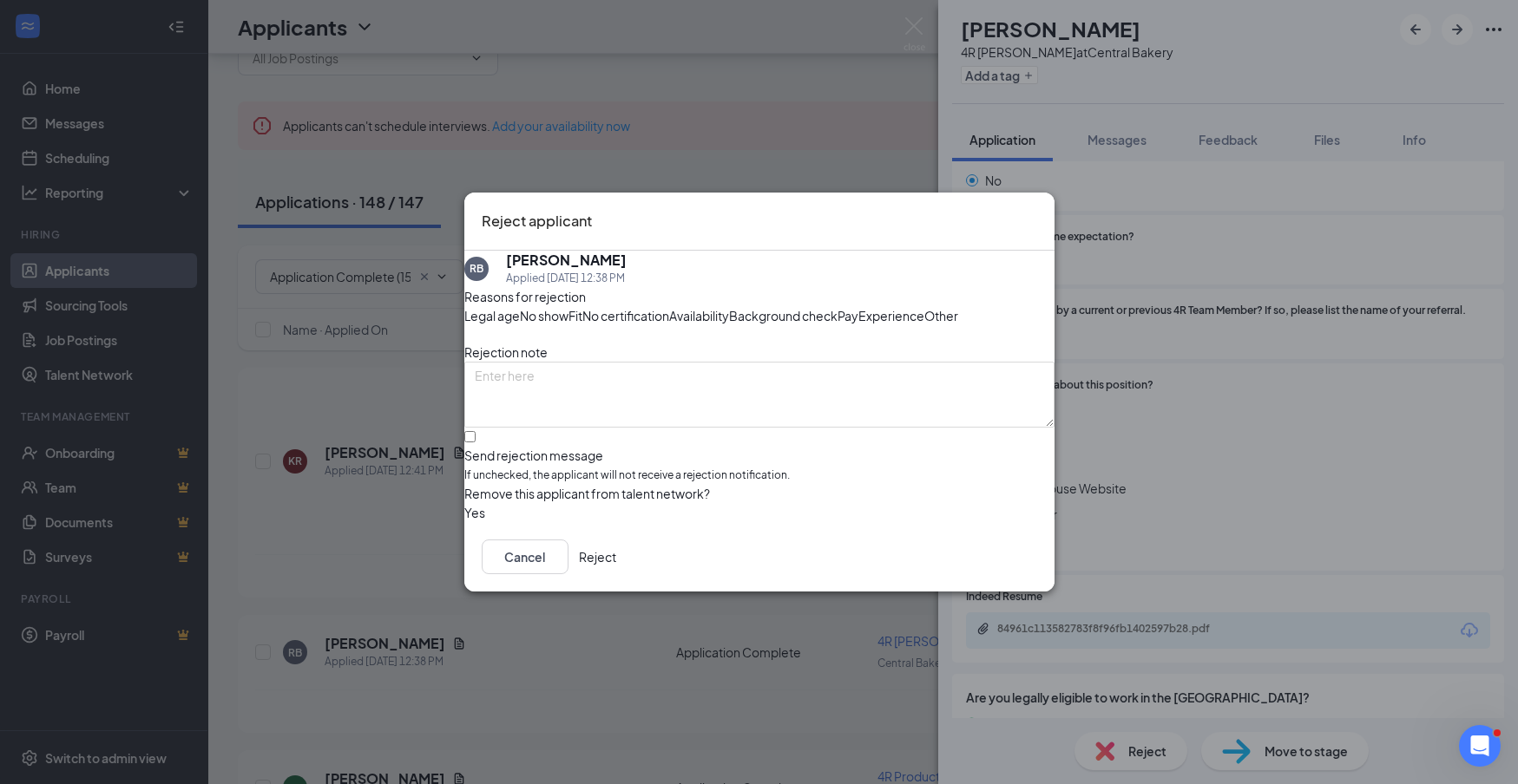
drag, startPoint x: 988, startPoint y: 635, endPoint x: 1105, endPoint y: 607, distance: 120.3
click at [616, 575] on button "Reject" at bounding box center [597, 556] width 37 height 34
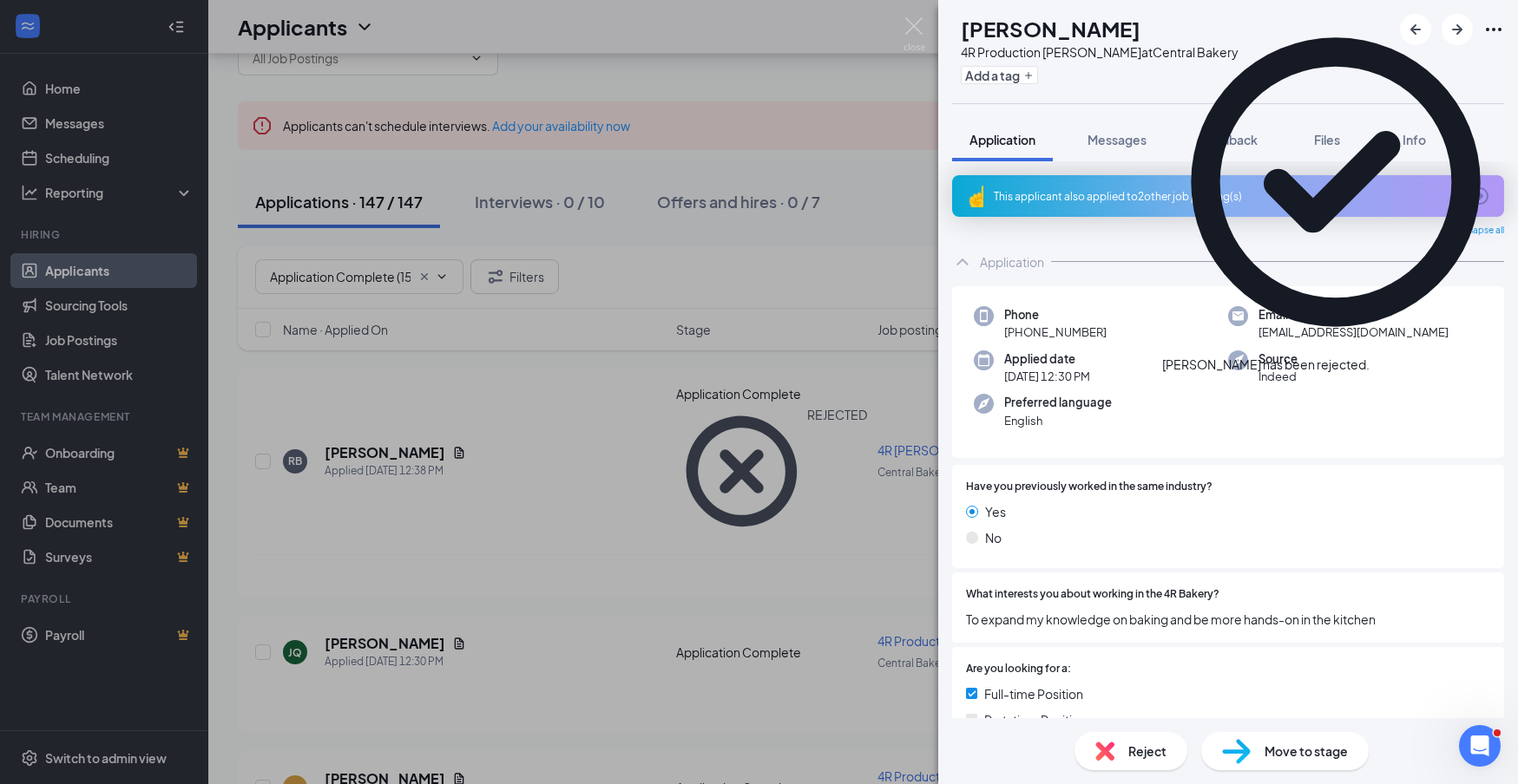
click at [1185, 192] on div "This applicant also applied to 2 other job posting(s)" at bounding box center [1226, 196] width 465 height 14
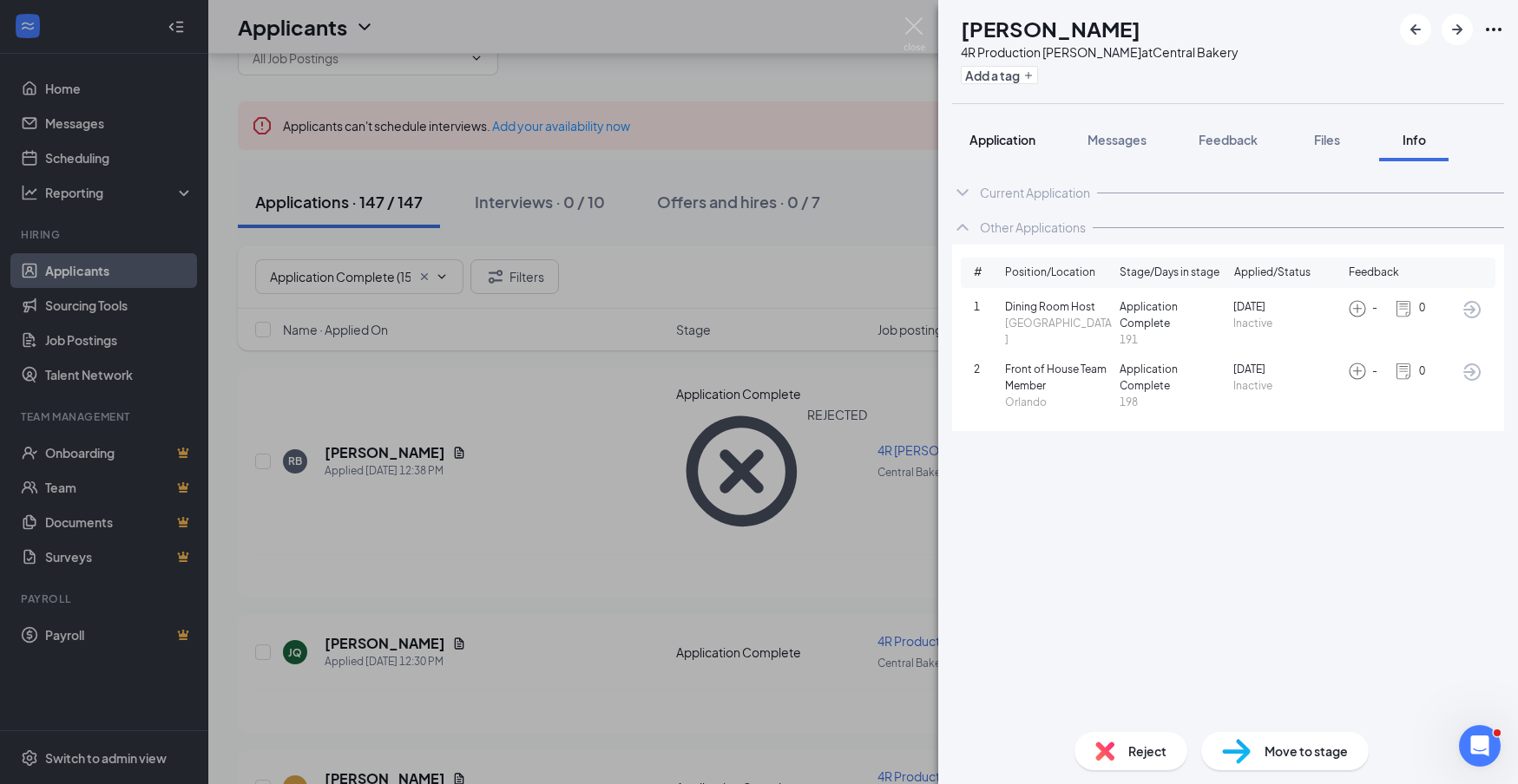
click at [1022, 138] on span "Application" at bounding box center [1002, 140] width 66 height 15
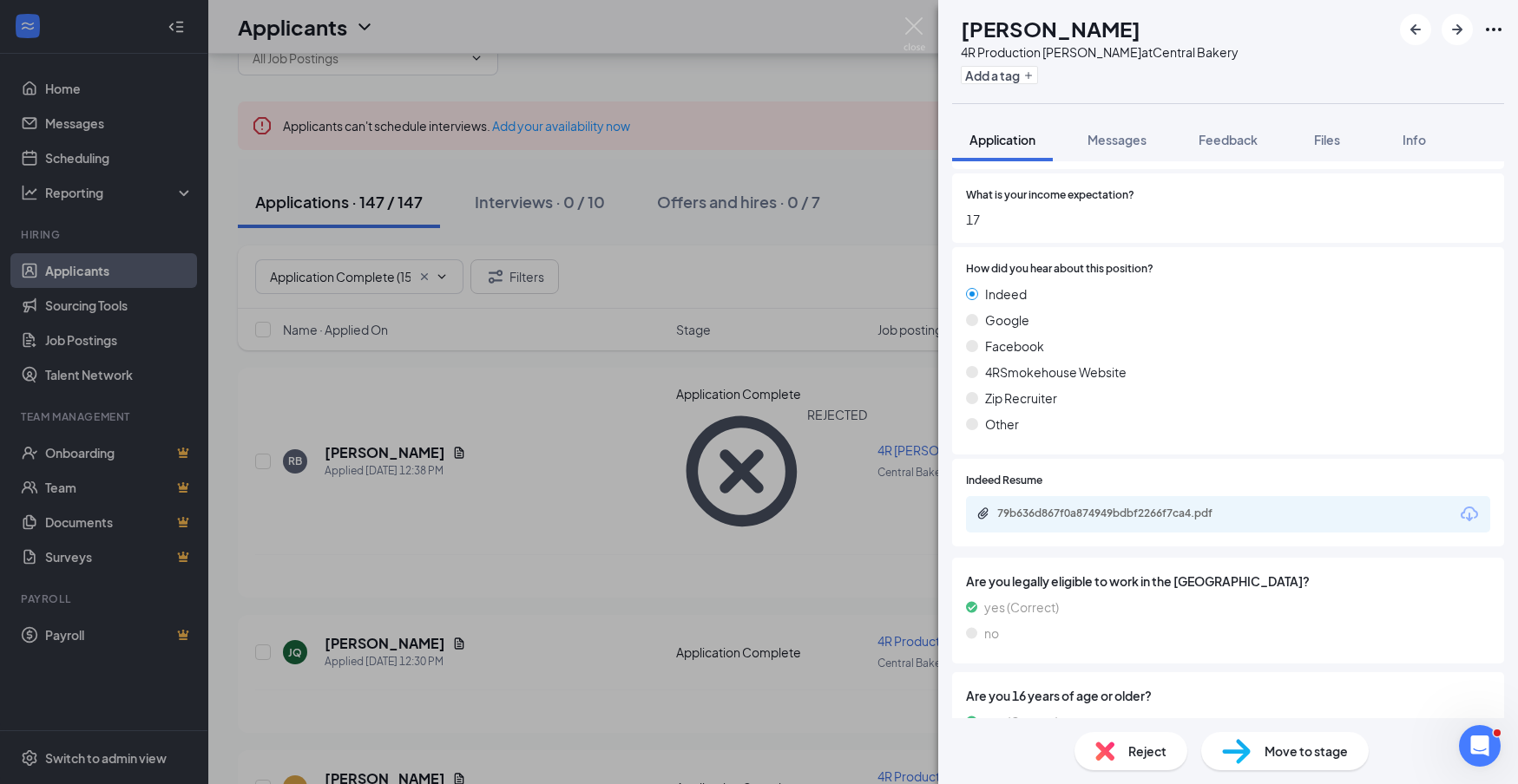
scroll to position [938, 0]
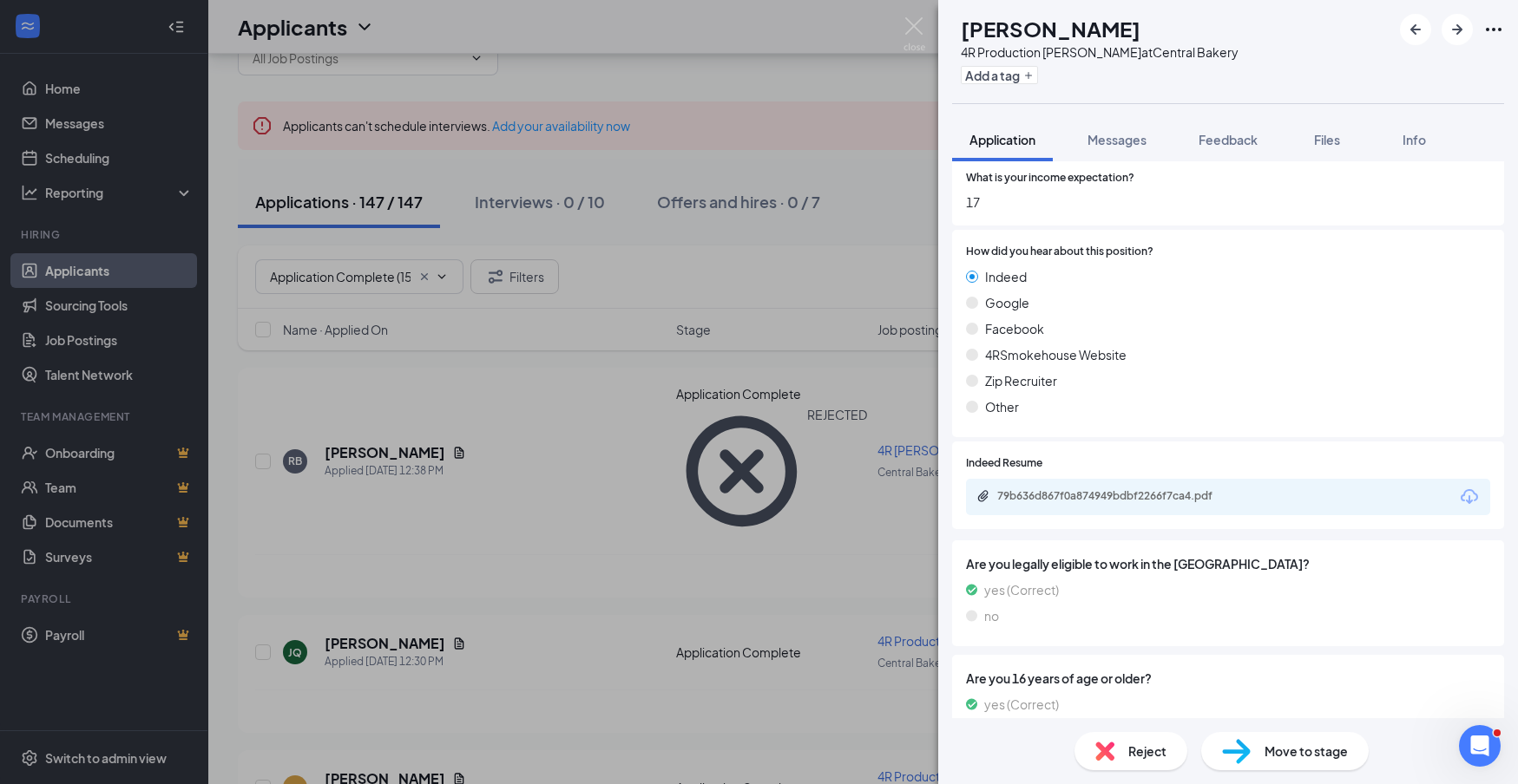
click at [1468, 490] on icon "Download" at bounding box center [1469, 496] width 17 height 14
click at [1129, 753] on span "Reject" at bounding box center [1148, 751] width 38 height 19
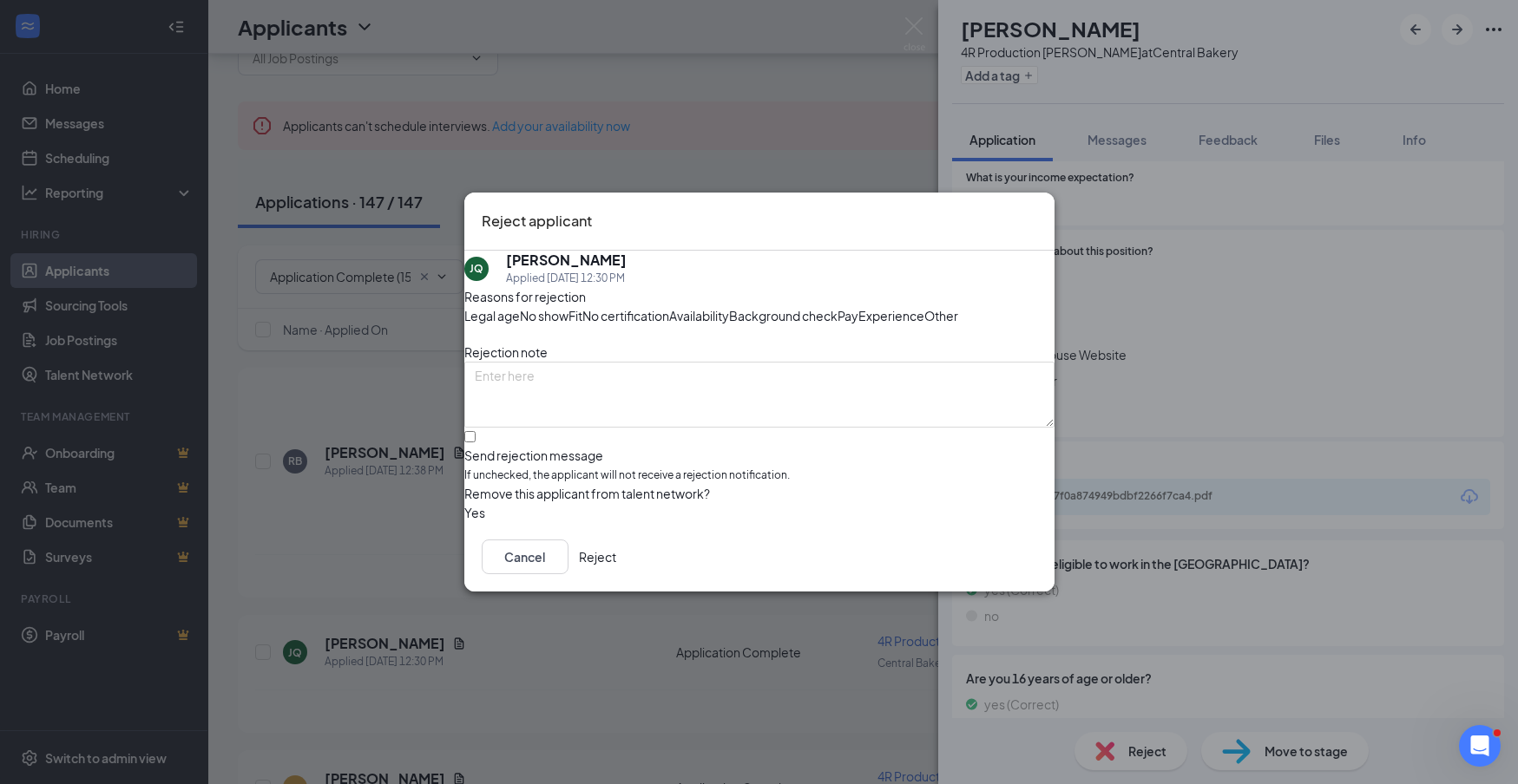
click at [616, 575] on button "Reject" at bounding box center [597, 556] width 37 height 34
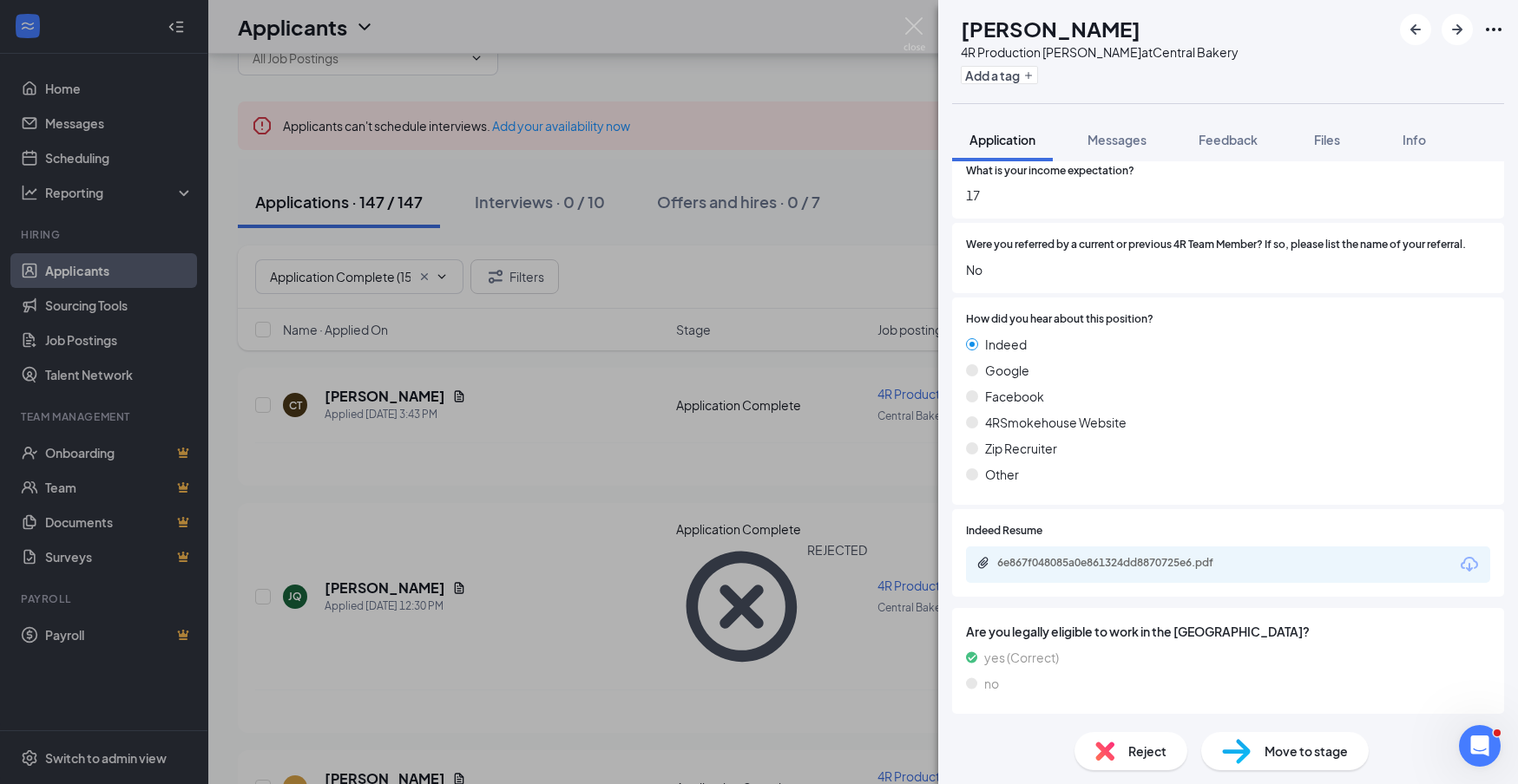
scroll to position [898, 0]
click at [1467, 555] on icon "Download" at bounding box center [1469, 562] width 17 height 14
click at [1166, 749] on span "Reject" at bounding box center [1148, 751] width 38 height 19
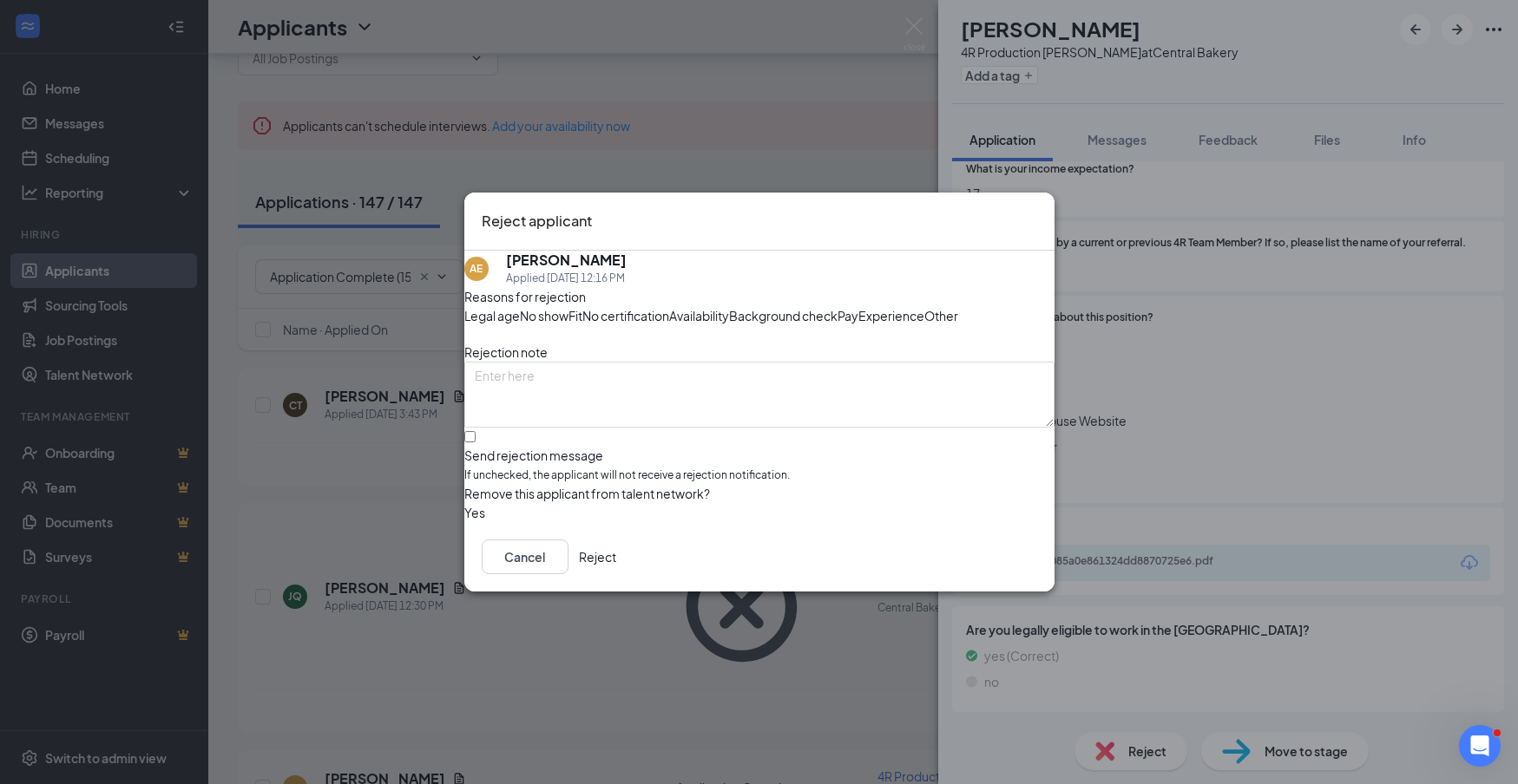
click at [616, 575] on button "Reject" at bounding box center [597, 556] width 37 height 34
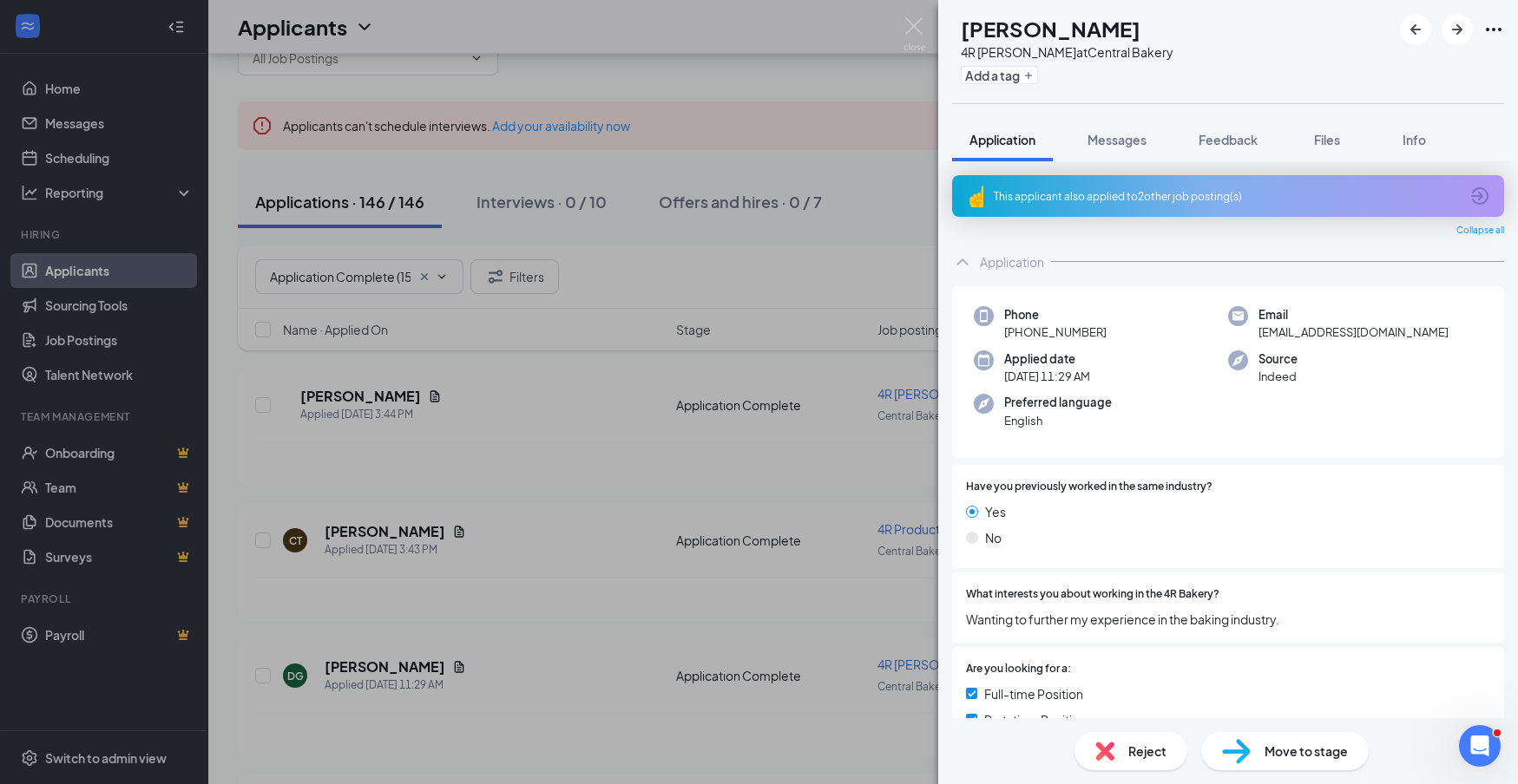
click at [1240, 194] on div "This applicant also applied to 2 other job posting(s)" at bounding box center [1226, 196] width 465 height 14
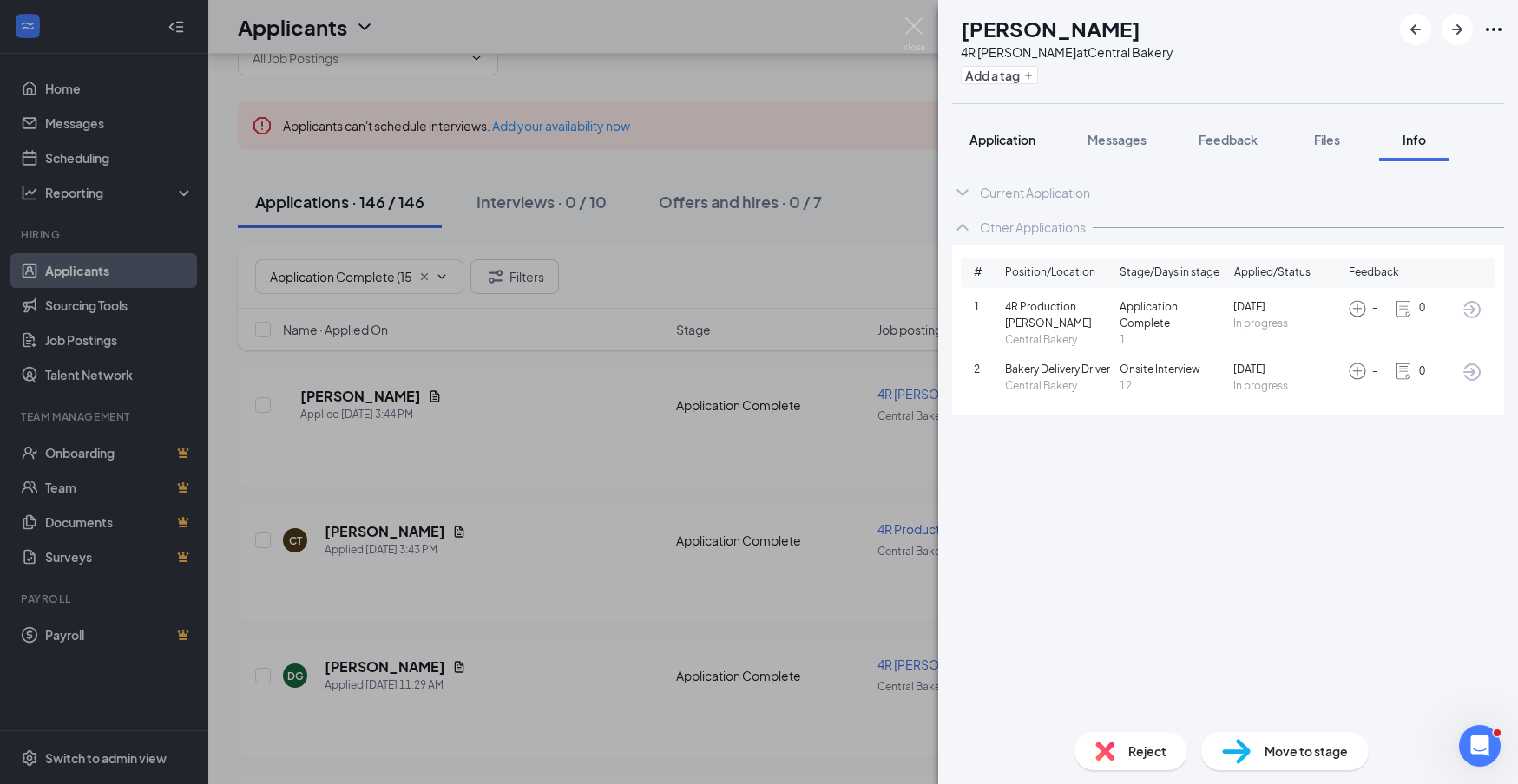
click at [1012, 139] on span "Application" at bounding box center [1002, 140] width 66 height 15
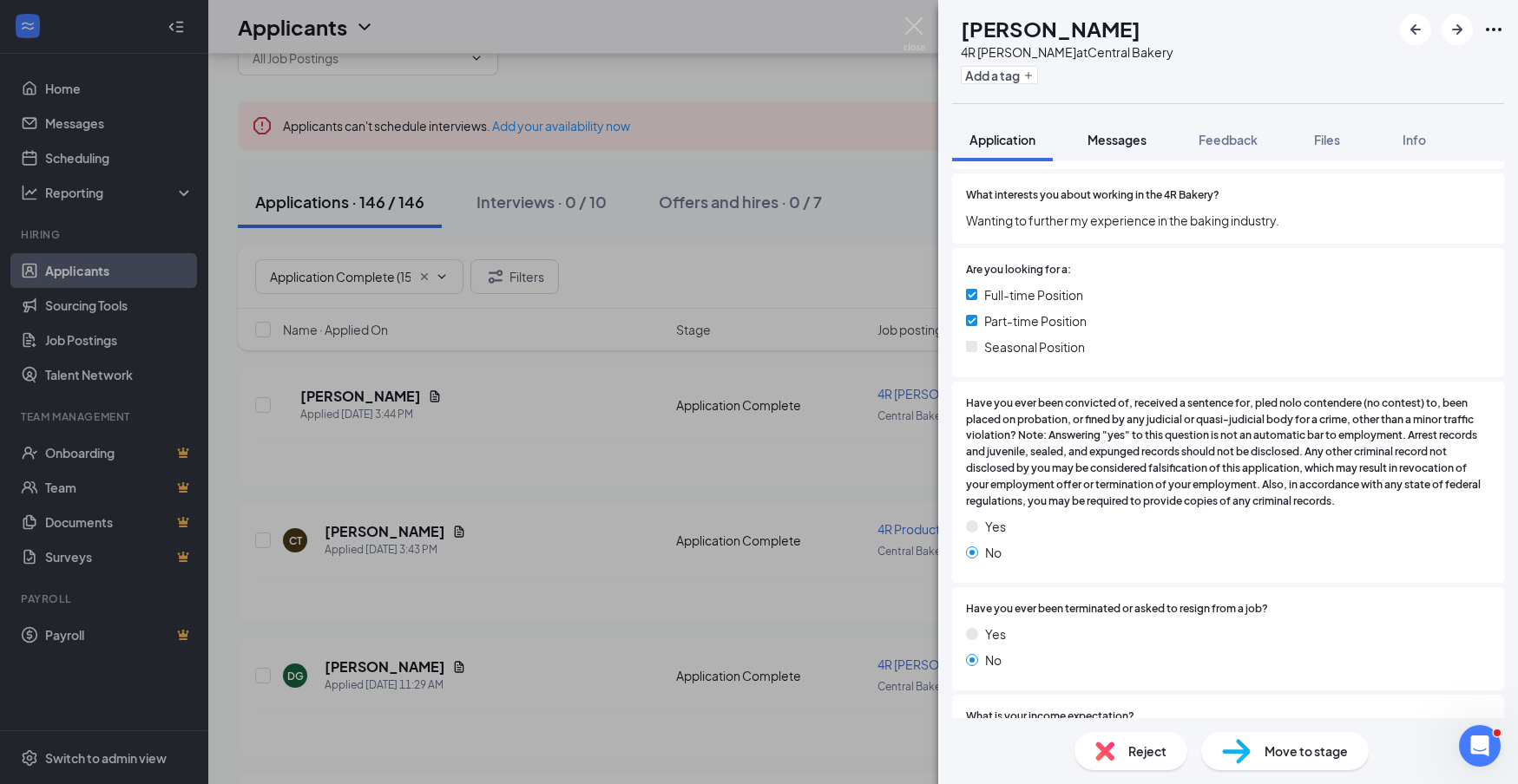
scroll to position [388, 0]
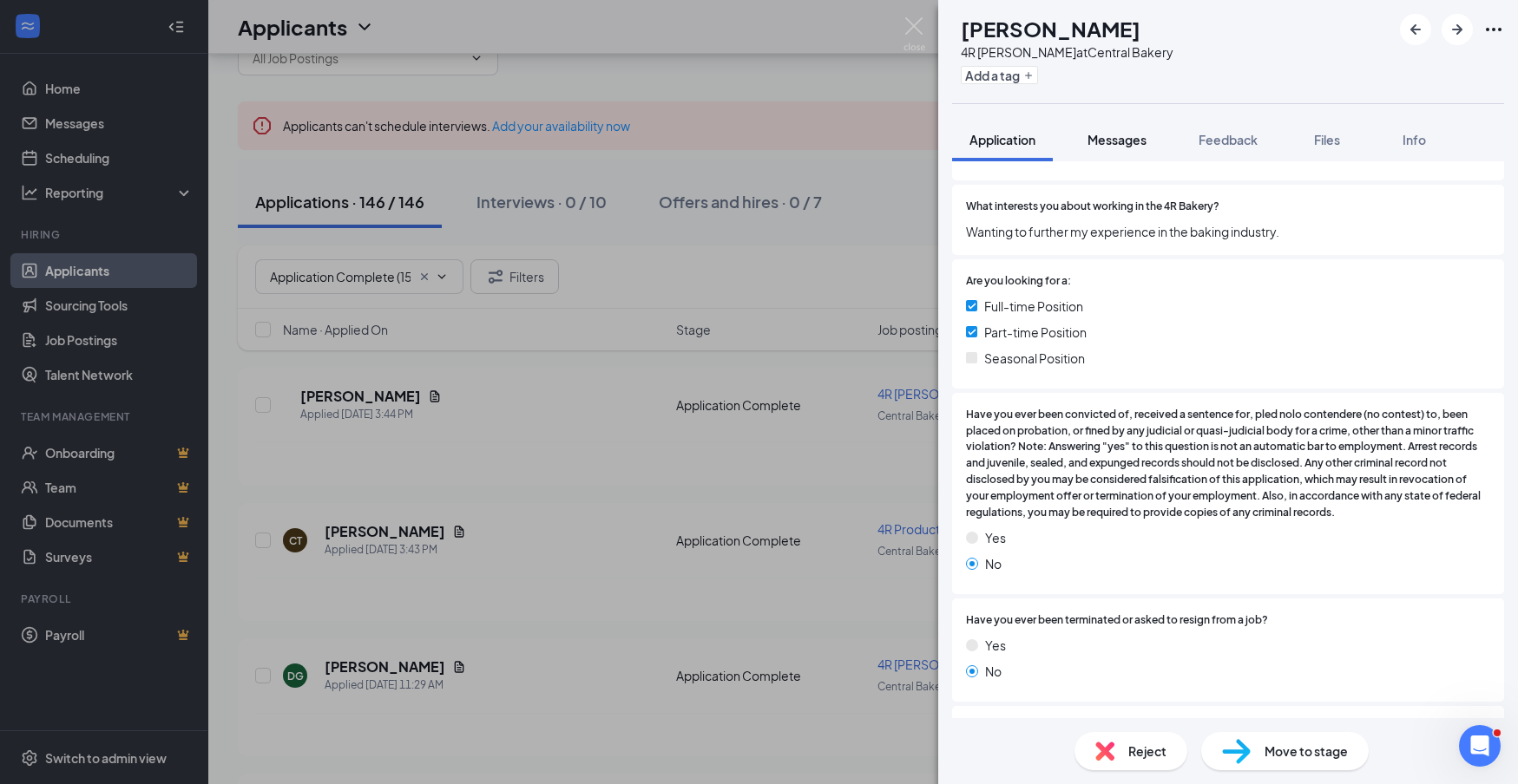
click at [1133, 142] on span "Messages" at bounding box center [1117, 140] width 59 height 15
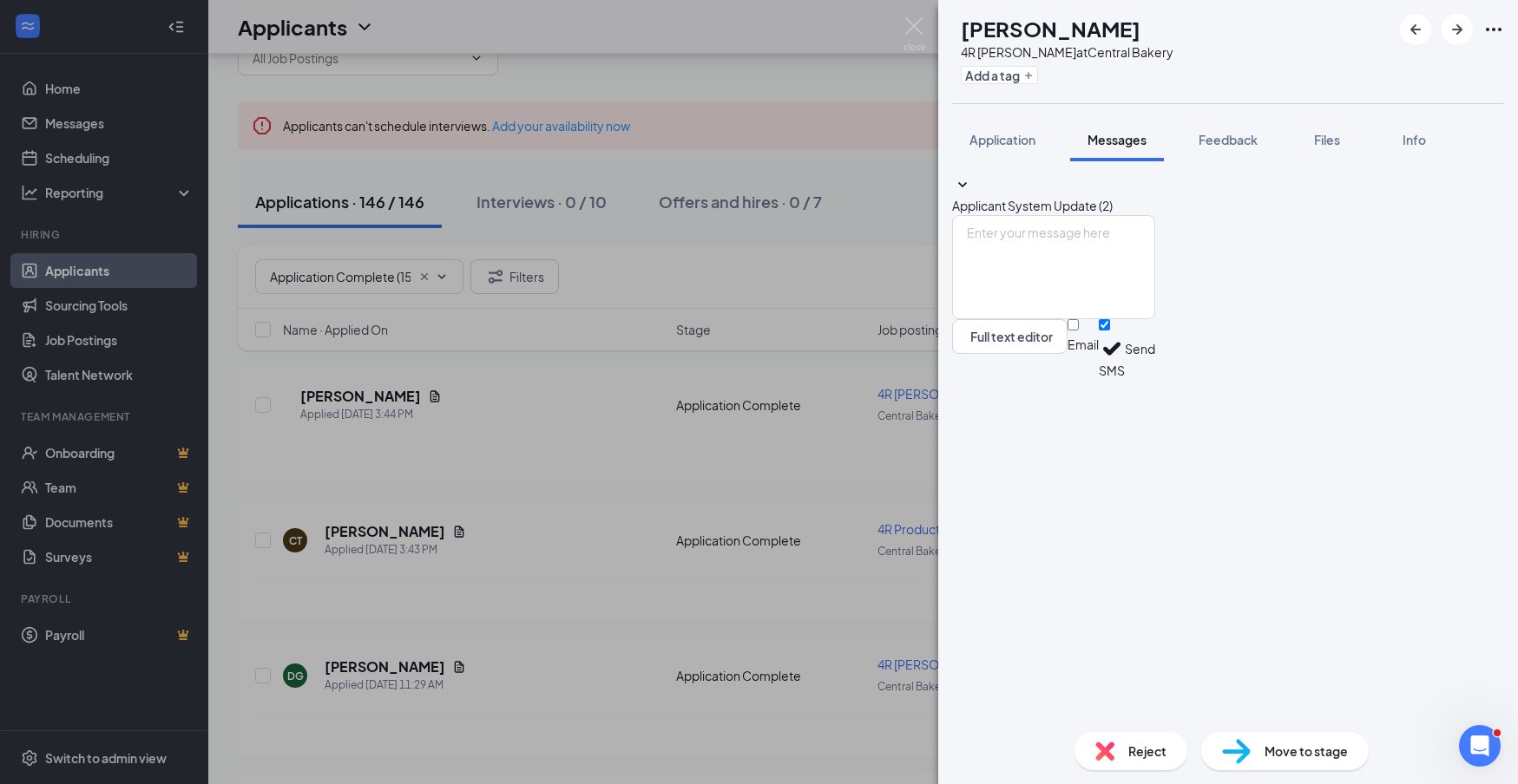
click at [973, 196] on icon "SmallChevronDown" at bounding box center [963, 185] width 21 height 21
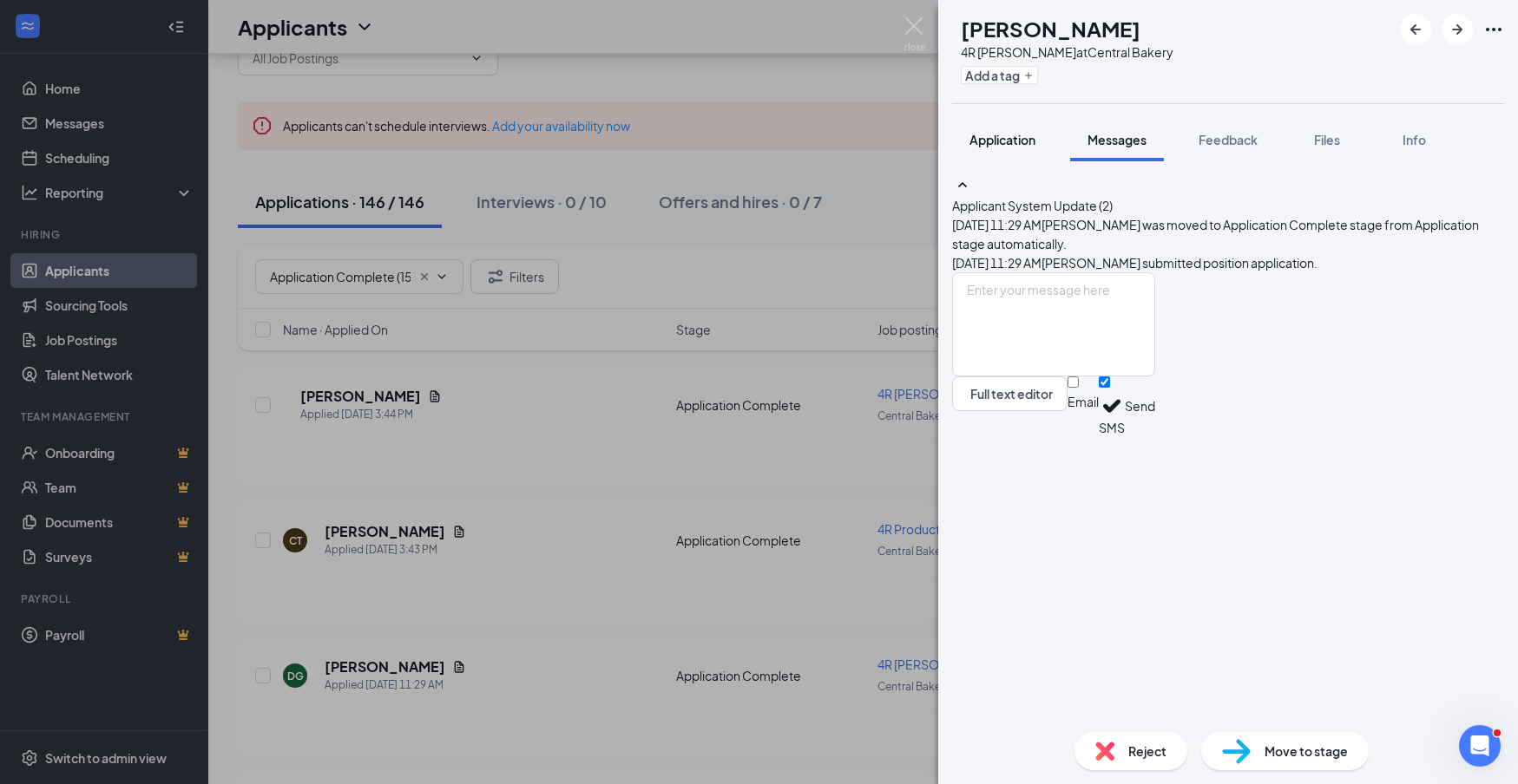
click at [998, 143] on span "Application" at bounding box center [1002, 140] width 66 height 15
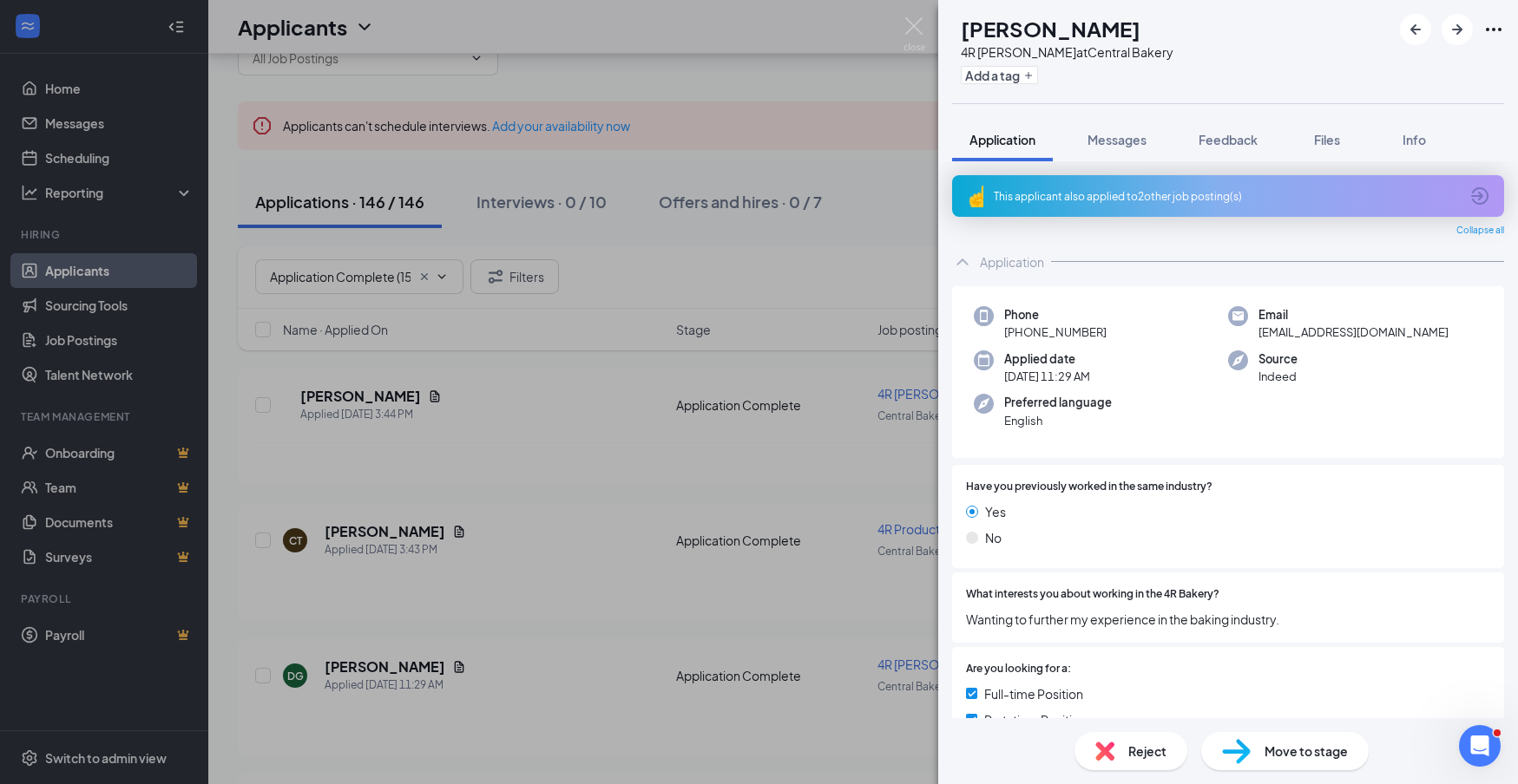
click at [1178, 202] on div "This applicant also applied to 2 other job posting(s)" at bounding box center [1226, 196] width 465 height 14
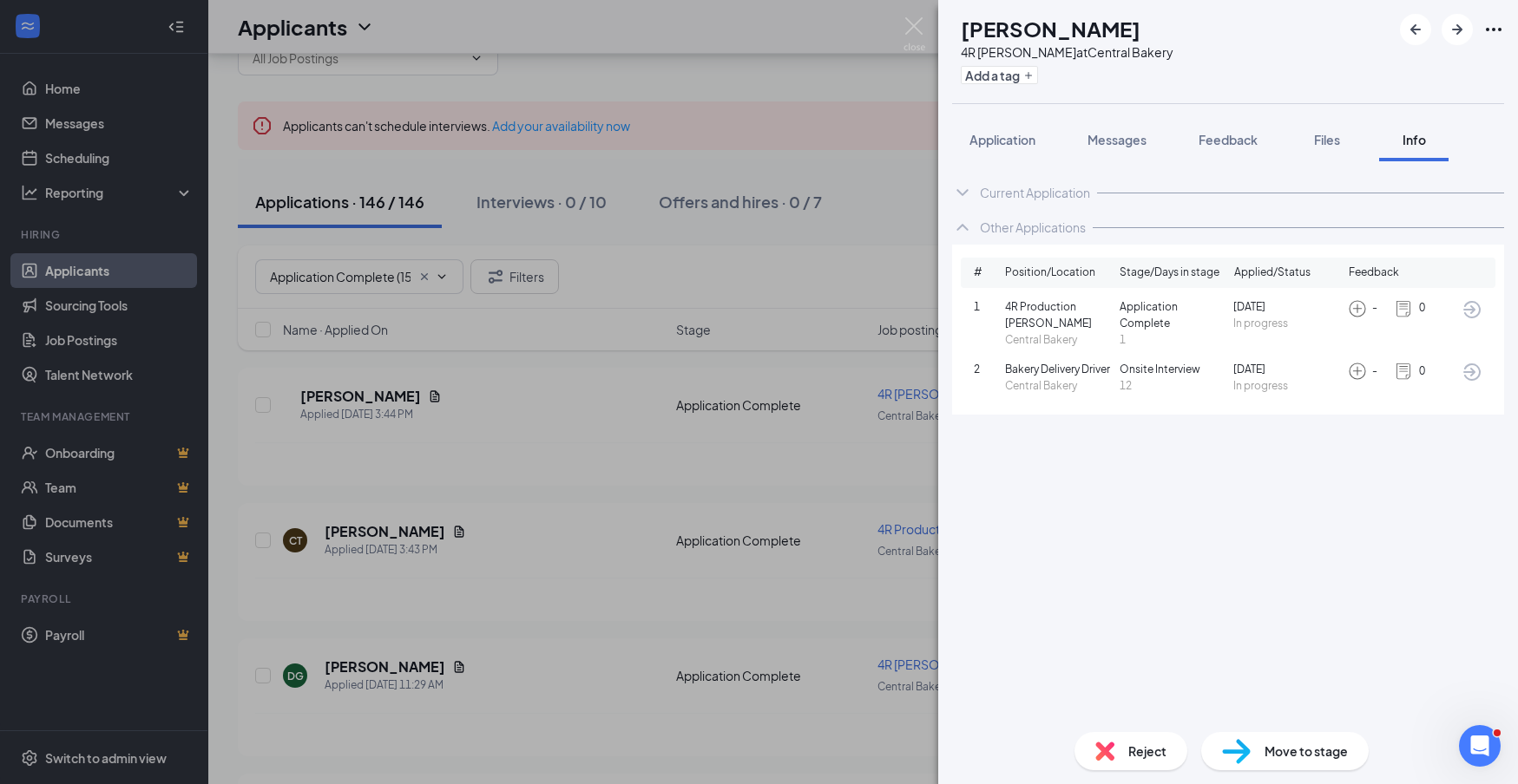
click at [1478, 372] on icon "ArrowCircle" at bounding box center [1472, 372] width 21 height 21
click at [1010, 143] on span "Application" at bounding box center [1002, 140] width 66 height 15
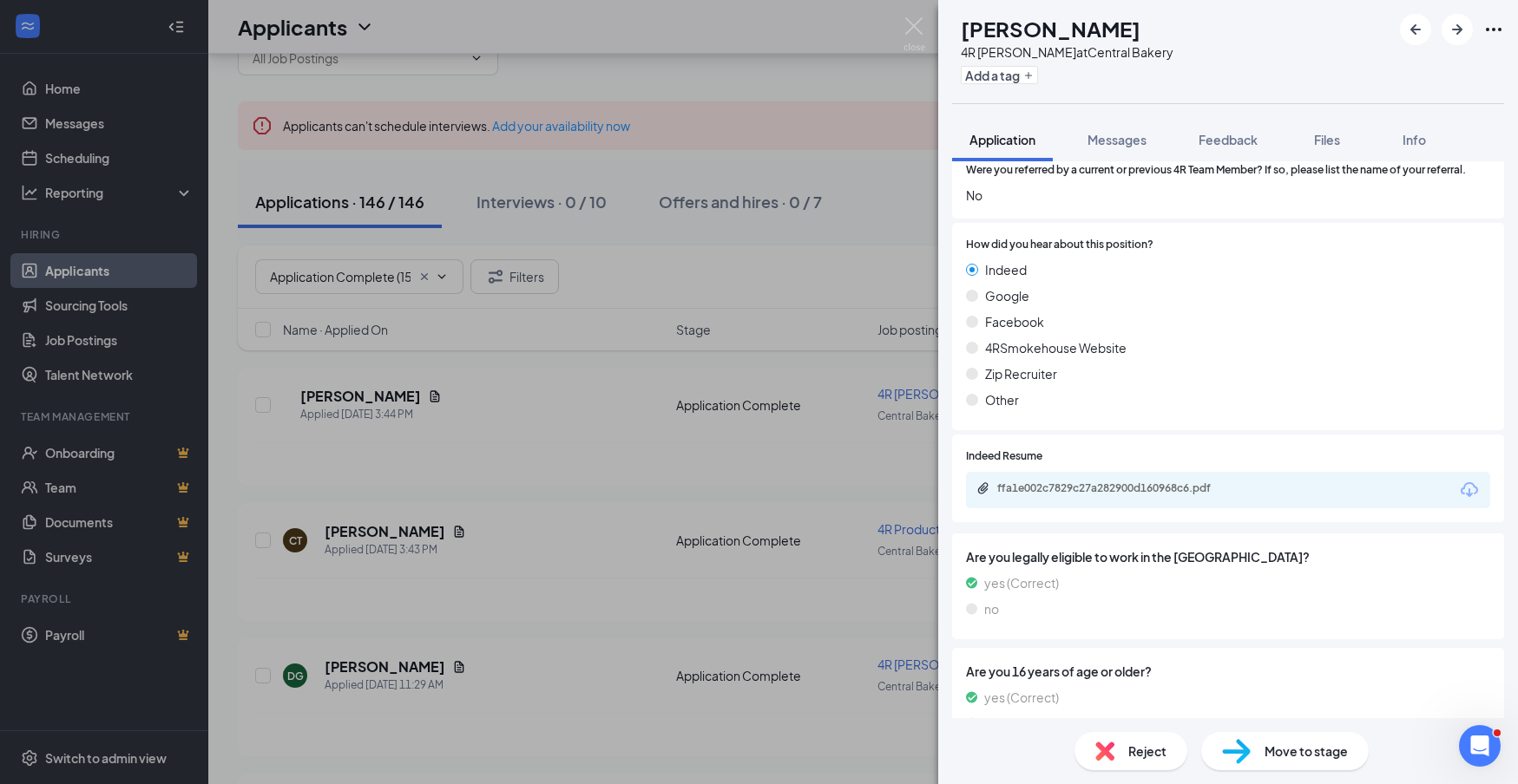
scroll to position [1046, 0]
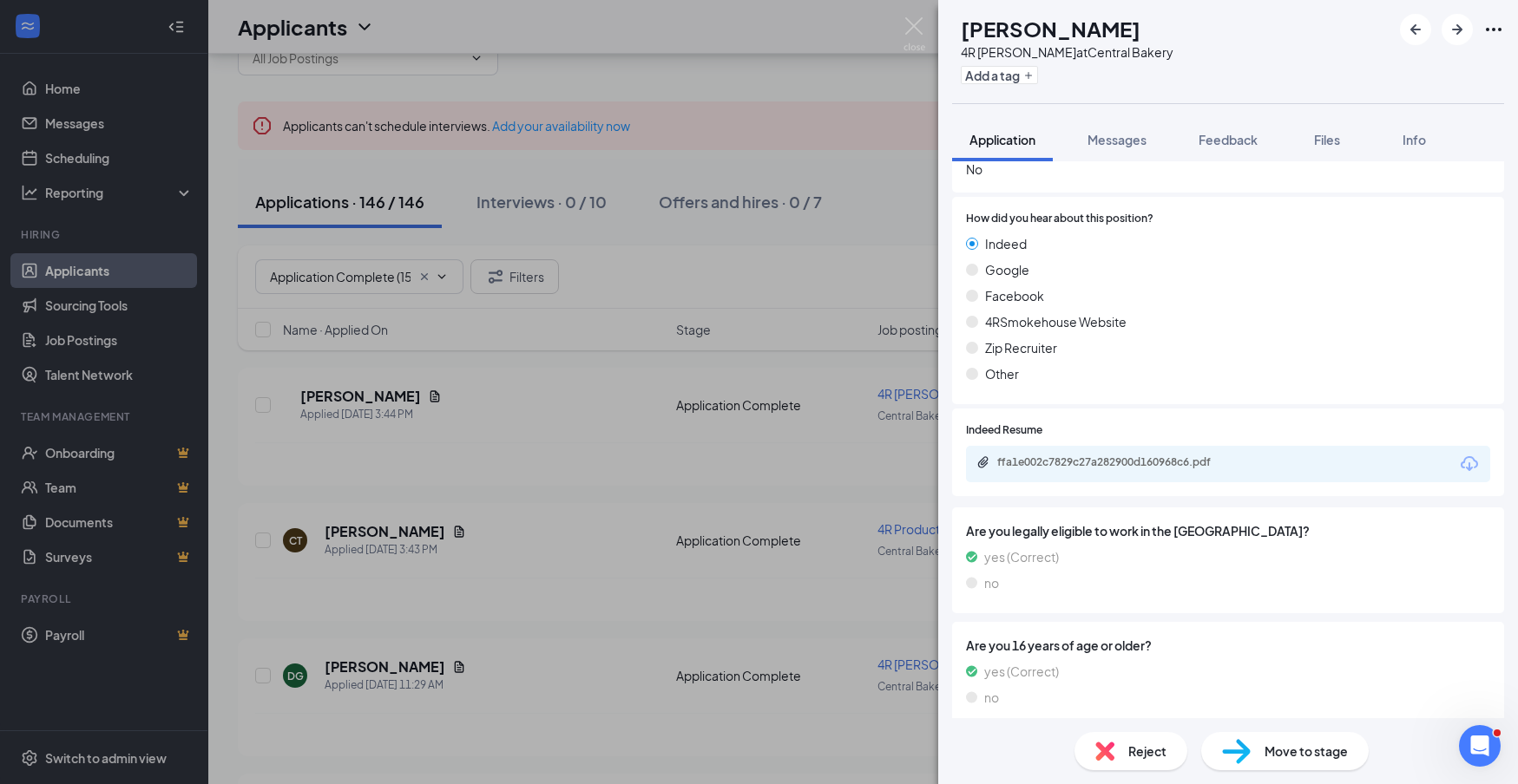
click at [1469, 456] on icon "Download" at bounding box center [1469, 463] width 17 height 14
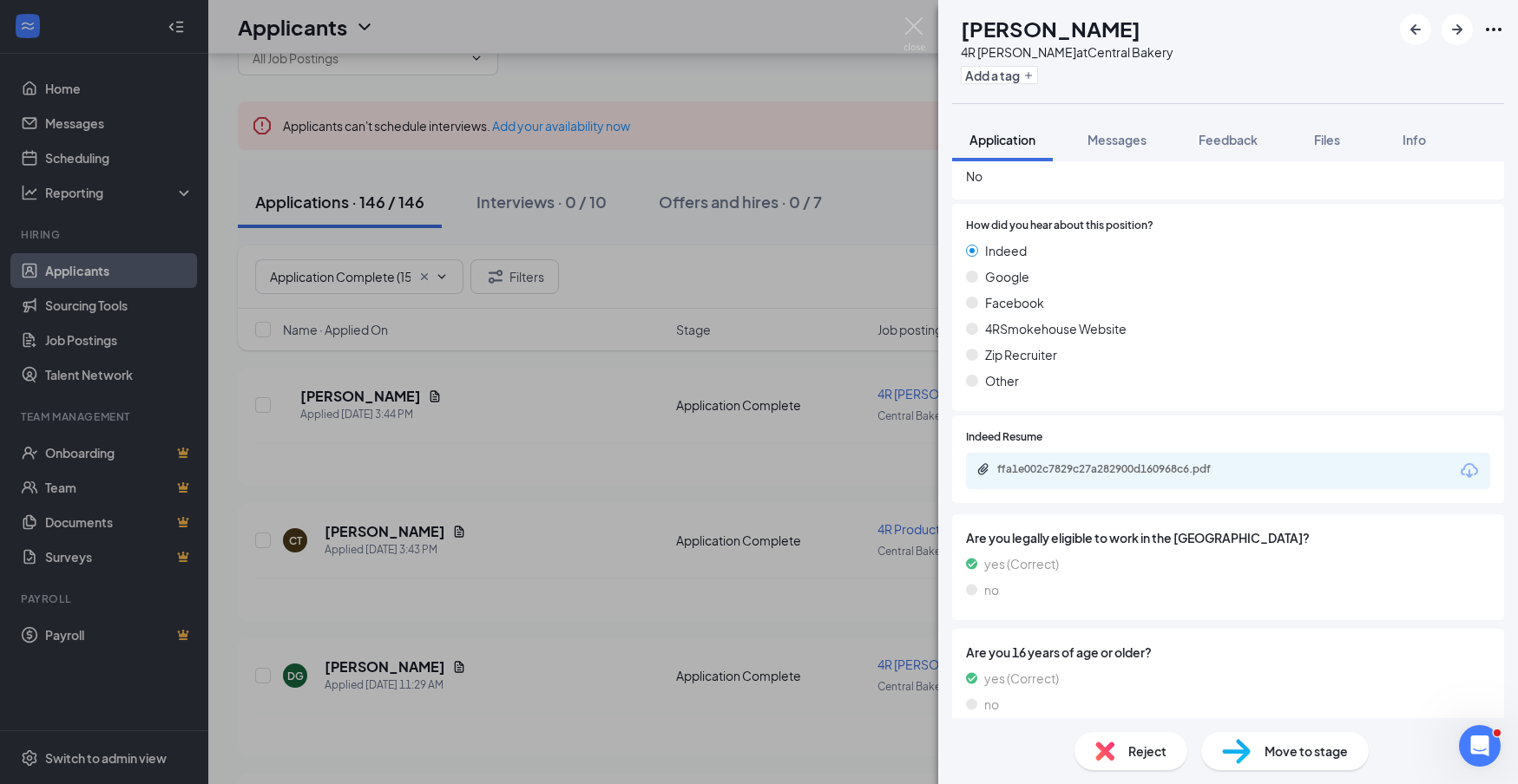
click at [1326, 753] on span "Move to stage" at bounding box center [1306, 751] width 83 height 19
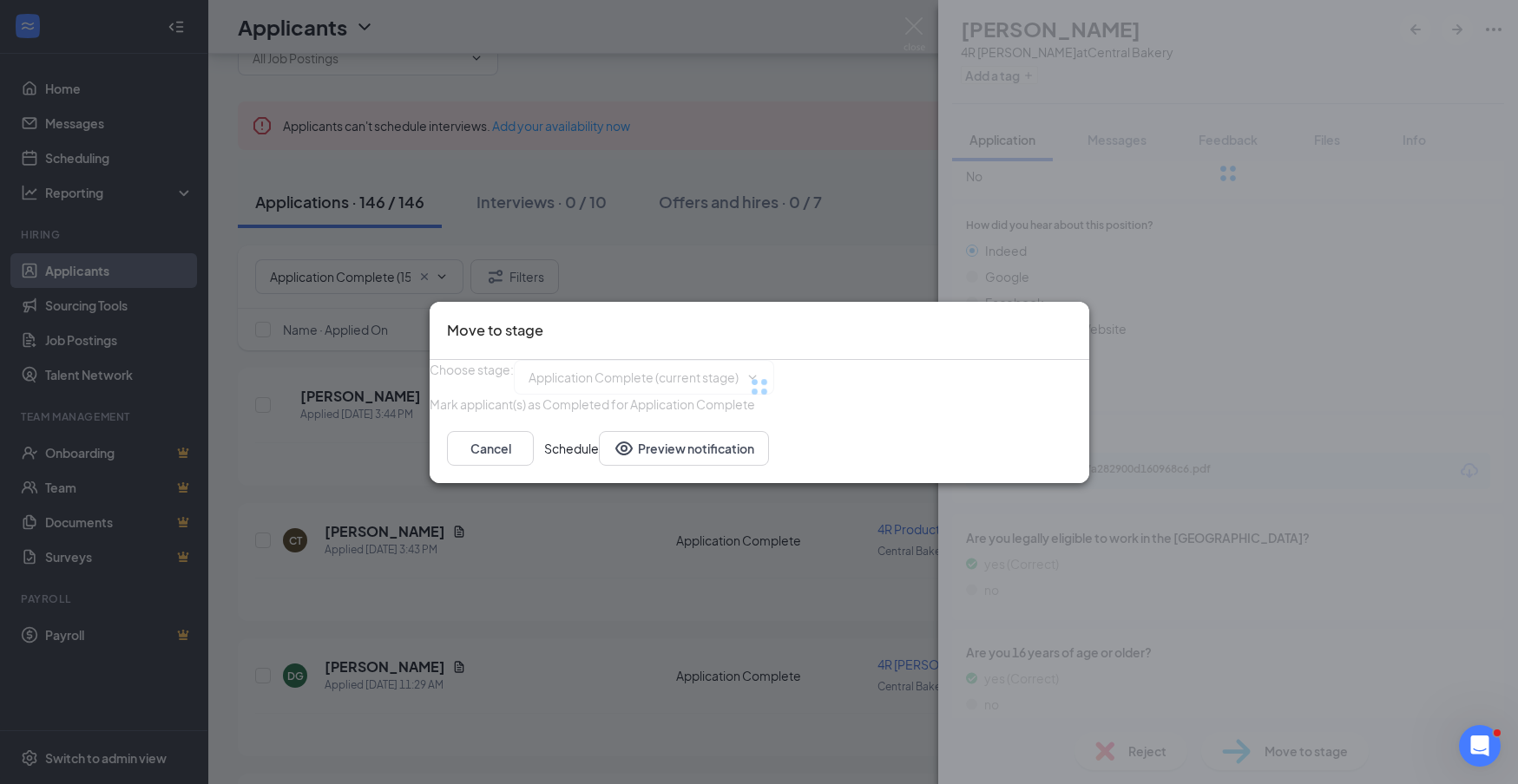
type input "Onsite Interview (next stage)"
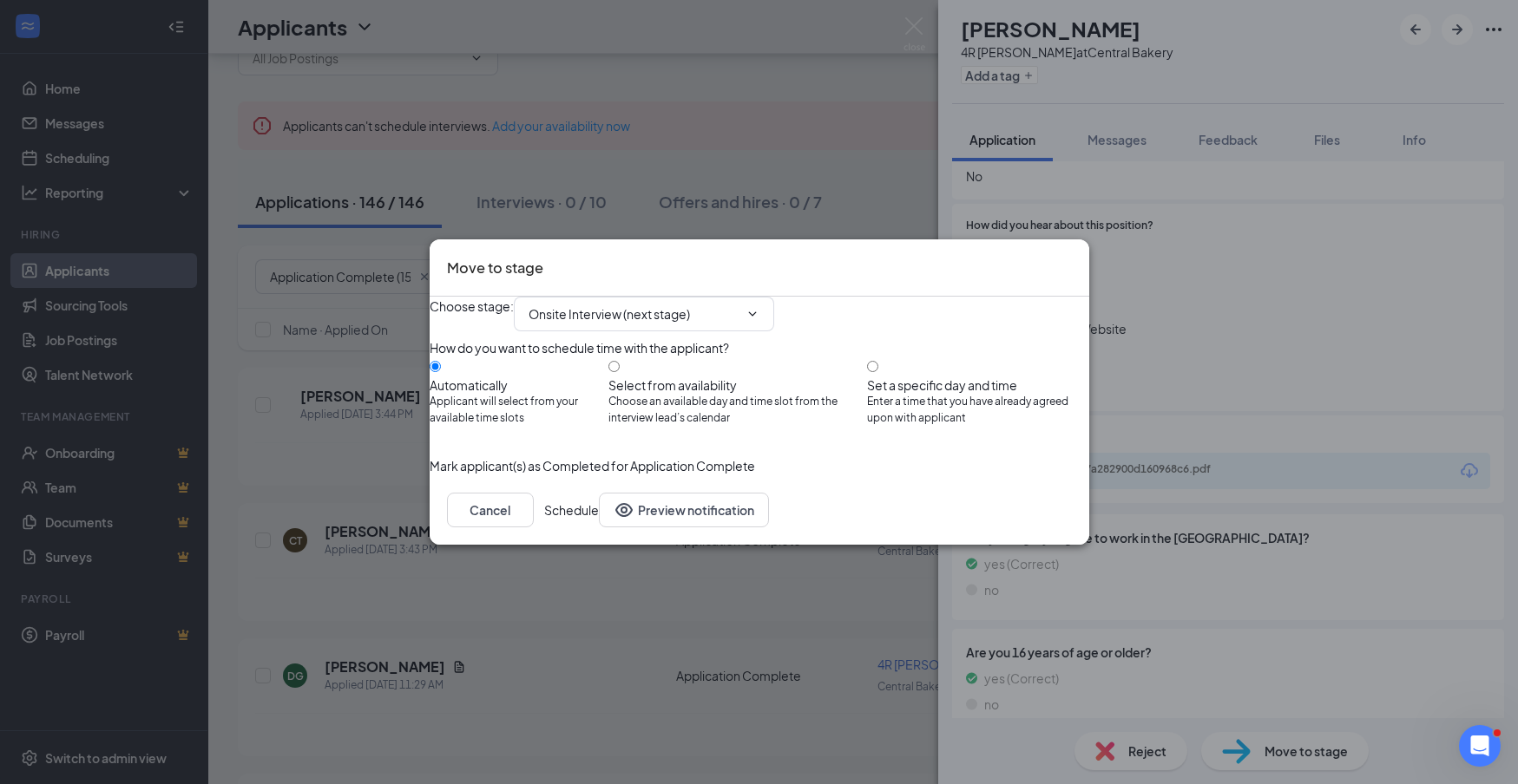
click at [599, 528] on button "Schedule" at bounding box center [571, 510] width 55 height 34
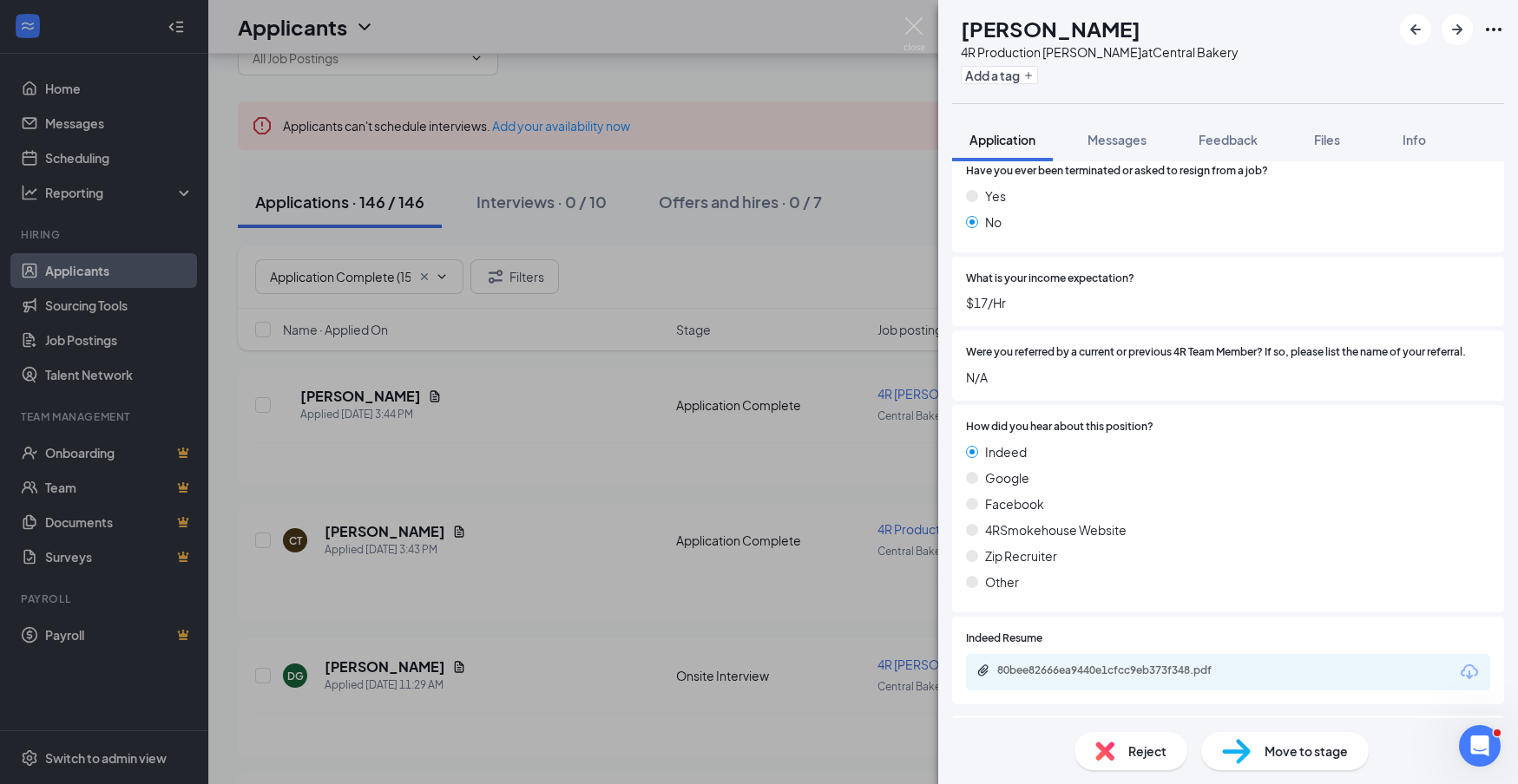
scroll to position [1002, 0]
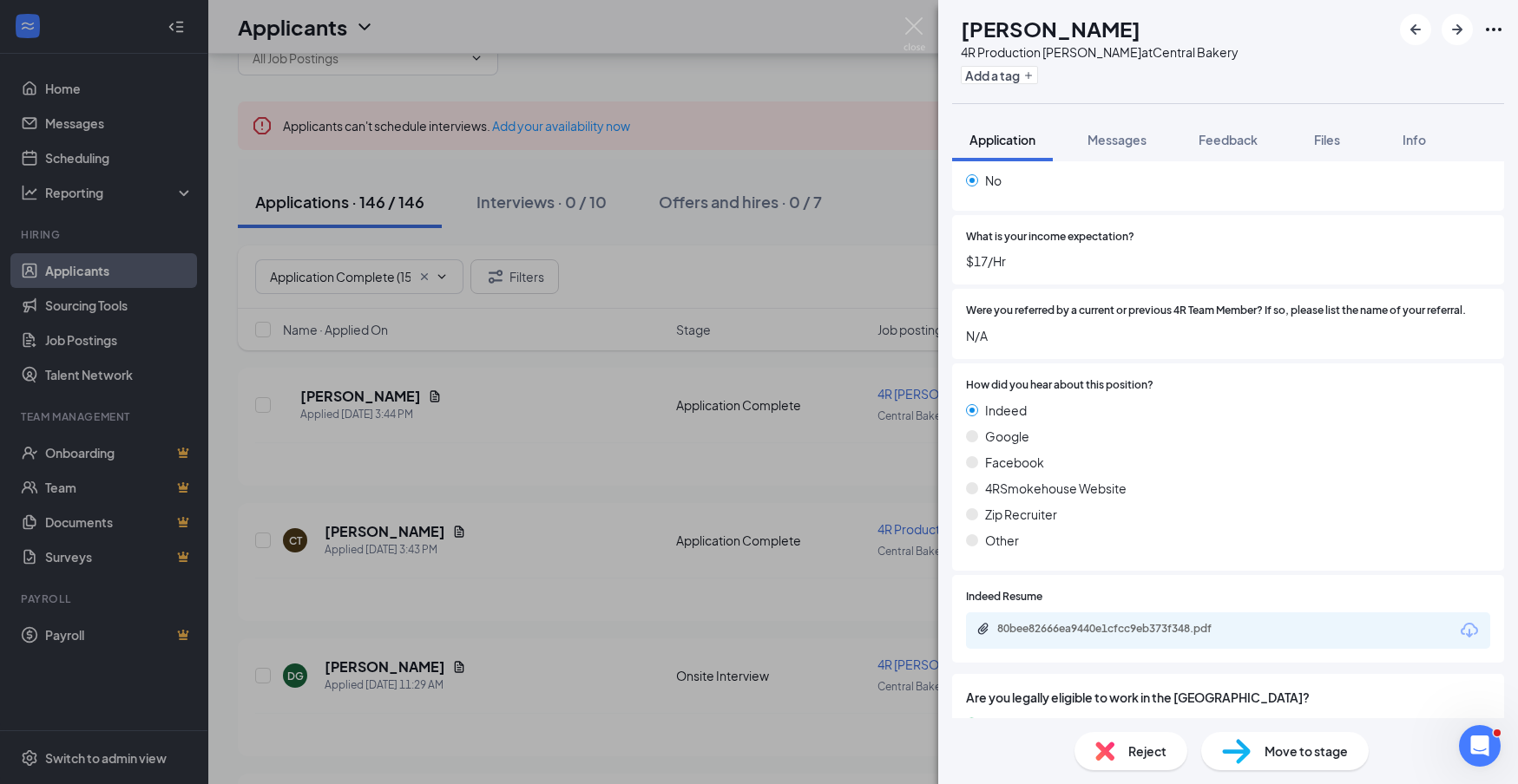
click at [1470, 621] on icon "Download" at bounding box center [1470, 631] width 21 height 21
click at [1307, 760] on span "Move to stage" at bounding box center [1306, 751] width 83 height 19
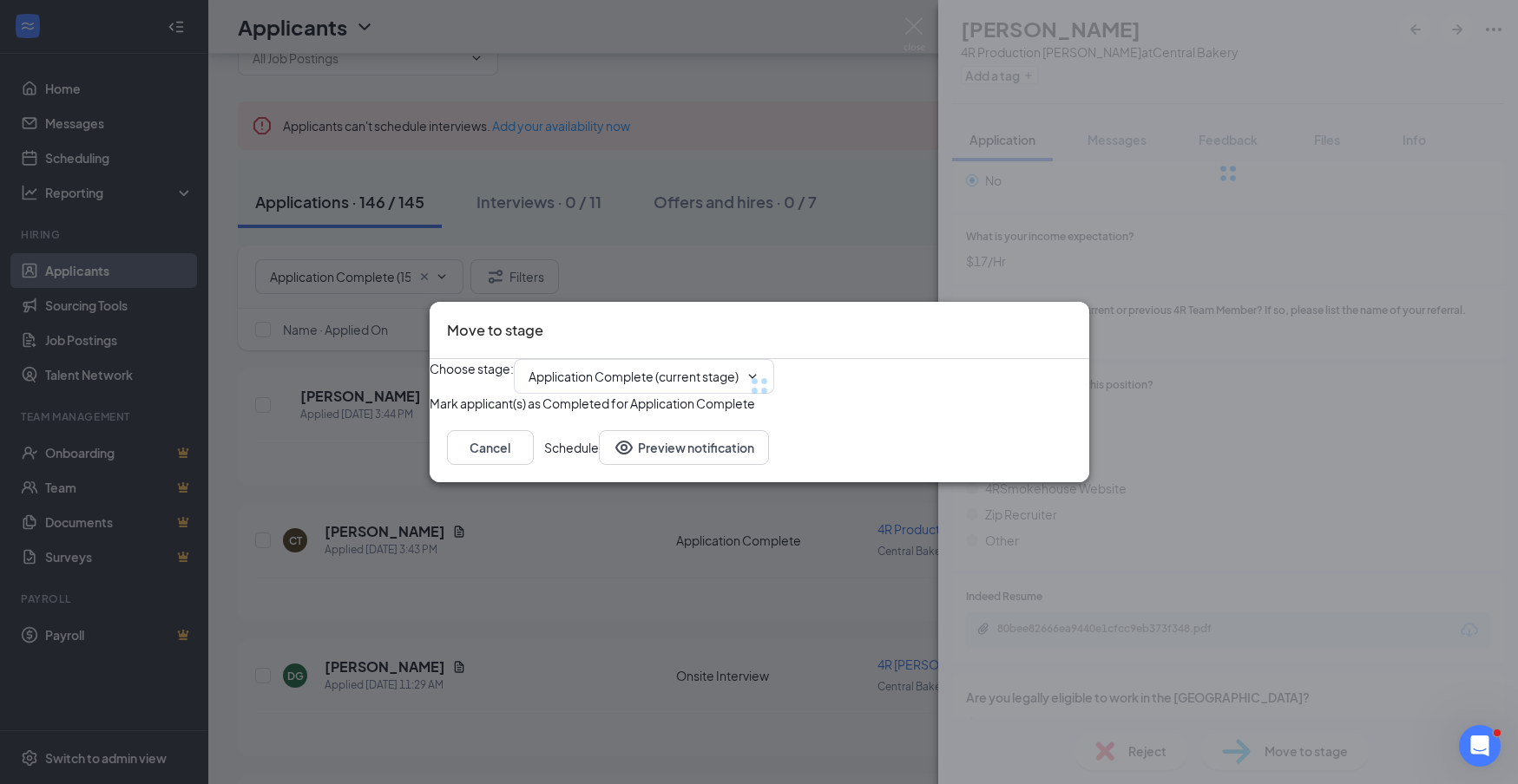
type input "Onsite Interview (next stage)"
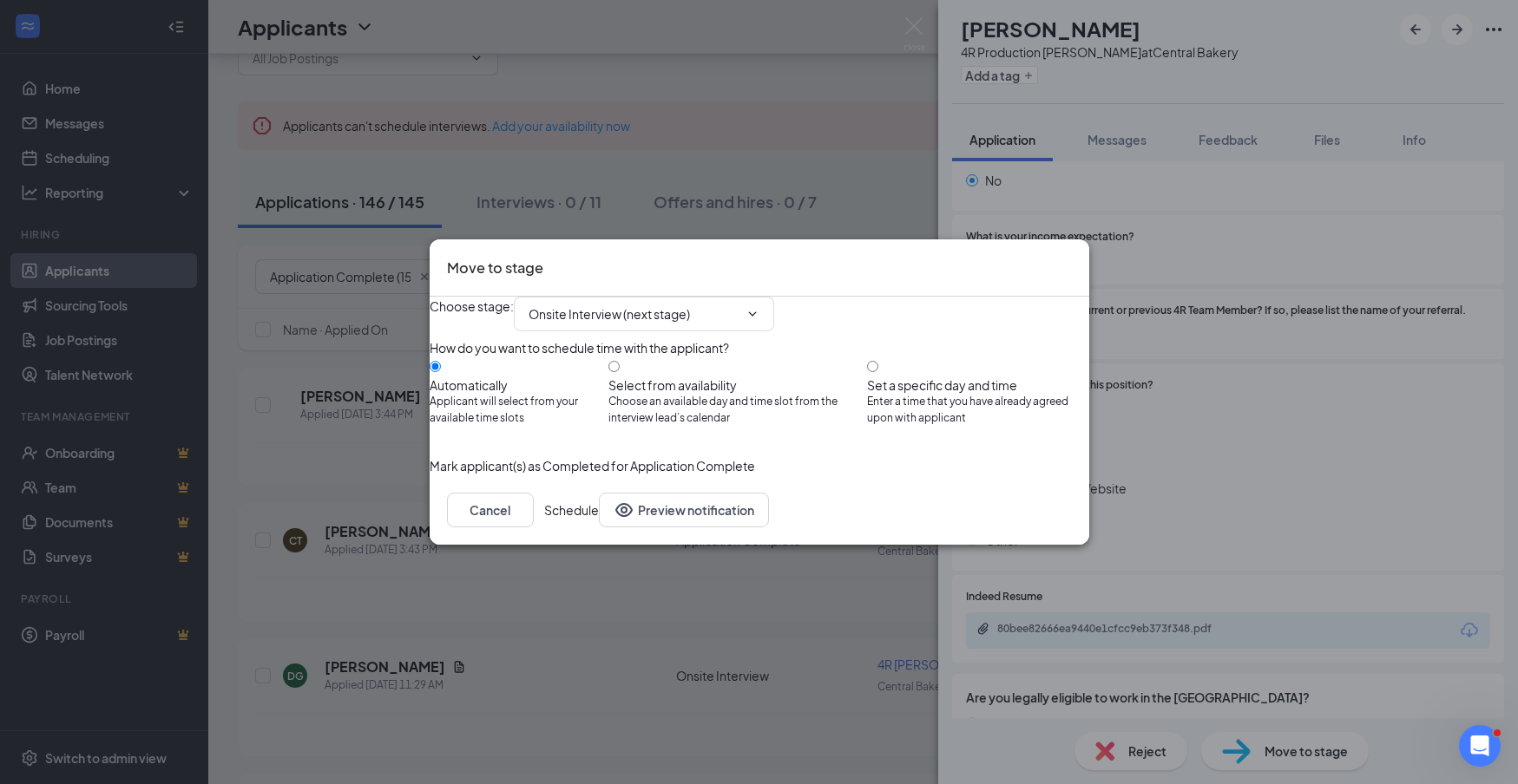
click at [599, 528] on button "Schedule" at bounding box center [571, 510] width 55 height 34
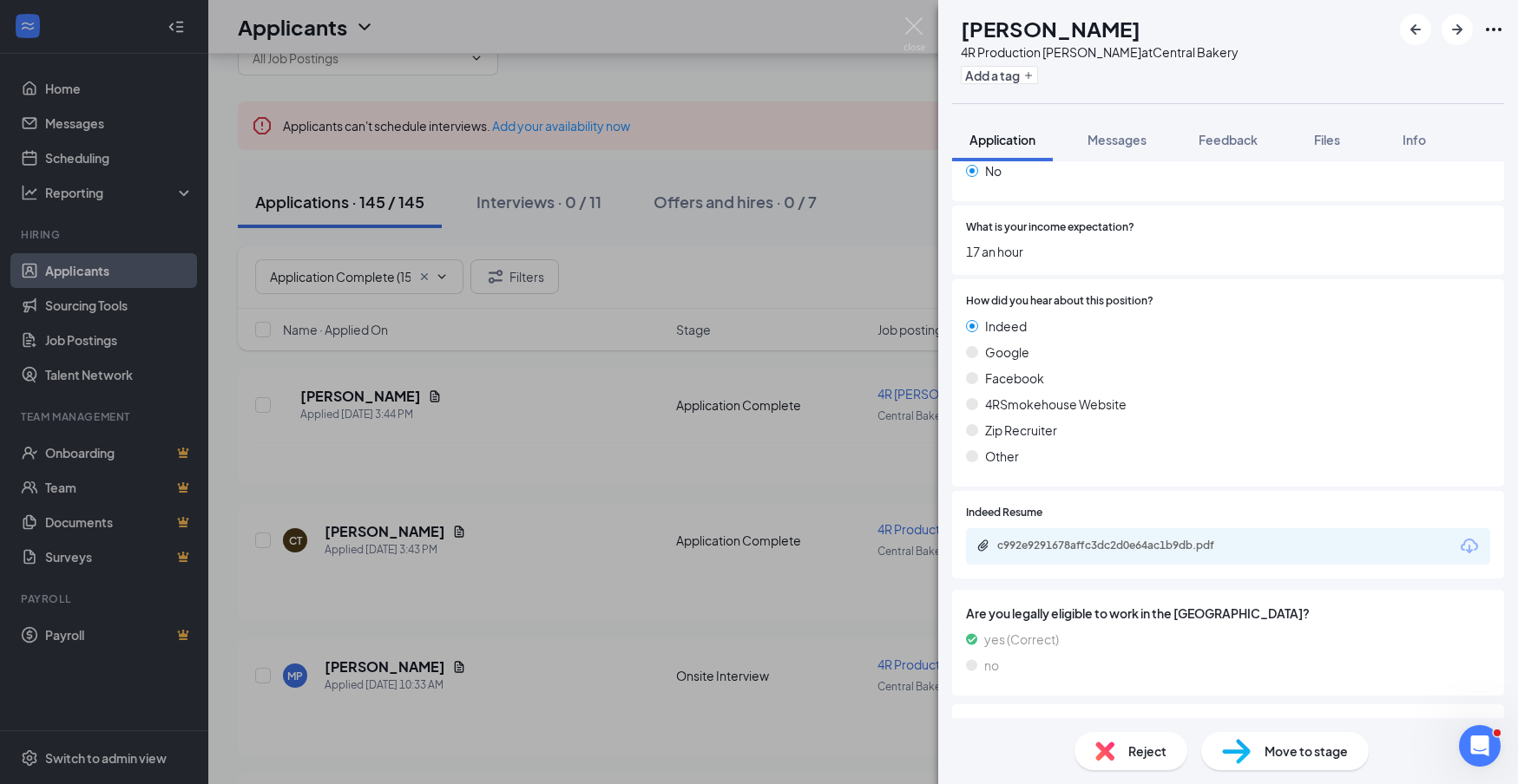
scroll to position [875, 0]
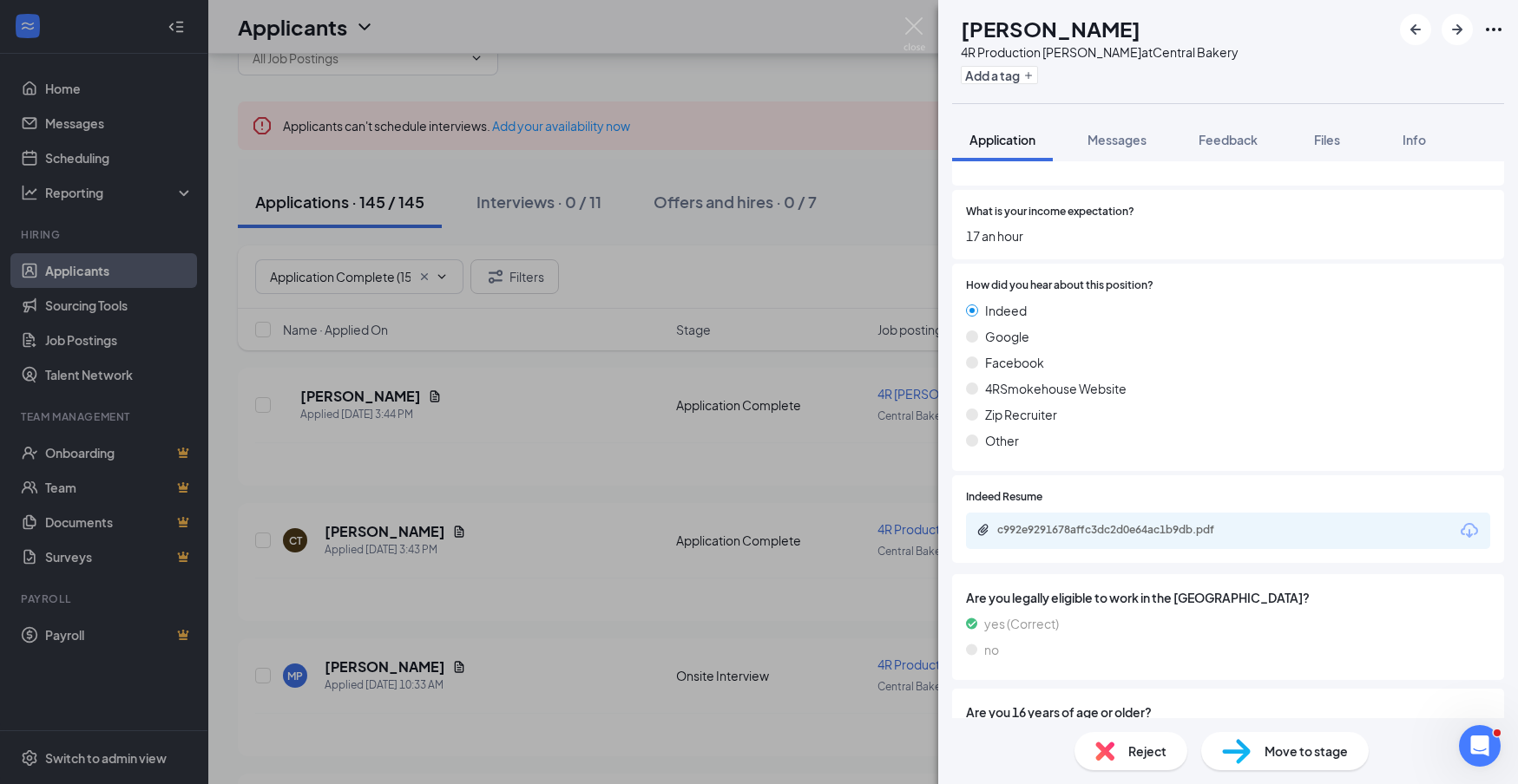
click at [1473, 521] on icon "Download" at bounding box center [1470, 532] width 21 height 21
click at [1103, 749] on img at bounding box center [1105, 751] width 19 height 19
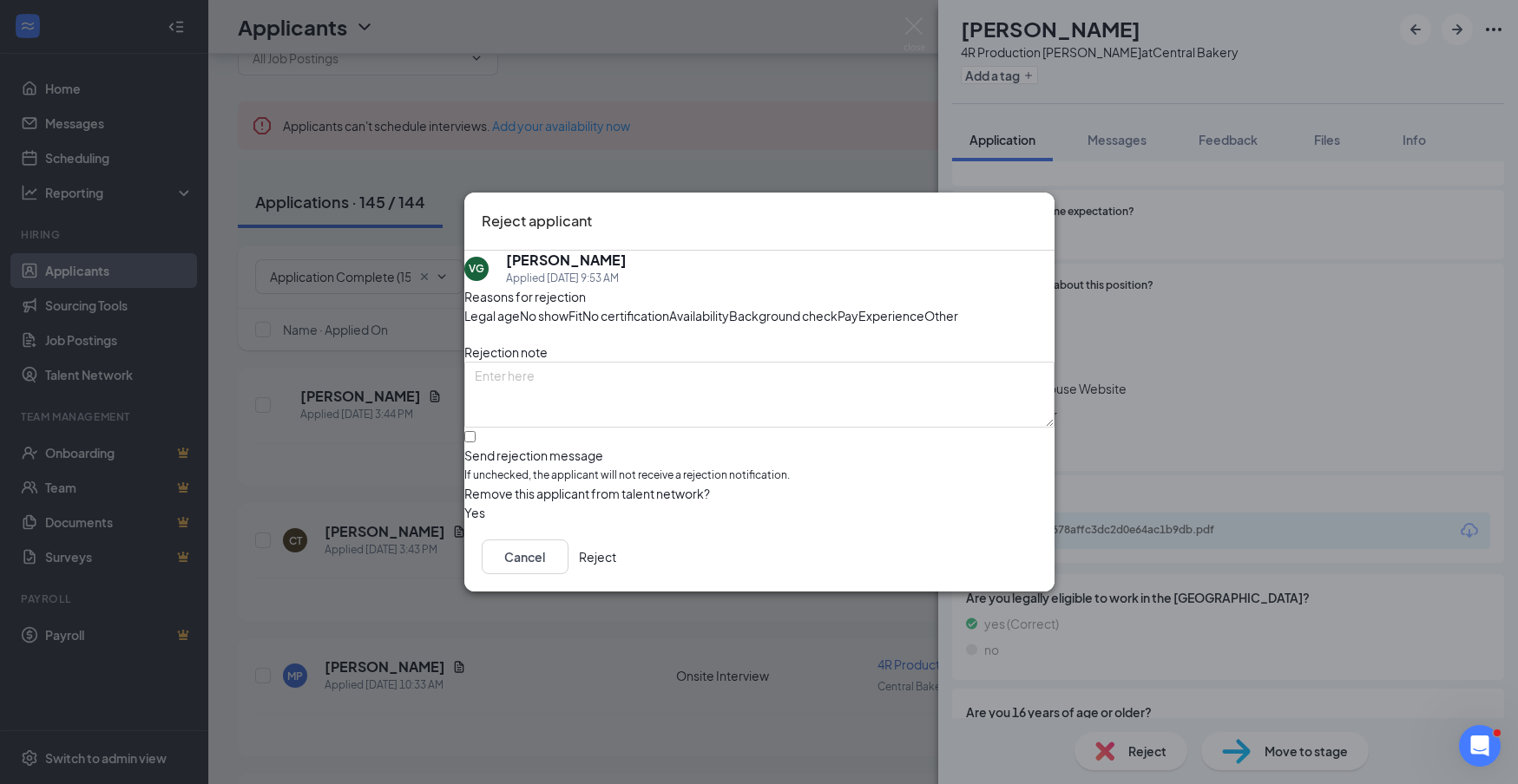
click at [616, 575] on button "Reject" at bounding box center [597, 556] width 37 height 34
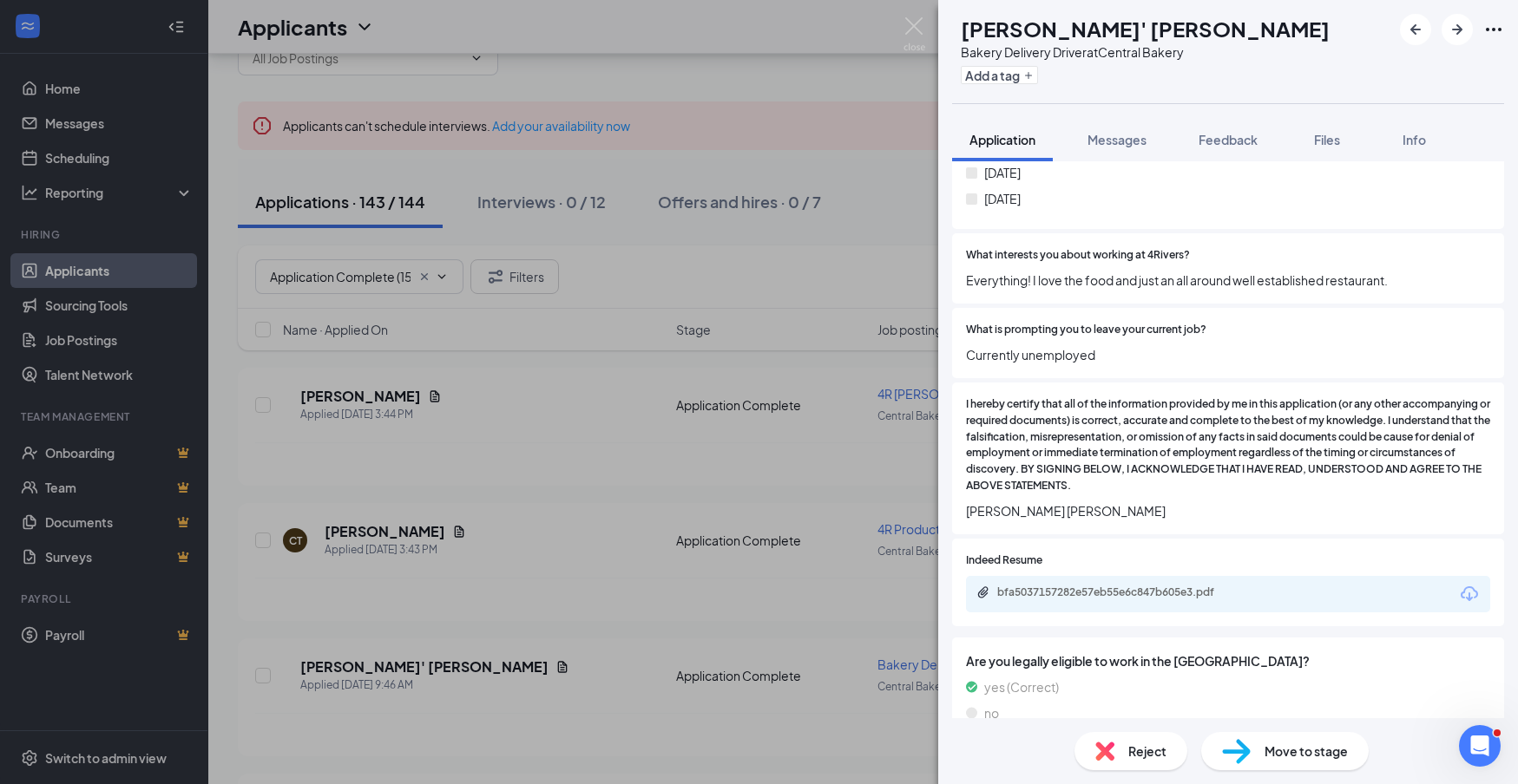
scroll to position [1124, 0]
click at [1468, 583] on icon "Download" at bounding box center [1470, 594] width 21 height 21
click at [1161, 753] on span "Reject" at bounding box center [1148, 751] width 38 height 19
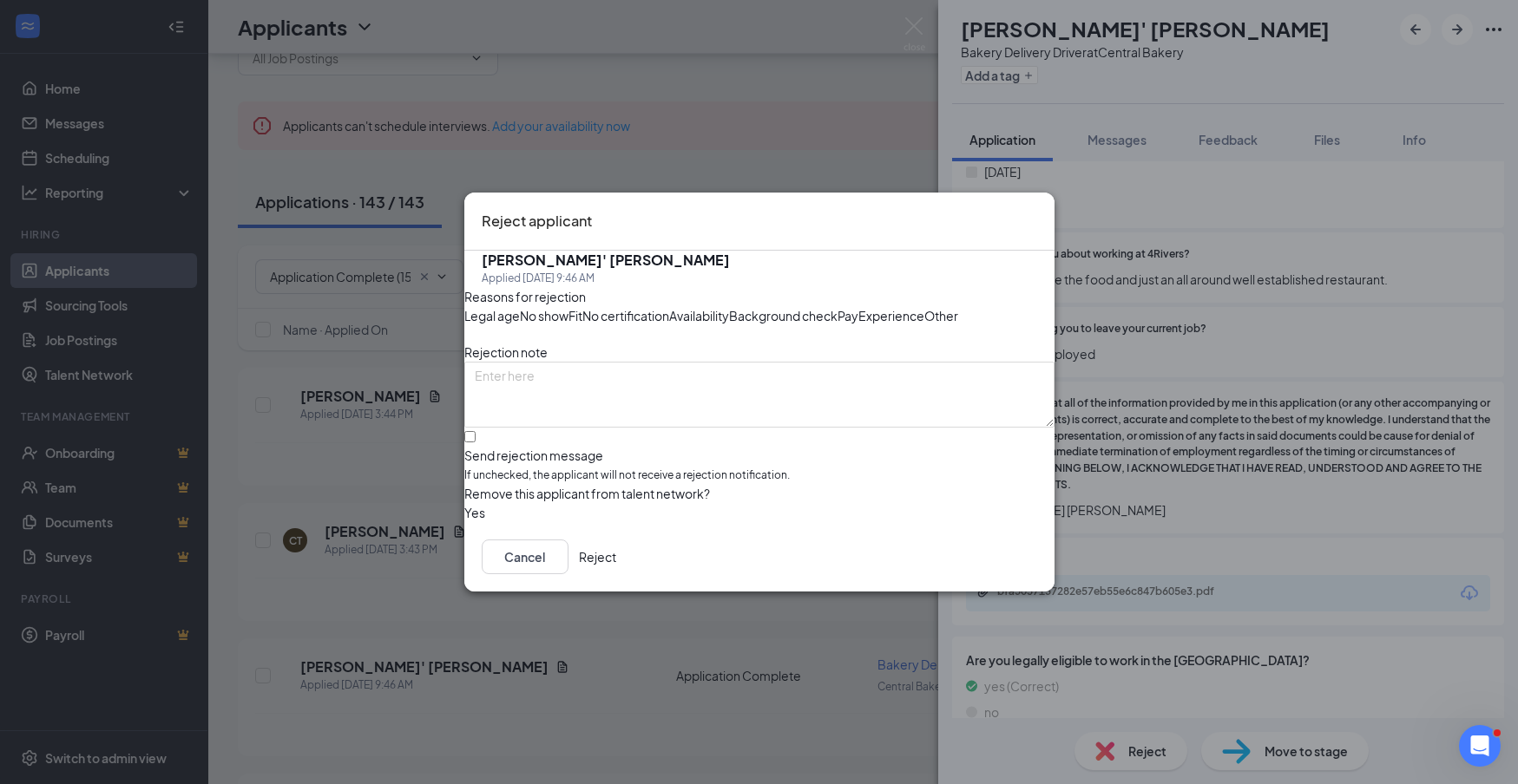
click at [616, 575] on button "Reject" at bounding box center [597, 556] width 37 height 34
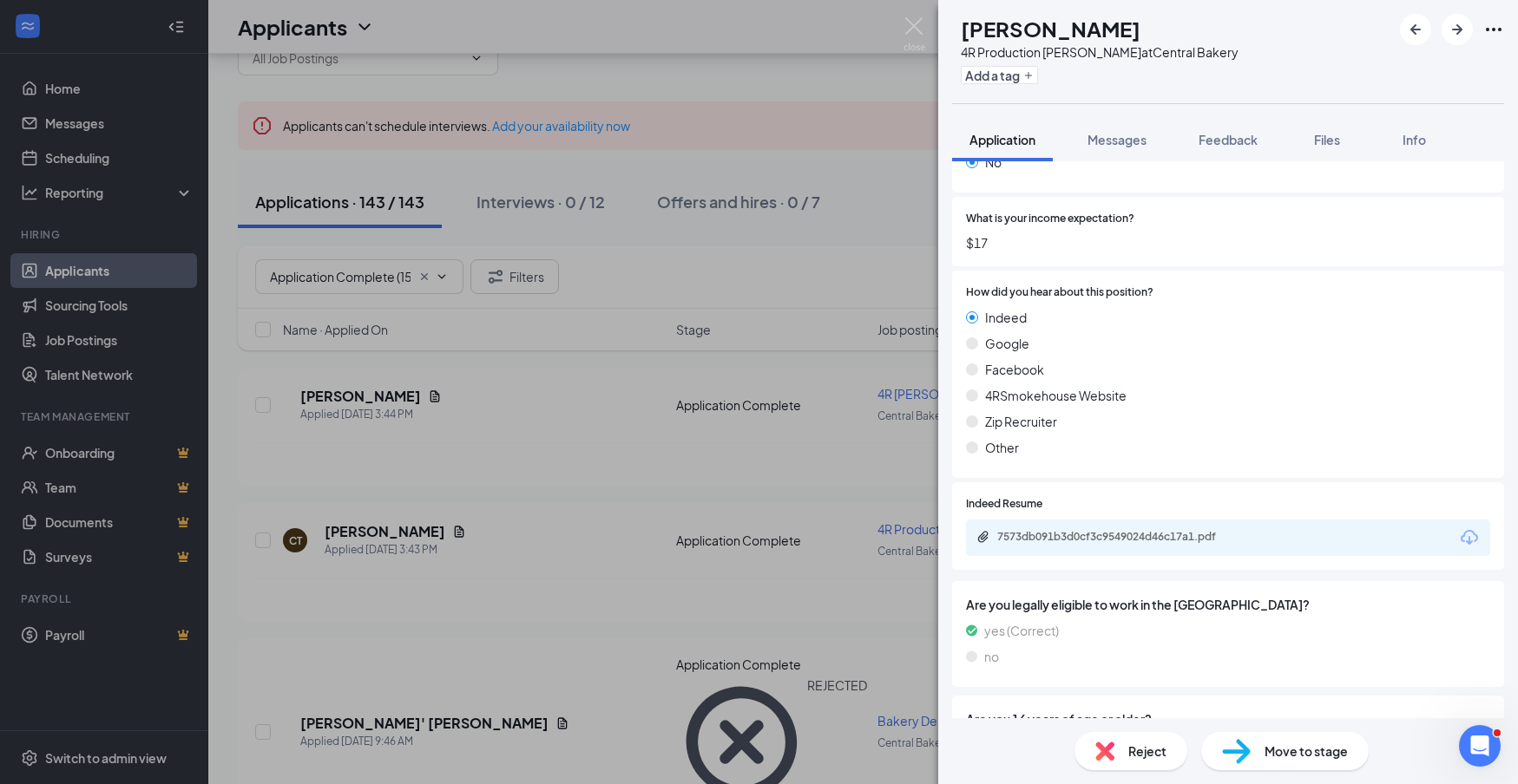
scroll to position [852, 0]
click at [1471, 527] on icon "Download" at bounding box center [1469, 534] width 17 height 14
click at [1156, 747] on span "Reject" at bounding box center [1148, 751] width 38 height 19
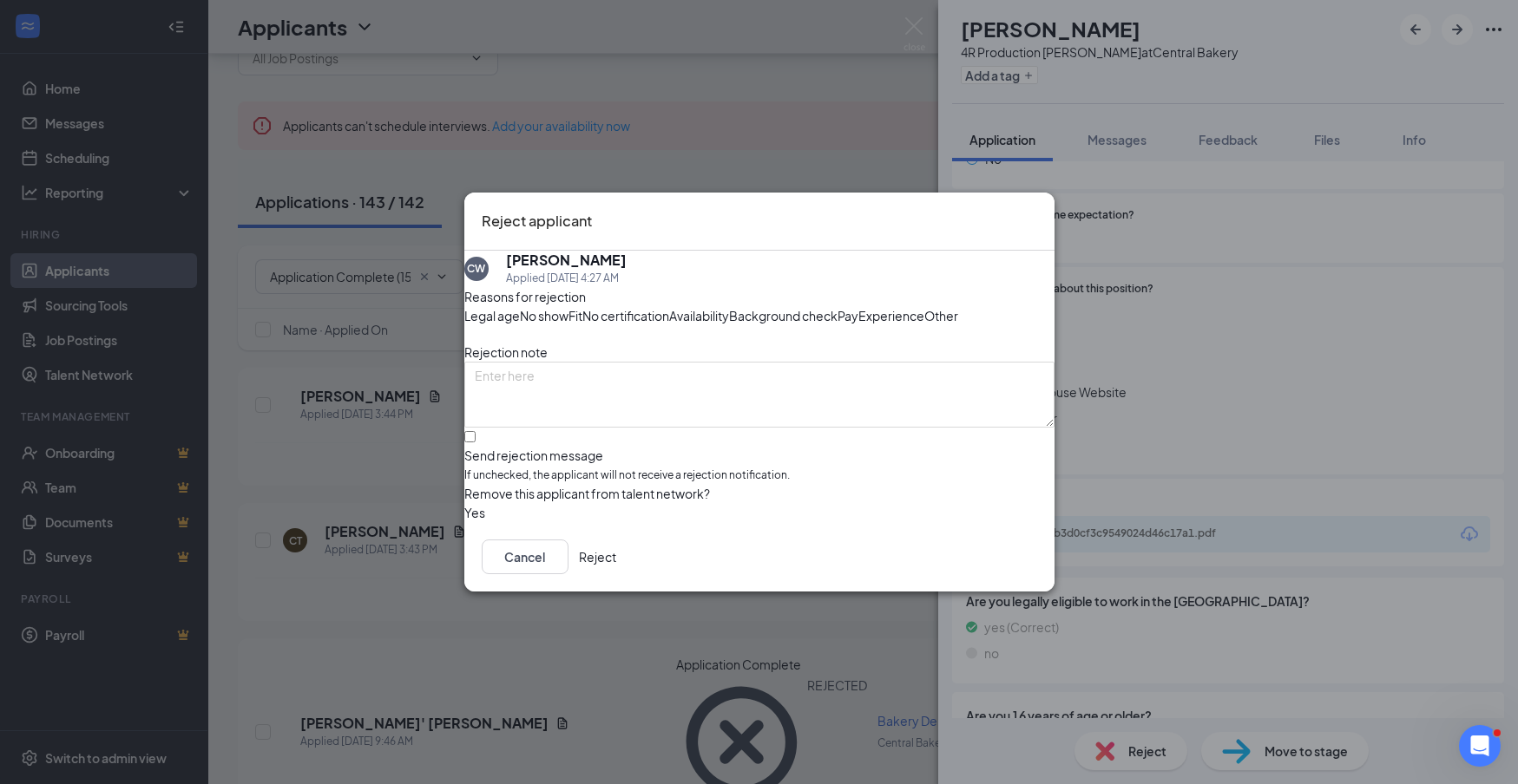
click at [616, 575] on button "Reject" at bounding box center [597, 556] width 37 height 34
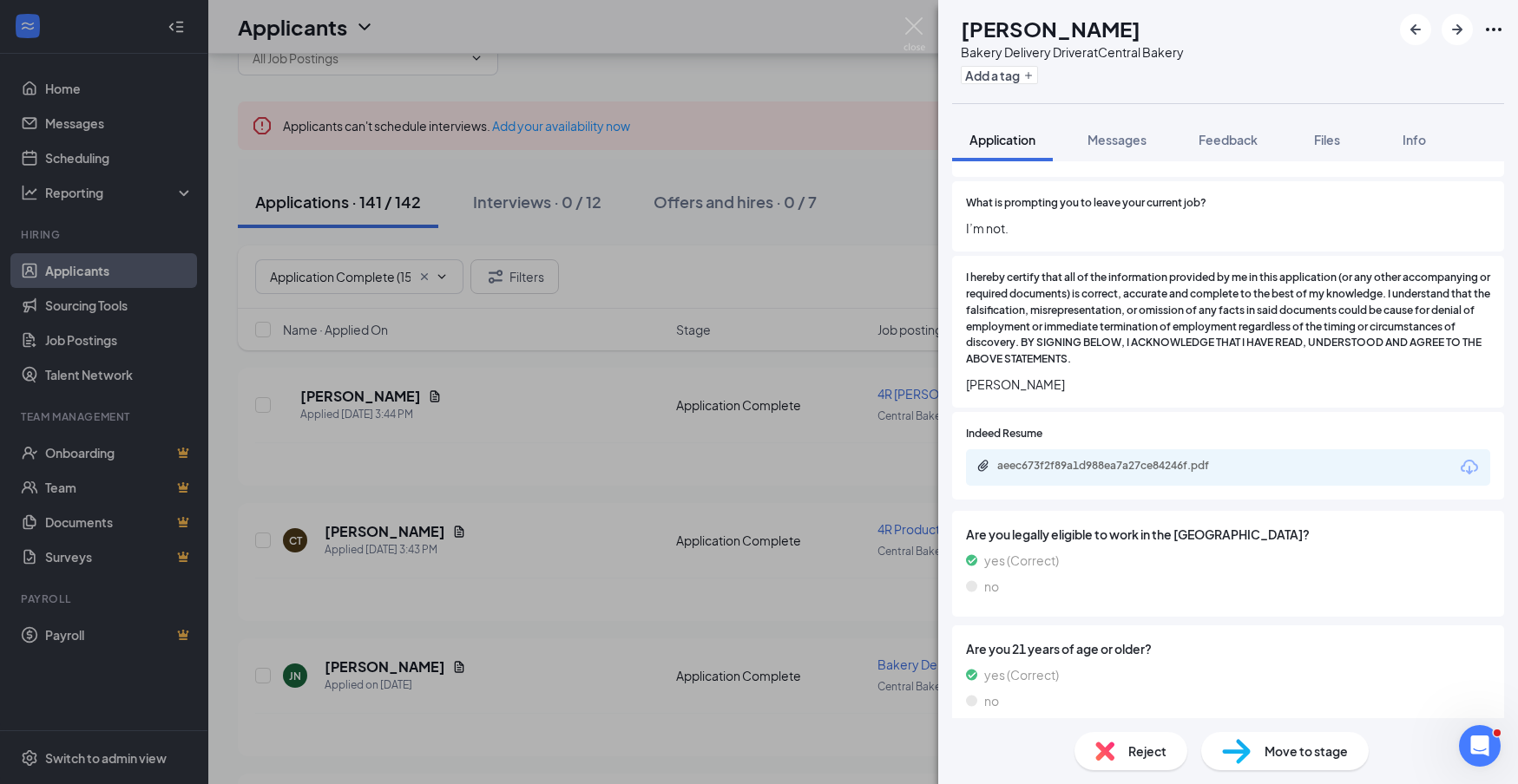
scroll to position [1175, 0]
click at [1469, 461] on icon "Download" at bounding box center [1469, 468] width 17 height 14
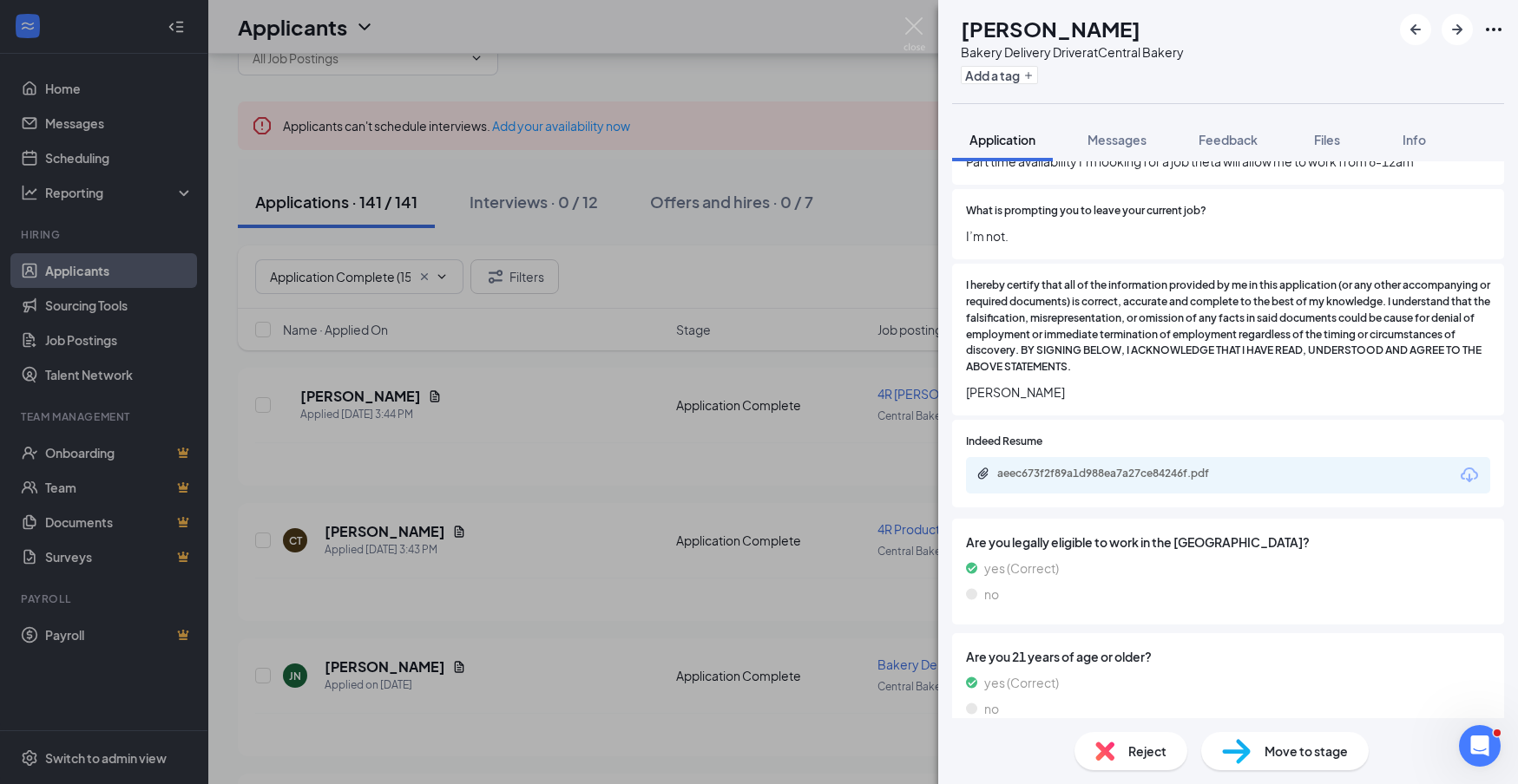
click at [1146, 757] on span "Reject" at bounding box center [1148, 751] width 38 height 19
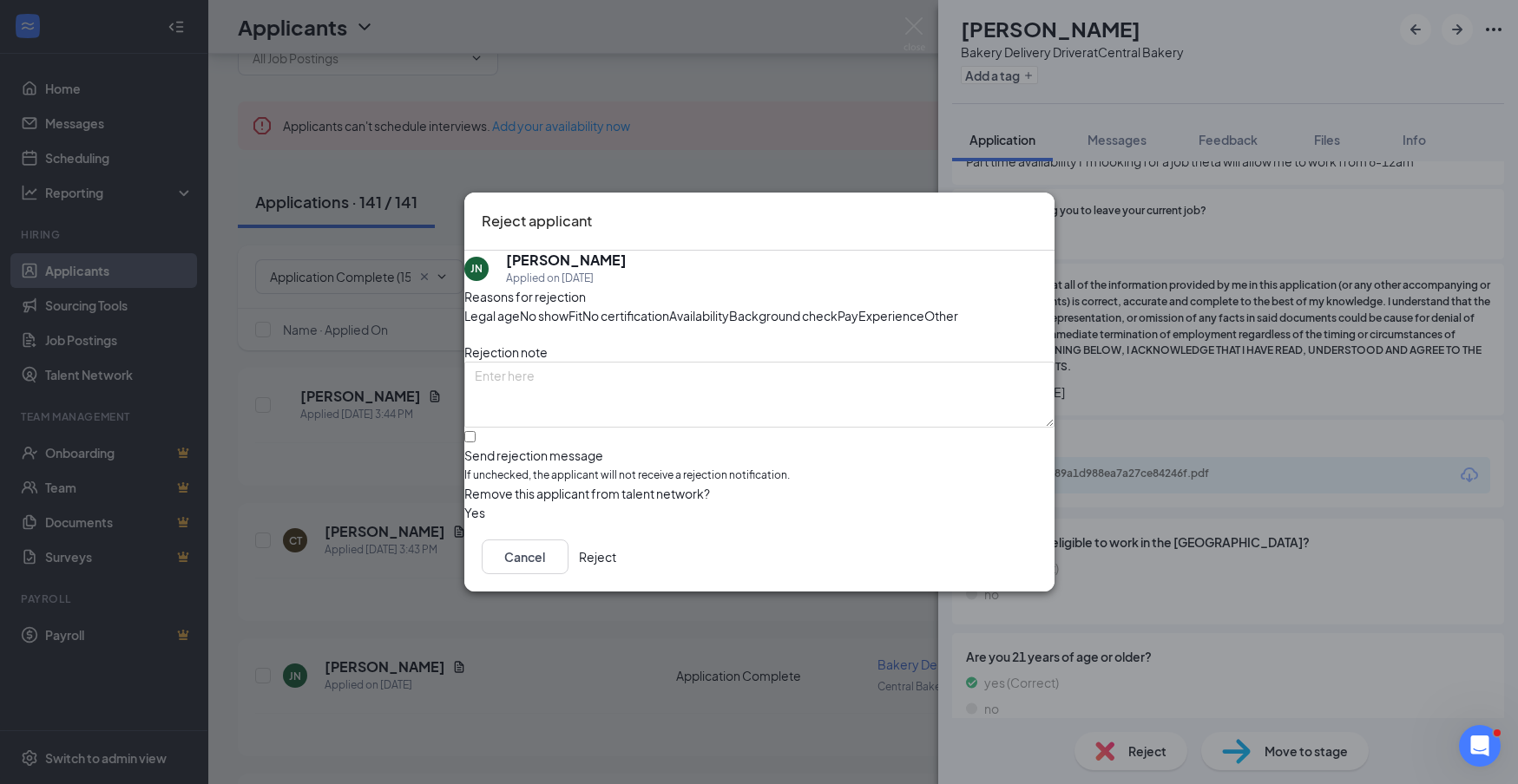
click at [616, 575] on button "Reject" at bounding box center [597, 556] width 37 height 34
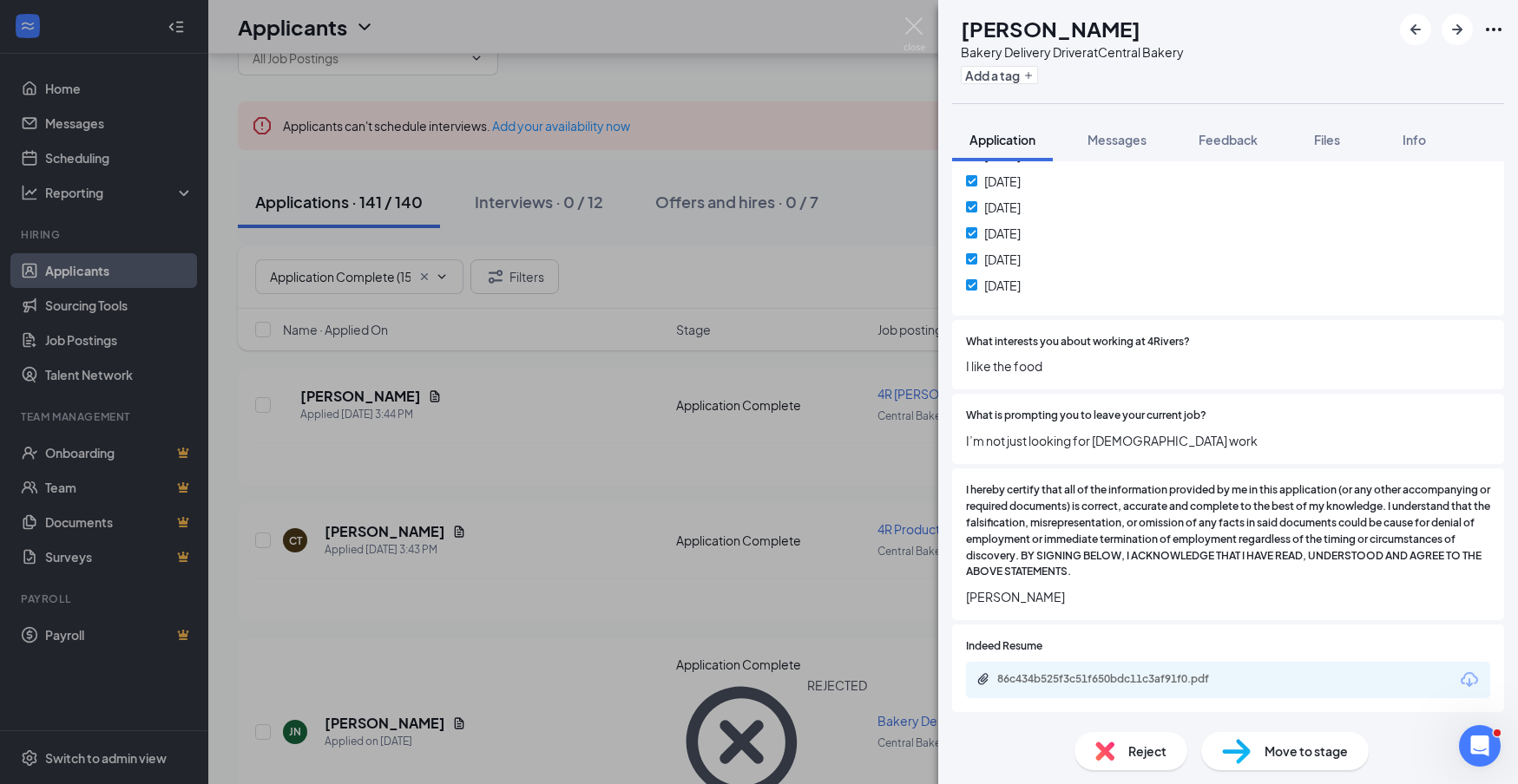
scroll to position [905, 0]
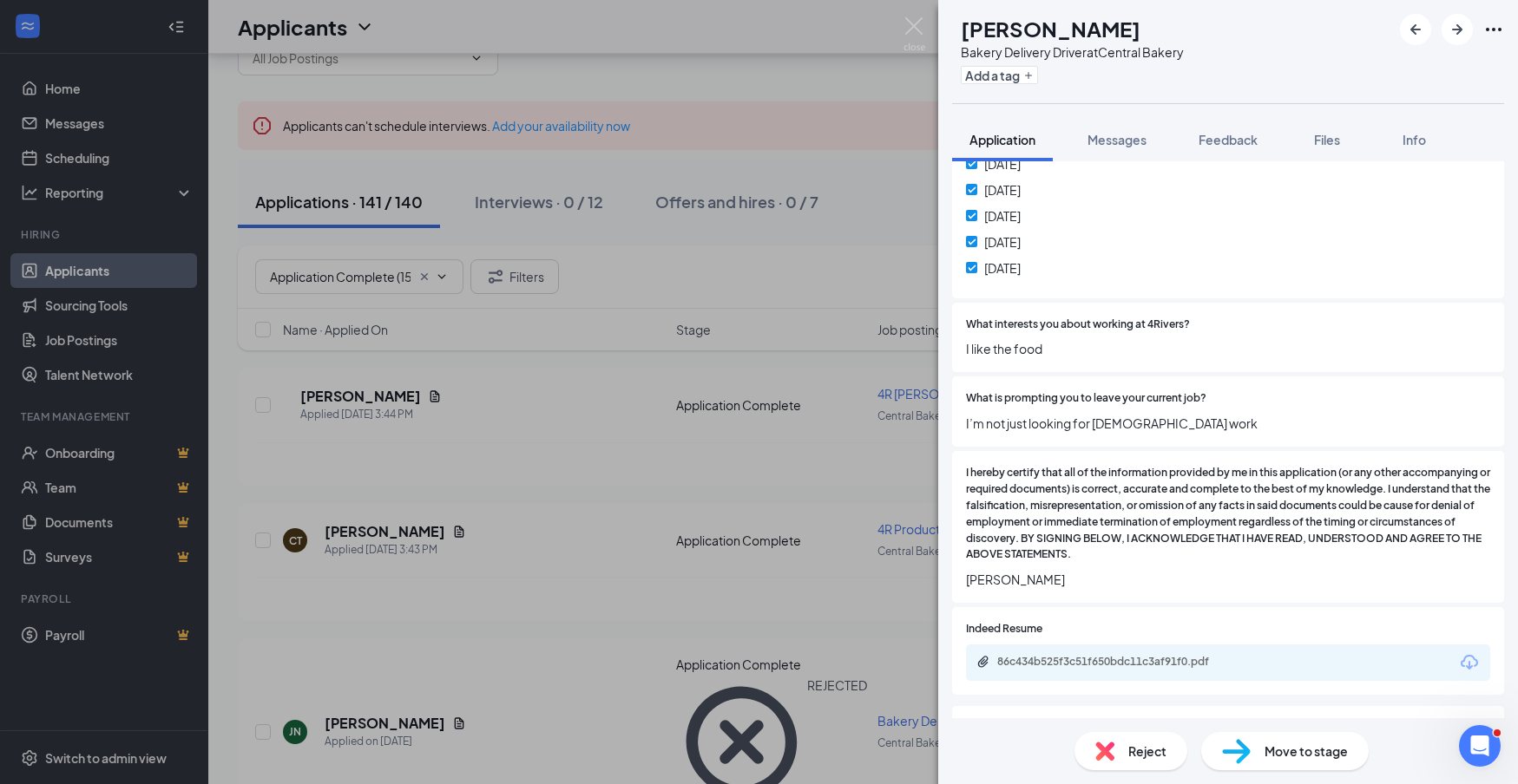
click at [1469, 655] on icon "Download" at bounding box center [1469, 662] width 17 height 14
click at [1168, 745] on div "Reject" at bounding box center [1131, 751] width 113 height 38
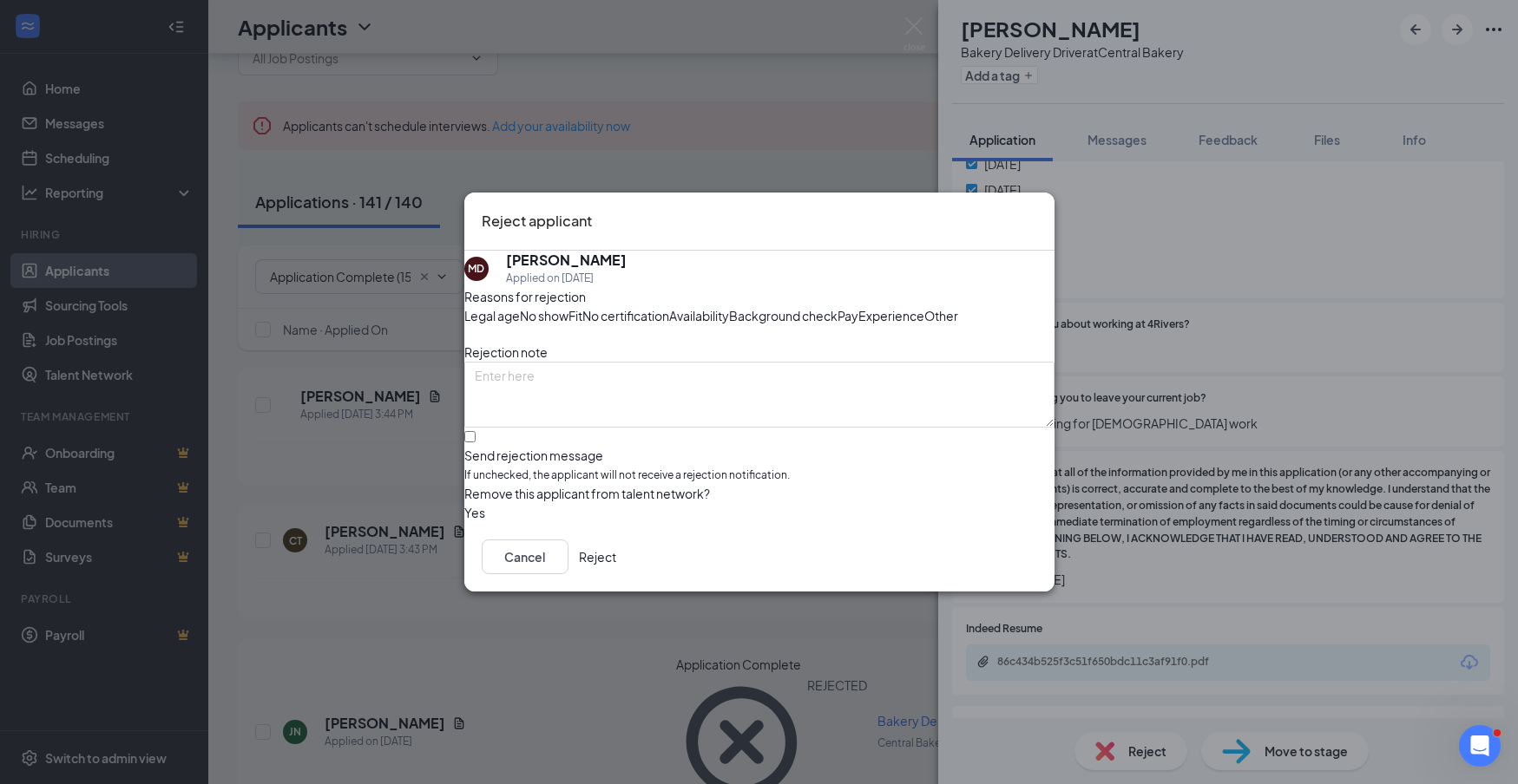
drag, startPoint x: 1009, startPoint y: 628, endPoint x: 1093, endPoint y: 584, distance: 94.8
click at [616, 575] on button "Reject" at bounding box center [597, 556] width 37 height 34
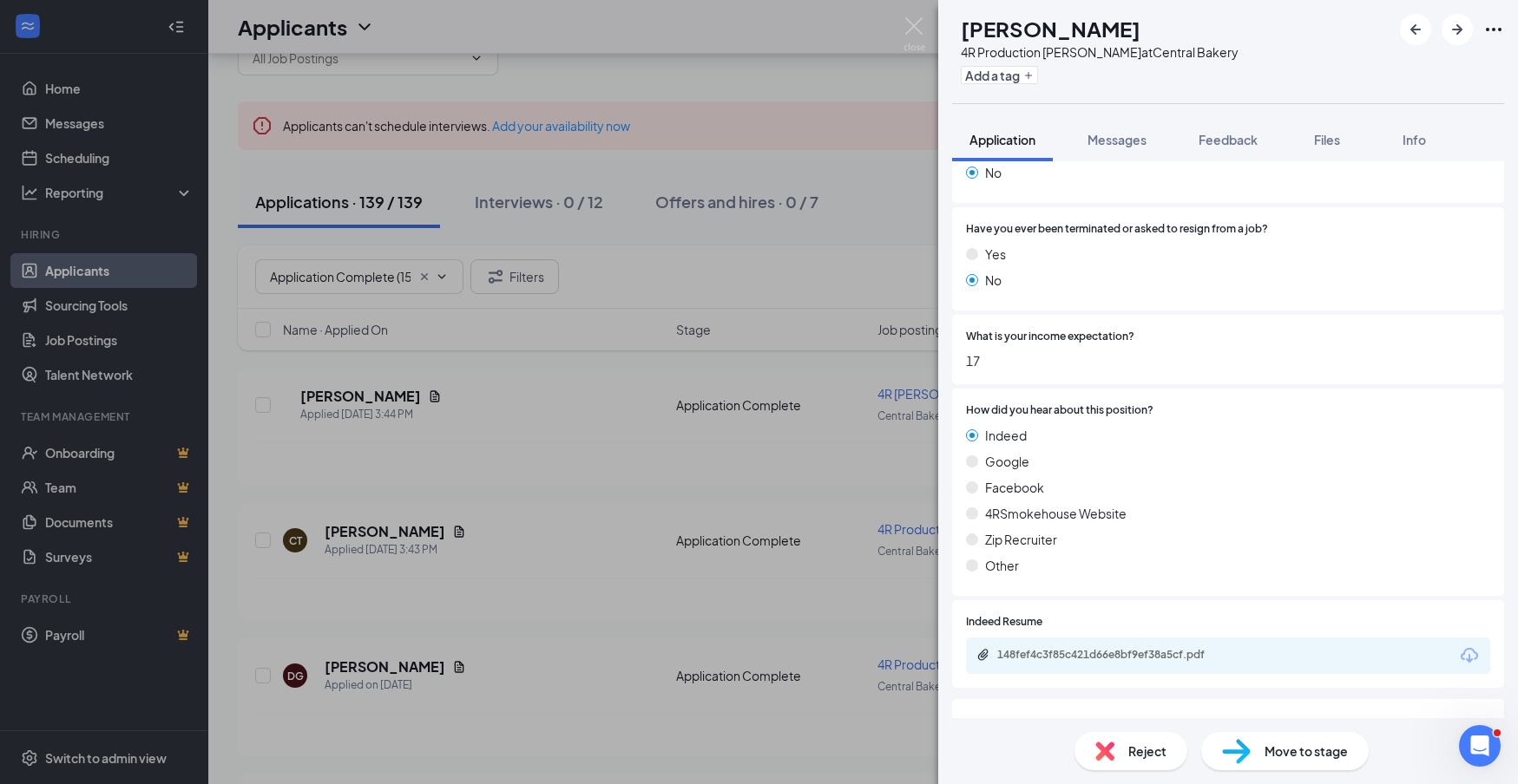
scroll to position [780, 0]
click at [1134, 764] on div "Reject" at bounding box center [1131, 751] width 113 height 38
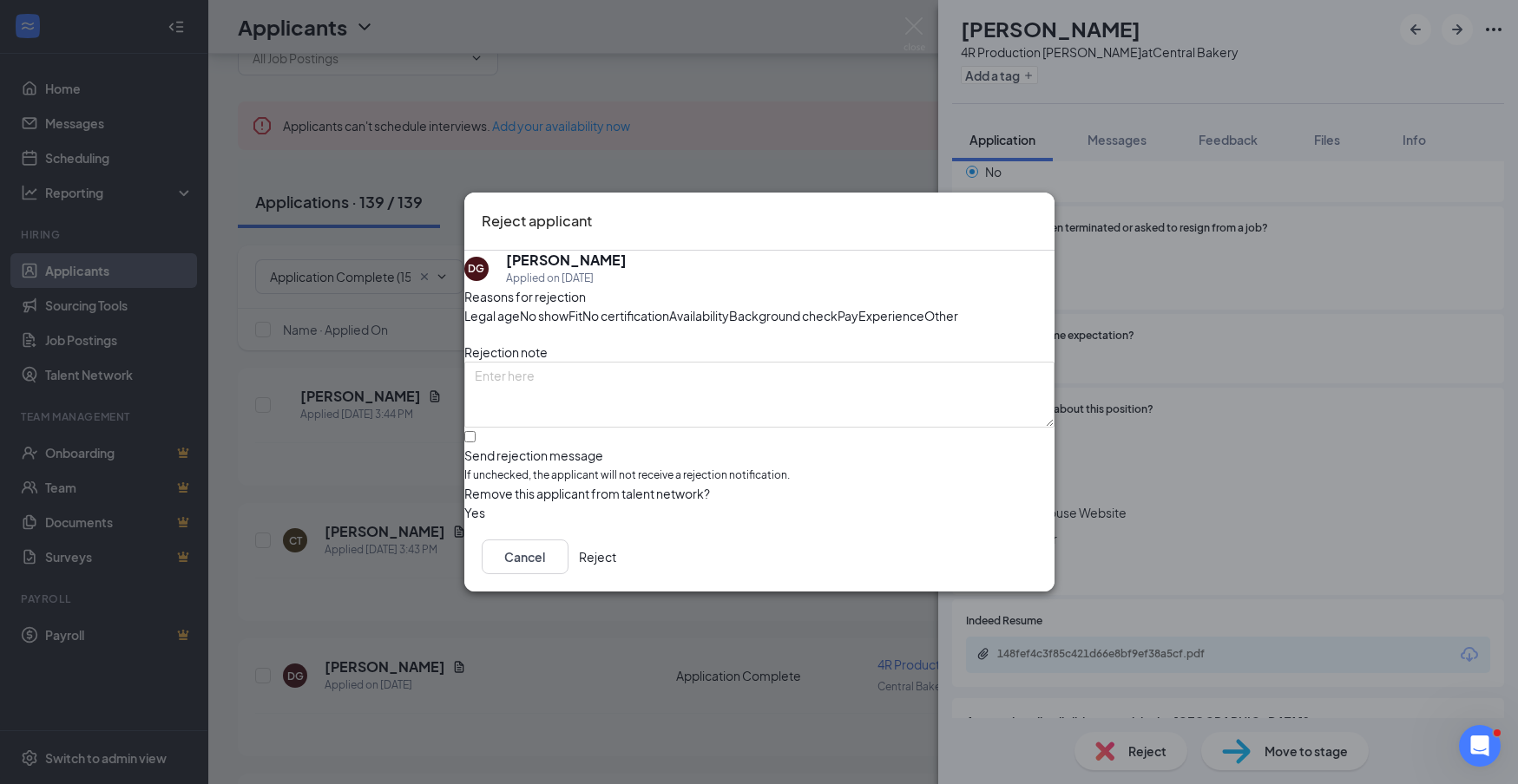
click at [616, 575] on button "Reject" at bounding box center [597, 556] width 37 height 34
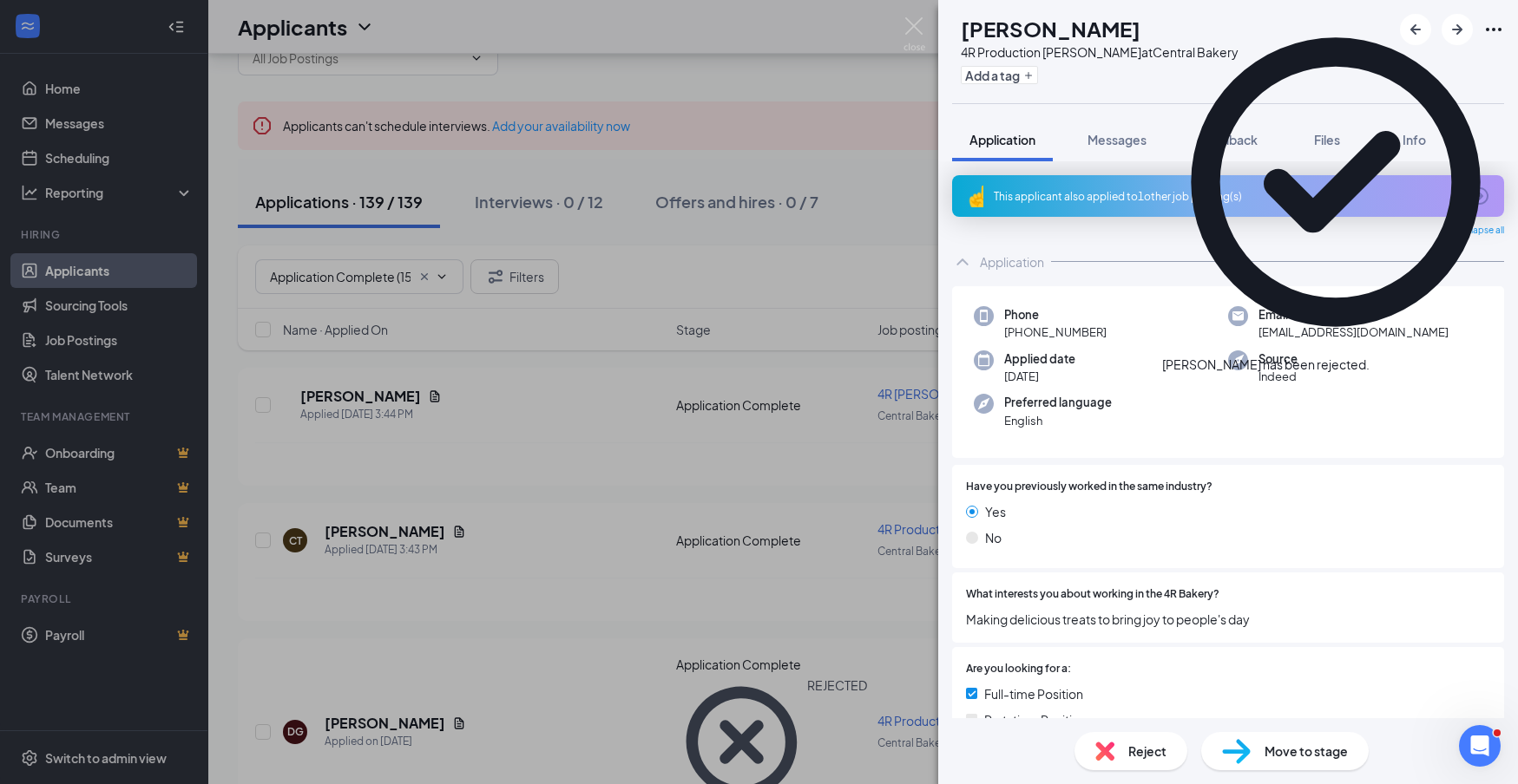
click at [1140, 200] on div "This applicant also applied to 1 other job posting(s)" at bounding box center [1226, 196] width 465 height 14
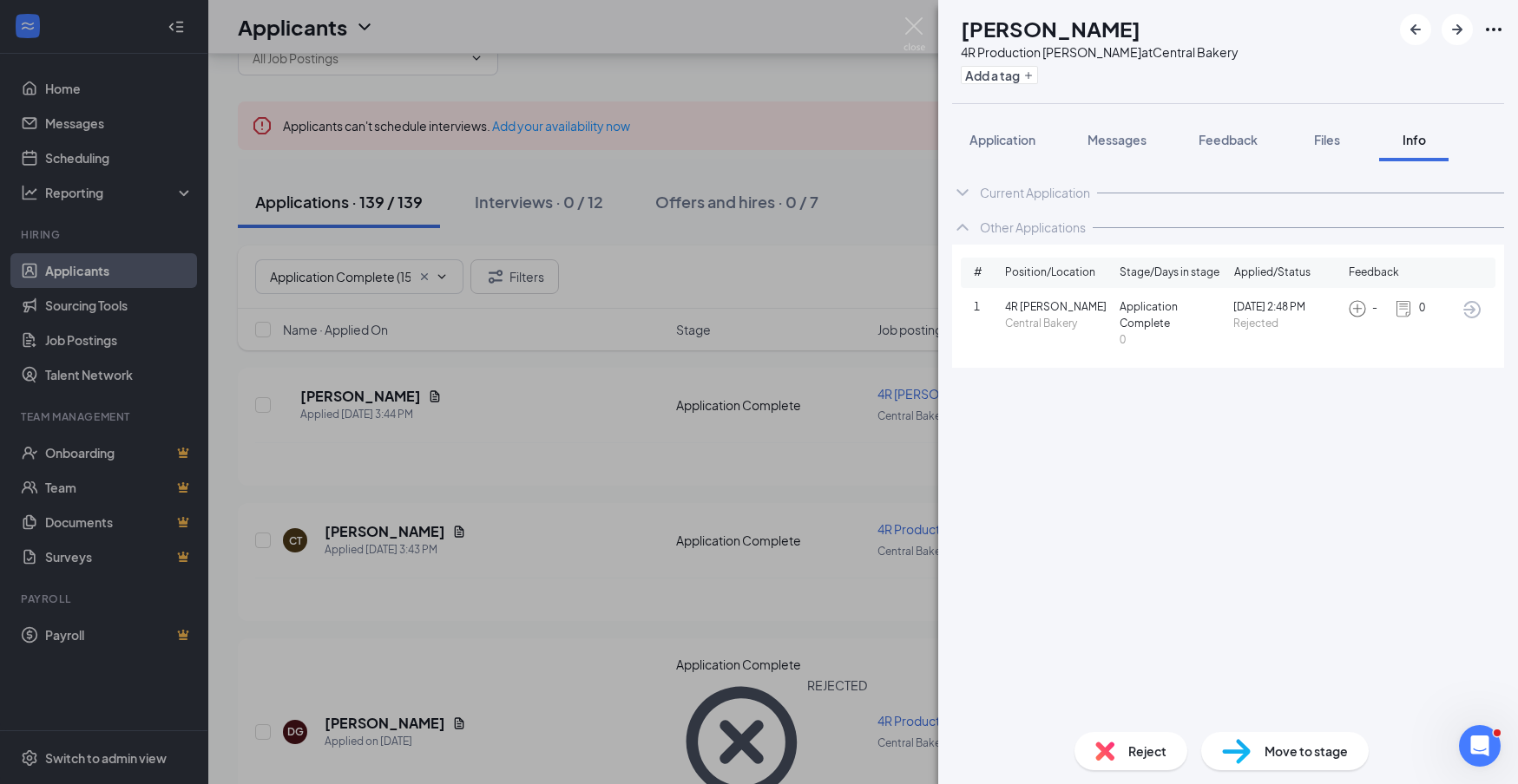
drag, startPoint x: 1012, startPoint y: 138, endPoint x: 1049, endPoint y: 184, distance: 59.0
click at [1014, 138] on span "Application" at bounding box center [1002, 140] width 66 height 15
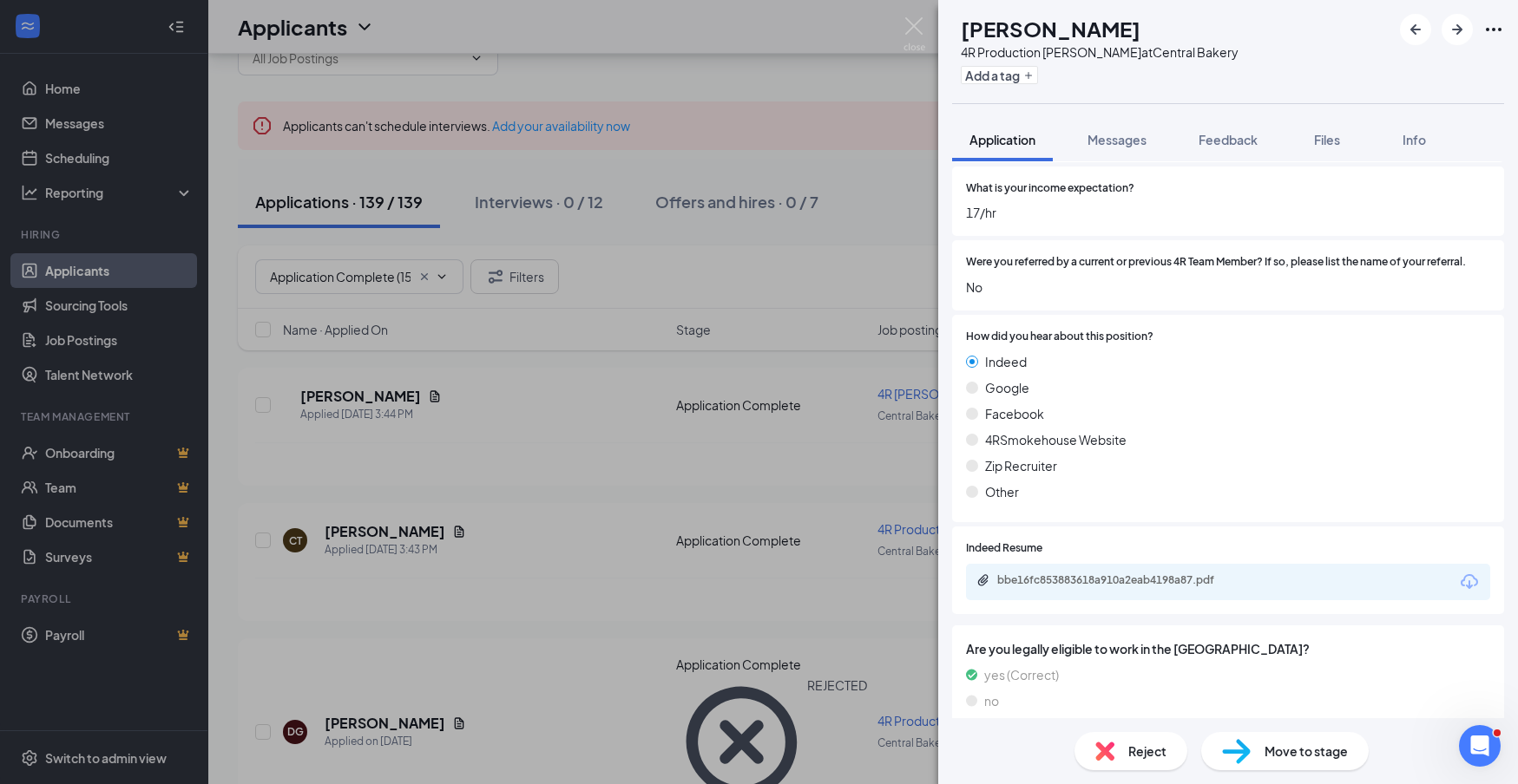
scroll to position [938, 0]
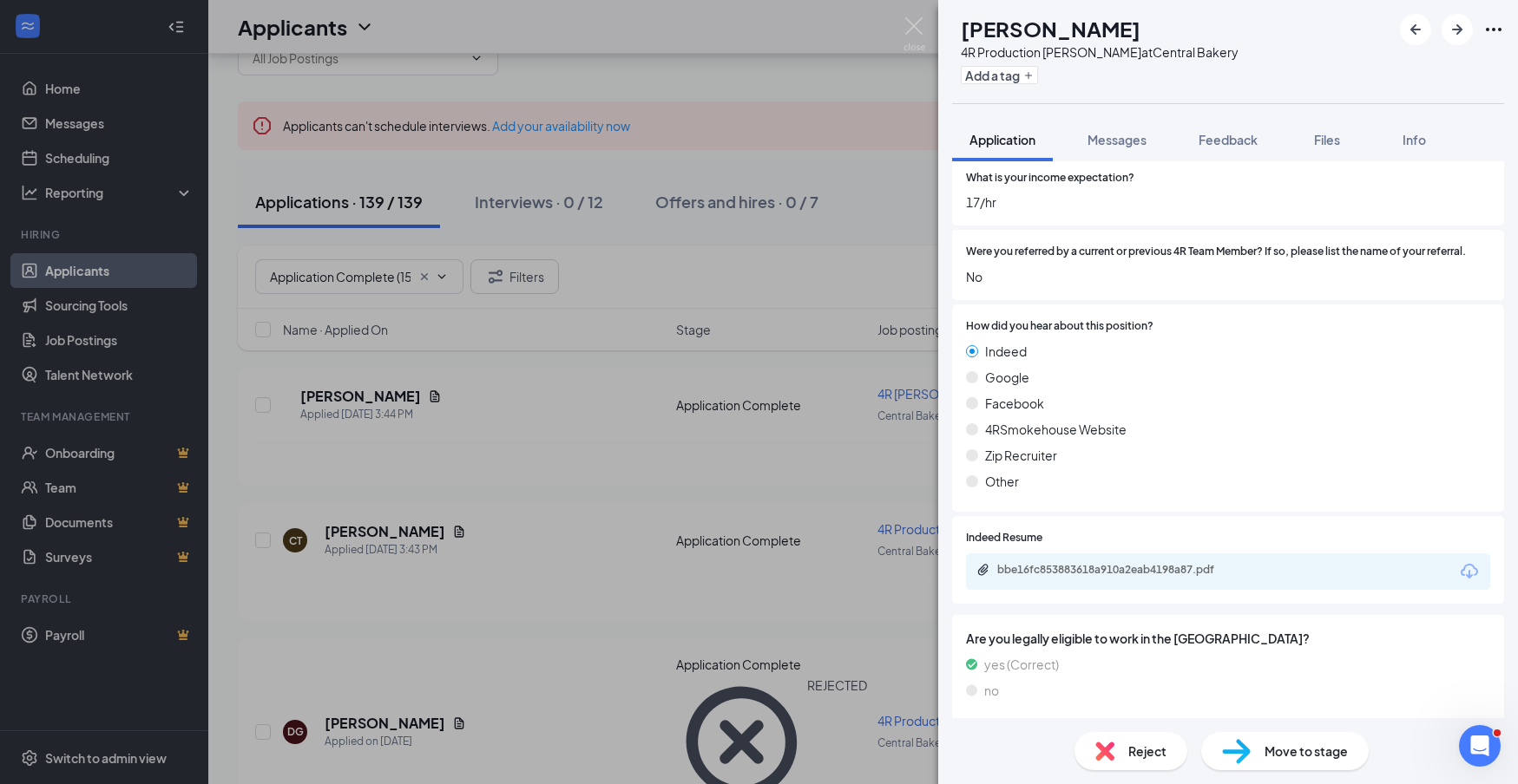
click at [1465, 564] on icon "Download" at bounding box center [1469, 571] width 17 height 14
click at [1159, 753] on span "Reject" at bounding box center [1148, 751] width 38 height 19
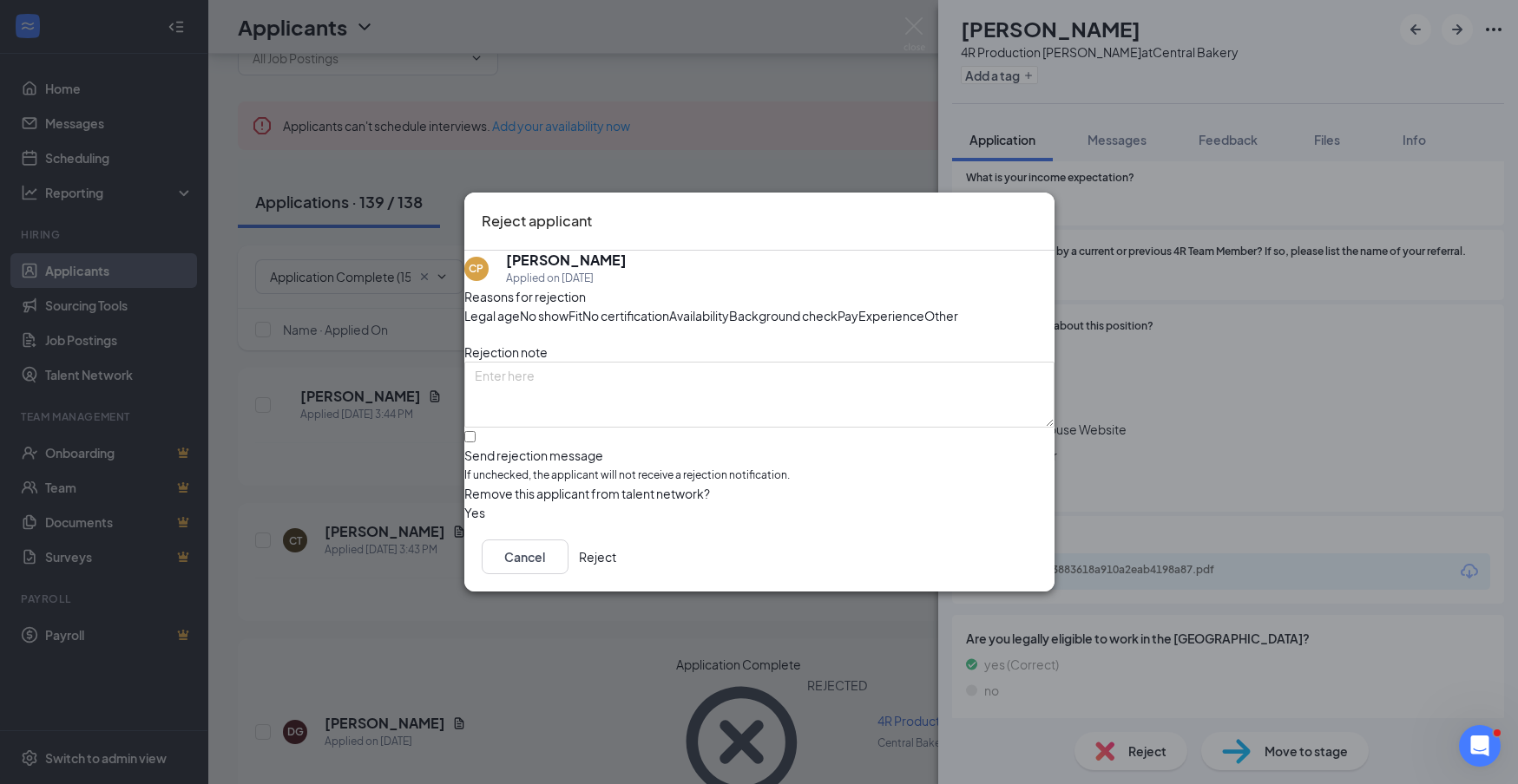
click at [616, 575] on button "Reject" at bounding box center [597, 556] width 37 height 34
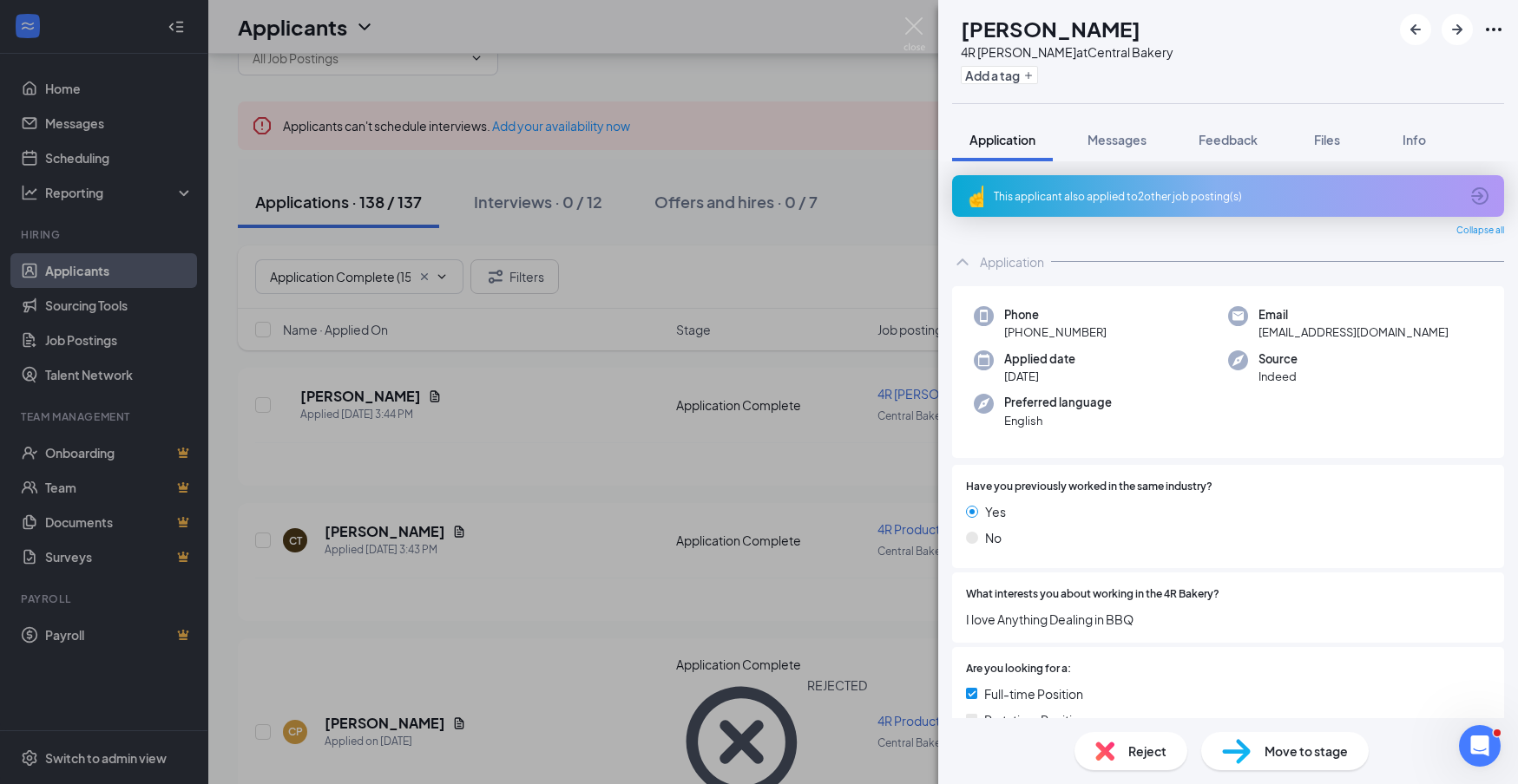
drag, startPoint x: 1199, startPoint y: 202, endPoint x: 1190, endPoint y: 233, distance: 32.3
click at [1199, 203] on div "This applicant also applied to 2 other job posting(s)" at bounding box center [1226, 196] width 465 height 14
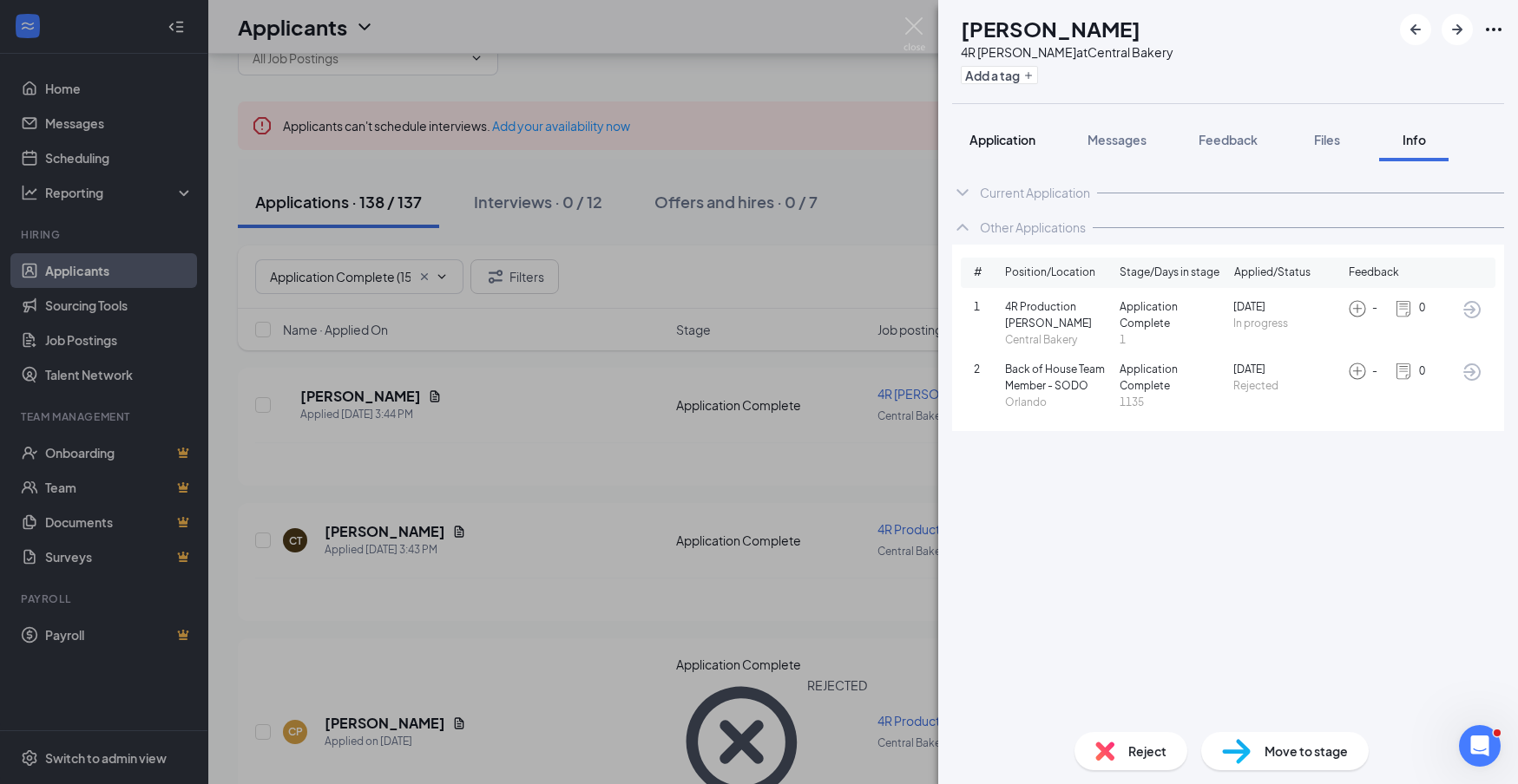
click at [1012, 142] on span "Application" at bounding box center [1002, 140] width 66 height 15
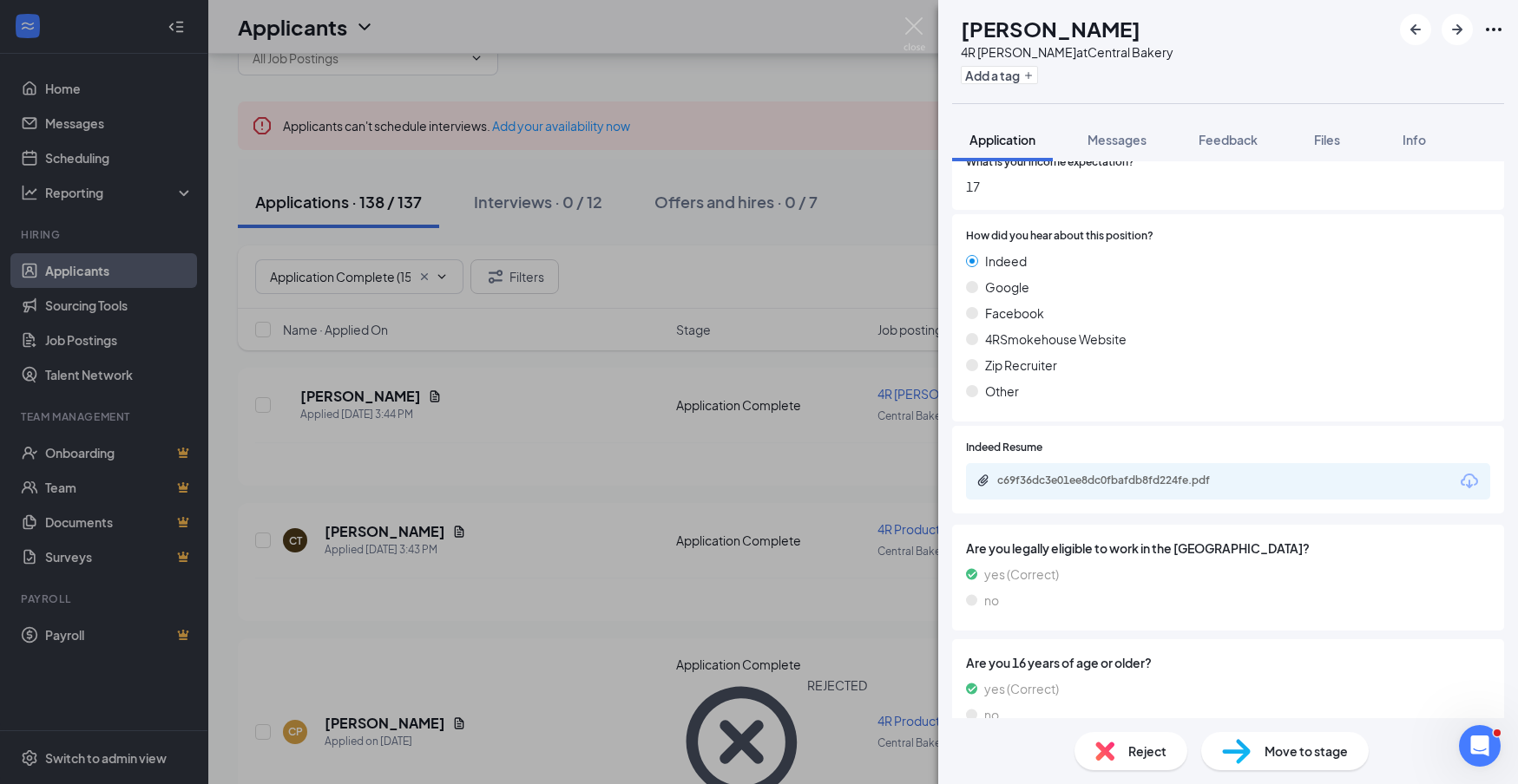
scroll to position [964, 0]
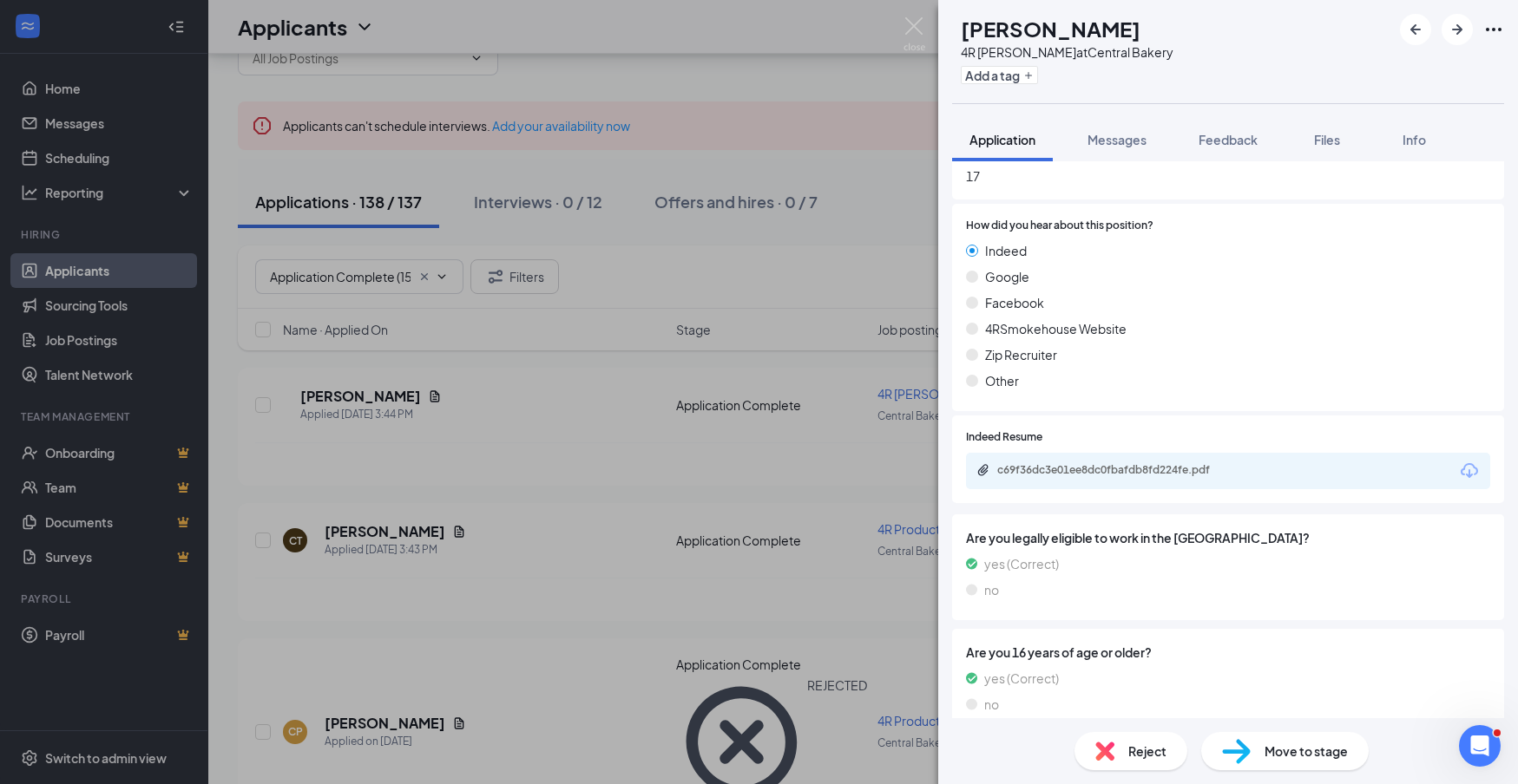
click at [1469, 465] on icon "Download" at bounding box center [1469, 470] width 17 height 14
click at [1169, 749] on div "Reject" at bounding box center [1131, 751] width 113 height 38
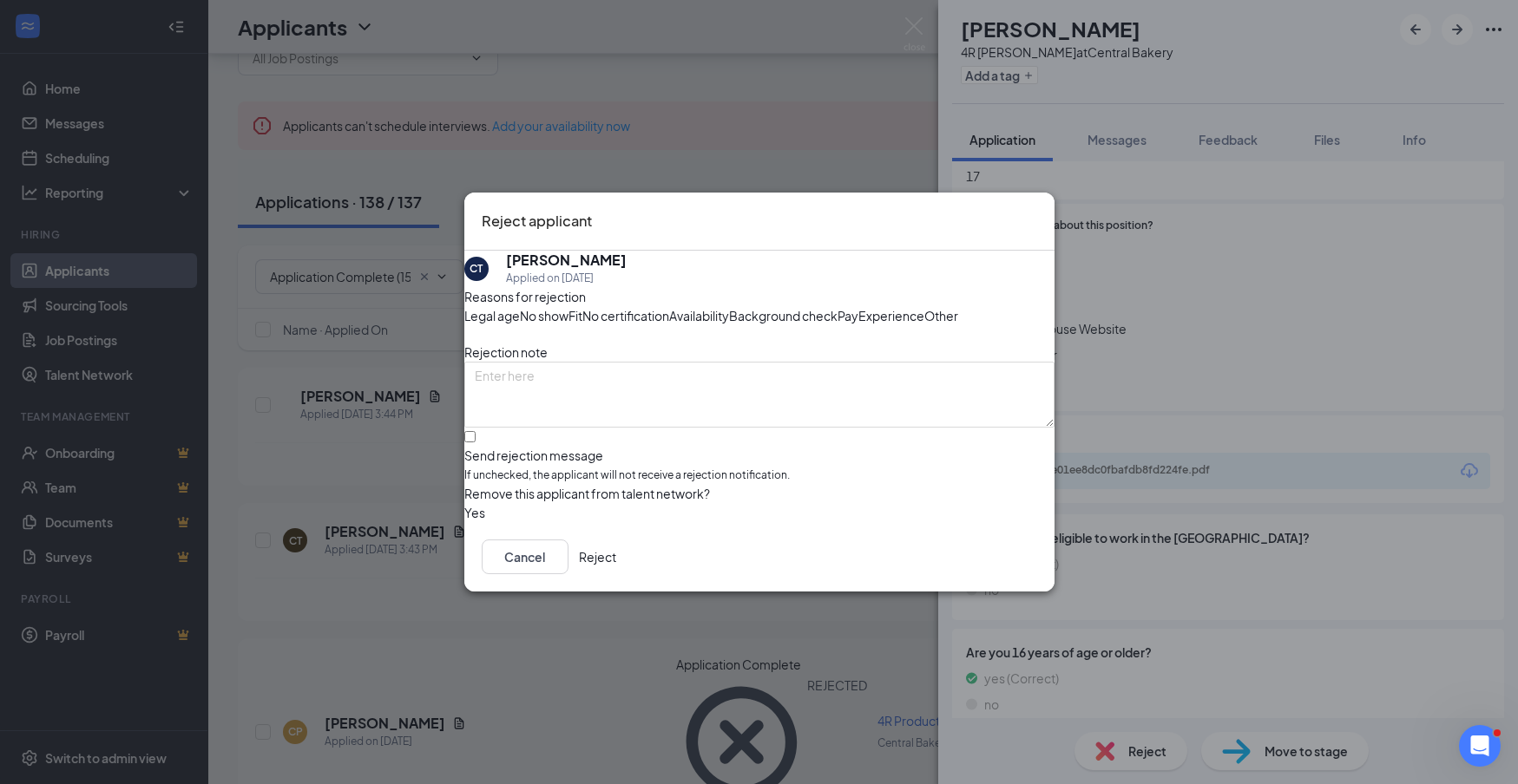
click at [616, 575] on button "Reject" at bounding box center [597, 556] width 37 height 34
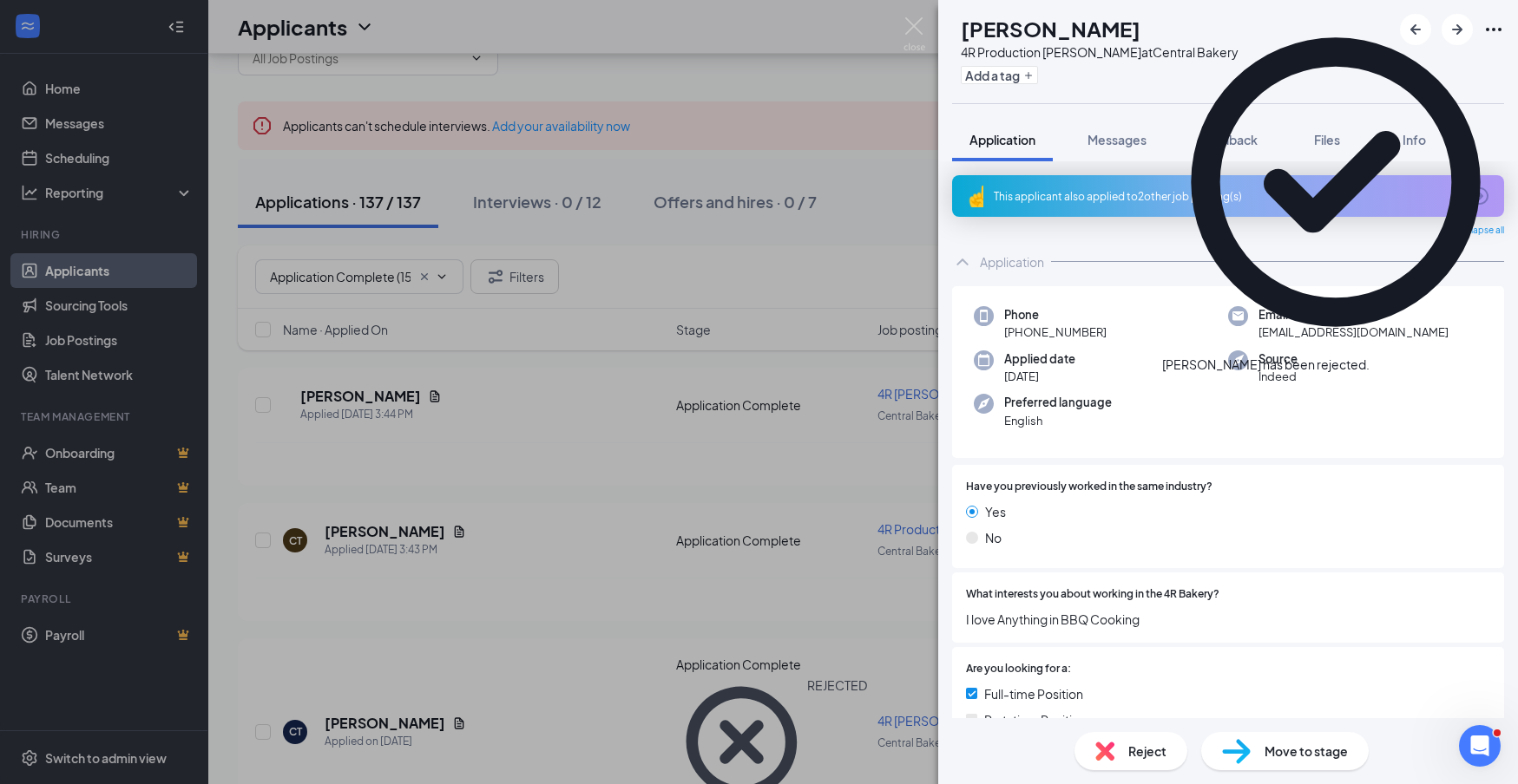
click at [1161, 753] on span "Reject" at bounding box center [1148, 751] width 38 height 19
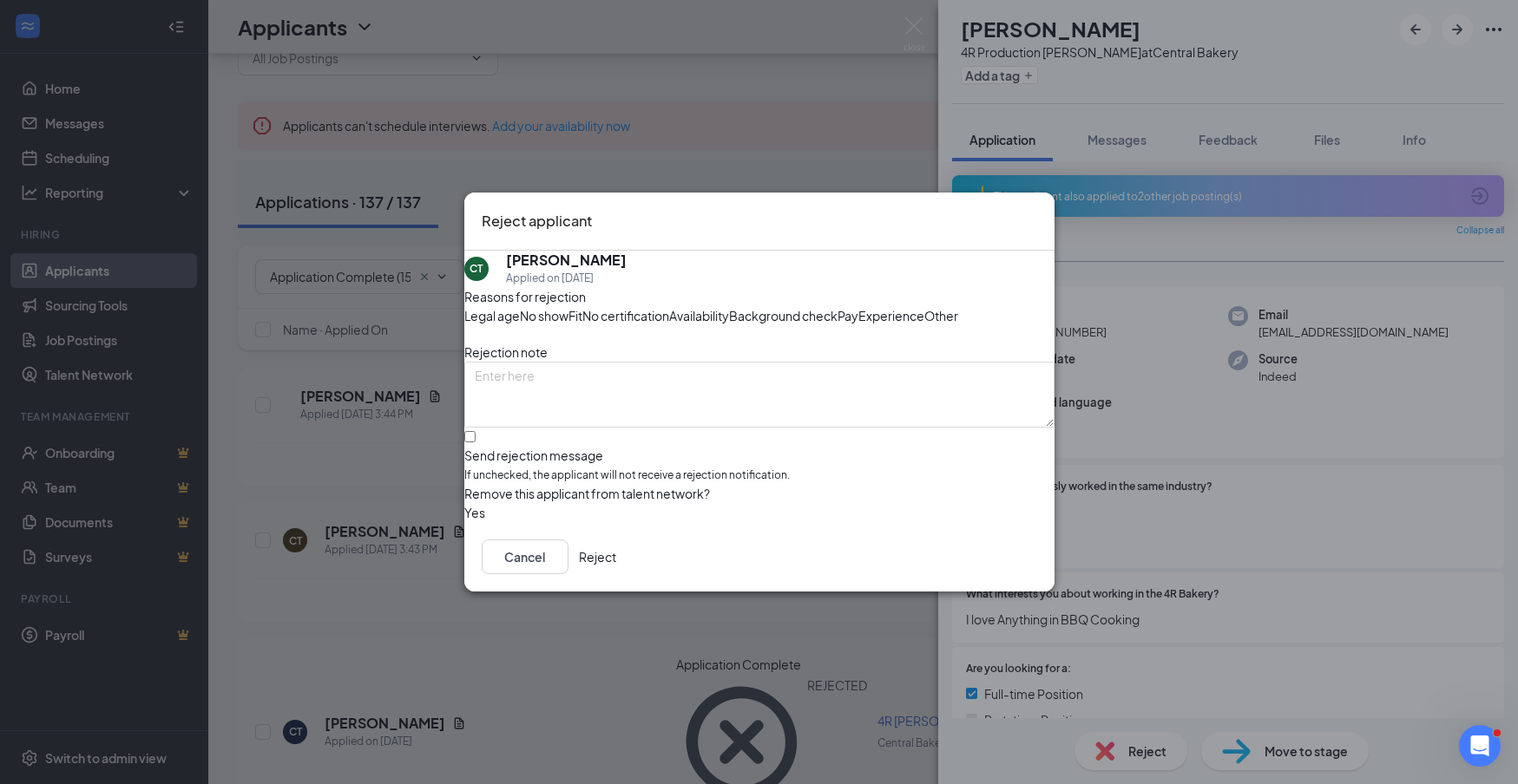
drag, startPoint x: 1028, startPoint y: 635, endPoint x: 1188, endPoint y: 605, distance: 162.8
click at [616, 575] on button "Reject" at bounding box center [597, 556] width 37 height 34
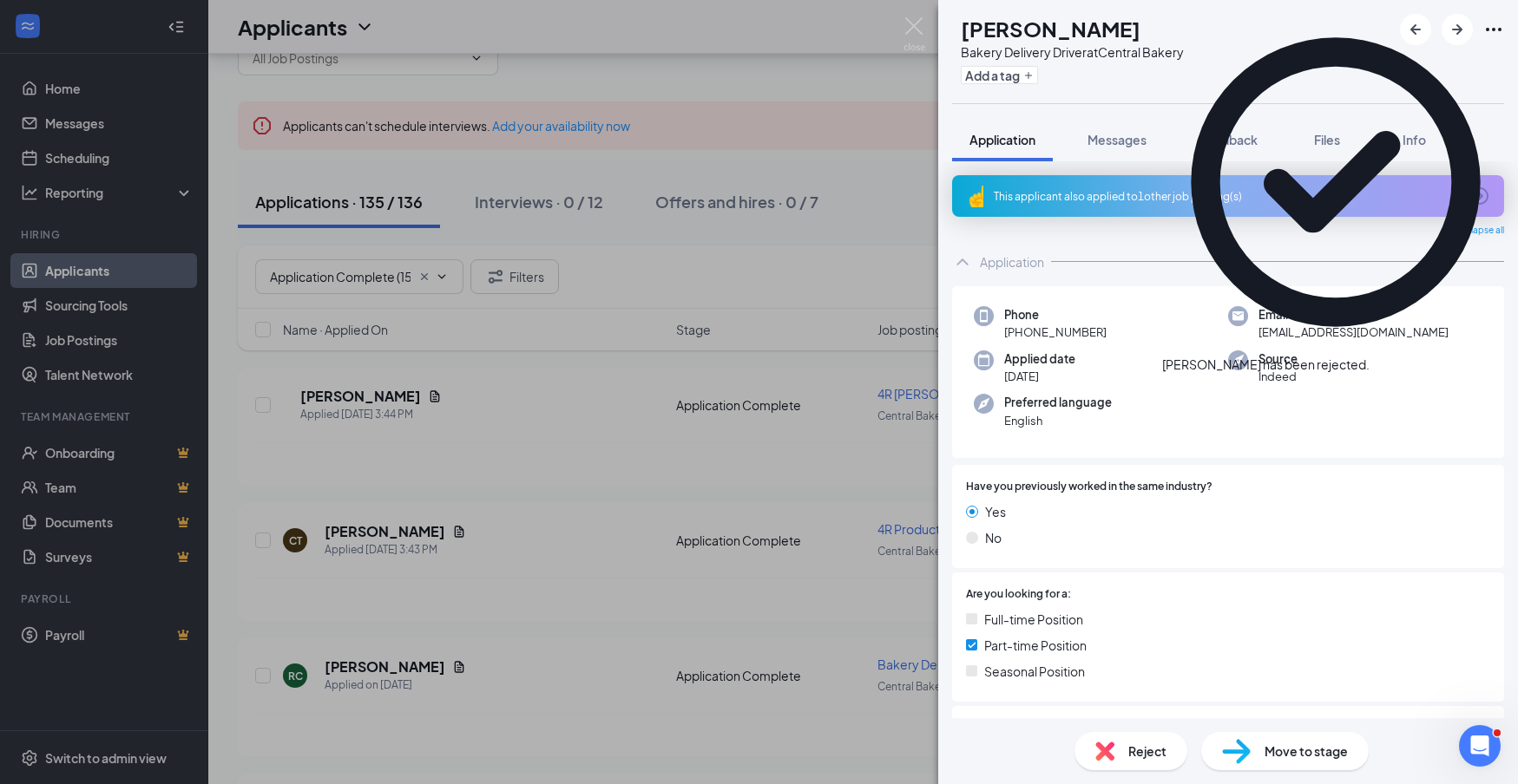
click at [1256, 195] on div "This applicant also applied to 1 other job posting(s)" at bounding box center [1226, 196] width 465 height 14
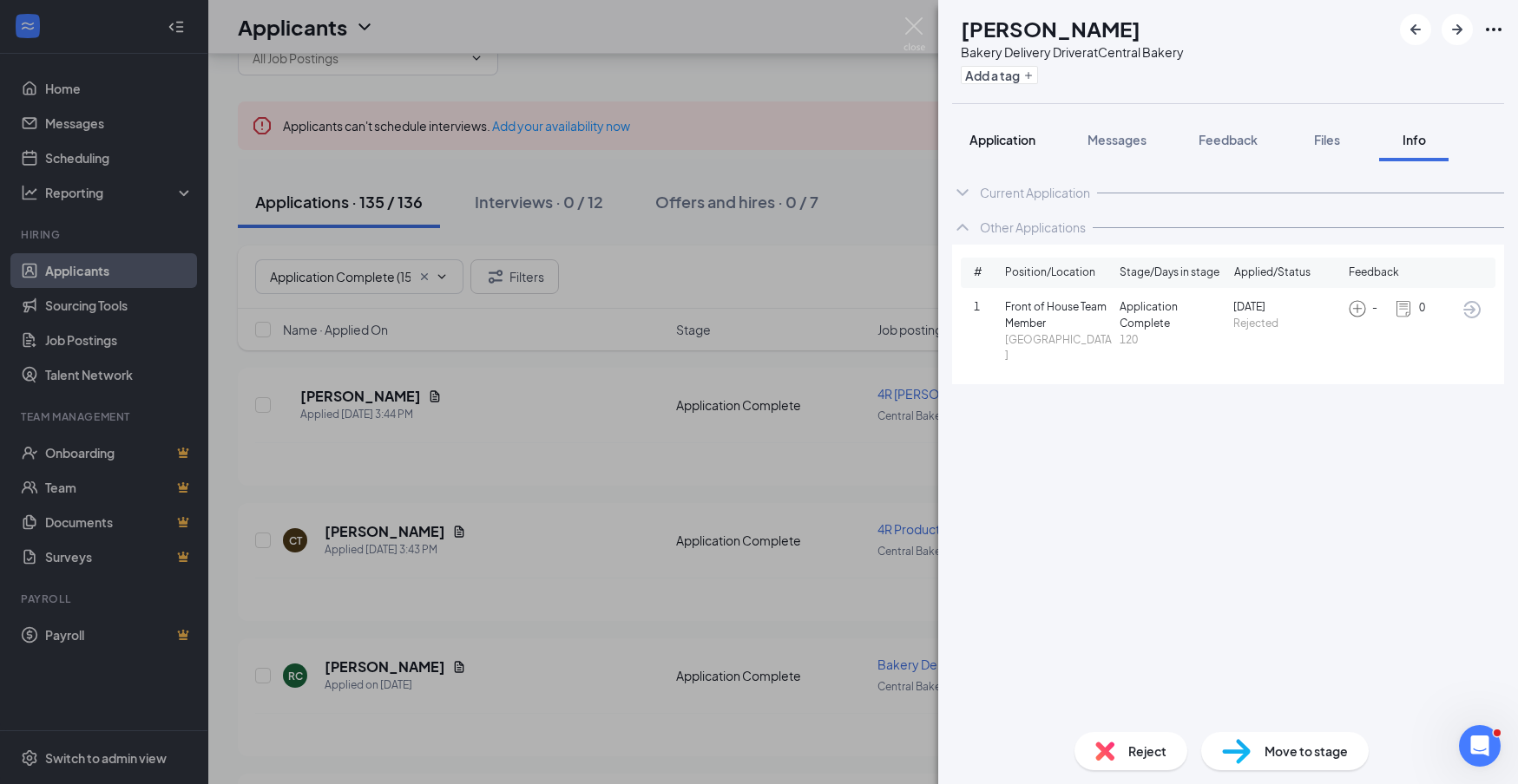
click at [1019, 142] on span "Application" at bounding box center [1002, 140] width 66 height 15
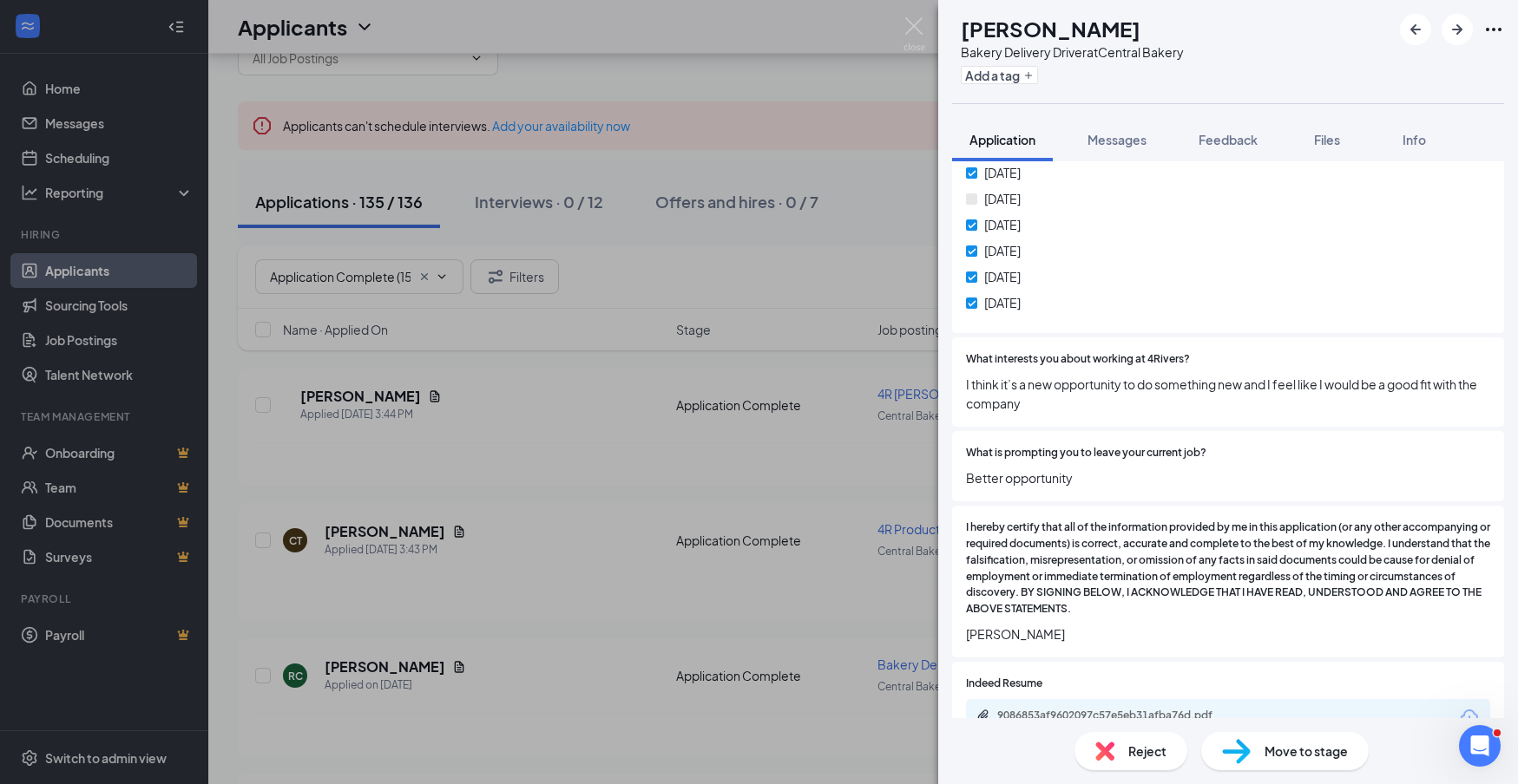
scroll to position [1039, 0]
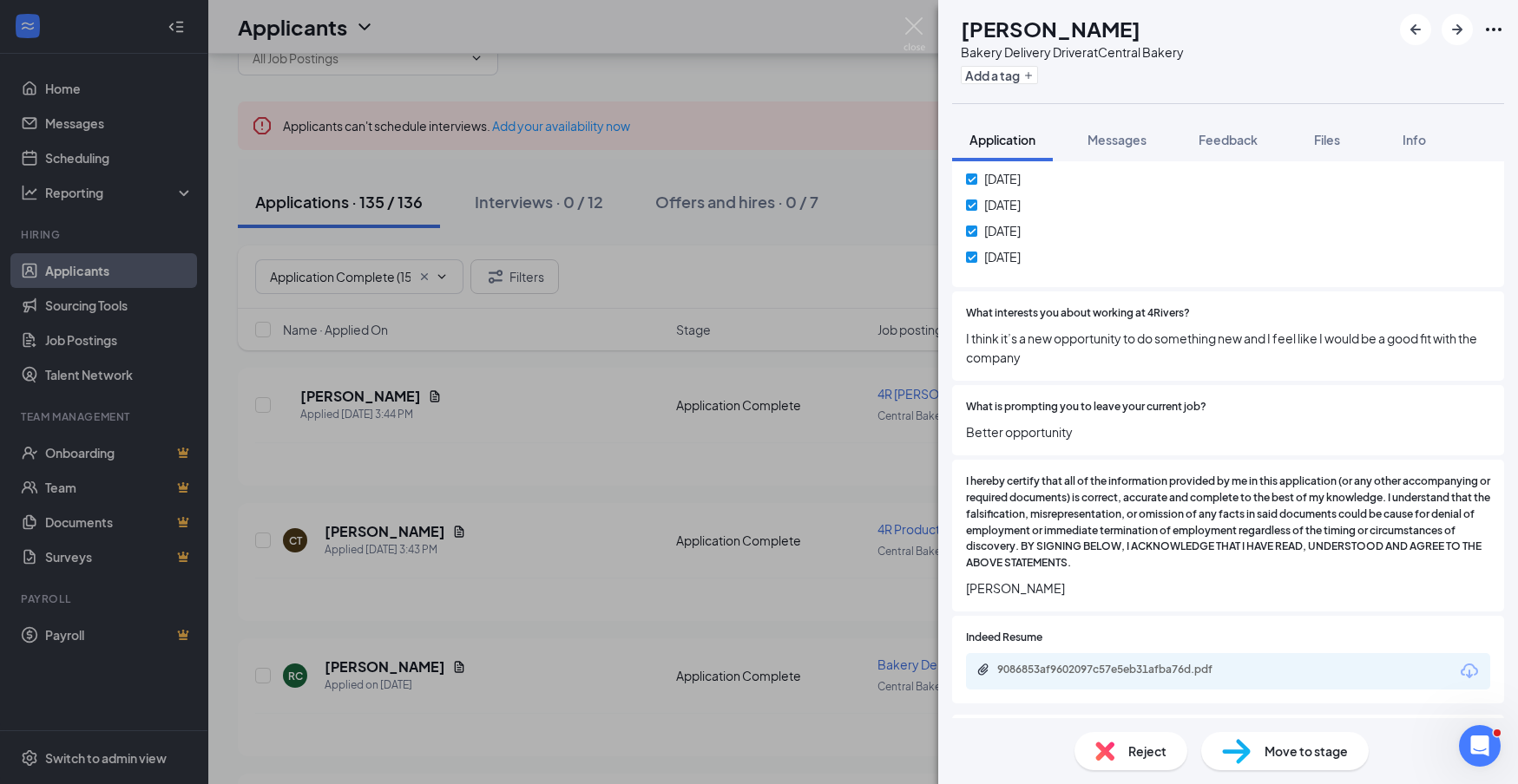
click at [1471, 662] on icon "Download" at bounding box center [1470, 672] width 21 height 21
click at [1150, 753] on span "Reject" at bounding box center [1148, 751] width 38 height 19
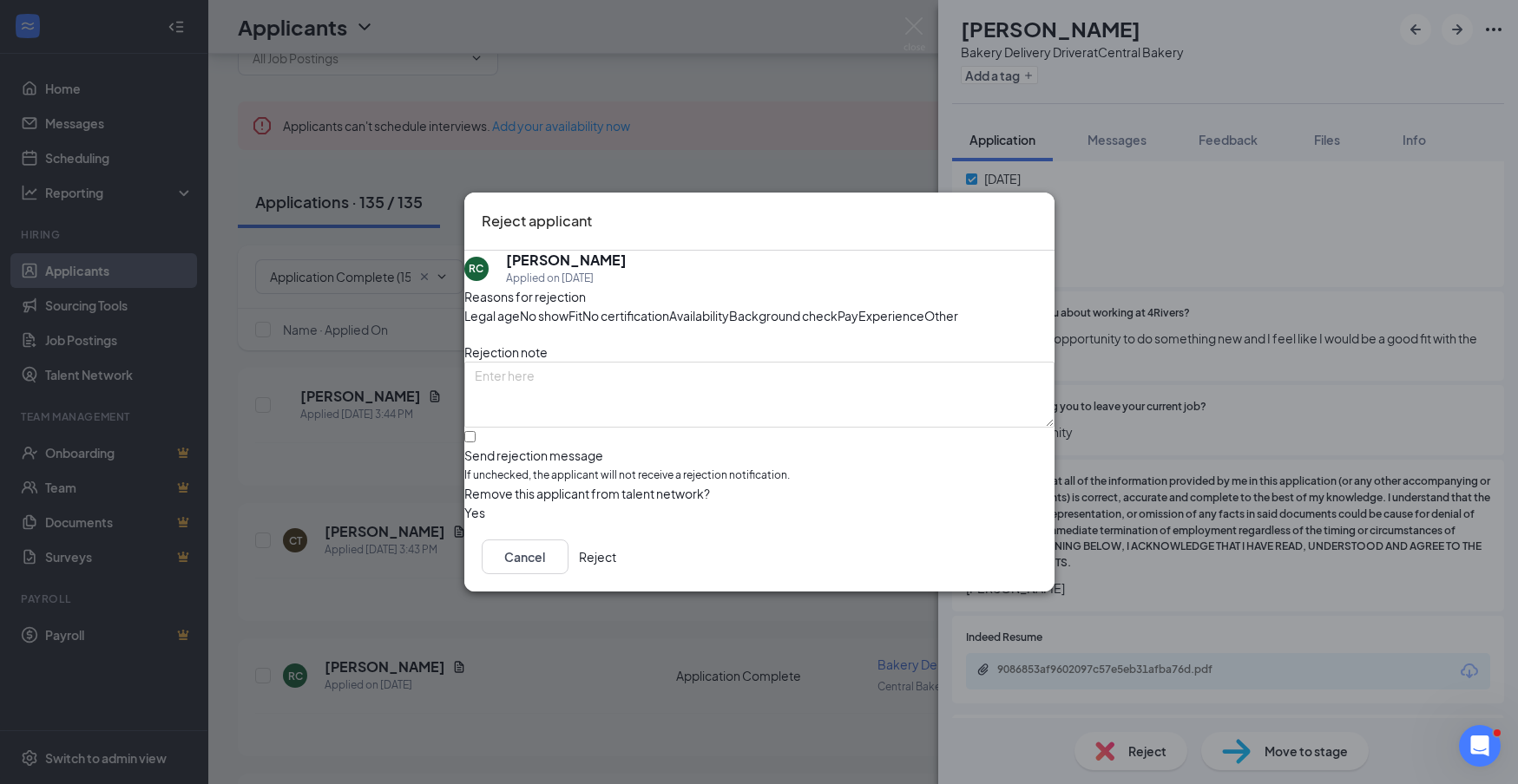
click at [616, 575] on button "Reject" at bounding box center [597, 556] width 37 height 34
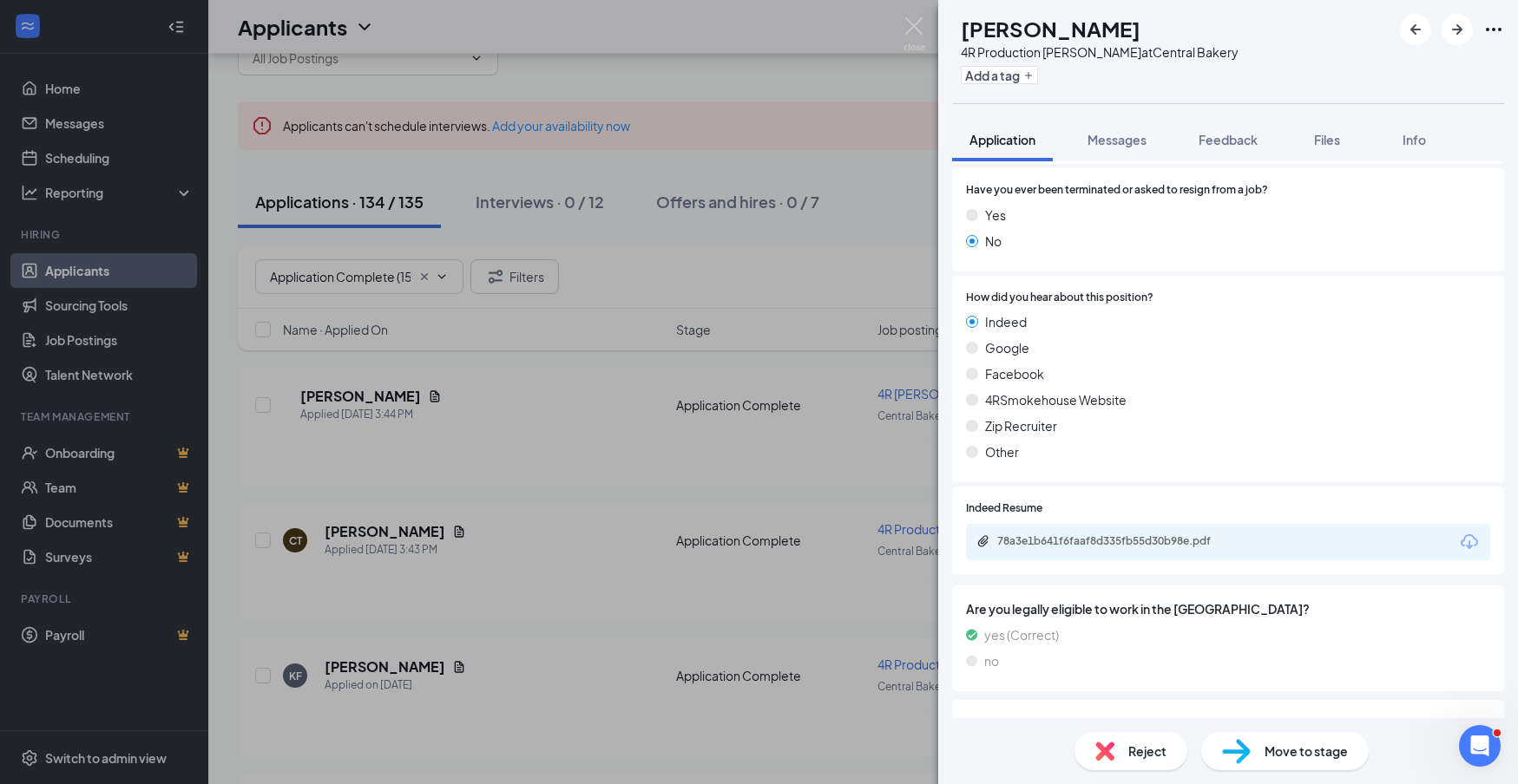
scroll to position [779, 0]
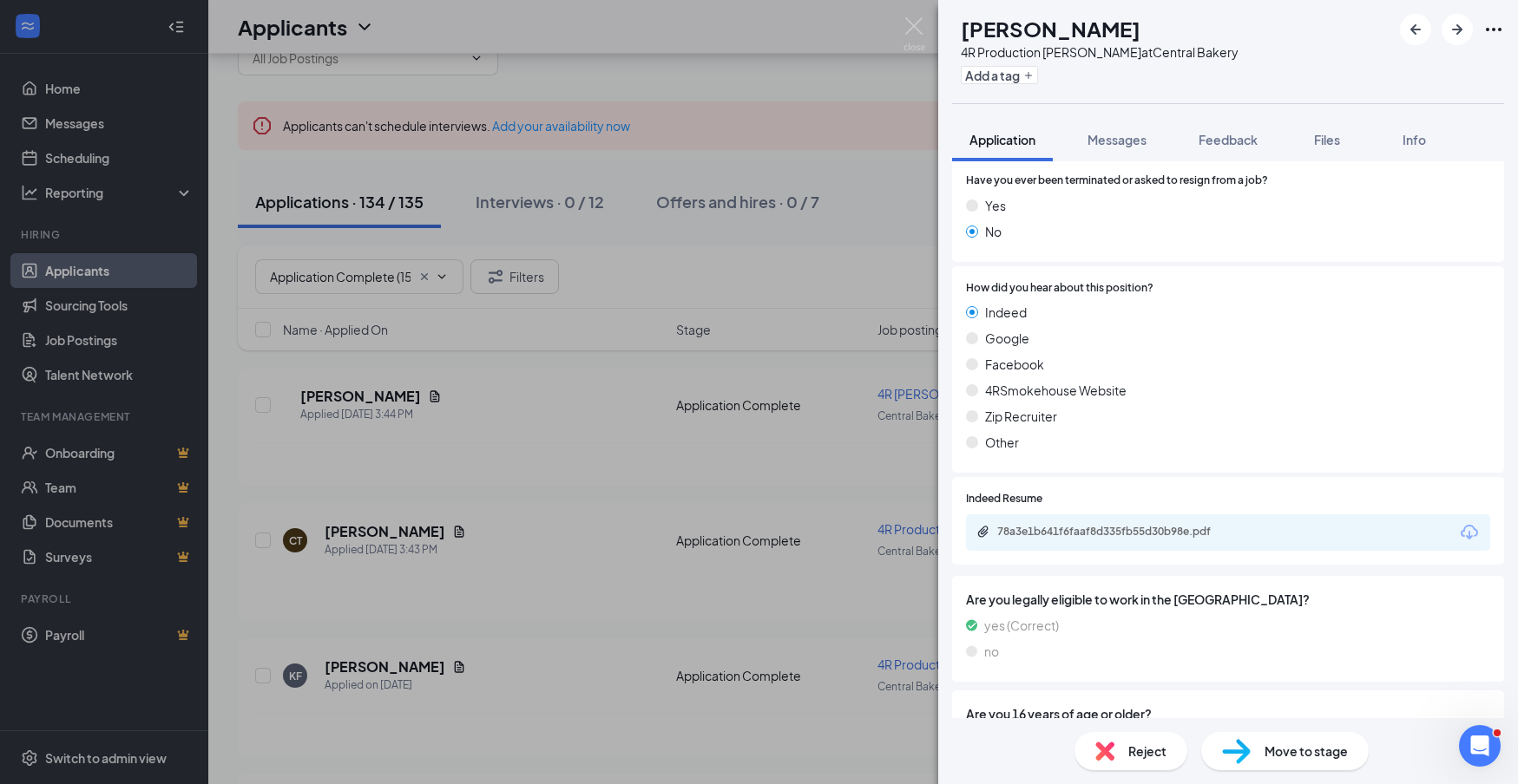
click at [1473, 525] on icon "Download" at bounding box center [1469, 532] width 17 height 14
click at [1151, 744] on span "Reject" at bounding box center [1148, 751] width 38 height 19
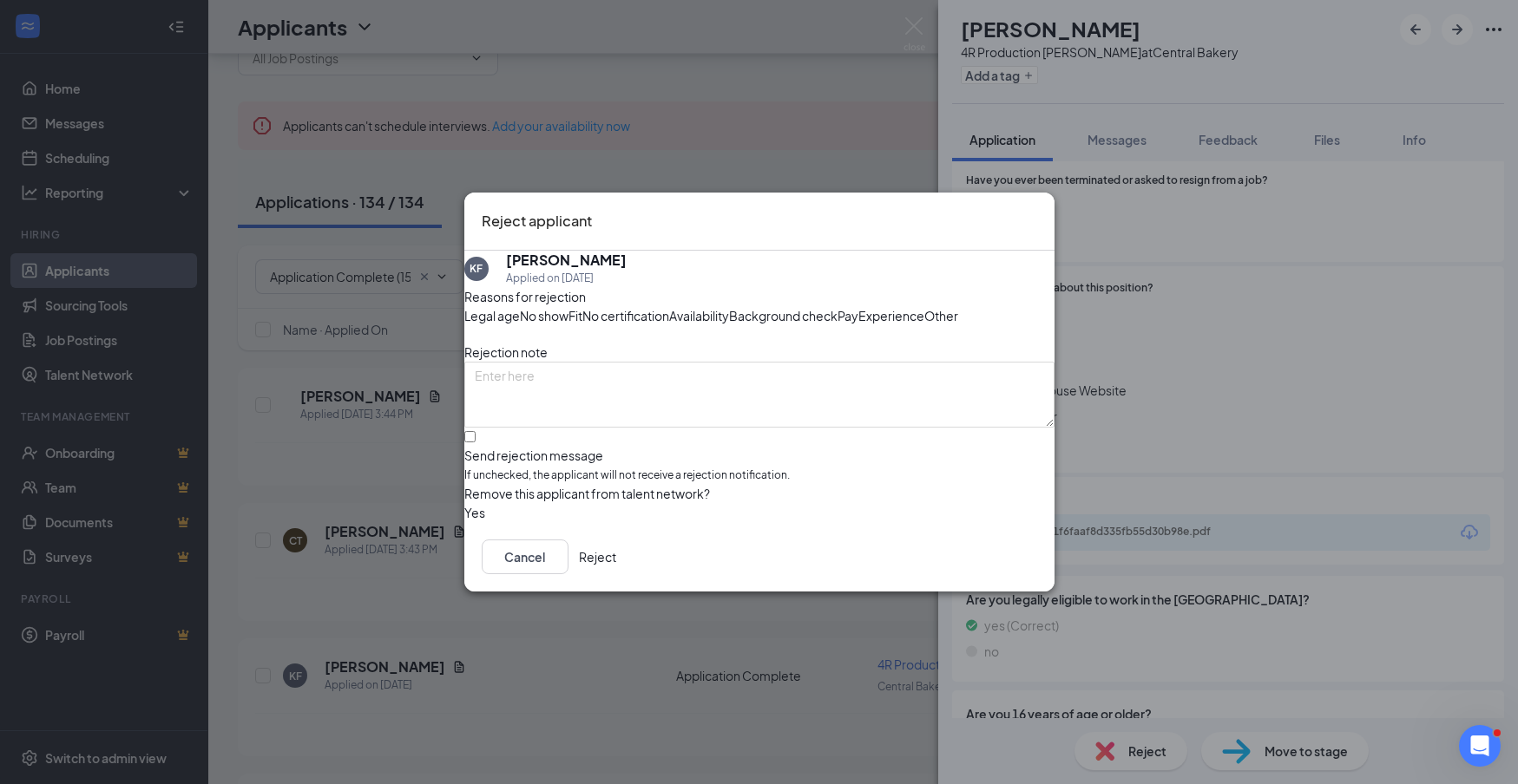
click at [616, 575] on button "Reject" at bounding box center [597, 556] width 37 height 34
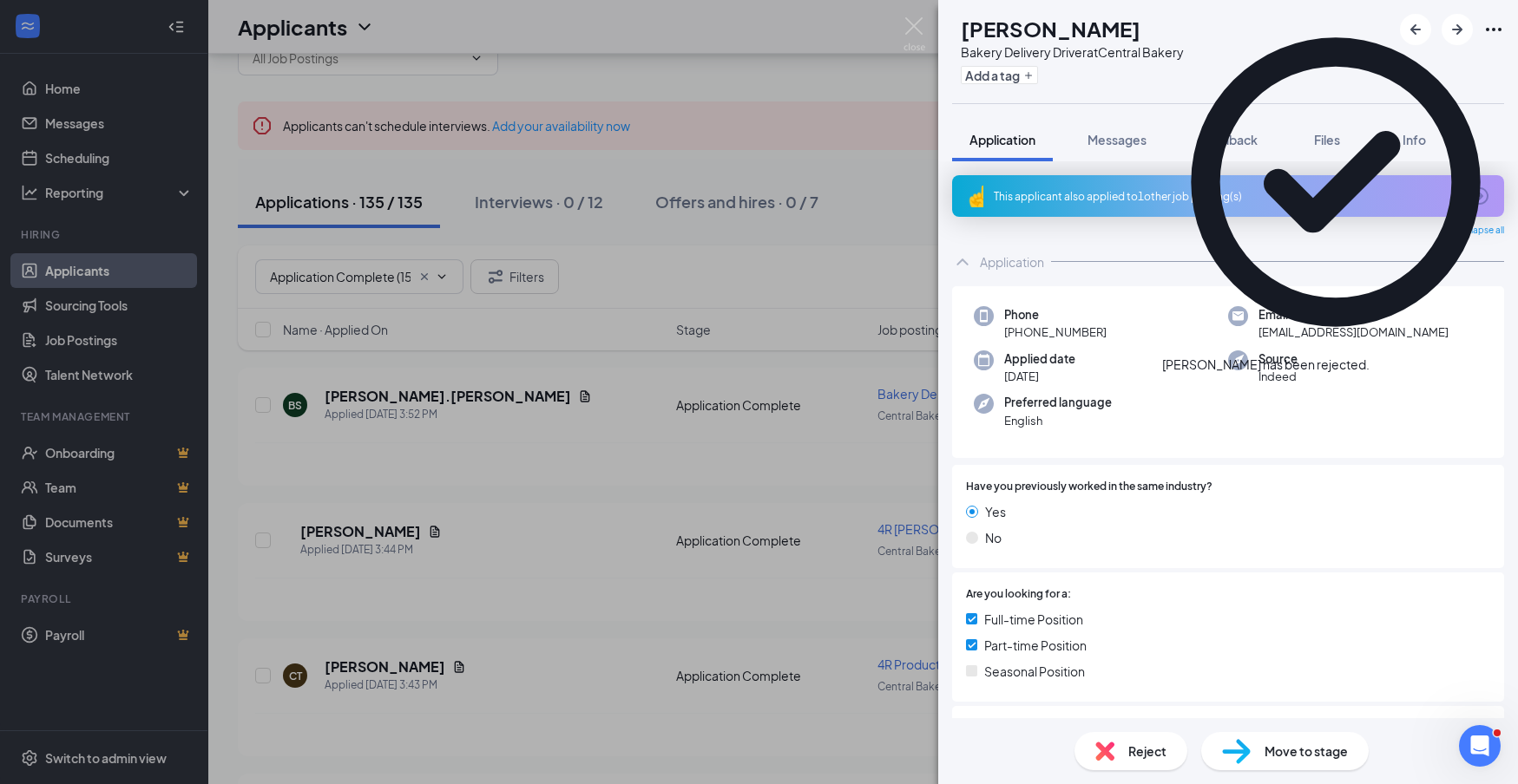
click at [1154, 203] on div "This applicant also applied to 1 other job posting(s)" at bounding box center [1226, 196] width 465 height 14
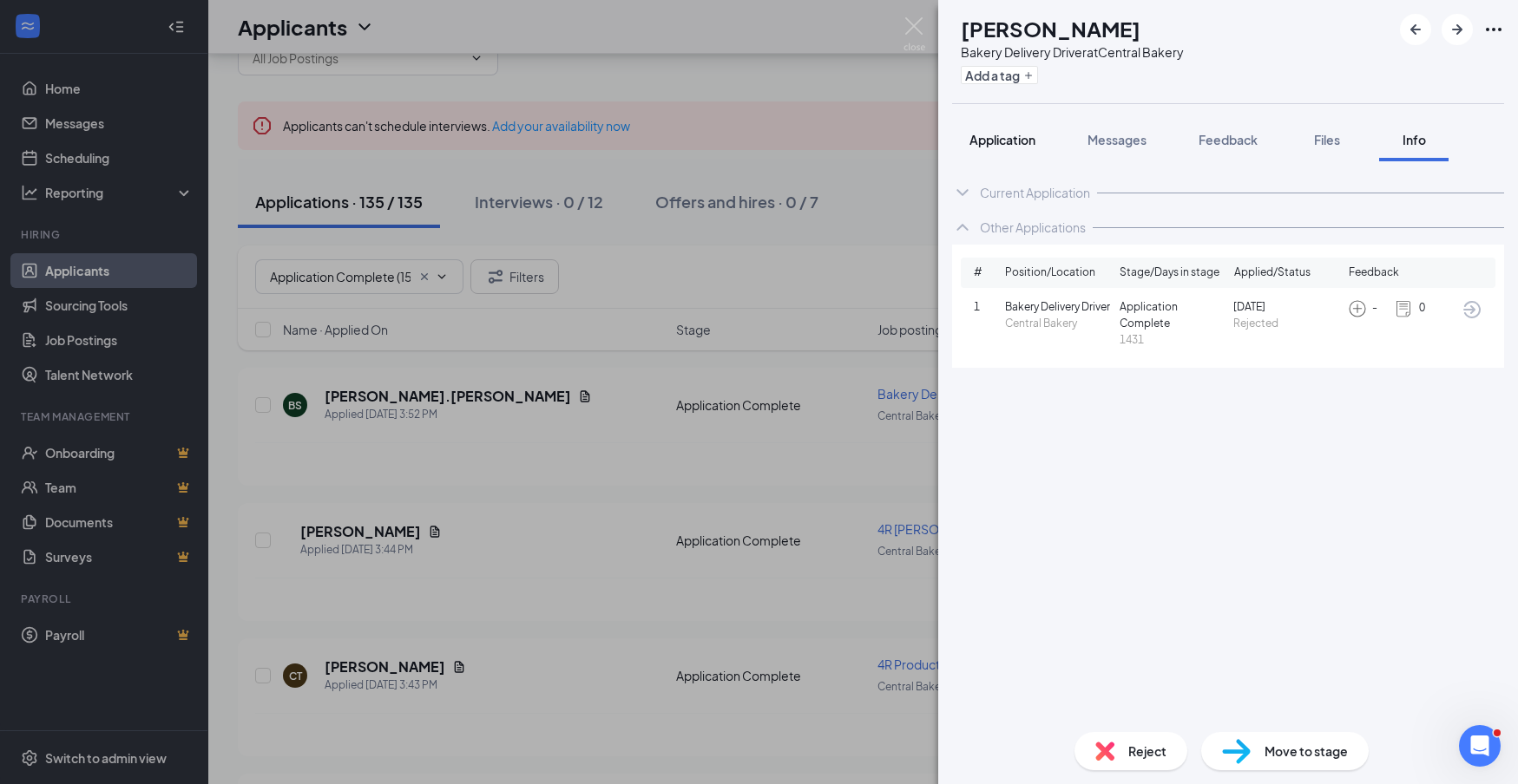
click at [1001, 142] on span "Application" at bounding box center [1002, 140] width 66 height 15
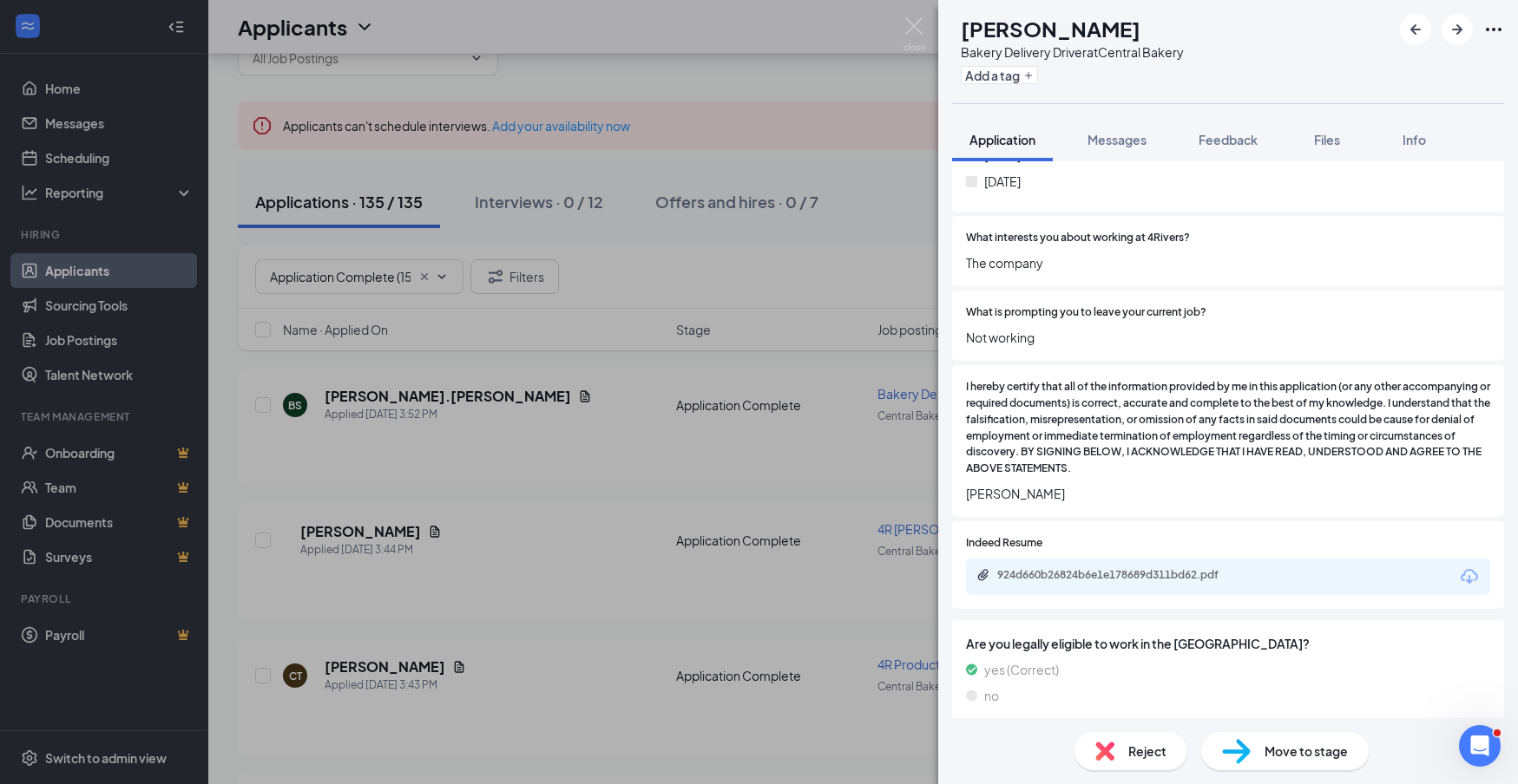
scroll to position [1139, 0]
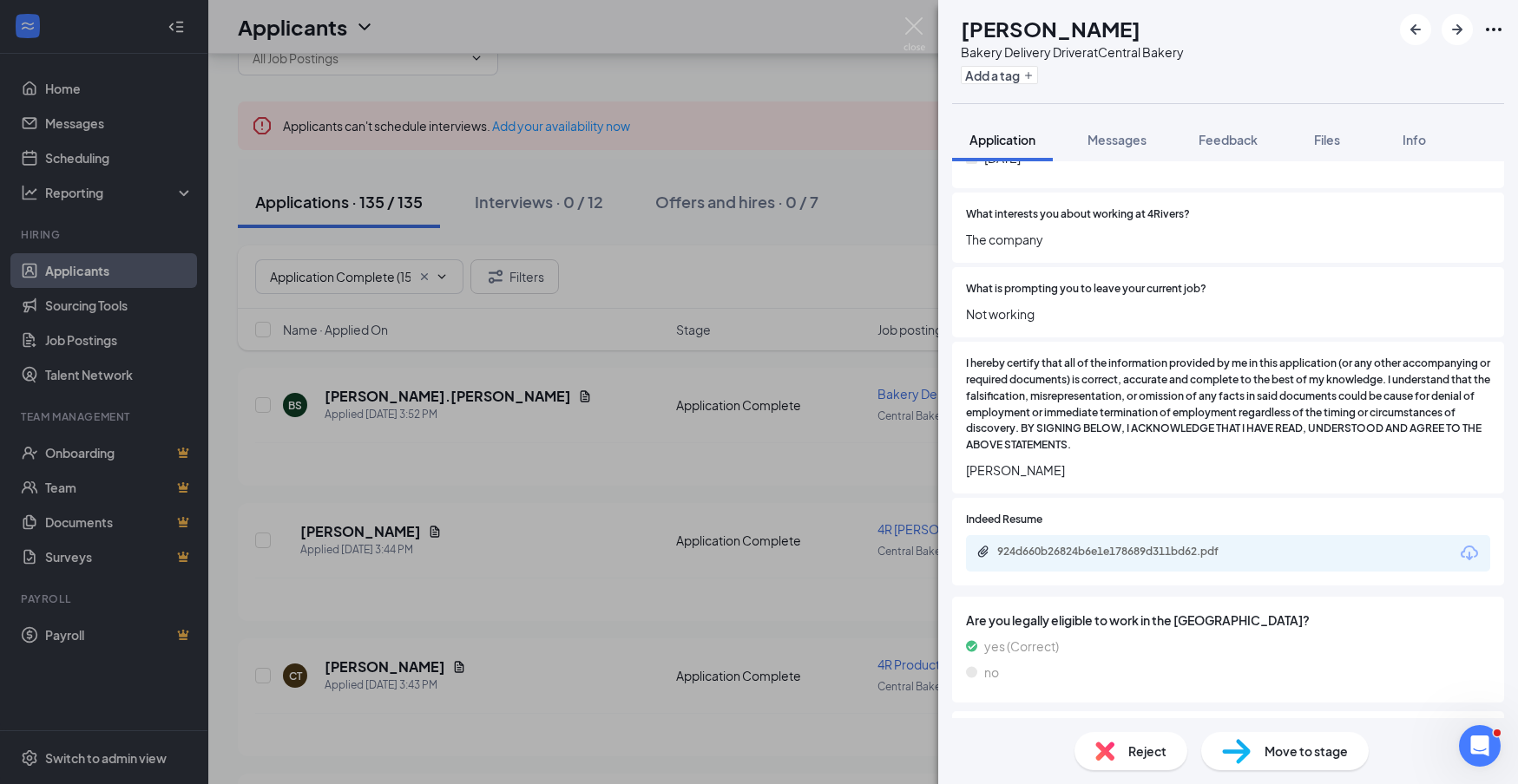
click at [1472, 543] on icon "Download" at bounding box center [1470, 554] width 21 height 21
click at [1173, 751] on div "Reject" at bounding box center [1131, 751] width 113 height 38
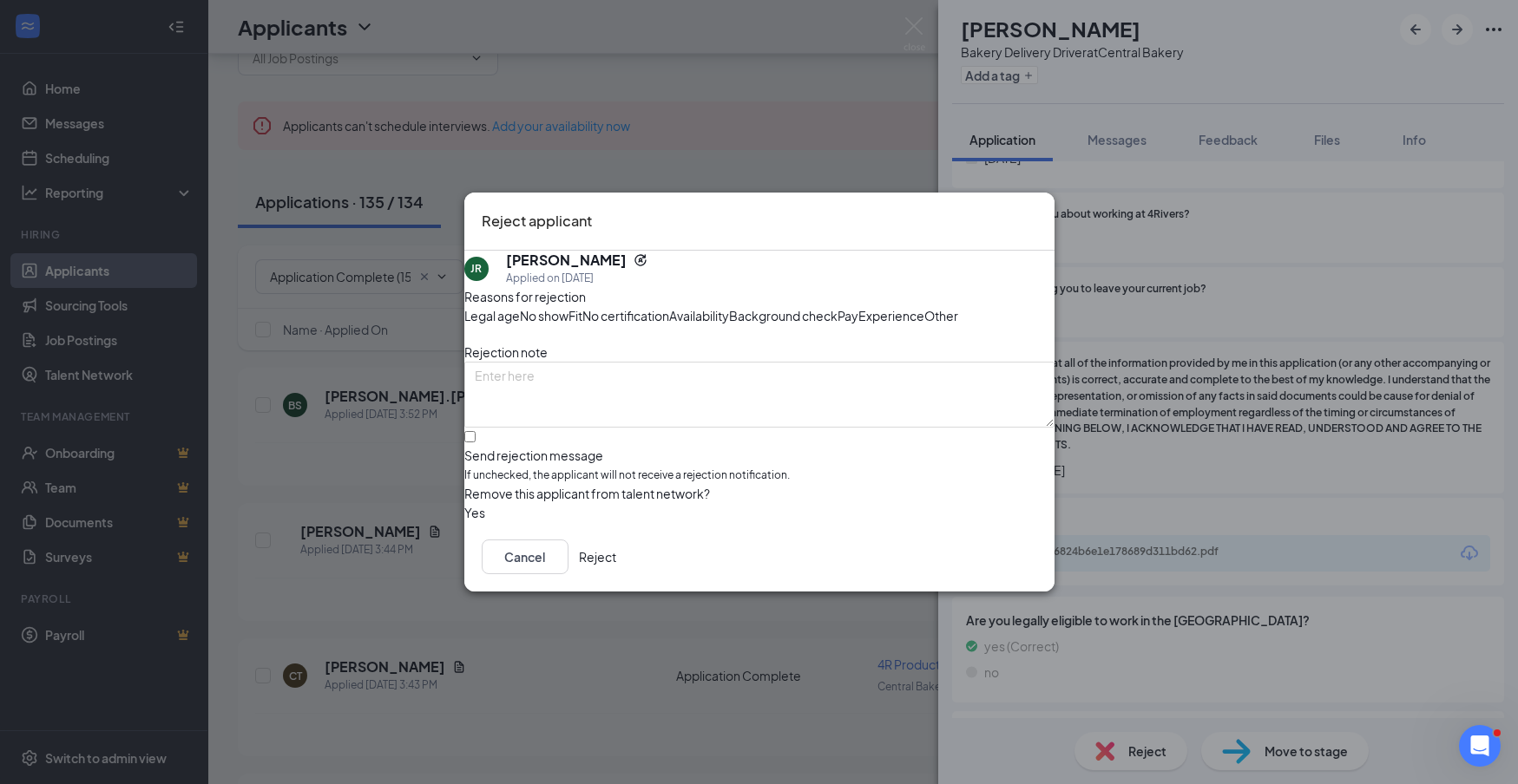
click at [616, 575] on button "Reject" at bounding box center [597, 556] width 37 height 34
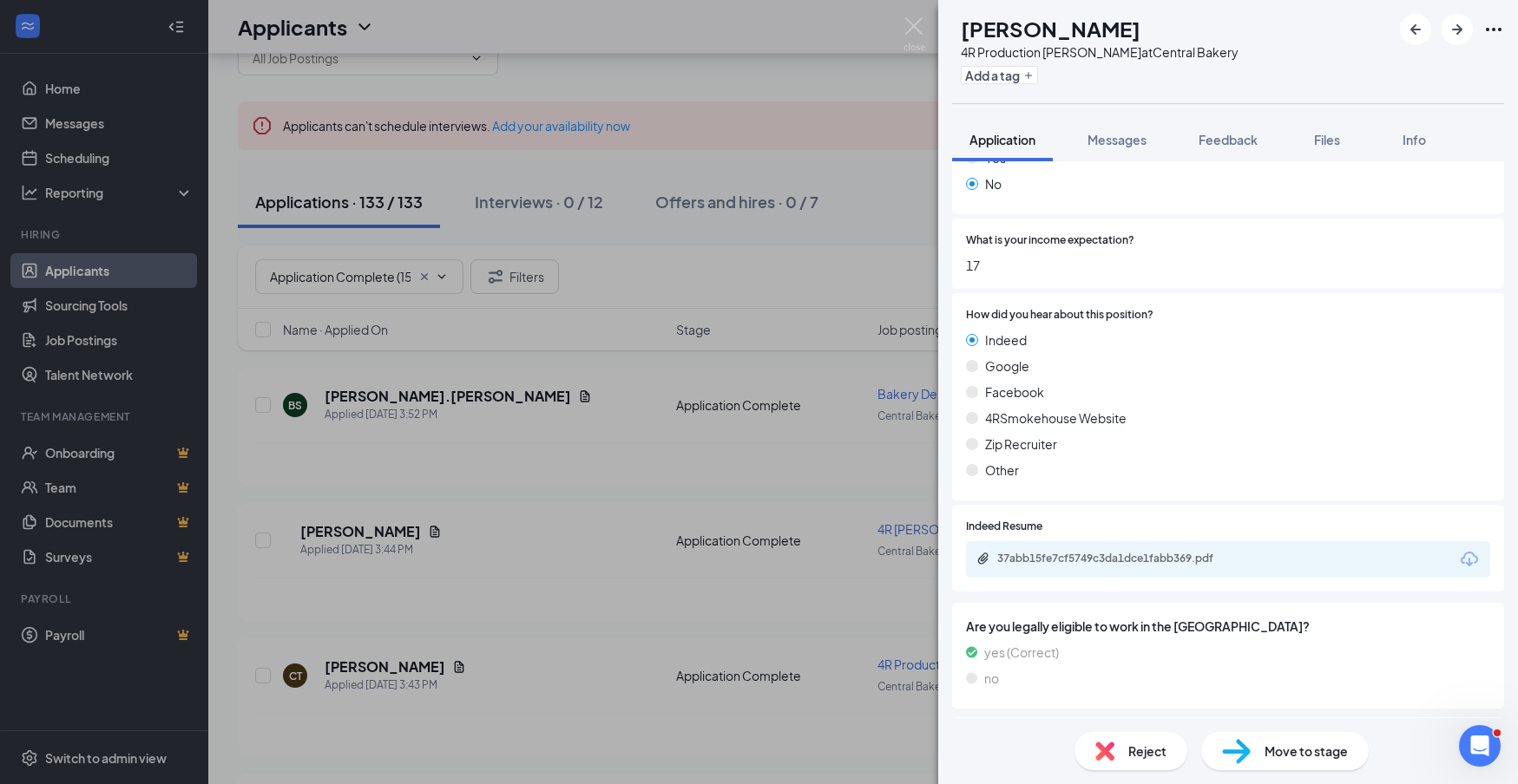
scroll to position [874, 0]
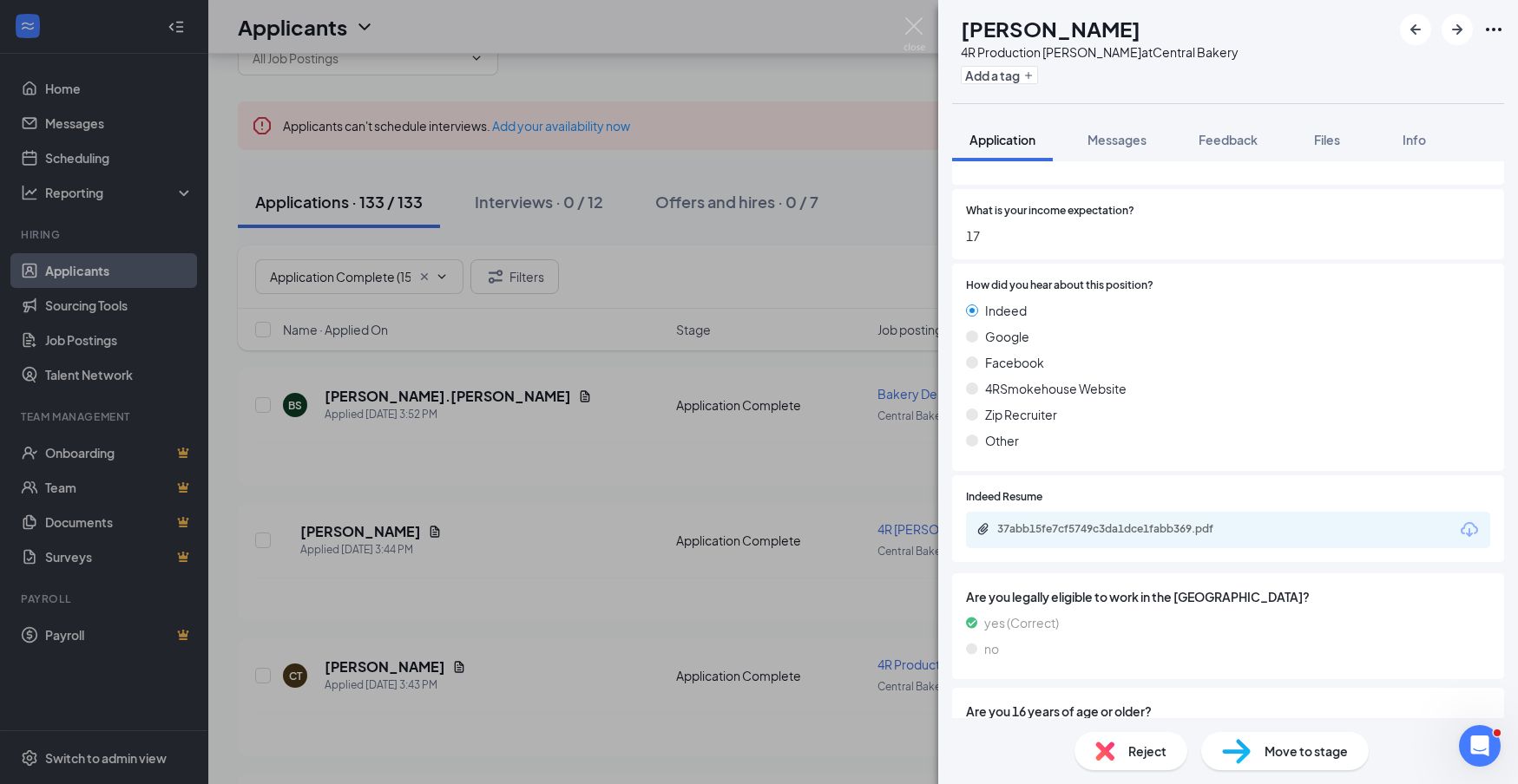
click at [1473, 520] on icon "Download" at bounding box center [1470, 531] width 21 height 21
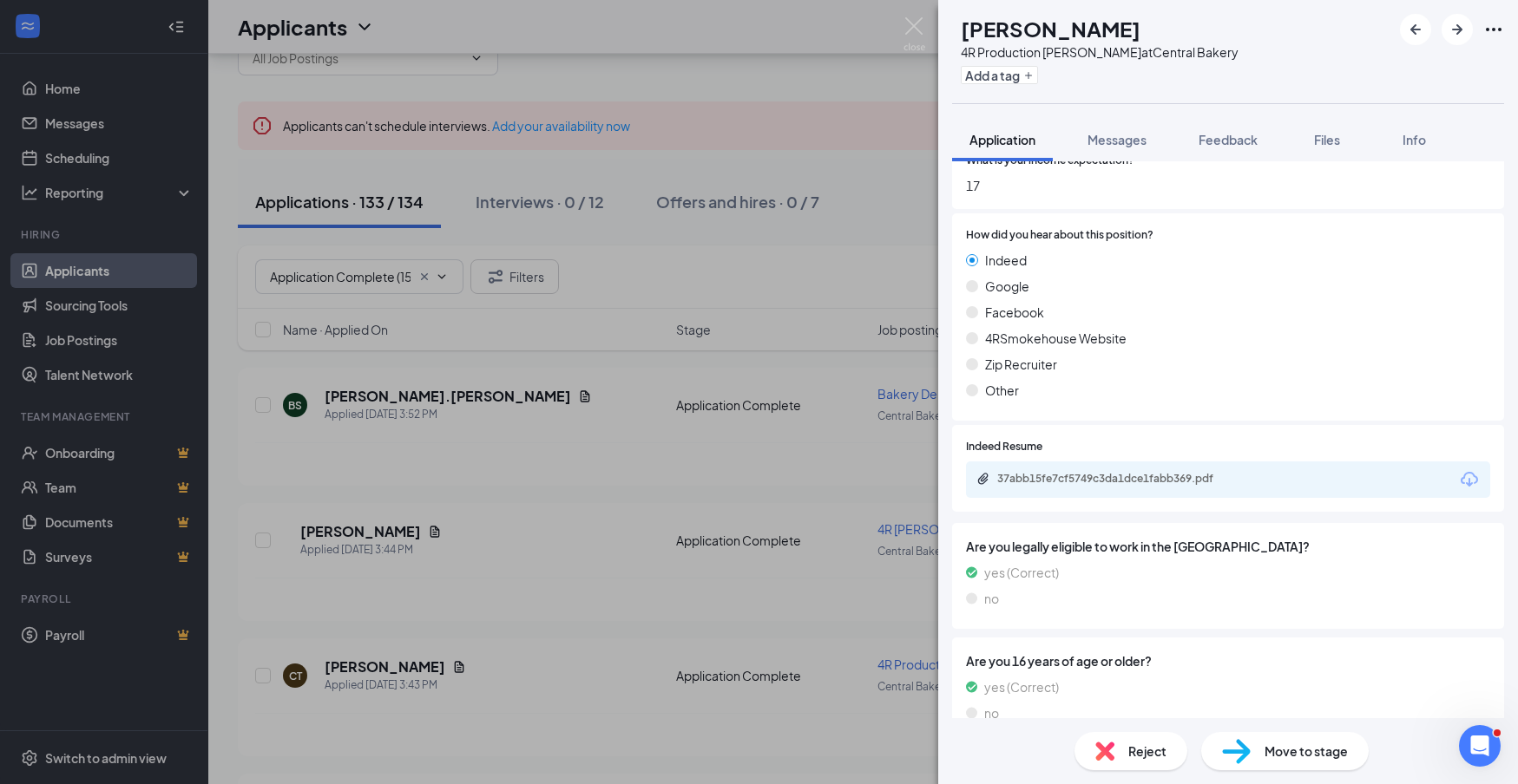
scroll to position [924, 0]
click at [1307, 746] on span "Move to stage" at bounding box center [1306, 751] width 83 height 19
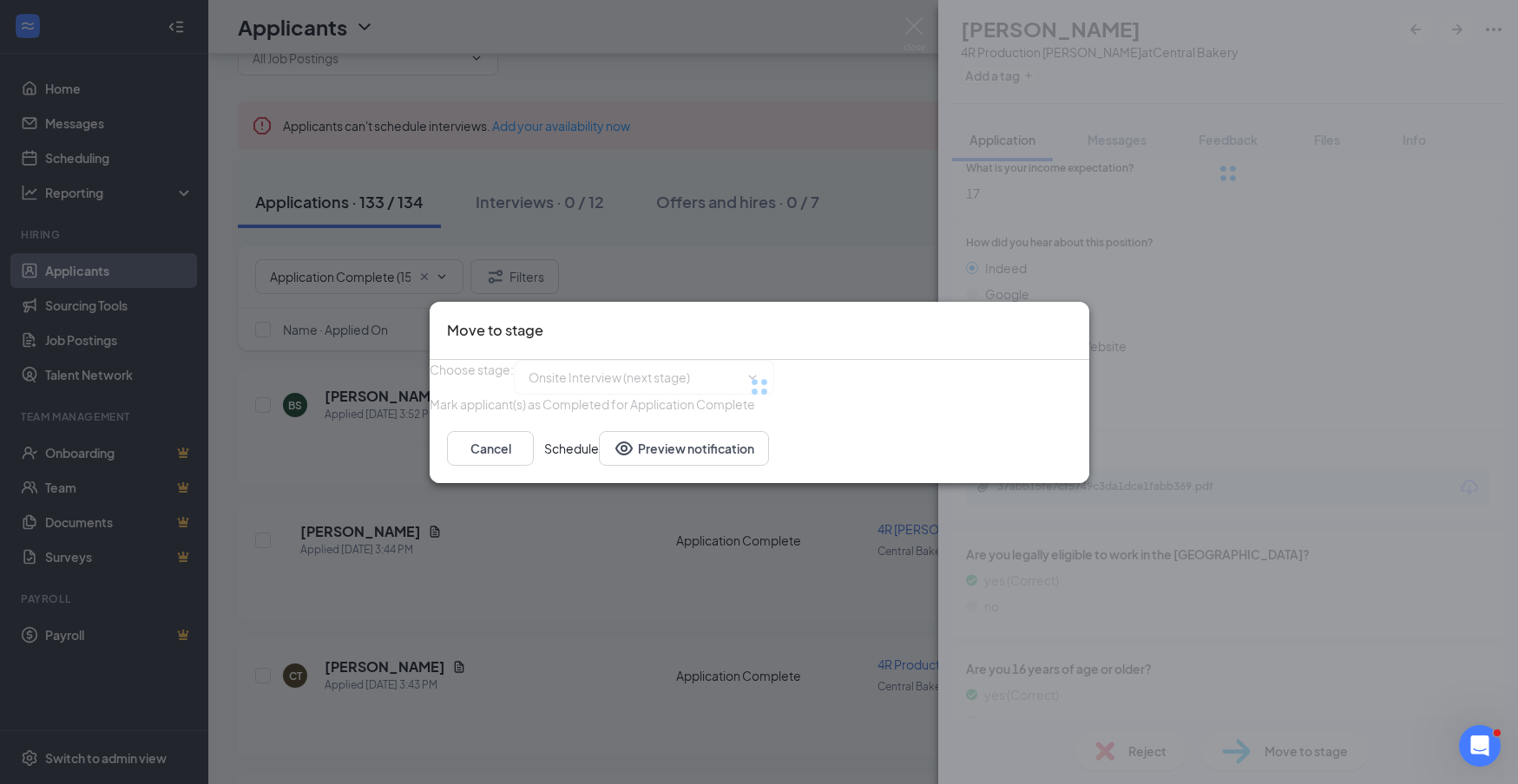
type input "Onsite Interview (next stage)"
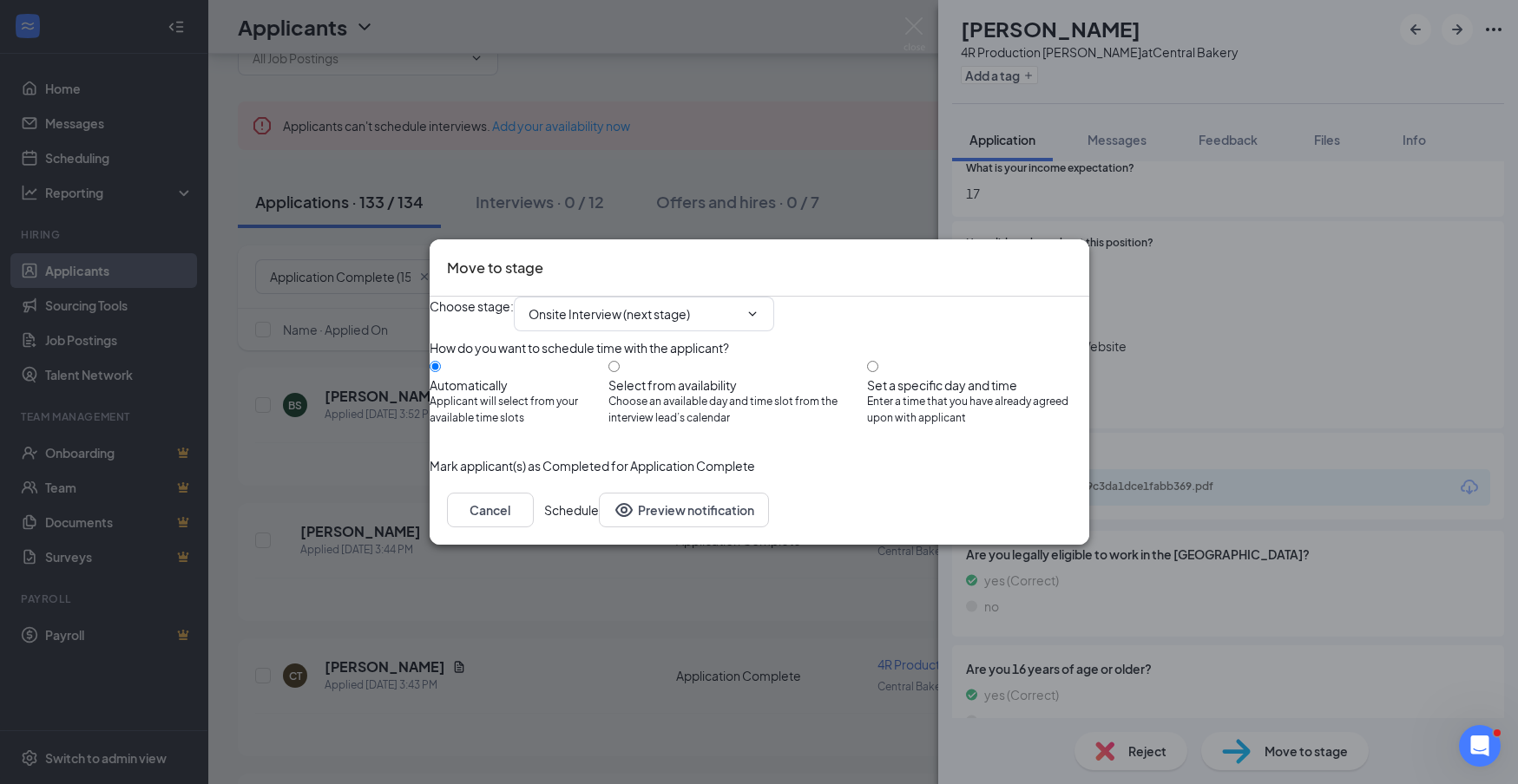
click at [599, 528] on button "Schedule" at bounding box center [571, 510] width 55 height 34
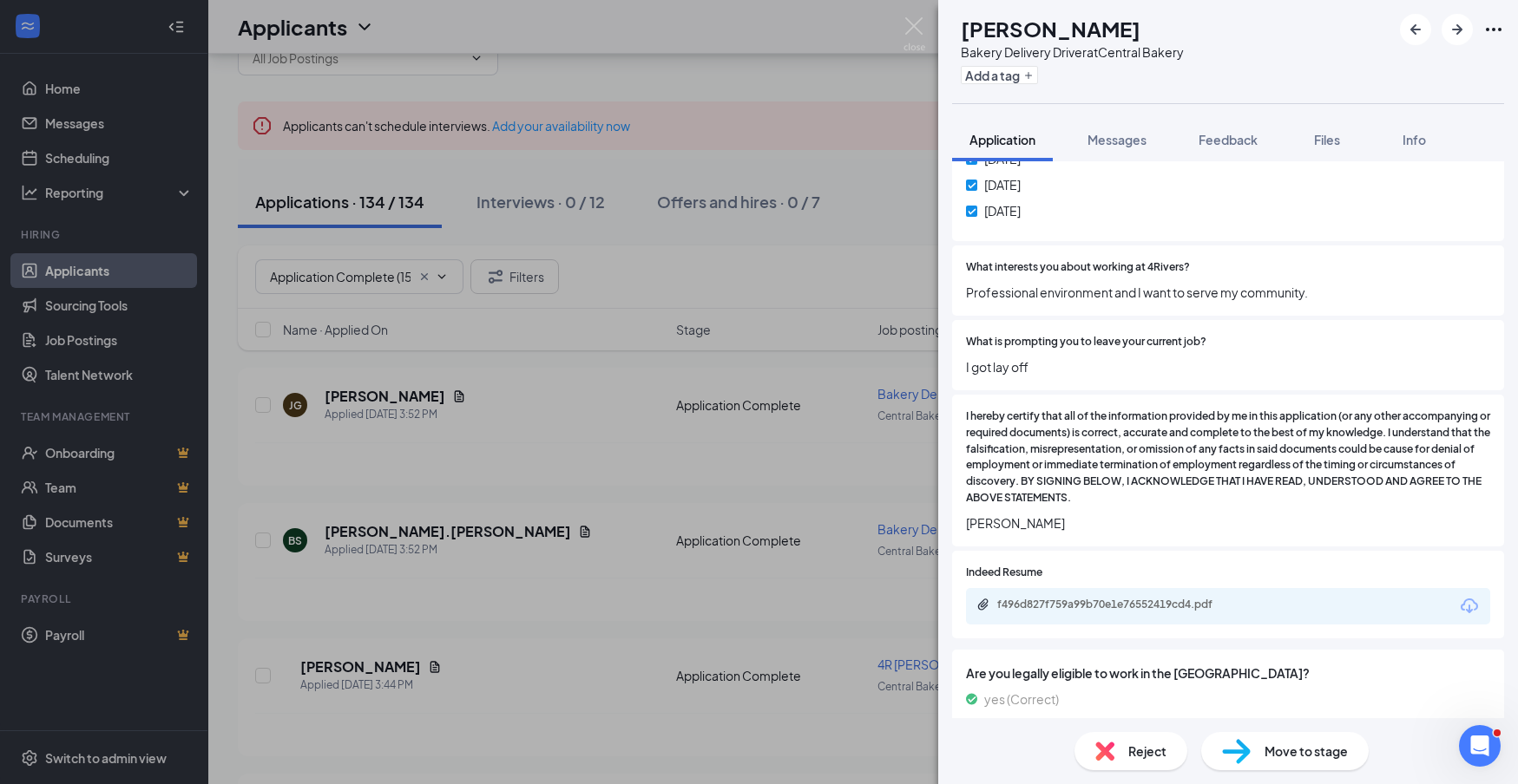
scroll to position [1122, 0]
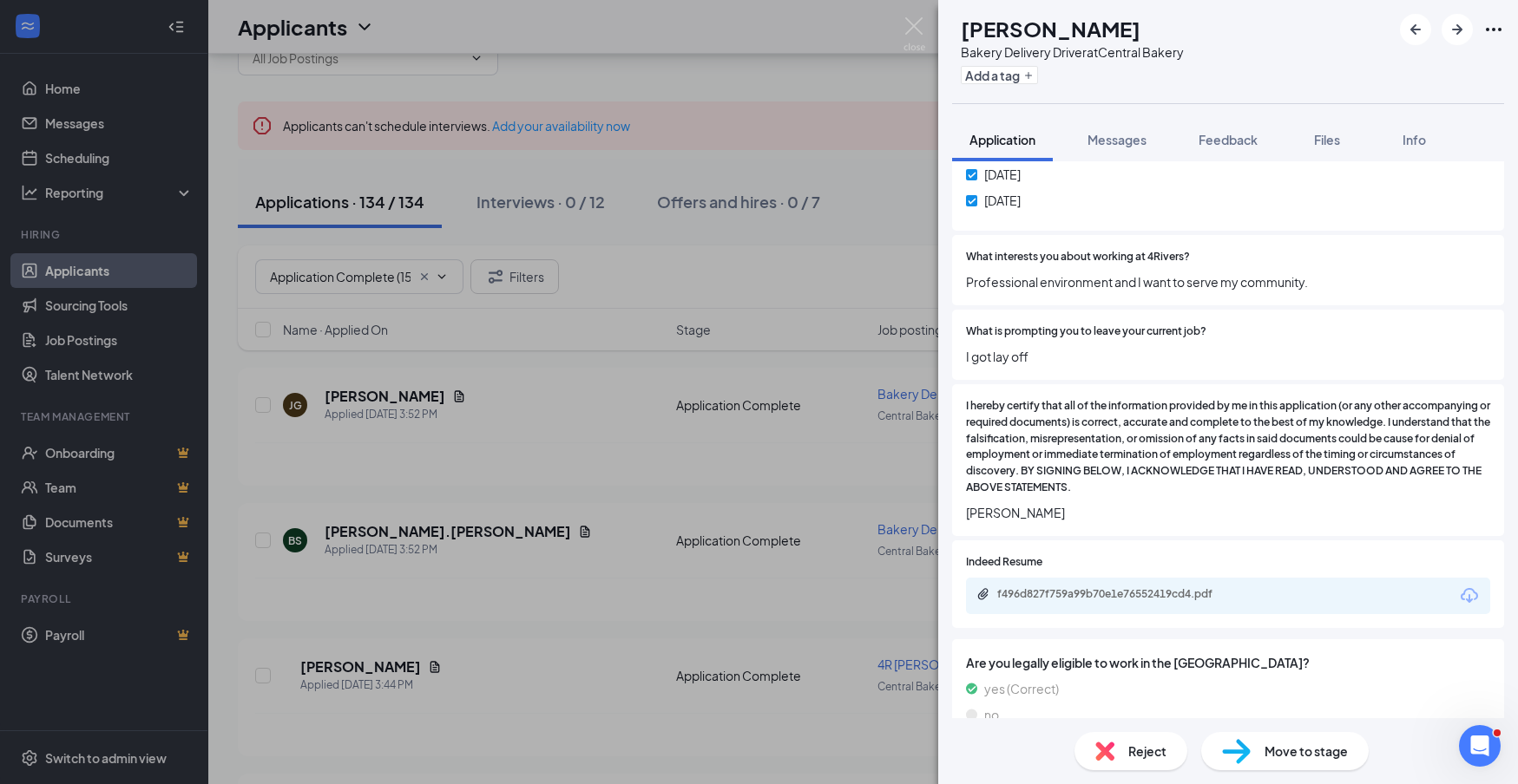
click at [1468, 586] on icon "Download" at bounding box center [1470, 597] width 21 height 21
click at [1162, 746] on span "Reject" at bounding box center [1148, 751] width 38 height 19
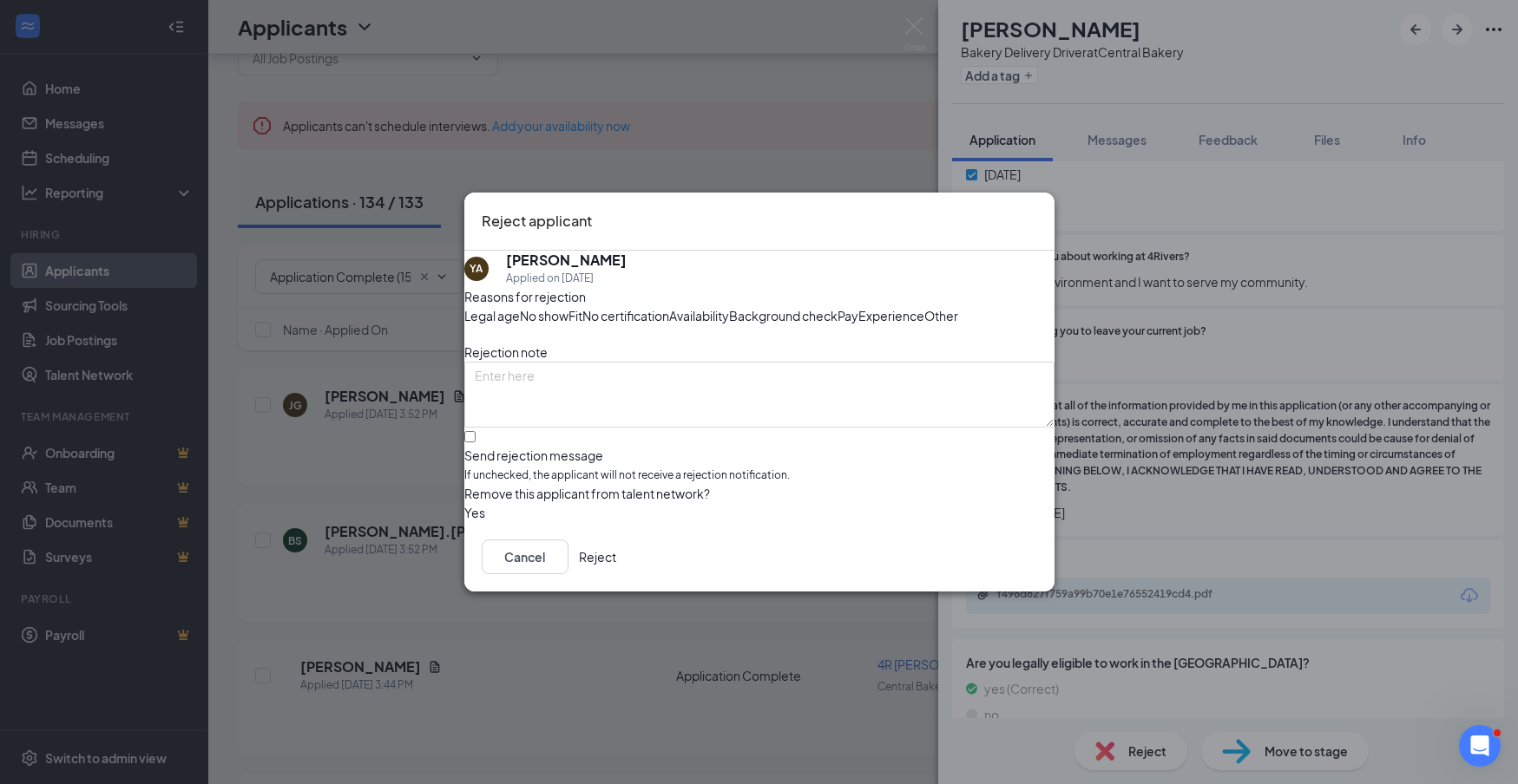
click at [616, 575] on button "Reject" at bounding box center [597, 556] width 37 height 34
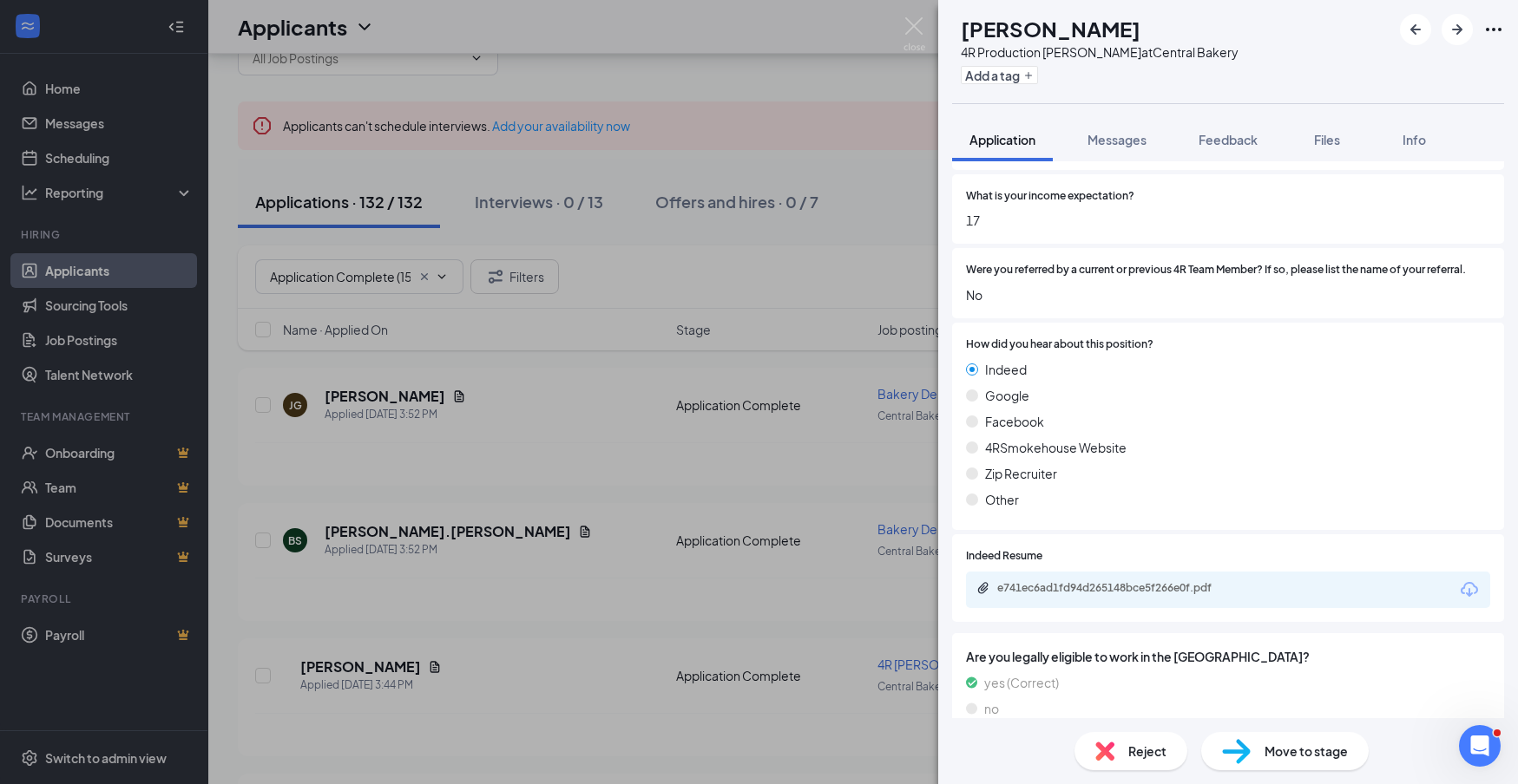
scroll to position [882, 0]
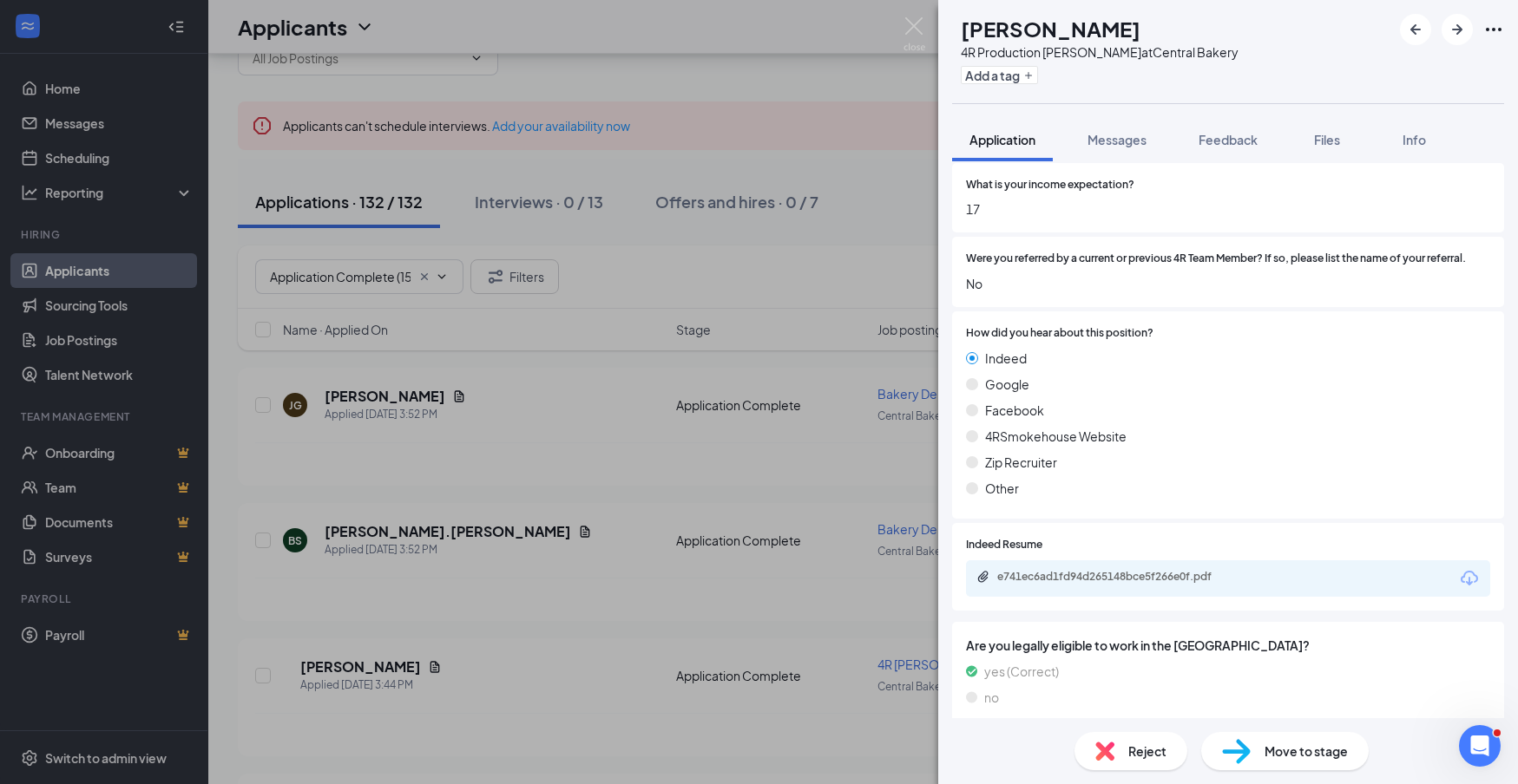
click at [1470, 571] on icon "Download" at bounding box center [1469, 577] width 17 height 14
click at [1164, 762] on div "Reject" at bounding box center [1131, 751] width 113 height 38
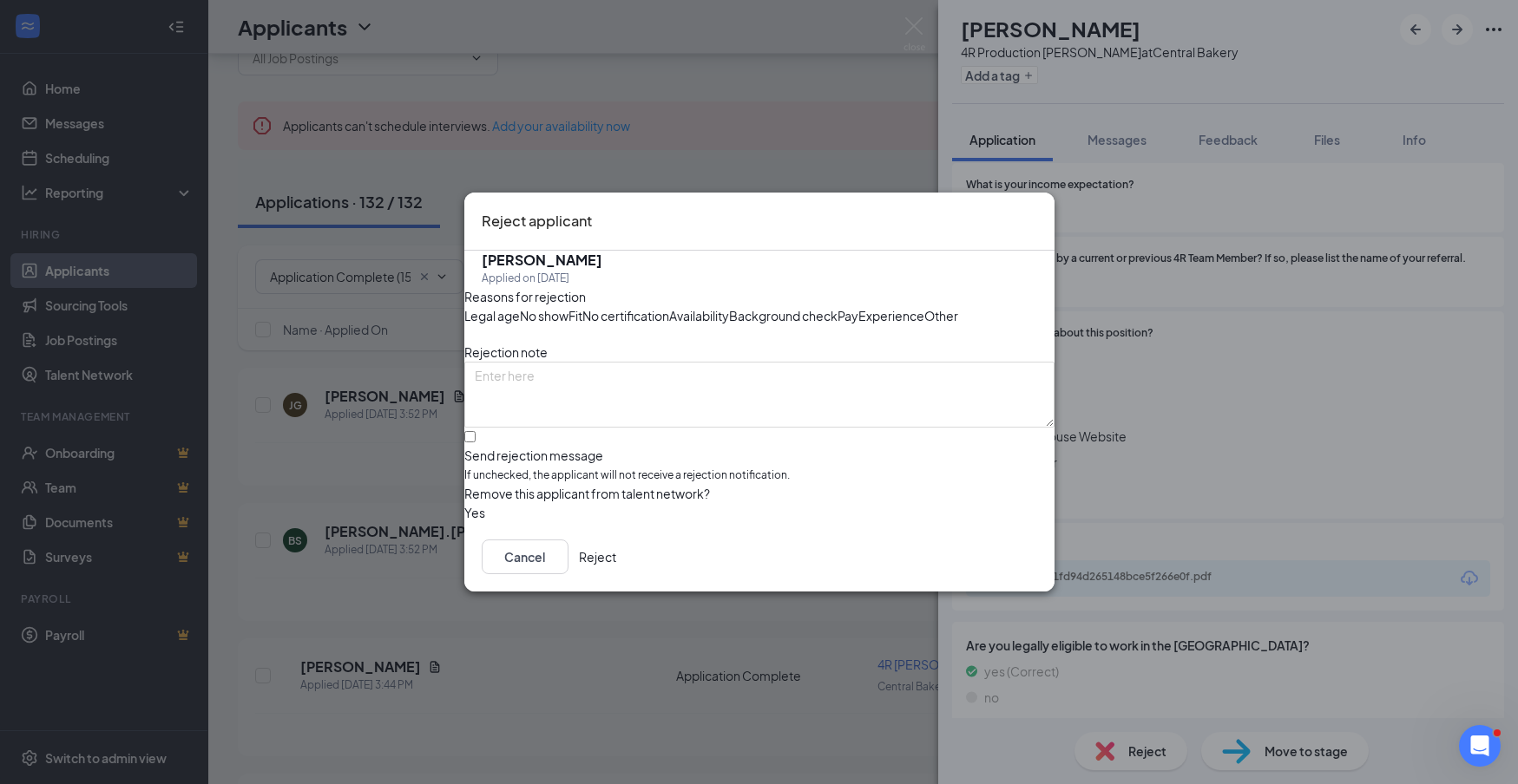
drag, startPoint x: 1009, startPoint y: 624, endPoint x: 1226, endPoint y: 512, distance: 244.2
click at [616, 575] on button "Reject" at bounding box center [597, 556] width 37 height 34
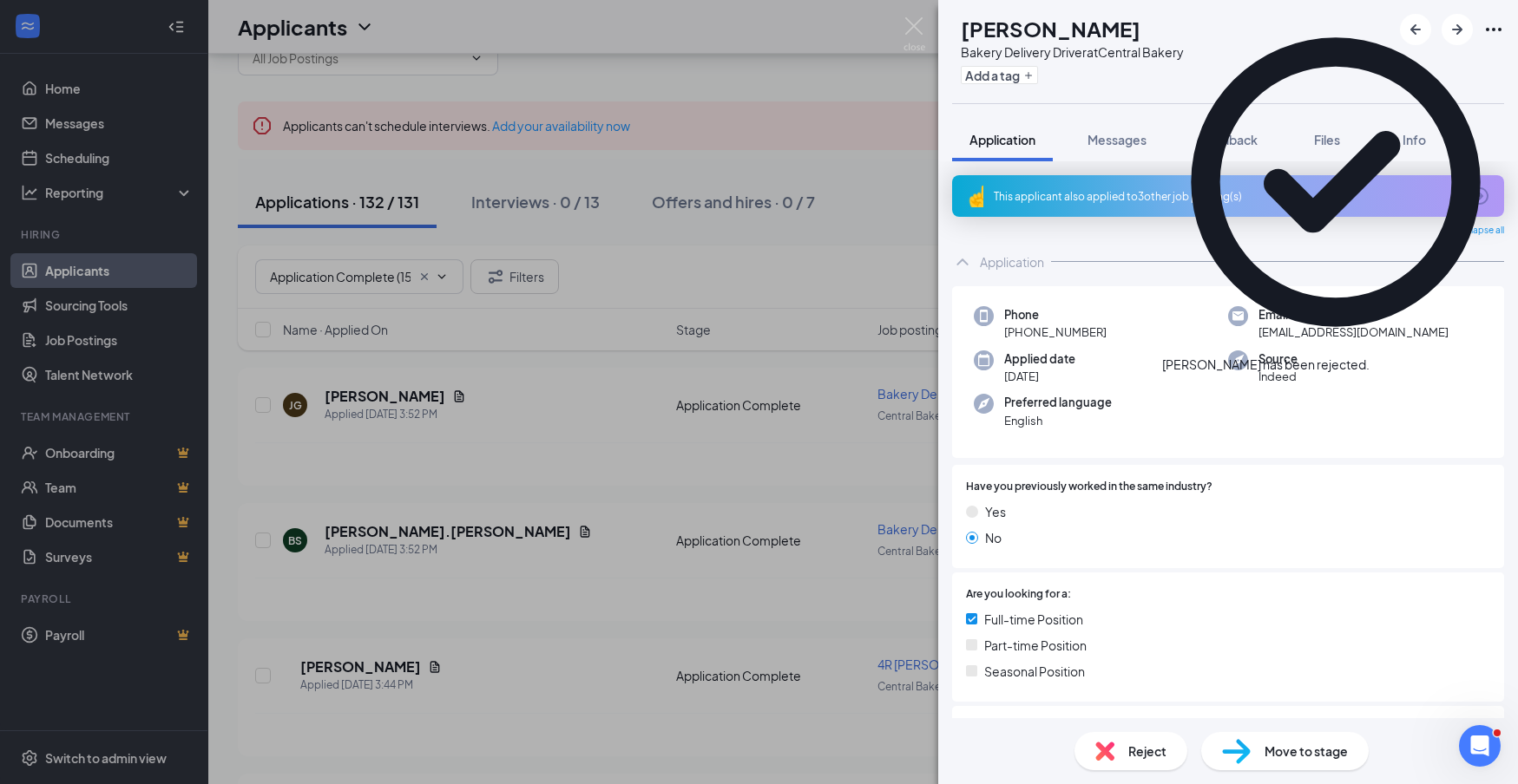
click at [1199, 207] on div "This applicant also applied to 3 other job posting(s)" at bounding box center [1228, 196] width 552 height 42
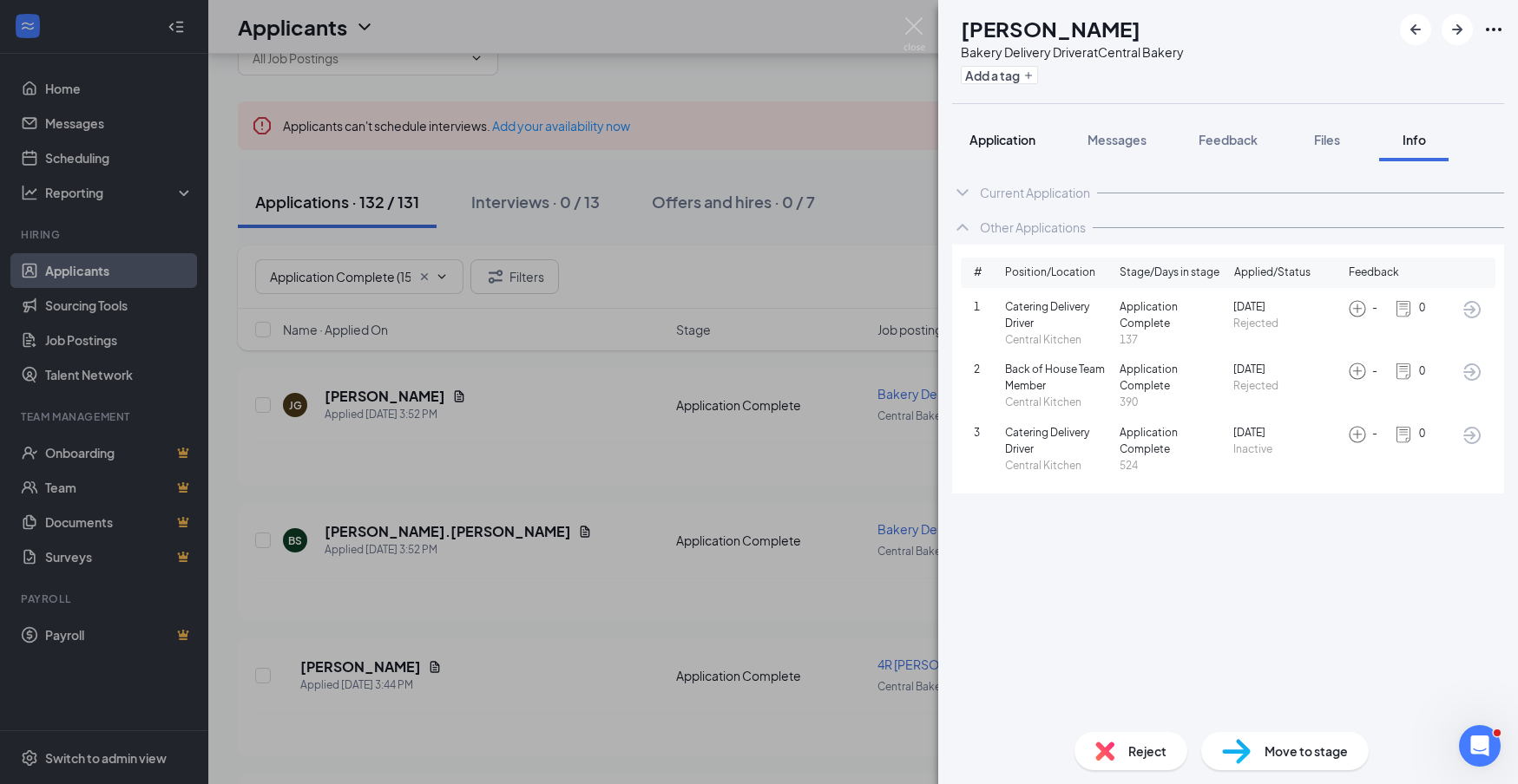
click at [1006, 142] on span "Application" at bounding box center [1002, 140] width 66 height 15
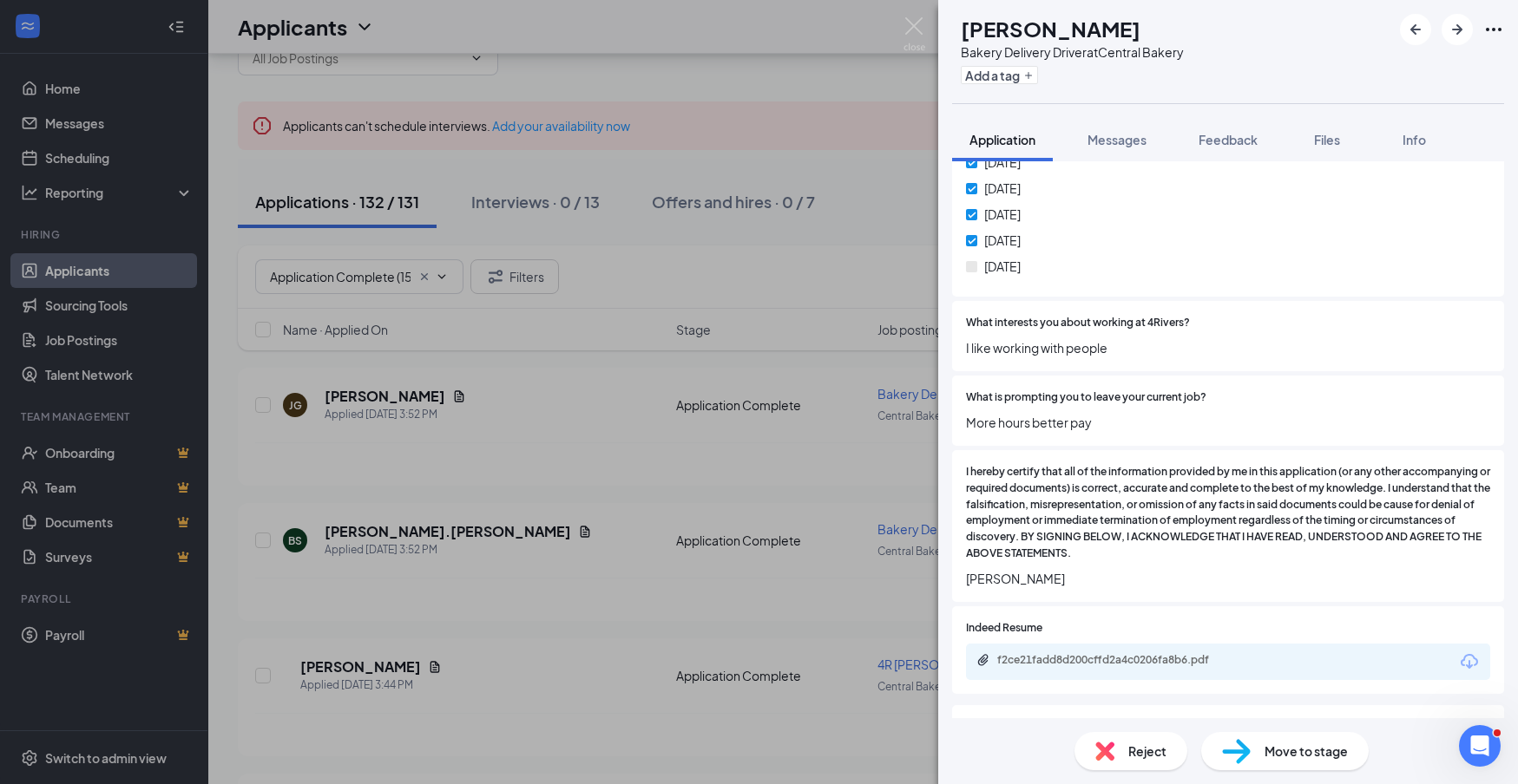
scroll to position [1119, 0]
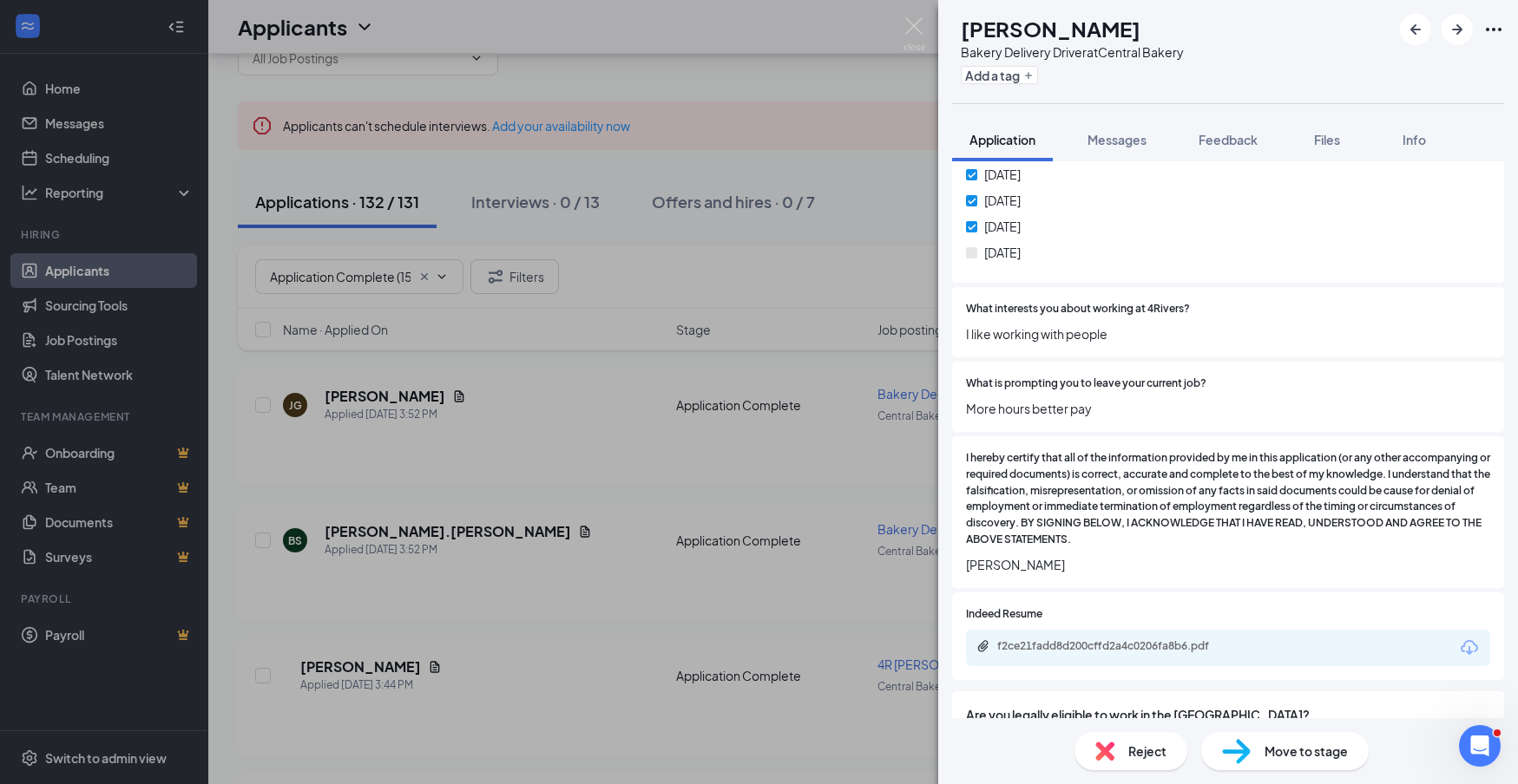
click at [1471, 638] on icon "Download" at bounding box center [1470, 648] width 21 height 21
click at [1129, 751] on span "Reject" at bounding box center [1148, 751] width 38 height 19
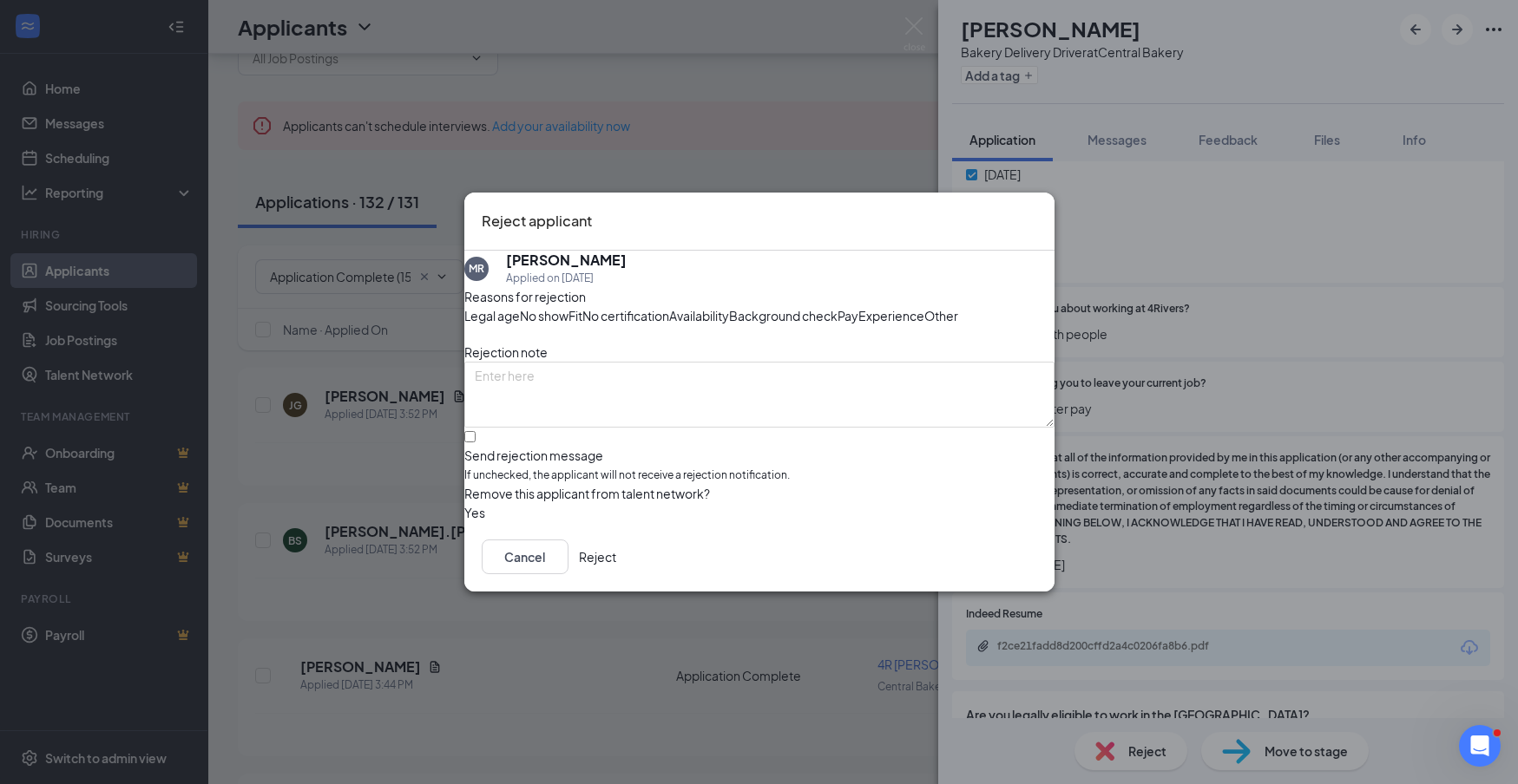
click at [616, 575] on button "Reject" at bounding box center [597, 556] width 37 height 34
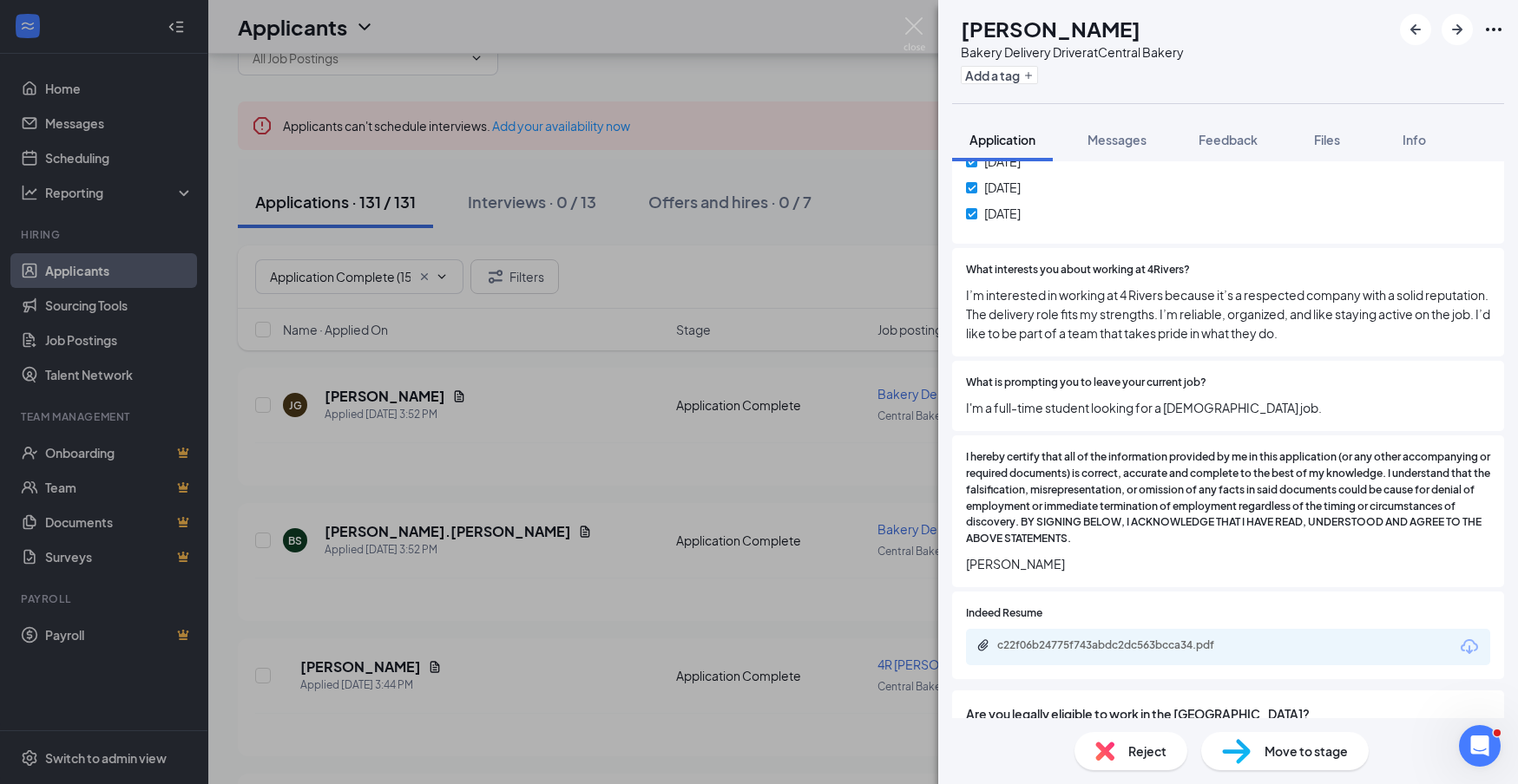
scroll to position [1047, 0]
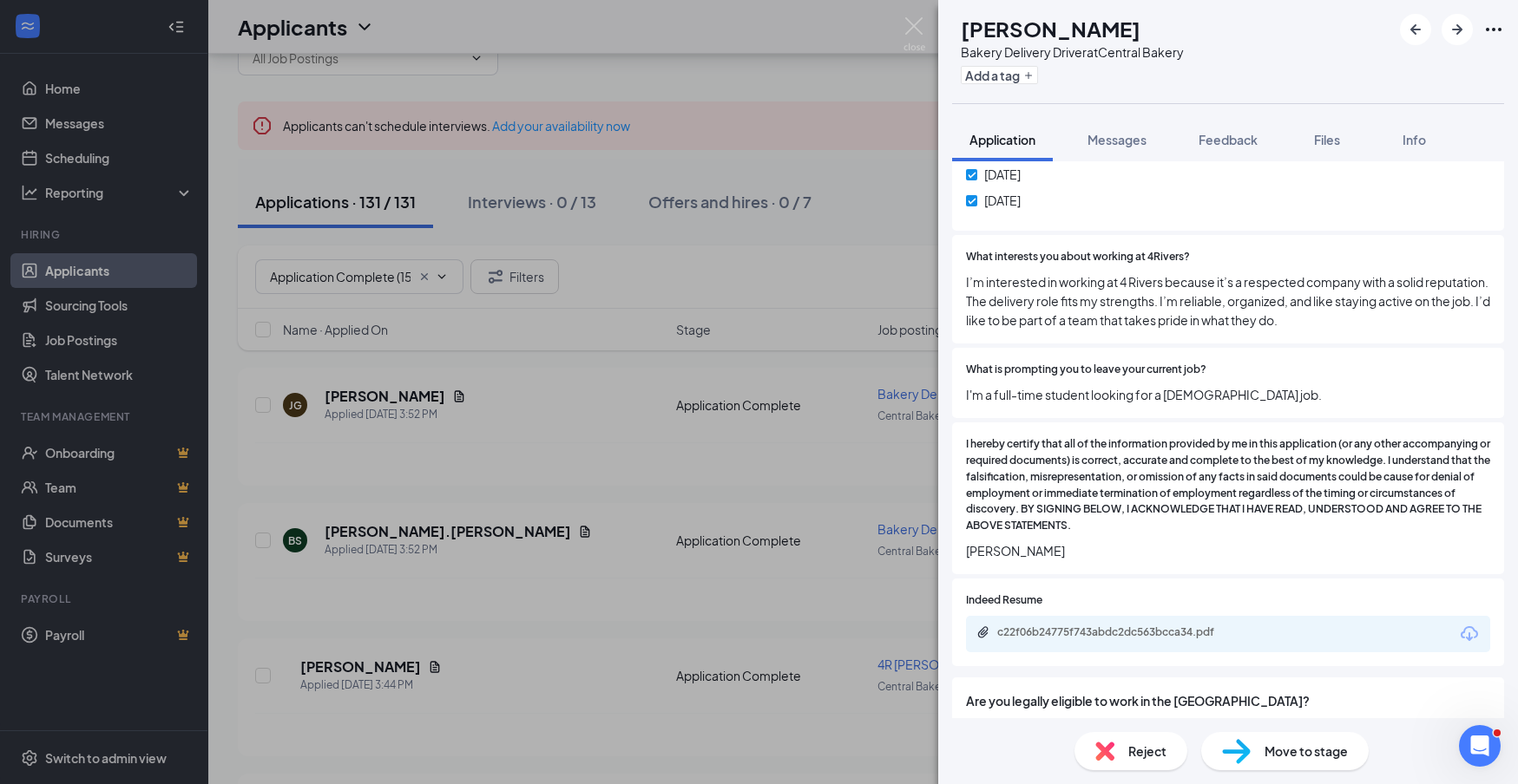
click at [1468, 623] on icon "Download" at bounding box center [1470, 634] width 21 height 21
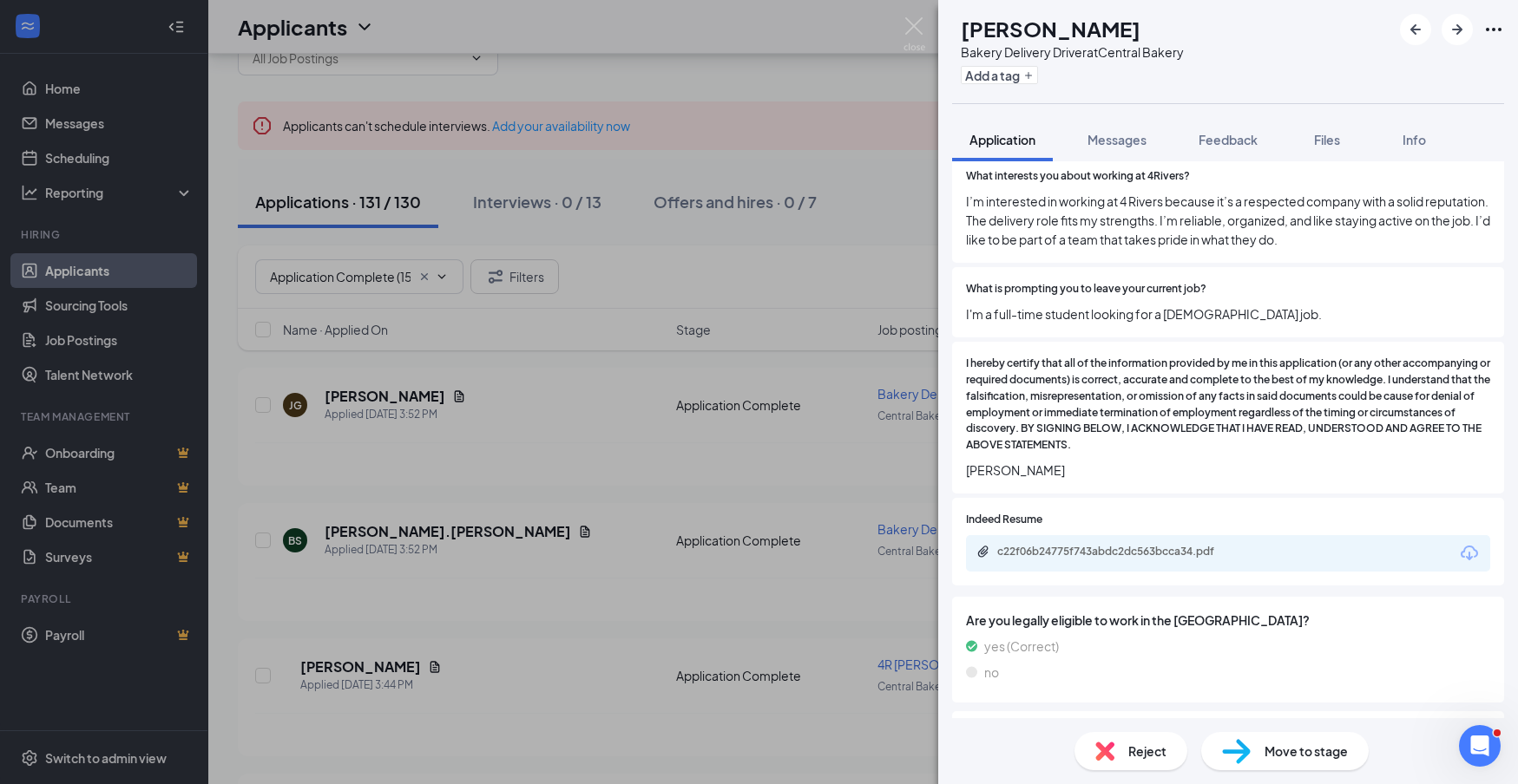
scroll to position [1130, 0]
click at [1469, 543] on icon "Download" at bounding box center [1469, 550] width 17 height 14
click at [1303, 749] on span "Move to stage" at bounding box center [1306, 751] width 83 height 19
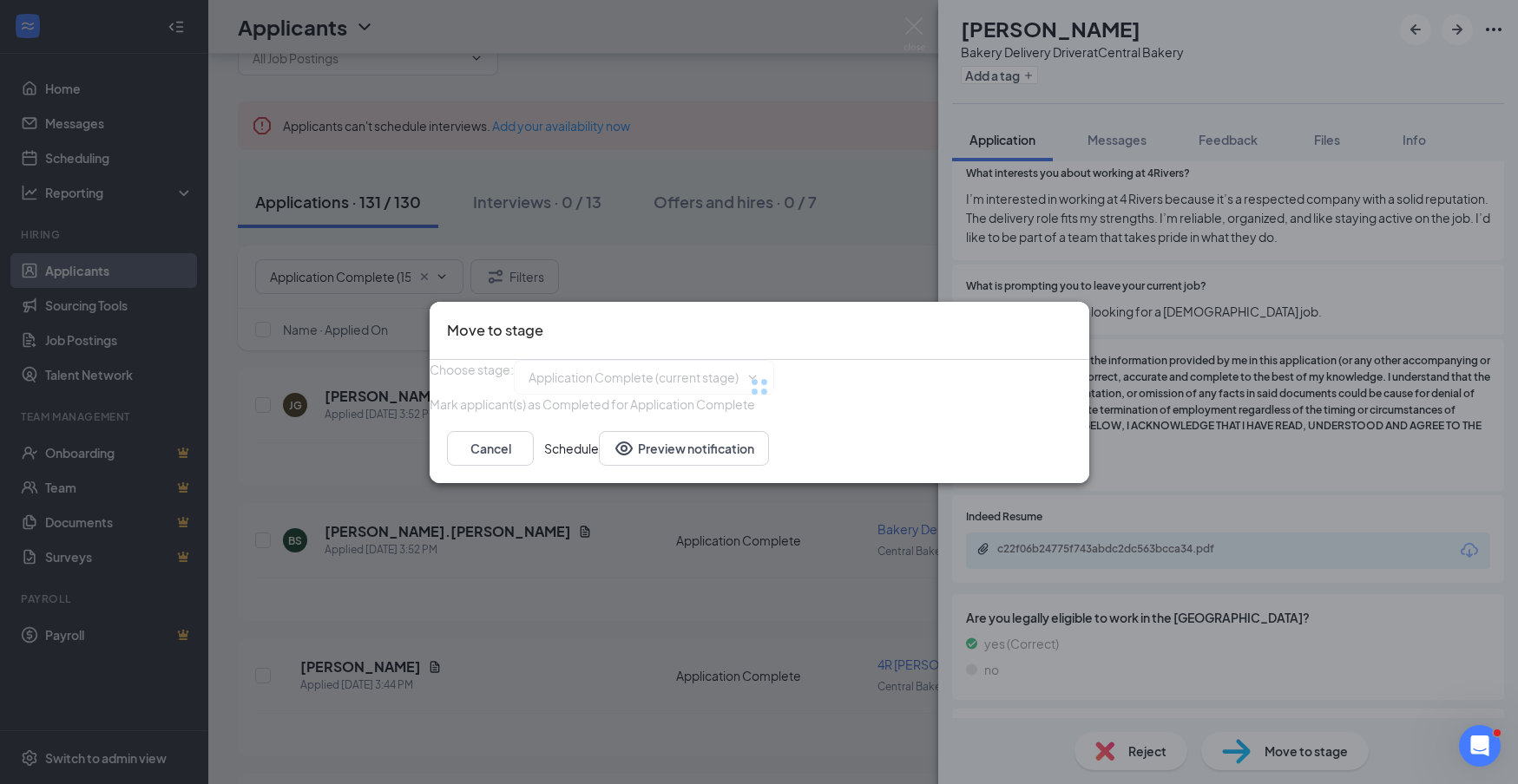
type input "Onsite Interview (next stage)"
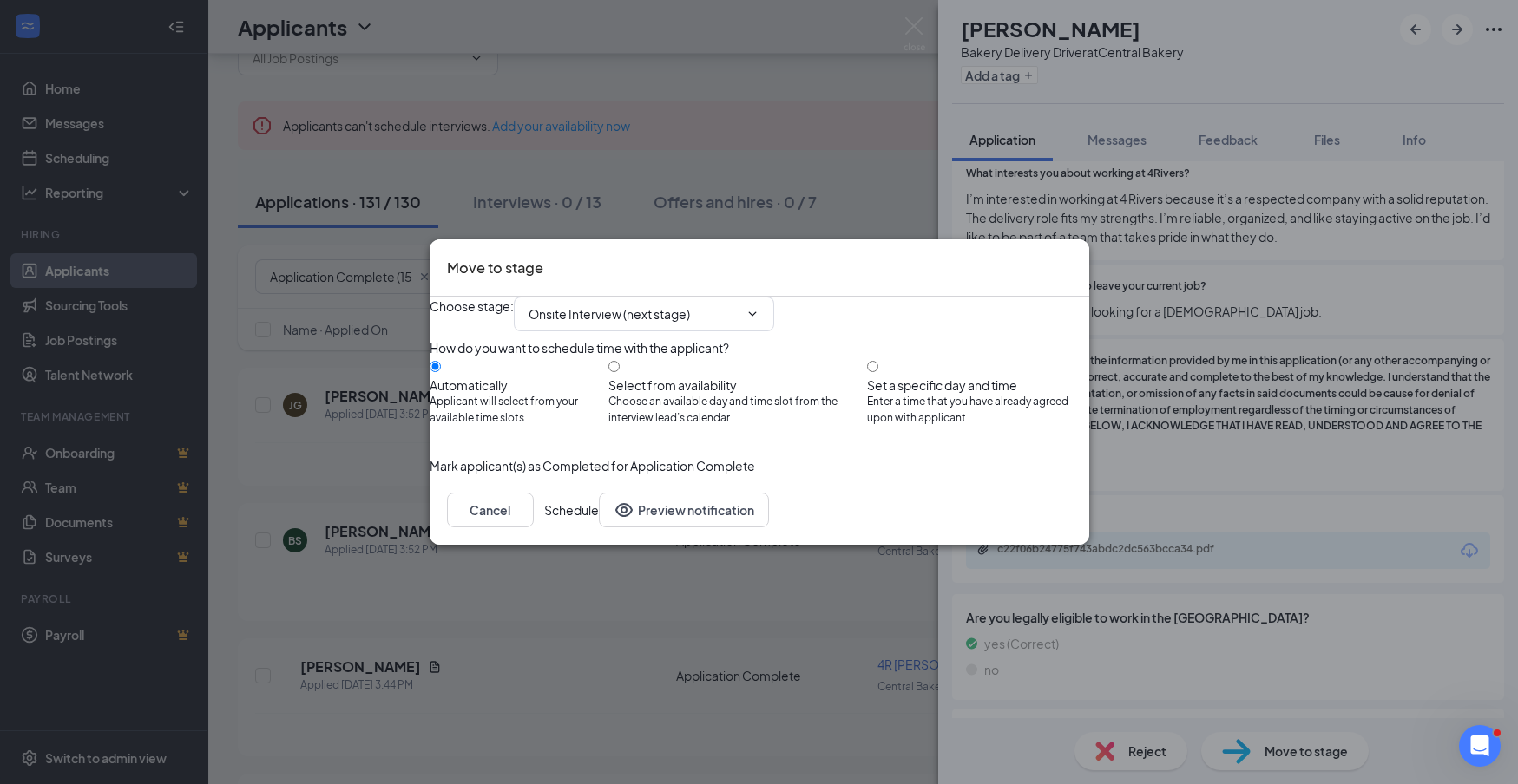
click at [599, 528] on button "Schedule" at bounding box center [571, 510] width 55 height 34
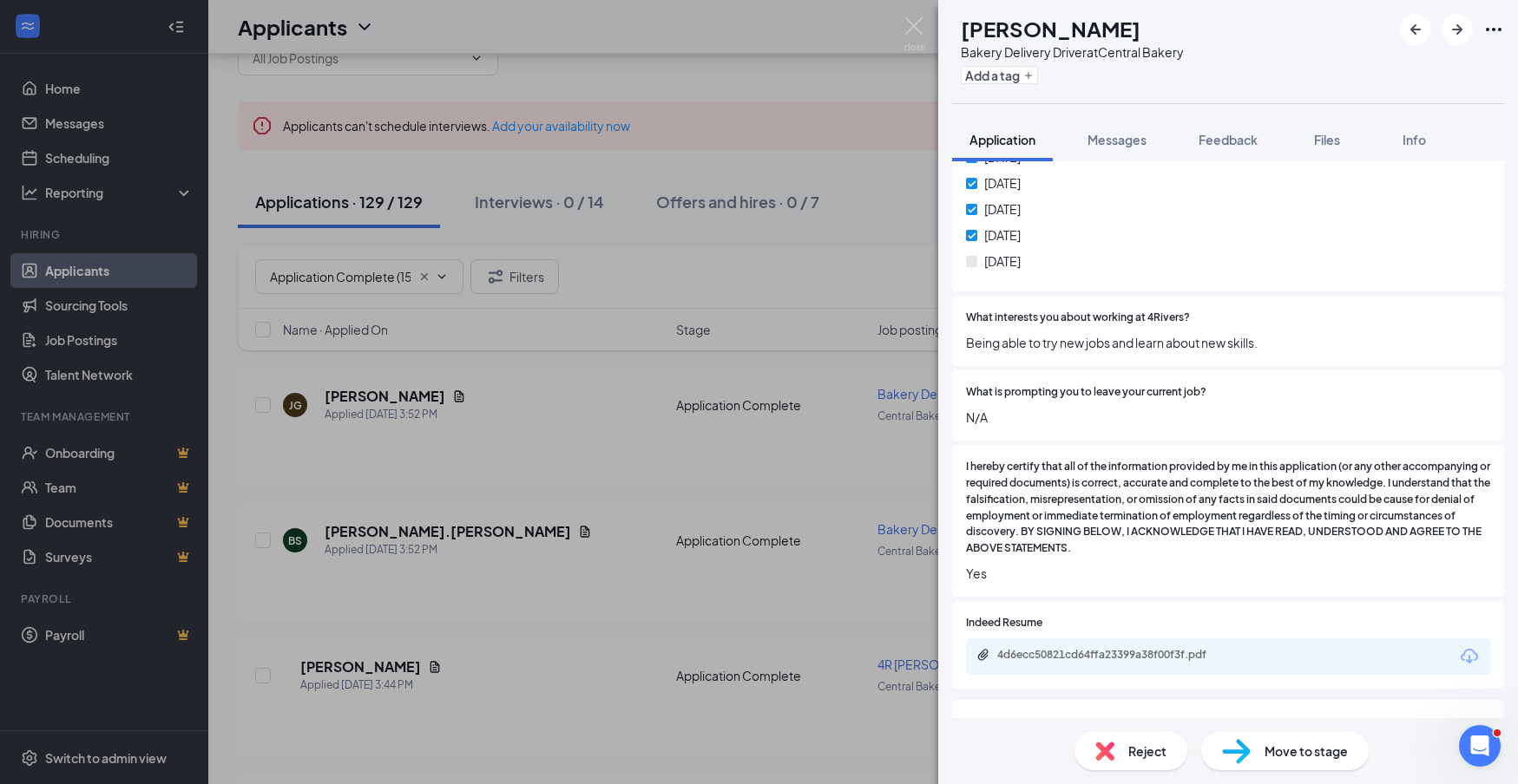
scroll to position [1000, 0]
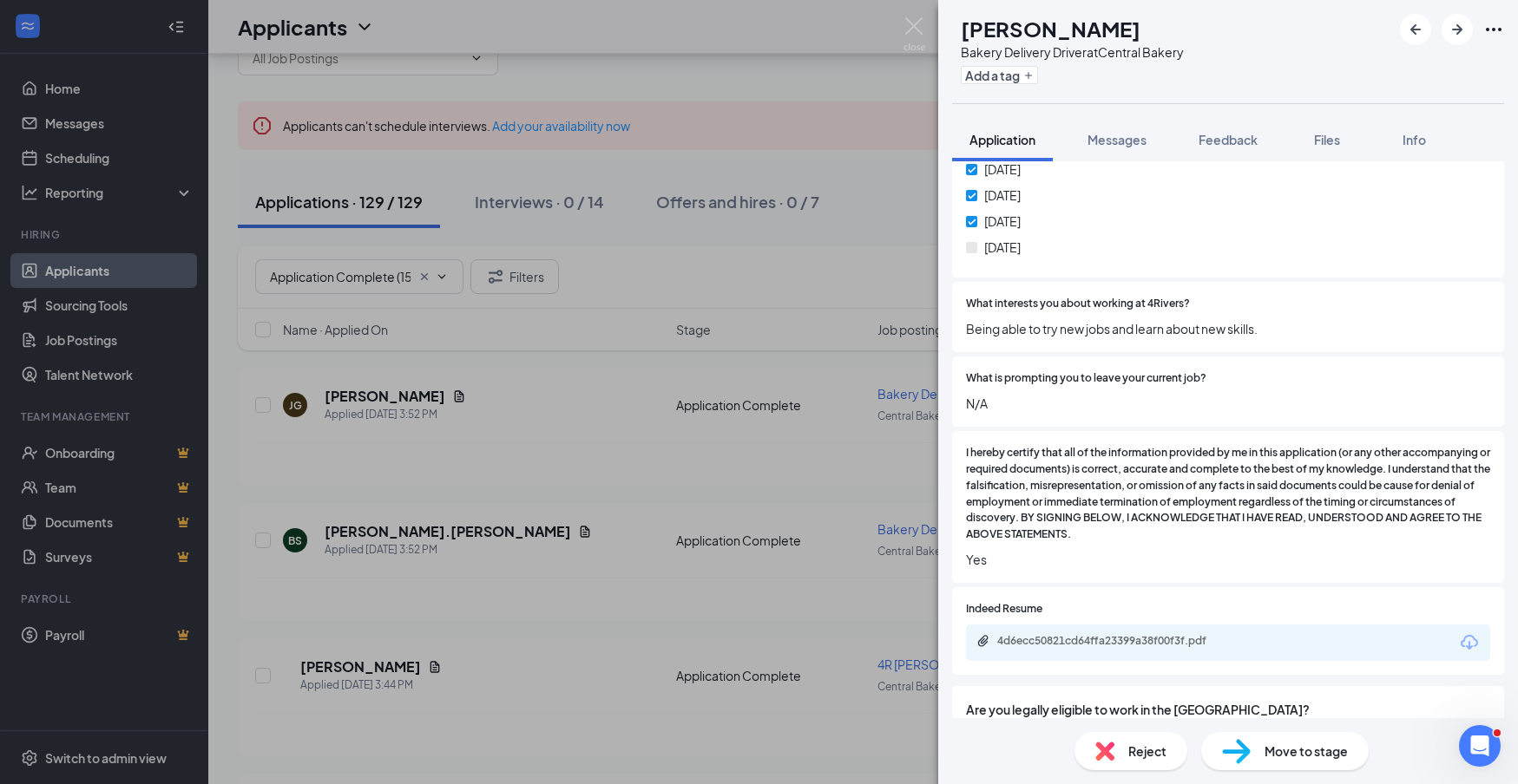
click at [1463, 635] on icon "Download" at bounding box center [1469, 642] width 17 height 14
click at [1151, 756] on span "Reject" at bounding box center [1148, 751] width 38 height 19
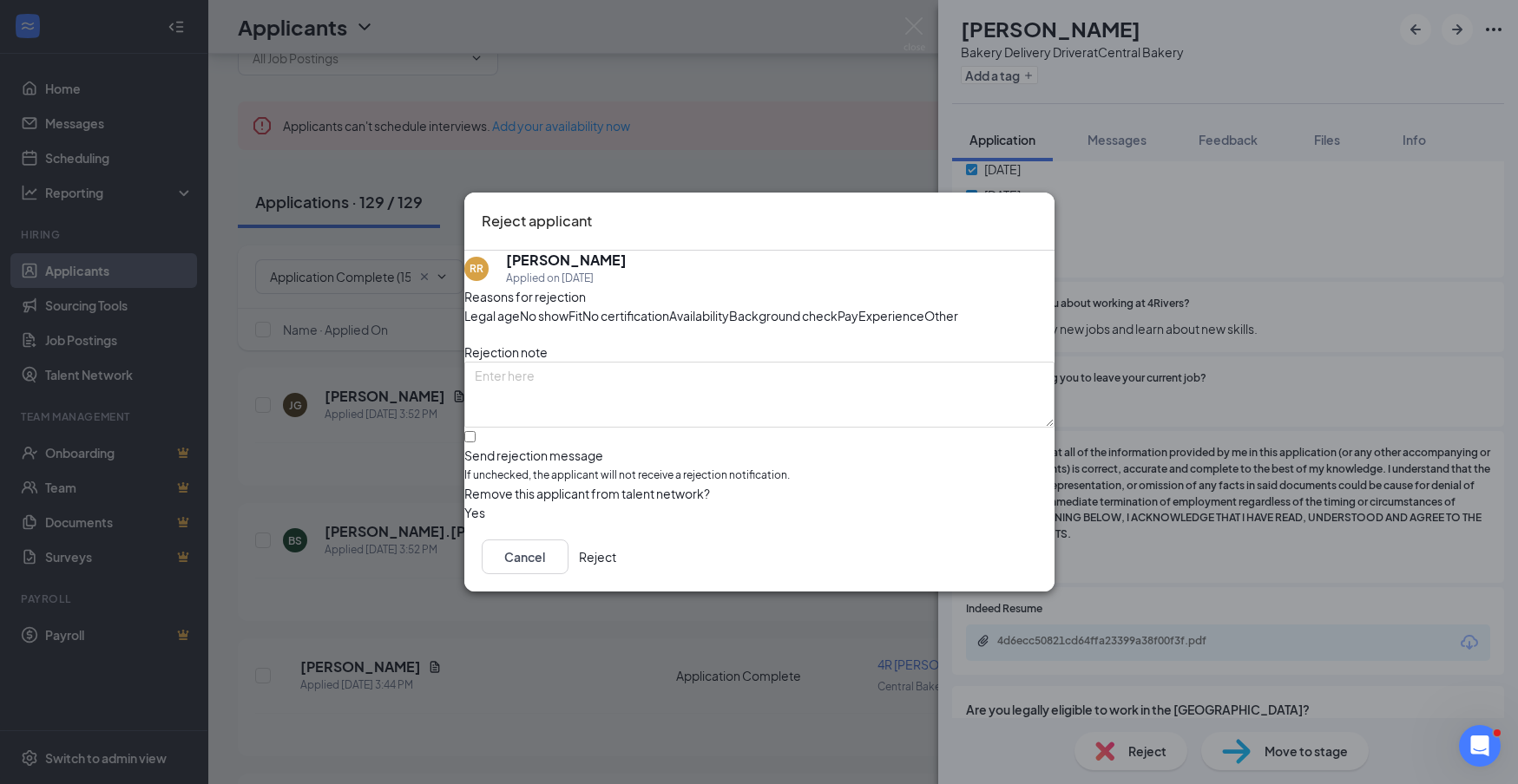
click at [616, 575] on button "Reject" at bounding box center [597, 556] width 37 height 34
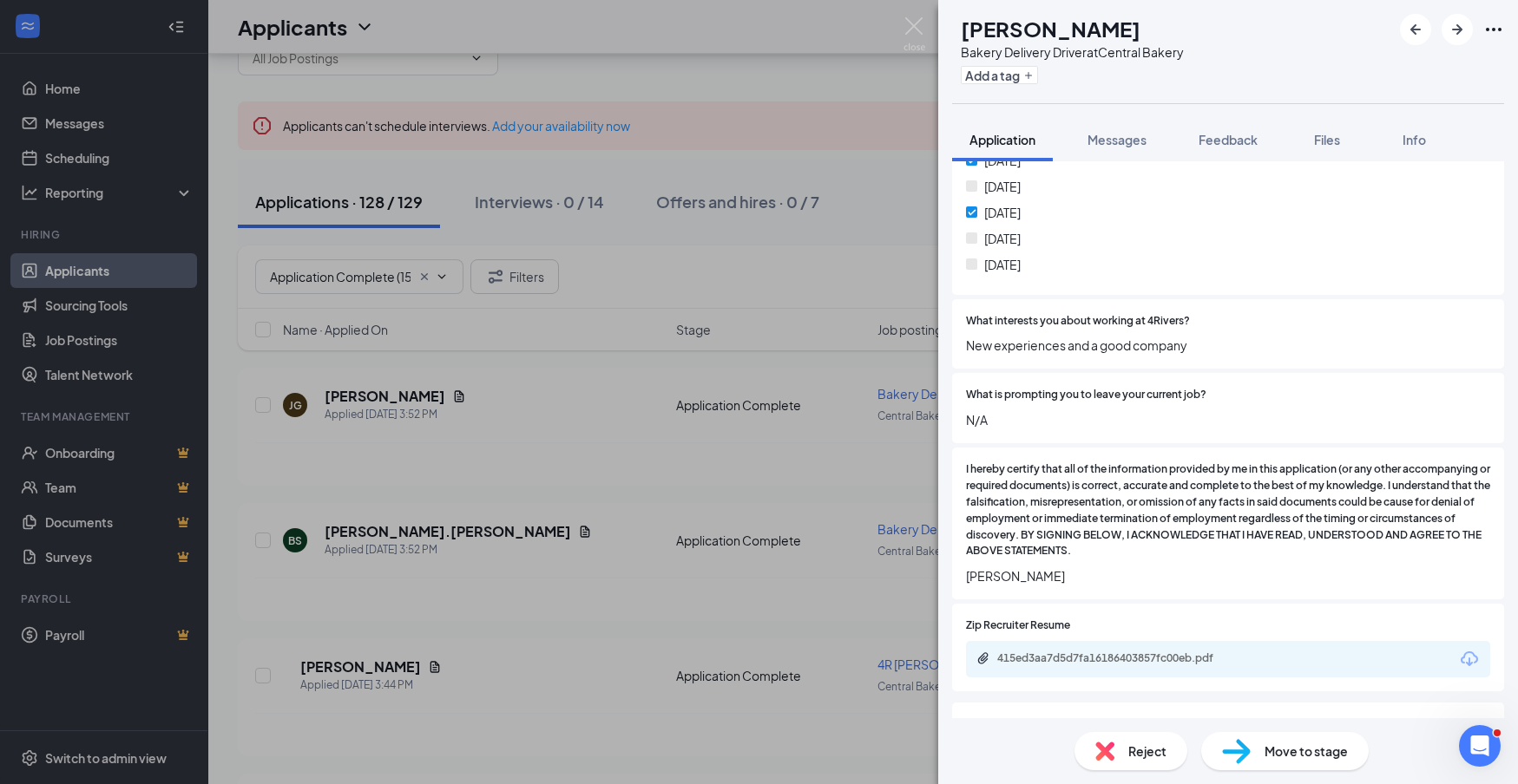
scroll to position [919, 0]
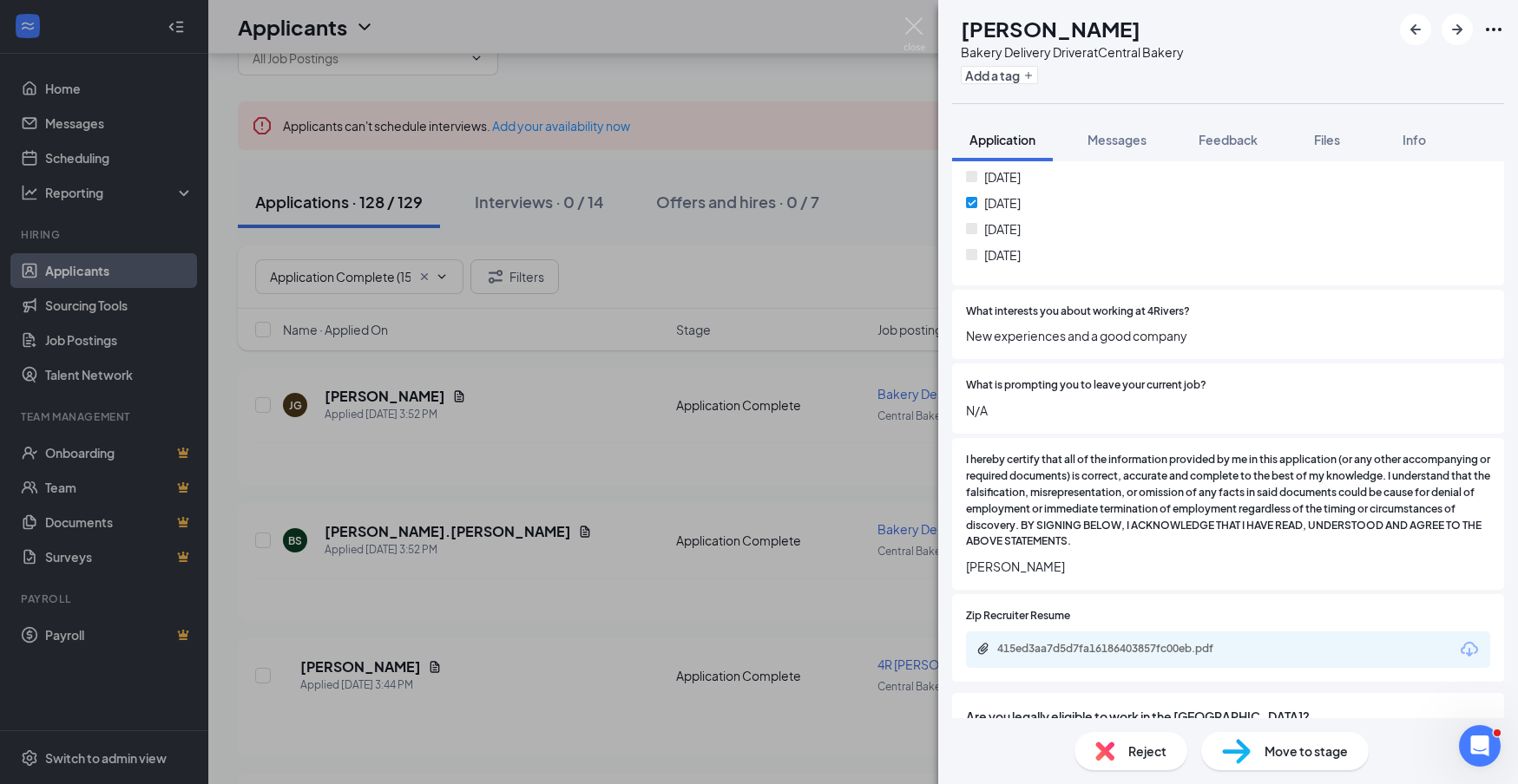
click at [1462, 640] on icon "Download" at bounding box center [1470, 650] width 21 height 21
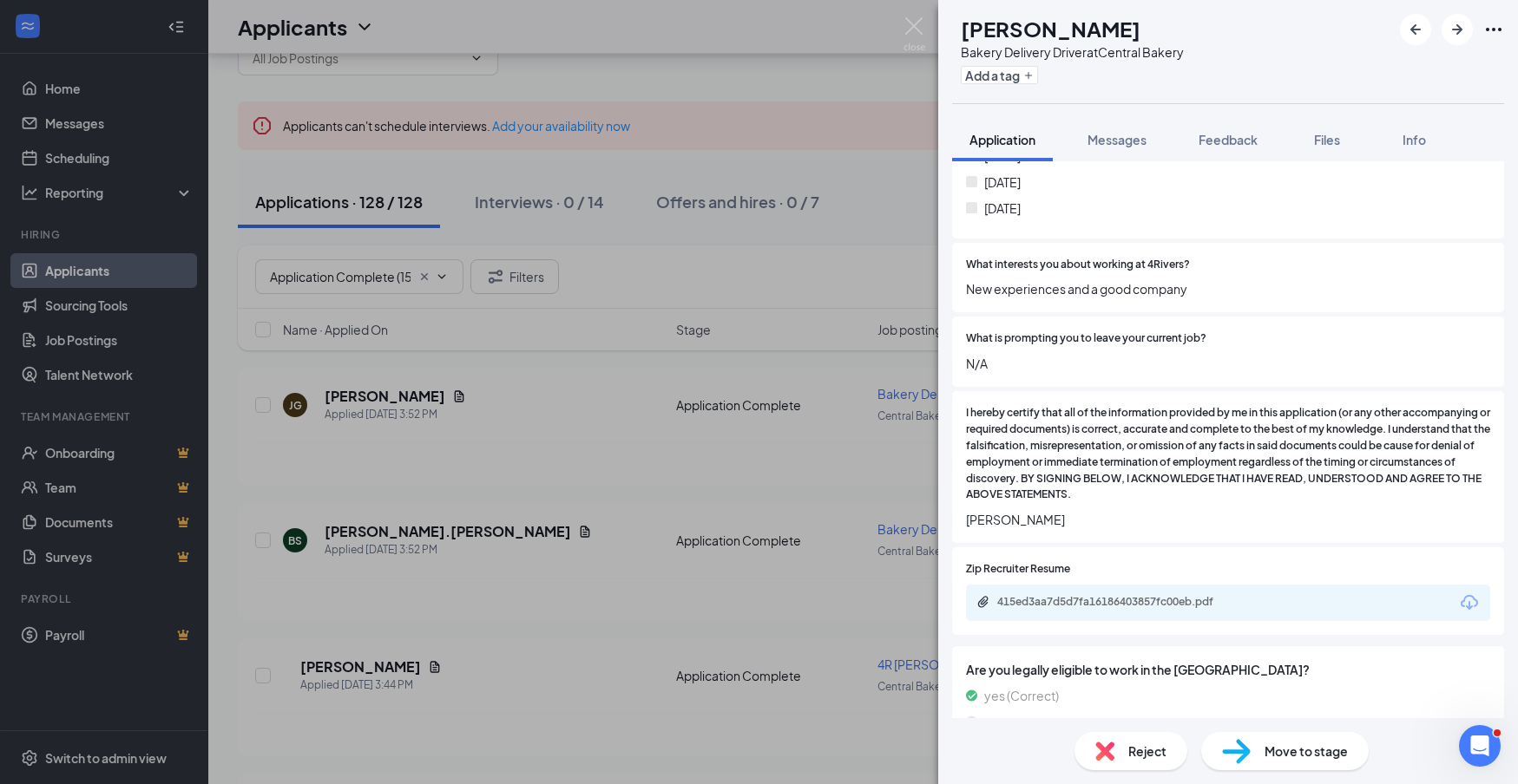
scroll to position [967, 0]
drag, startPoint x: 1470, startPoint y: 586, endPoint x: 1449, endPoint y: 583, distance: 21.2
click at [1468, 595] on icon "Download" at bounding box center [1469, 601] width 17 height 14
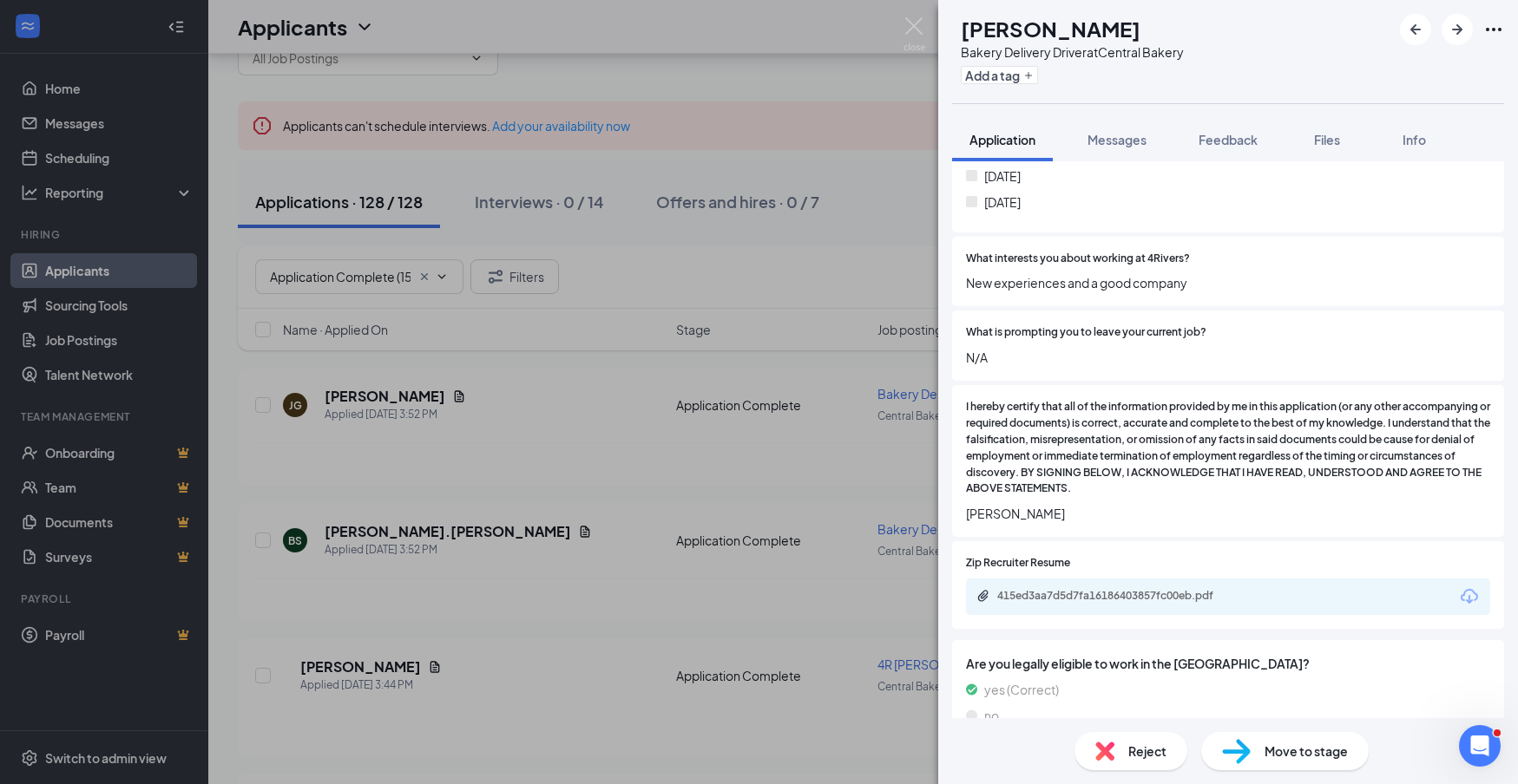
click at [1165, 758] on span "Reject" at bounding box center [1148, 751] width 38 height 19
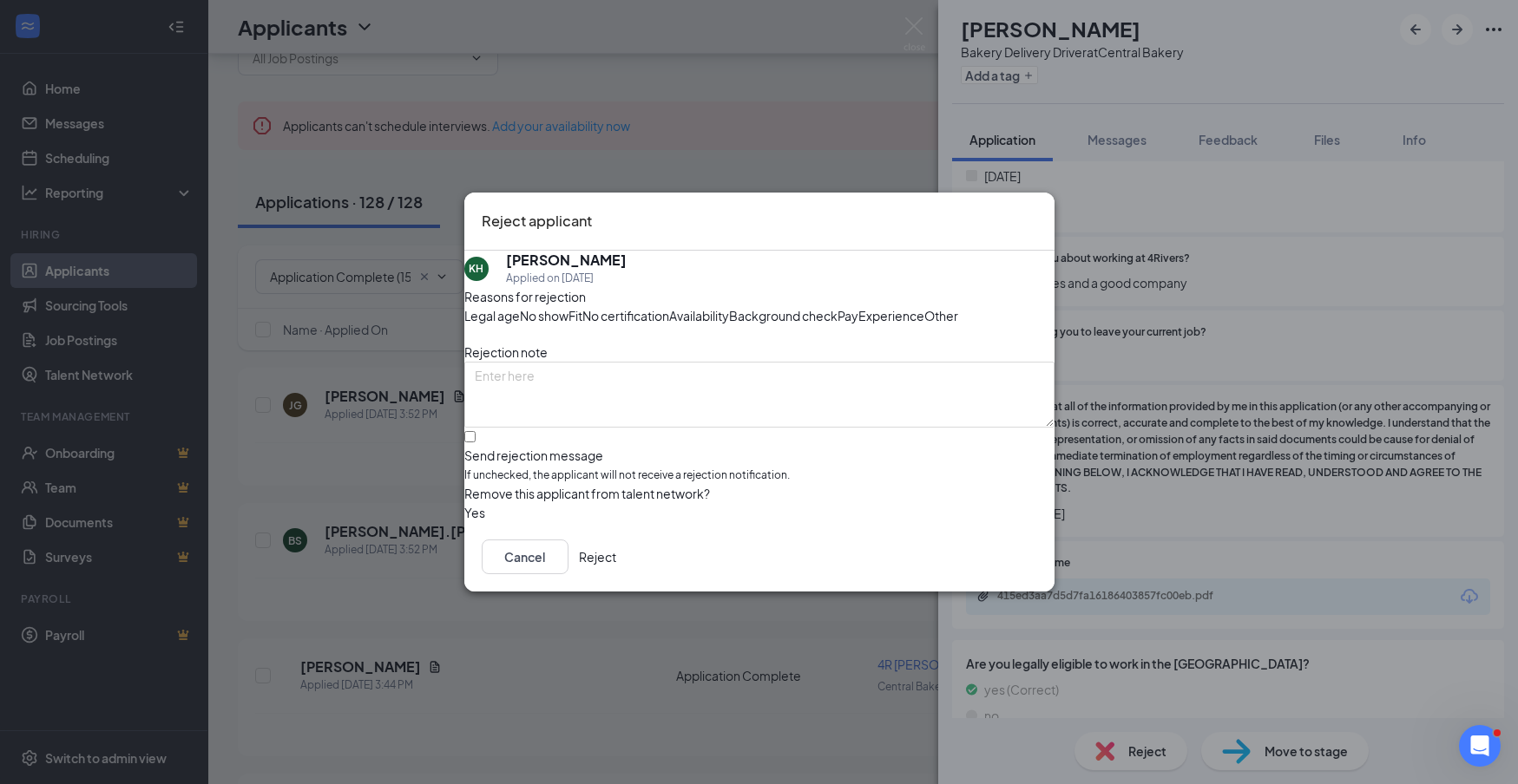
drag, startPoint x: 1001, startPoint y: 630, endPoint x: 1254, endPoint y: 508, distance: 280.9
click at [616, 575] on button "Reject" at bounding box center [597, 556] width 37 height 34
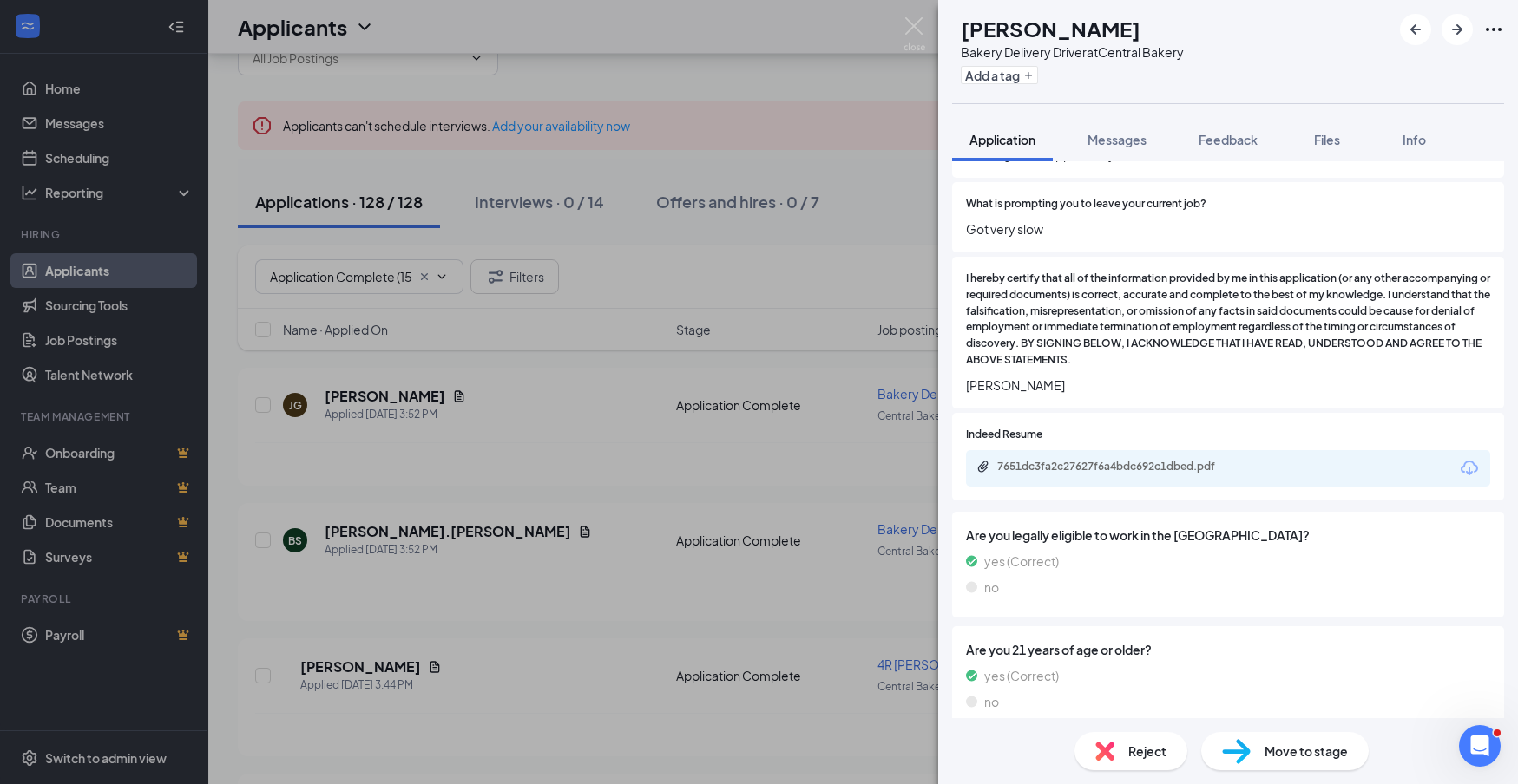
scroll to position [1249, 0]
click at [1470, 462] on icon "Download" at bounding box center [1469, 468] width 17 height 14
click at [1166, 755] on span "Reject" at bounding box center [1148, 751] width 38 height 19
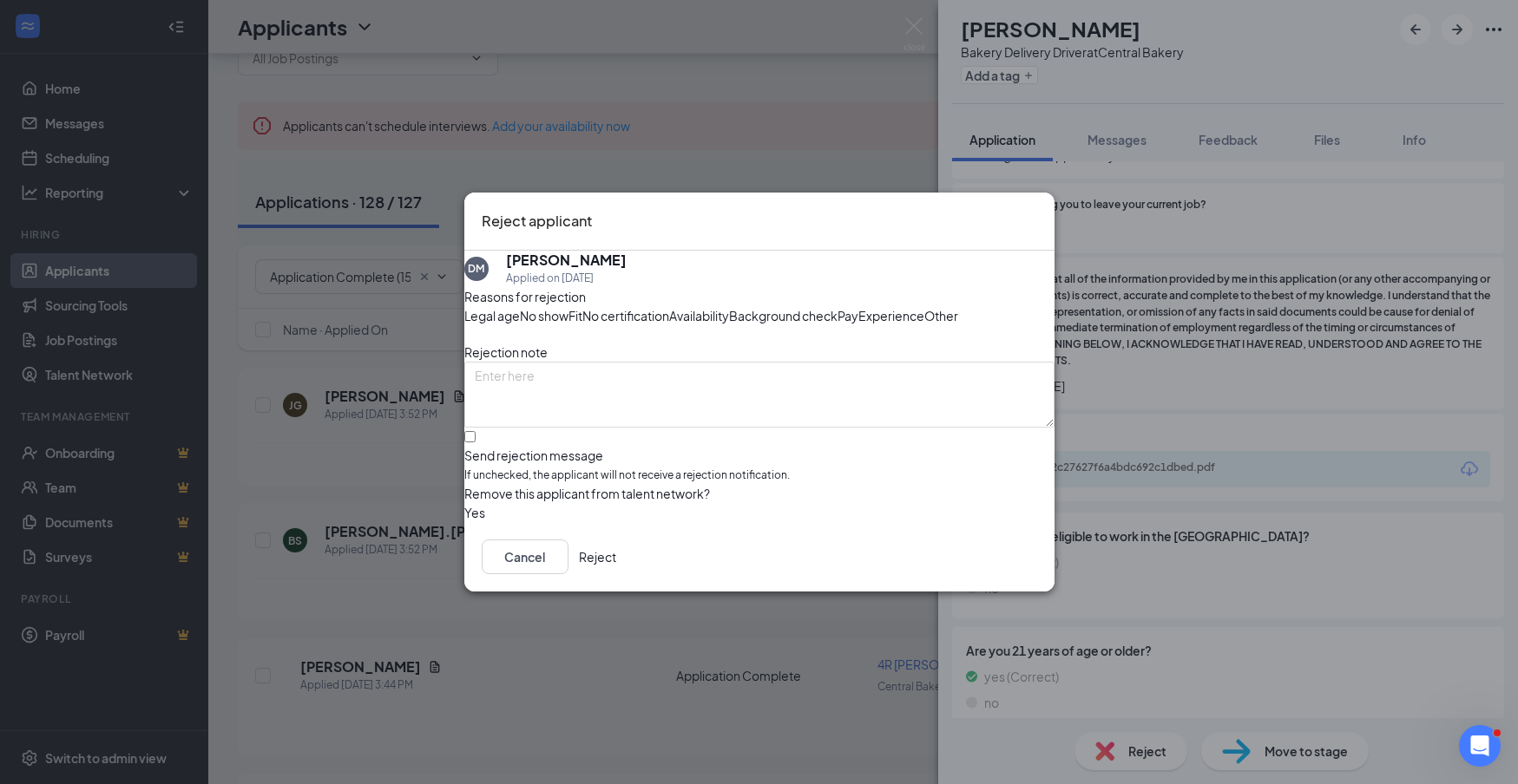
drag, startPoint x: 1009, startPoint y: 633, endPoint x: 1263, endPoint y: 591, distance: 257.4
click at [616, 575] on button "Reject" at bounding box center [597, 556] width 37 height 34
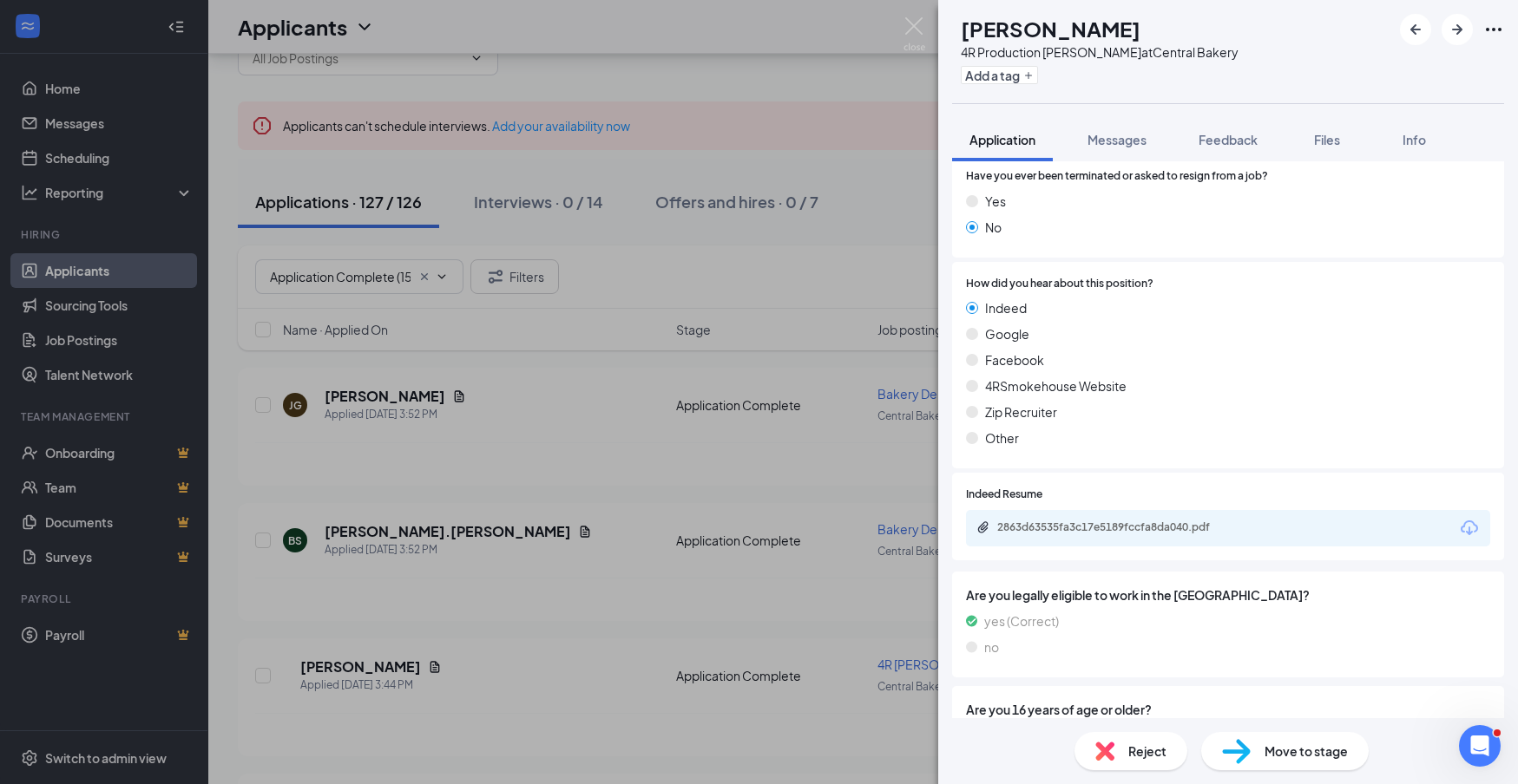
scroll to position [793, 0]
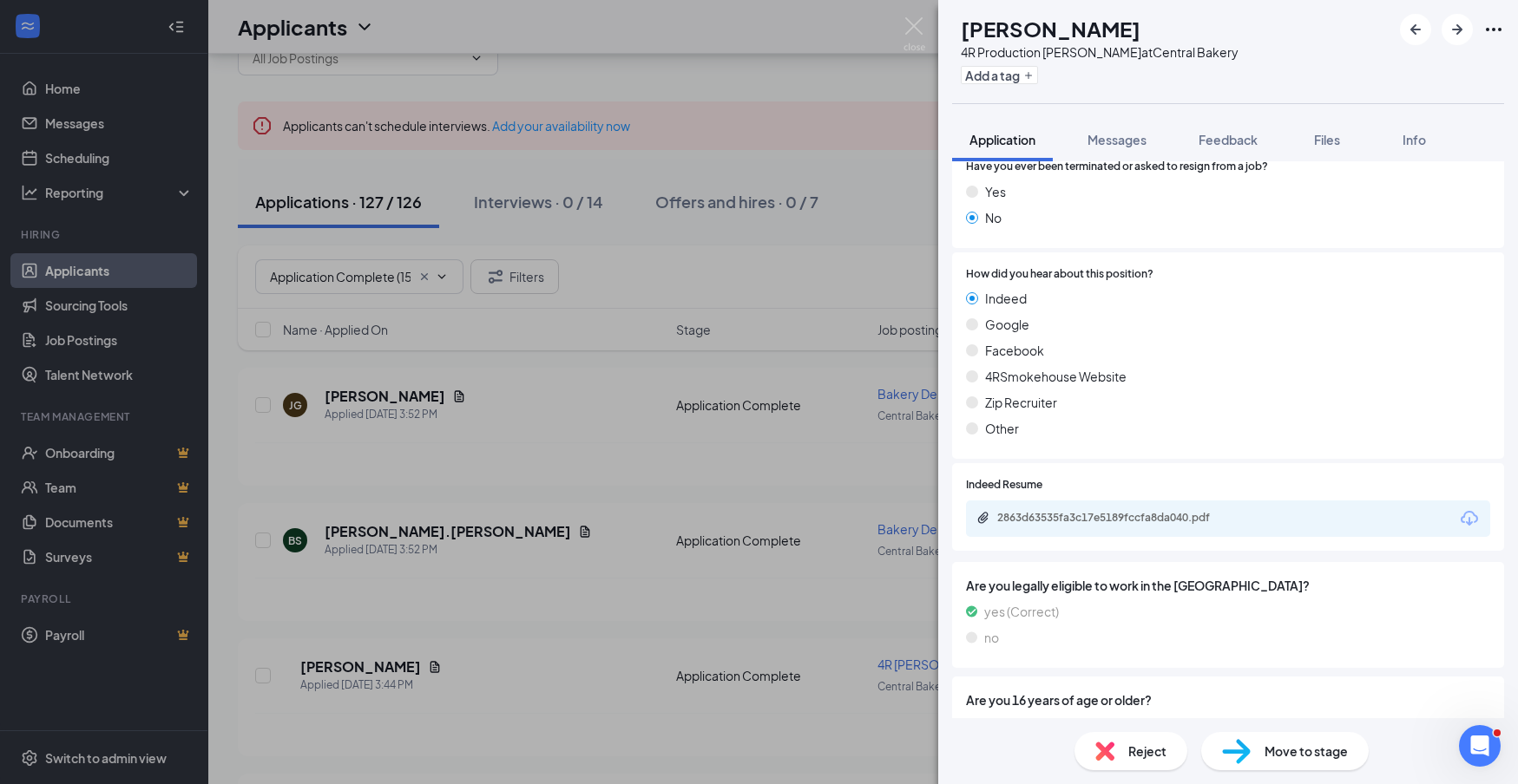
click at [1477, 512] on icon "Download" at bounding box center [1469, 518] width 17 height 14
click at [1142, 737] on div "Reject" at bounding box center [1131, 751] width 113 height 38
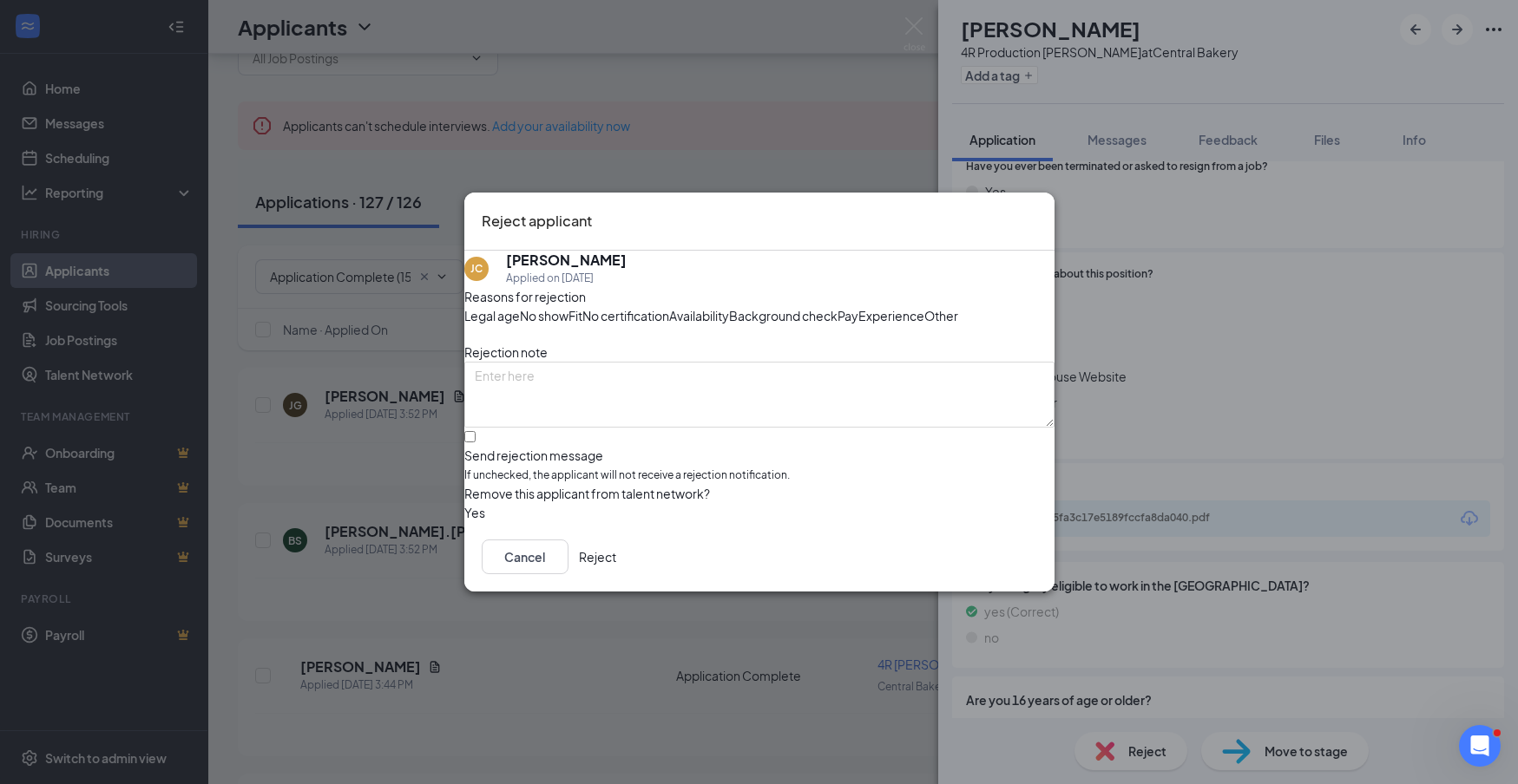
click at [616, 575] on button "Reject" at bounding box center [597, 556] width 37 height 34
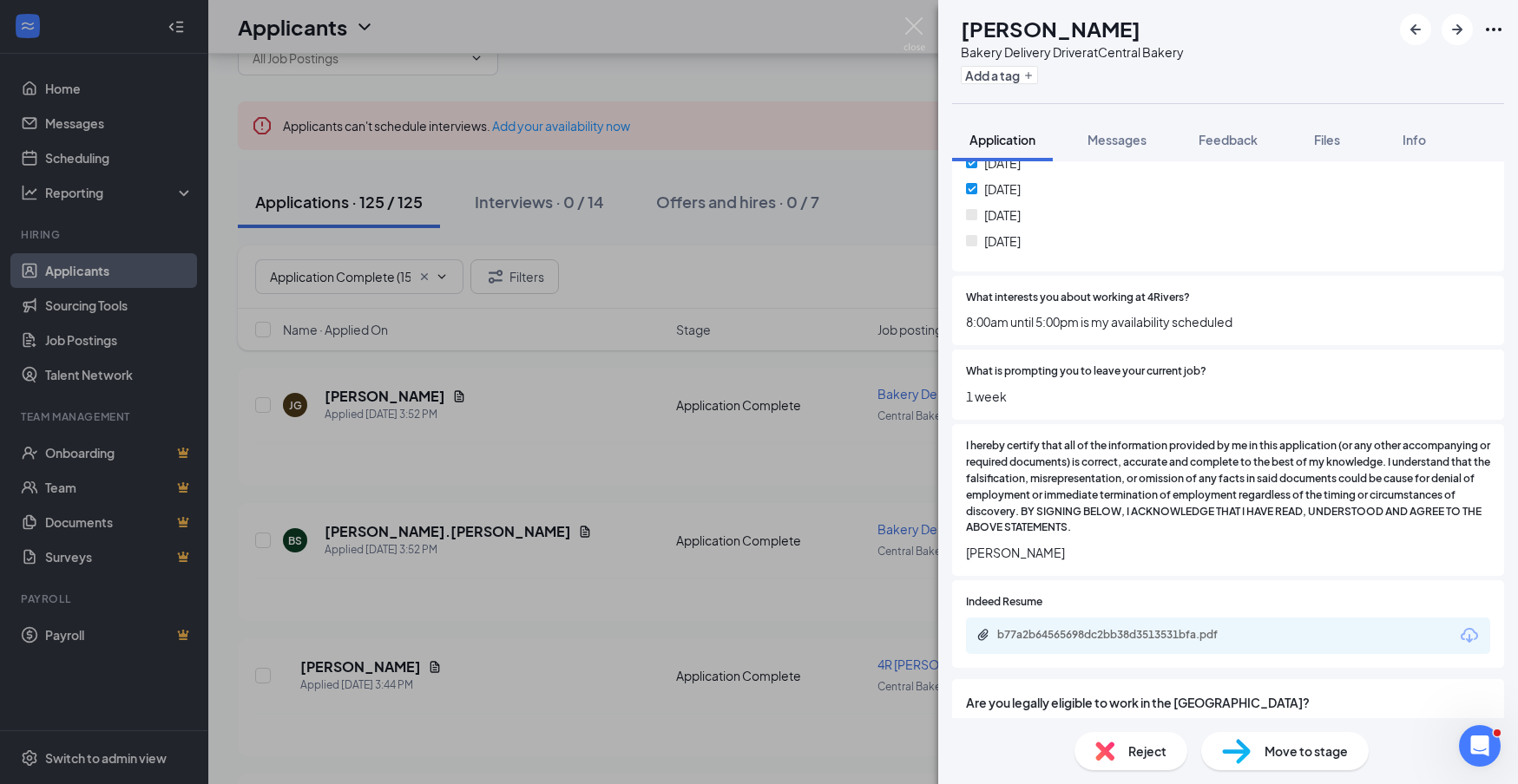
scroll to position [943, 0]
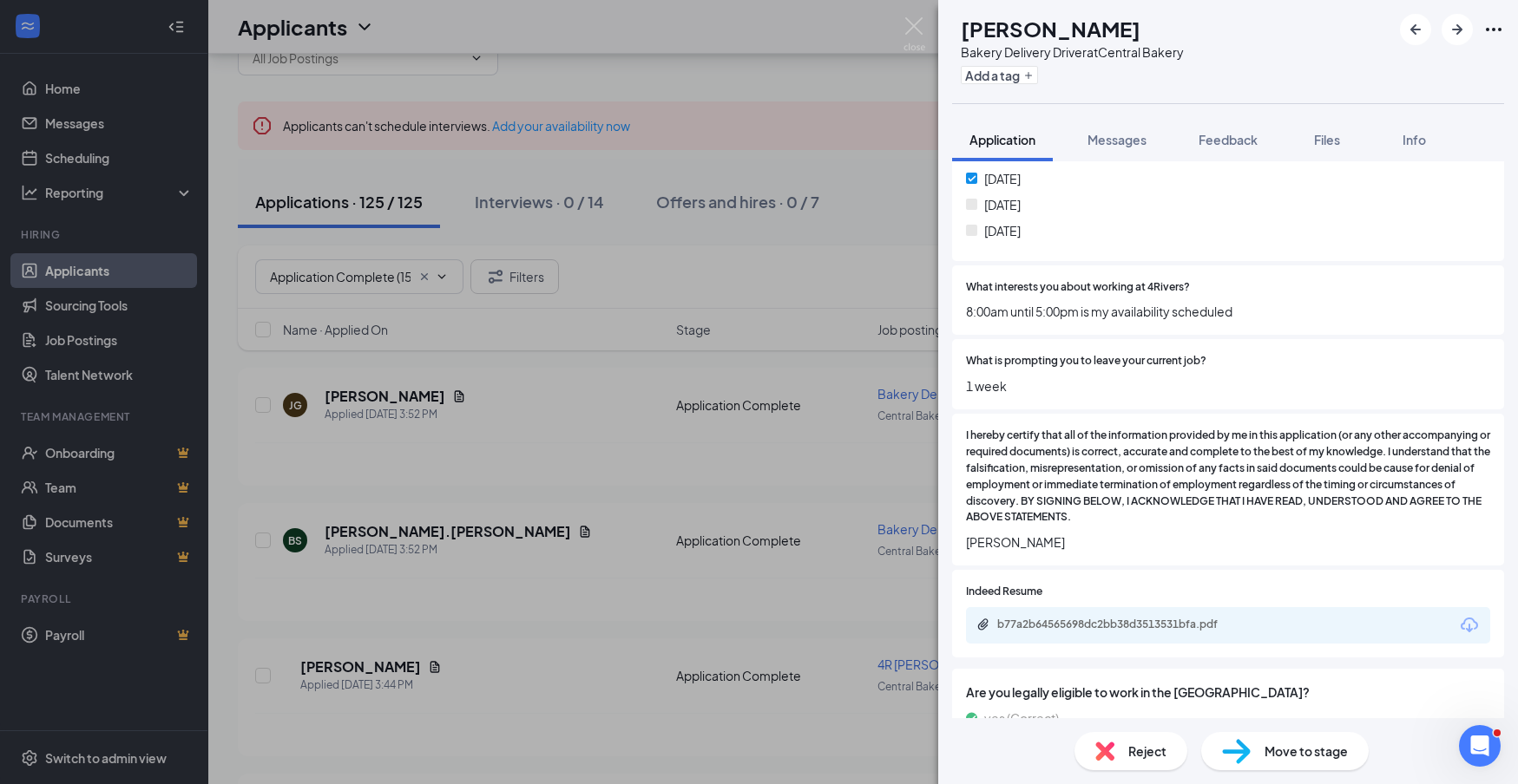
click at [1469, 618] on icon "Download" at bounding box center [1469, 624] width 17 height 14
click at [1163, 744] on span "Reject" at bounding box center [1148, 751] width 38 height 19
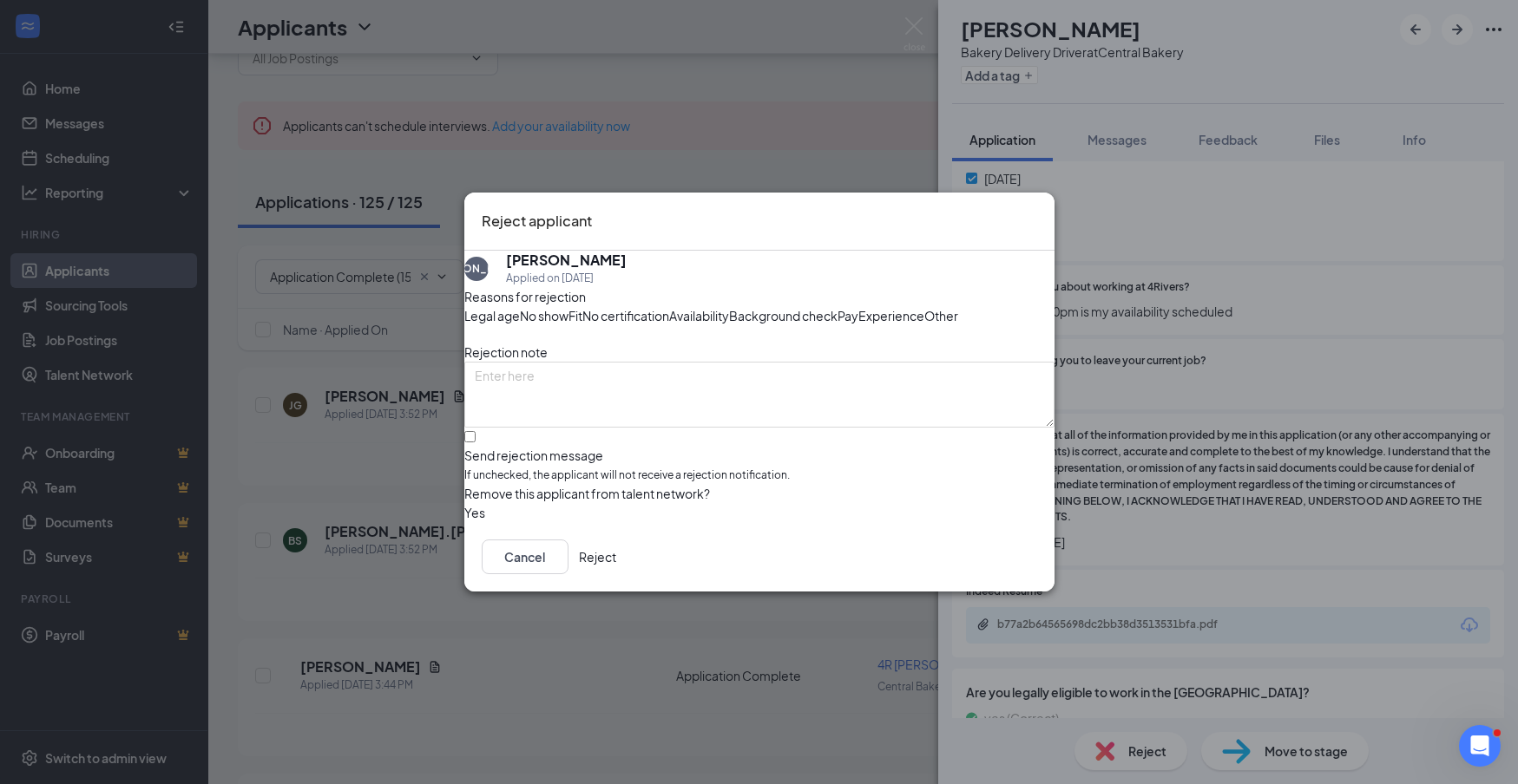
click at [616, 575] on button "Reject" at bounding box center [597, 556] width 37 height 34
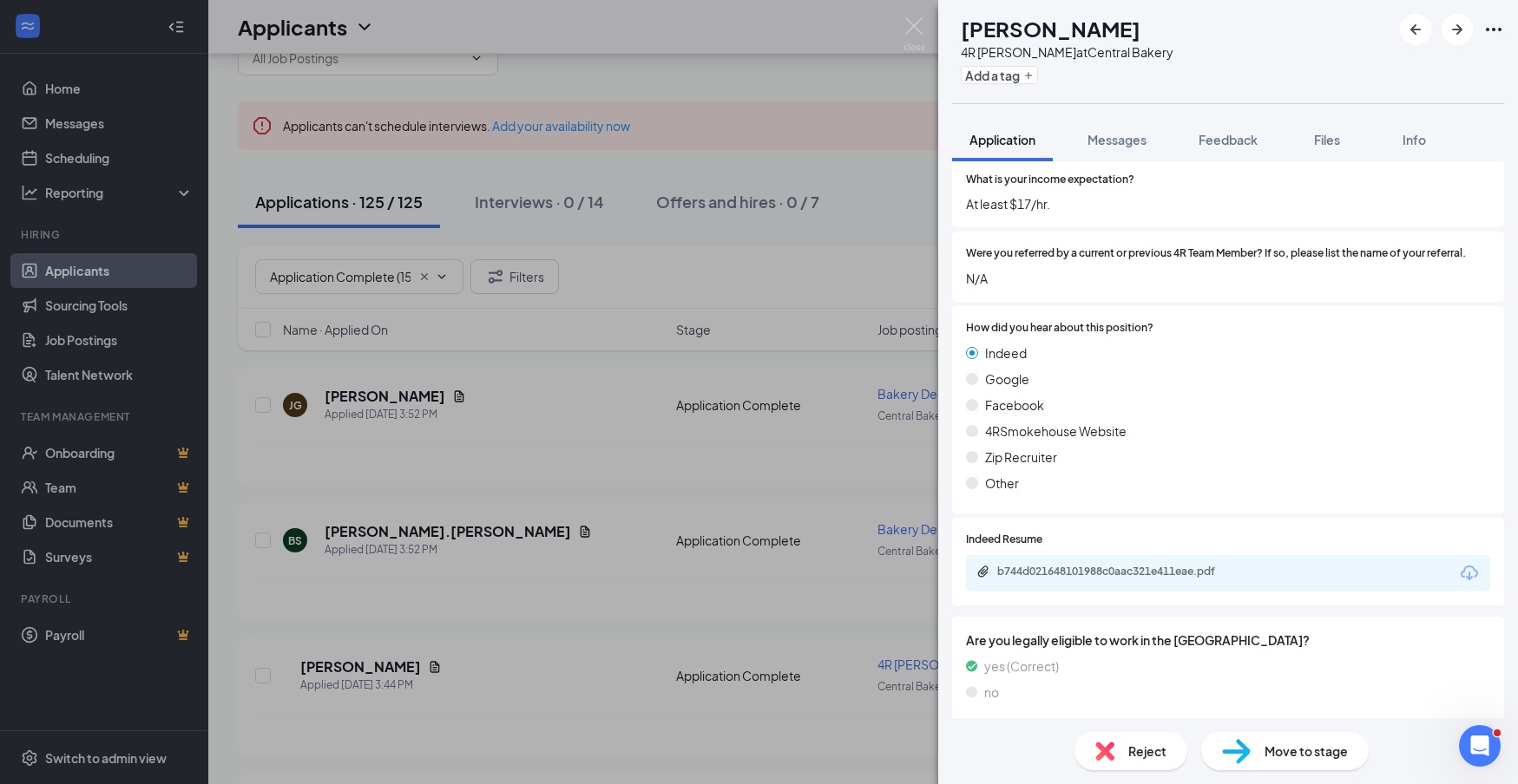
scroll to position [931, 0]
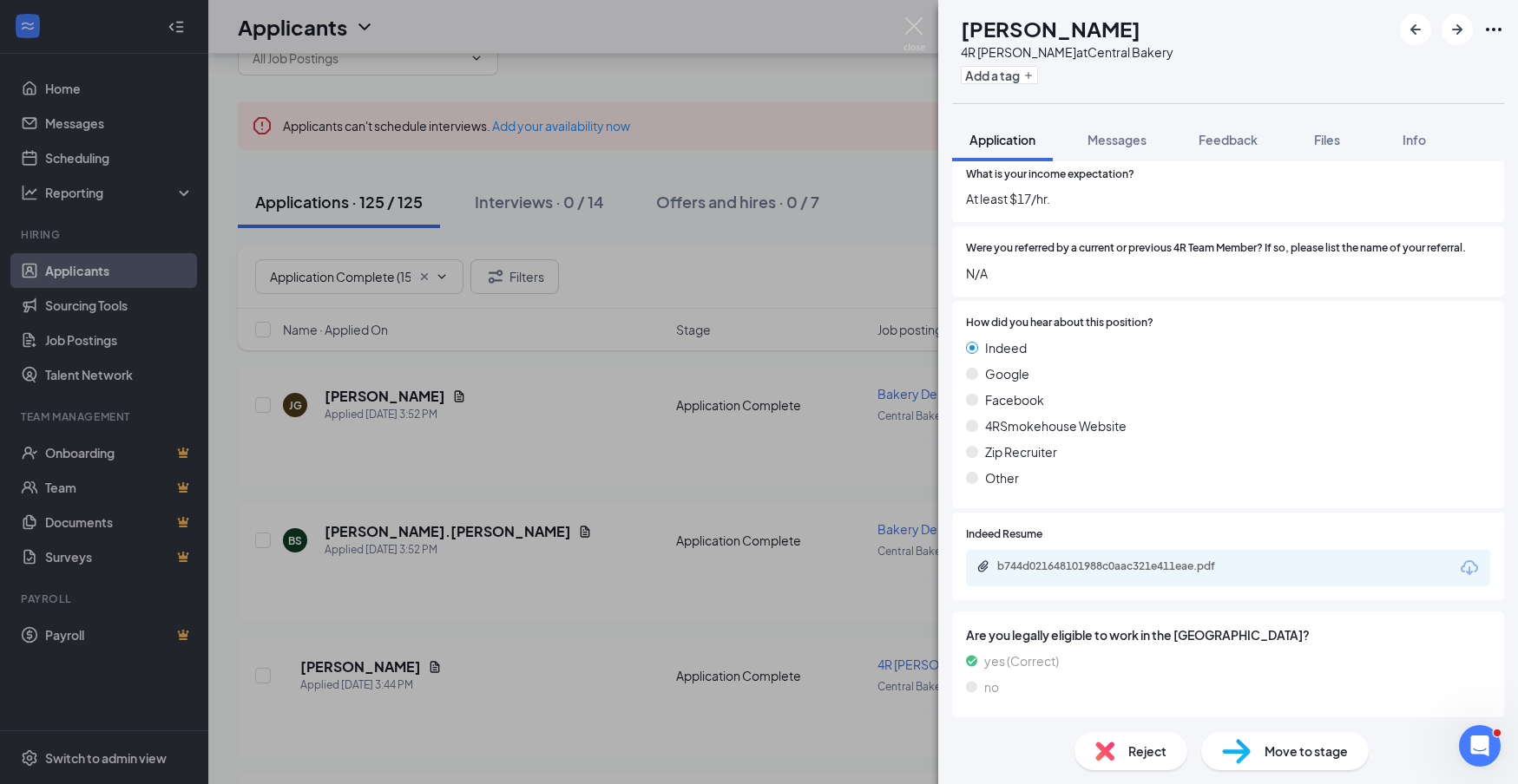
click at [1463, 558] on icon "Download" at bounding box center [1470, 569] width 21 height 21
click at [1157, 765] on div "Reject" at bounding box center [1131, 751] width 113 height 38
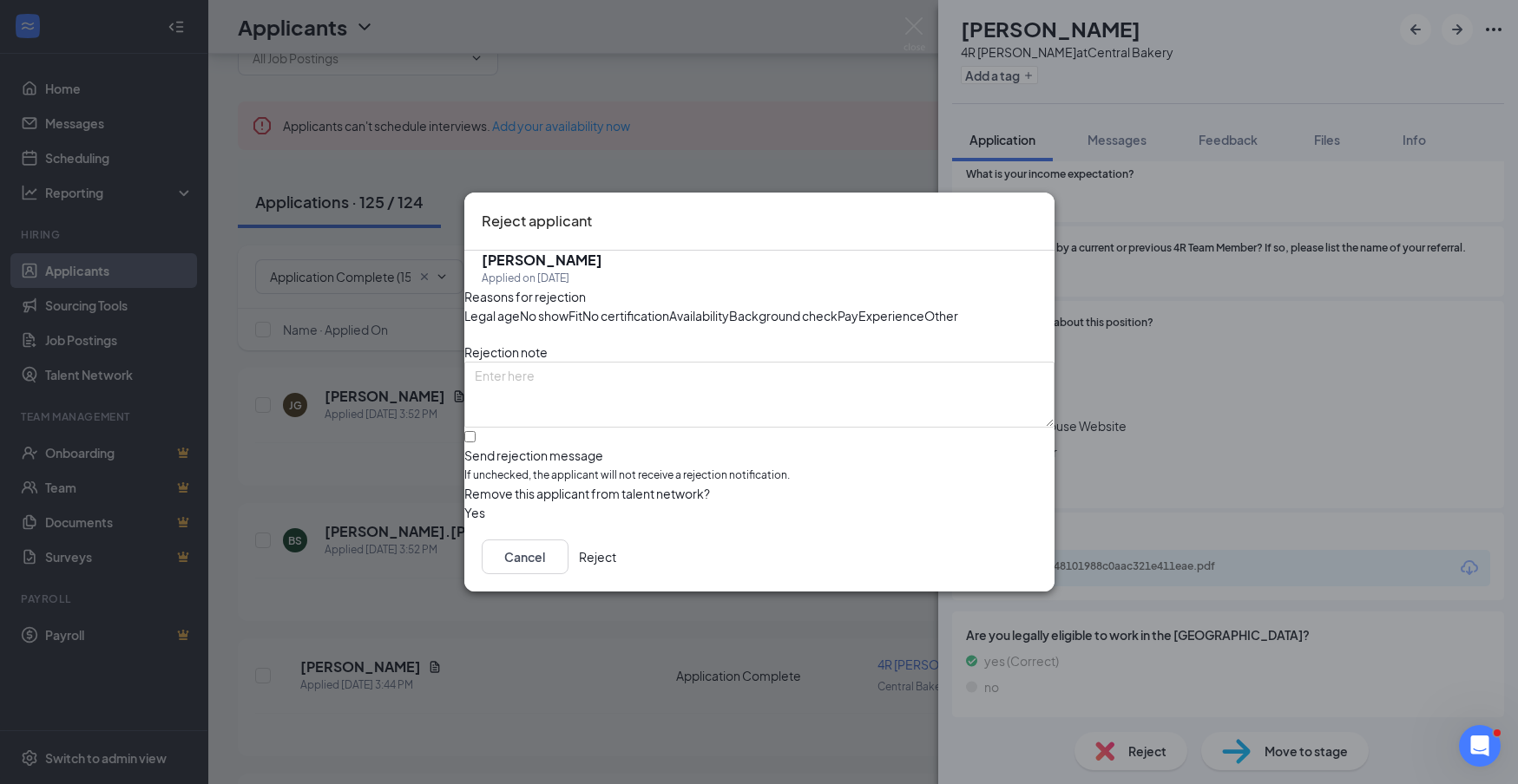
click at [616, 575] on button "Reject" at bounding box center [597, 556] width 37 height 34
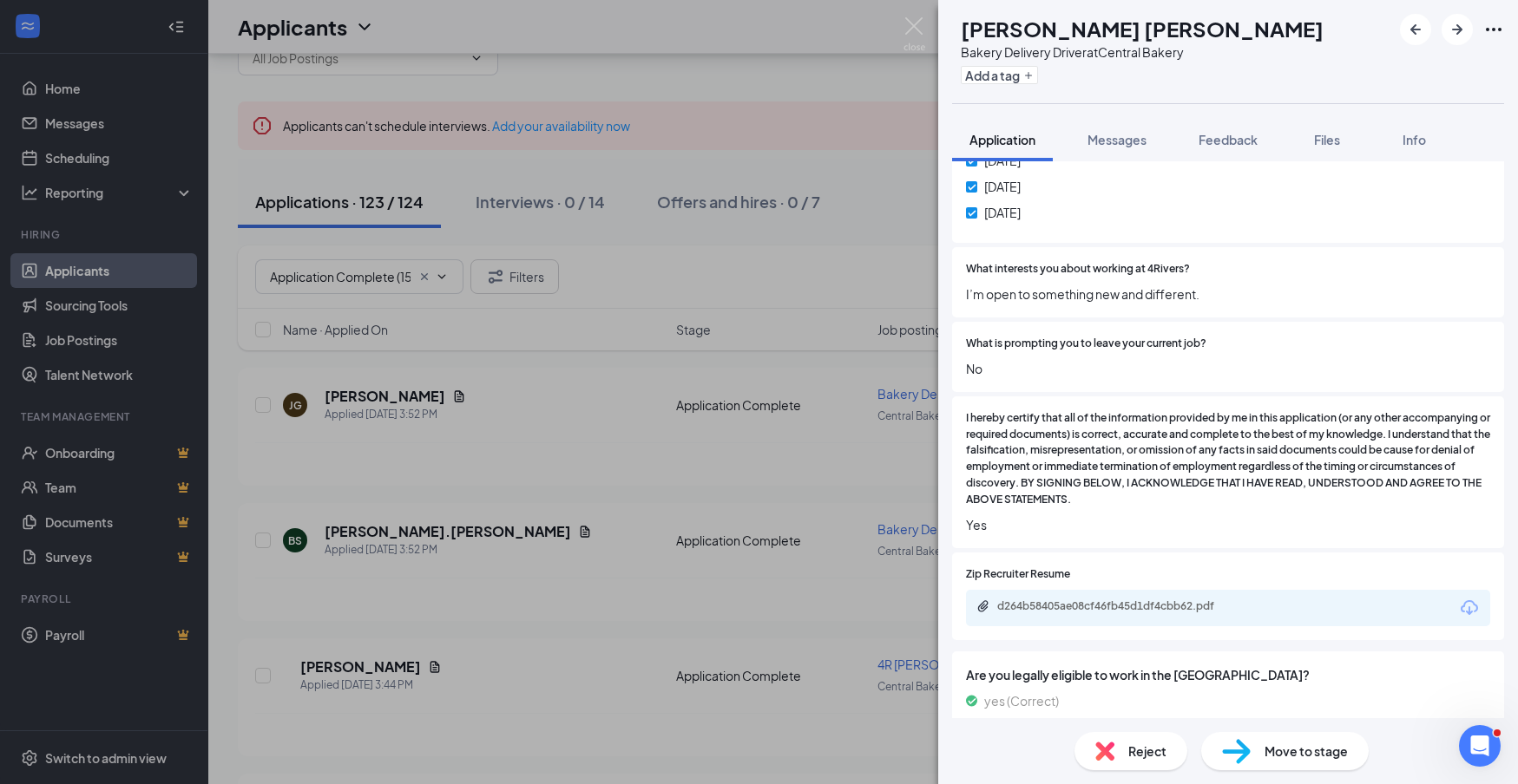
scroll to position [1227, 0]
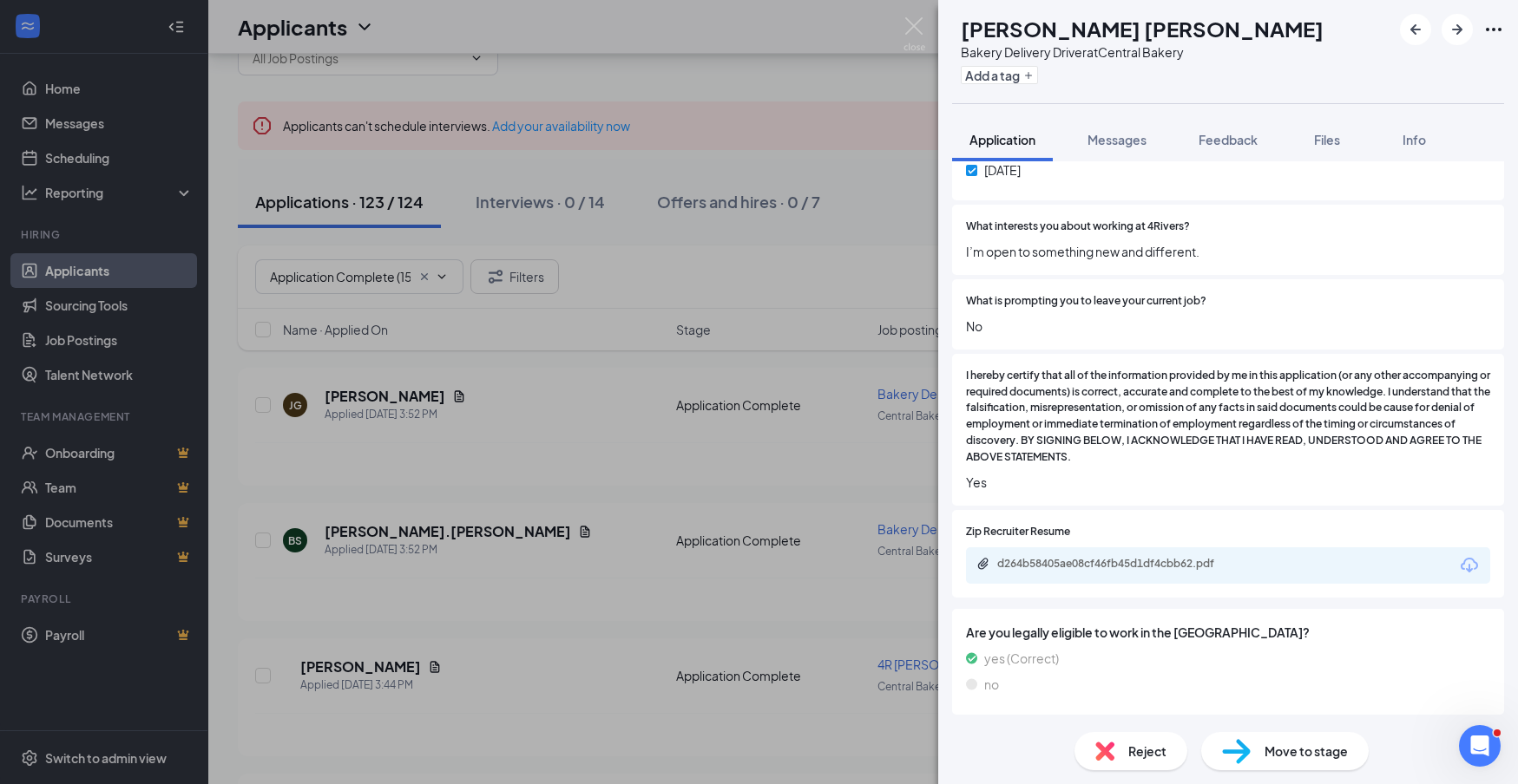
click at [1465, 558] on icon "Download" at bounding box center [1469, 565] width 17 height 14
click at [1171, 748] on div "Reject" at bounding box center [1131, 751] width 113 height 38
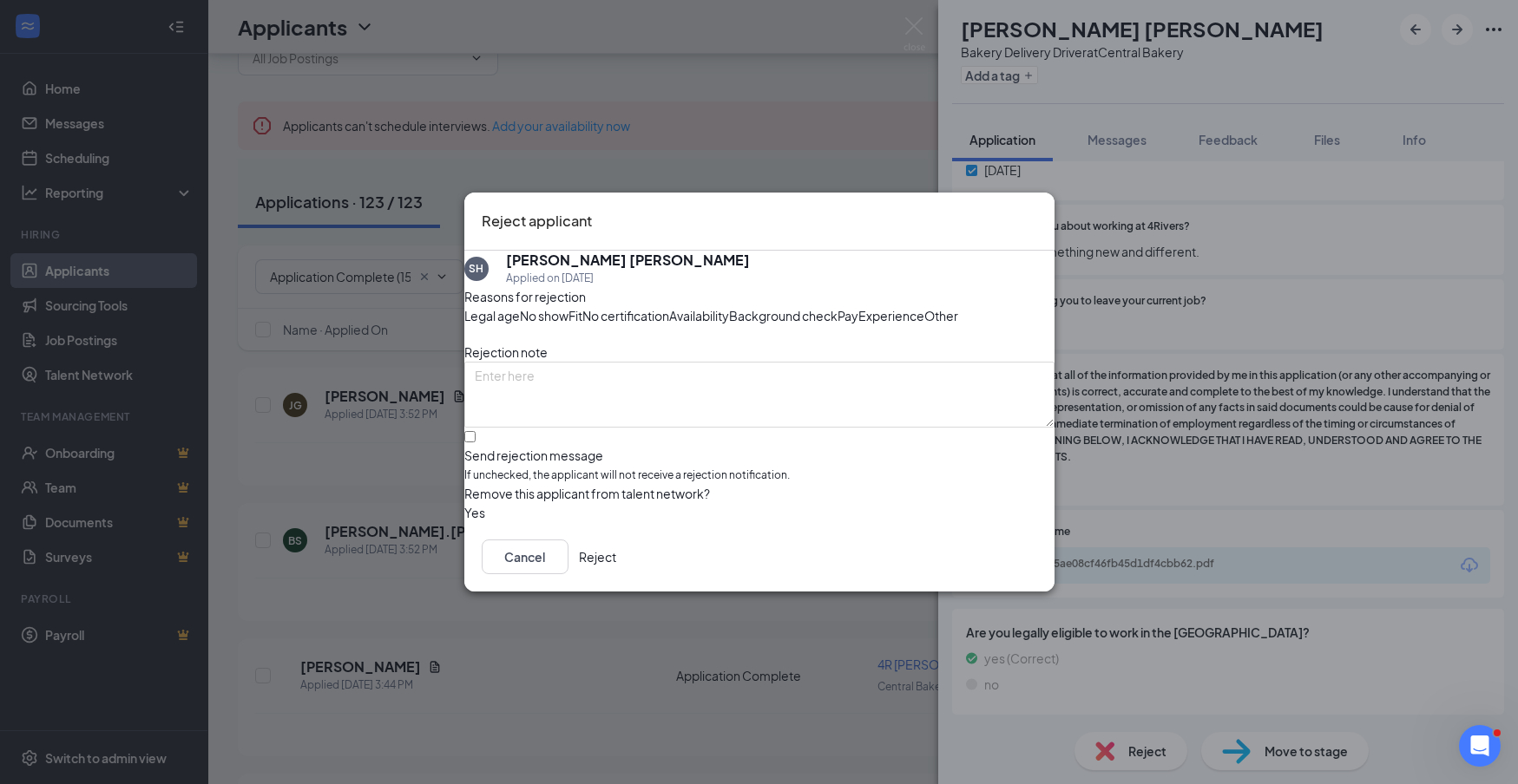
click at [616, 575] on button "Reject" at bounding box center [597, 556] width 37 height 34
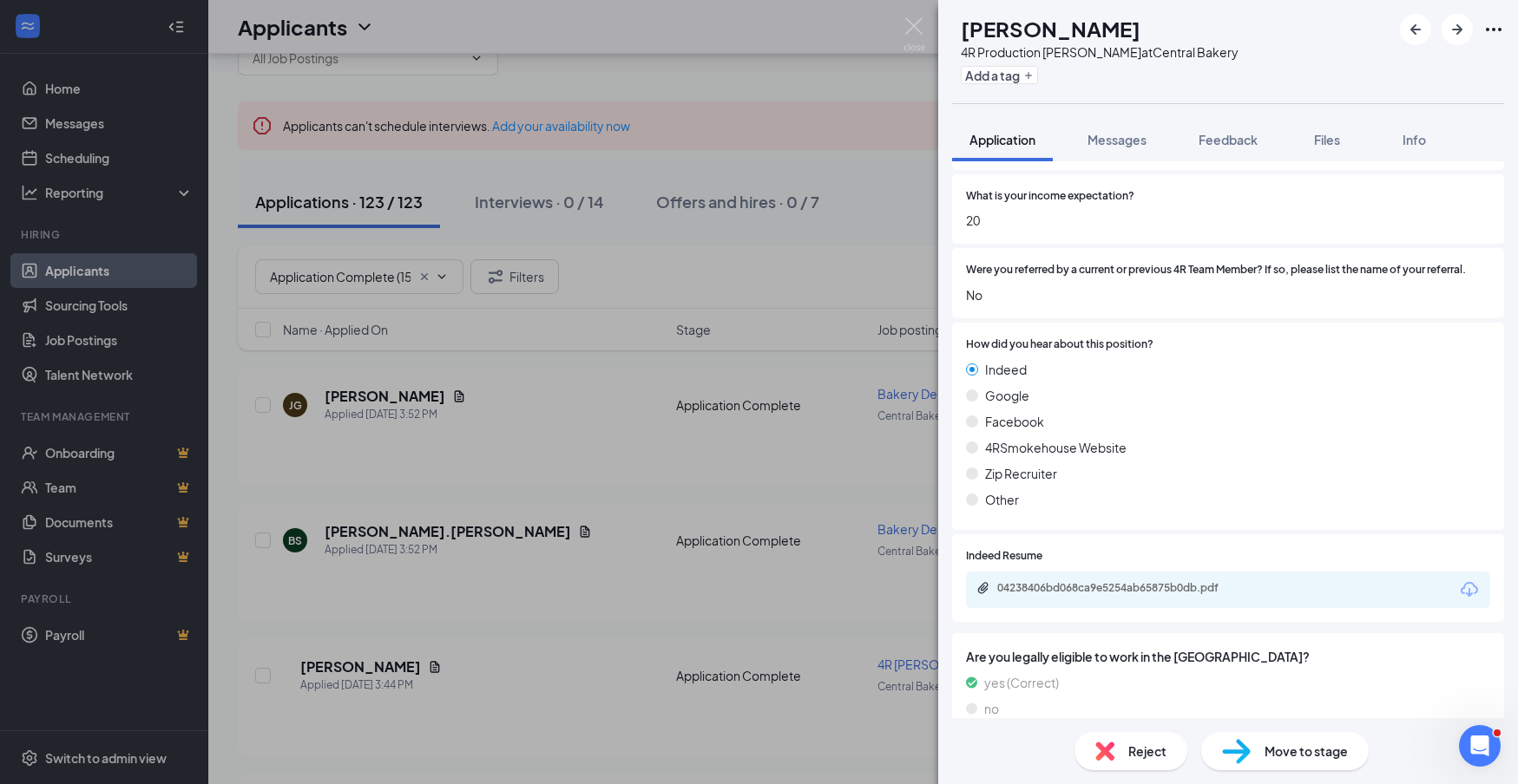
scroll to position [882, 0]
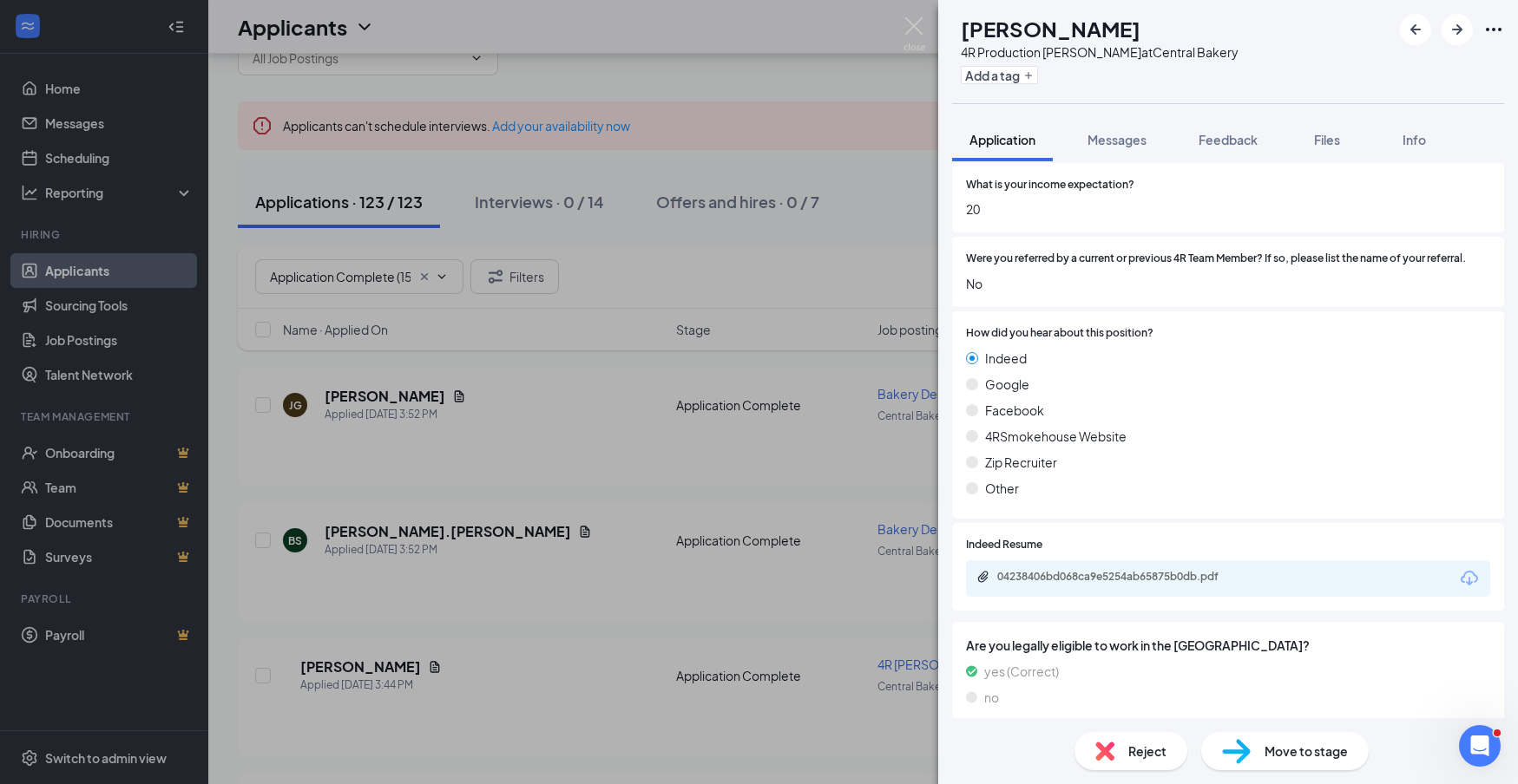
click at [1472, 568] on icon "Download" at bounding box center [1470, 578] width 21 height 21
click at [1143, 744] on span "Reject" at bounding box center [1148, 751] width 38 height 19
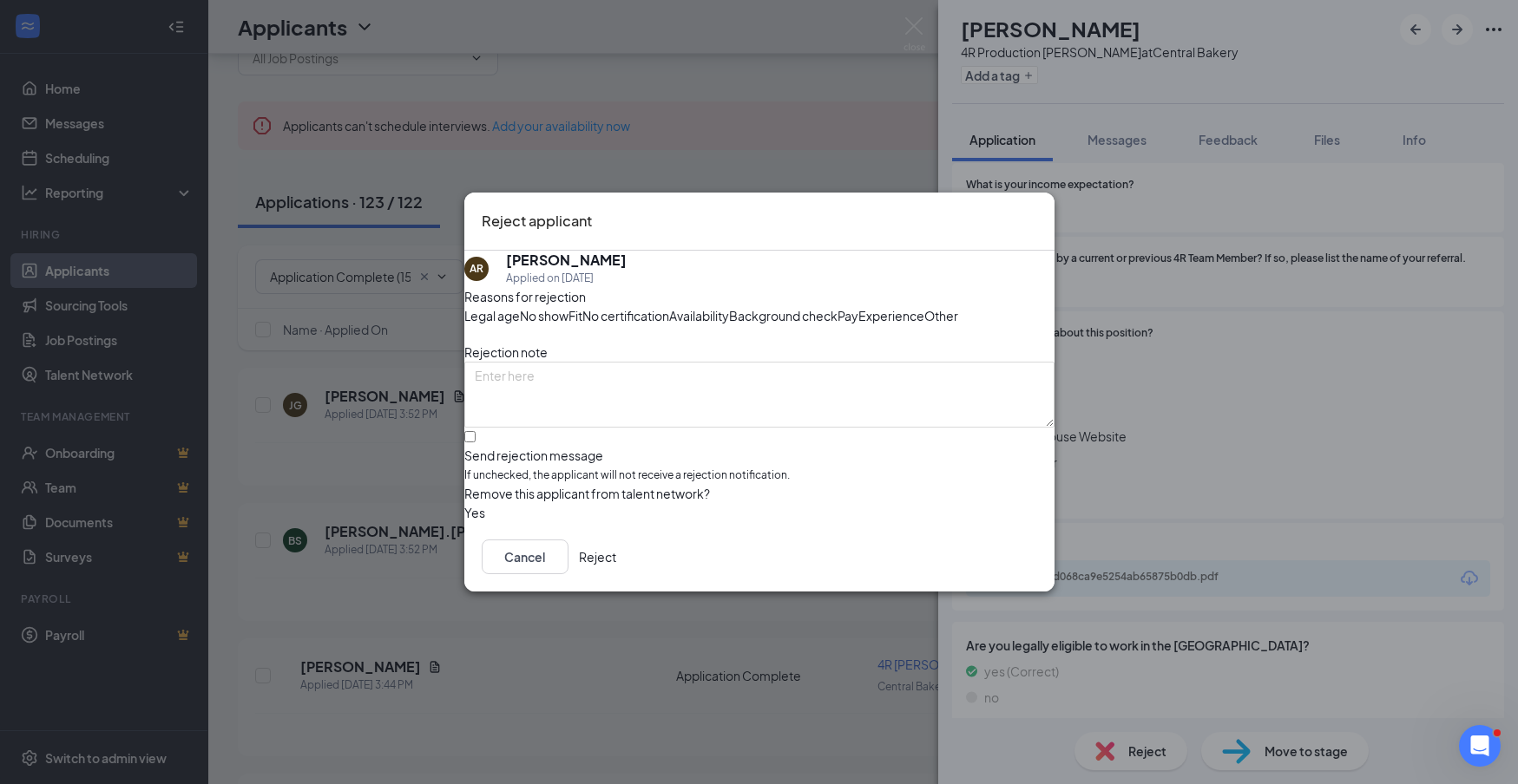
click at [616, 575] on button "Reject" at bounding box center [597, 556] width 37 height 34
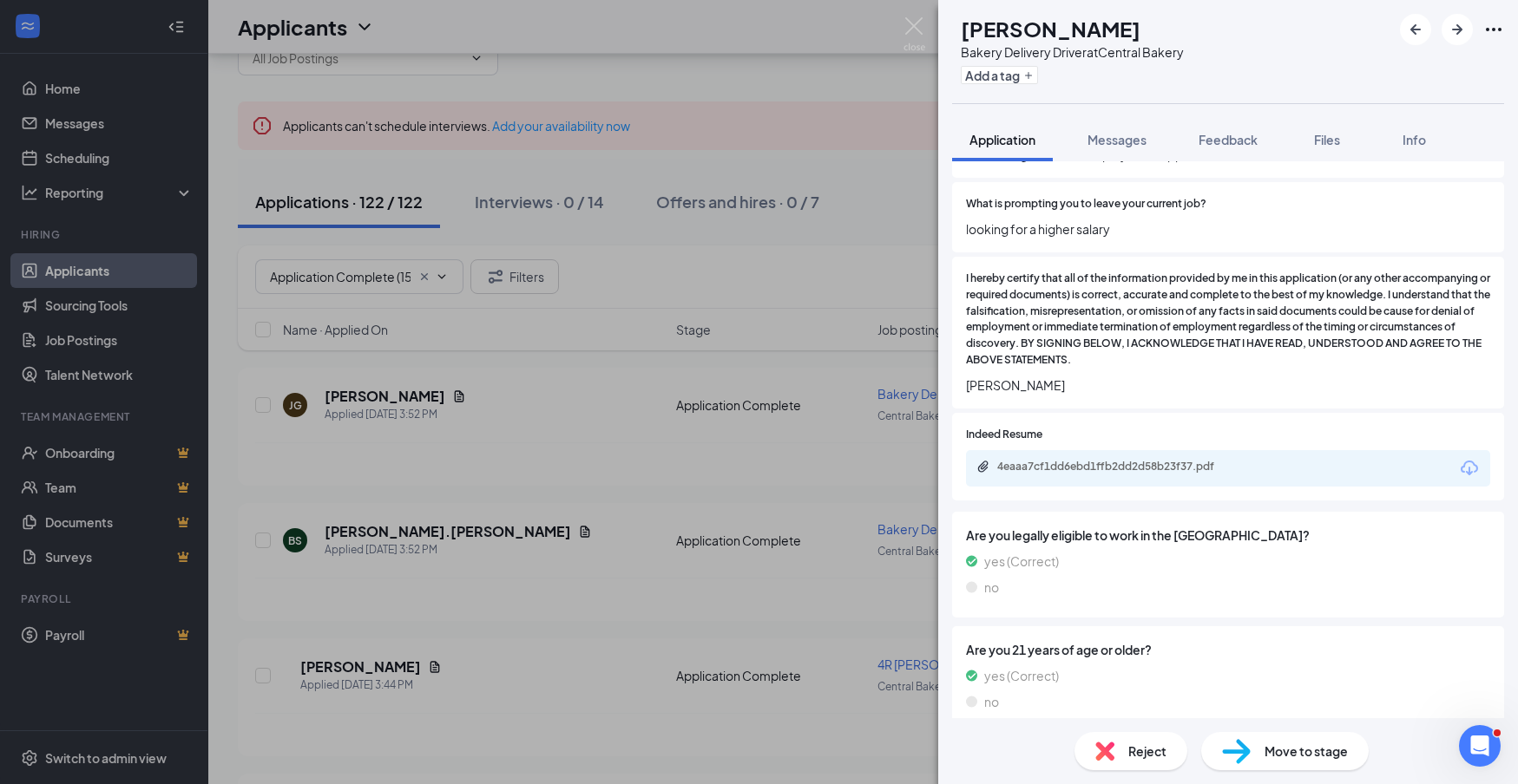
scroll to position [1249, 0]
click at [1468, 462] on icon "Download" at bounding box center [1469, 468] width 17 height 14
click at [1476, 462] on icon "Download" at bounding box center [1469, 468] width 17 height 14
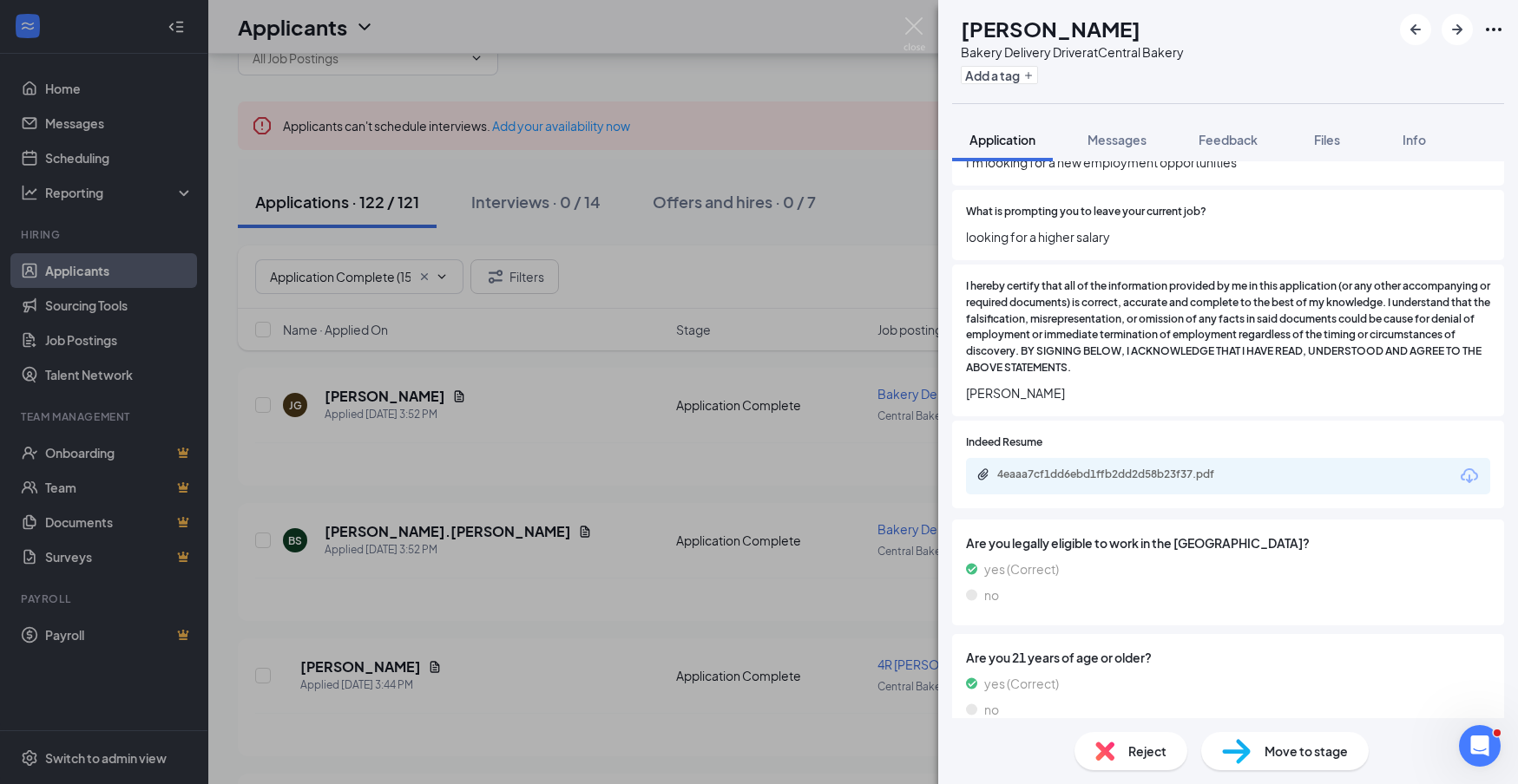
click at [1168, 755] on div "Reject" at bounding box center [1131, 751] width 113 height 38
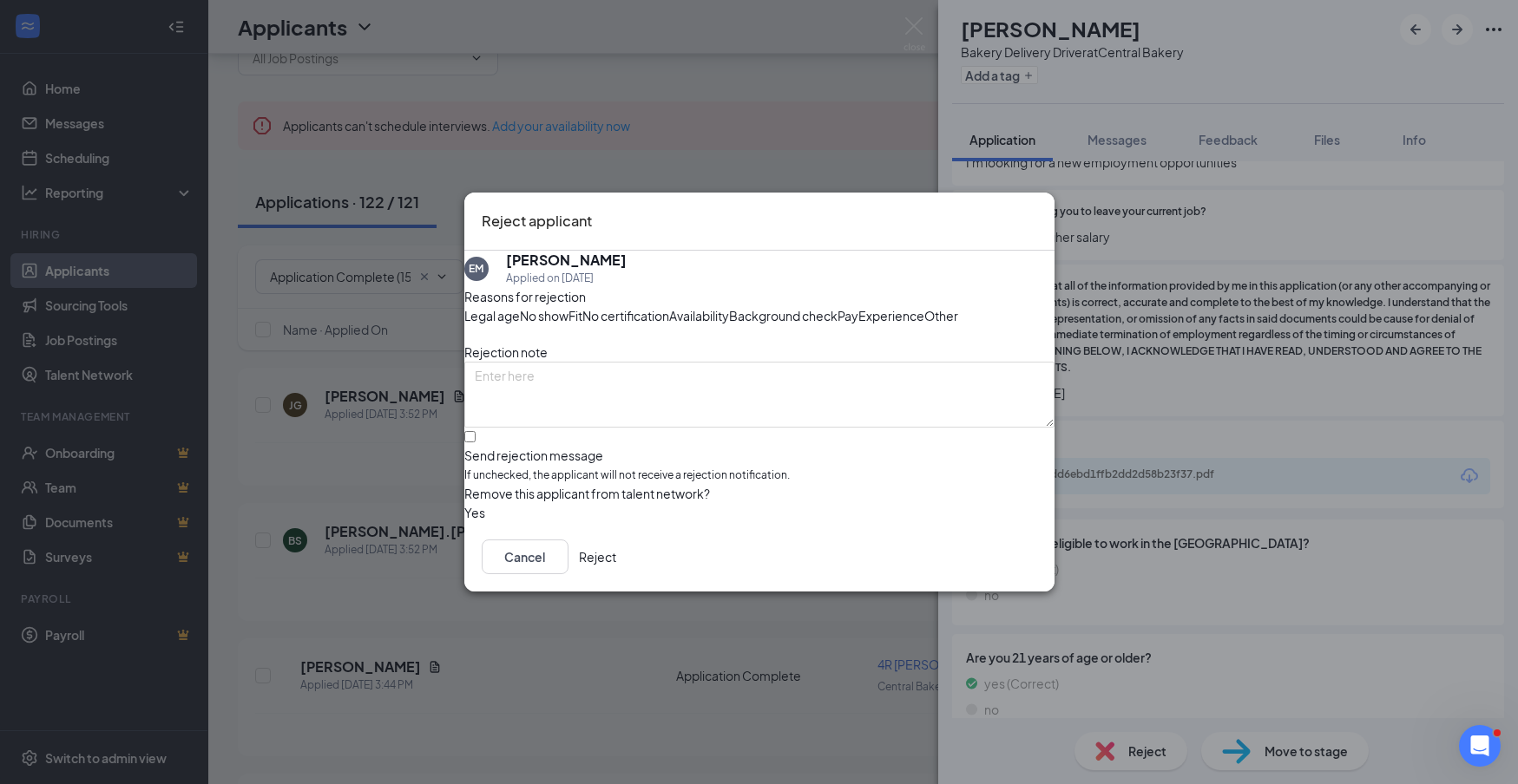
click at [616, 575] on button "Reject" at bounding box center [597, 556] width 37 height 34
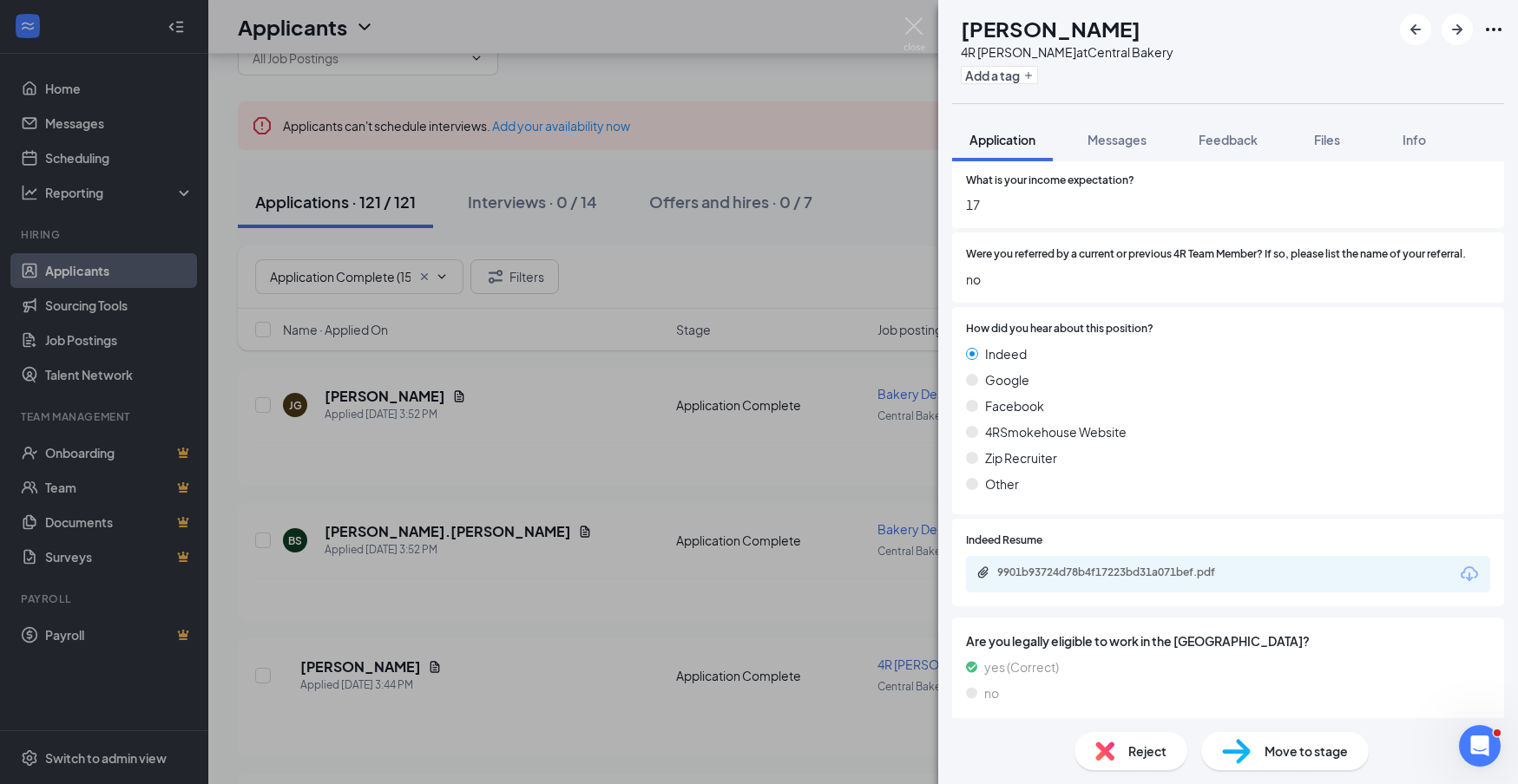
scroll to position [894, 0]
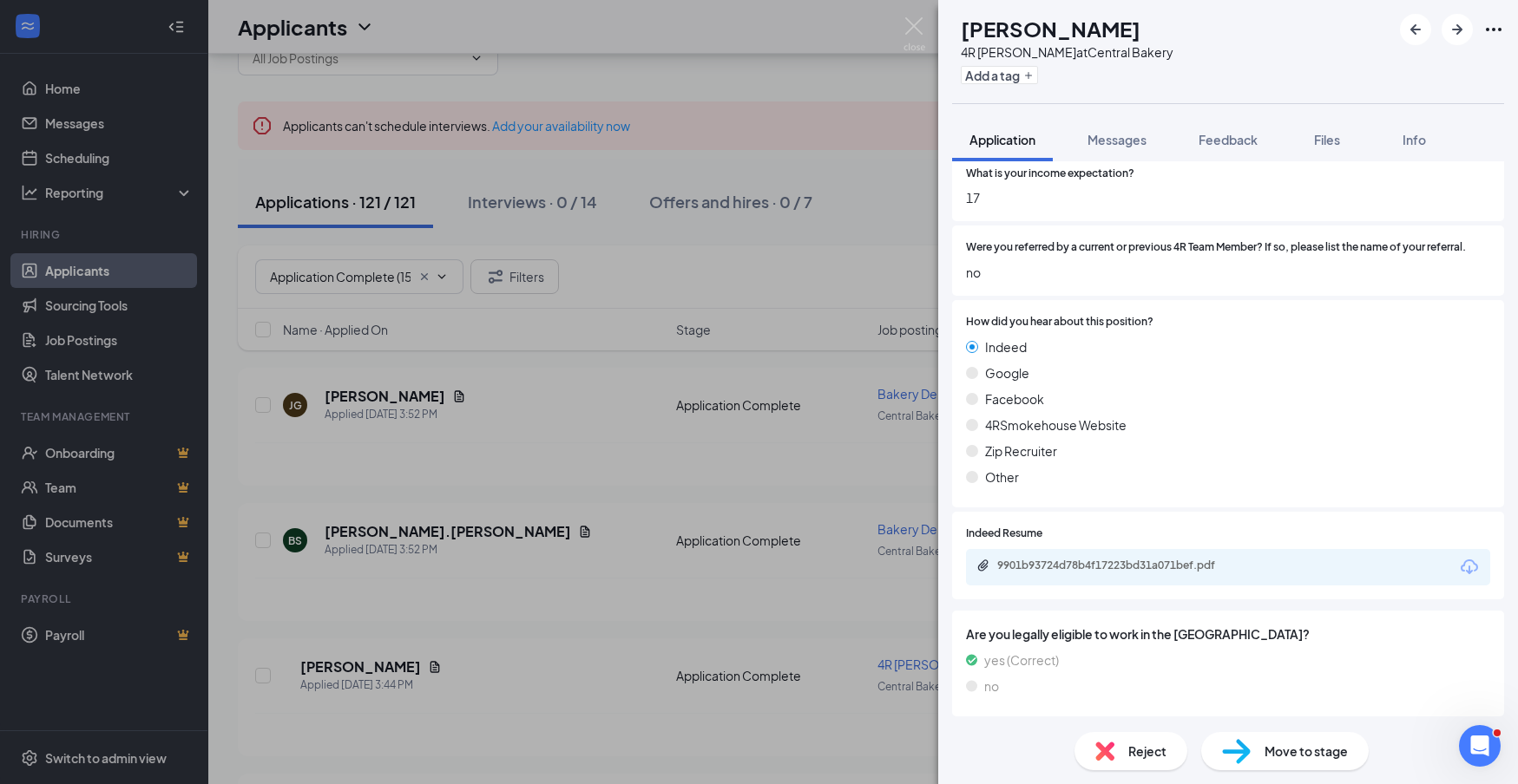
click at [1486, 555] on div "9901b93724d78b4f17223bd31a071bef.pdf" at bounding box center [1228, 567] width 524 height 36
click at [1466, 557] on icon "Download" at bounding box center [1470, 568] width 21 height 21
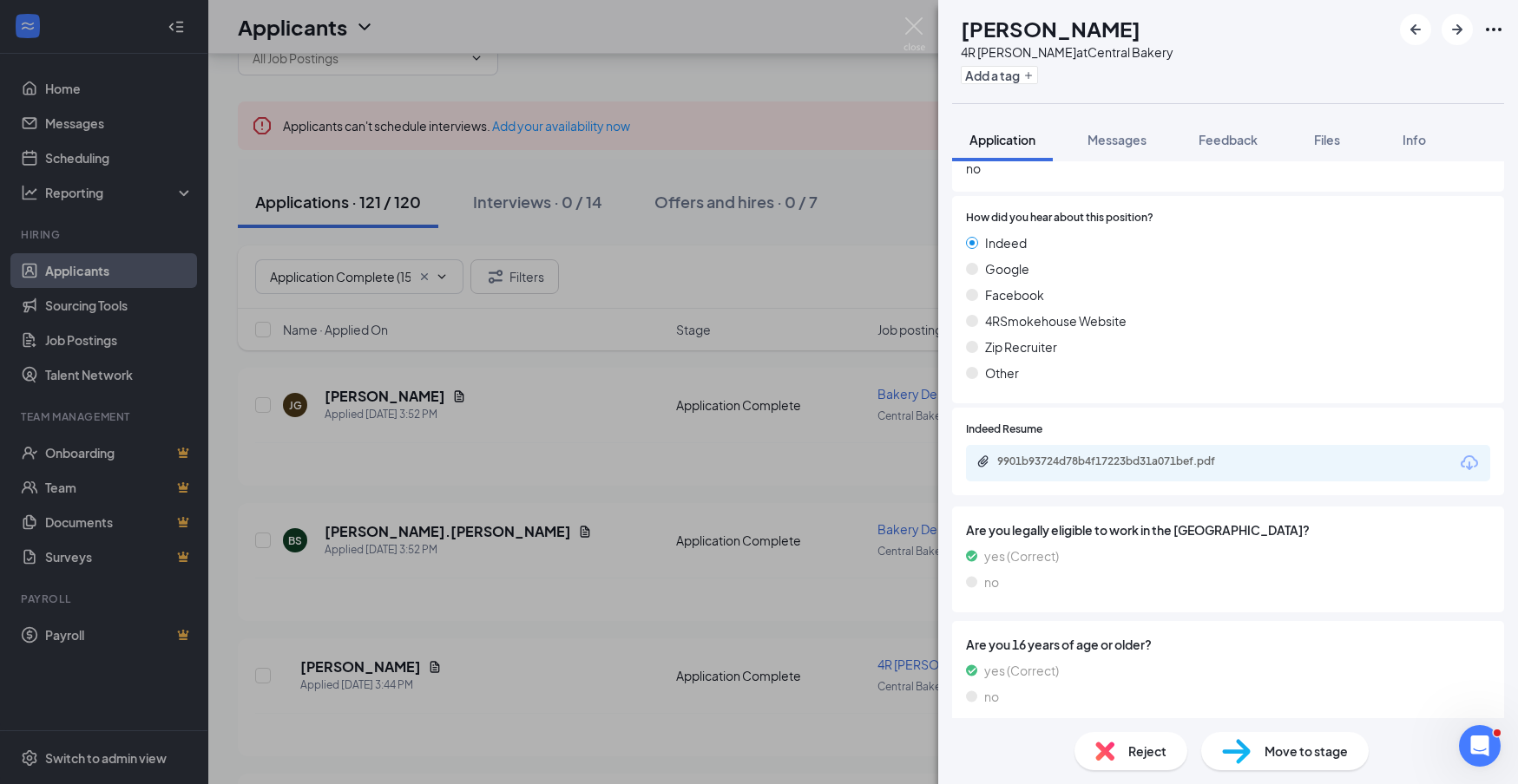
scroll to position [997, 0]
click at [1175, 748] on div "Reject" at bounding box center [1131, 751] width 113 height 38
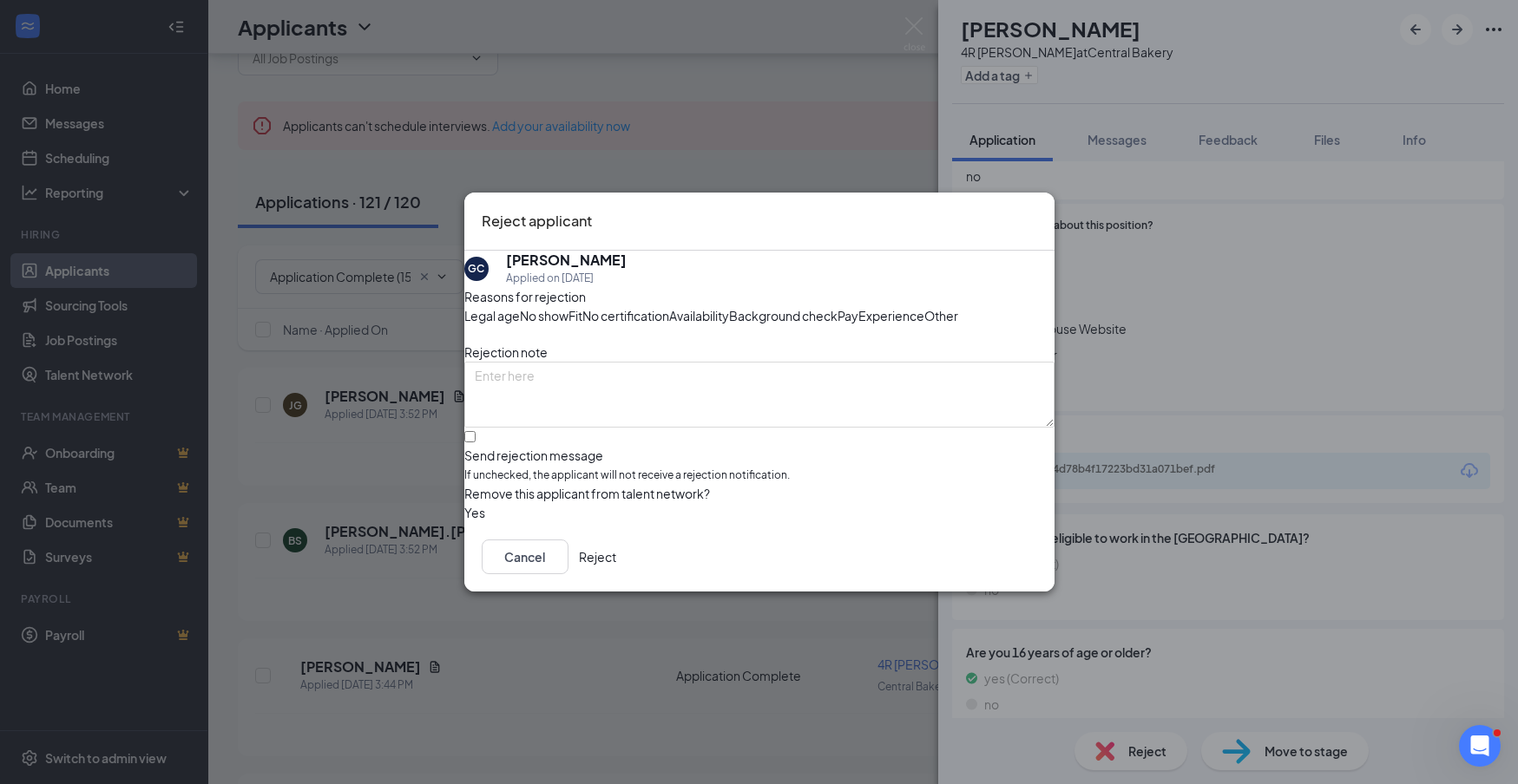
drag, startPoint x: 1018, startPoint y: 627, endPoint x: 1141, endPoint y: 613, distance: 123.8
click at [616, 575] on button "Reject" at bounding box center [597, 556] width 37 height 34
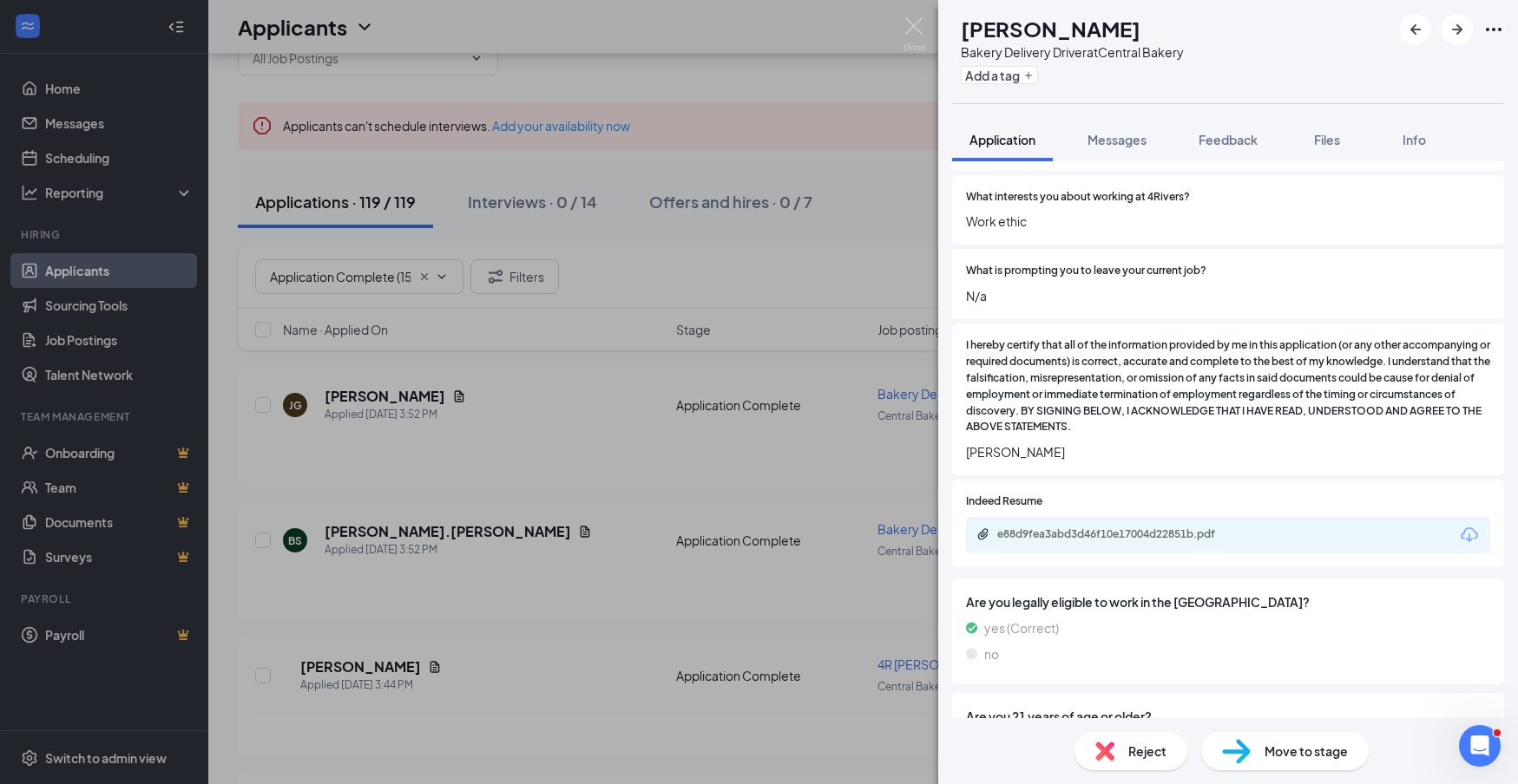
scroll to position [1042, 0]
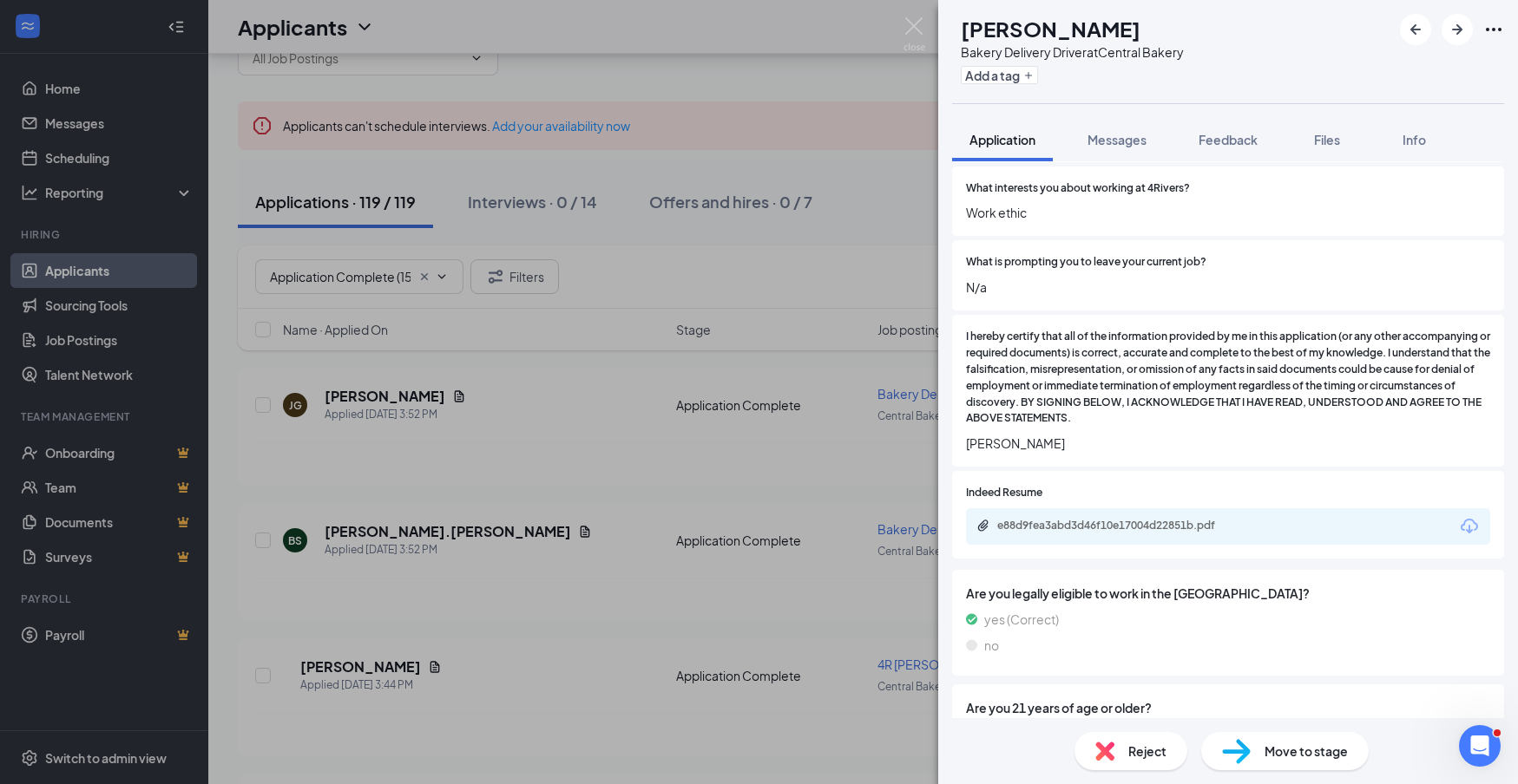
click at [1466, 516] on icon "Download" at bounding box center [1470, 527] width 21 height 21
click at [1140, 749] on span "Reject" at bounding box center [1148, 751] width 38 height 19
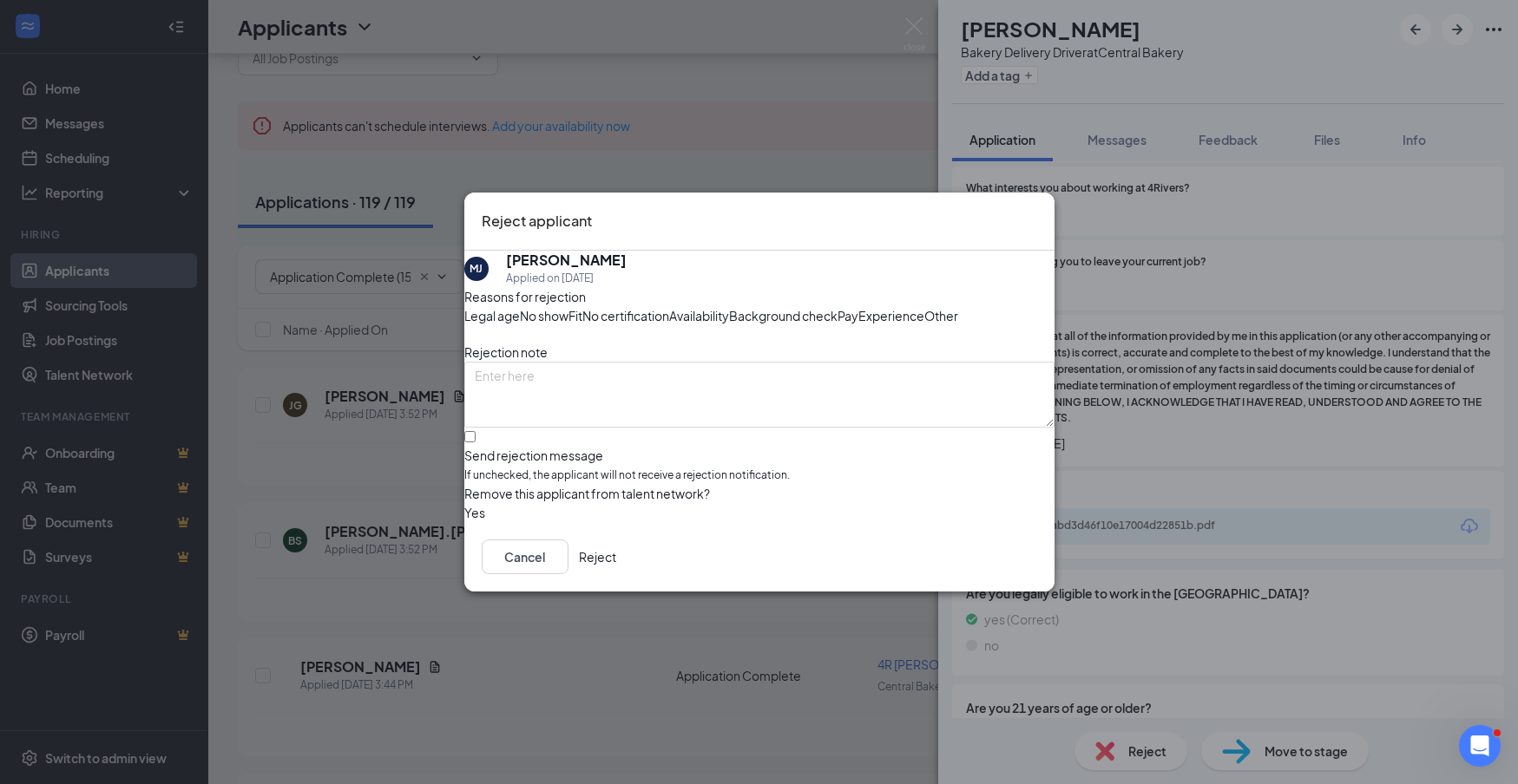
click at [616, 575] on button "Reject" at bounding box center [597, 556] width 37 height 34
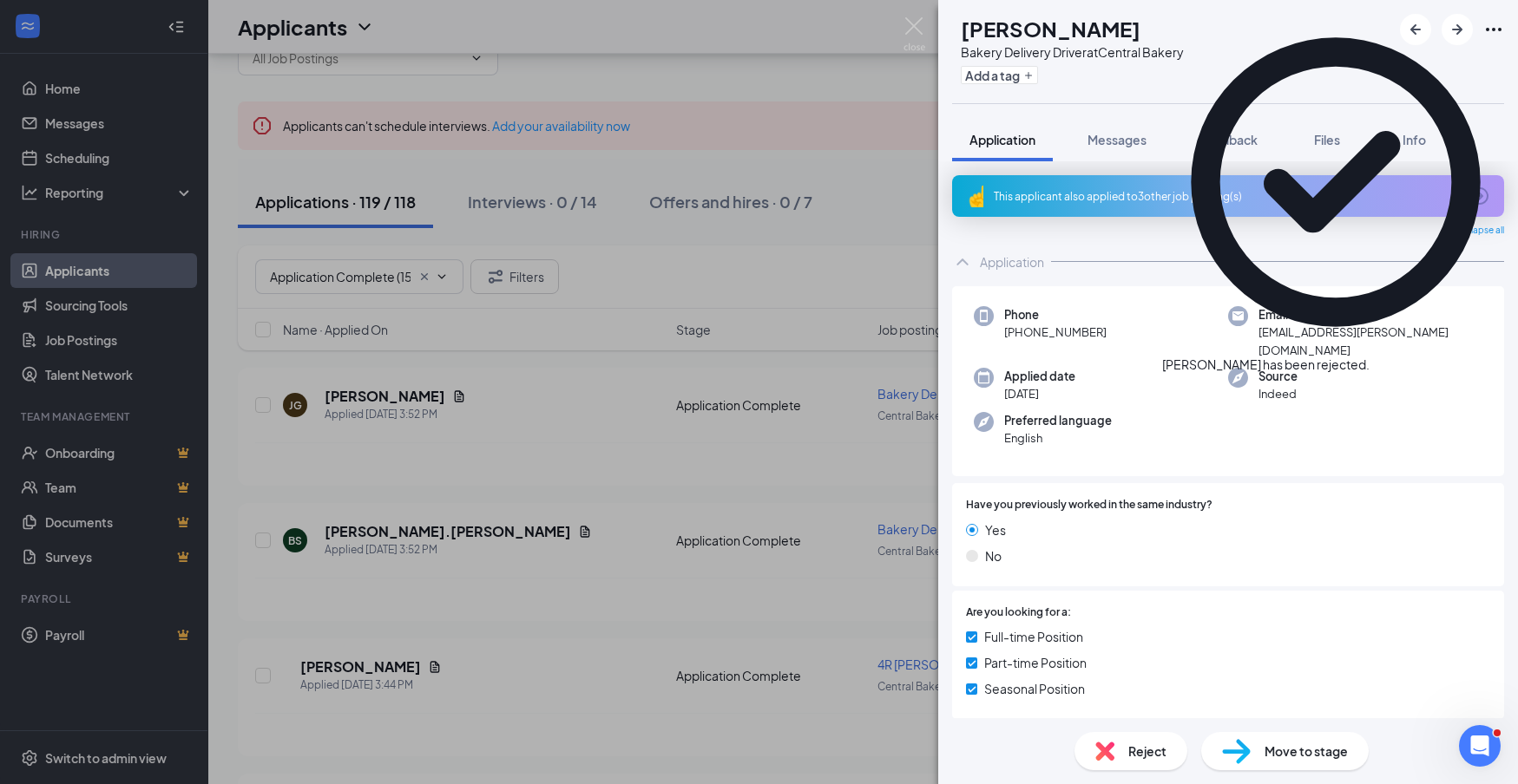
click at [1212, 195] on div "This applicant also applied to 3 other job posting(s)" at bounding box center [1226, 196] width 465 height 14
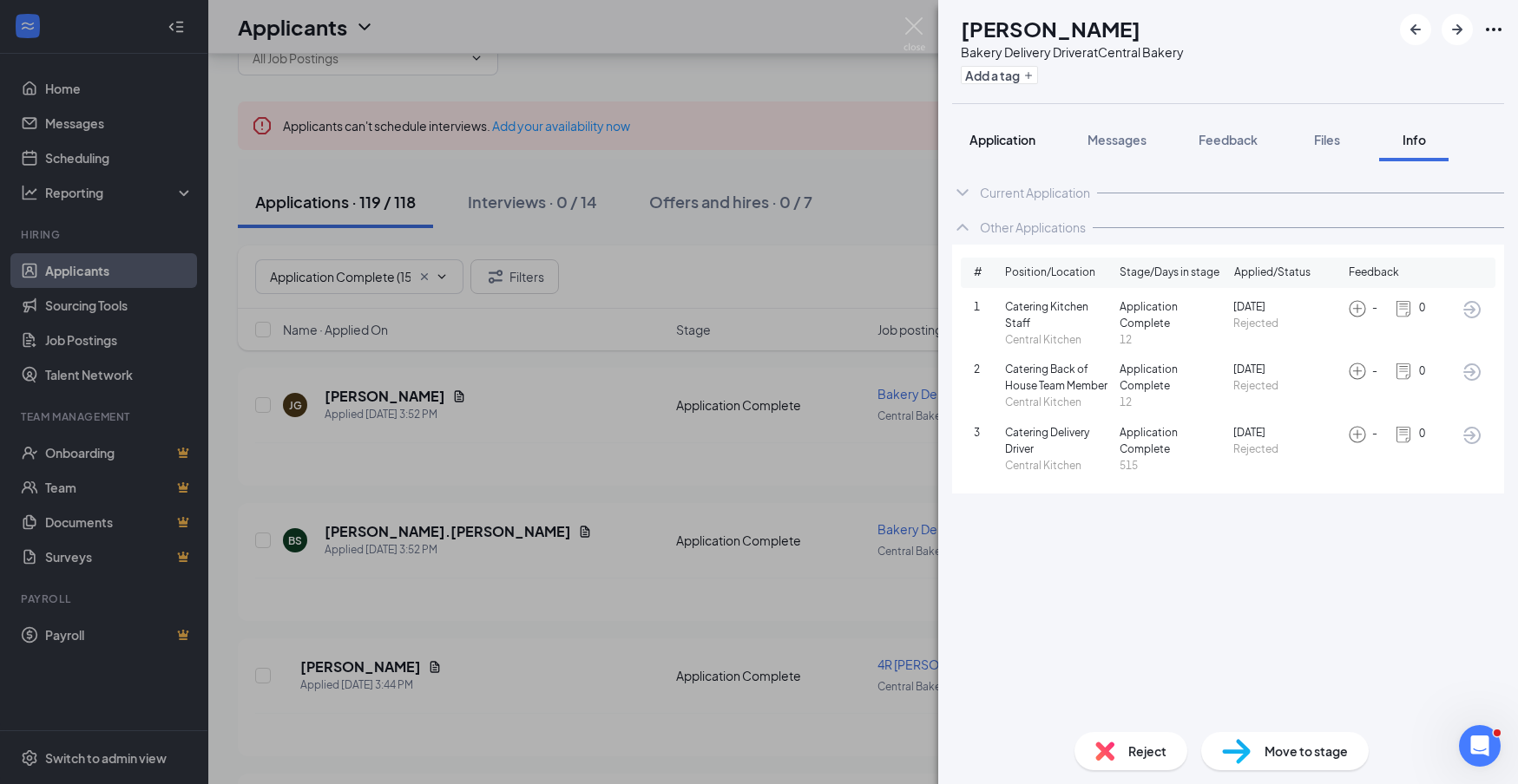
click at [1014, 143] on span "Application" at bounding box center [1002, 140] width 66 height 15
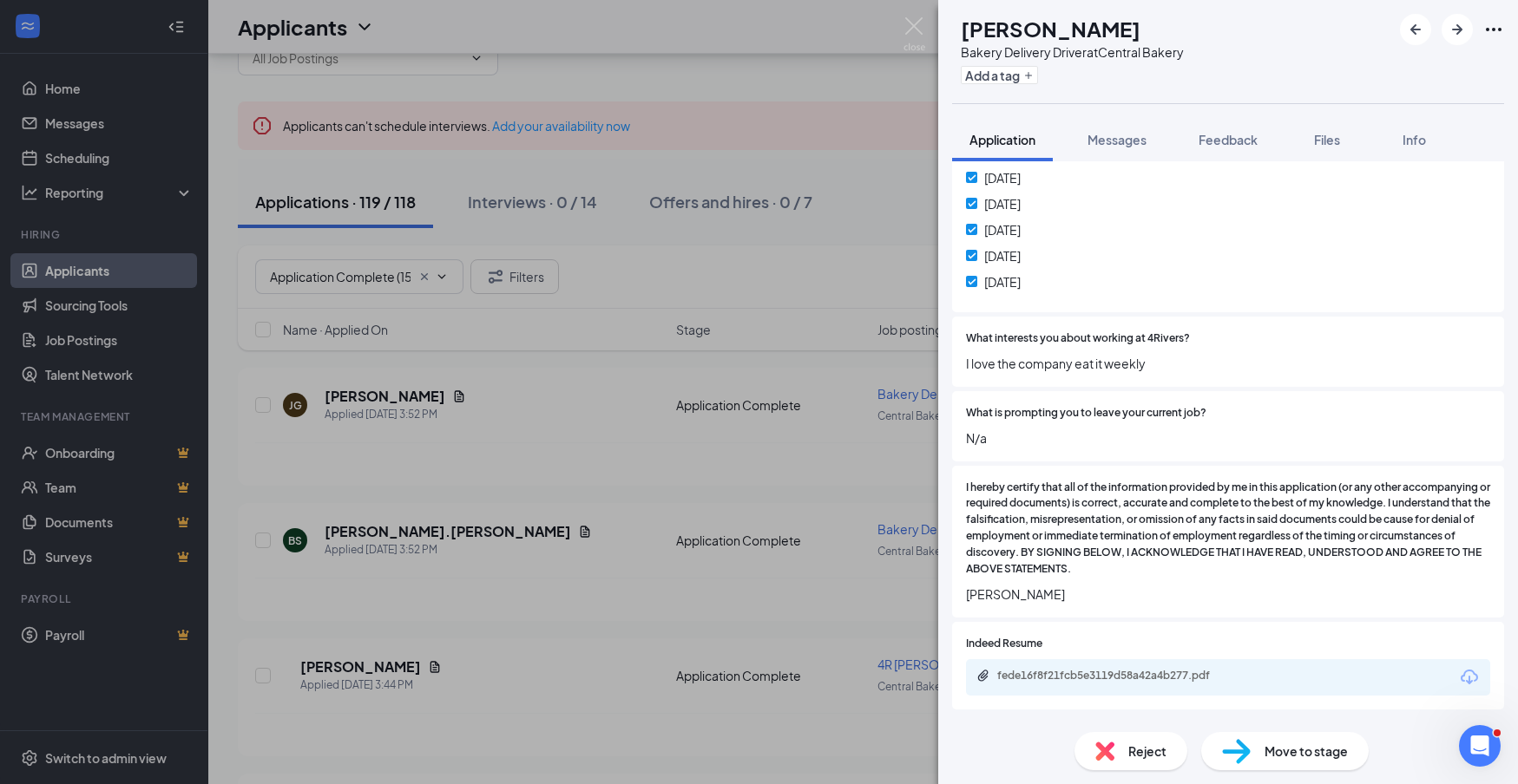
scroll to position [970, 0]
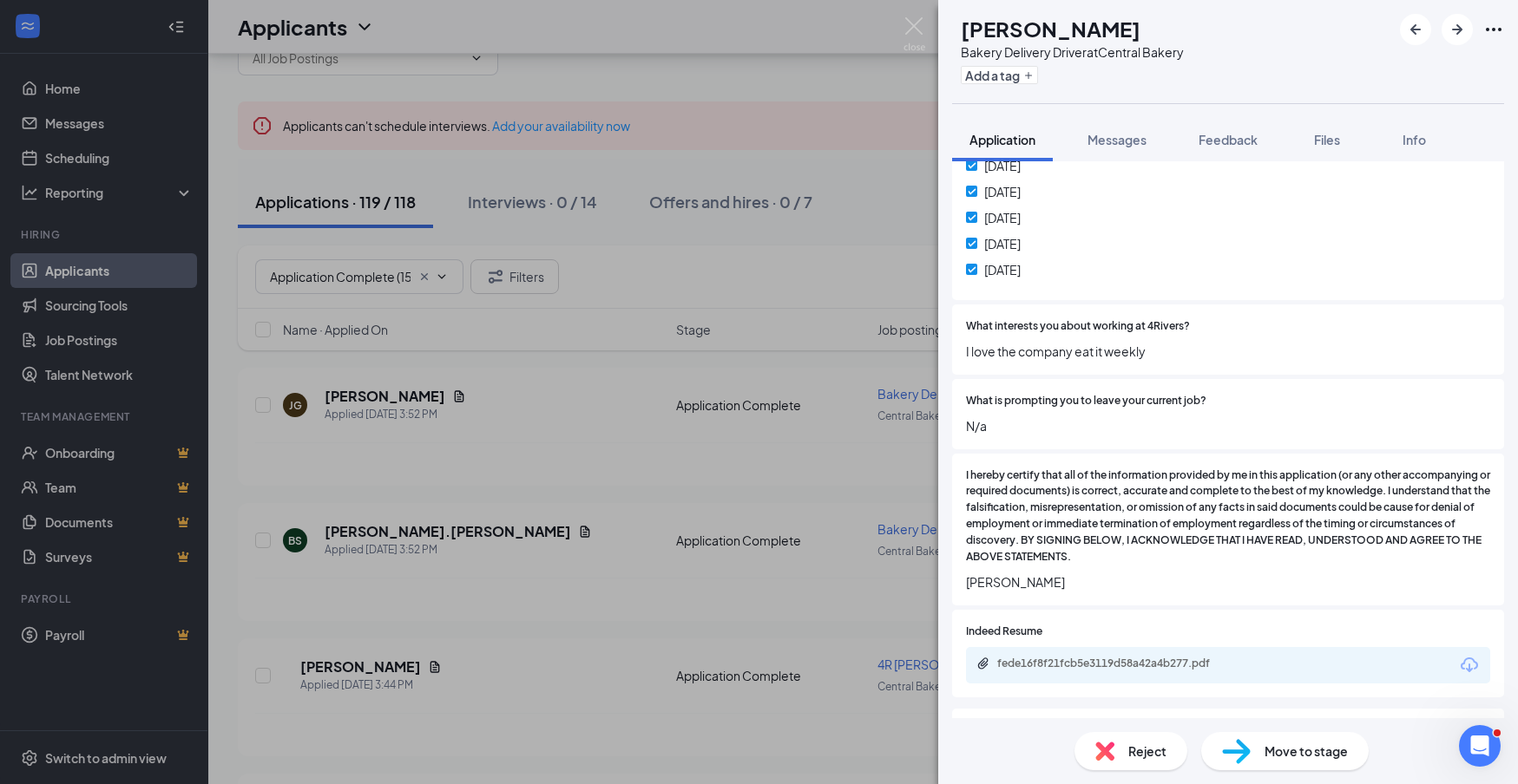
click at [1174, 764] on div "Reject" at bounding box center [1131, 751] width 113 height 38
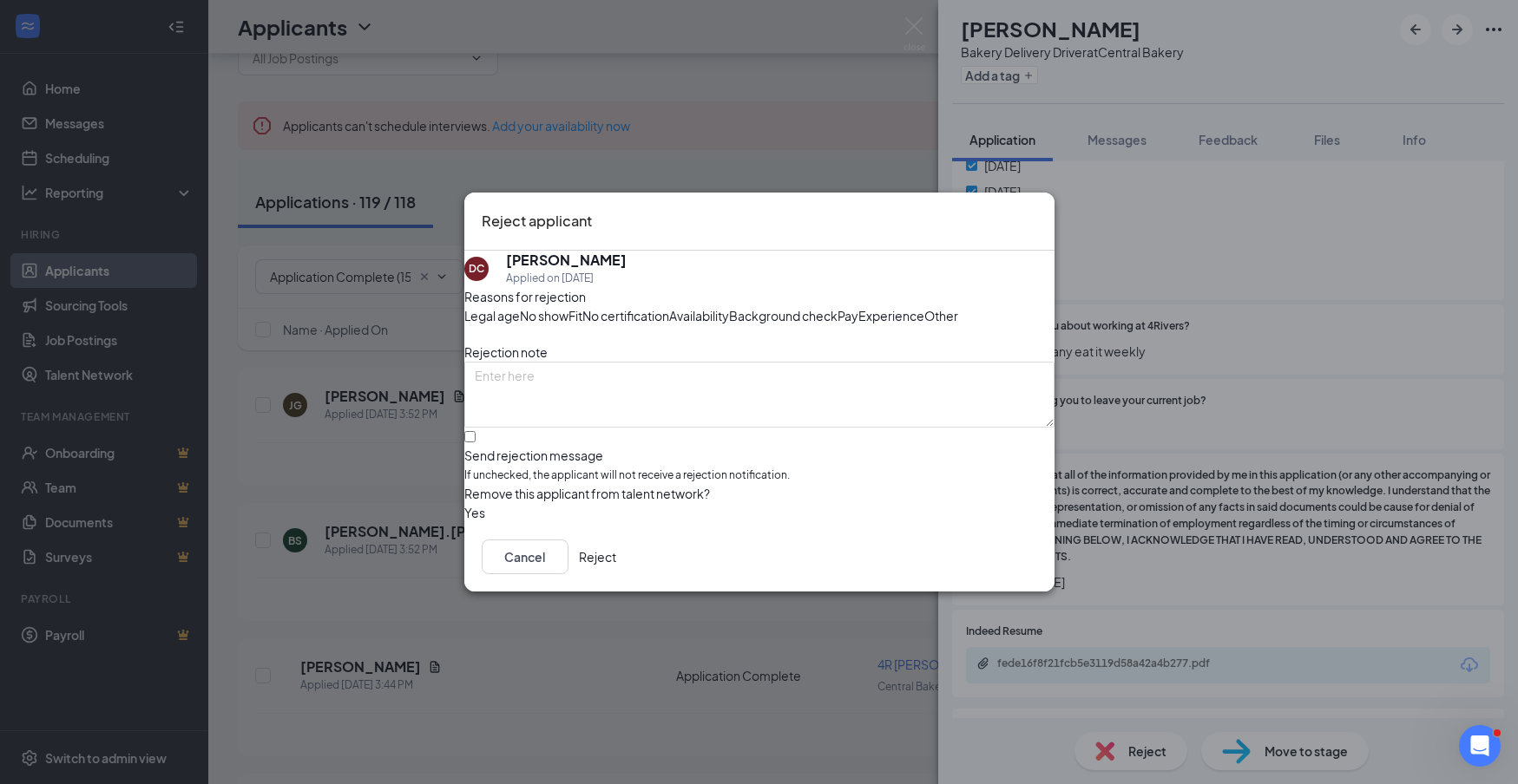
click at [616, 575] on button "Reject" at bounding box center [597, 556] width 37 height 34
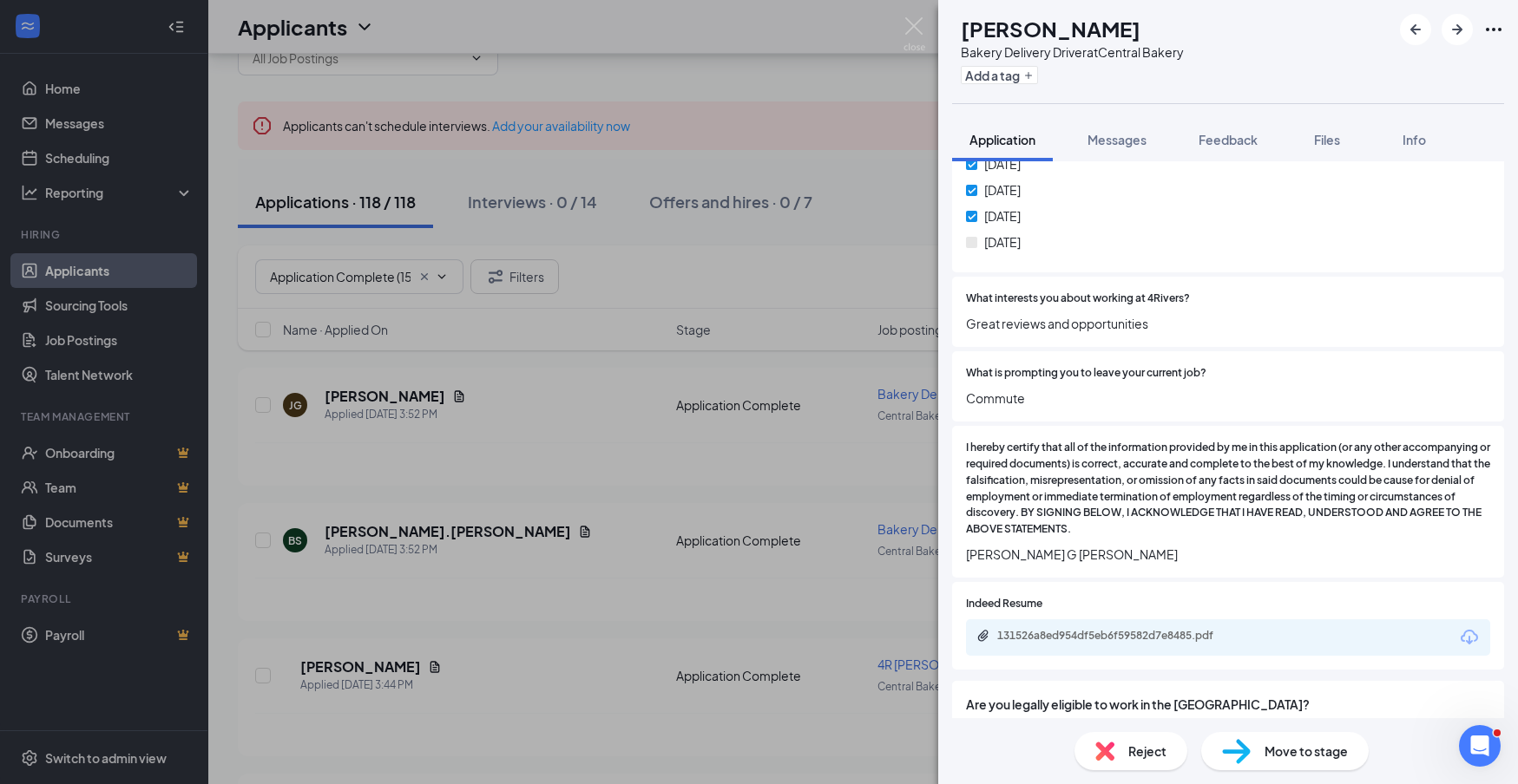
scroll to position [1024, 0]
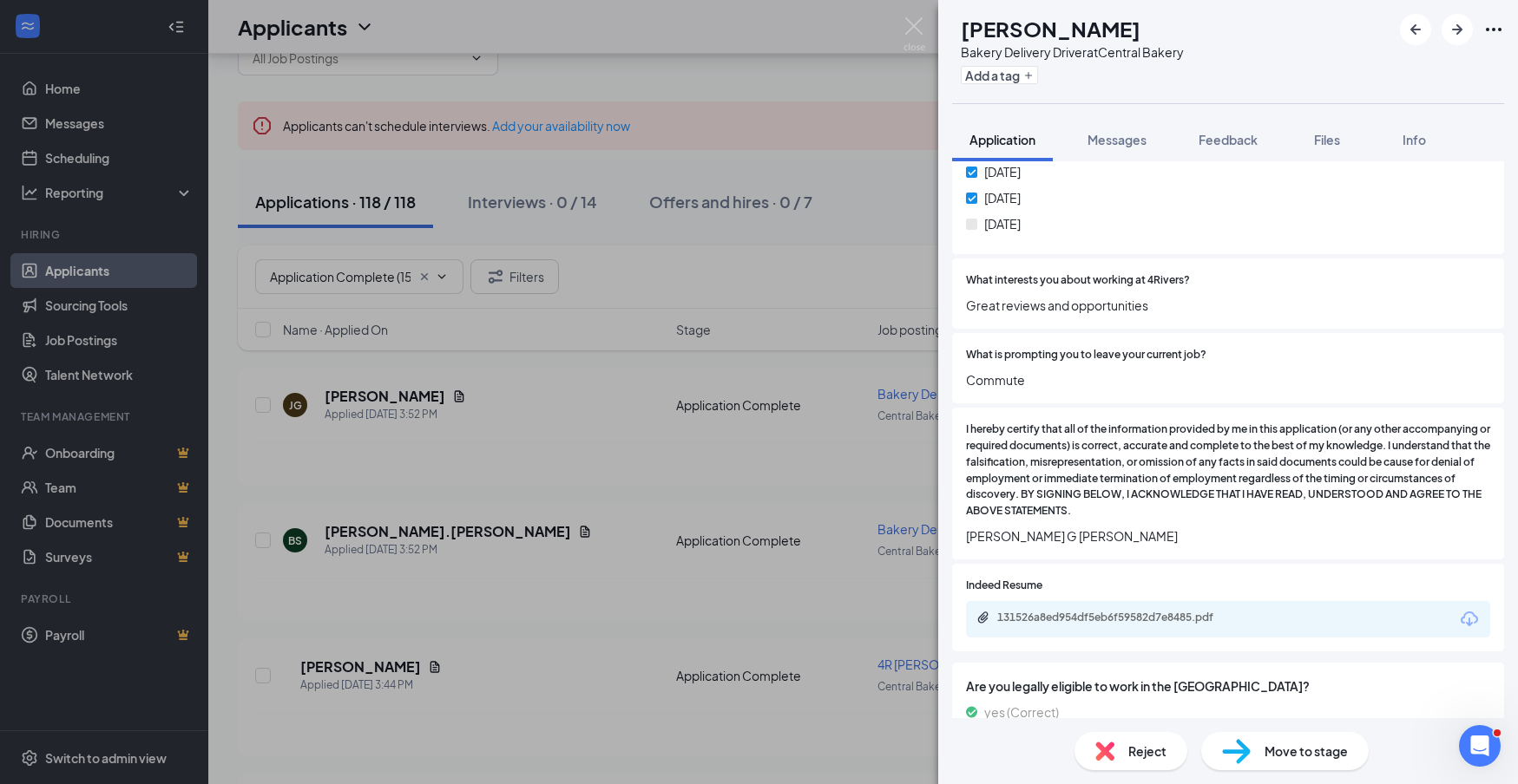
click at [1470, 612] on icon "Download" at bounding box center [1469, 619] width 17 height 14
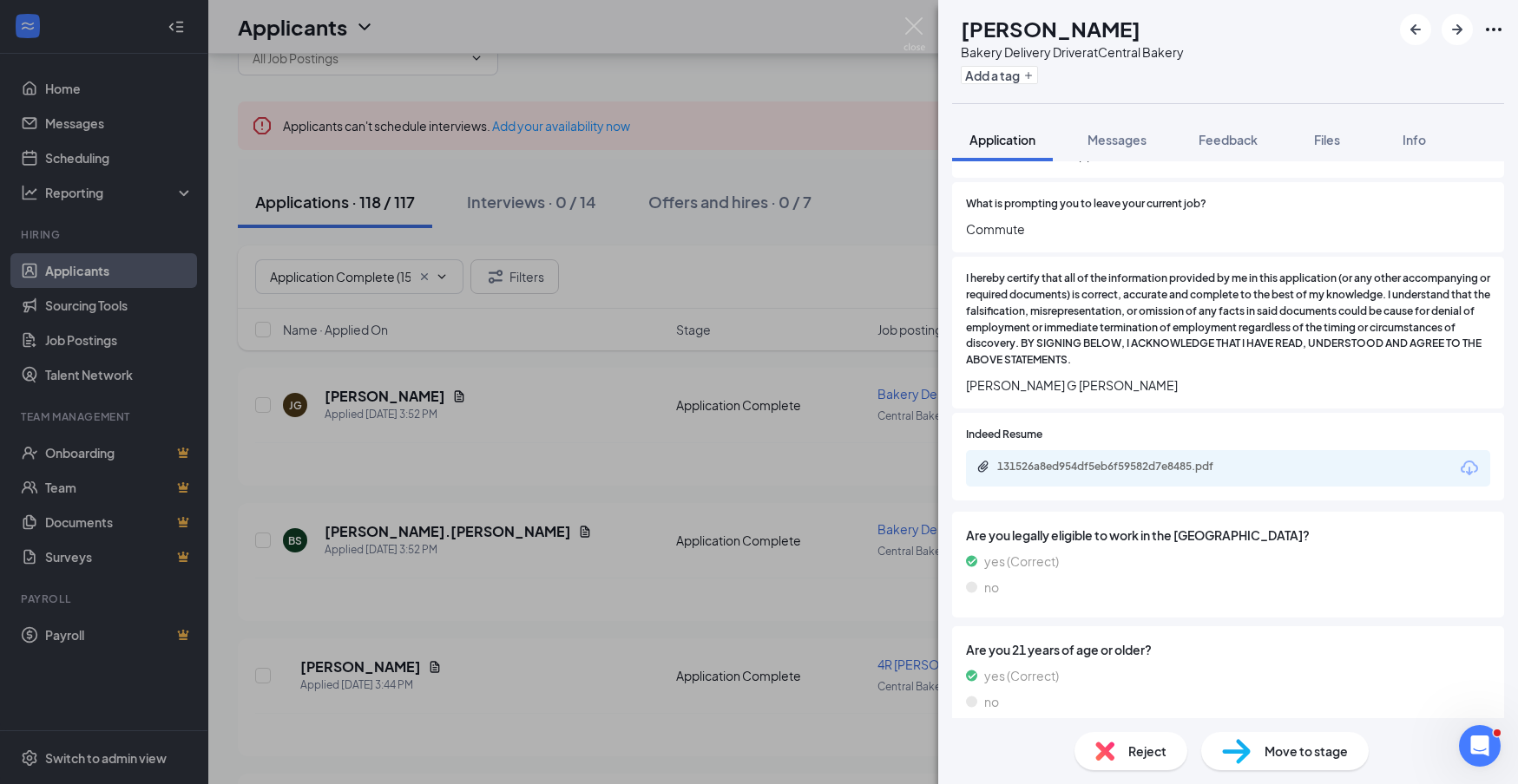
click at [1155, 767] on div "Reject" at bounding box center [1131, 751] width 113 height 38
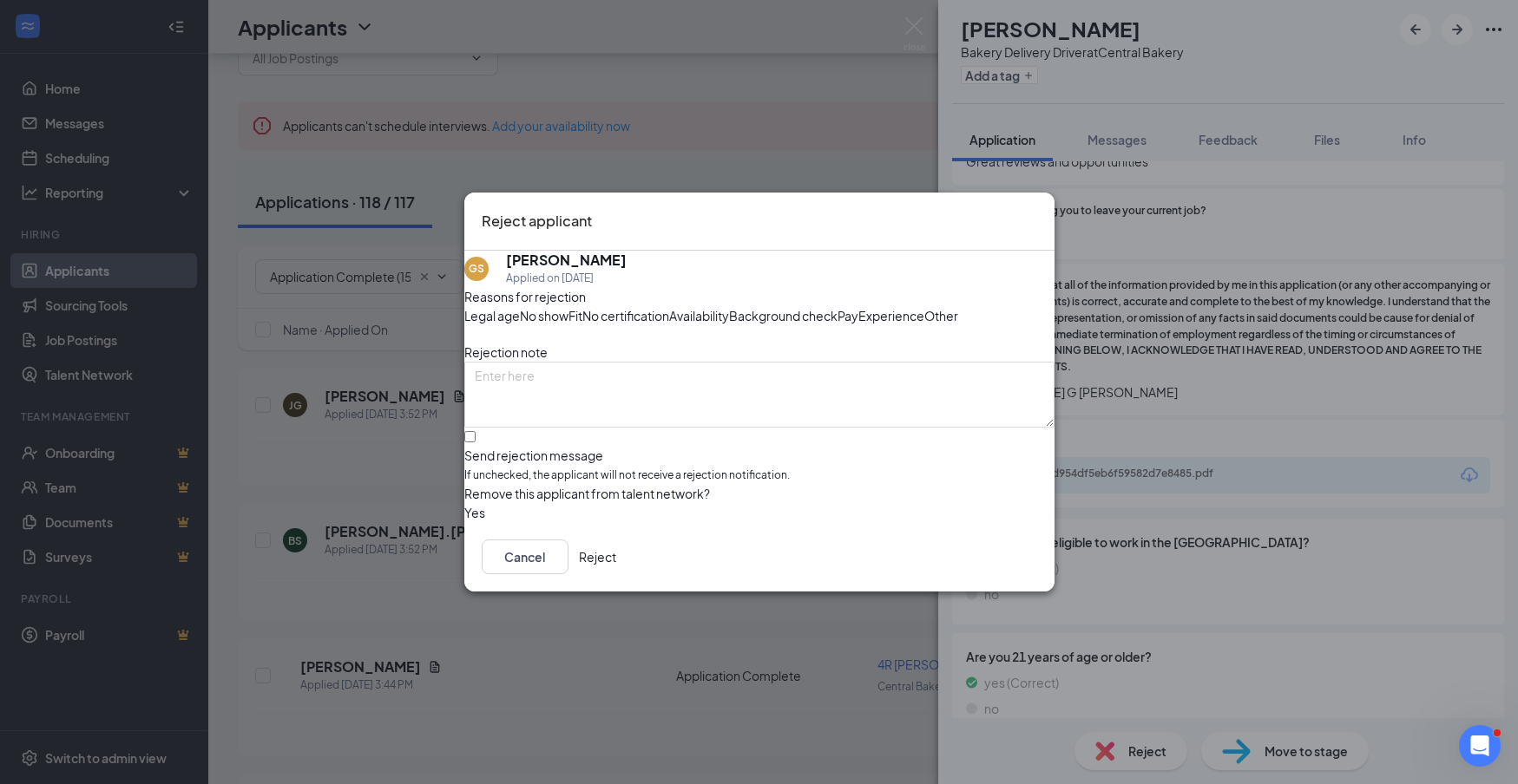
click at [616, 575] on button "Reject" at bounding box center [597, 556] width 37 height 34
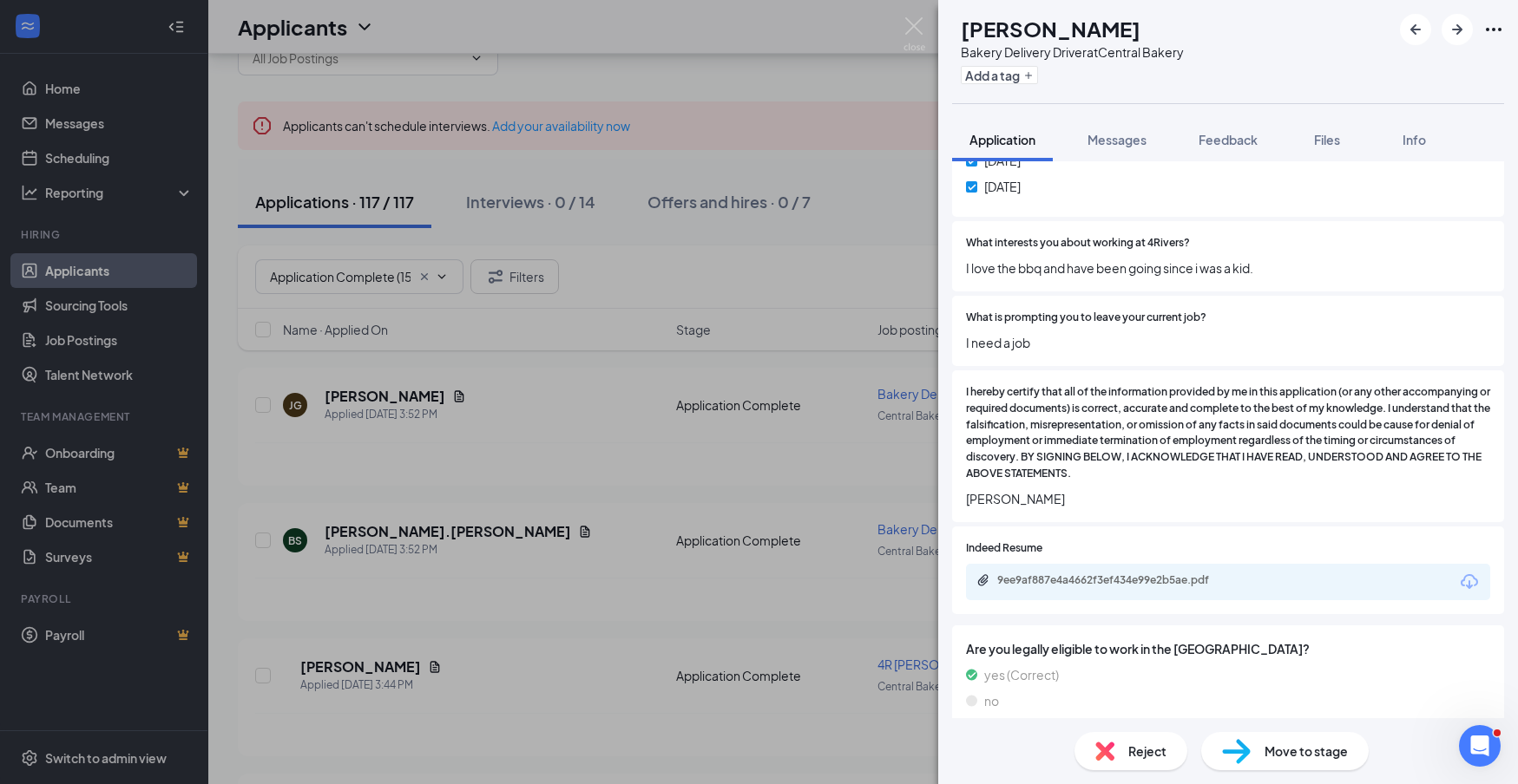
scroll to position [1141, 0]
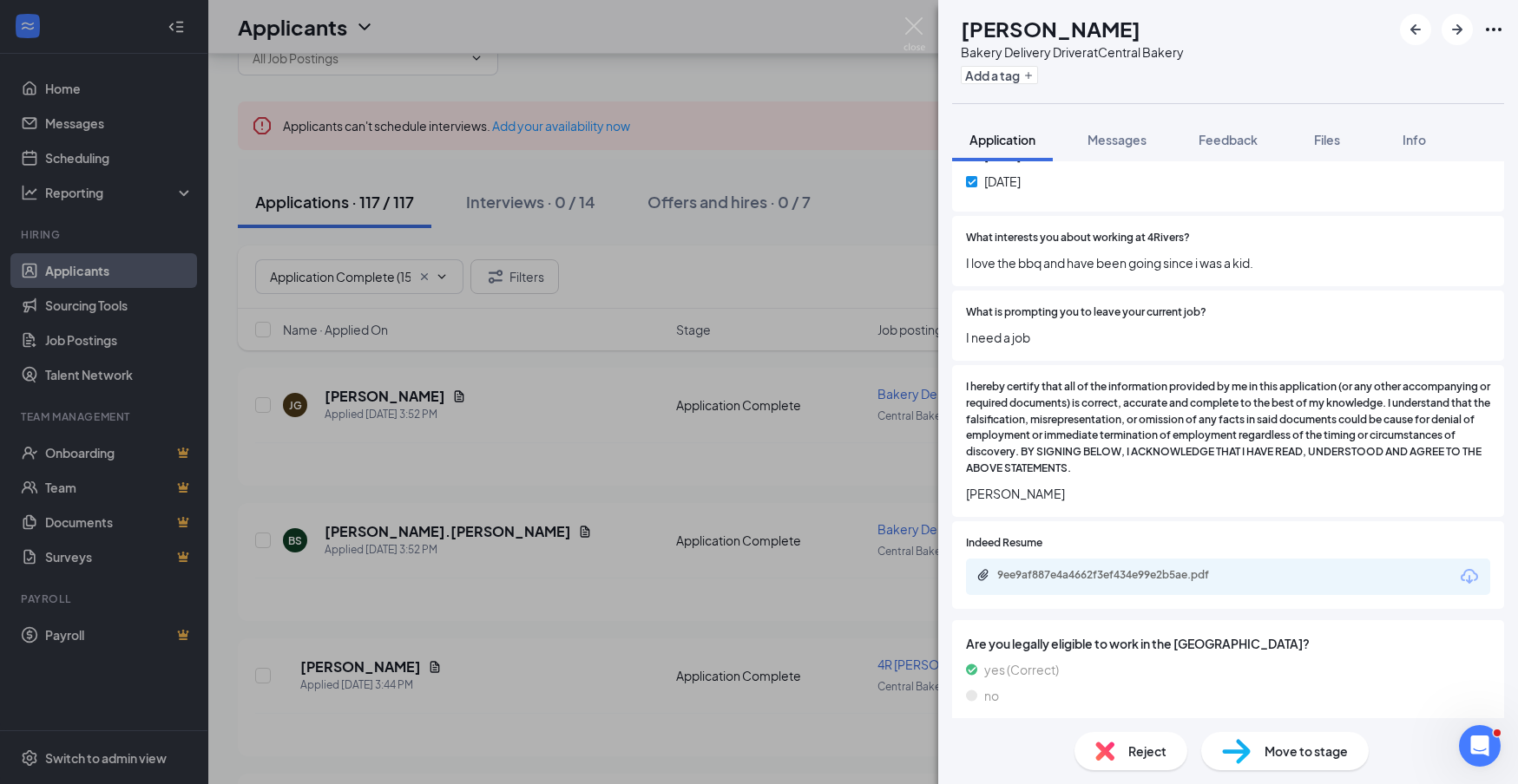
click at [1468, 569] on icon "Download" at bounding box center [1469, 576] width 17 height 14
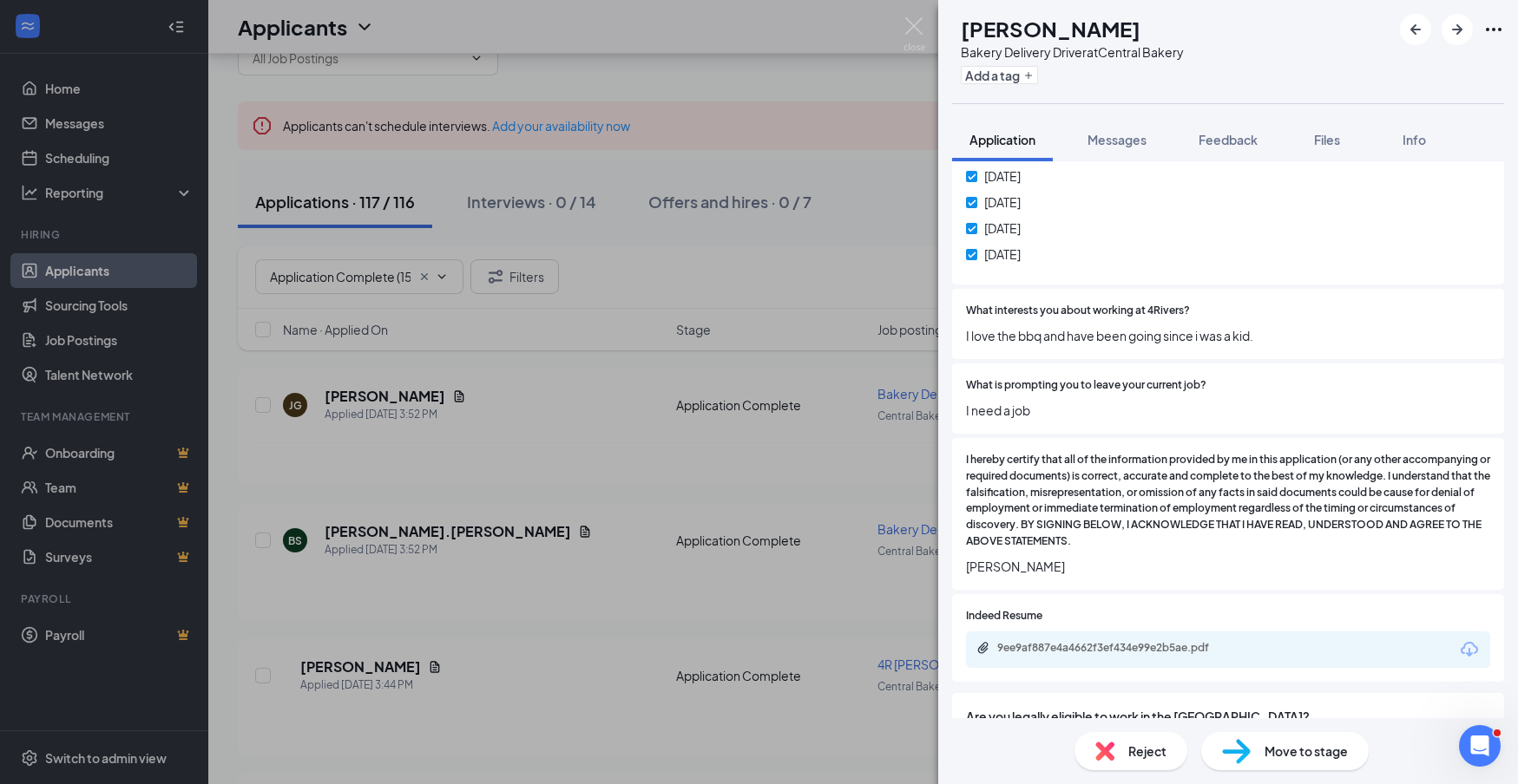
scroll to position [923, 0]
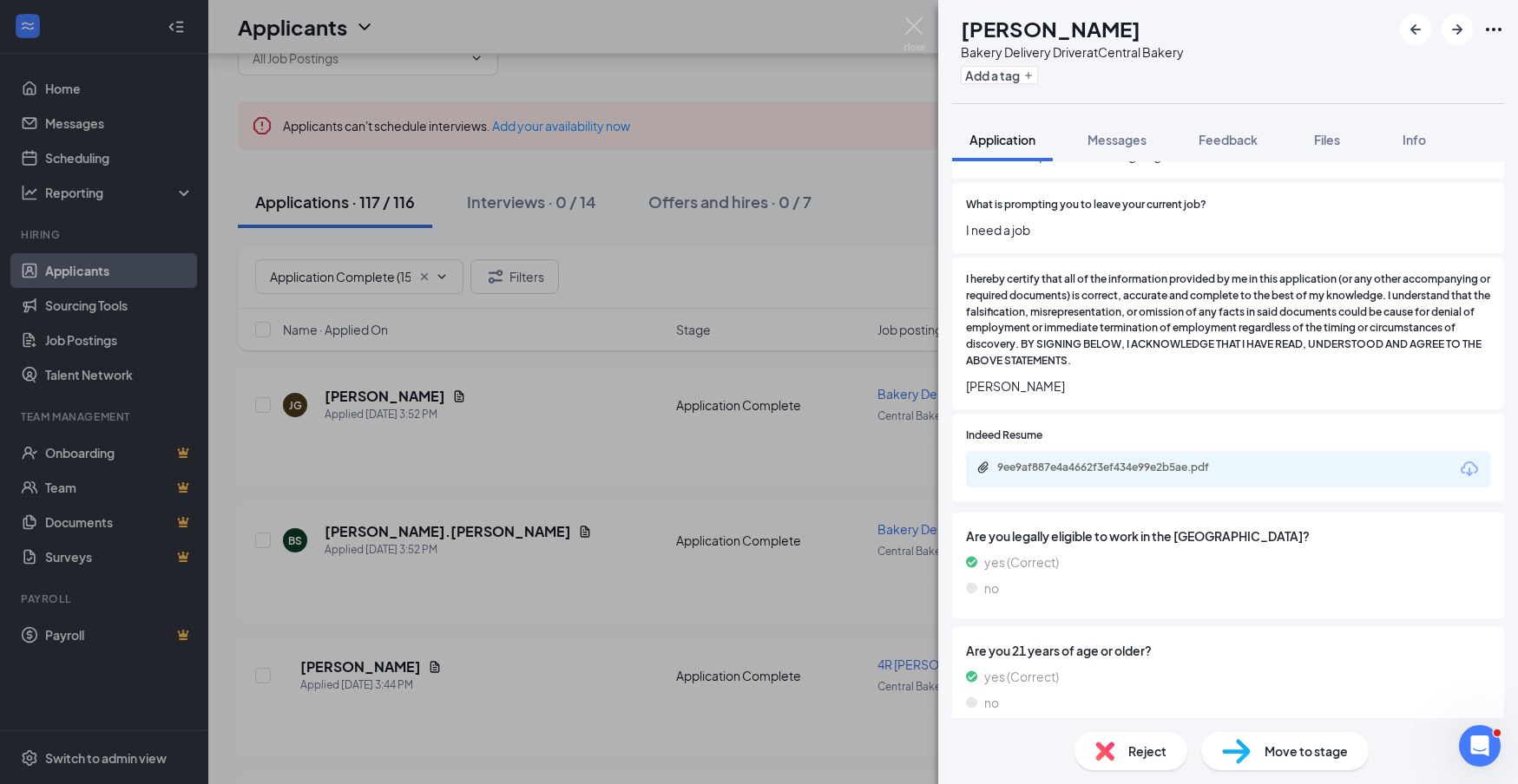
click at [1161, 754] on span "Reject" at bounding box center [1148, 751] width 38 height 19
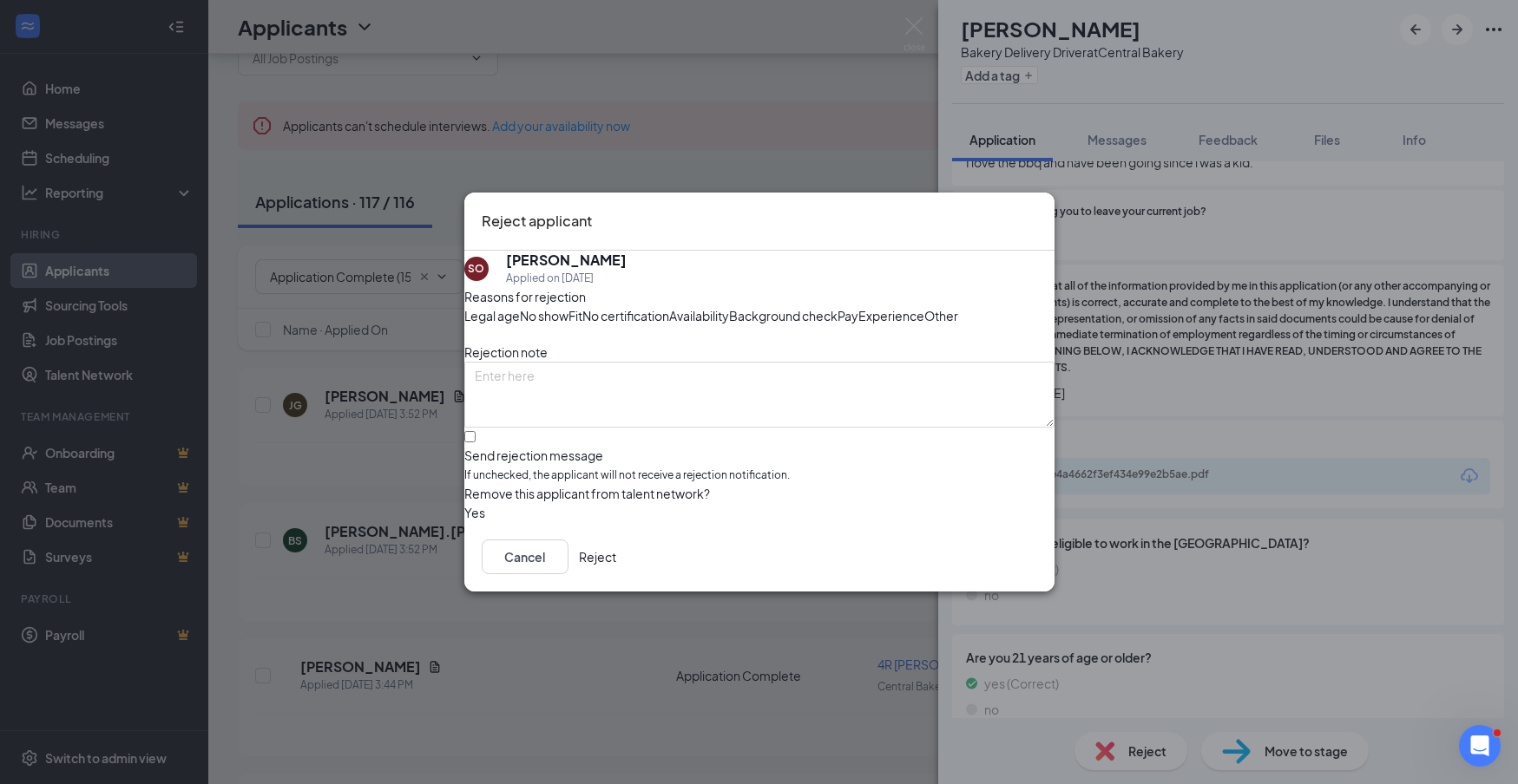
click at [616, 575] on button "Reject" at bounding box center [597, 556] width 37 height 34
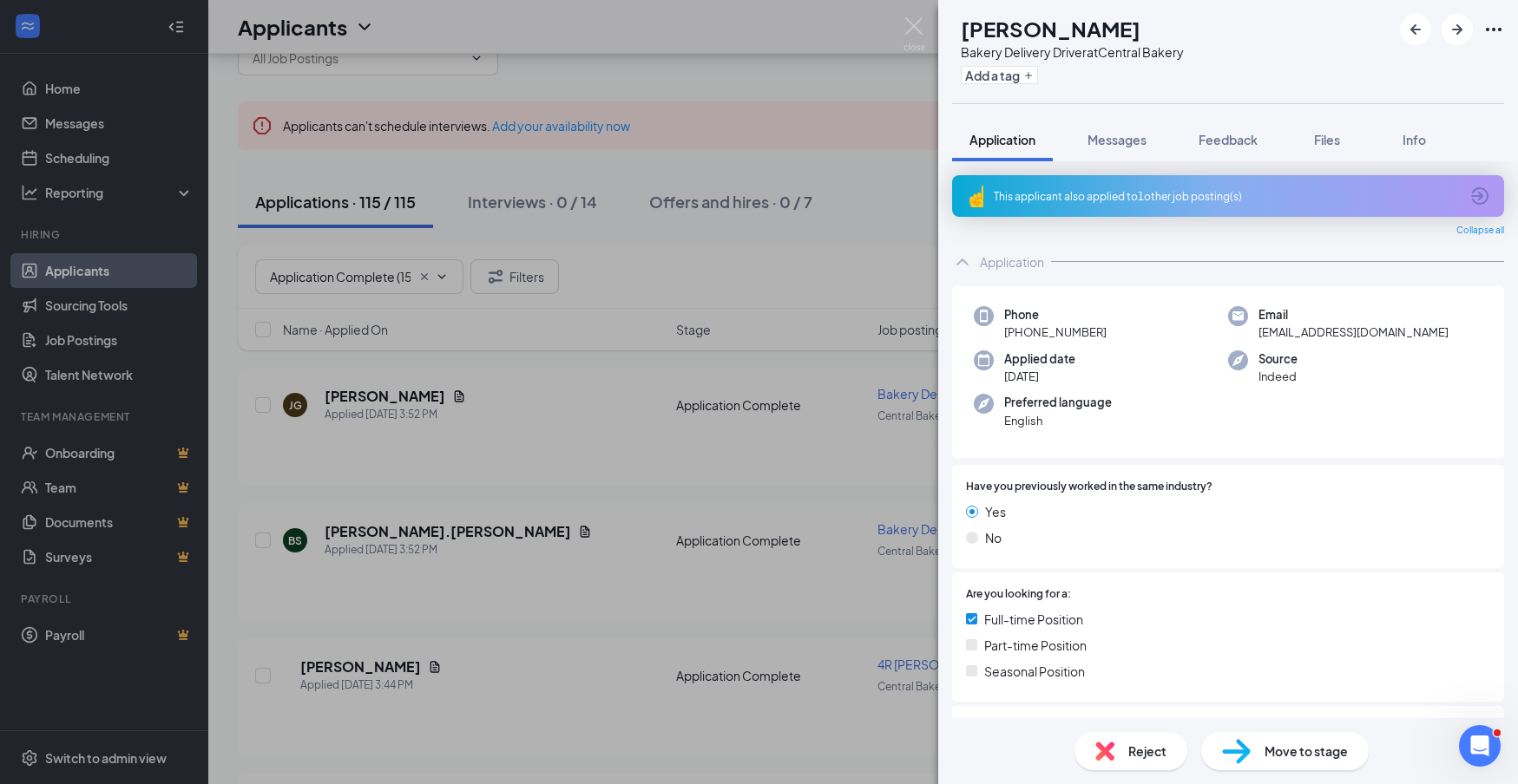
click at [1170, 204] on div "This applicant also applied to 1 other job posting(s)" at bounding box center [1228, 196] width 552 height 42
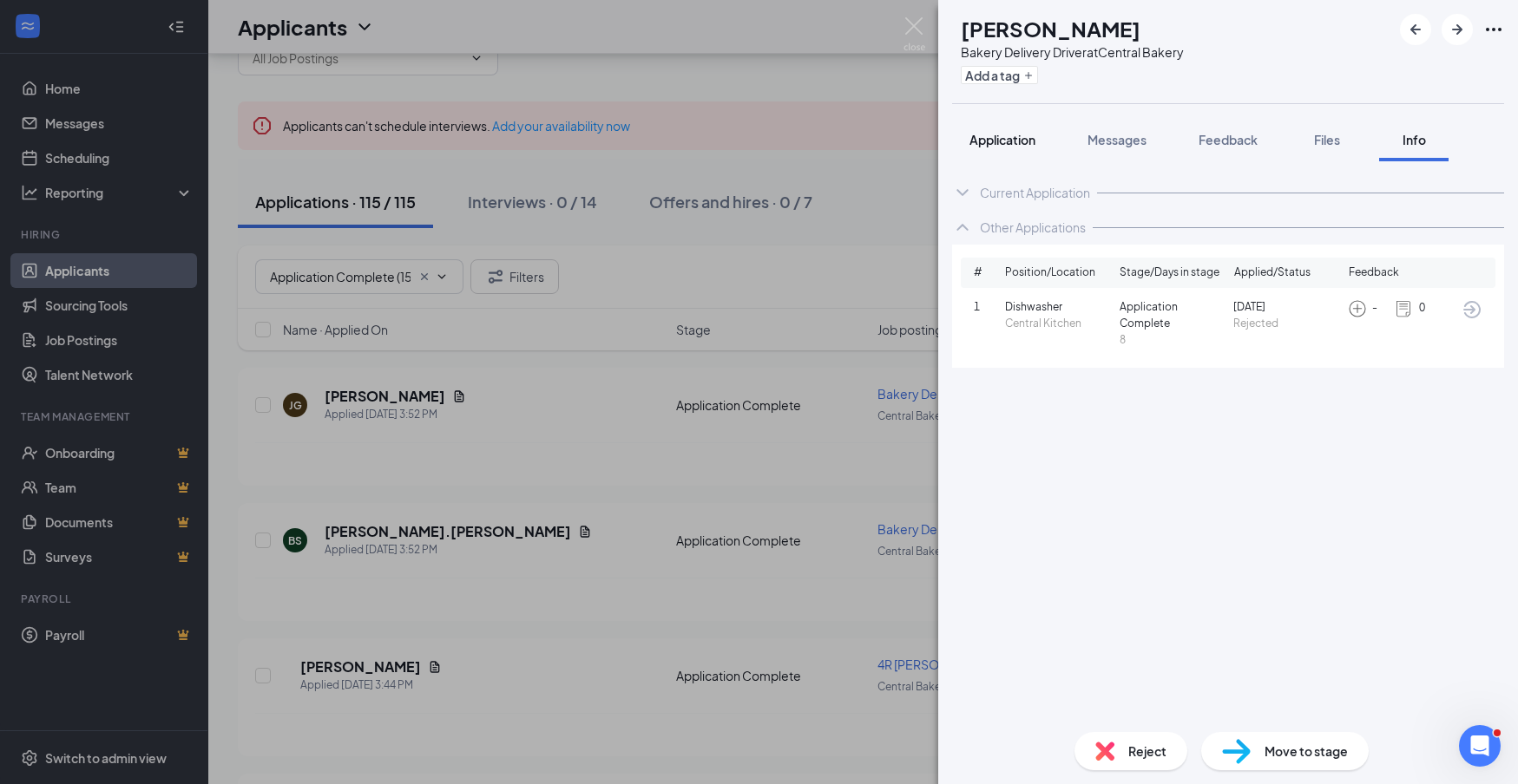
click at [1010, 145] on span "Application" at bounding box center [1002, 140] width 66 height 15
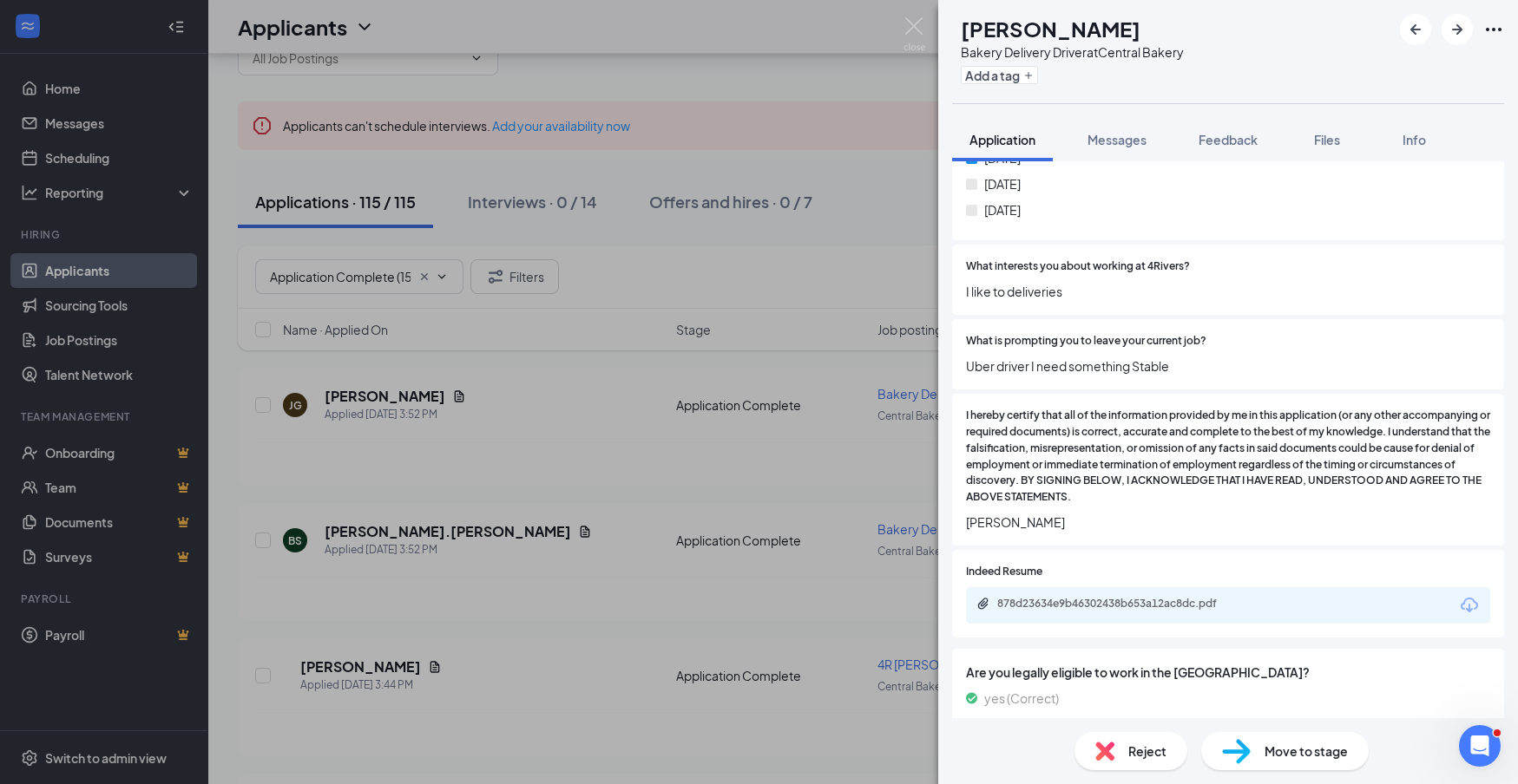
scroll to position [1091, 0]
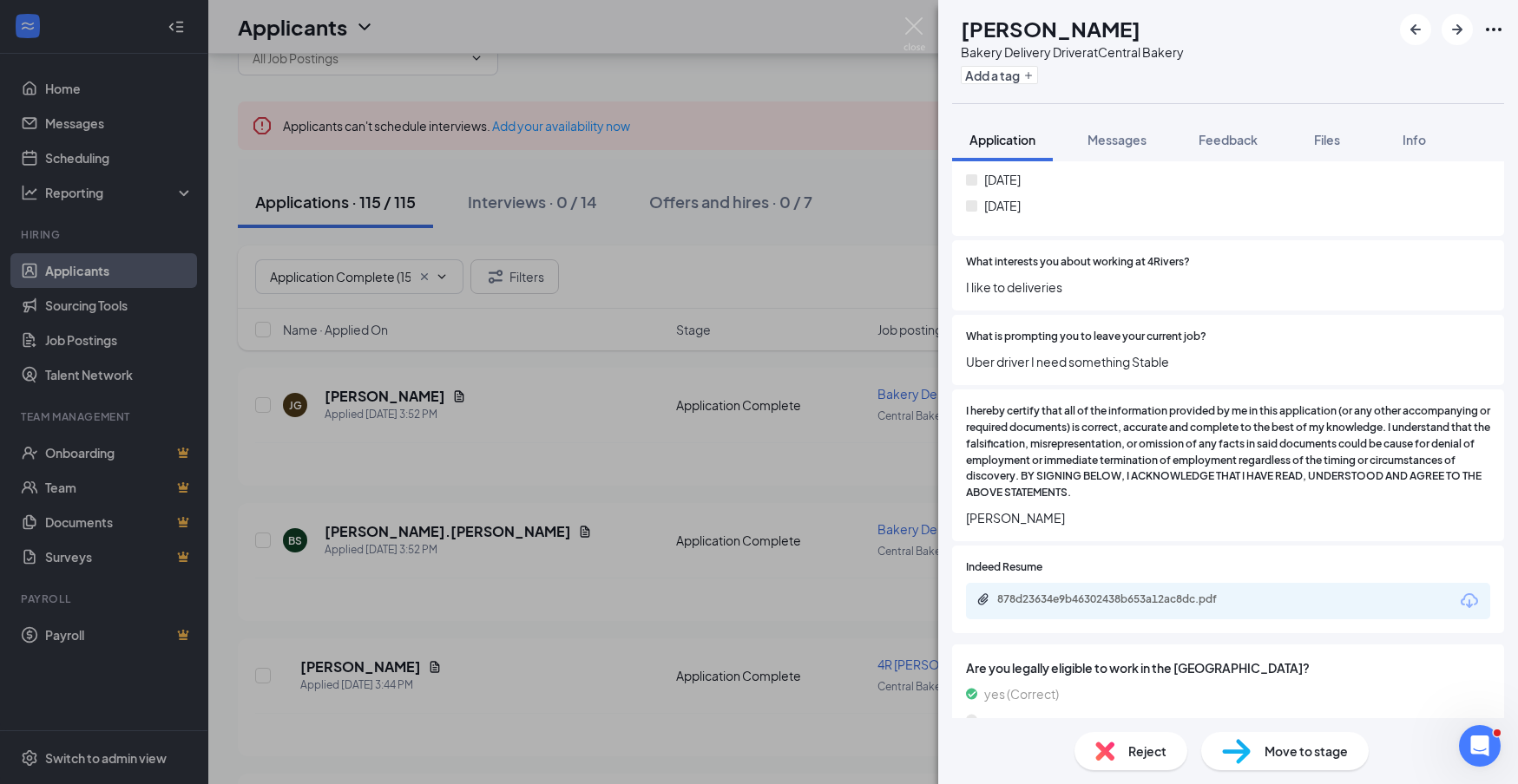
drag, startPoint x: 1468, startPoint y: 585, endPoint x: 1459, endPoint y: 583, distance: 9.2
click at [1468, 594] on icon "Download" at bounding box center [1469, 600] width 17 height 14
click at [1163, 745] on span "Reject" at bounding box center [1148, 751] width 38 height 19
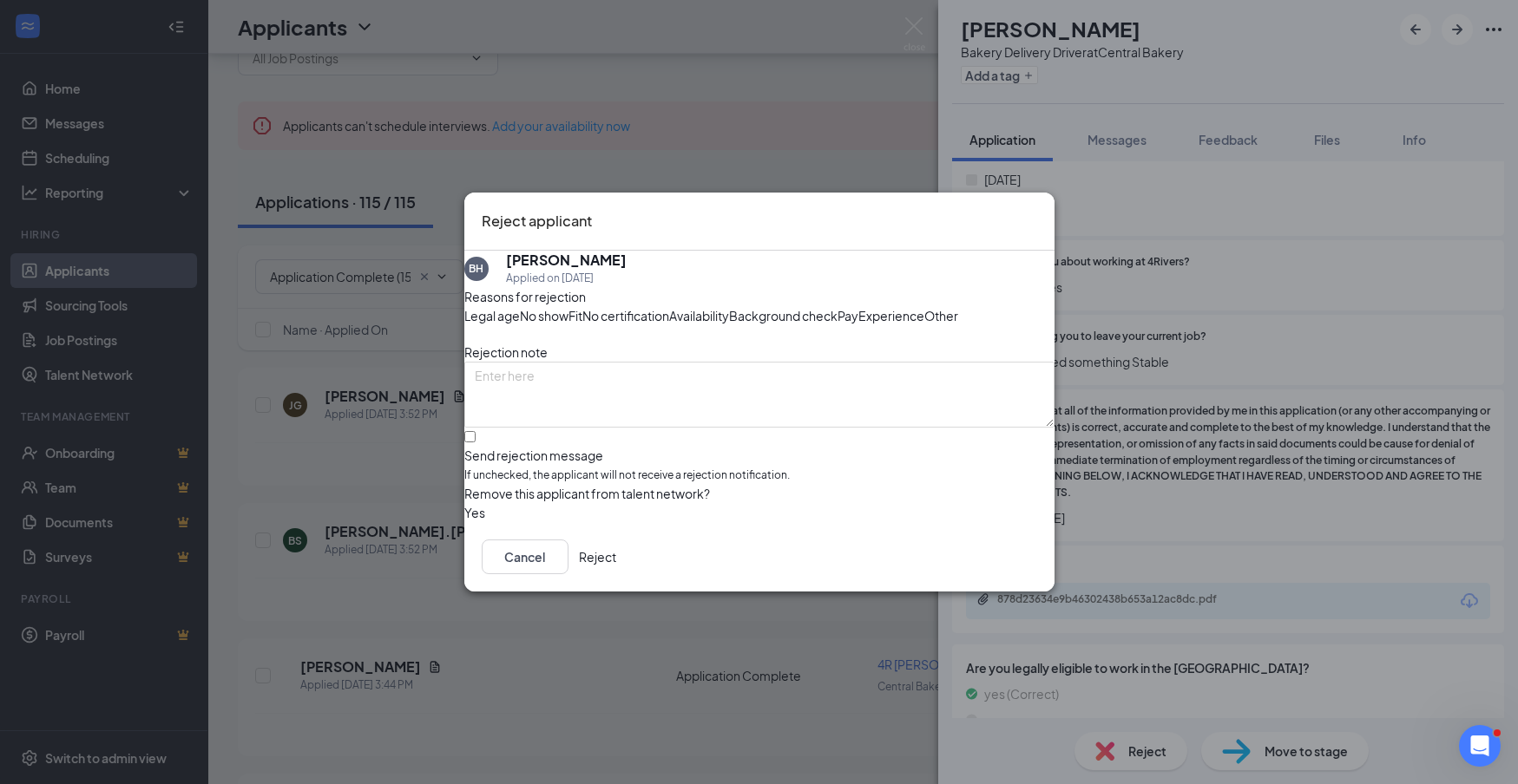
drag, startPoint x: 1023, startPoint y: 637, endPoint x: 1265, endPoint y: 547, distance: 258.2
click at [616, 575] on button "Reject" at bounding box center [597, 556] width 37 height 34
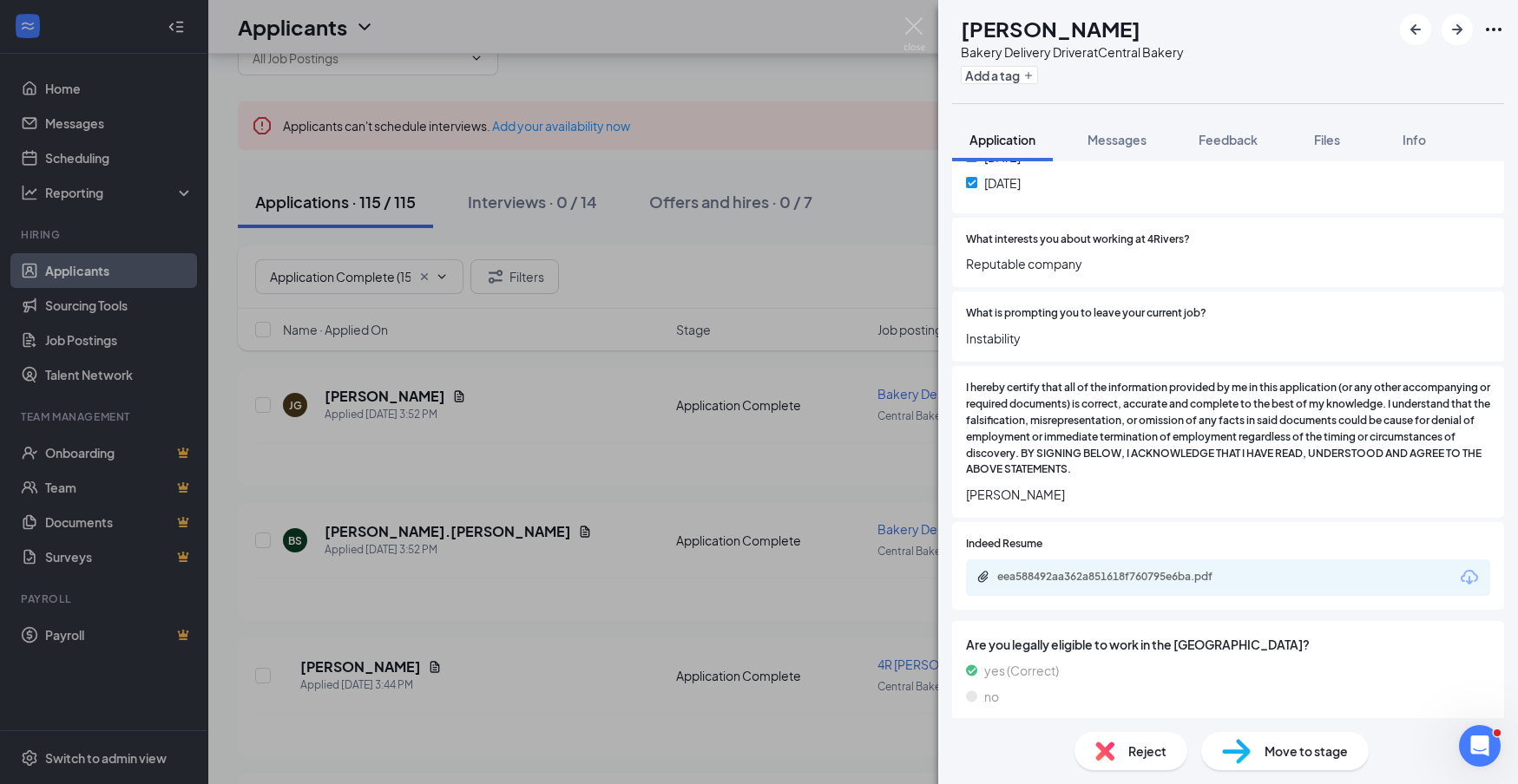
scroll to position [997, 0]
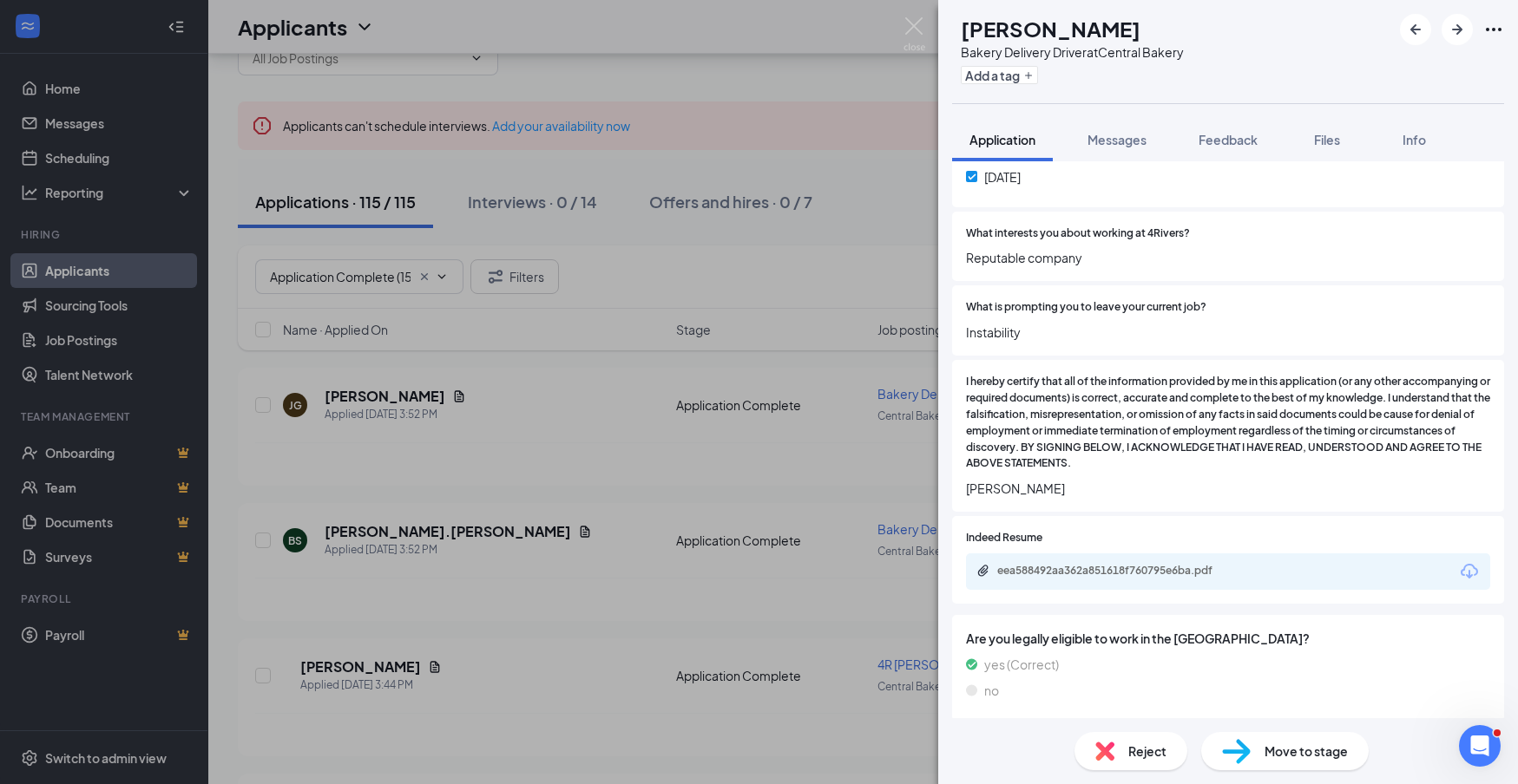
click at [1475, 561] on icon "Download" at bounding box center [1470, 572] width 21 height 21
click at [1150, 756] on span "Reject" at bounding box center [1148, 751] width 38 height 19
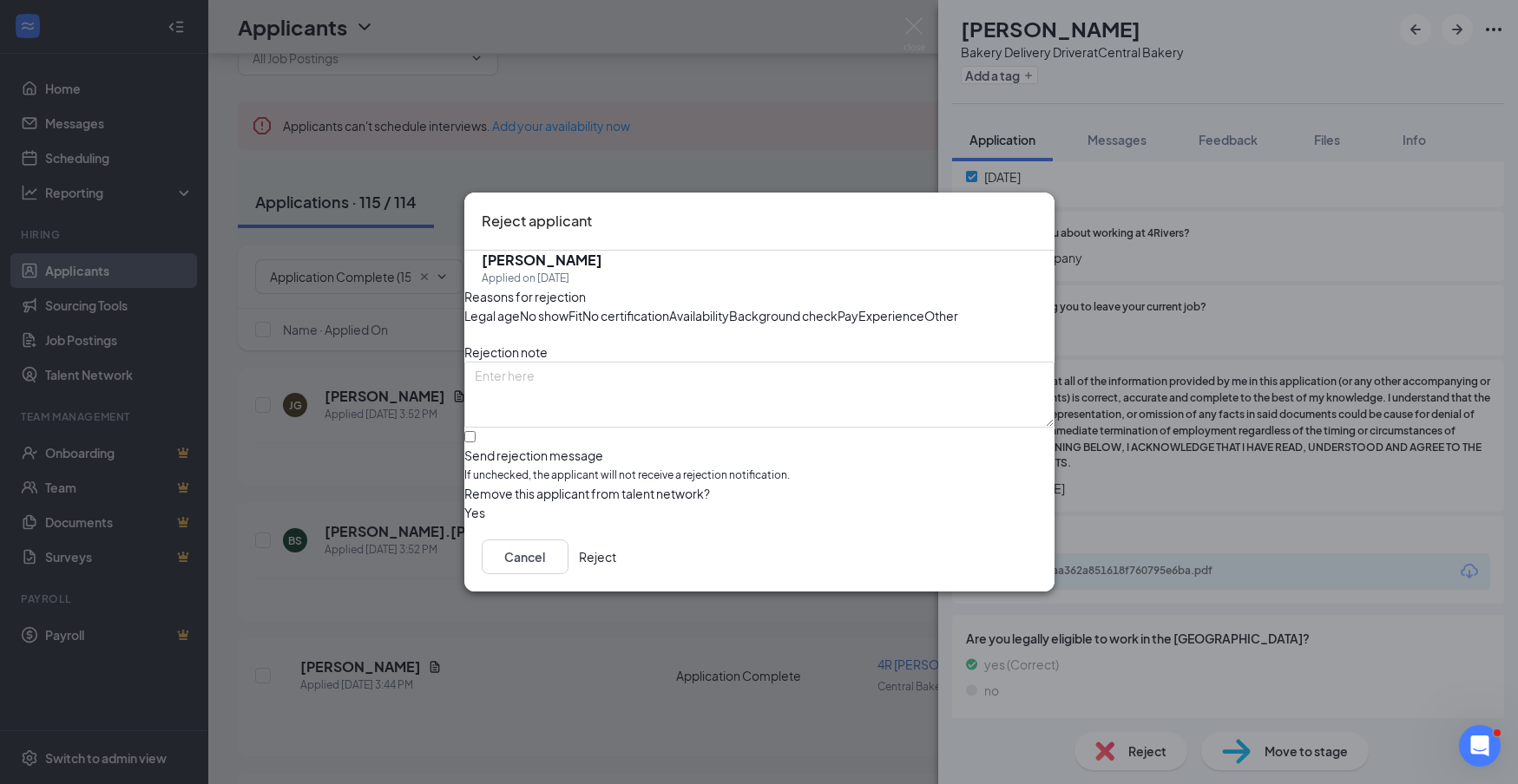
drag, startPoint x: 1012, startPoint y: 635, endPoint x: 1170, endPoint y: 624, distance: 158.4
click at [616, 575] on button "Reject" at bounding box center [597, 556] width 37 height 34
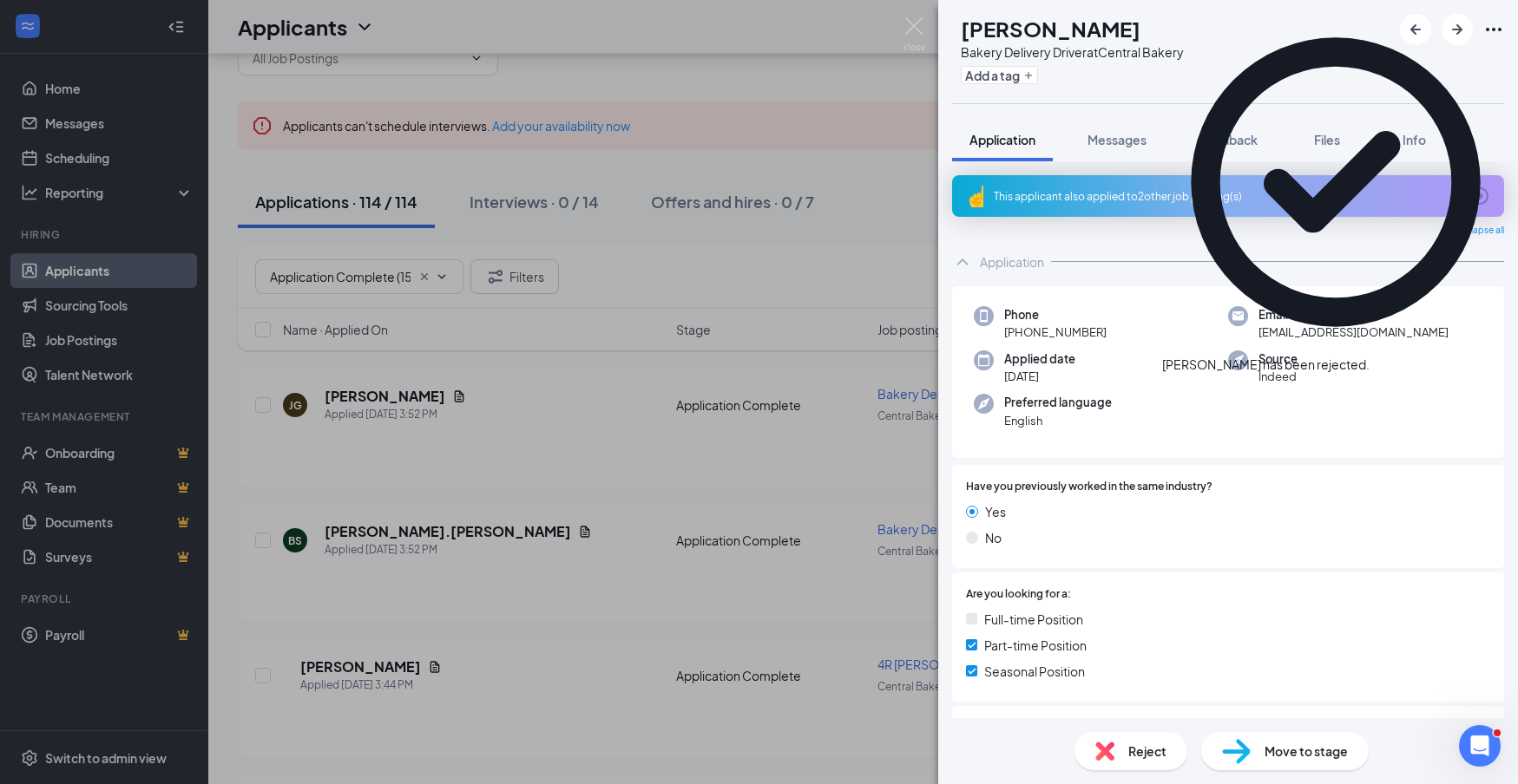
click at [1168, 203] on div "This applicant also applied to 2 other job posting(s)" at bounding box center [1226, 196] width 465 height 14
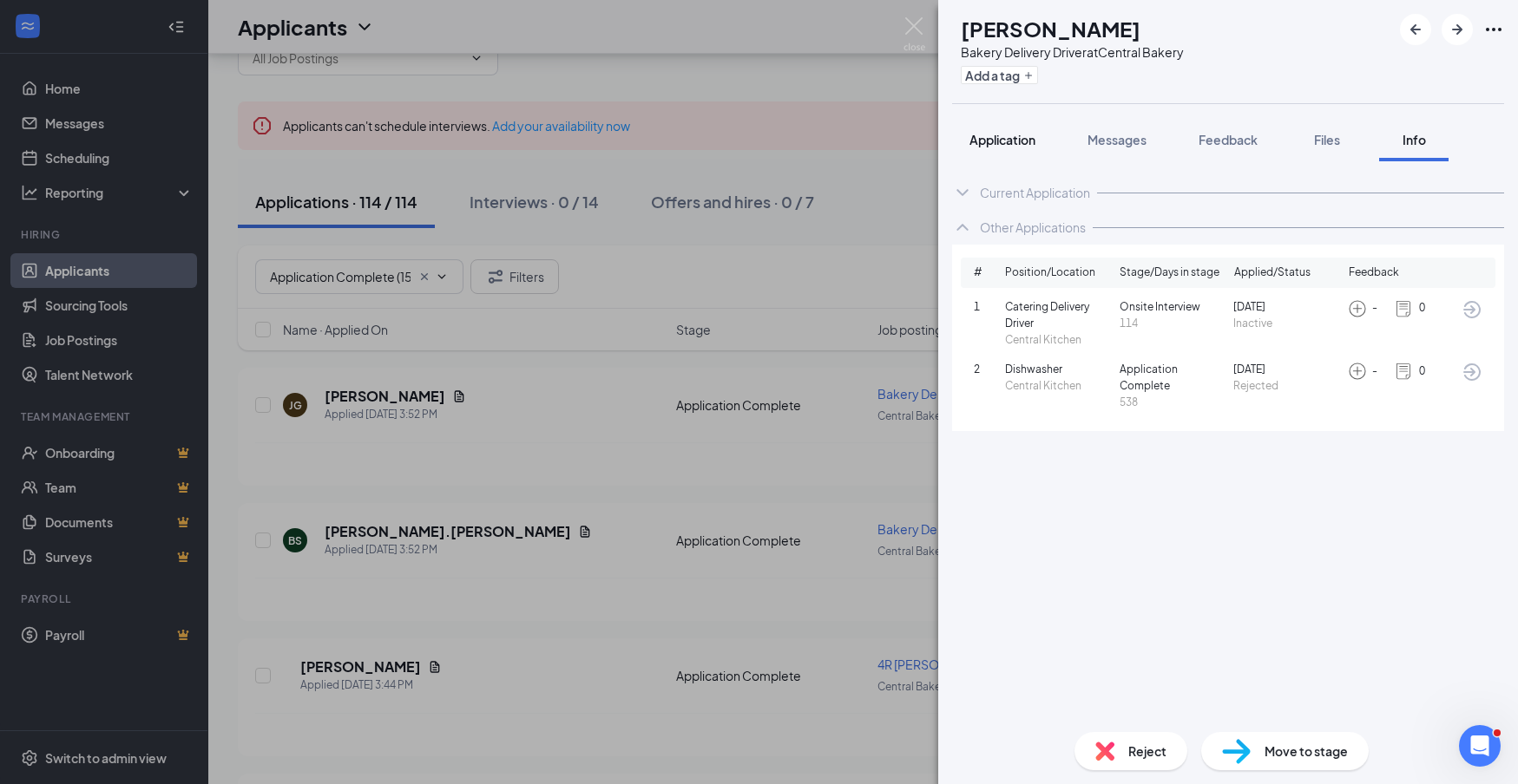
click at [1003, 144] on span "Application" at bounding box center [1002, 140] width 66 height 15
click at [1005, 143] on span "Application" at bounding box center [1002, 140] width 66 height 15
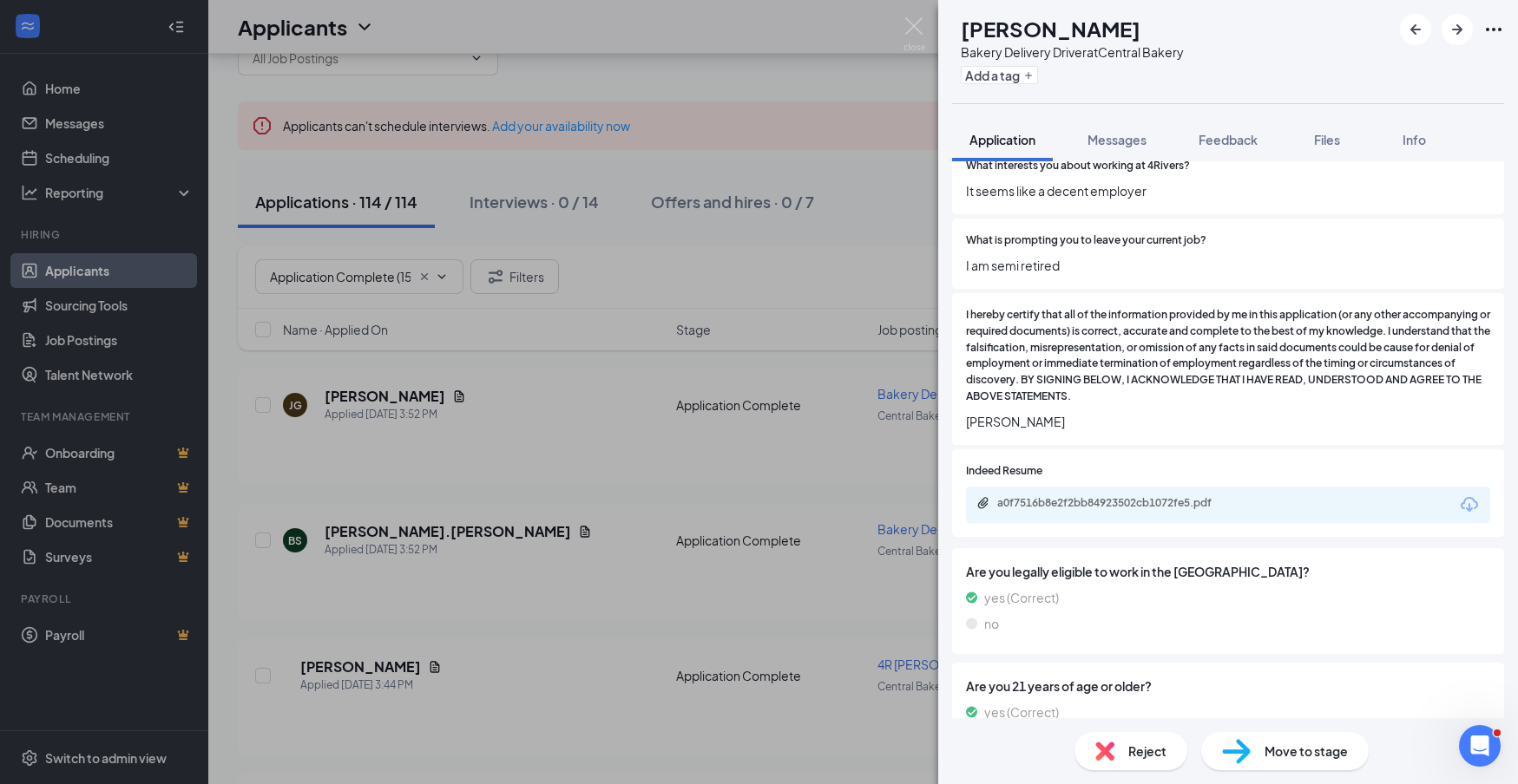
scroll to position [1262, 0]
click at [1468, 493] on icon "Download" at bounding box center [1470, 504] width 21 height 21
click at [1159, 746] on span "Reject" at bounding box center [1148, 751] width 38 height 19
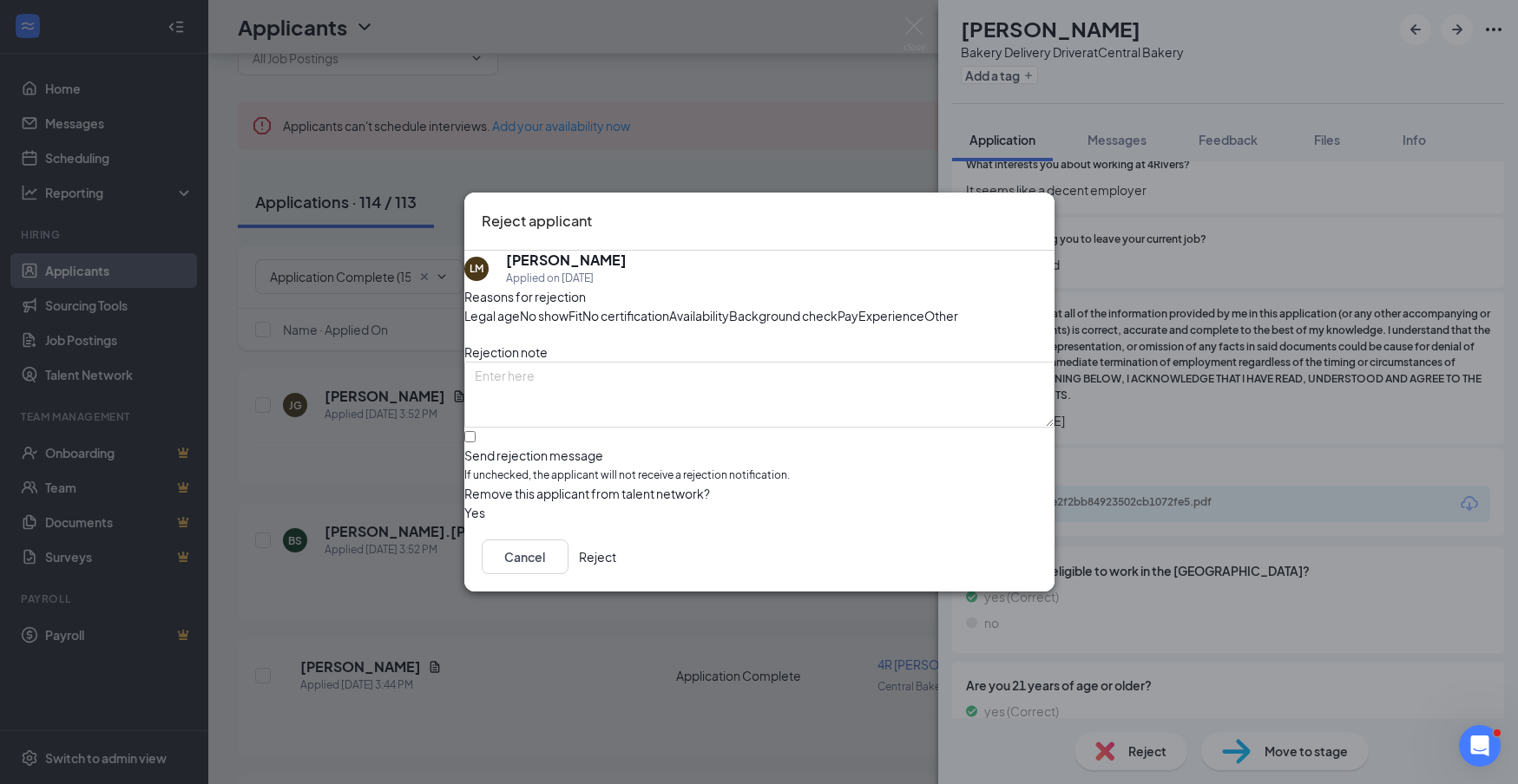
click at [616, 575] on button "Reject" at bounding box center [597, 556] width 37 height 34
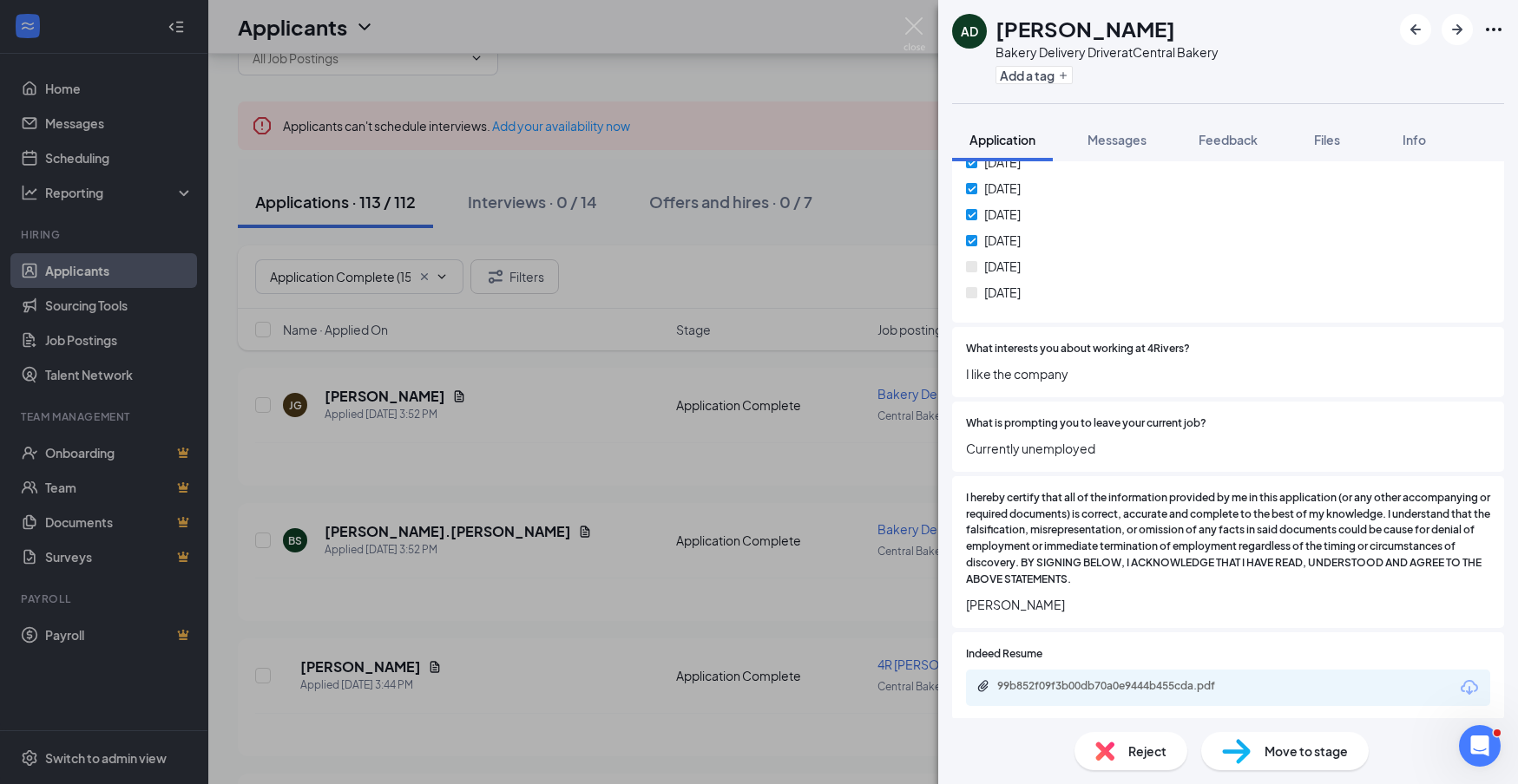
scroll to position [1123, 0]
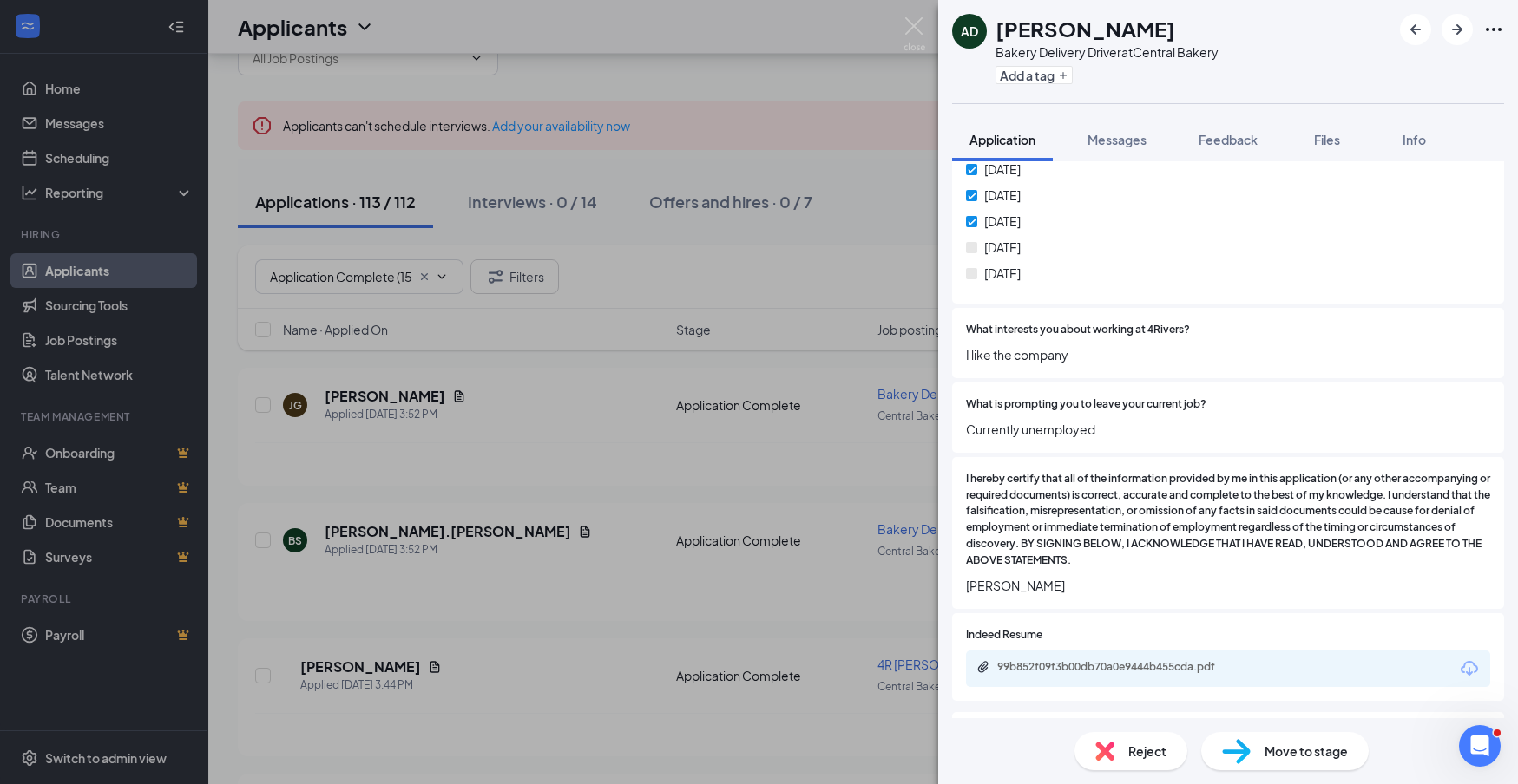
click at [1171, 748] on div "Reject" at bounding box center [1131, 751] width 113 height 38
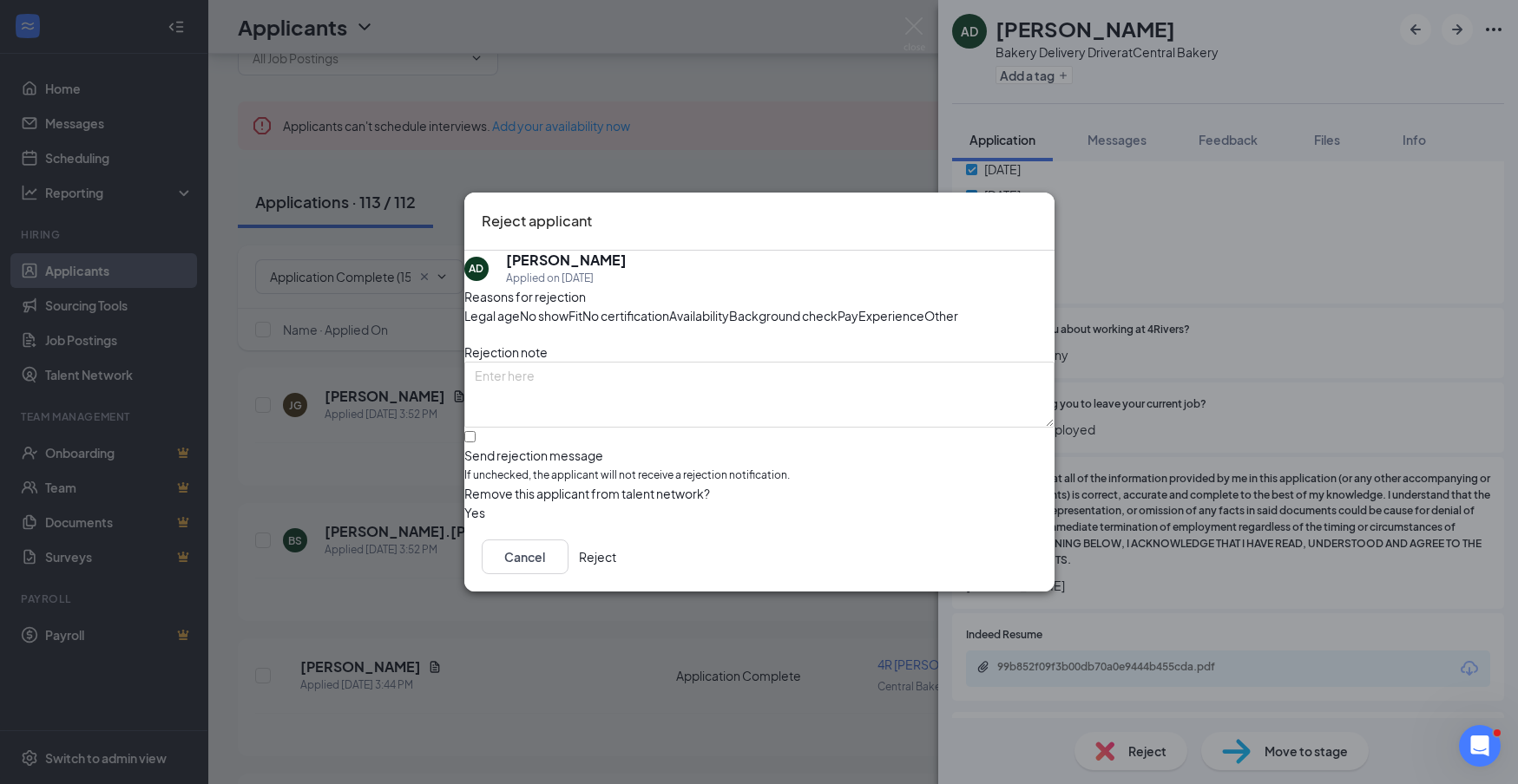
click at [616, 575] on button "Reject" at bounding box center [597, 556] width 37 height 34
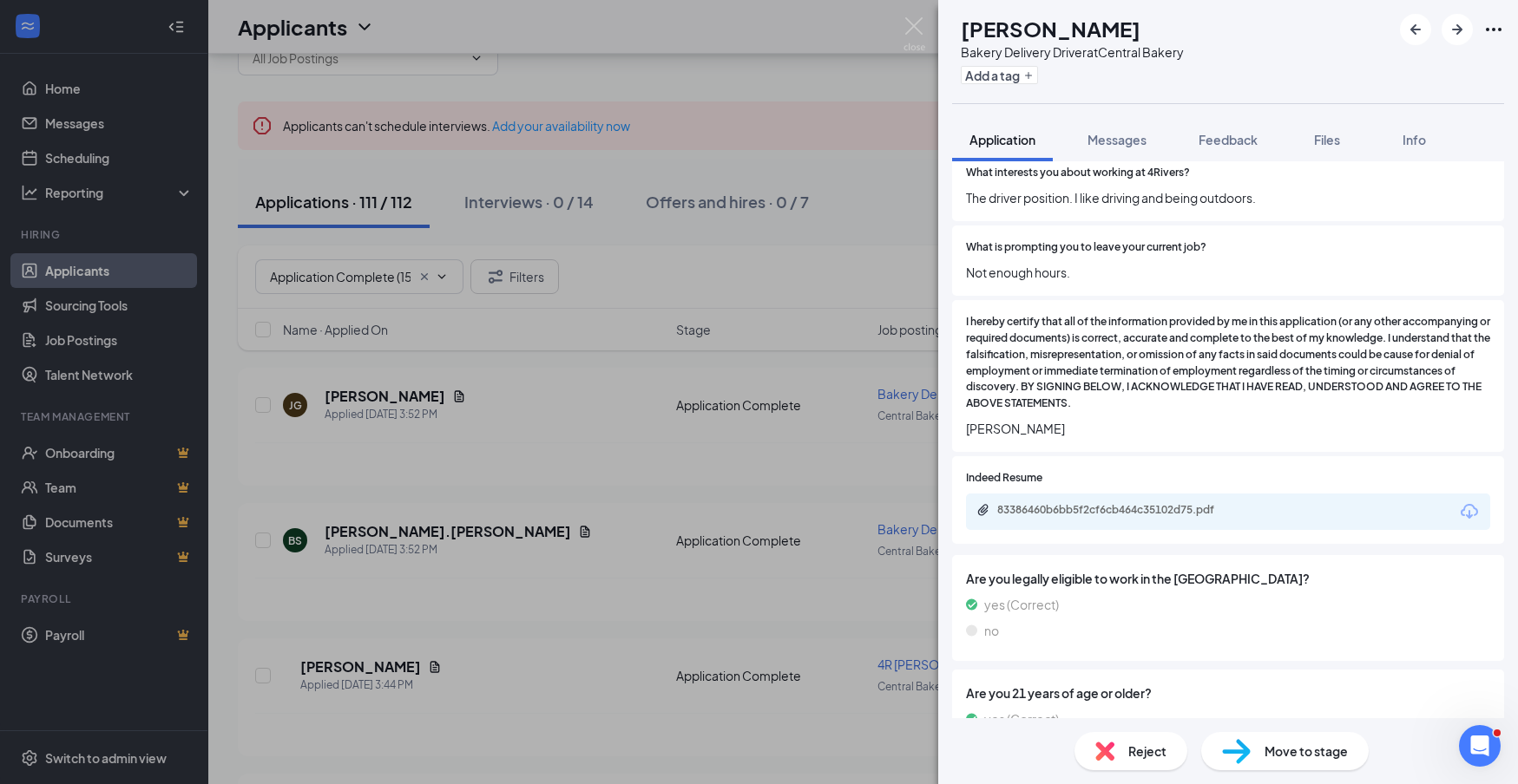
scroll to position [1133, 0]
click at [1469, 502] on icon "Download" at bounding box center [1469, 509] width 17 height 14
click at [1143, 750] on span "Reject" at bounding box center [1148, 751] width 38 height 19
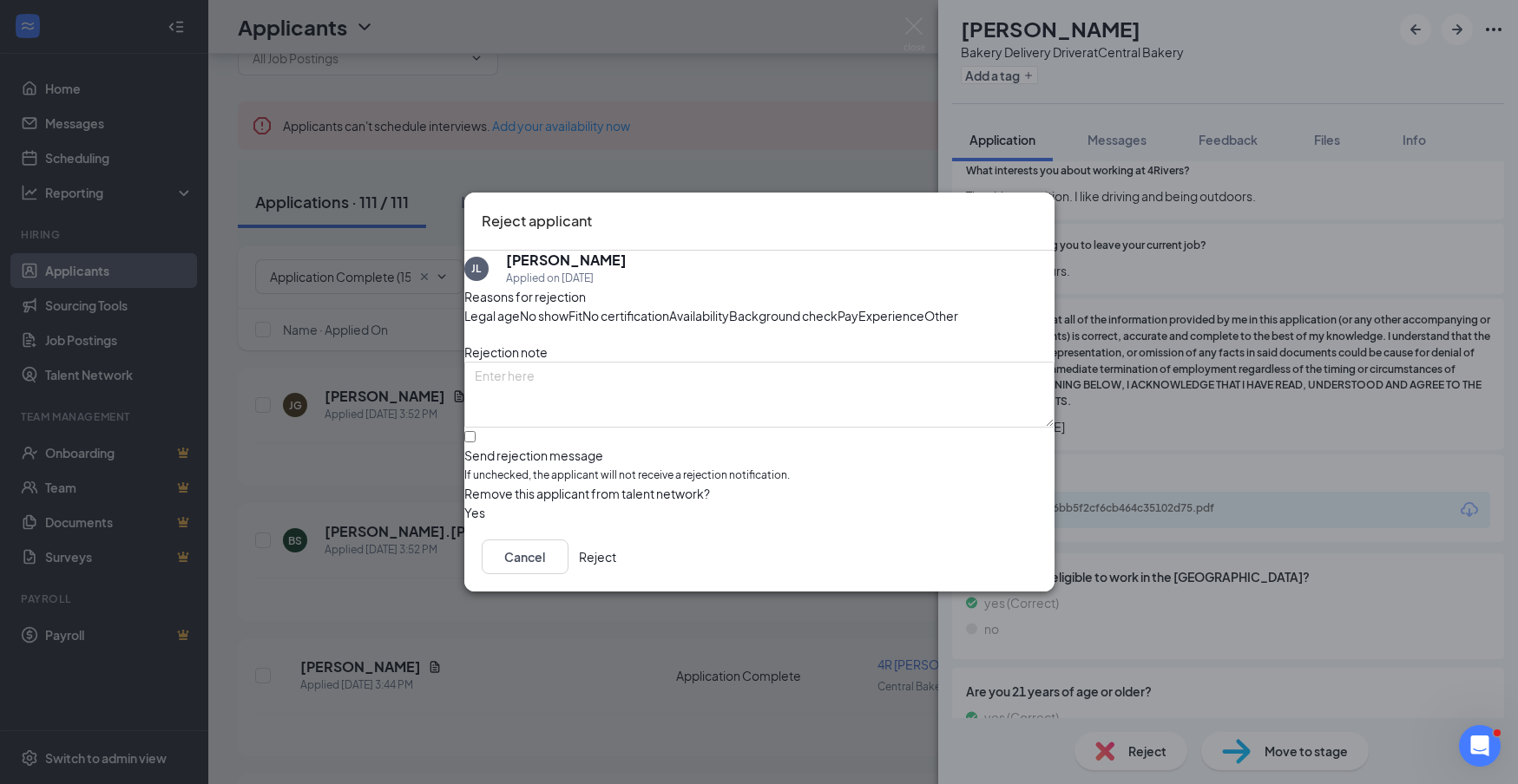
click at [616, 575] on button "Reject" at bounding box center [597, 556] width 37 height 34
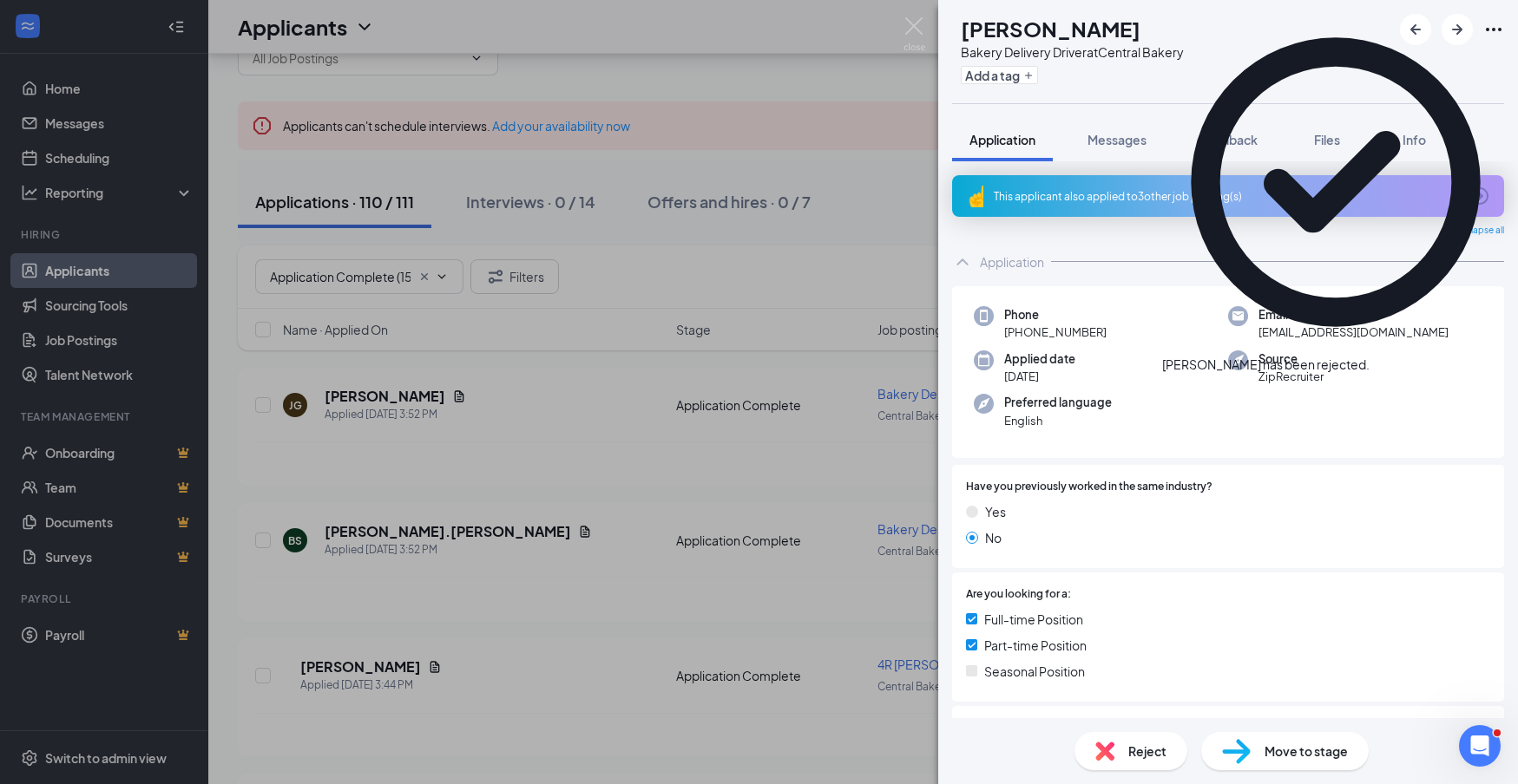
click at [1198, 205] on div "This applicant also applied to 3 other job posting(s)" at bounding box center [1228, 196] width 552 height 42
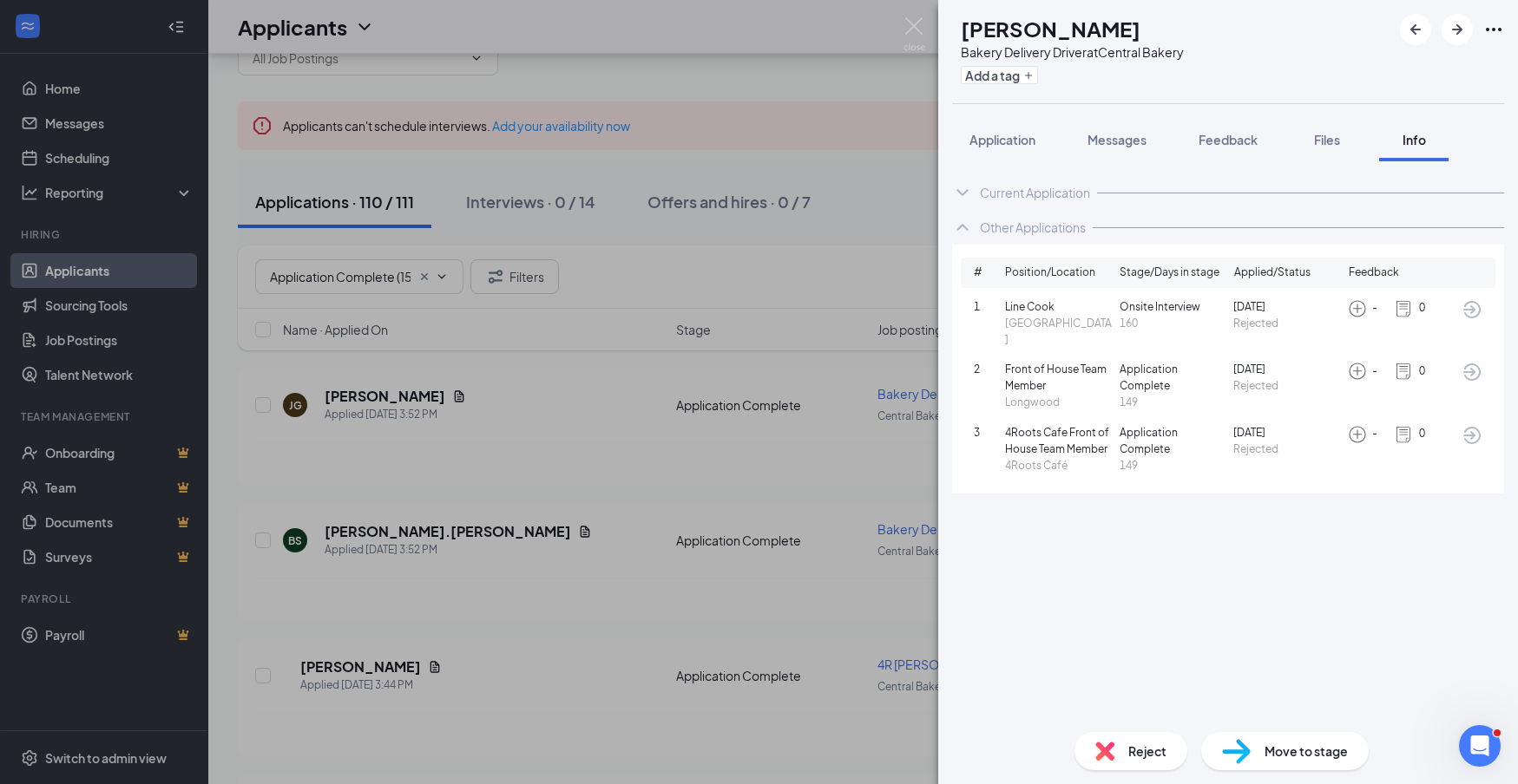
click at [1155, 746] on span "Reject" at bounding box center [1148, 751] width 38 height 19
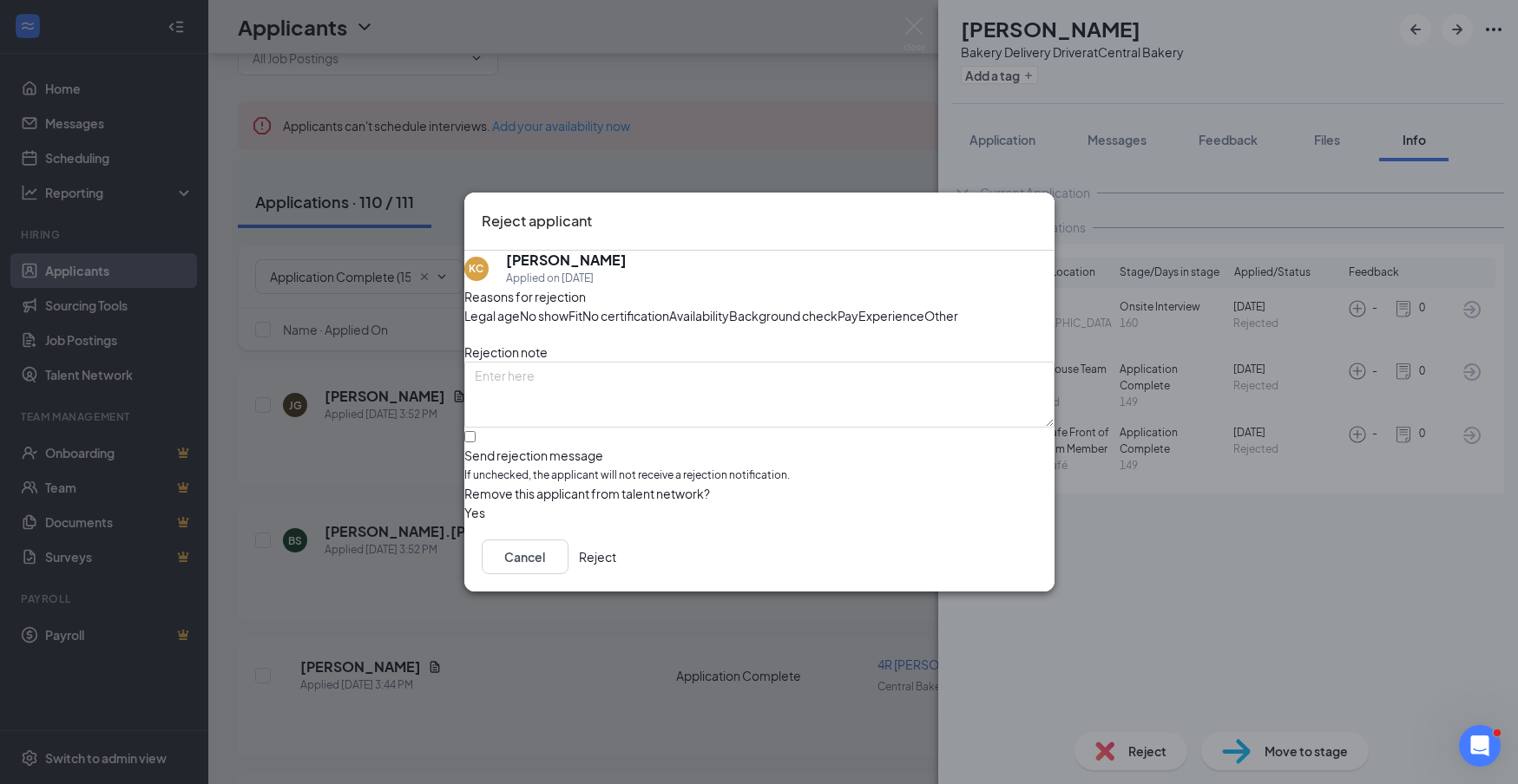
drag, startPoint x: 999, startPoint y: 638, endPoint x: 1221, endPoint y: 612, distance: 223.5
click at [616, 575] on button "Reject" at bounding box center [597, 556] width 37 height 34
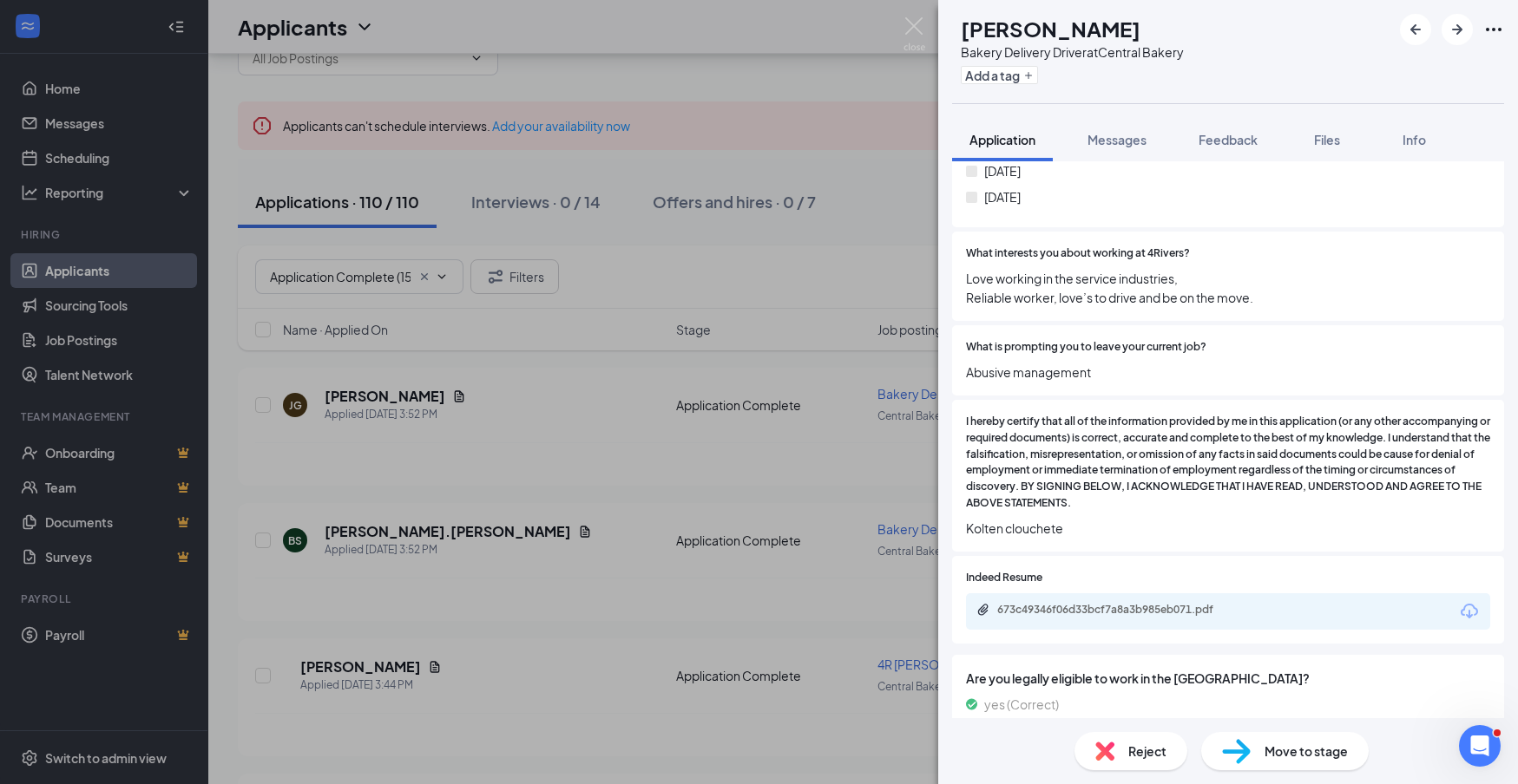
scroll to position [1135, 0]
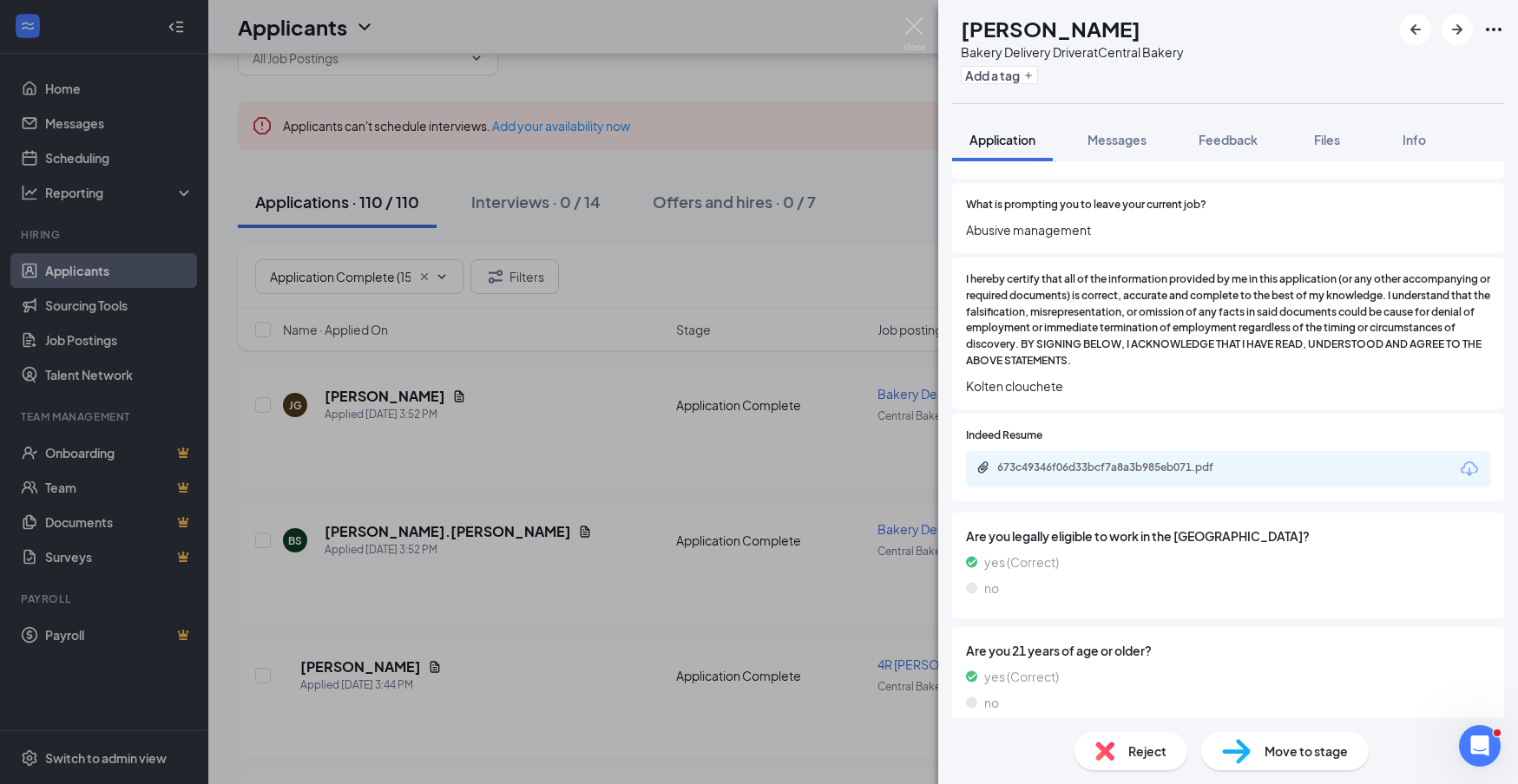
click at [1121, 750] on div "Reject" at bounding box center [1131, 751] width 113 height 38
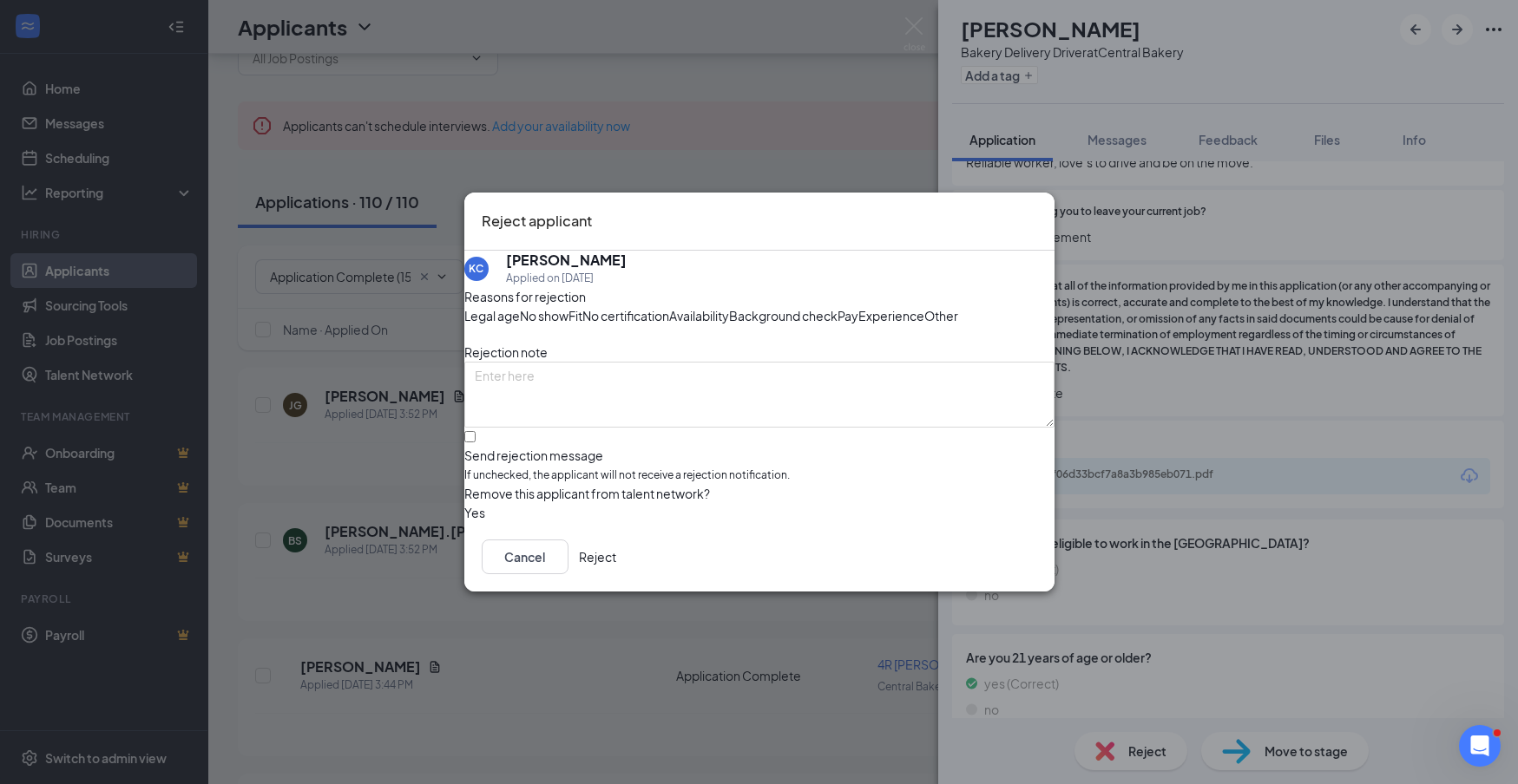
click at [616, 575] on button "Reject" at bounding box center [597, 556] width 37 height 34
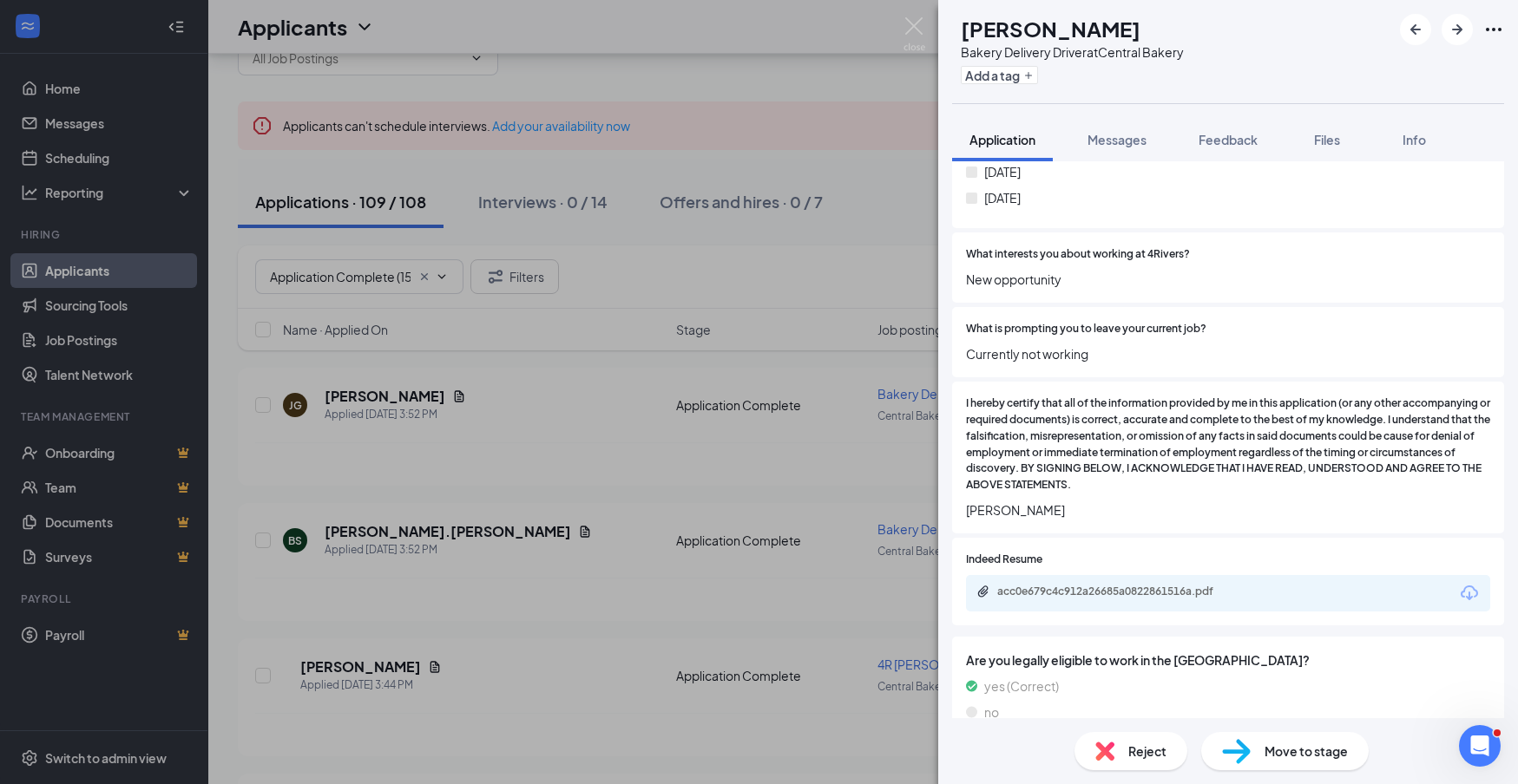
scroll to position [1051, 0]
click at [1472, 582] on icon "Download" at bounding box center [1470, 593] width 21 height 21
click at [1146, 753] on span "Reject" at bounding box center [1148, 751] width 38 height 19
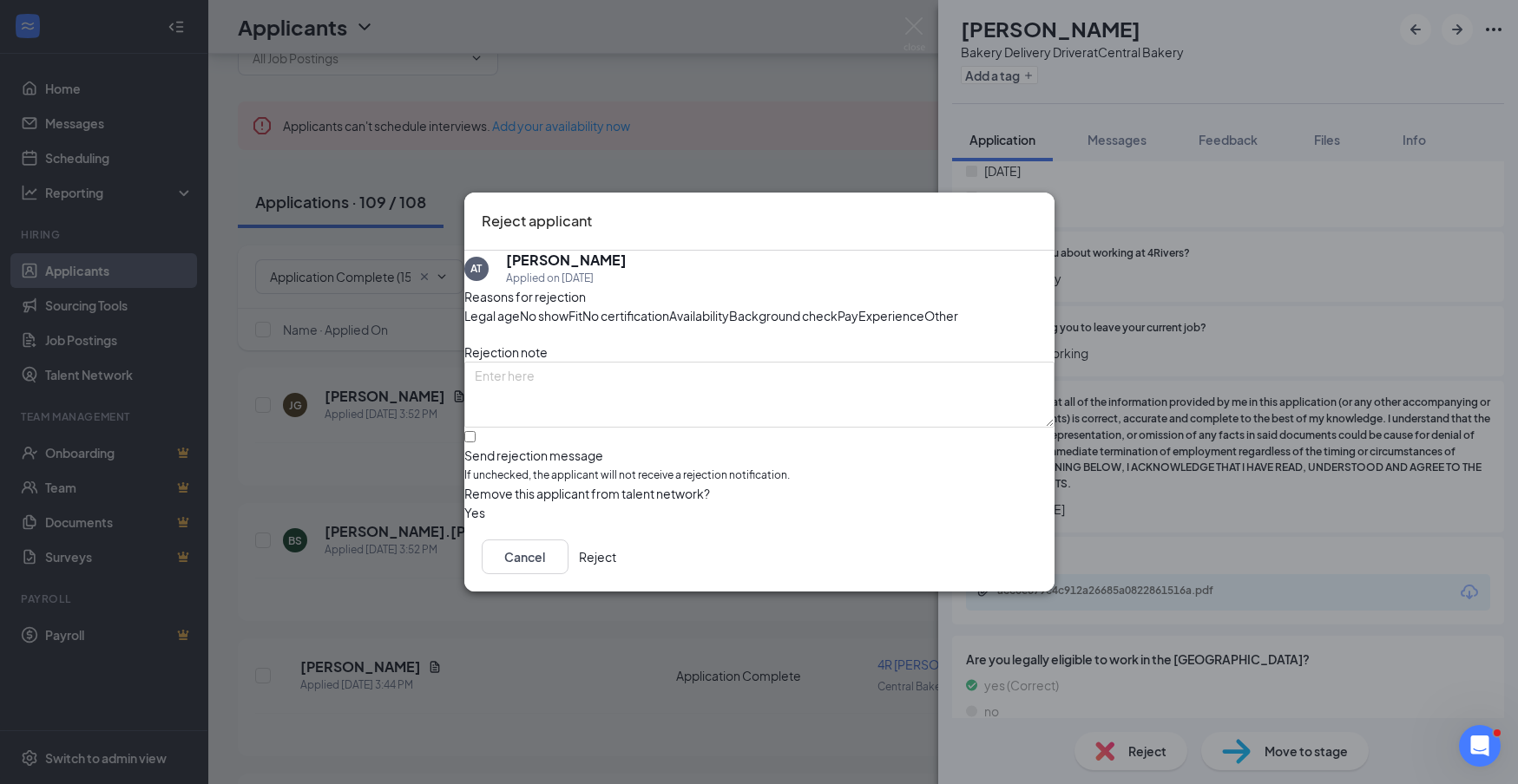
drag, startPoint x: 1002, startPoint y: 615, endPoint x: 1039, endPoint y: 596, distance: 41.6
click at [616, 575] on button "Reject" at bounding box center [597, 556] width 37 height 34
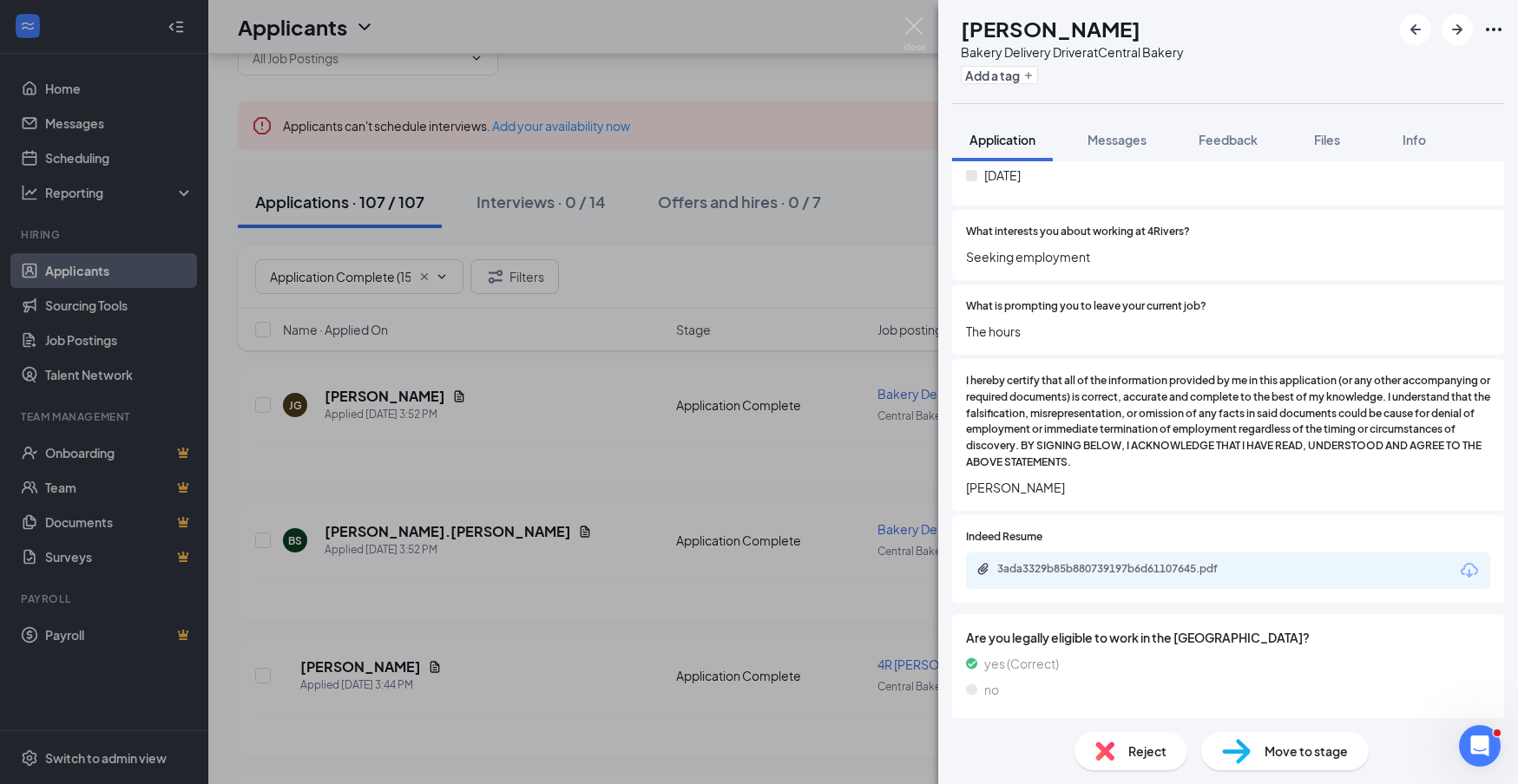
scroll to position [1165, 0]
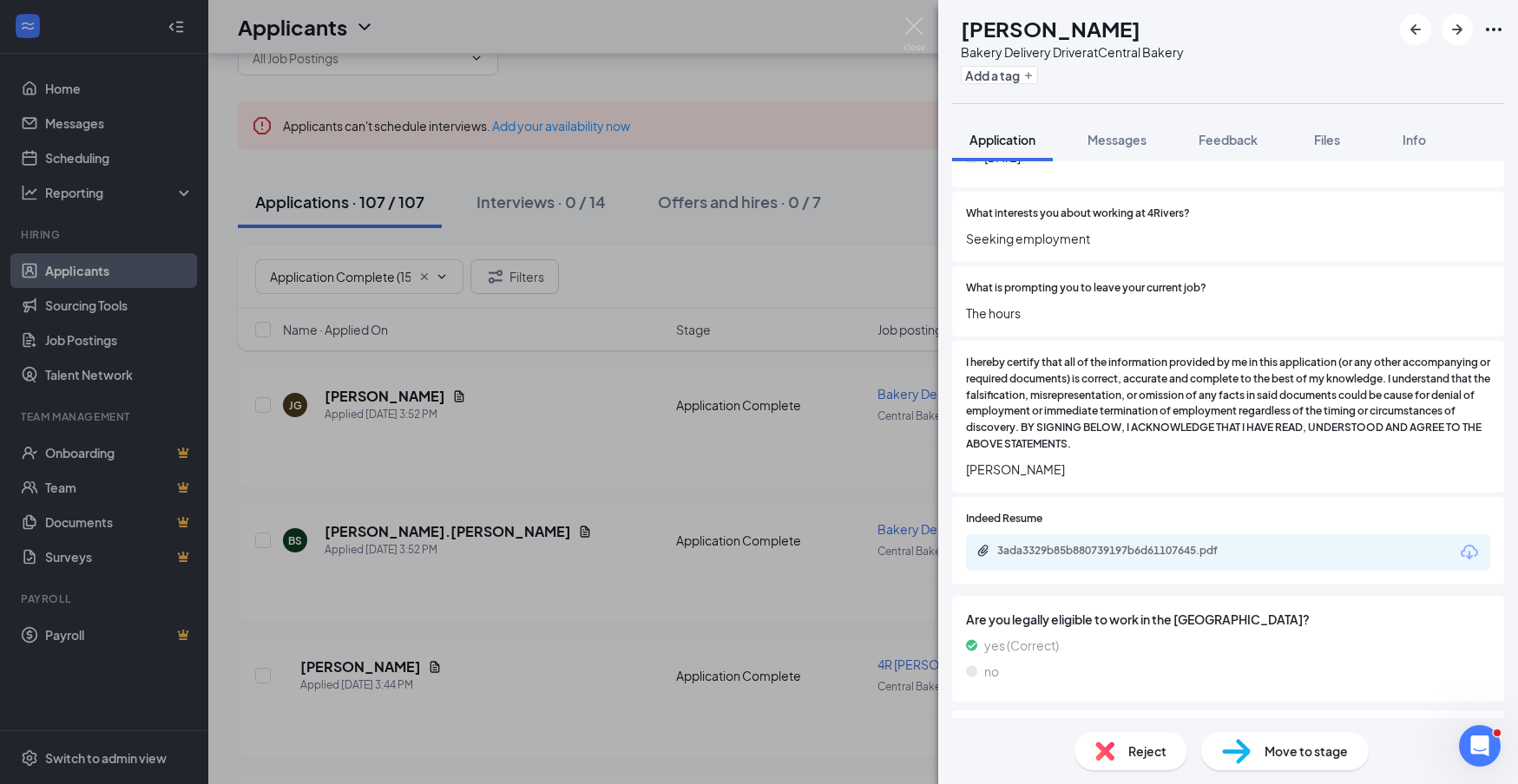
click at [1466, 542] on icon "Download" at bounding box center [1470, 553] width 21 height 21
click at [1120, 752] on div "Reject" at bounding box center [1131, 751] width 113 height 38
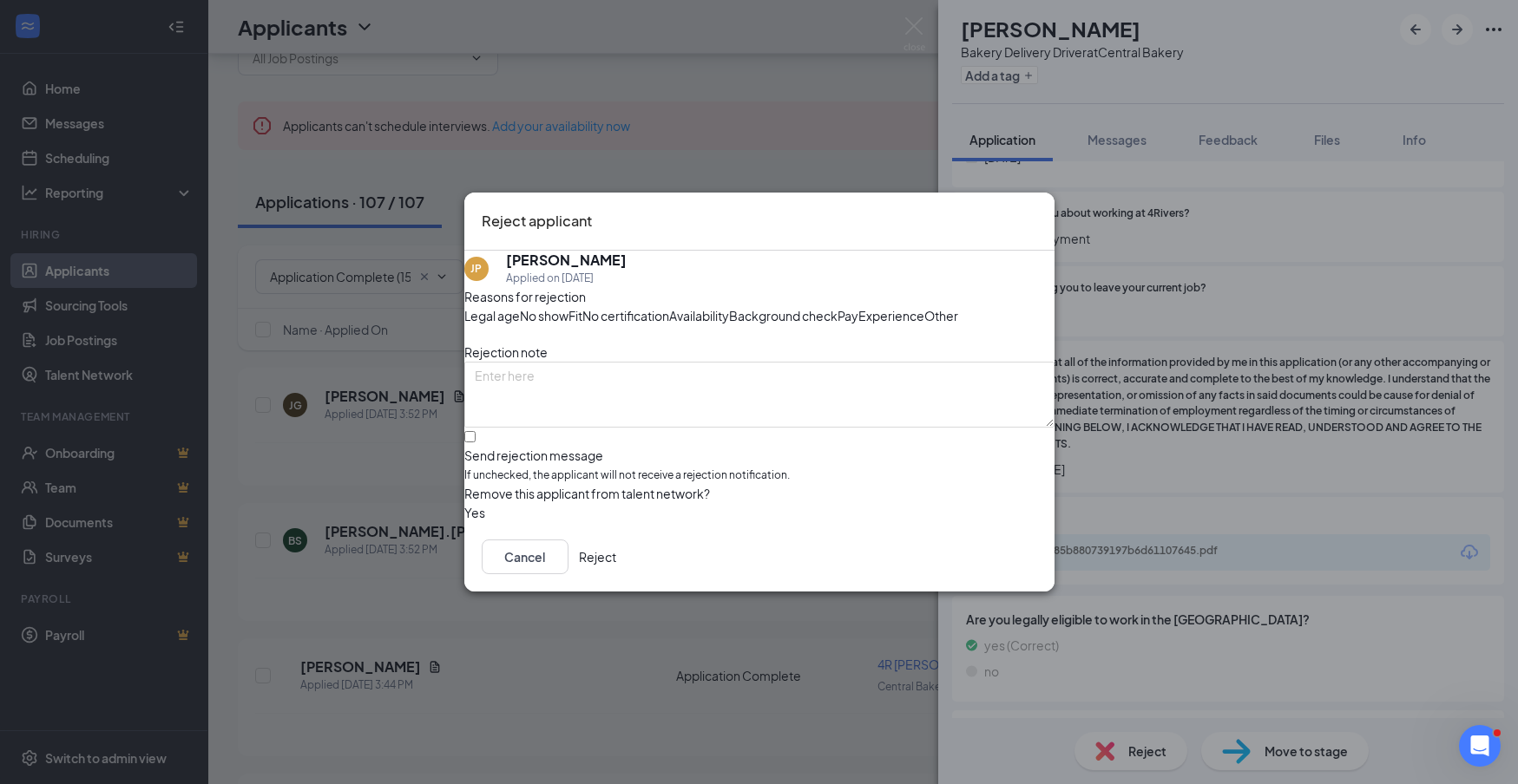
drag, startPoint x: 1023, startPoint y: 630, endPoint x: 1234, endPoint y: 640, distance: 211.2
click at [616, 575] on button "Reject" at bounding box center [597, 556] width 37 height 34
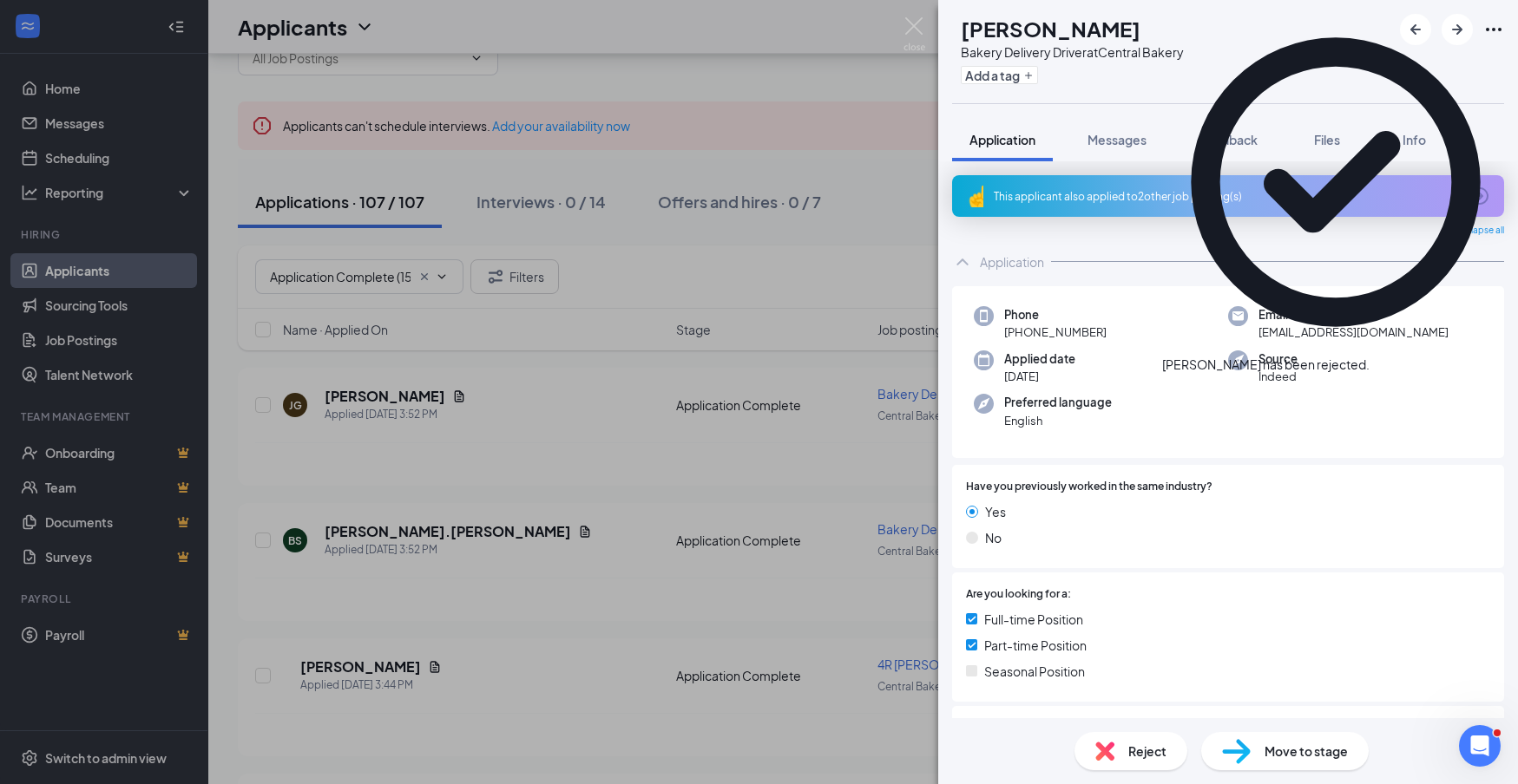
click at [1184, 194] on div "This applicant also applied to 2 other job posting(s)" at bounding box center [1226, 196] width 465 height 14
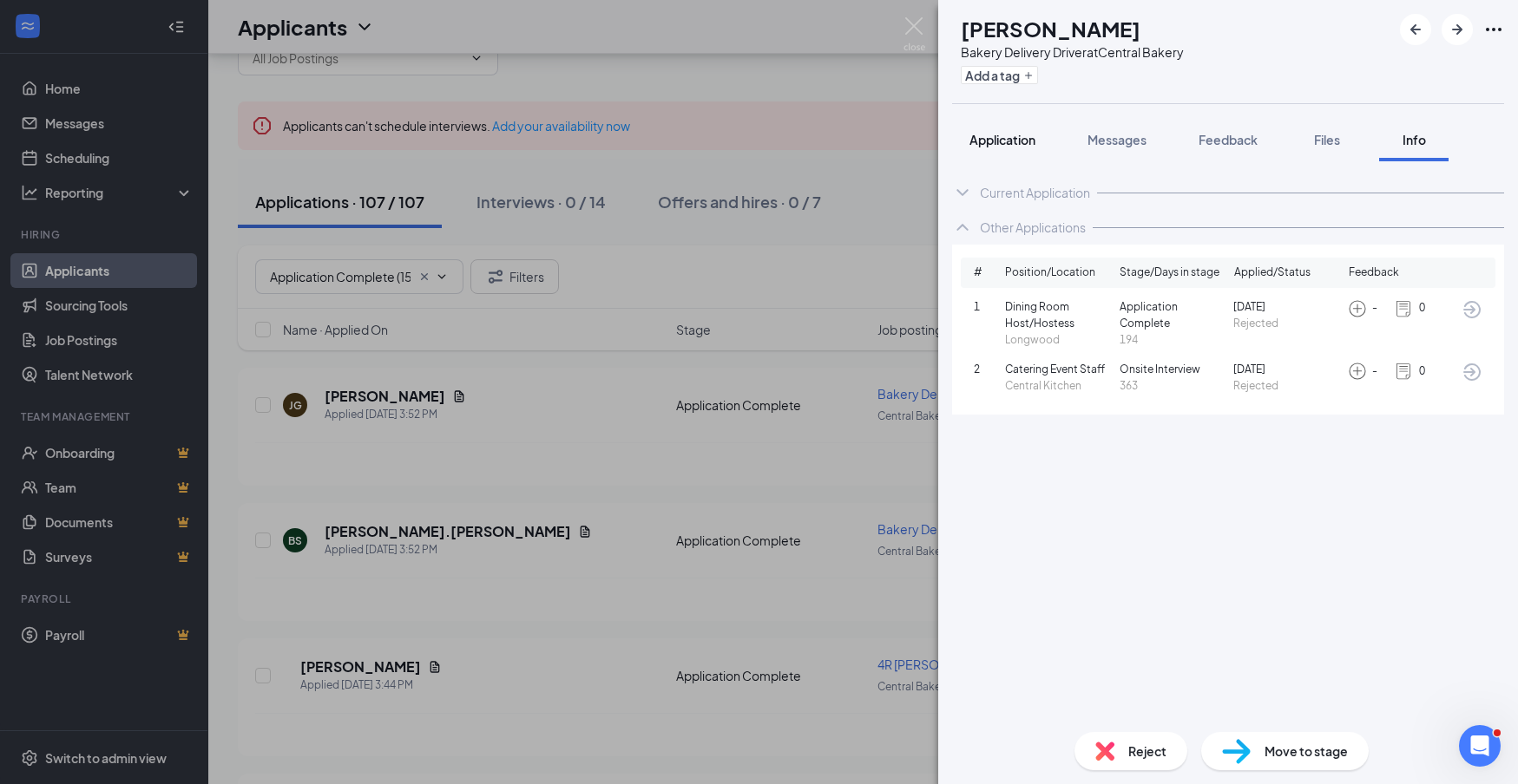
click at [1013, 142] on span "Application" at bounding box center [1002, 140] width 66 height 15
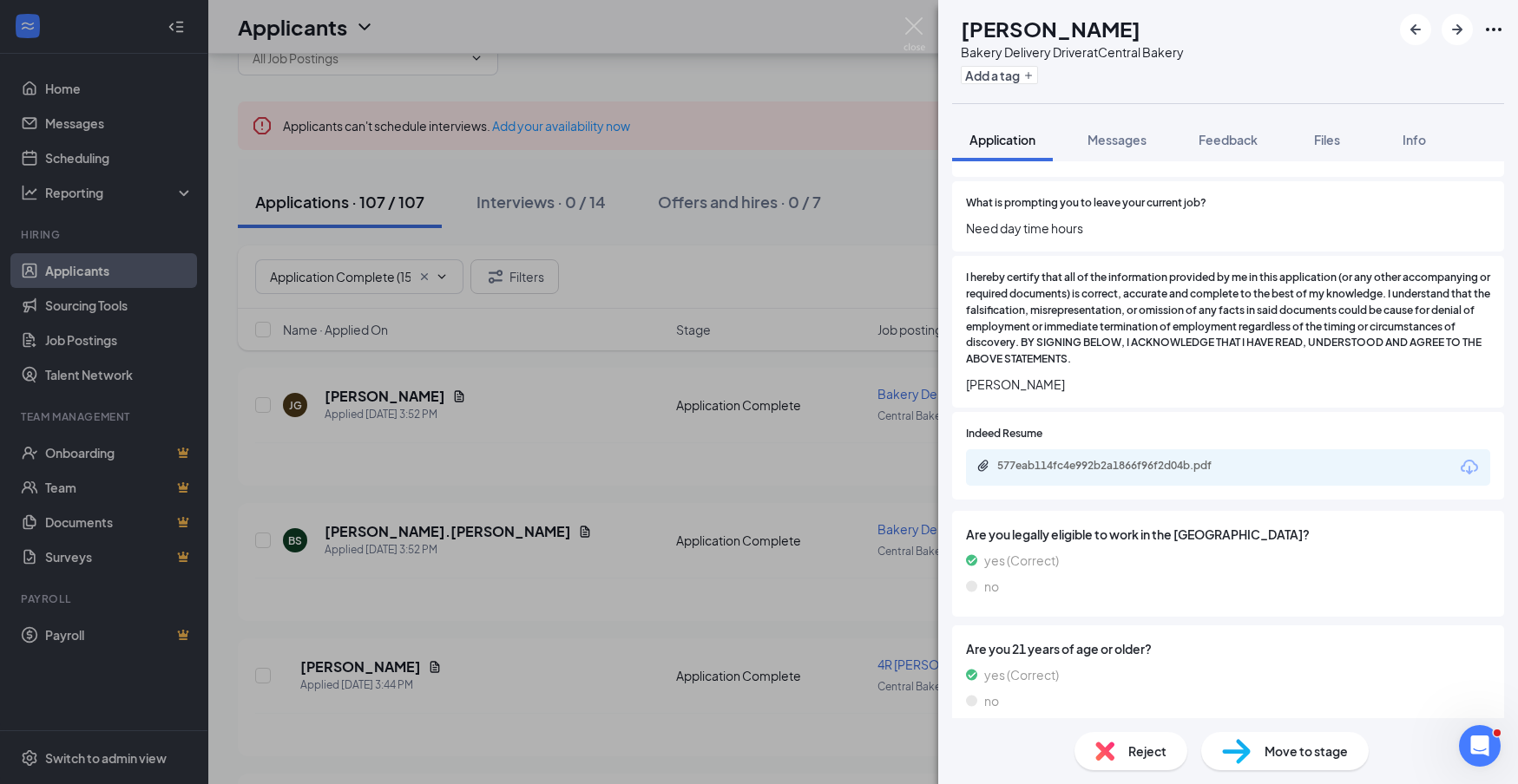
scroll to position [1243, 0]
click at [1469, 461] on icon "Download" at bounding box center [1469, 468] width 17 height 14
click at [1155, 750] on span "Reject" at bounding box center [1148, 751] width 38 height 19
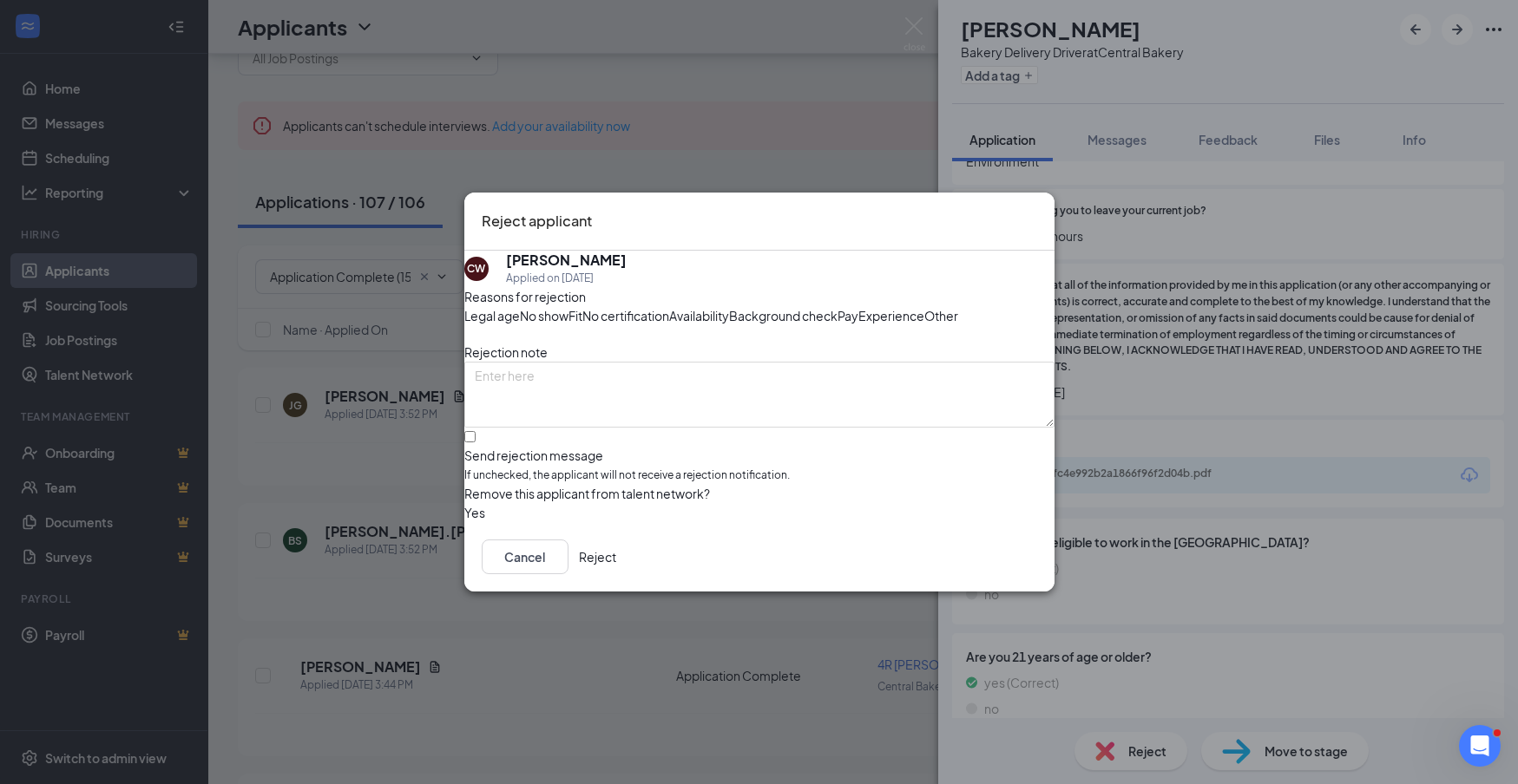
drag, startPoint x: 1018, startPoint y: 637, endPoint x: 1031, endPoint y: 633, distance: 13.6
click at [616, 575] on button "Reject" at bounding box center [597, 556] width 37 height 34
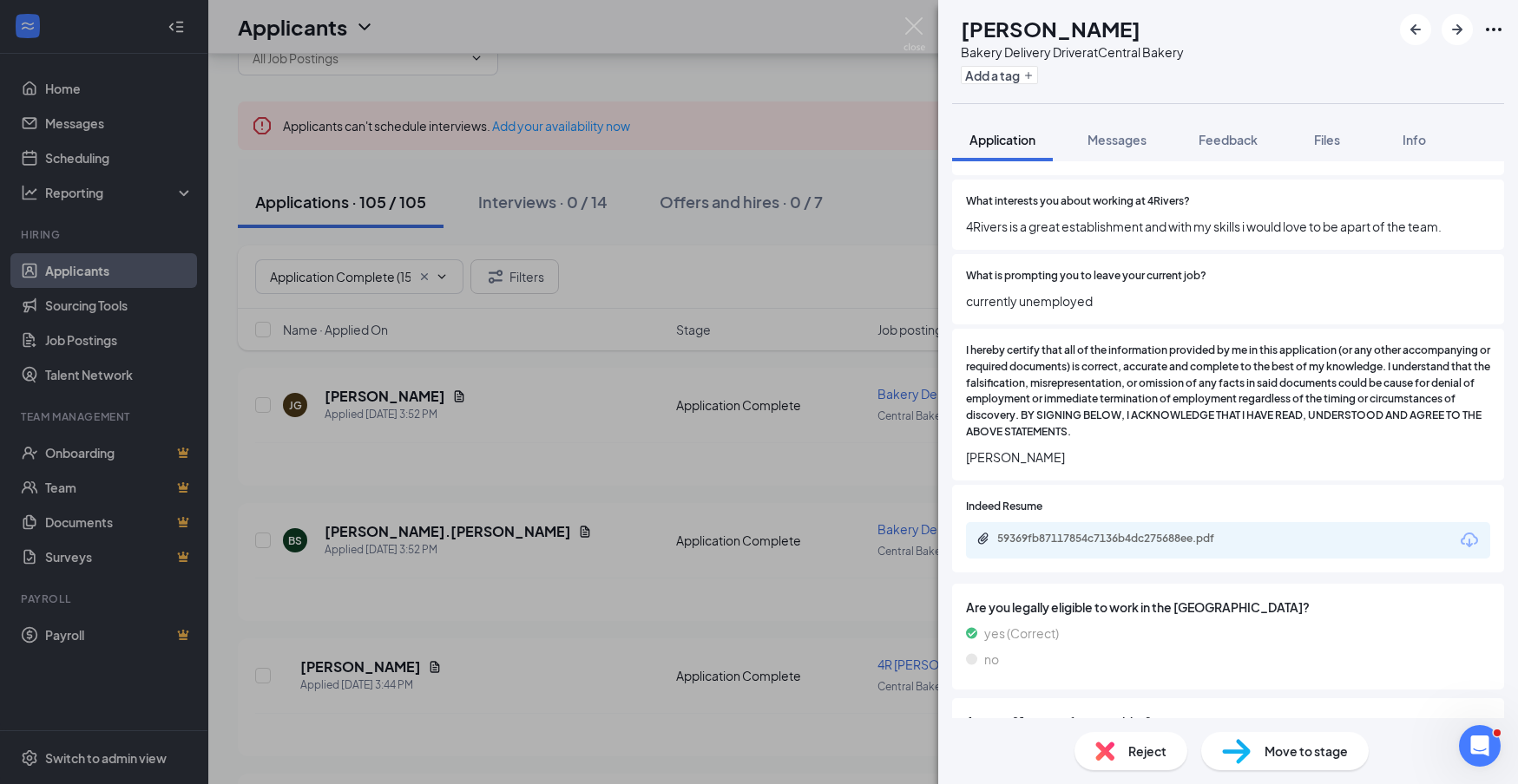
scroll to position [1190, 0]
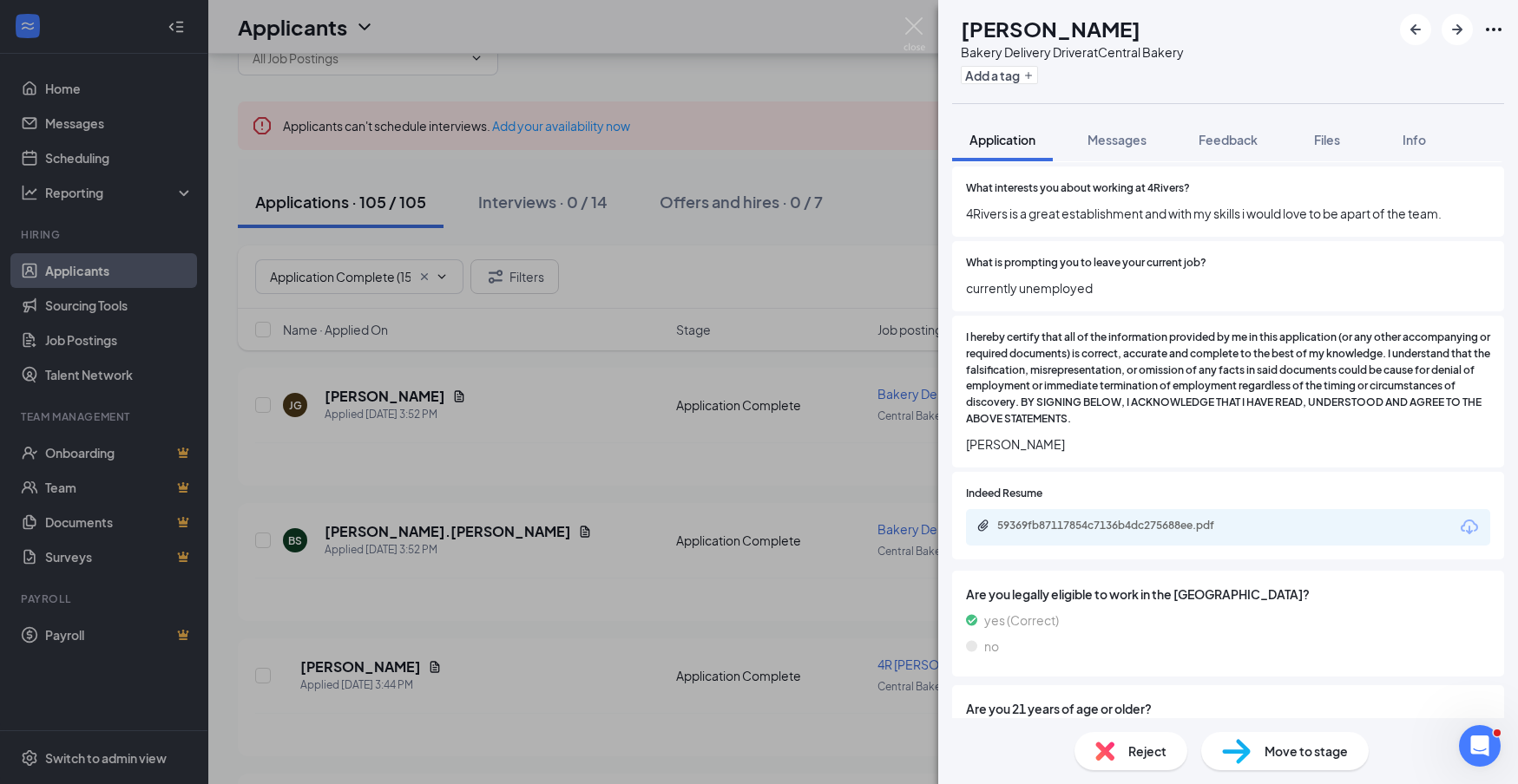
click at [1470, 520] on icon "Download" at bounding box center [1469, 527] width 17 height 14
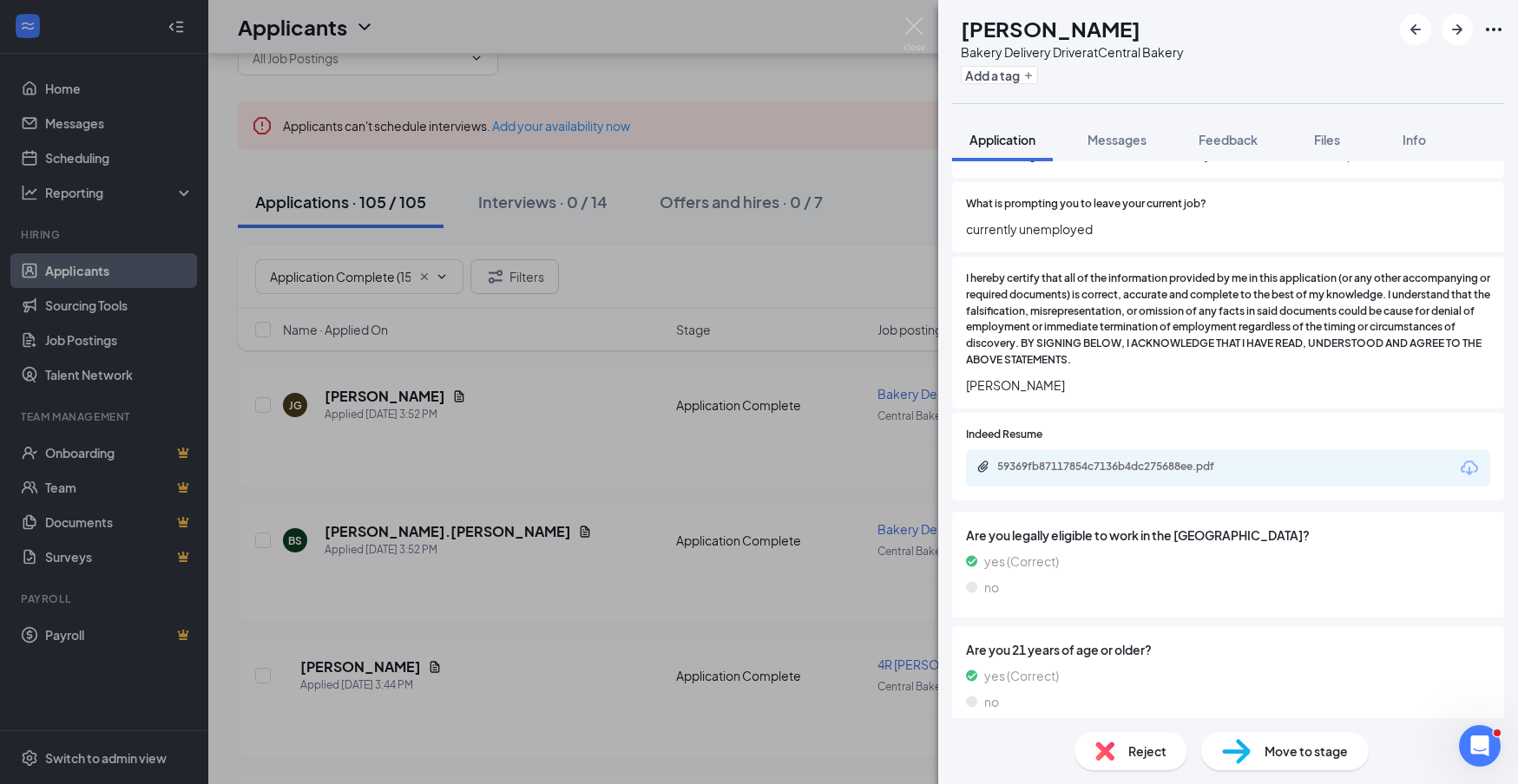
scroll to position [1249, 0]
click at [1477, 459] on icon "Download" at bounding box center [1470, 469] width 21 height 21
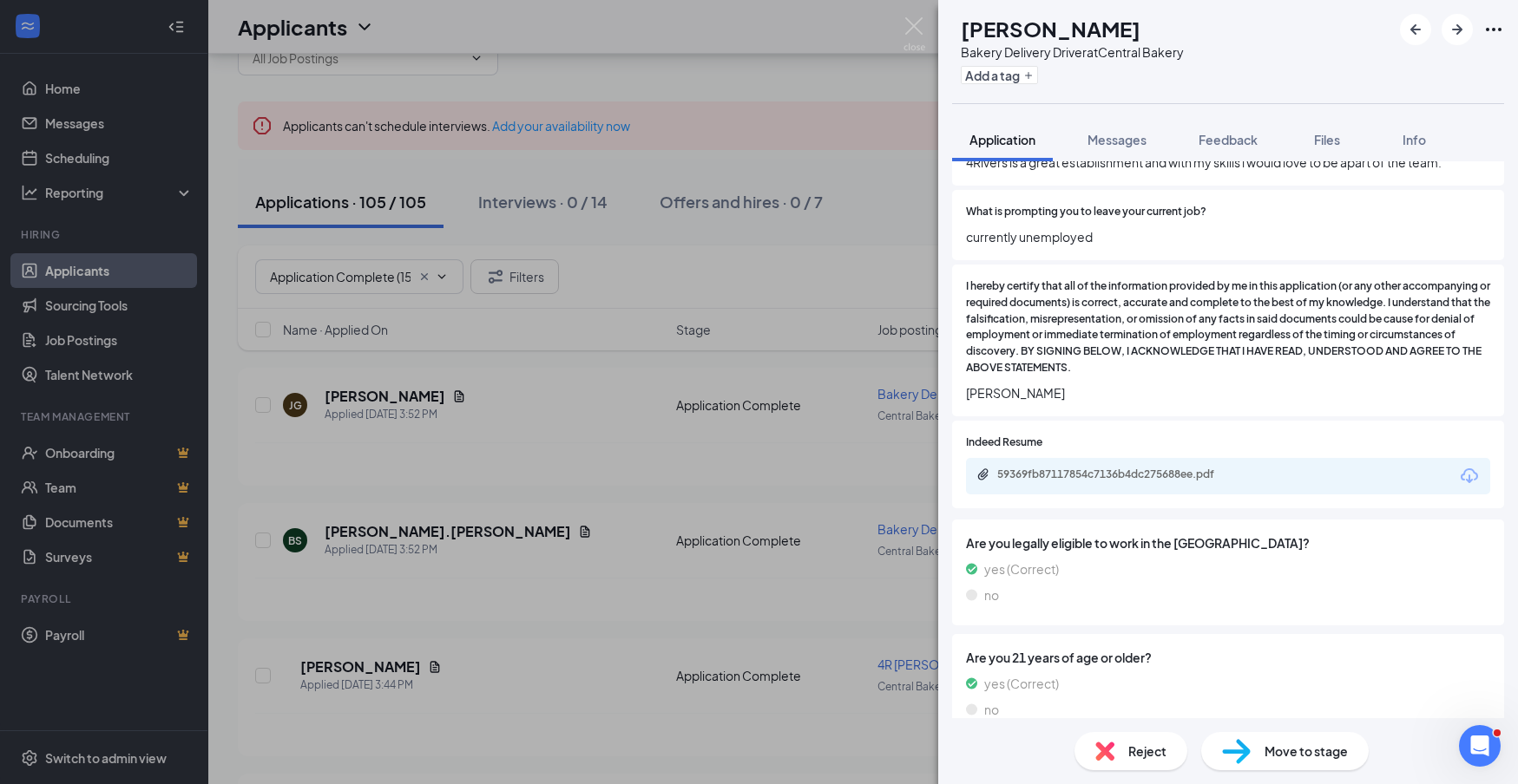
click at [1157, 749] on span "Reject" at bounding box center [1148, 751] width 38 height 19
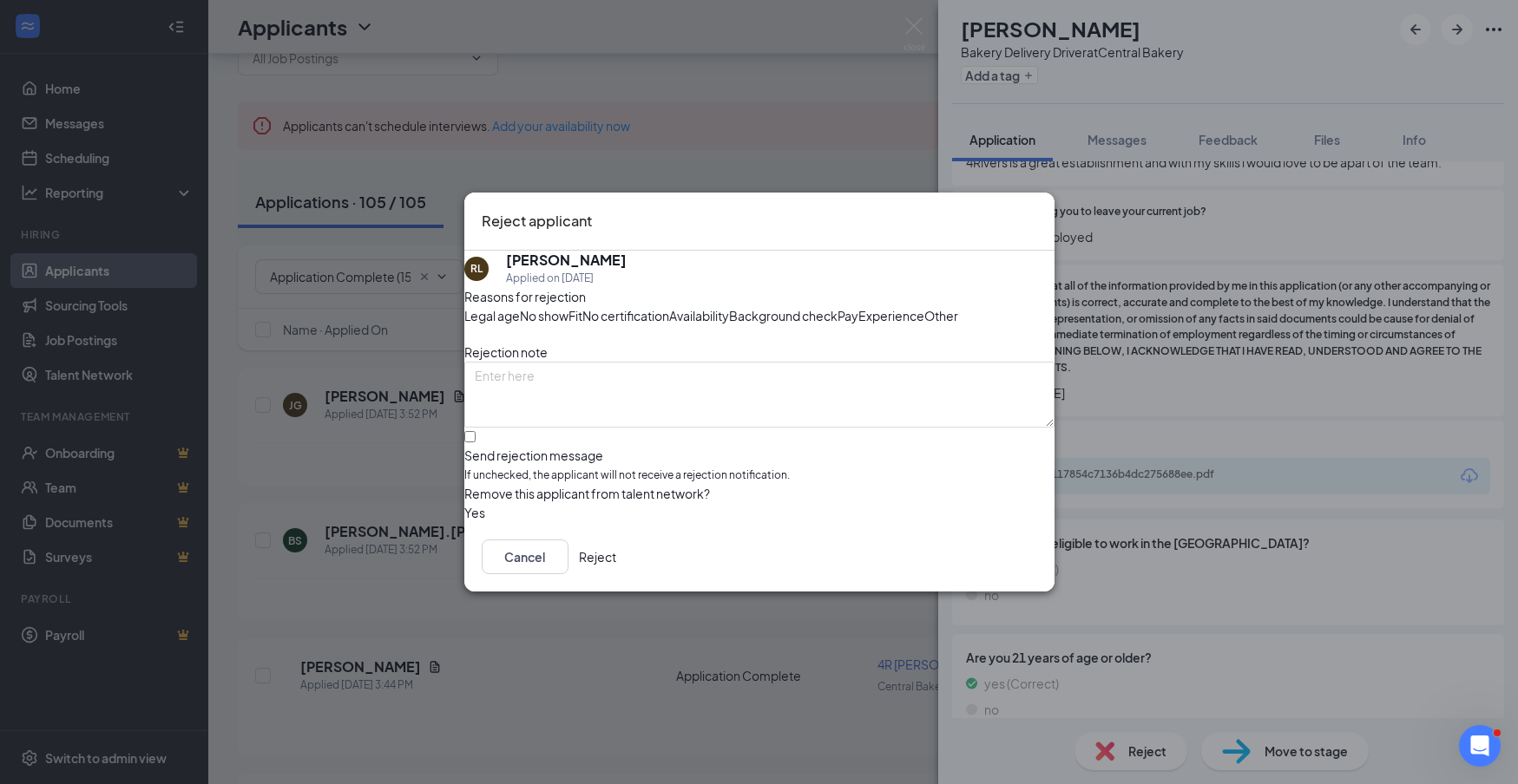
click at [616, 575] on button "Reject" at bounding box center [597, 556] width 37 height 34
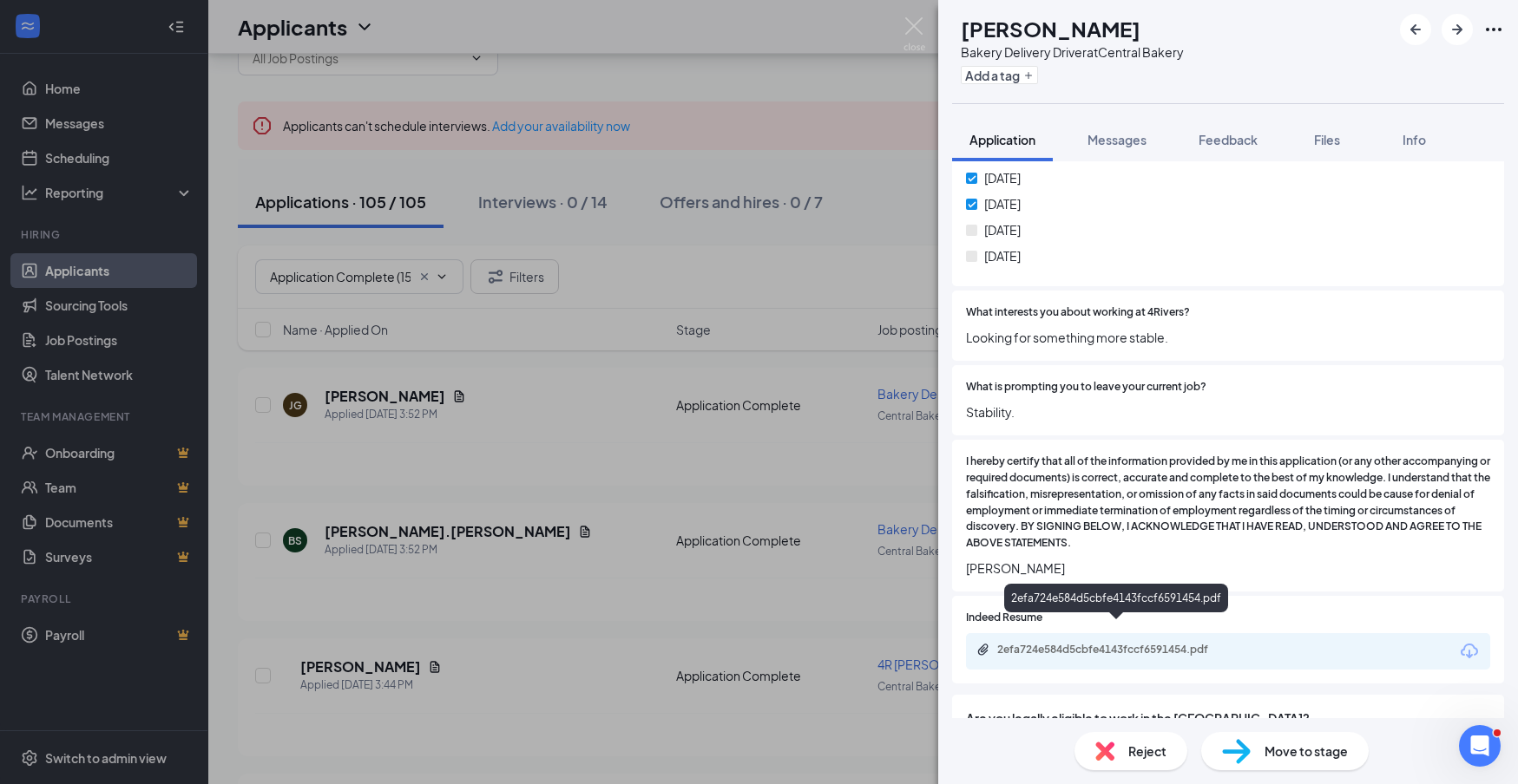
scroll to position [993, 0]
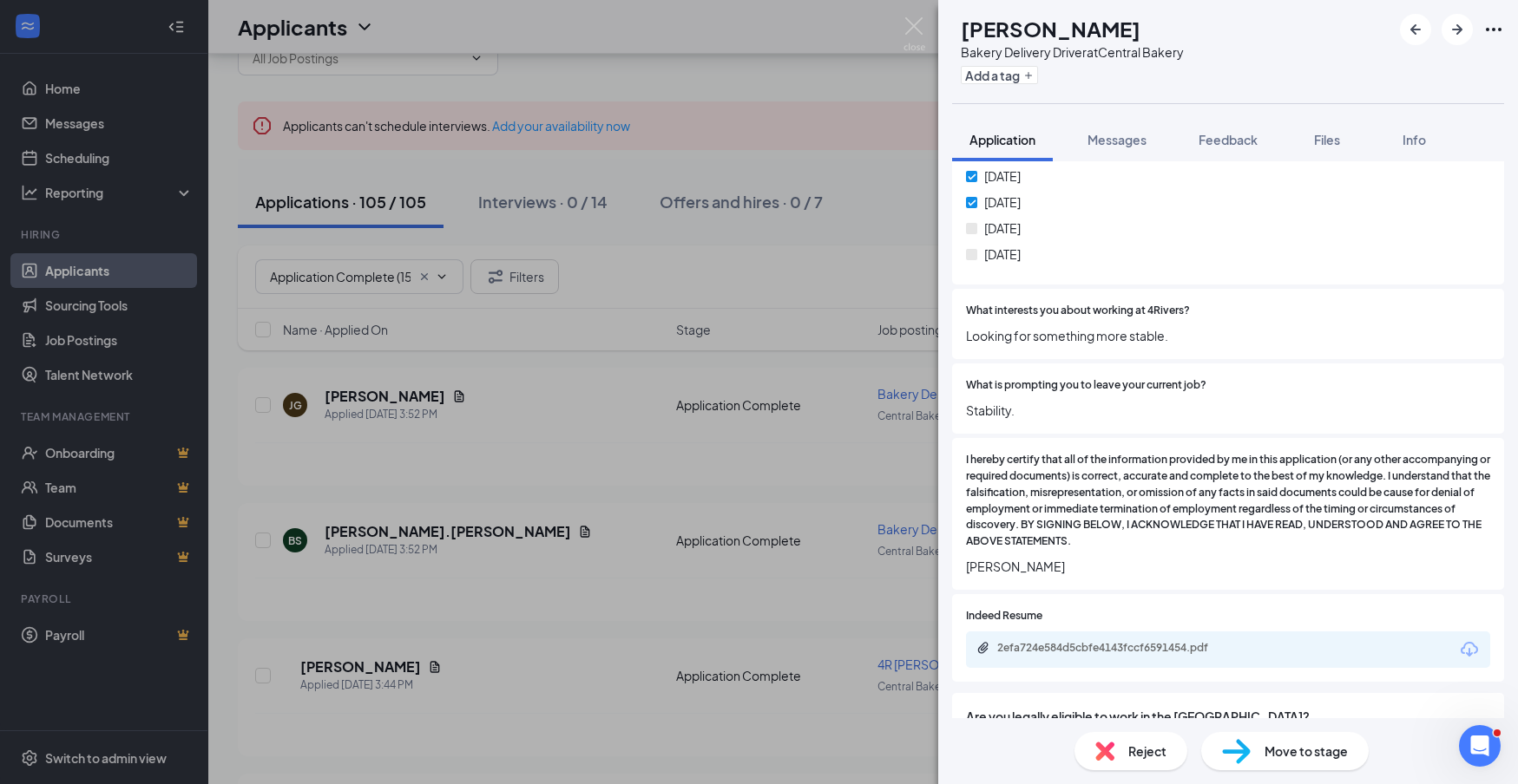
click at [1146, 754] on span "Reject" at bounding box center [1148, 751] width 38 height 19
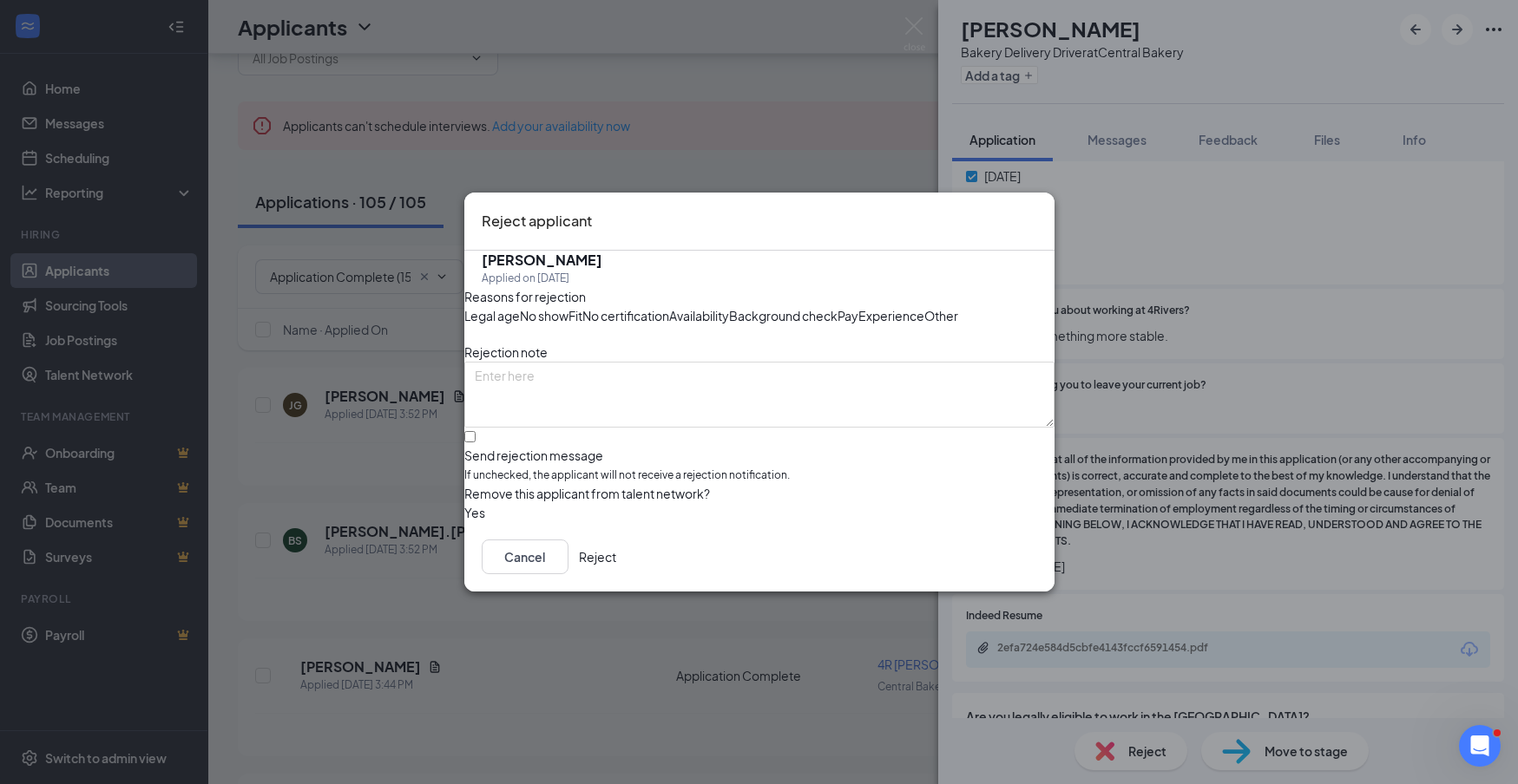
click at [616, 575] on button "Reject" at bounding box center [597, 556] width 37 height 34
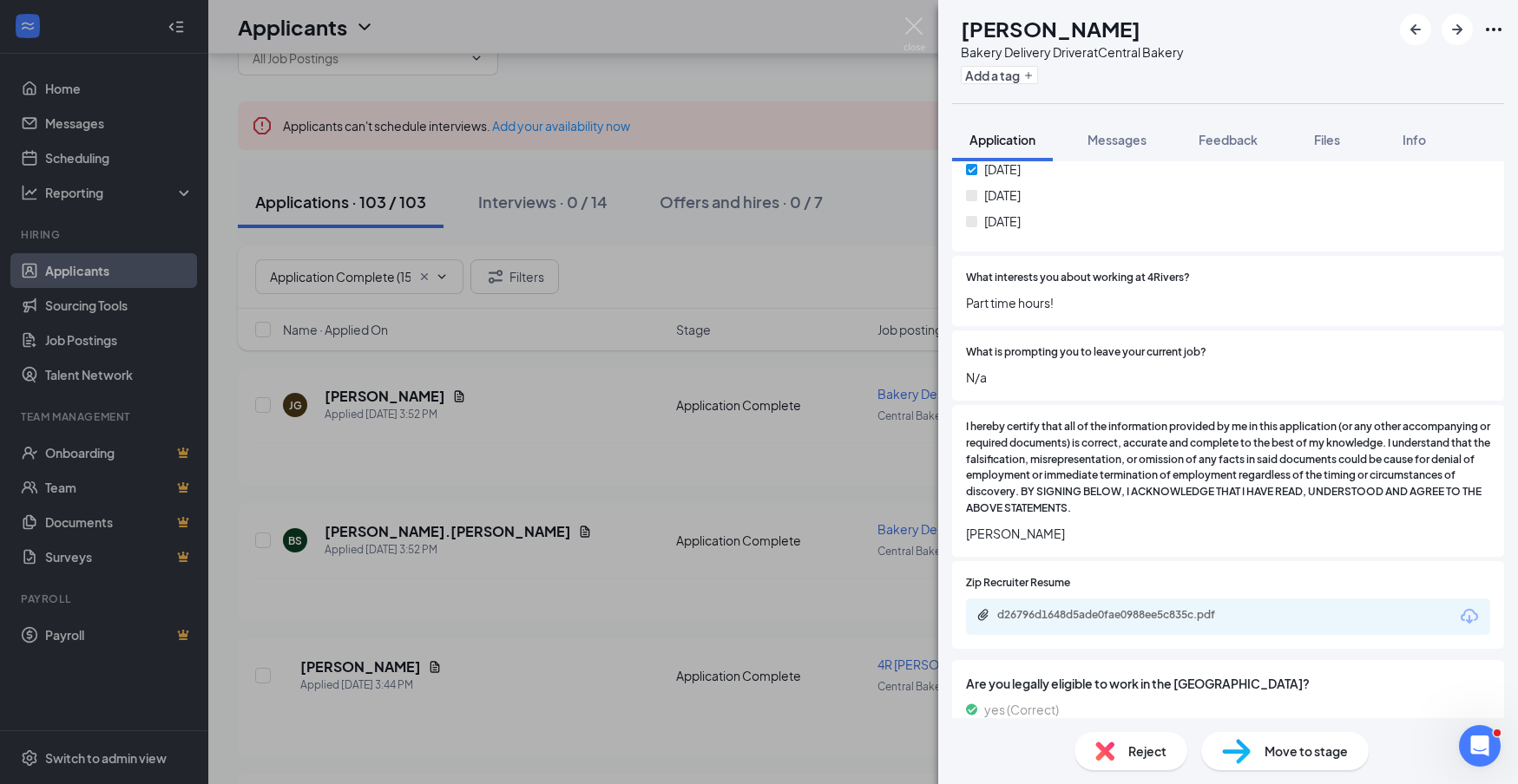
scroll to position [1102, 0]
click at [1474, 605] on icon "Download" at bounding box center [1470, 616] width 21 height 21
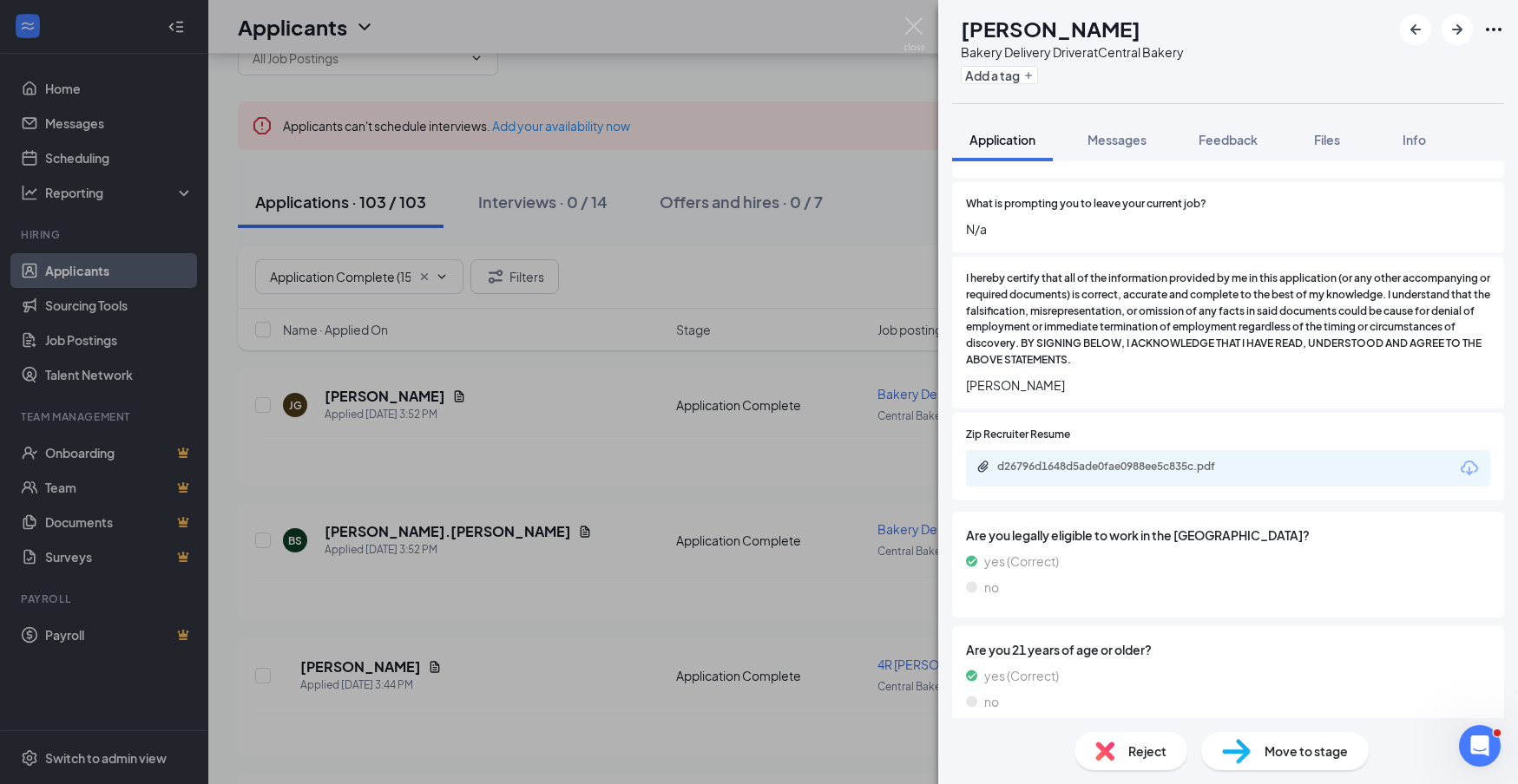
scroll to position [1249, 0]
click at [1164, 747] on span "Reject" at bounding box center [1148, 751] width 38 height 19
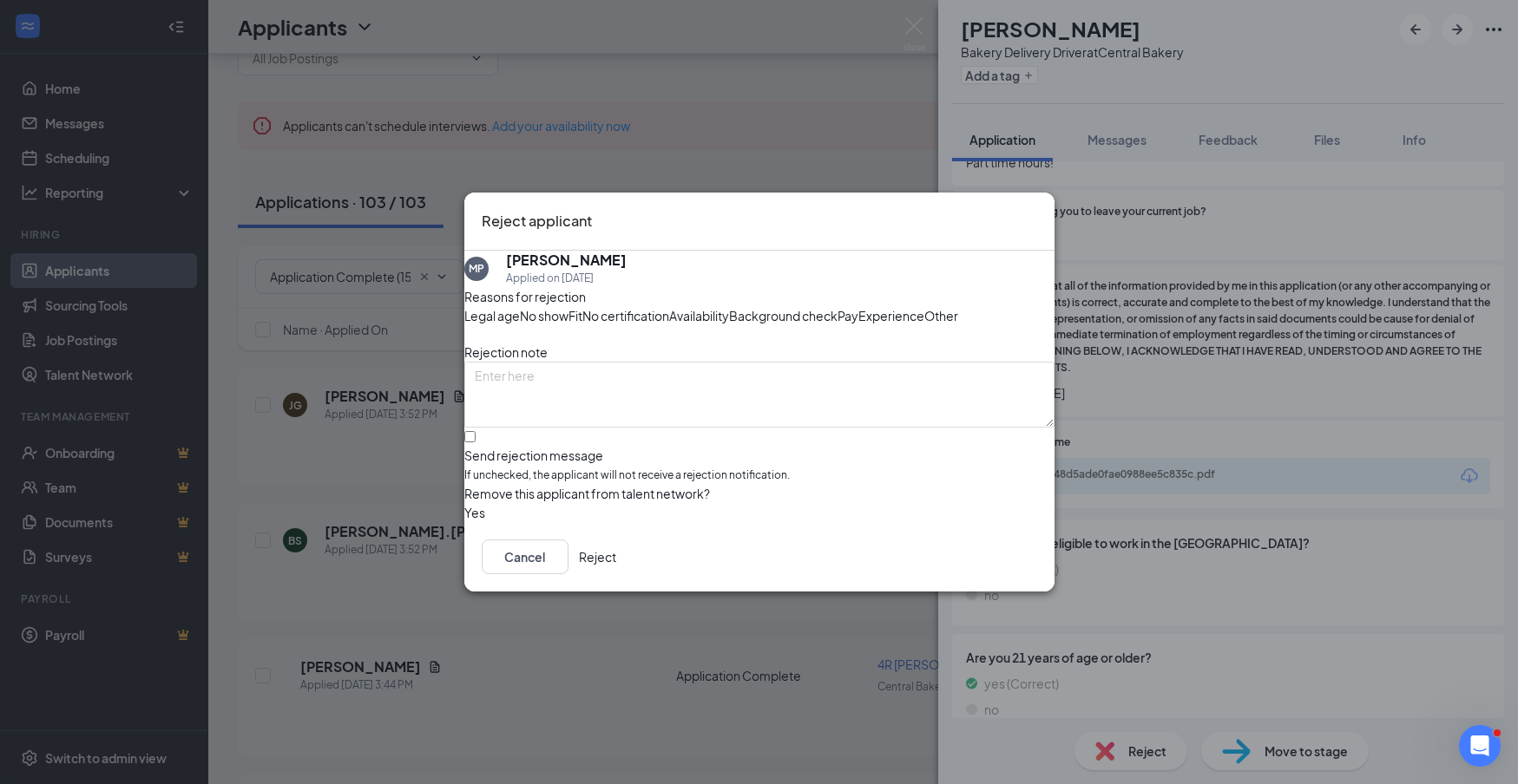
click at [616, 575] on button "Reject" at bounding box center [597, 556] width 37 height 34
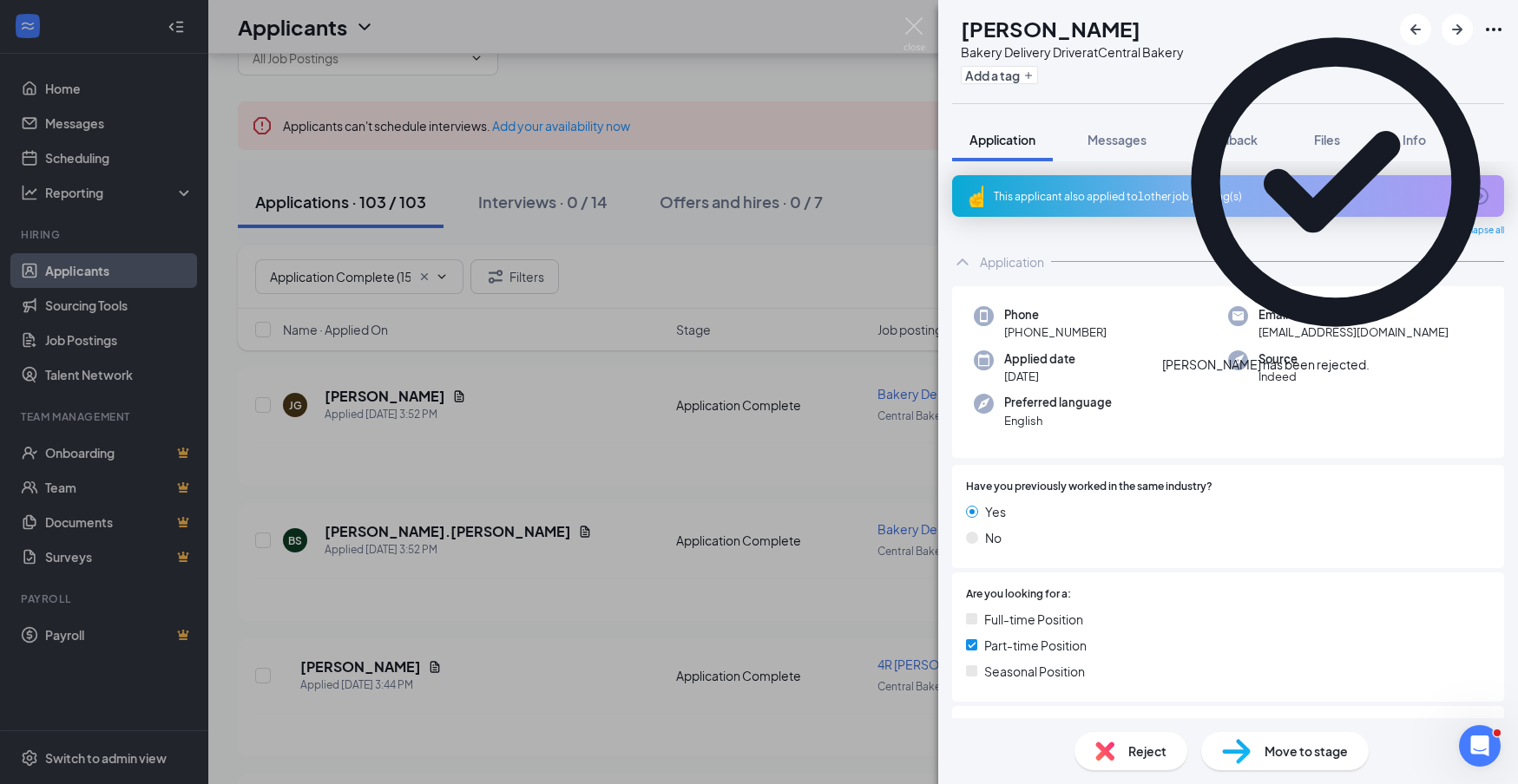
click at [1160, 203] on div "This applicant also applied to 1 other job posting(s)" at bounding box center [1226, 196] width 465 height 14
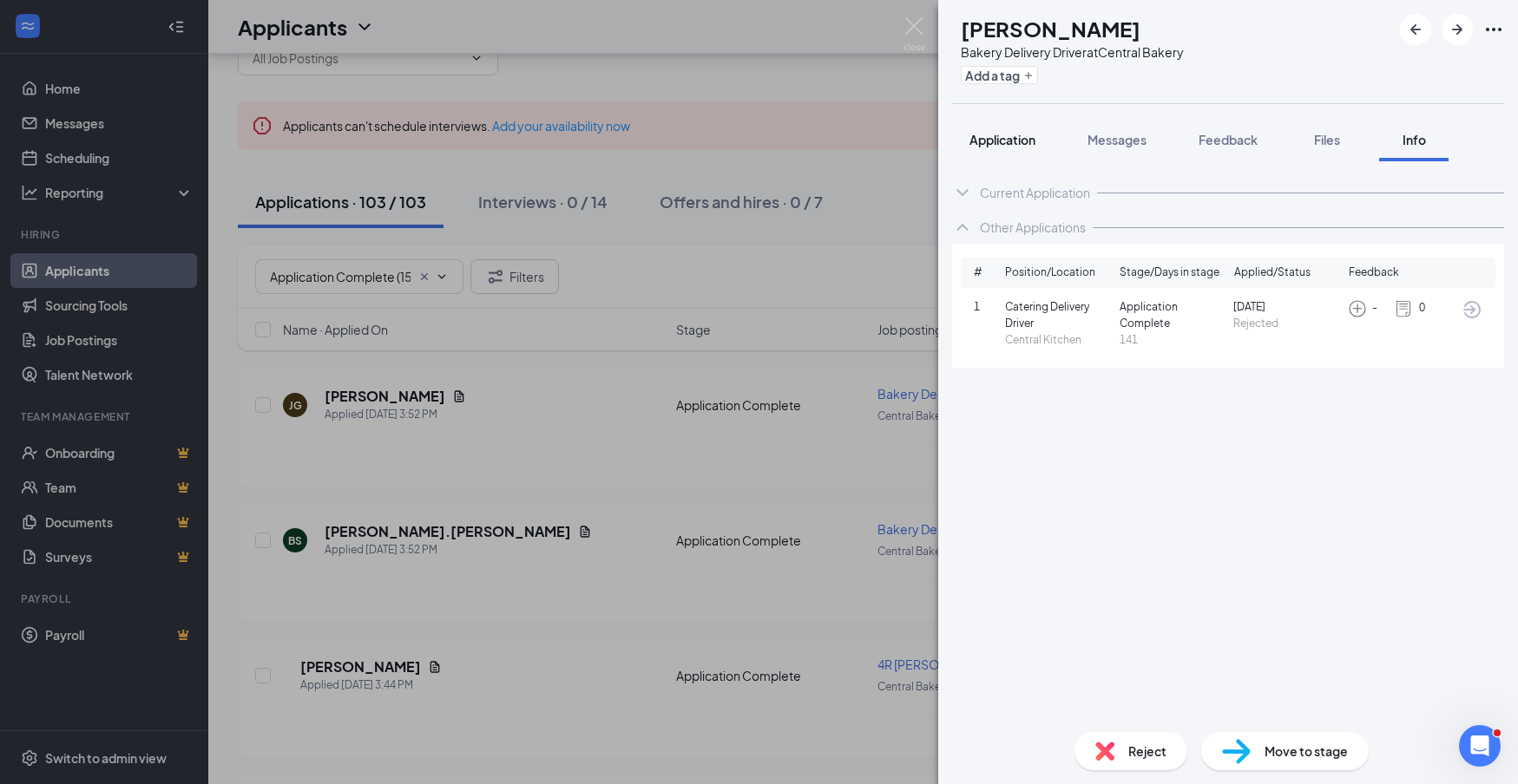
click at [980, 143] on span "Application" at bounding box center [1002, 140] width 66 height 15
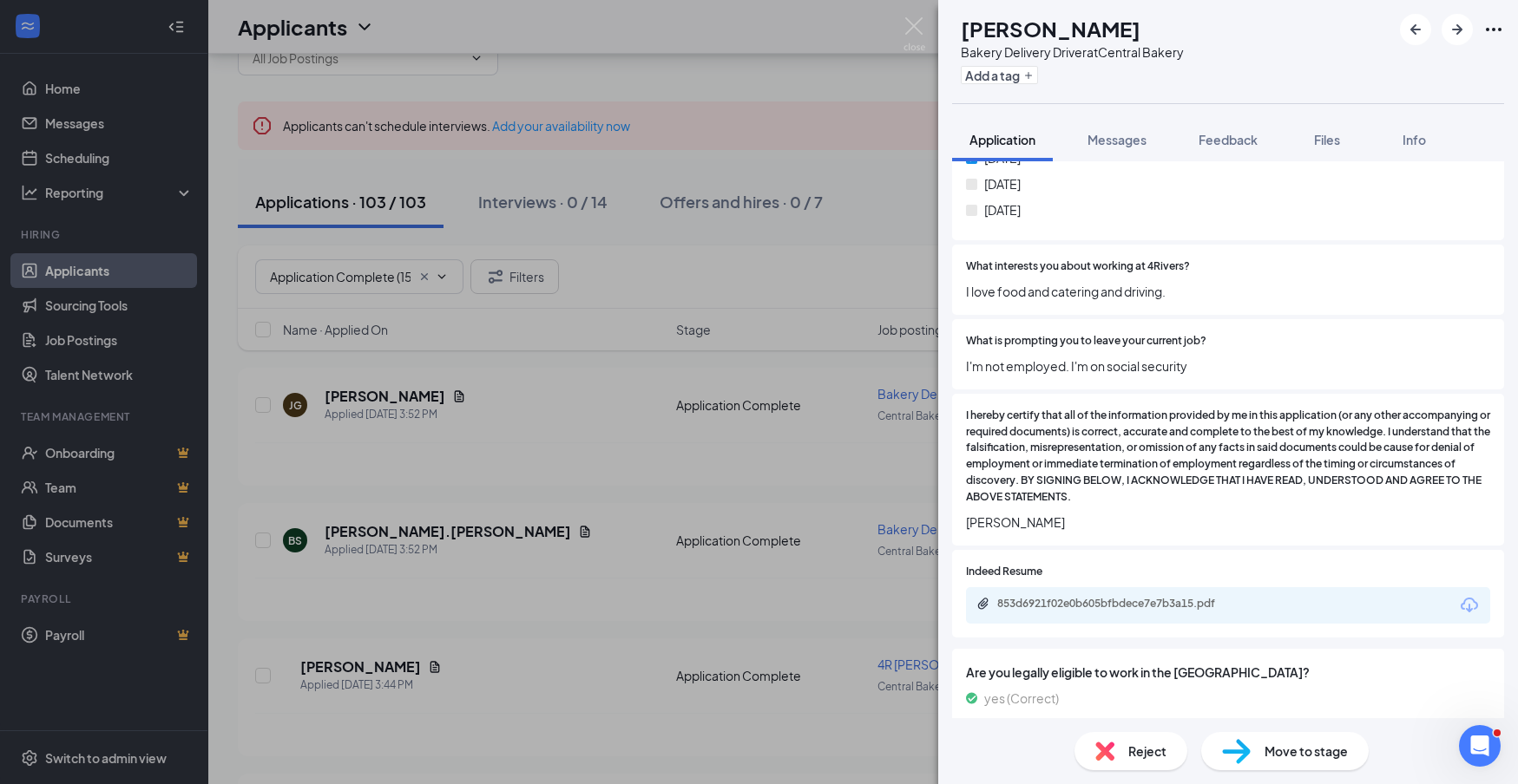
scroll to position [1237, 0]
click at [1470, 596] on icon "Download" at bounding box center [1469, 602] width 17 height 14
click at [1156, 756] on span "Reject" at bounding box center [1148, 751] width 38 height 19
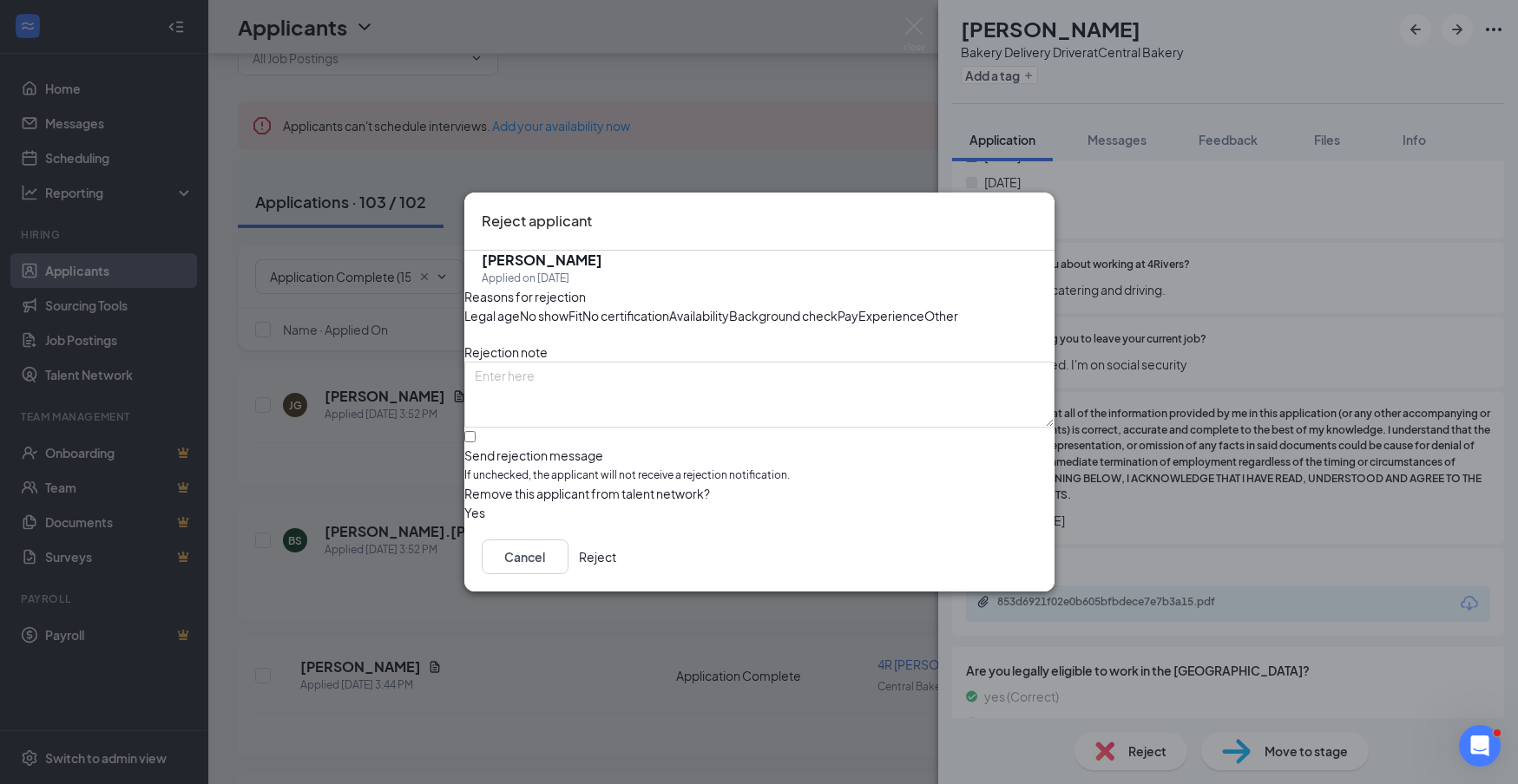
click at [616, 575] on button "Reject" at bounding box center [597, 556] width 37 height 34
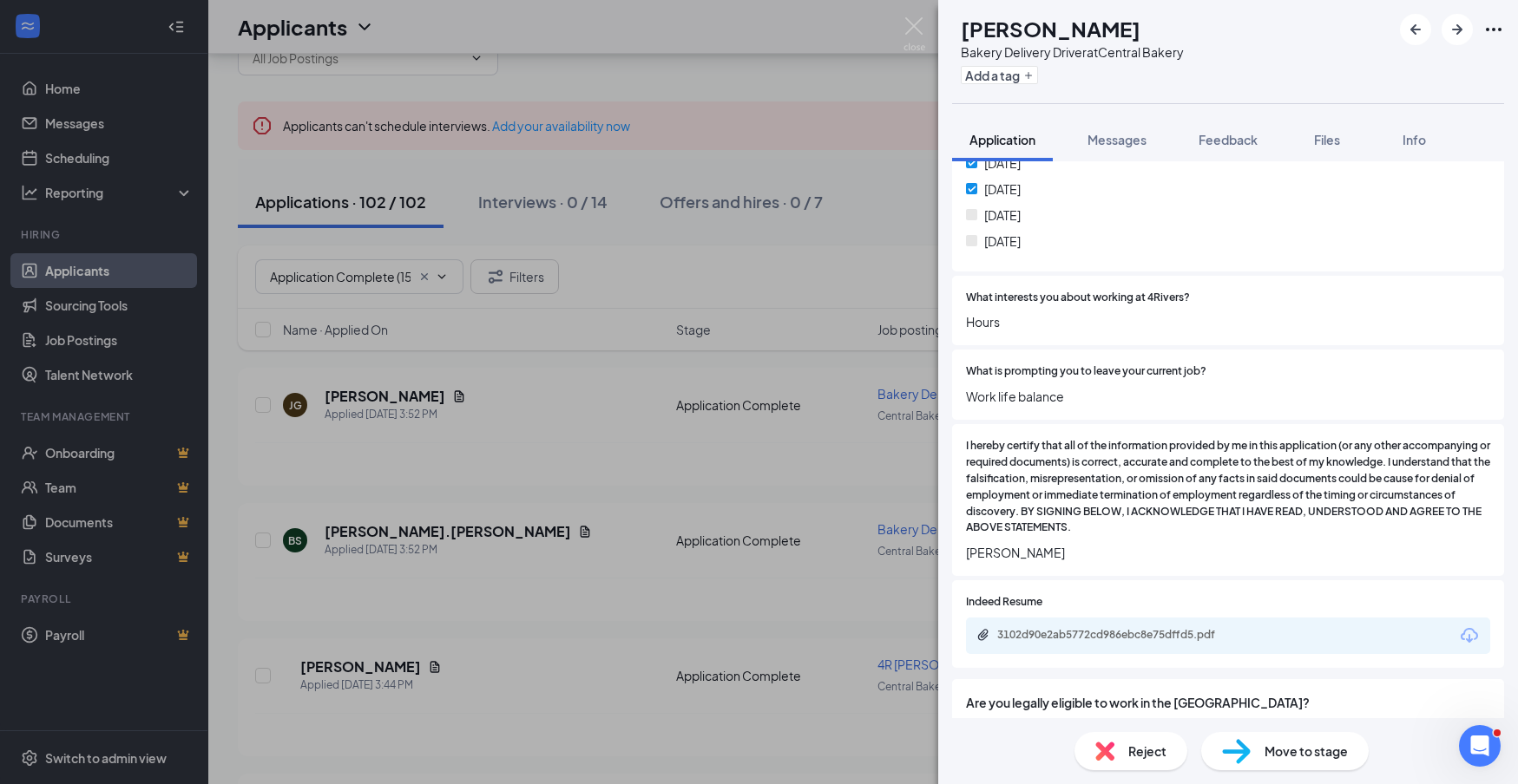
scroll to position [936, 0]
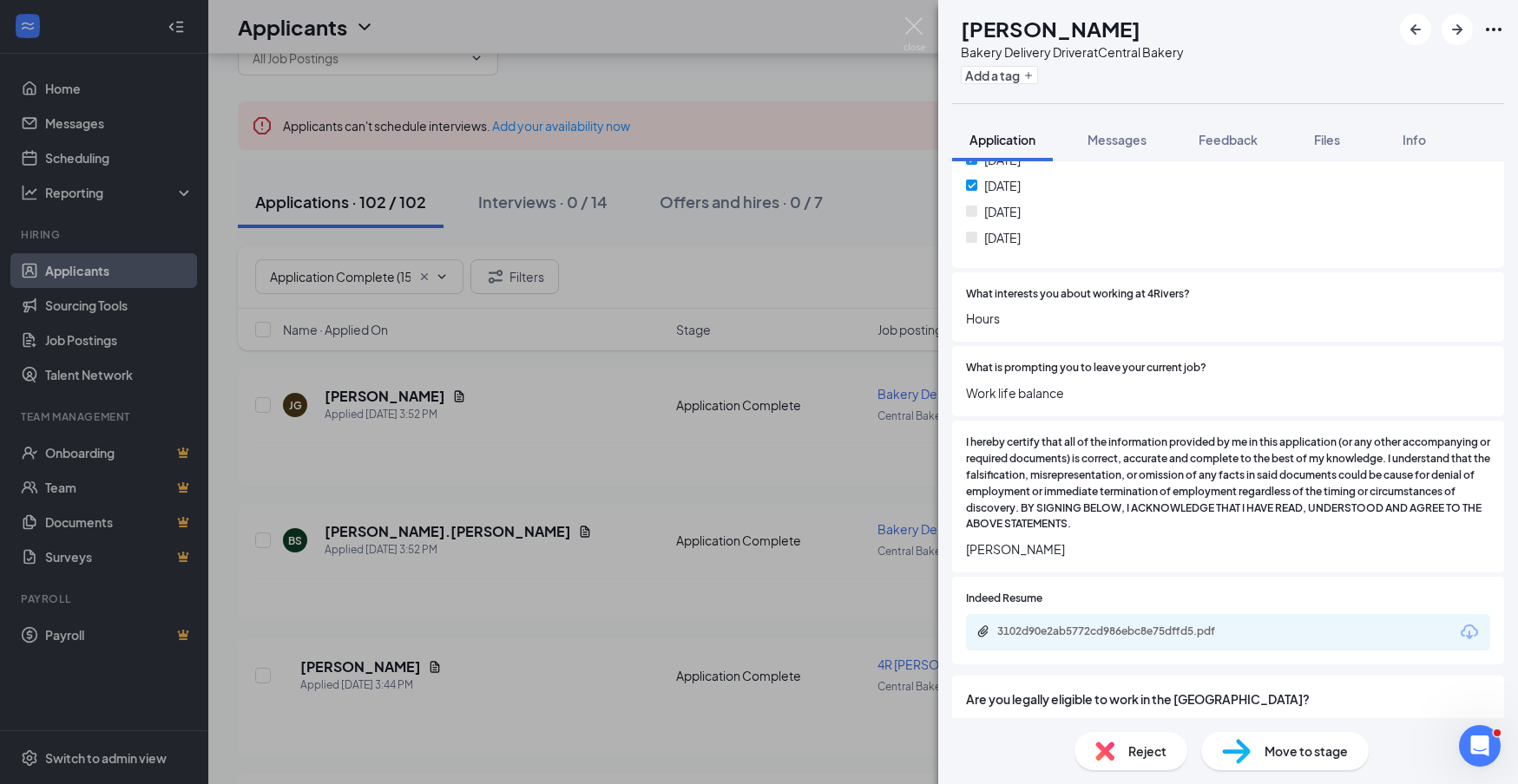
click at [1463, 622] on icon "Download" at bounding box center [1470, 633] width 21 height 21
click at [1148, 747] on span "Reject" at bounding box center [1148, 751] width 38 height 19
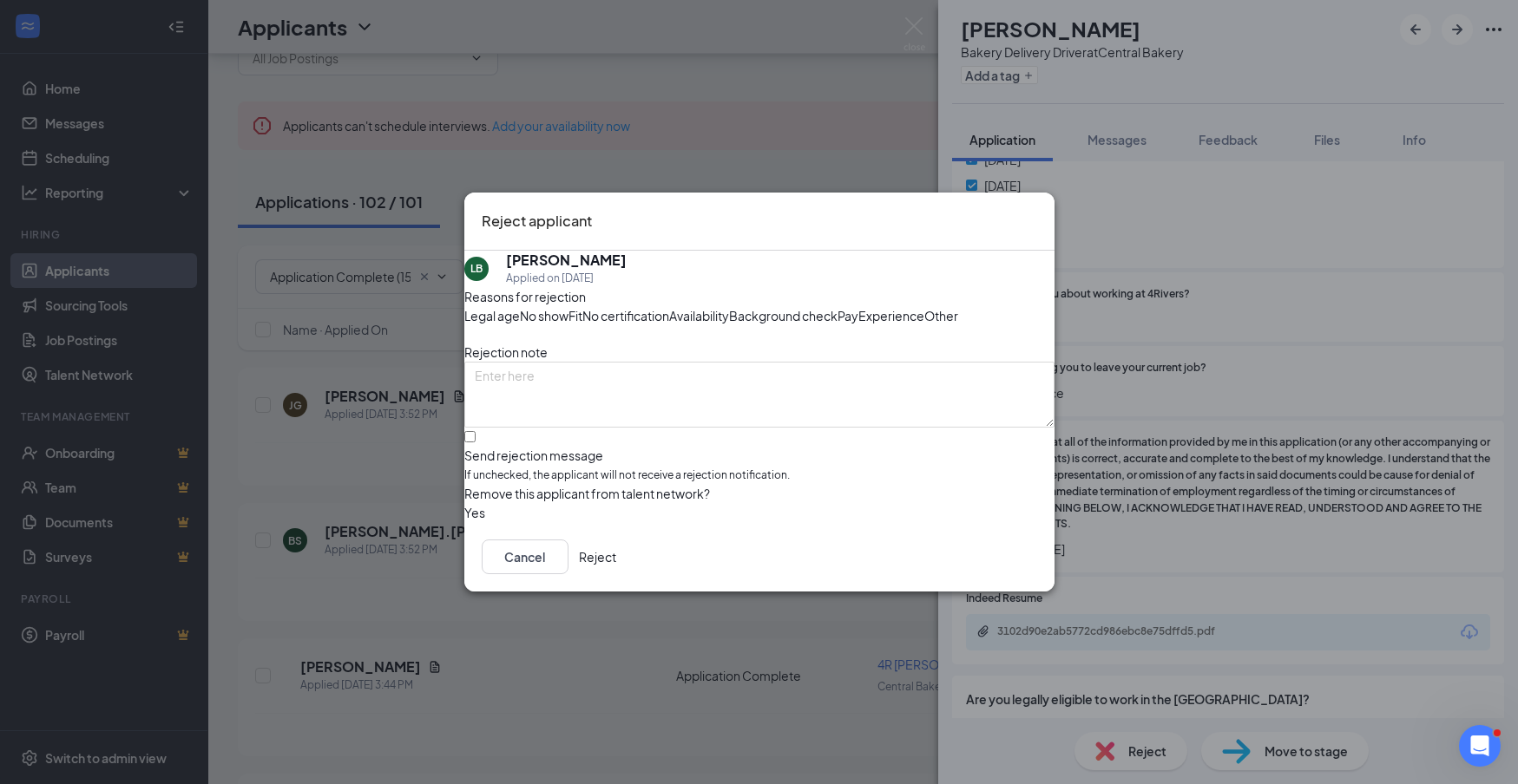
drag, startPoint x: 1010, startPoint y: 633, endPoint x: 1111, endPoint y: 618, distance: 102.1
click at [616, 575] on button "Reject" at bounding box center [597, 556] width 37 height 34
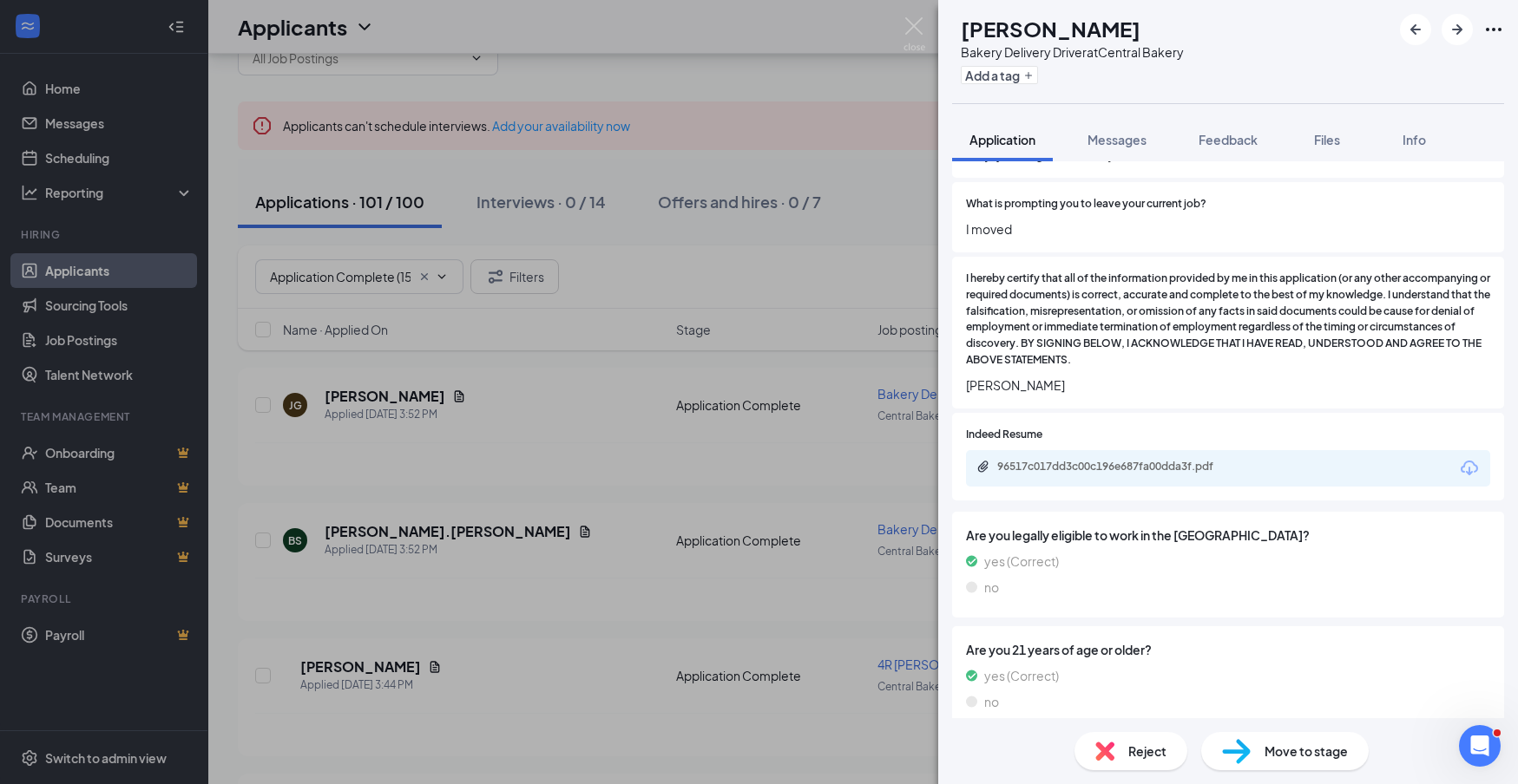
scroll to position [1249, 0]
click at [1468, 459] on icon "Download" at bounding box center [1470, 469] width 21 height 21
click at [1465, 459] on icon "Download" at bounding box center [1470, 469] width 21 height 21
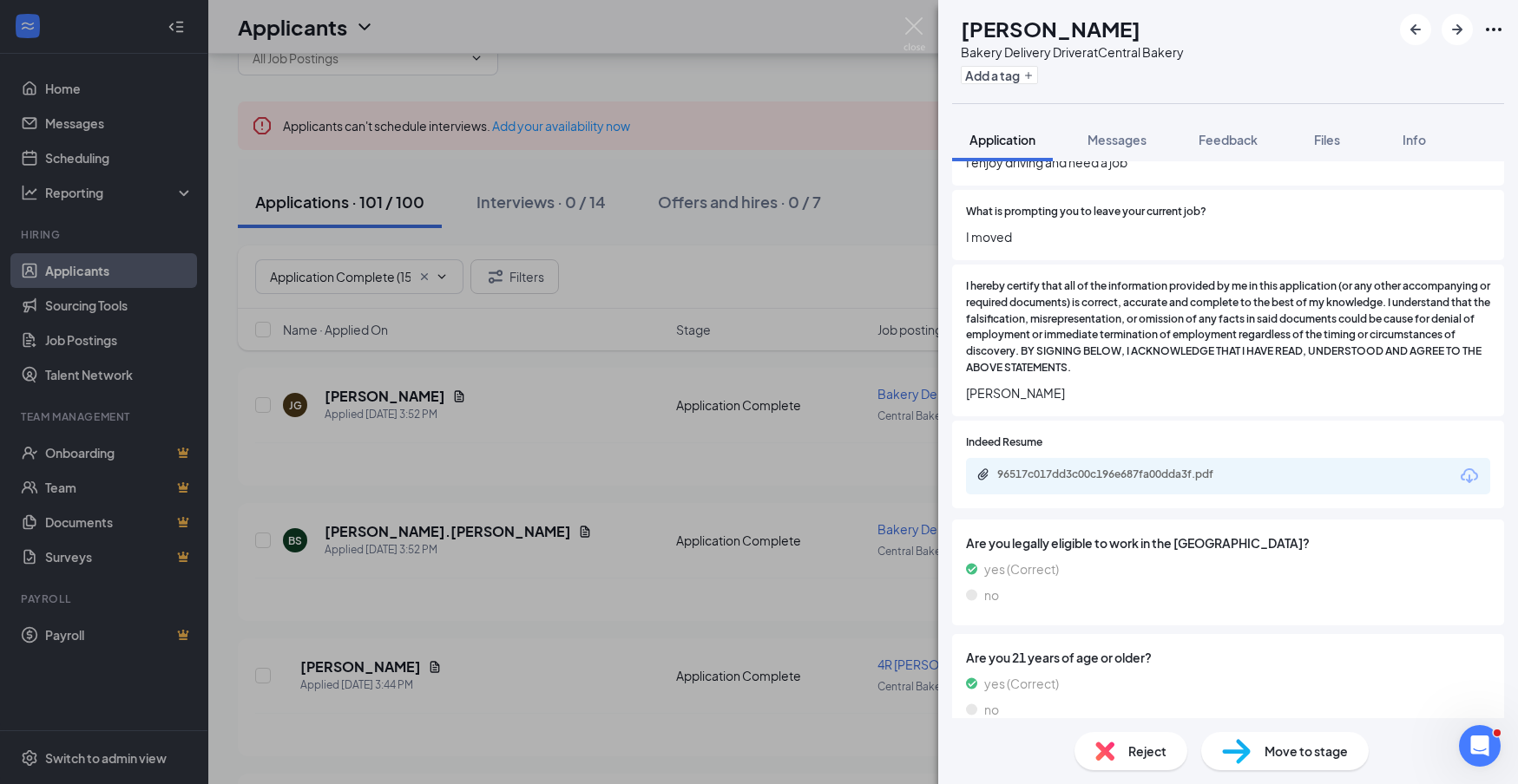
click at [1163, 748] on span "Reject" at bounding box center [1148, 751] width 38 height 19
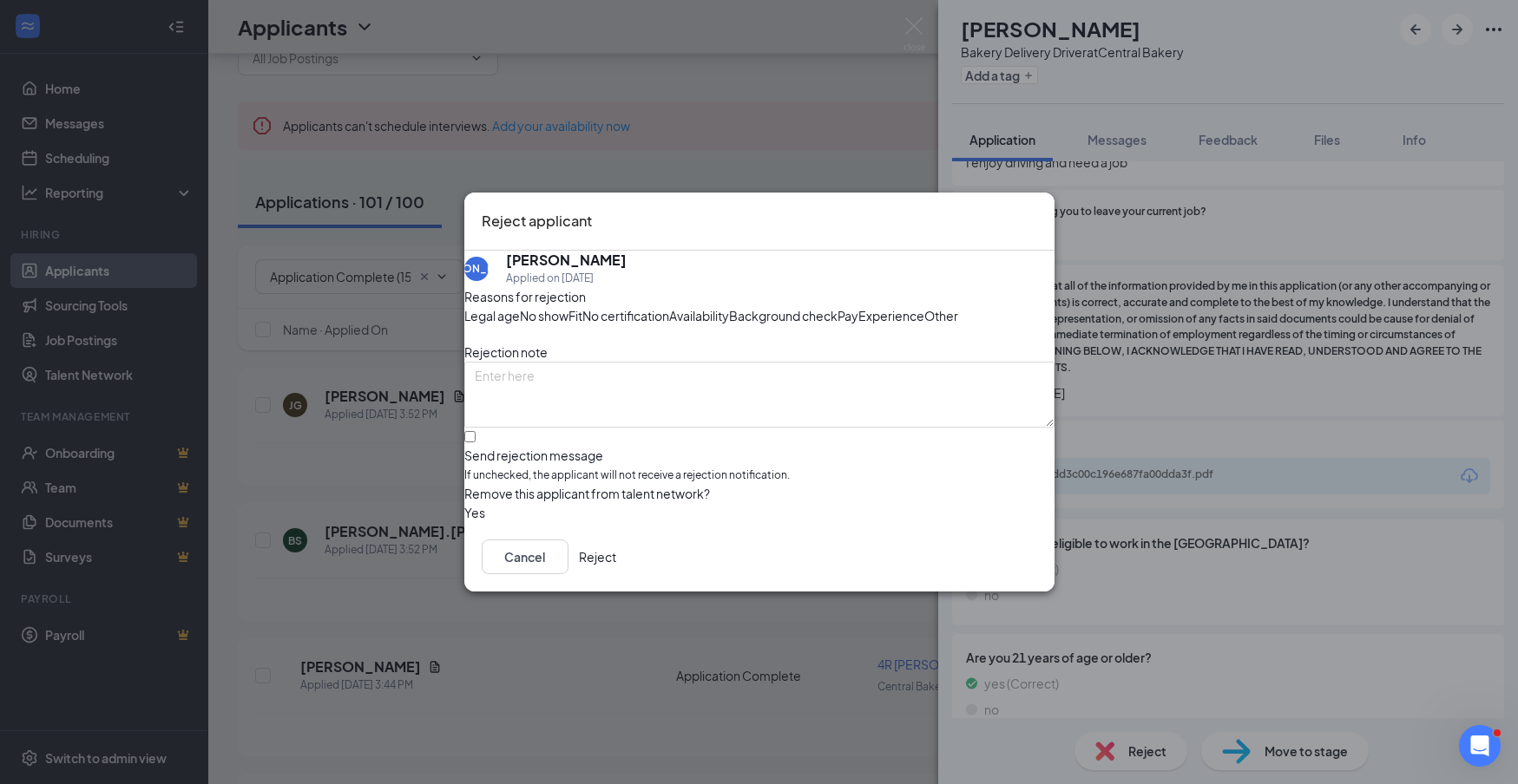
click at [616, 575] on button "Reject" at bounding box center [597, 556] width 37 height 34
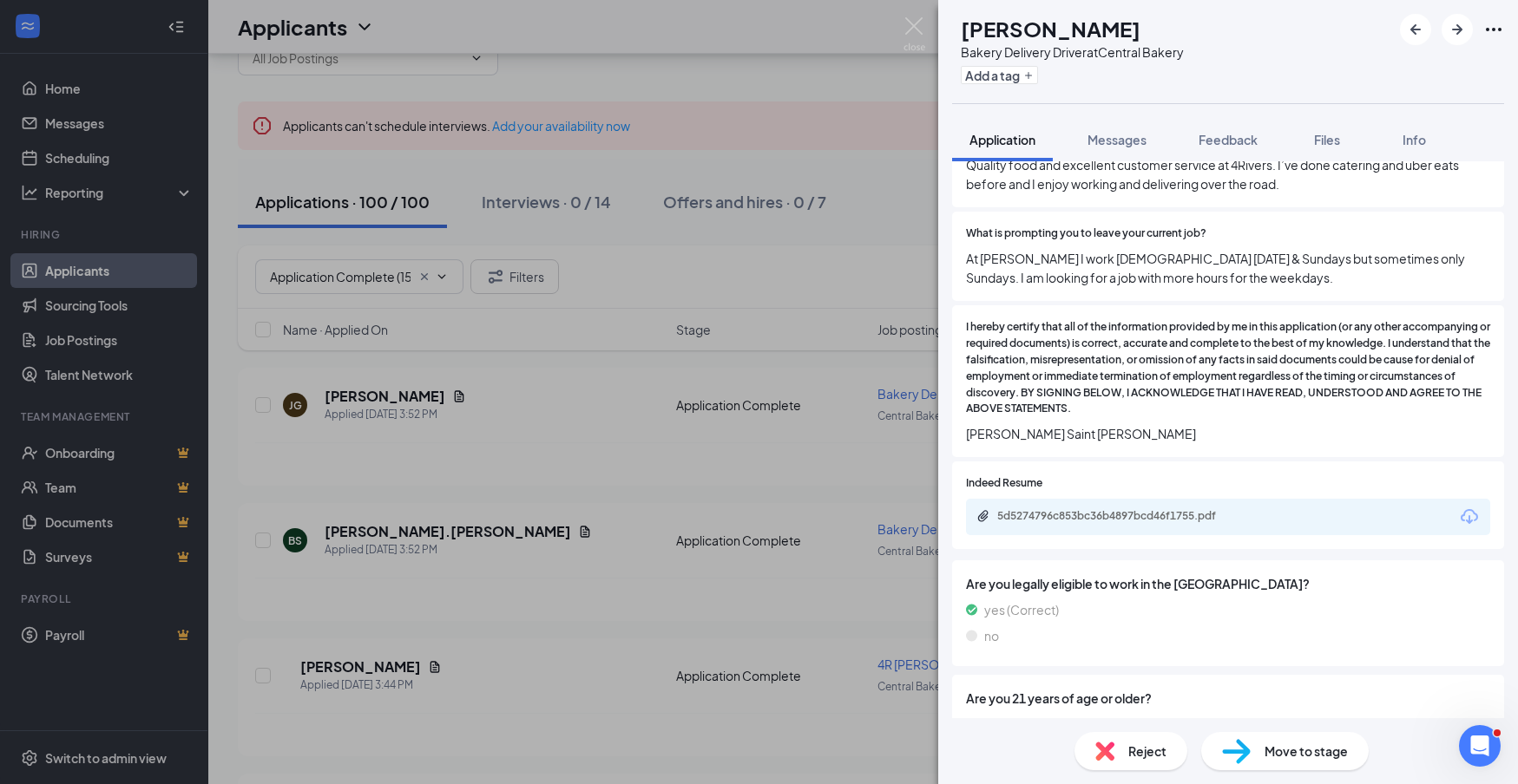
scroll to position [1093, 0]
click at [1468, 503] on icon "Download" at bounding box center [1470, 513] width 21 height 21
click at [1357, 756] on div "Move to stage" at bounding box center [1285, 751] width 167 height 38
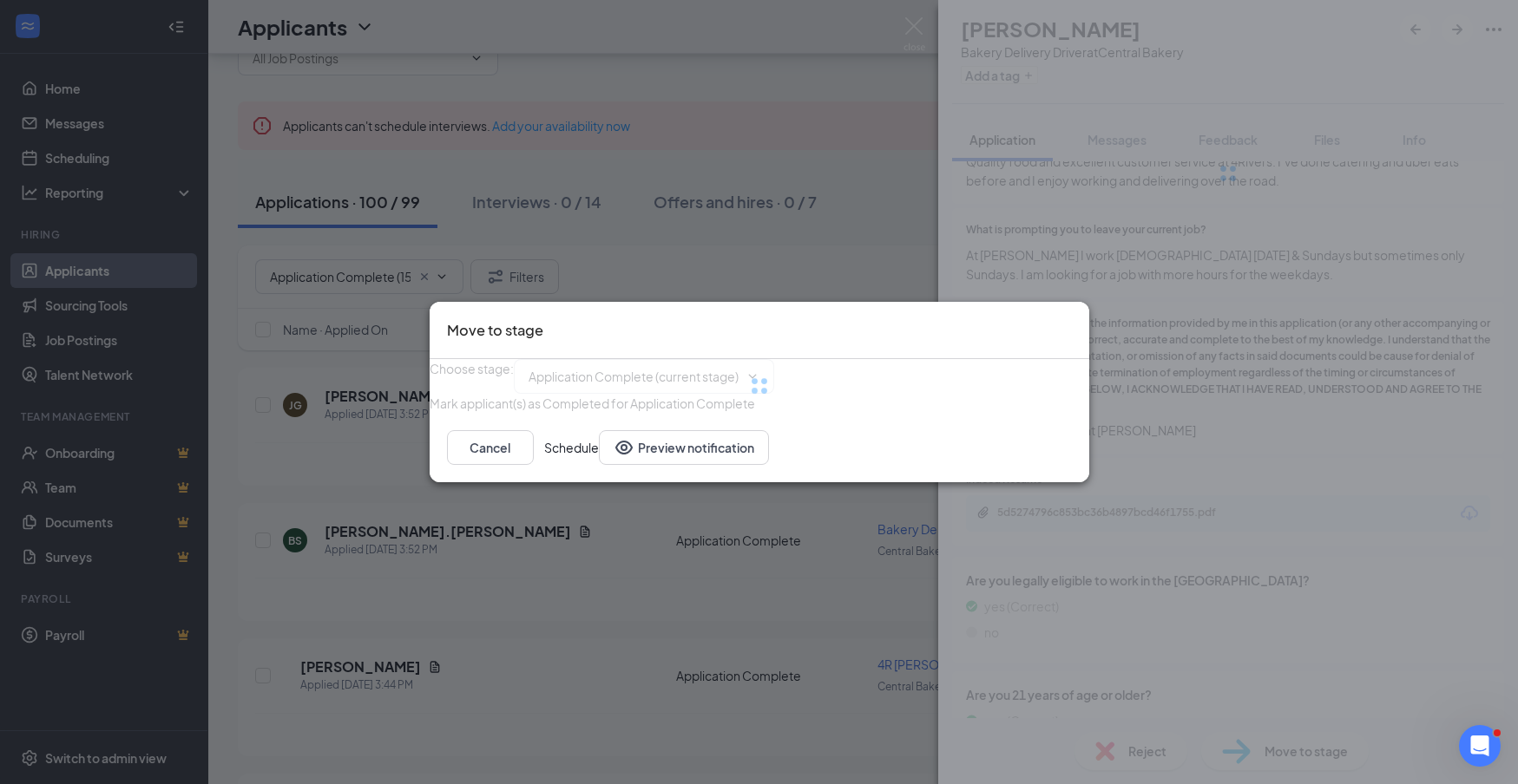
type input "Onsite Interview (next stage)"
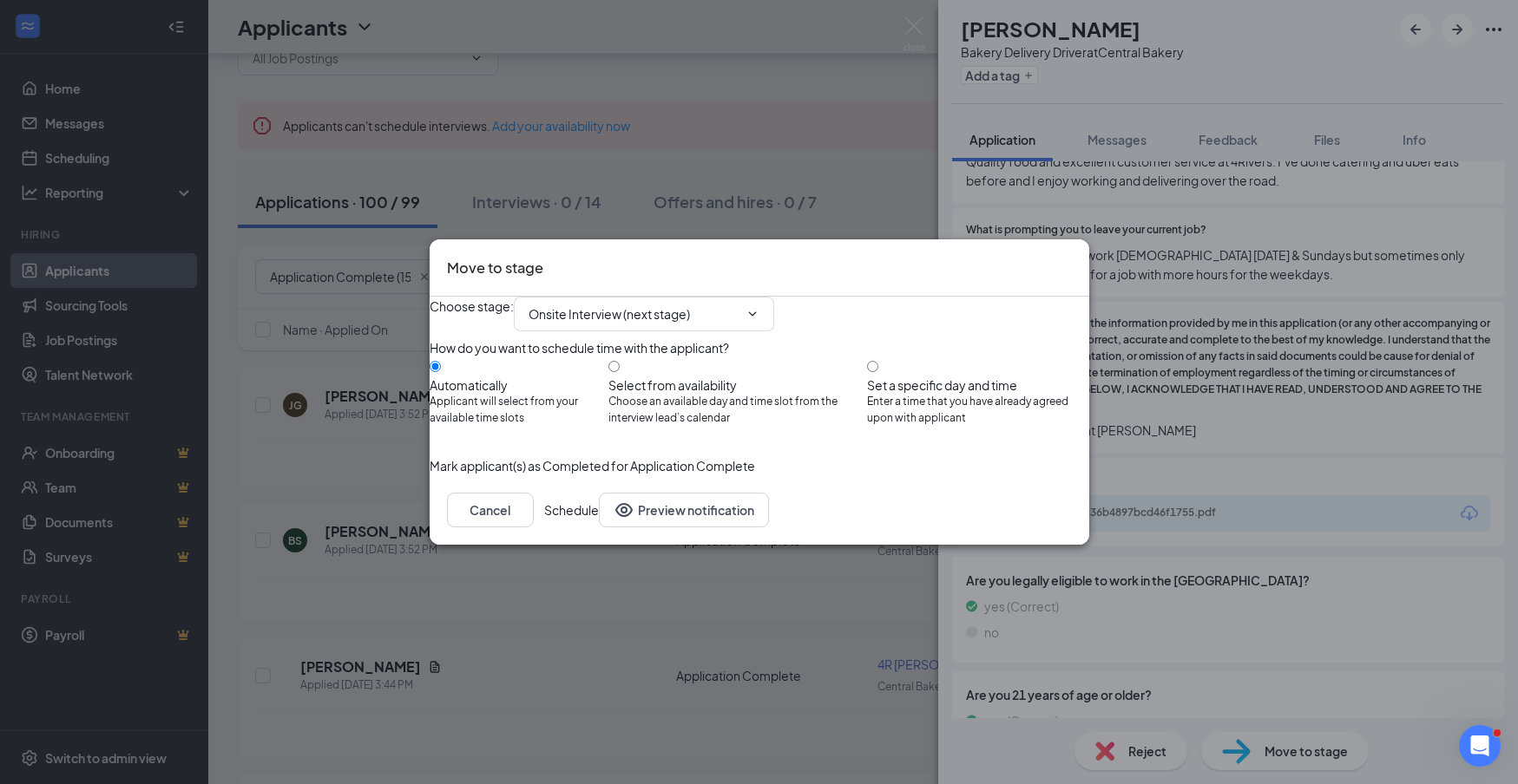
click at [599, 528] on button "Schedule" at bounding box center [571, 510] width 55 height 34
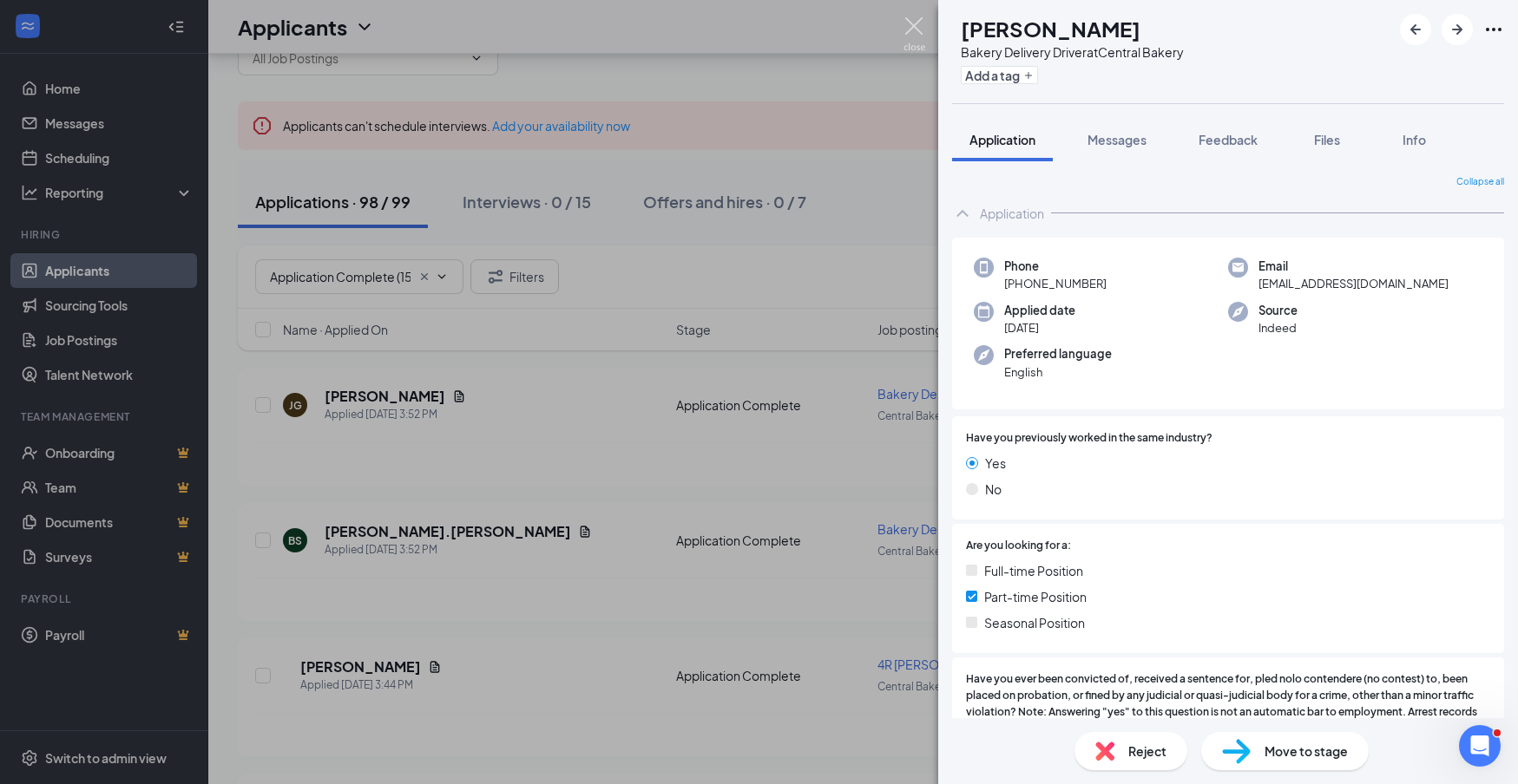
click at [913, 29] on img at bounding box center [914, 33] width 22 height 33
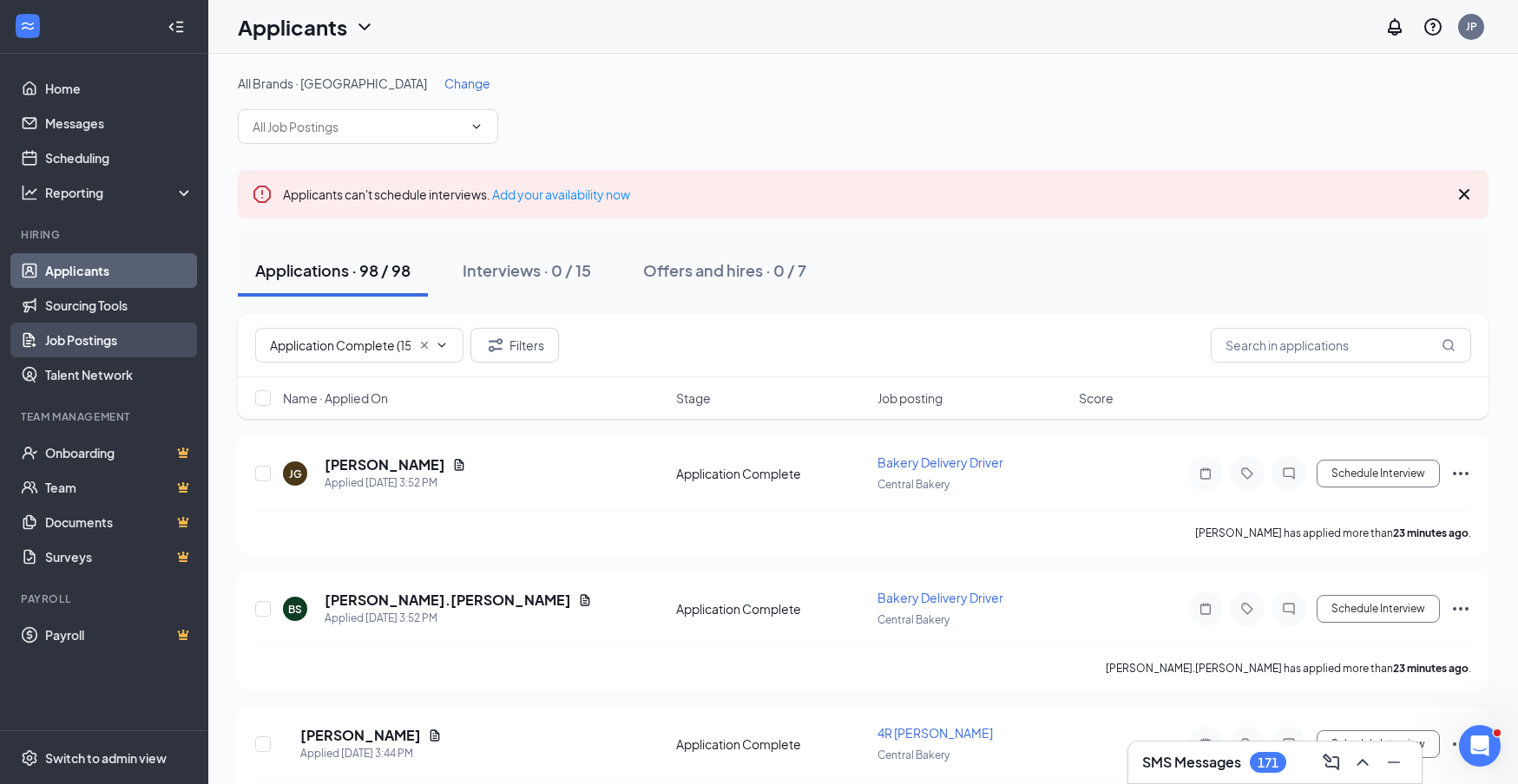
click at [124, 341] on link "Job Postings" at bounding box center [119, 340] width 148 height 34
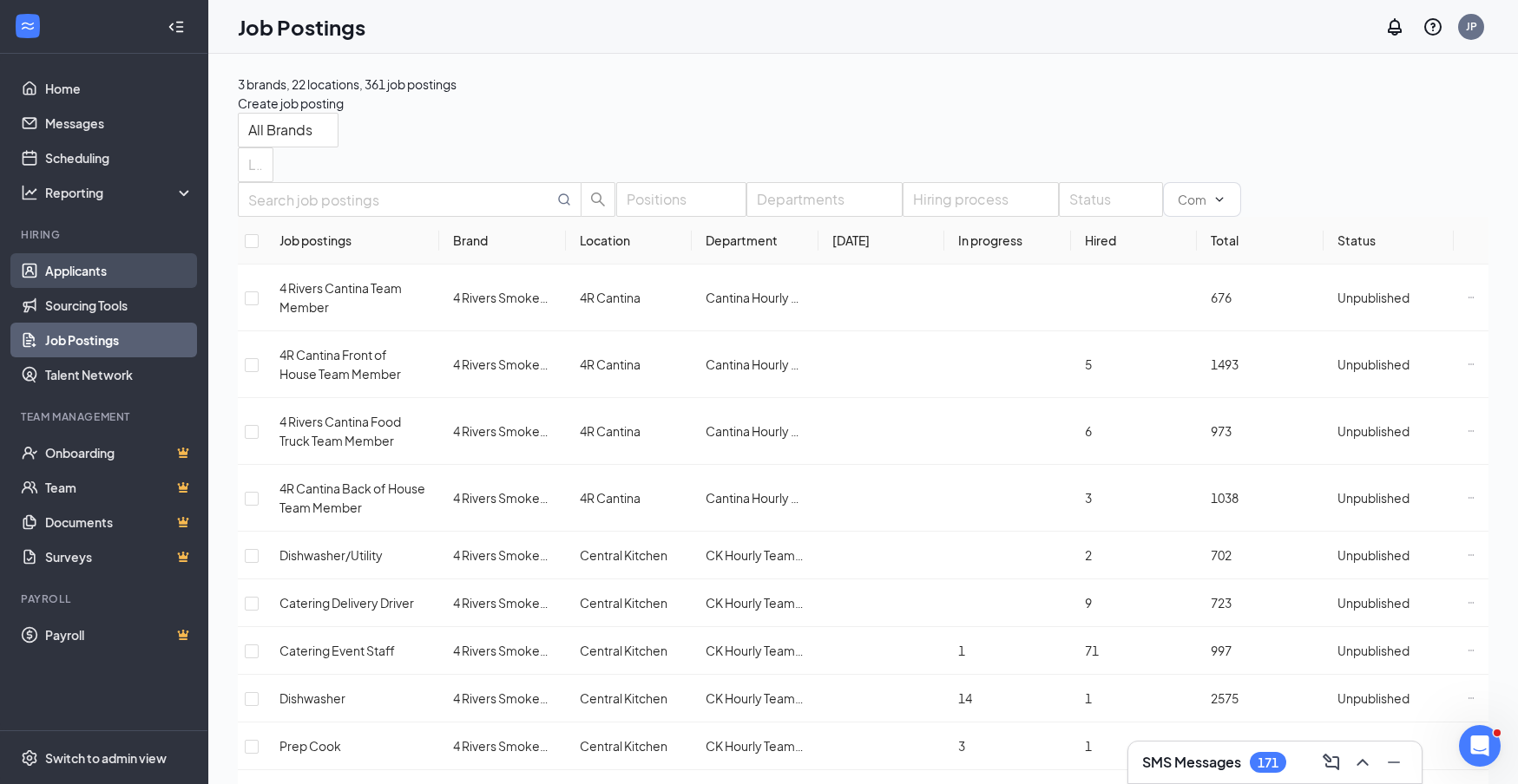
click at [102, 275] on link "Applicants" at bounding box center [119, 271] width 148 height 34
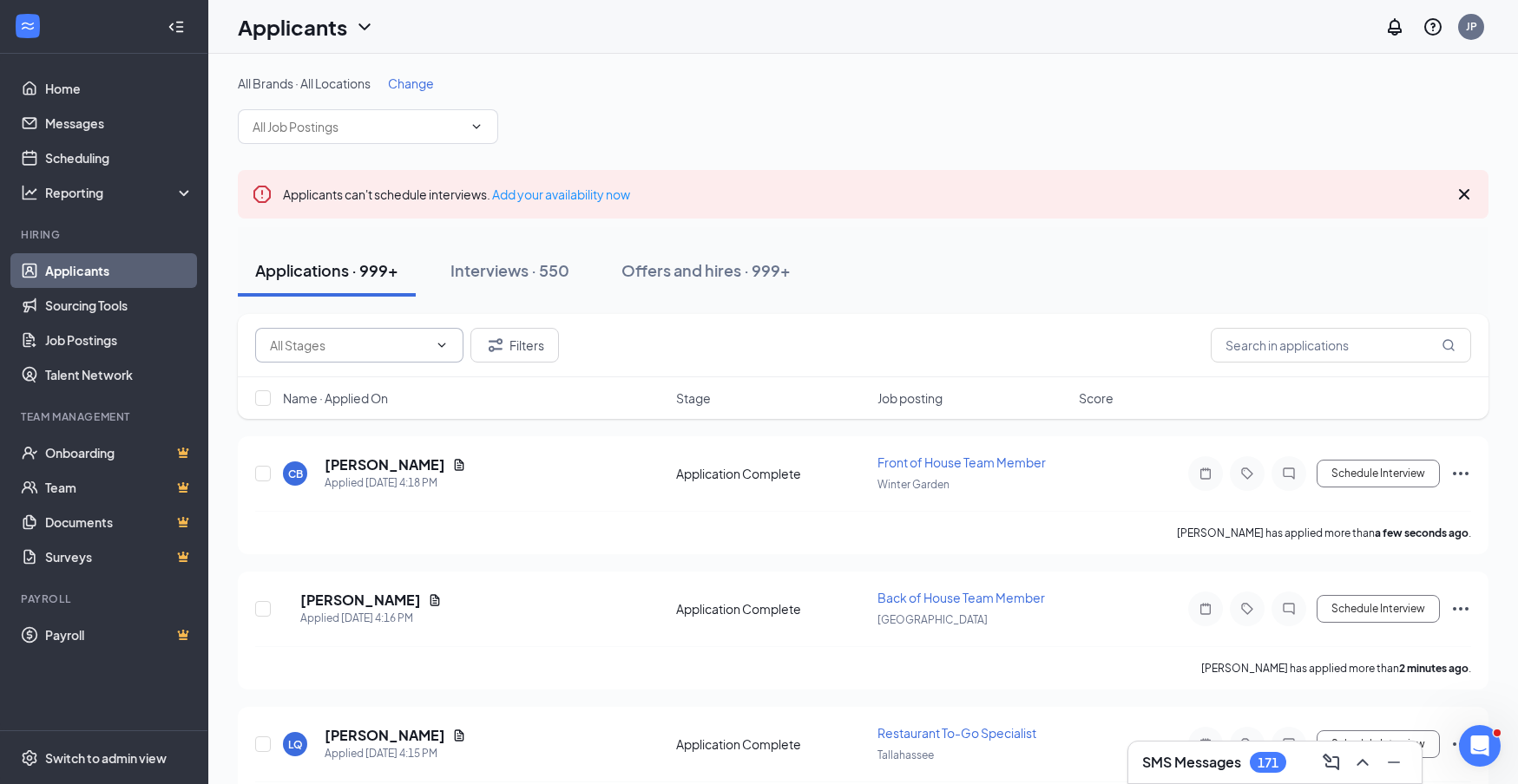
click at [397, 347] on input "text" at bounding box center [348, 345] width 158 height 19
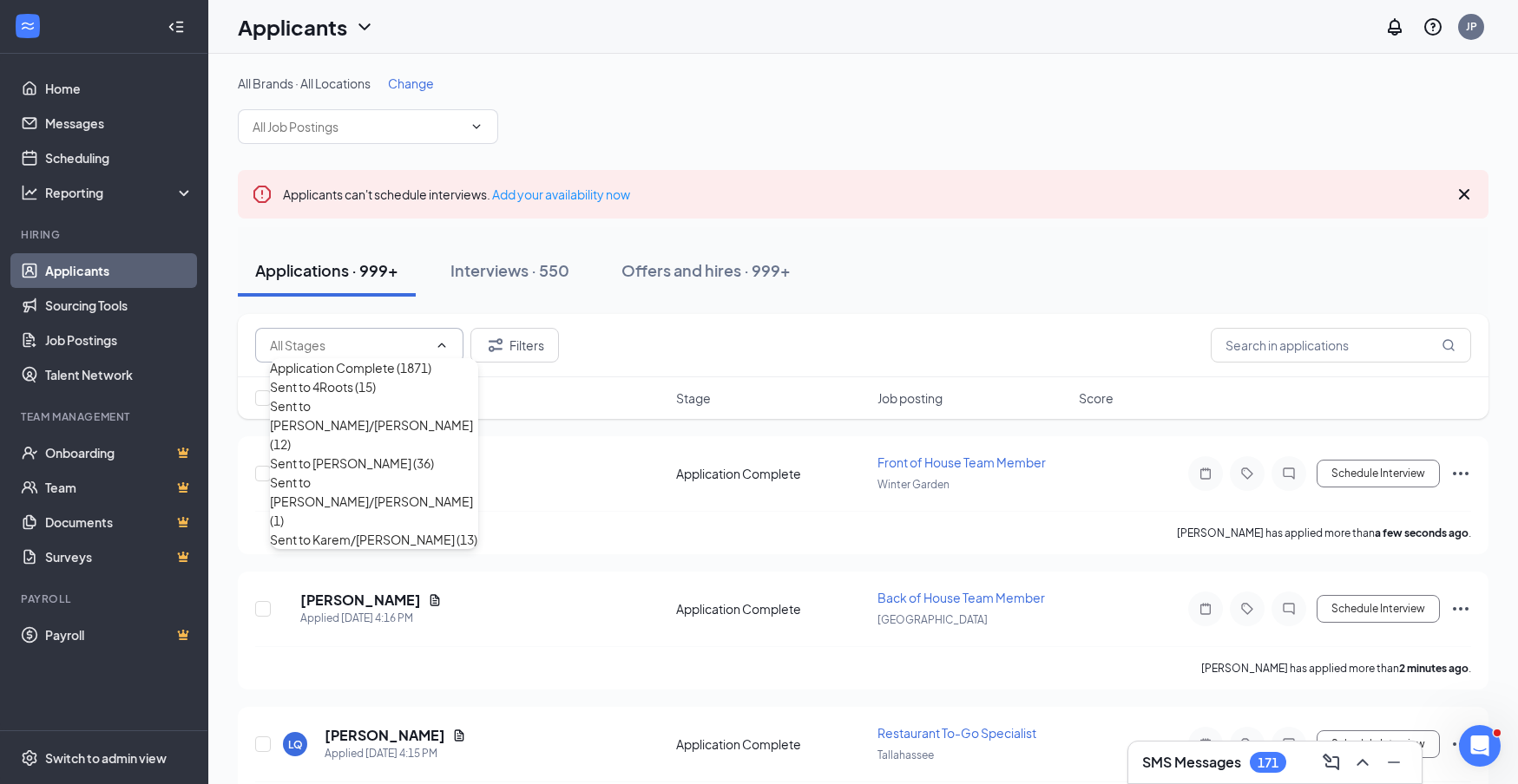
click at [397, 378] on div "Application Complete (1871)" at bounding box center [350, 368] width 162 height 19
type input "Application Complete (1871)"
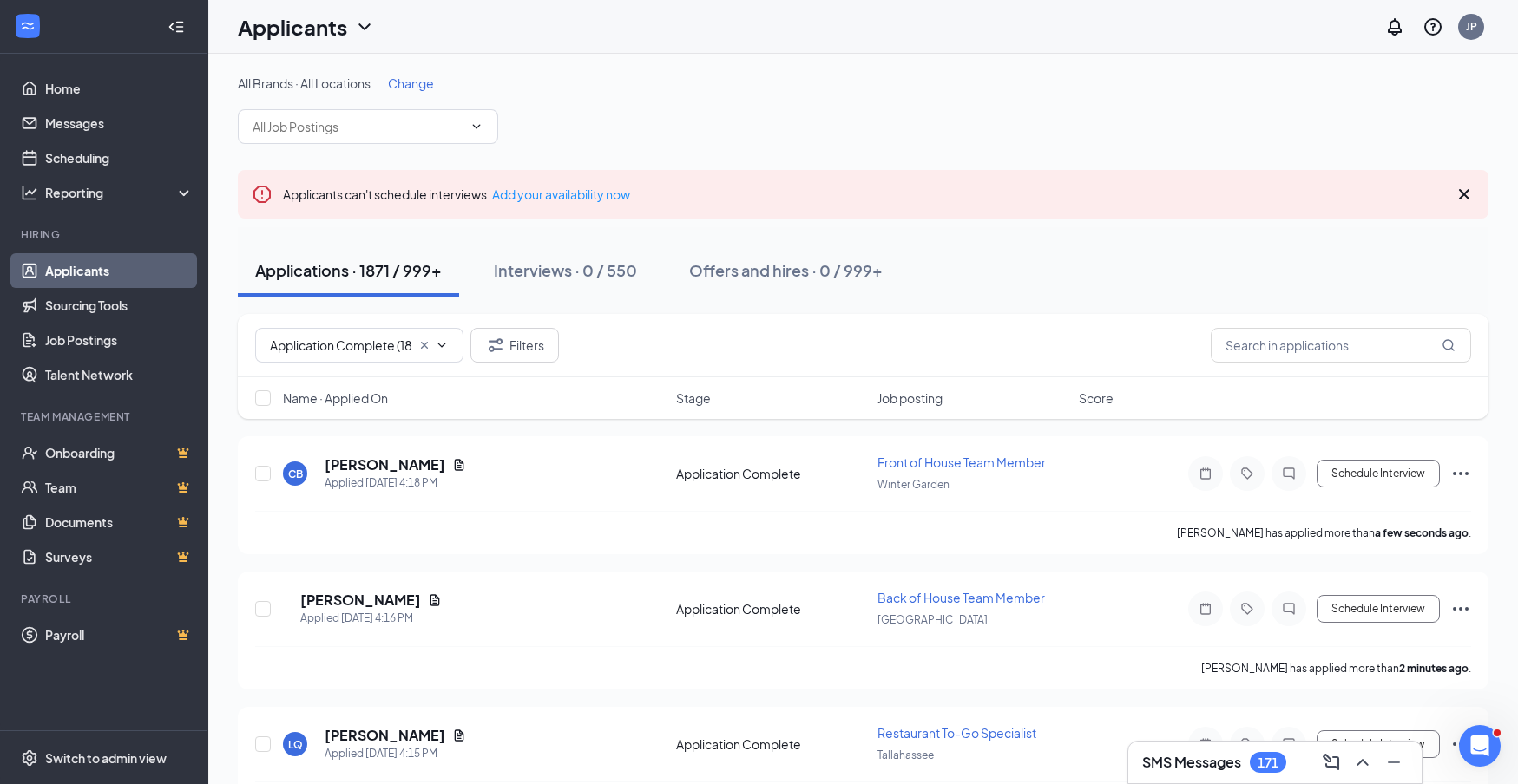
click at [416, 86] on span "Change" at bounding box center [411, 83] width 46 height 15
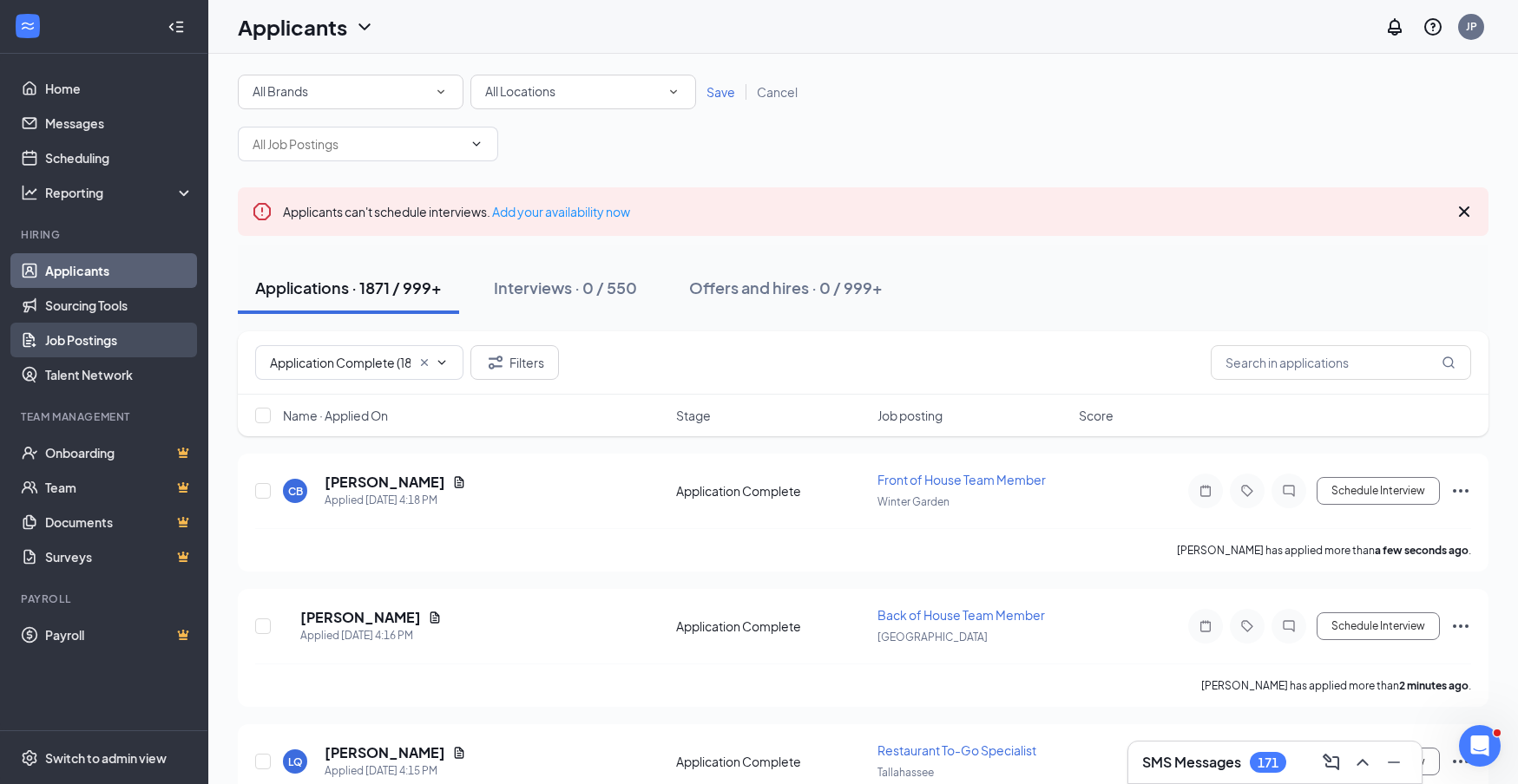
click at [83, 349] on link "Job Postings" at bounding box center [119, 340] width 148 height 34
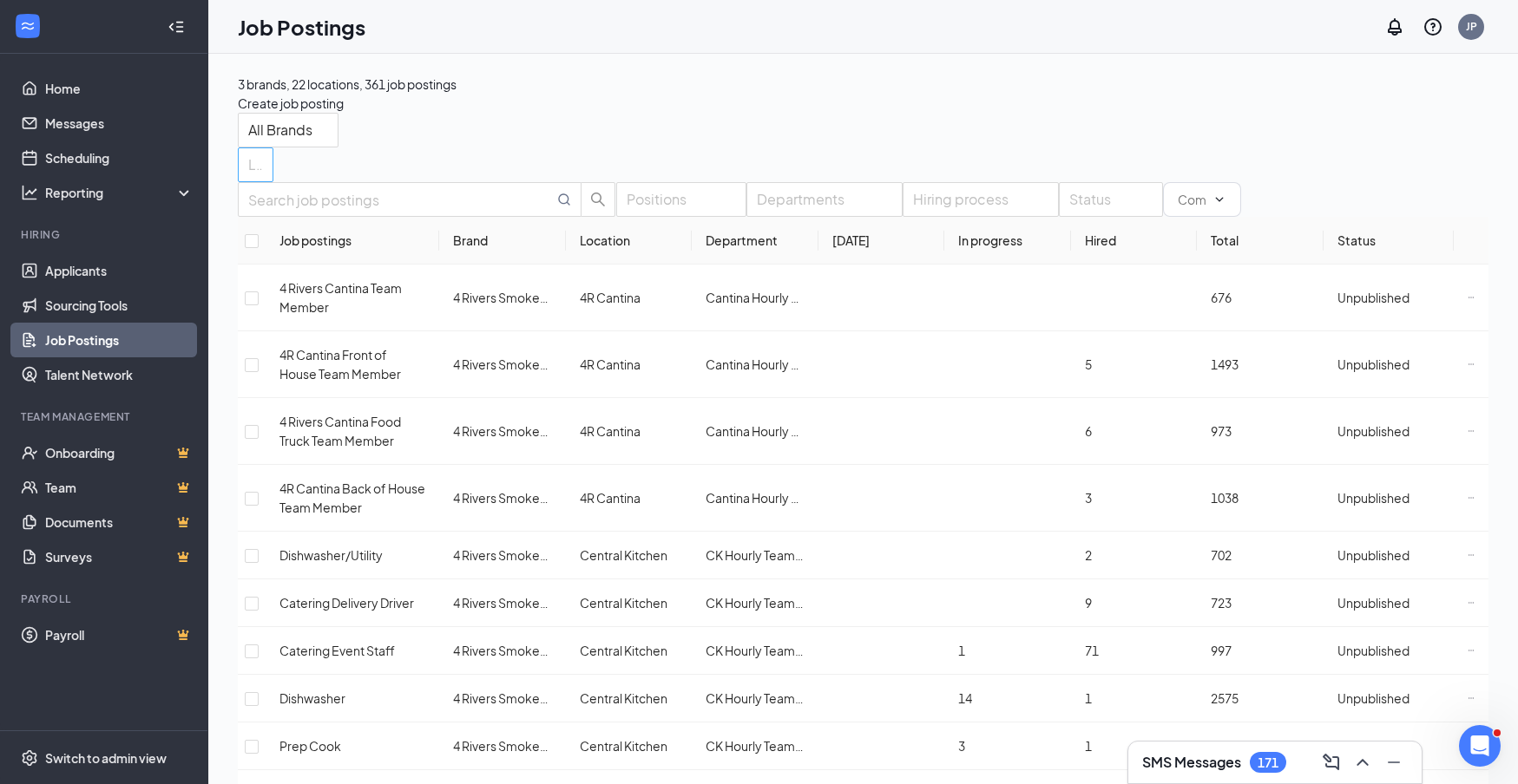
click at [252, 151] on div at bounding box center [247, 164] width 10 height 28
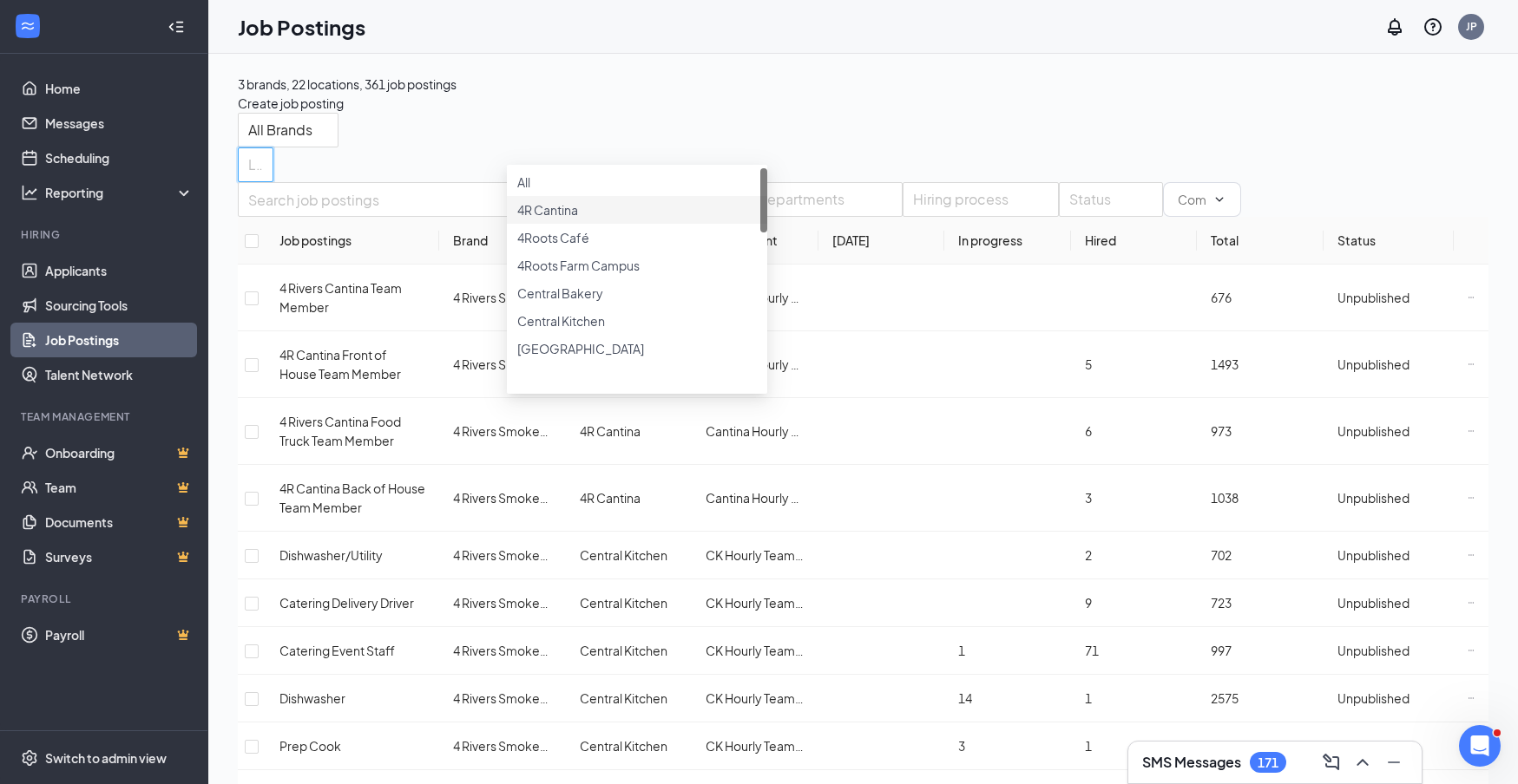
click at [533, 201] on div at bounding box center [637, 201] width 239 height 0
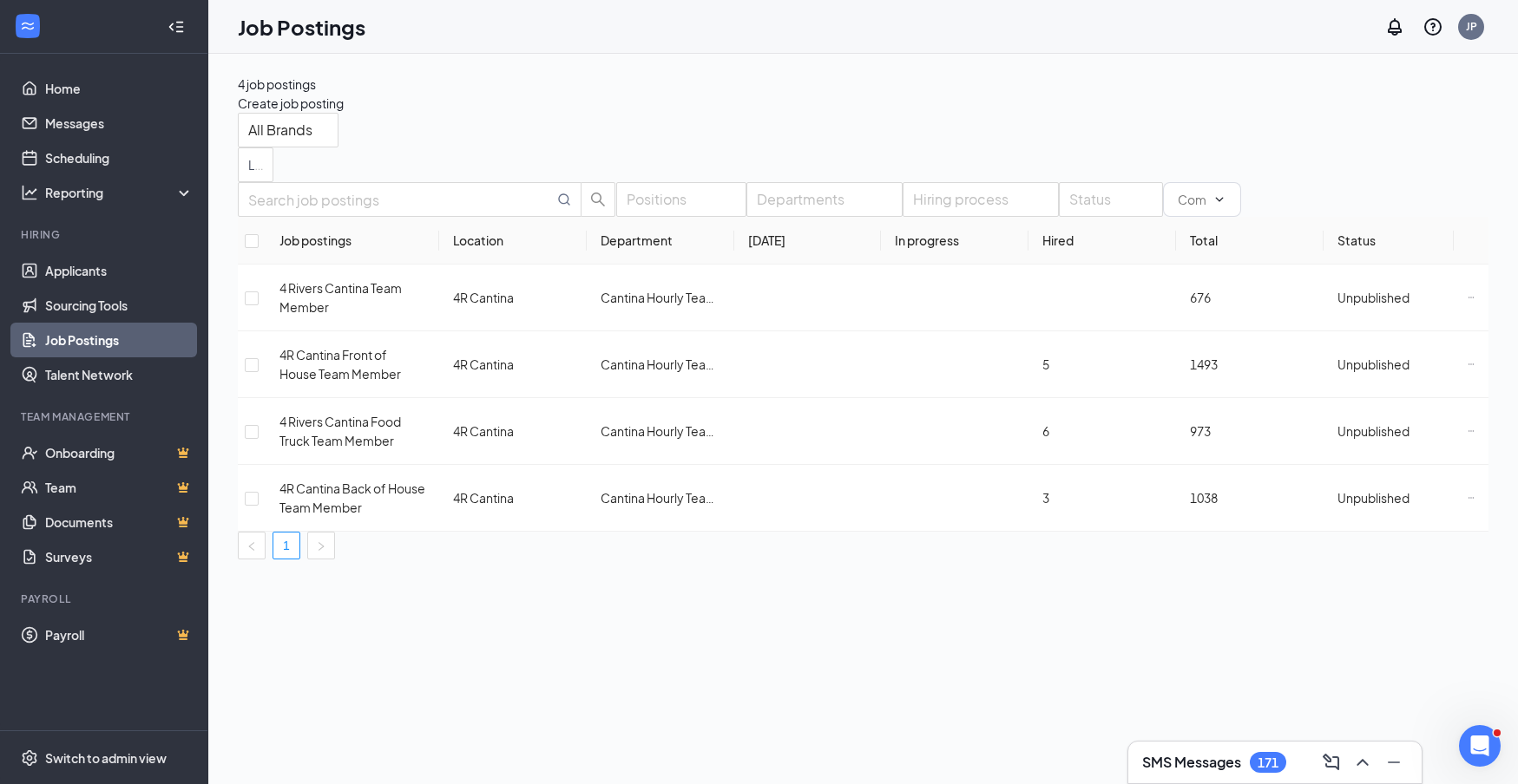
click at [1089, 183] on div "Positions Departments Hiring process Status Job postings Location Department [D…" at bounding box center [864, 371] width 1251 height 378
click at [1468, 431] on icon "Ellipses" at bounding box center [1470, 430] width 5 height 1
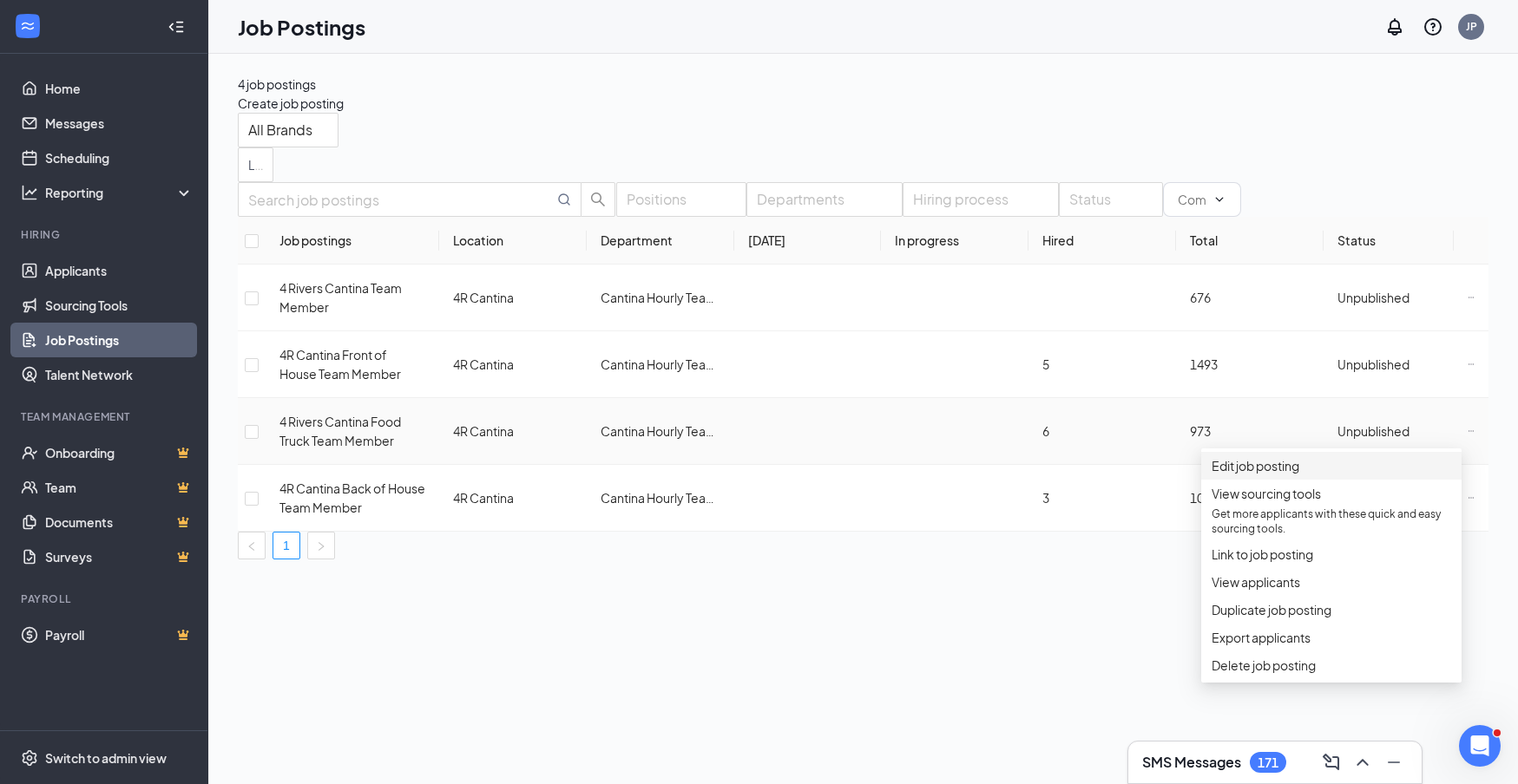
click at [1239, 473] on span "Edit job posting" at bounding box center [1256, 466] width 88 height 15
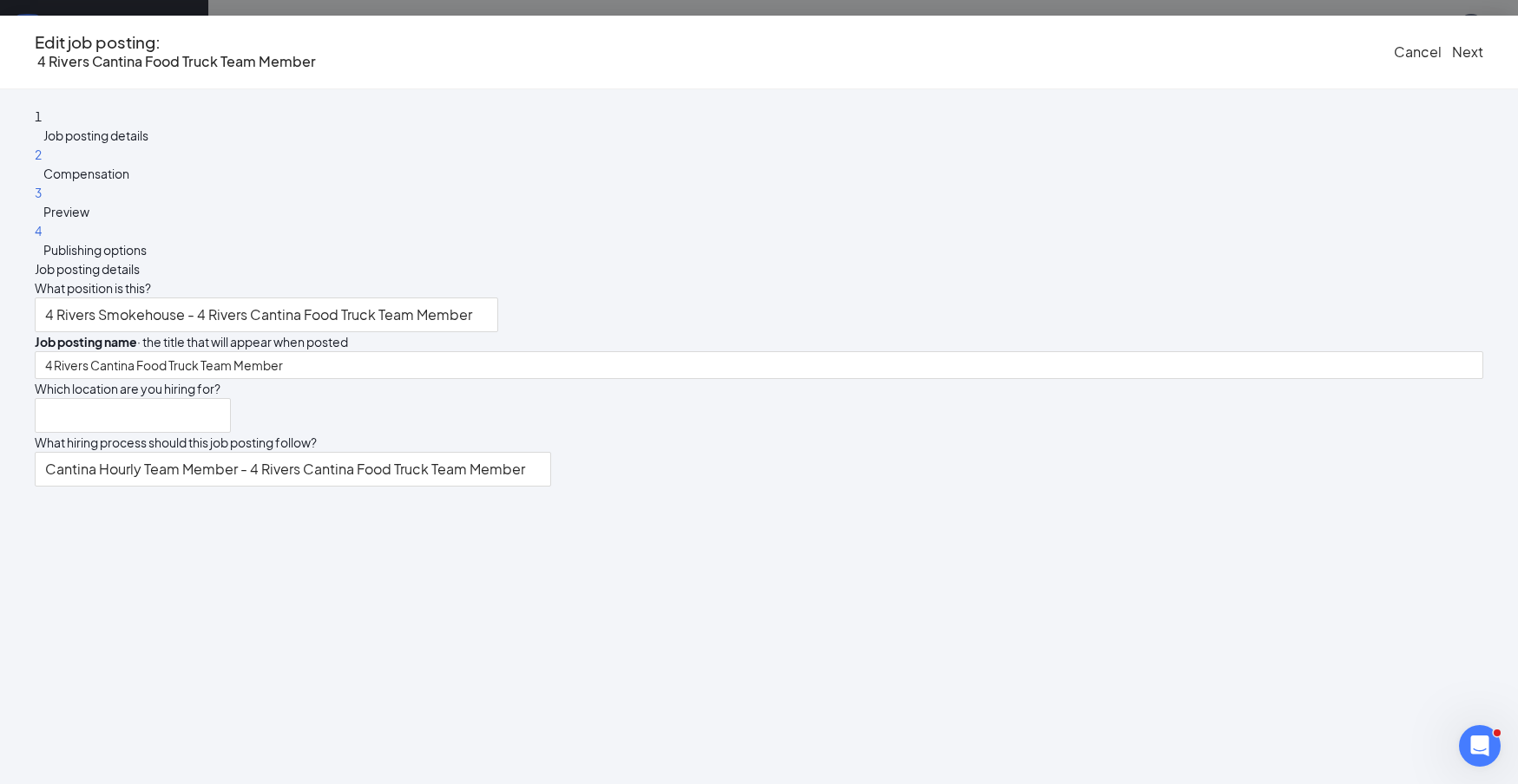
type input "4 Rivers Cantina Food Truck Team Member"
type input "4R Cantina"
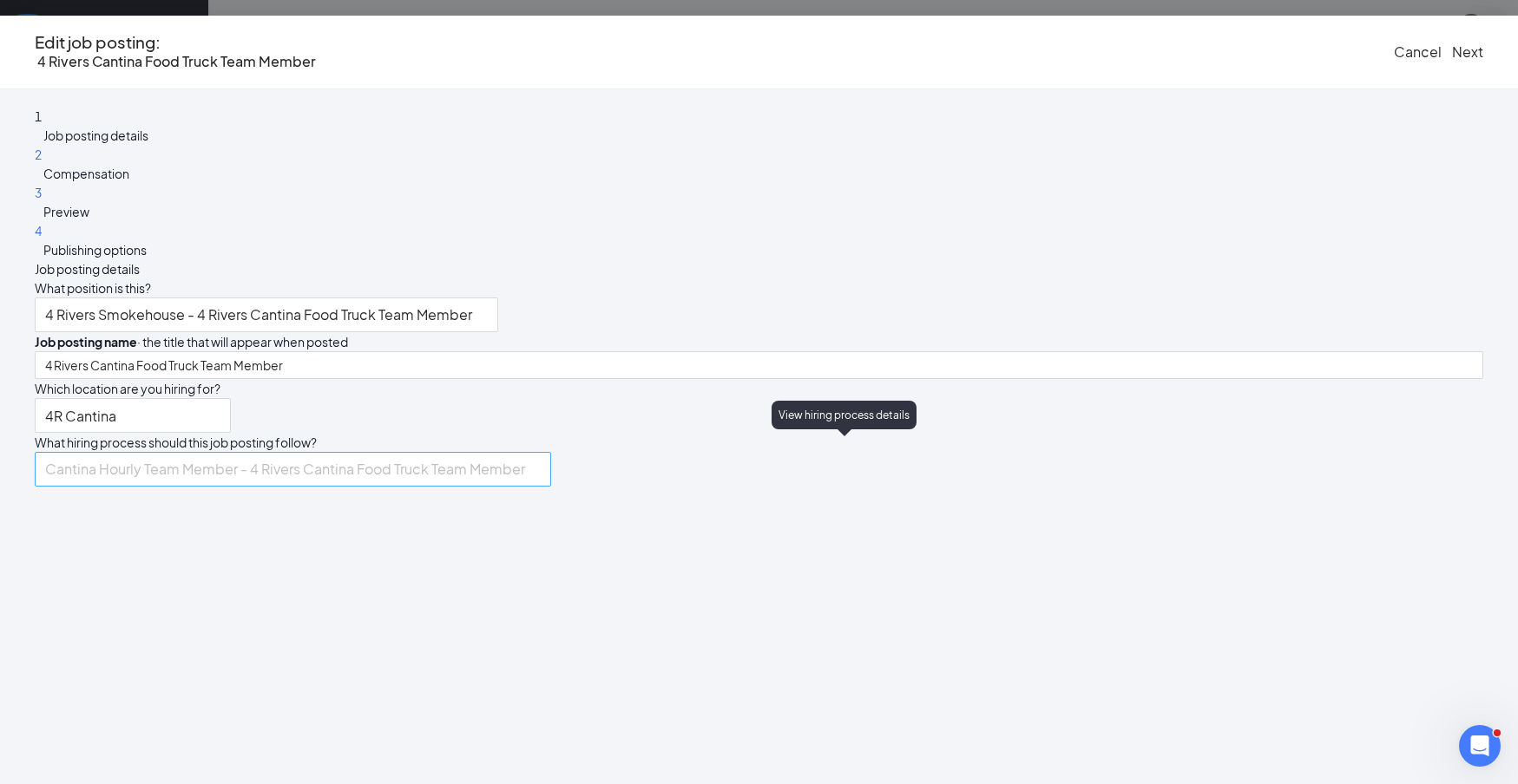
click at [525, 486] on icon "ExternalLink" at bounding box center [285, 726] width 480 height 480
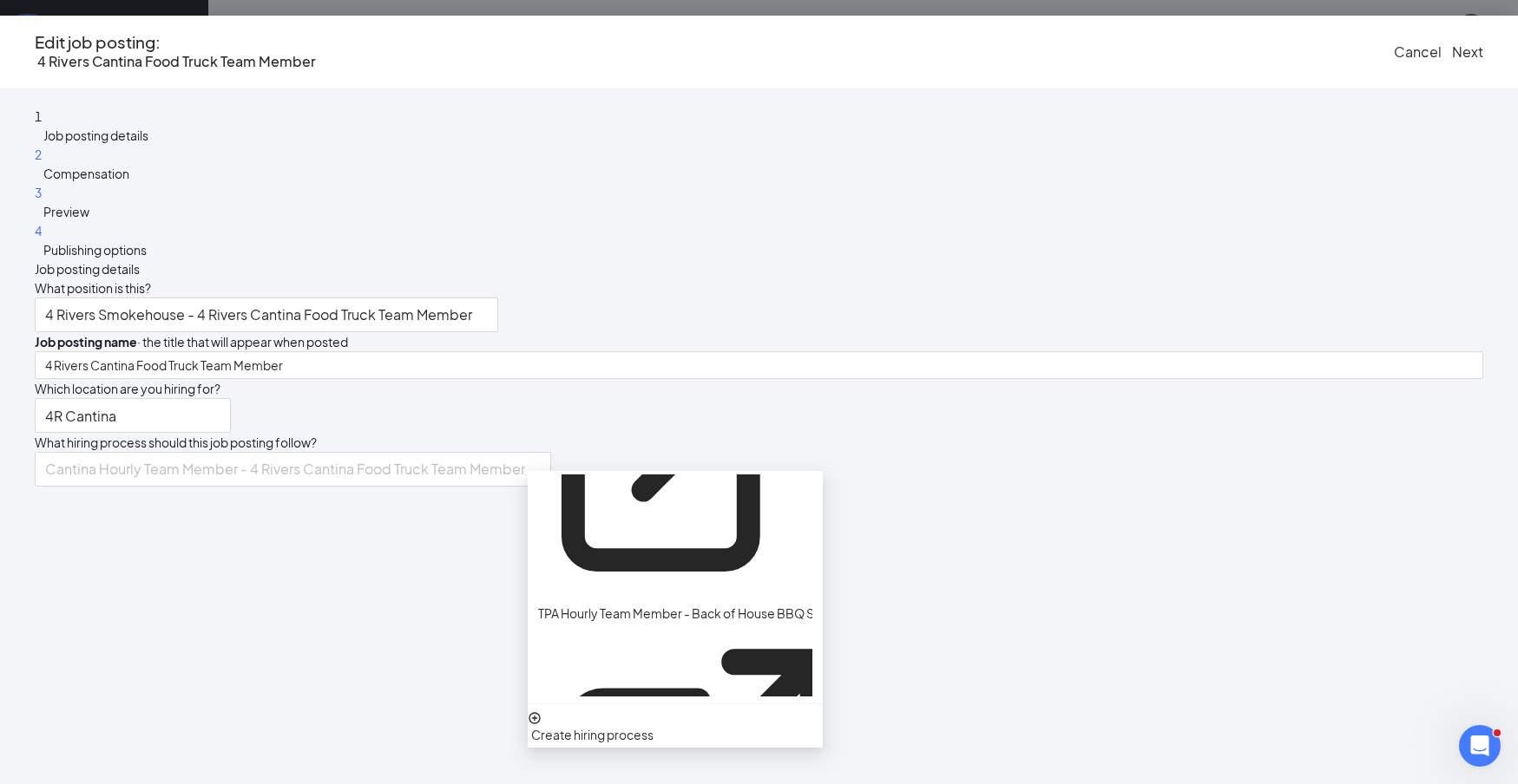
click at [1057, 399] on div "4R Cantina" at bounding box center [759, 416] width 1449 height 34
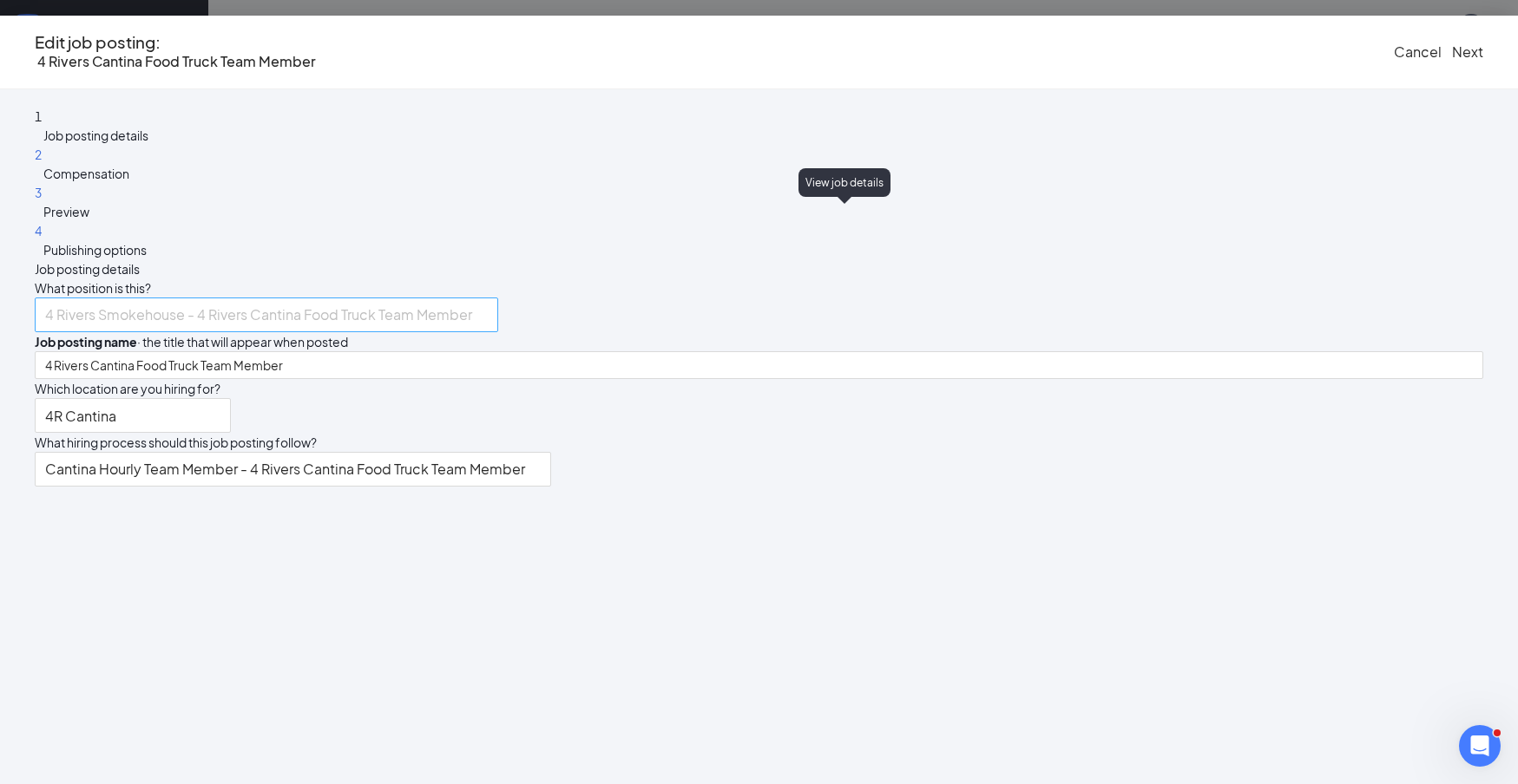
click at [436, 367] on icon "ExternalLink" at bounding box center [258, 545] width 356 height 356
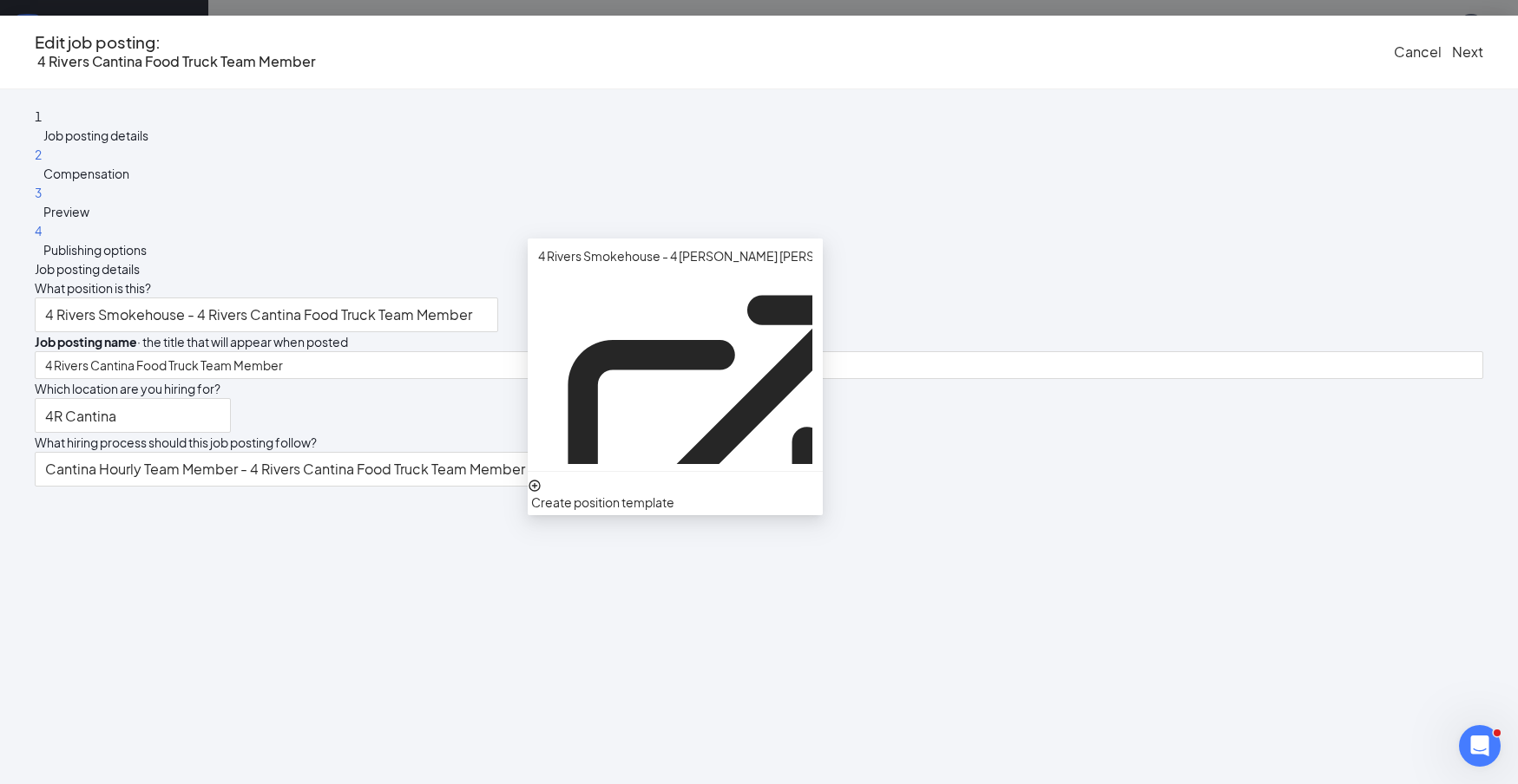
click at [1147, 333] on div "Job posting name · the title that will appear when posted" at bounding box center [759, 342] width 1449 height 19
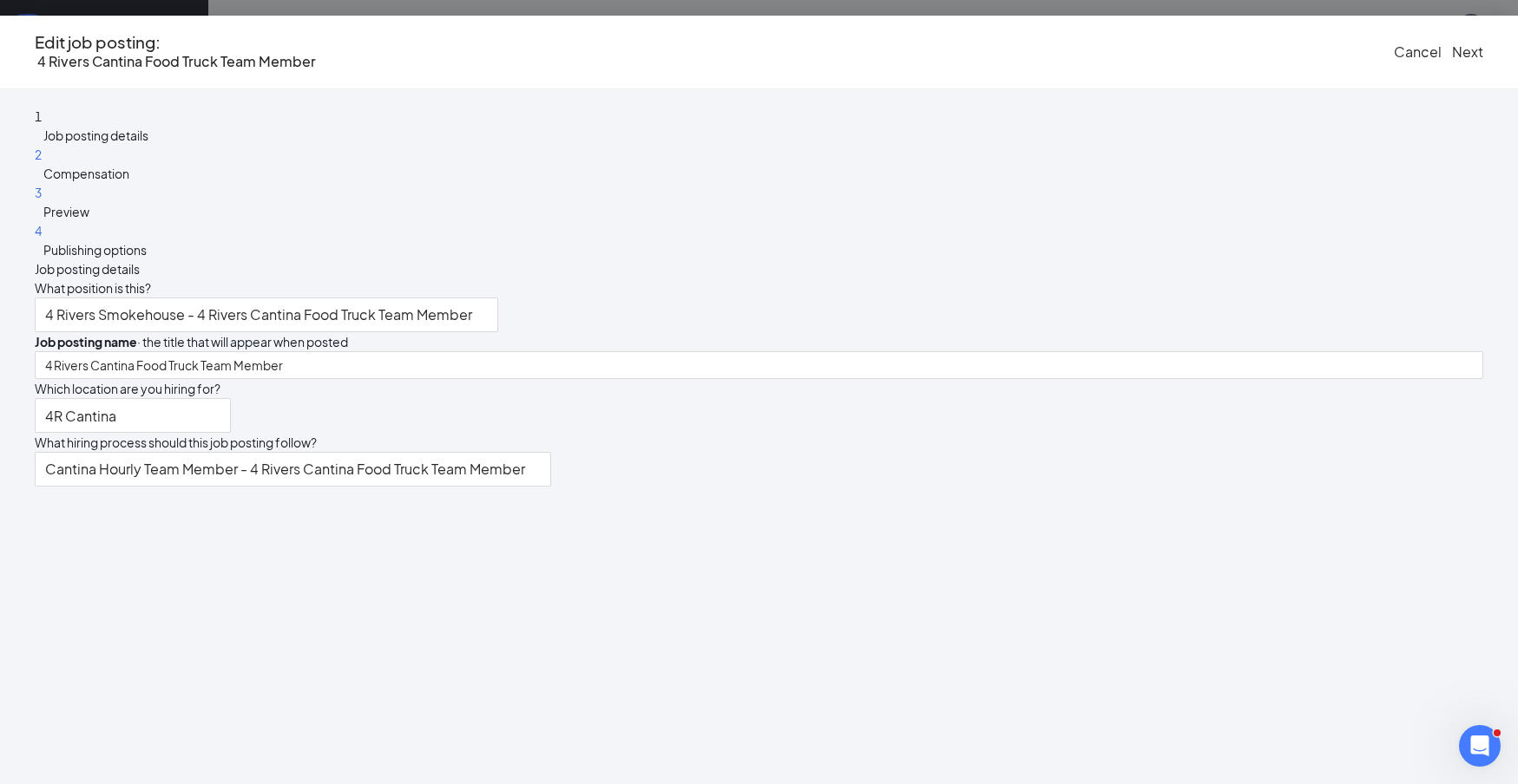
click at [1394, 51] on span "Cancel" at bounding box center [1418, 51] width 48 height 18
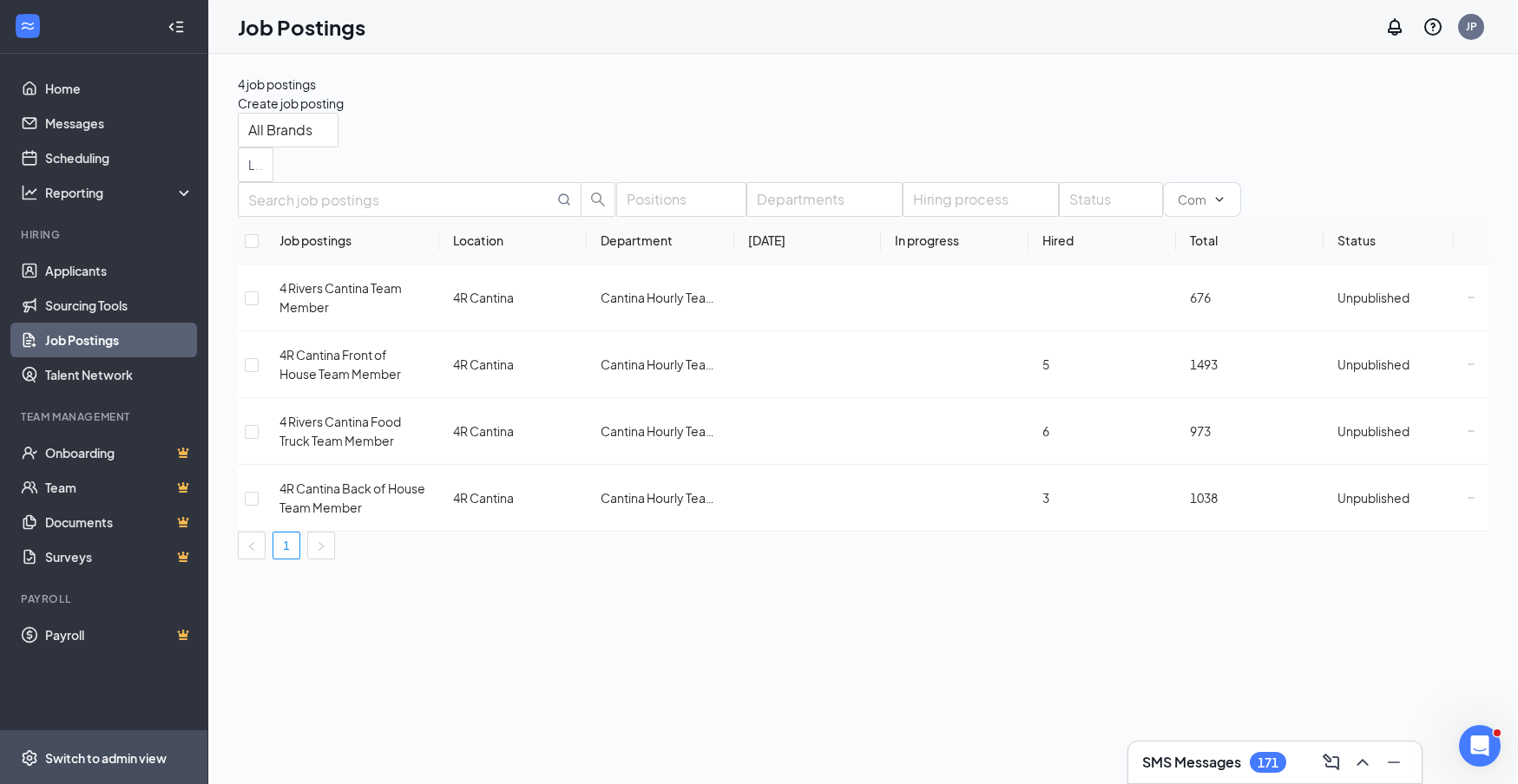
click at [87, 765] on div "Switch to admin view" at bounding box center [105, 758] width 121 height 17
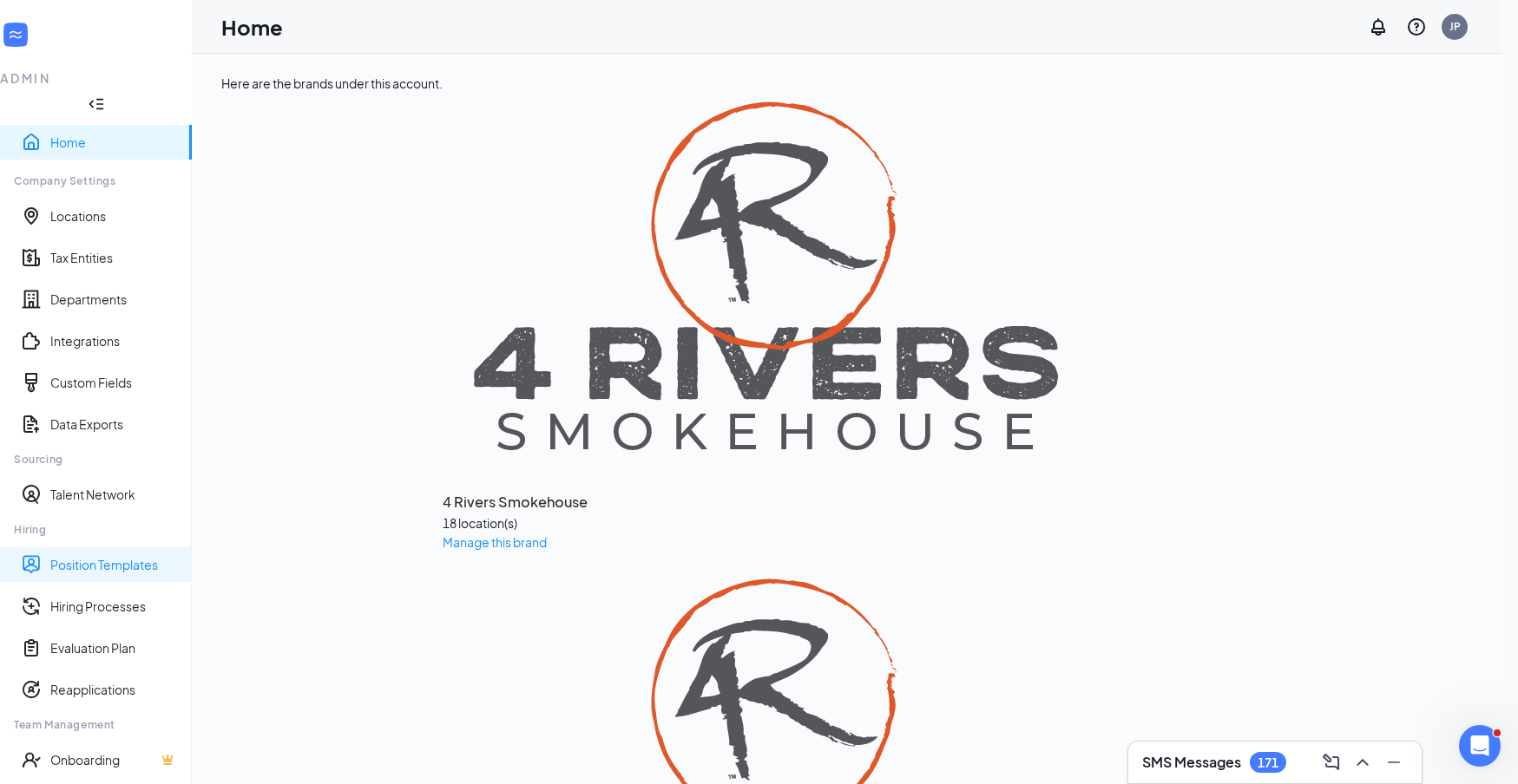
click at [106, 556] on link "Position Templates" at bounding box center [114, 565] width 127 height 17
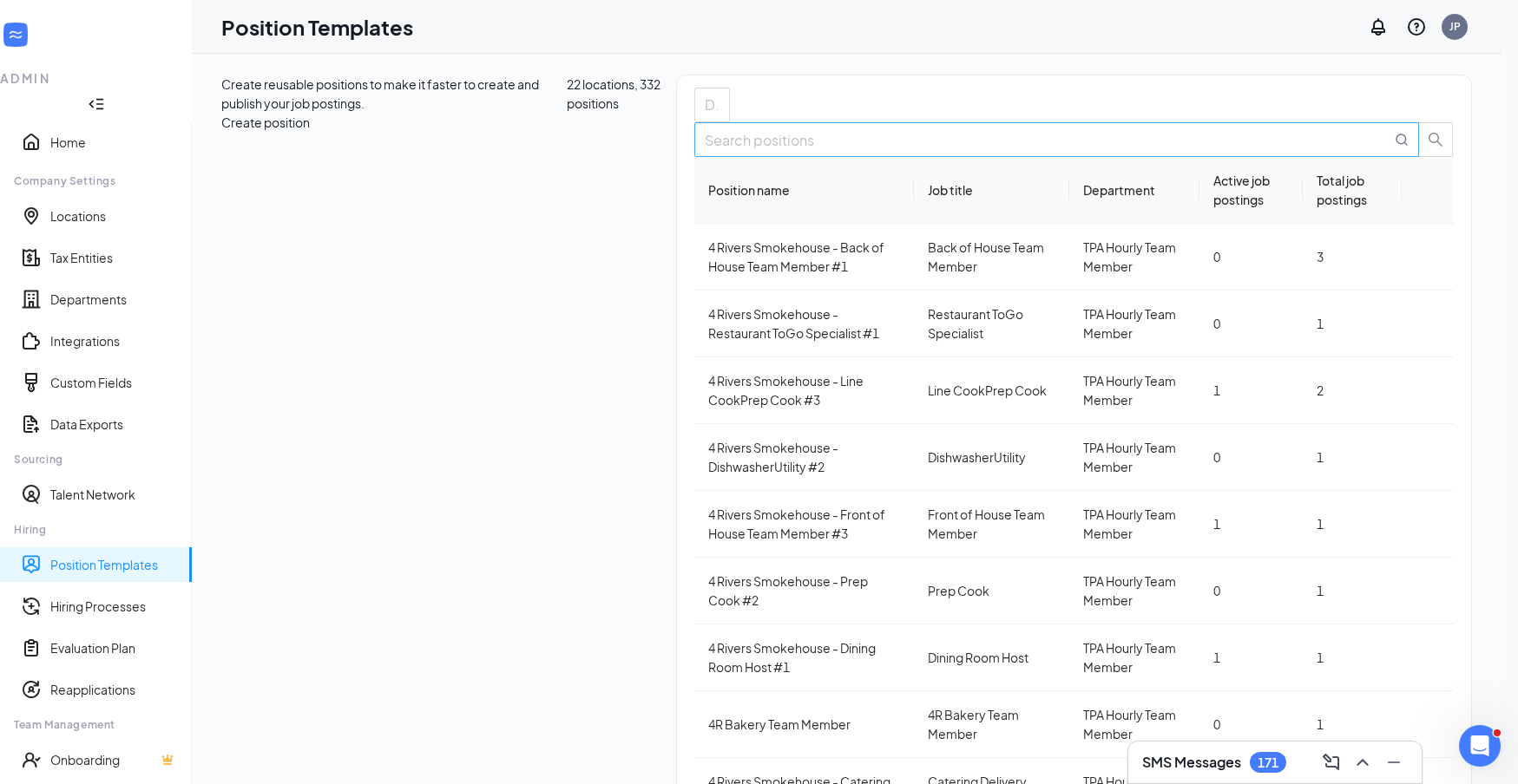
click at [1340, 151] on input "text" at bounding box center [1048, 140] width 687 height 22
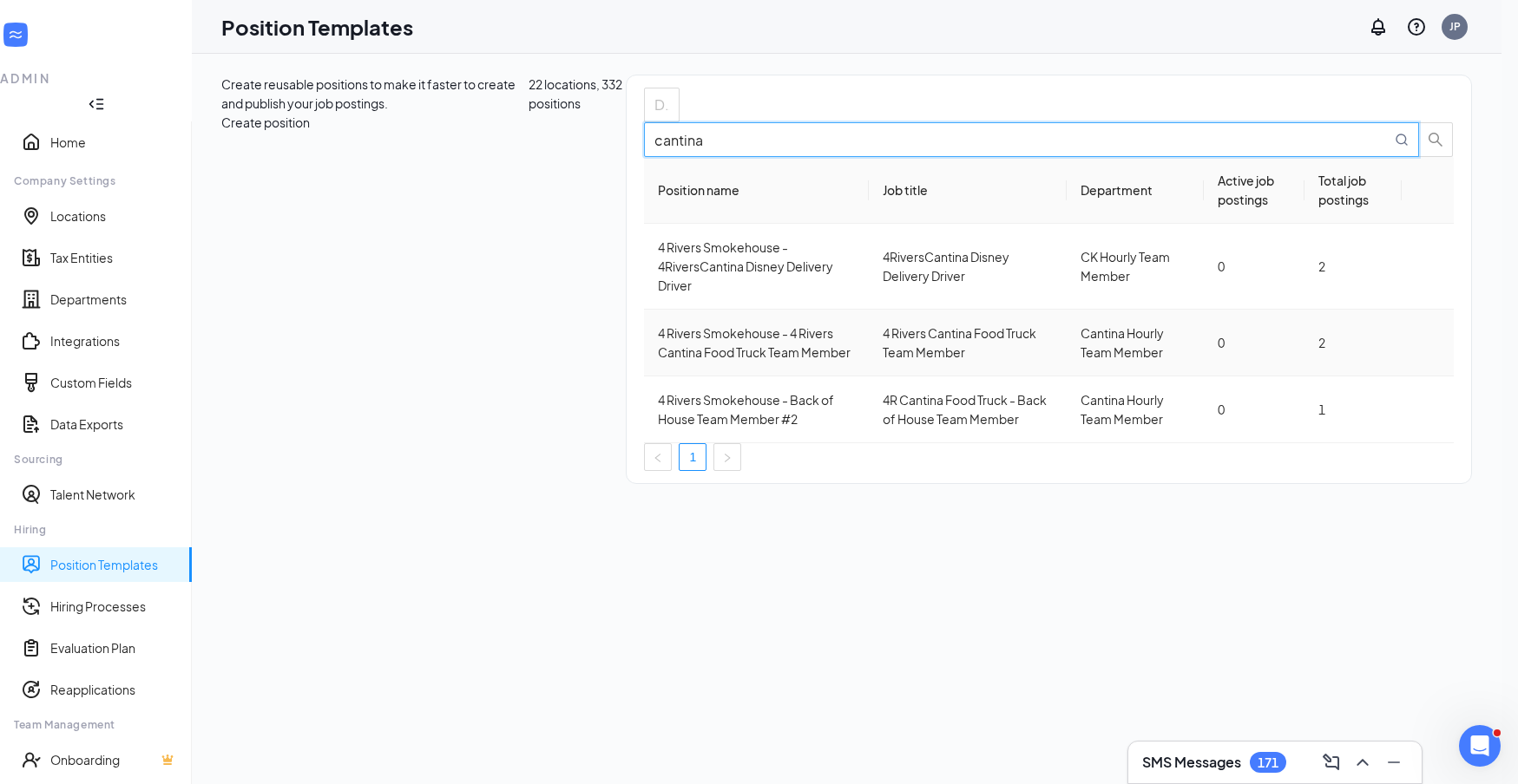
type input "cantina"
click at [1428, 342] on icon "Ellipses" at bounding box center [1428, 342] width 0 height 0
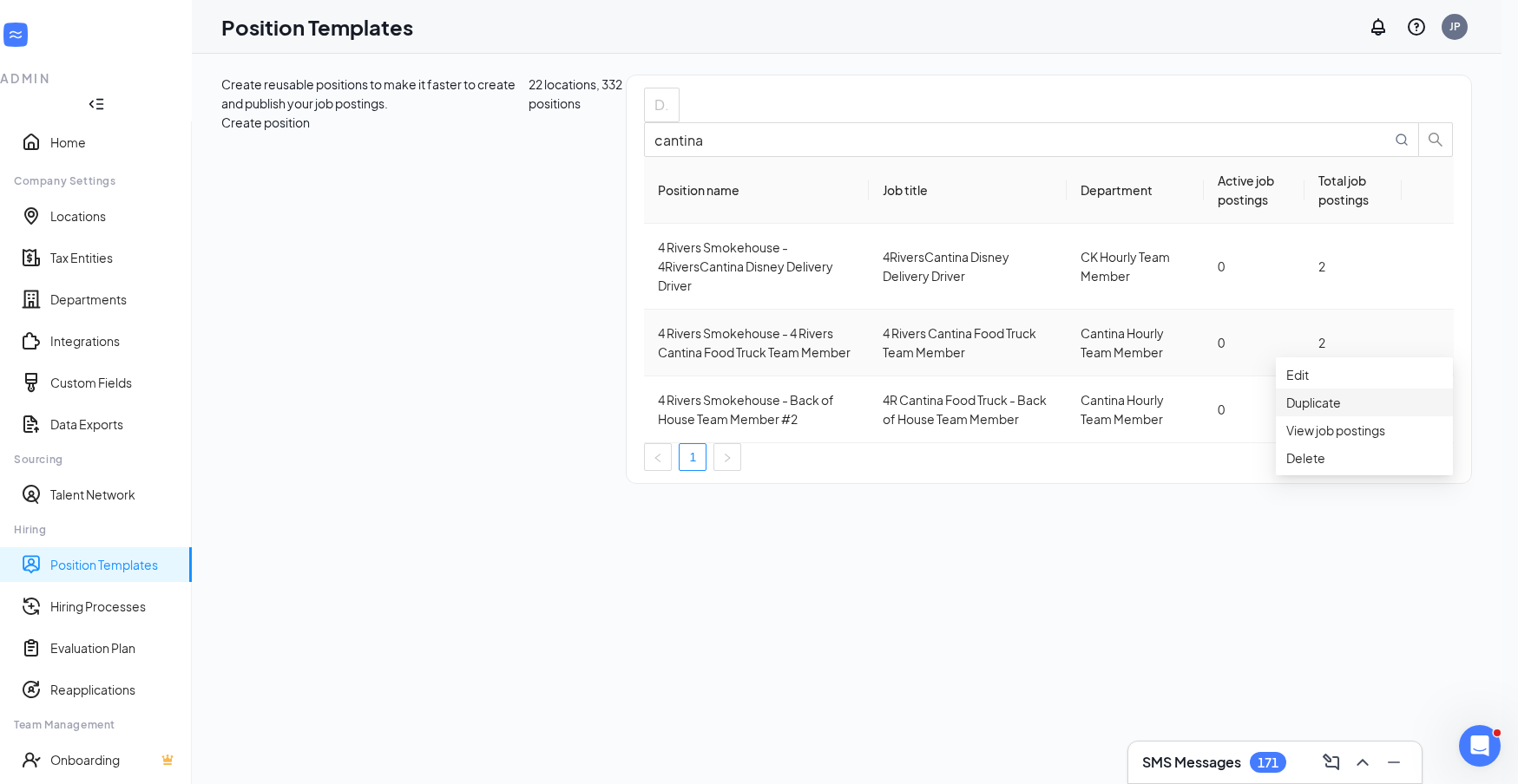
click at [1335, 410] on span "Duplicate" at bounding box center [1313, 403] width 55 height 15
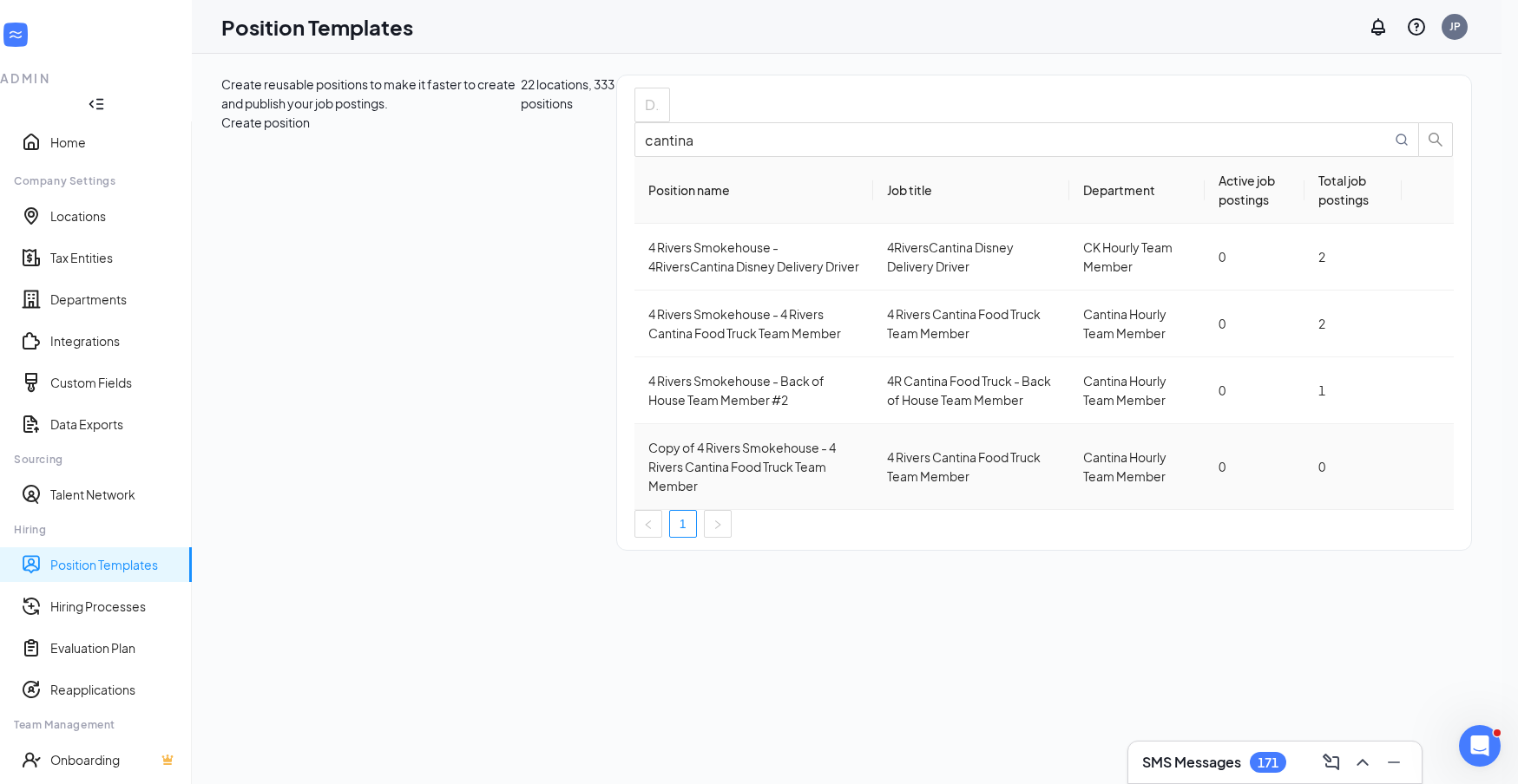
click at [1428, 467] on icon "Ellipses" at bounding box center [1428, 467] width 0 height 0
click at [1319, 520] on span "Edit" at bounding box center [1364, 511] width 156 height 19
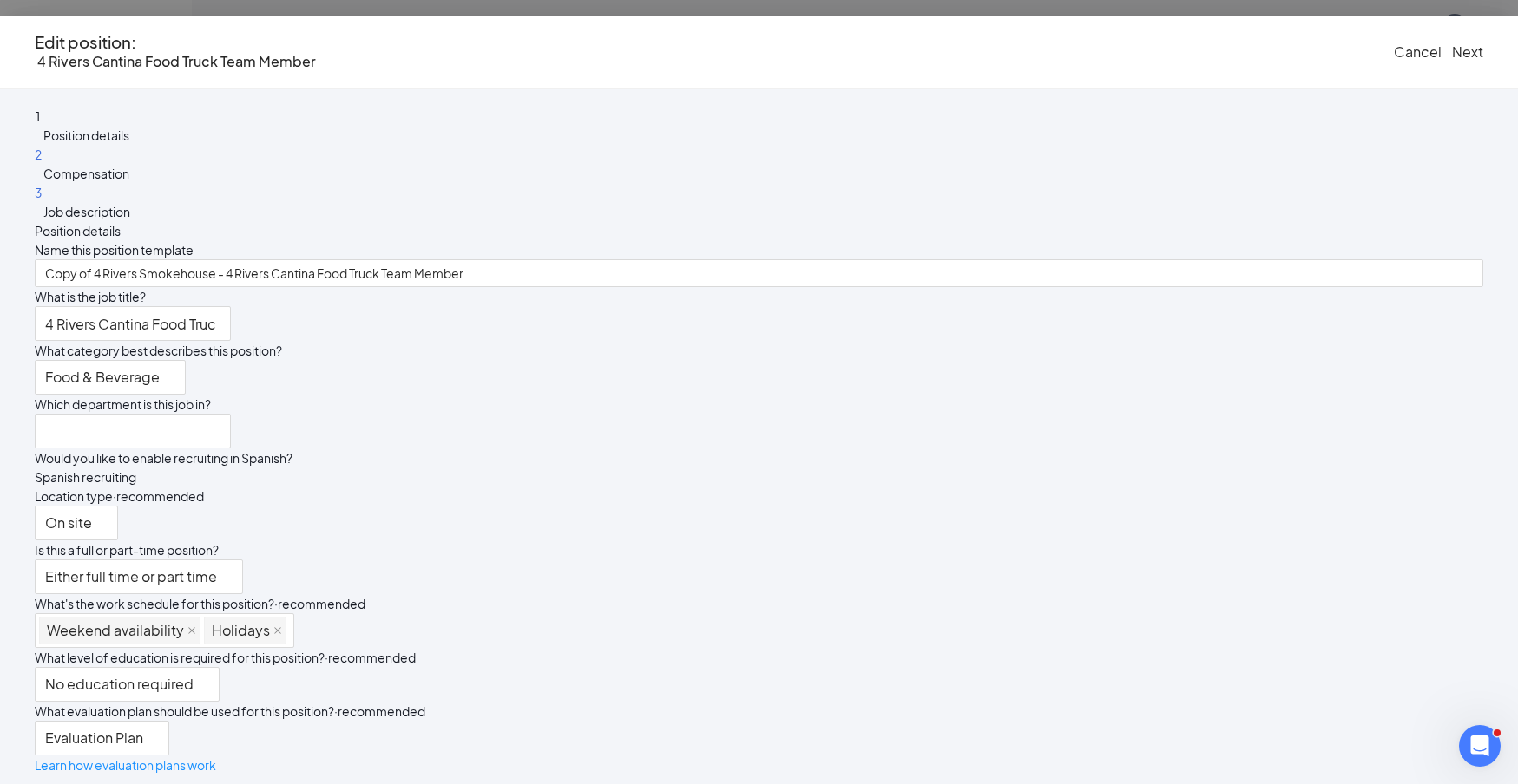
type input "Copy of 4 Rivers Smokehouse - 4 Rivers Cantina Food Truck Team Member"
type input "4 Rivers Cantina Food Truck Team Member"
type input "Cantina Hourly Team Member"
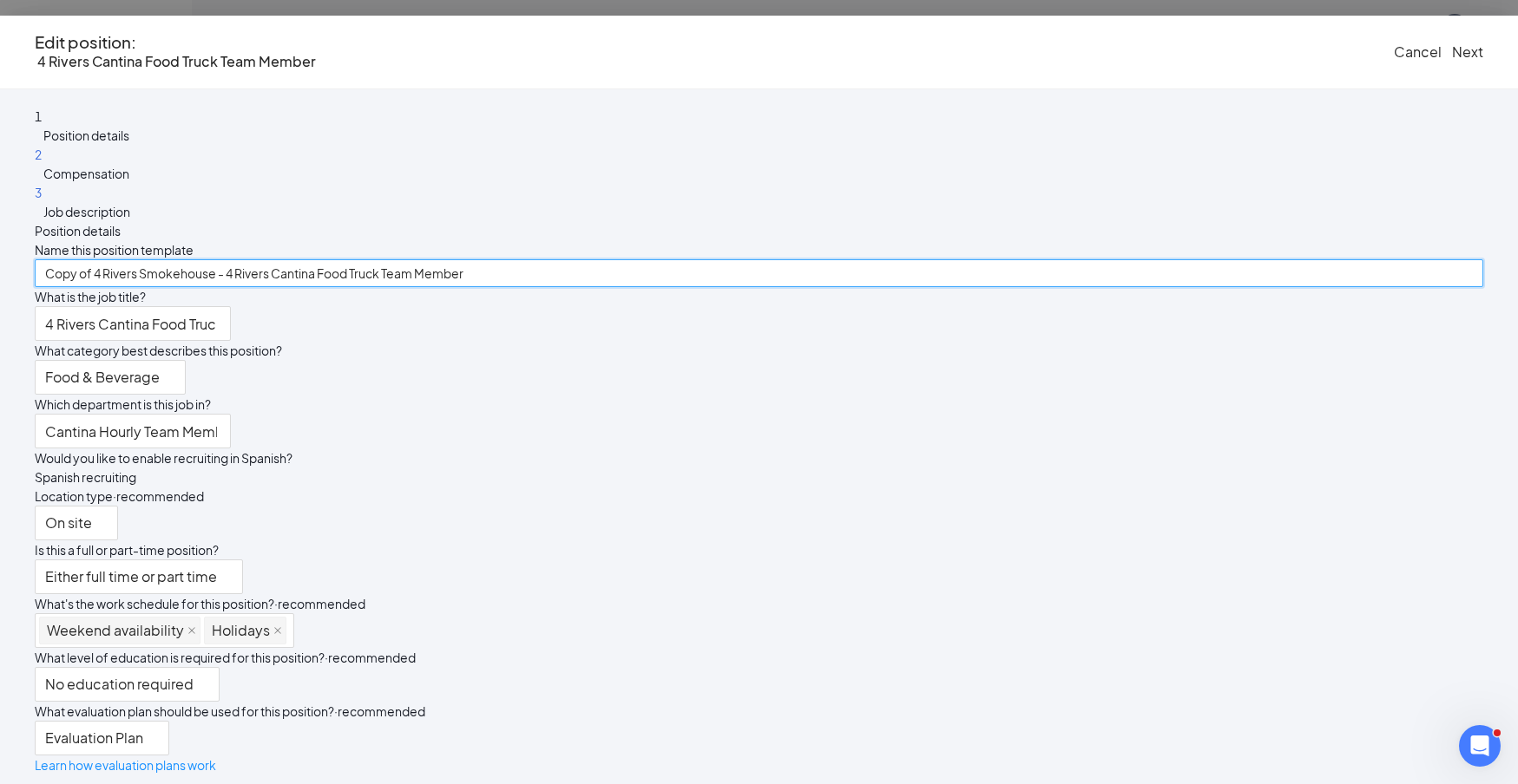
drag, startPoint x: 598, startPoint y: 217, endPoint x: 387, endPoint y: 213, distance: 211.0
click at [388, 221] on div "Position details Name this position template Copy of 4 Rivers Smokehouse - 4 Ri…" at bounding box center [759, 497] width 1449 height 554
drag, startPoint x: 659, startPoint y: 219, endPoint x: 714, endPoint y: 238, distance: 58.2
click at [659, 259] on input "4 Rivers Cantina Food Truck Team Member" at bounding box center [759, 272] width 1449 height 28
type input "4 Rivers Cantina Food Truck Team Member - Part Time"
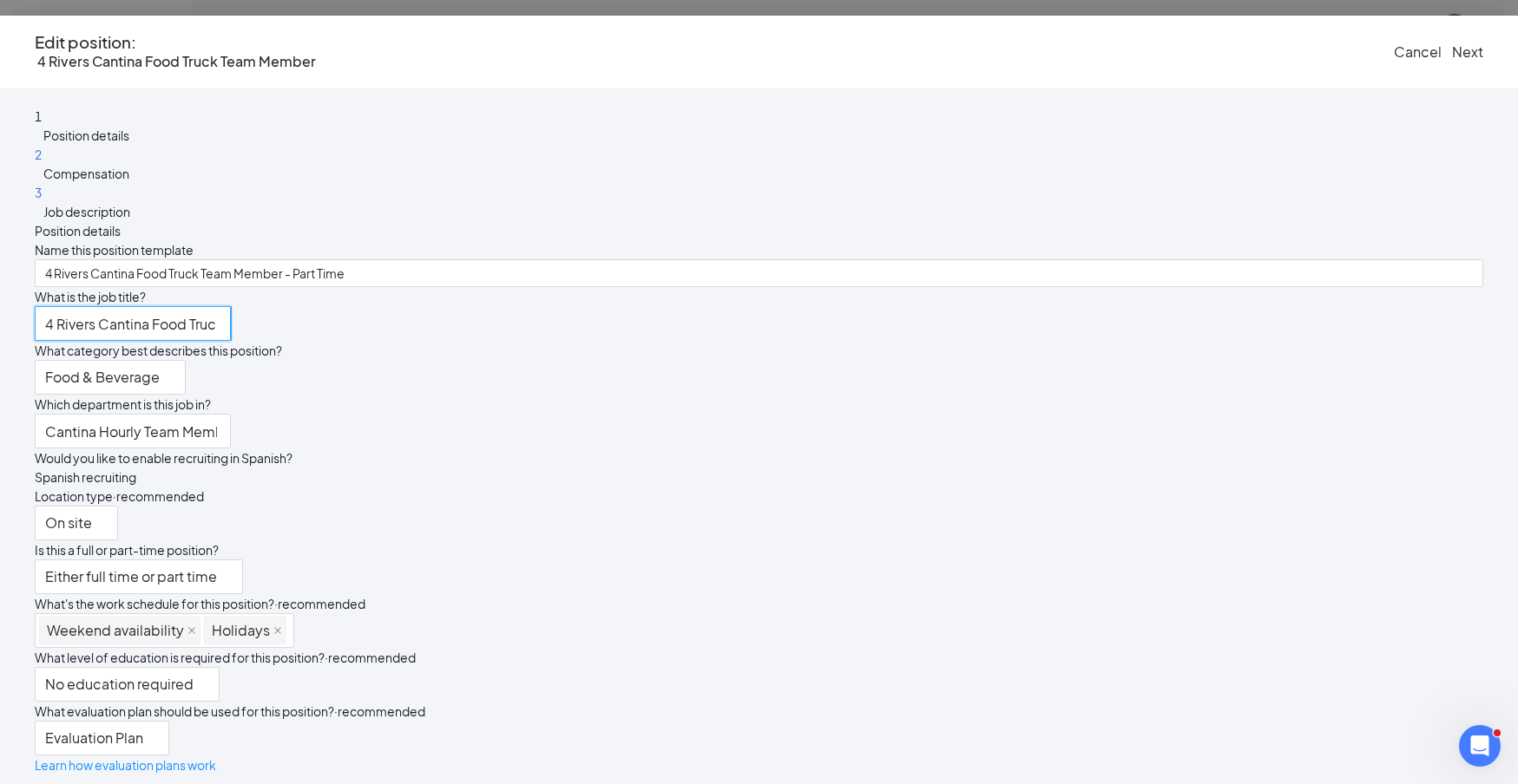
click at [231, 313] on input "4 Rivers Cantina Food Truck Team Member" at bounding box center [132, 323] width 196 height 34
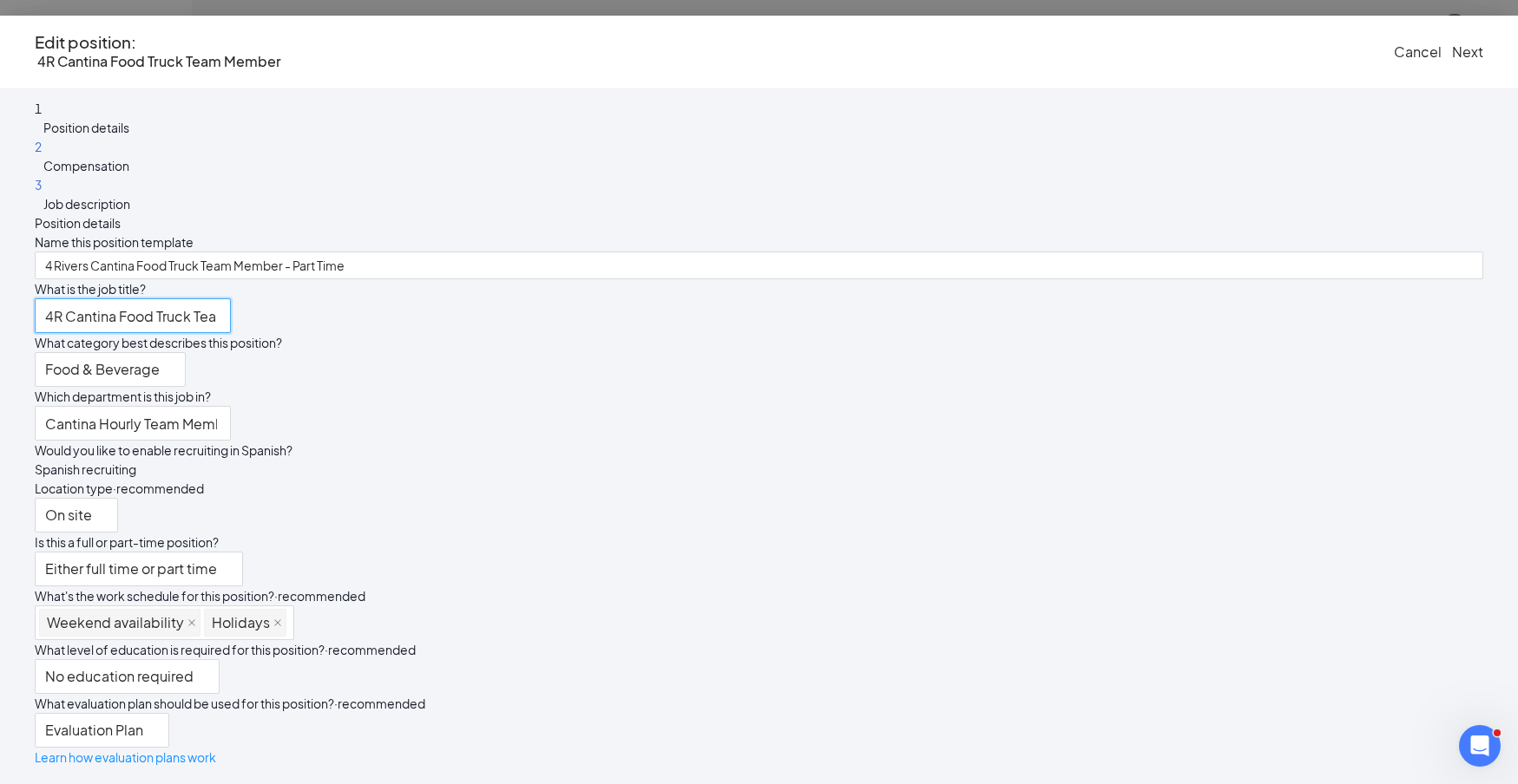
scroll to position [178, 0]
click at [232, 553] on span "Either full time or part time" at bounding box center [139, 569] width 187 height 33
type input "4R Cantina Food Truck Team Member"
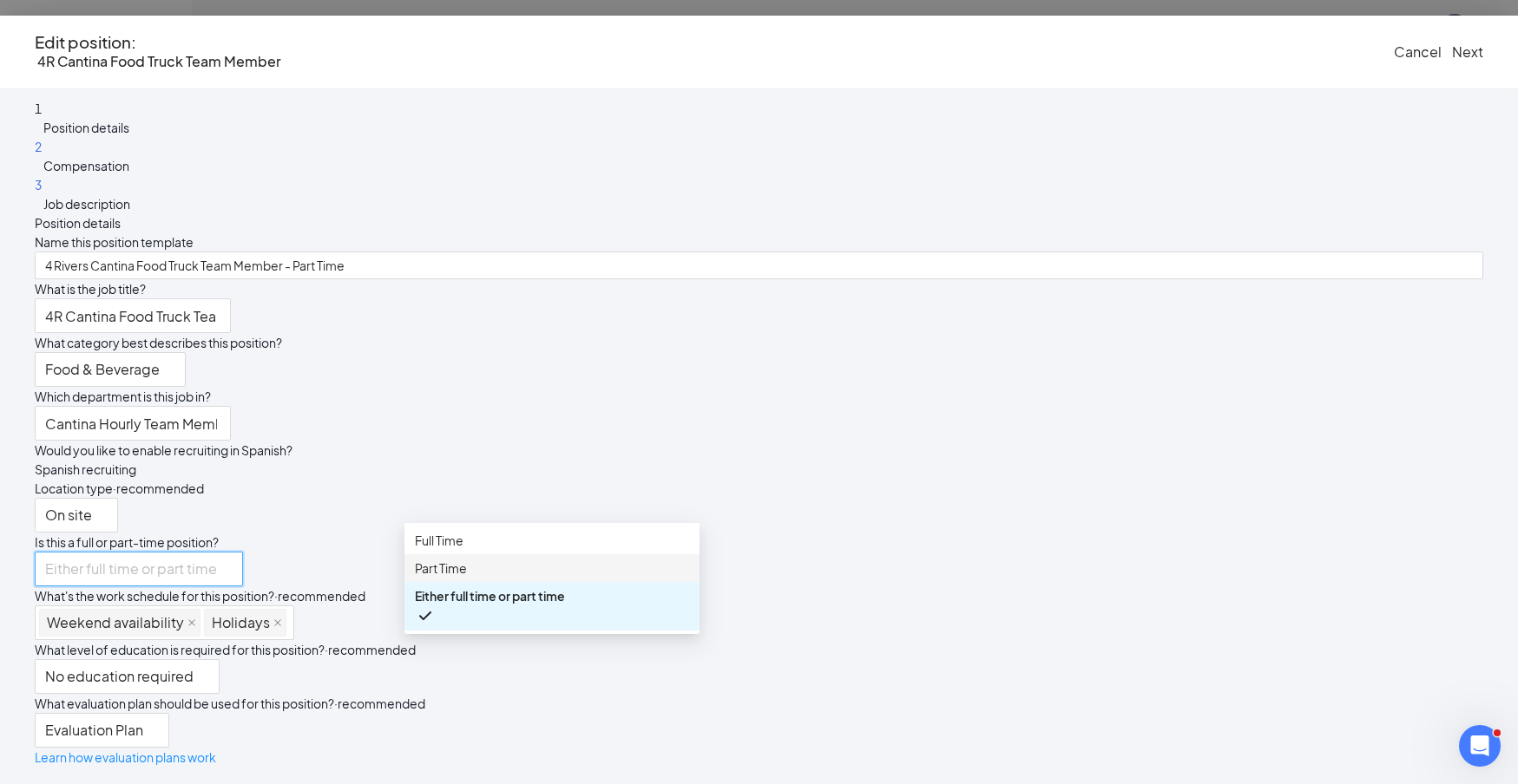
click at [525, 577] on span "Part Time" at bounding box center [552, 568] width 275 height 19
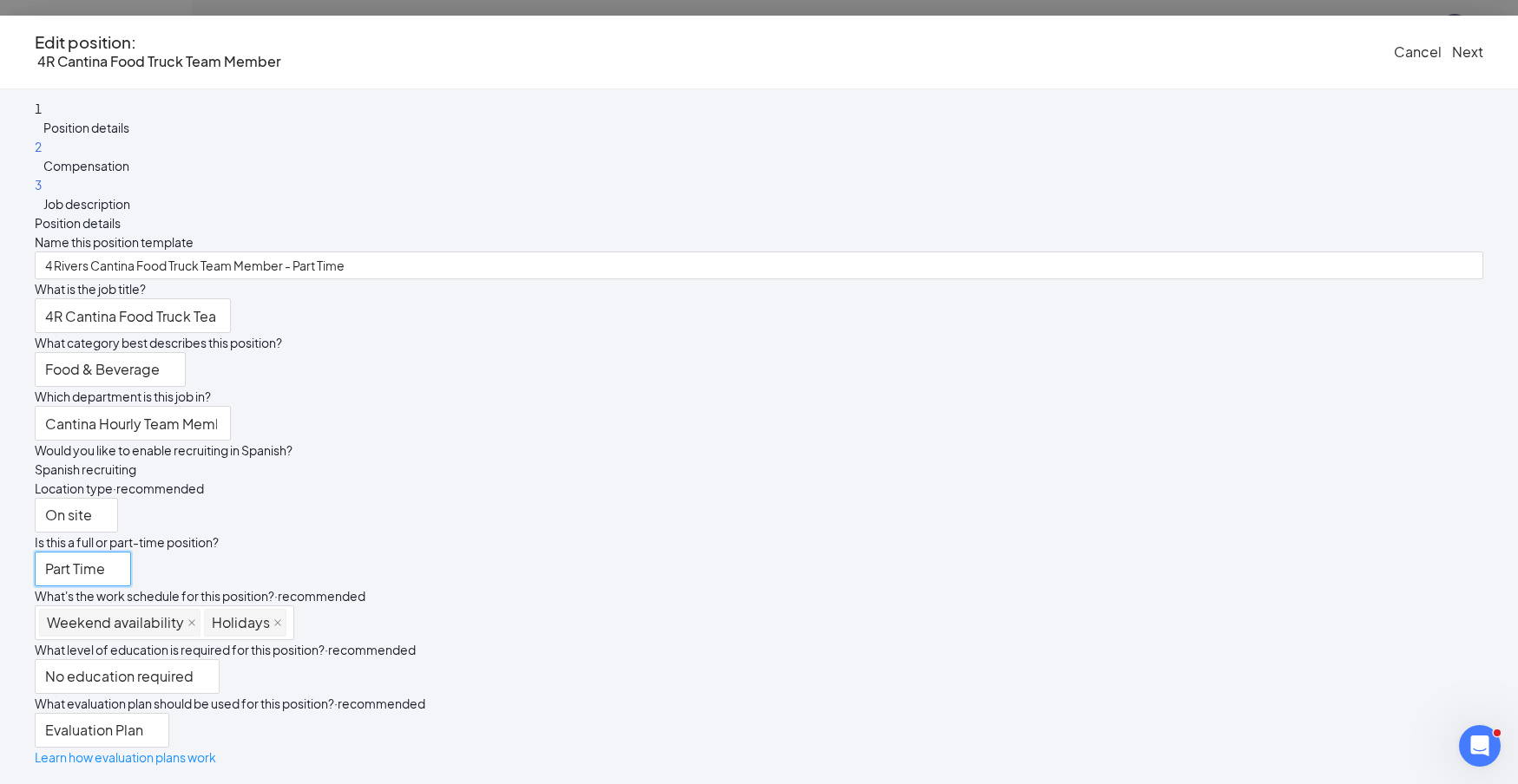
click at [918, 498] on div "On site" at bounding box center [759, 515] width 1449 height 34
click at [1452, 52] on button "Next" at bounding box center [1467, 52] width 32 height 19
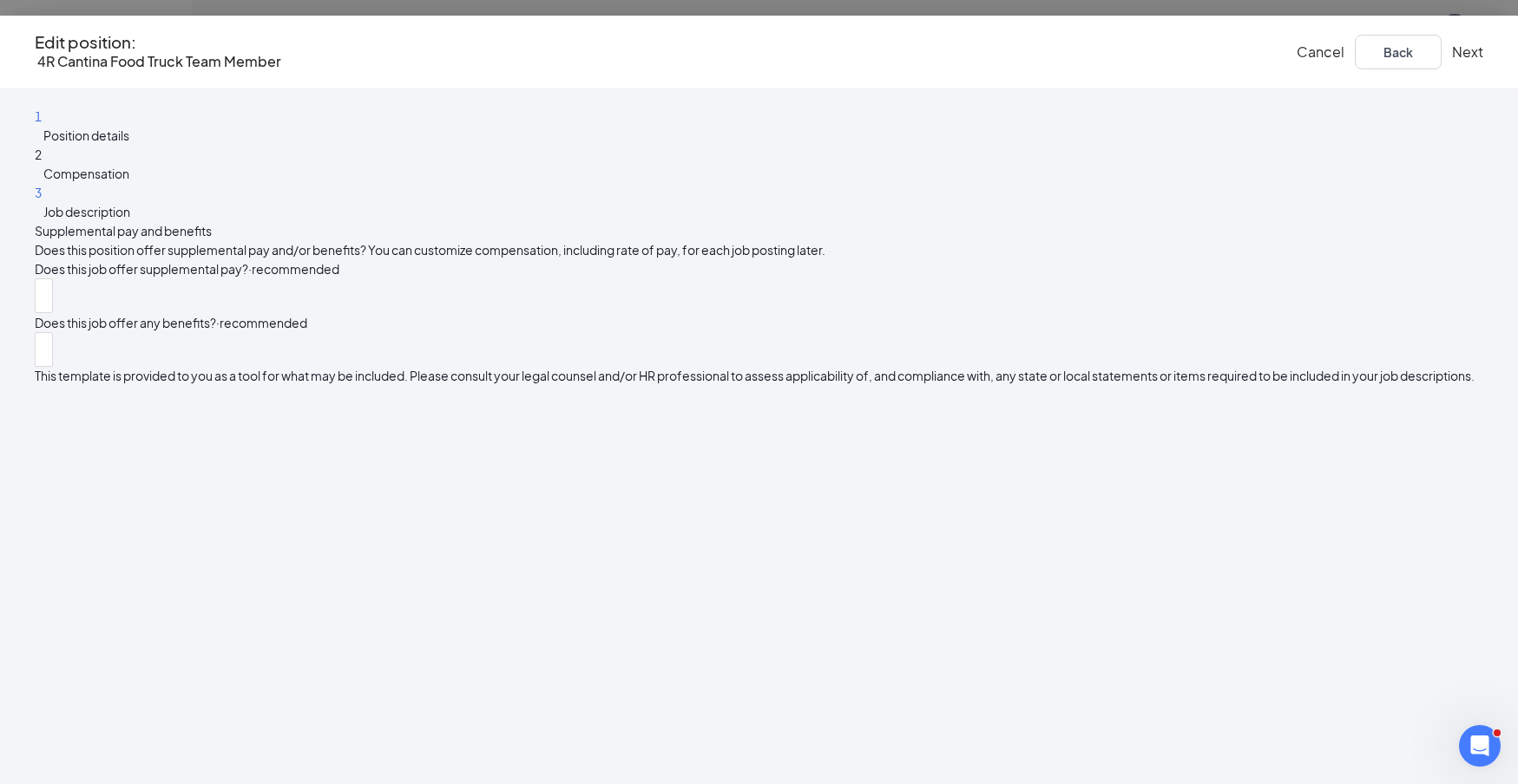
scroll to position [0, 0]
click at [1452, 59] on button "Next" at bounding box center [1467, 52] width 32 height 19
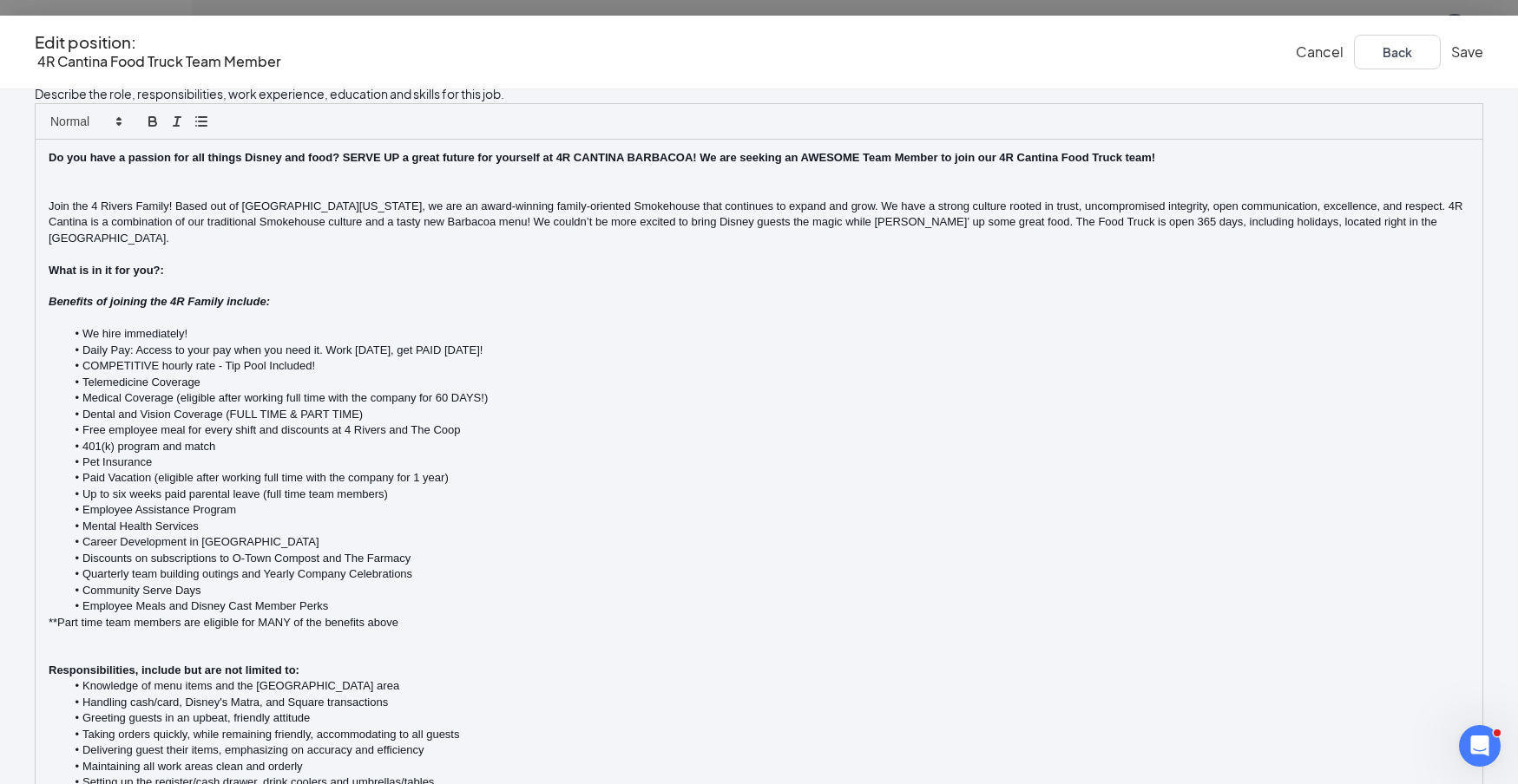
scroll to position [491, 0]
drag, startPoint x: 887, startPoint y: 531, endPoint x: 475, endPoint y: 142, distance: 566.6
click at [475, 142] on div "Want some help writing your job description? BETA Let our AI wizardry lend a ha…" at bounding box center [759, 553] width 1449 height 1056
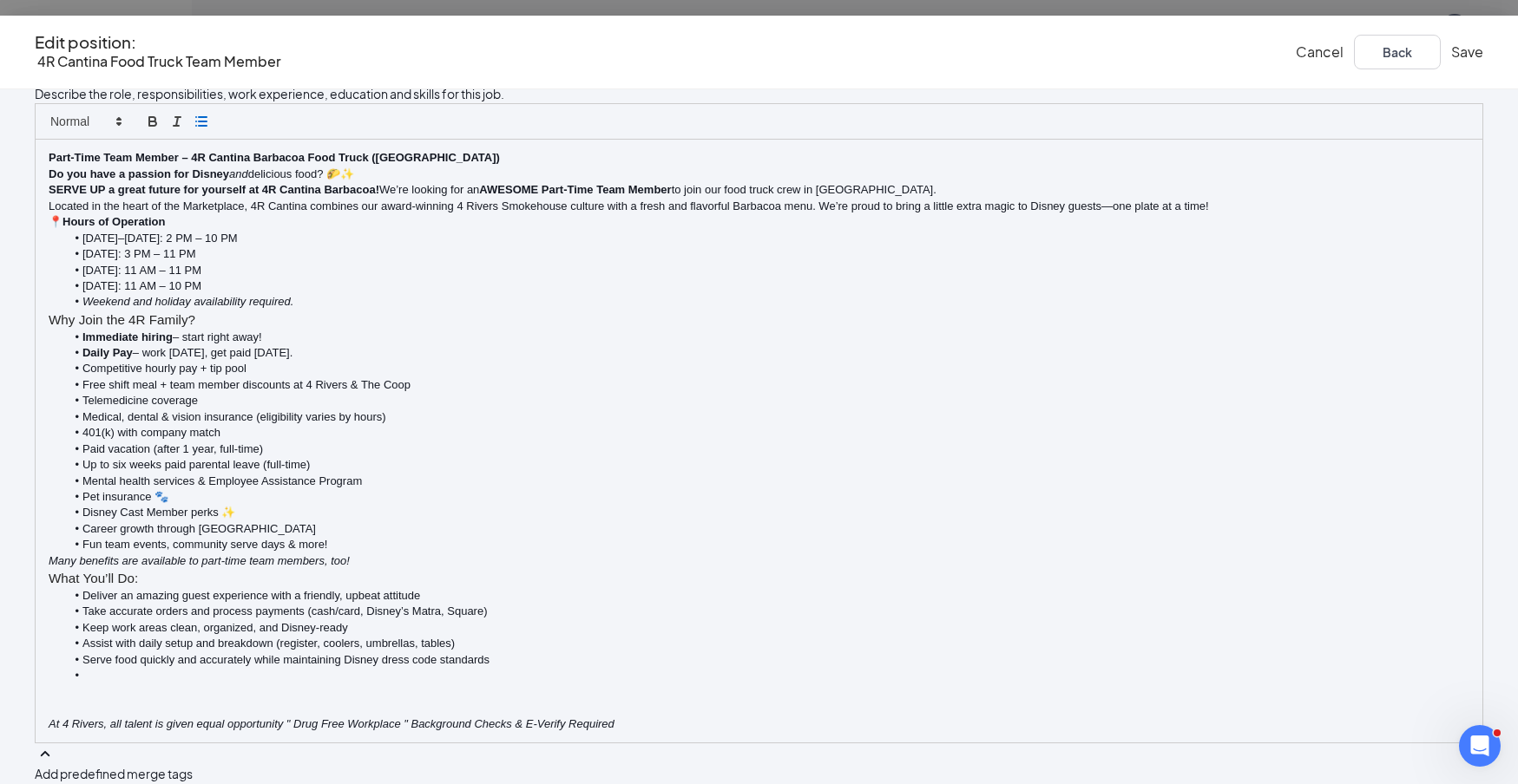
click at [965, 165] on p "Part-Time Team Member – 4R Cantina Barbacoa Food Truck ([GEOGRAPHIC_DATA])" at bounding box center [759, 158] width 1421 height 15
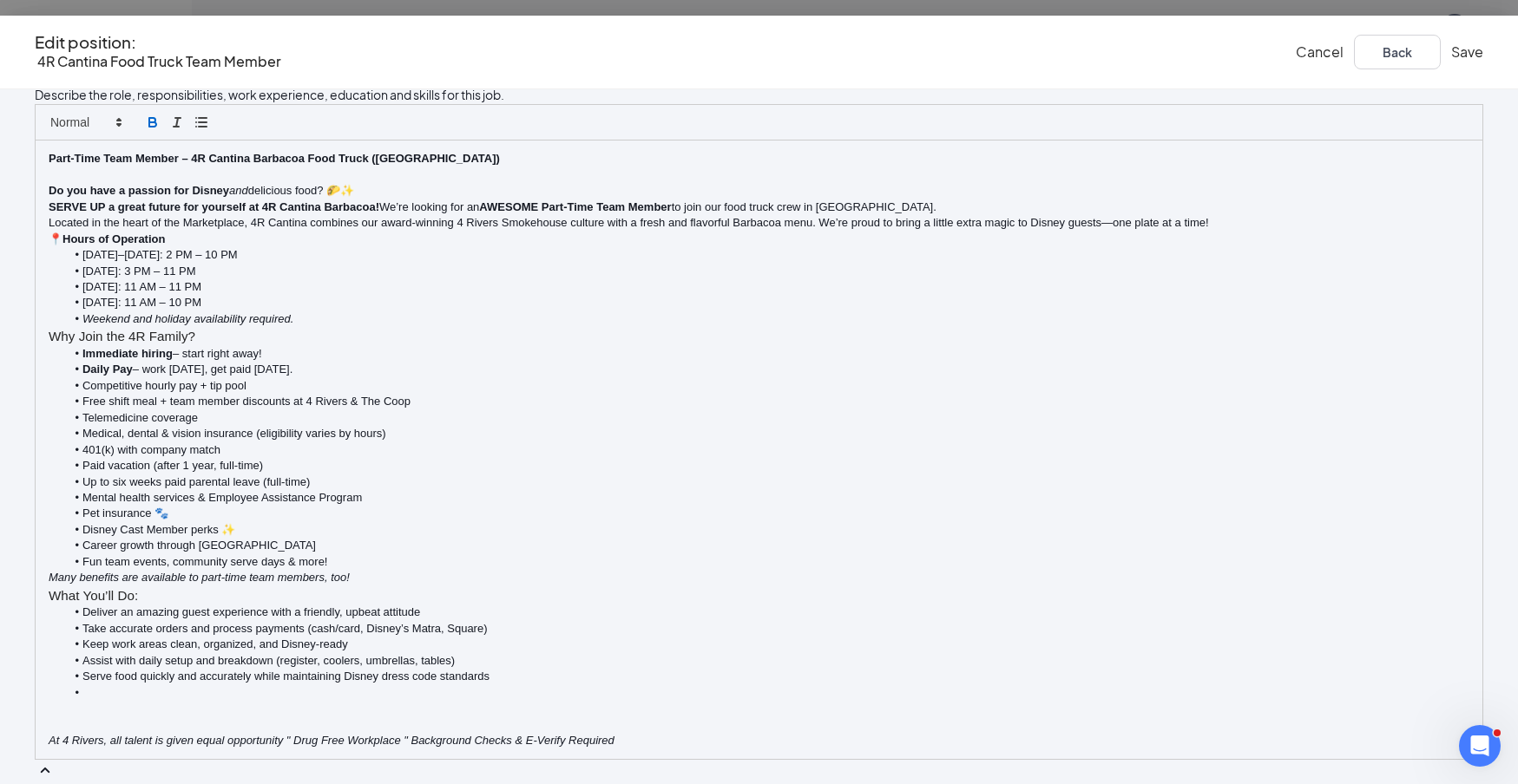
click at [840, 199] on p "Do you have a passion for Disney and delicious food? 🌮✨" at bounding box center [759, 190] width 1421 height 15
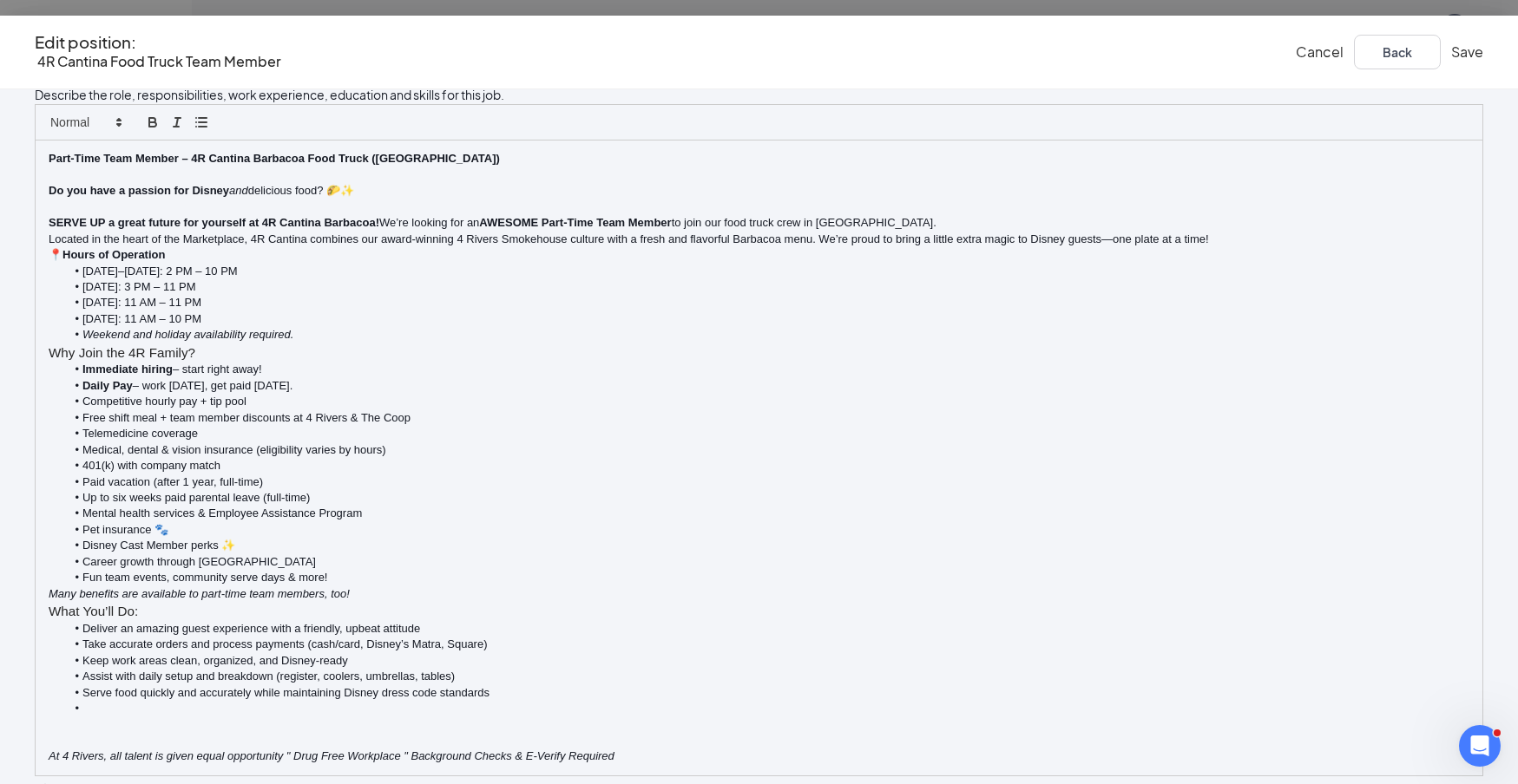
scroll to position [2, 0]
click at [530, 230] on p "SERVE UP a great future for yourself at 4R Cantina Barbacoa! We’re looking for …" at bounding box center [759, 223] width 1421 height 15
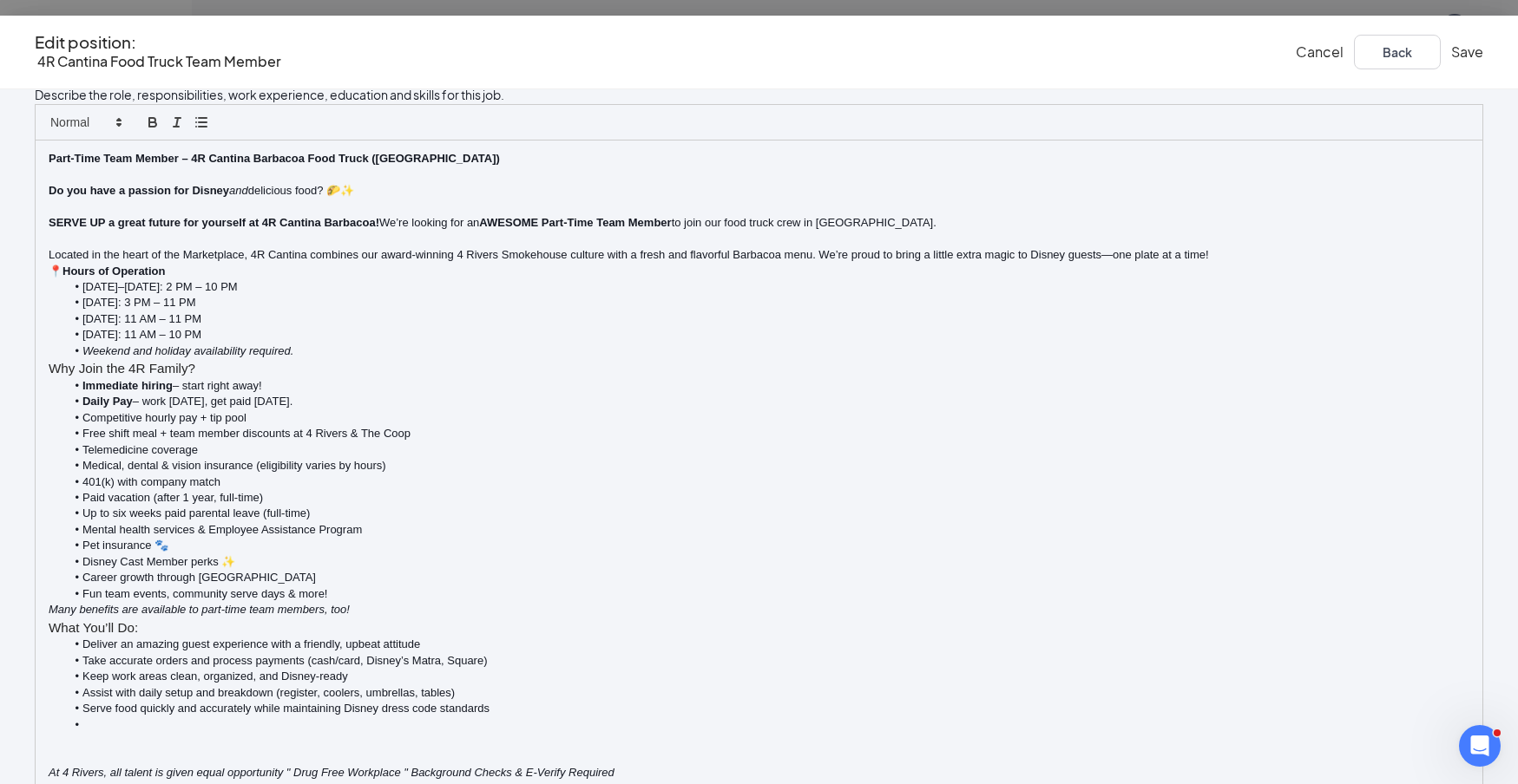
scroll to position [0, 1]
click at [745, 263] on p "Located in the heart of the Marketplace, 4R Cantina combines our award-winning …" at bounding box center [759, 255] width 1421 height 15
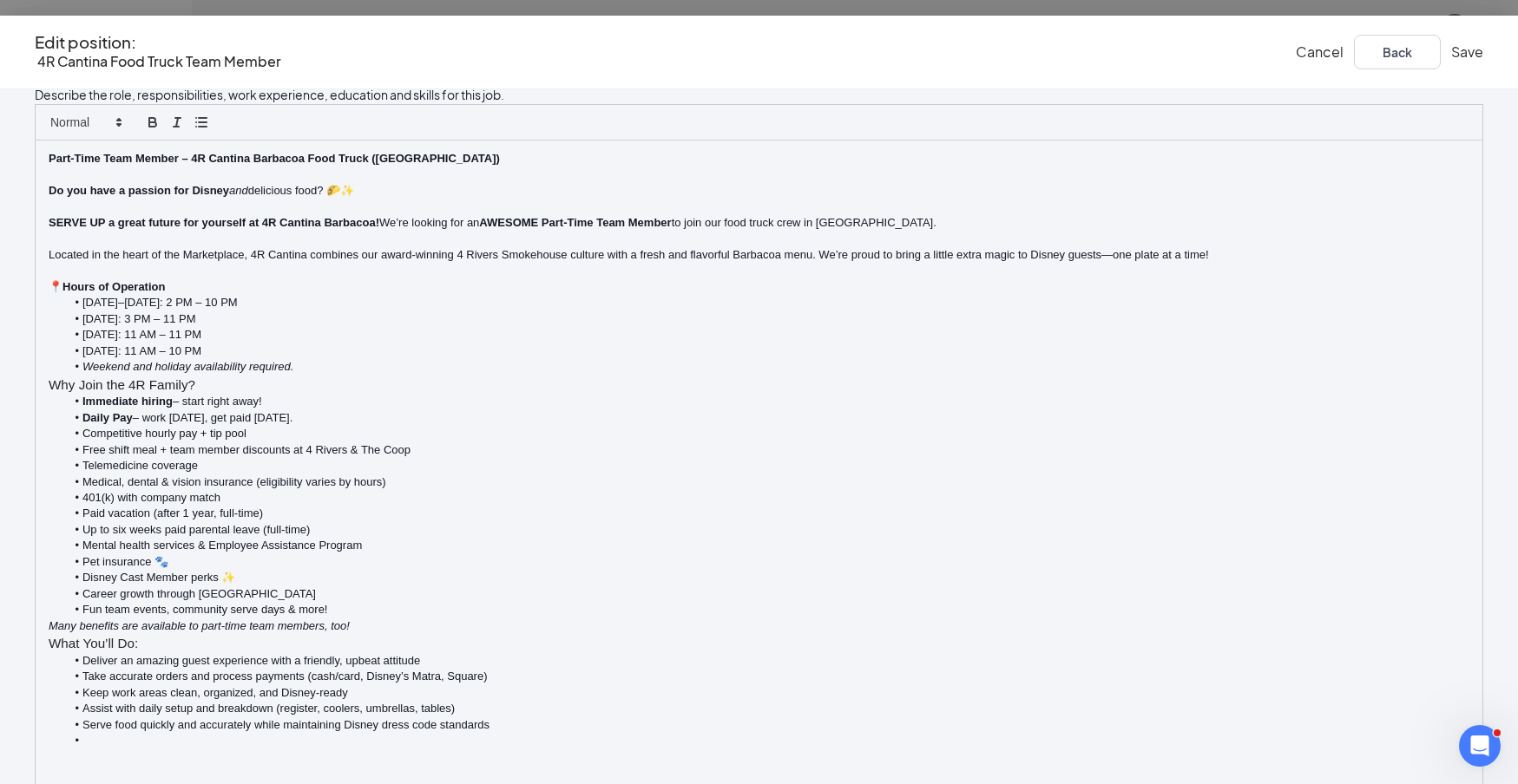
scroll to position [247, 0]
drag, startPoint x: 793, startPoint y: 362, endPoint x: 725, endPoint y: 362, distance: 68.0
click at [725, 443] on li "Free shift meal + team member discounts at 4 Rivers & The Coop" at bounding box center [768, 450] width 1404 height 15
drag, startPoint x: 487, startPoint y: 349, endPoint x: 437, endPoint y: 349, distance: 50.0
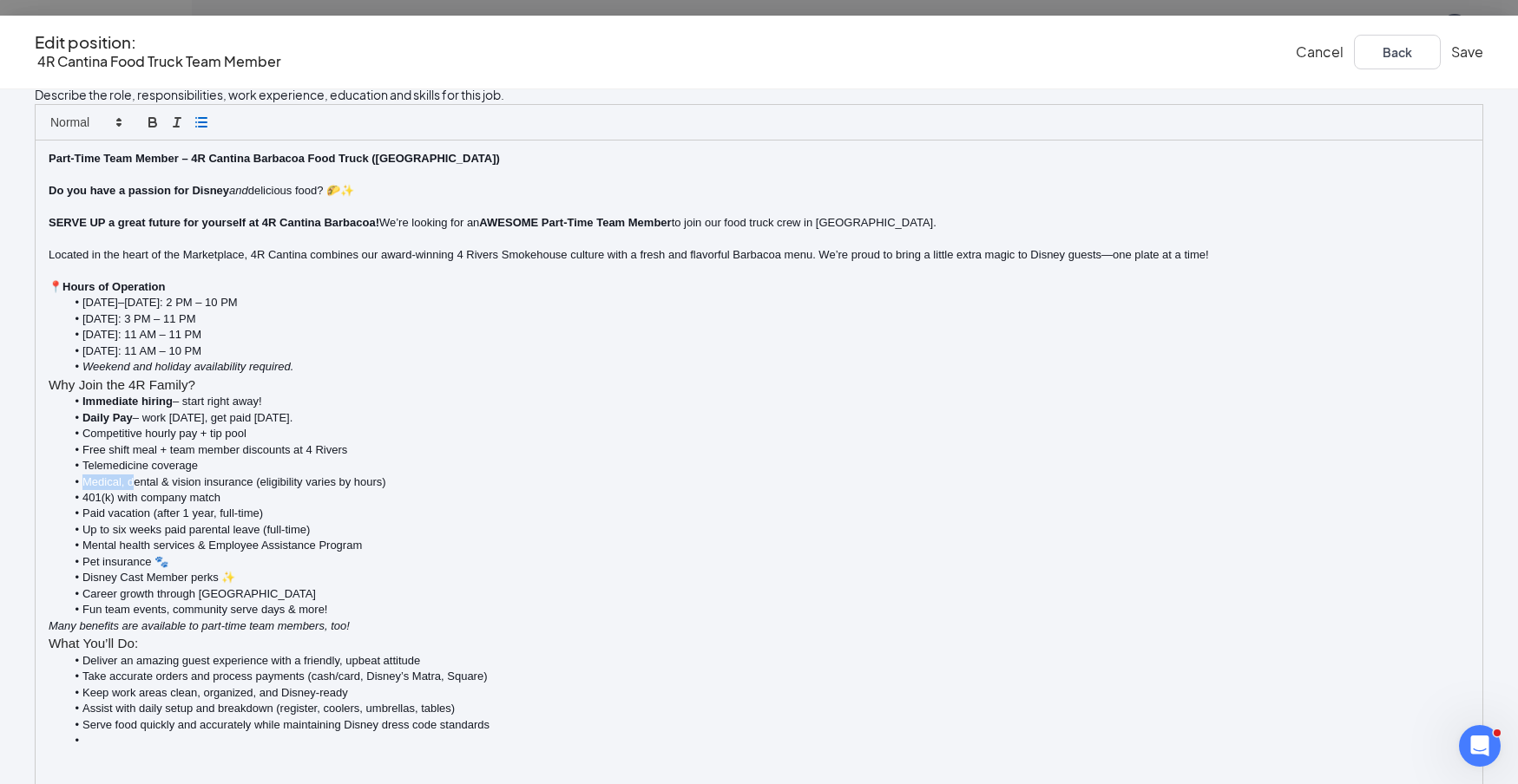
click at [437, 474] on li "Medical, dental & vision insurance (eligibility varies by hours)" at bounding box center [768, 482] width 1404 height 15
drag, startPoint x: 737, startPoint y: 349, endPoint x: 575, endPoint y: 346, distance: 162.0
click at [575, 474] on li "Dental & vision insurance (eligibility varies by hours)" at bounding box center [768, 482] width 1404 height 15
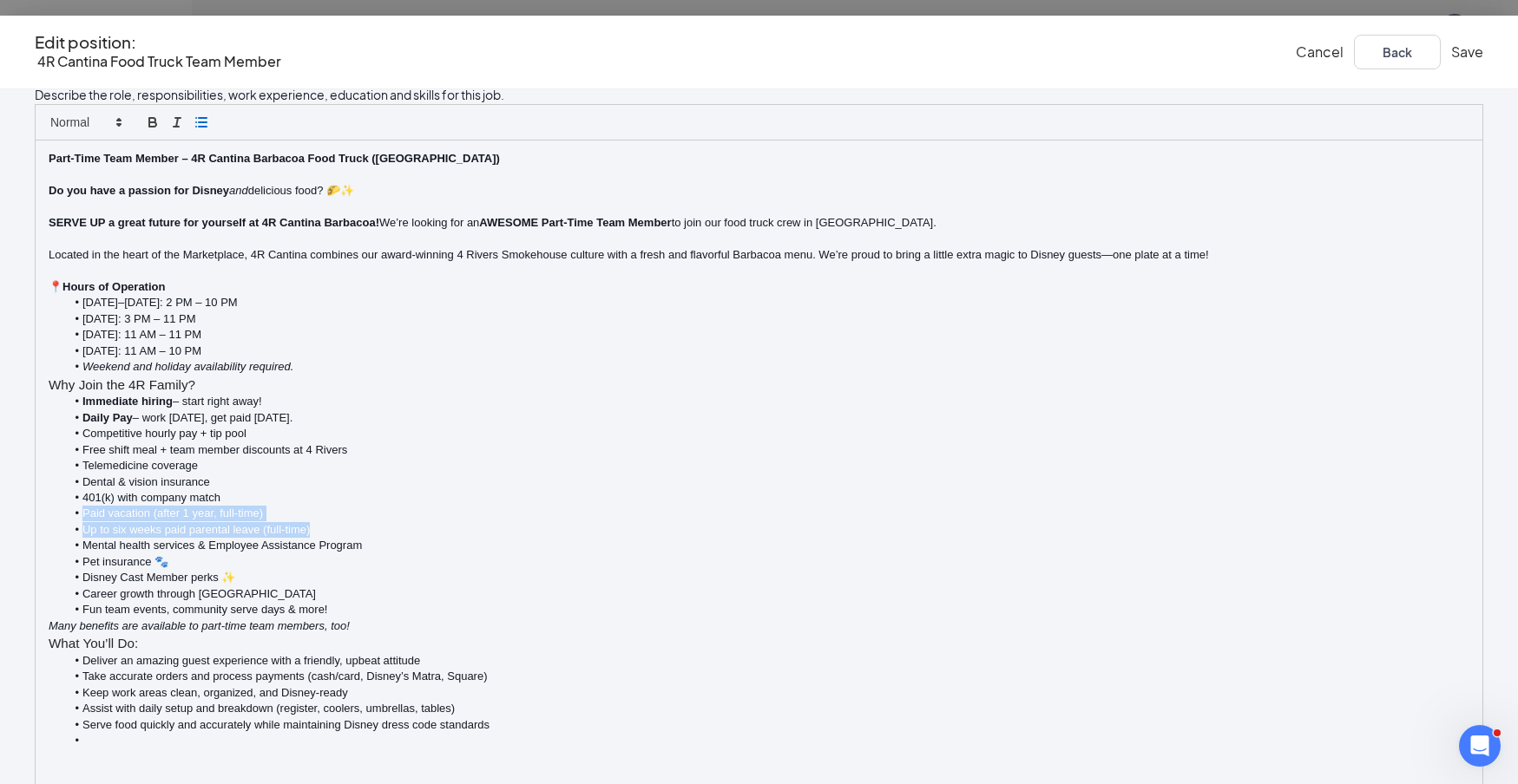
drag, startPoint x: 692, startPoint y: 369, endPoint x: 428, endPoint y: 356, distance: 264.3
click at [428, 394] on ul "Immediate hiring – start right away! Daily Pay – work today, get paid today. Co…" at bounding box center [759, 506] width 1421 height 224
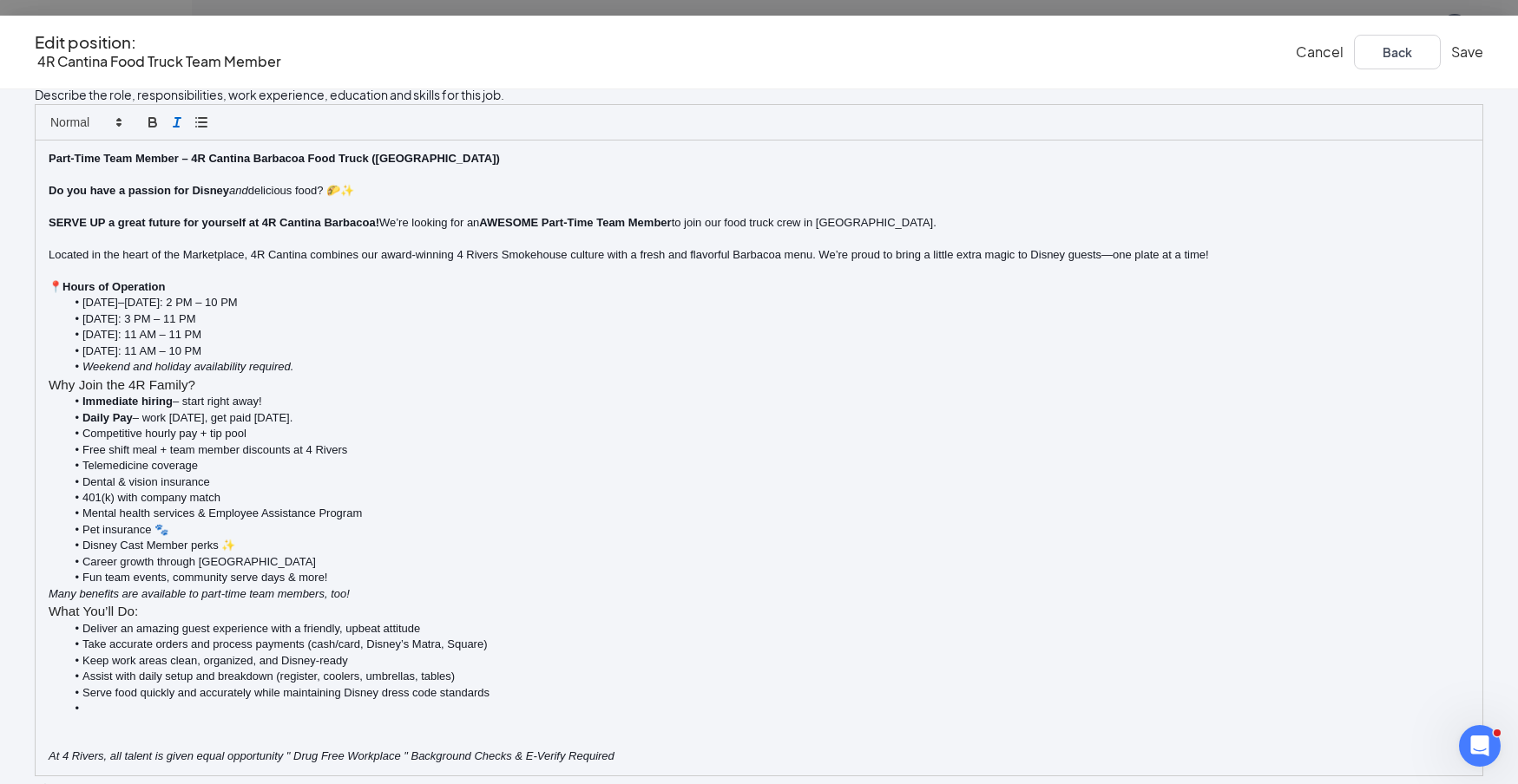
scroll to position [336, 0]
drag, startPoint x: 753, startPoint y: 447, endPoint x: 353, endPoint y: 426, distance: 400.6
click at [354, 426] on div "1 Position details 2 Compensation 3 Job description Additional information Job …" at bounding box center [759, 425] width 1449 height 1067
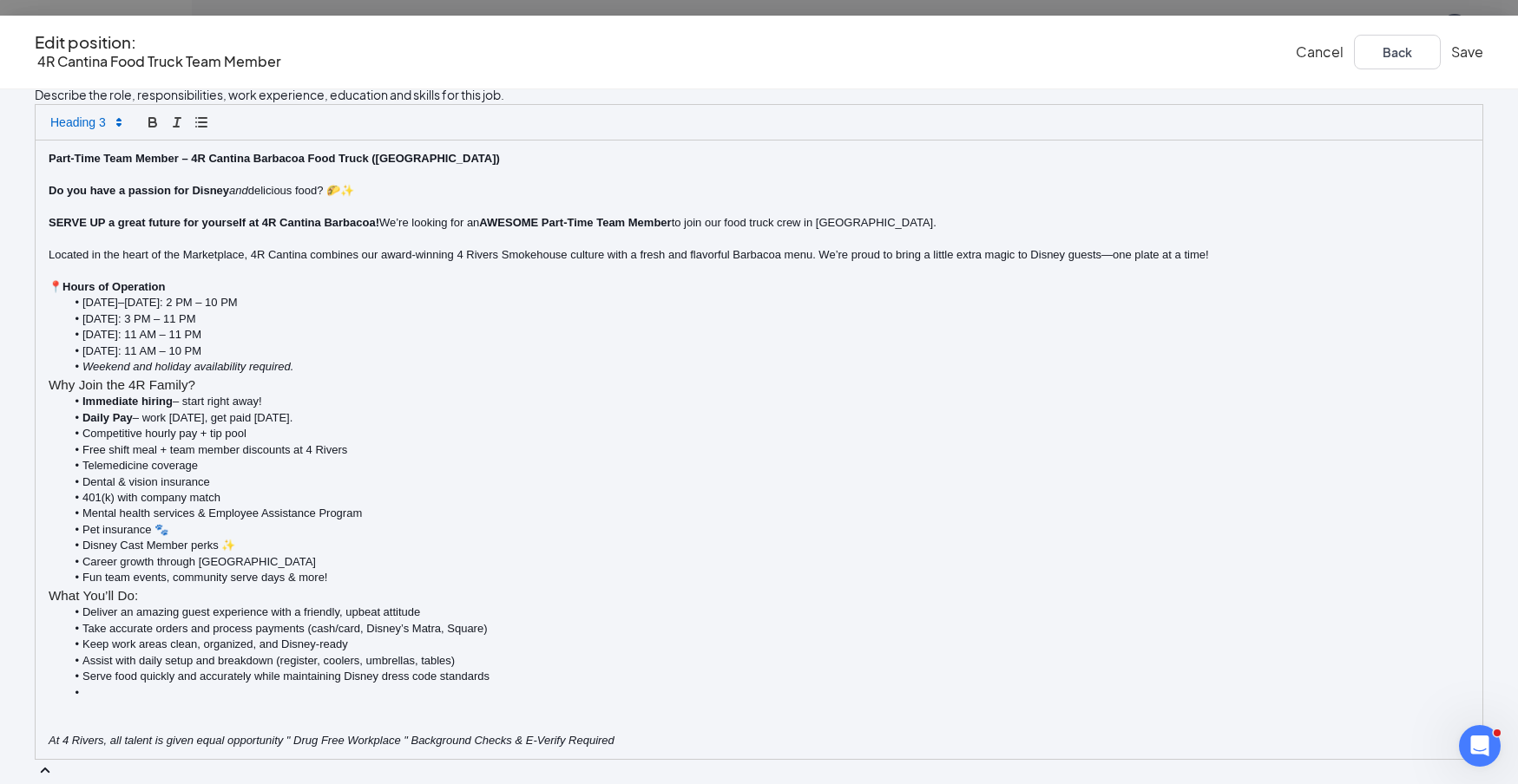
click at [492, 686] on li at bounding box center [768, 693] width 1404 height 15
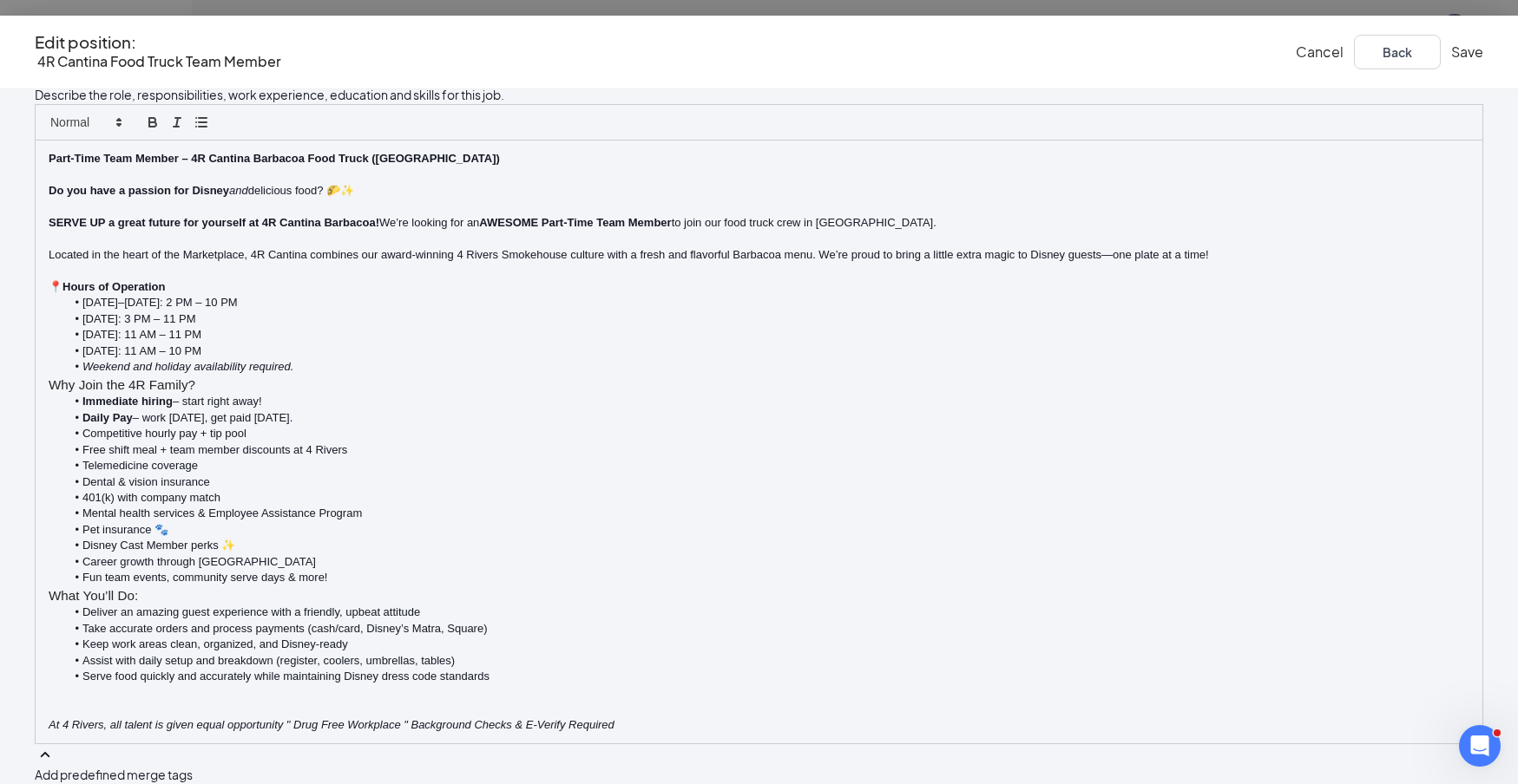
scroll to position [343, 0]
click at [1117, 669] on li "Serve food quickly and accurately while maintaining Disney dress code standards" at bounding box center [768, 677] width 1404 height 15
click at [1451, 53] on button "Save" at bounding box center [1467, 52] width 33 height 19
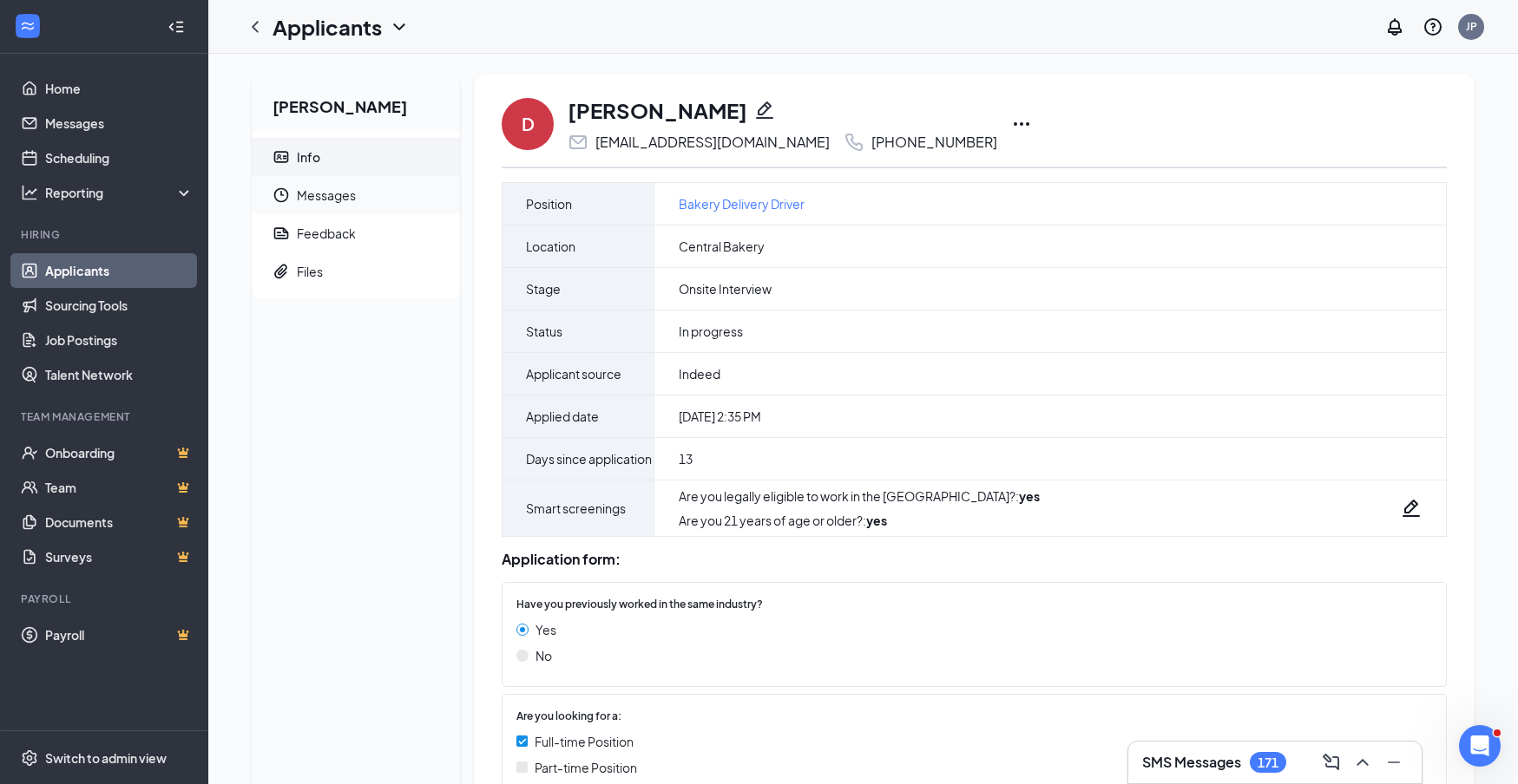
click at [383, 195] on span "Messages" at bounding box center [371, 195] width 149 height 38
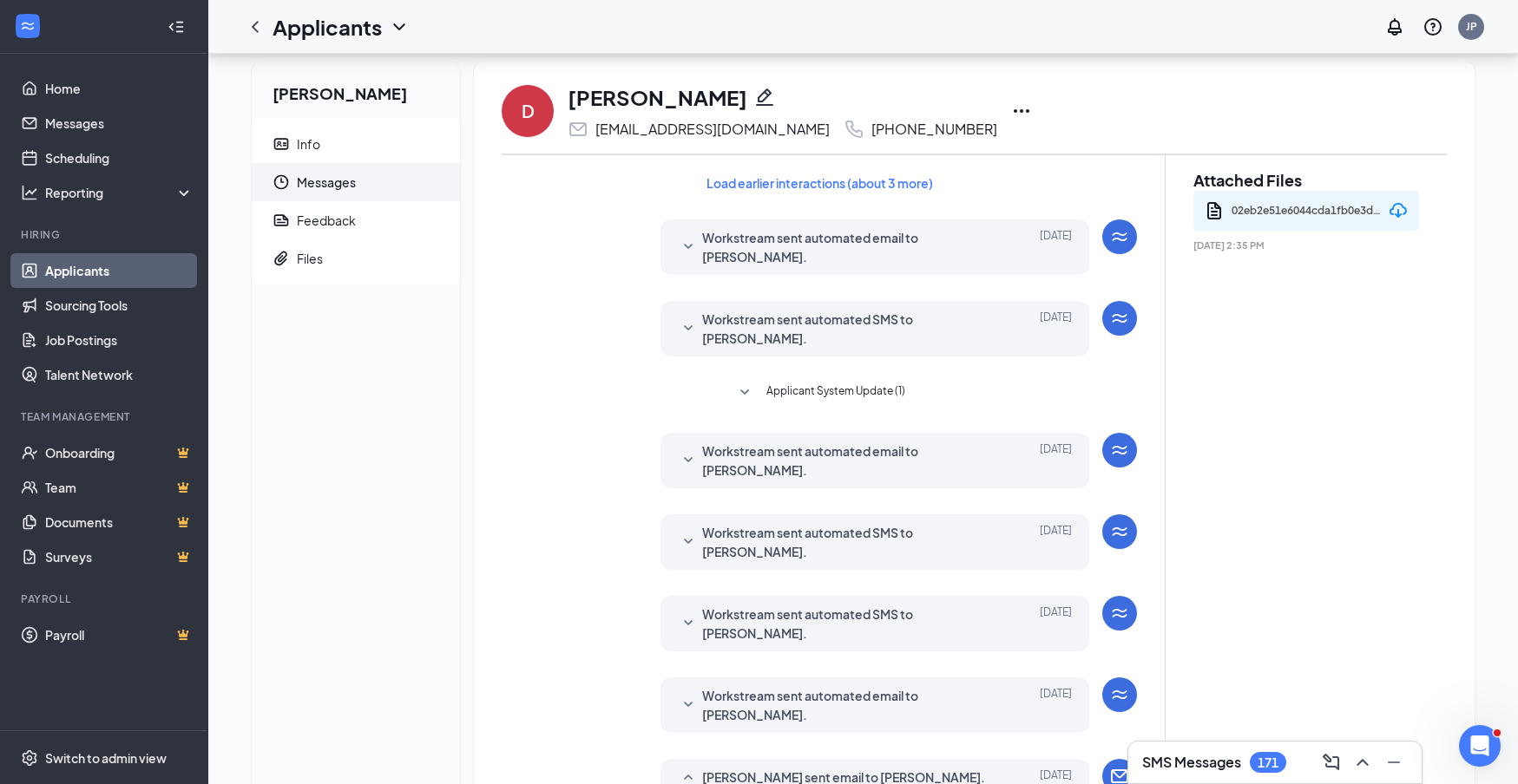
scroll to position [589, 0]
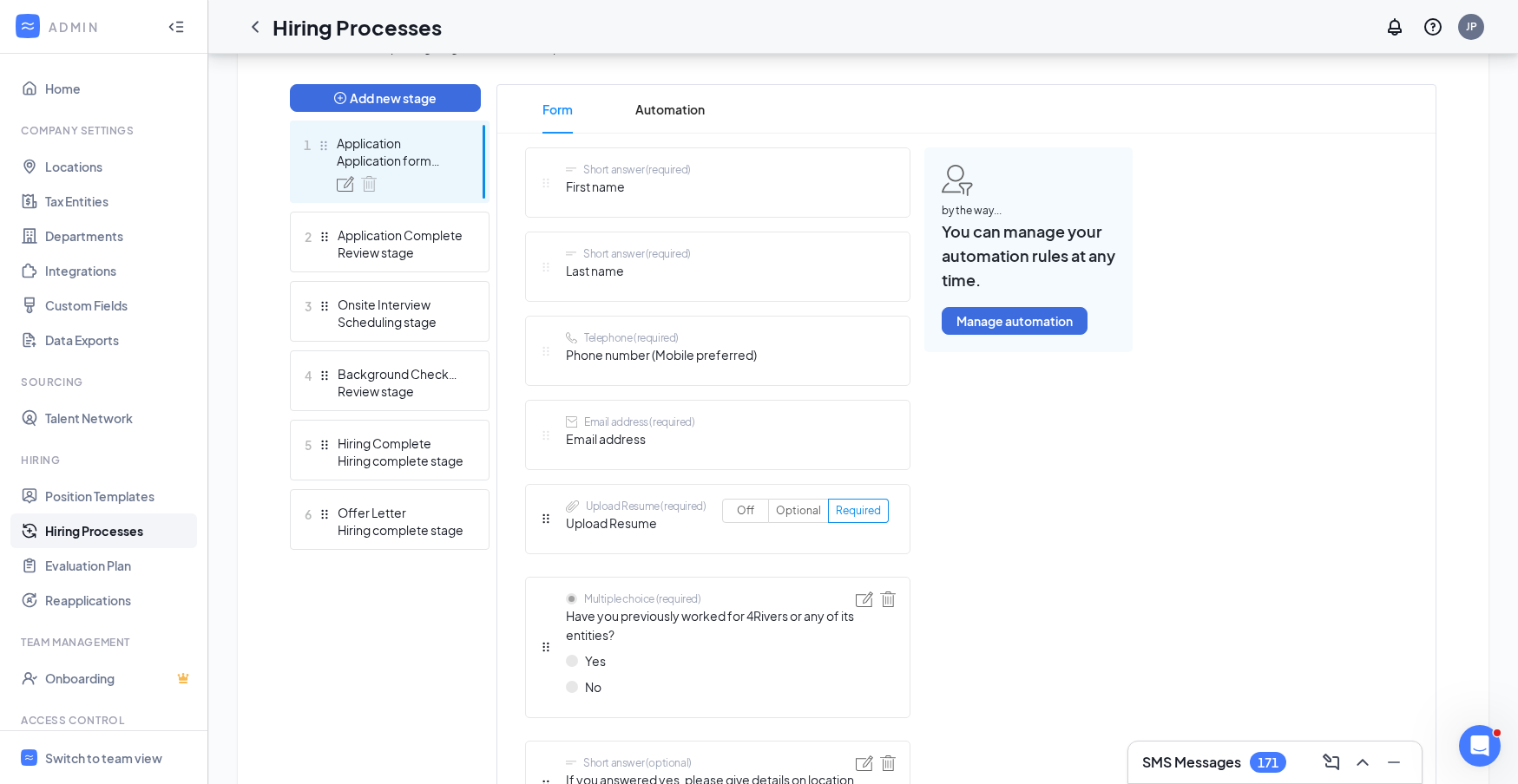
scroll to position [272, 0]
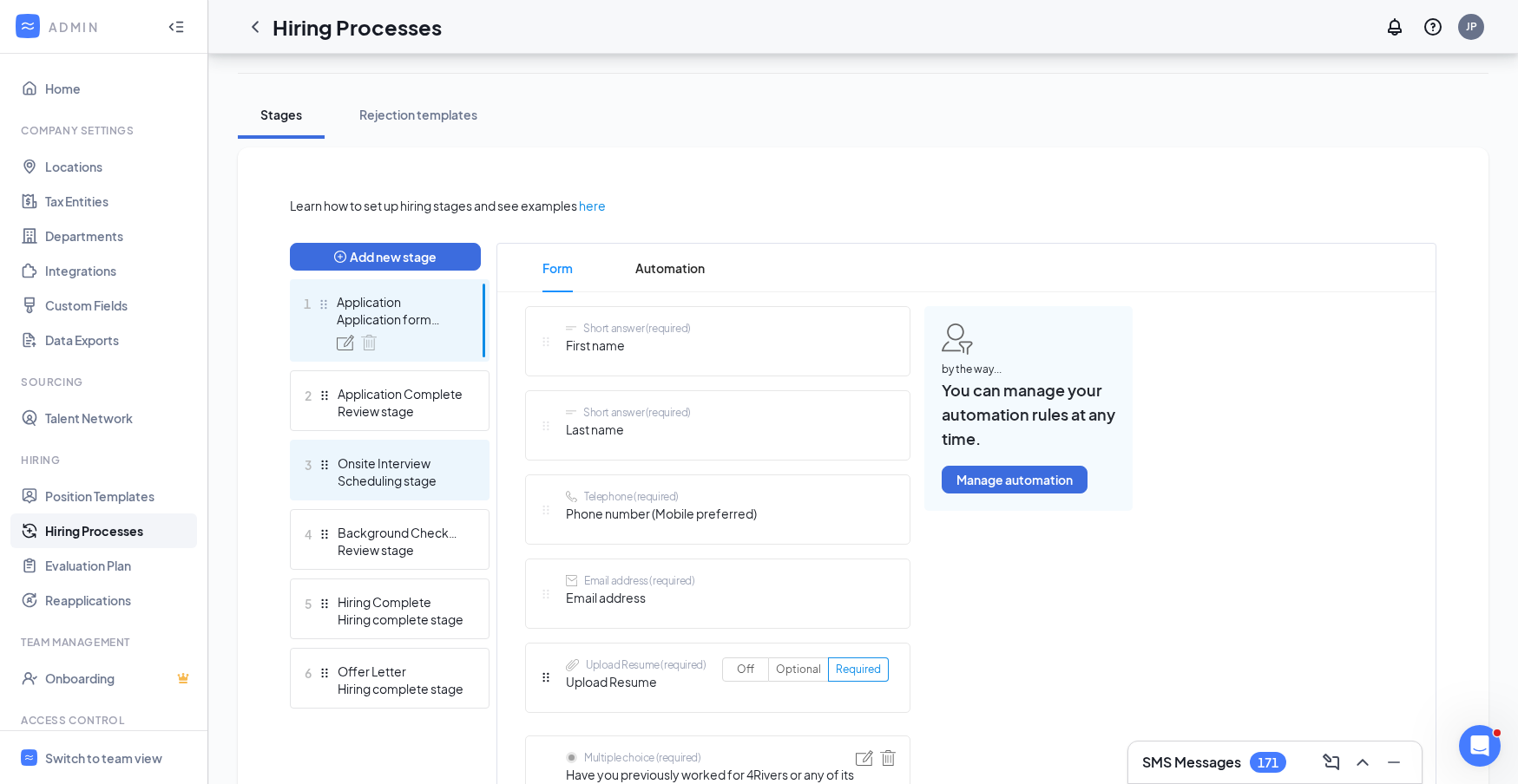
click at [404, 483] on div "Scheduling stage" at bounding box center [401, 481] width 126 height 17
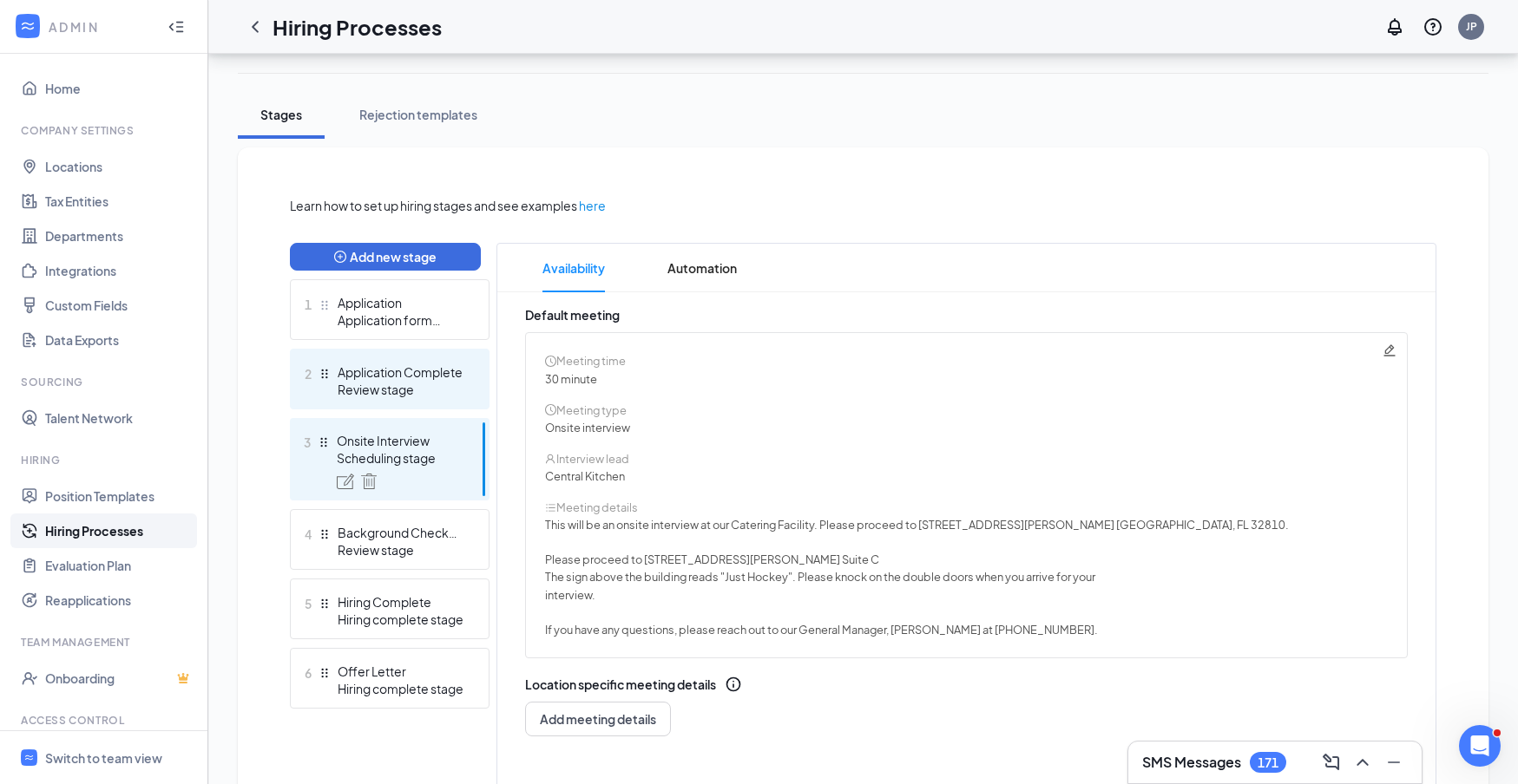
click at [411, 387] on div "Review stage" at bounding box center [401, 389] width 126 height 17
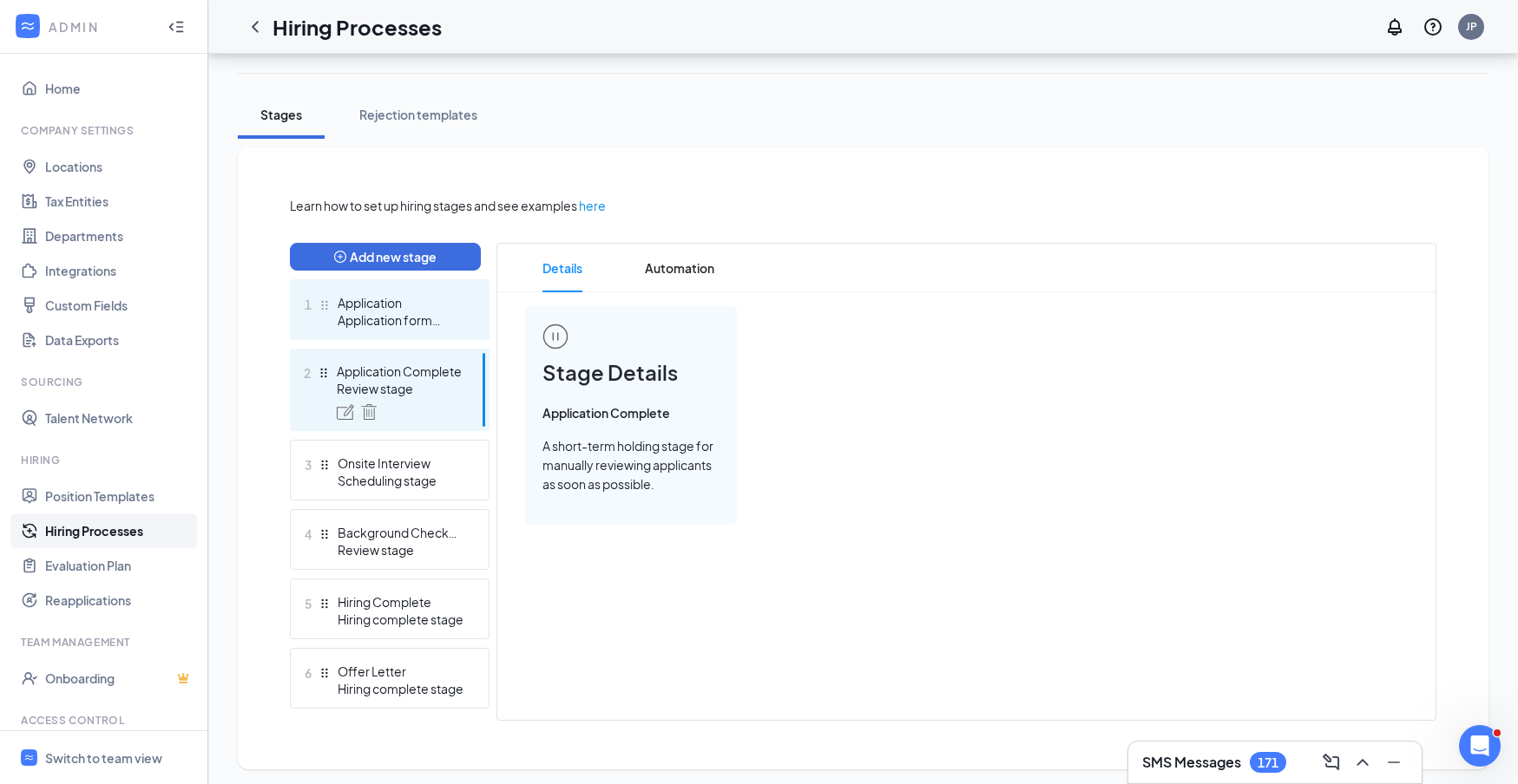
click at [428, 315] on div "Application form stage" at bounding box center [401, 320] width 126 height 17
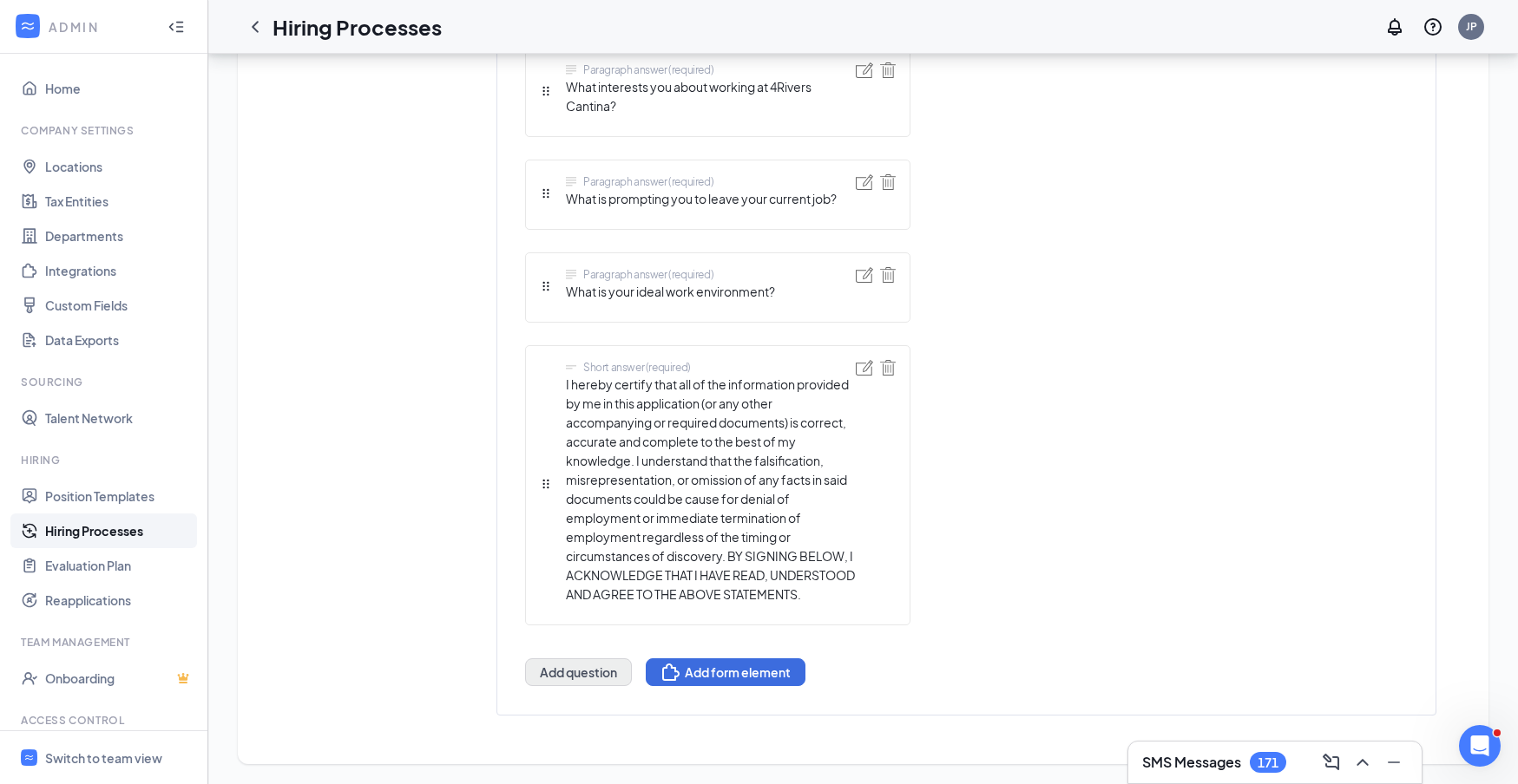
click at [583, 677] on button "Add question" at bounding box center [579, 672] width 107 height 28
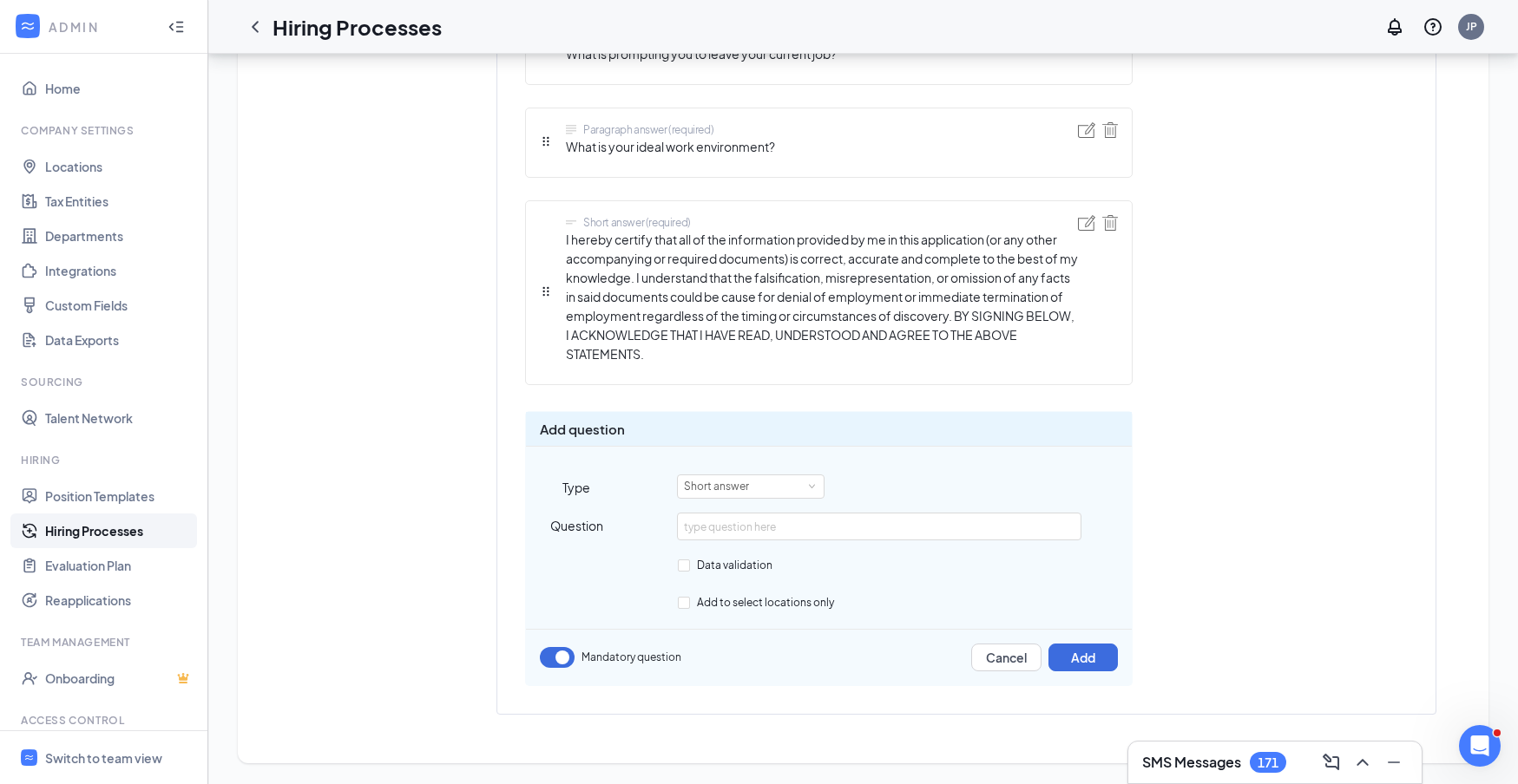
scroll to position [2319, 0]
click at [813, 486] on span at bounding box center [812, 490] width 8 height 8
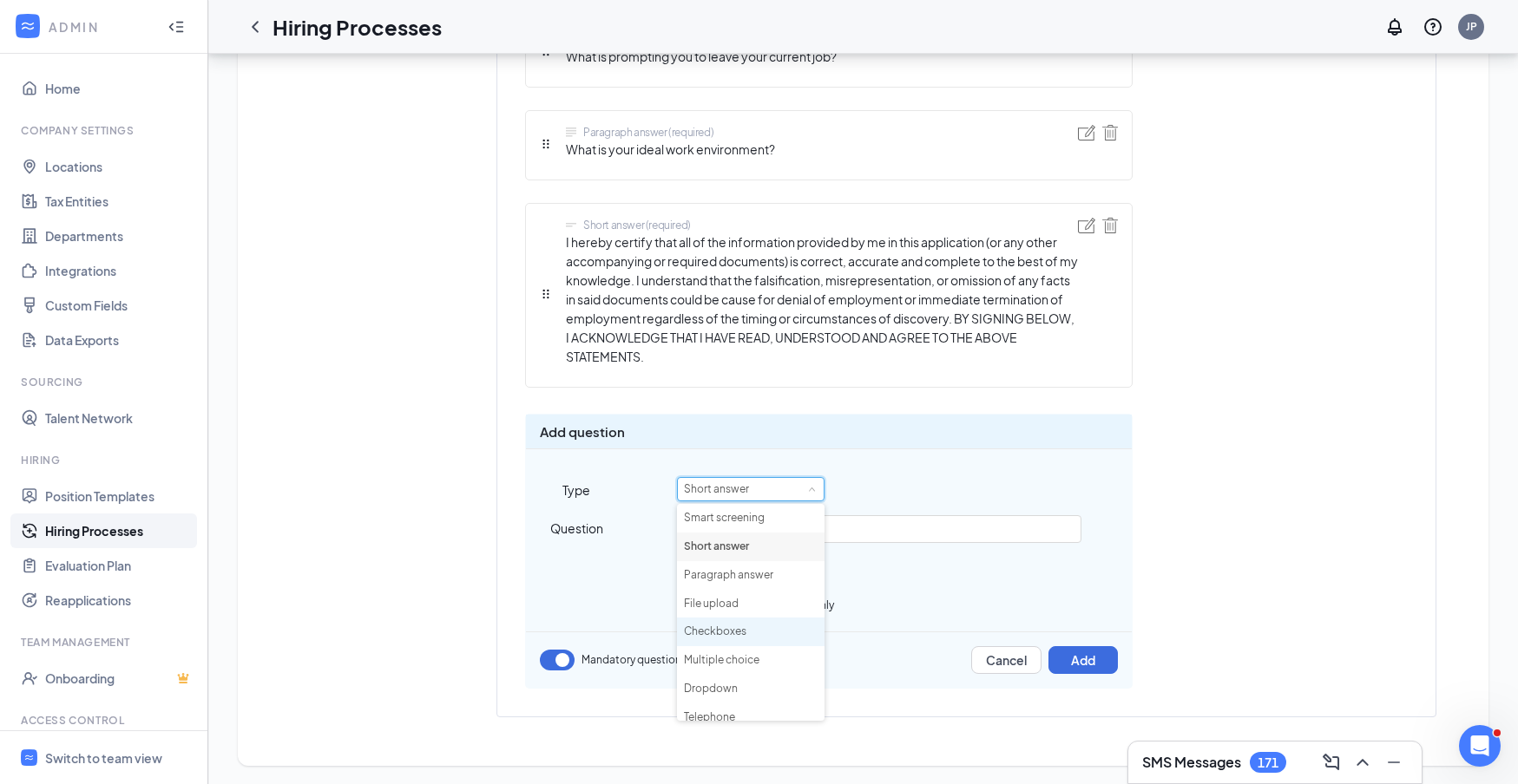
click at [738, 623] on li "Checkboxes" at bounding box center [751, 632] width 147 height 29
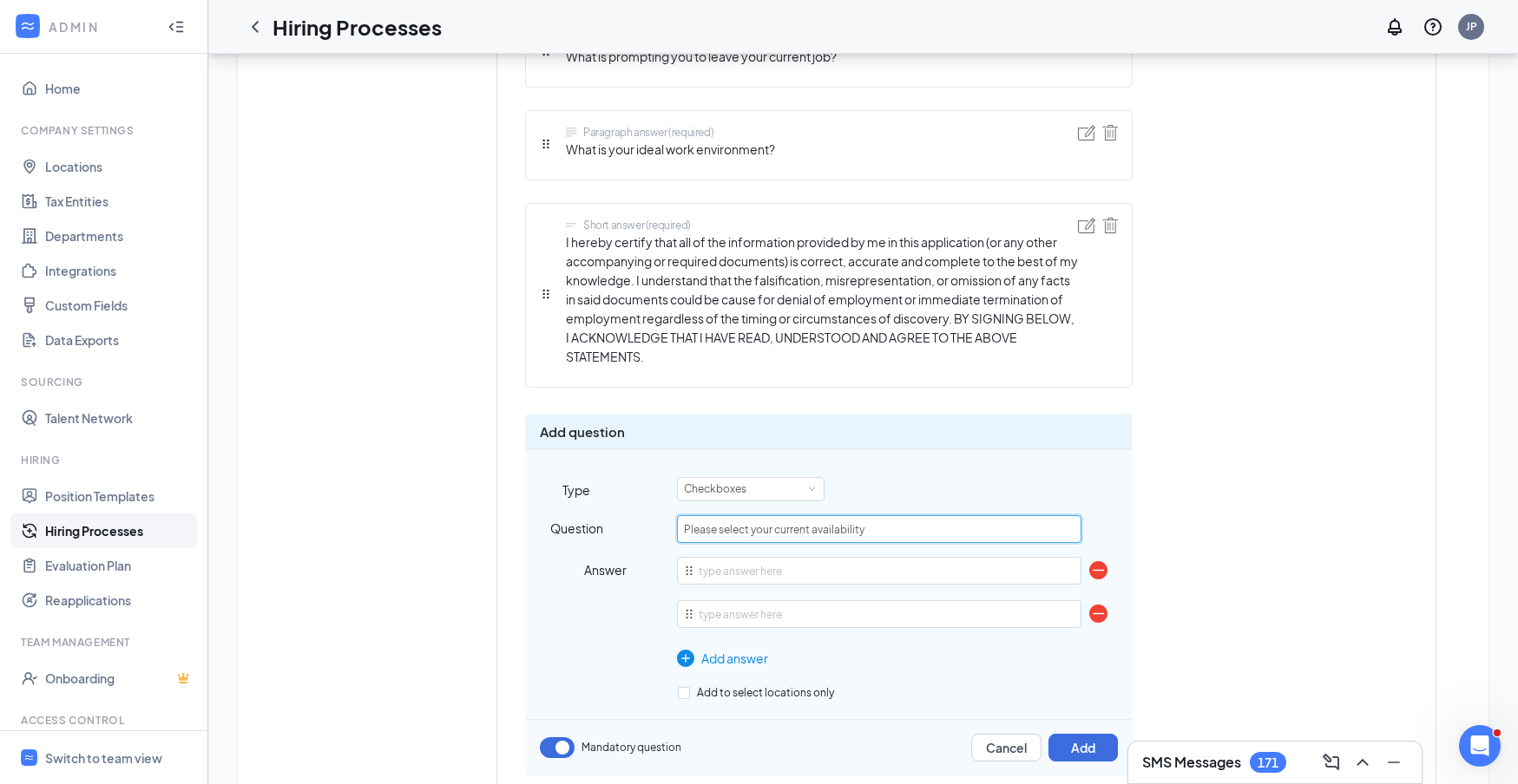
type input "Please select your current availability"
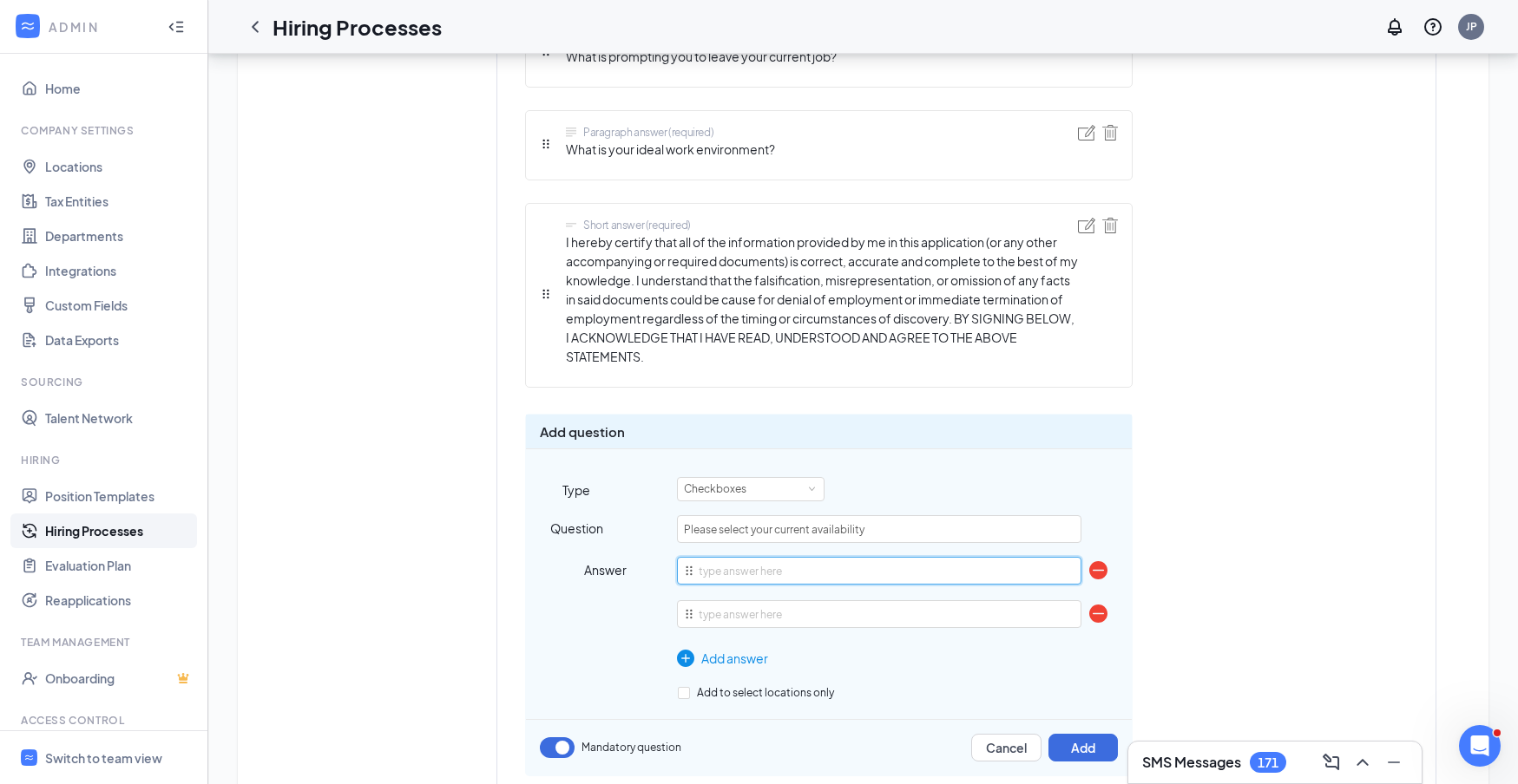
drag, startPoint x: 1081, startPoint y: 422, endPoint x: 859, endPoint y: 557, distance: 259.8
click at [859, 557] on input "text" at bounding box center [879, 571] width 404 height 28
type input "[DATE]"
click at [873, 616] on input "text" at bounding box center [879, 614] width 404 height 28
type input "[DATE]"
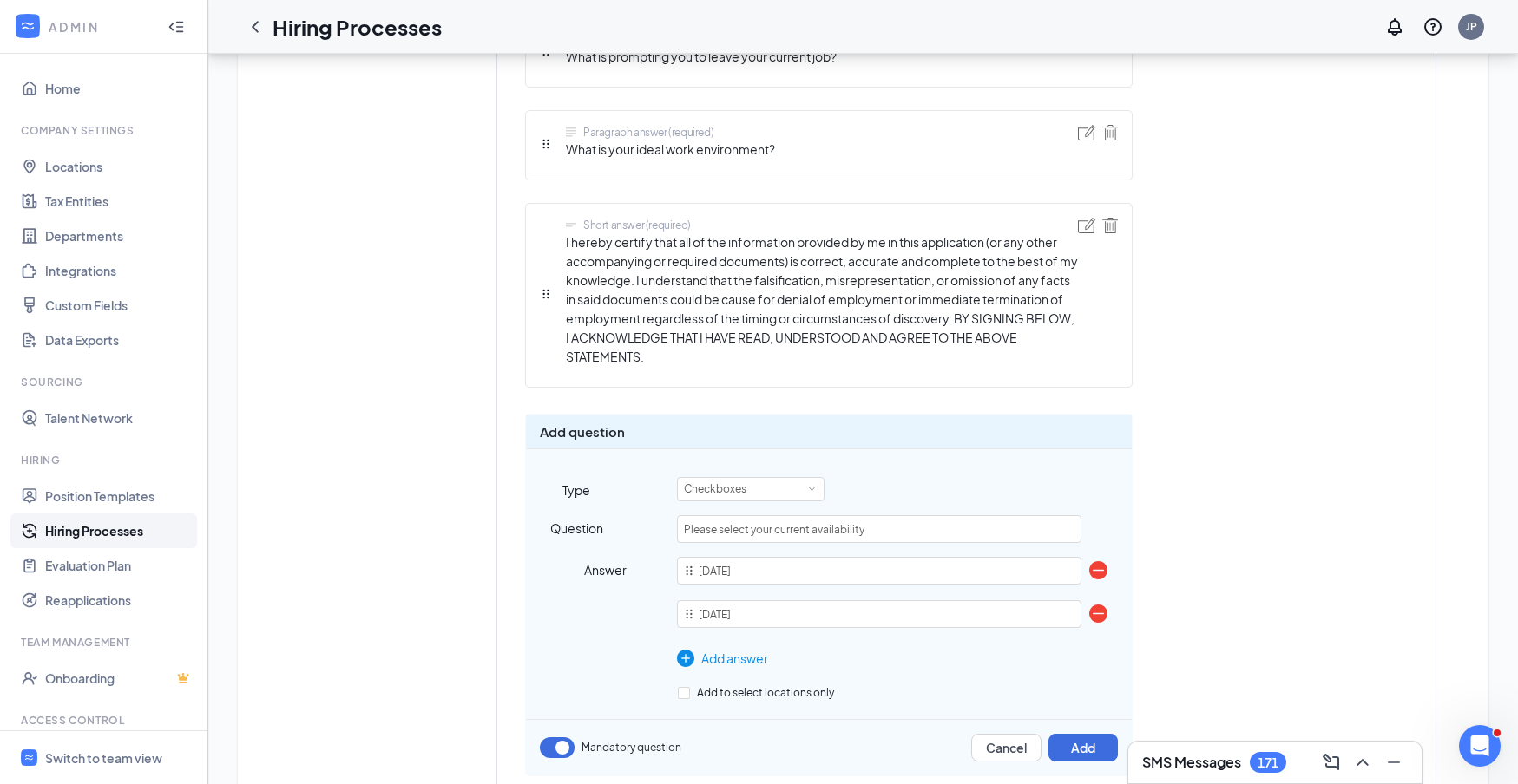
click at [716, 664] on div "Add answer" at bounding box center [879, 659] width 404 height 19
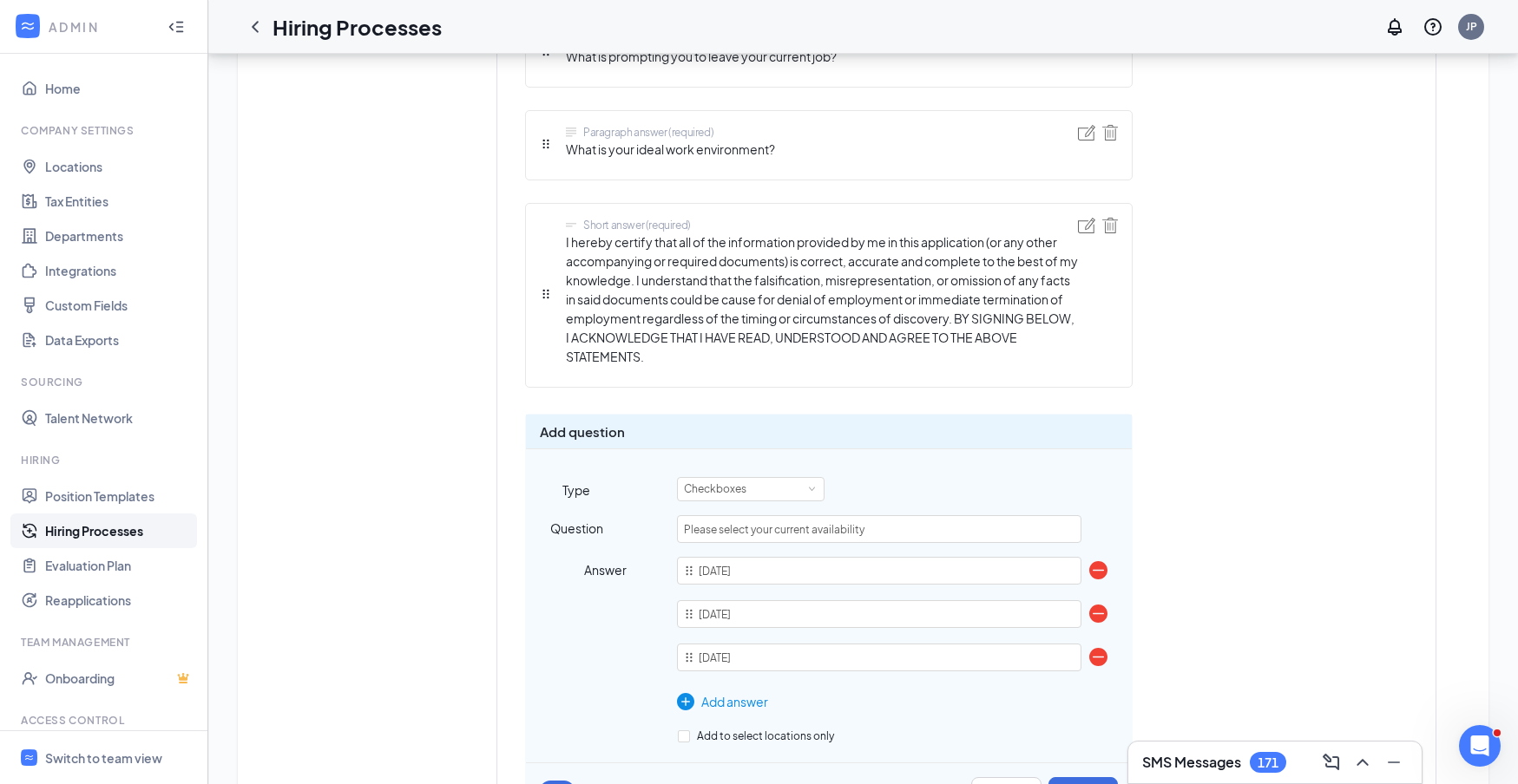
type input "[DATE]"
click at [723, 703] on div "Add answer" at bounding box center [879, 702] width 404 height 19
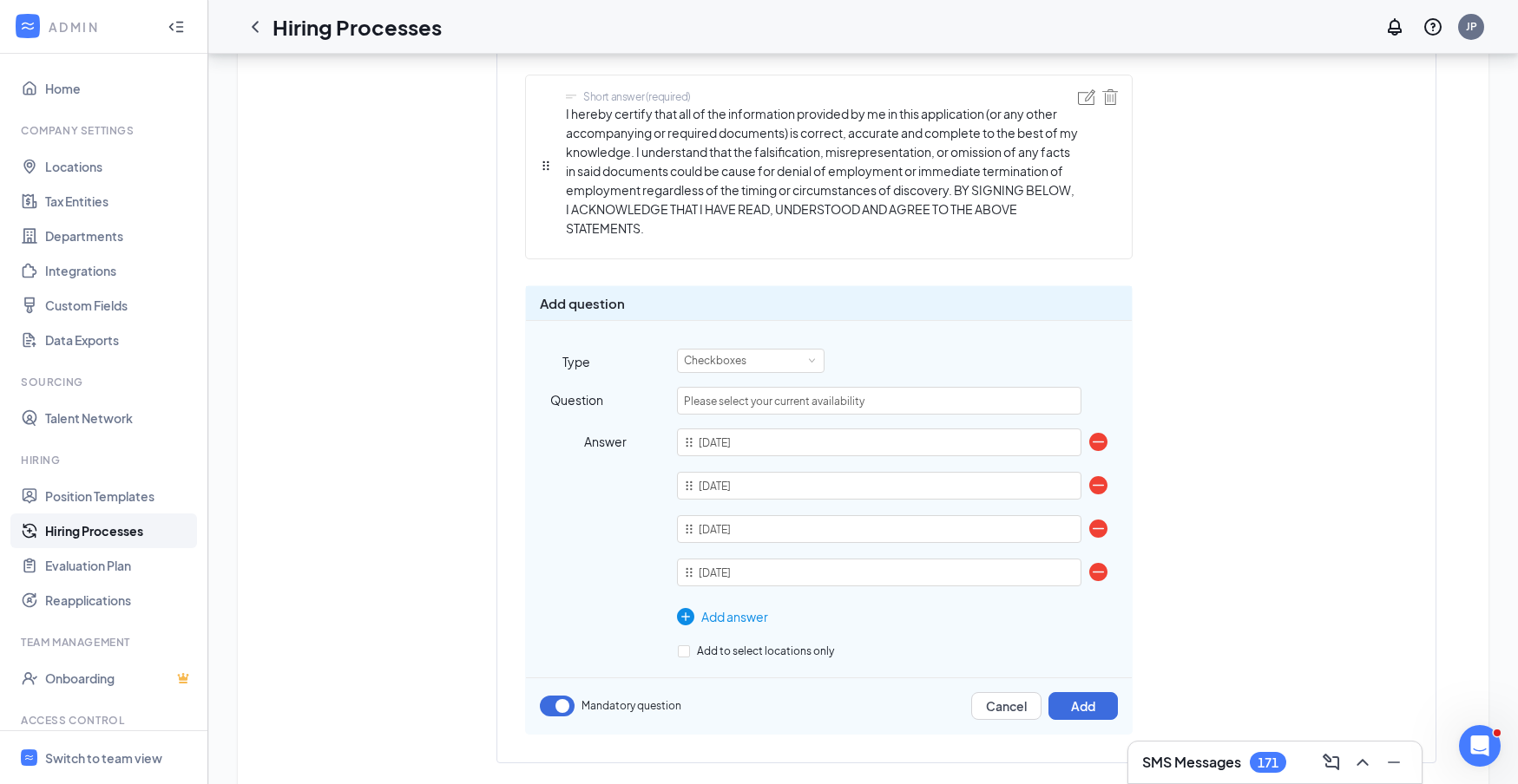
scroll to position [2494, 0]
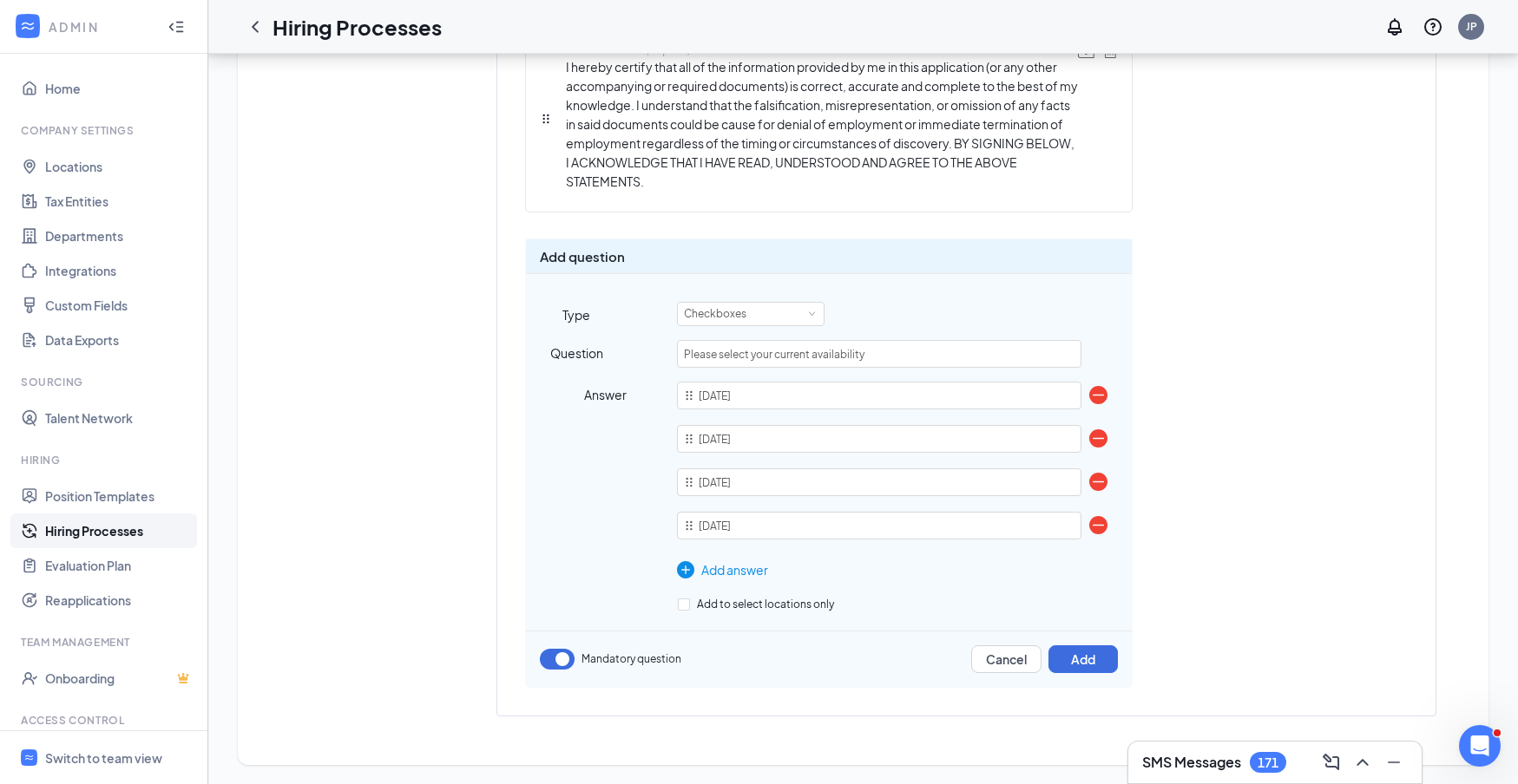
type input "[DATE]"
click at [750, 566] on div "Add answer" at bounding box center [879, 570] width 404 height 19
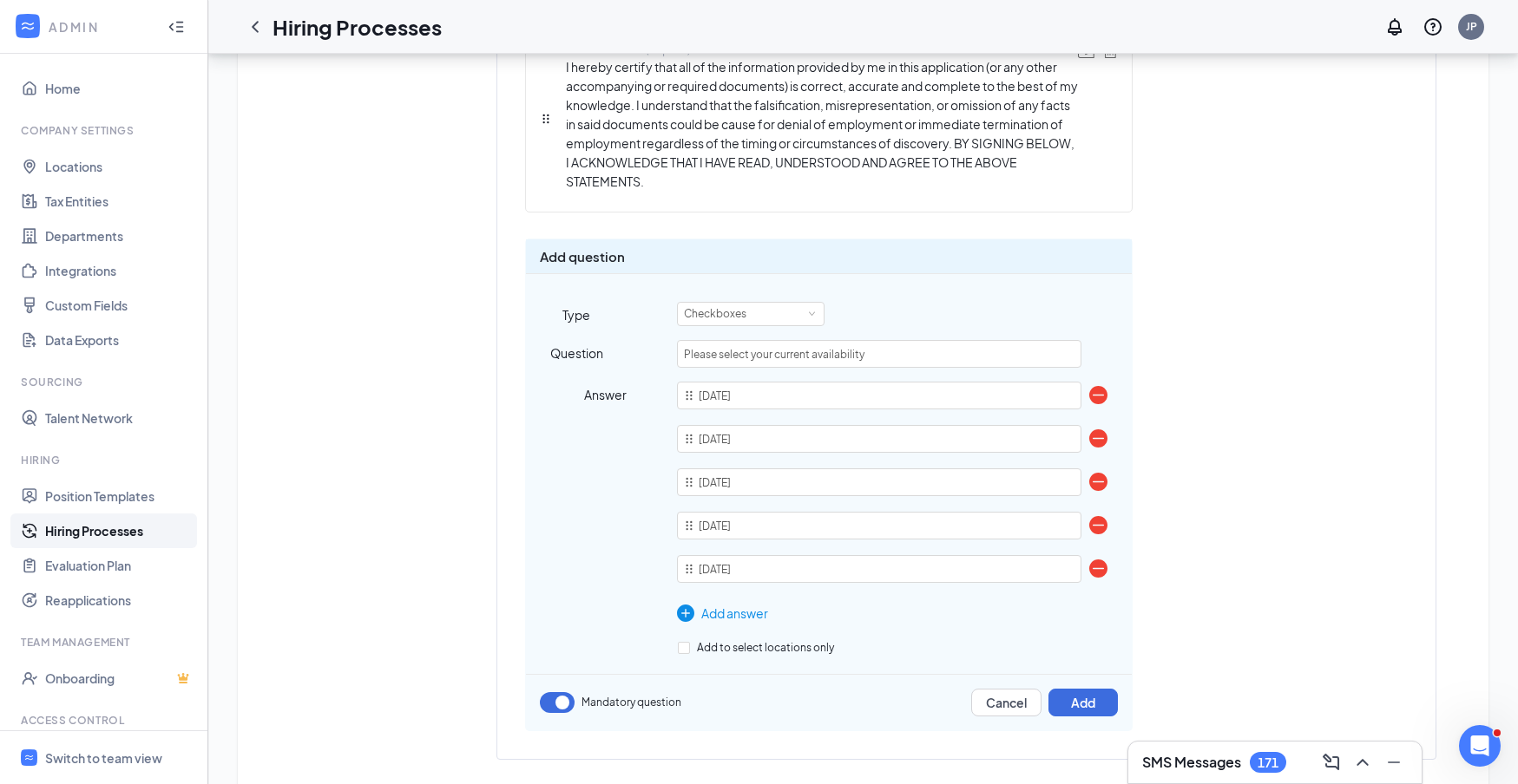
type input "[DATE]"
click at [736, 614] on div "Add answer" at bounding box center [879, 614] width 404 height 19
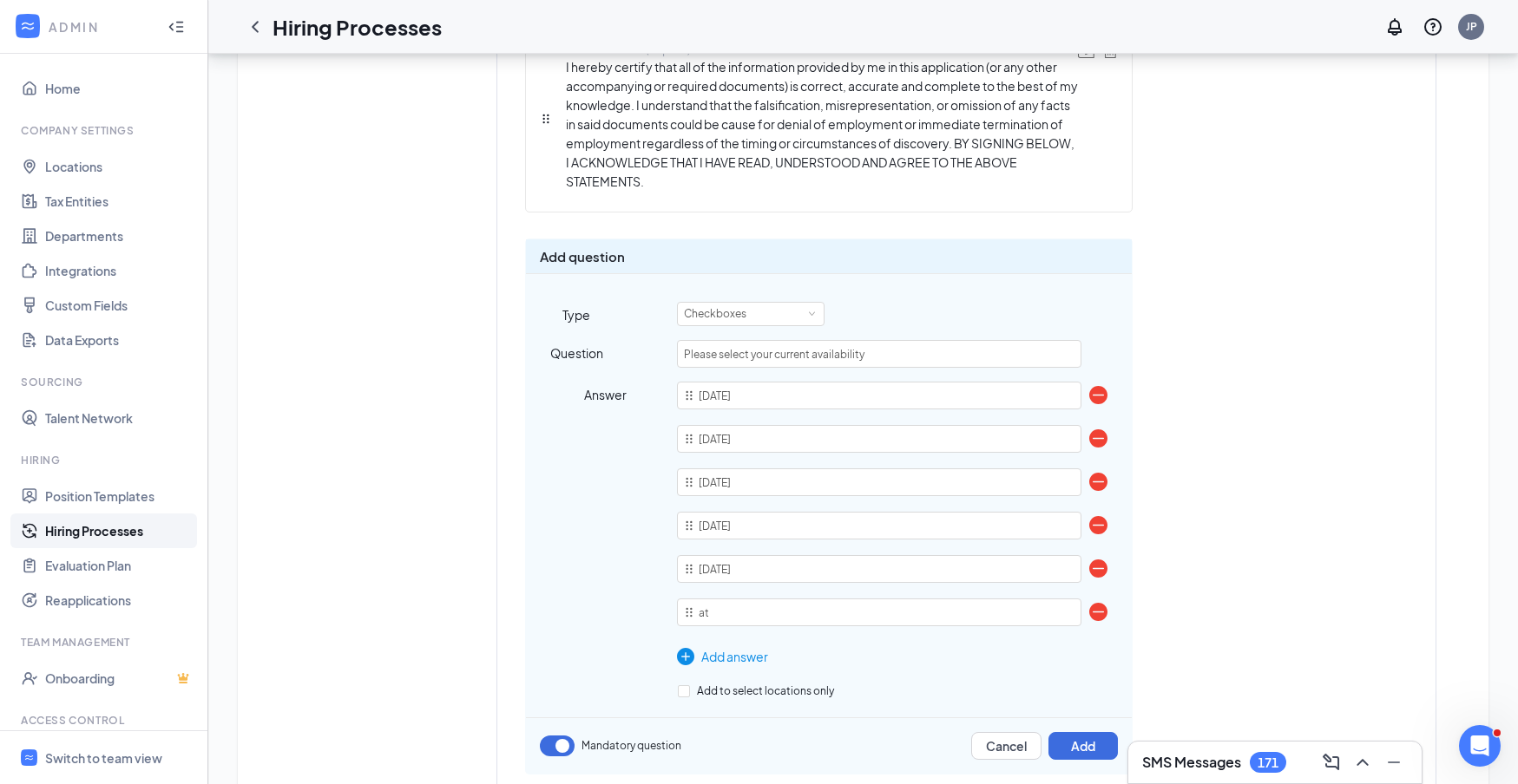
type input "a"
type input "[DATE]"
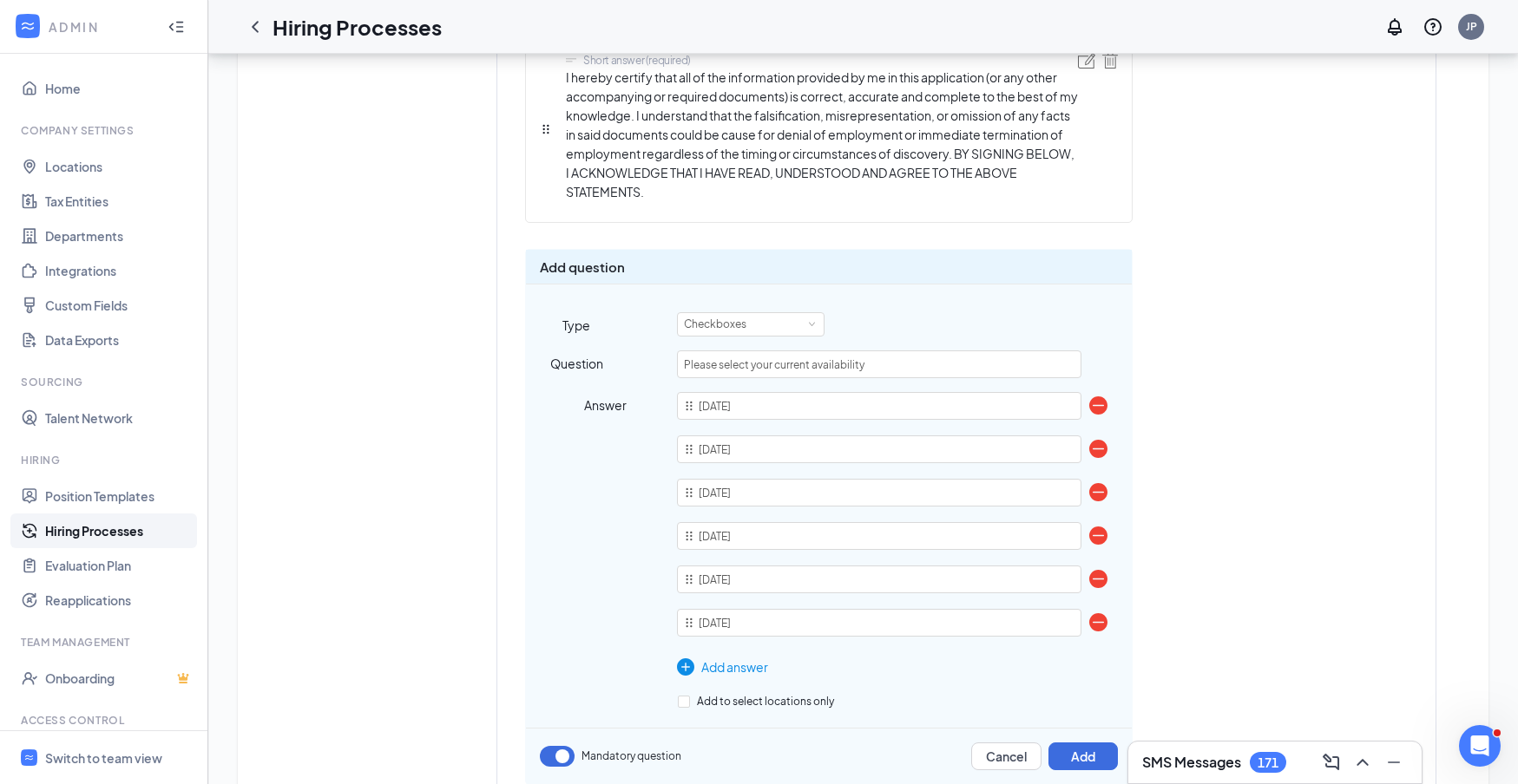
click at [730, 659] on div "Add answer" at bounding box center [879, 667] width 404 height 19
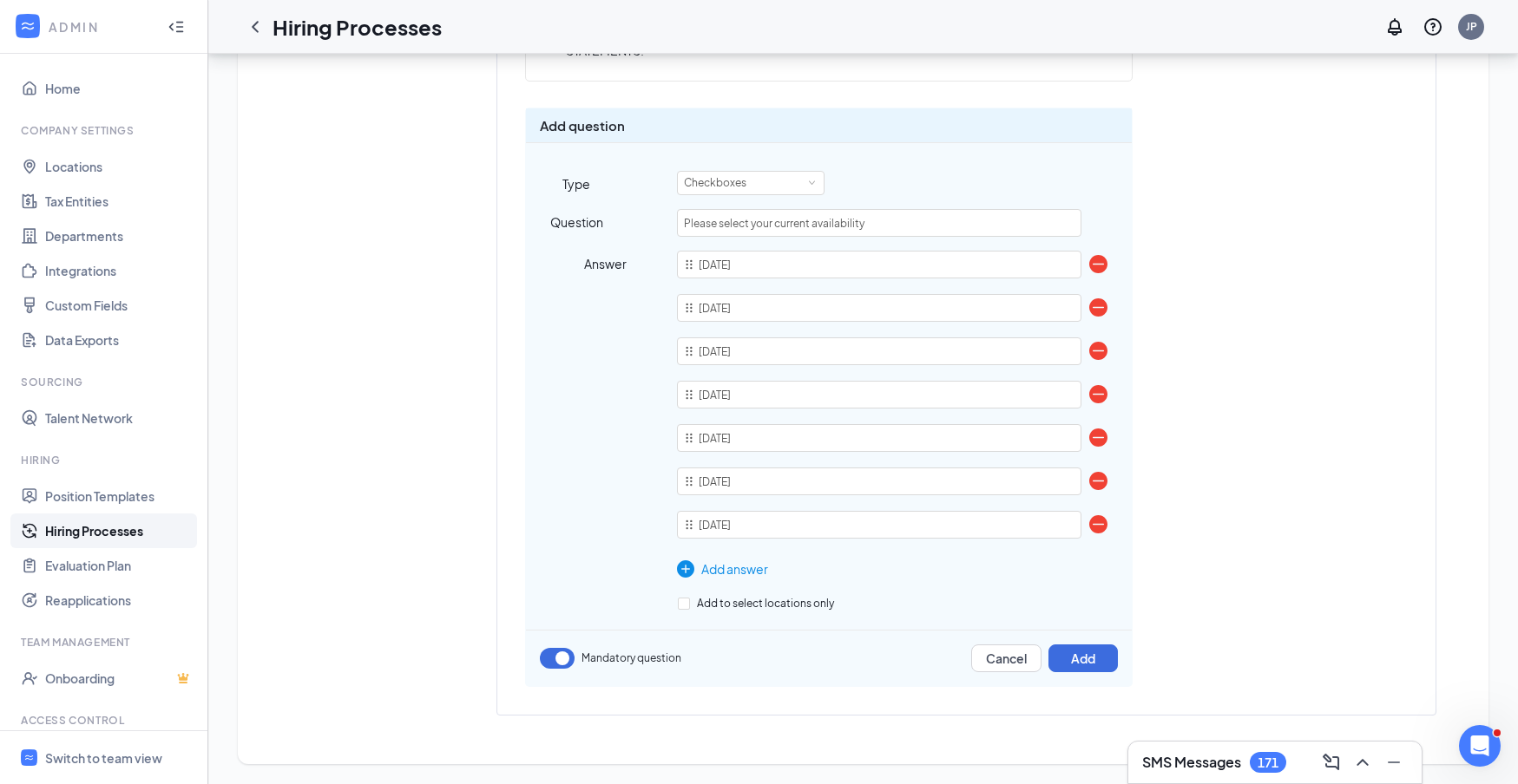
scroll to position [2624, 0]
type input "[DATE]"
click at [1111, 658] on button "Add" at bounding box center [1083, 659] width 70 height 28
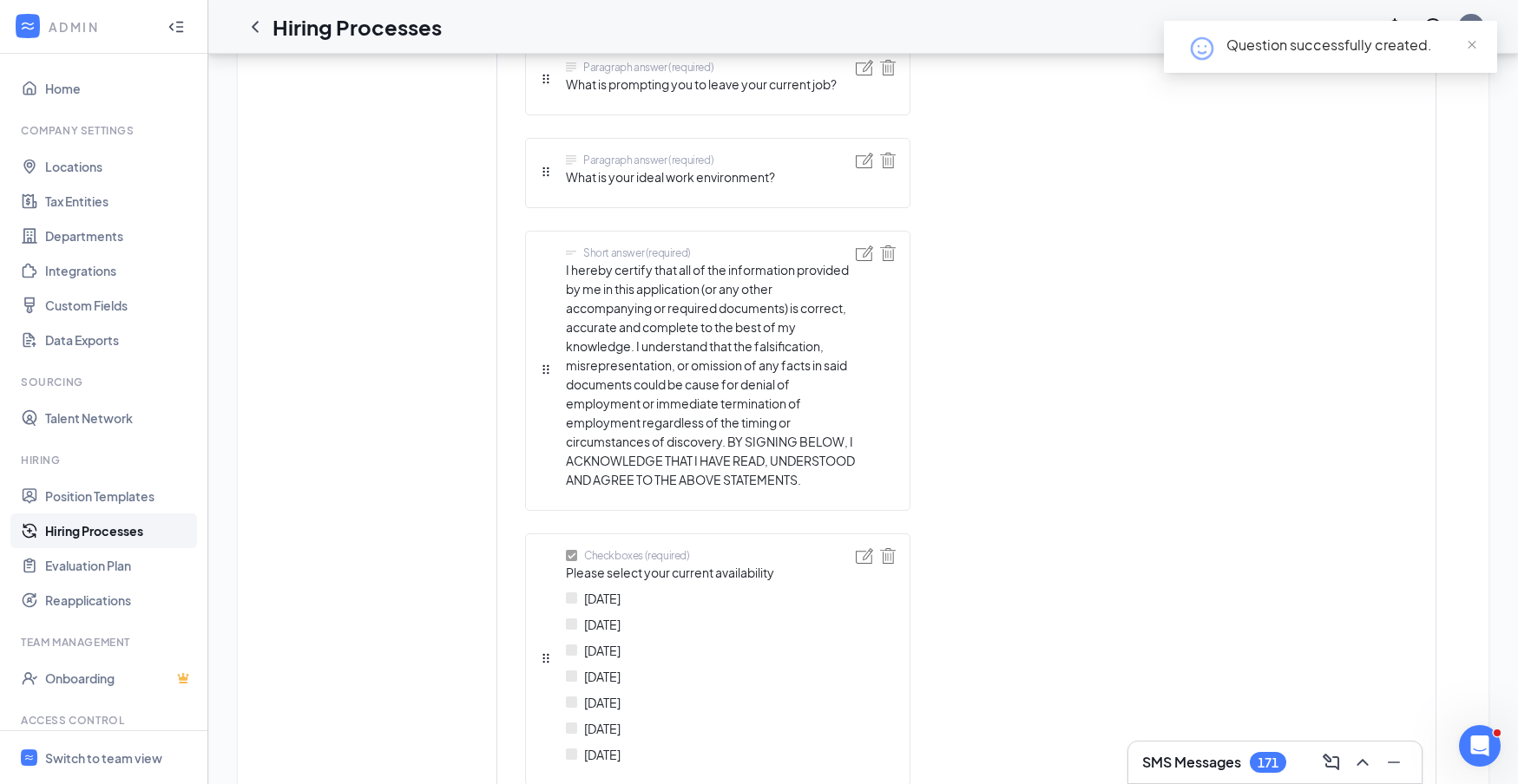
scroll to position [2565, 0]
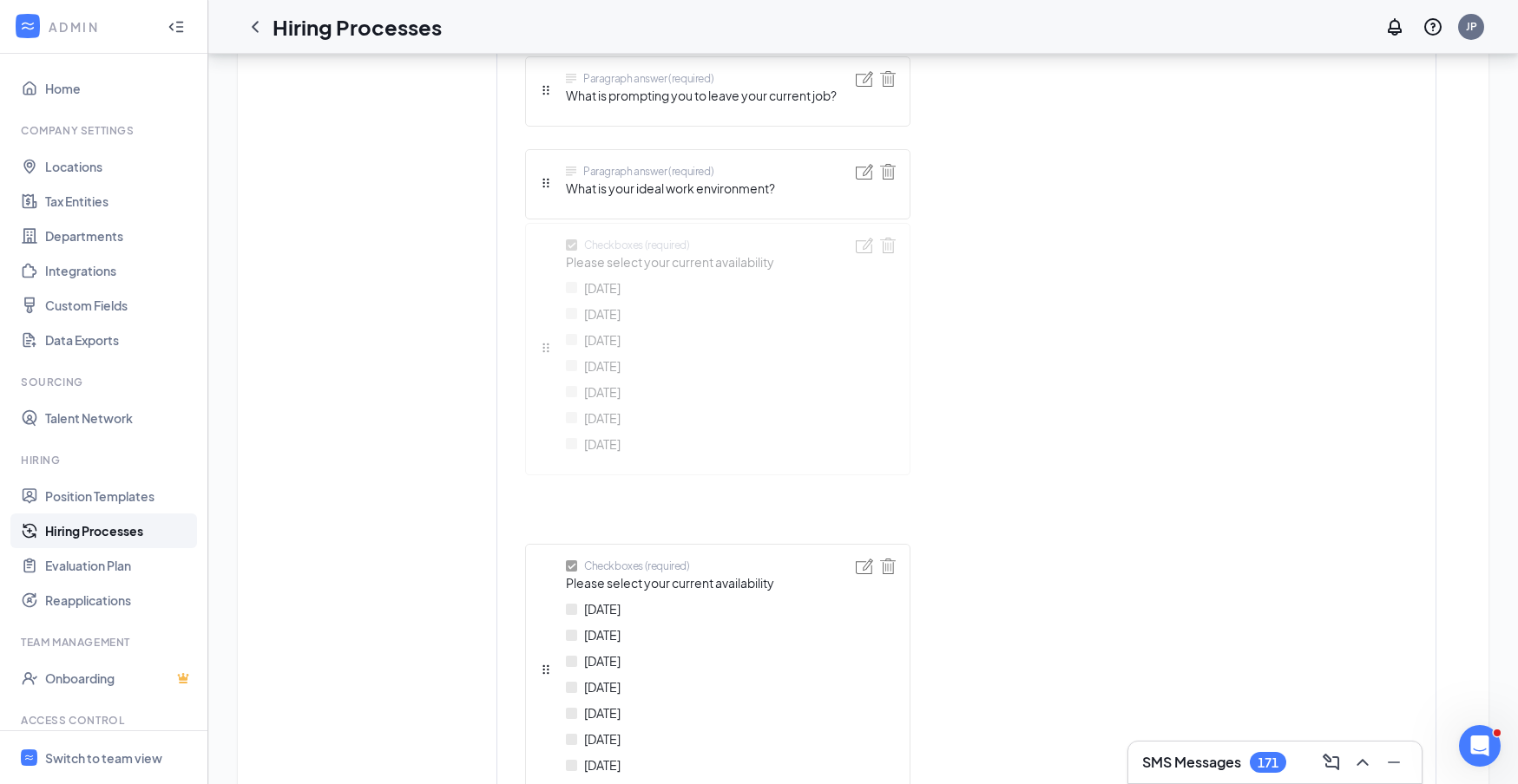
drag, startPoint x: 543, startPoint y: 670, endPoint x: 553, endPoint y: 333, distance: 337.1
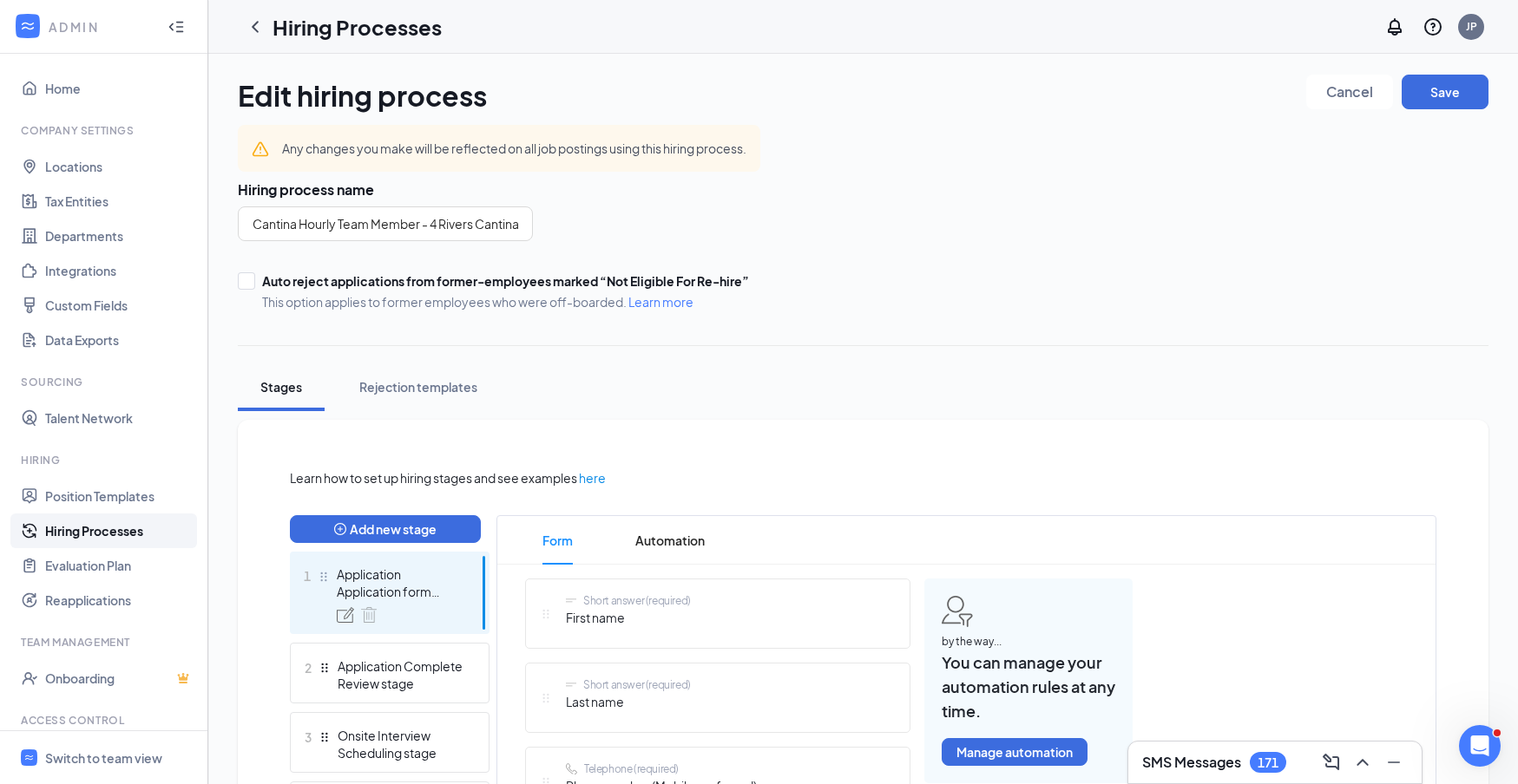
scroll to position [0, 0]
click at [1467, 92] on button "Save" at bounding box center [1445, 92] width 87 height 34
drag, startPoint x: 1471, startPoint y: 47, endPoint x: 1241, endPoint y: 20, distance: 231.6
click at [1466, 46] on icon "Cross" at bounding box center [1468, 45] width 21 height 21
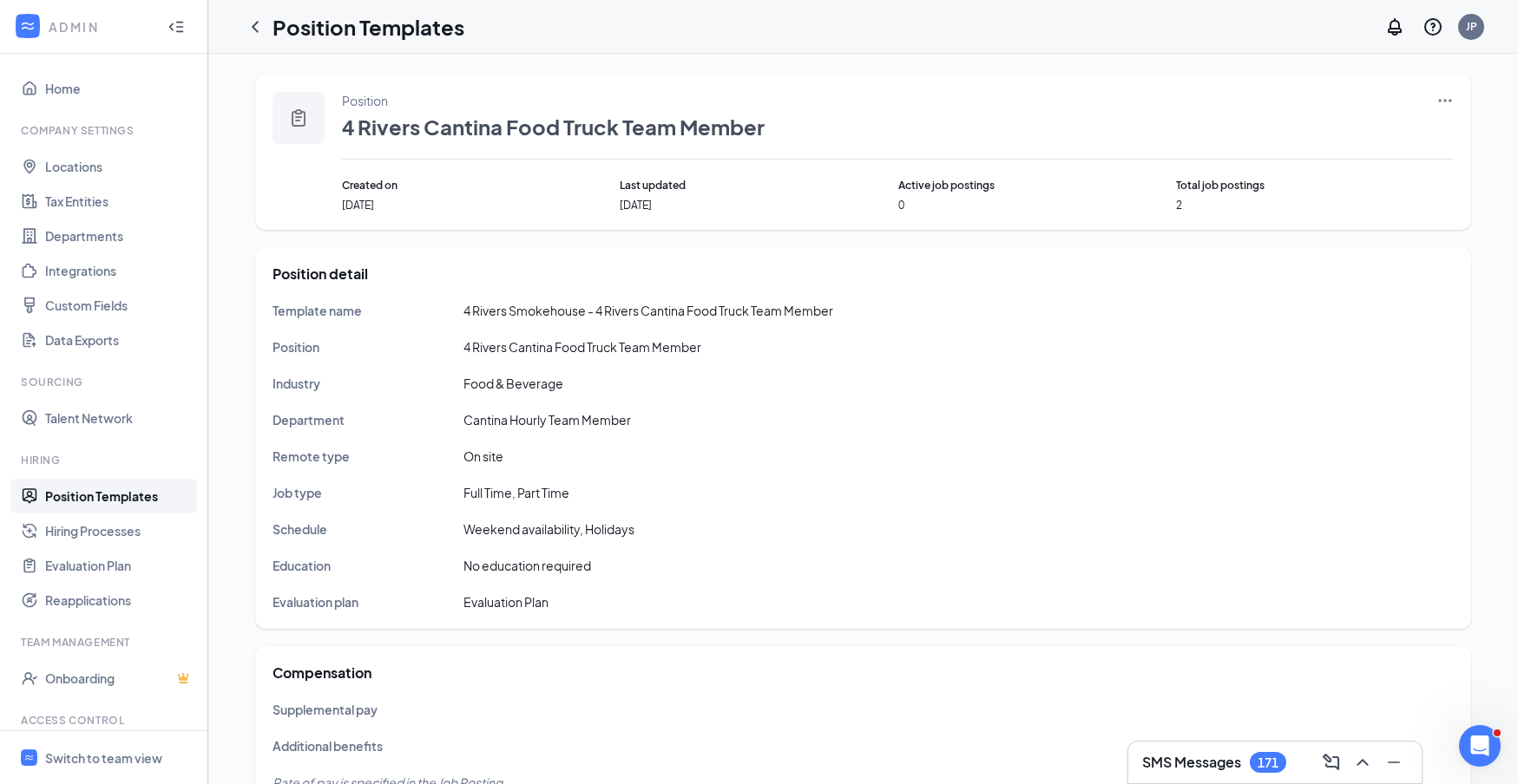
click at [1444, 98] on icon "Ellipses" at bounding box center [1445, 100] width 17 height 17
click at [1314, 145] on span "Edit" at bounding box center [1365, 136] width 149 height 19
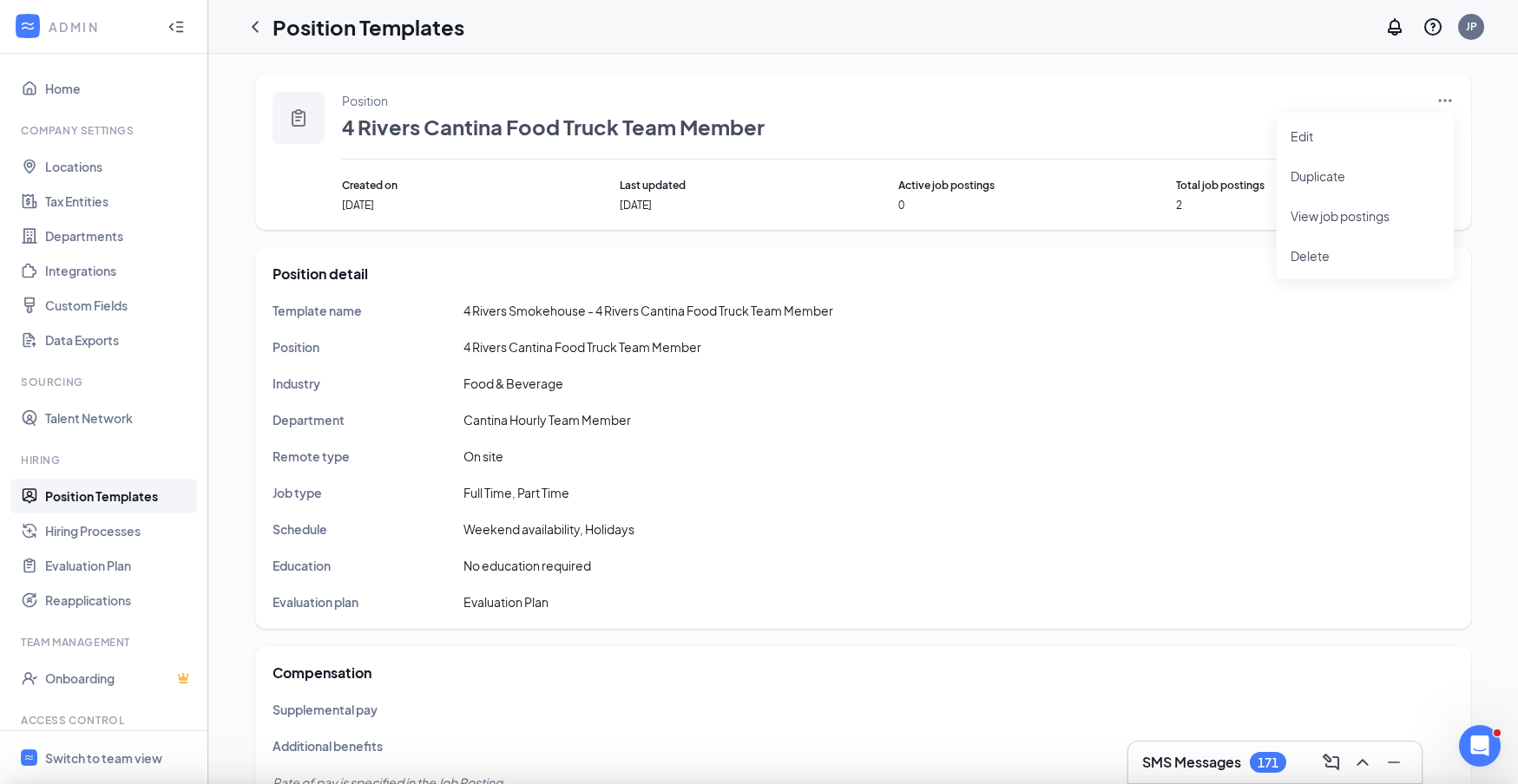
type input "4 Rivers Smokehouse - 4 Rivers Cantina Food Truck Team Member"
type input "4 Rivers Cantina Food Truck Team Member"
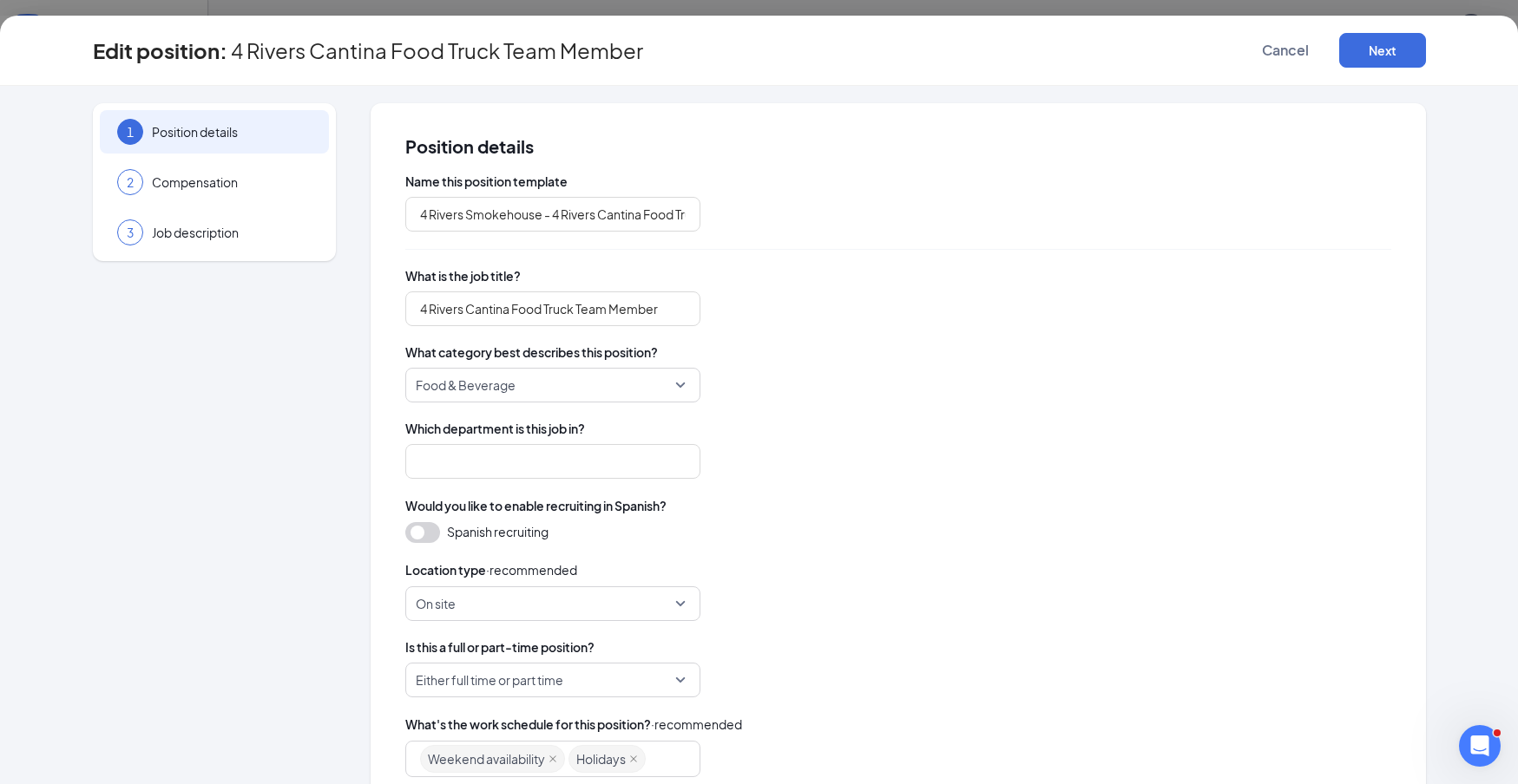
type input "Cantina Hourly Team Member"
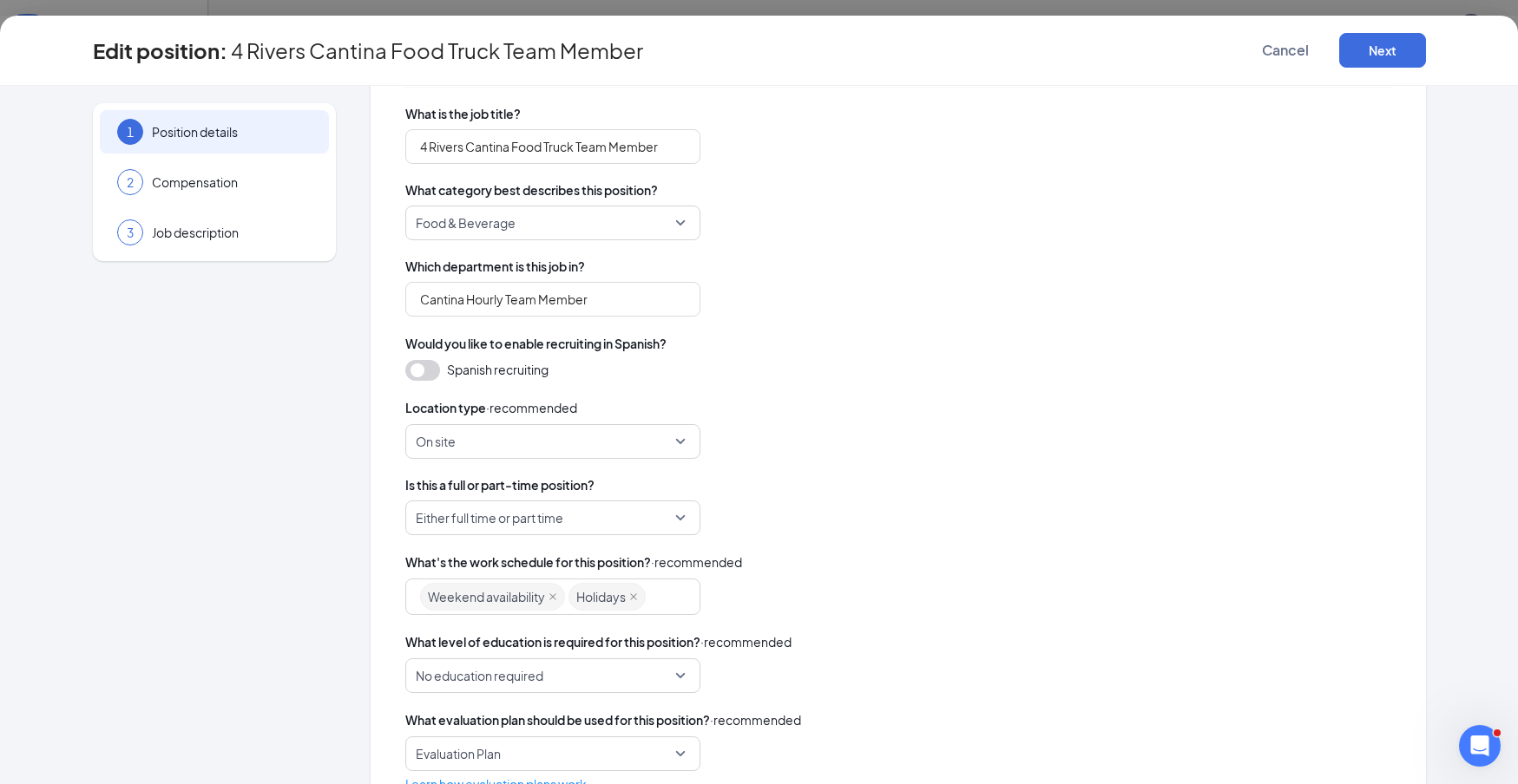
scroll to position [164, 0]
click at [668, 521] on span "Either full time or part time" at bounding box center [545, 516] width 258 height 33
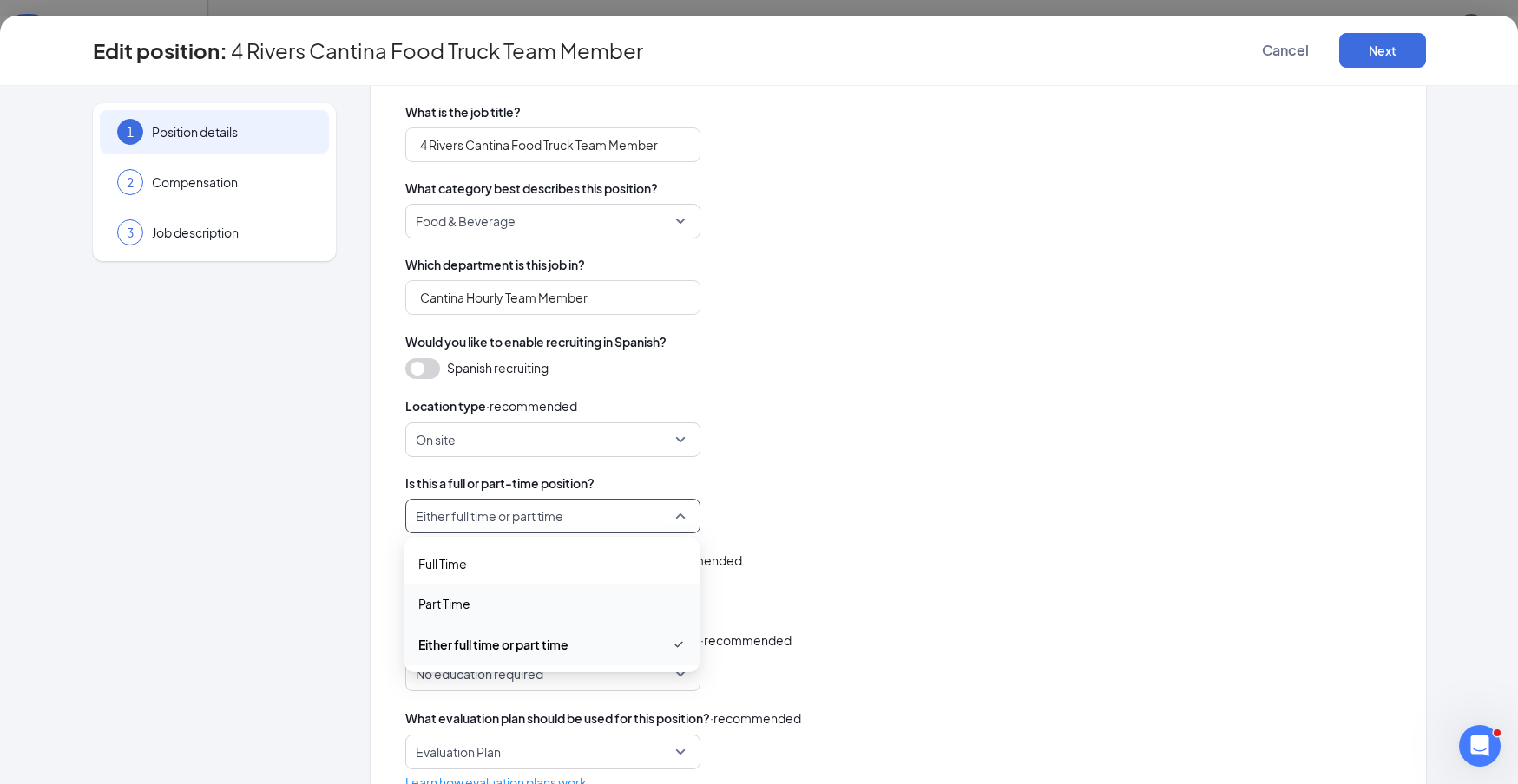
click at [483, 599] on span "Part Time" at bounding box center [552, 604] width 268 height 19
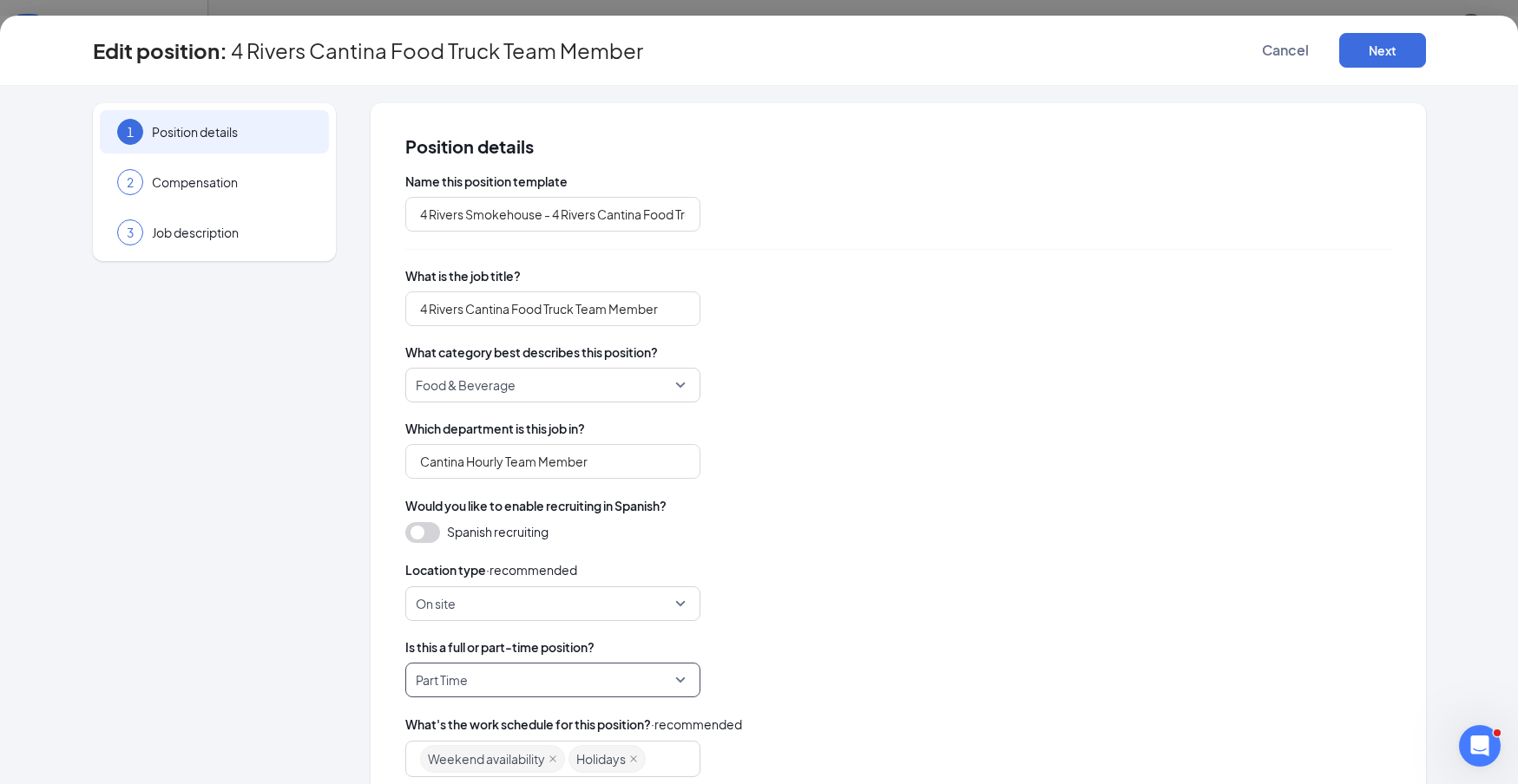
scroll to position [0, 0]
click at [1392, 54] on button "Next" at bounding box center [1382, 50] width 87 height 34
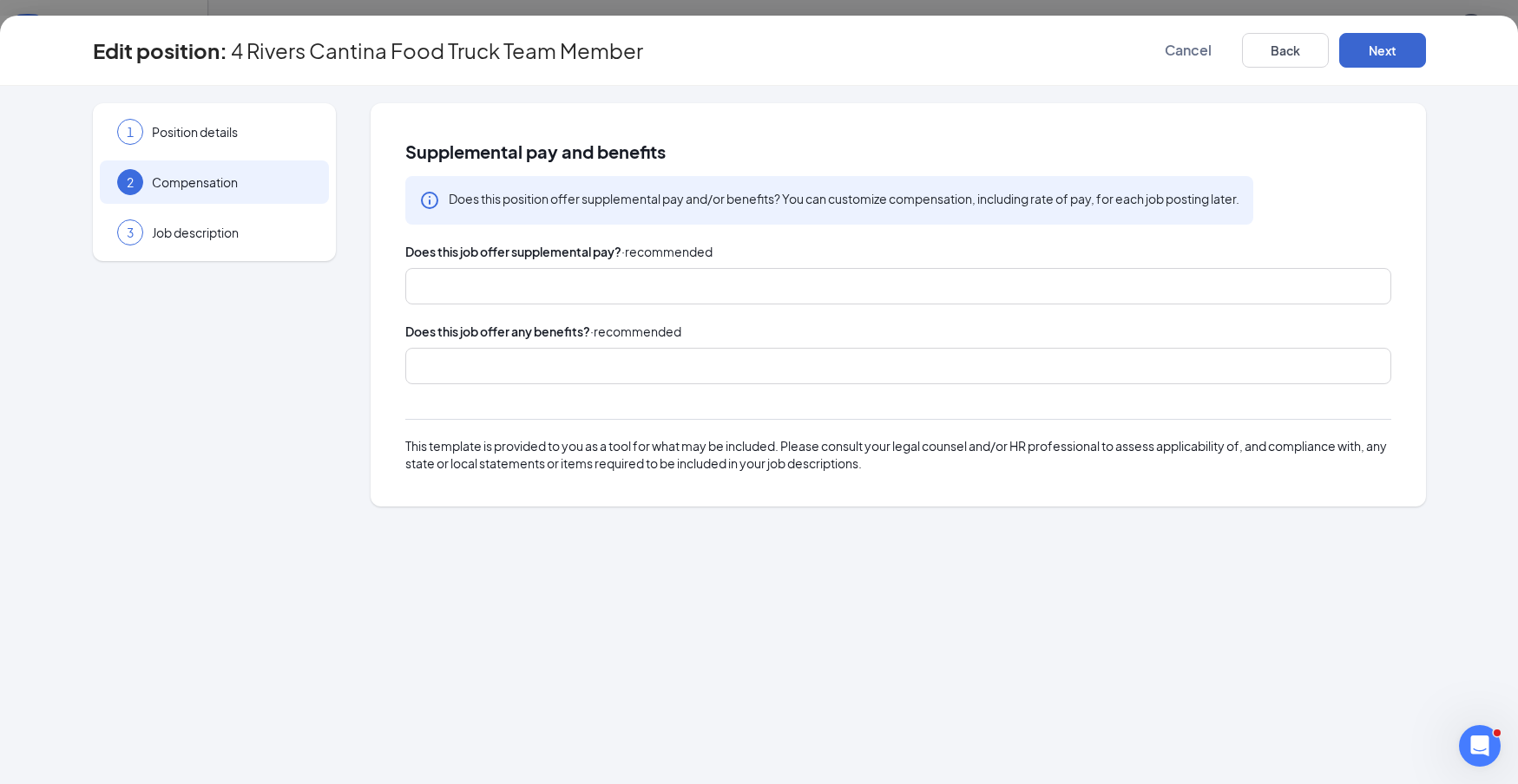
click at [1377, 55] on button "Next" at bounding box center [1382, 50] width 87 height 34
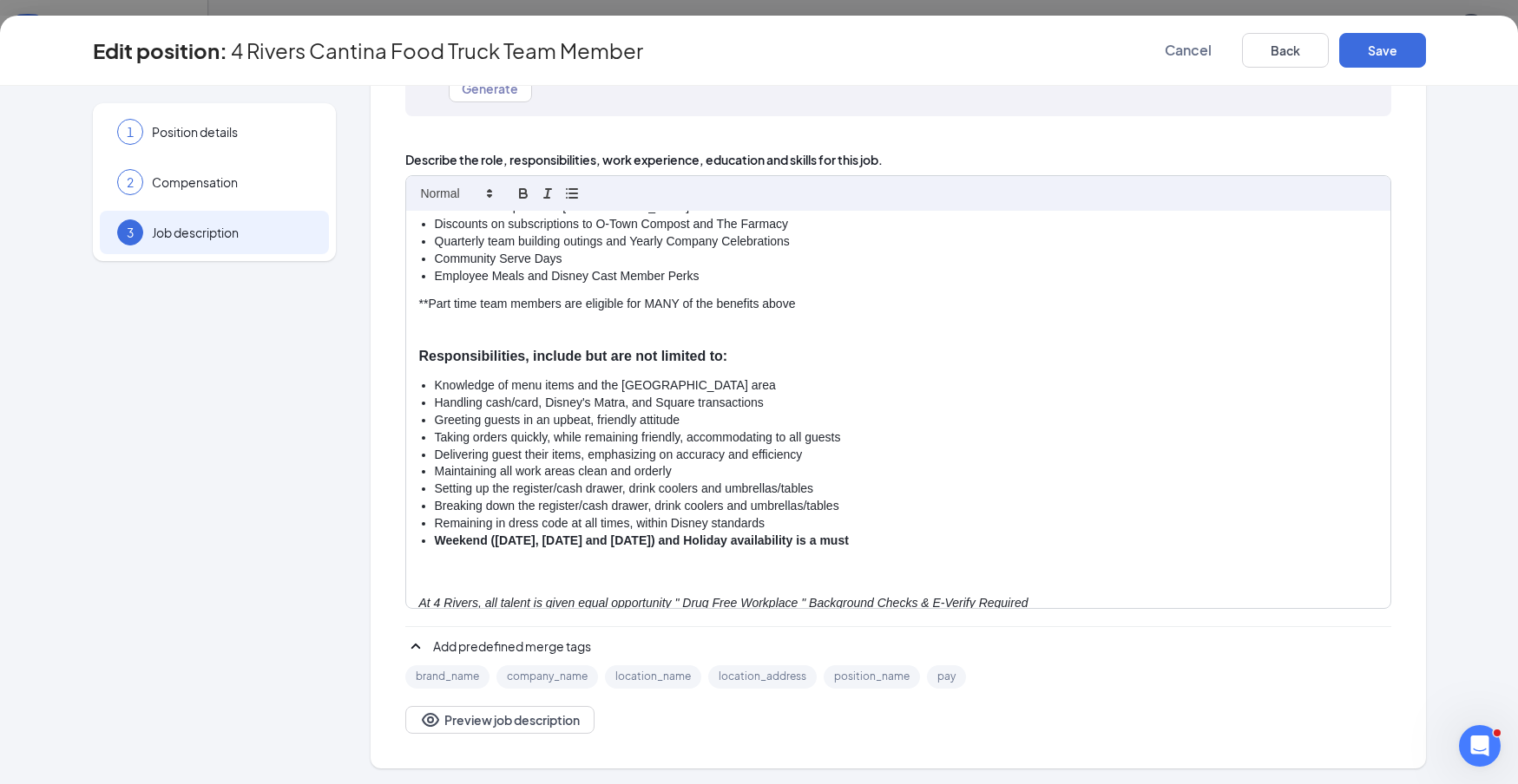
scroll to position [122, 0]
click at [998, 479] on li "Setting up the register/cash drawer, drink coolers and umbrellas/tables" at bounding box center [907, 488] width 943 height 17
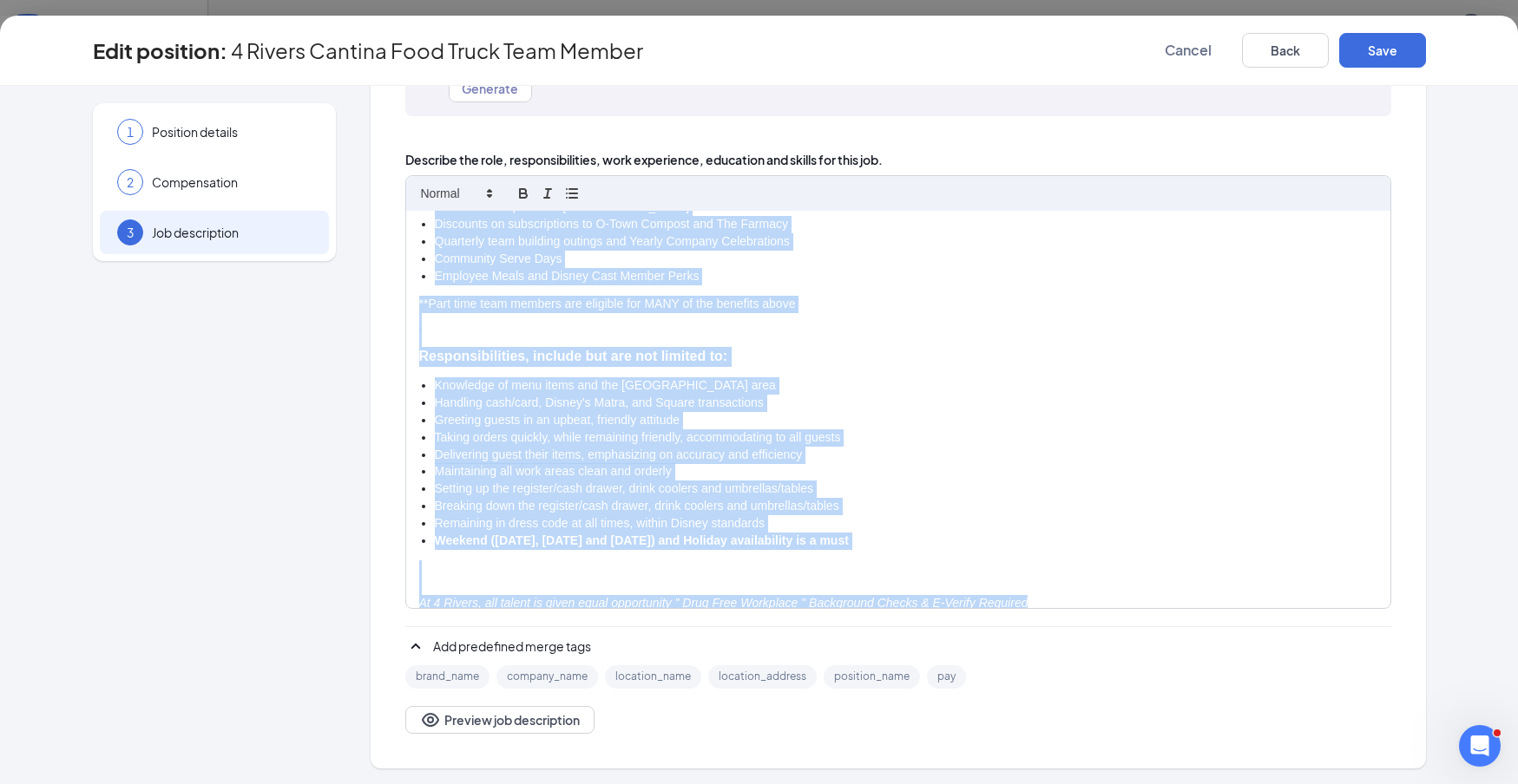
copy div "Do you have a passion for all things Disney and food? SERVE UP a great future f…"
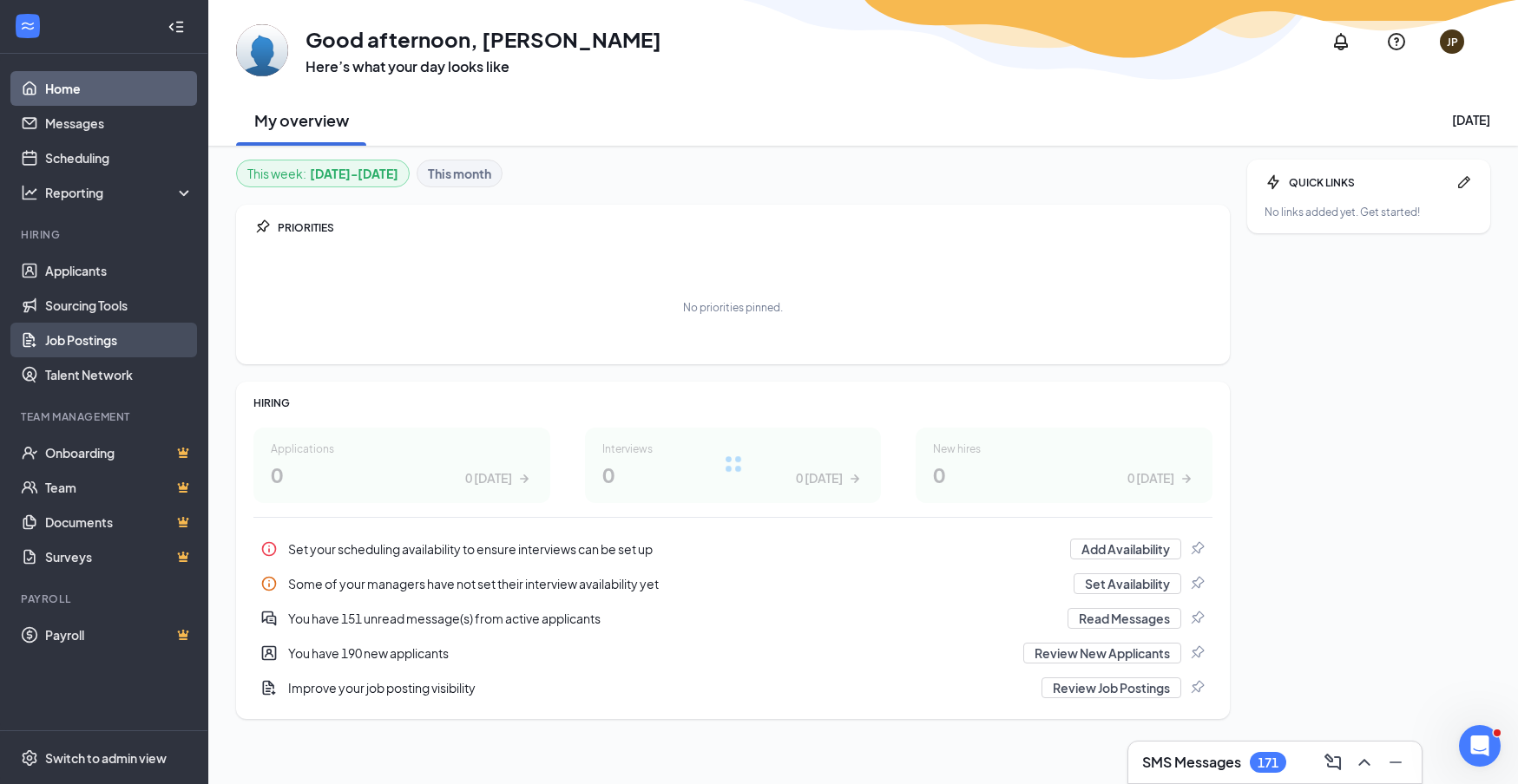
click at [91, 342] on link "Job Postings" at bounding box center [119, 340] width 148 height 34
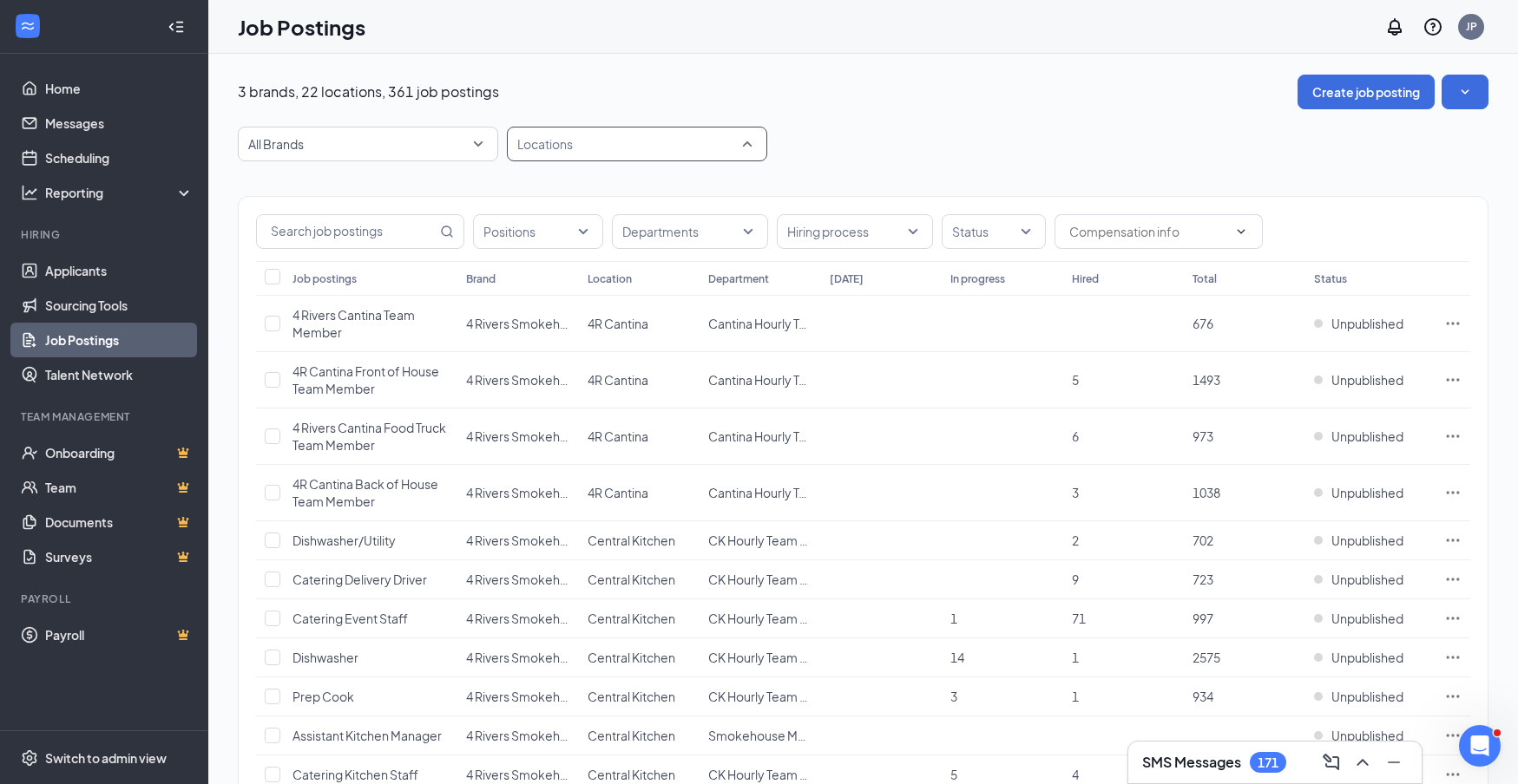
click at [743, 143] on div at bounding box center [628, 143] width 234 height 28
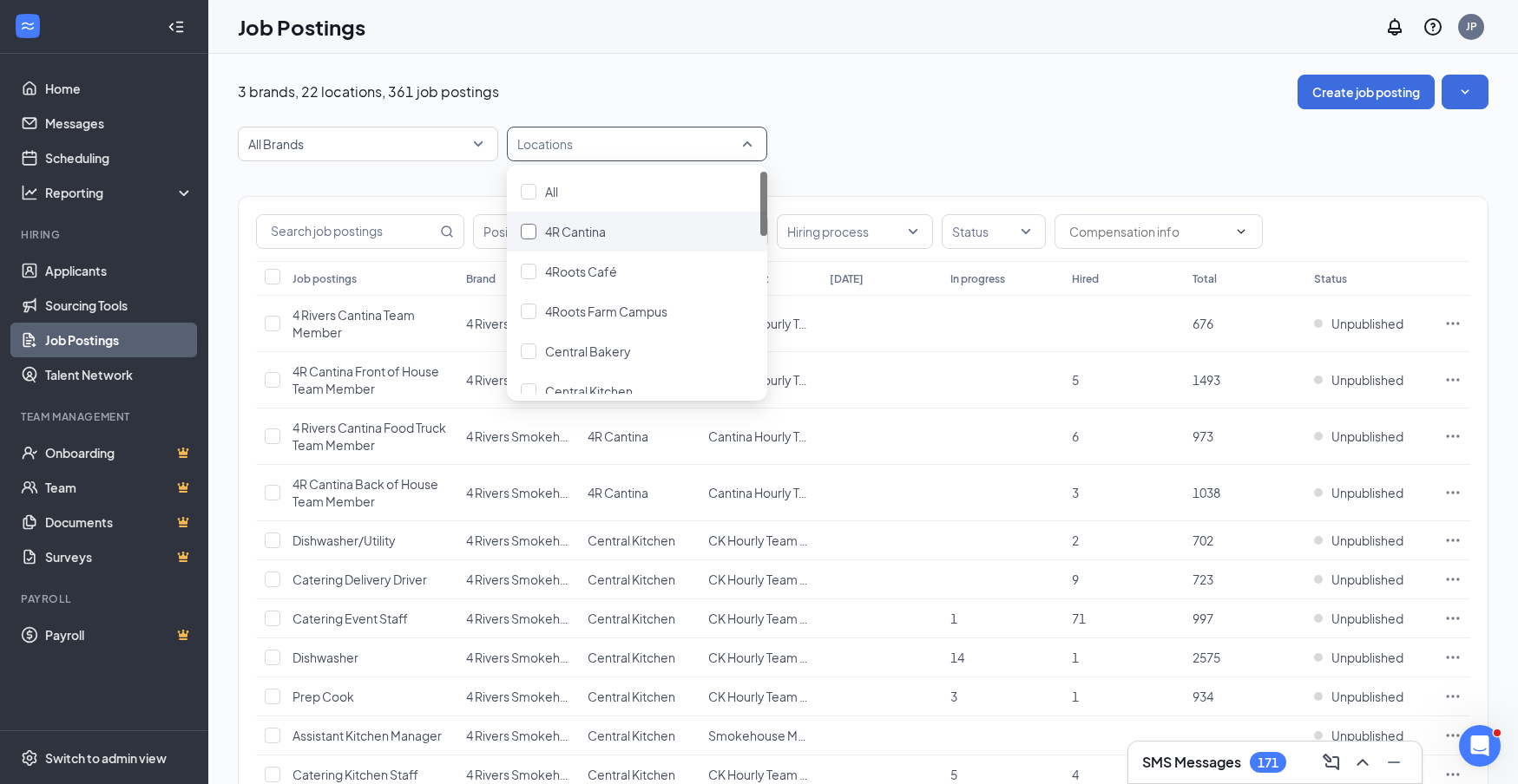
click at [530, 231] on div at bounding box center [529, 231] width 15 height 15
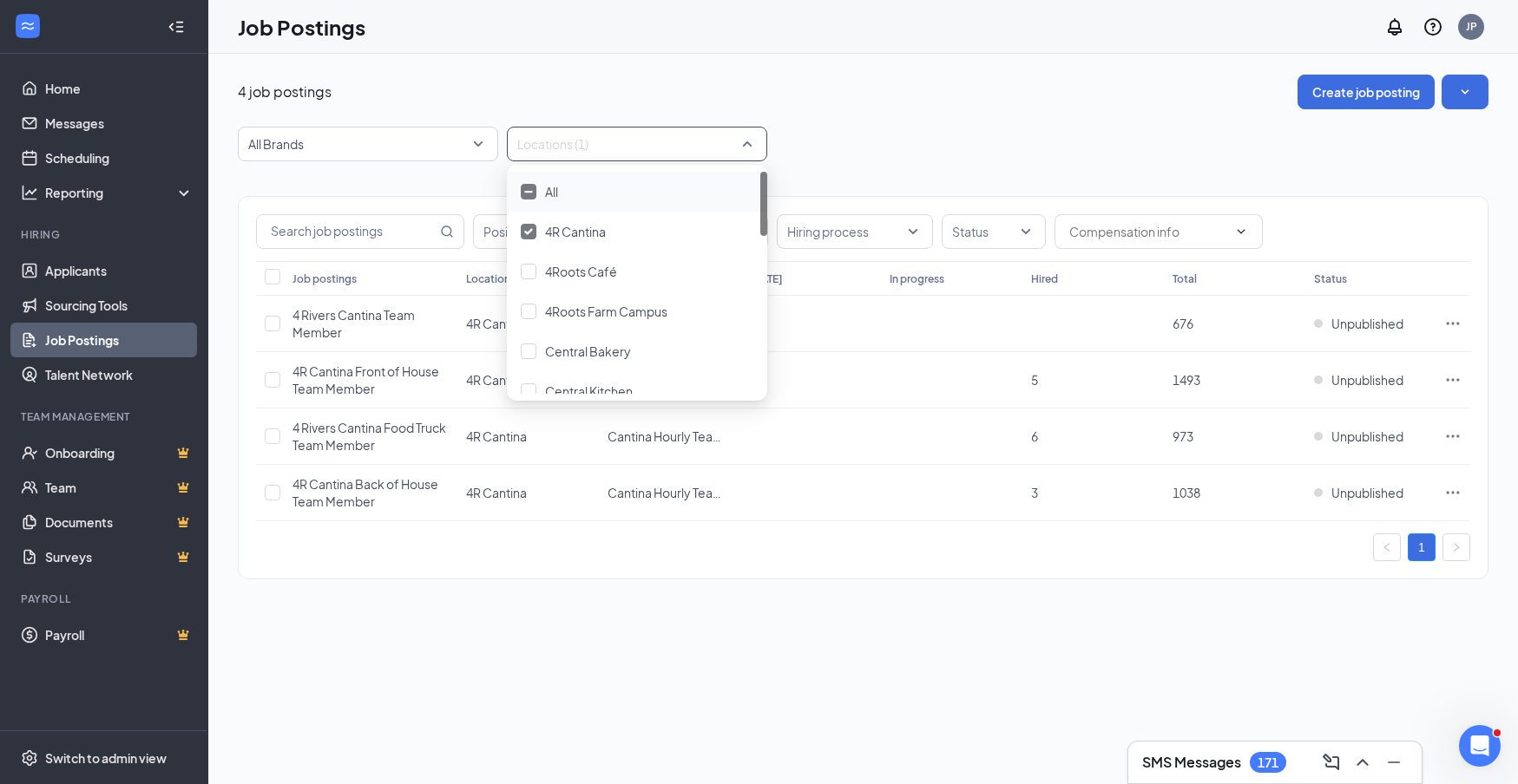
click at [1001, 162] on div "Positions Departments Hiring process Status Job postings Location Department [D…" at bounding box center [864, 380] width 1251 height 436
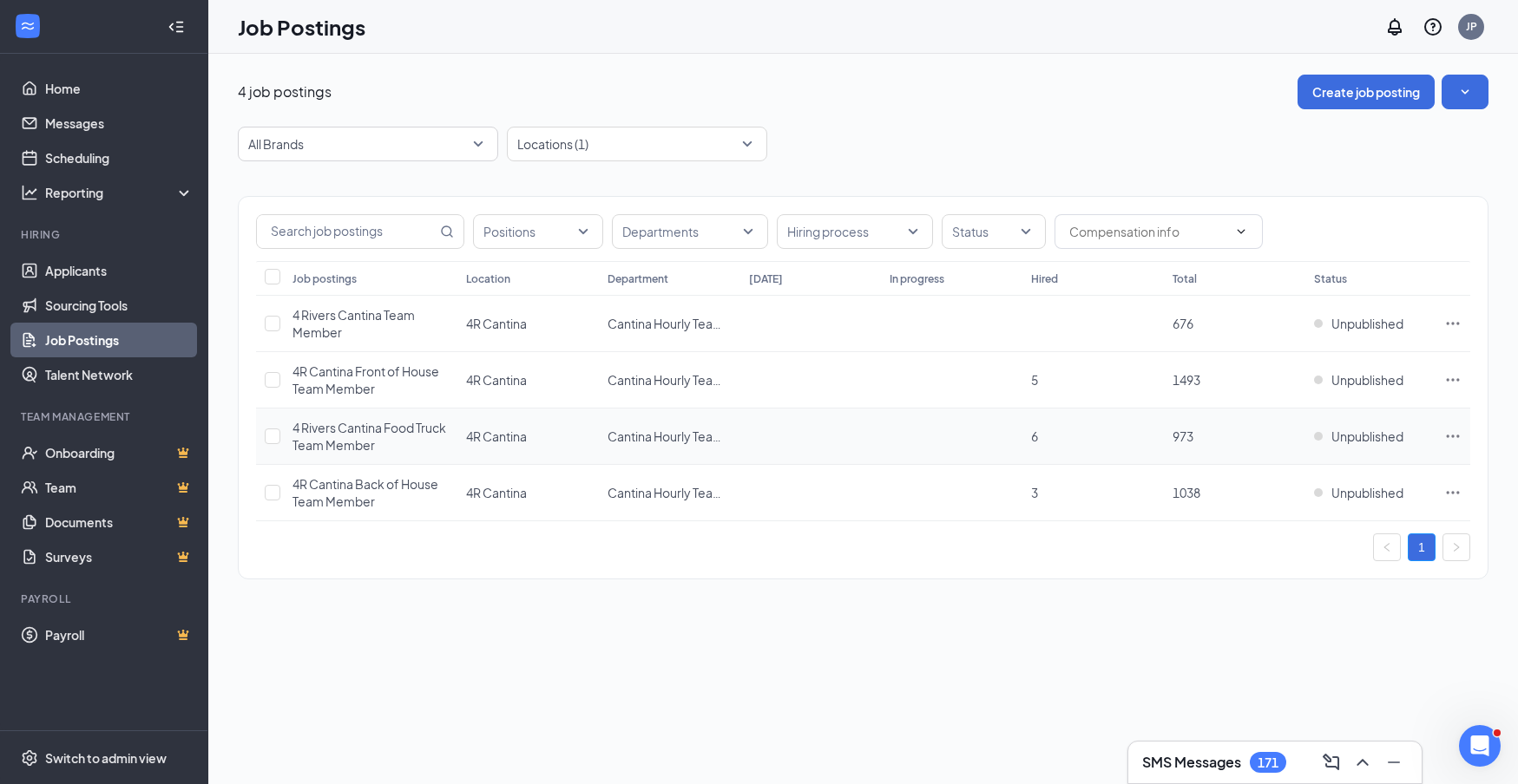
click at [1456, 436] on icon "Ellipses" at bounding box center [1453, 436] width 17 height 17
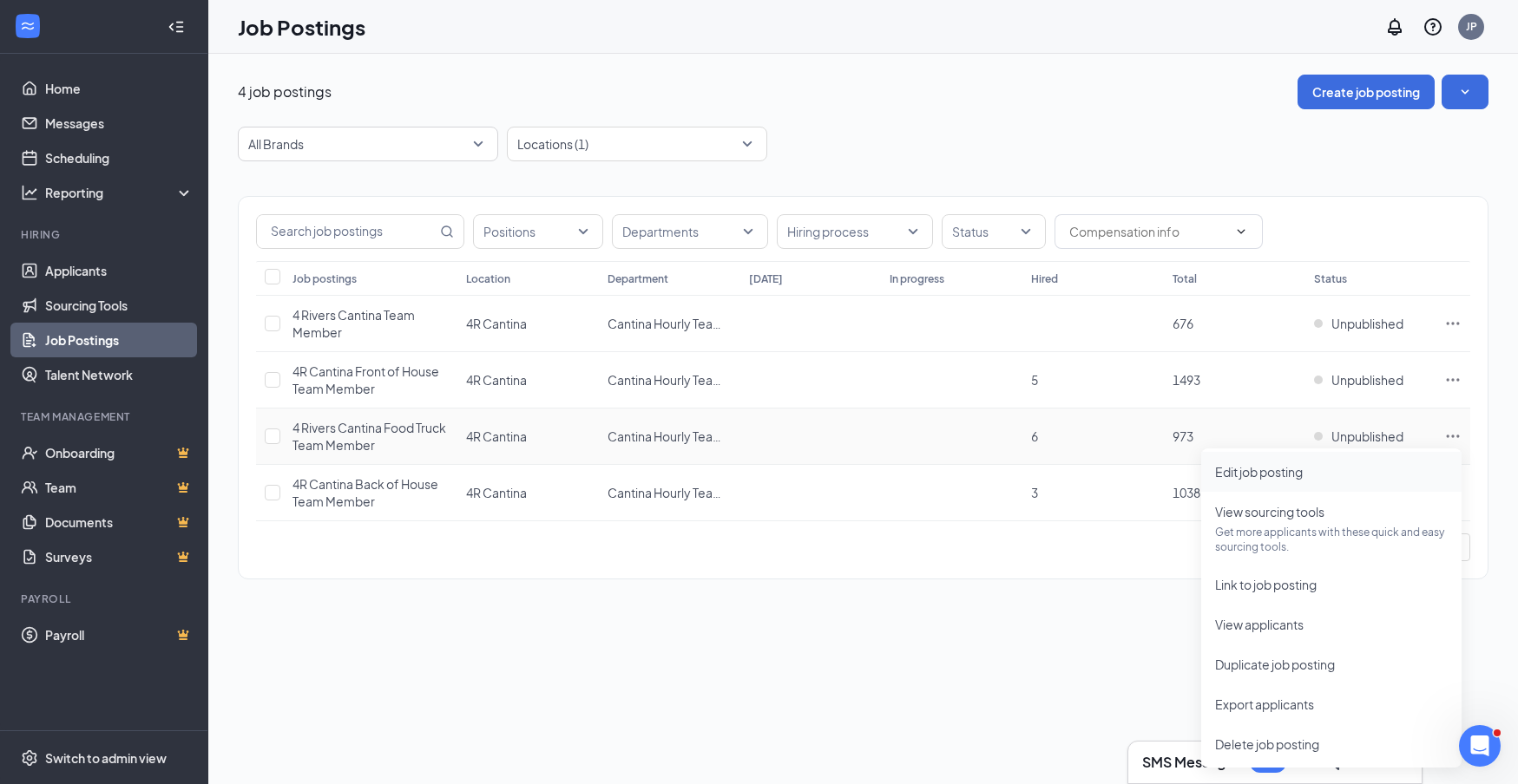
click at [1303, 469] on span "Edit job posting" at bounding box center [1260, 472] width 88 height 15
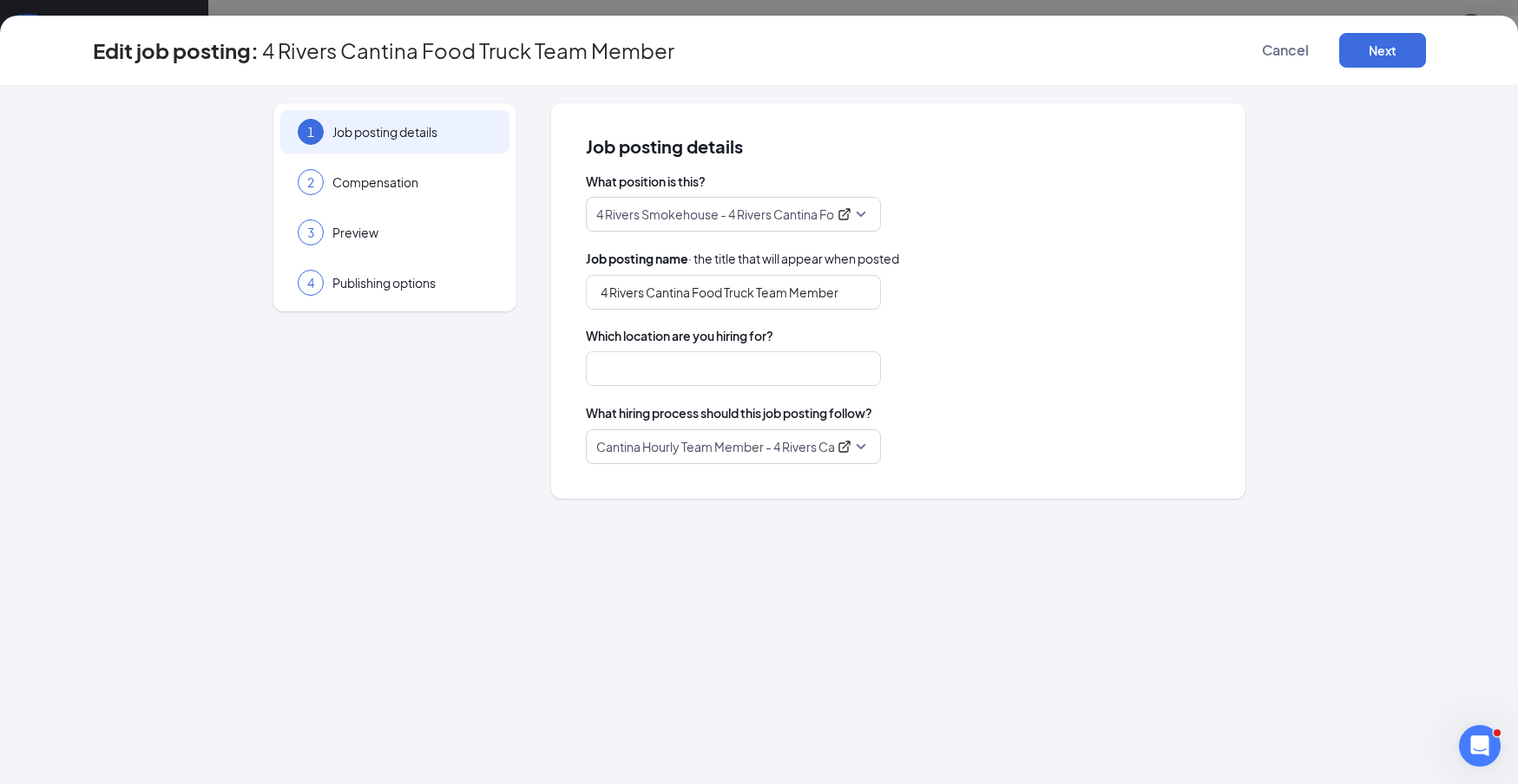
type input "4 Rivers Cantina Food Truck Team Member"
type input "4R Cantina"
click at [812, 450] on p "Cantina Hourly Team Member - 4 Rivers Cantina Food Truck Team Member" at bounding box center [711, 446] width 231 height 17
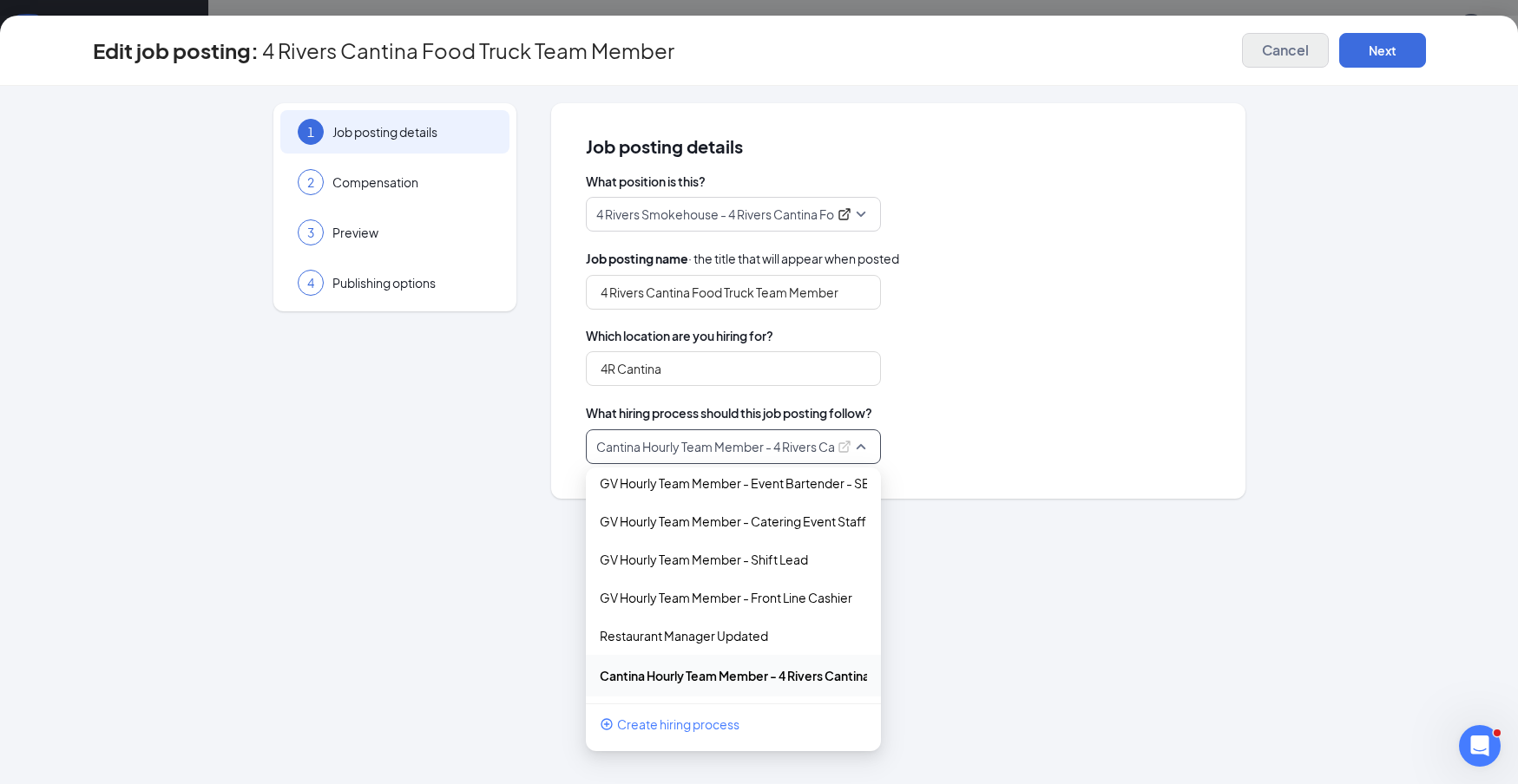
click at [1296, 54] on span "Cancel" at bounding box center [1286, 51] width 47 height 17
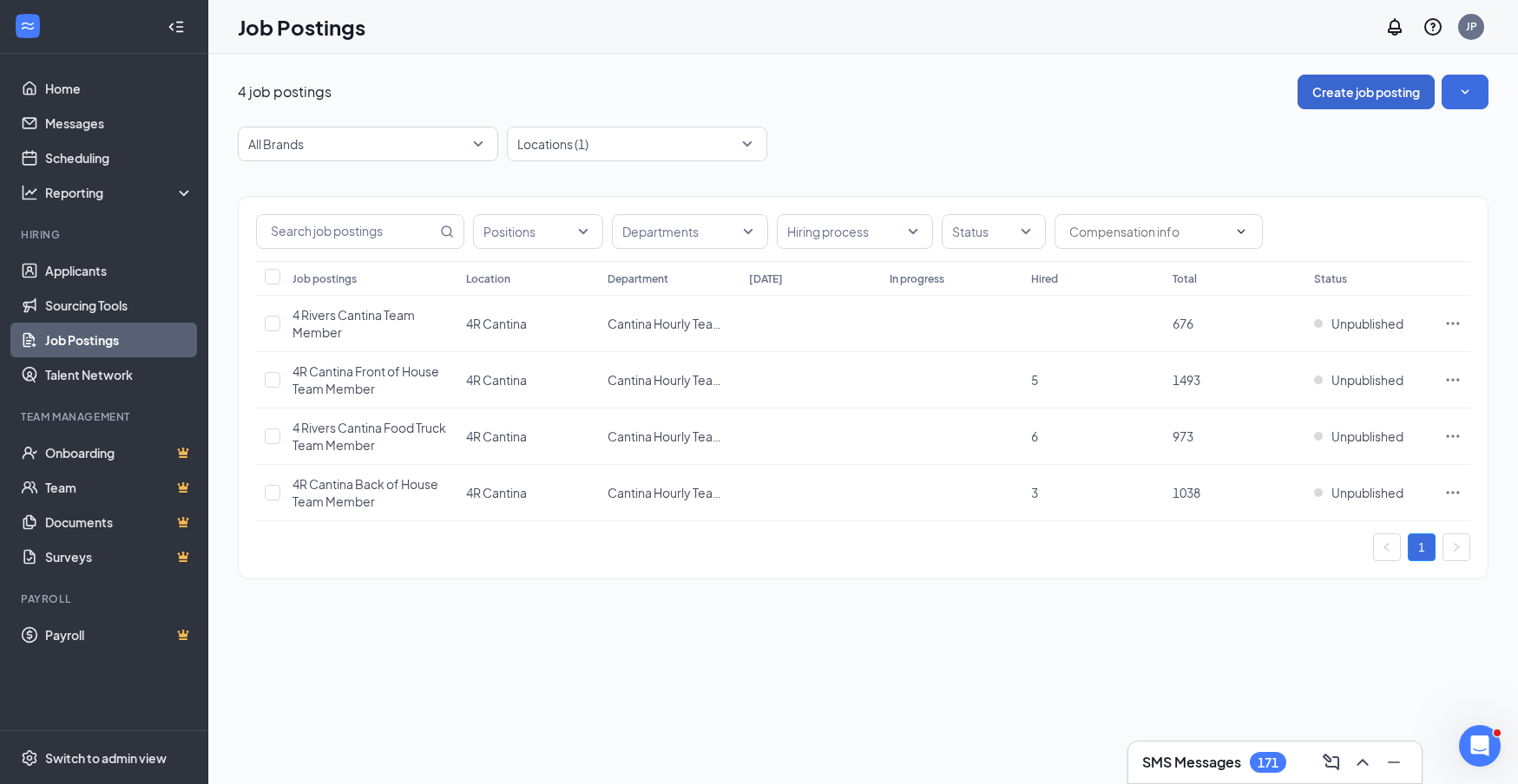
click at [1365, 89] on button "Create job posting" at bounding box center [1366, 92] width 137 height 34
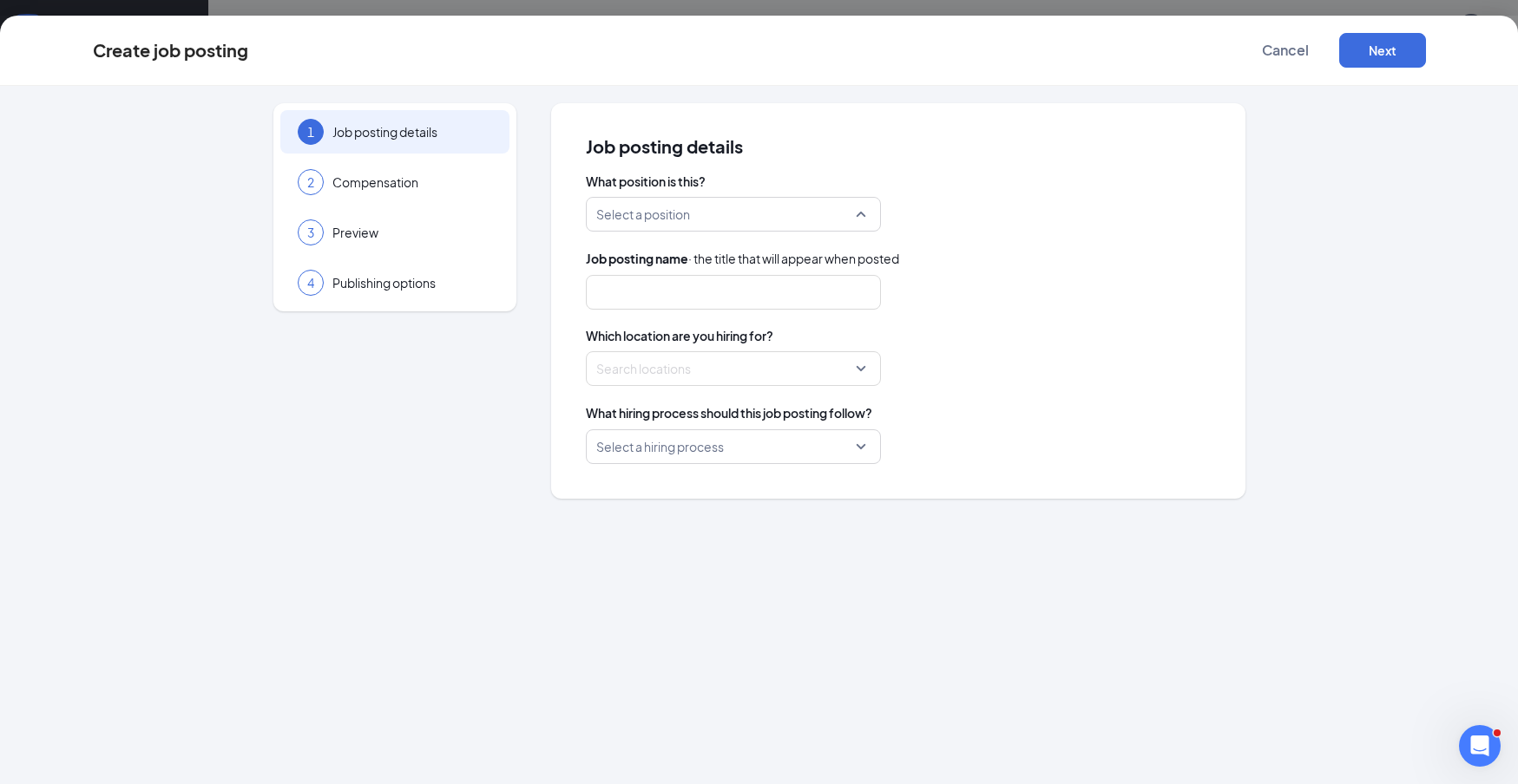
click at [852, 207] on input "search" at bounding box center [727, 214] width 262 height 33
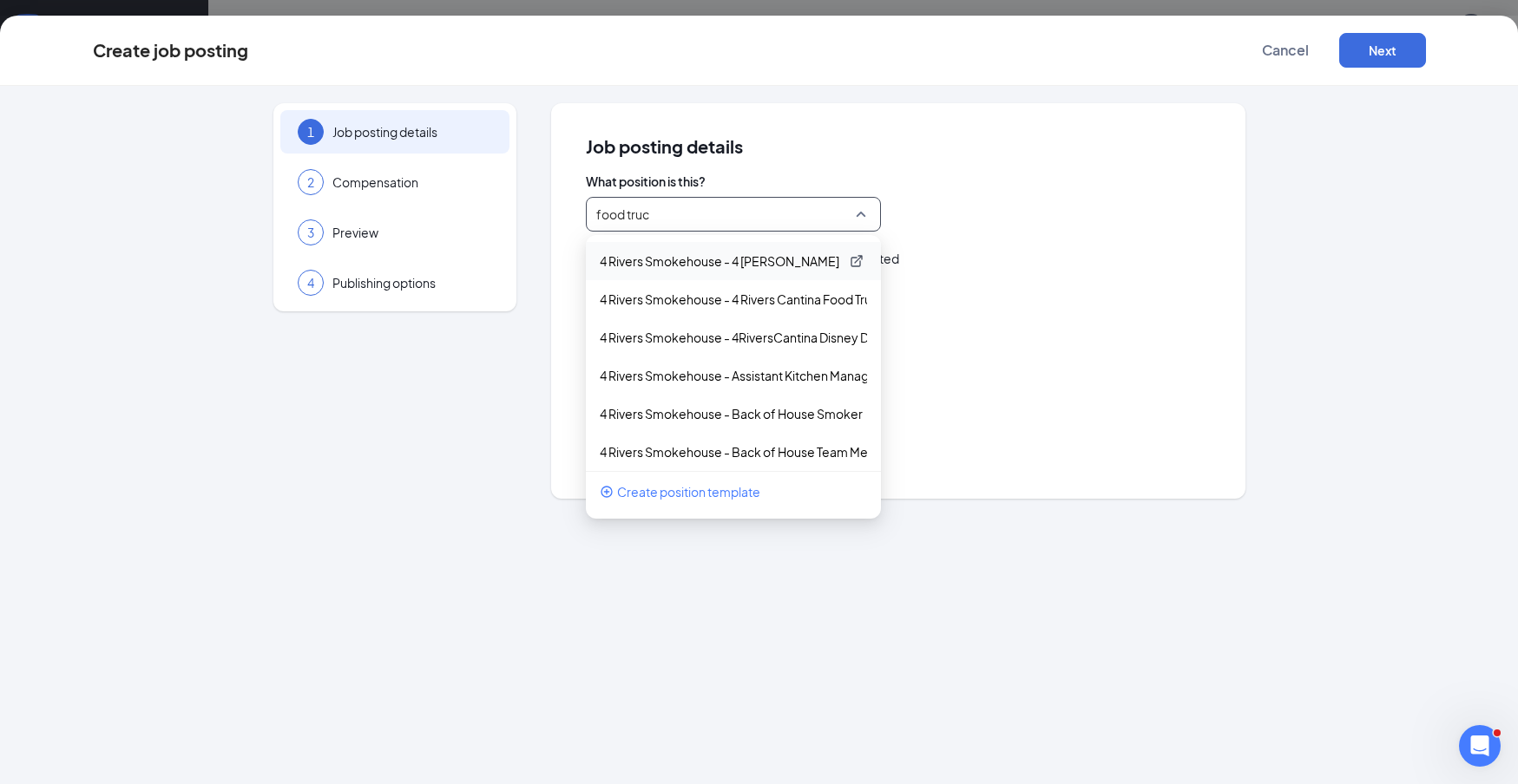
type input "food truck"
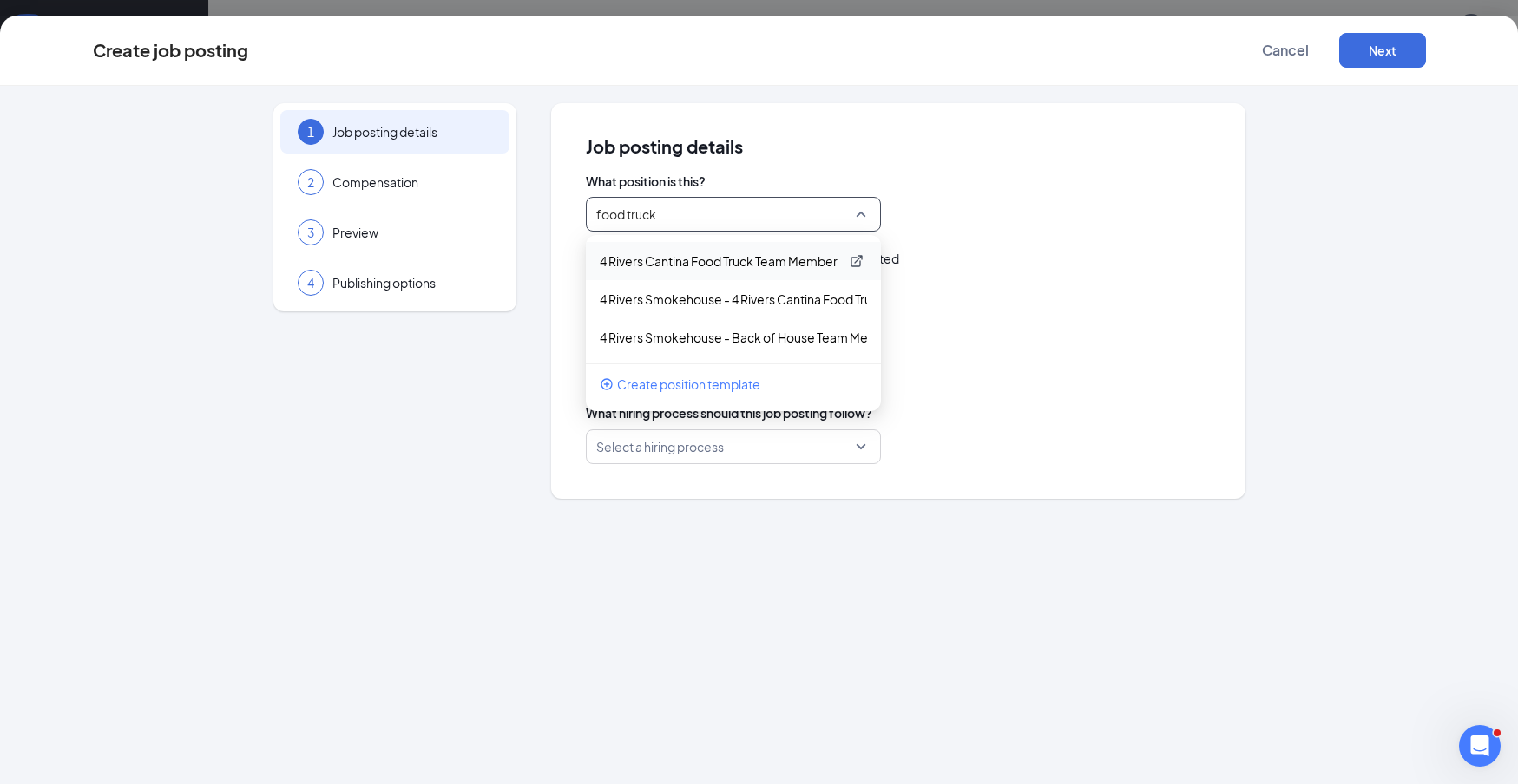
click at [781, 263] on p "4 Rivers Cantina Food Truck Team Member - Part Time" at bounding box center [719, 261] width 239 height 17
type input "4R Cantina Food Truck Team Member"
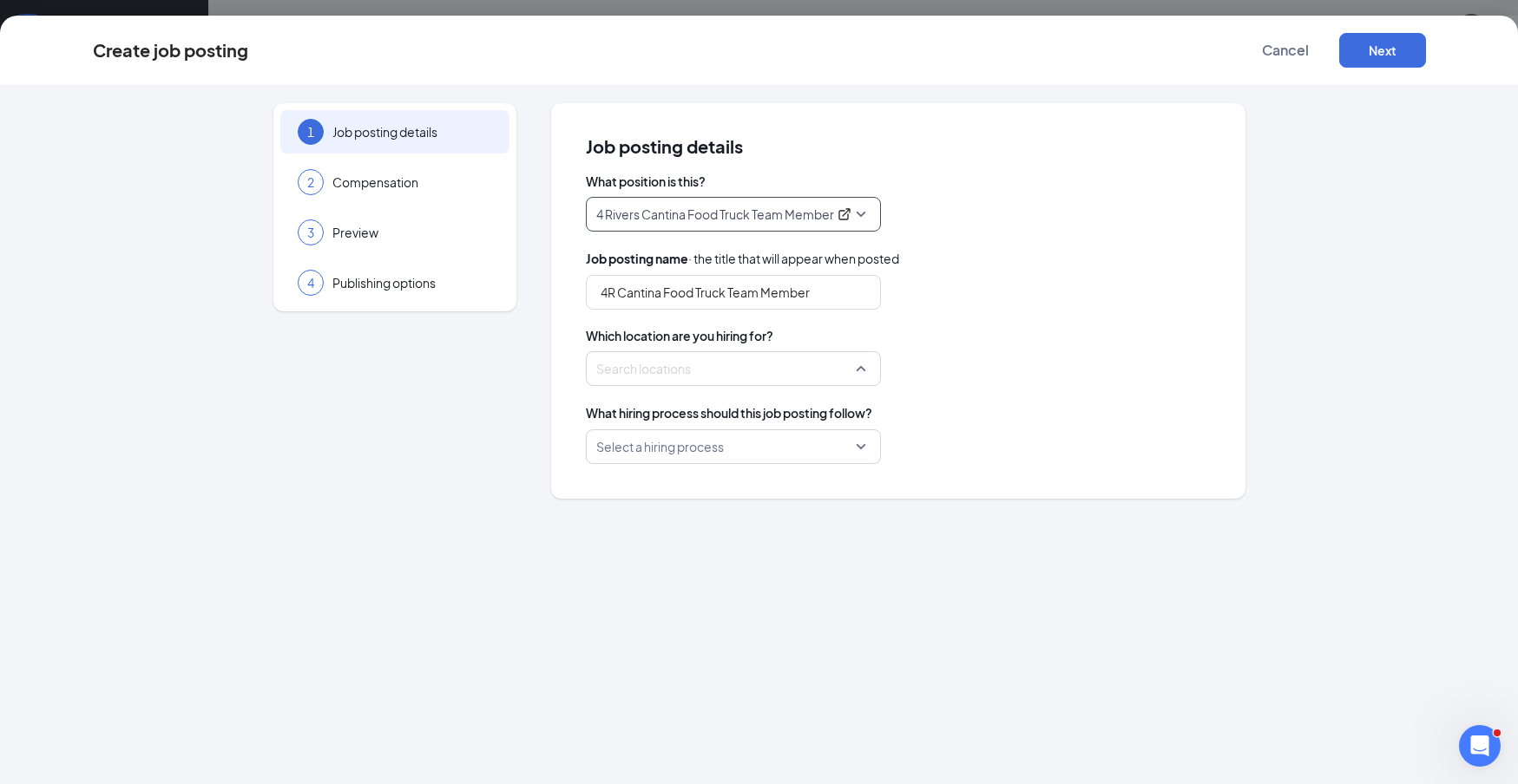
click at [865, 373] on div "Search locations" at bounding box center [734, 369] width 296 height 34
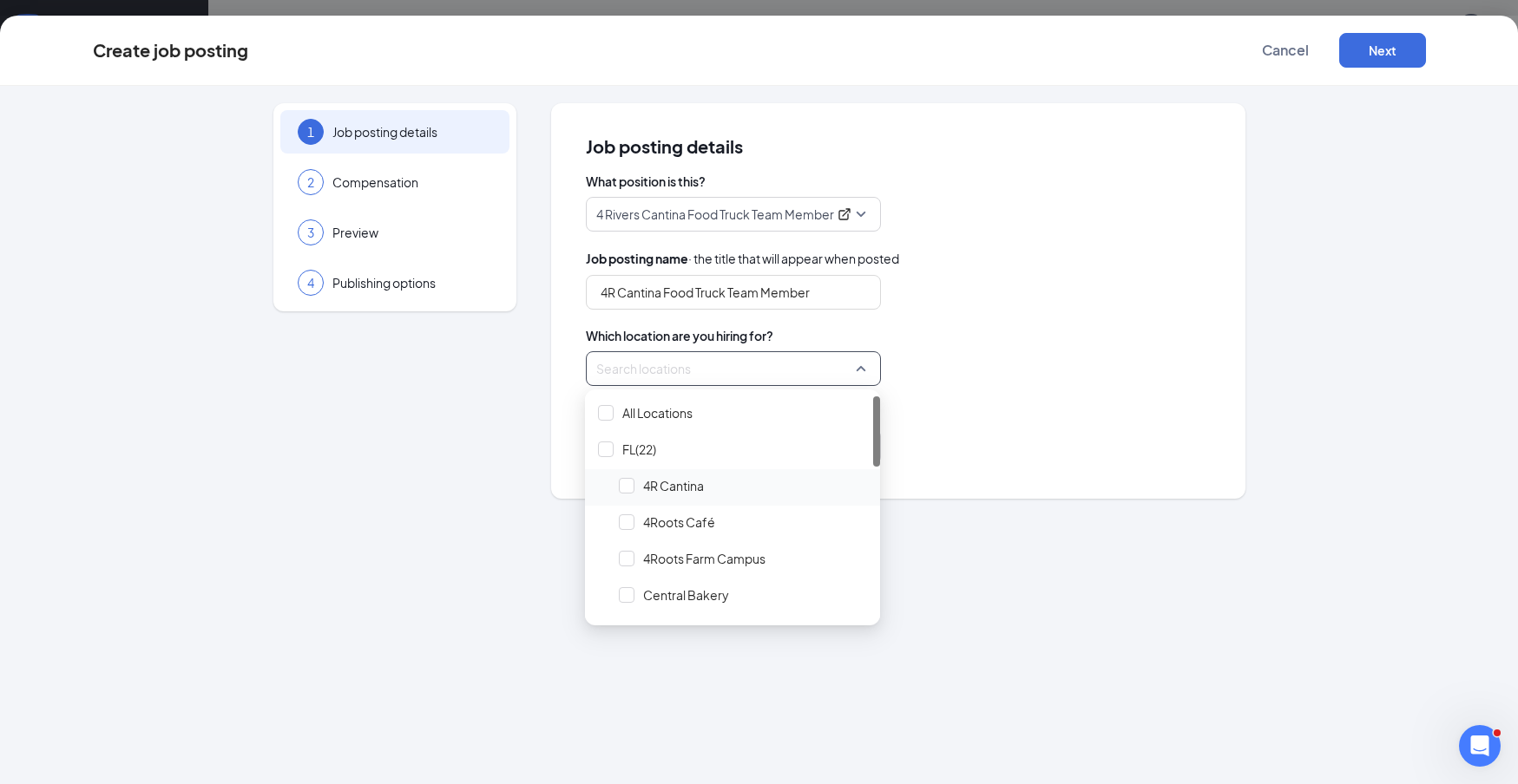
click at [638, 486] on span "4R Cantina" at bounding box center [743, 486] width 260 height 33
click at [1037, 417] on div "What hiring process should this job posting follow?" at bounding box center [898, 413] width 625 height 19
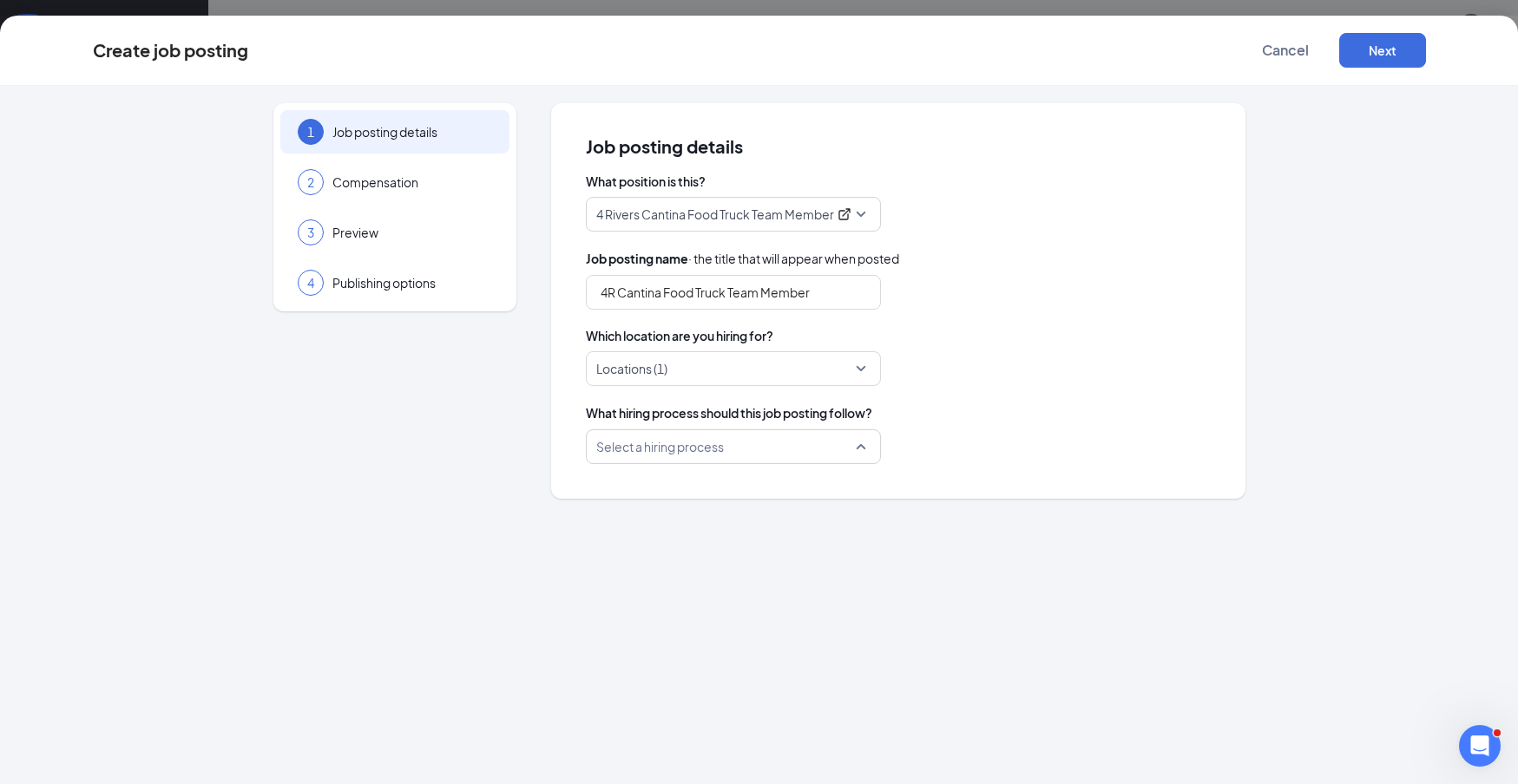
click at [833, 446] on input "search" at bounding box center [727, 446] width 262 height 33
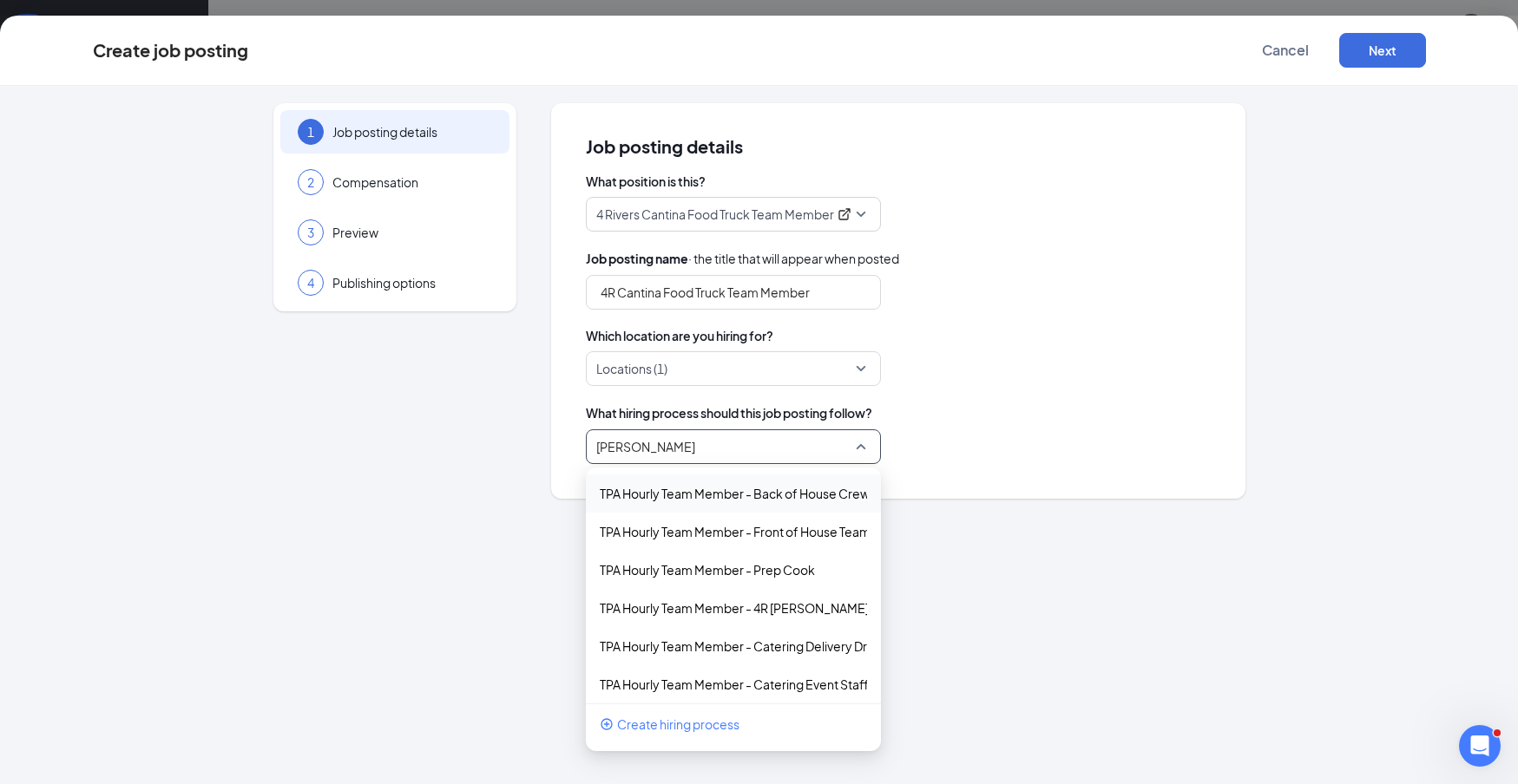
type input "cantina"
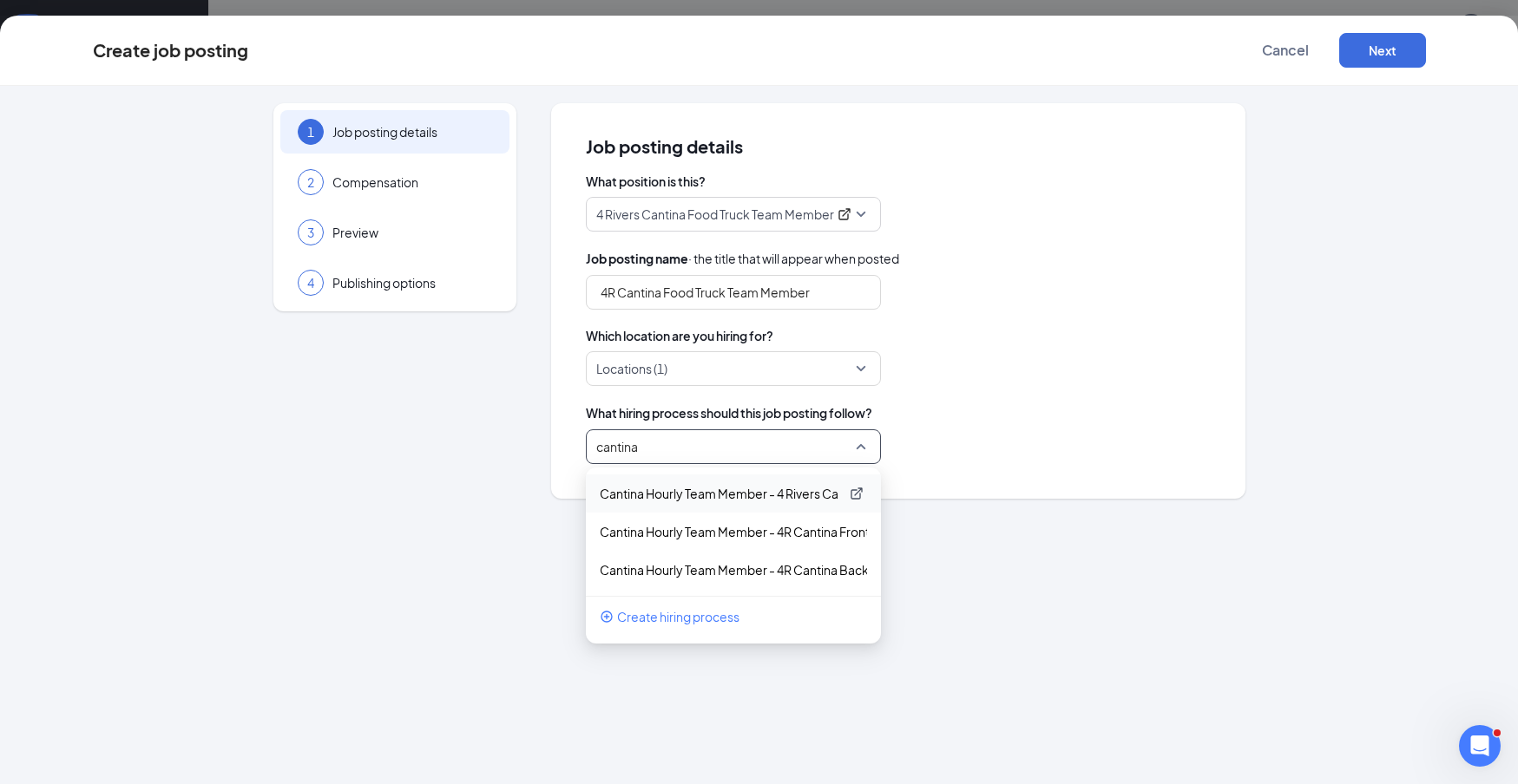
click at [802, 493] on p "Cantina Hourly Team Member - 4 Rivers Cantina Food Truck Team Member" at bounding box center [719, 493] width 239 height 17
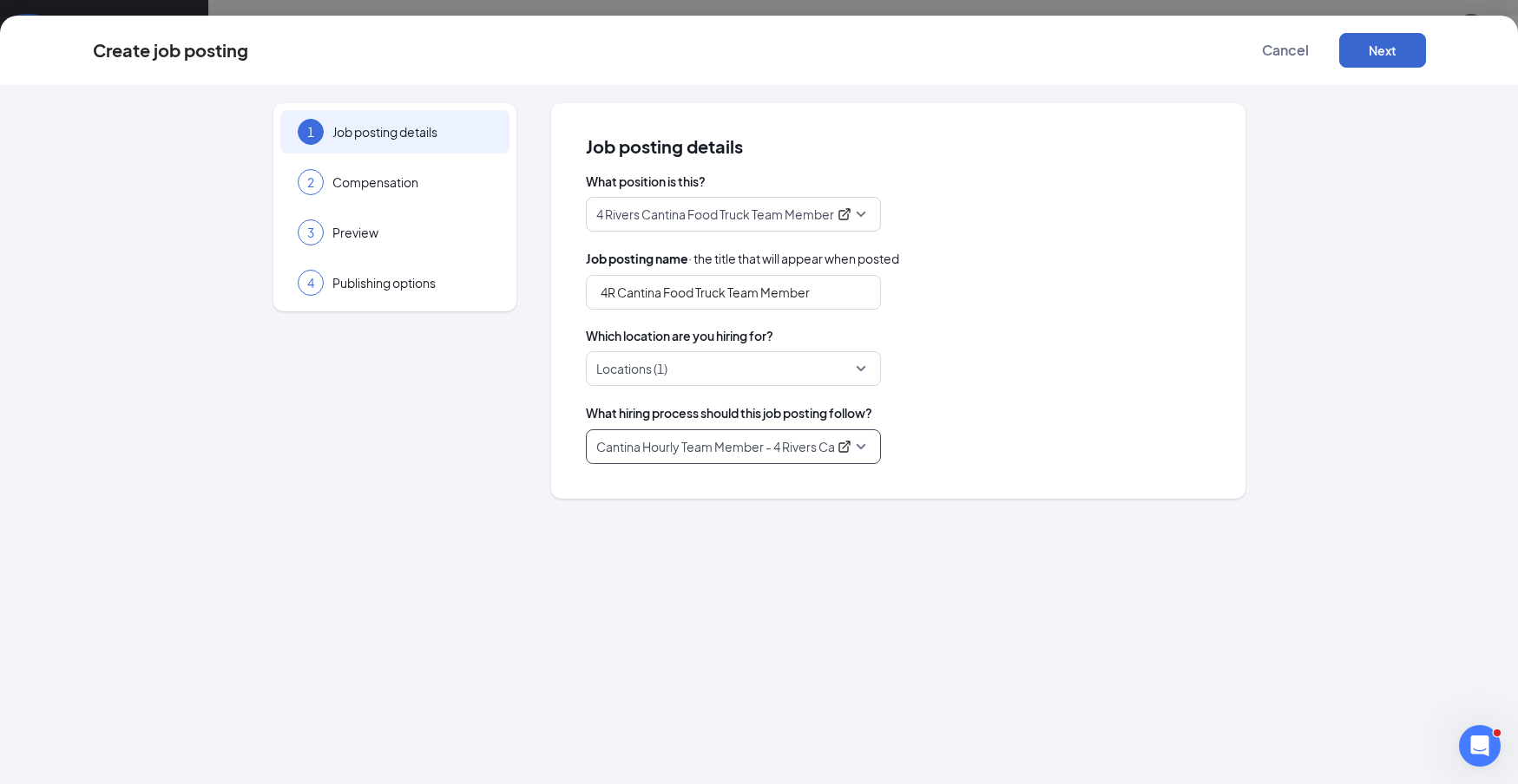
click at [1407, 54] on button "Next" at bounding box center [1382, 50] width 87 height 34
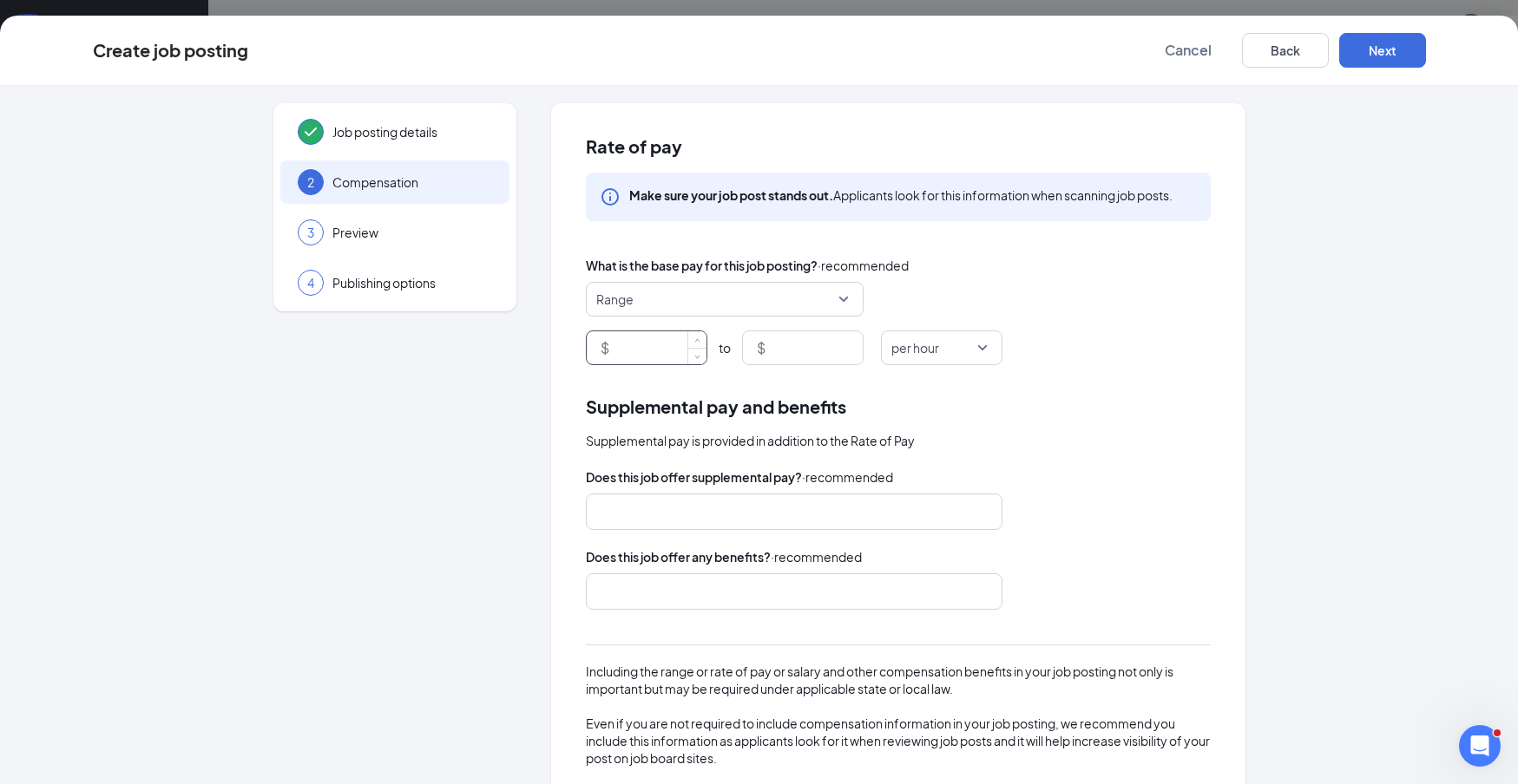
click at [666, 354] on input at bounding box center [660, 348] width 94 height 33
click at [662, 348] on input at bounding box center [660, 348] width 94 height 33
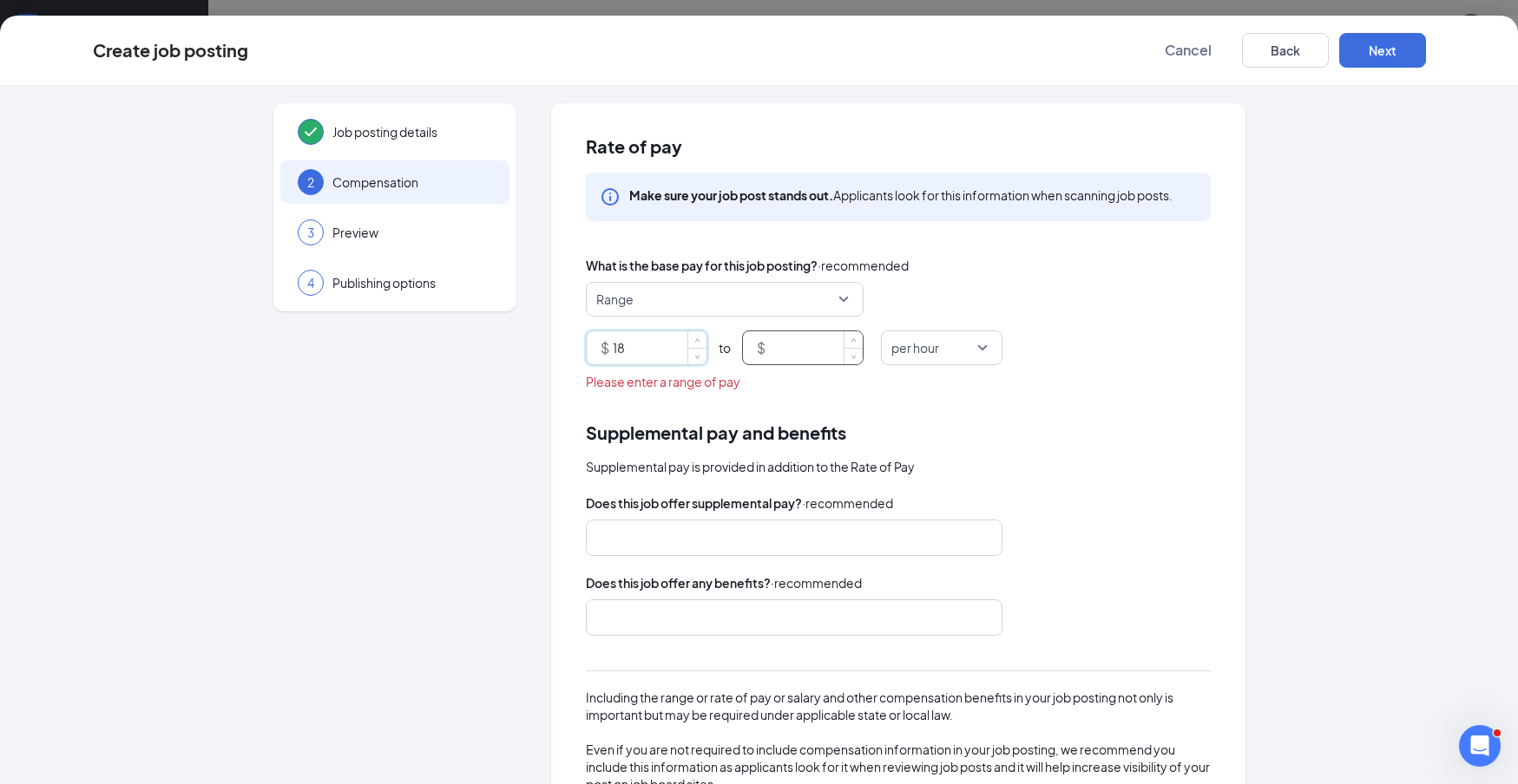
type input "18"
click at [817, 351] on input at bounding box center [816, 348] width 94 height 33
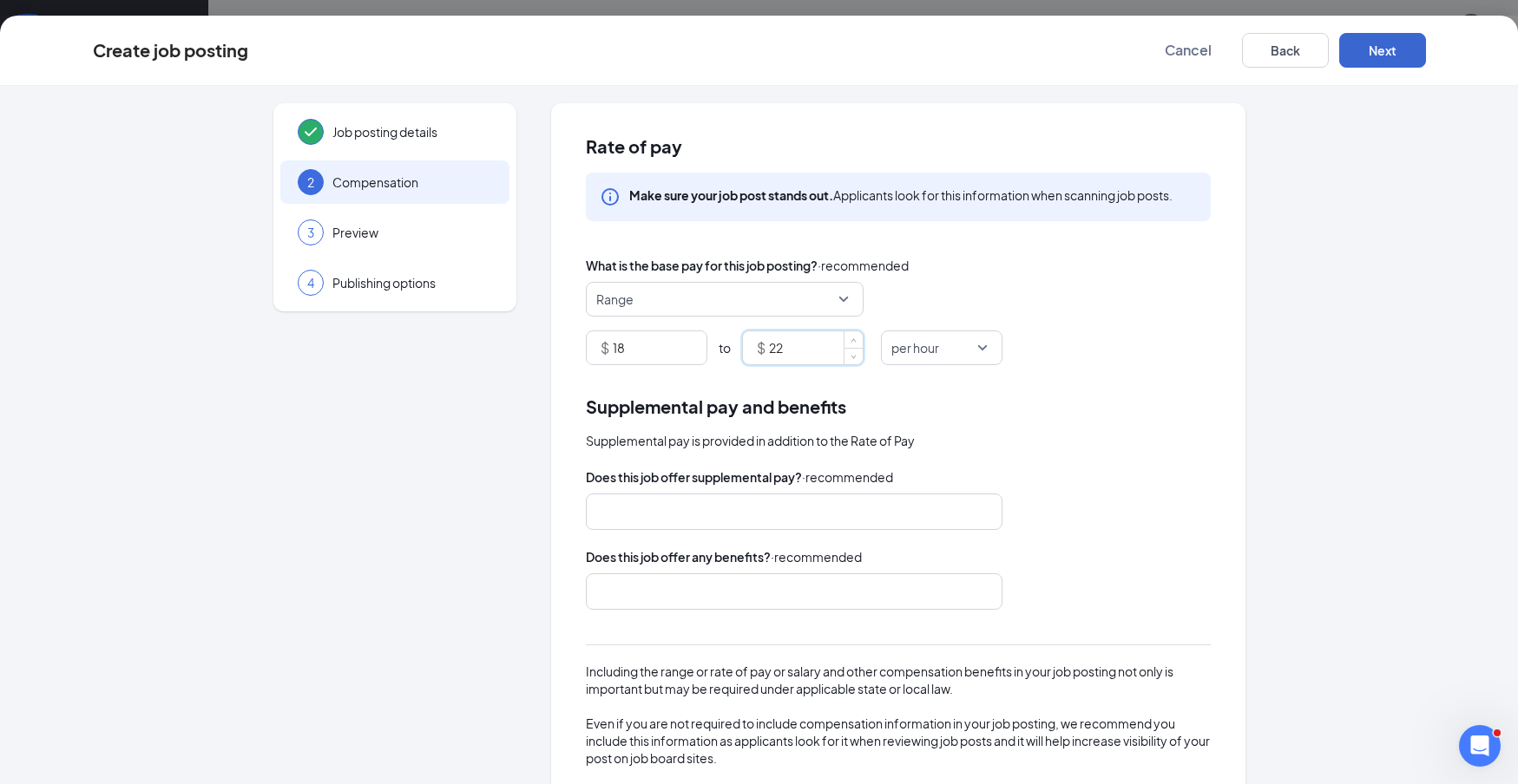
type input "22"
click at [1395, 60] on button "Next" at bounding box center [1382, 50] width 87 height 34
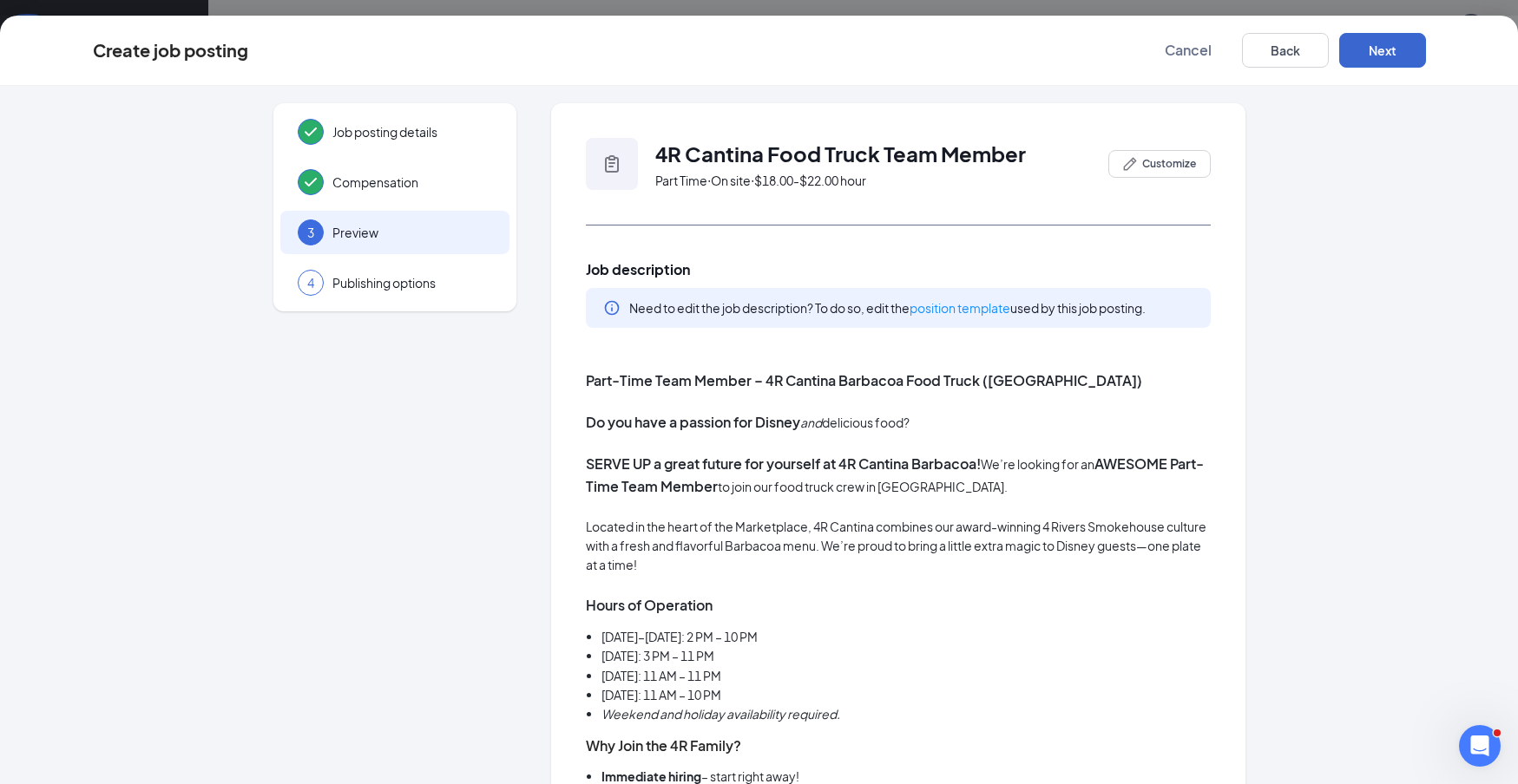
click at [1392, 48] on button "Next" at bounding box center [1382, 50] width 87 height 34
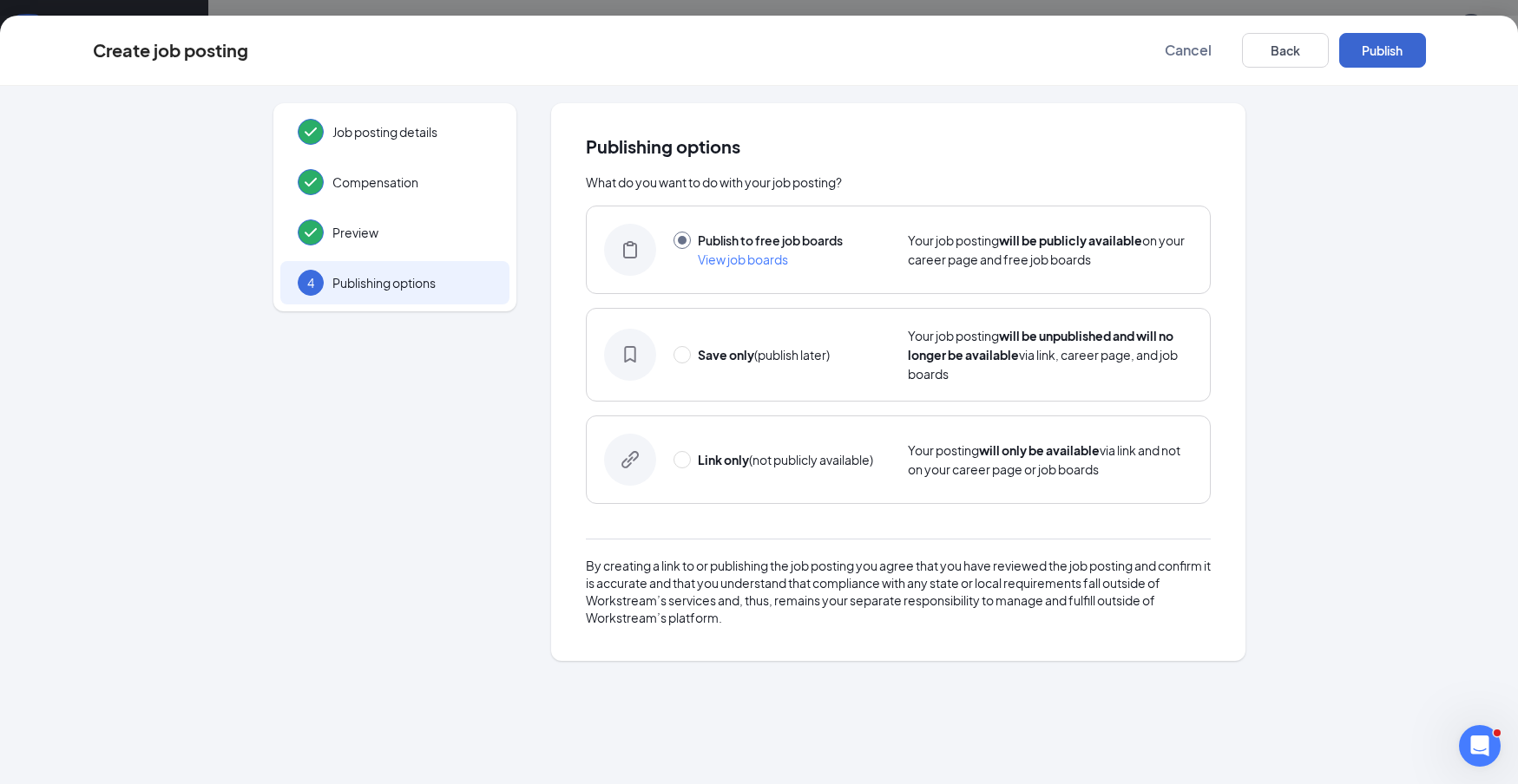
click at [1380, 54] on button "Publish" at bounding box center [1382, 50] width 87 height 34
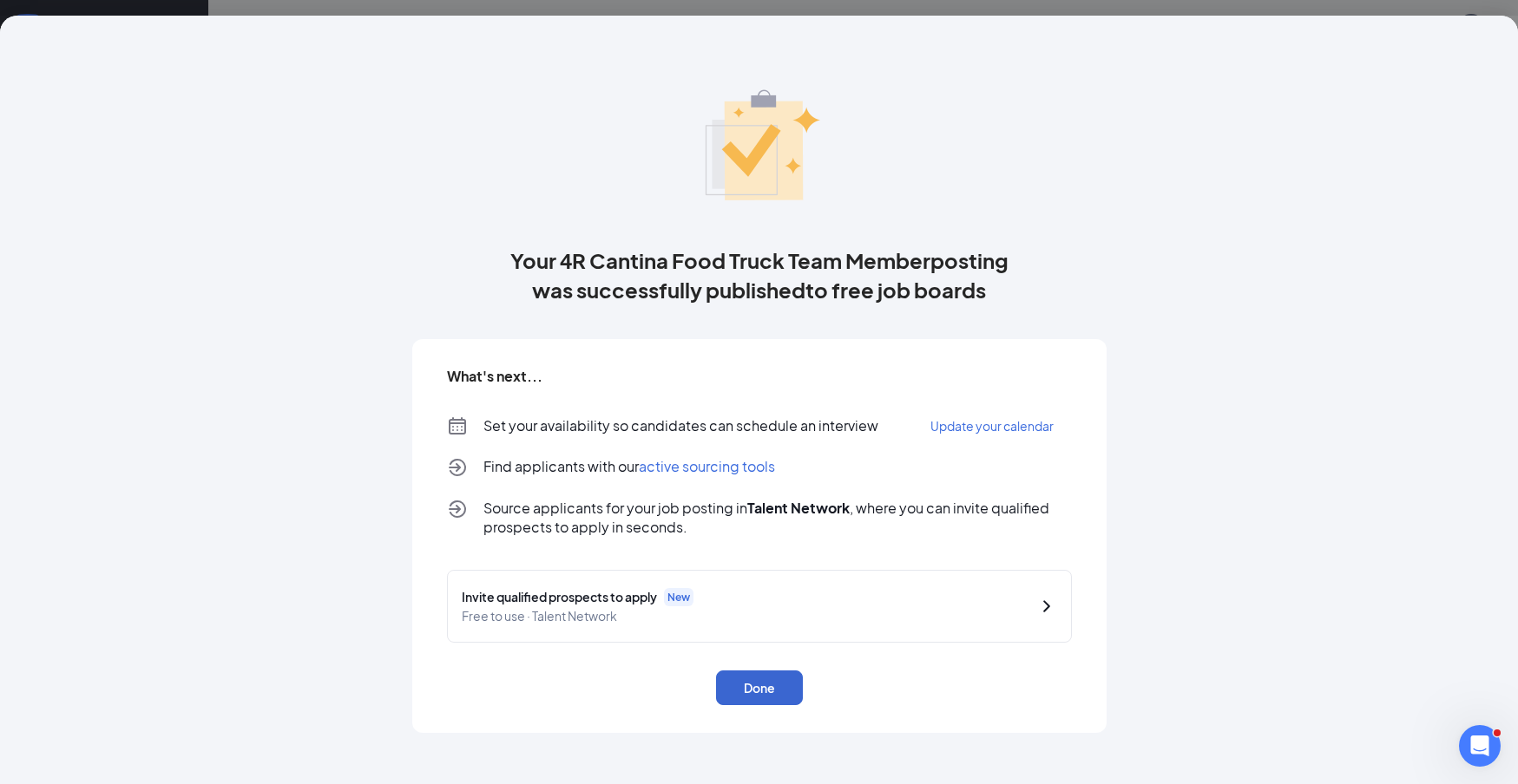
scroll to position [0, 1]
click at [789, 678] on button "Done" at bounding box center [759, 687] width 87 height 34
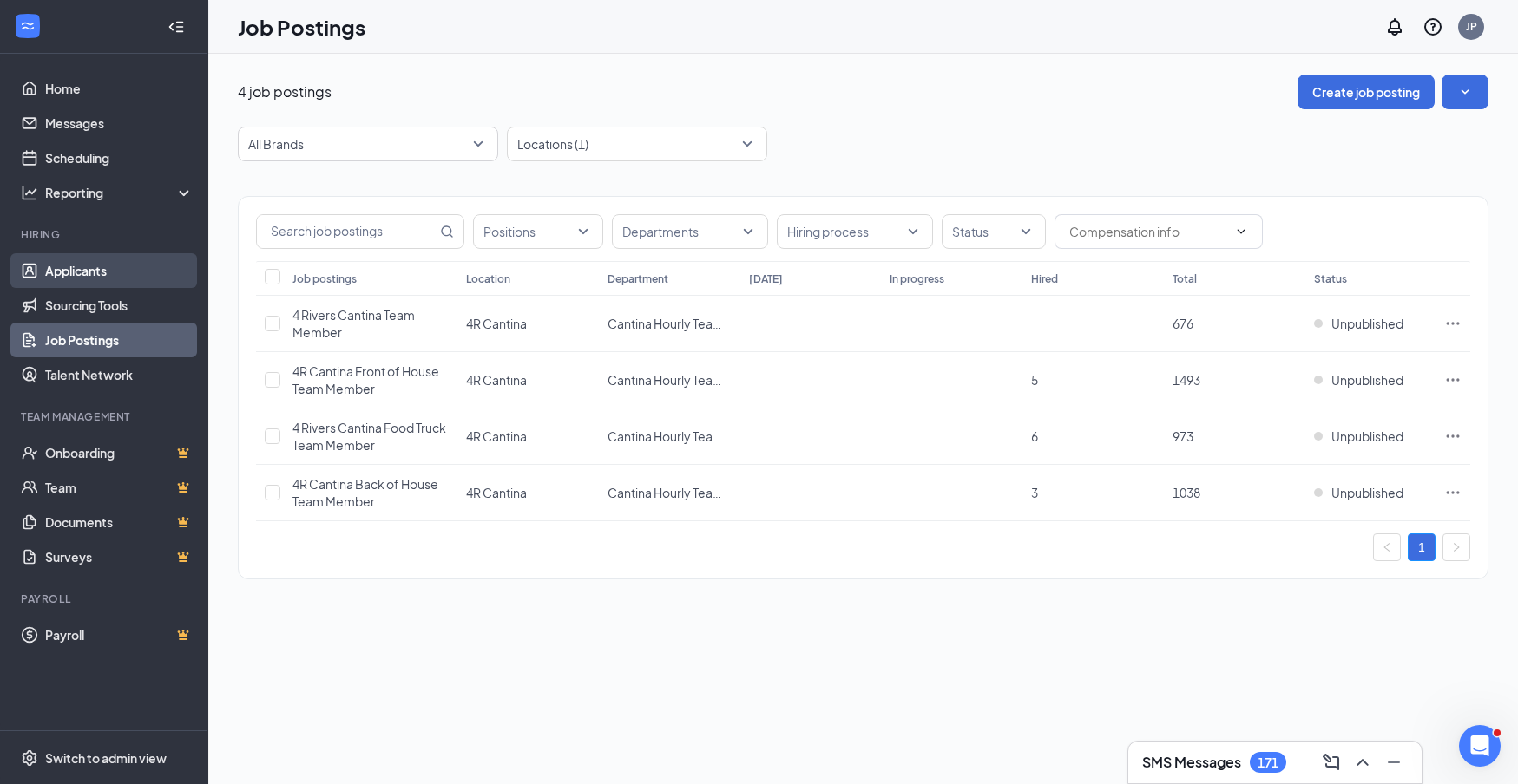
click at [84, 276] on link "Applicants" at bounding box center [119, 271] width 148 height 34
